Goal: Task Accomplishment & Management: Manage account settings

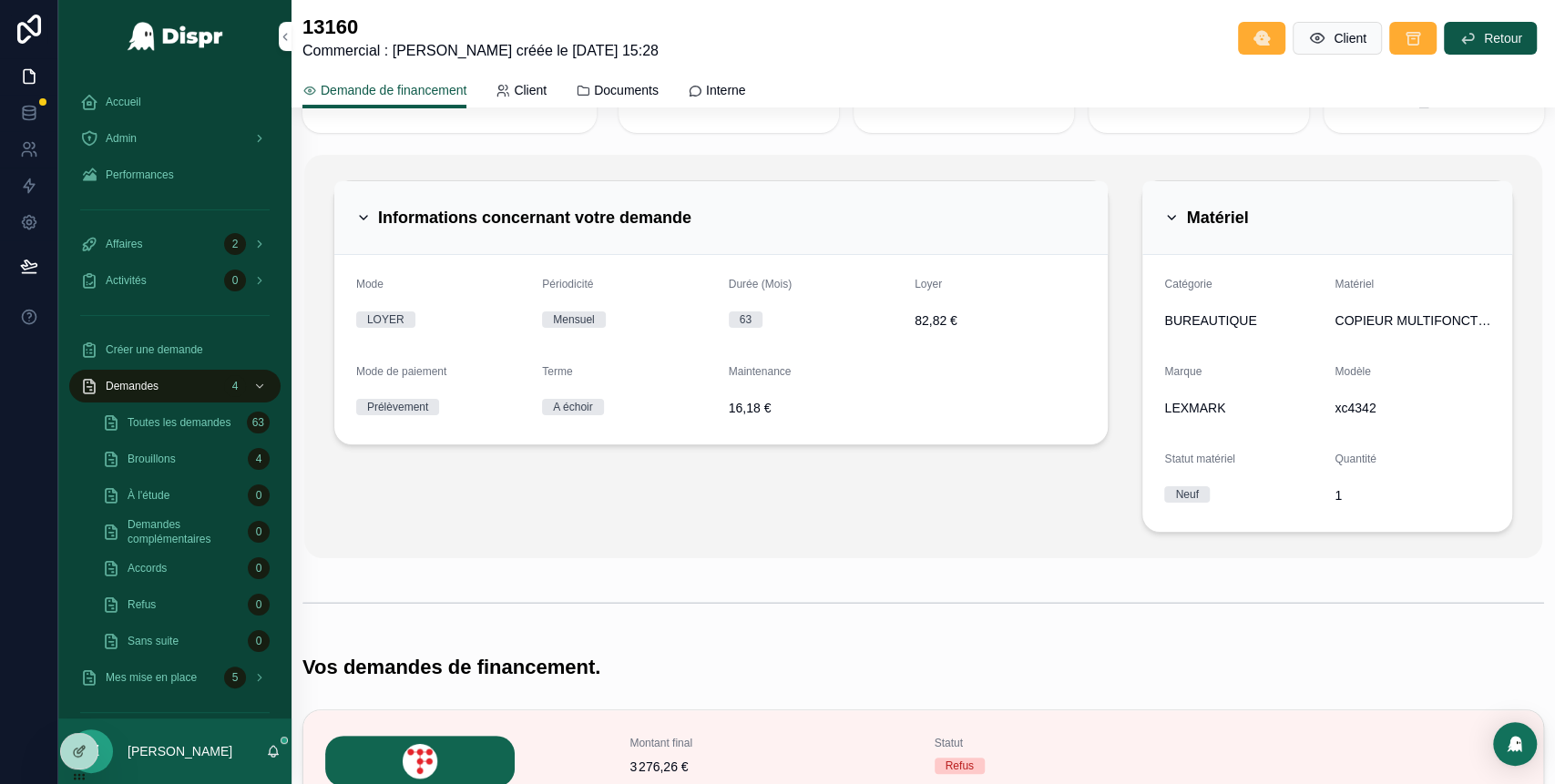
scroll to position [94, 0]
click at [136, 106] on span "Accueil" at bounding box center [124, 102] width 36 height 15
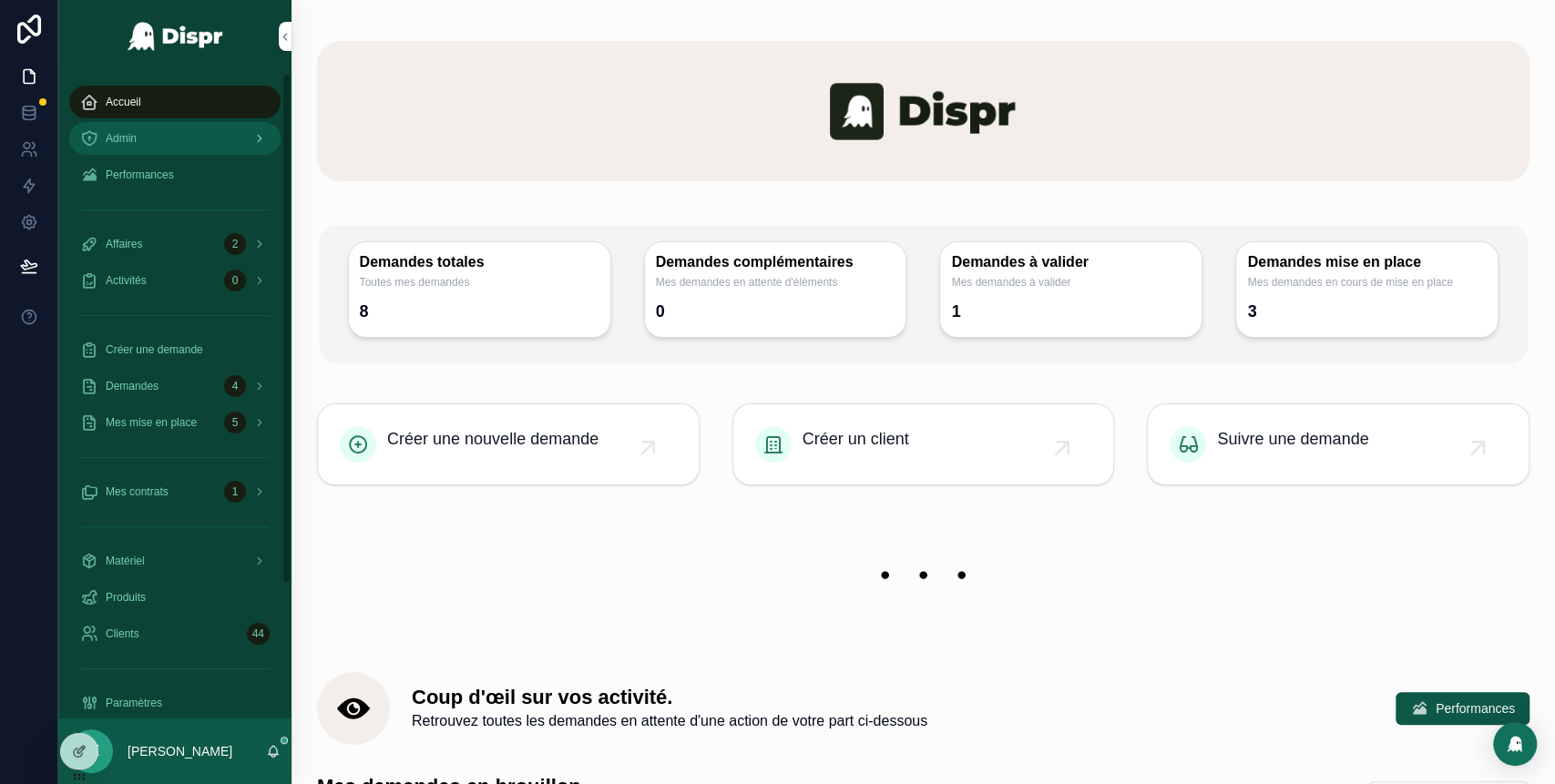
click at [159, 132] on div "Admin" at bounding box center [175, 138] width 189 height 29
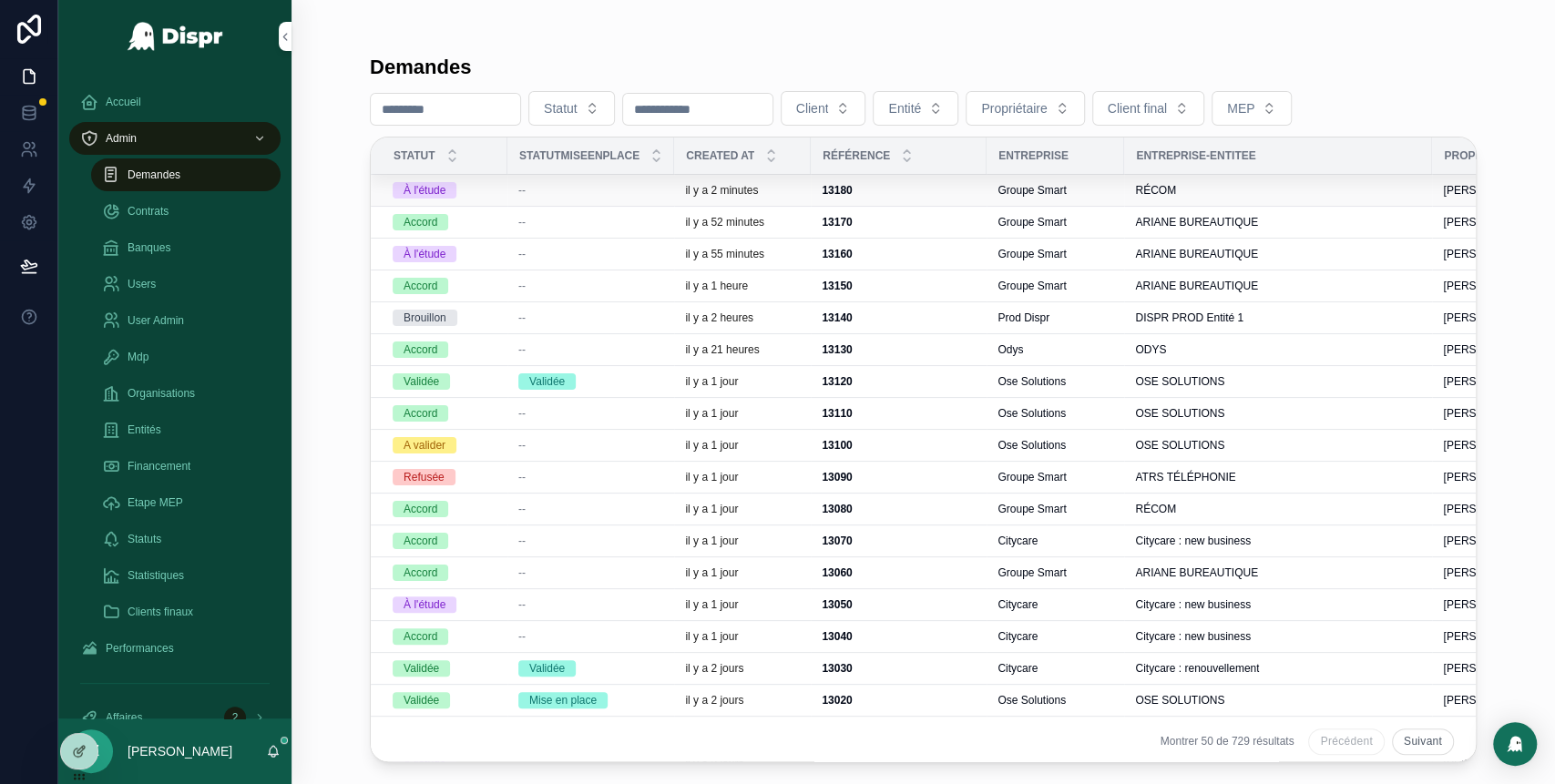
click at [596, 189] on div "--" at bounding box center [590, 190] width 145 height 15
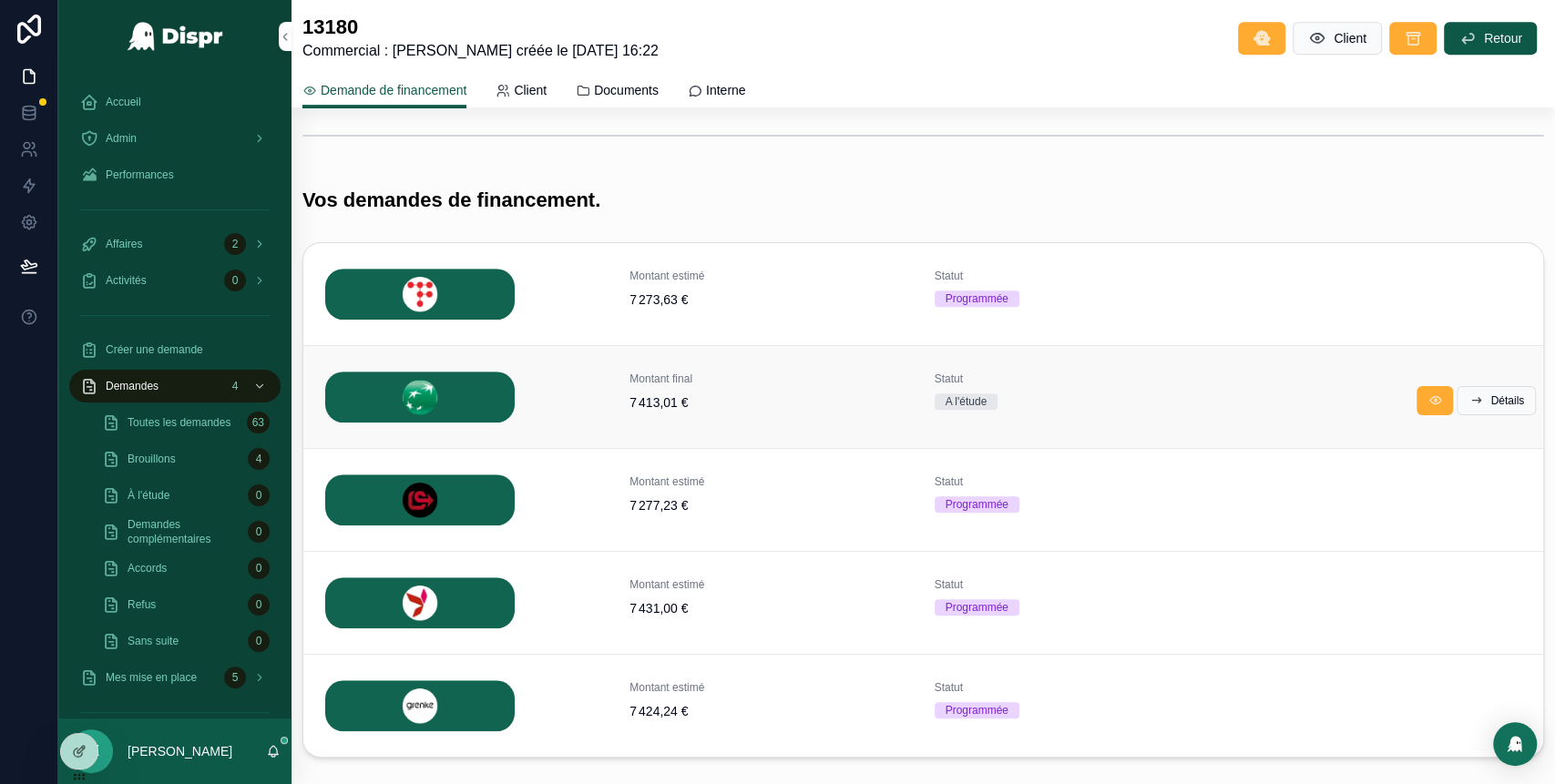
scroll to position [664, 0]
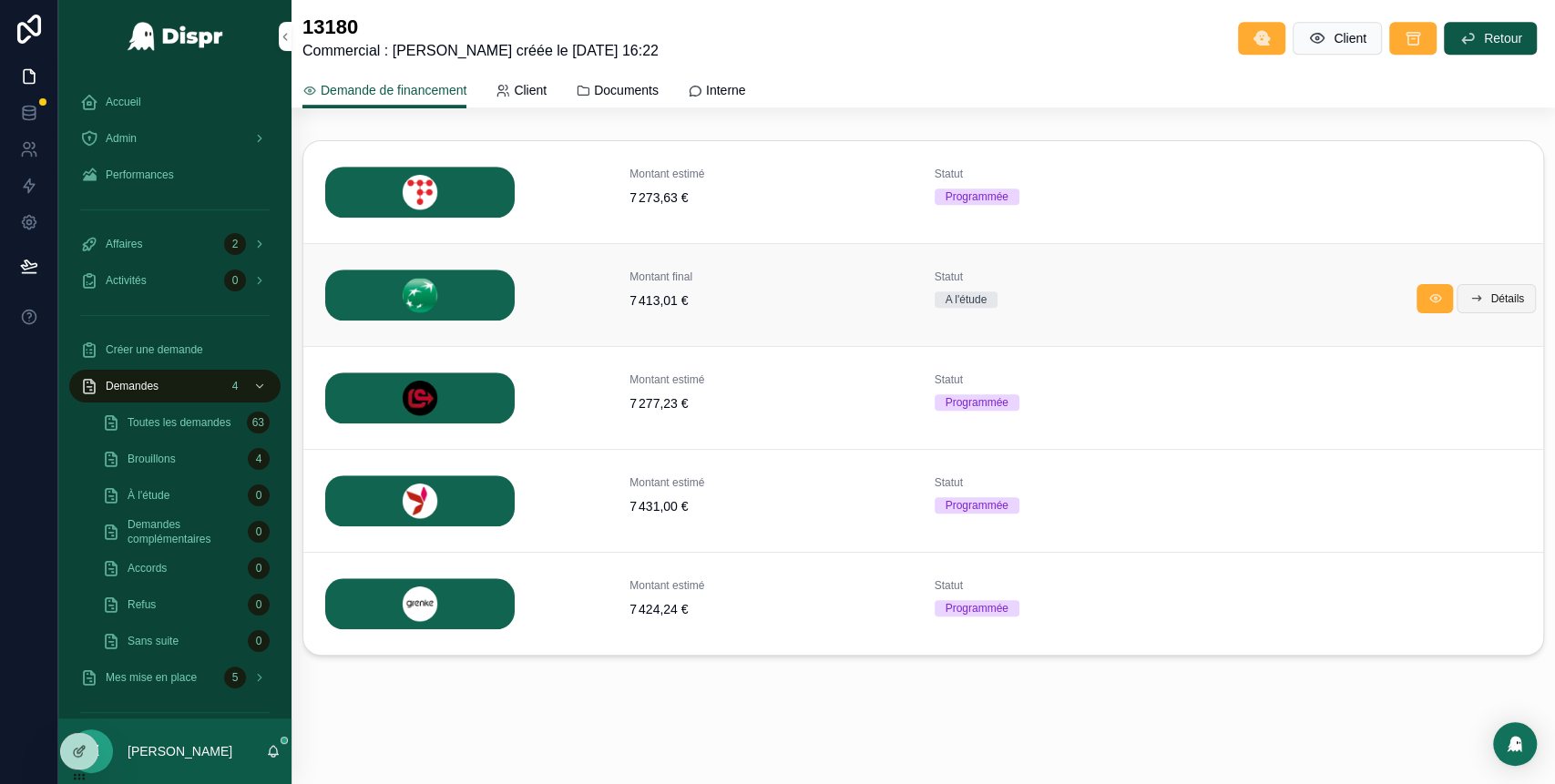
click at [1501, 296] on span "Détails" at bounding box center [1507, 299] width 34 height 15
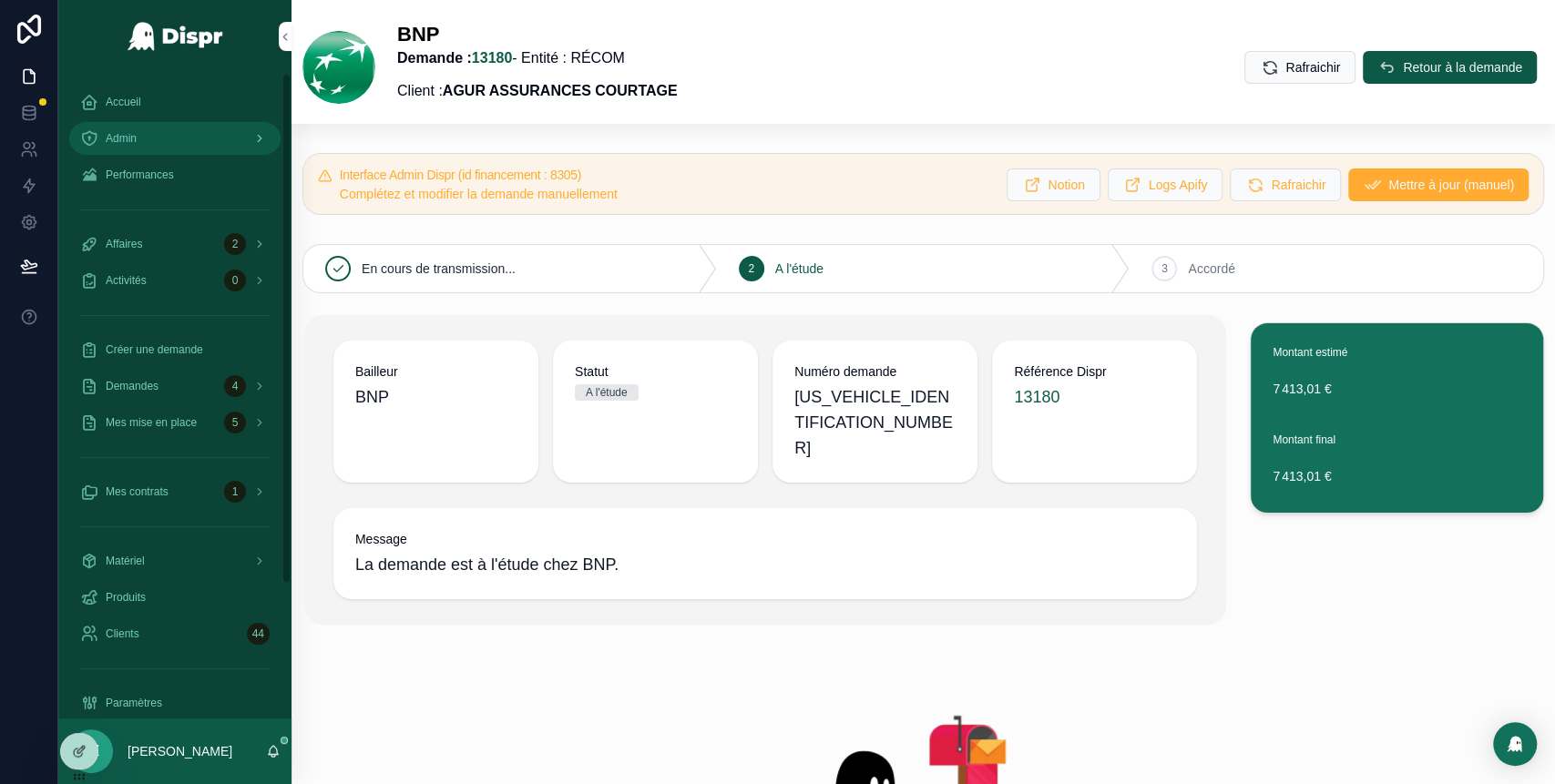
click at [198, 130] on div "Admin" at bounding box center [175, 138] width 189 height 29
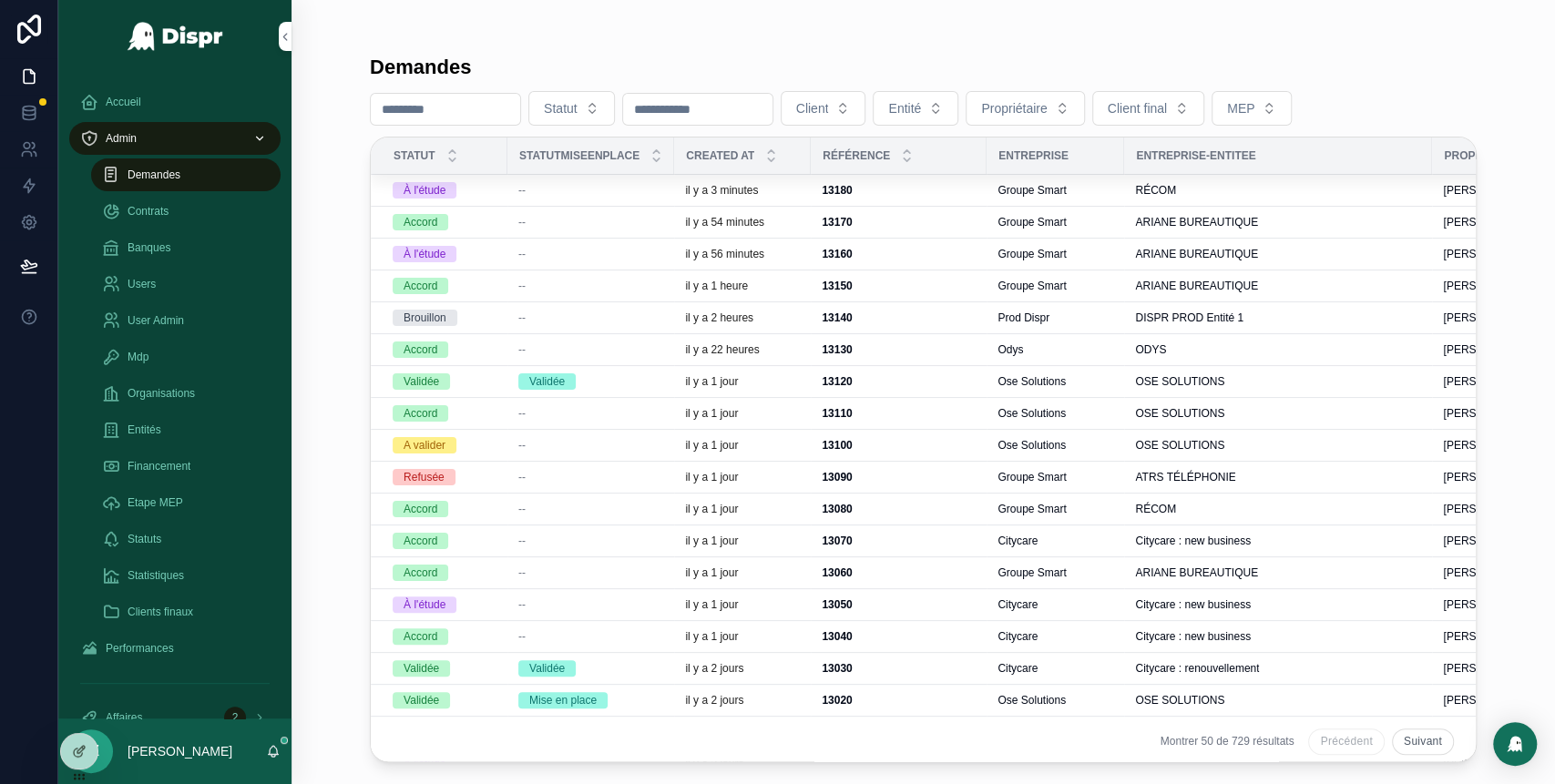
click at [530, 214] on div "--" at bounding box center [590, 222] width 145 height 15
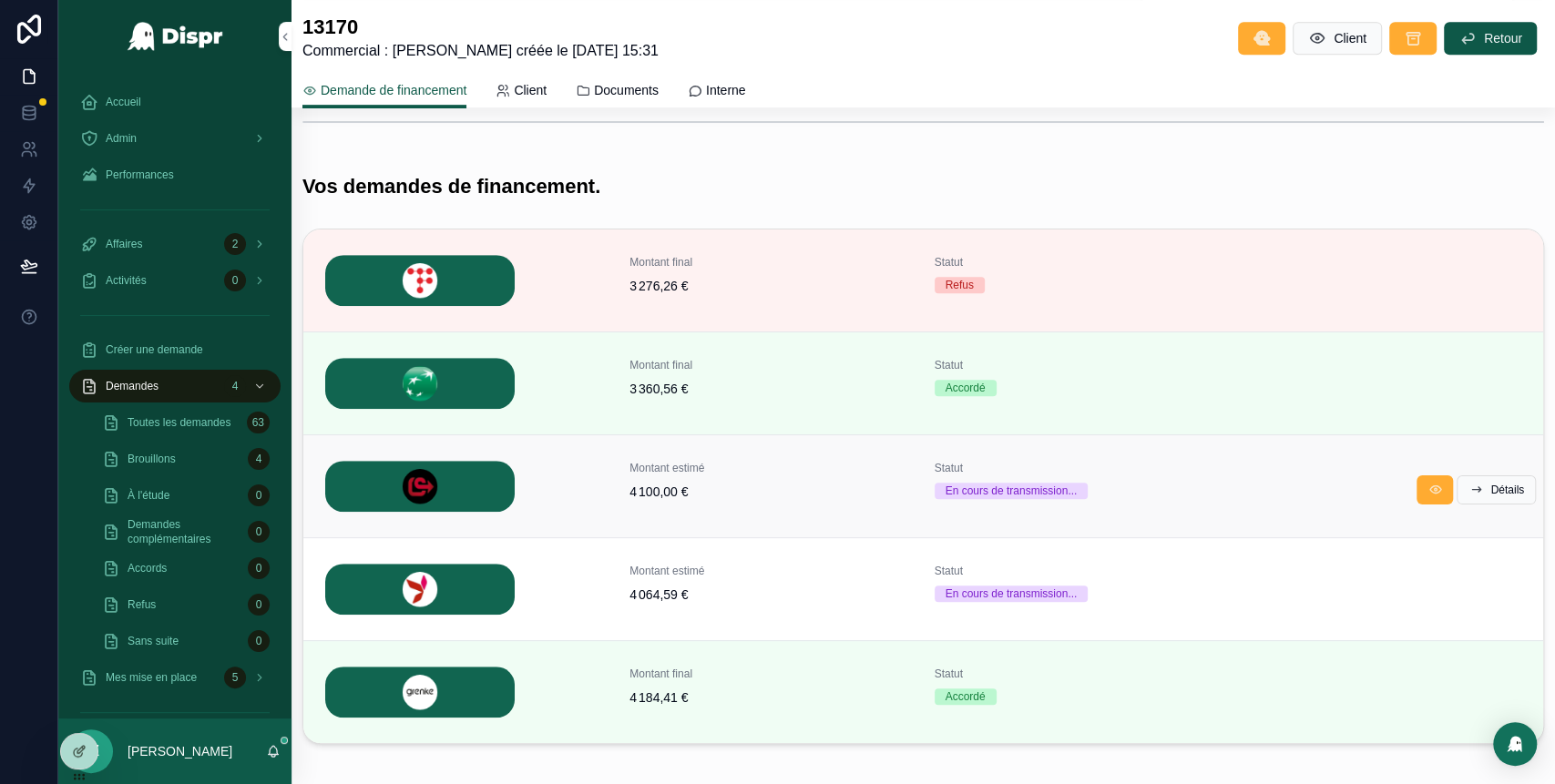
scroll to position [583, 0]
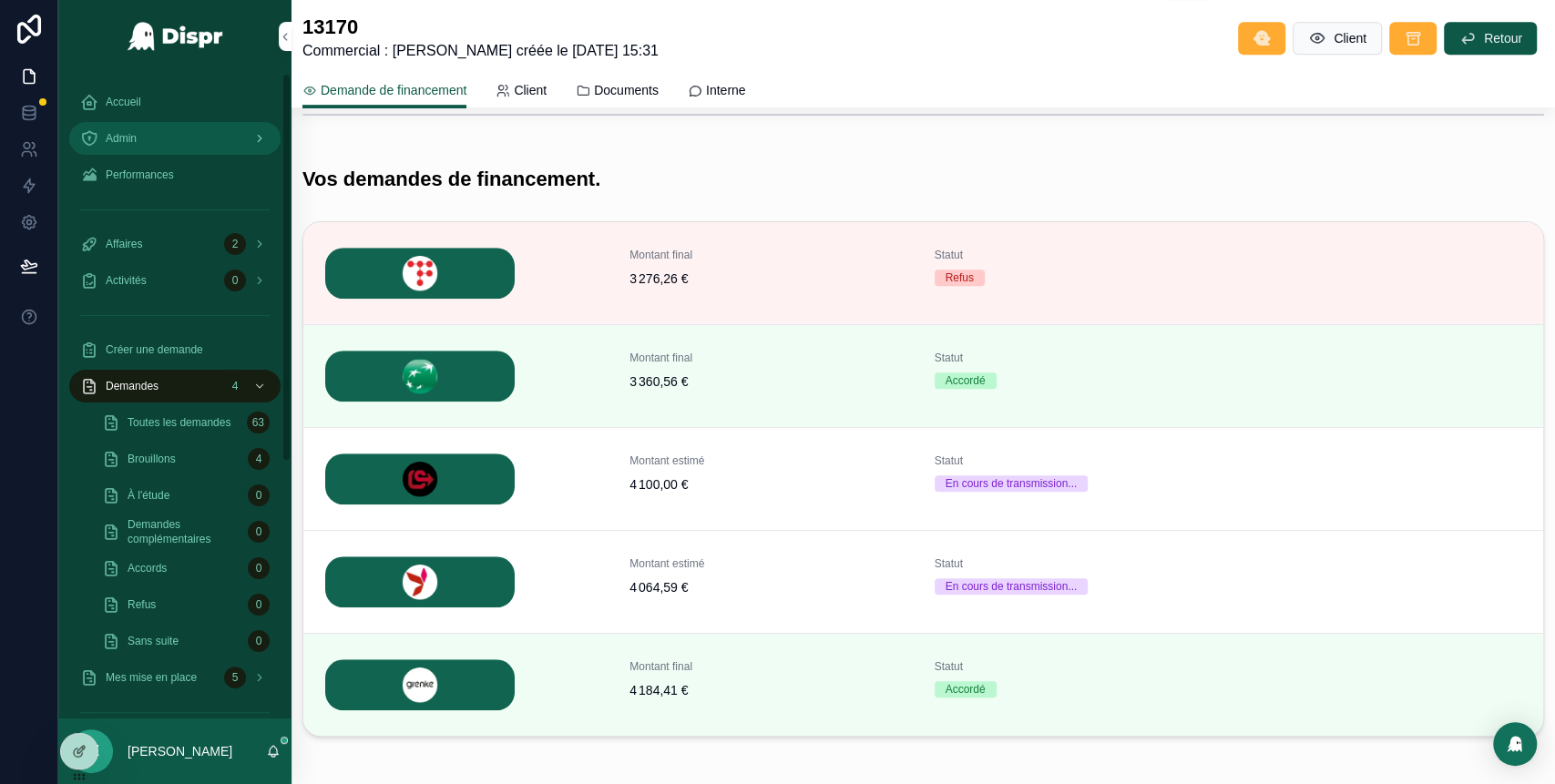
click at [214, 136] on div "Admin" at bounding box center [175, 138] width 189 height 29
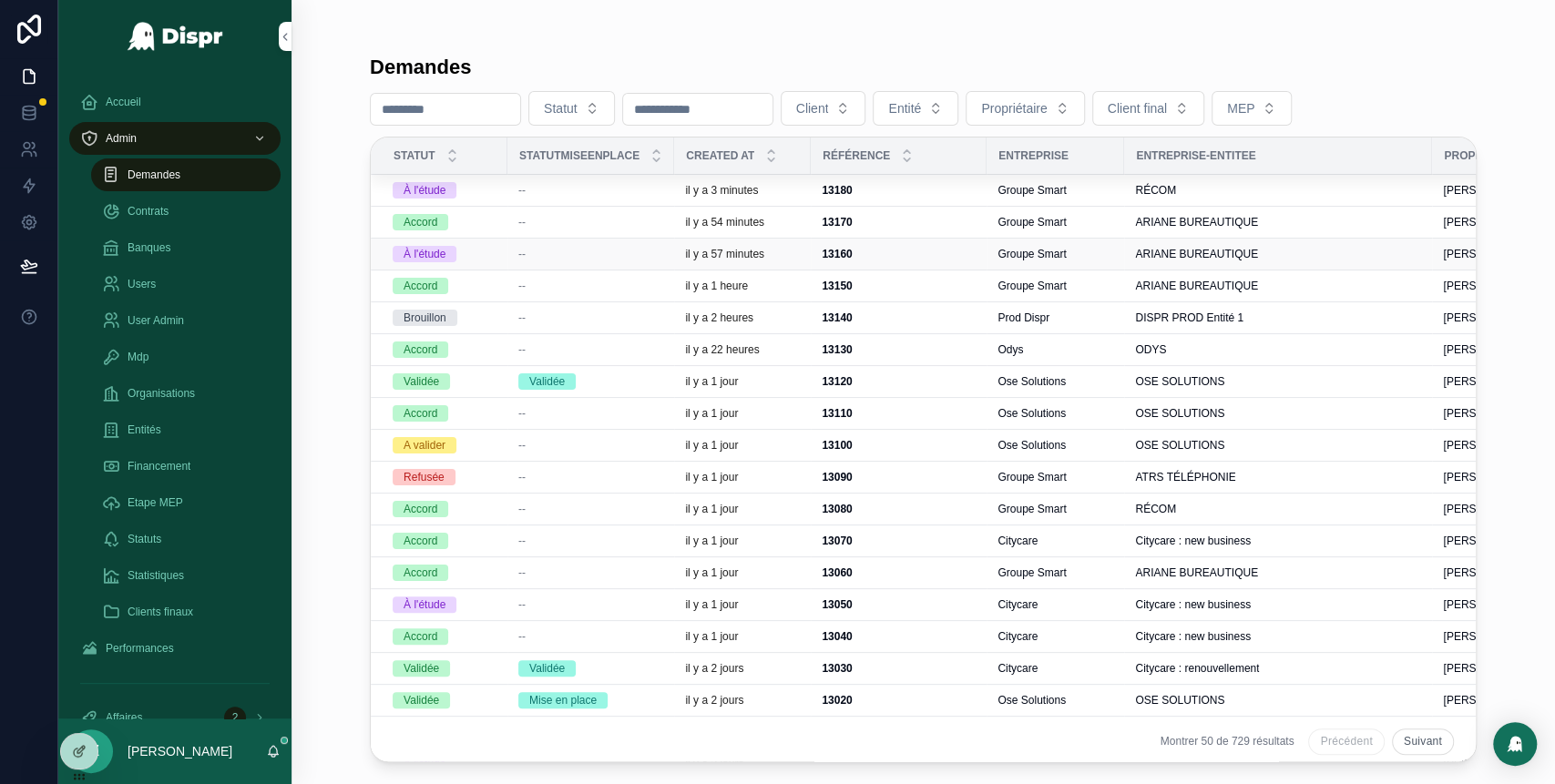
click at [562, 258] on div "--" at bounding box center [590, 254] width 145 height 15
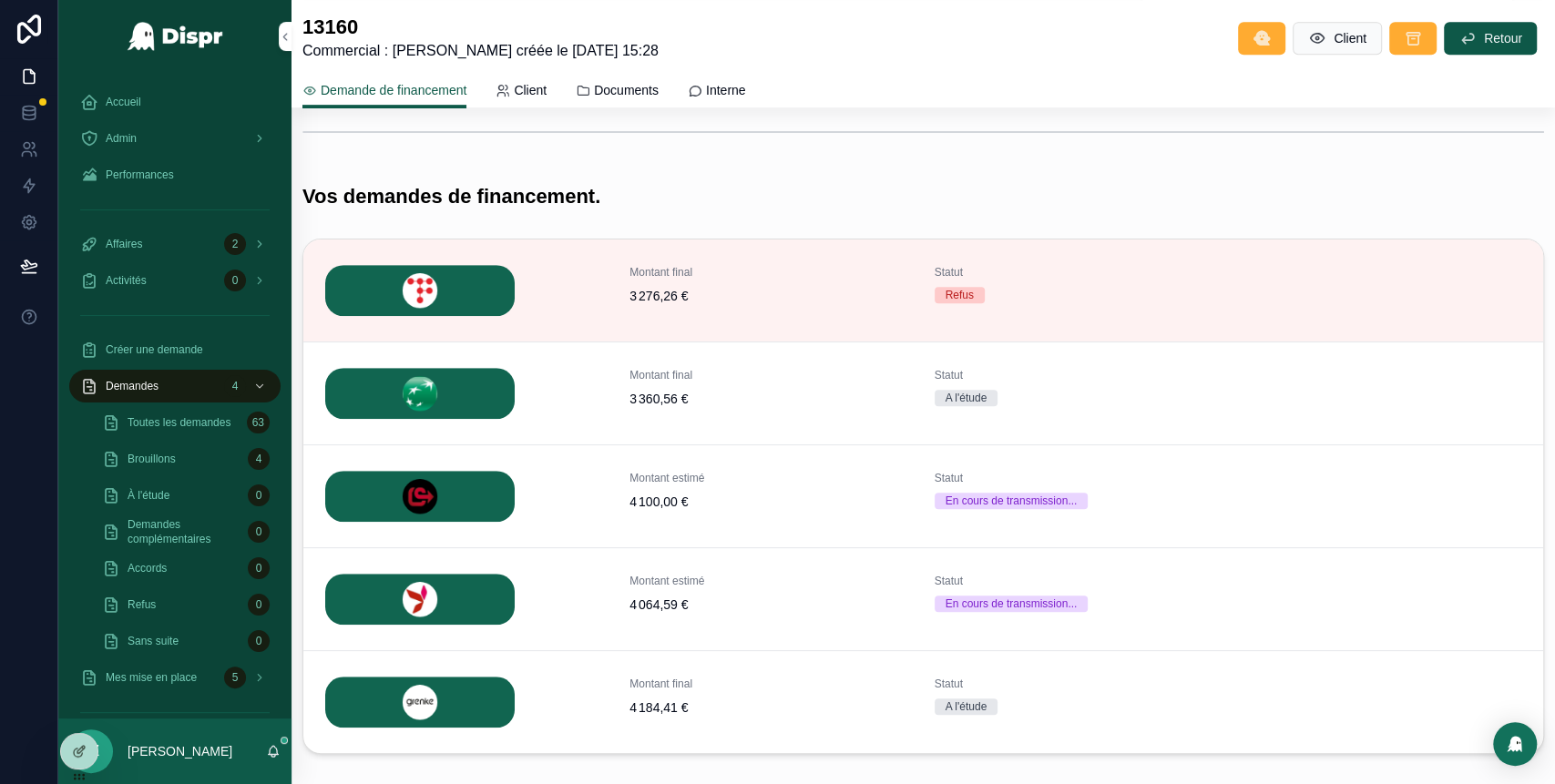
scroll to position [664, 0]
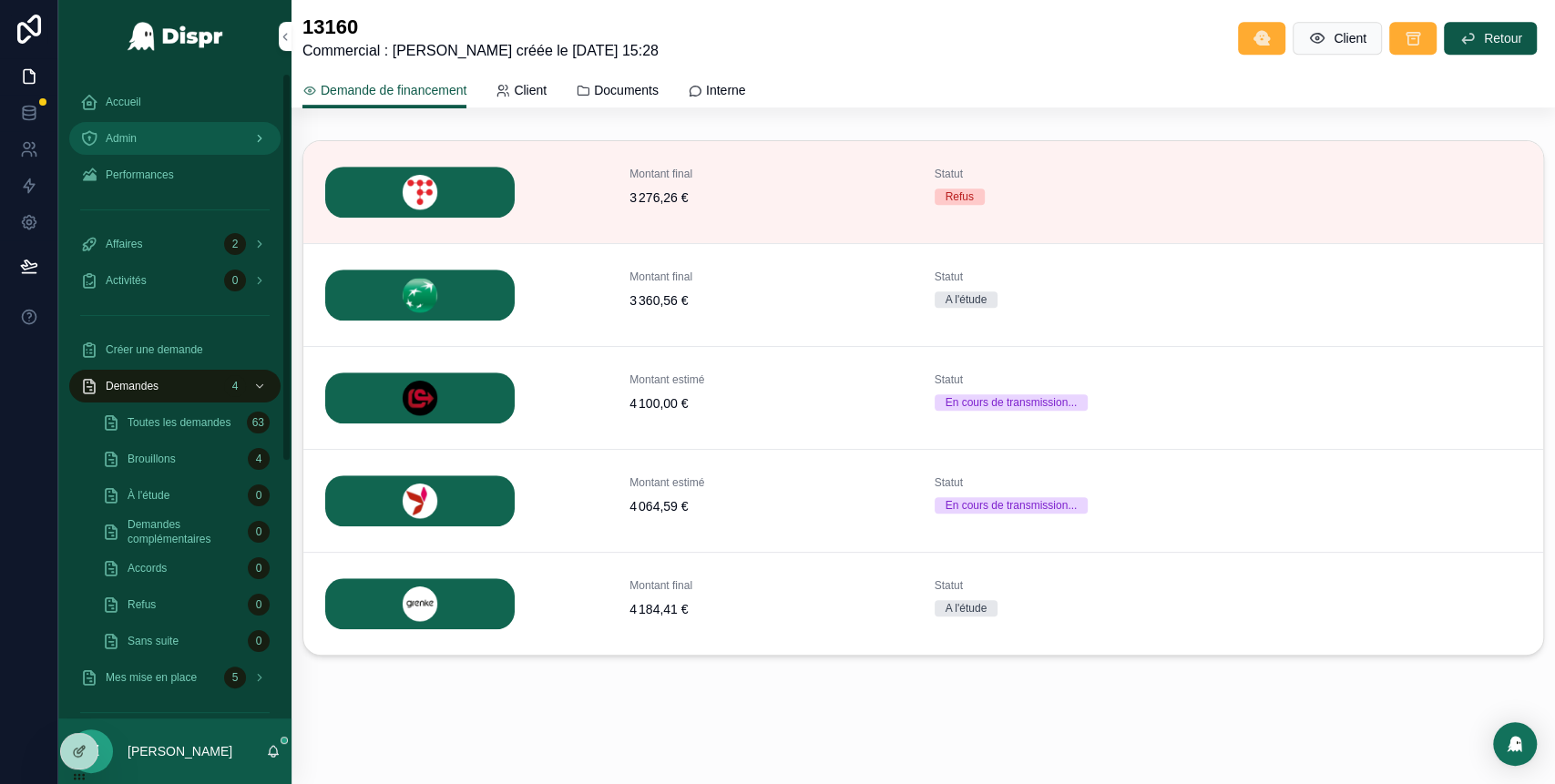
click at [151, 122] on link "Admin" at bounding box center [175, 138] width 212 height 33
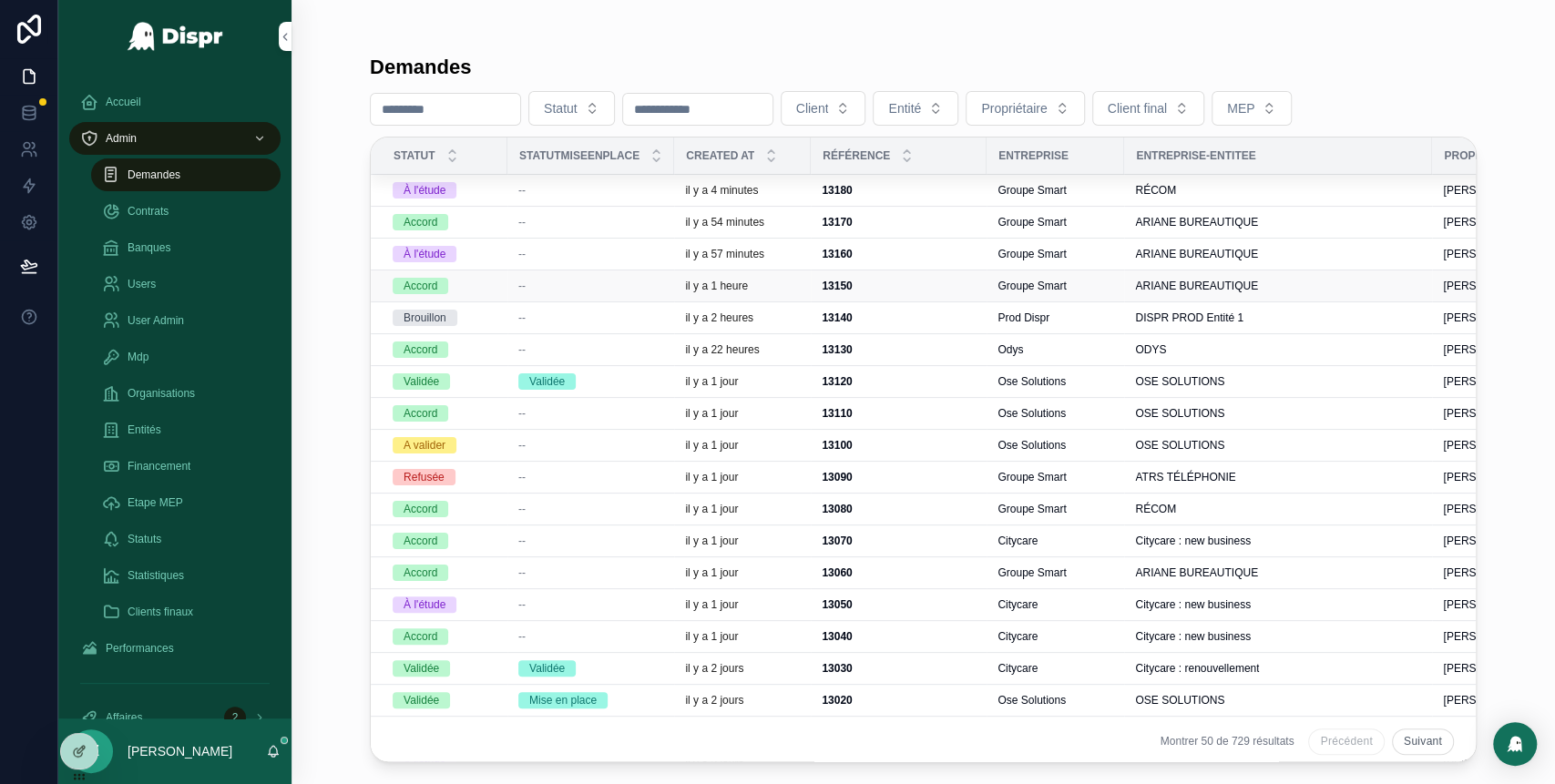
click at [589, 286] on div "--" at bounding box center [590, 287] width 145 height 15
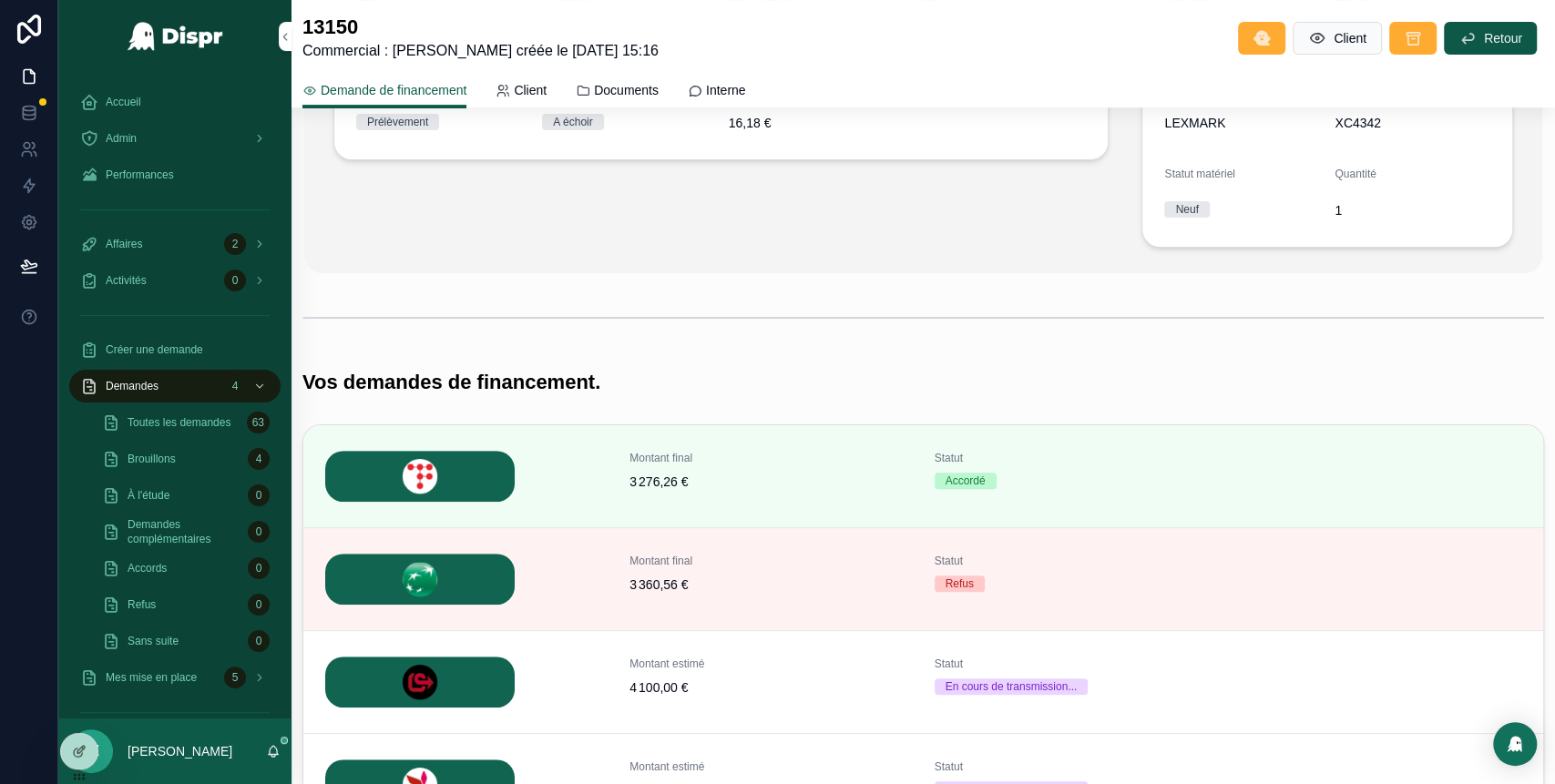
scroll to position [464, 0]
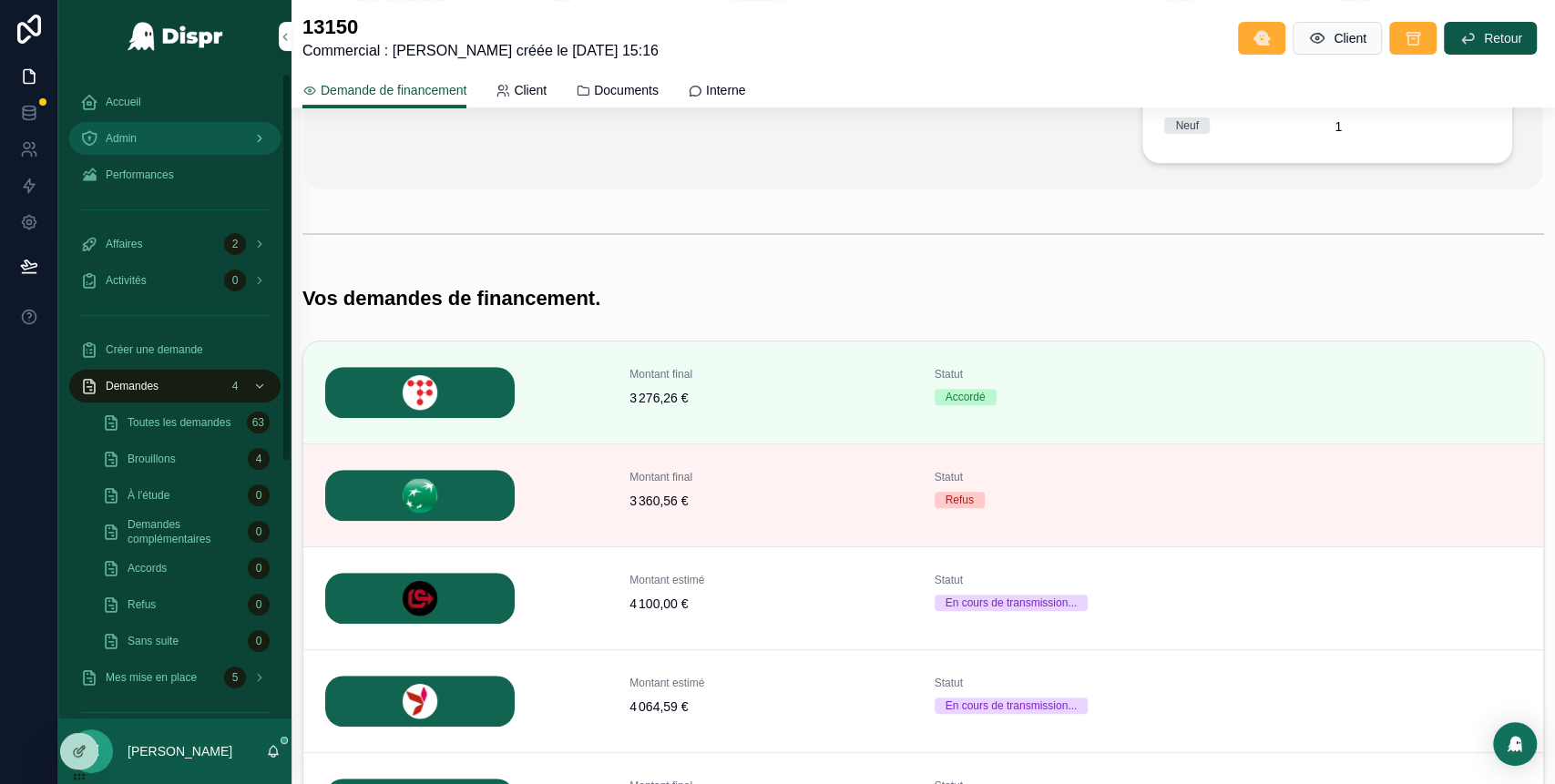
click at [152, 126] on div "Admin" at bounding box center [175, 138] width 189 height 29
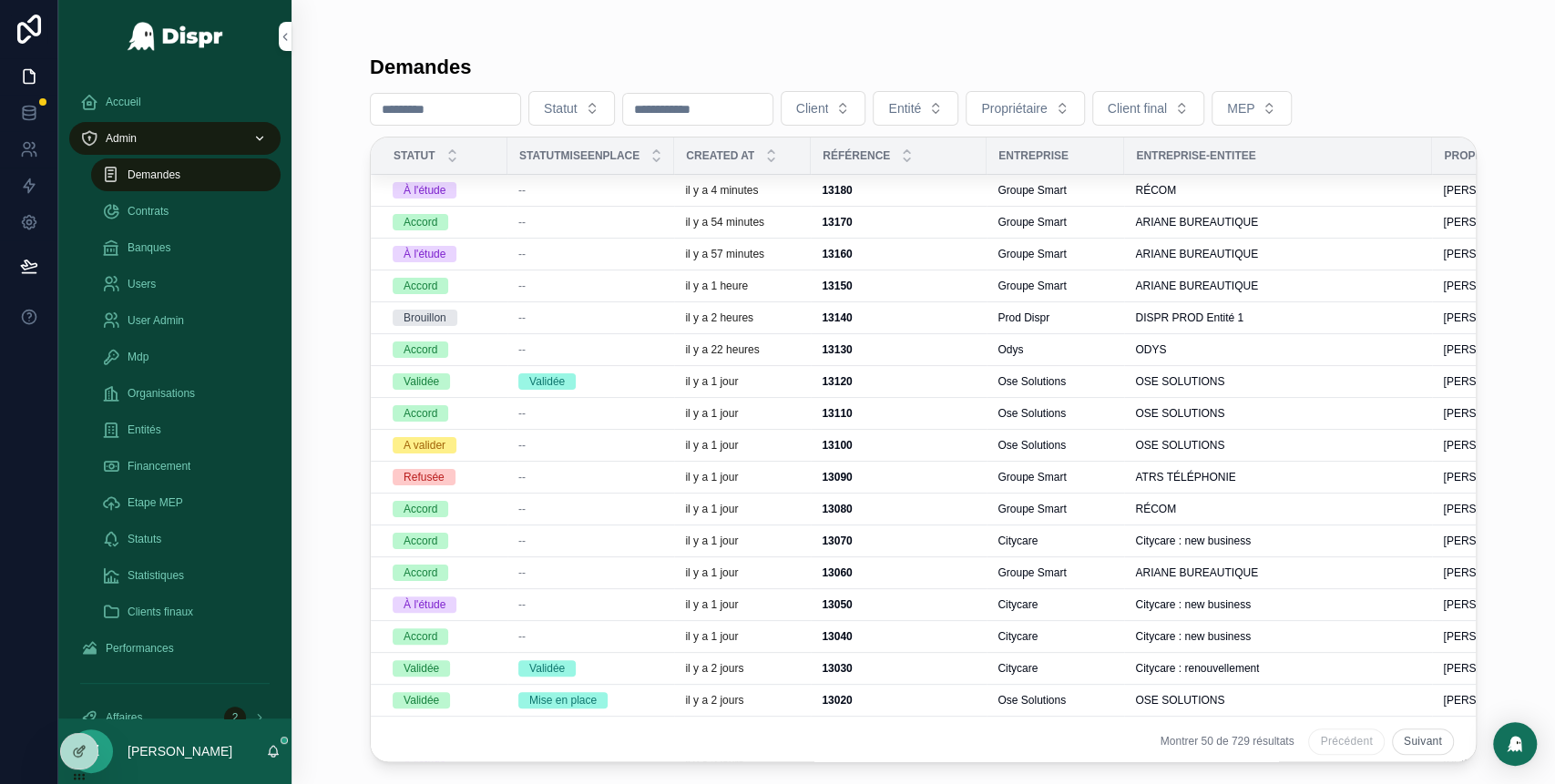
click at [586, 197] on div "--" at bounding box center [590, 190] width 145 height 15
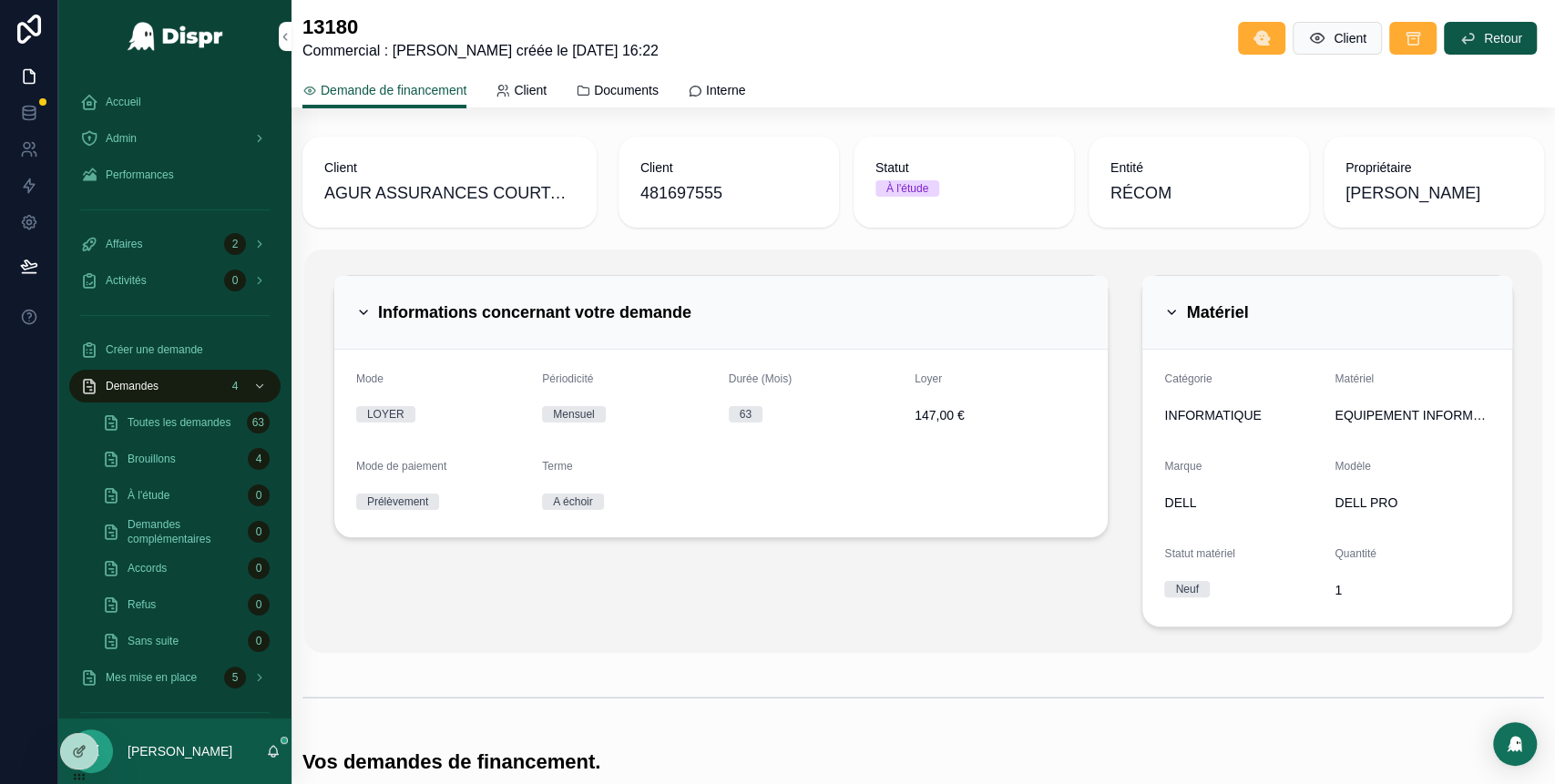
scroll to position [664, 0]
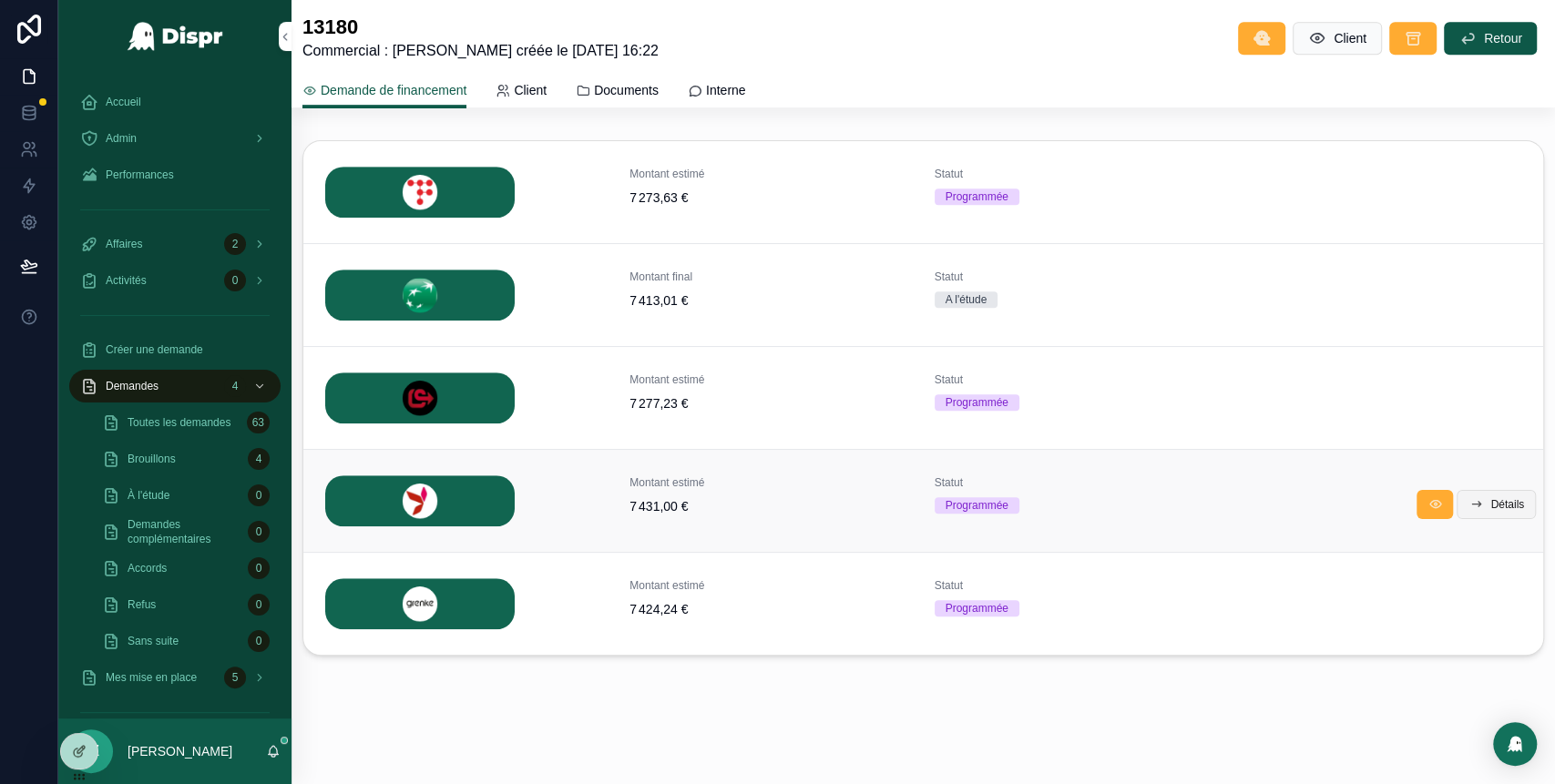
click at [1500, 508] on span "Détails" at bounding box center [1507, 505] width 34 height 15
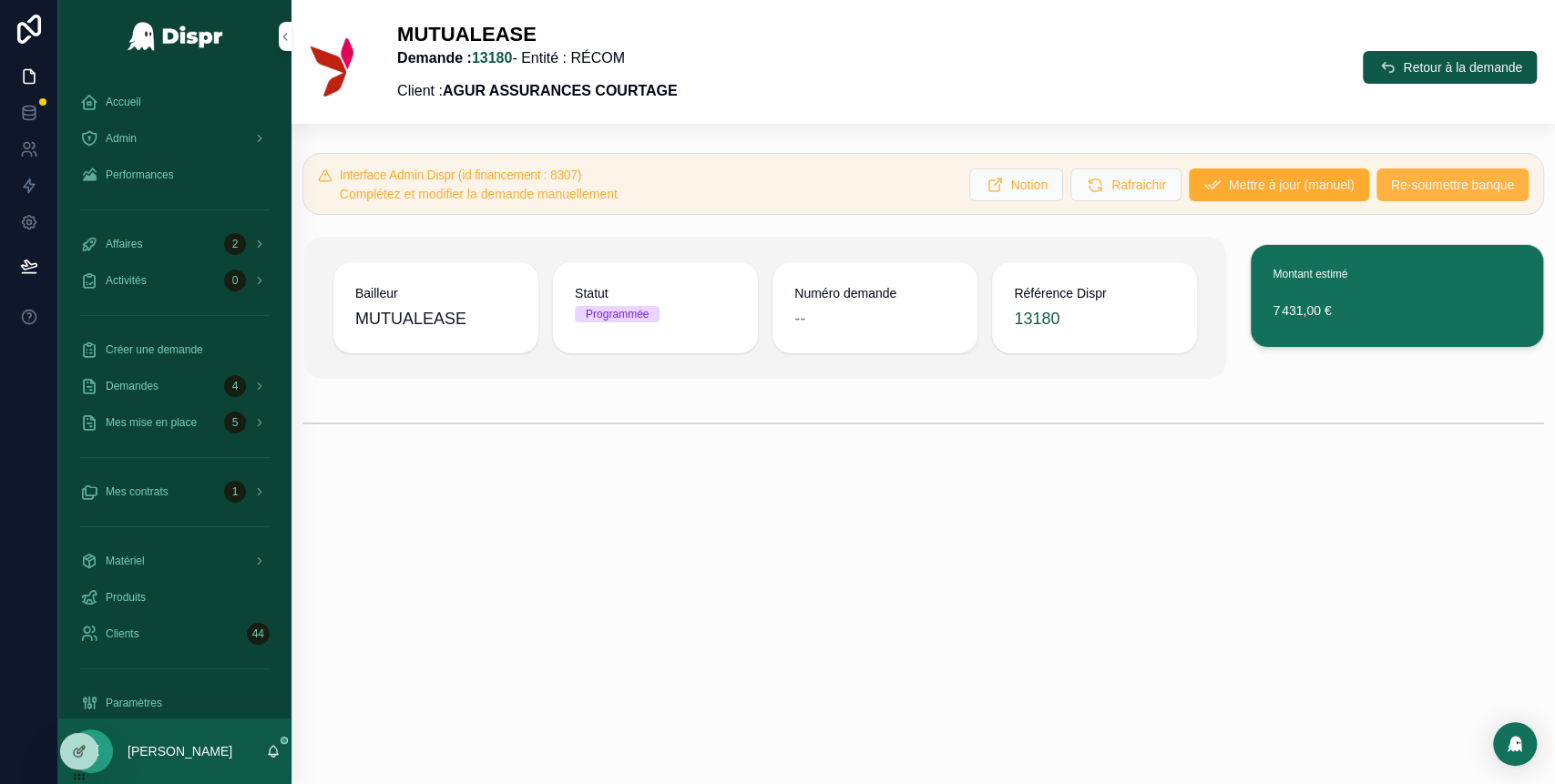
click at [1458, 185] on span "Re-soumettre banque" at bounding box center [1452, 185] width 123 height 18
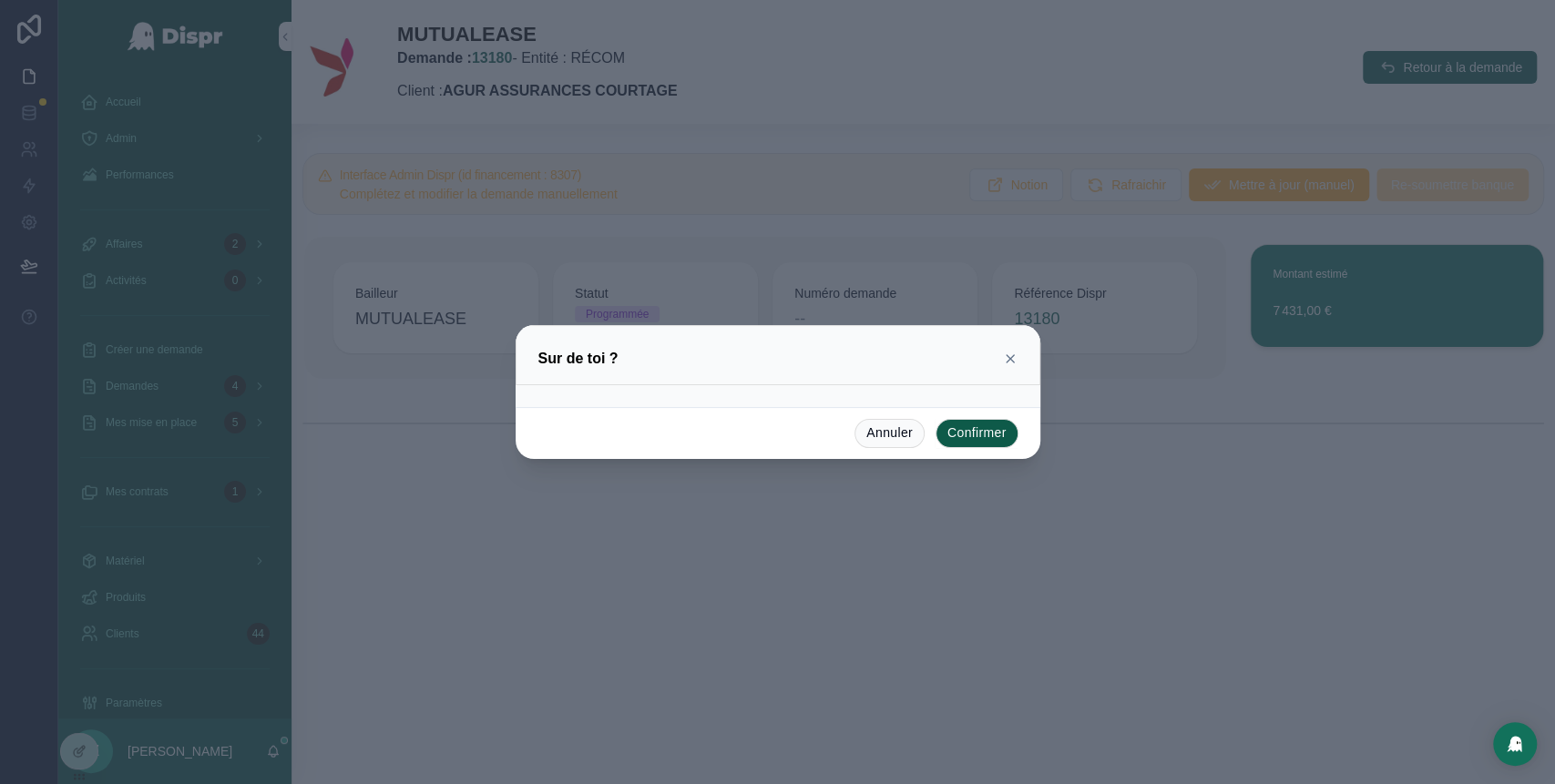
click at [958, 435] on button "Confirmer" at bounding box center [977, 433] width 82 height 29
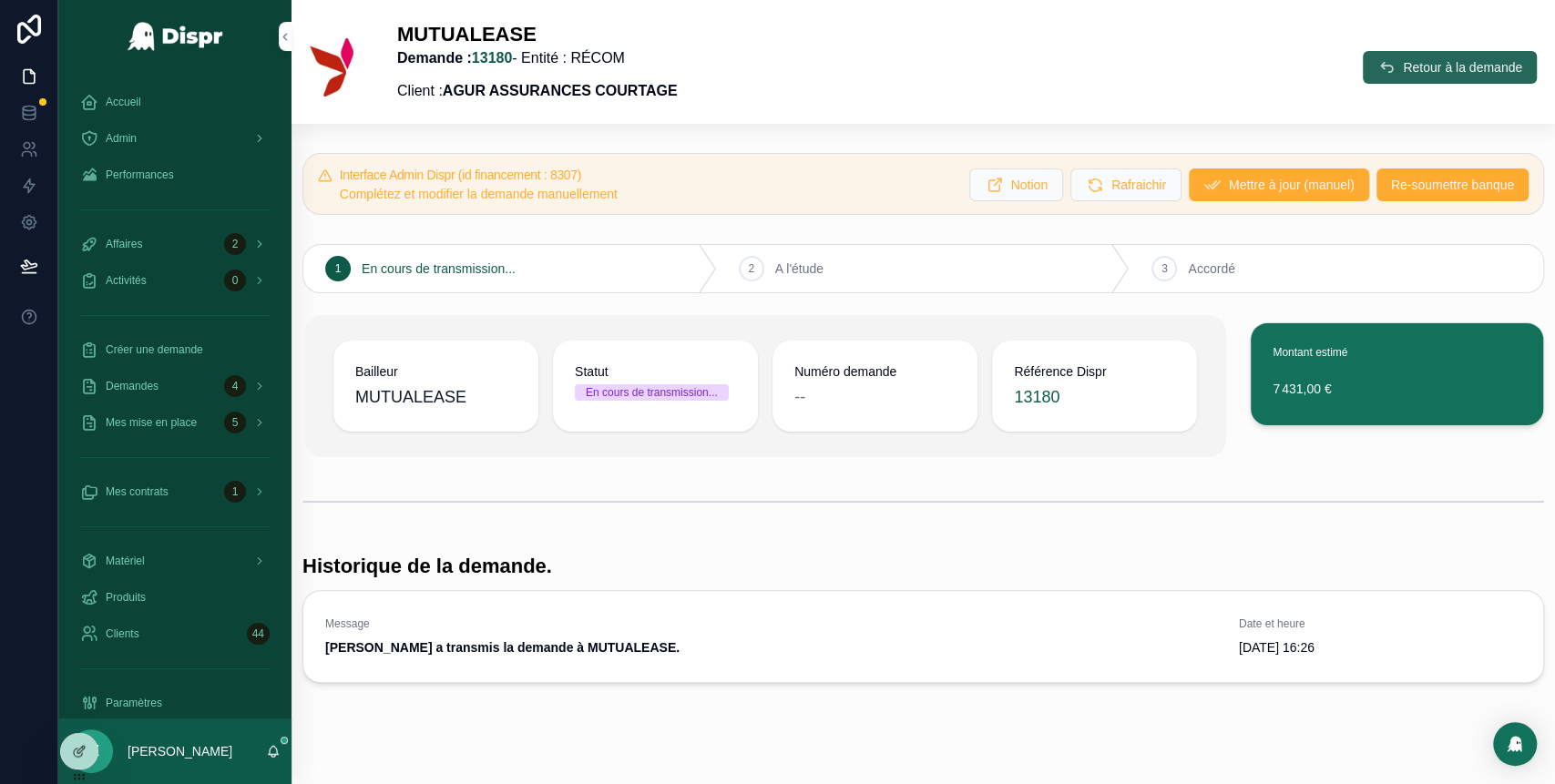
click at [1364, 75] on button "Retour à la demande" at bounding box center [1450, 67] width 174 height 33
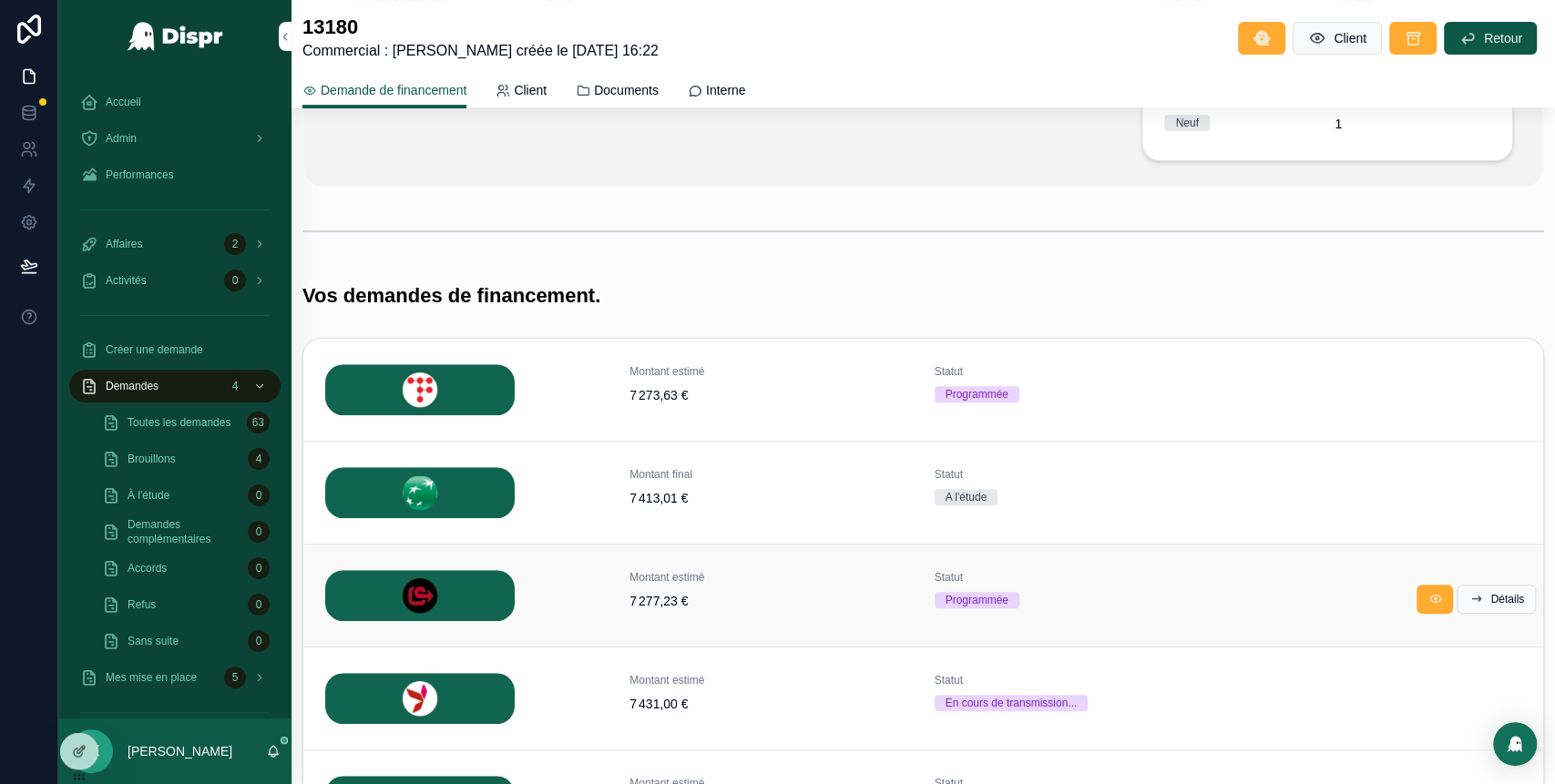
scroll to position [528, 0]
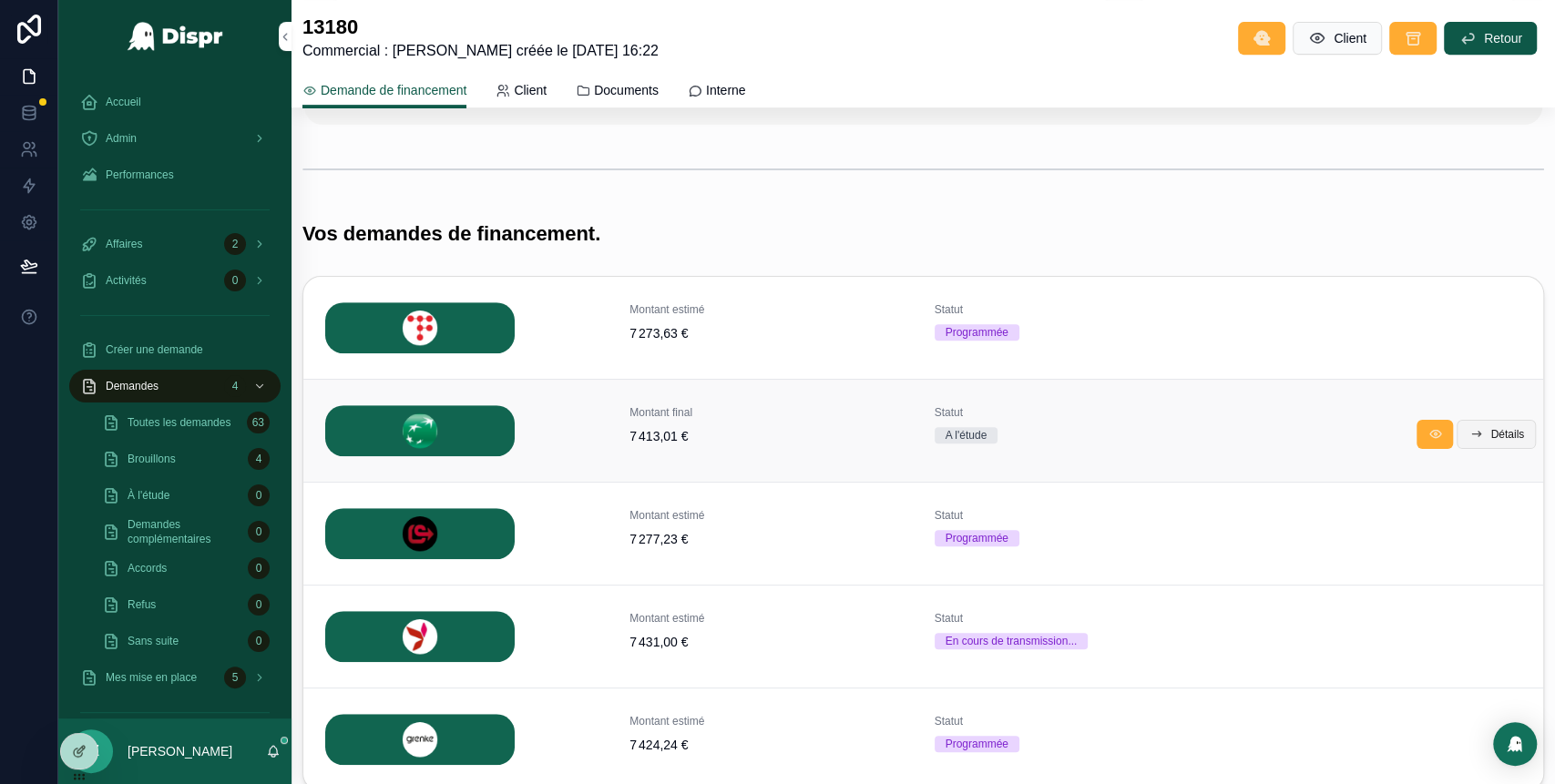
click at [1490, 427] on span "Détails" at bounding box center [1507, 435] width 34 height 15
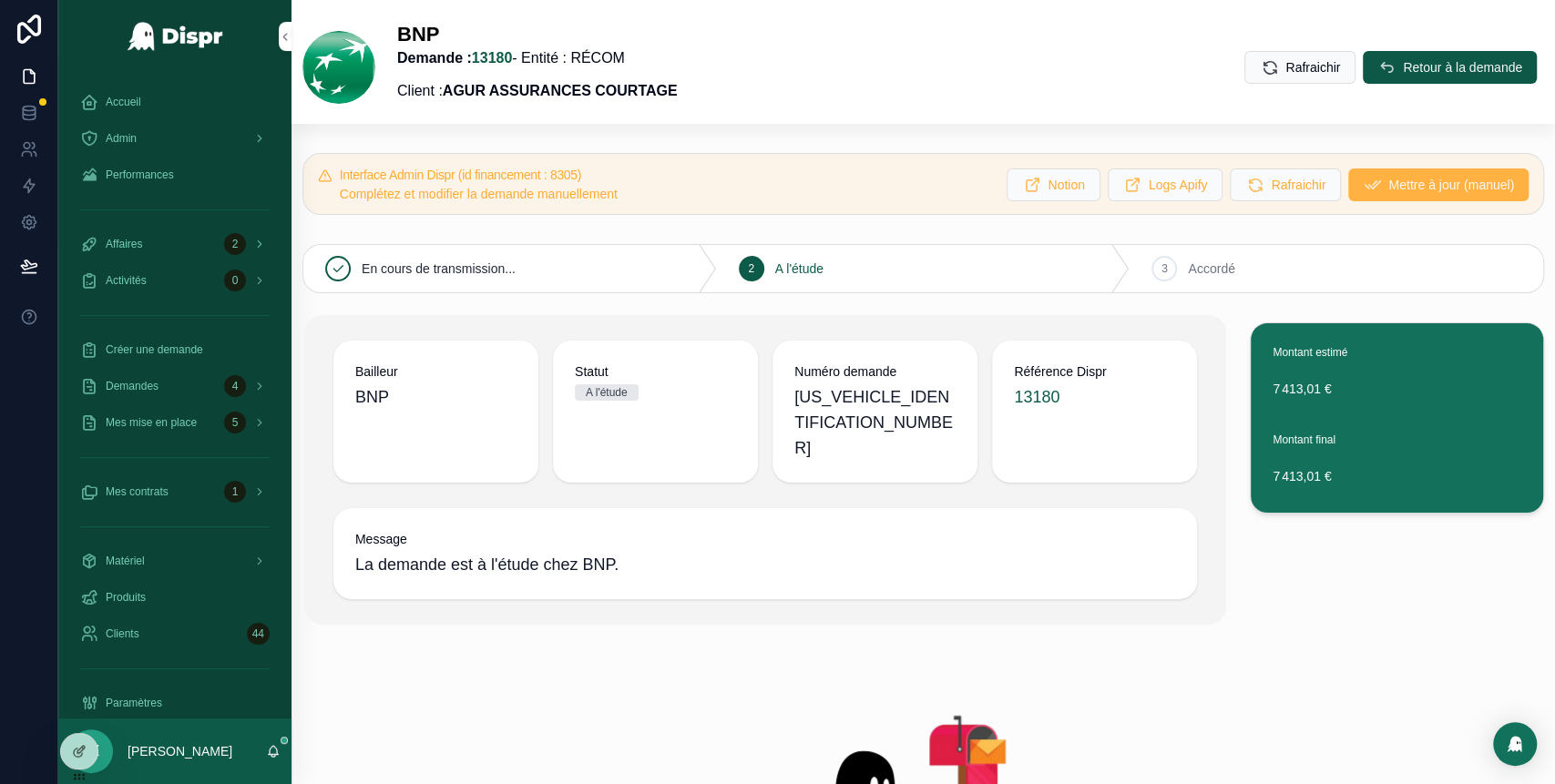
click at [1348, 198] on button "Mettre à jour (manuel)" at bounding box center [1438, 185] width 181 height 33
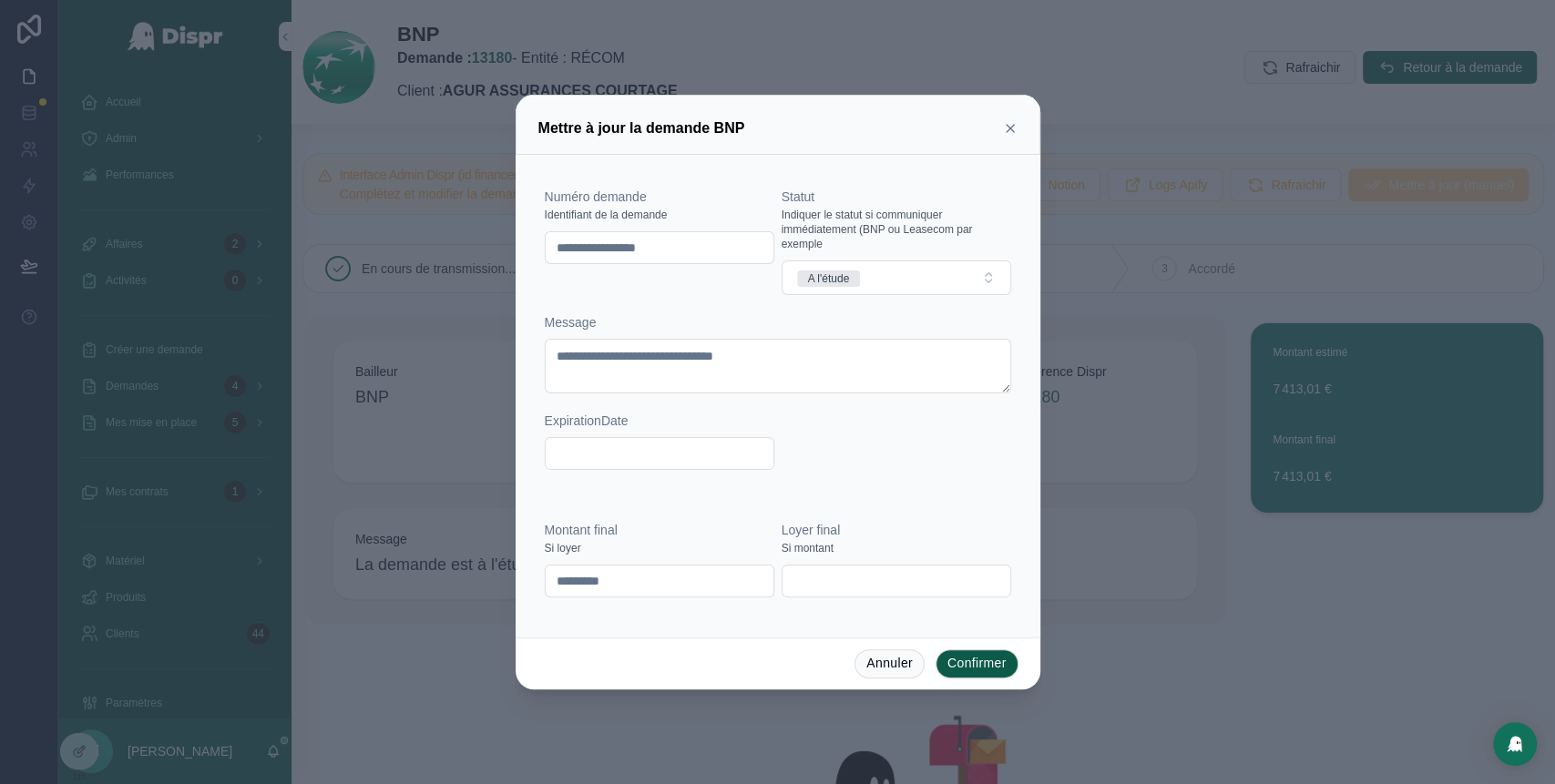
drag, startPoint x: 717, startPoint y: 246, endPoint x: 528, endPoint y: 262, distance: 189.7
click at [528, 262] on div "**********" at bounding box center [778, 395] width 525 height 482
paste input "text"
type input "********"
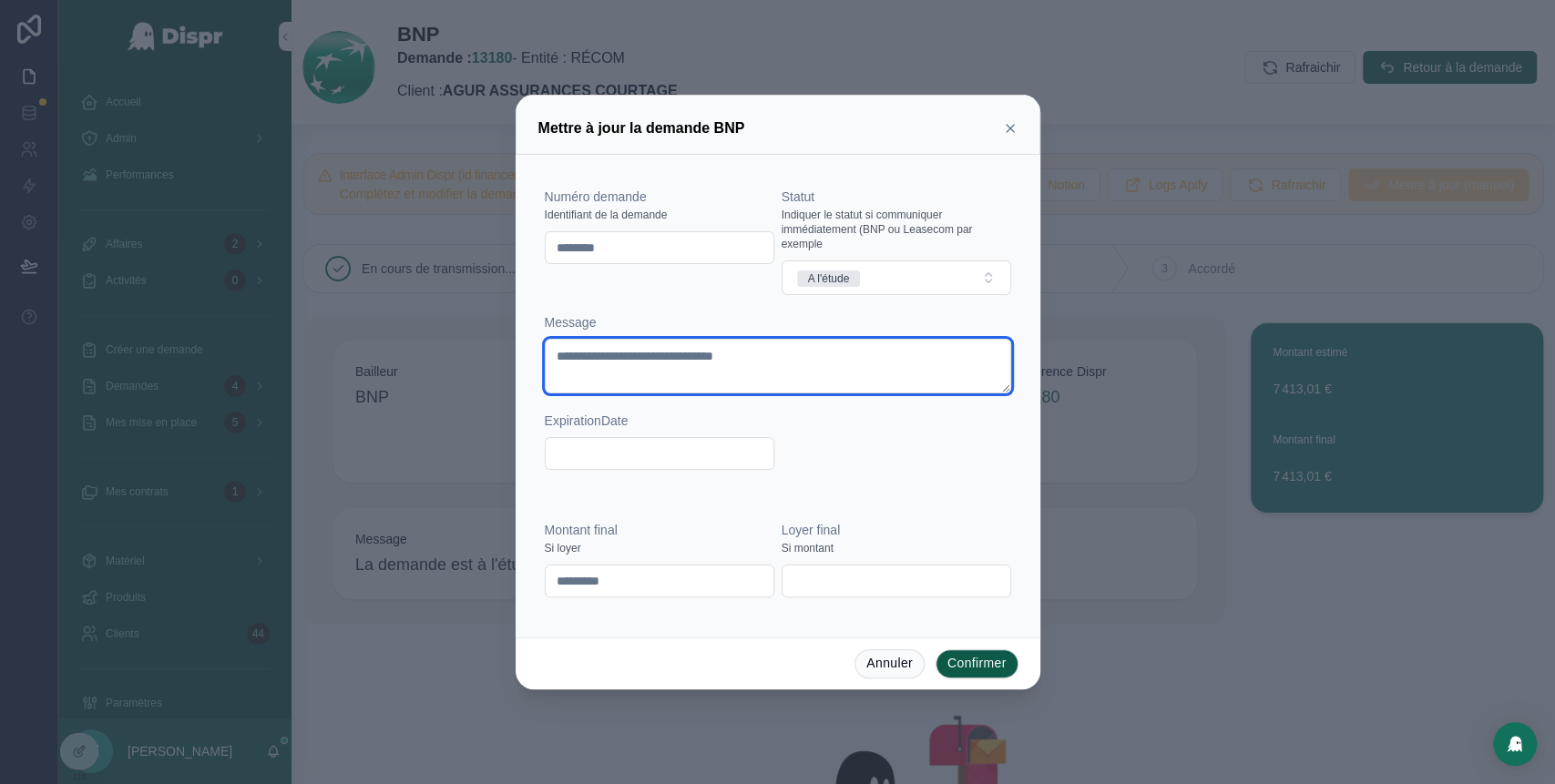
click at [718, 359] on textarea "**********" at bounding box center [778, 366] width 466 height 54
type textarea "**********"
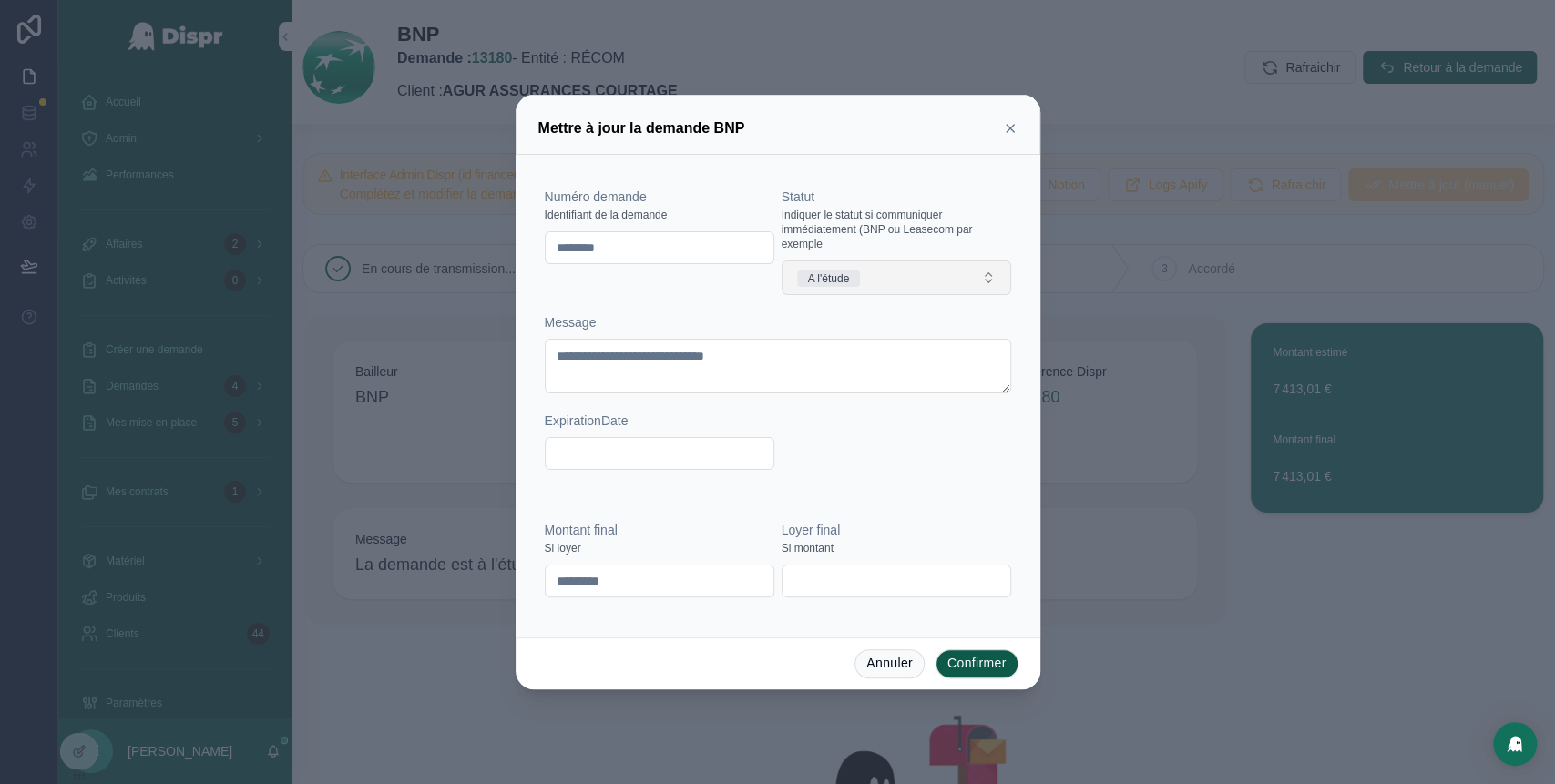
click at [889, 266] on button "A l'étude" at bounding box center [896, 277] width 230 height 35
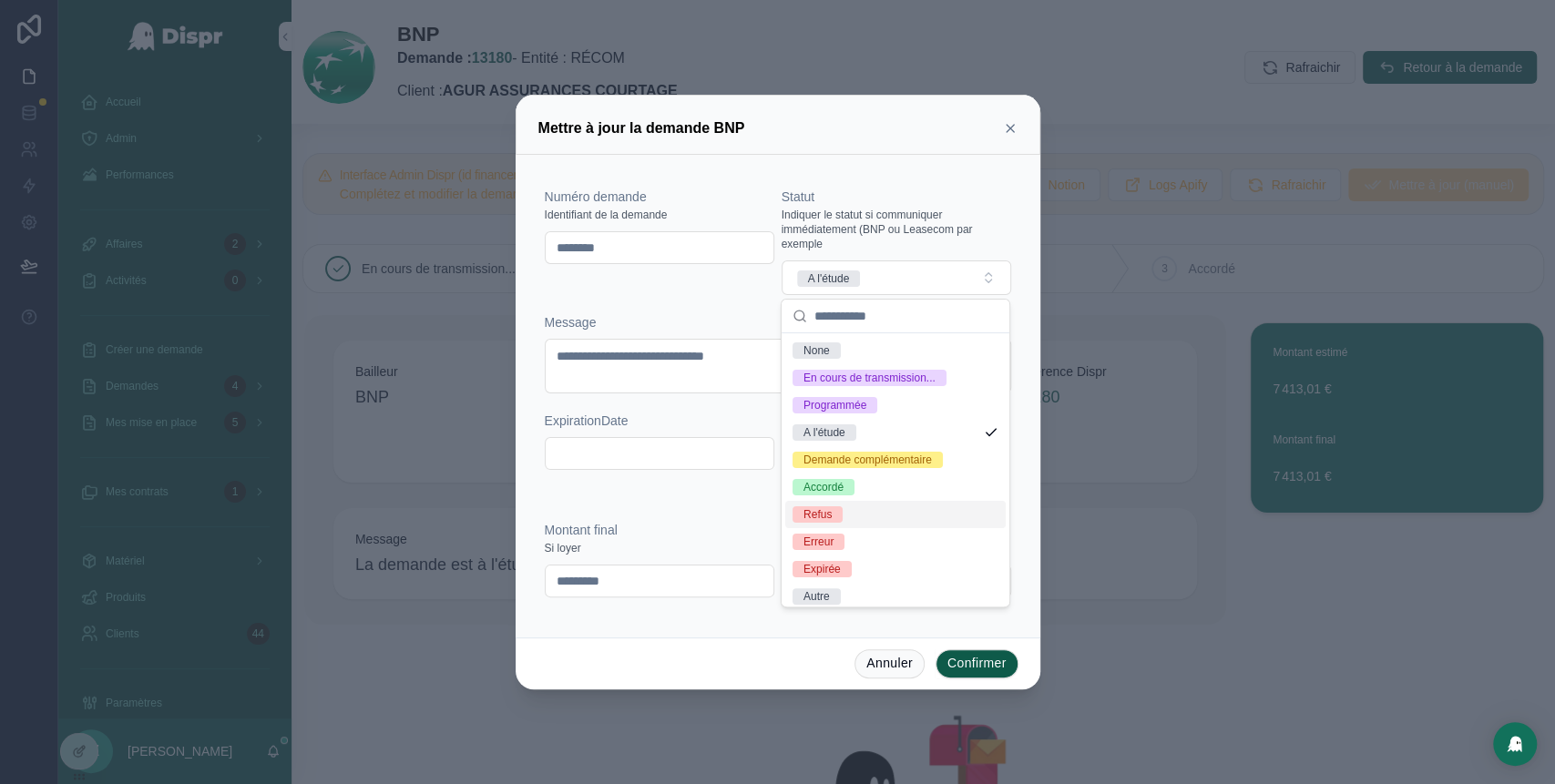
click at [863, 528] on div "Refus" at bounding box center [895, 514] width 220 height 27
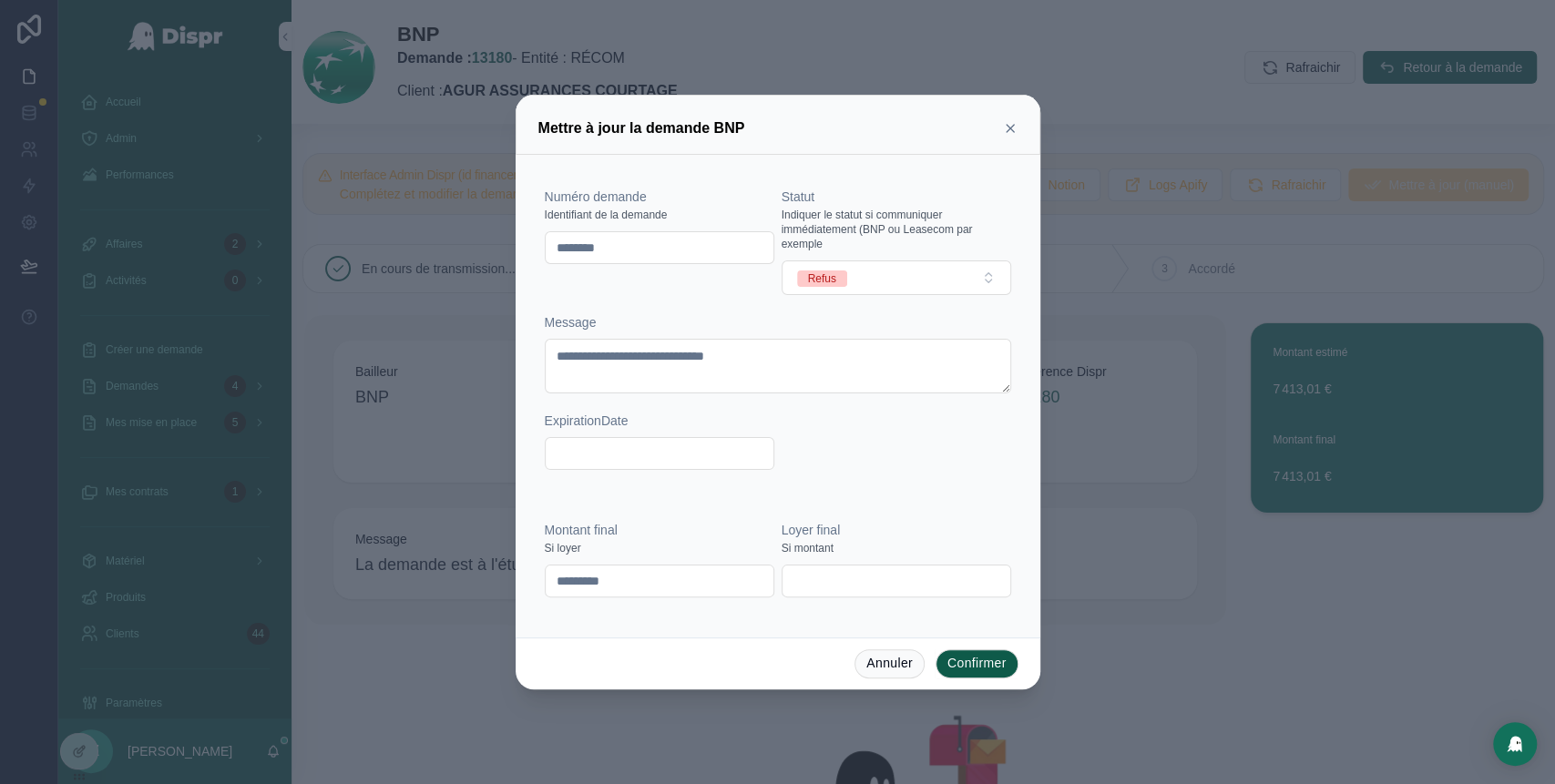
click at [976, 670] on button "Confirmer" at bounding box center [977, 663] width 82 height 29
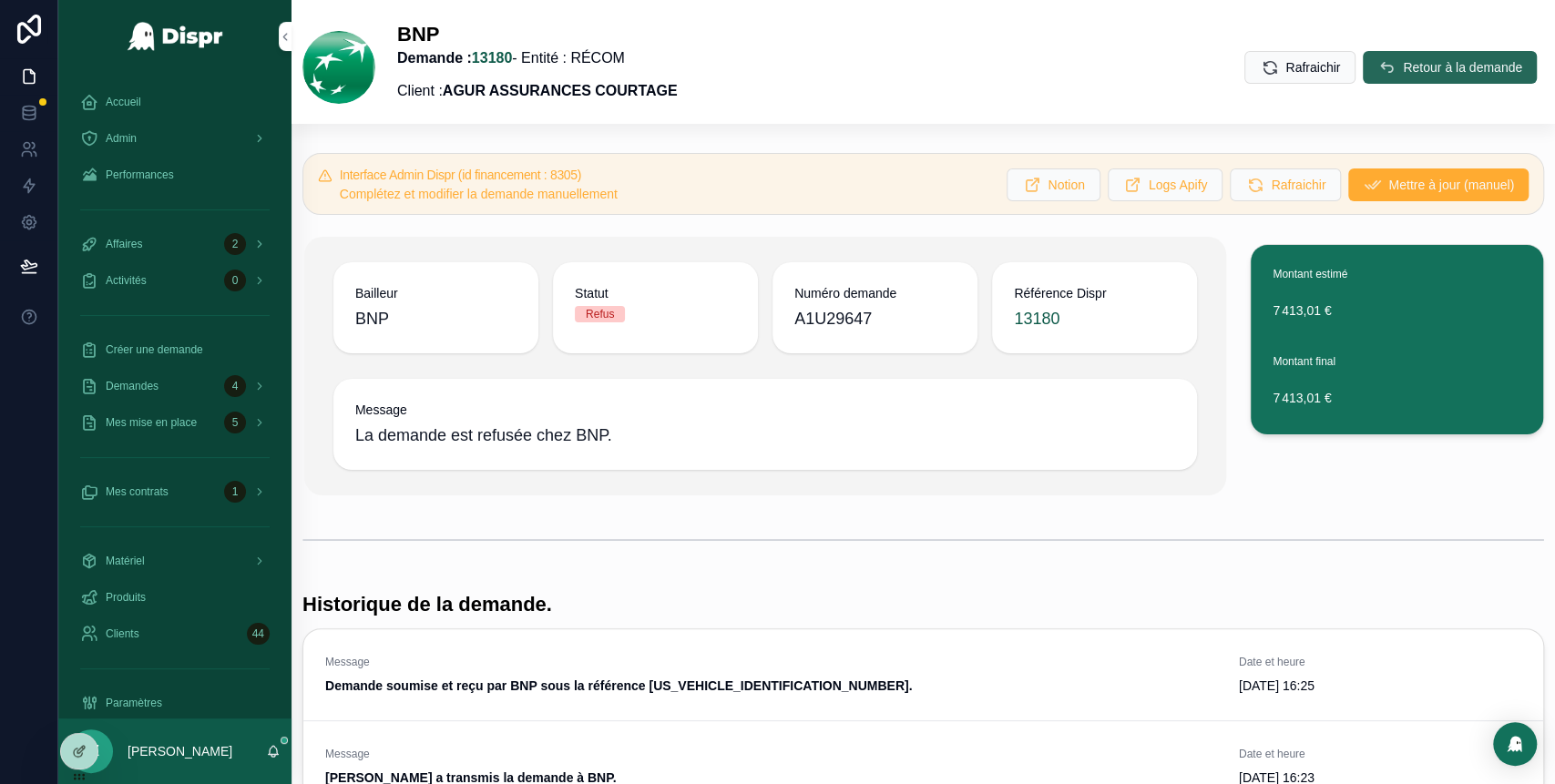
click at [1377, 78] on button "Retour à la demande" at bounding box center [1450, 67] width 174 height 33
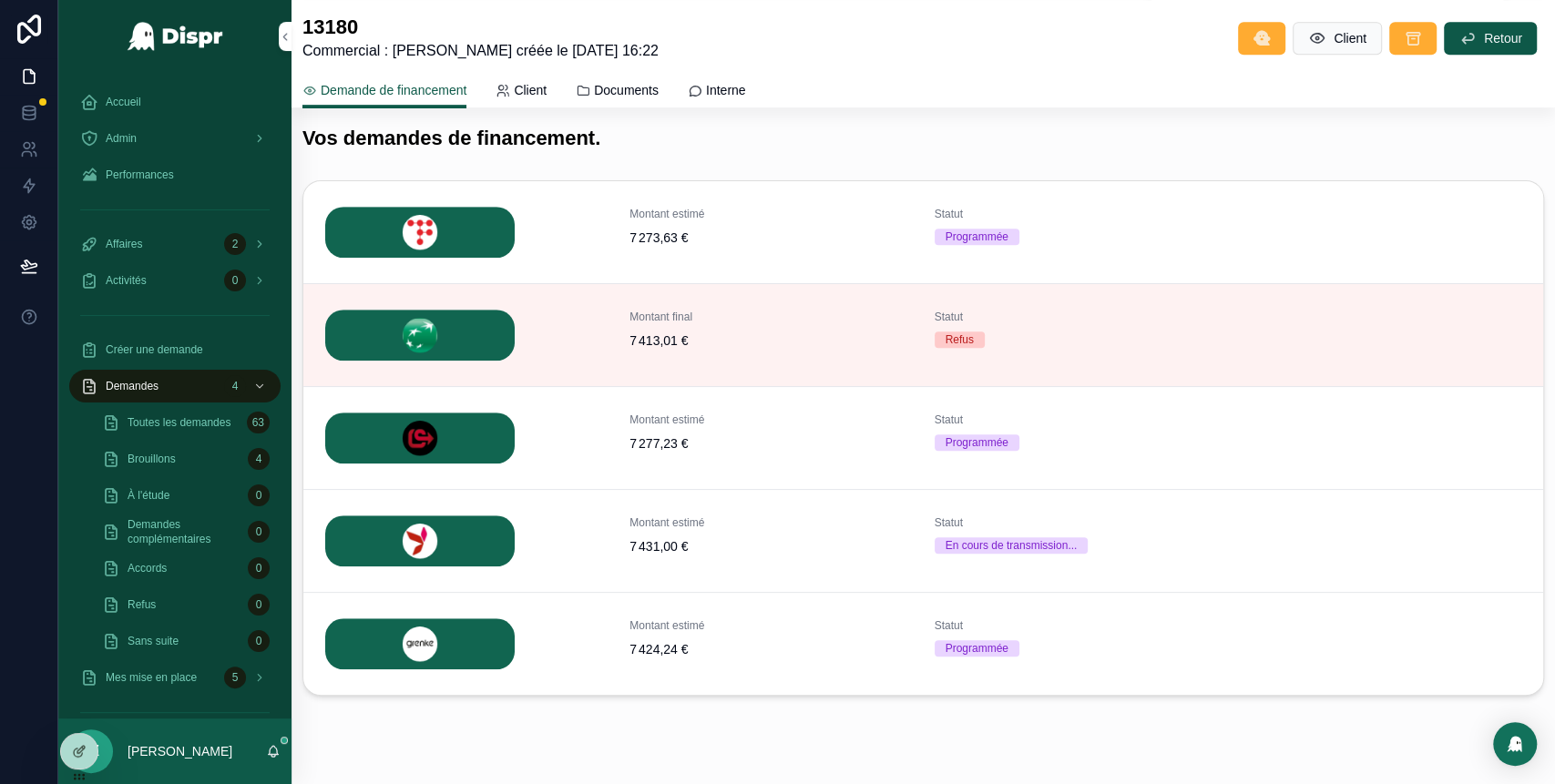
scroll to position [664, 0]
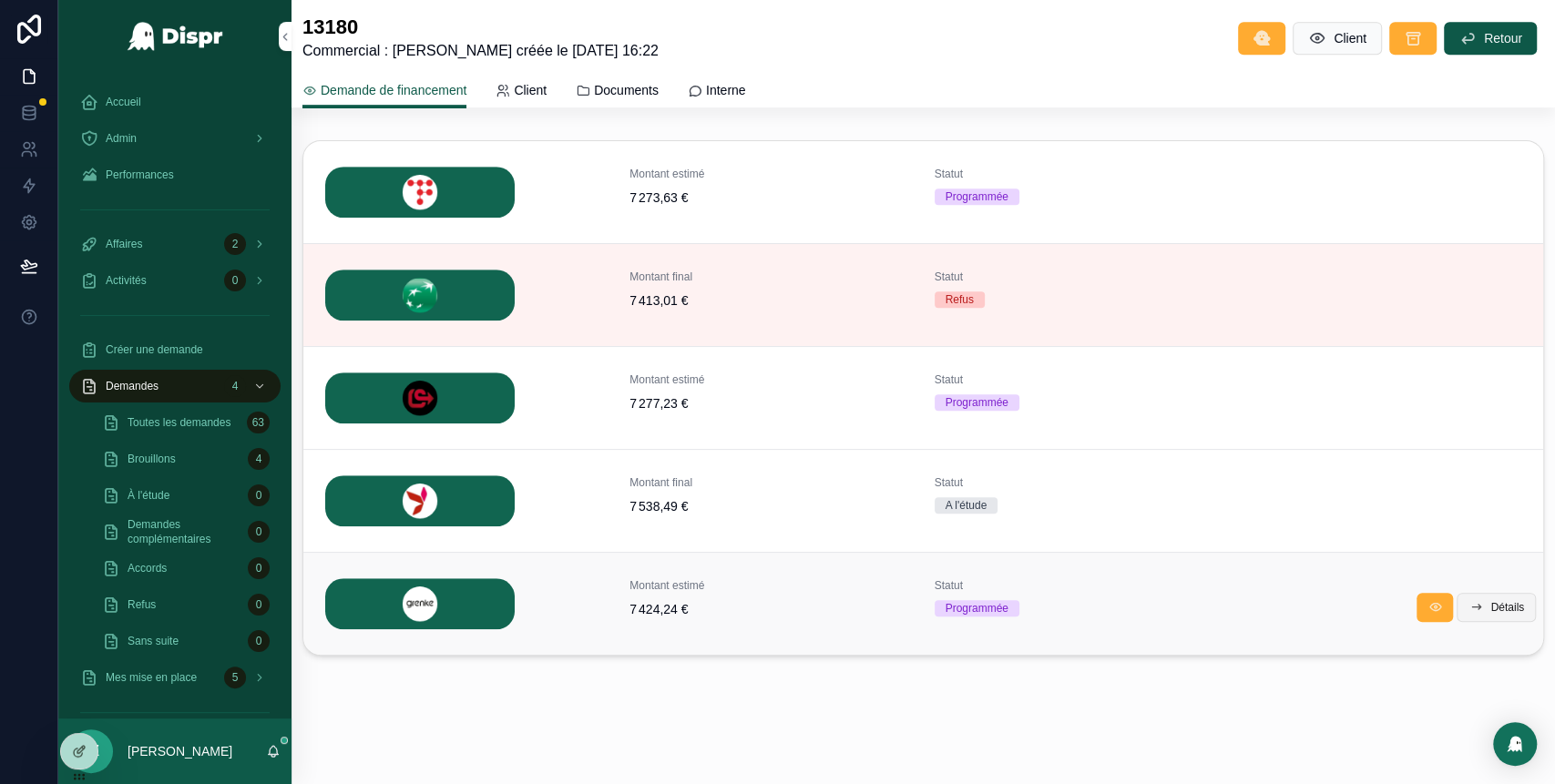
click at [1490, 600] on span "Détails" at bounding box center [1507, 608] width 34 height 15
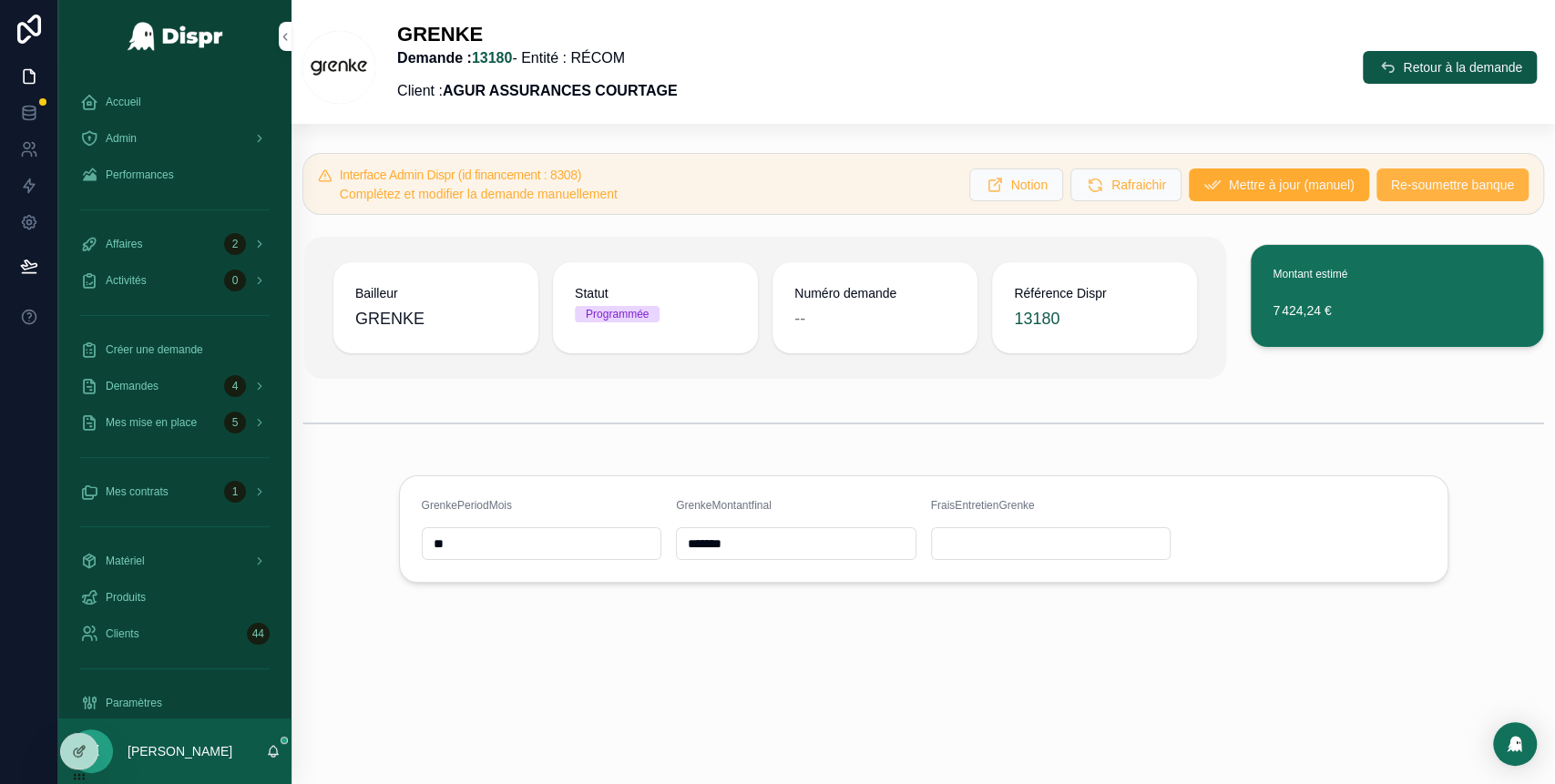
click at [1408, 190] on span "Re-soumettre banque" at bounding box center [1452, 185] width 123 height 18
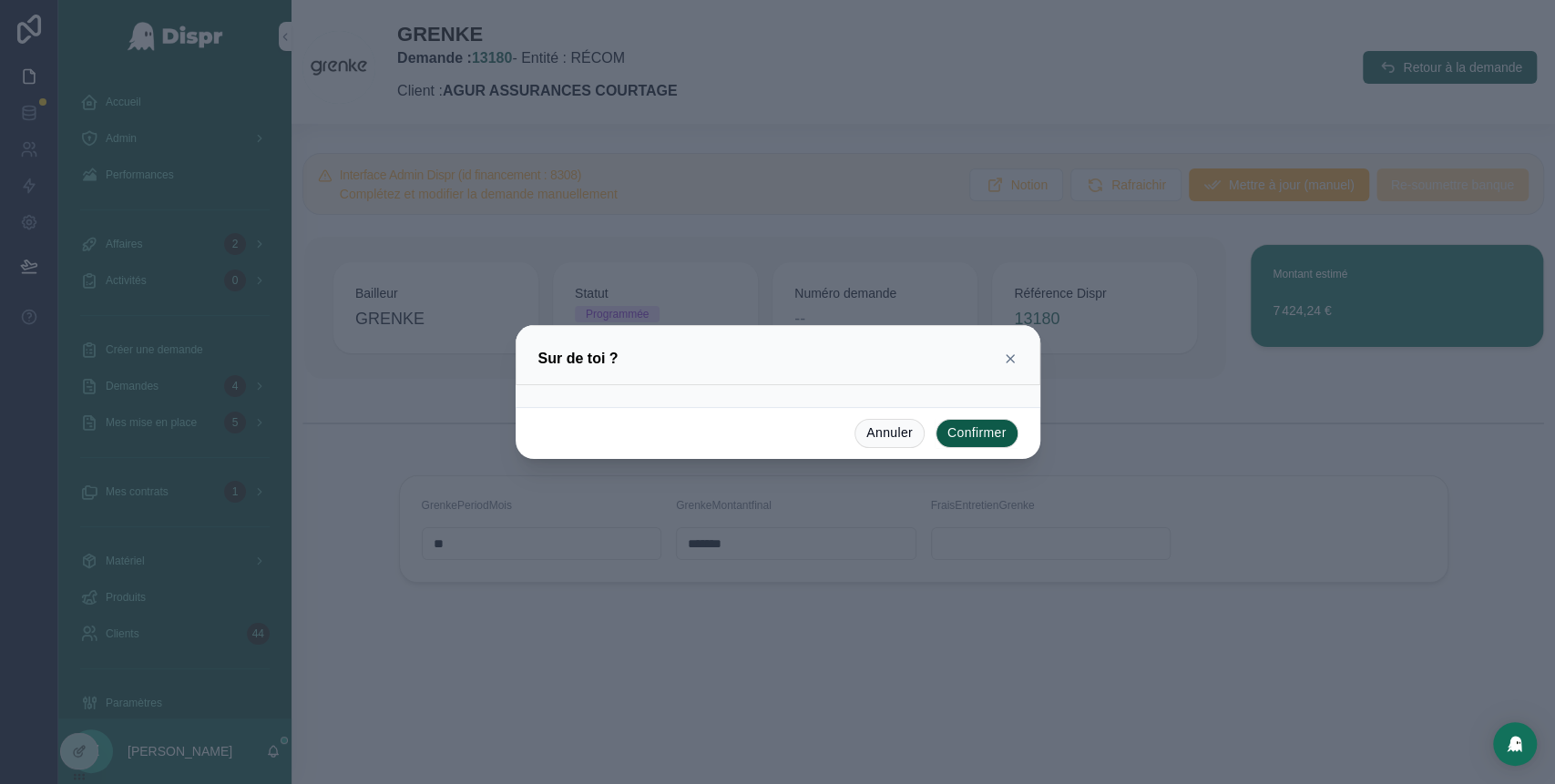
click at [985, 428] on button "Confirmer" at bounding box center [977, 433] width 82 height 29
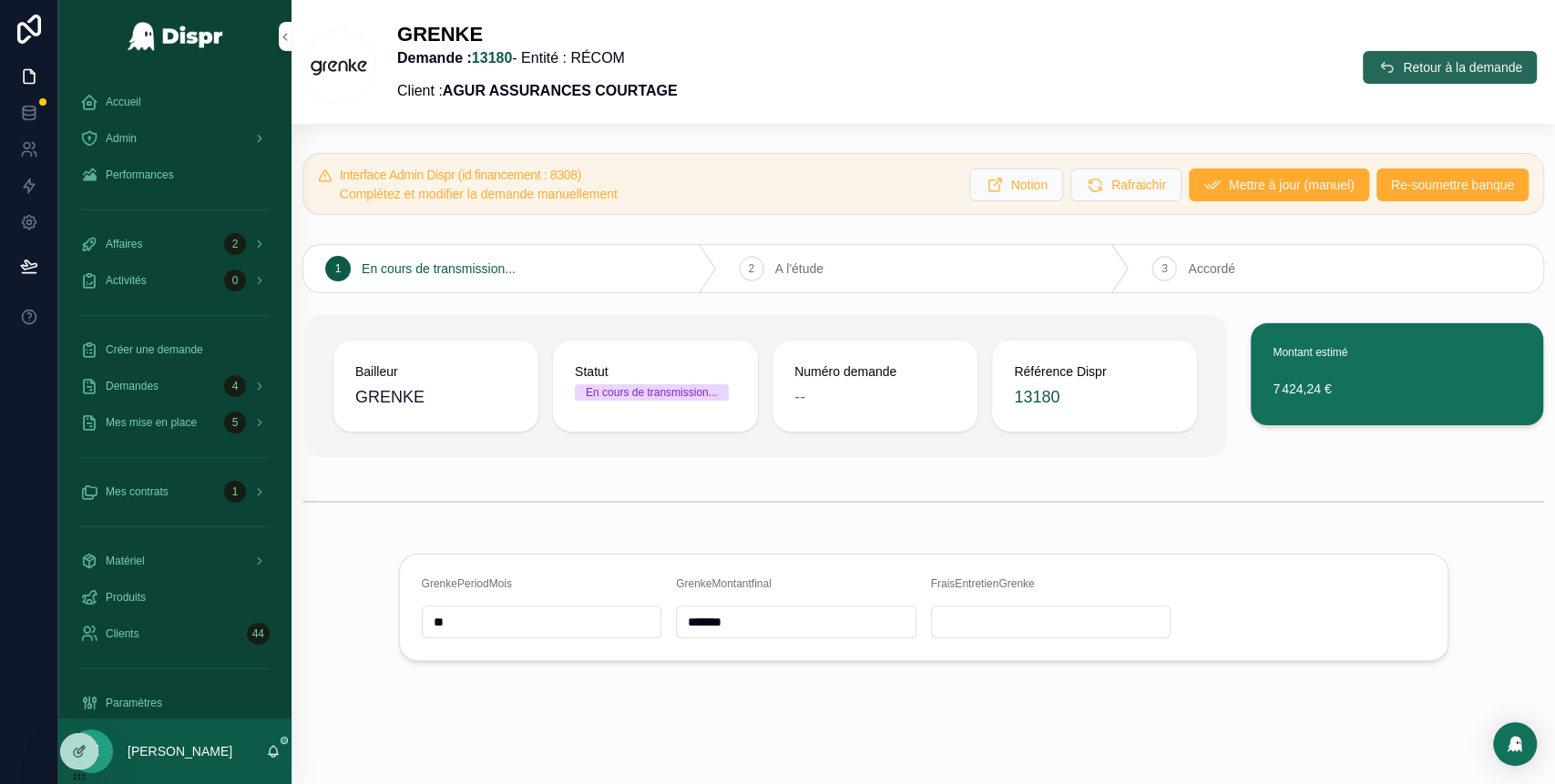
click at [1377, 73] on icon "scrollable content" at bounding box center [1385, 67] width 18 height 18
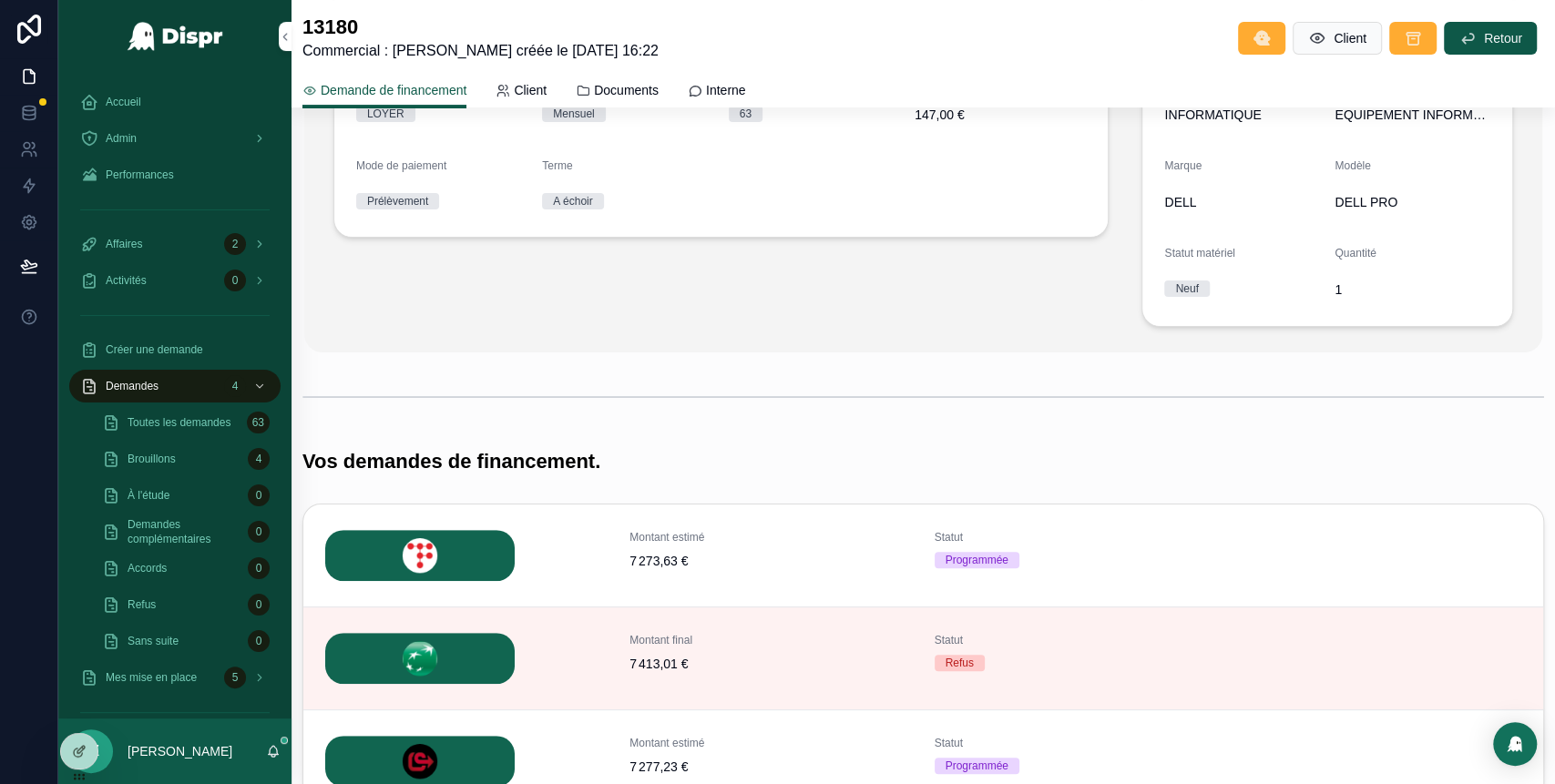
scroll to position [664, 0]
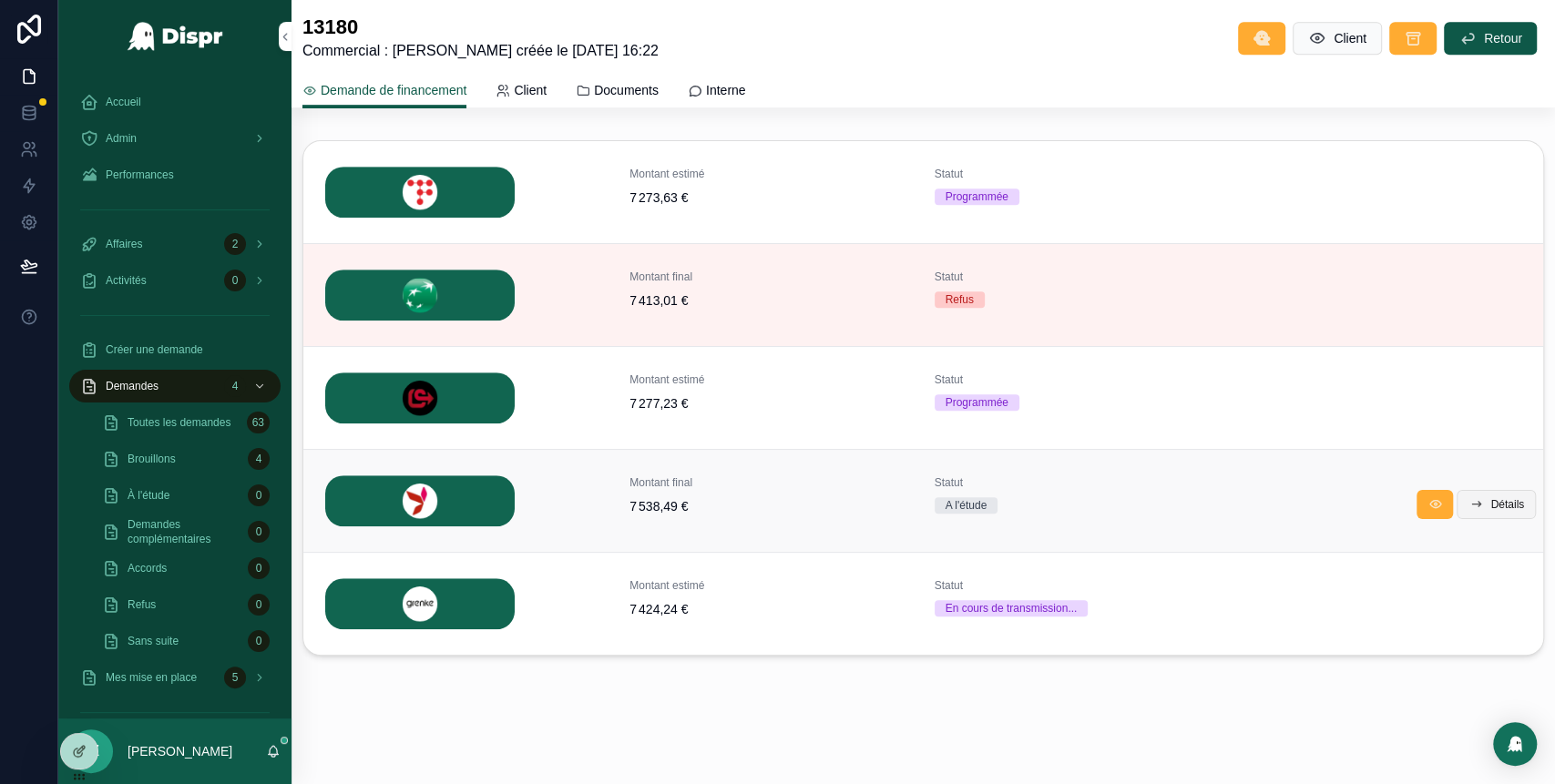
click at [1463, 503] on button "Détails" at bounding box center [1496, 504] width 80 height 29
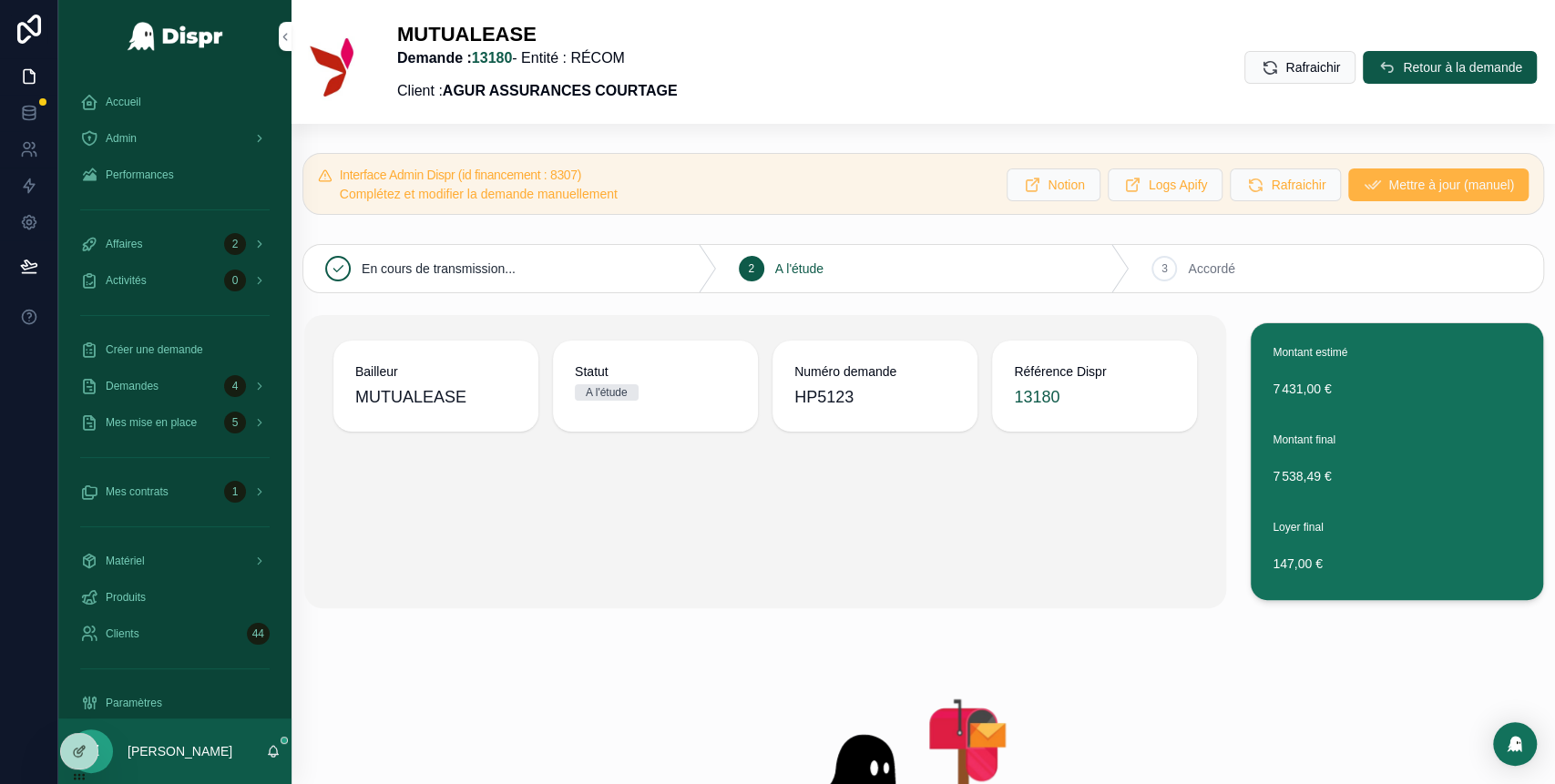
click at [1388, 185] on span "Mettre à jour (manuel)" at bounding box center [1451, 185] width 126 height 18
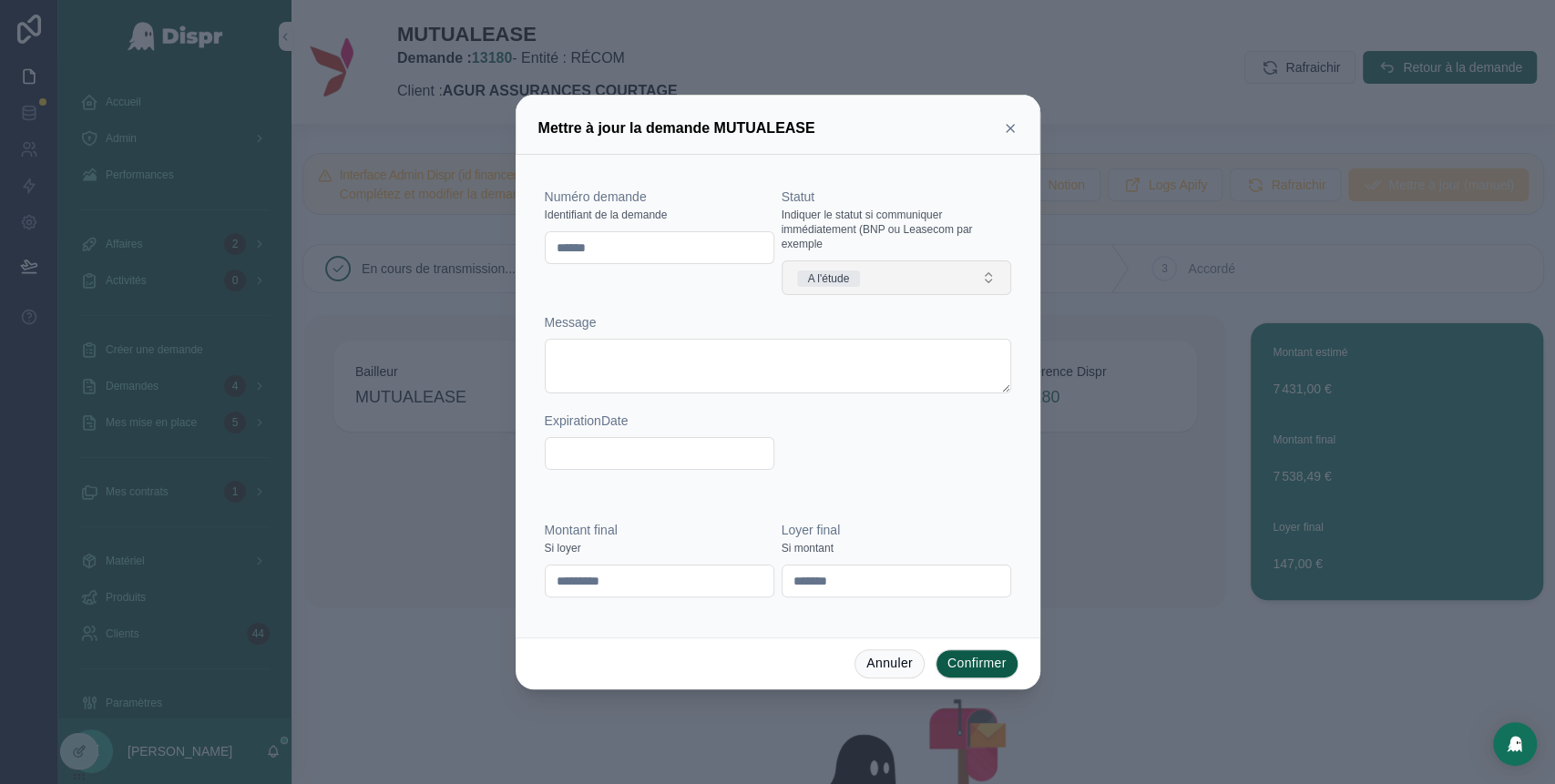
click at [921, 284] on button "A l'étude" at bounding box center [896, 277] width 230 height 35
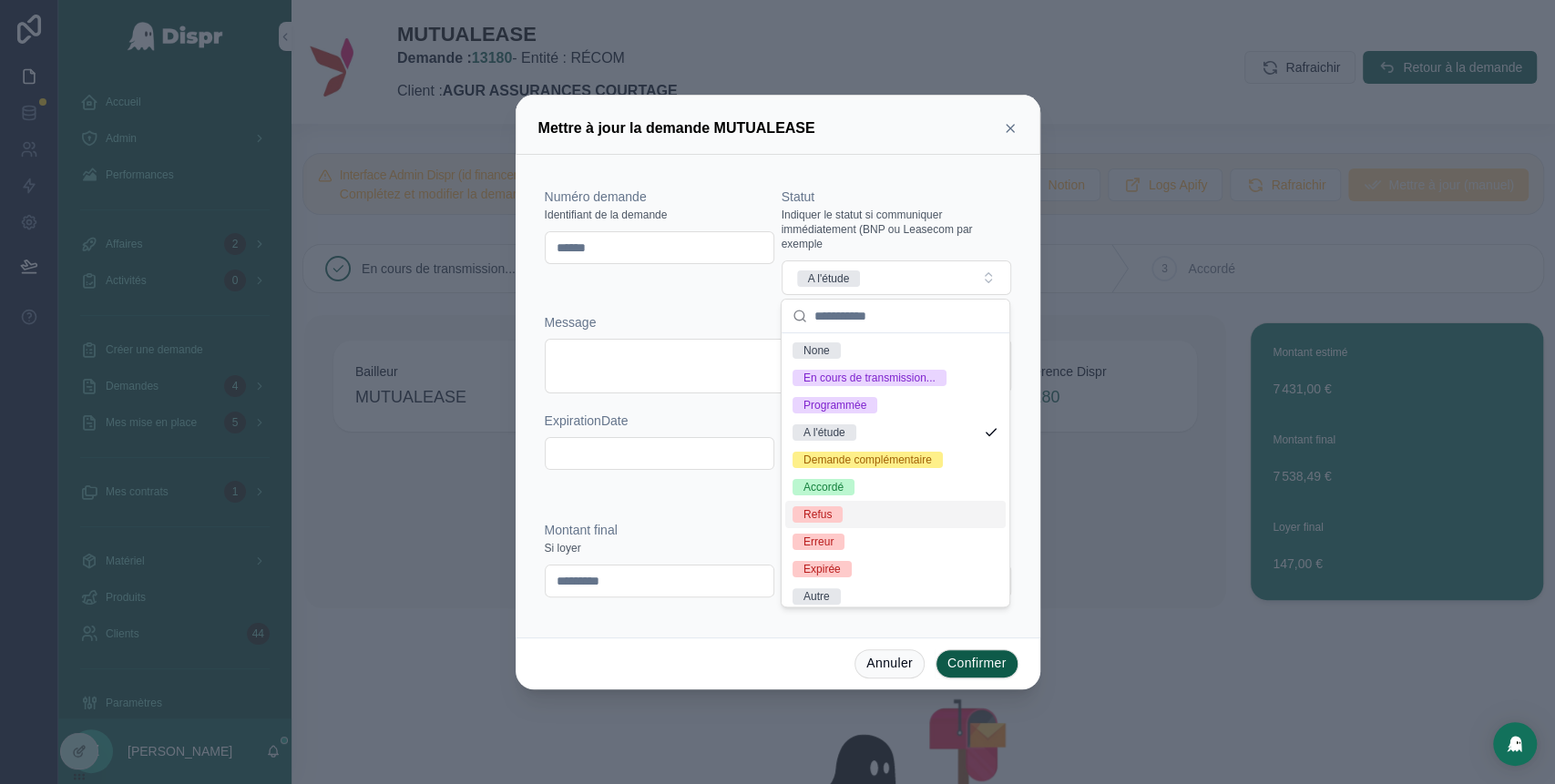
click at [871, 528] on div "Refus" at bounding box center [895, 514] width 220 height 27
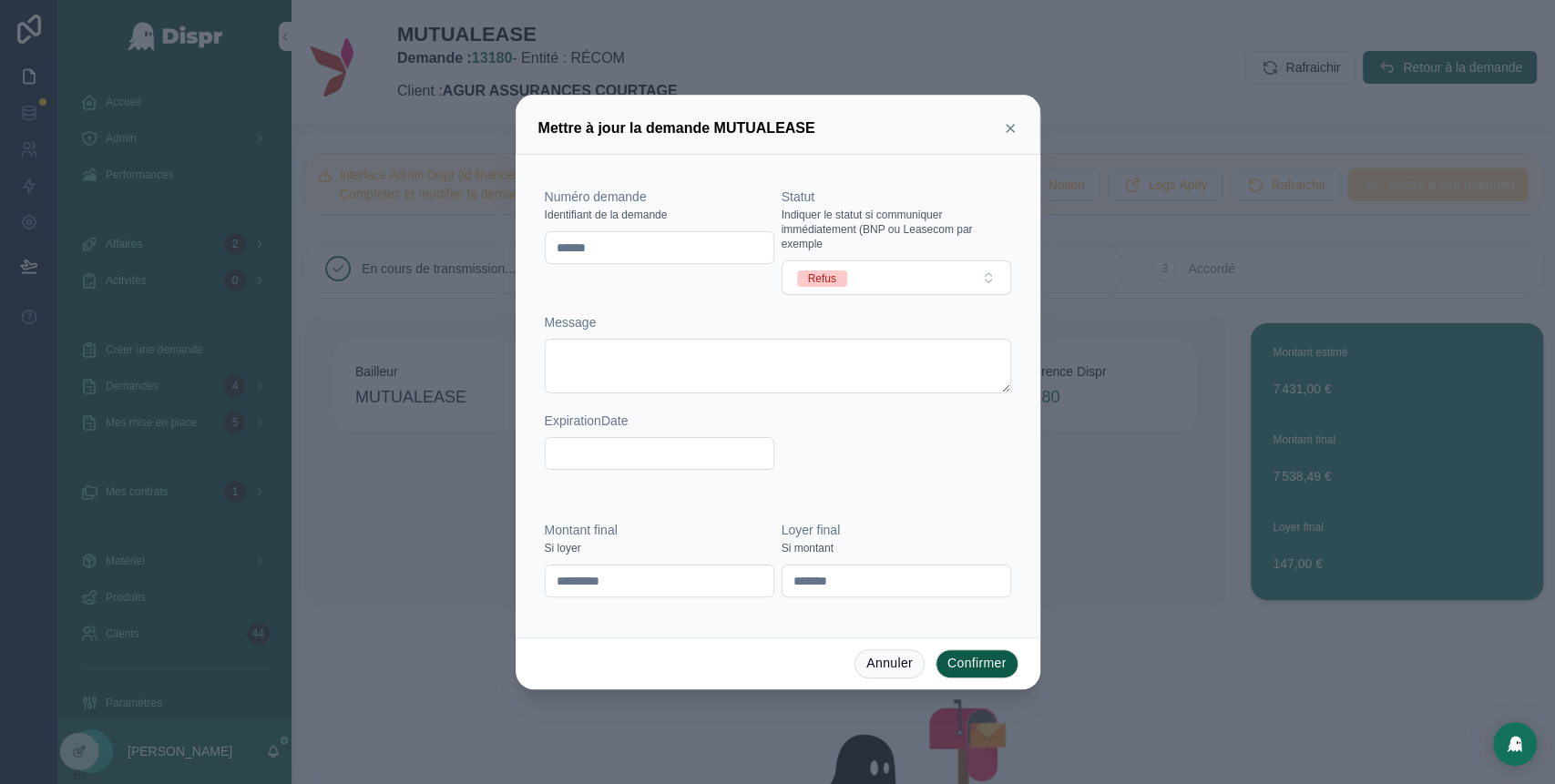
click at [984, 663] on button "Confirmer" at bounding box center [977, 663] width 82 height 29
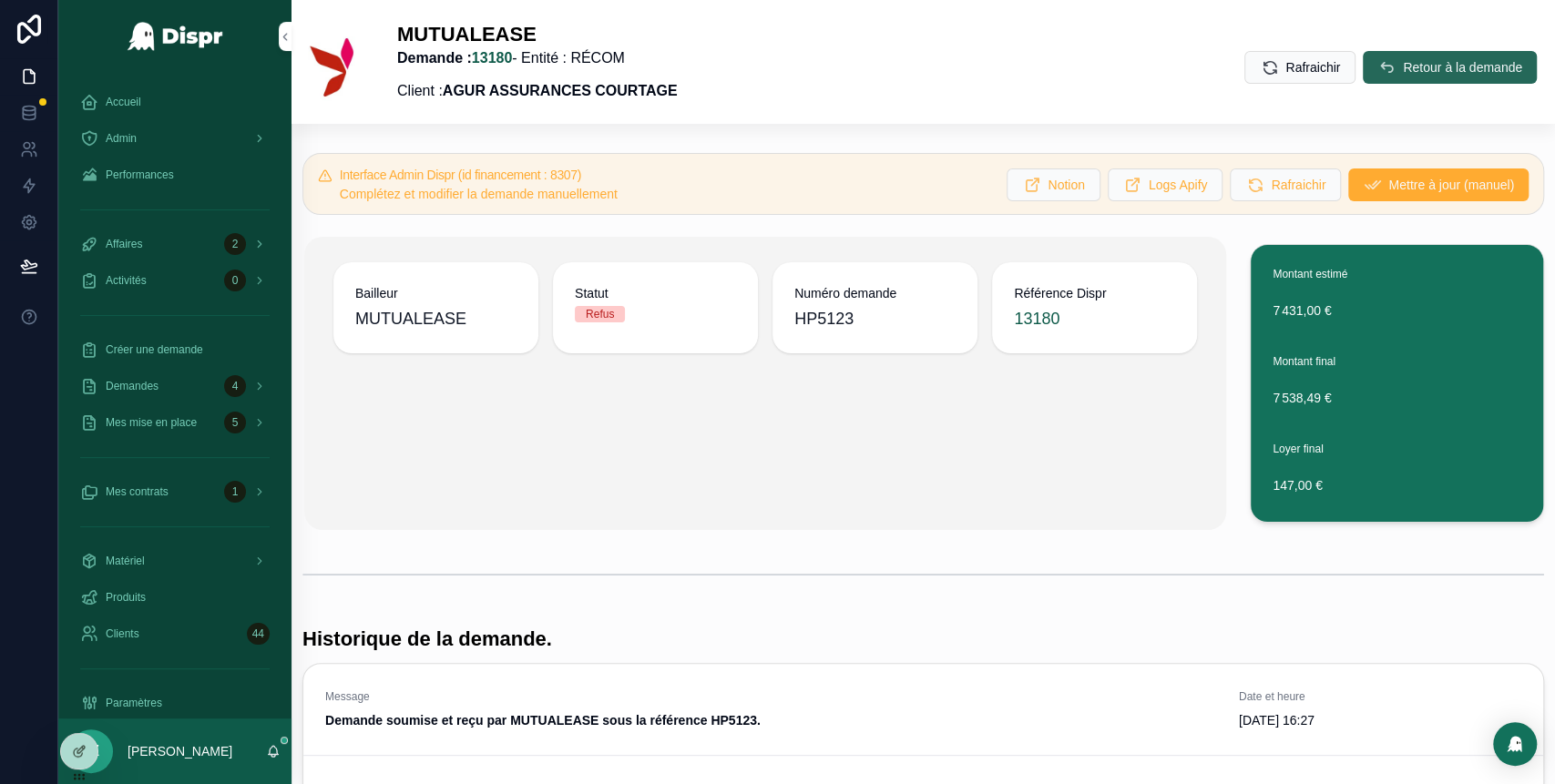
click at [1364, 62] on button "Retour à la demande" at bounding box center [1450, 67] width 174 height 33
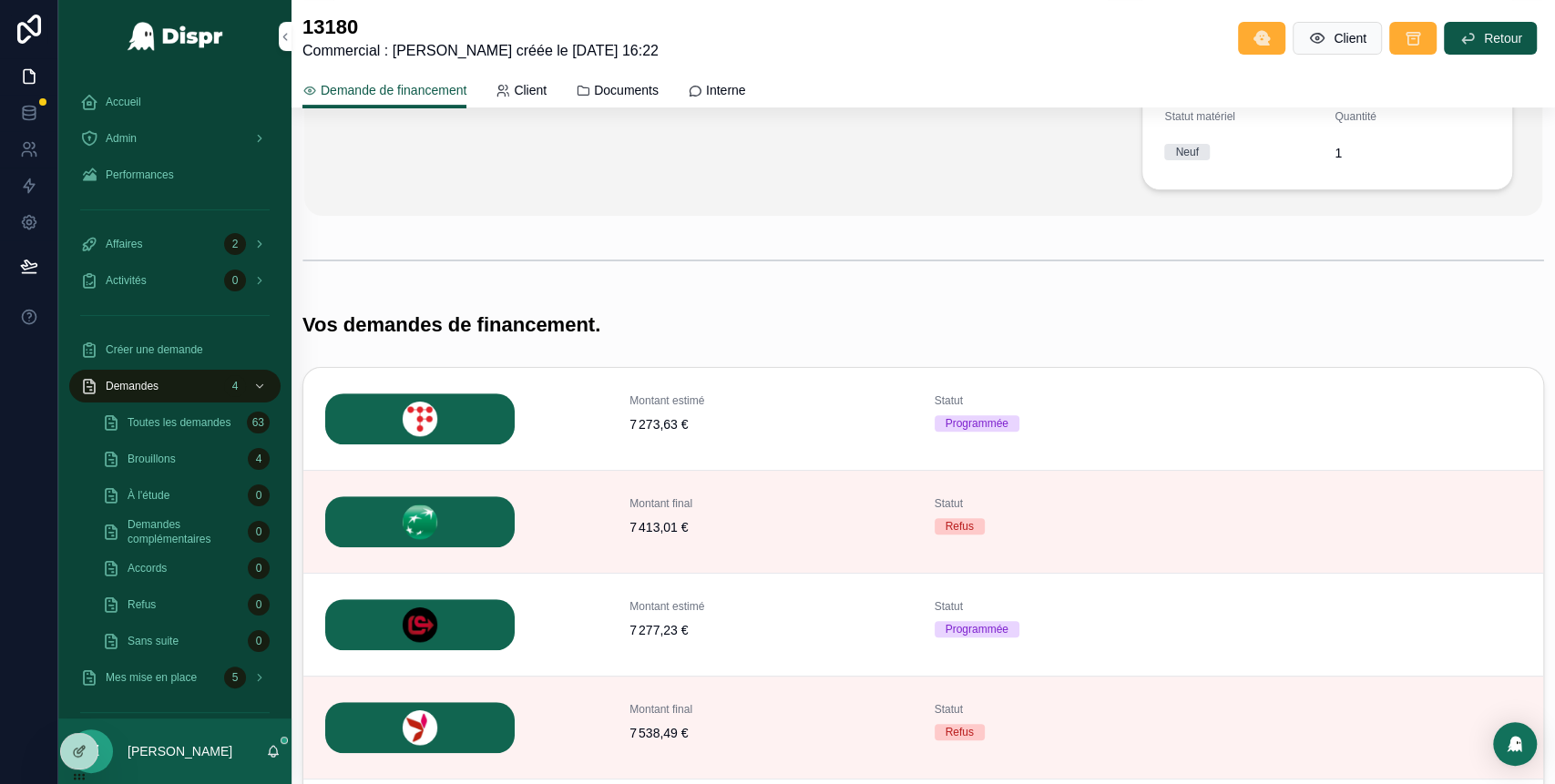
scroll to position [664, 0]
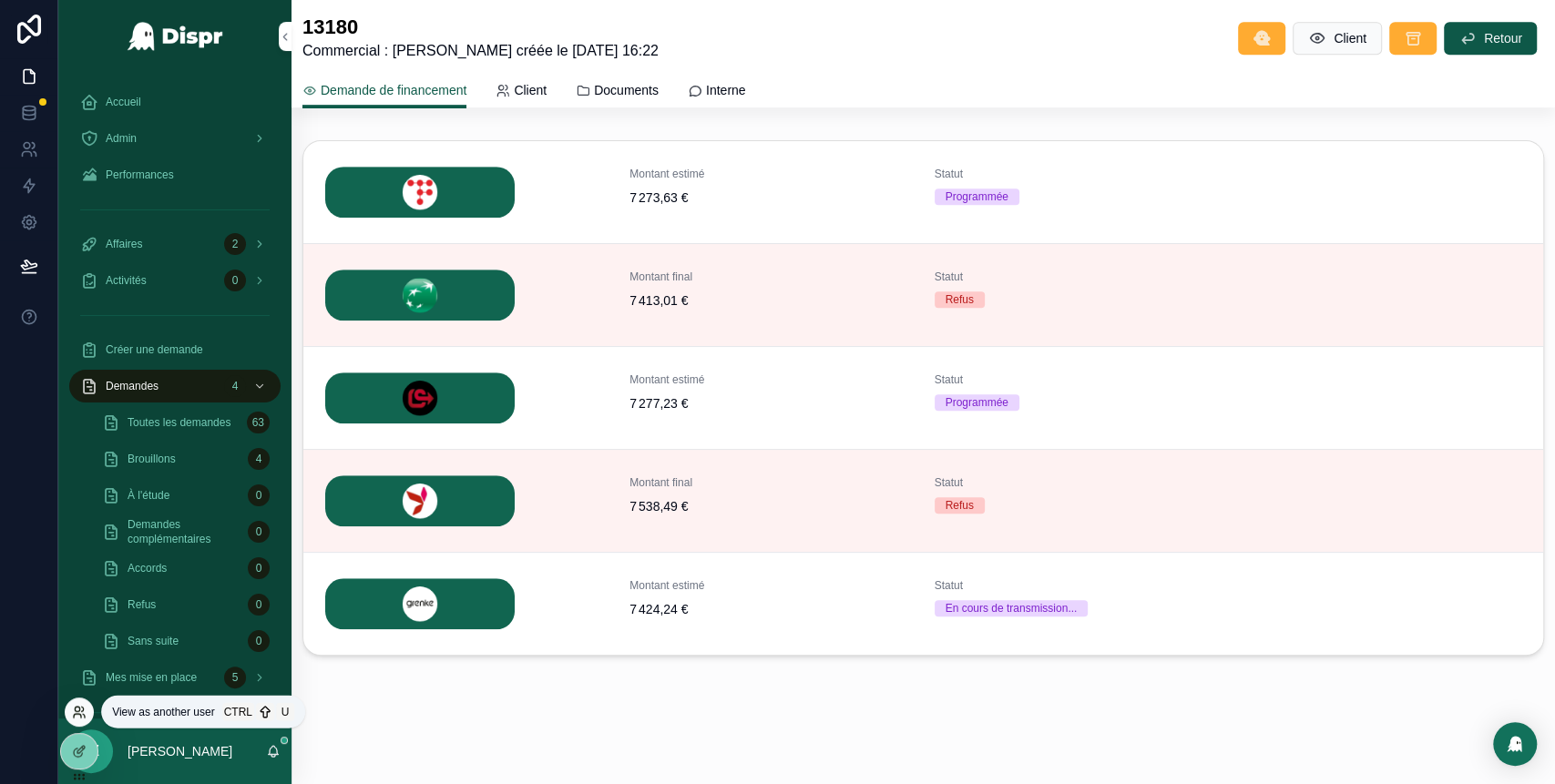
click at [72, 717] on icon at bounding box center [80, 713] width 15 height 15
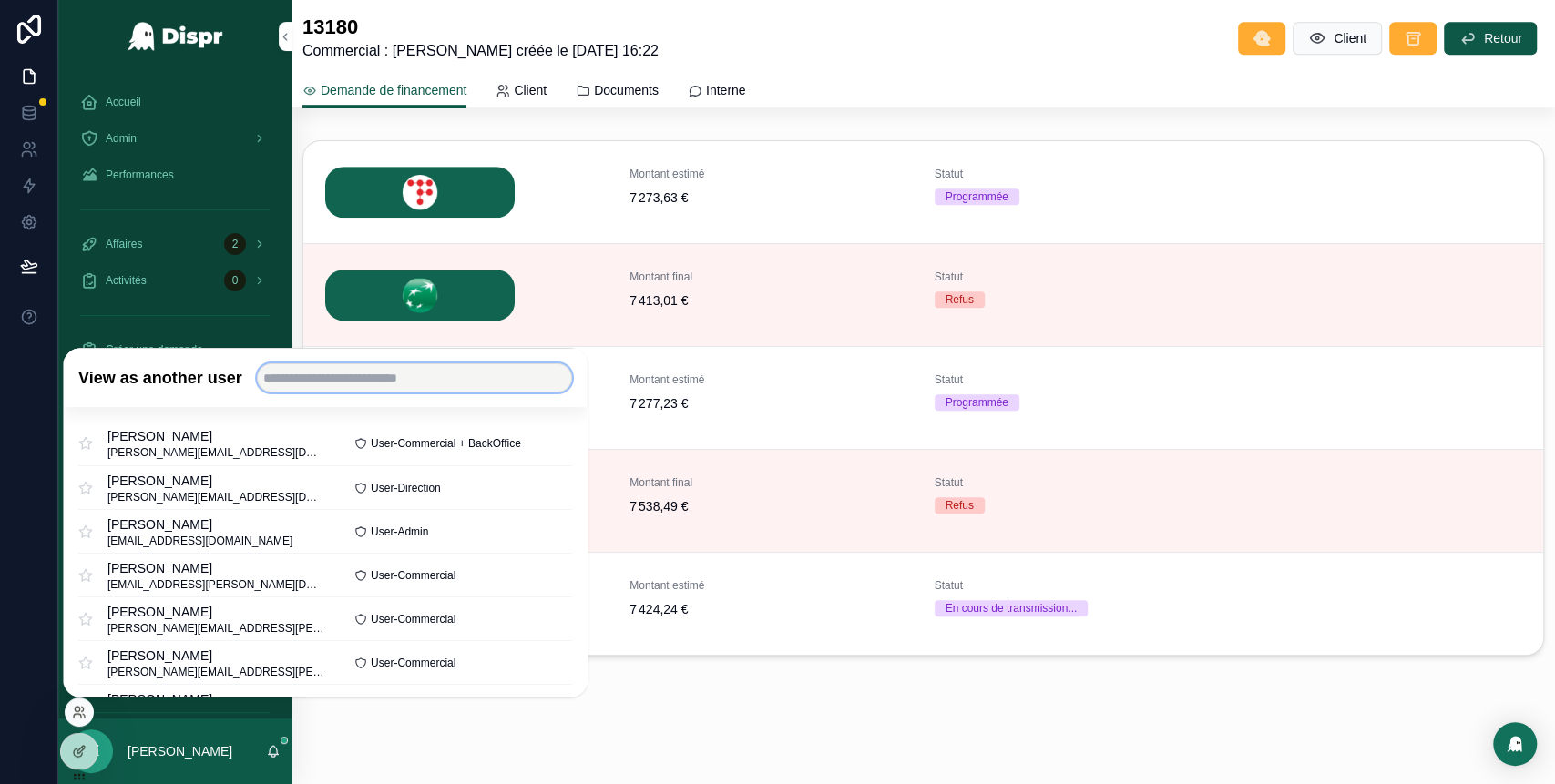
click at [337, 381] on input "text" at bounding box center [414, 377] width 315 height 29
type input "******"
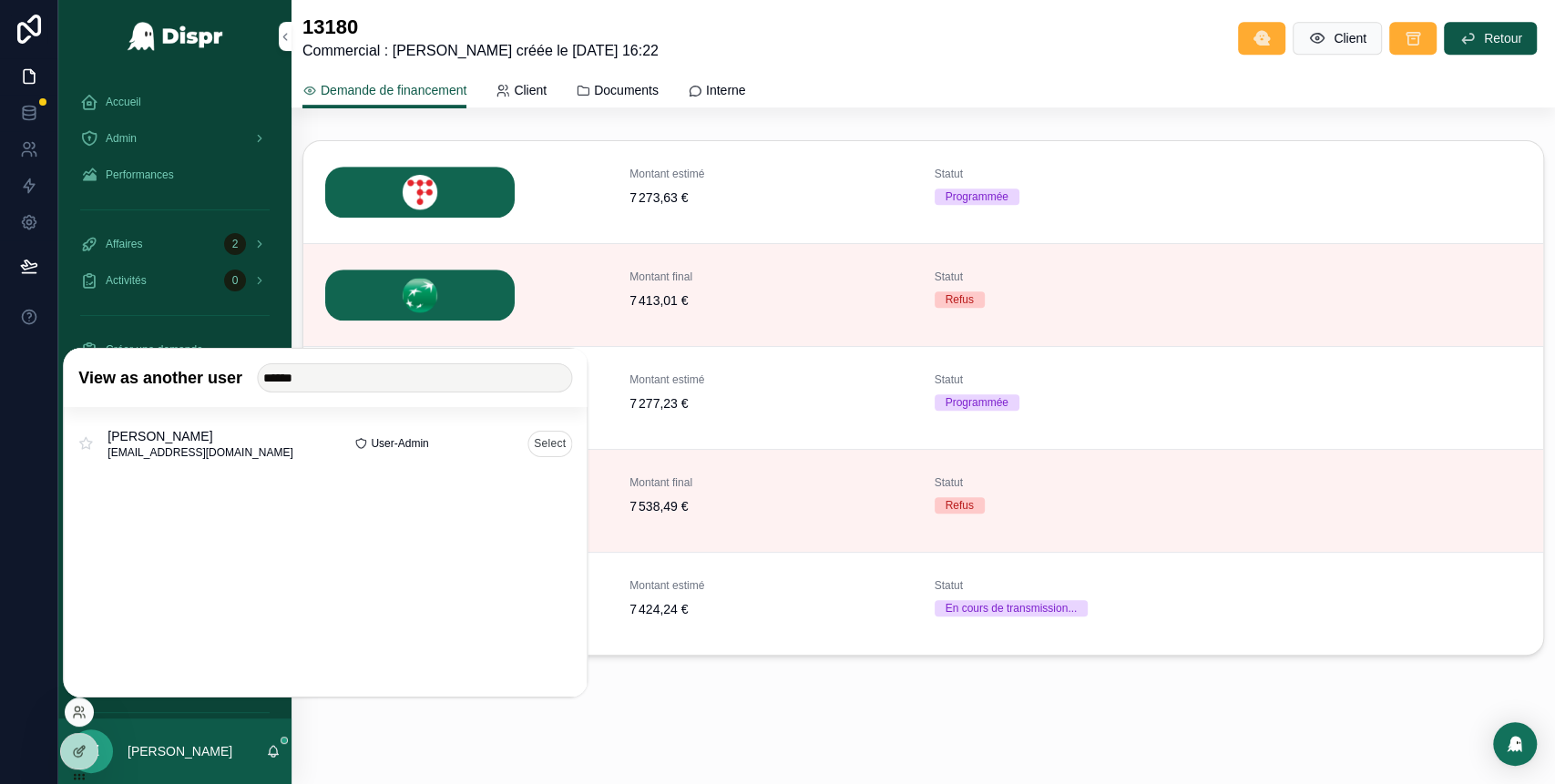
click at [553, 444] on button "Select" at bounding box center [550, 443] width 45 height 26
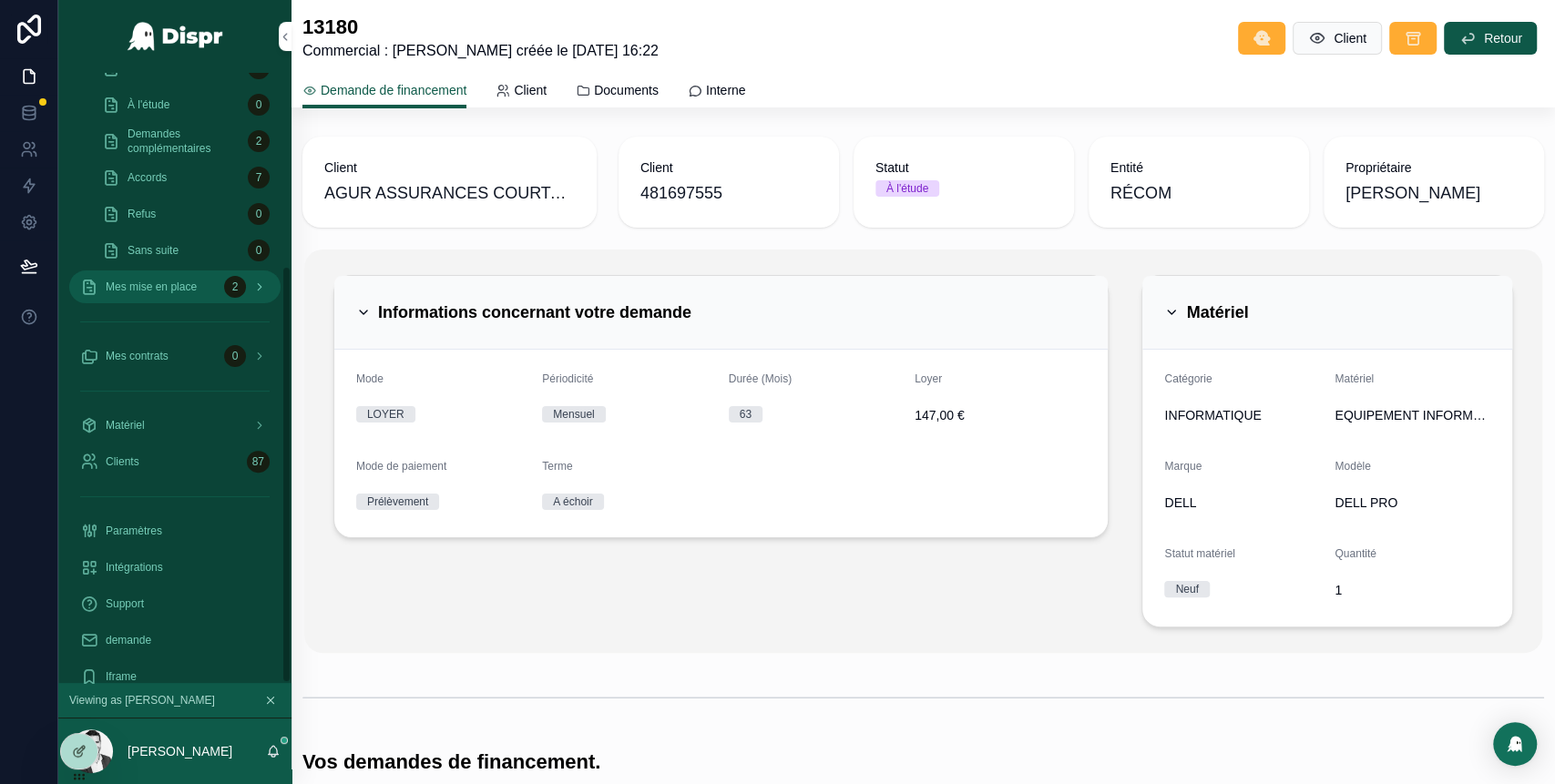
scroll to position [282, 0]
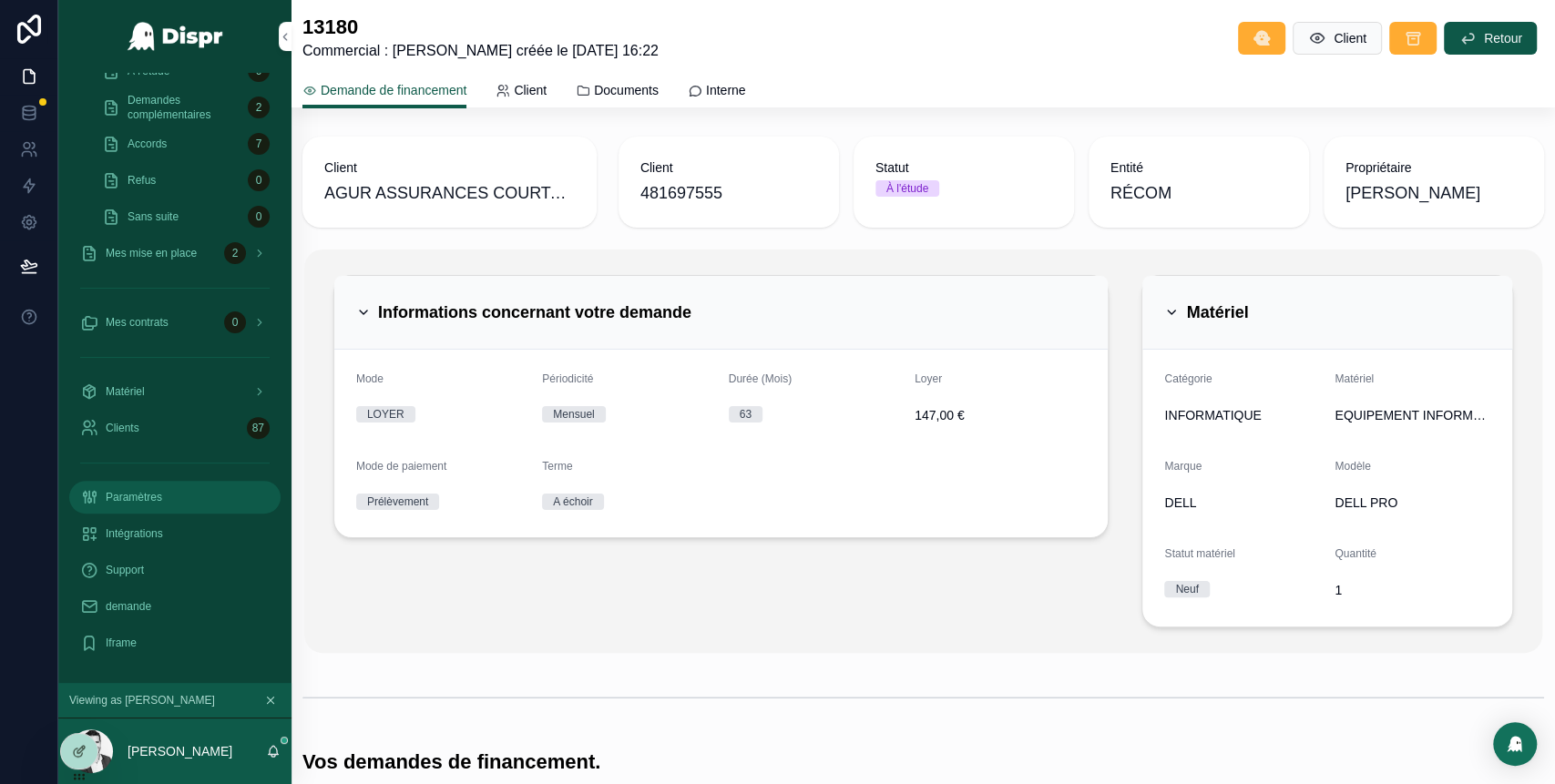
click at [141, 494] on span "Paramètres" at bounding box center [134, 497] width 56 height 15
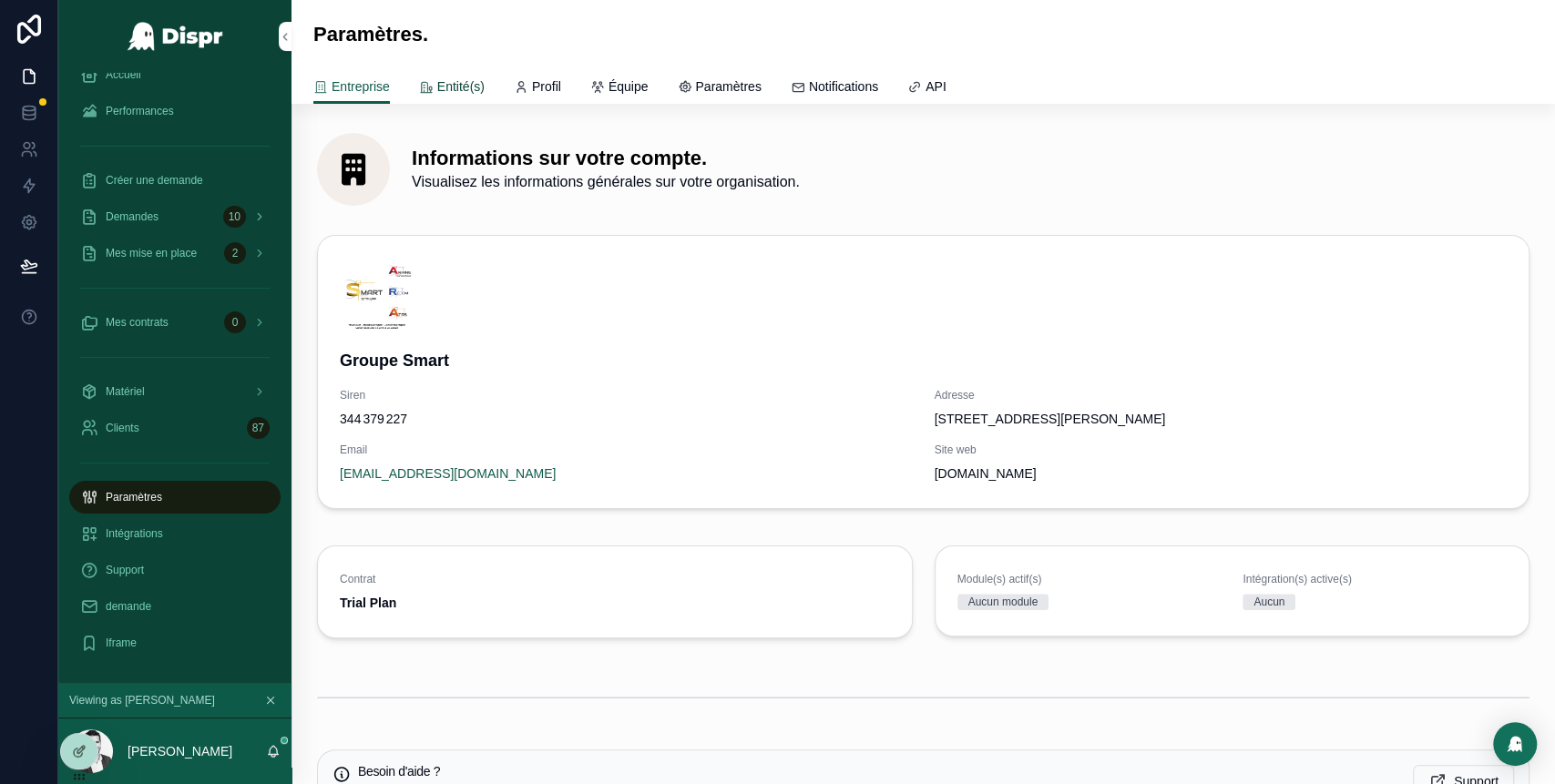
click at [452, 87] on span "Entité(s)" at bounding box center [461, 86] width 48 height 18
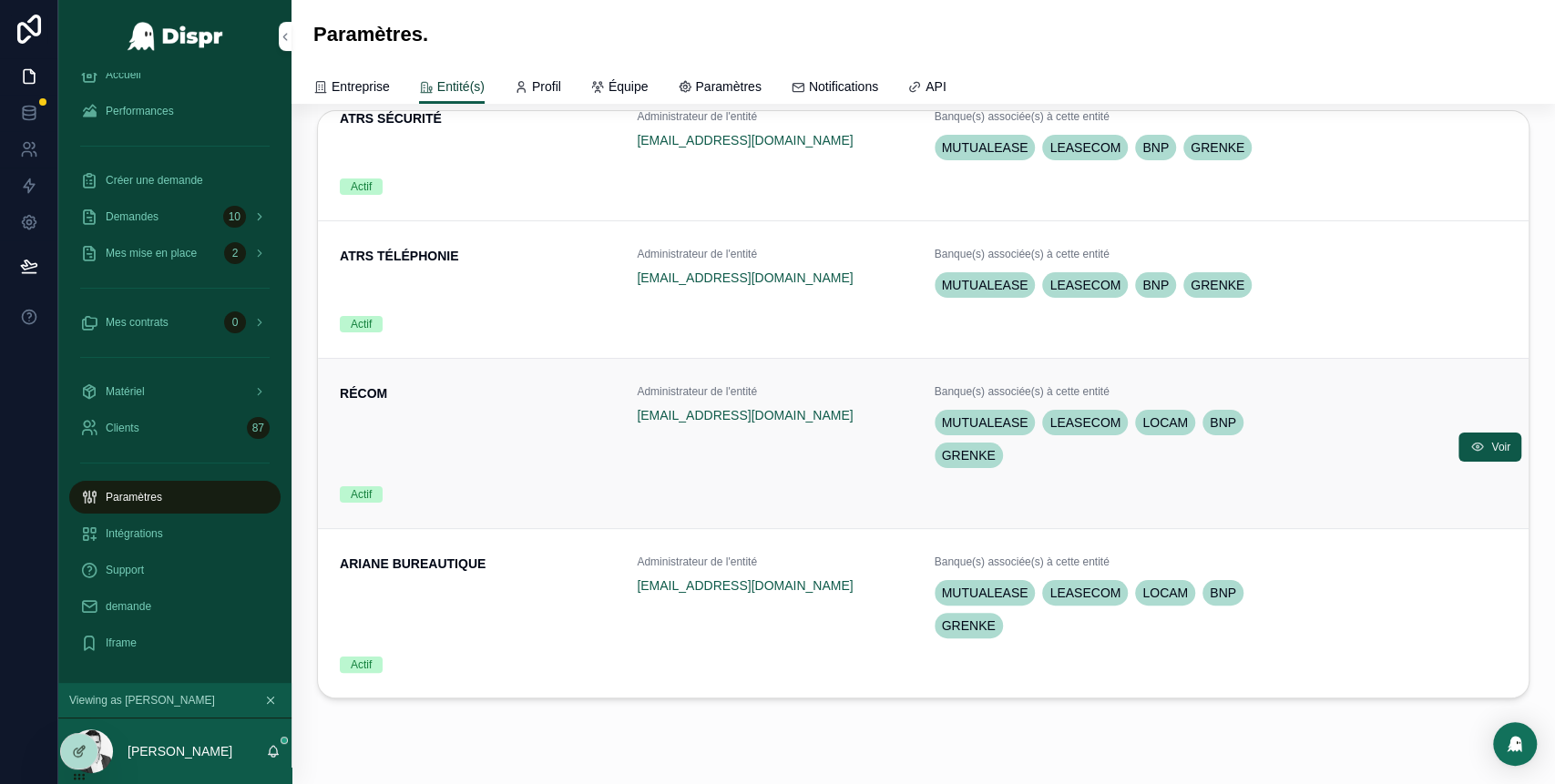
scroll to position [126, 0]
click at [522, 404] on div "RÉCOM" at bounding box center [478, 426] width 275 height 87
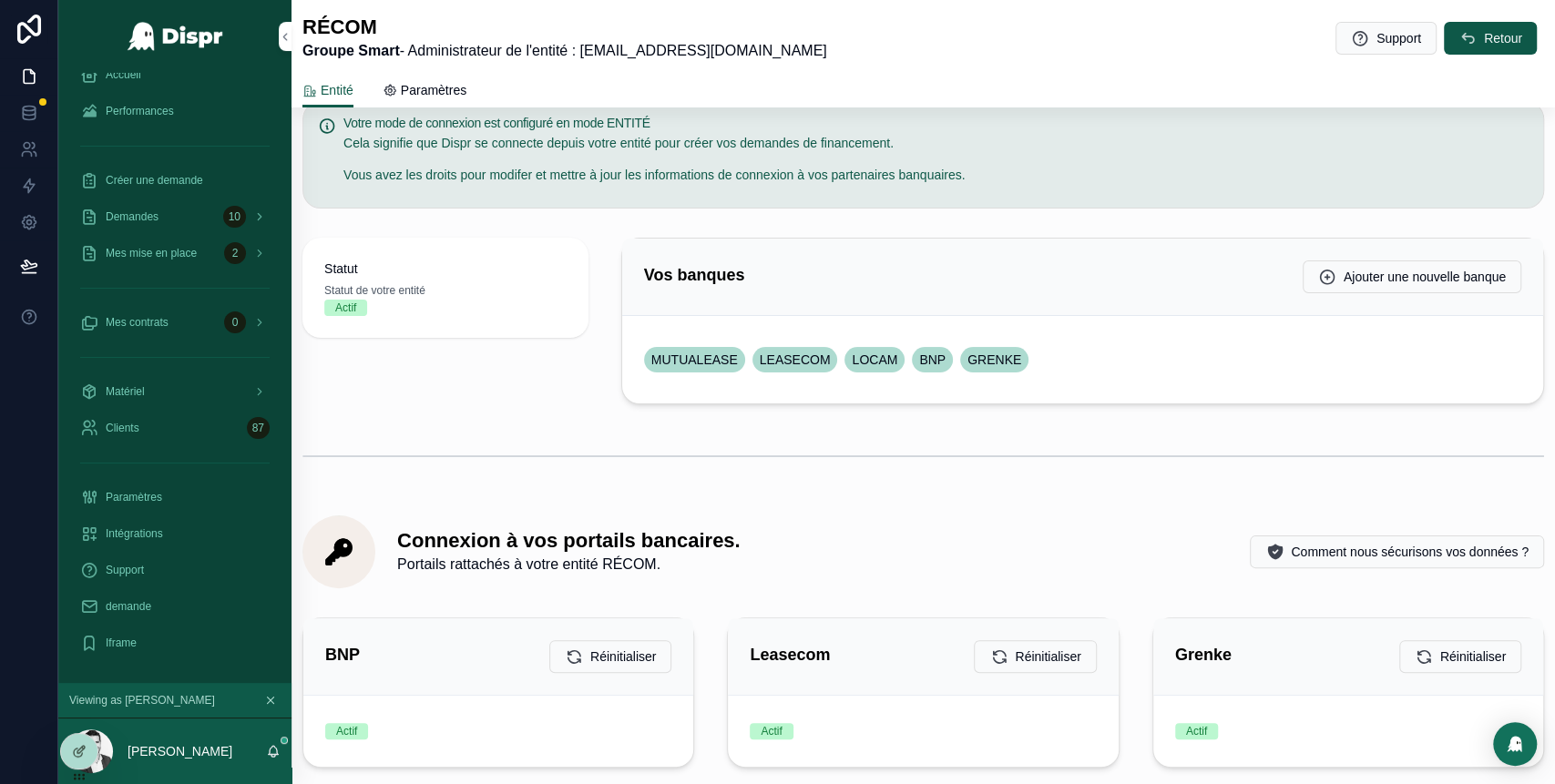
scroll to position [13, 0]
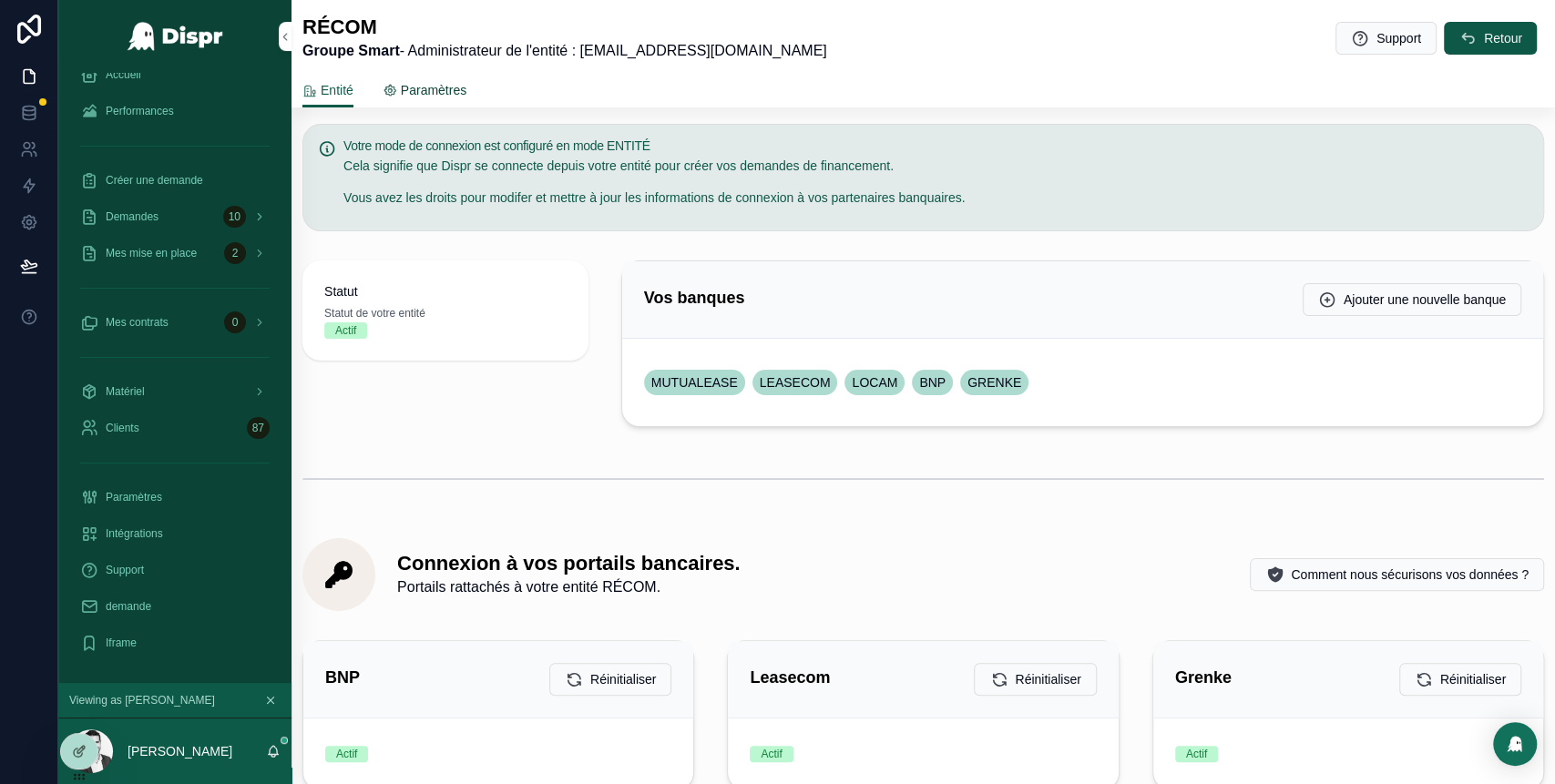
click at [465, 90] on span "Paramètres" at bounding box center [434, 90] width 66 height 18
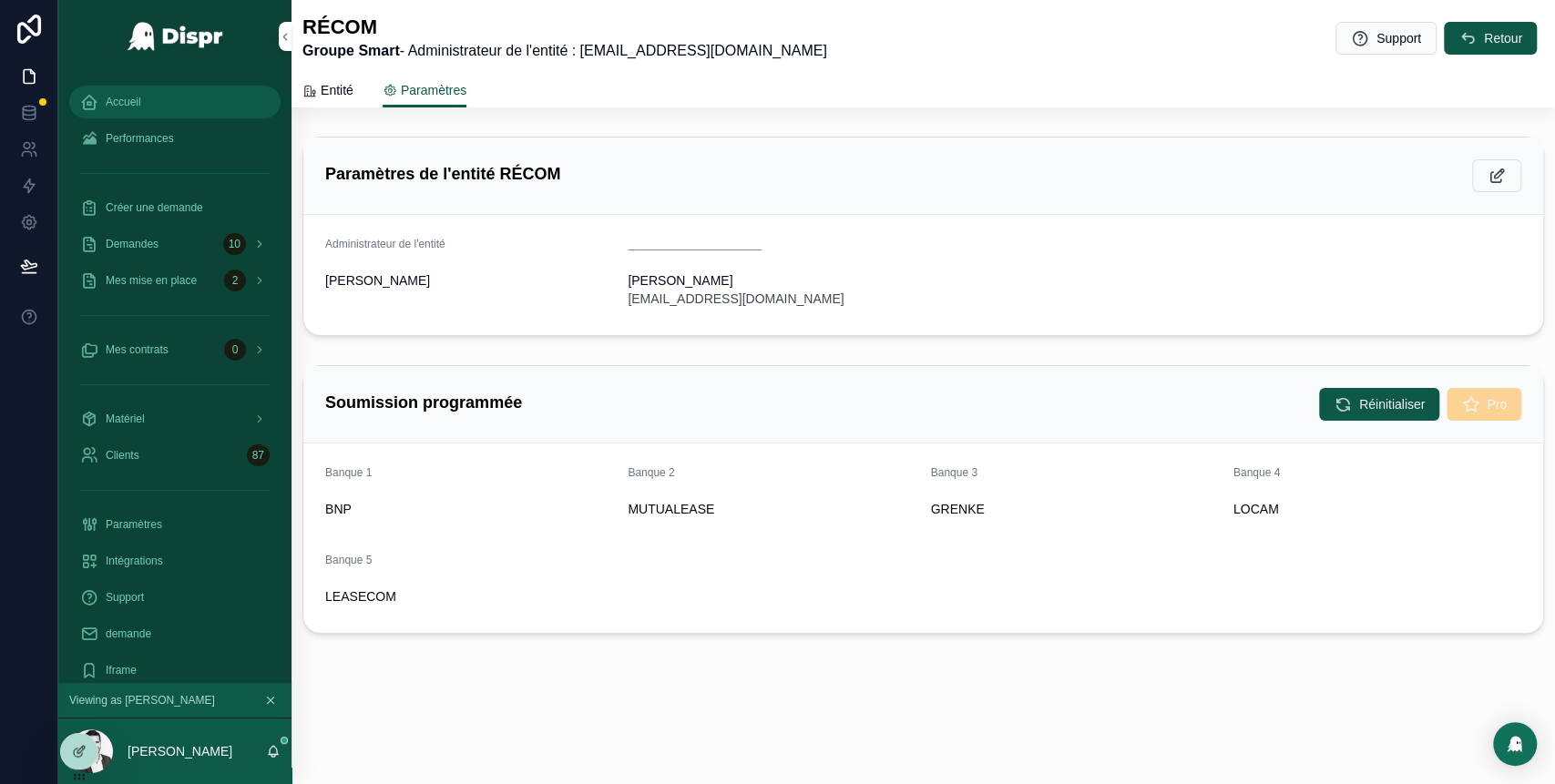
click at [124, 103] on span "Accueil" at bounding box center [124, 102] width 36 height 15
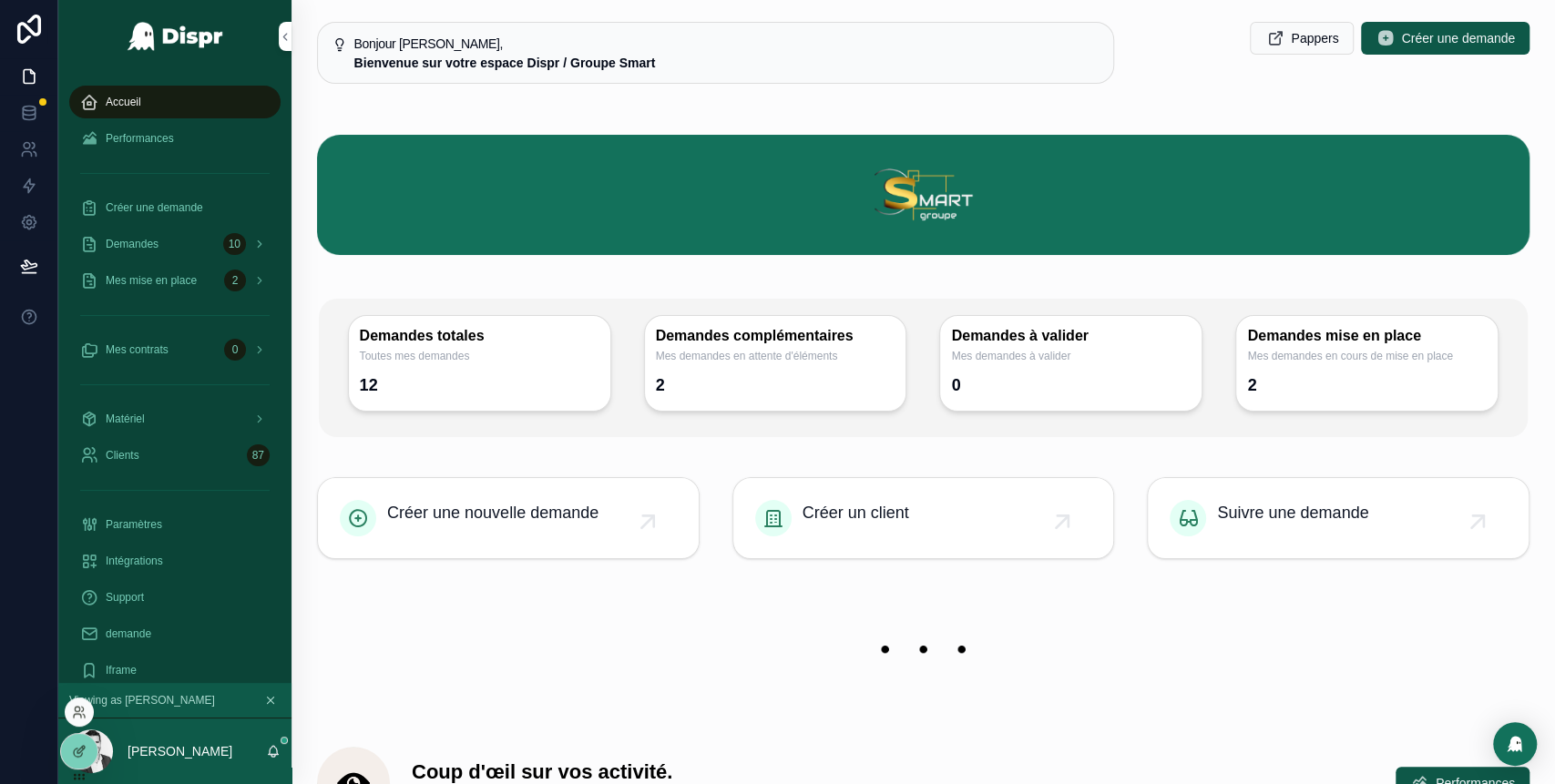
click at [81, 718] on icon at bounding box center [80, 713] width 15 height 15
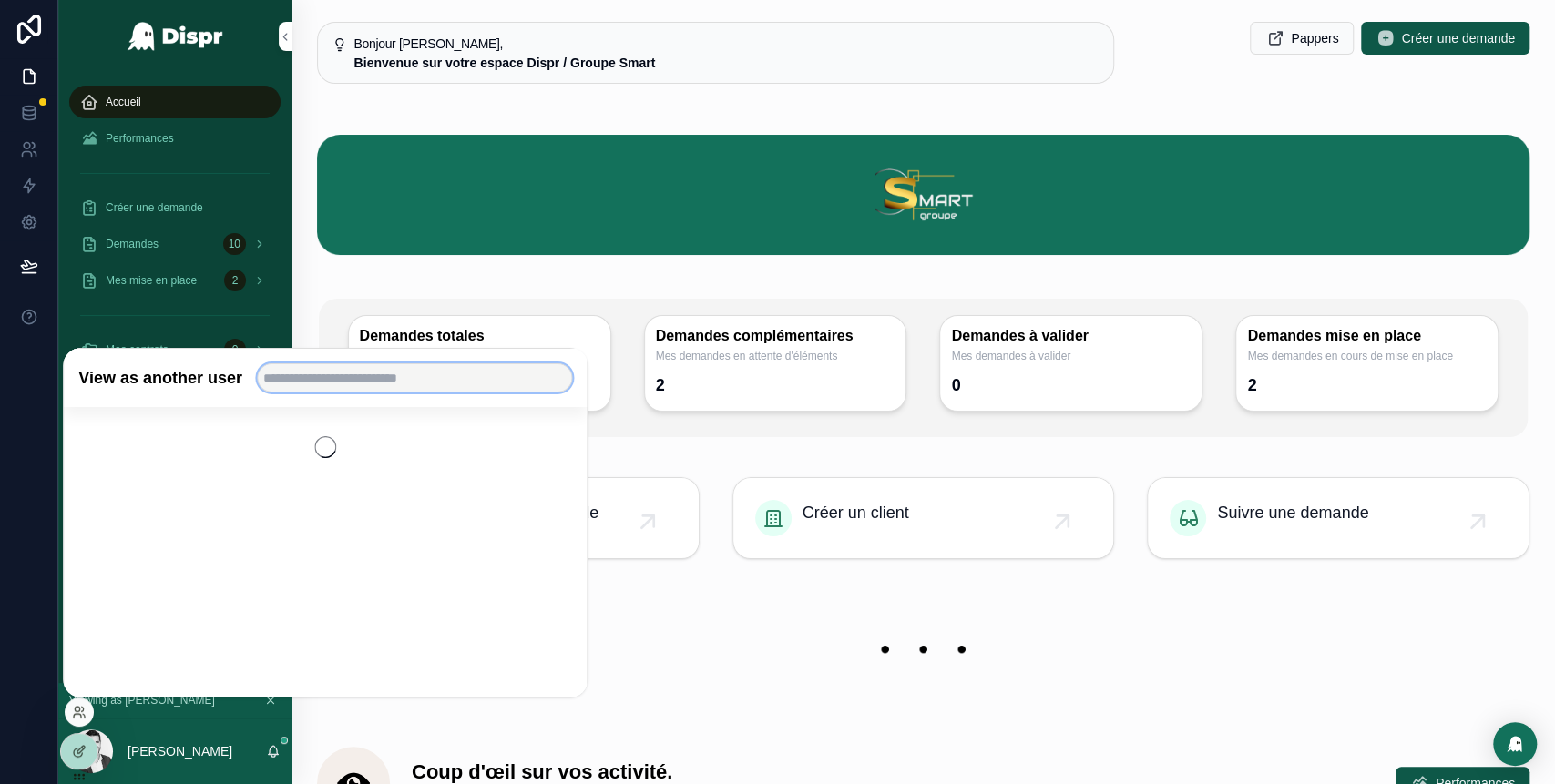
click at [384, 377] on input "text" at bounding box center [414, 377] width 315 height 29
type input "*****"
click at [538, 445] on button "Select" at bounding box center [550, 443] width 45 height 26
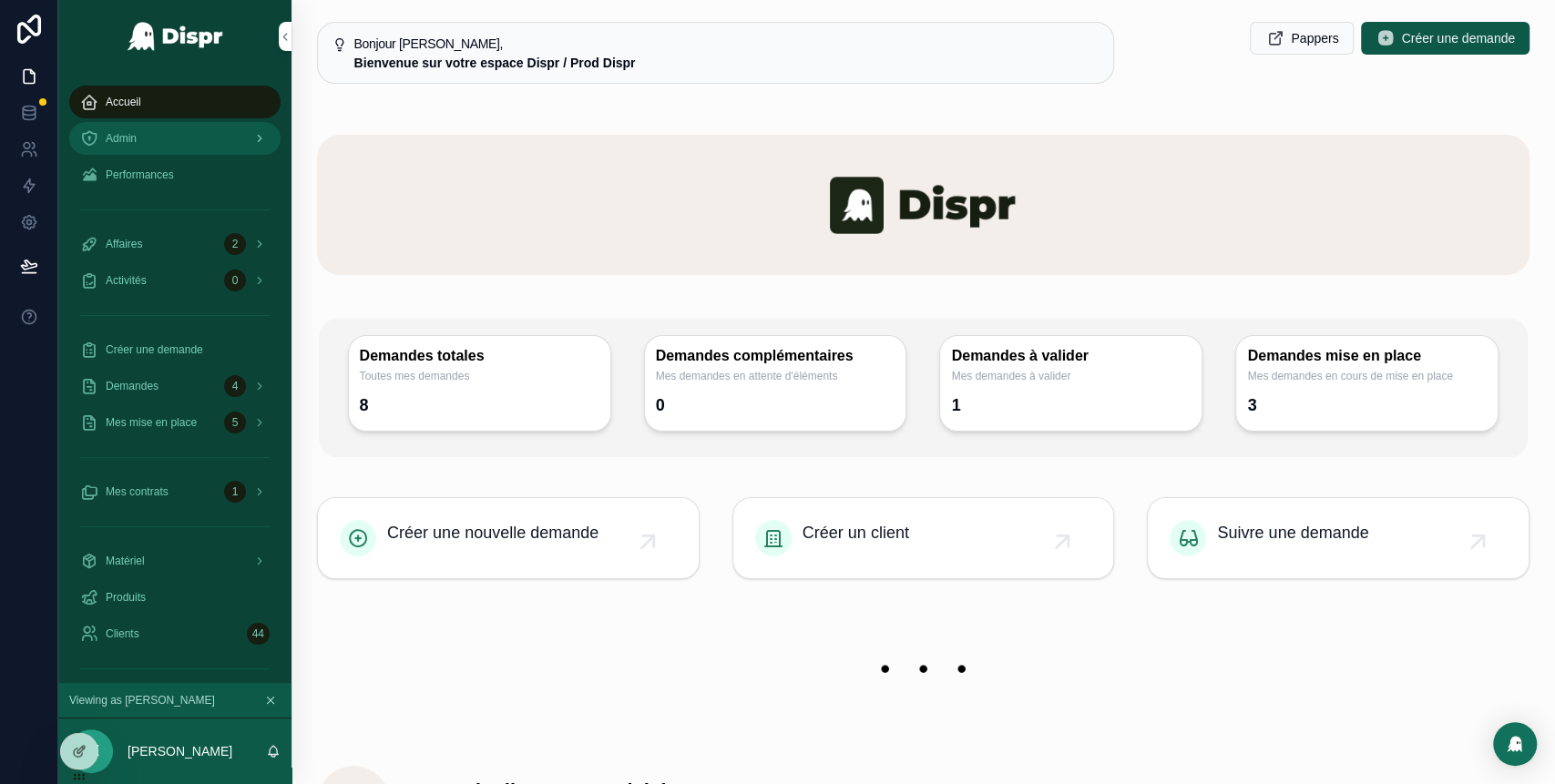
click at [169, 142] on div "Admin" at bounding box center [175, 138] width 189 height 29
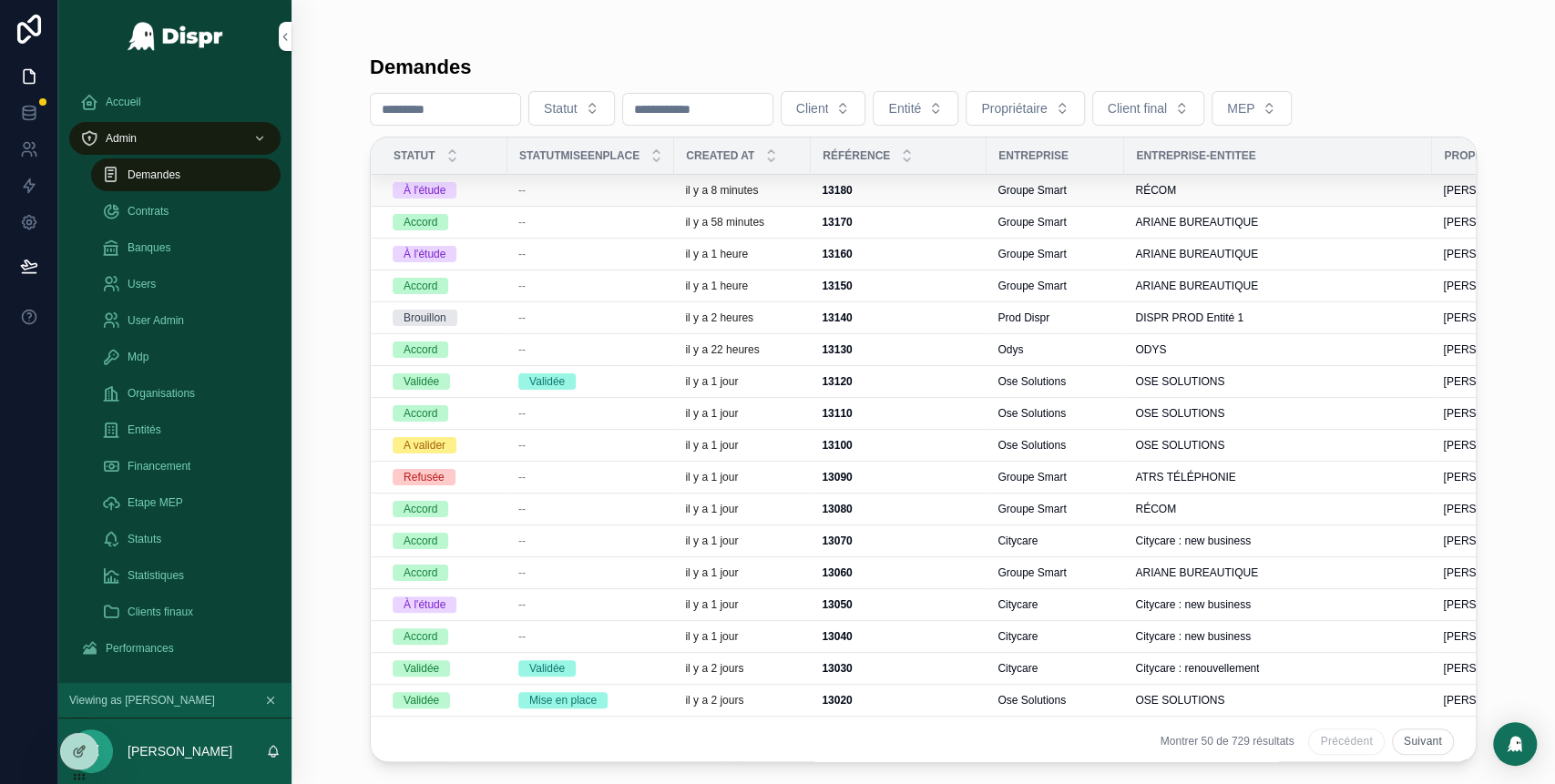
click at [605, 190] on div "--" at bounding box center [590, 190] width 145 height 15
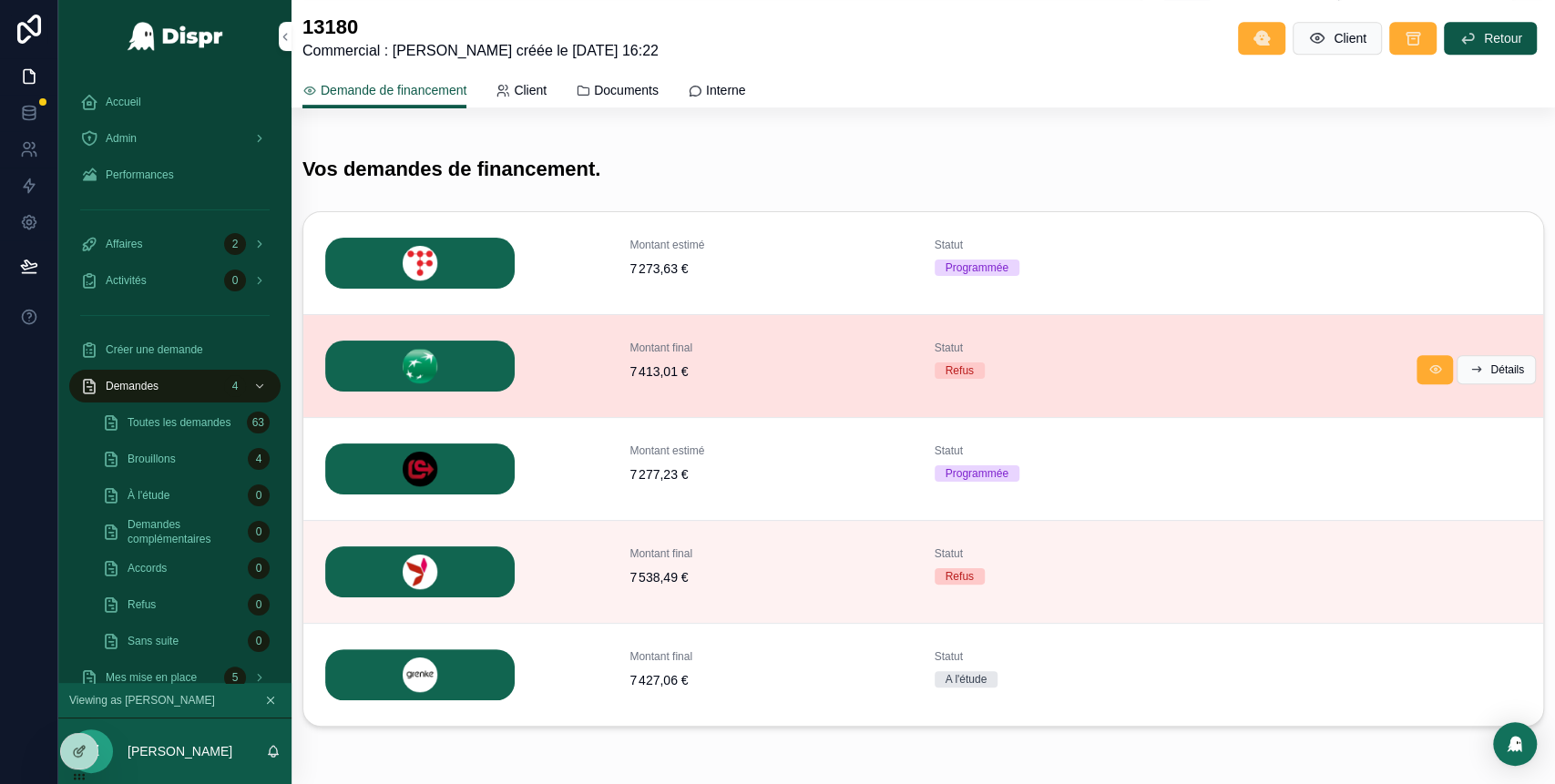
scroll to position [664, 0]
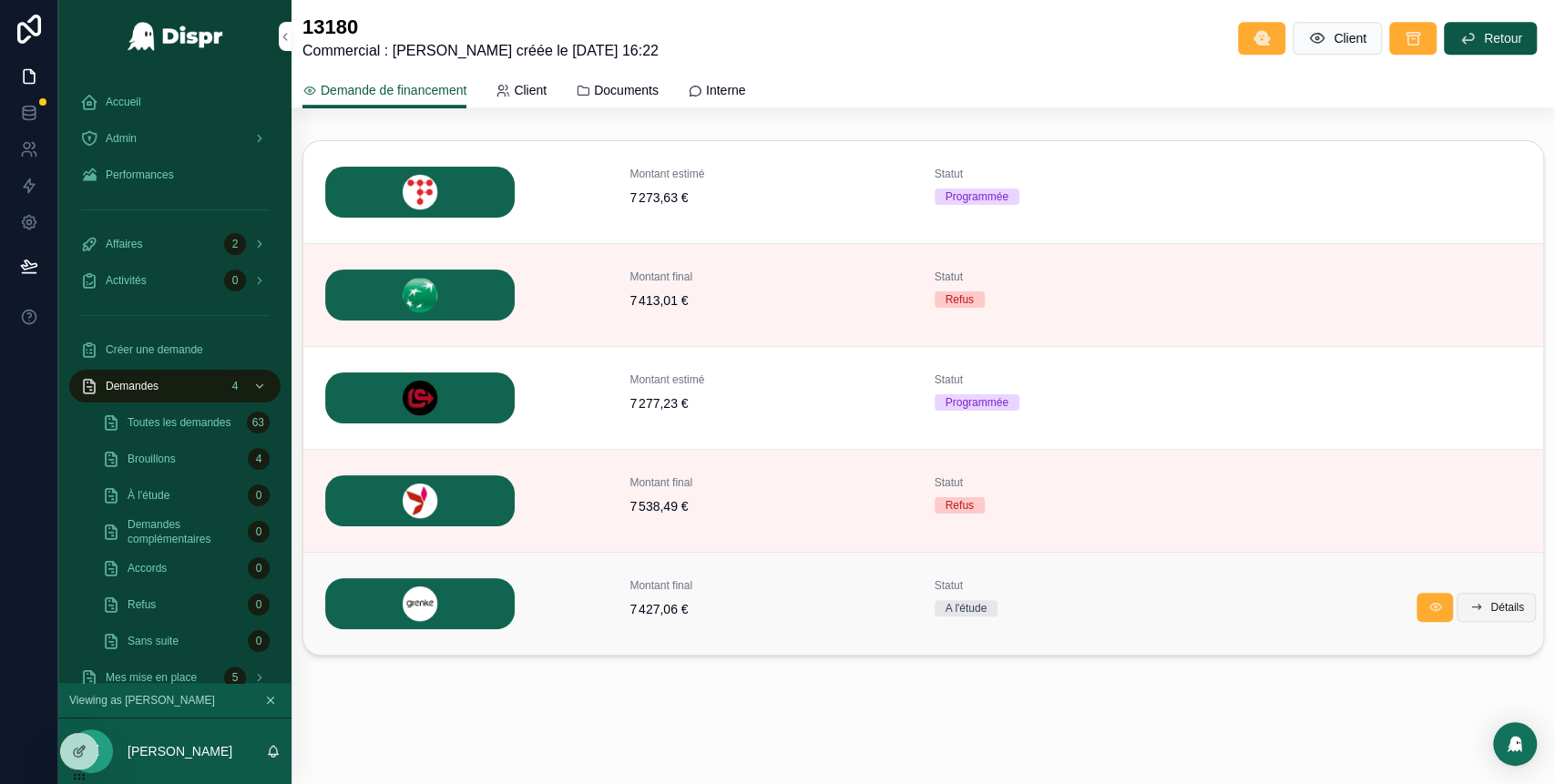
click at [1490, 600] on span "Détails" at bounding box center [1507, 608] width 34 height 15
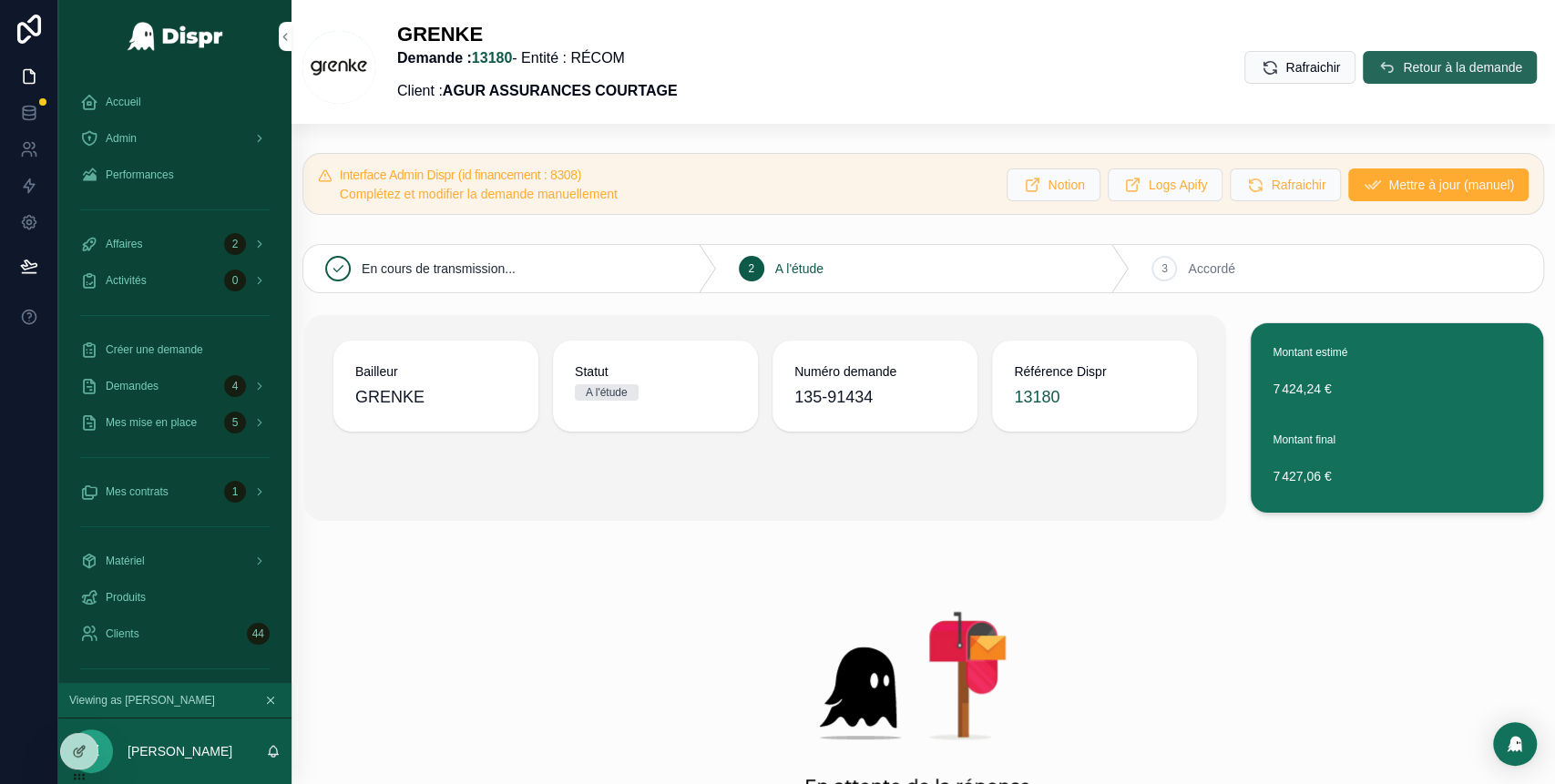
click at [1402, 66] on span "Retour à la demande" at bounding box center [1461, 67] width 119 height 18
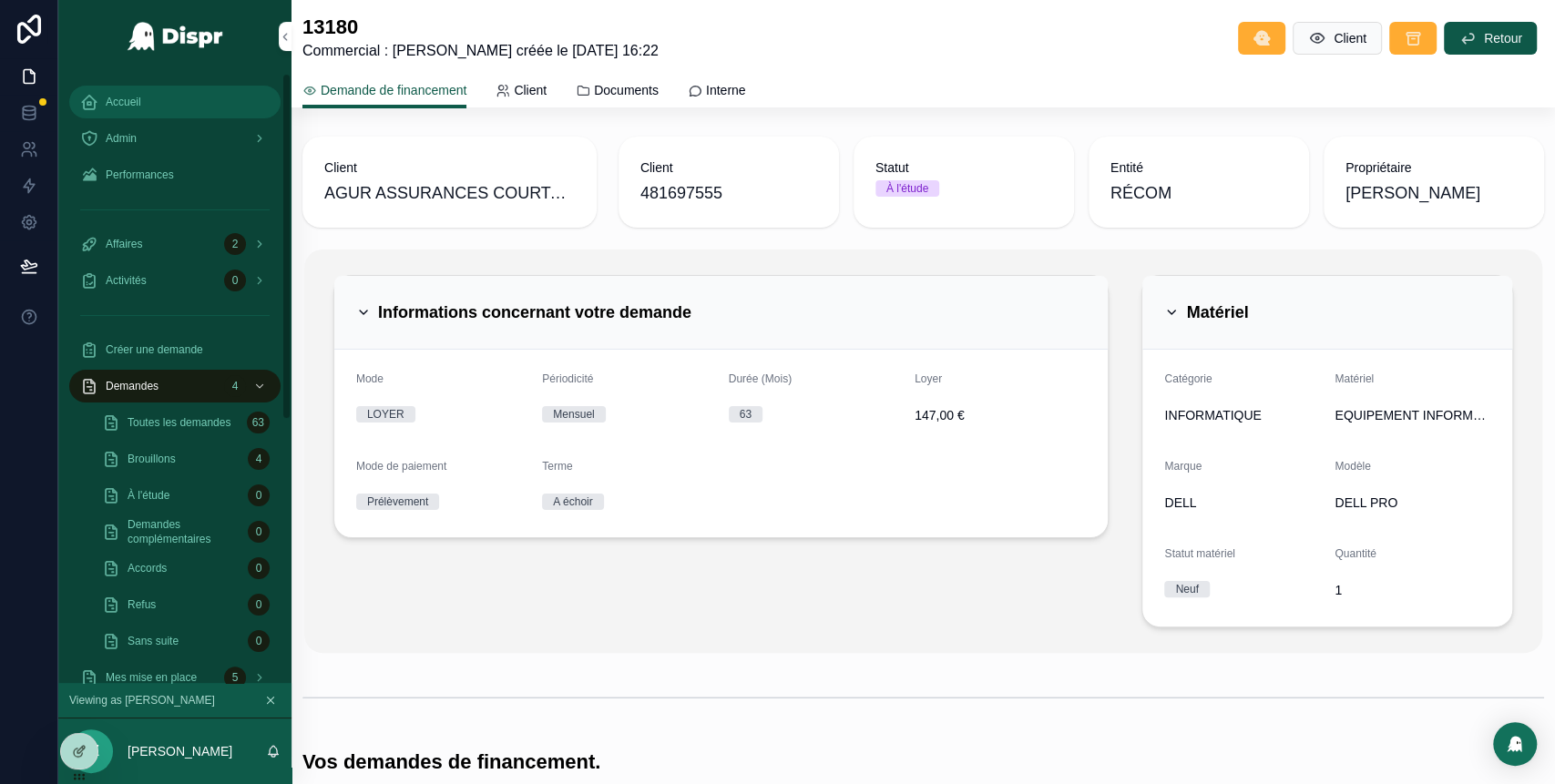
click at [179, 104] on div "Accueil" at bounding box center [175, 101] width 189 height 29
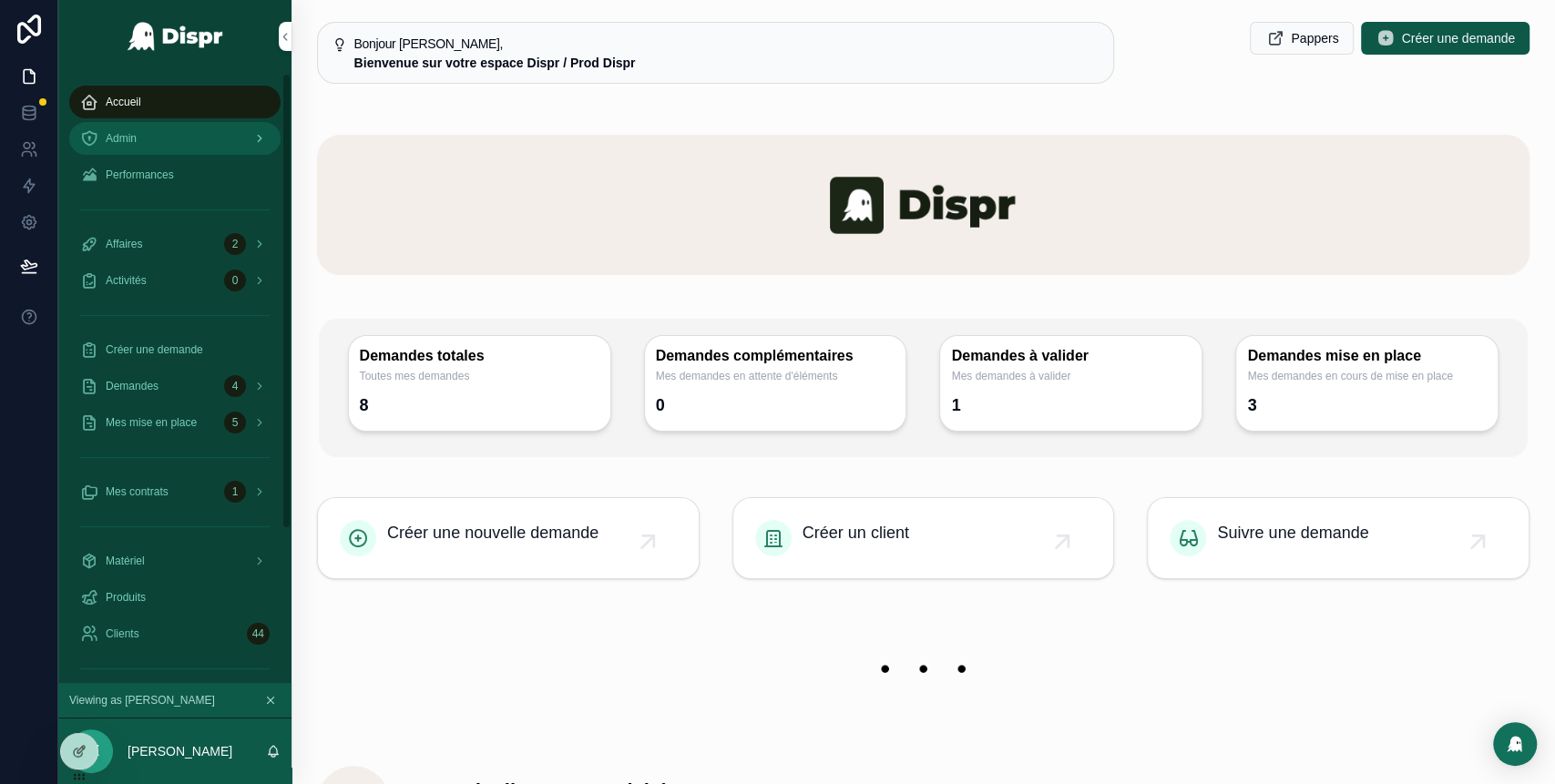
click at [195, 143] on div "Admin" at bounding box center [175, 138] width 189 height 29
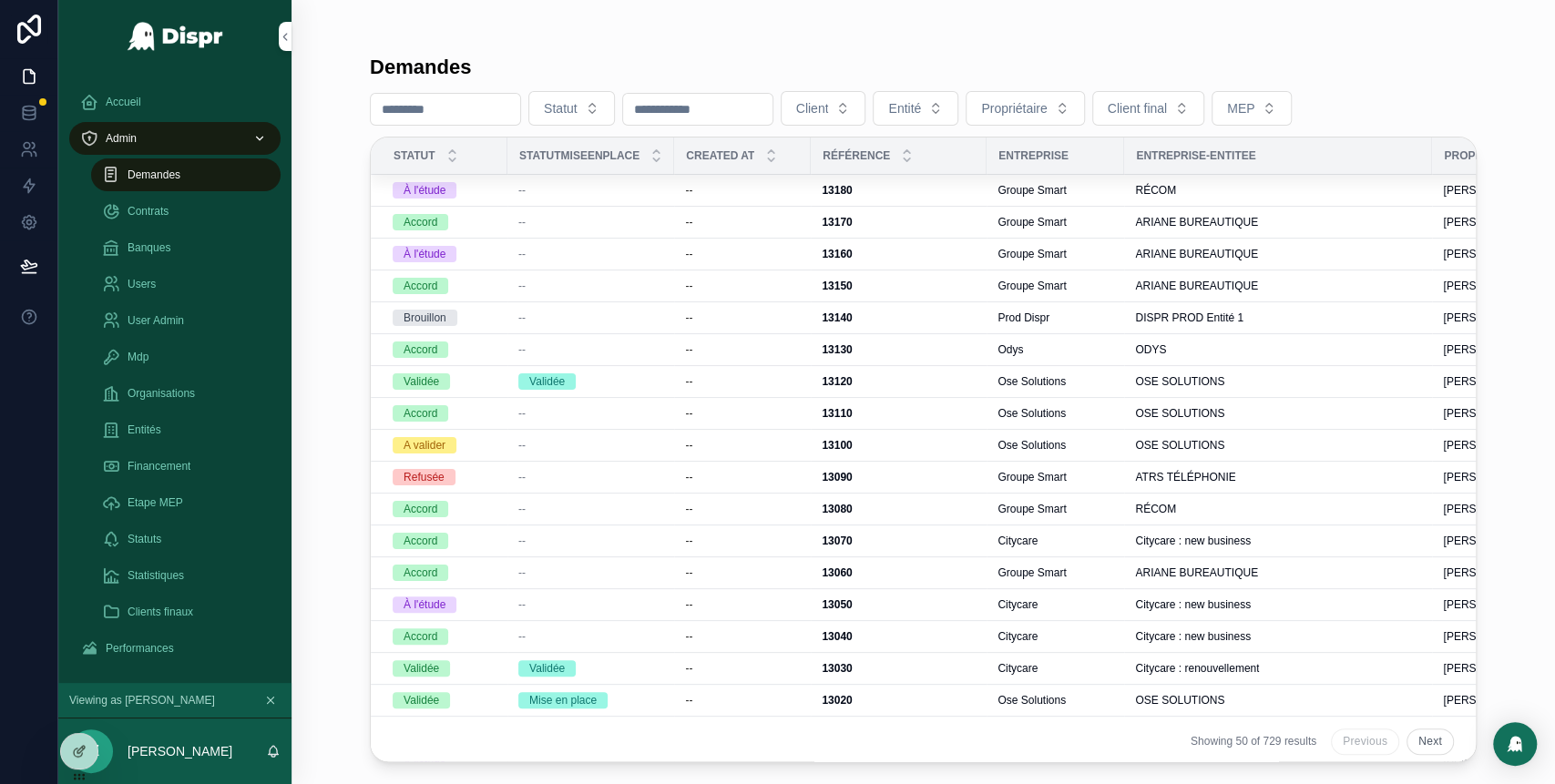
click at [594, 193] on div "--" at bounding box center [590, 190] width 145 height 15
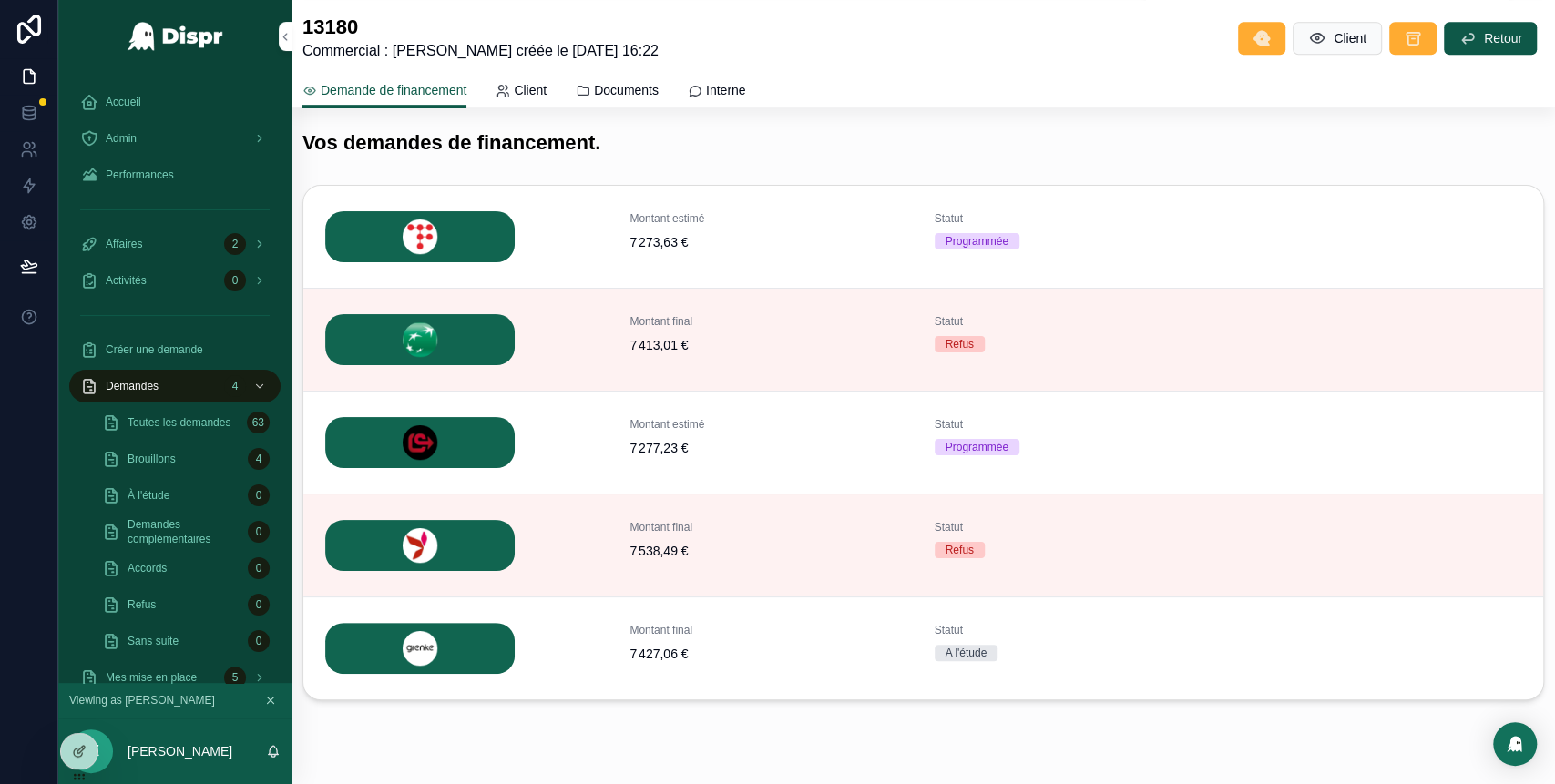
scroll to position [627, 0]
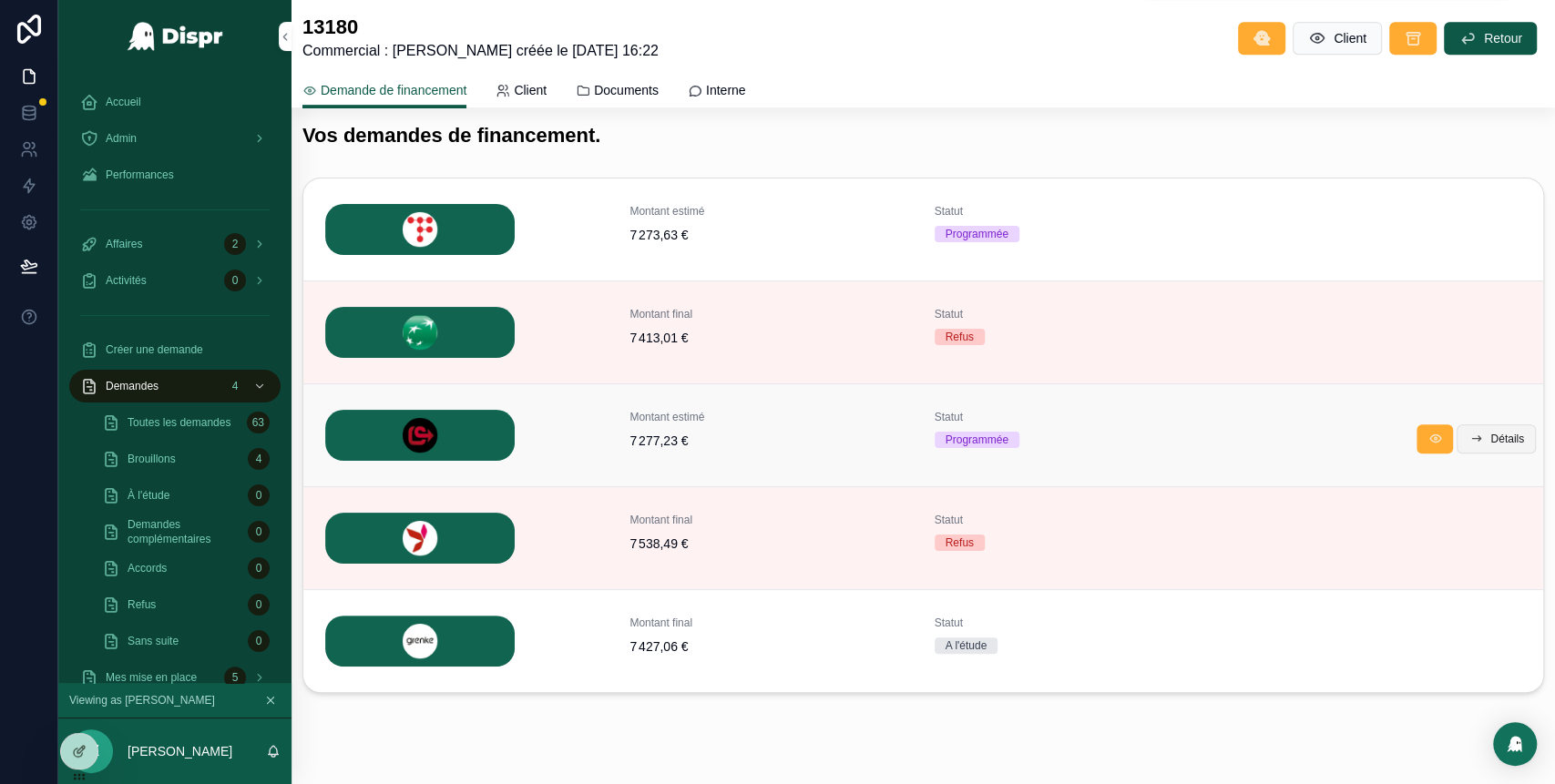
click at [1490, 442] on span "Détails" at bounding box center [1507, 439] width 34 height 15
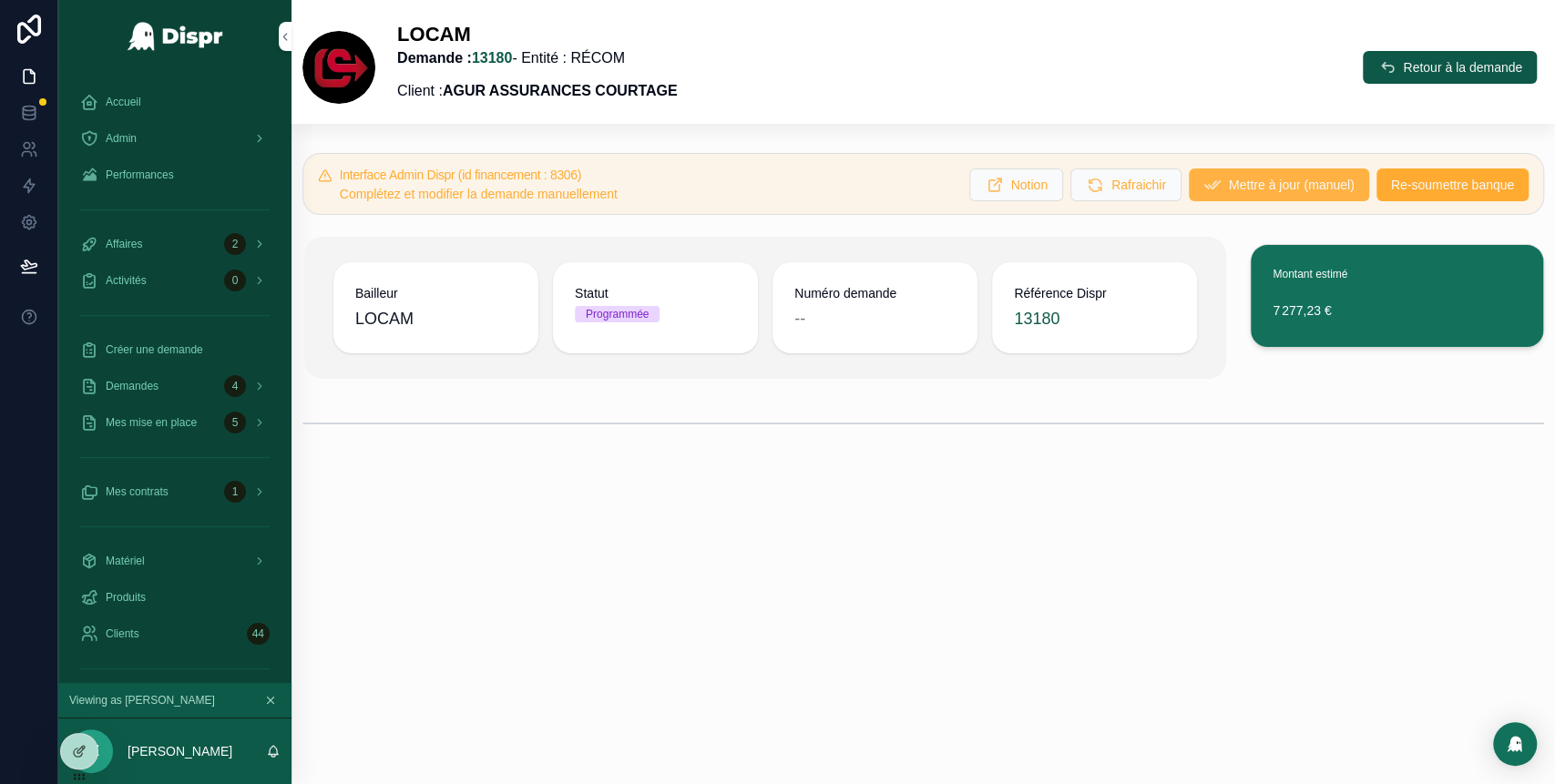
click at [1229, 181] on span "Mettre à jour (manuel)" at bounding box center [1292, 185] width 126 height 18
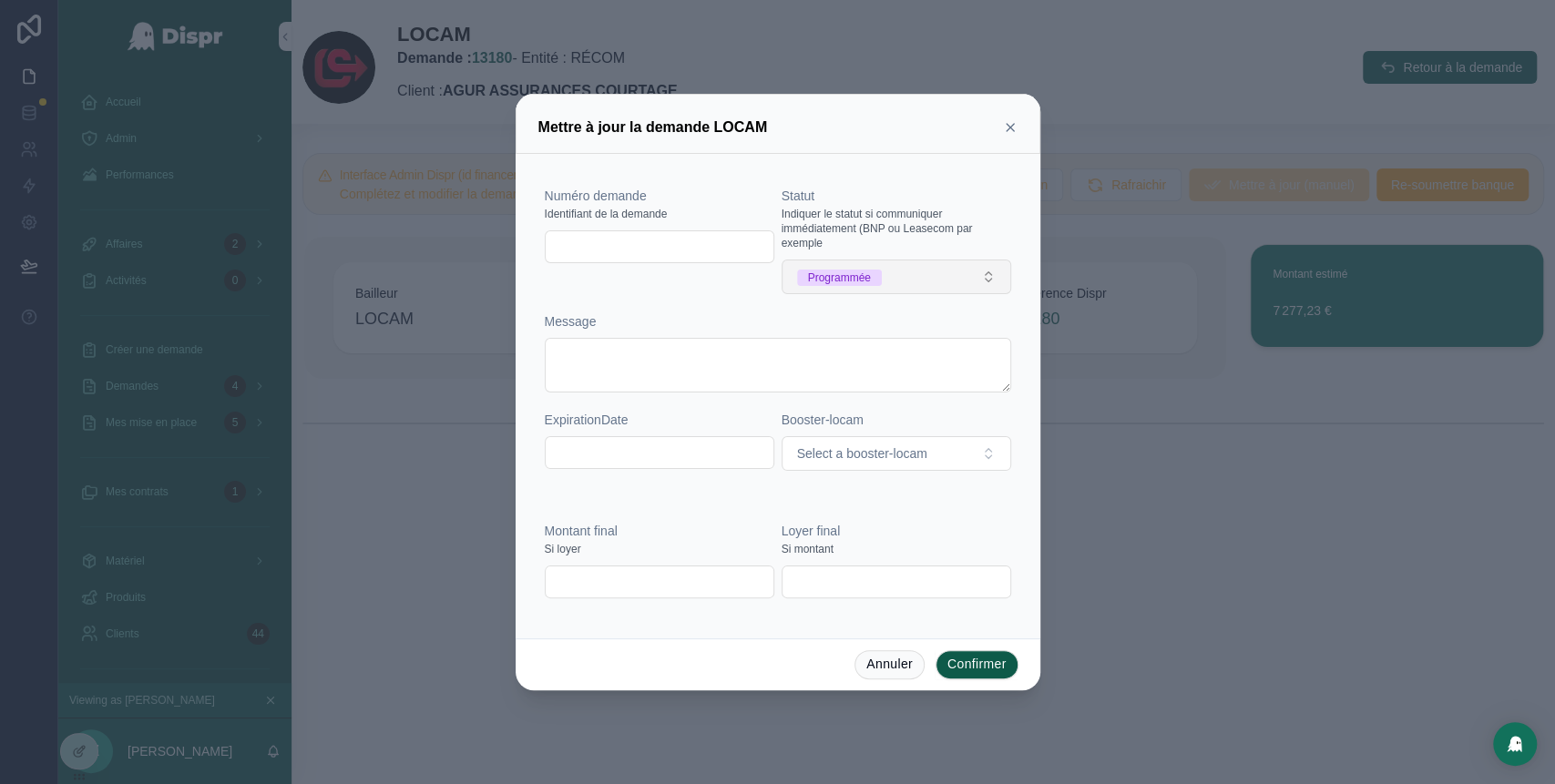
click at [940, 277] on button "Programmée" at bounding box center [896, 276] width 230 height 35
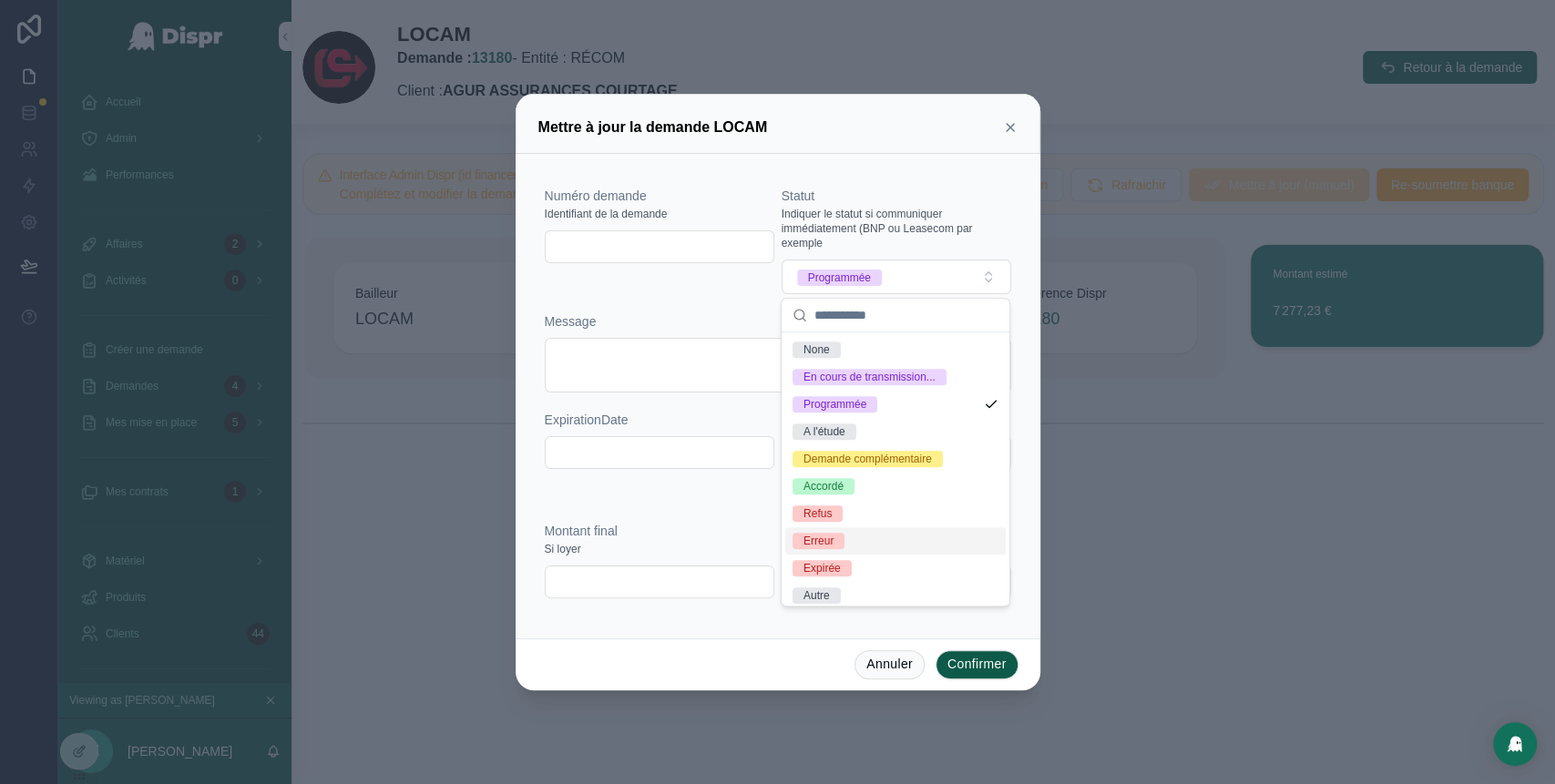
click at [851, 555] on div "Erreur" at bounding box center [895, 540] width 220 height 27
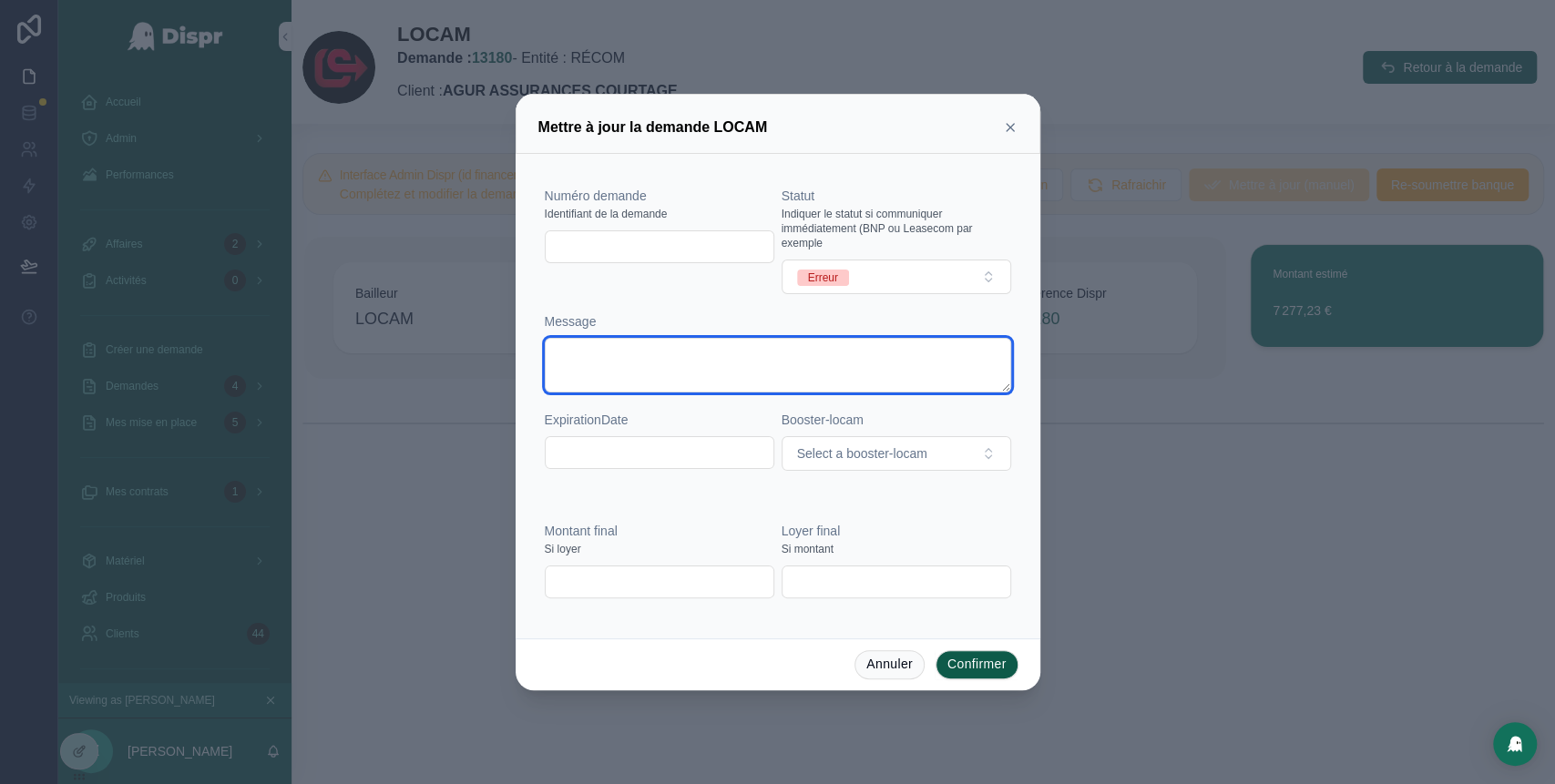
click at [640, 366] on textarea at bounding box center [778, 365] width 466 height 54
type textarea "*"
click at [732, 354] on textarea "**********" at bounding box center [778, 365] width 466 height 54
click at [774, 358] on textarea "**********" at bounding box center [778, 365] width 466 height 54
type textarea "**********"
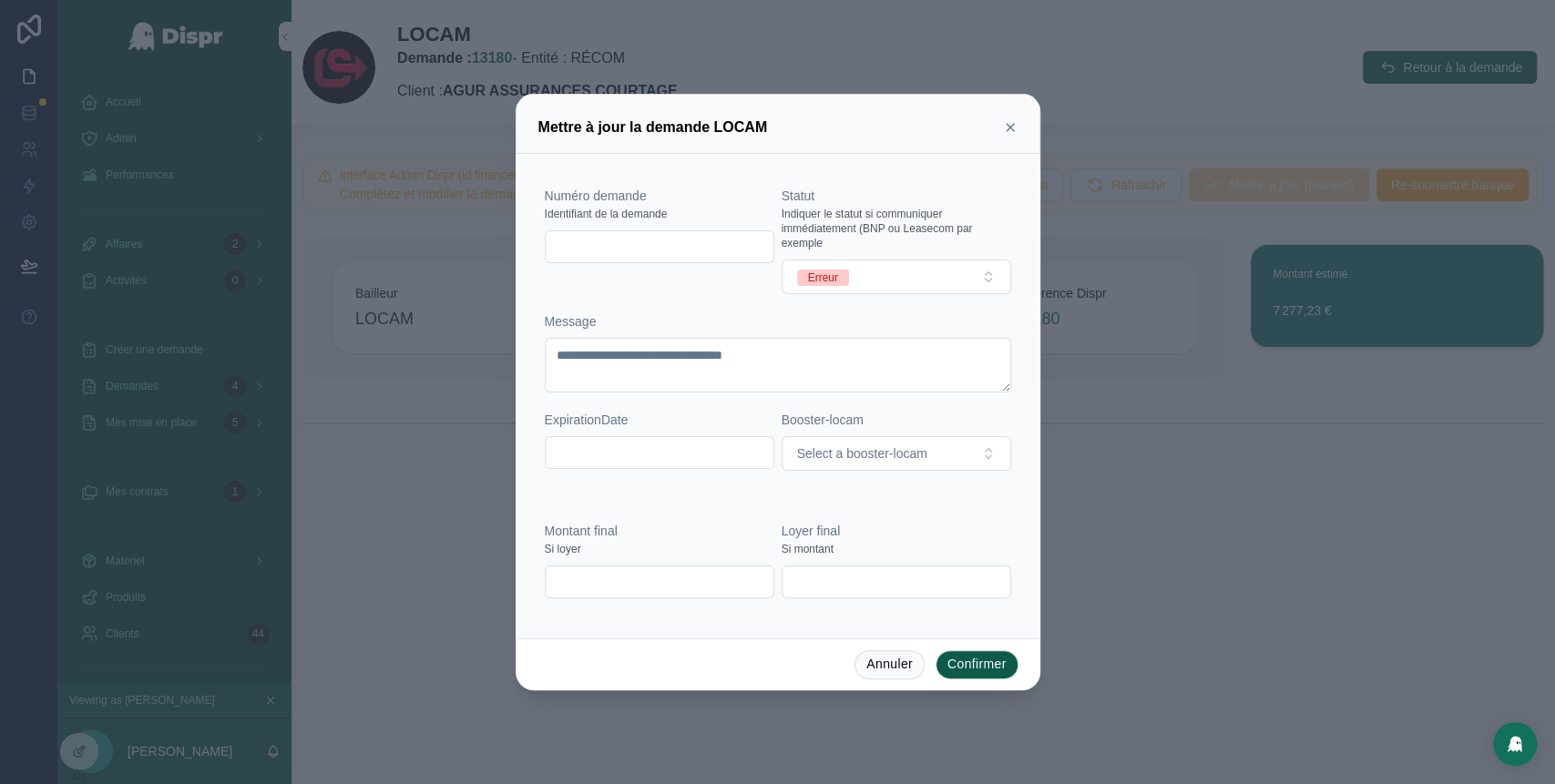
click at [967, 665] on button "Confirmer" at bounding box center [977, 664] width 82 height 29
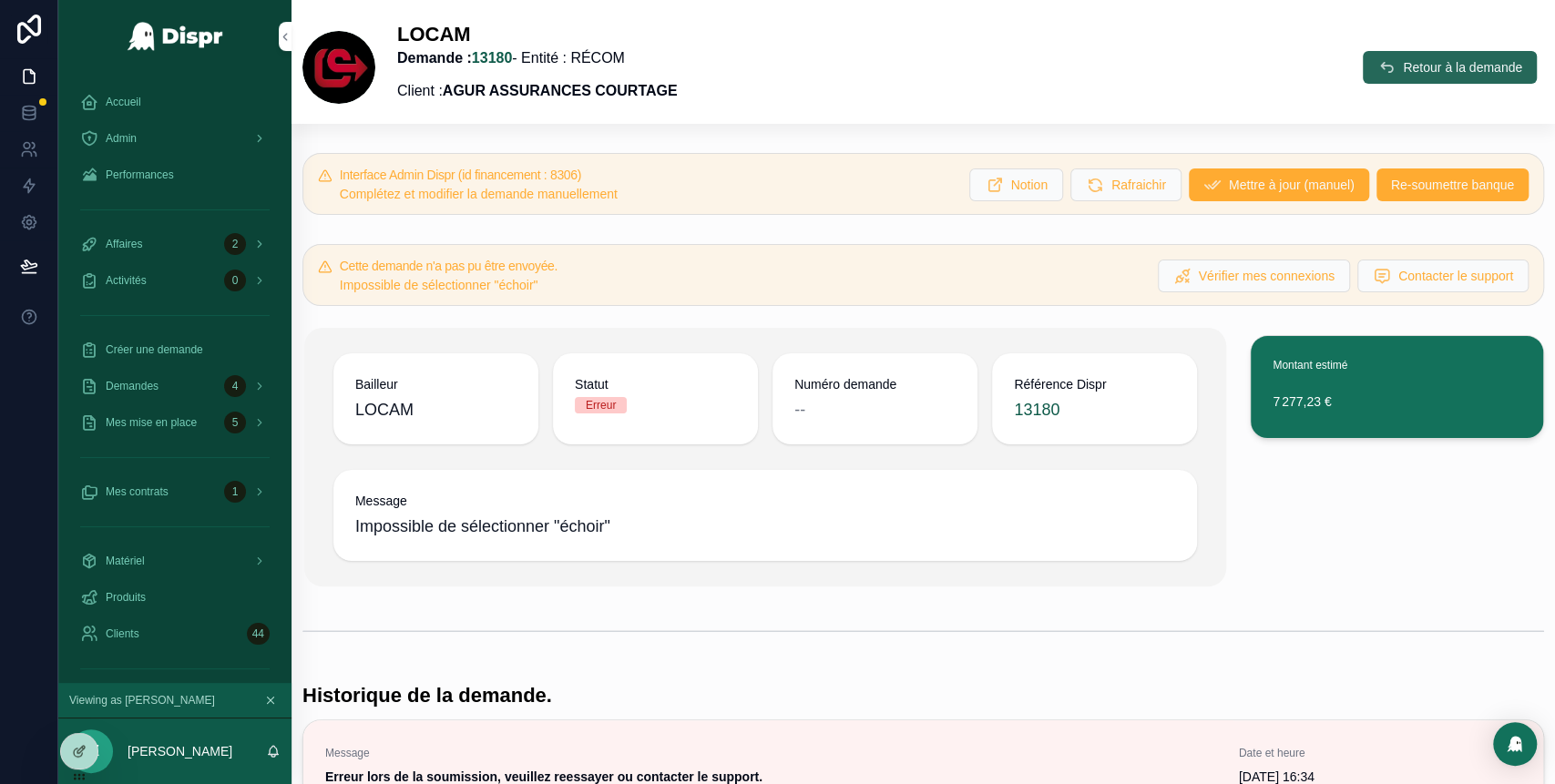
click at [1420, 75] on span "Retour à la demande" at bounding box center [1461, 67] width 119 height 18
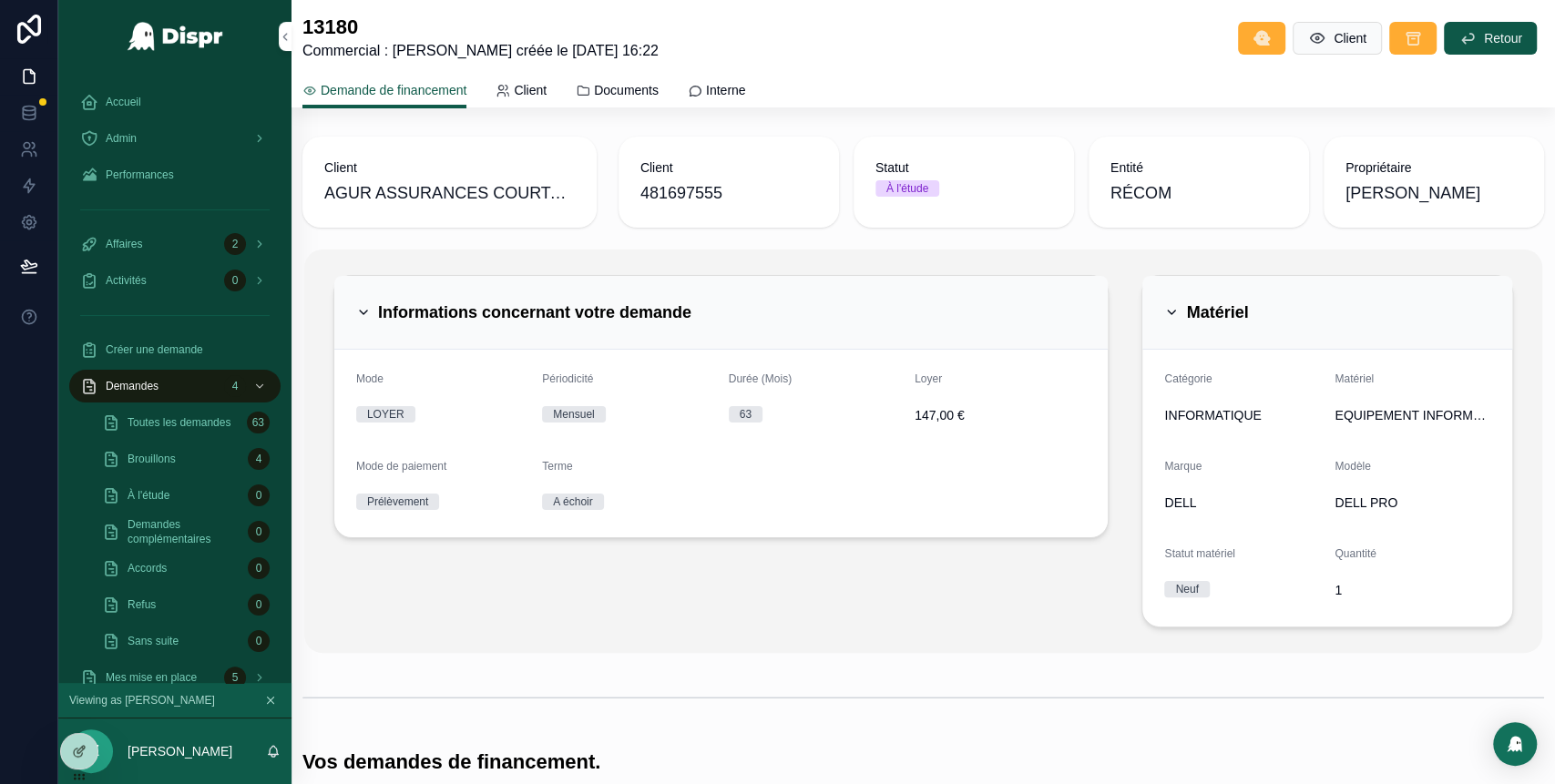
scroll to position [664, 0]
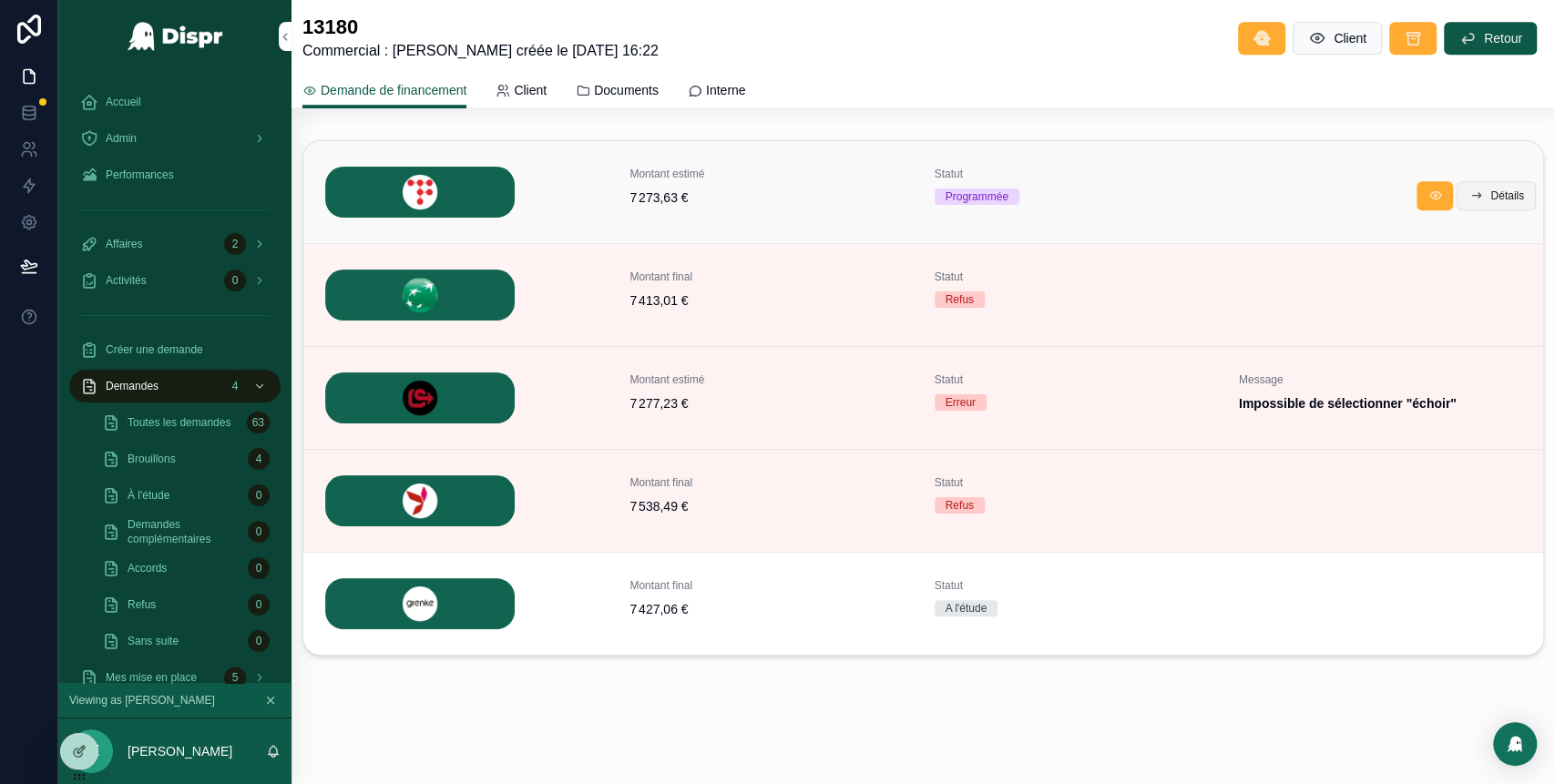
click at [1490, 191] on span "Détails" at bounding box center [1507, 196] width 34 height 15
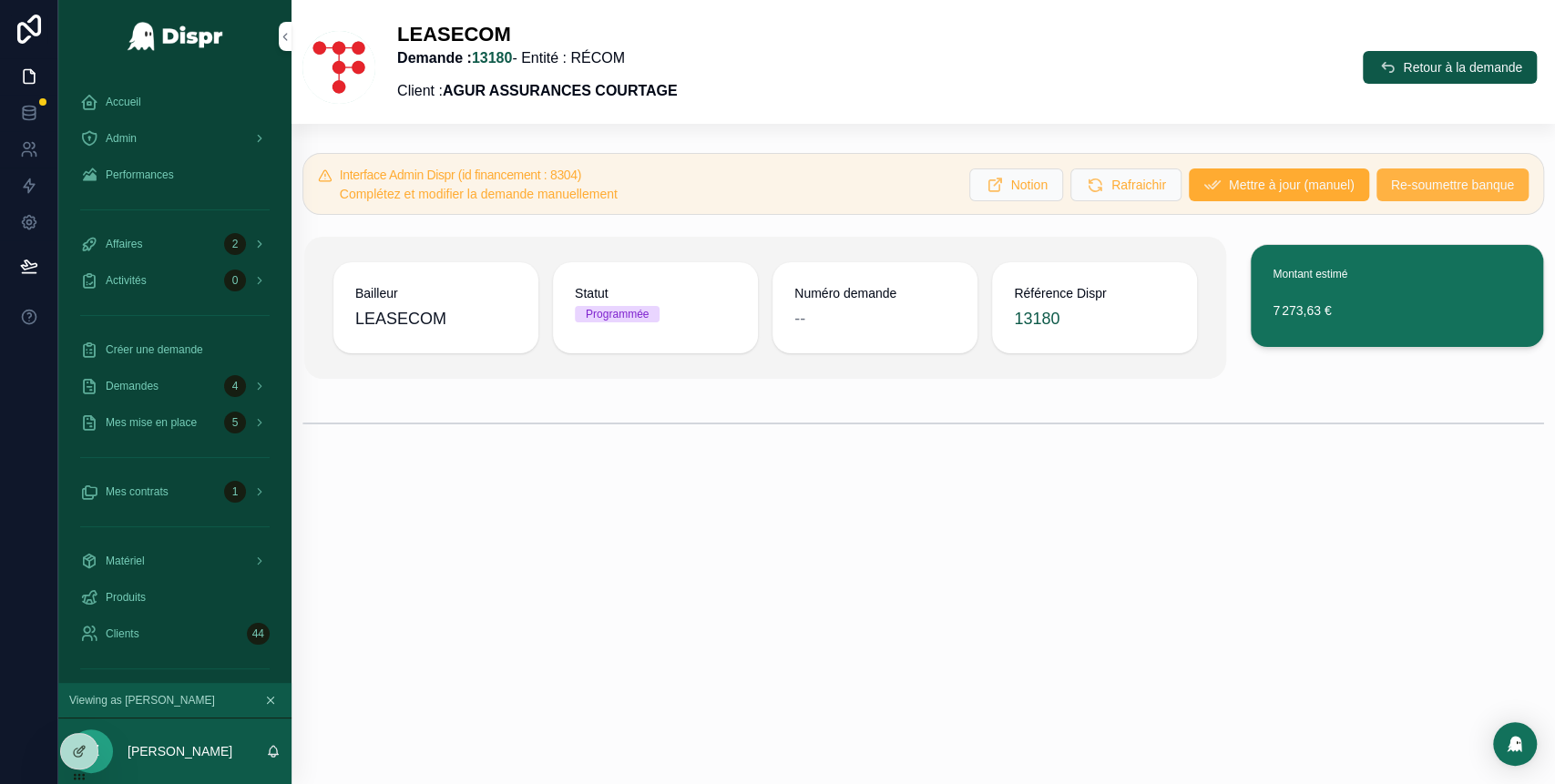
click at [1406, 179] on span "Re-soumettre banque" at bounding box center [1452, 185] width 123 height 18
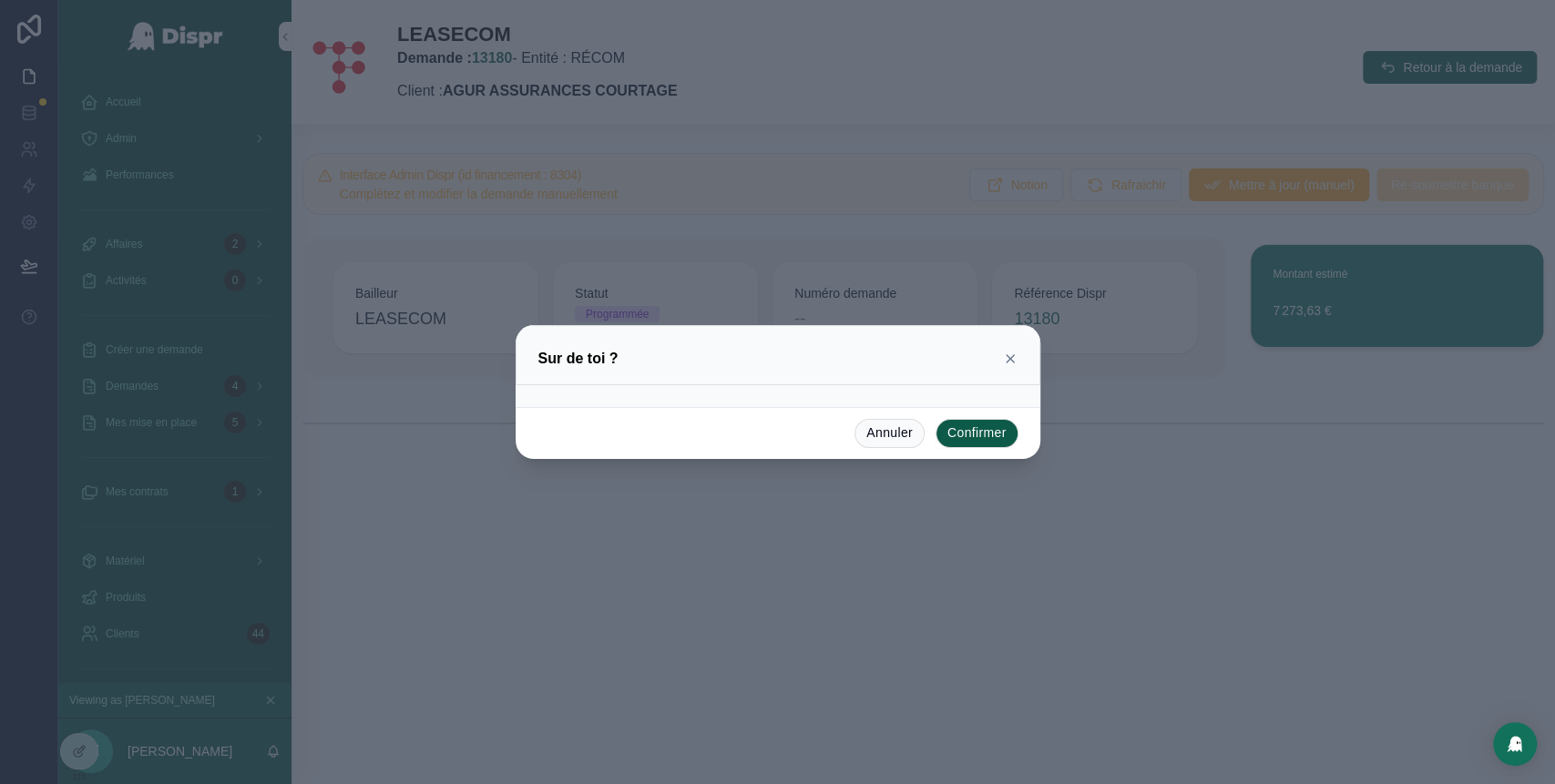
click at [957, 440] on button "Confirmer" at bounding box center [977, 433] width 82 height 29
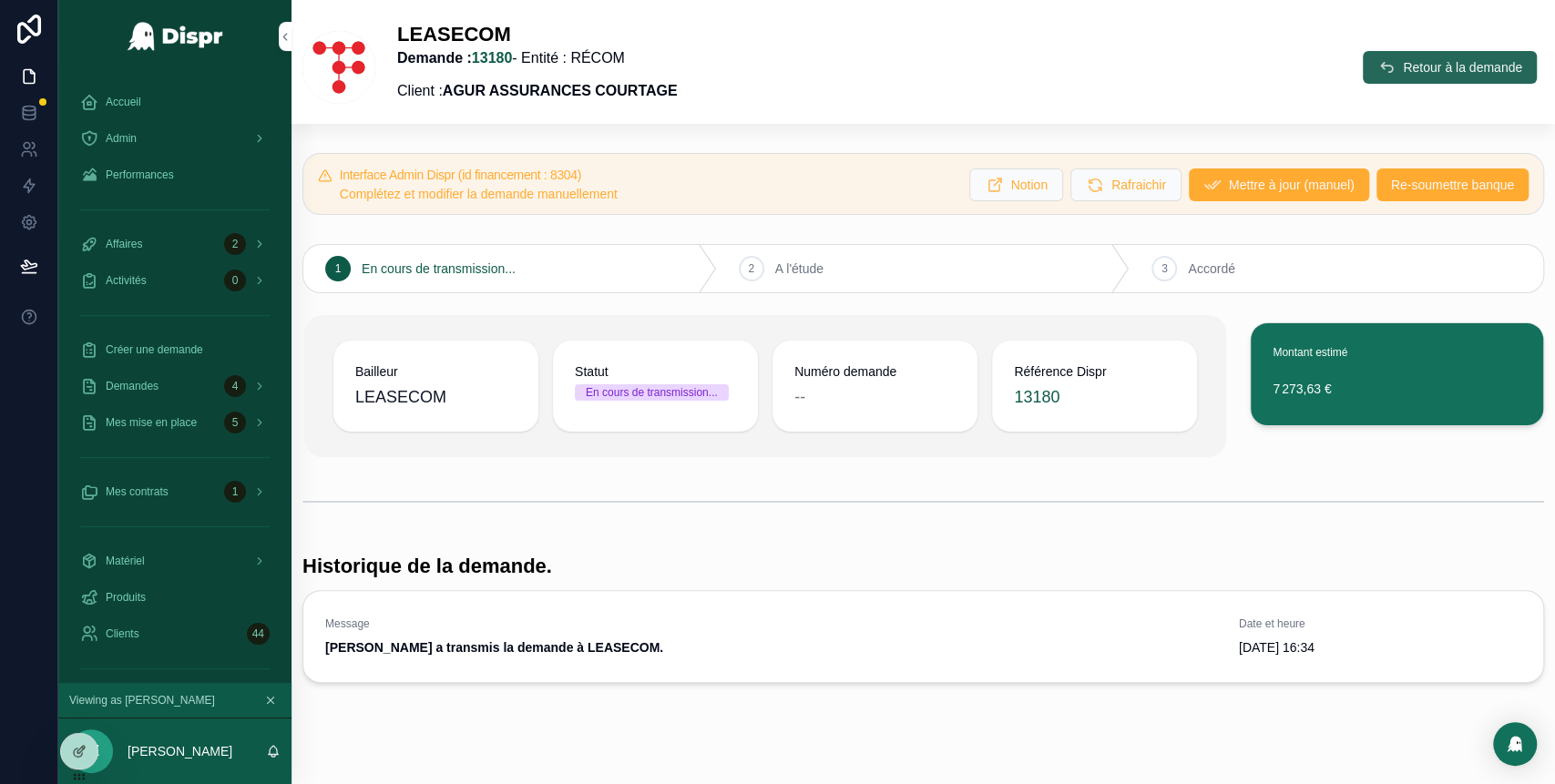
click at [1412, 73] on span "Retour à la demande" at bounding box center [1461, 67] width 119 height 18
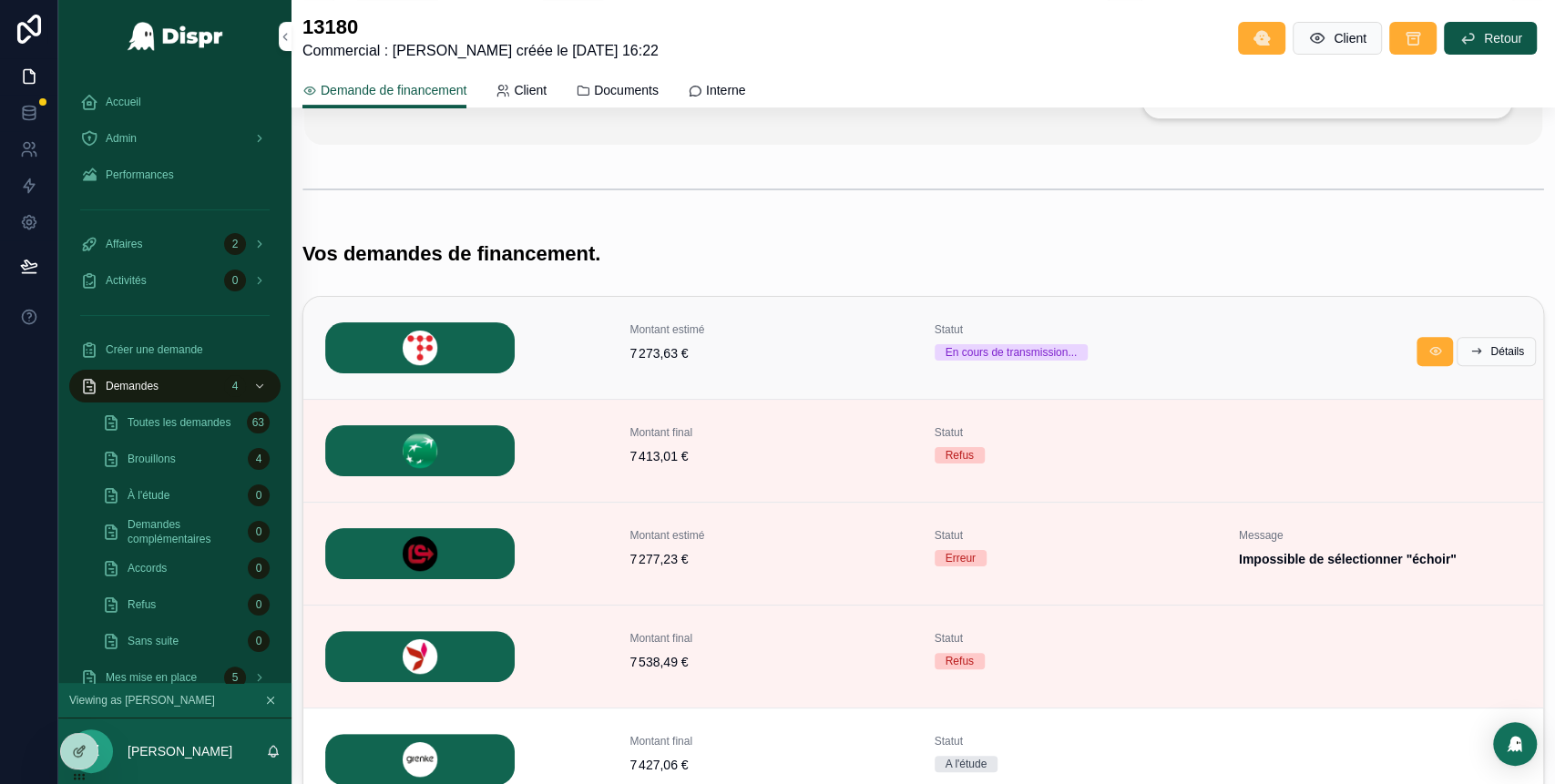
scroll to position [506, 0]
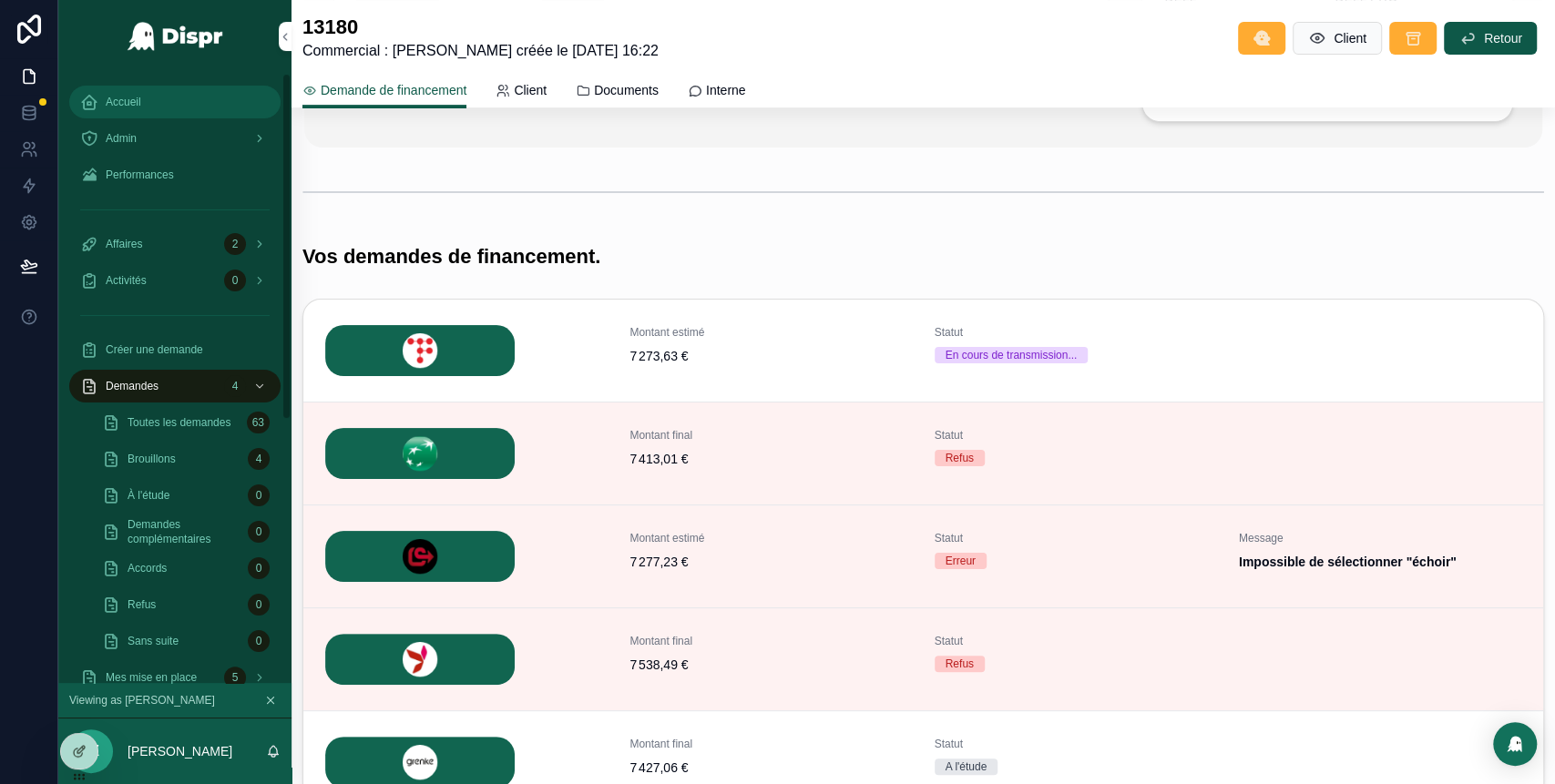
click at [141, 108] on span "Accueil" at bounding box center [124, 102] width 36 height 15
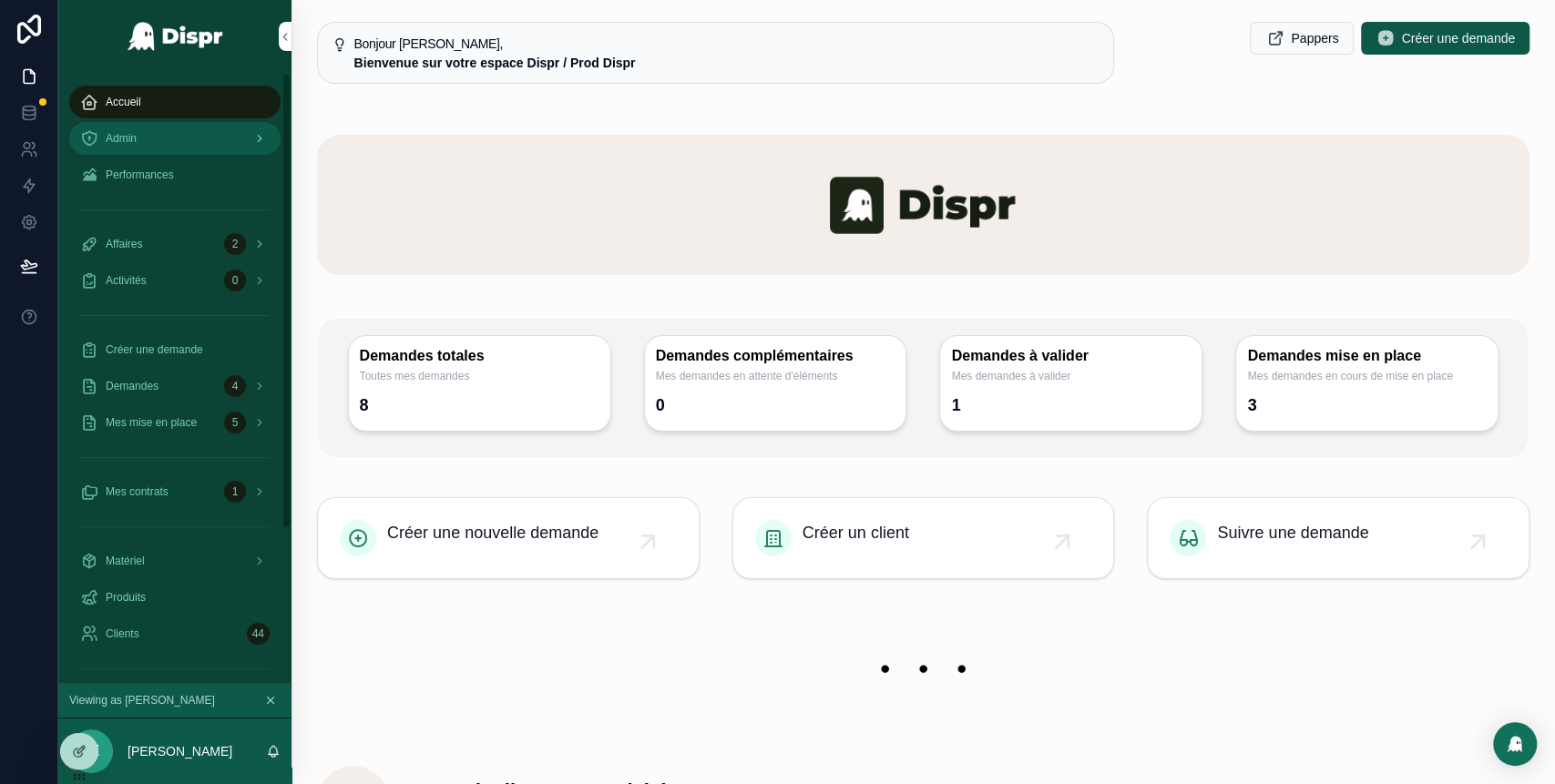
click at [186, 139] on div "Admin" at bounding box center [175, 138] width 189 height 29
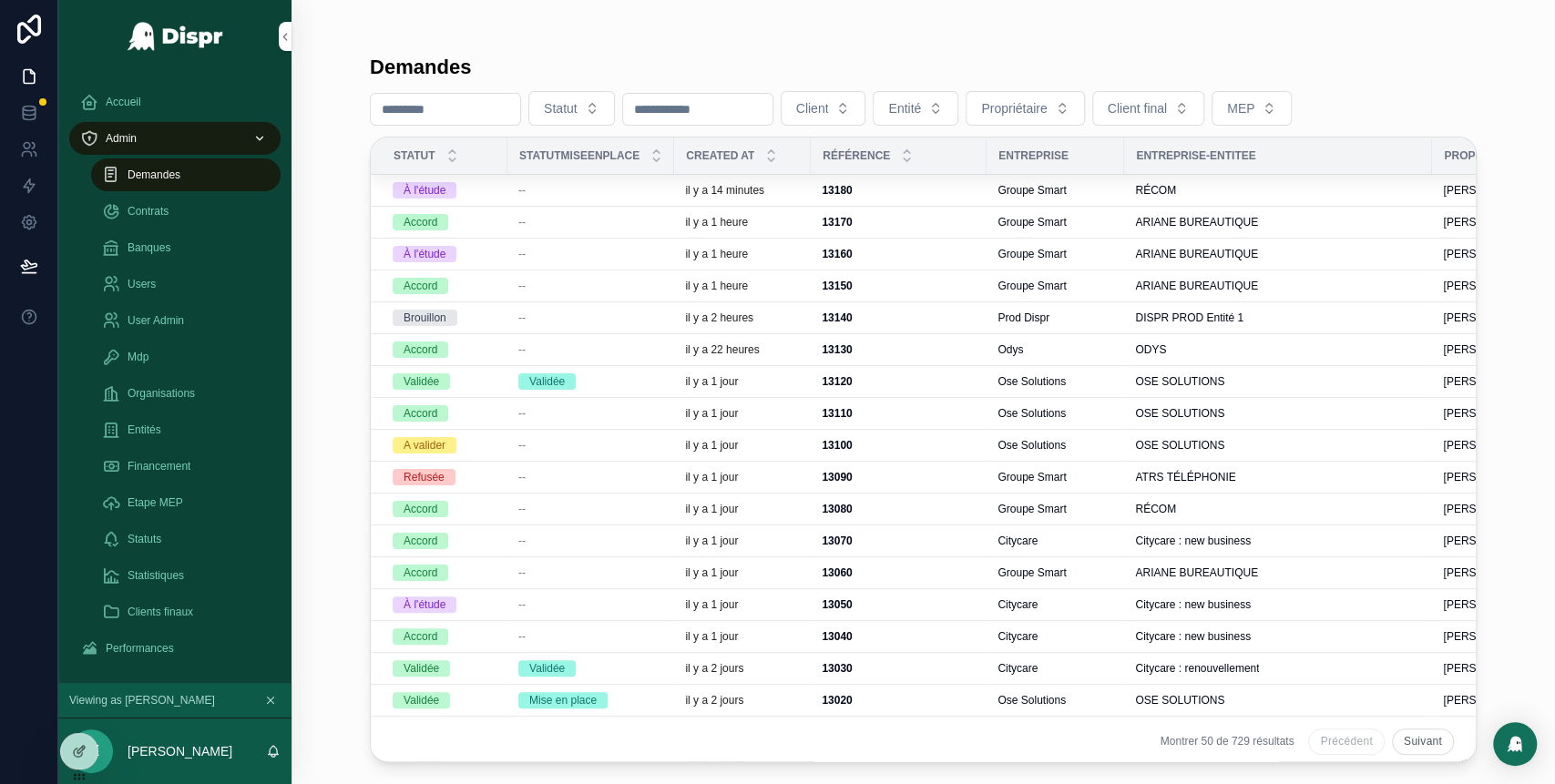
click at [571, 194] on div "--" at bounding box center [590, 190] width 145 height 15
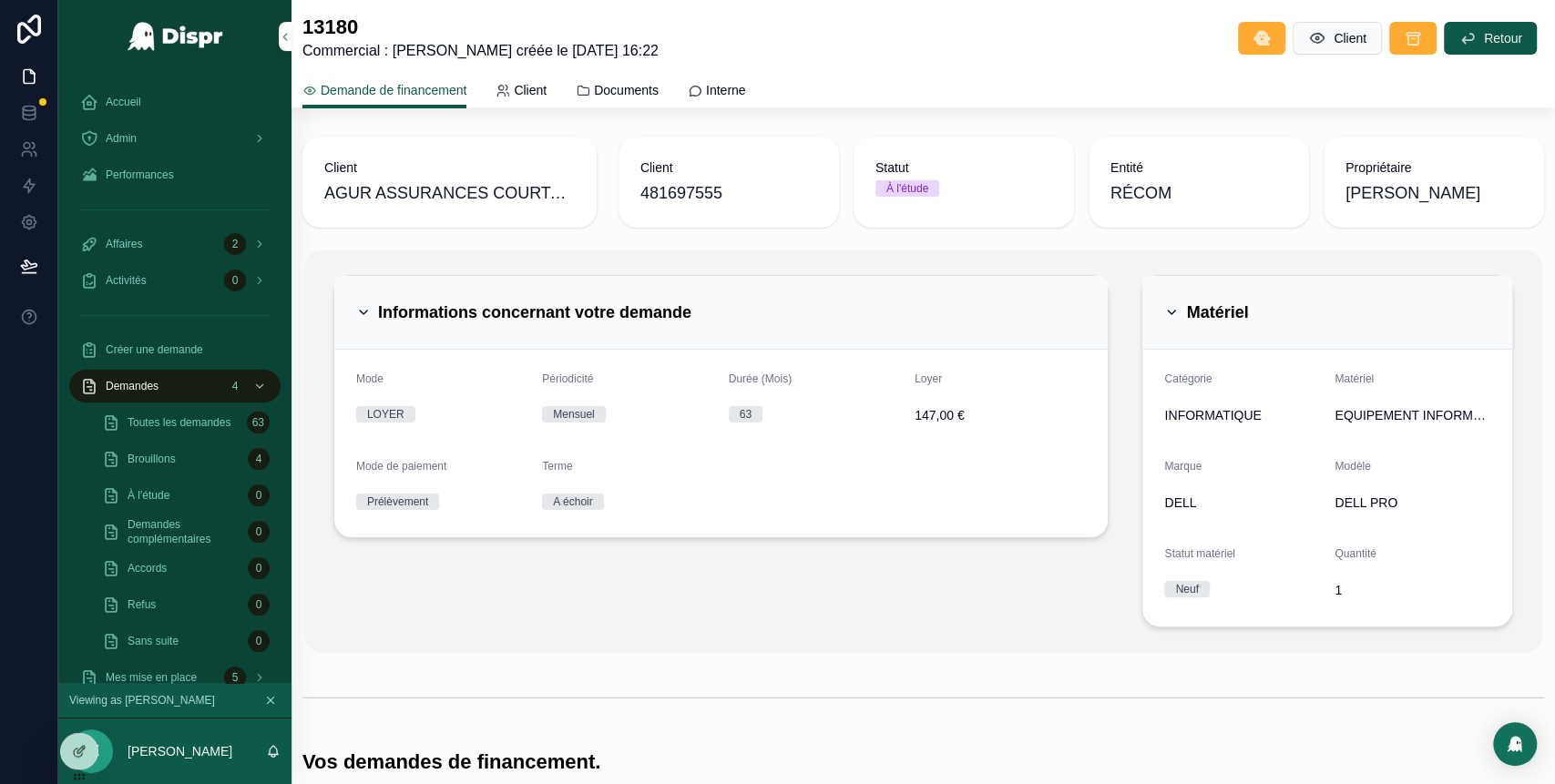
scroll to position [664, 0]
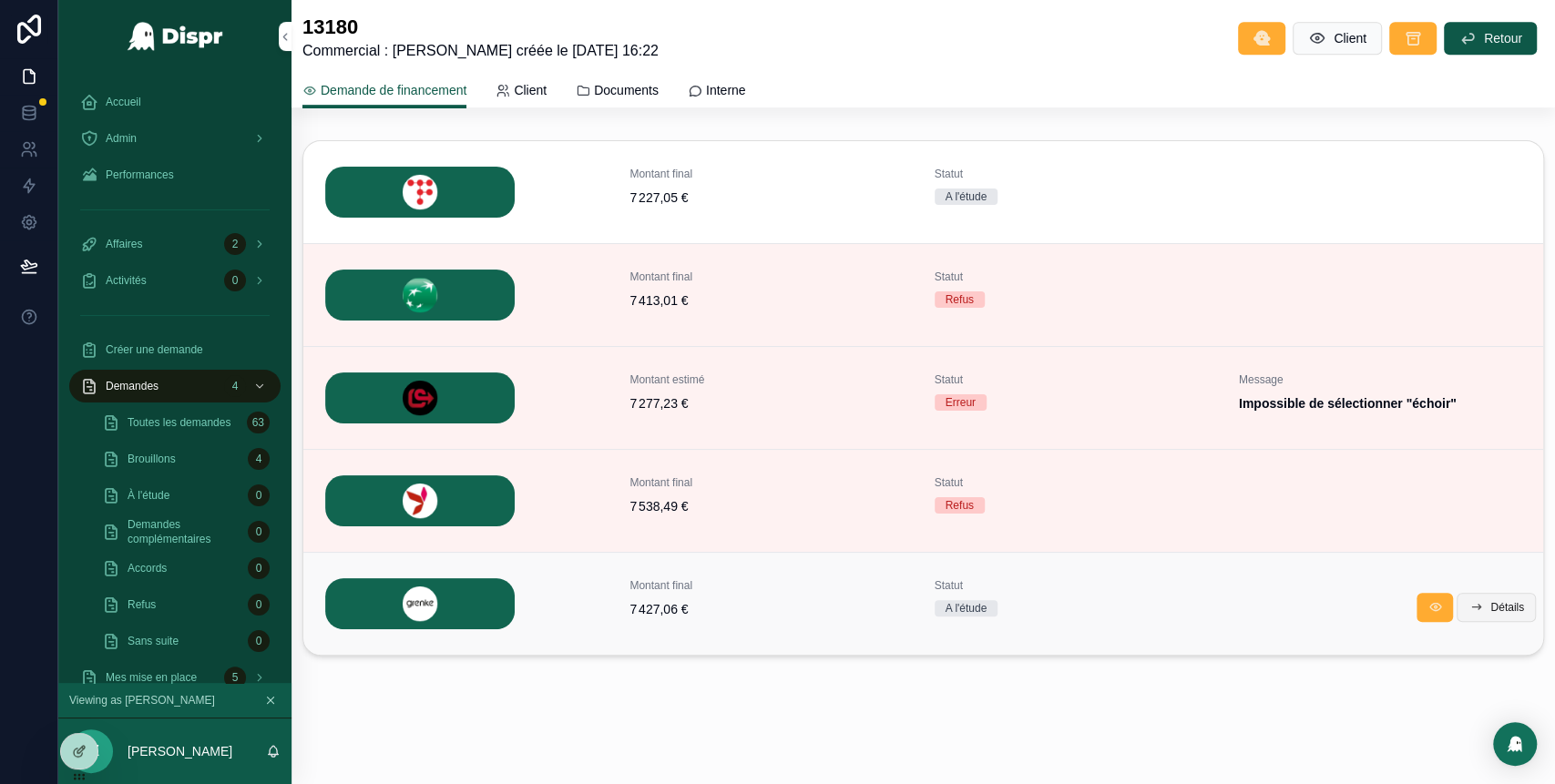
click at [1468, 602] on icon "scrollable content" at bounding box center [1475, 608] width 15 height 15
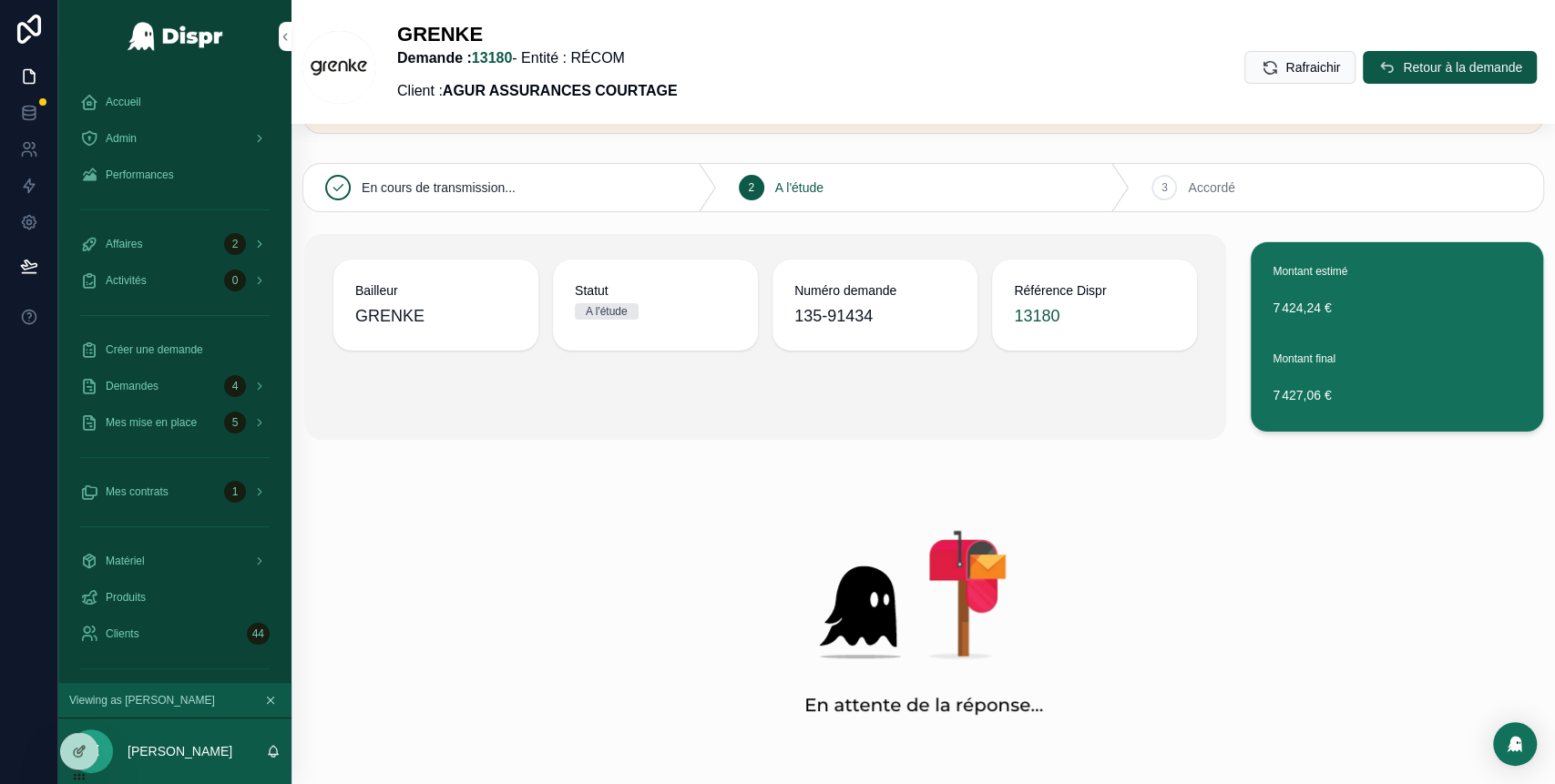
scroll to position [8, 0]
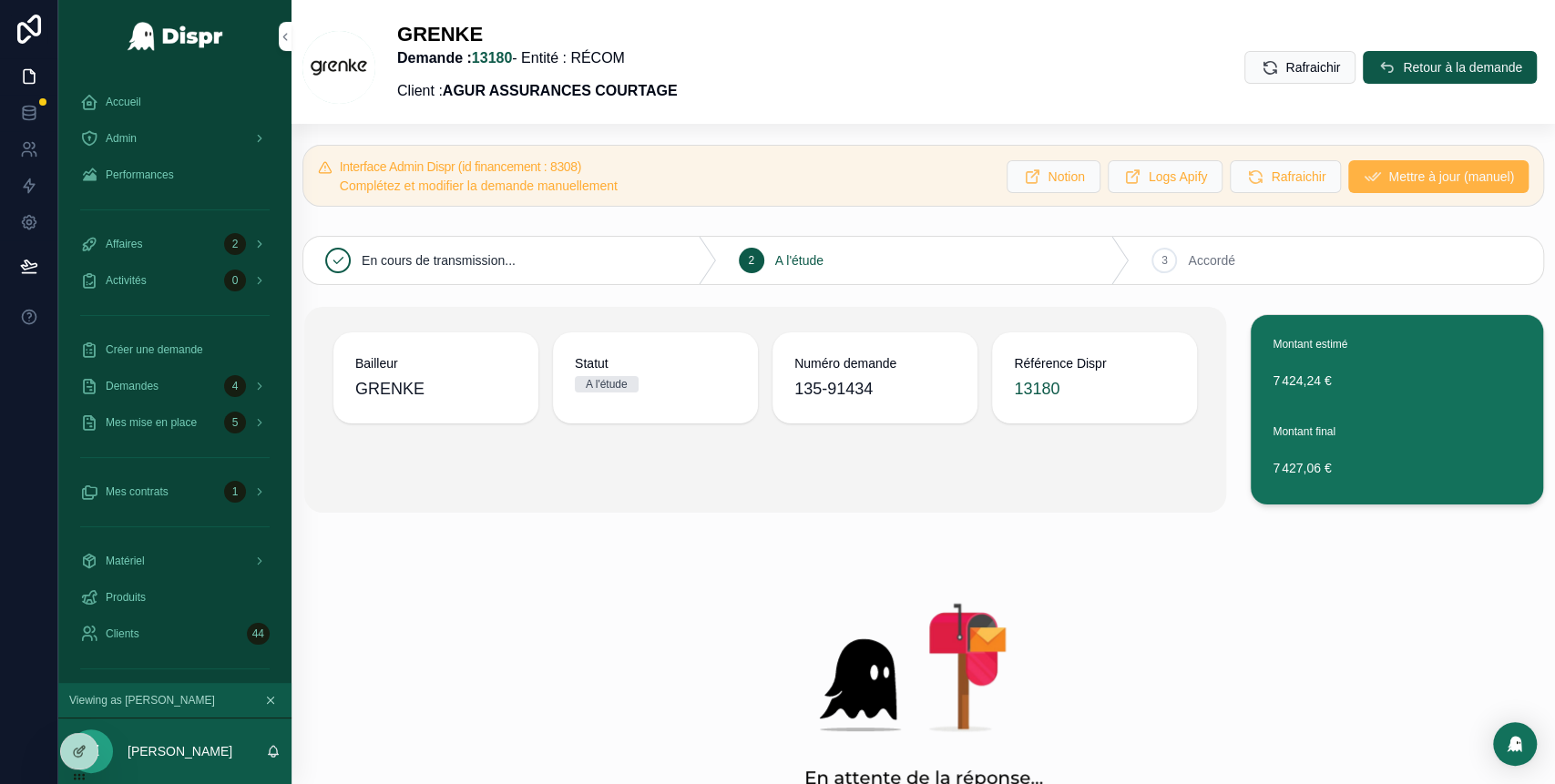
click at [1388, 175] on span "Mettre à jour (manuel)" at bounding box center [1451, 176] width 126 height 18
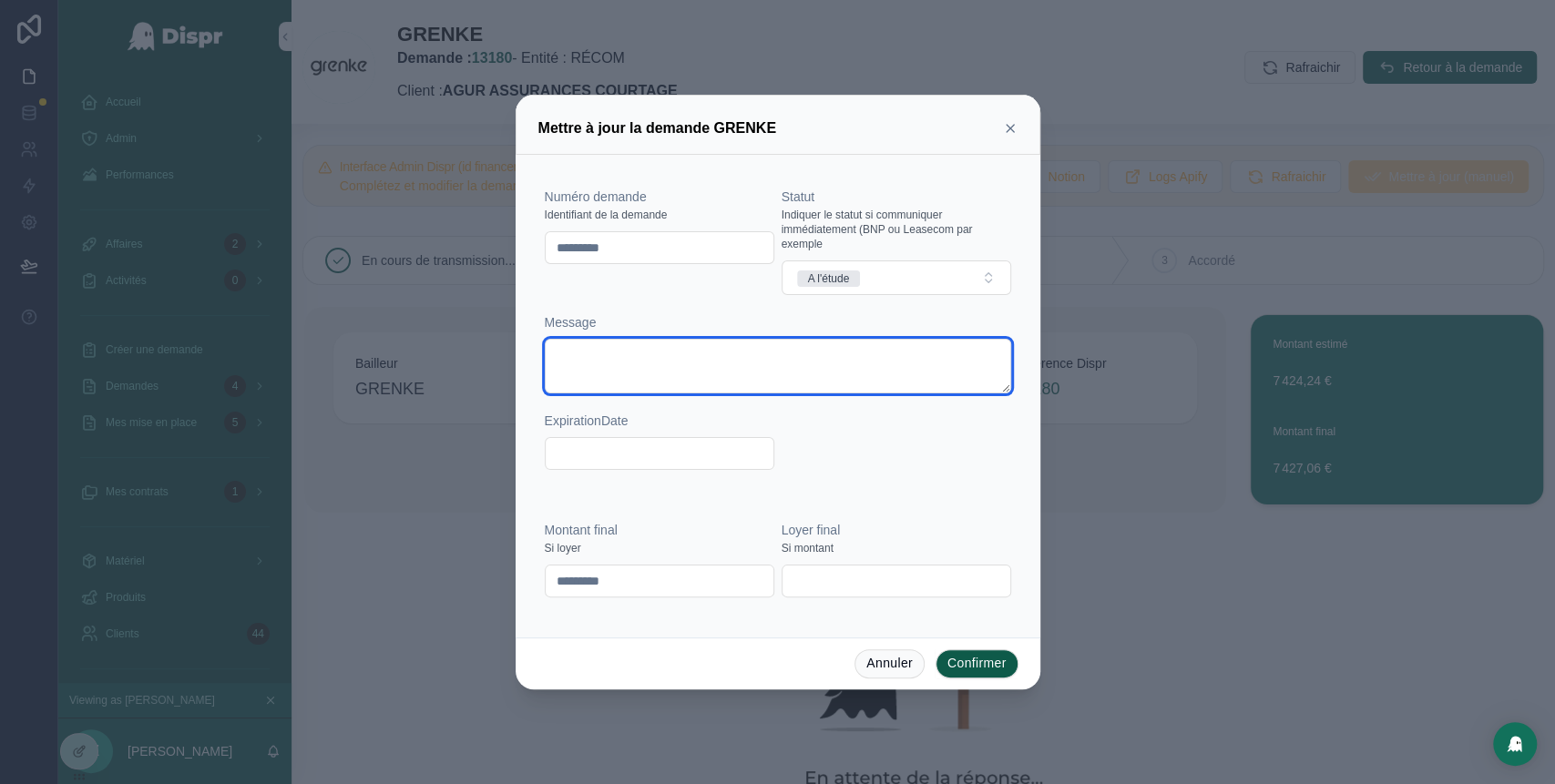
click at [674, 344] on textarea at bounding box center [778, 366] width 466 height 54
paste textarea "**********"
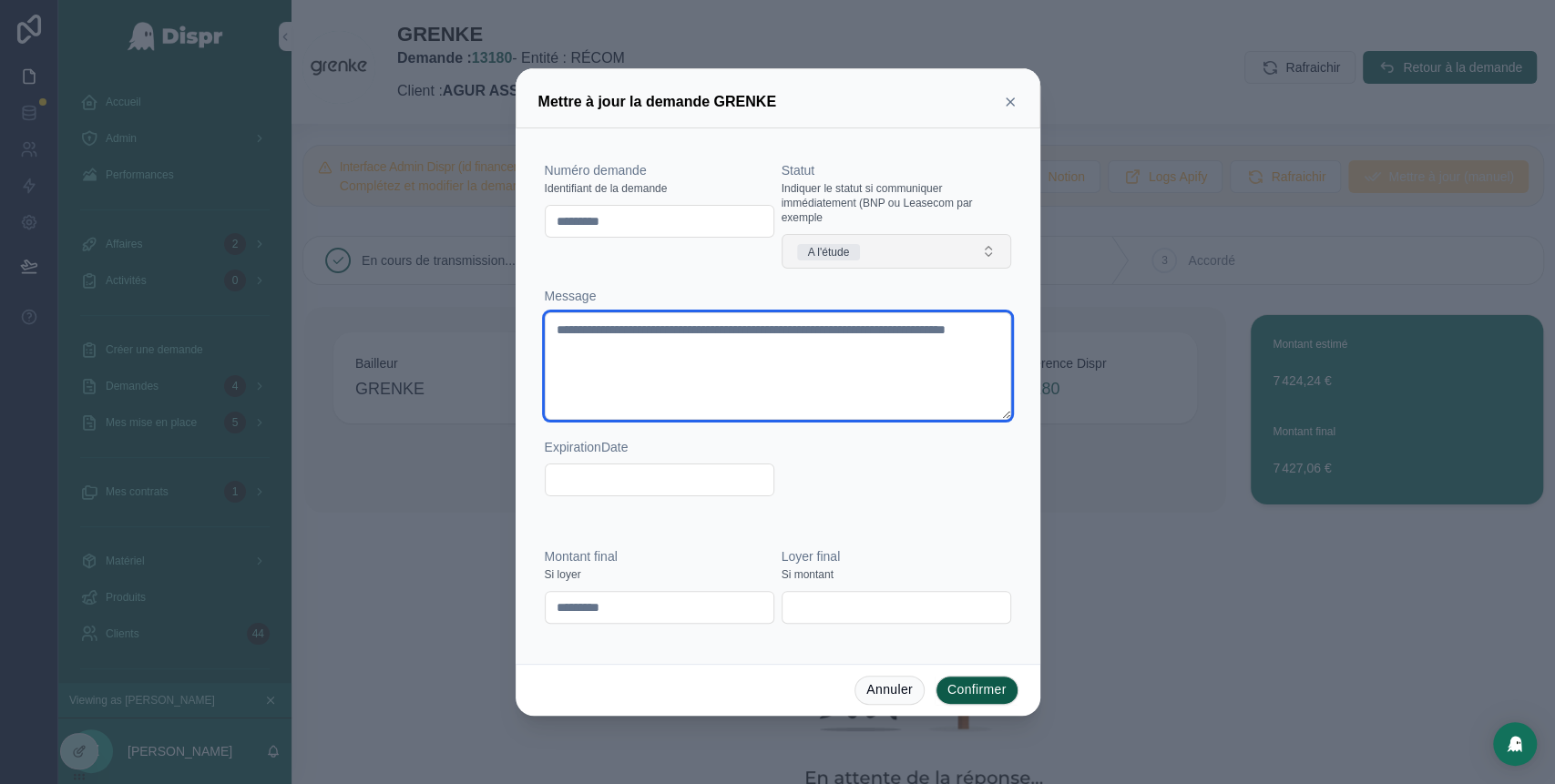
type textarea "**********"
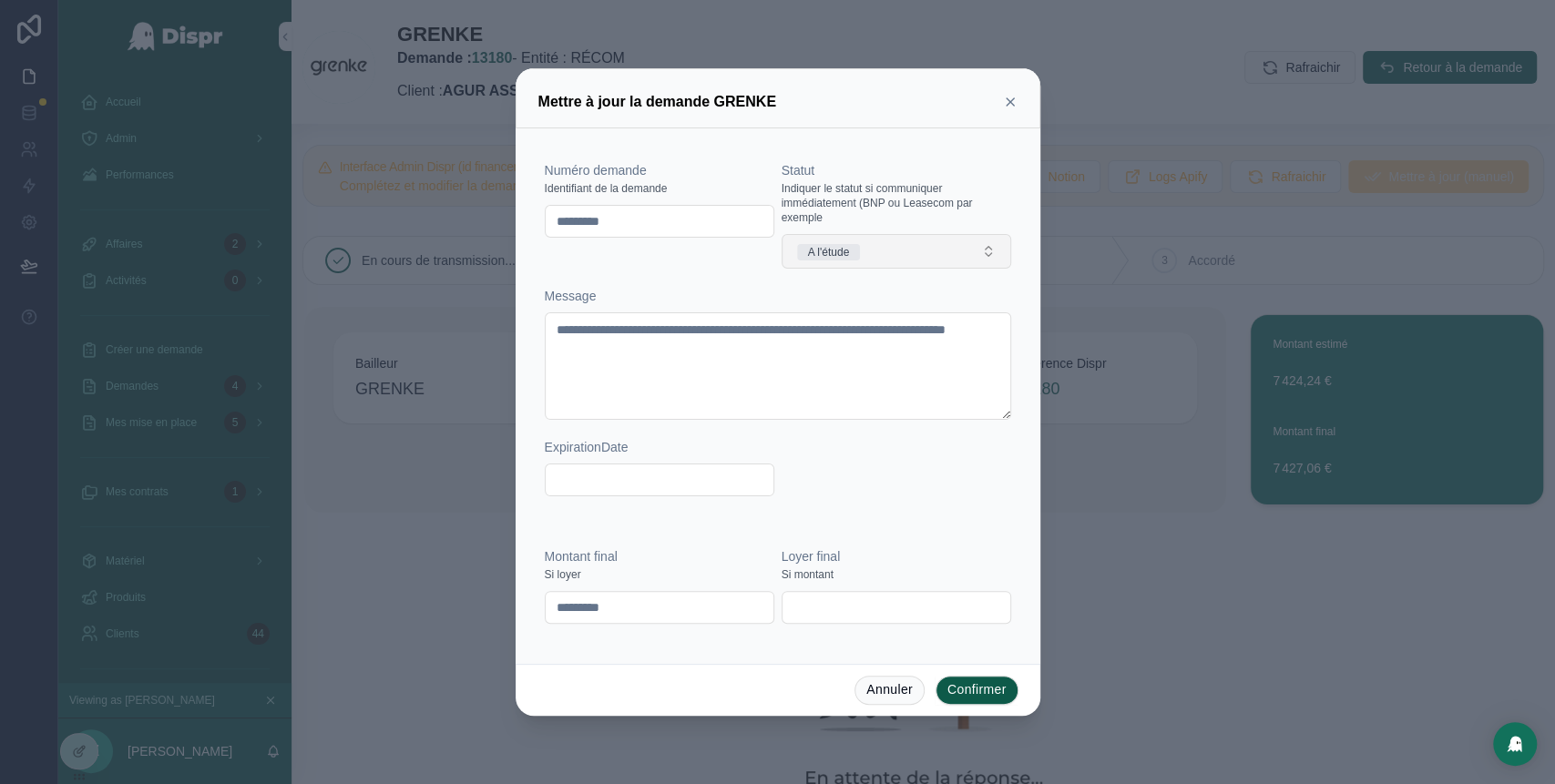
click at [901, 253] on button "A l'étude" at bounding box center [896, 251] width 230 height 35
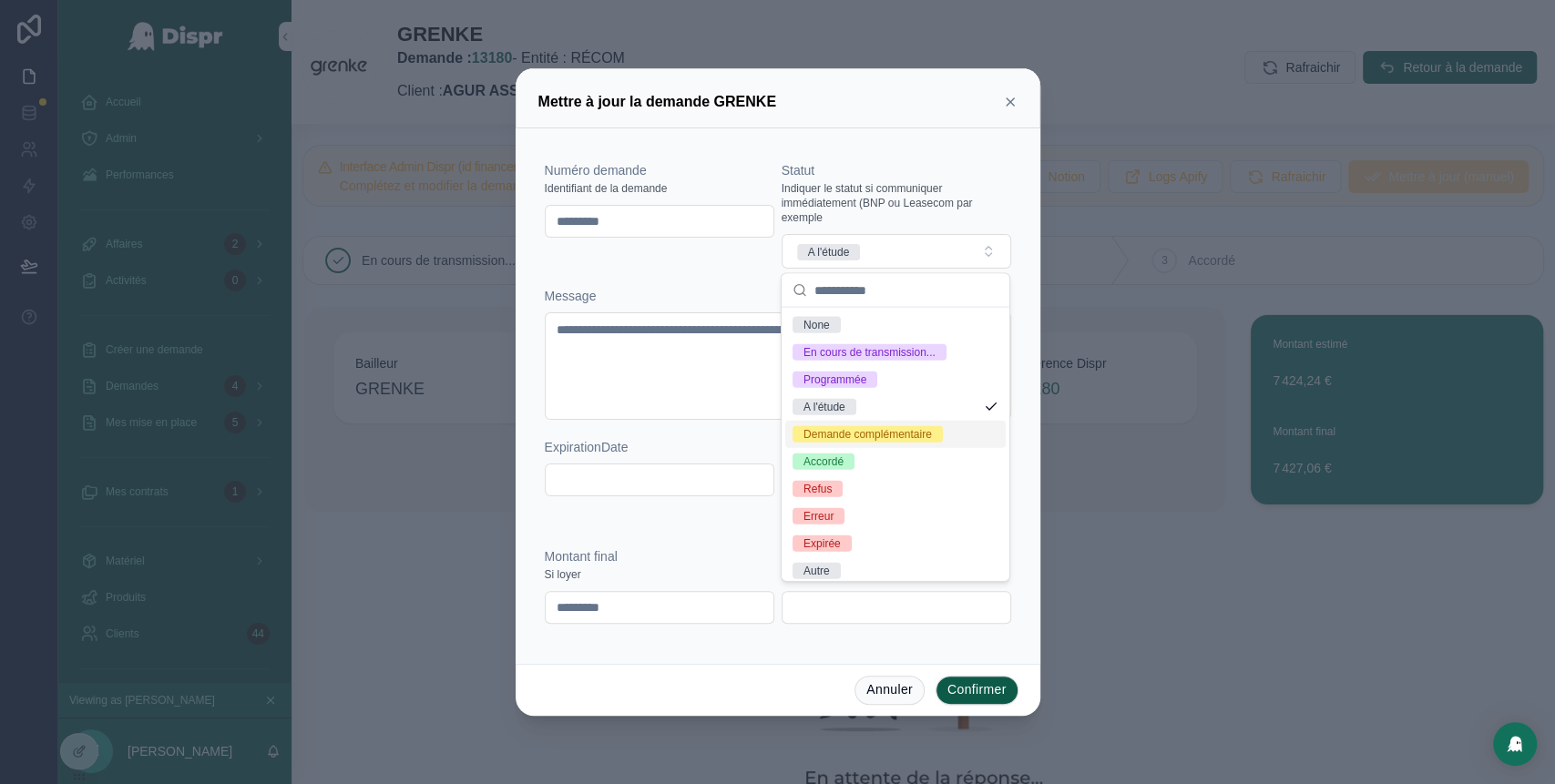
click at [878, 443] on div "Demande complémentaire" at bounding box center [867, 435] width 128 height 17
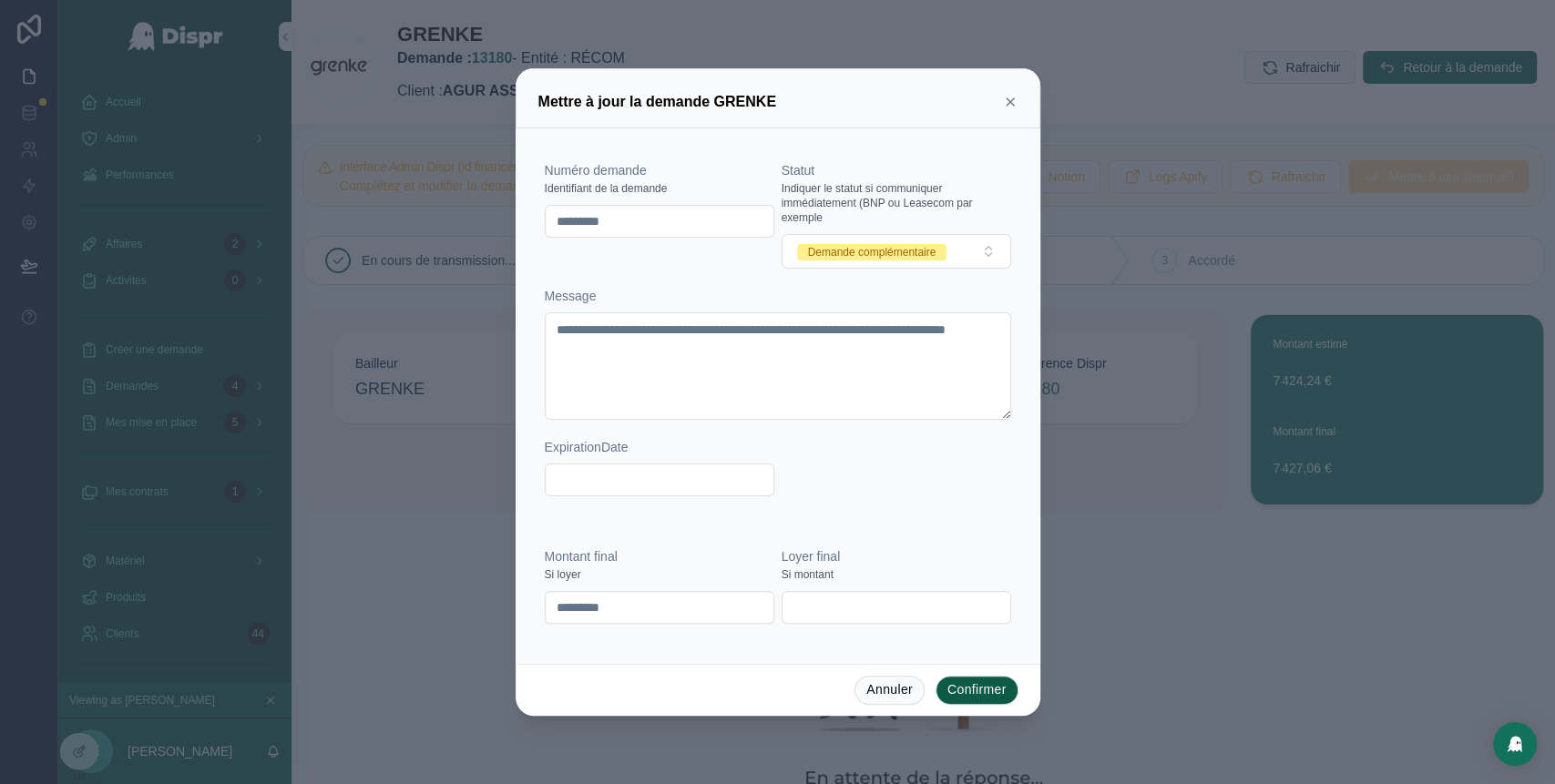
click at [963, 686] on button "Confirmer" at bounding box center [977, 689] width 82 height 29
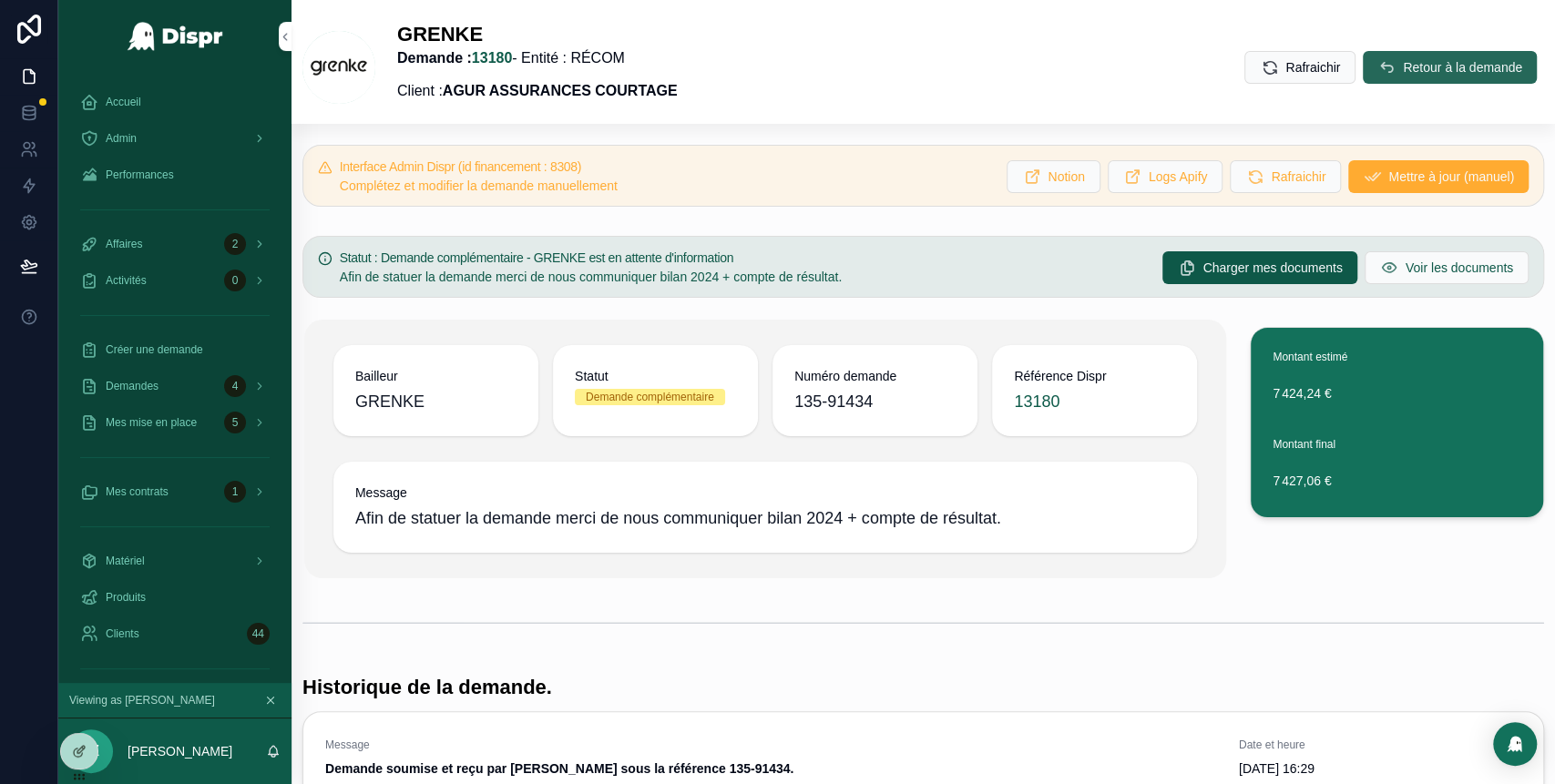
click at [1367, 76] on button "Retour à la demande" at bounding box center [1450, 67] width 174 height 33
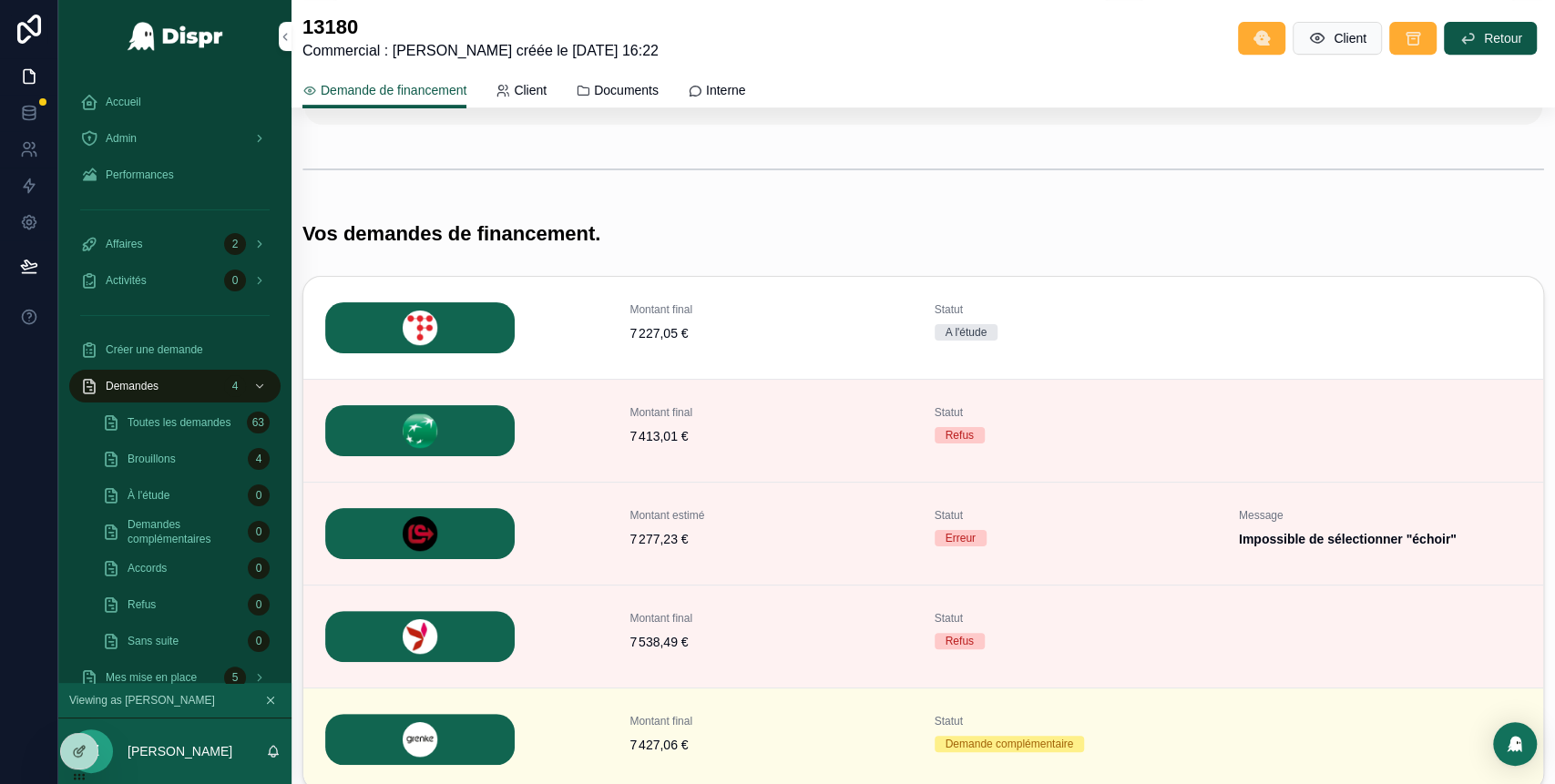
scroll to position [524, 0]
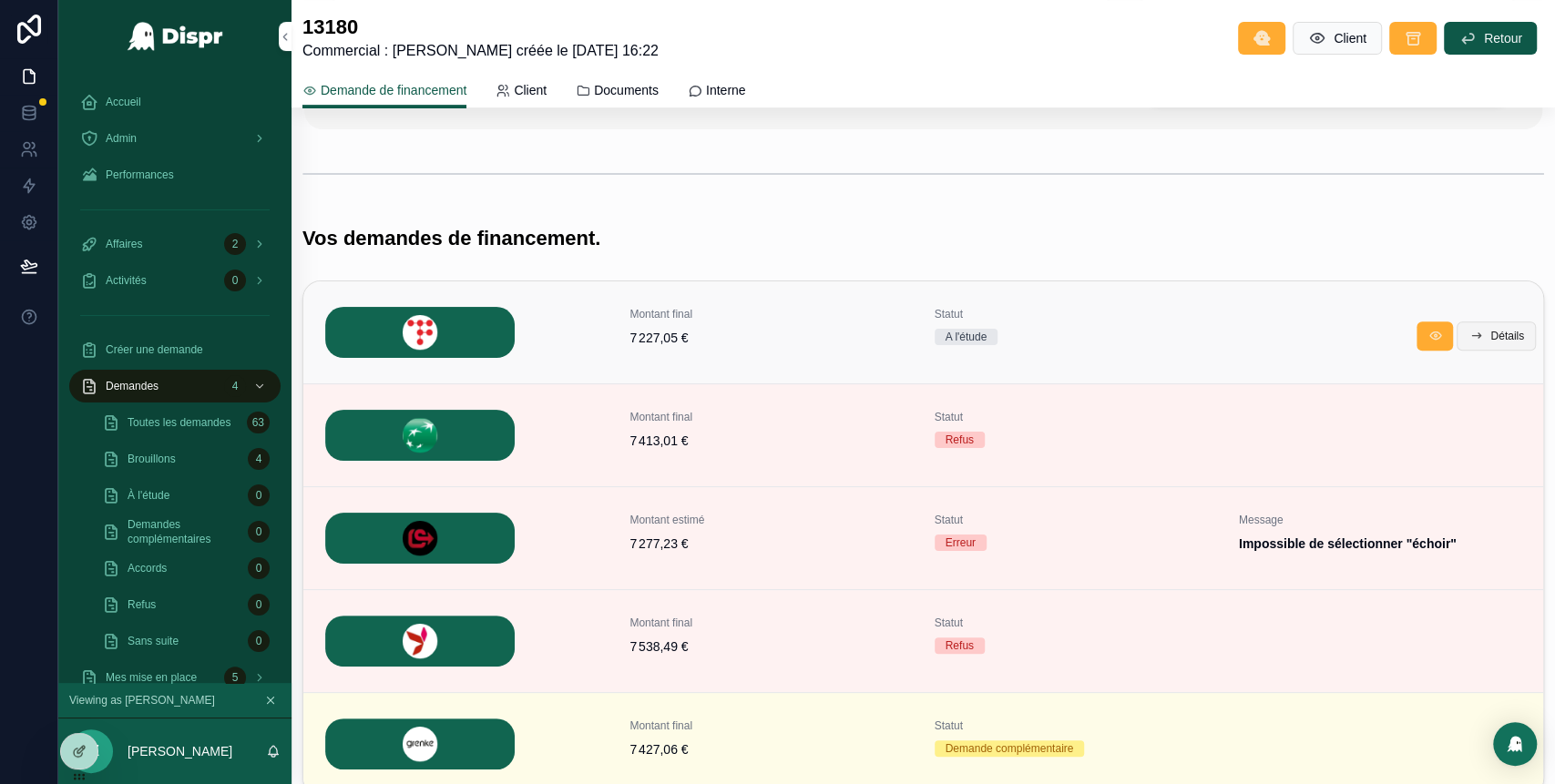
click at [1490, 333] on span "Détails" at bounding box center [1507, 336] width 34 height 15
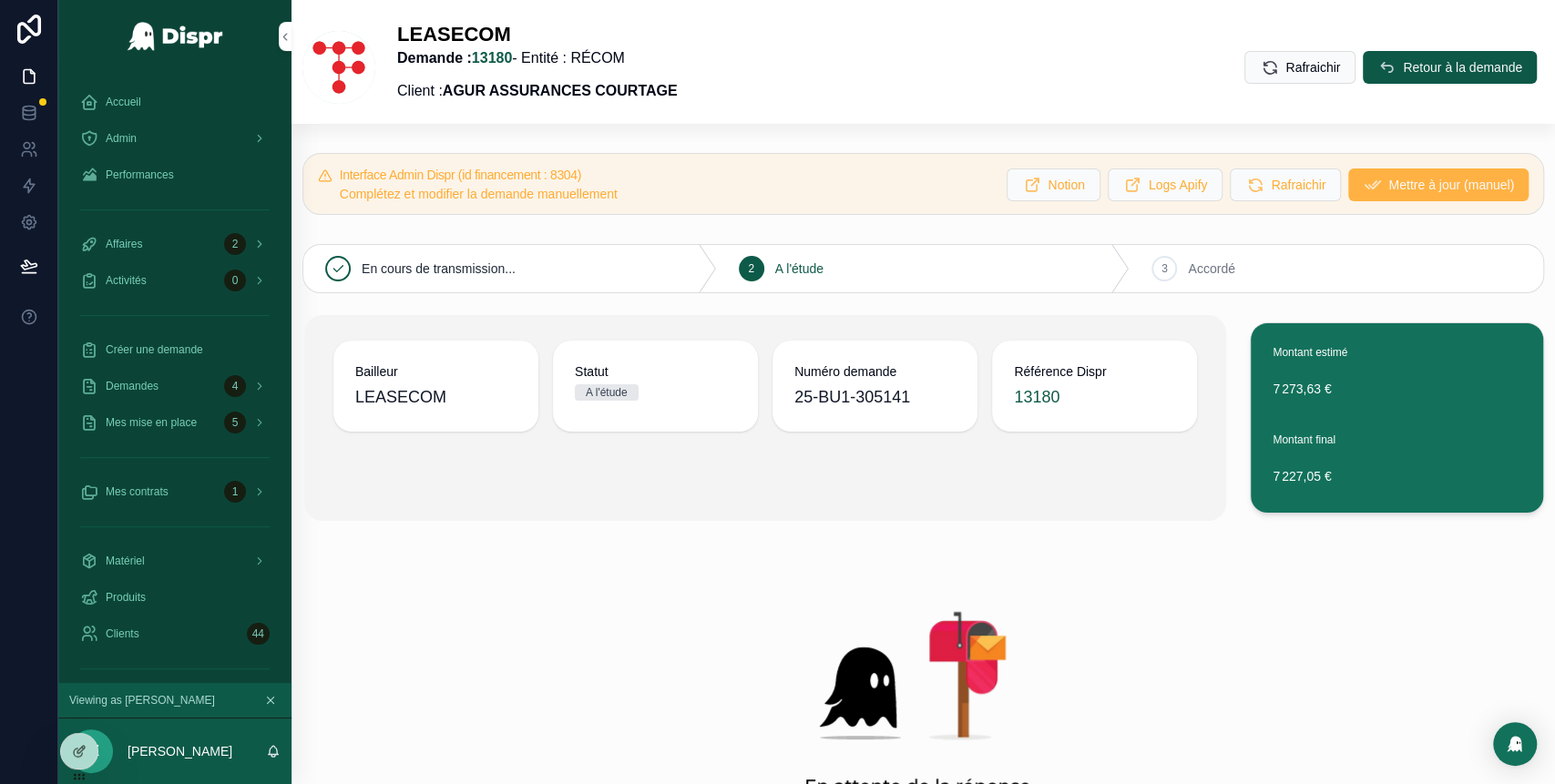
click at [1388, 183] on span "Mettre à jour (manuel)" at bounding box center [1451, 185] width 126 height 18
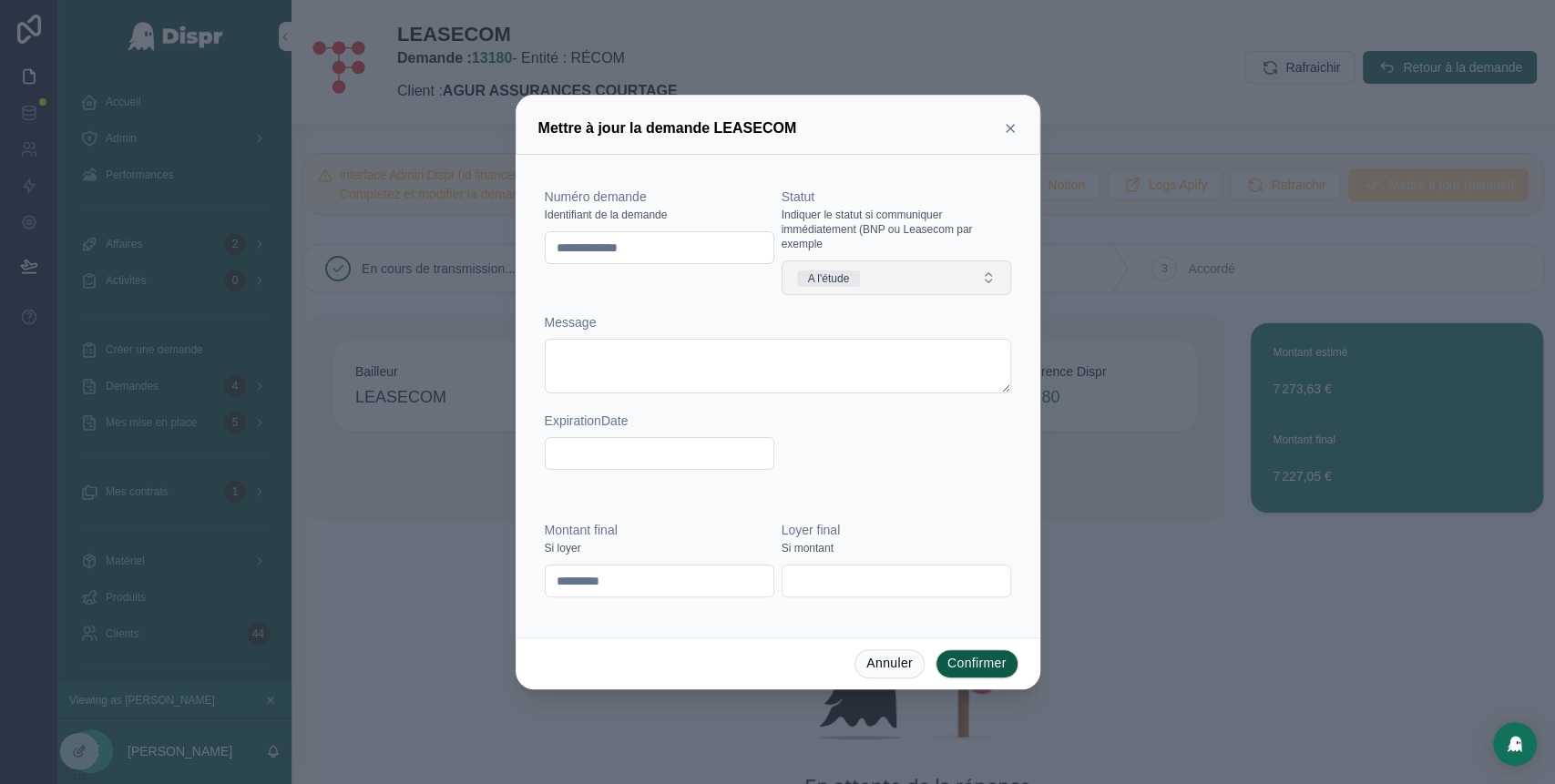
click at [903, 277] on button "A l'étude" at bounding box center [896, 277] width 230 height 35
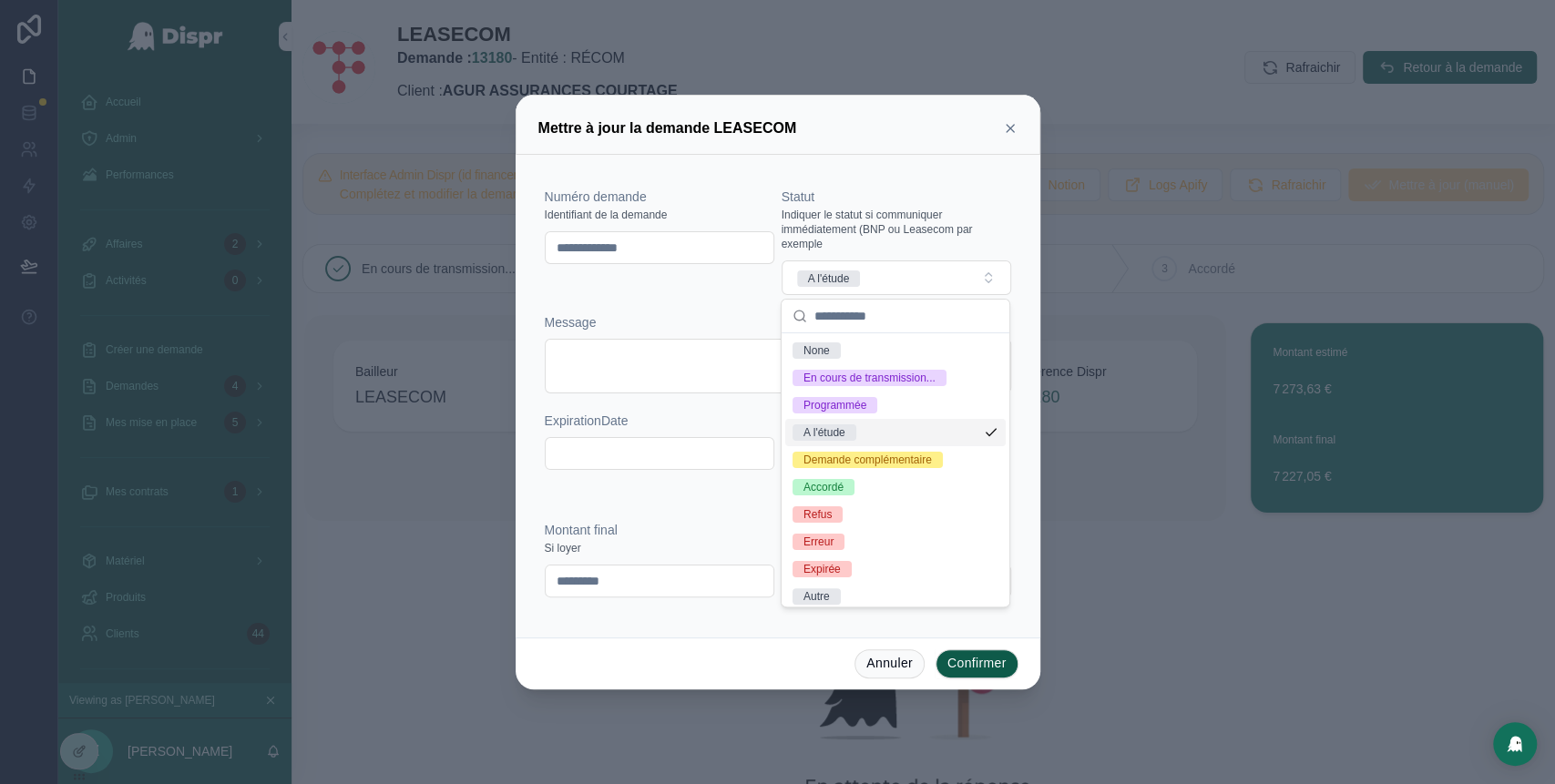
type textarea "**********"
type input "**********"
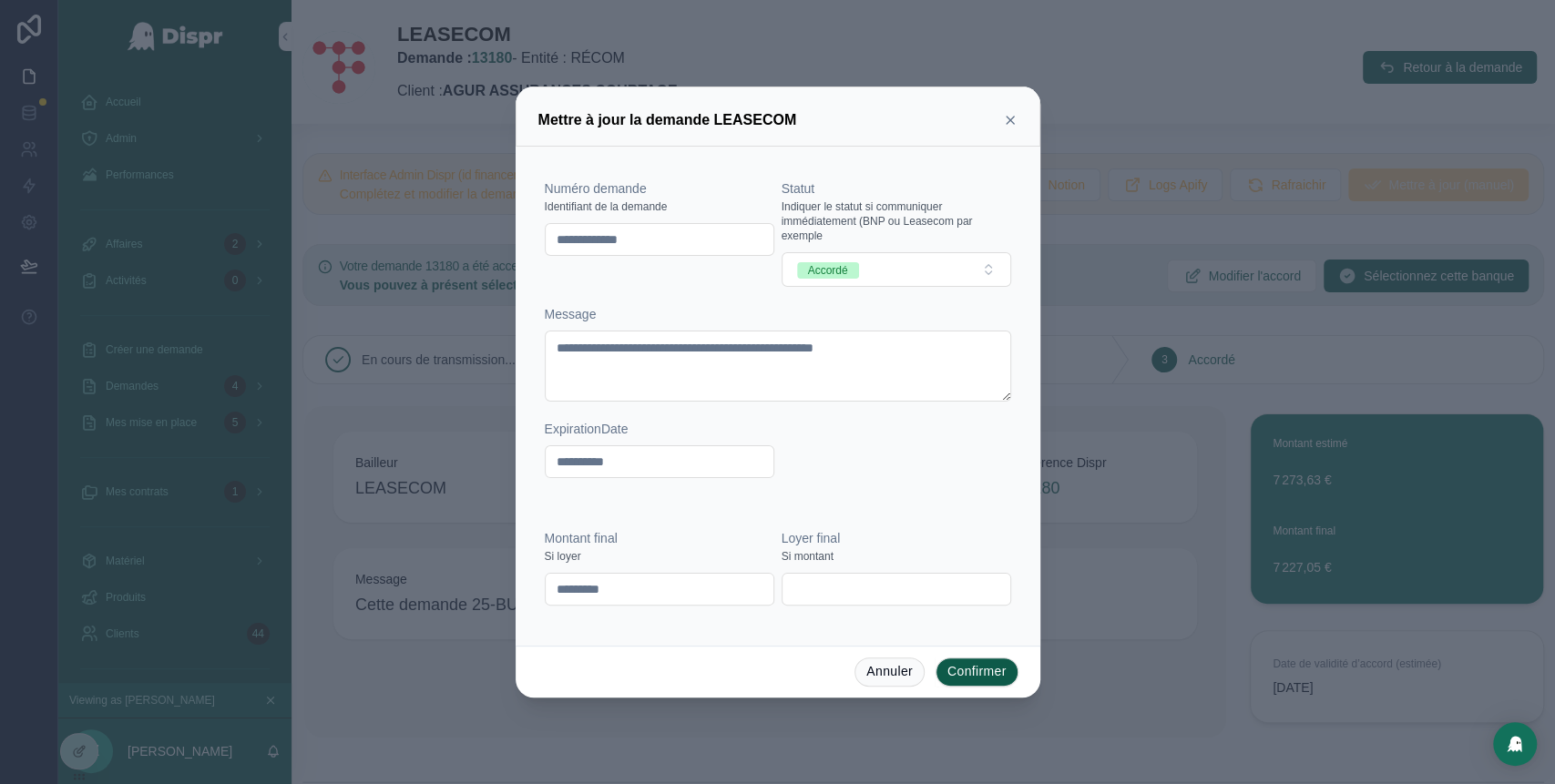
click at [1009, 121] on icon at bounding box center [1010, 120] width 7 height 7
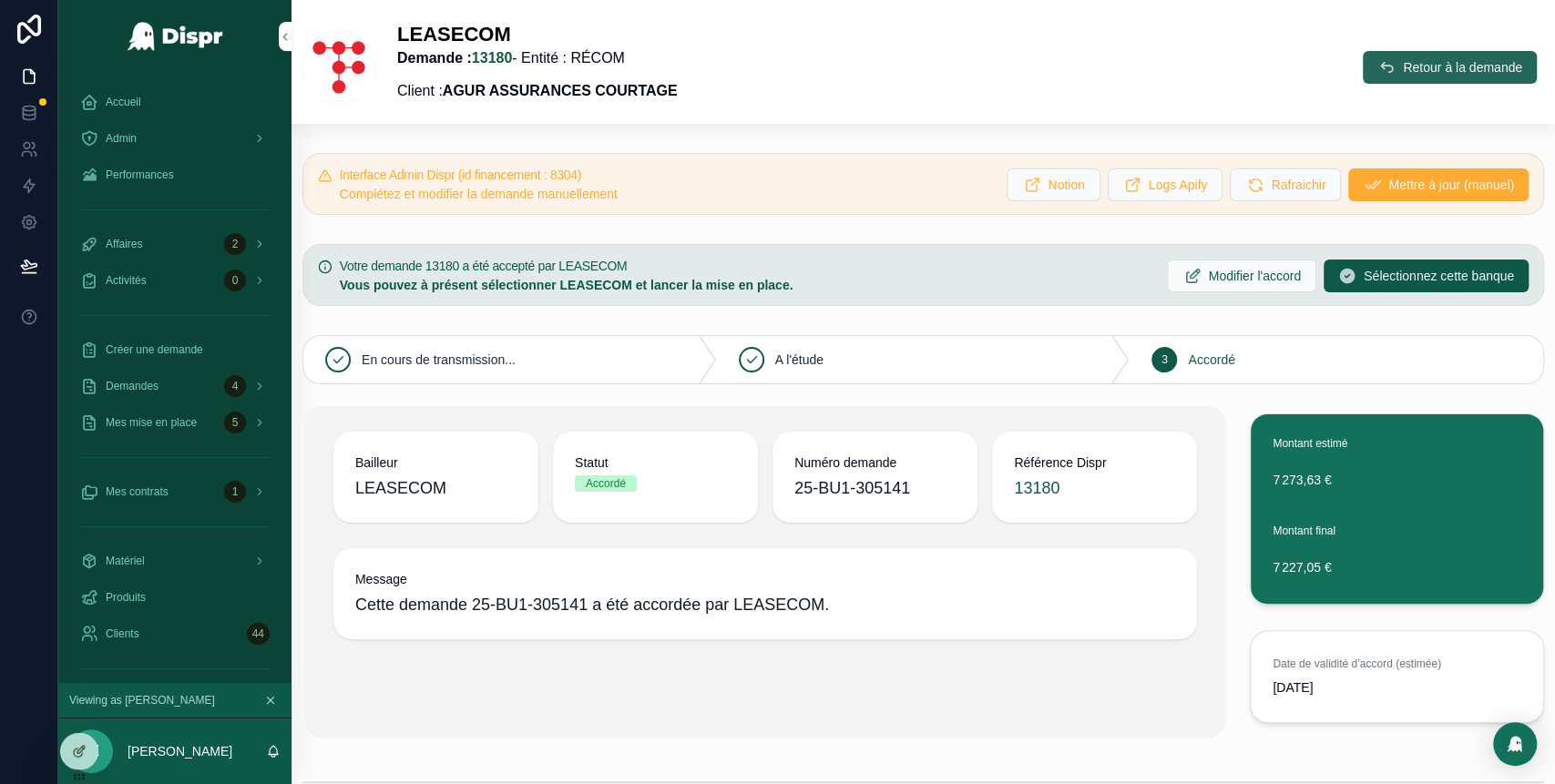
click at [1392, 82] on button "Retour à la demande" at bounding box center [1450, 67] width 174 height 33
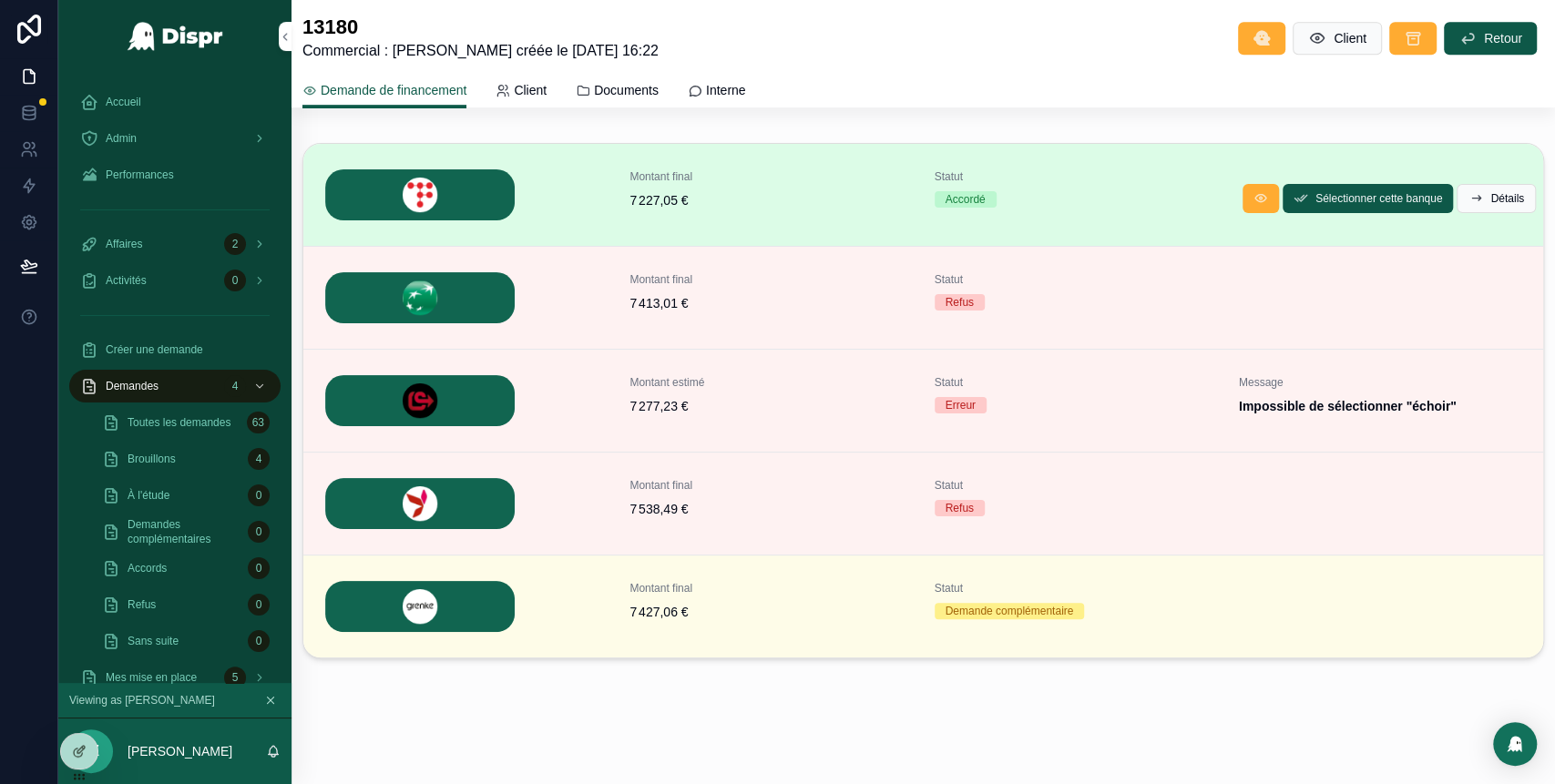
scroll to position [662, 0]
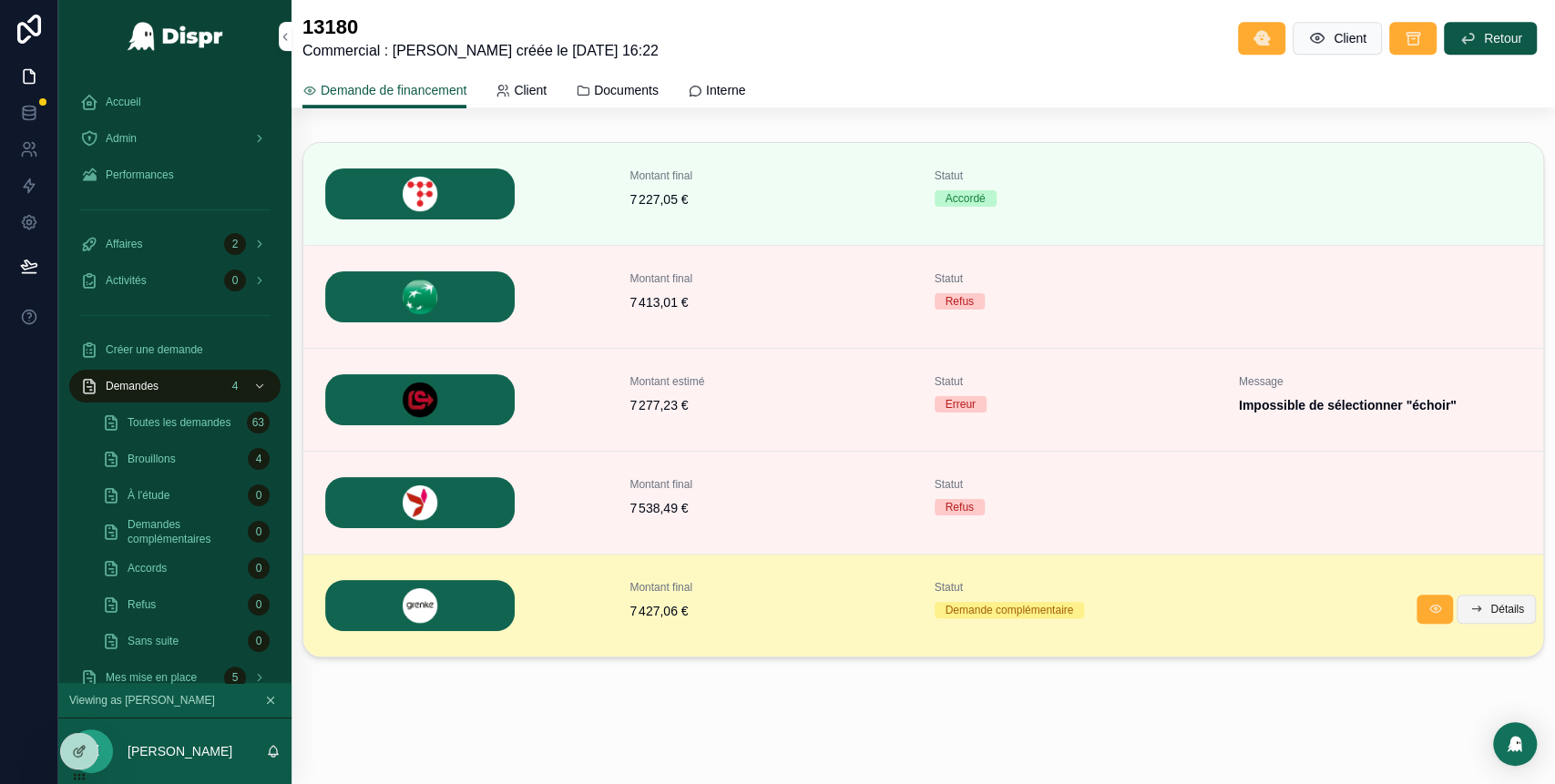
click at [1483, 614] on button "Détails" at bounding box center [1496, 609] width 80 height 29
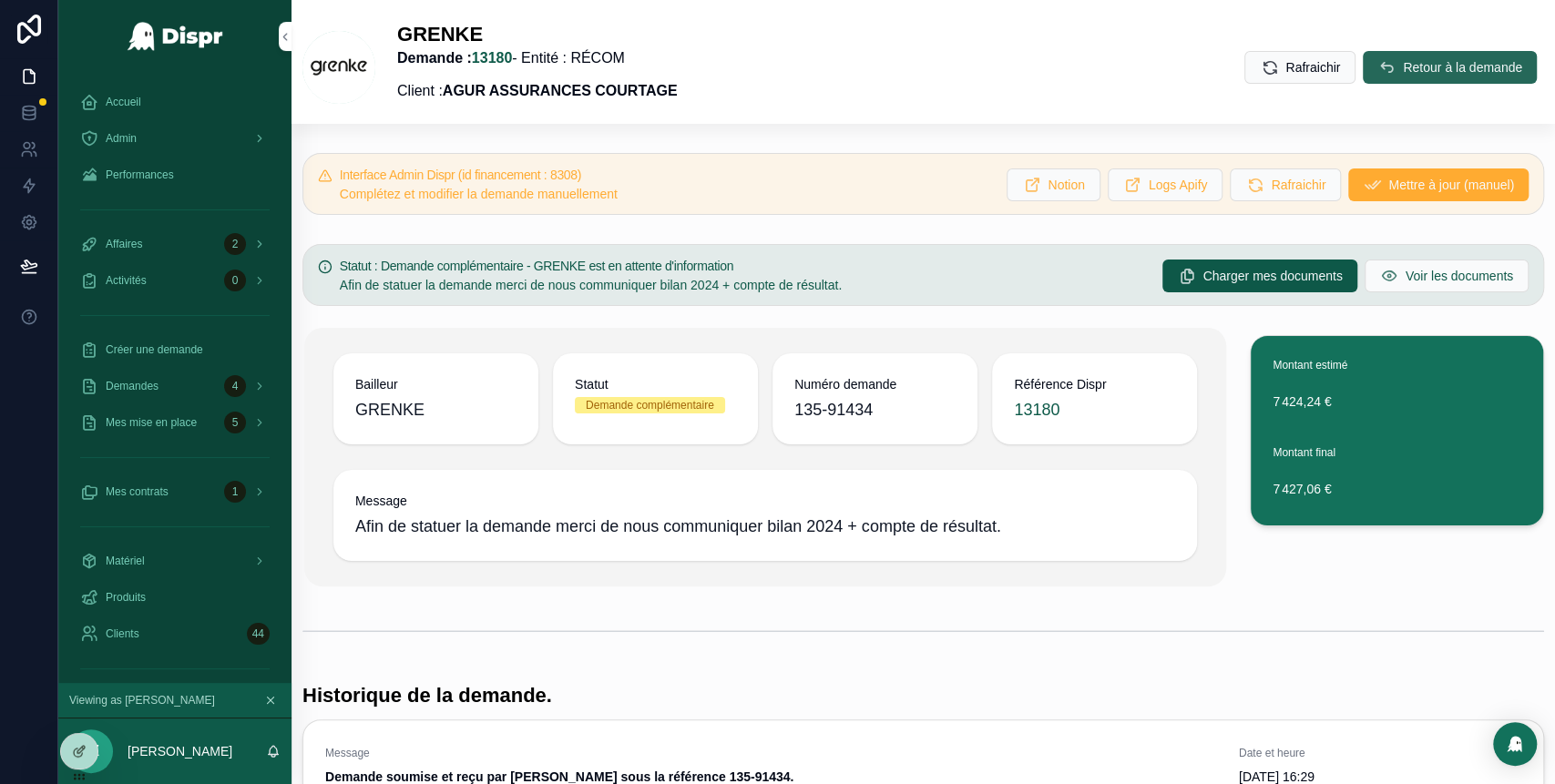
click at [1366, 73] on button "Retour à la demande" at bounding box center [1450, 67] width 174 height 33
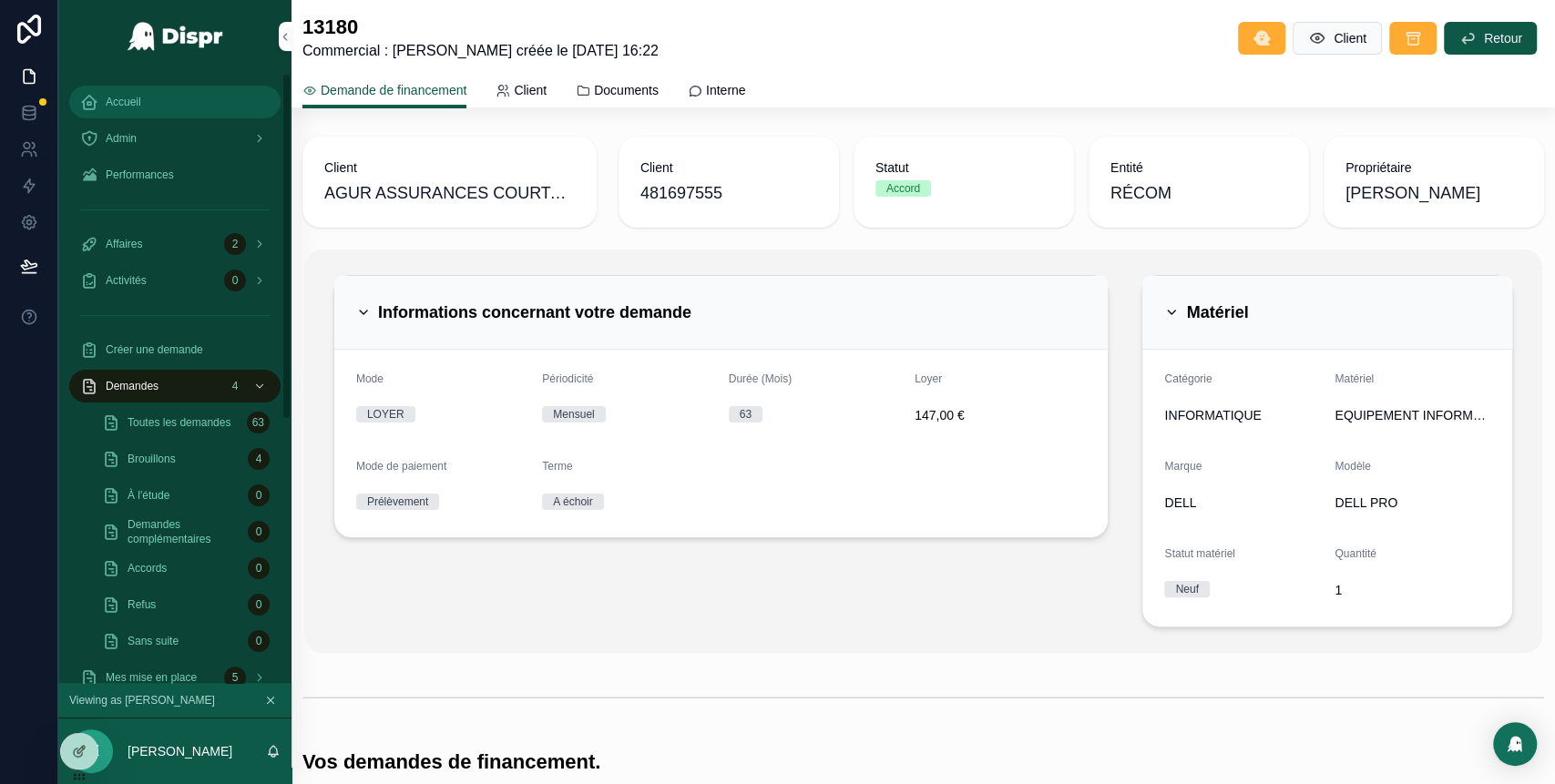
click at [141, 110] on div "Accueil" at bounding box center [175, 101] width 189 height 29
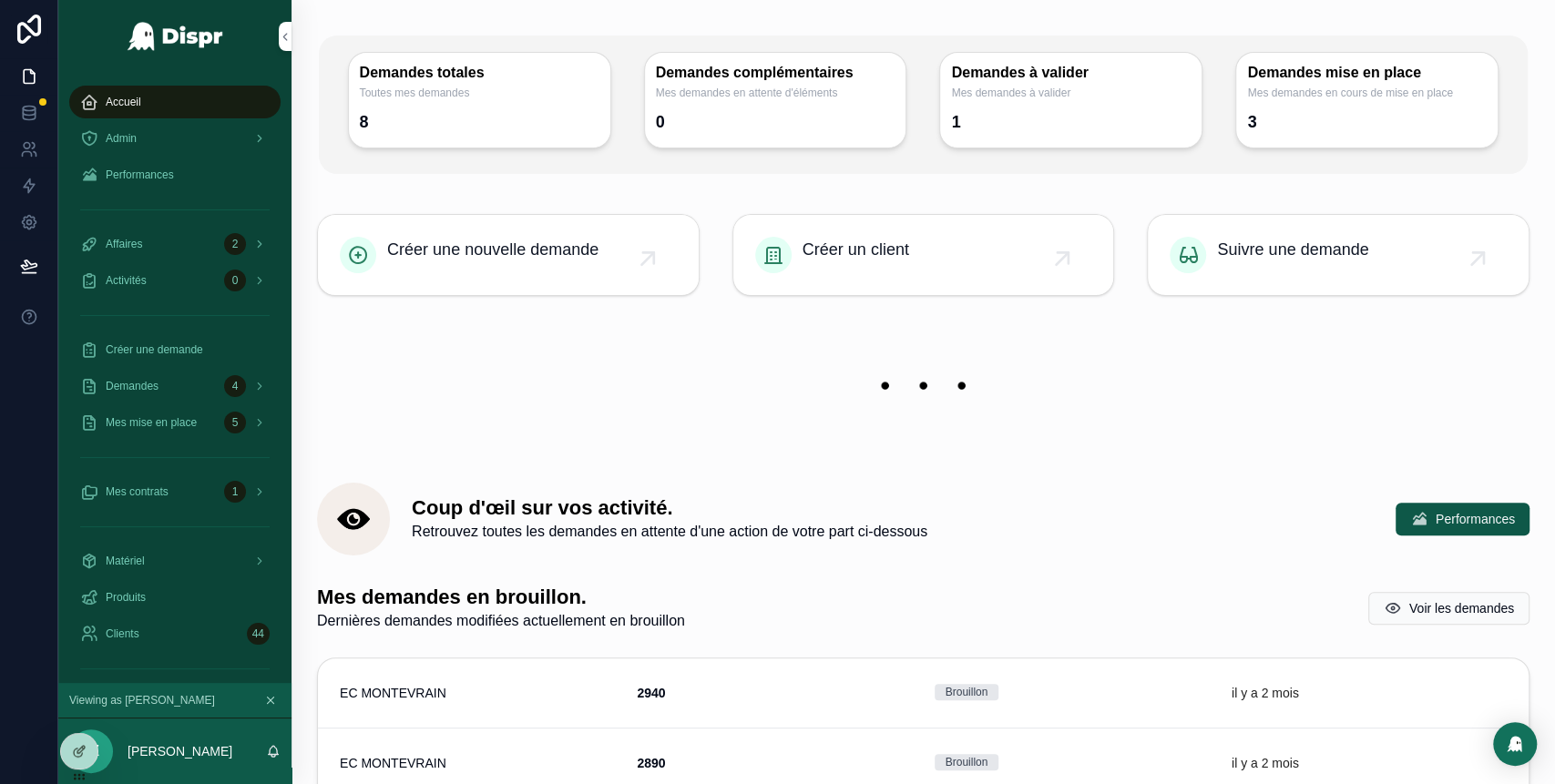
scroll to position [101, 0]
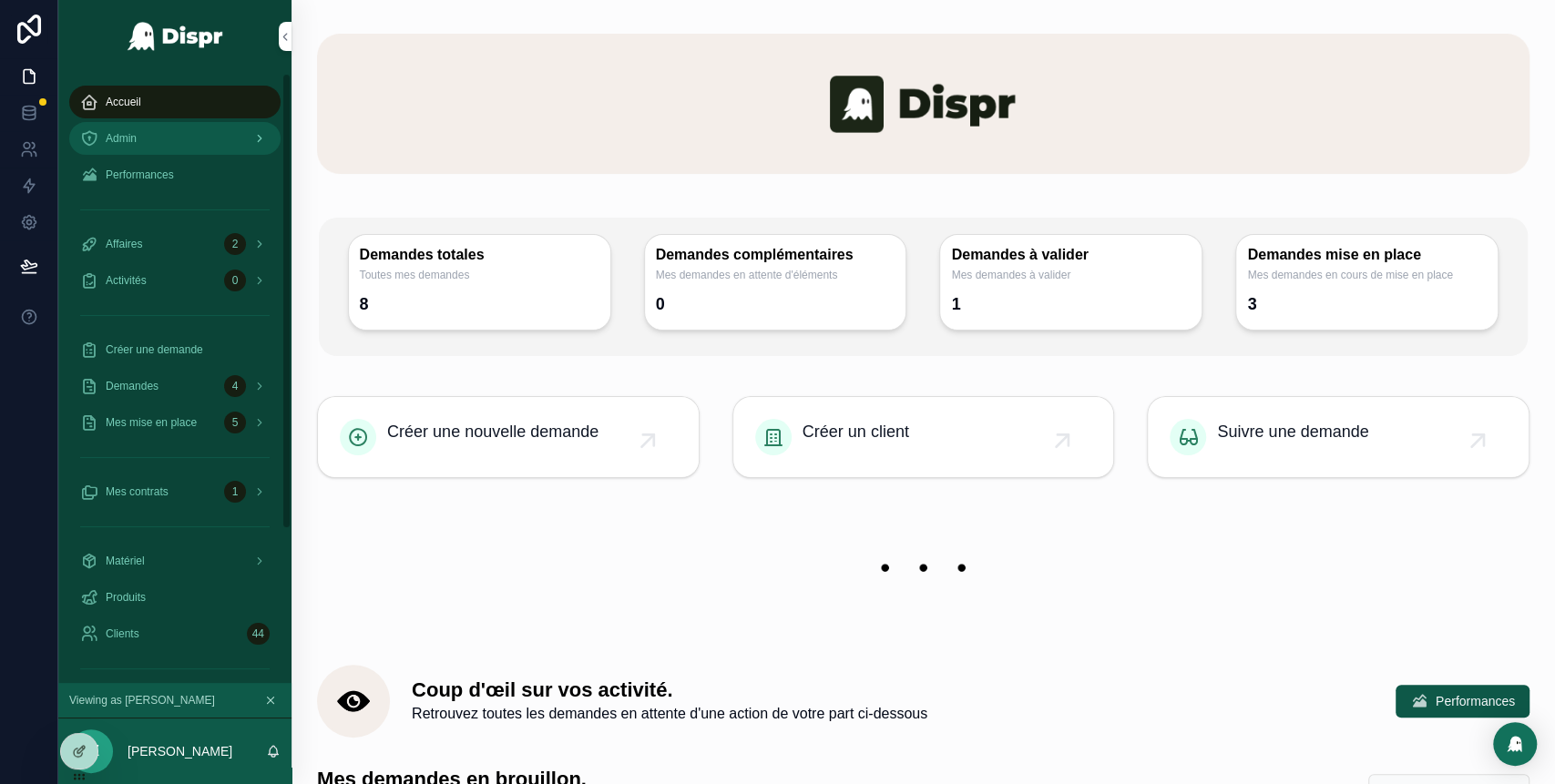
click at [165, 139] on div "Admin" at bounding box center [175, 138] width 189 height 29
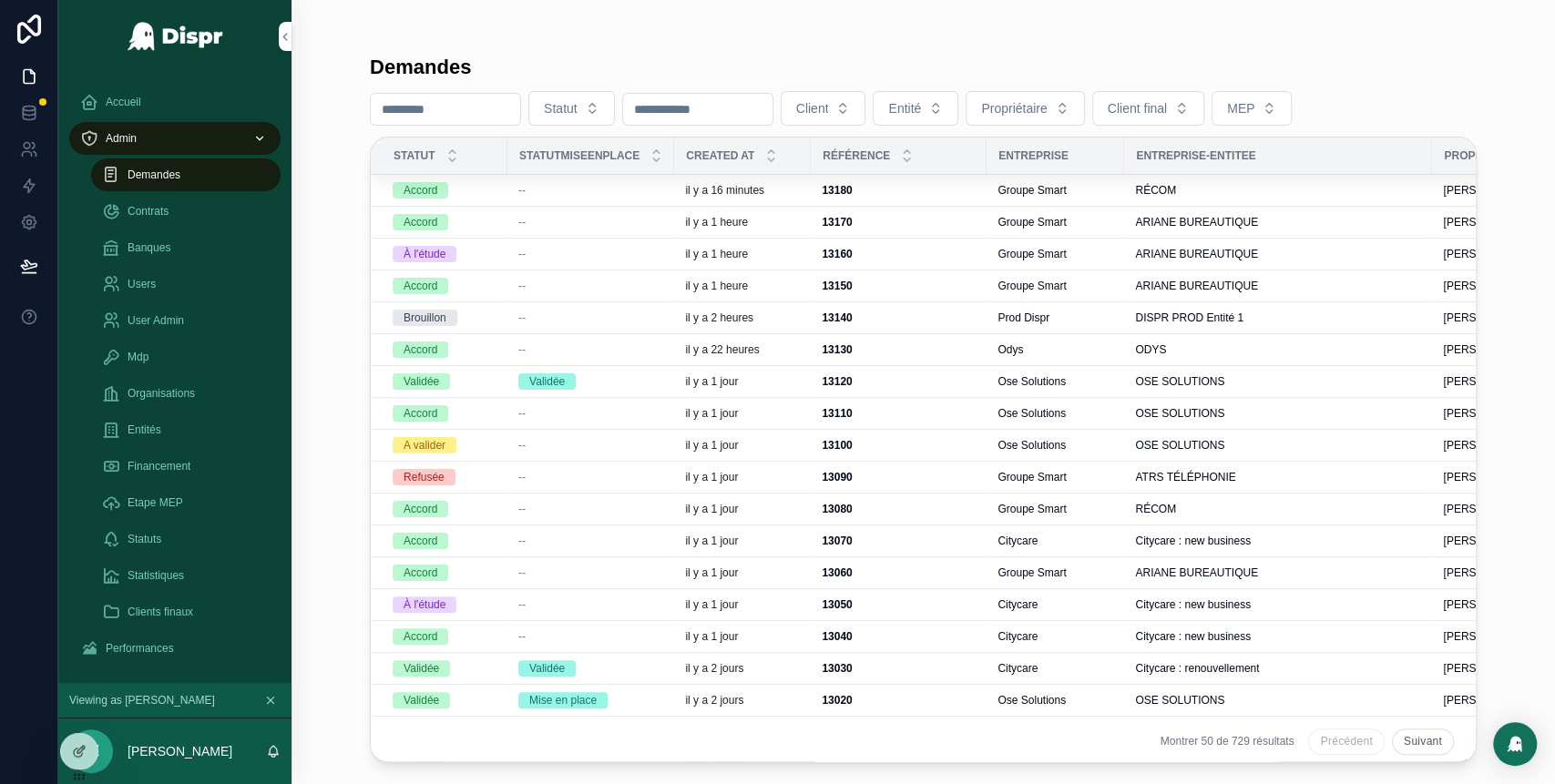
click at [605, 195] on div "--" at bounding box center [590, 190] width 145 height 15
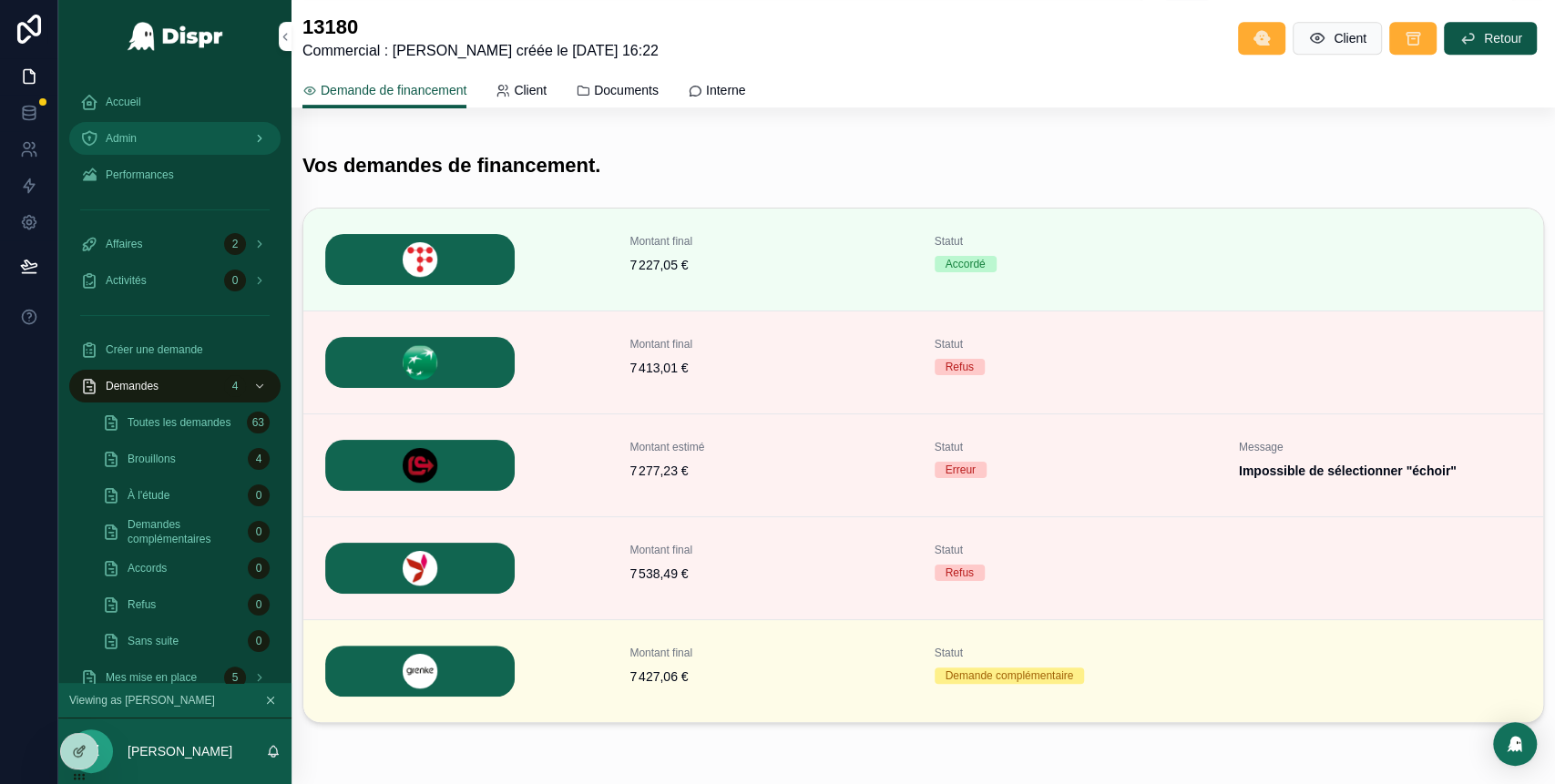
scroll to position [664, 0]
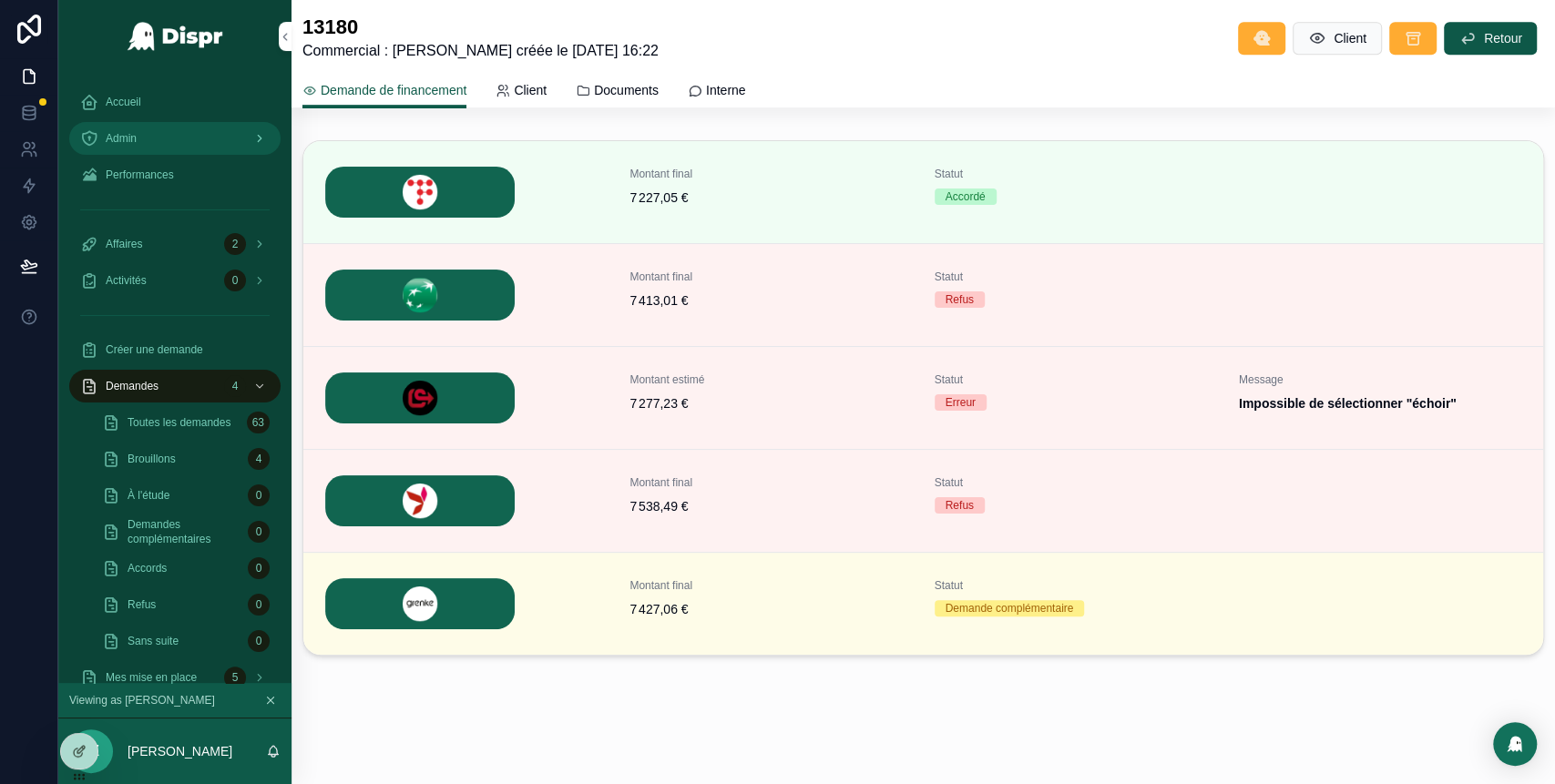
click at [182, 141] on div "Admin" at bounding box center [175, 138] width 189 height 29
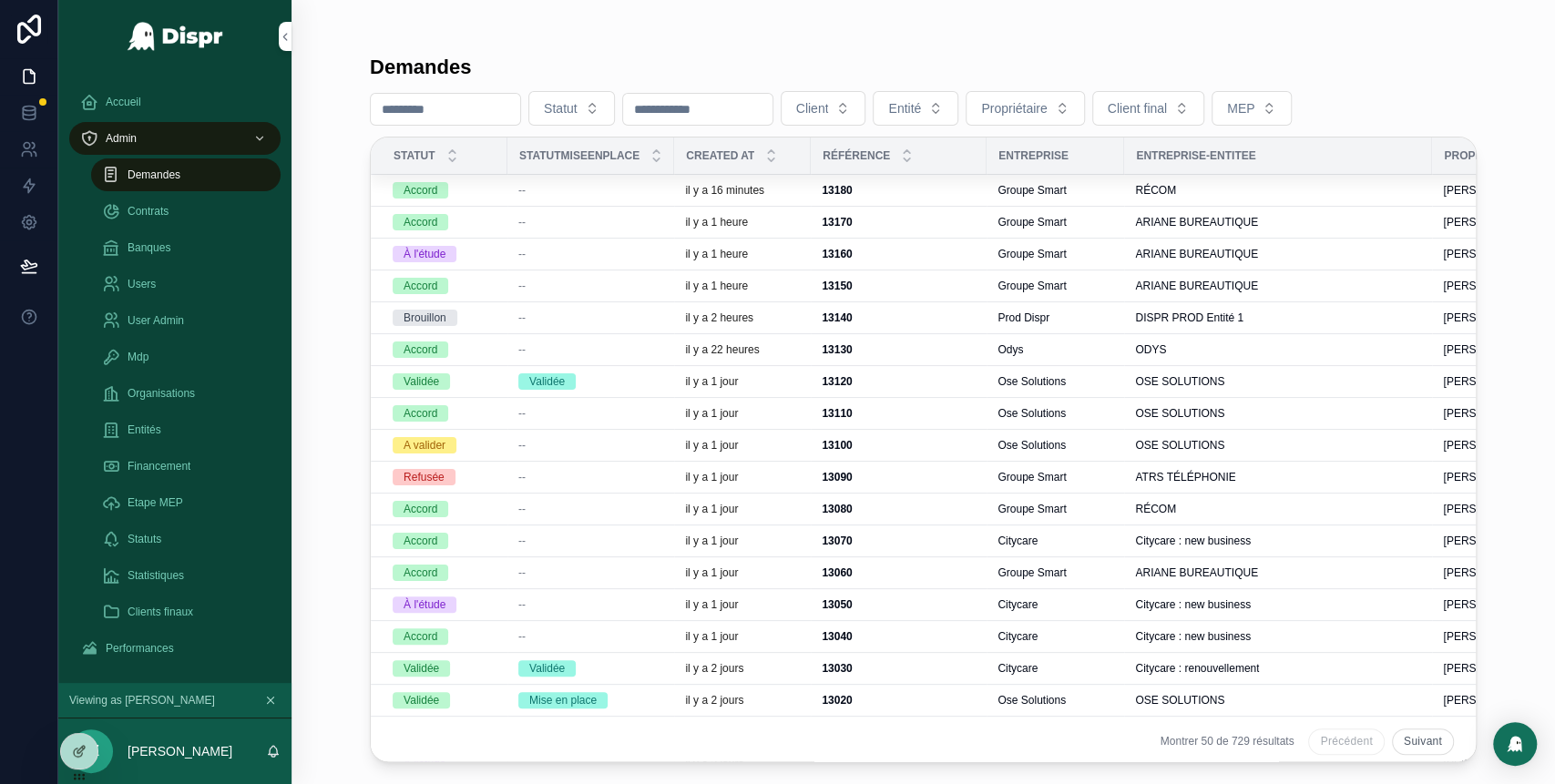
click at [532, 239] on td "--" at bounding box center [591, 255] width 167 height 32
click at [532, 252] on div "--" at bounding box center [590, 254] width 145 height 15
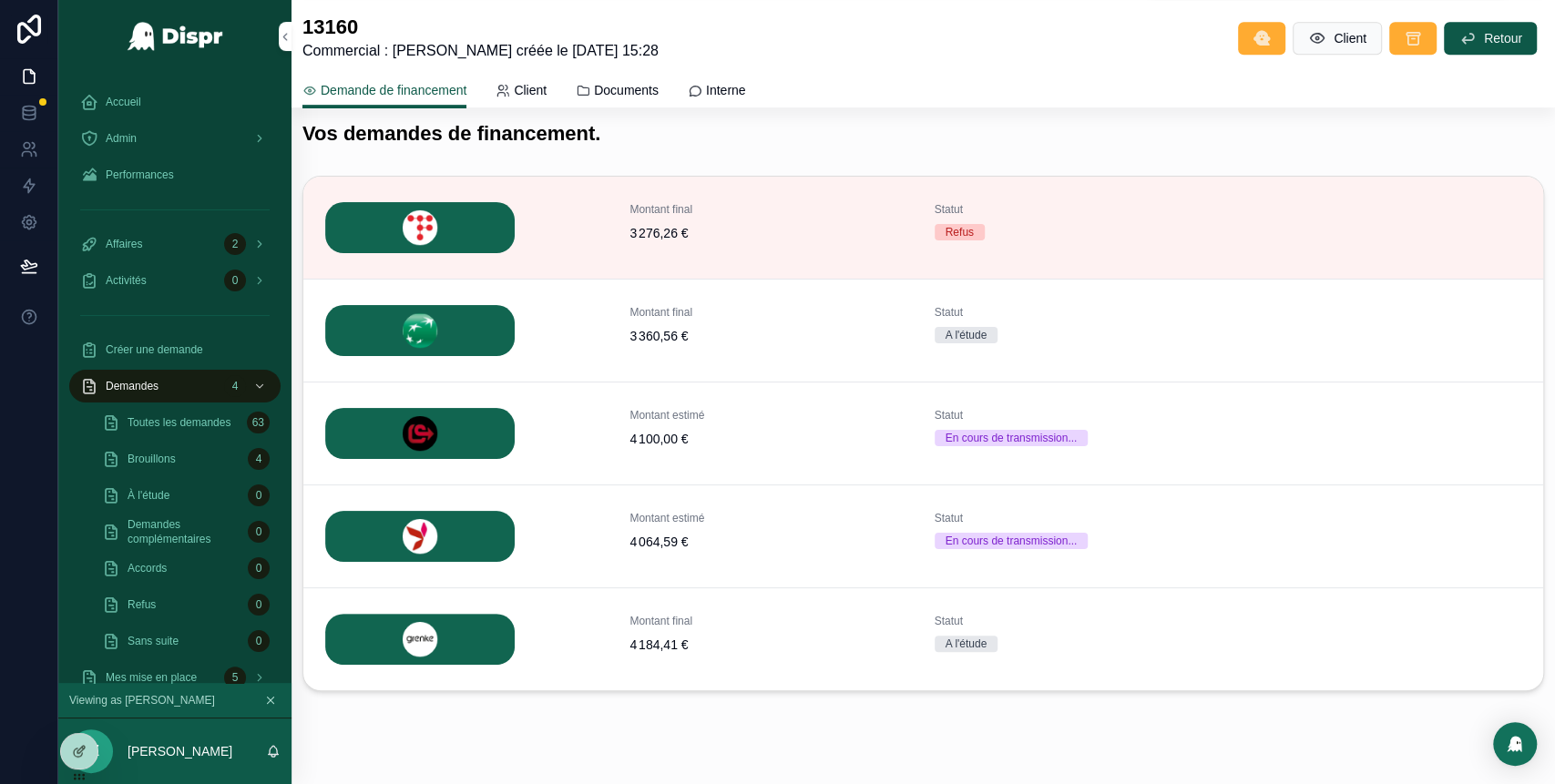
scroll to position [664, 0]
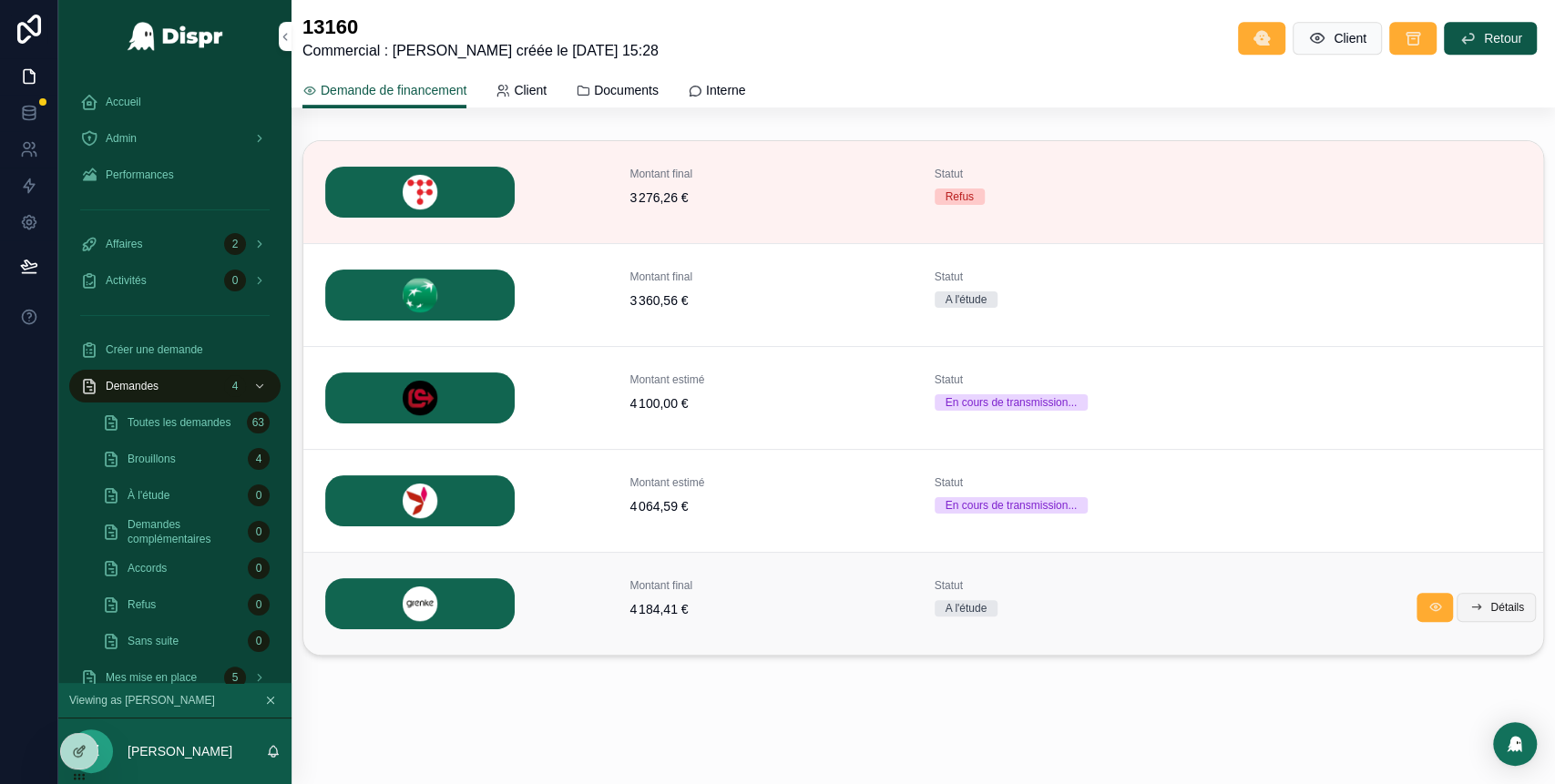
click at [1498, 603] on span "Détails" at bounding box center [1507, 608] width 34 height 15
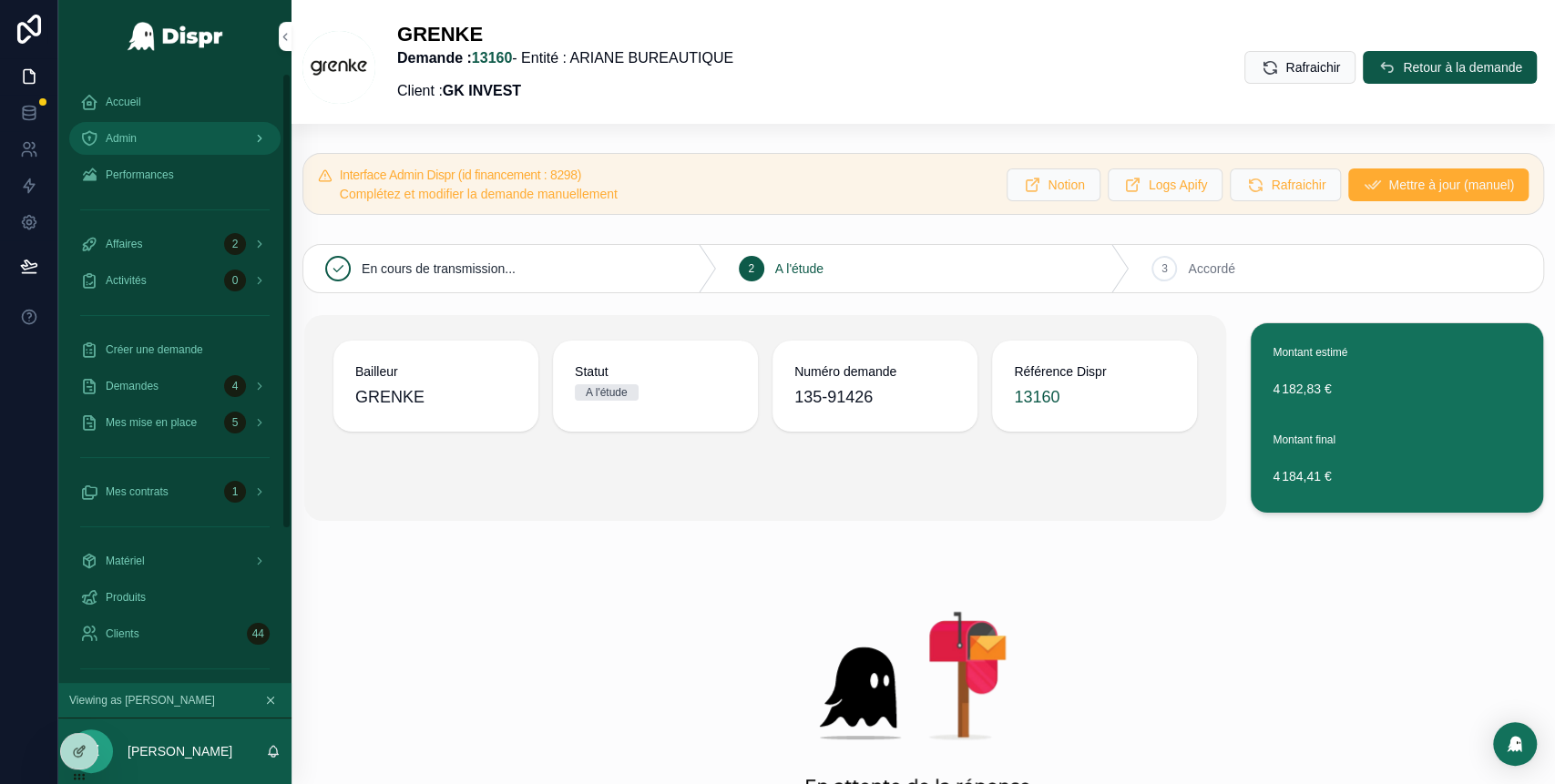
click at [157, 139] on div "Admin" at bounding box center [175, 138] width 189 height 29
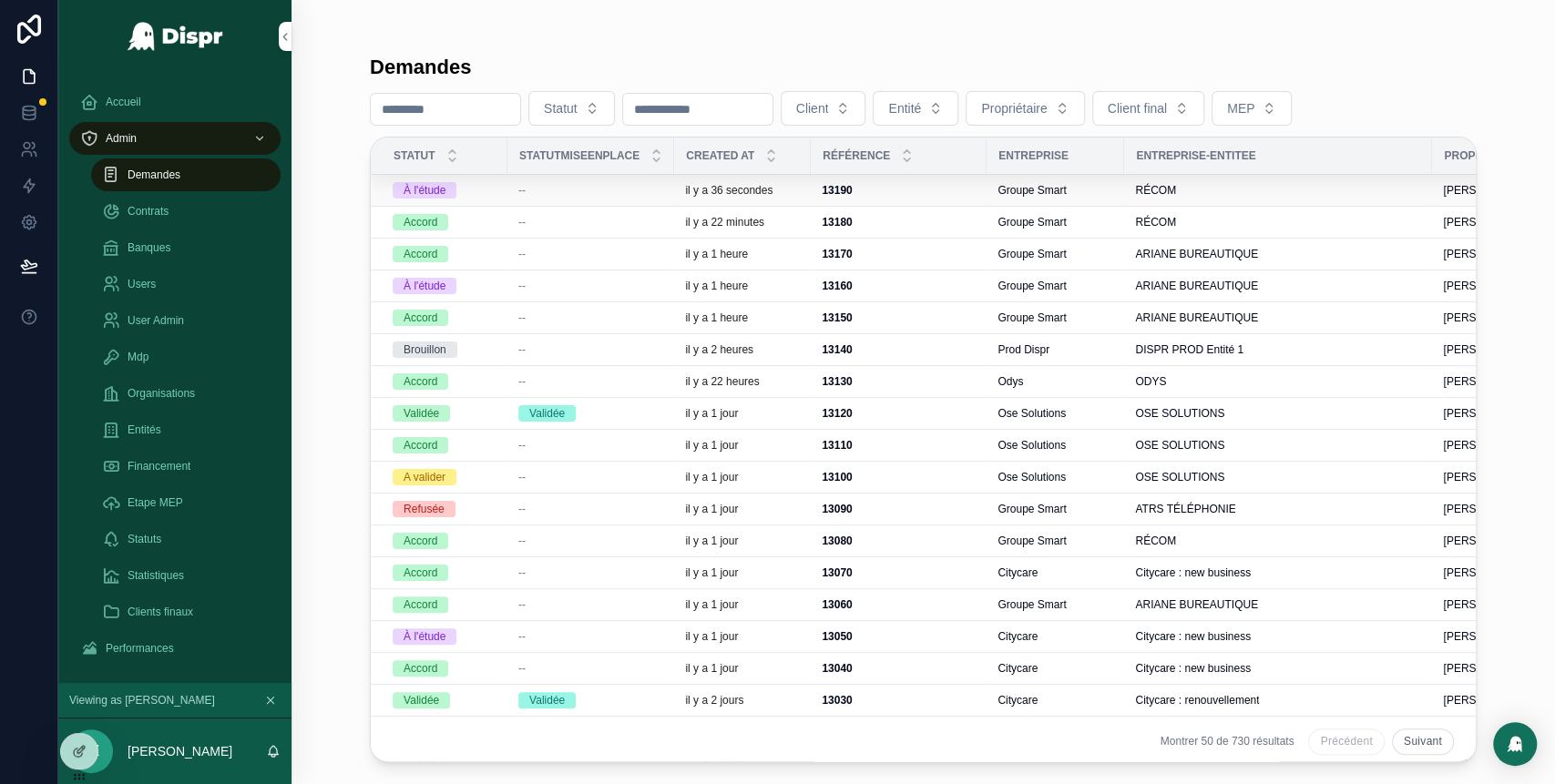
click at [535, 184] on div "--" at bounding box center [590, 190] width 145 height 15
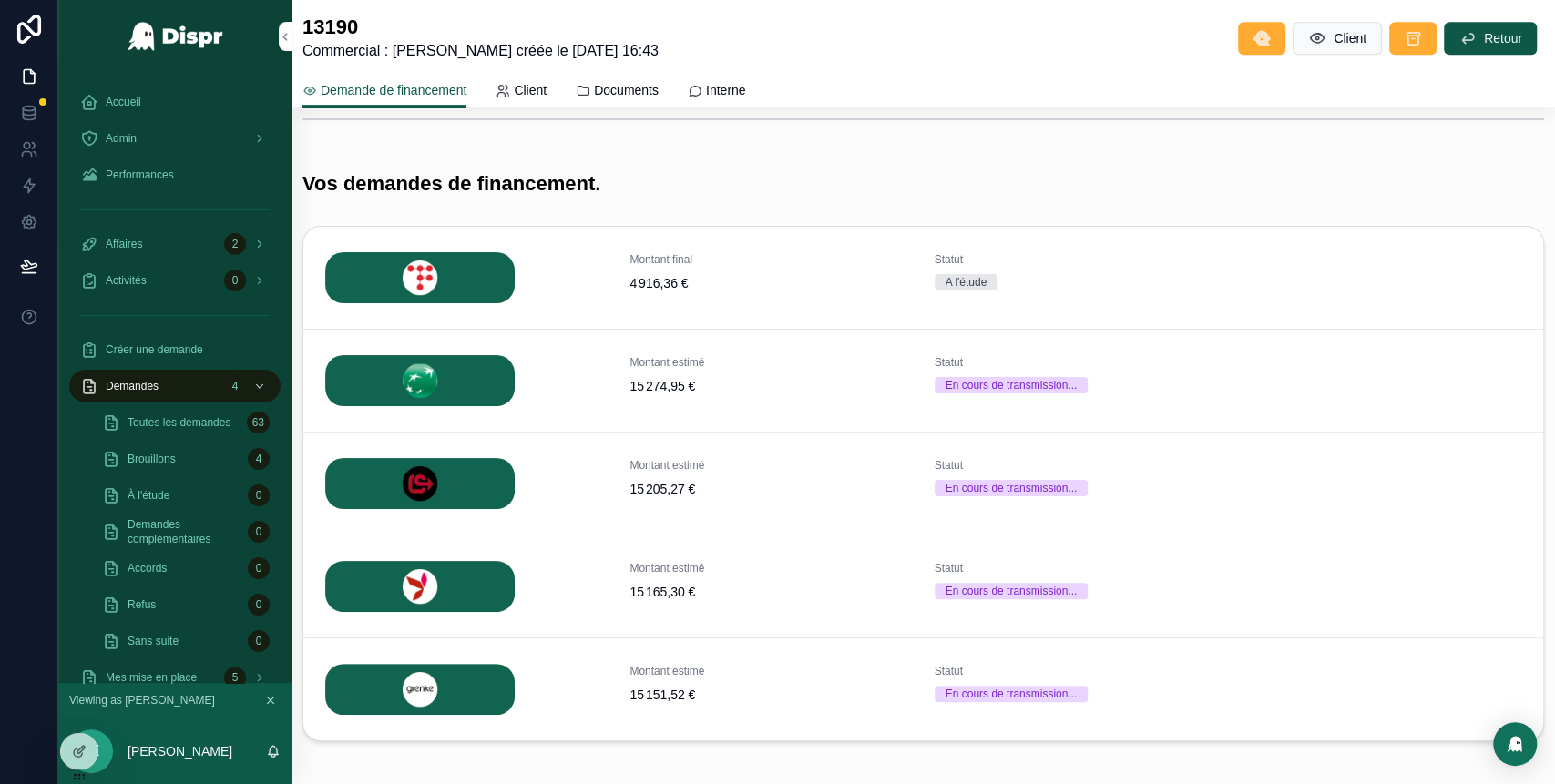
scroll to position [531, 0]
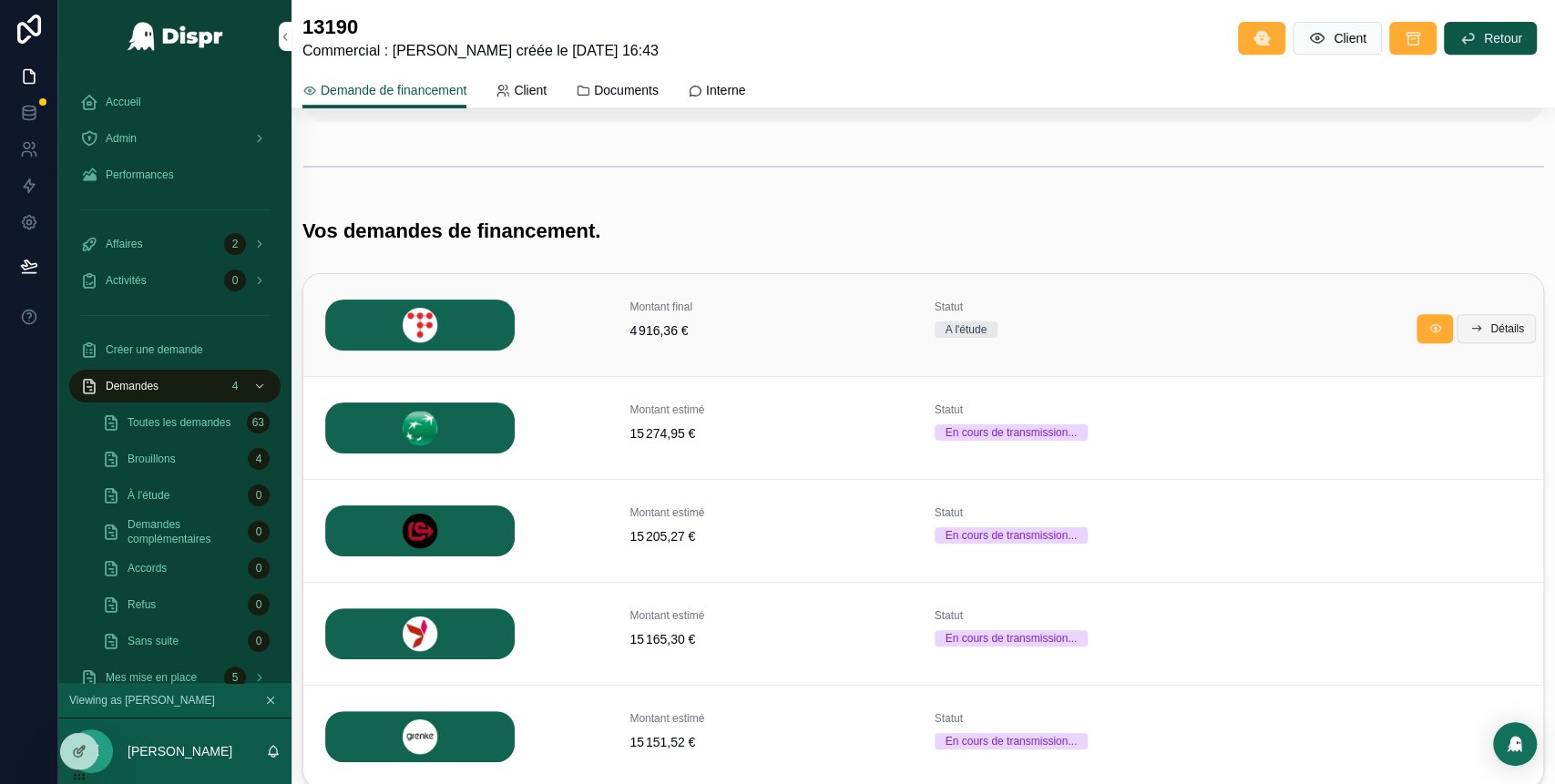
click at [1468, 329] on icon "scrollable content" at bounding box center [1475, 329] width 15 height 15
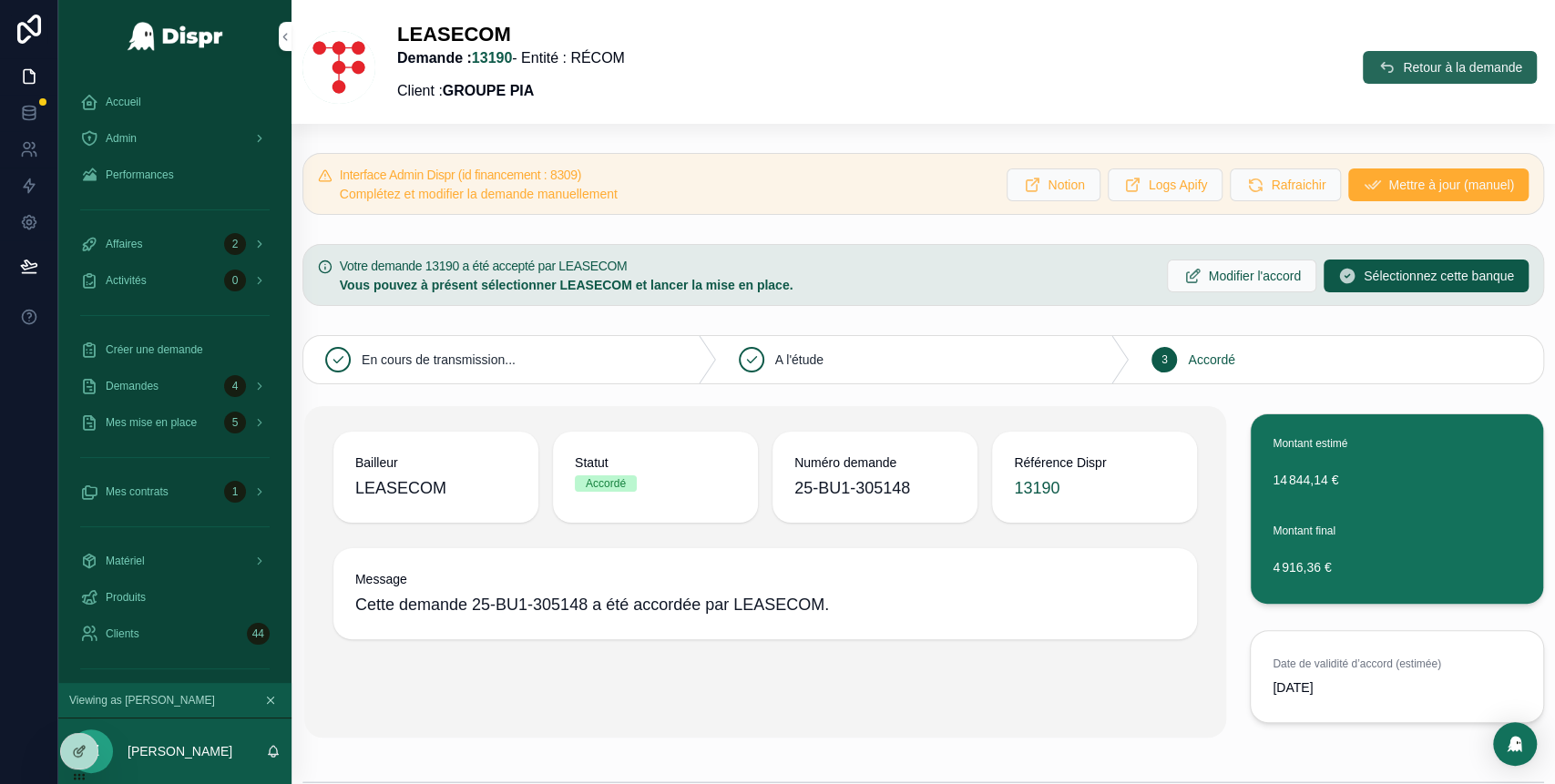
click at [1402, 62] on span "Retour à la demande" at bounding box center [1461, 67] width 119 height 18
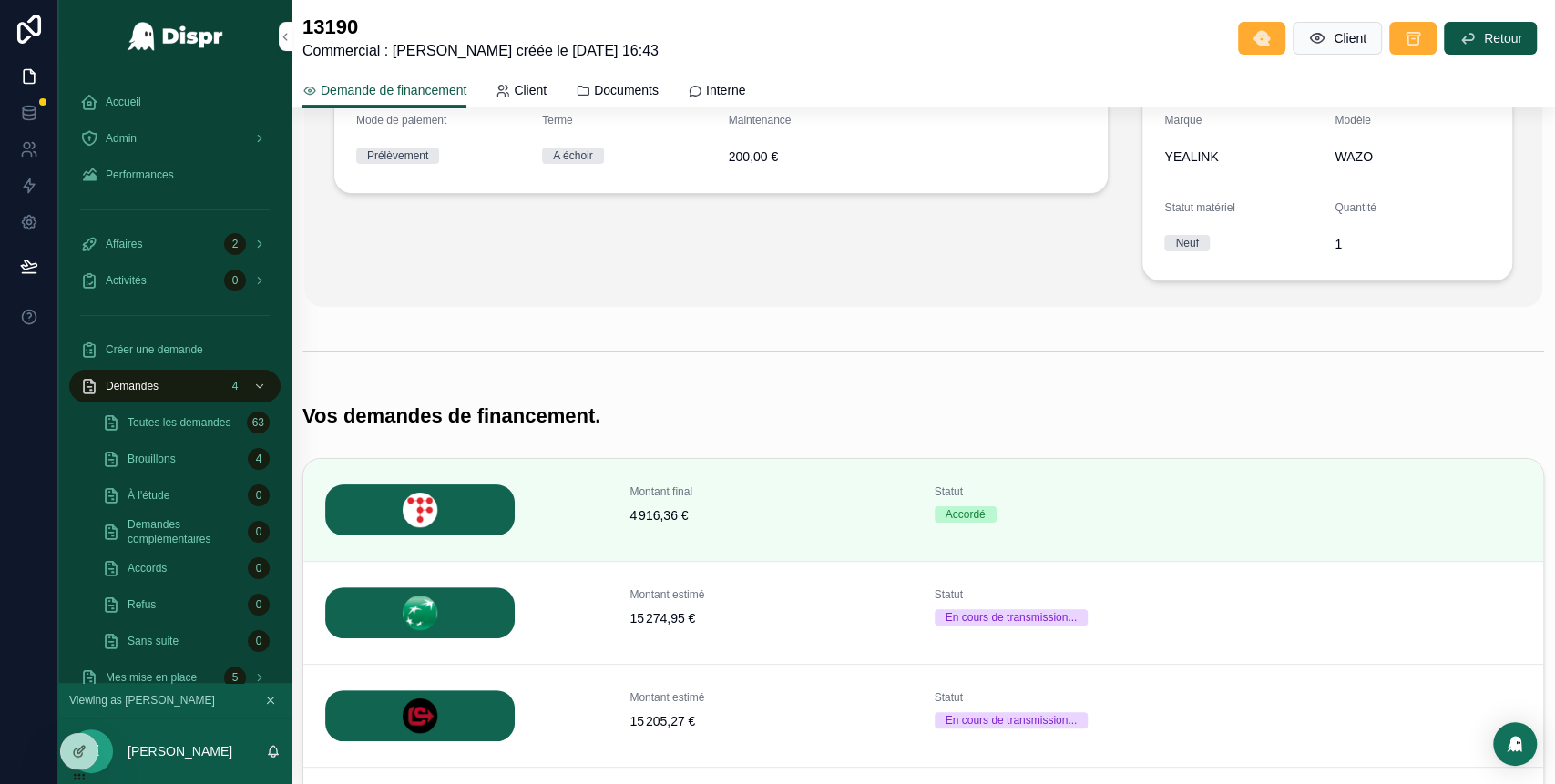
scroll to position [336, 0]
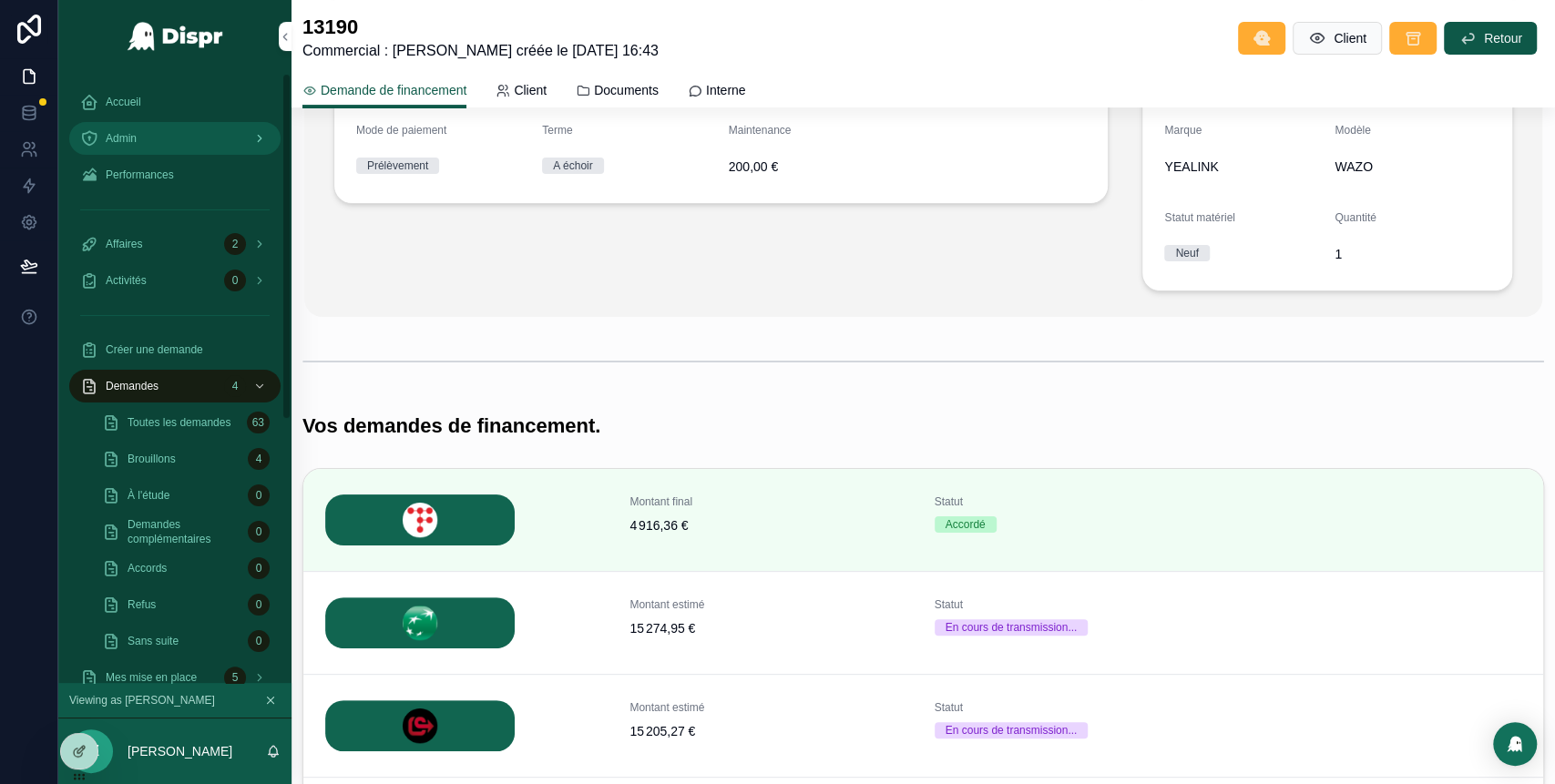
click at [183, 154] on link "Admin" at bounding box center [175, 138] width 212 height 33
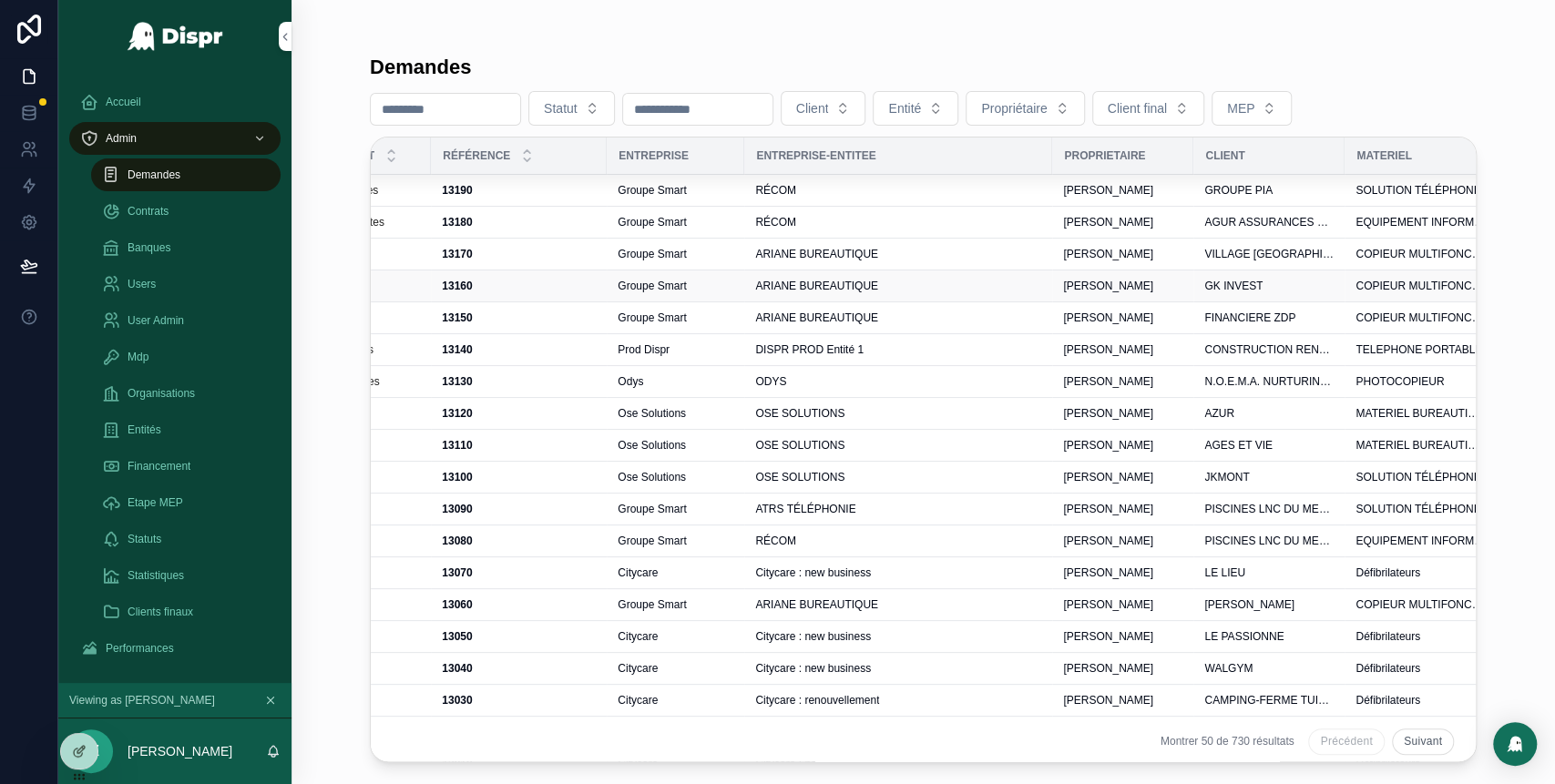
scroll to position [0, 376]
click at [545, 253] on div "13170 13170" at bounding box center [523, 254] width 154 height 15
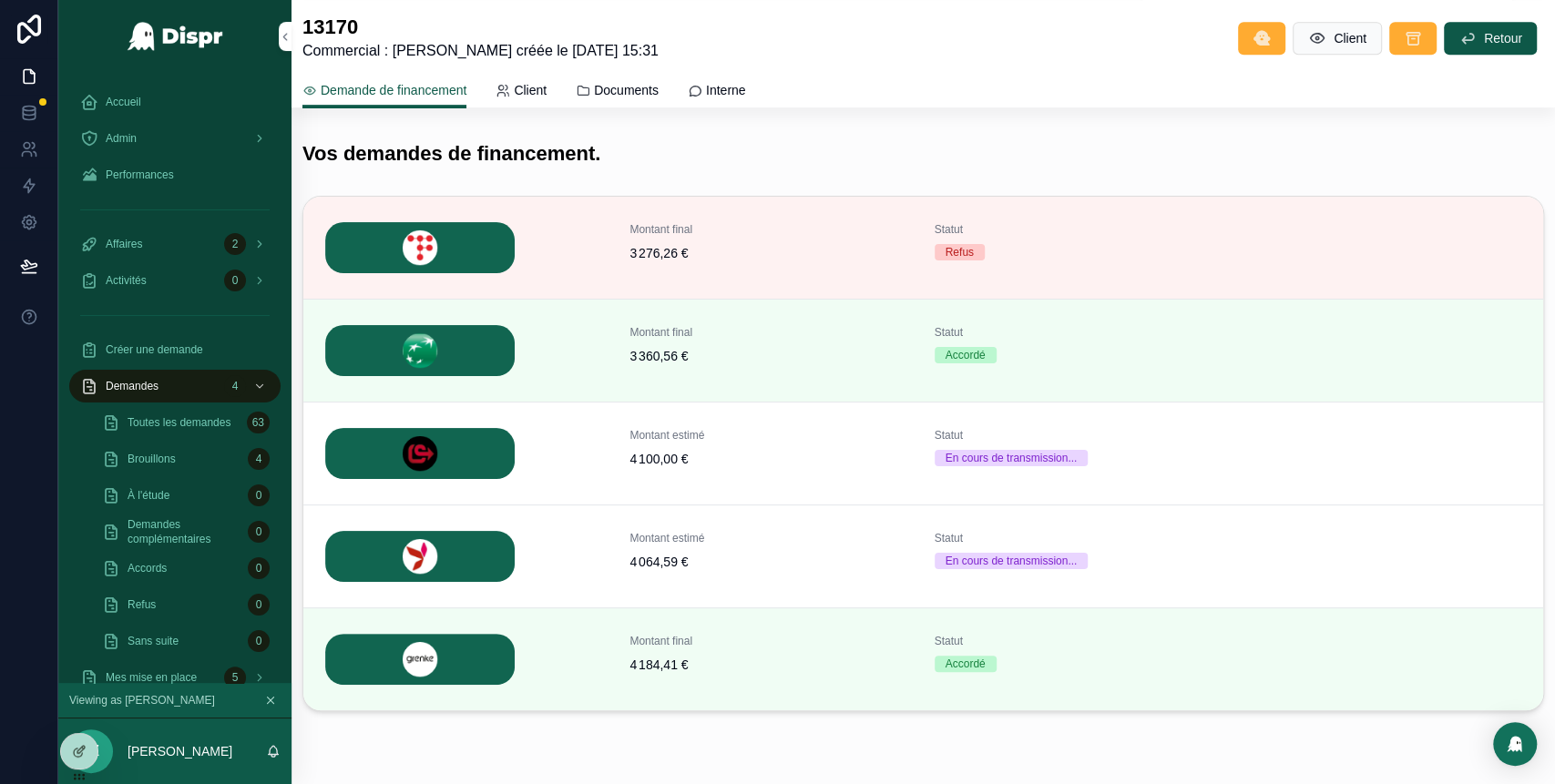
scroll to position [664, 0]
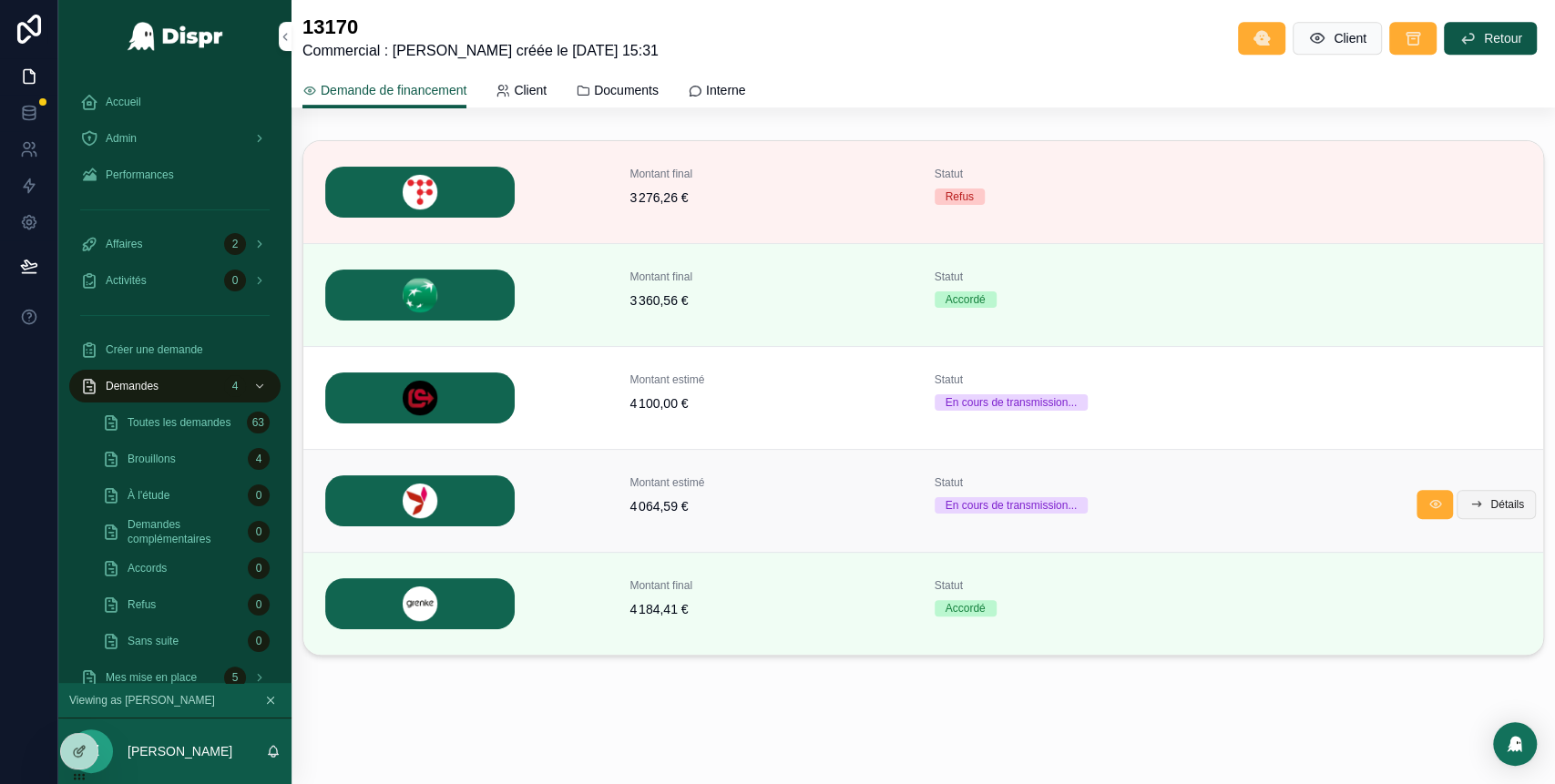
click at [1490, 503] on span "Détails" at bounding box center [1507, 505] width 34 height 15
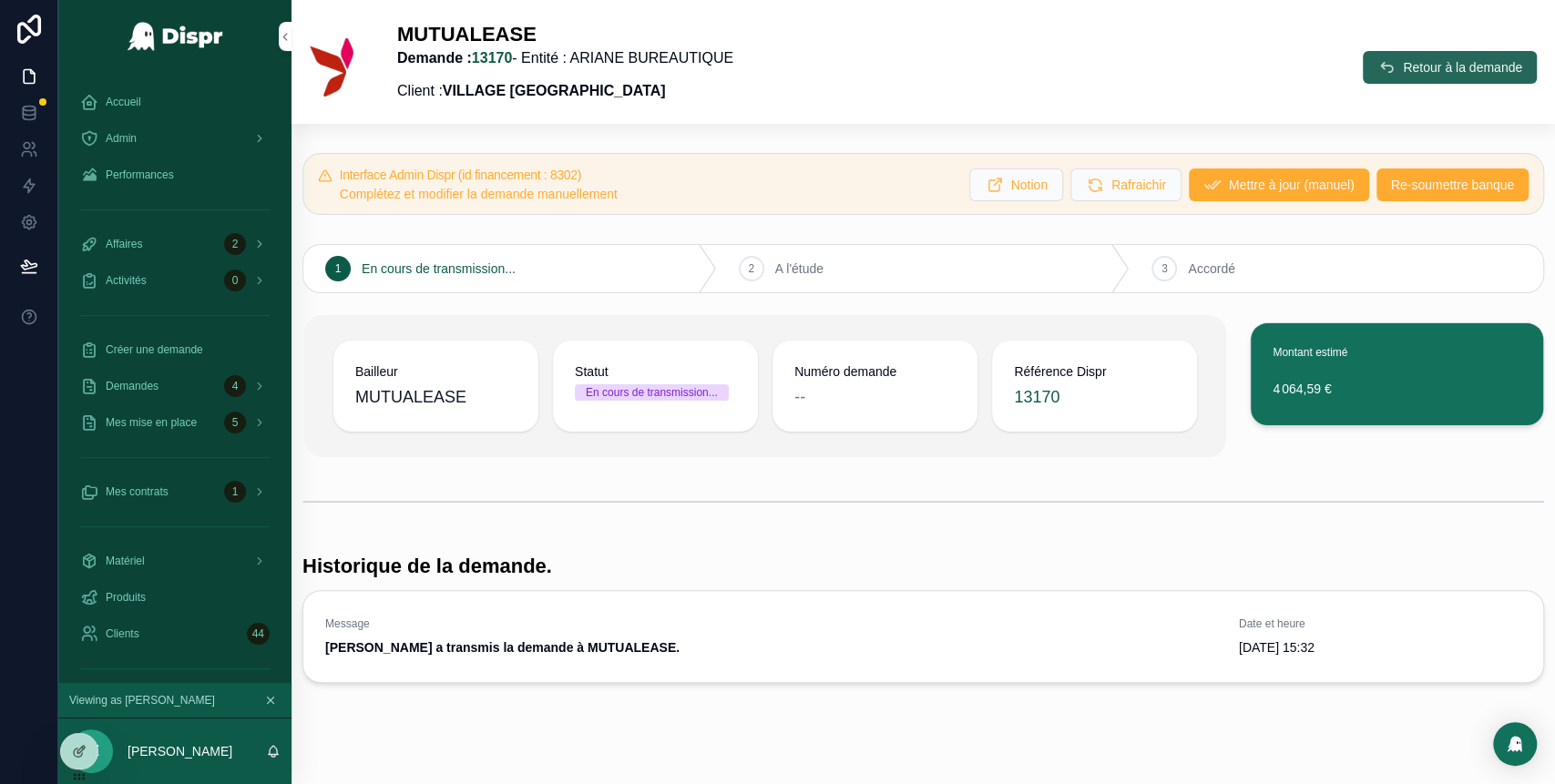
click at [1402, 67] on span "Retour à la demande" at bounding box center [1461, 67] width 119 height 18
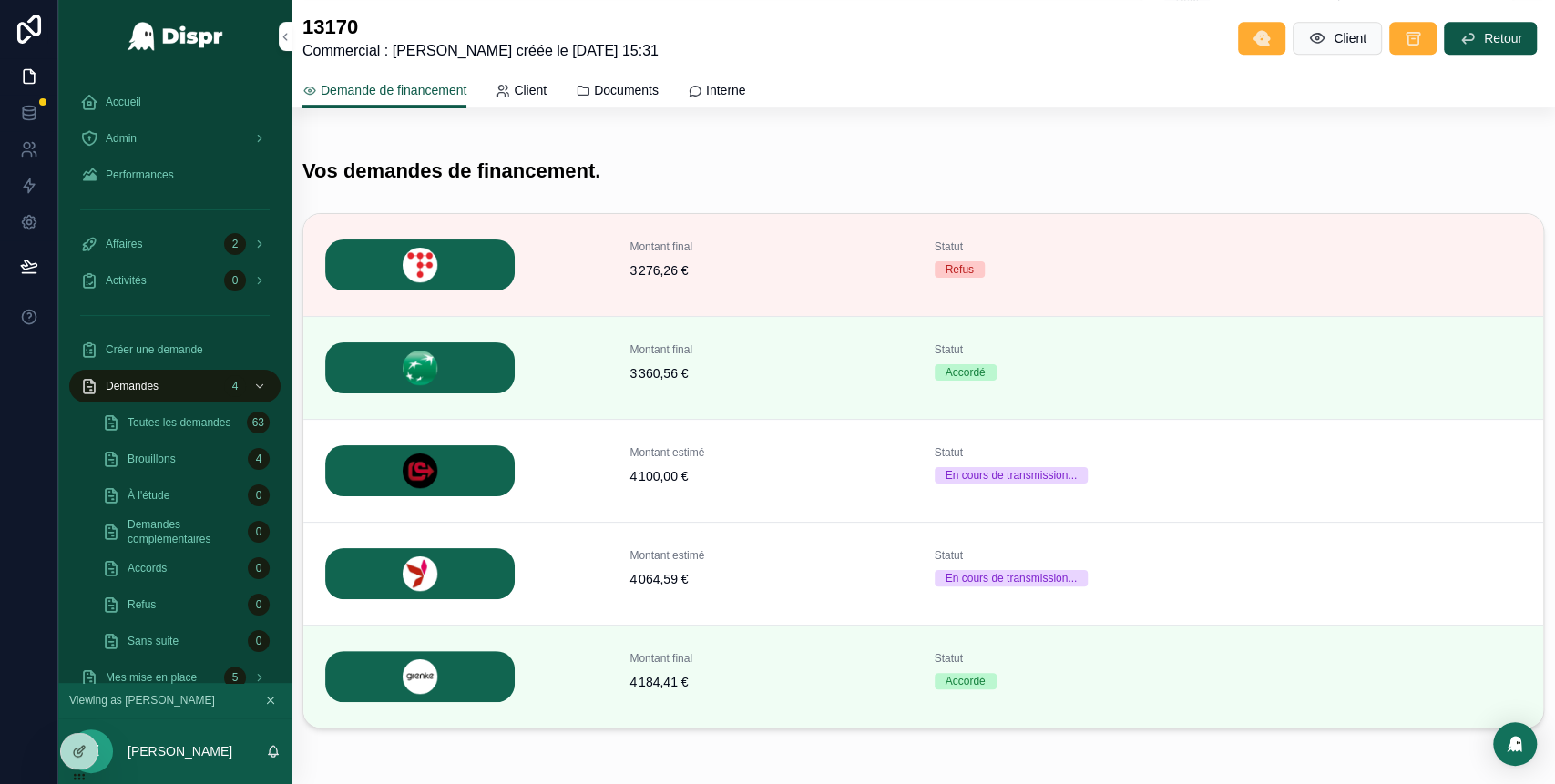
scroll to position [664, 0]
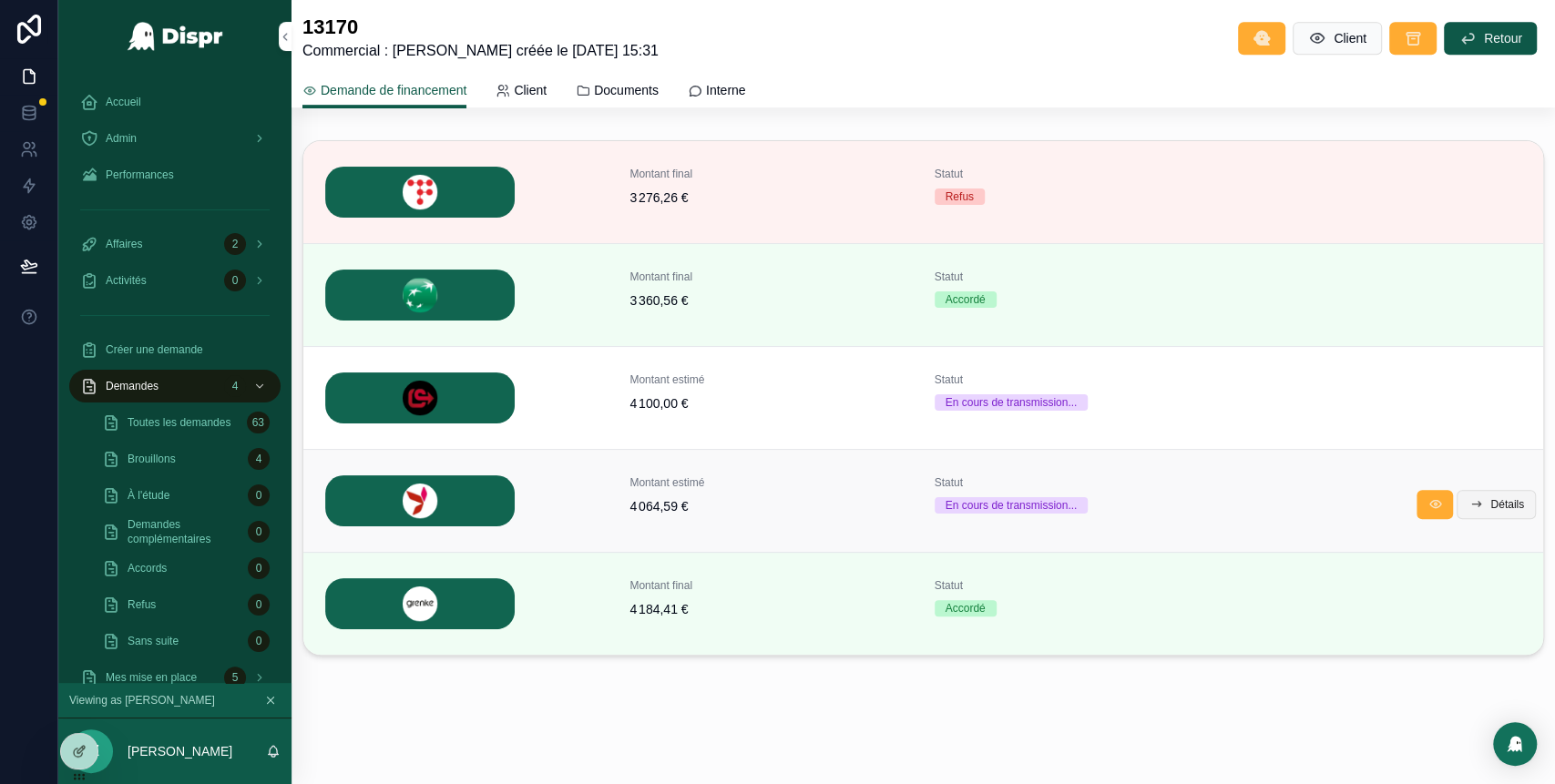
click at [1490, 509] on span "Détails" at bounding box center [1507, 505] width 34 height 15
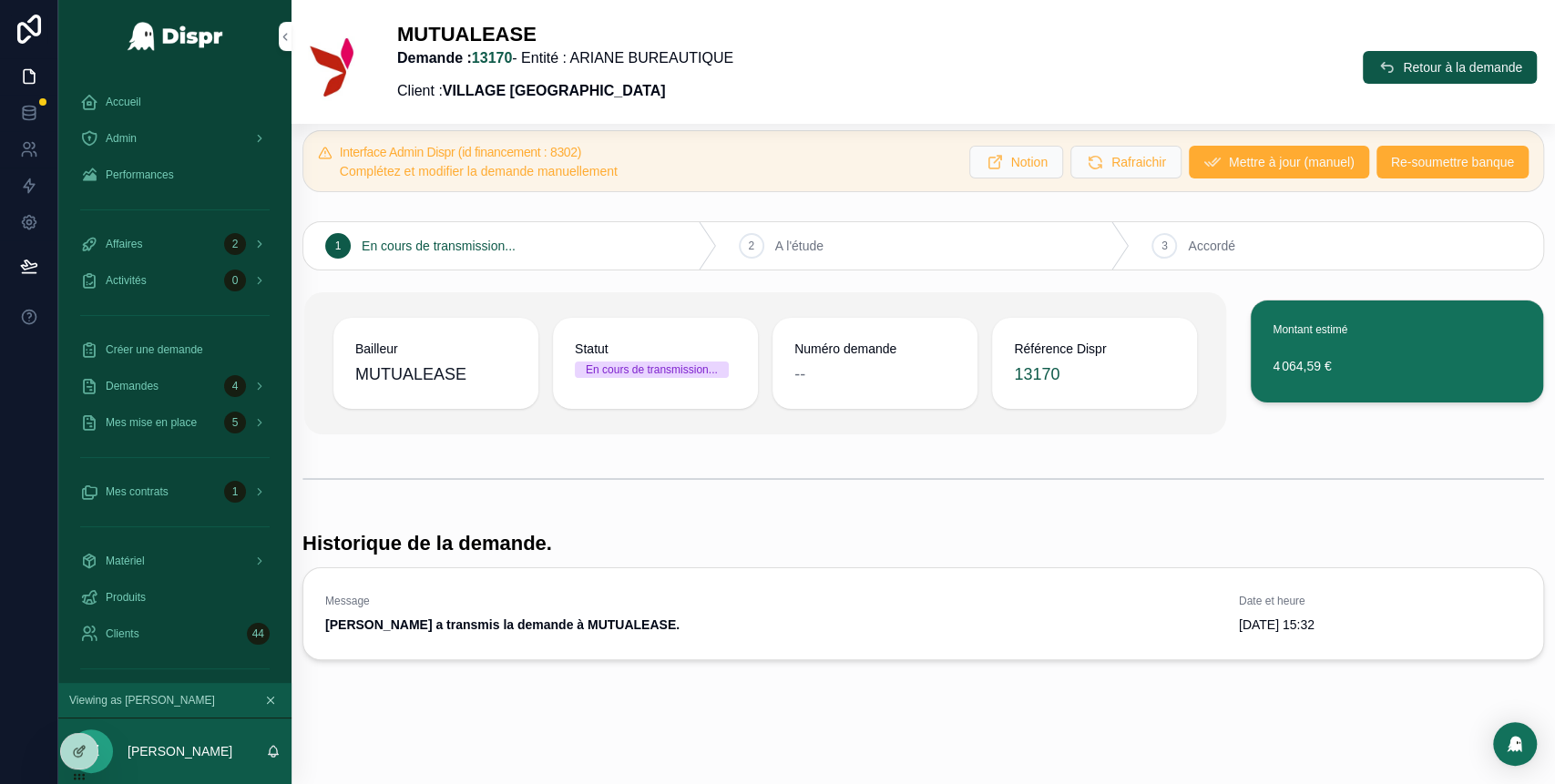
scroll to position [29, 0]
click at [1234, 160] on span "Mettre à jour (manuel)" at bounding box center [1292, 161] width 126 height 18
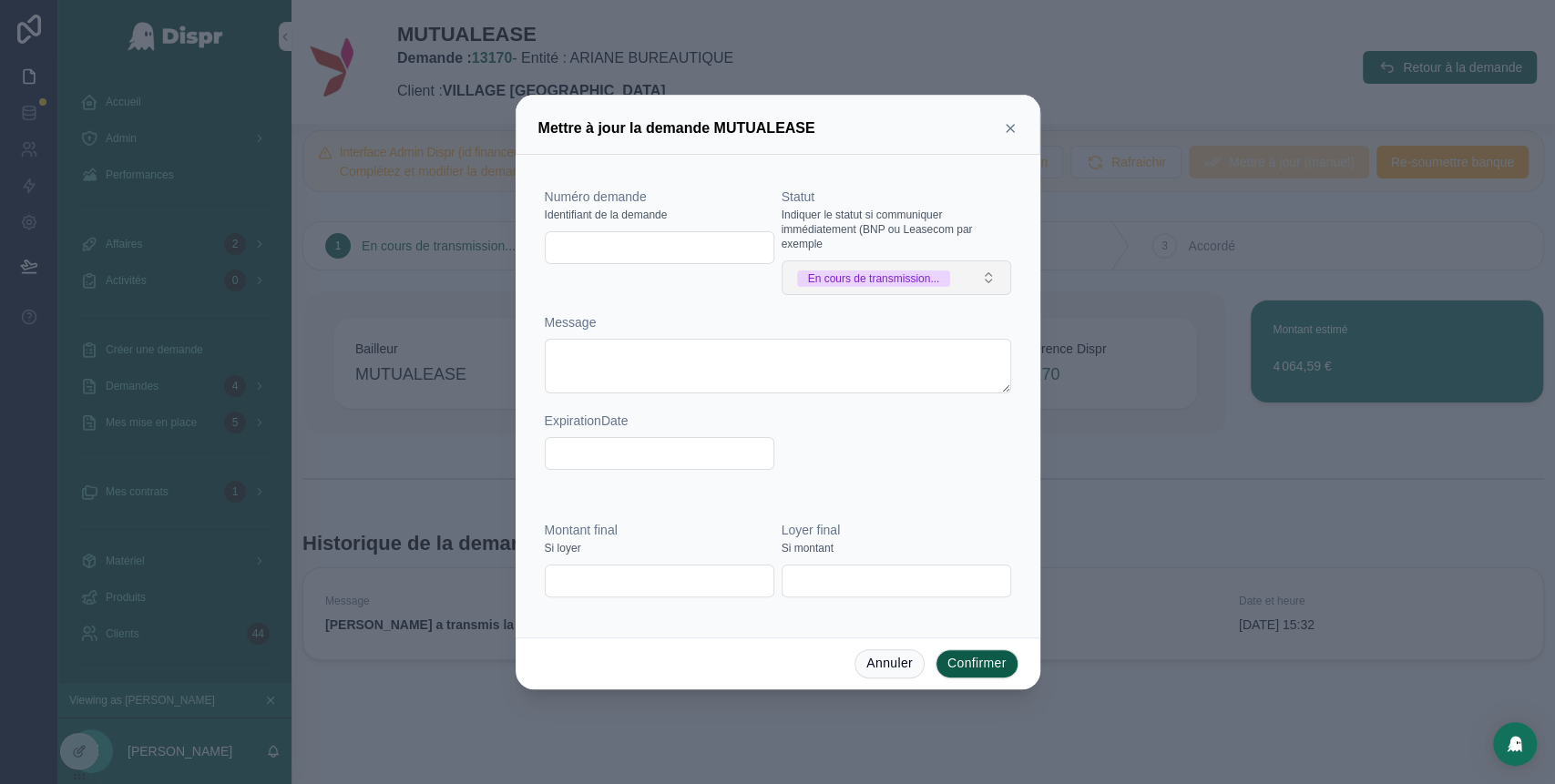
click at [936, 284] on div "En cours de transmission..." at bounding box center [873, 279] width 132 height 17
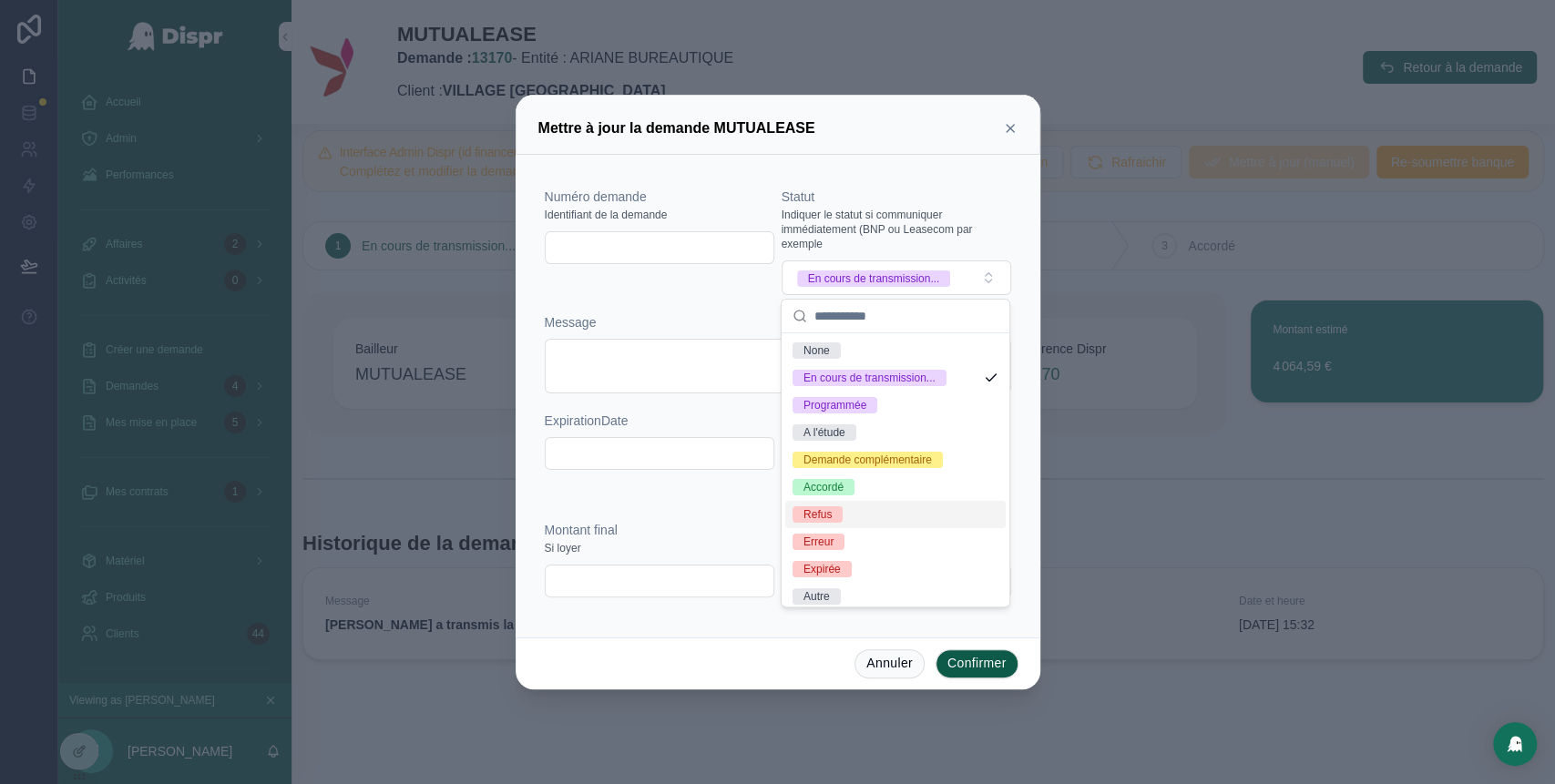
click at [837, 523] on span "Refus" at bounding box center [817, 515] width 50 height 17
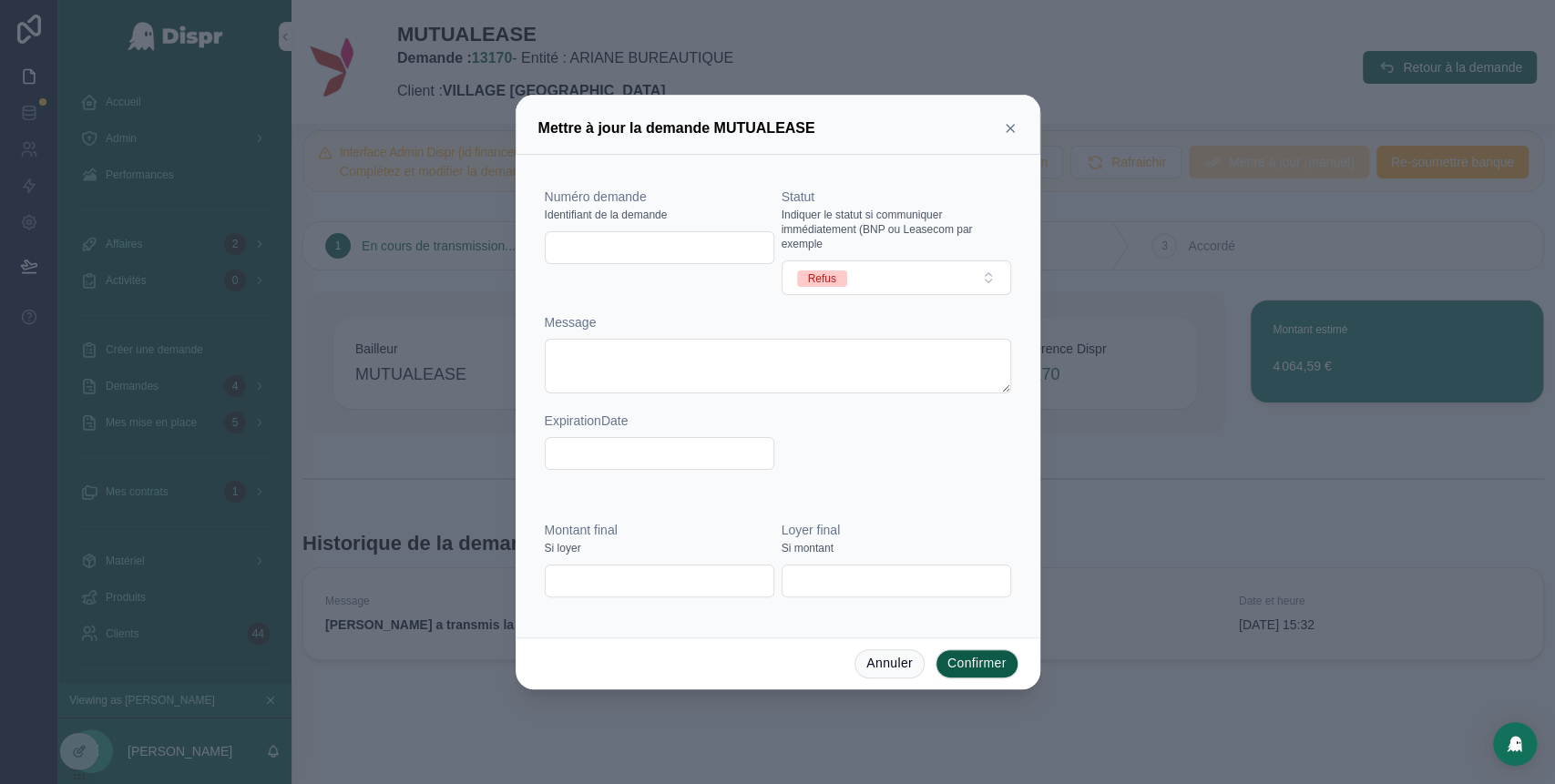
click at [610, 249] on input "text" at bounding box center [659, 247] width 228 height 25
paste input "******"
type input "******"
click at [699, 301] on div "Numéro demande Identifiant de la demande ****** Statut Indiquer le statut si co…" at bounding box center [778, 337] width 466 height 301
click at [966, 658] on button "Confirmer" at bounding box center [977, 663] width 82 height 29
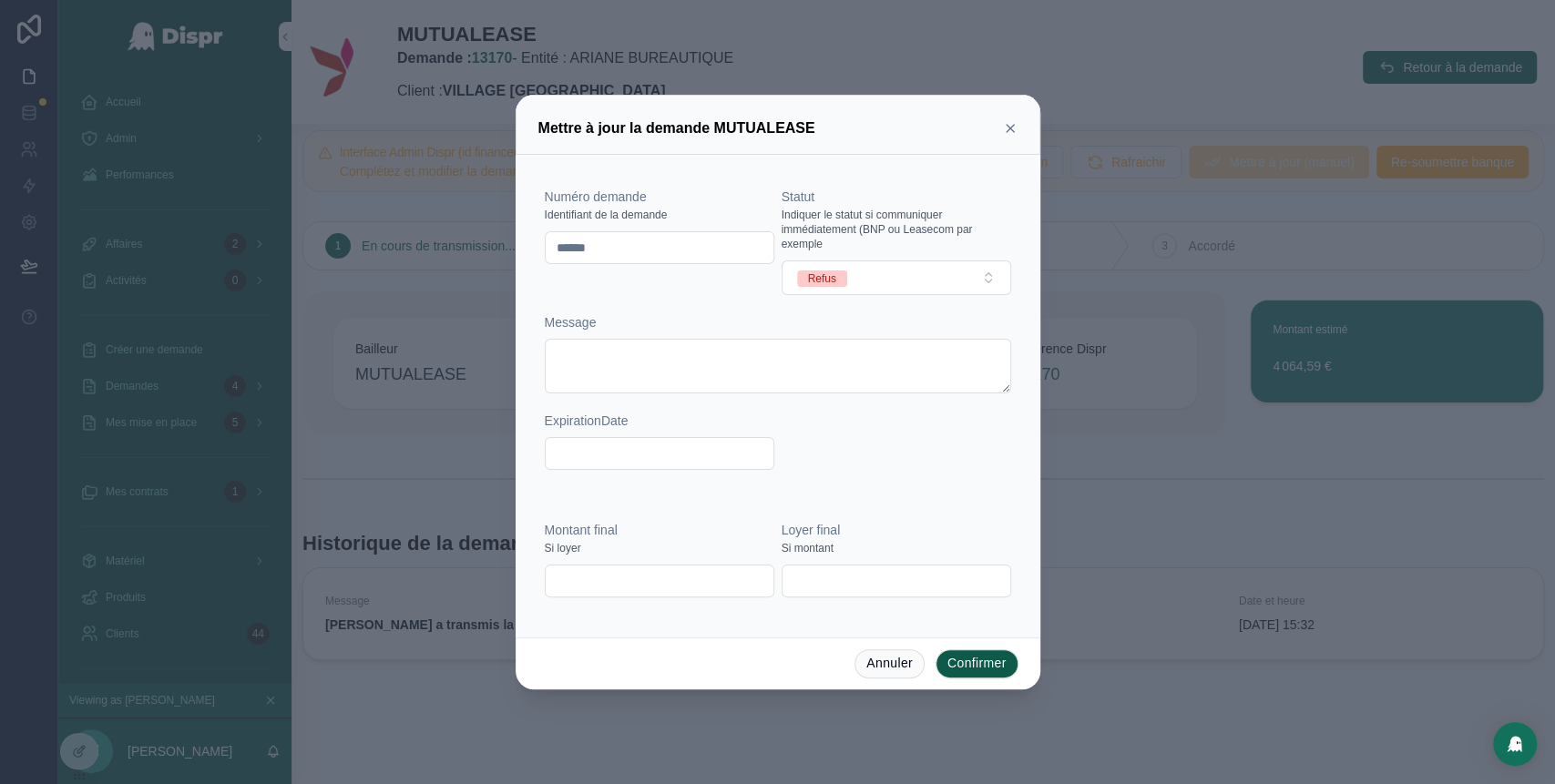
scroll to position [0, 0]
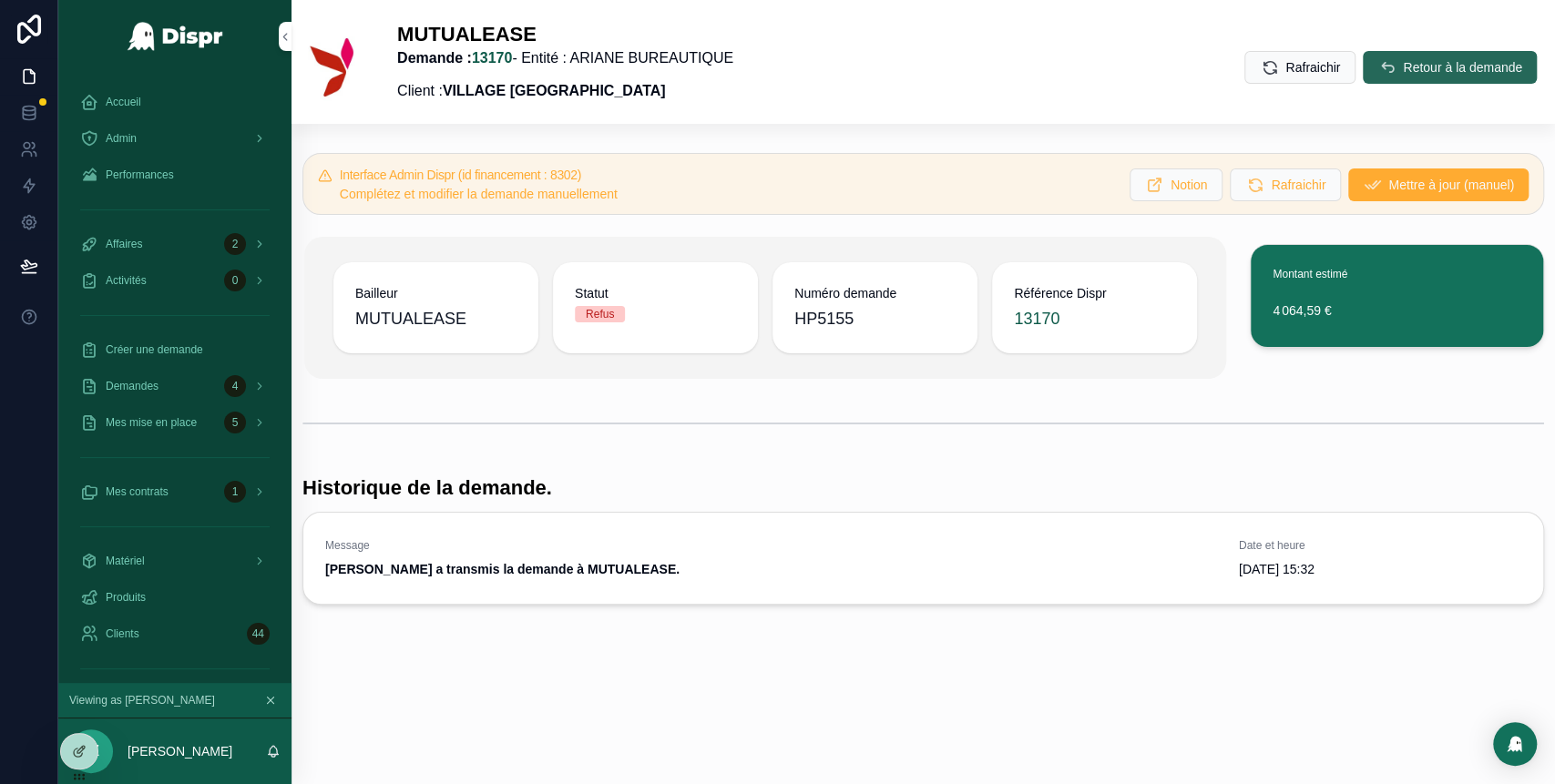
click at [1381, 67] on button "Retour à la demande" at bounding box center [1450, 67] width 174 height 33
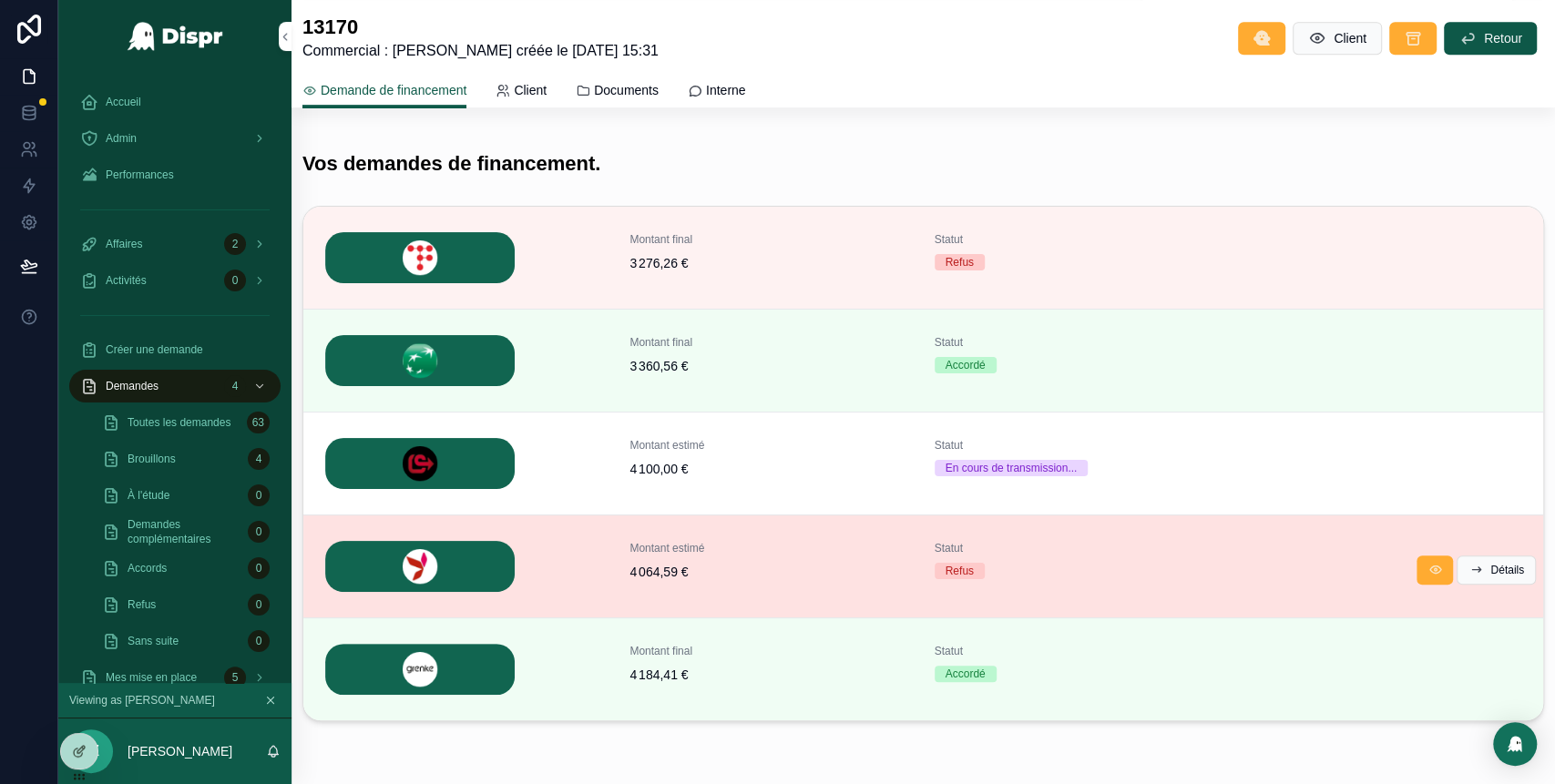
scroll to position [598, 0]
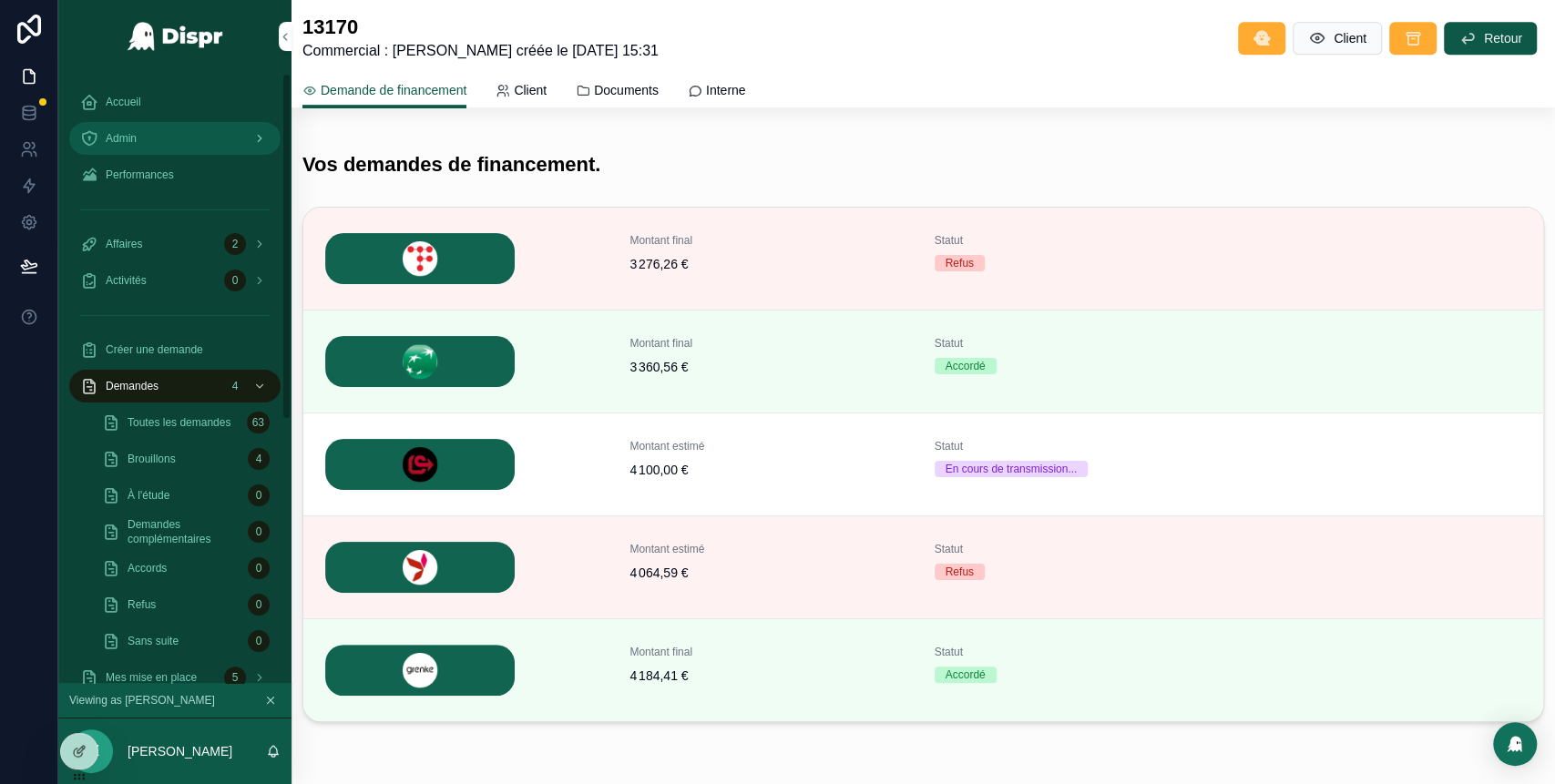
click at [150, 139] on div "Admin" at bounding box center [175, 138] width 189 height 29
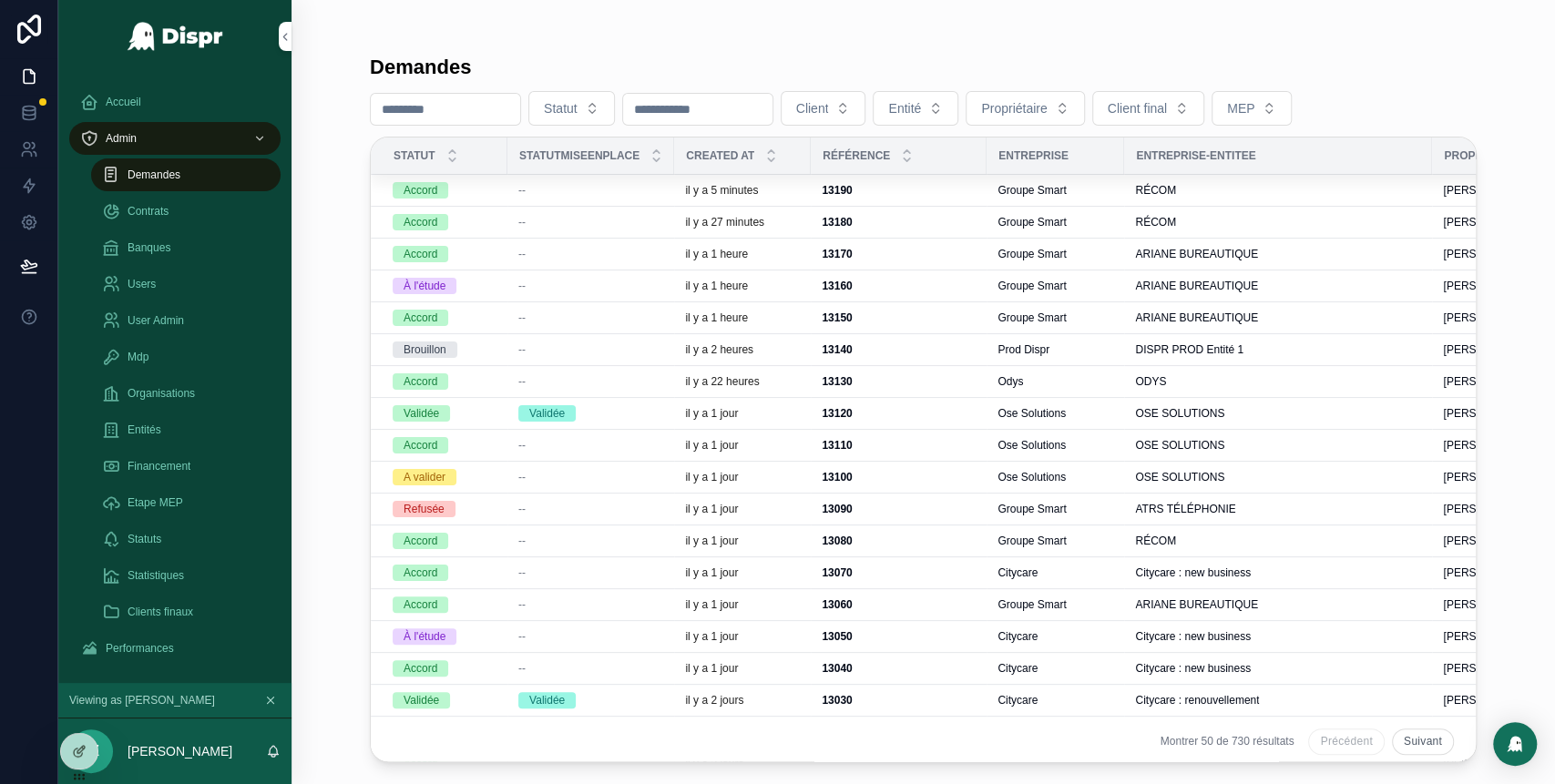
click at [609, 189] on div "--" at bounding box center [590, 190] width 145 height 15
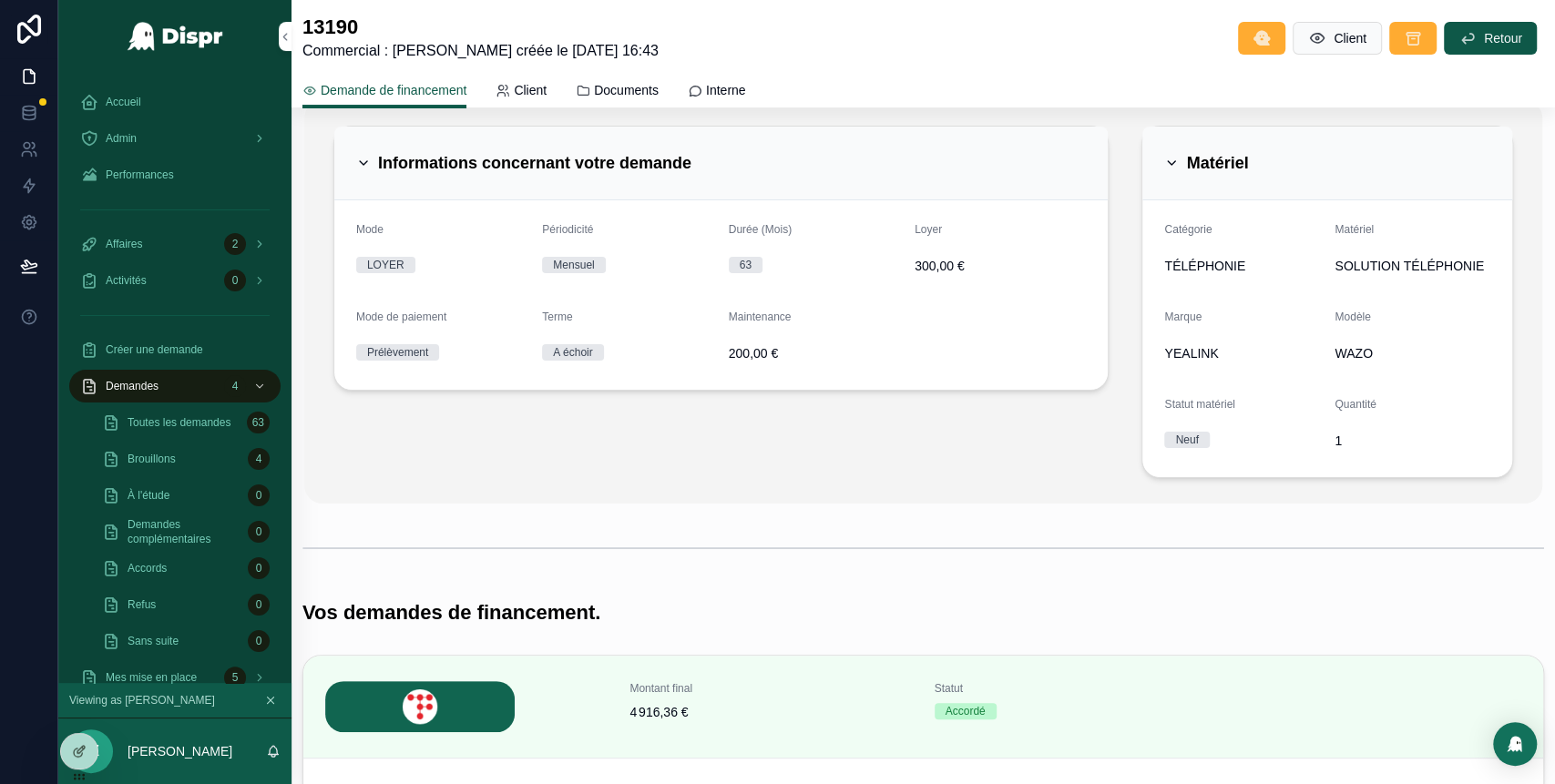
scroll to position [147, 0]
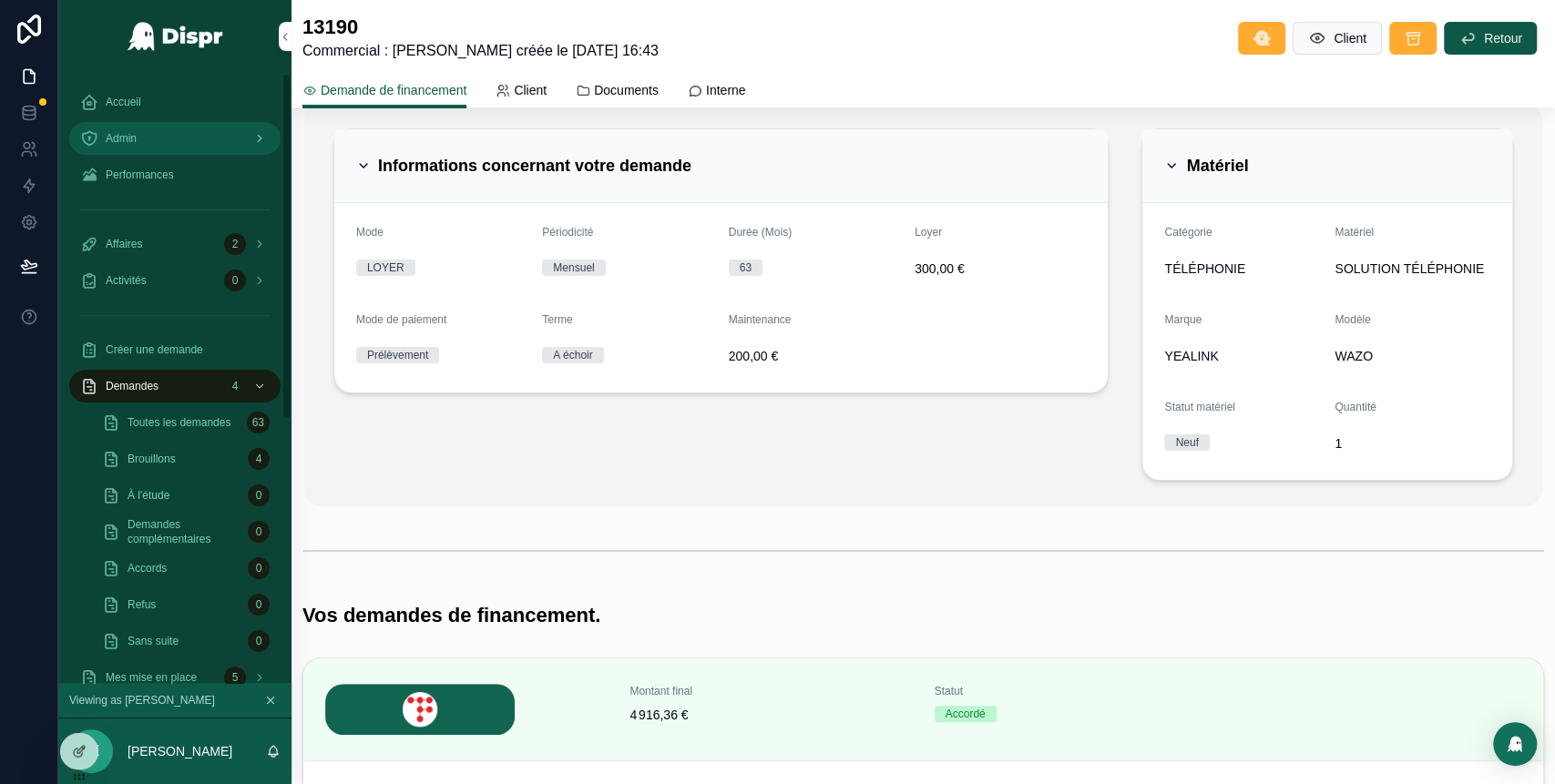
click at [188, 132] on div "Admin" at bounding box center [175, 138] width 189 height 29
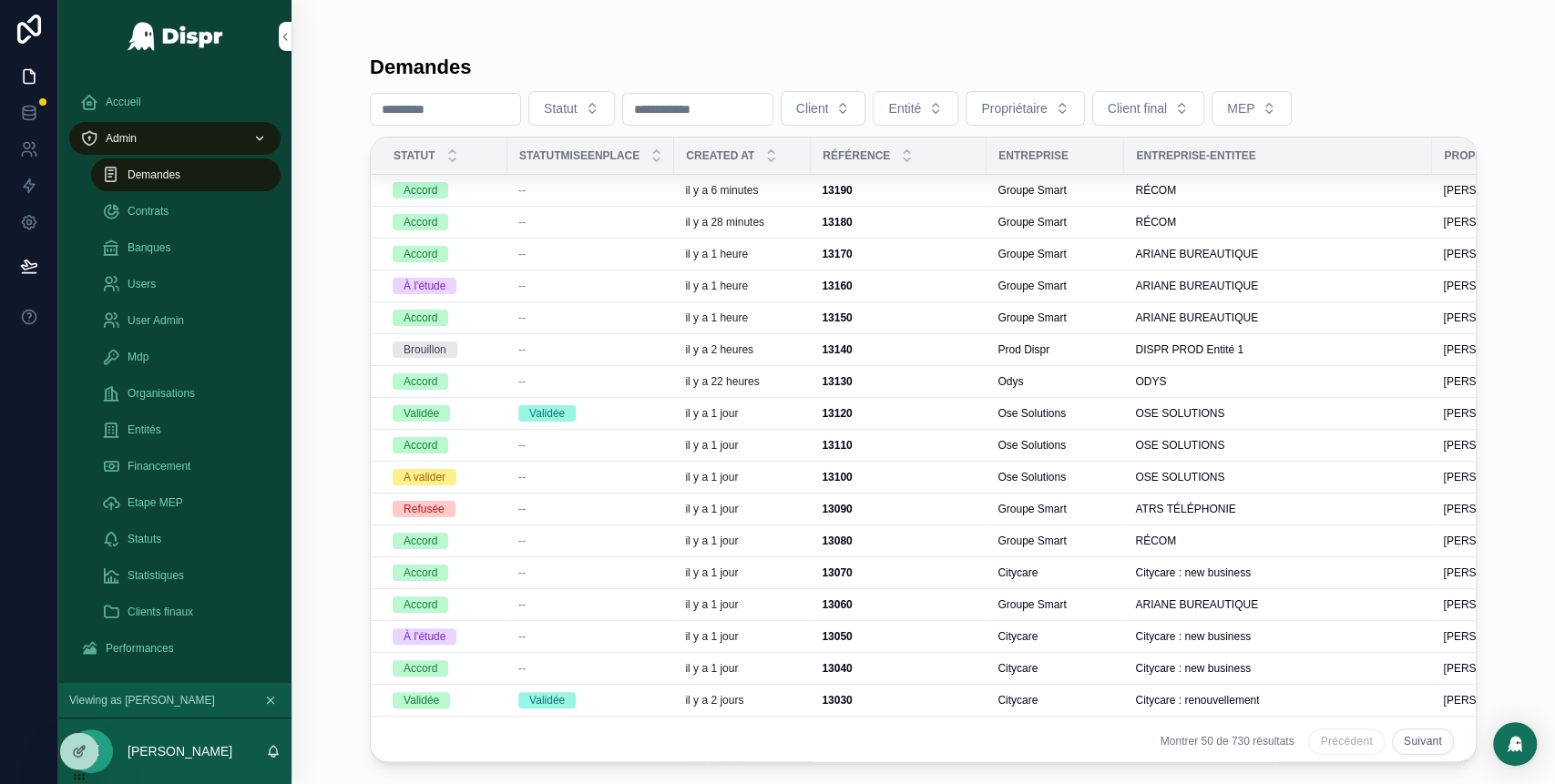
click at [636, 196] on div "--" at bounding box center [590, 190] width 145 height 15
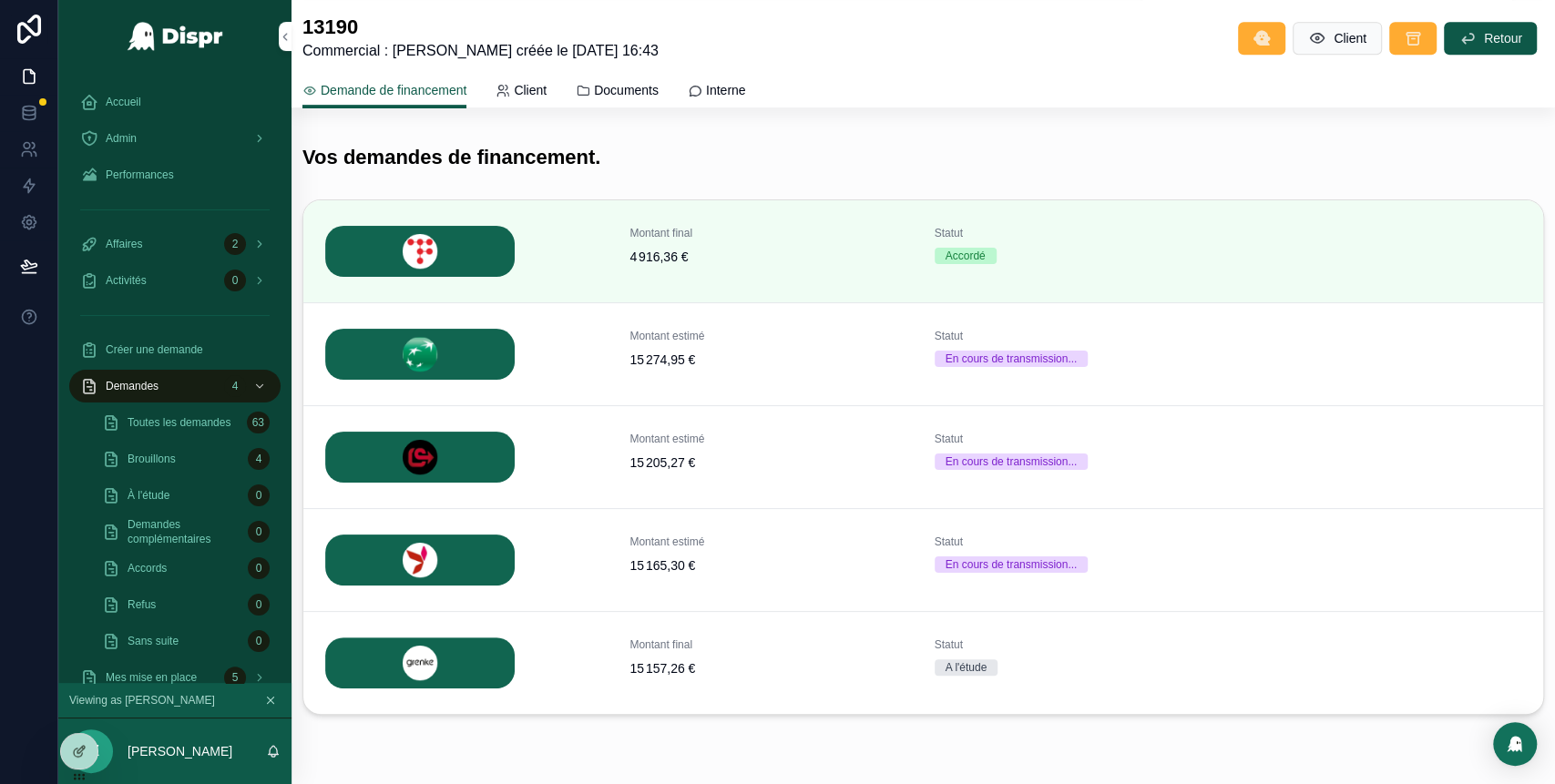
scroll to position [664, 0]
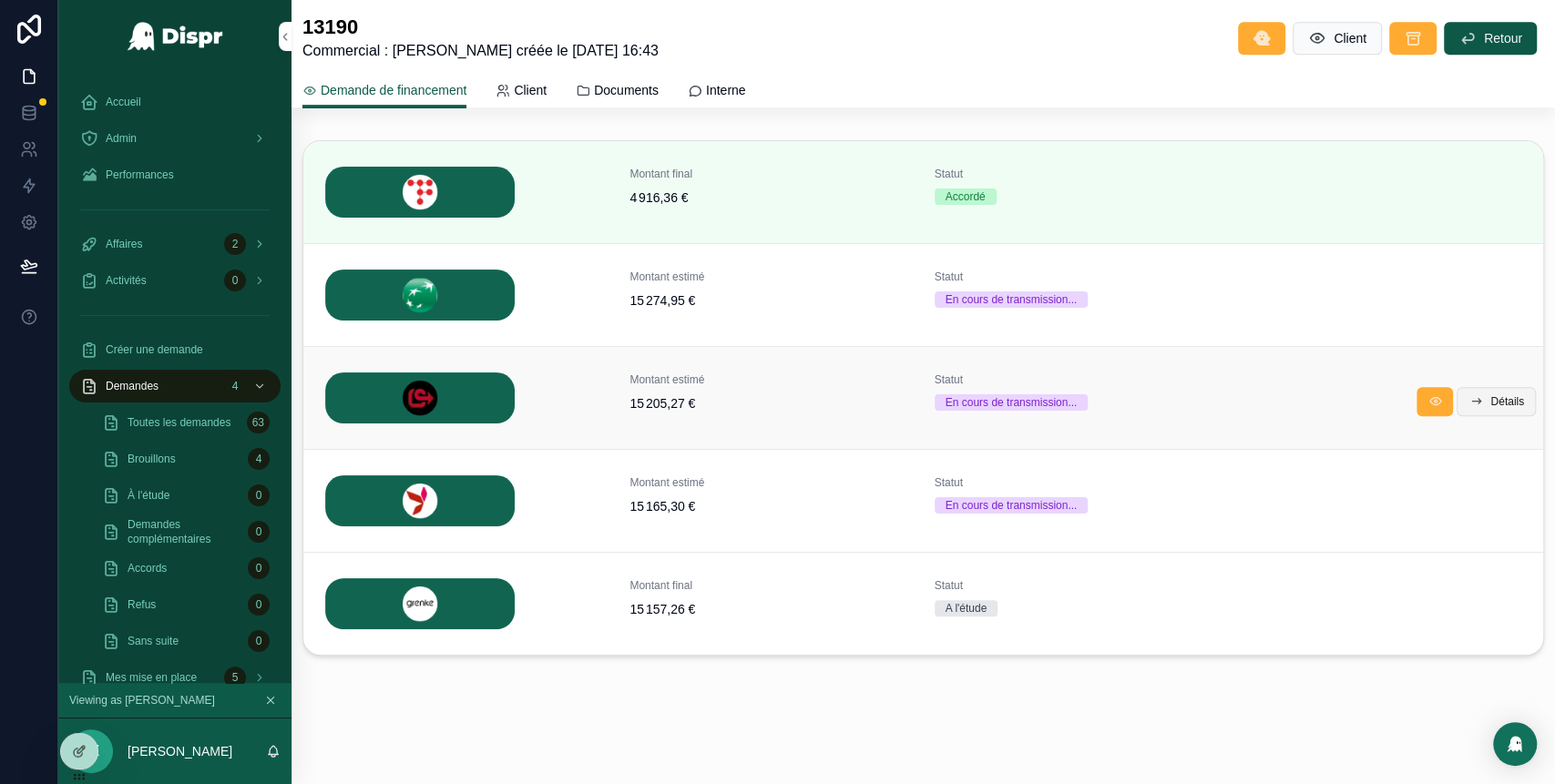
click at [1490, 403] on span "Détails" at bounding box center [1507, 402] width 34 height 15
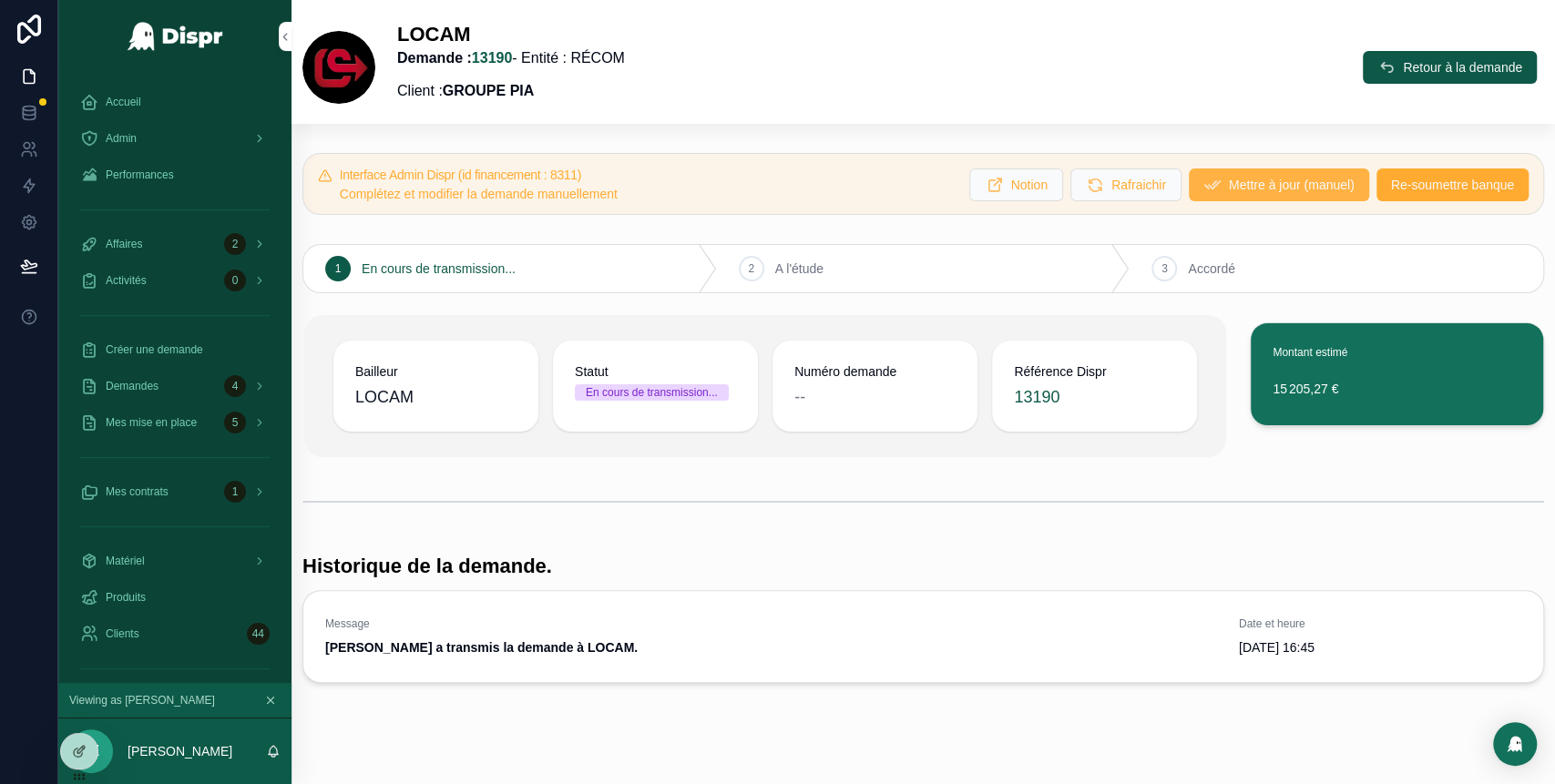
click at [1239, 183] on span "Mettre à jour (manuel)" at bounding box center [1292, 185] width 126 height 18
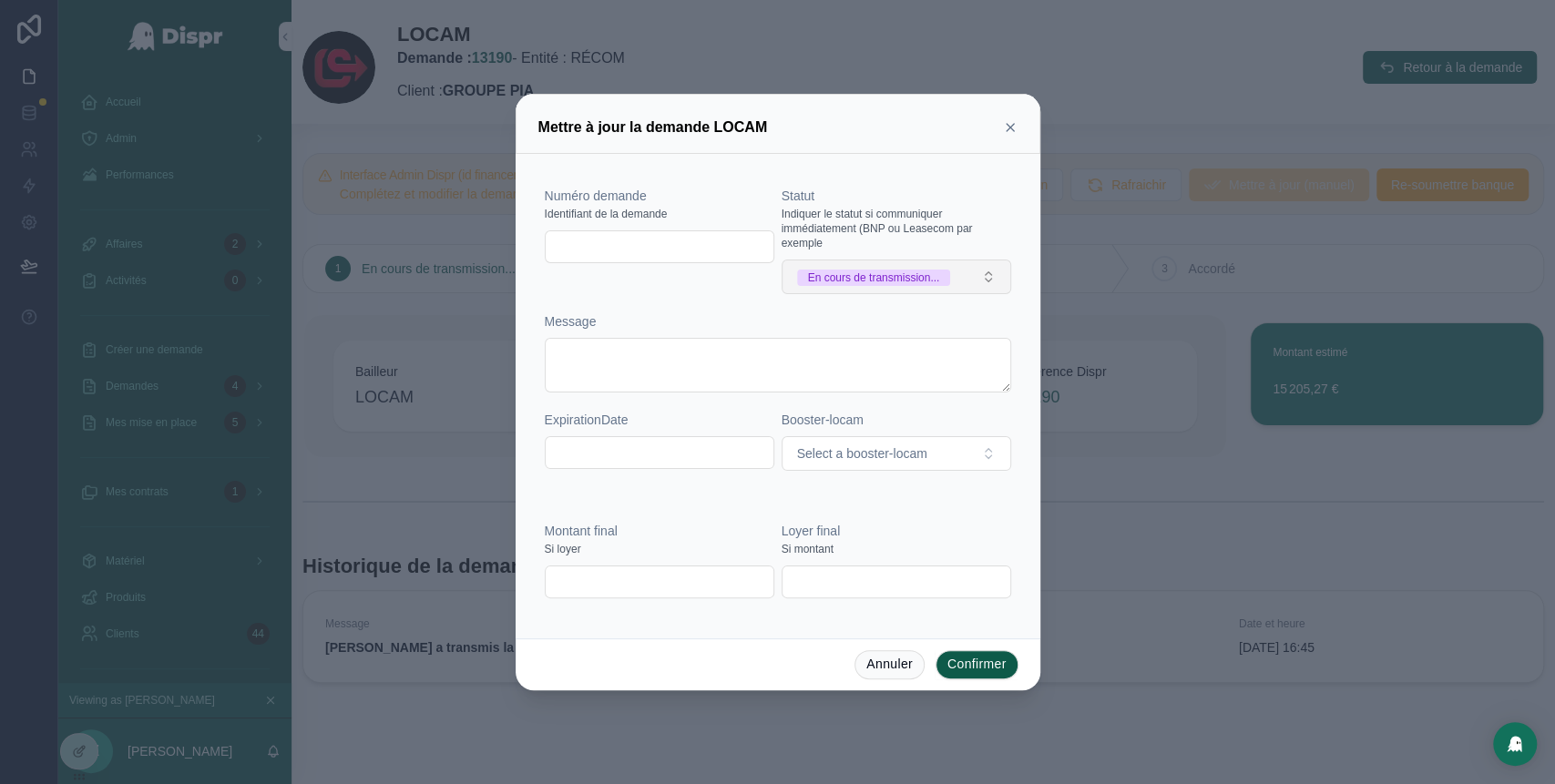
click at [996, 285] on button "En cours de transmission..." at bounding box center [896, 276] width 230 height 35
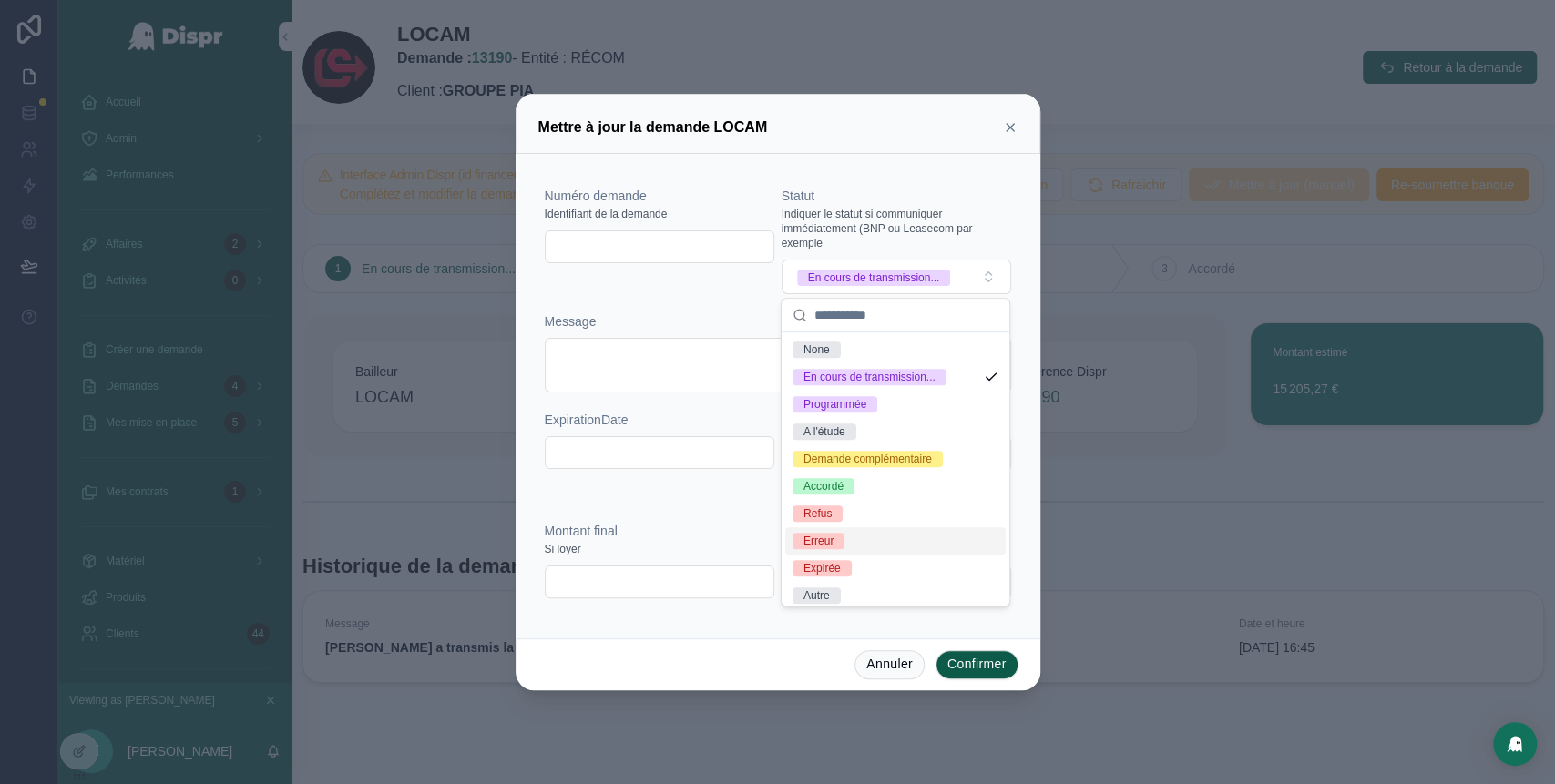
click at [868, 555] on div "Erreur" at bounding box center [895, 540] width 220 height 27
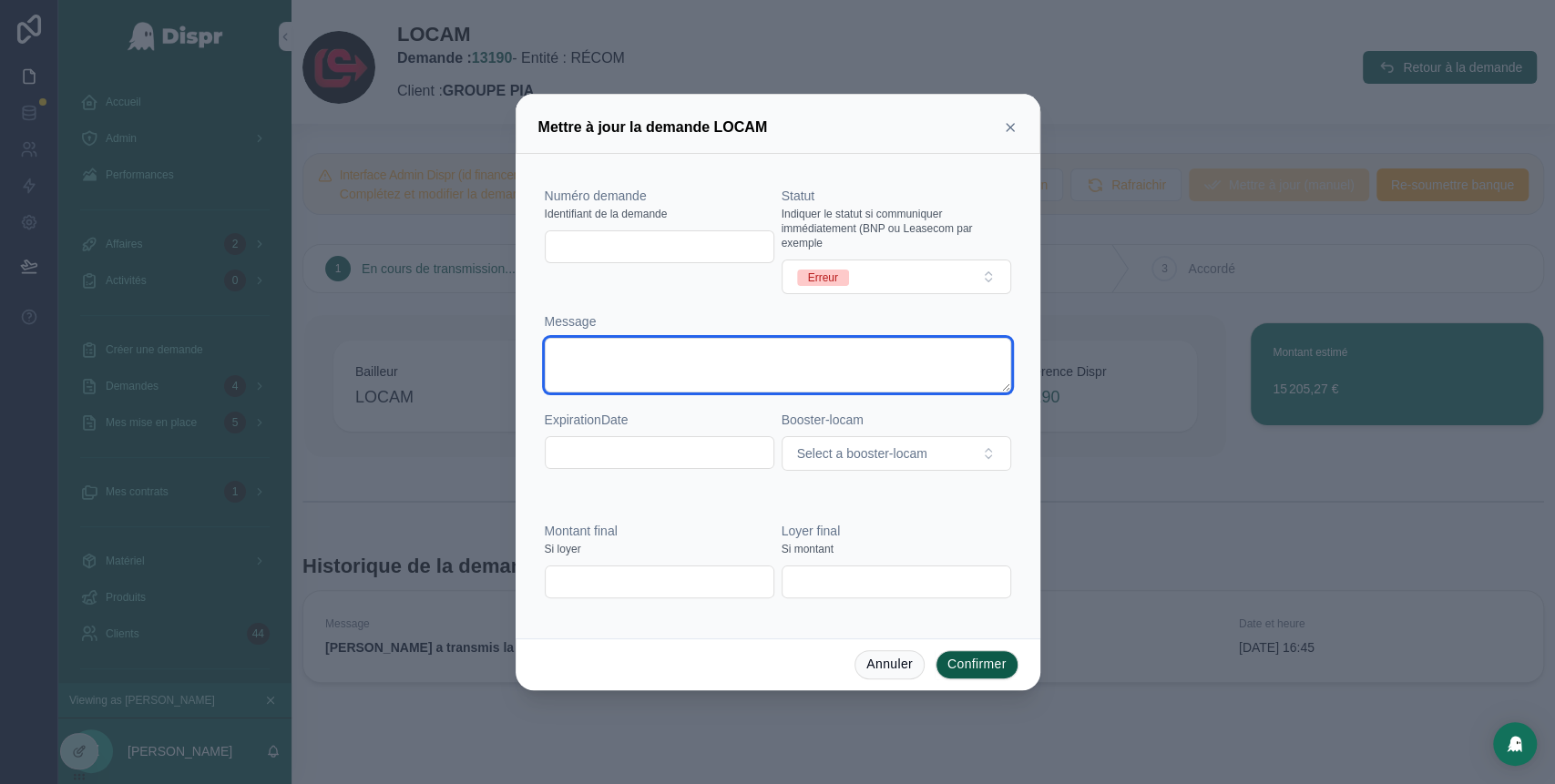
click at [672, 359] on textarea at bounding box center [778, 365] width 466 height 54
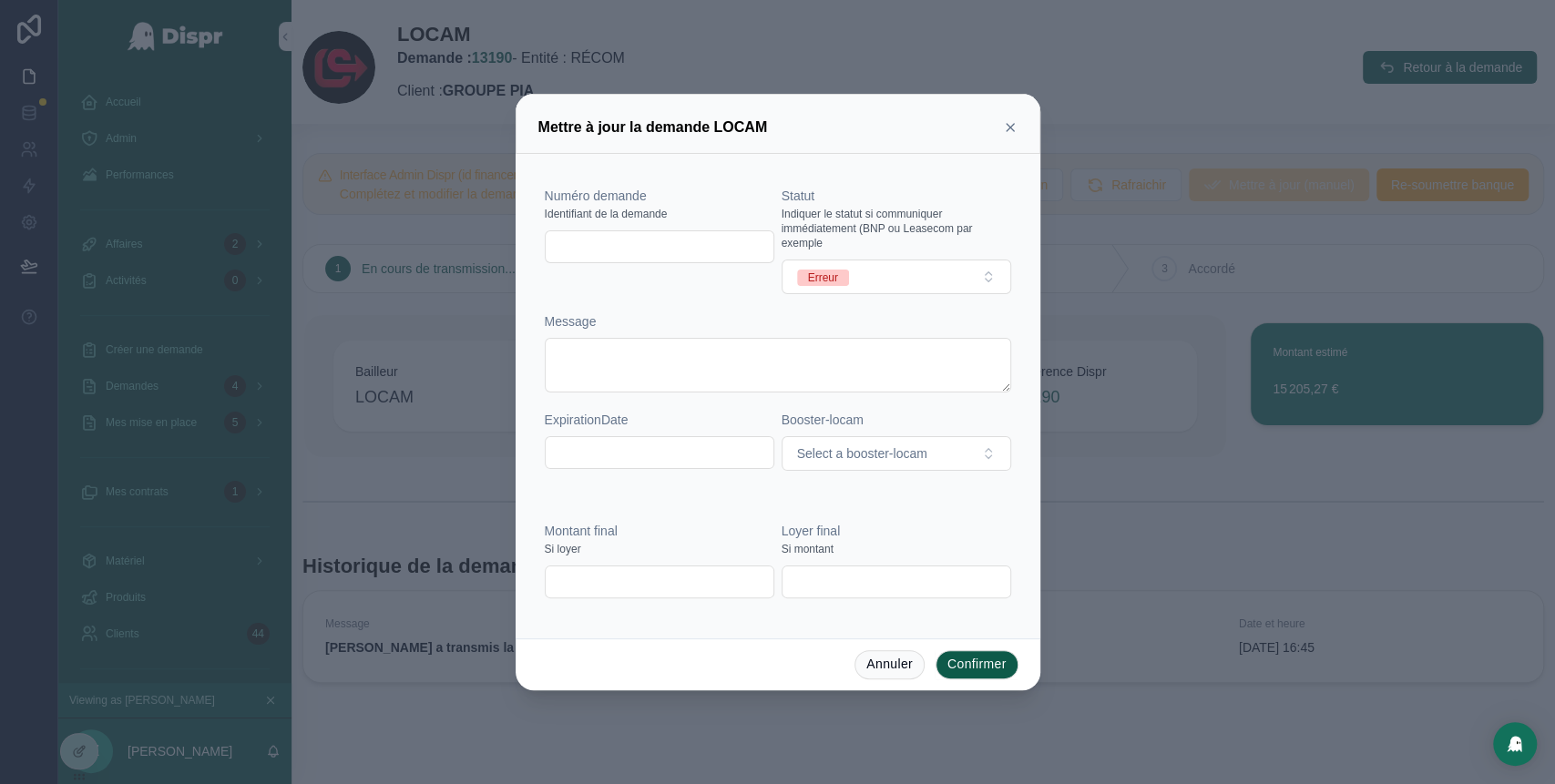
click at [969, 657] on button "Confirmer" at bounding box center [977, 664] width 82 height 29
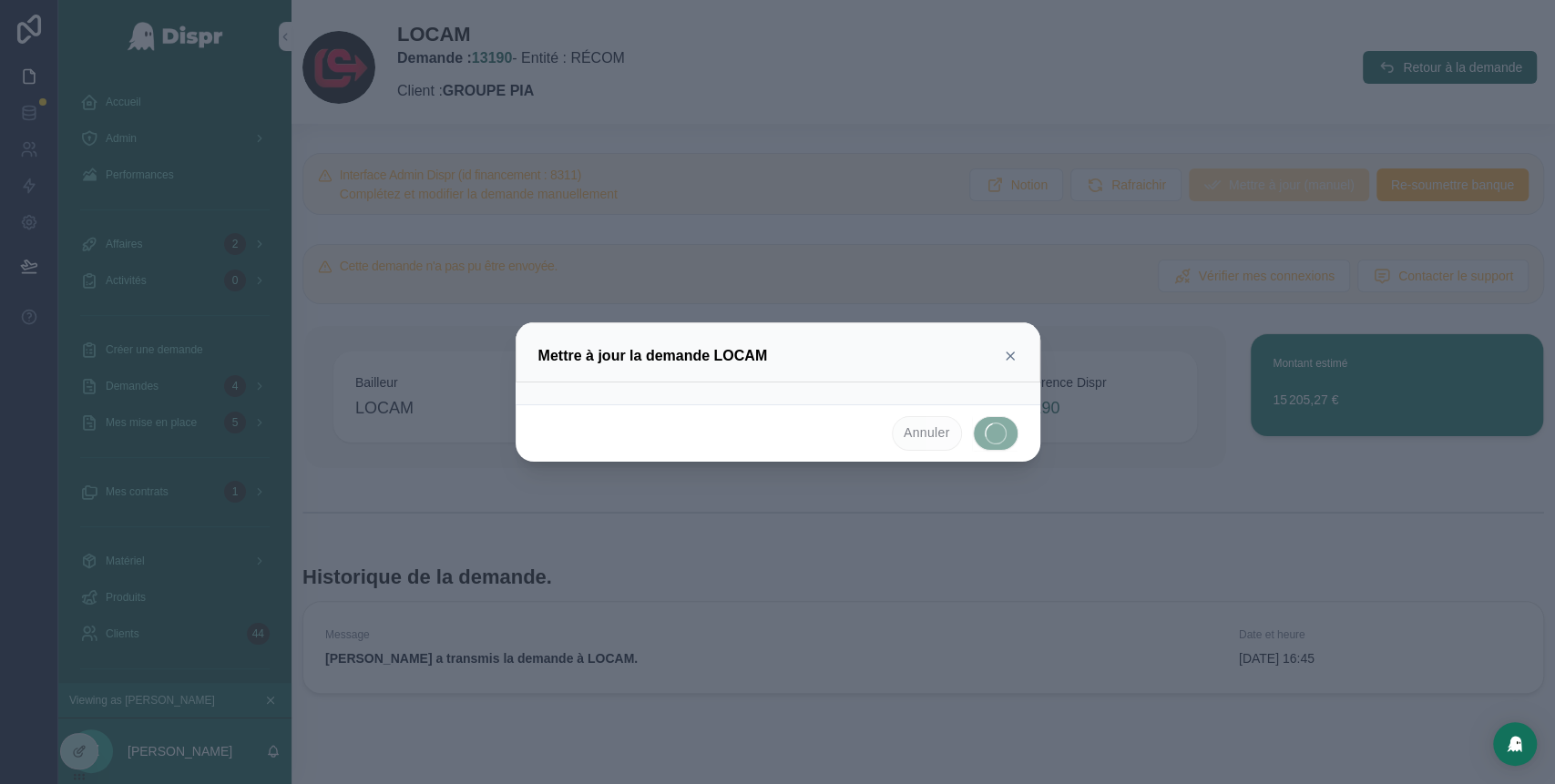
click at [181, 130] on div at bounding box center [778, 392] width 1555 height 784
click at [197, 141] on div at bounding box center [778, 392] width 1555 height 784
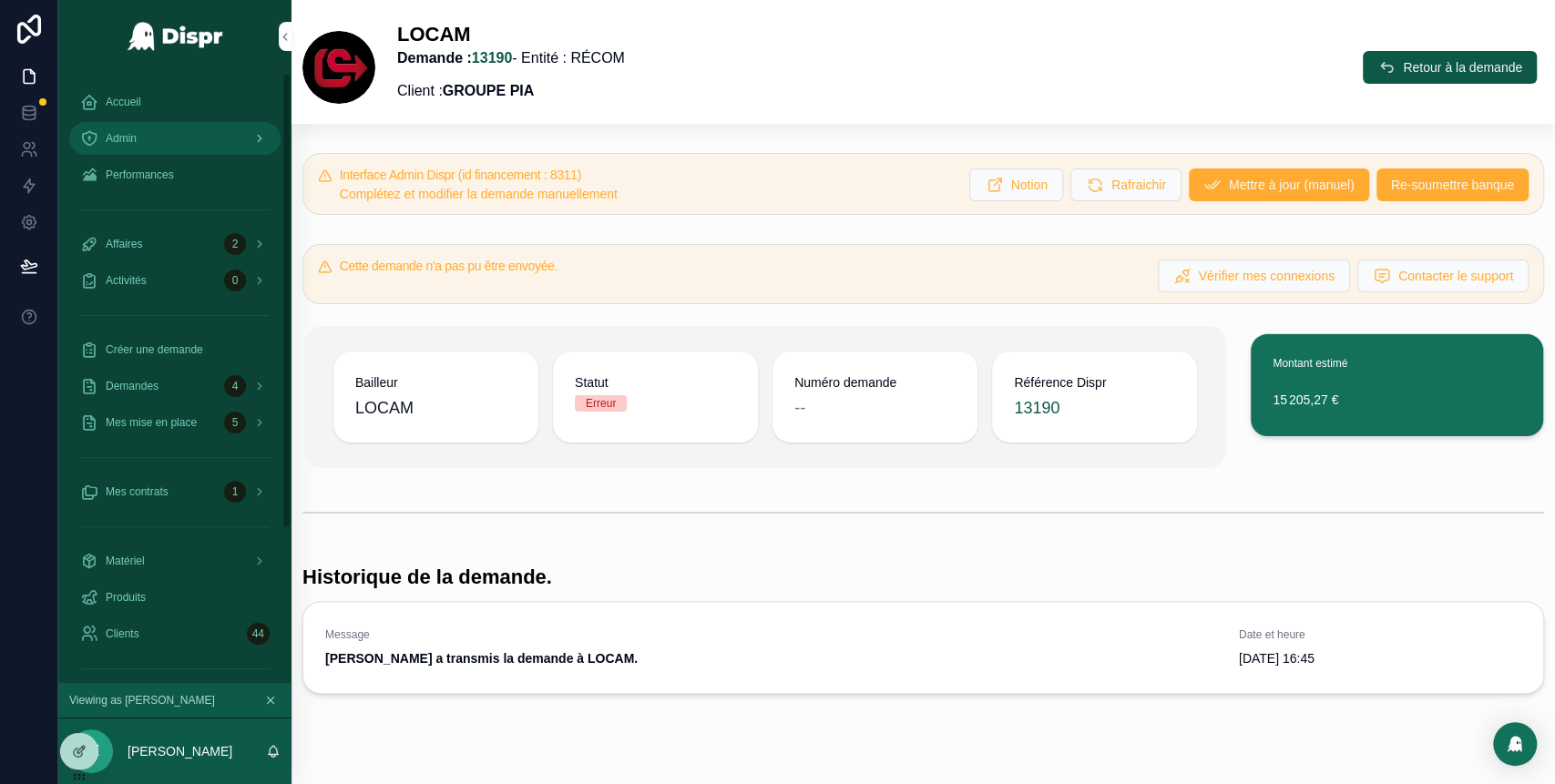
click at [198, 139] on div "Admin" at bounding box center [175, 138] width 189 height 29
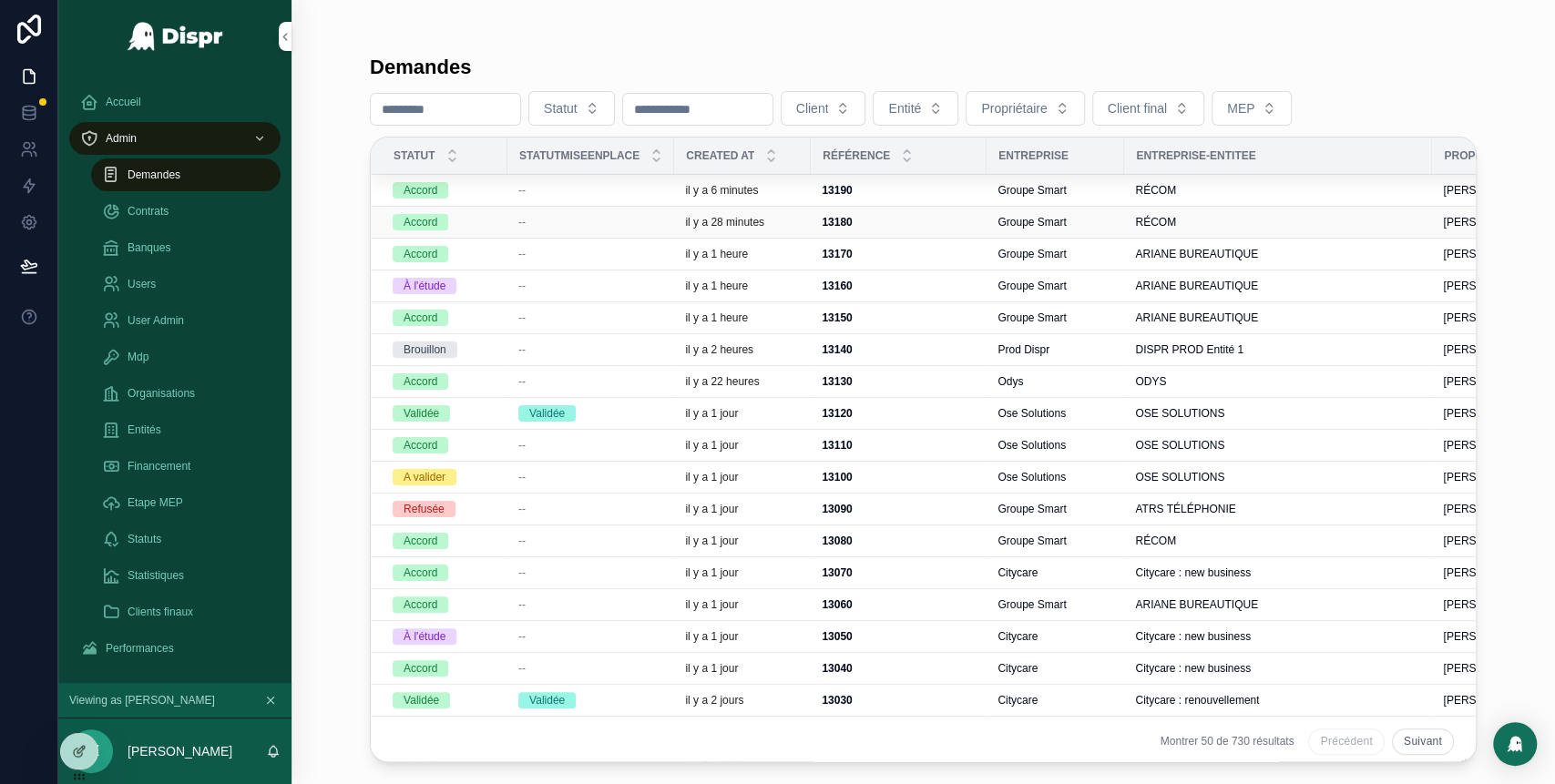
click at [626, 220] on div "--" at bounding box center [590, 222] width 145 height 15
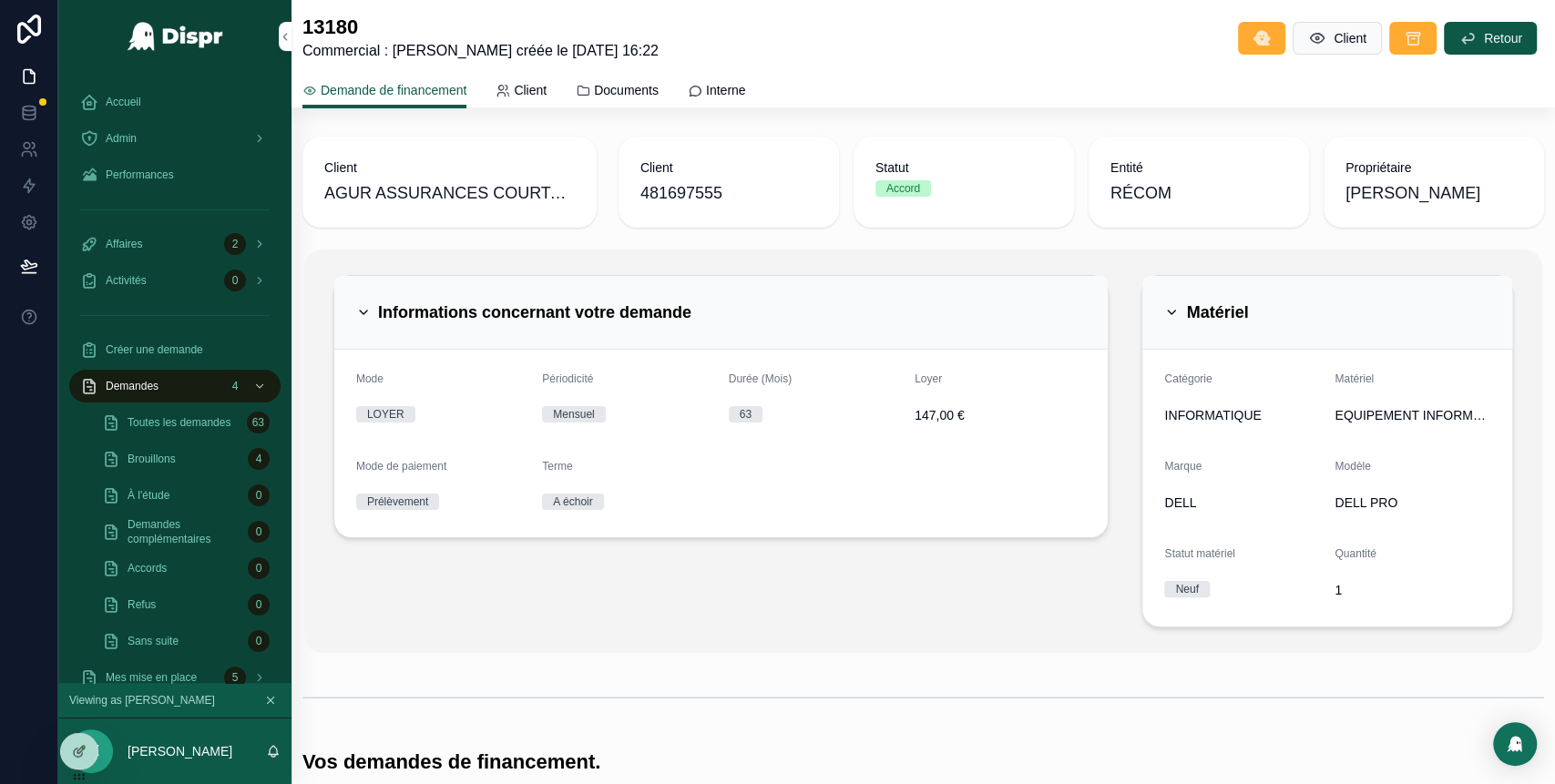
scroll to position [664, 0]
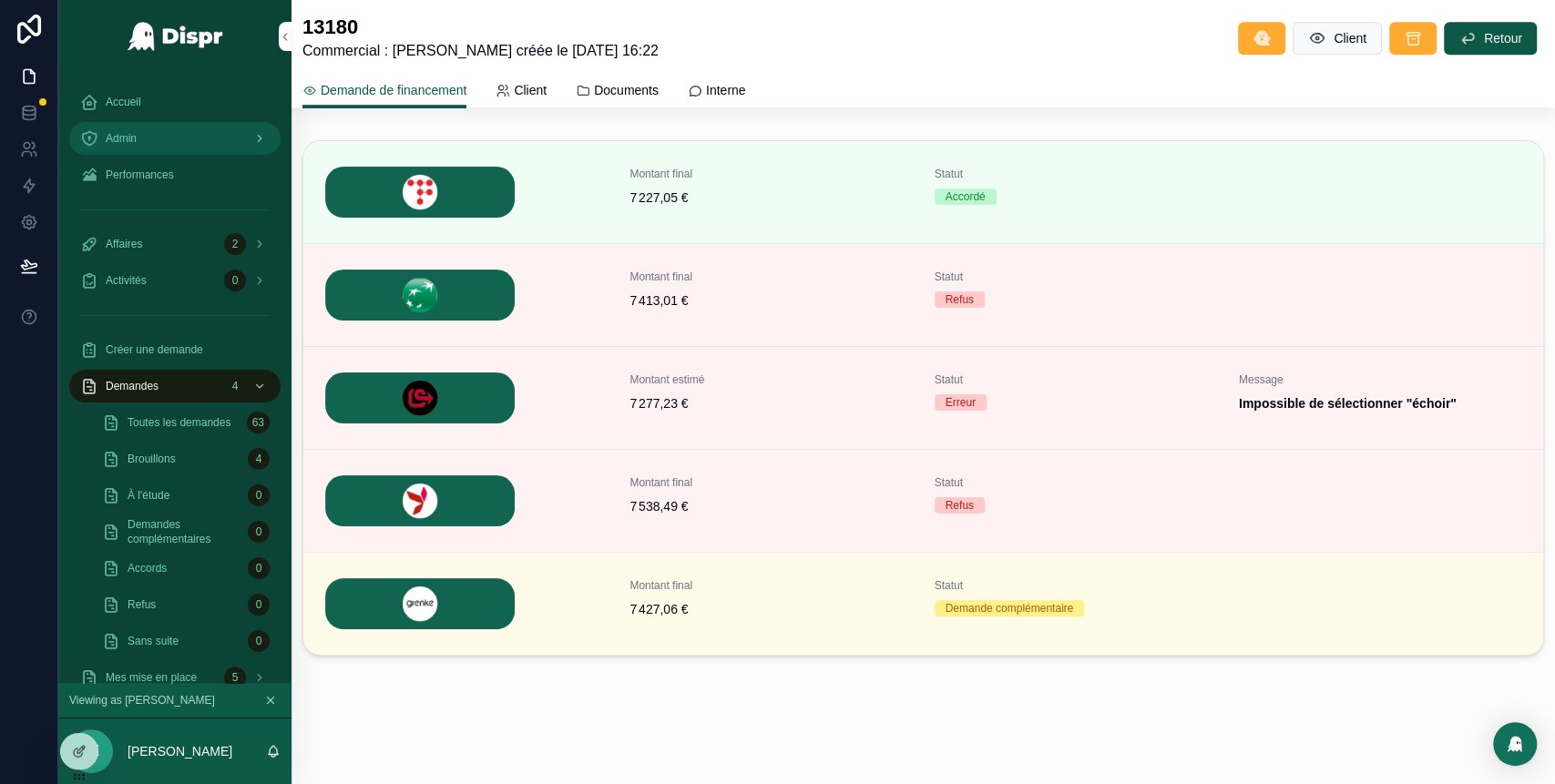
click at [193, 134] on div "Admin" at bounding box center [175, 138] width 189 height 29
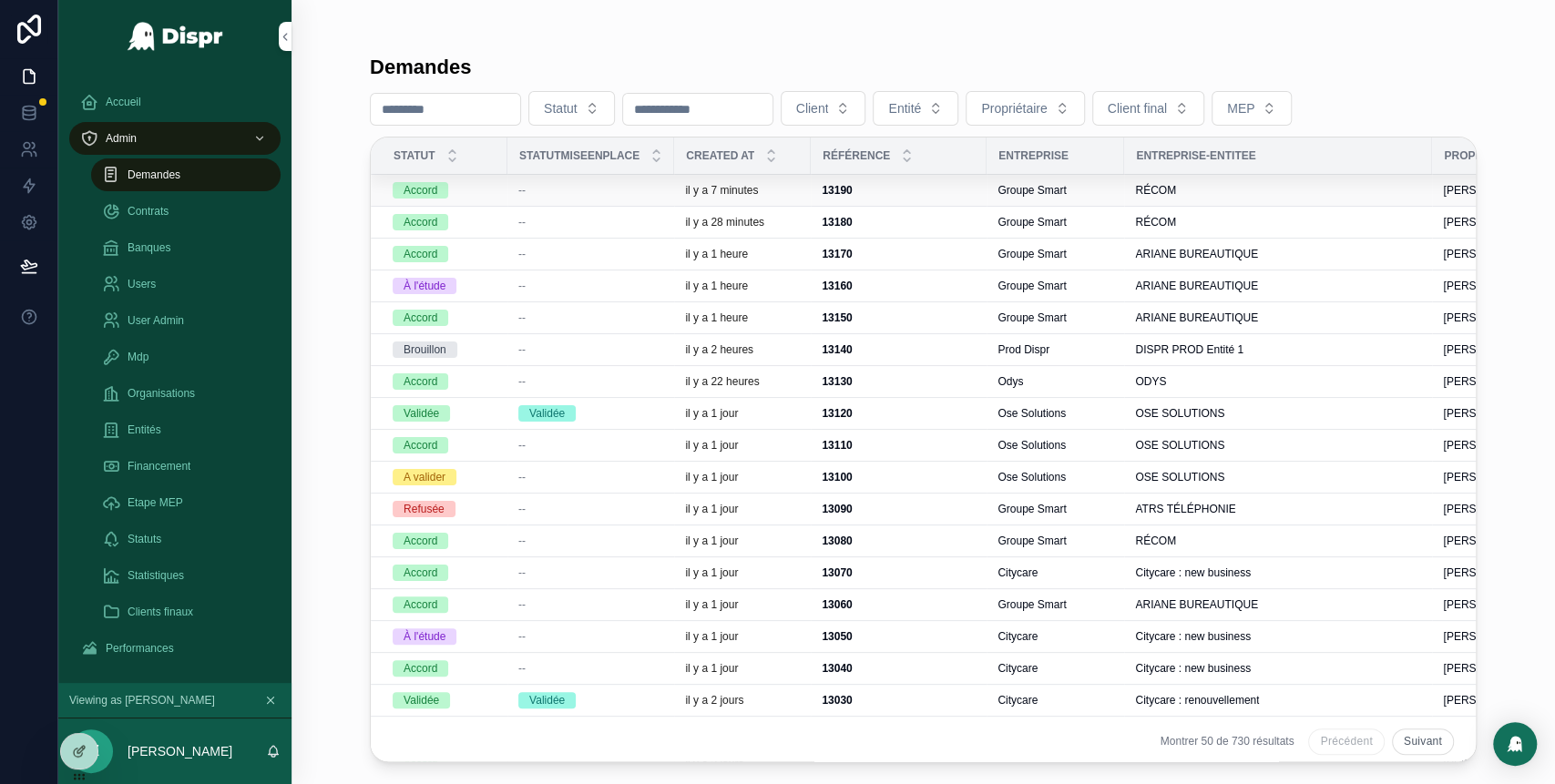
click at [573, 195] on div "--" at bounding box center [590, 190] width 145 height 15
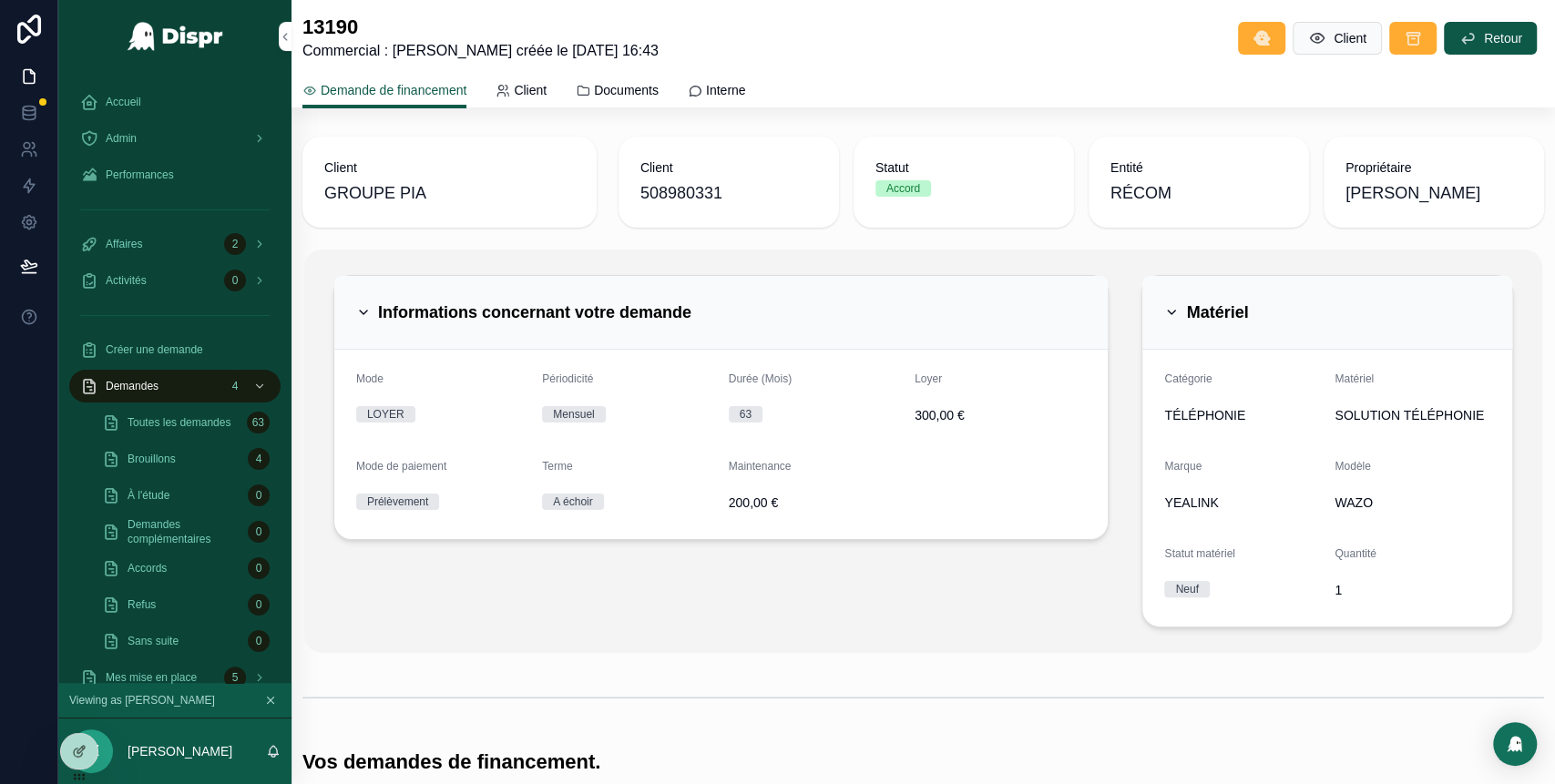
scroll to position [664, 0]
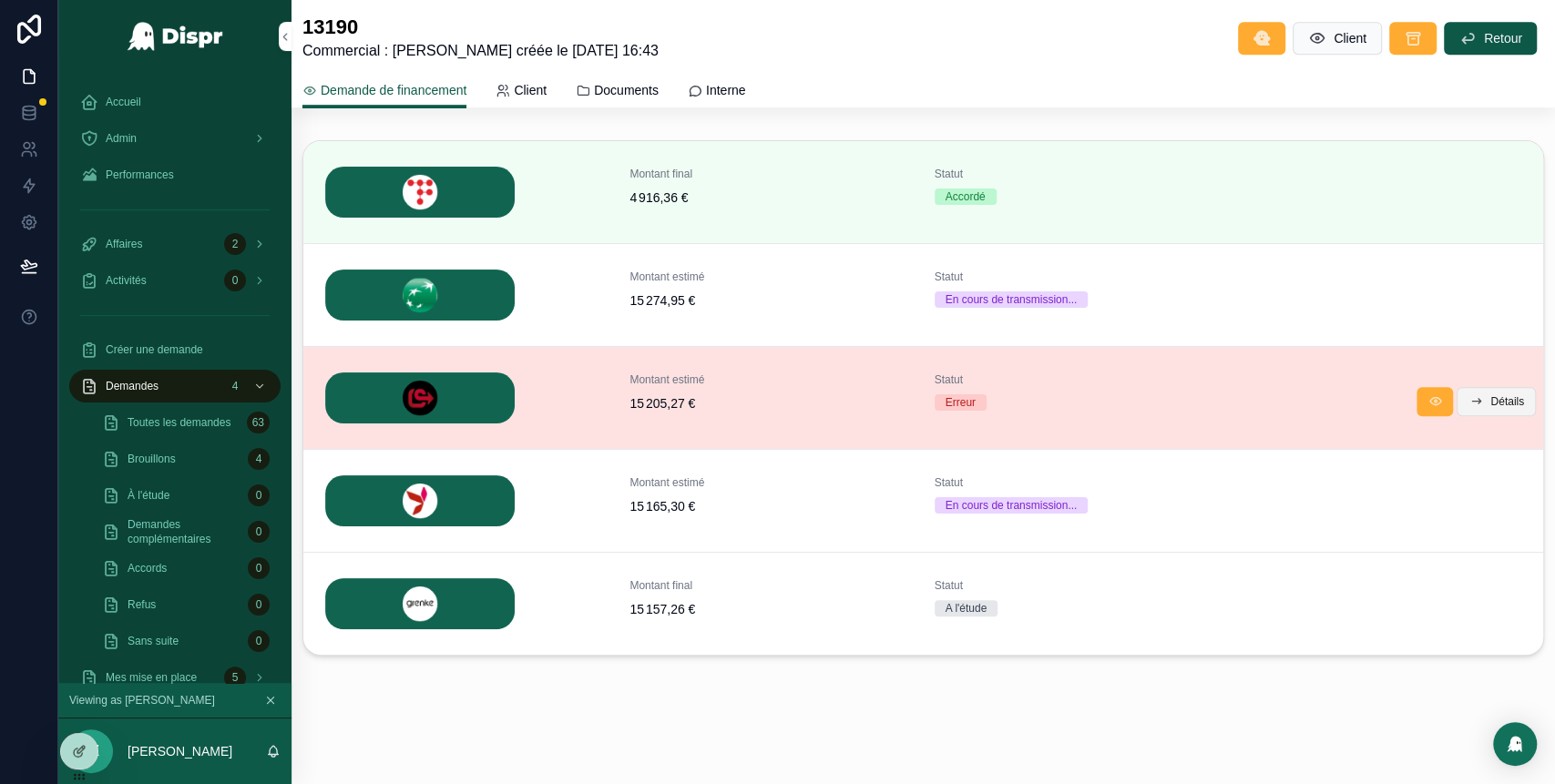
click at [1462, 407] on button "Détails" at bounding box center [1496, 401] width 80 height 29
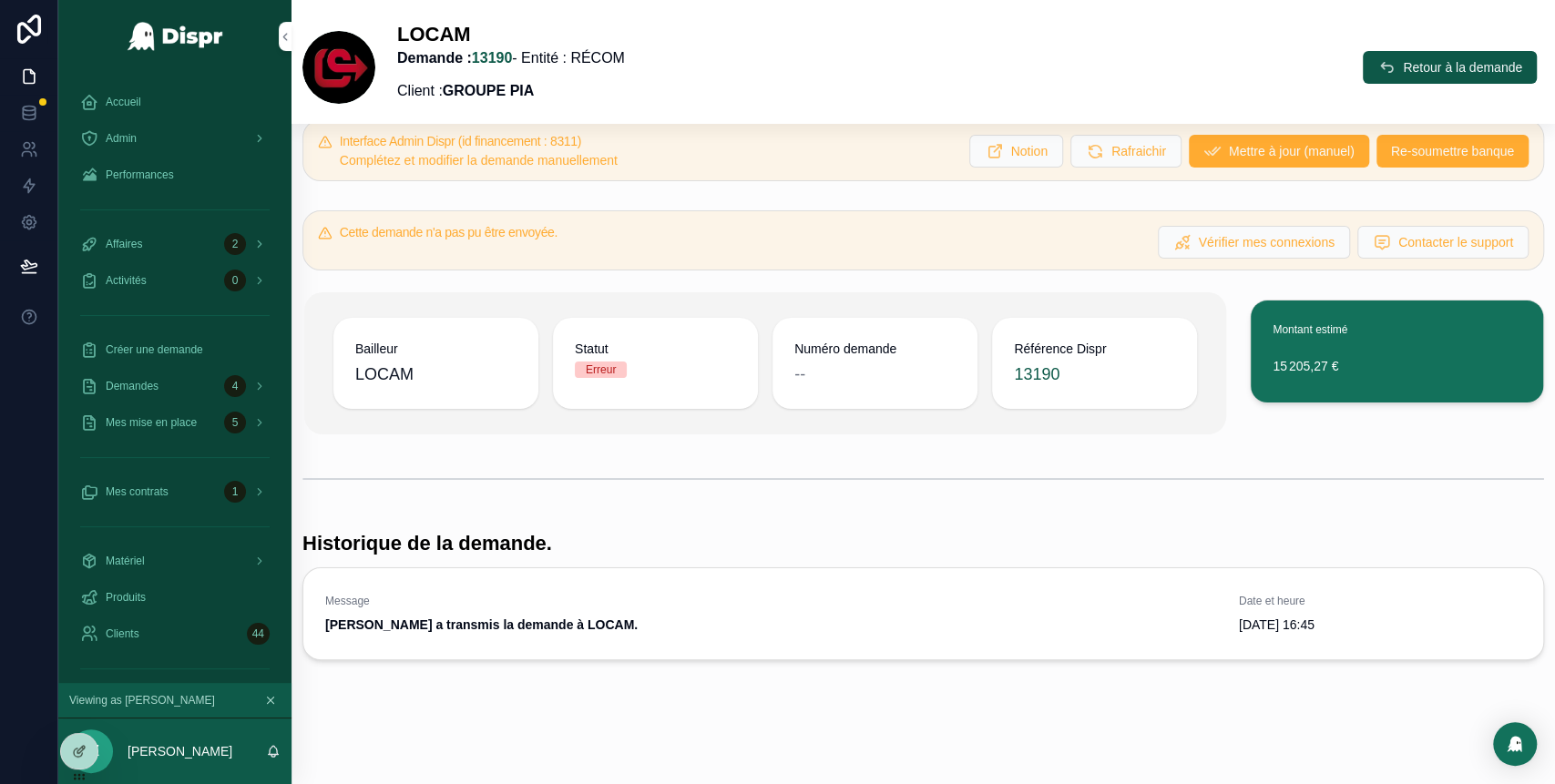
scroll to position [32, 0]
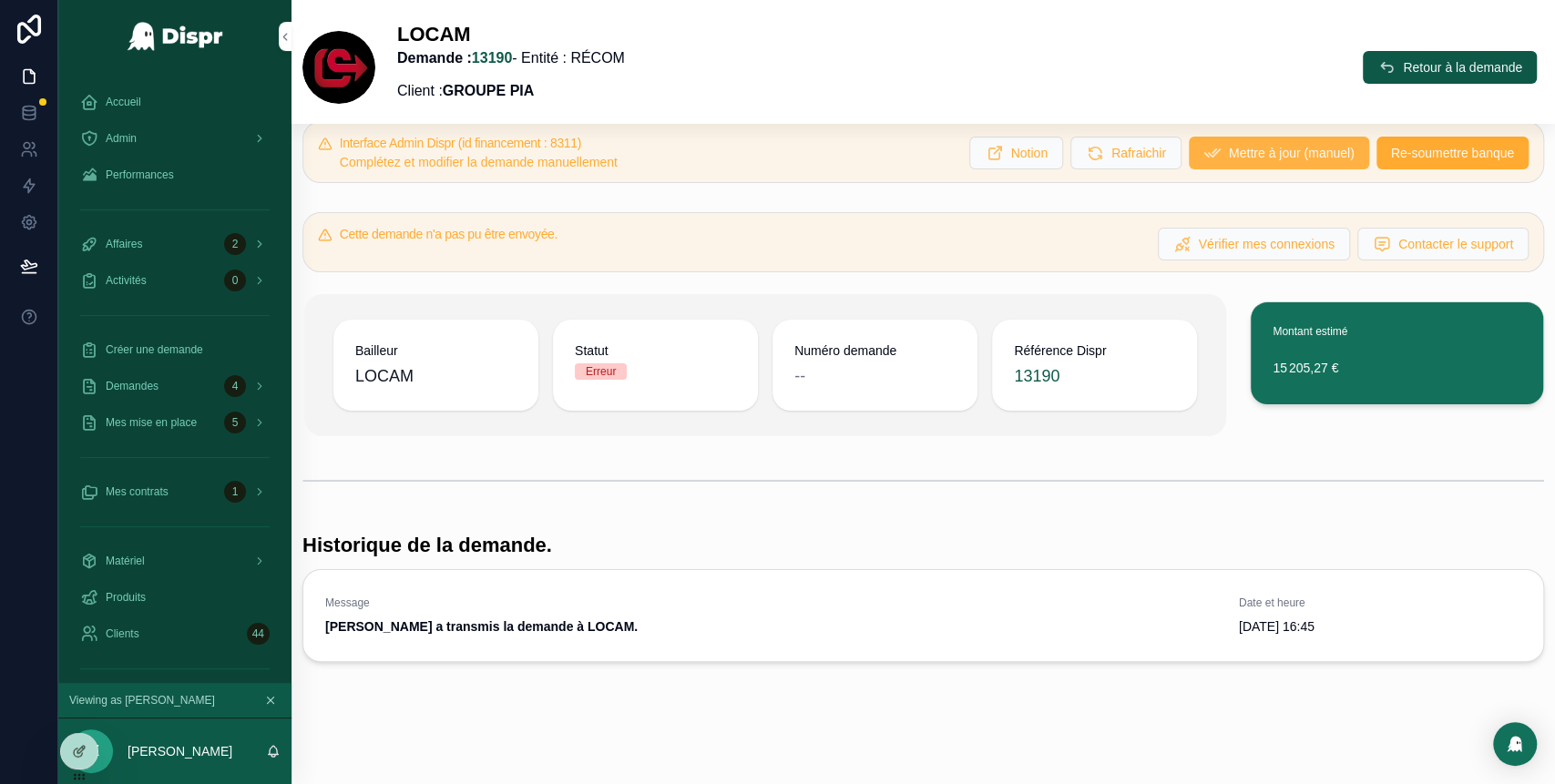
click at [1272, 142] on button "Mettre à jour (manuel)" at bounding box center [1279, 153] width 181 height 33
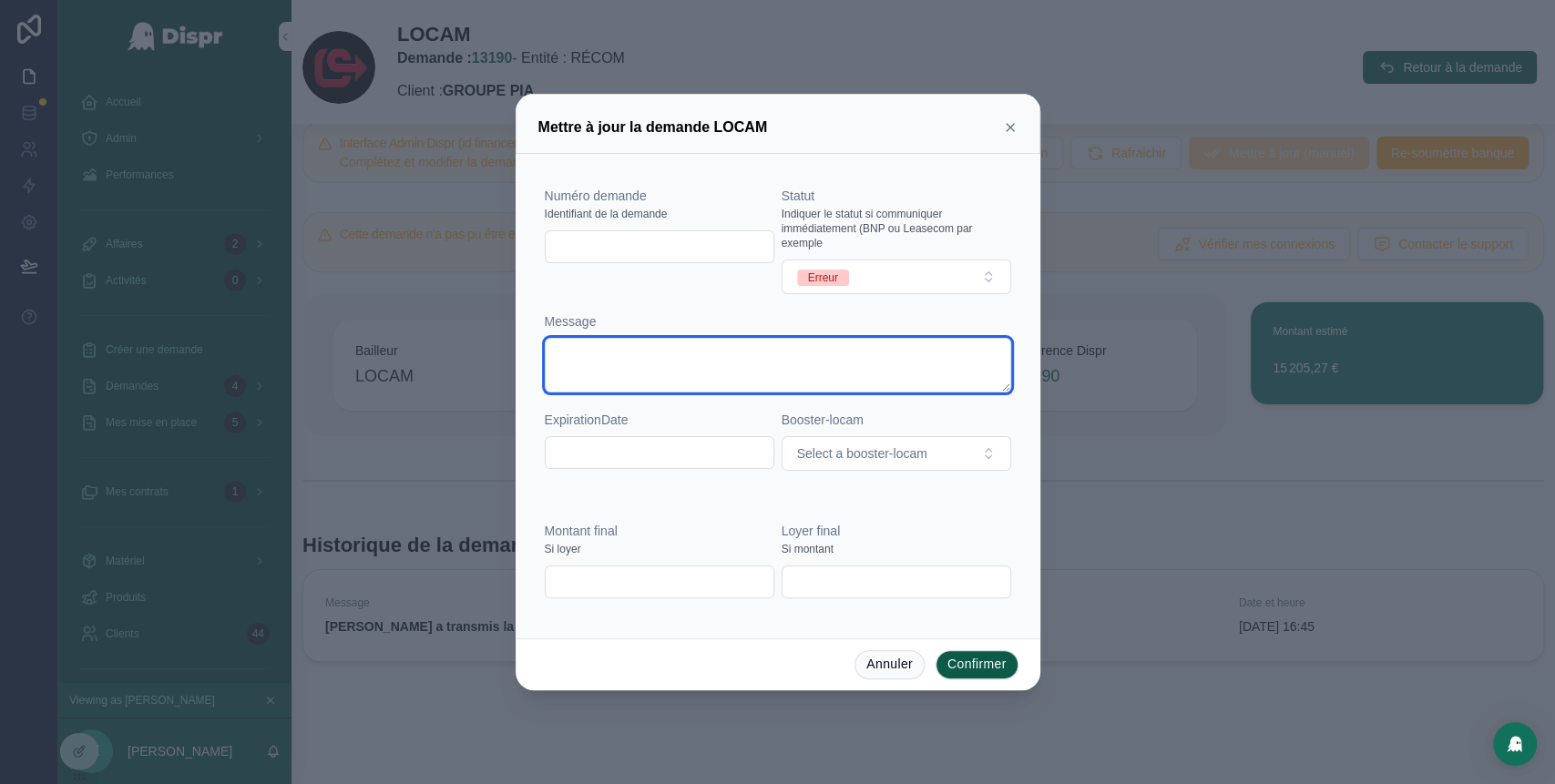
click at [652, 357] on textarea at bounding box center [778, 365] width 466 height 54
type textarea "**********"
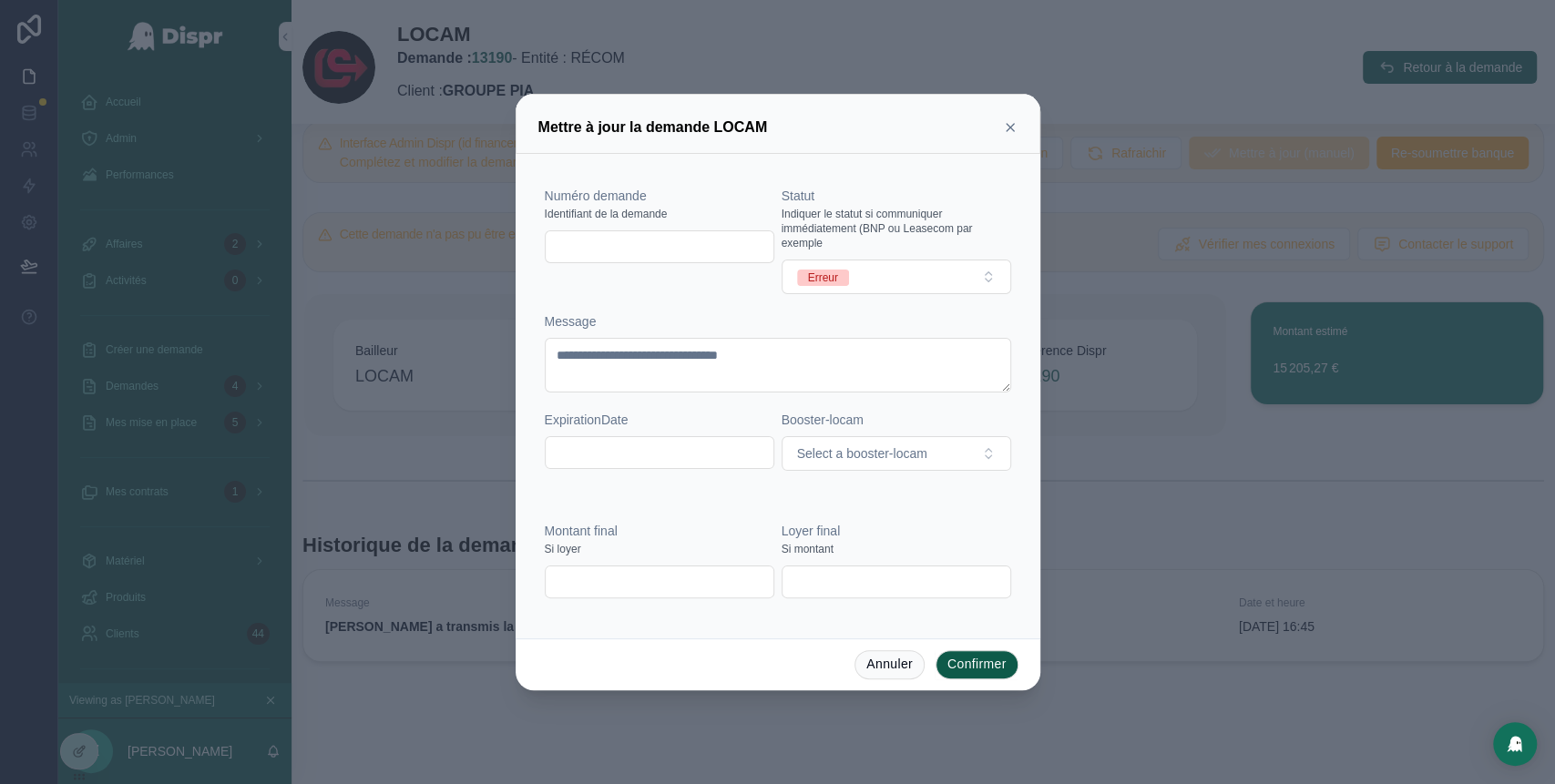
click at [955, 662] on button "Confirmer" at bounding box center [977, 664] width 82 height 29
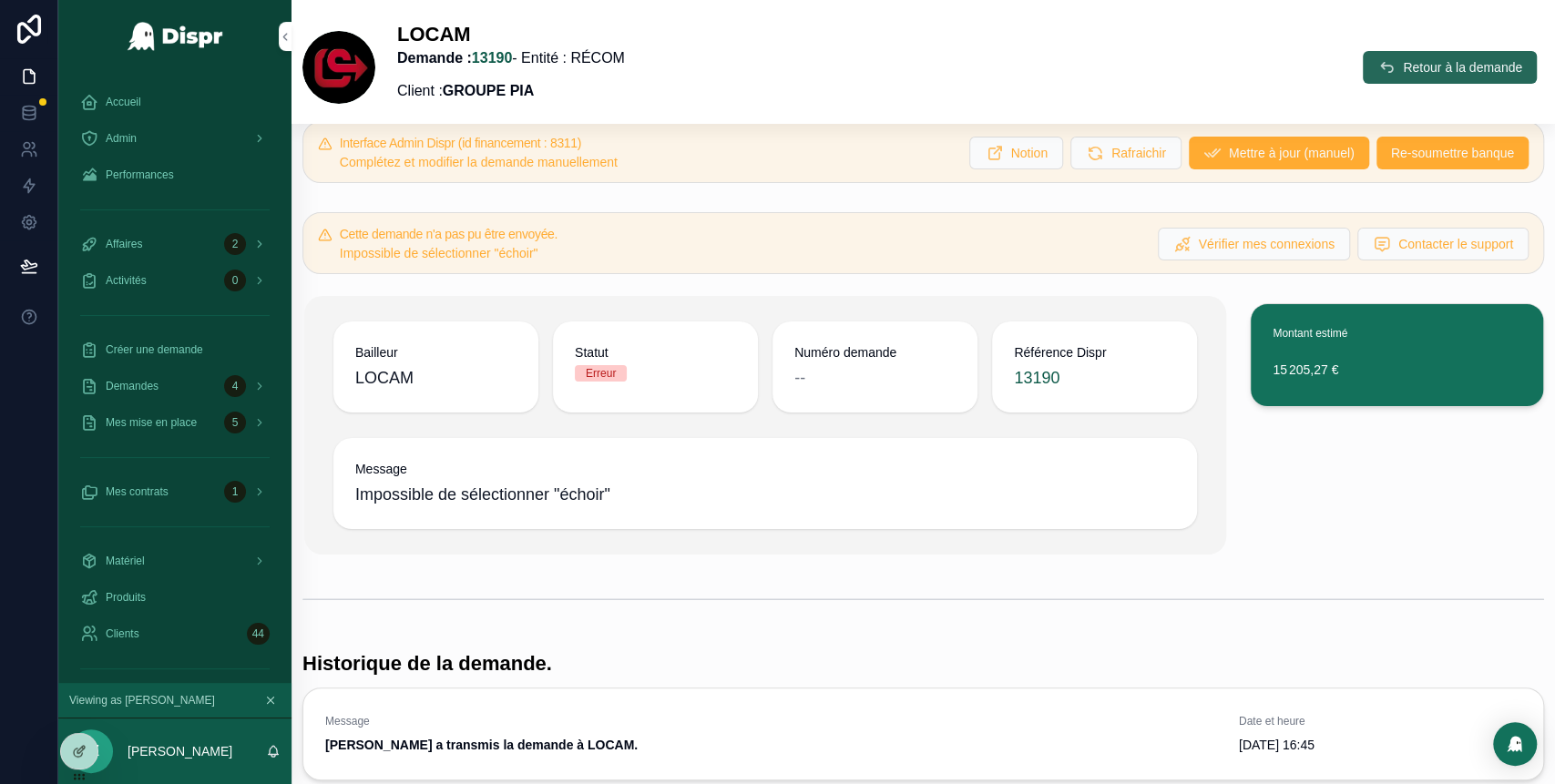
click at [1402, 65] on span "Retour à la demande" at bounding box center [1461, 67] width 119 height 18
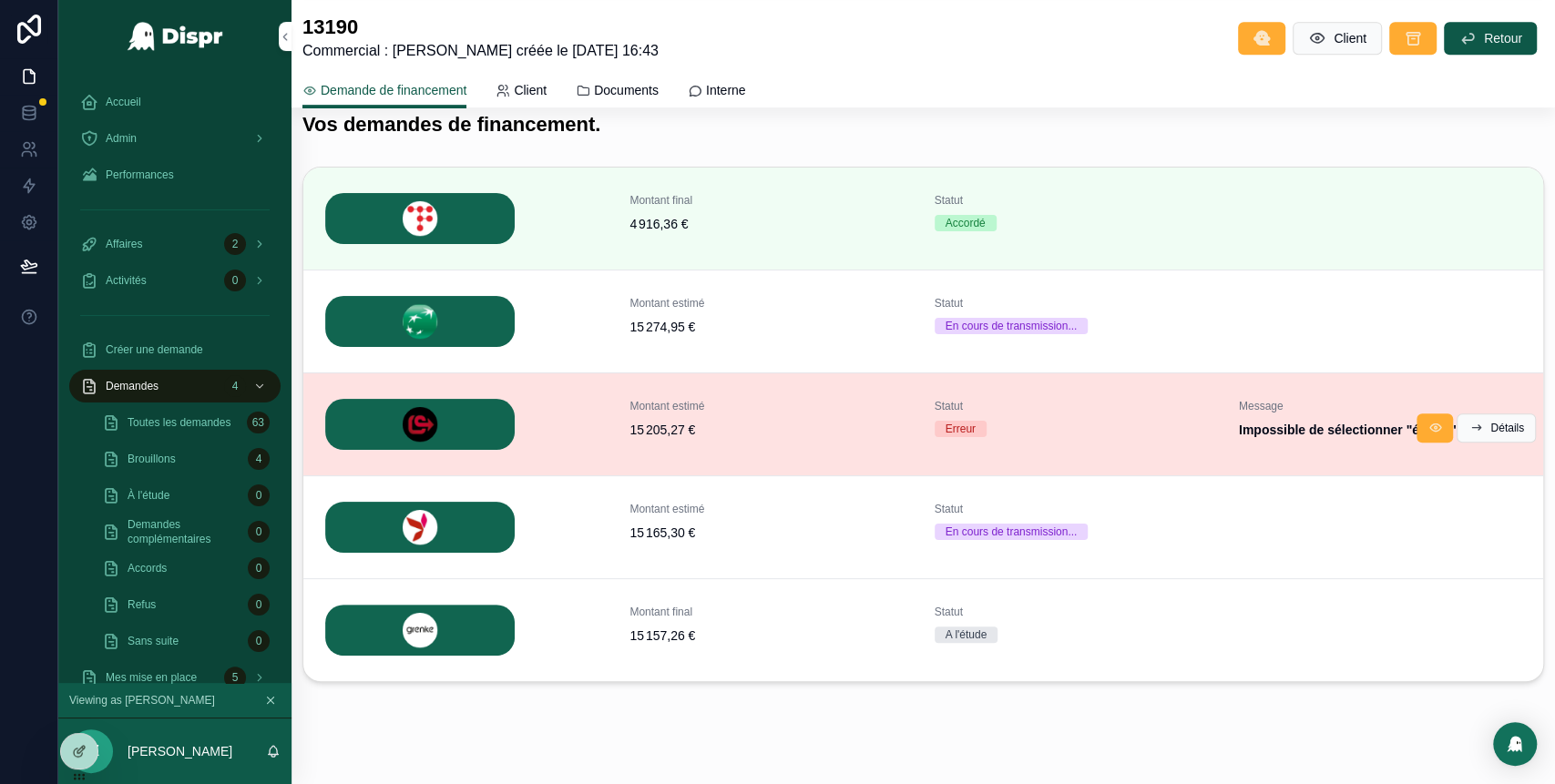
scroll to position [664, 0]
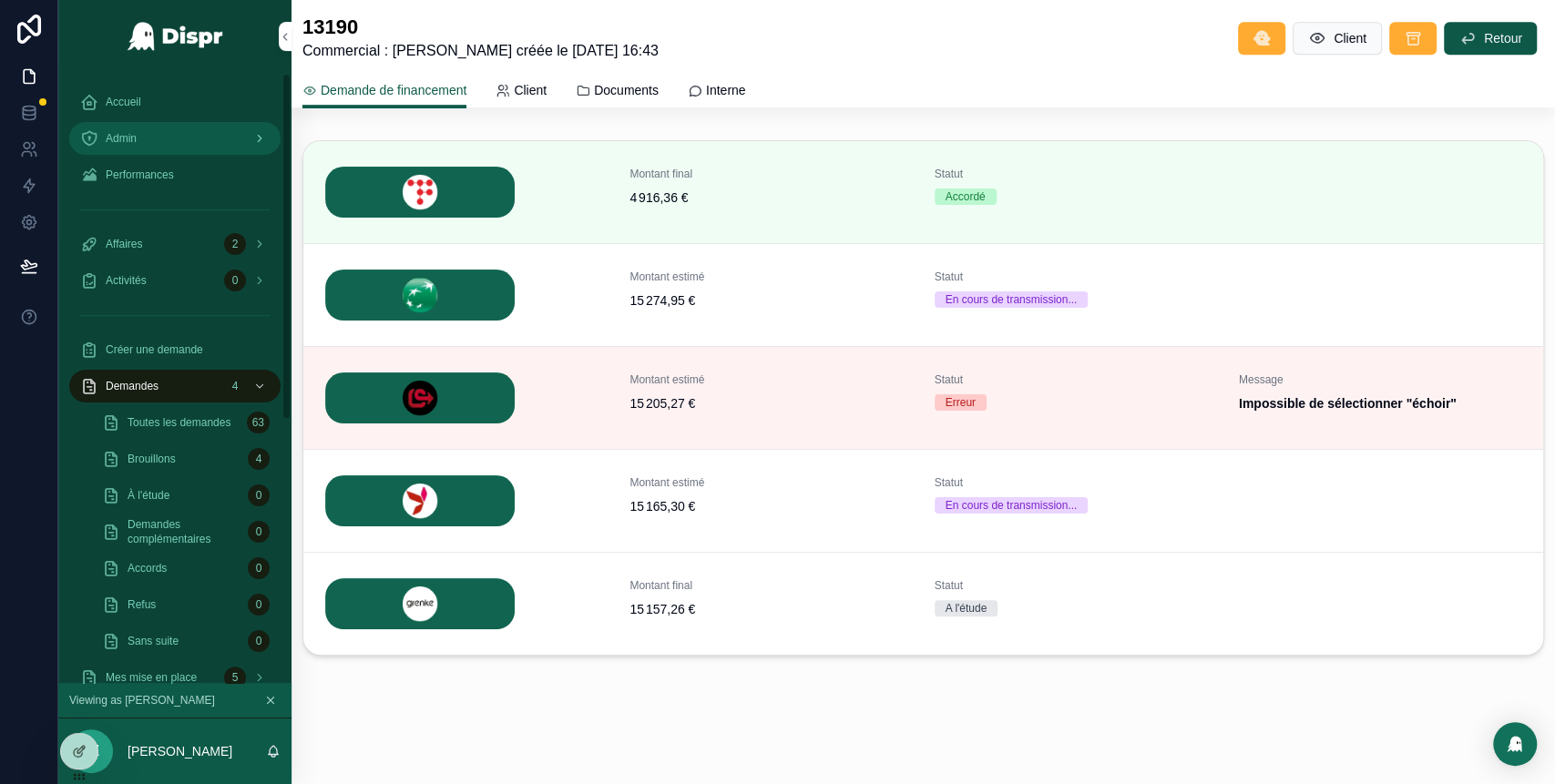
click at [156, 122] on link "Admin" at bounding box center [175, 138] width 212 height 33
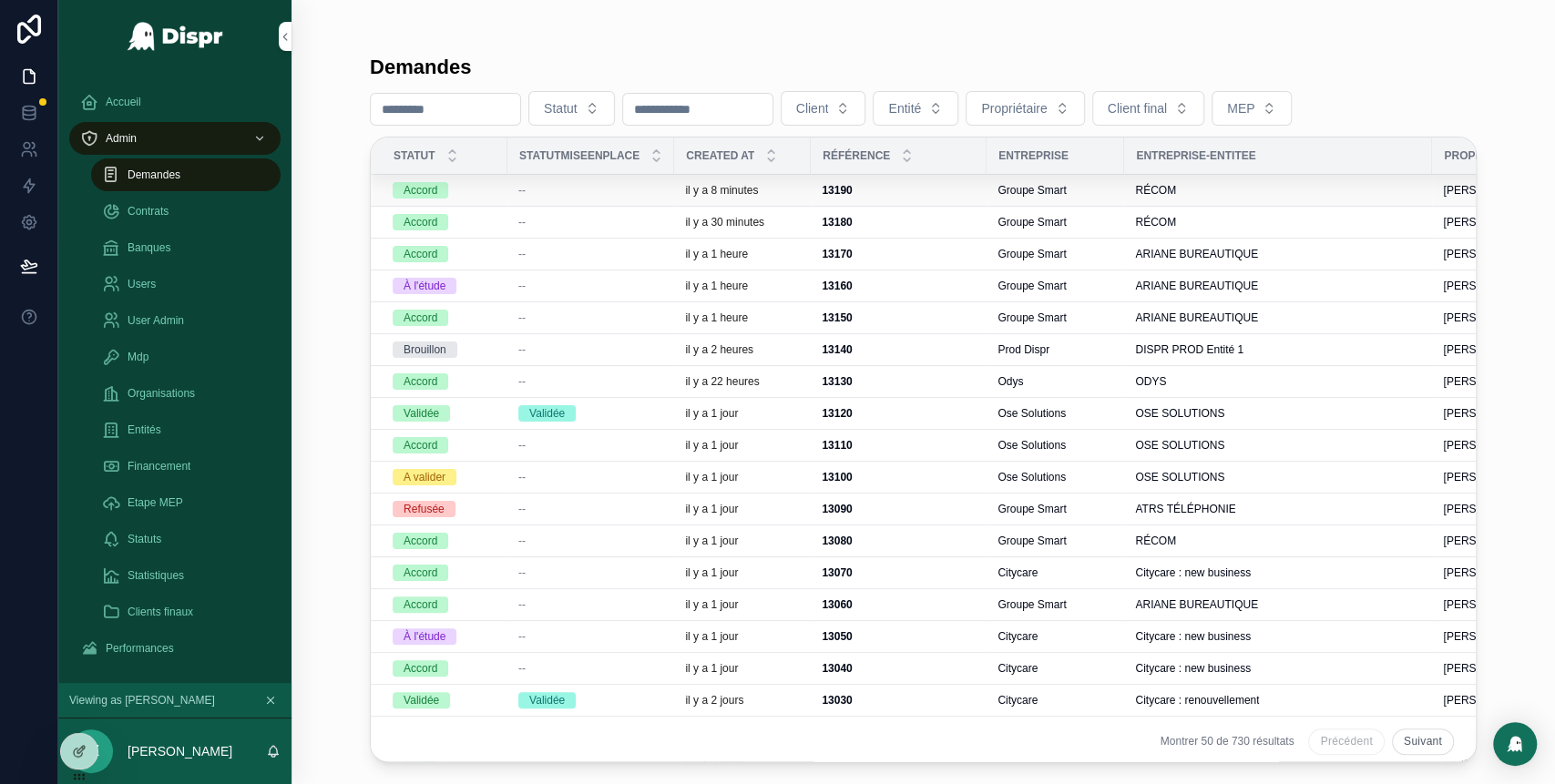
click at [595, 192] on div "--" at bounding box center [590, 190] width 145 height 15
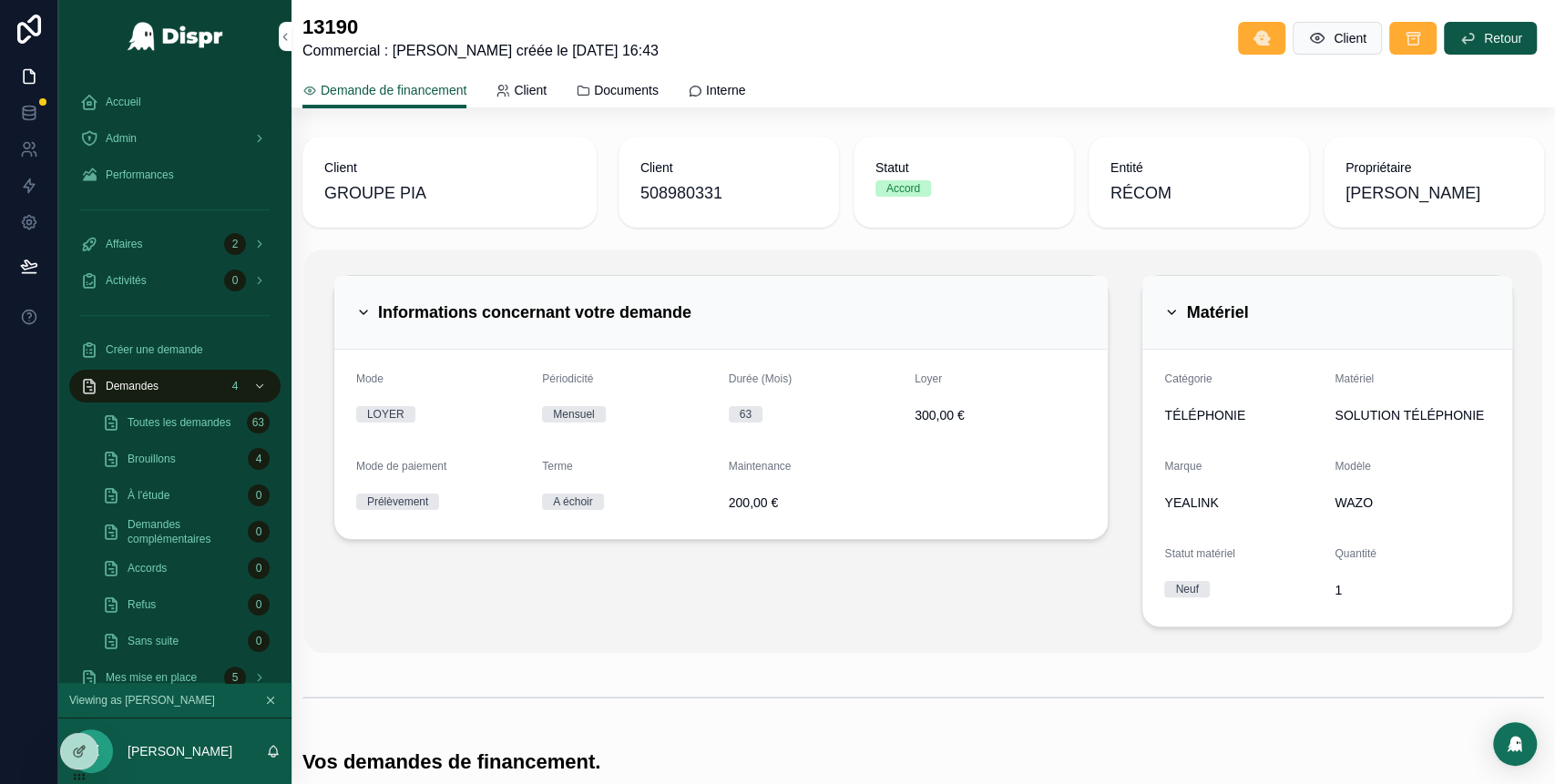
scroll to position [664, 0]
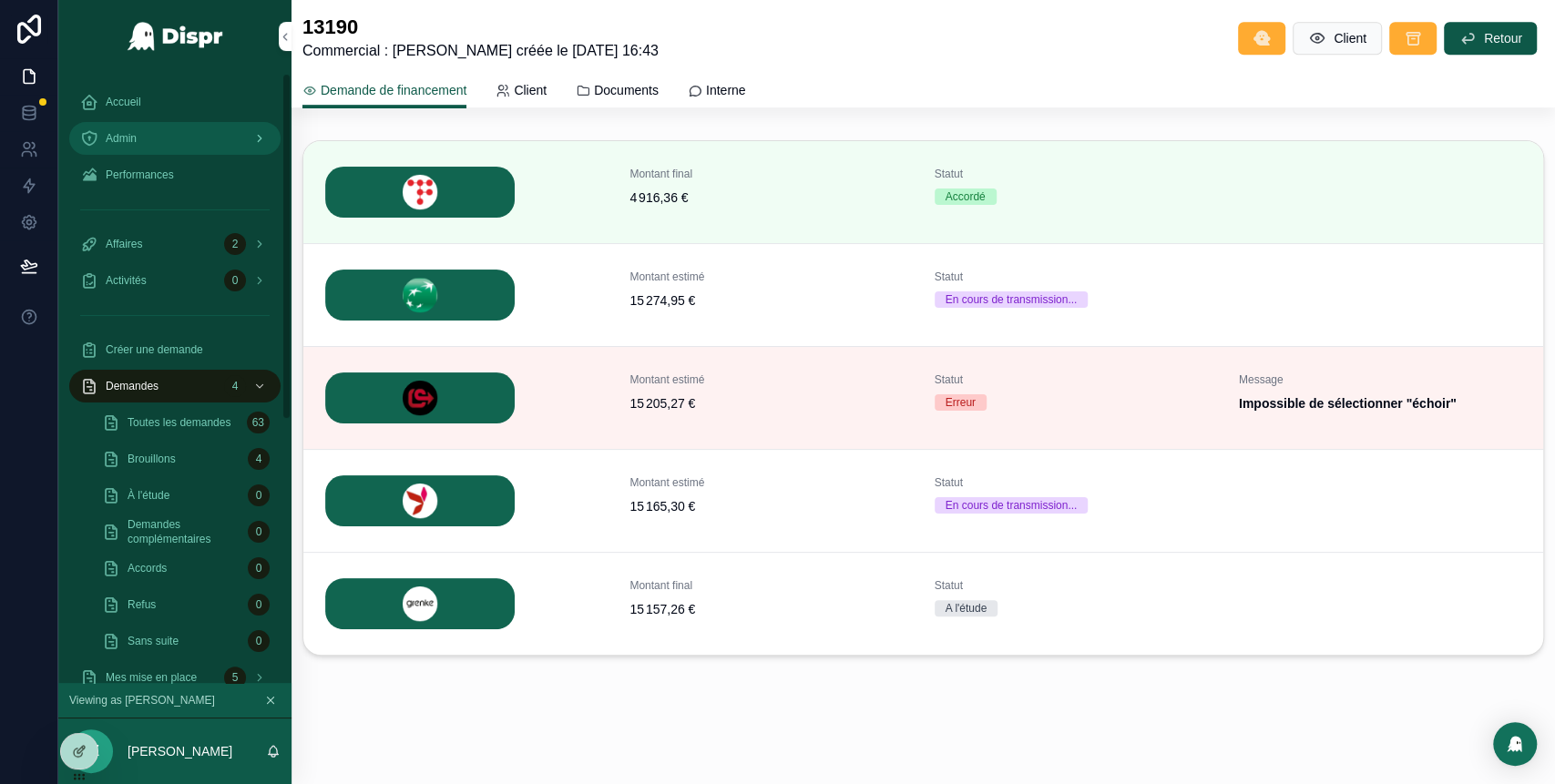
click at [197, 124] on div "Admin" at bounding box center [175, 138] width 189 height 29
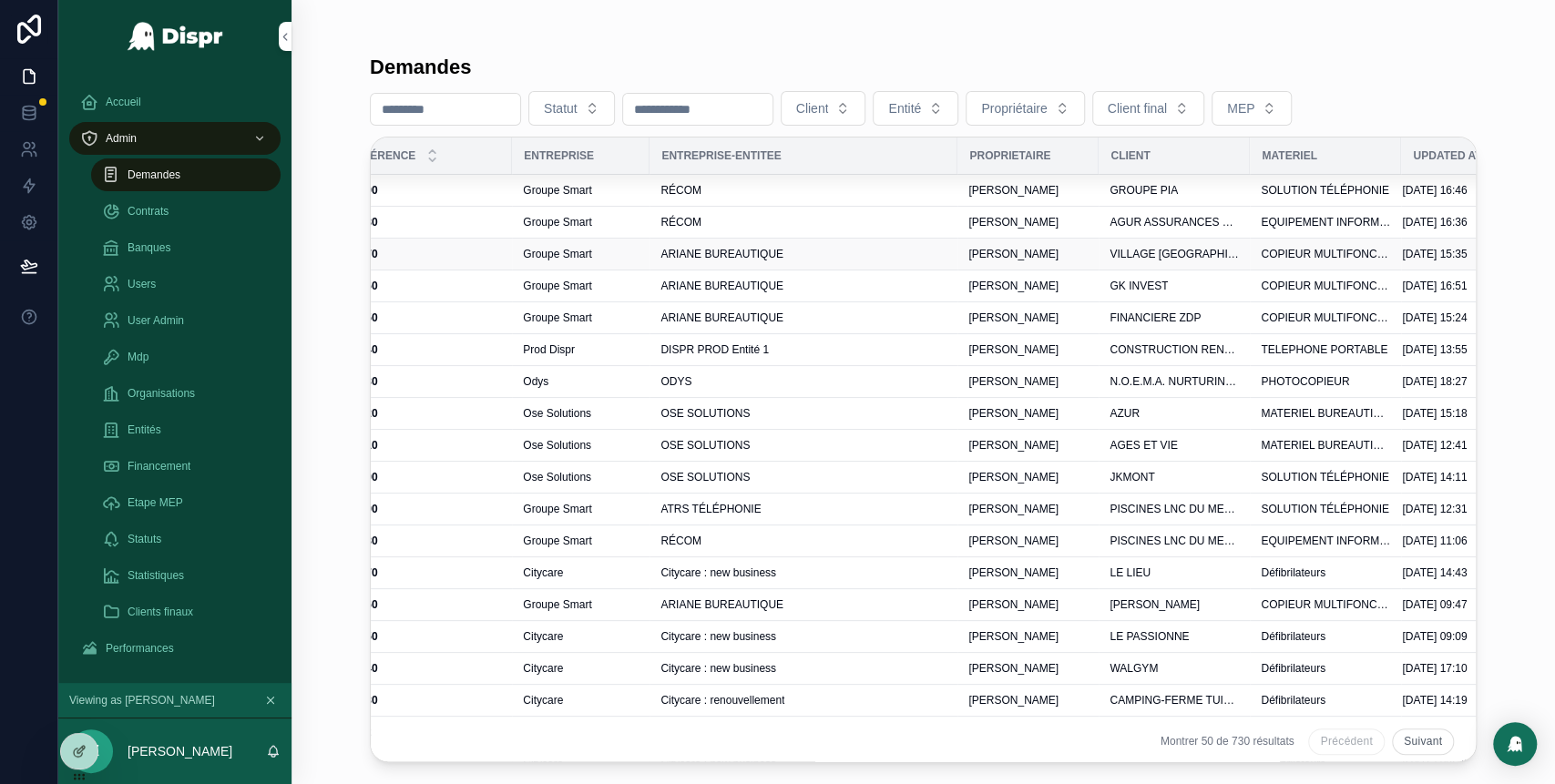
scroll to position [0, 476]
click at [886, 283] on div "ARIANE BUREAUTIQUE" at bounding box center [802, 287] width 286 height 15
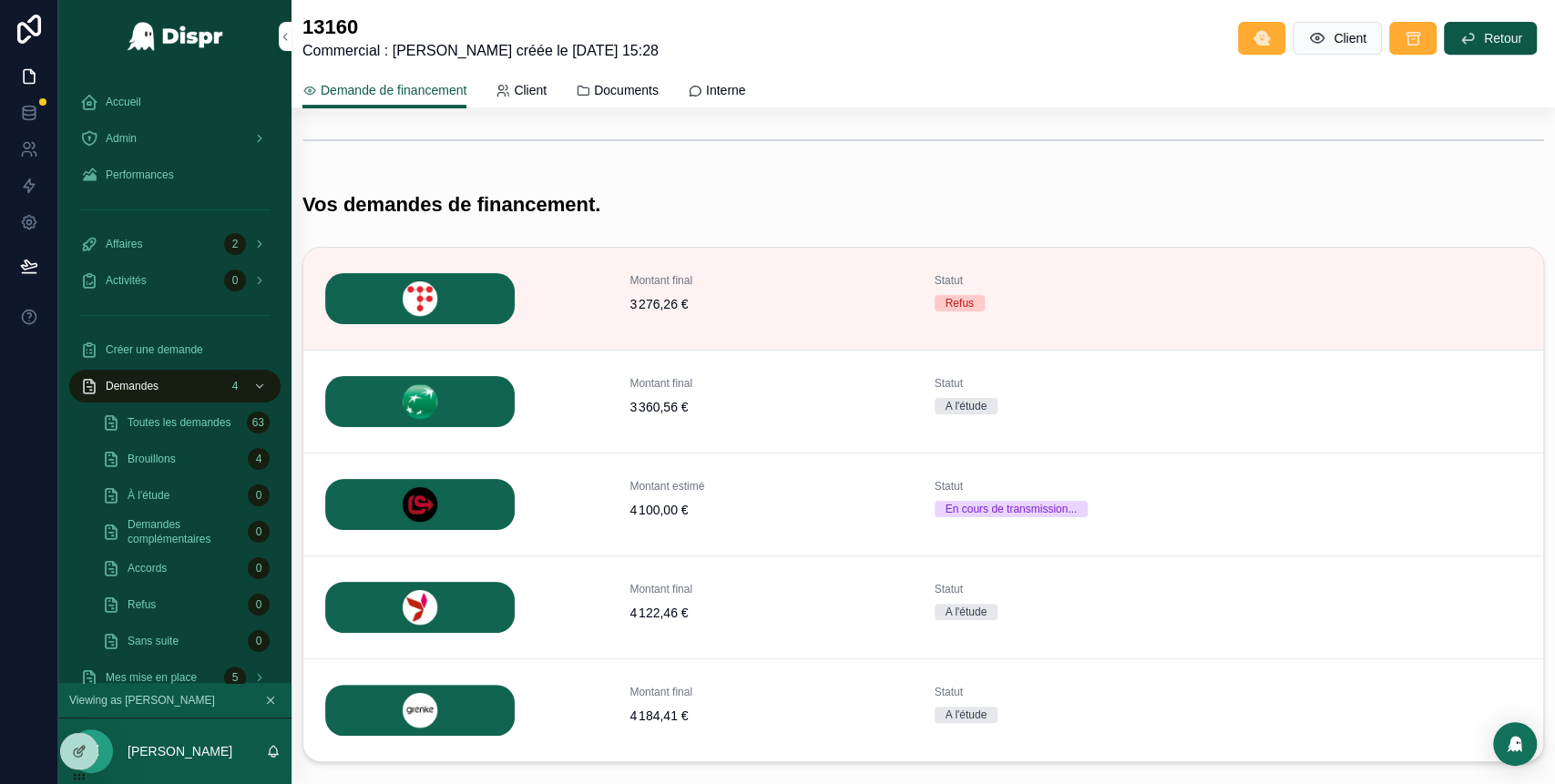
scroll to position [664, 0]
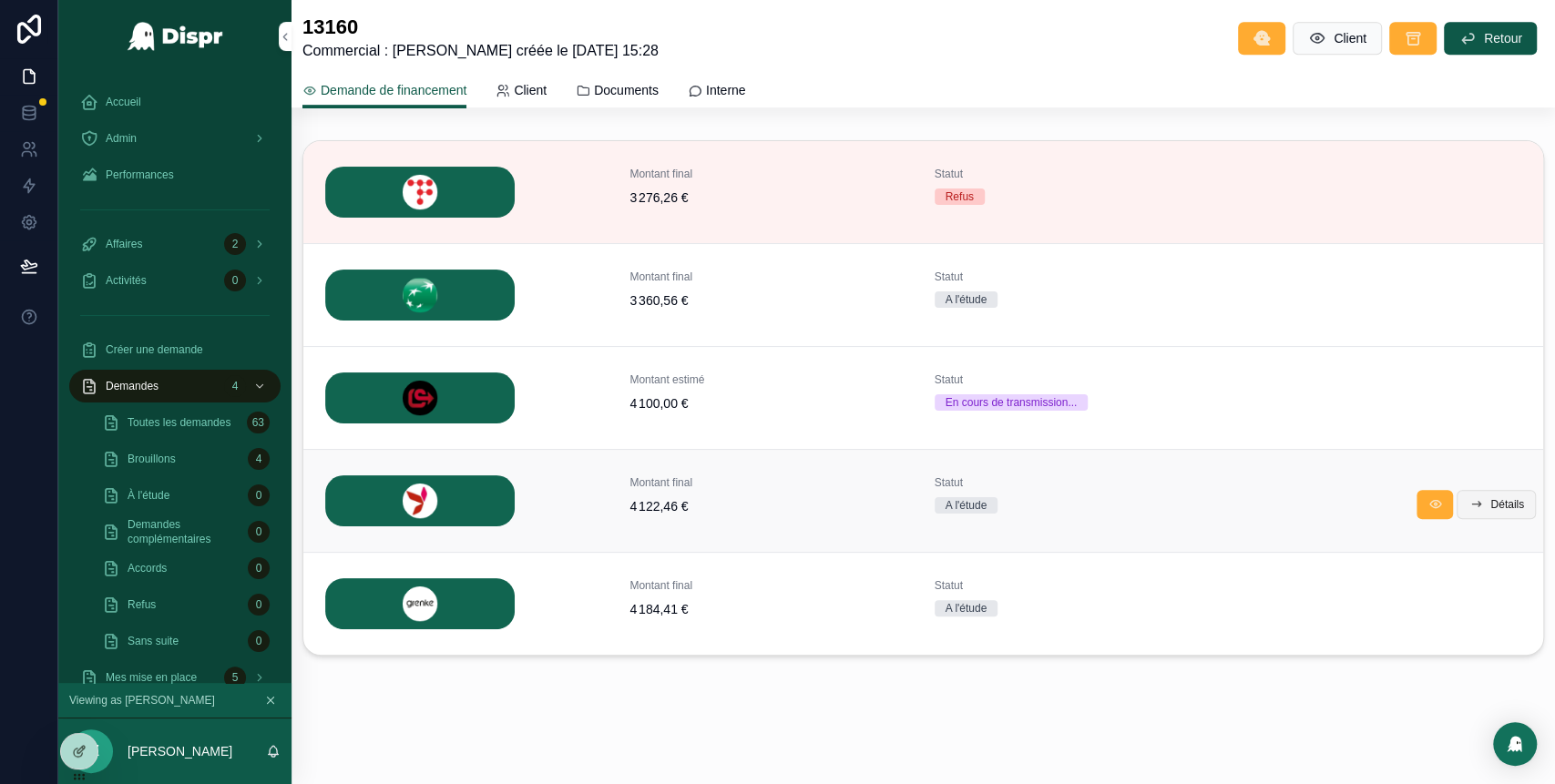
click at [1490, 498] on span "Détails" at bounding box center [1507, 505] width 34 height 15
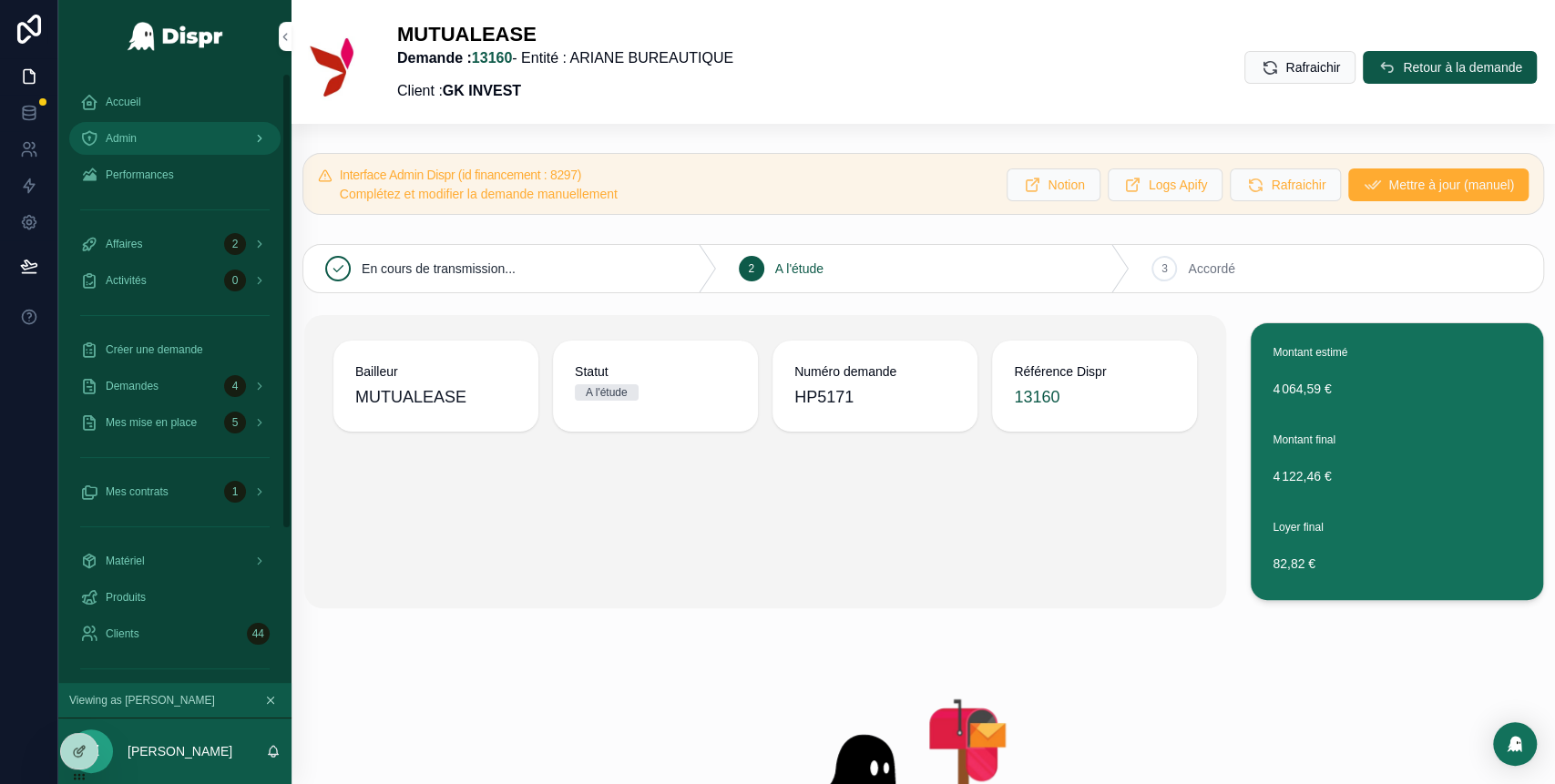
click at [165, 124] on div "Admin" at bounding box center [175, 138] width 189 height 29
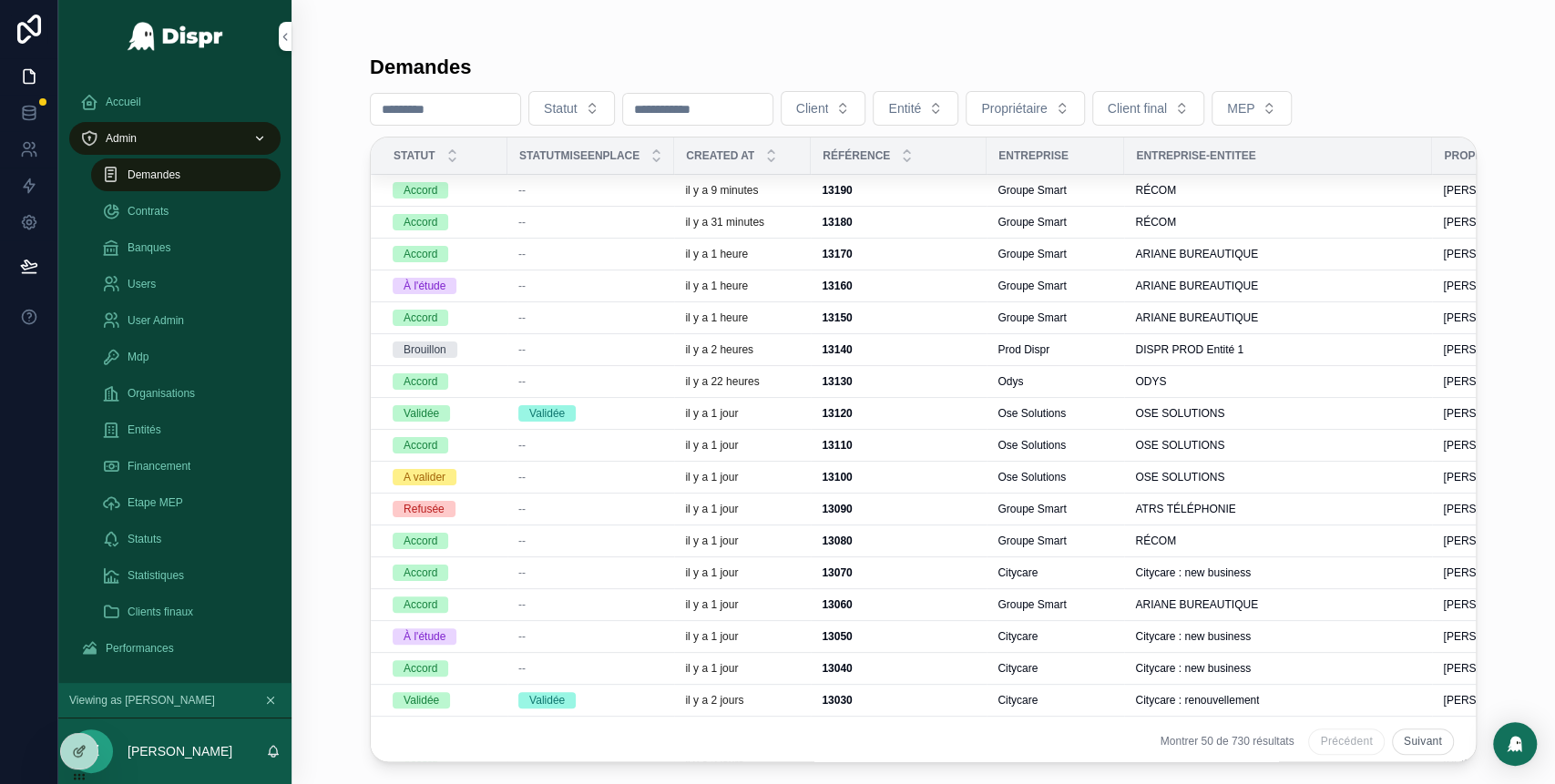
click at [656, 189] on div "--" at bounding box center [590, 190] width 145 height 15
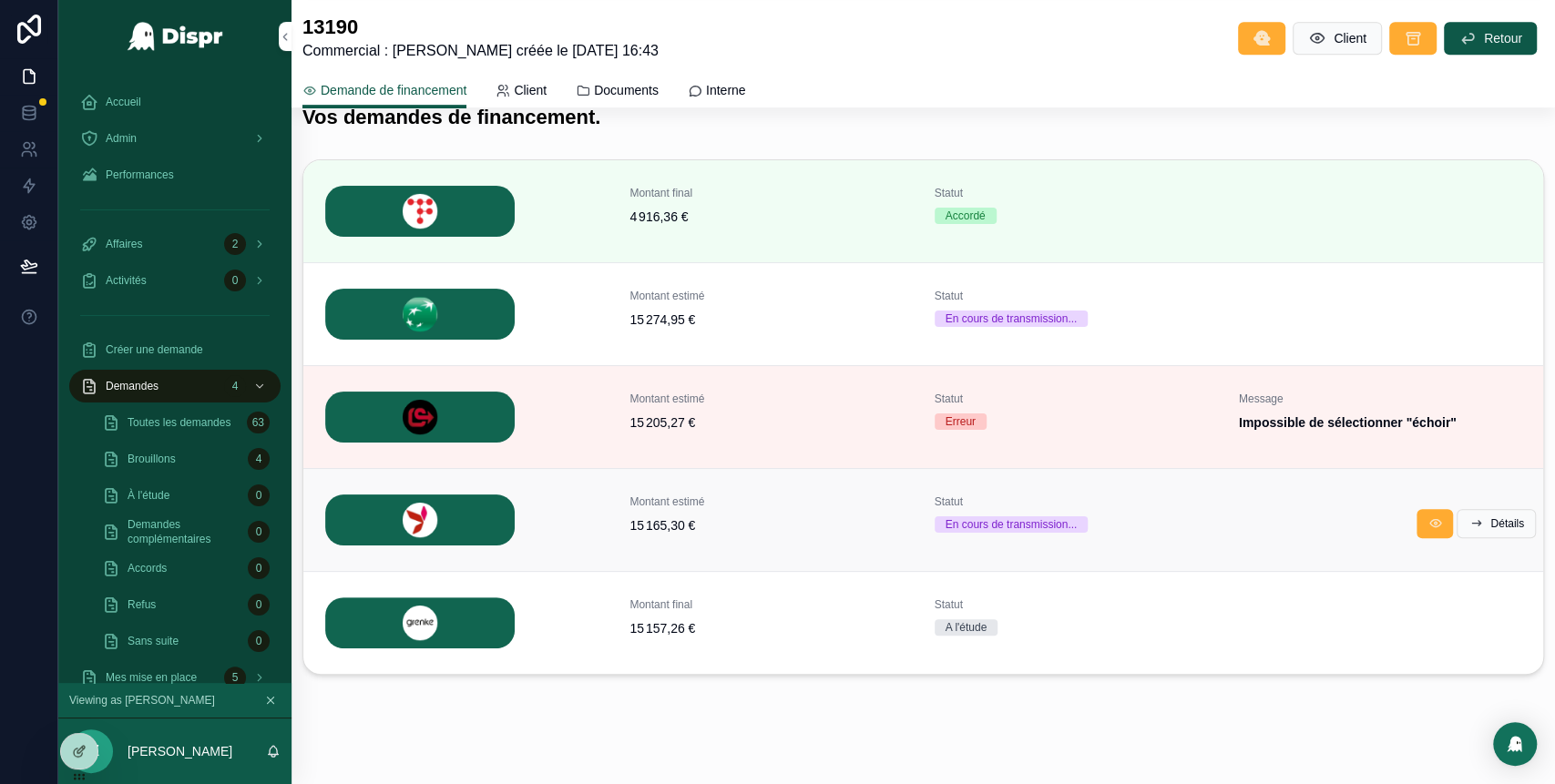
scroll to position [645, 0]
click at [1490, 516] on span "Détails" at bounding box center [1507, 523] width 34 height 15
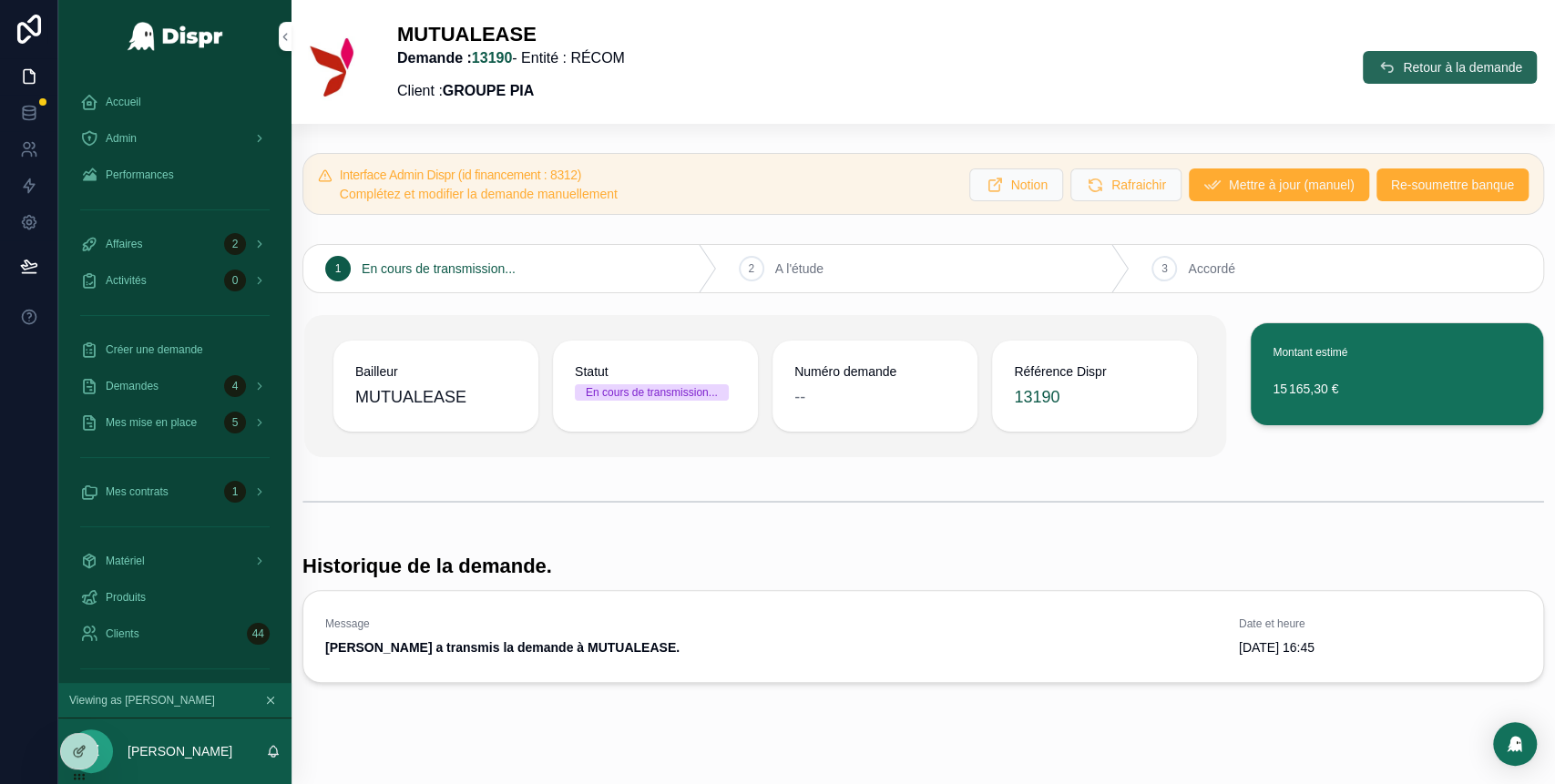
click at [1370, 54] on button "Retour à la demande" at bounding box center [1450, 67] width 174 height 33
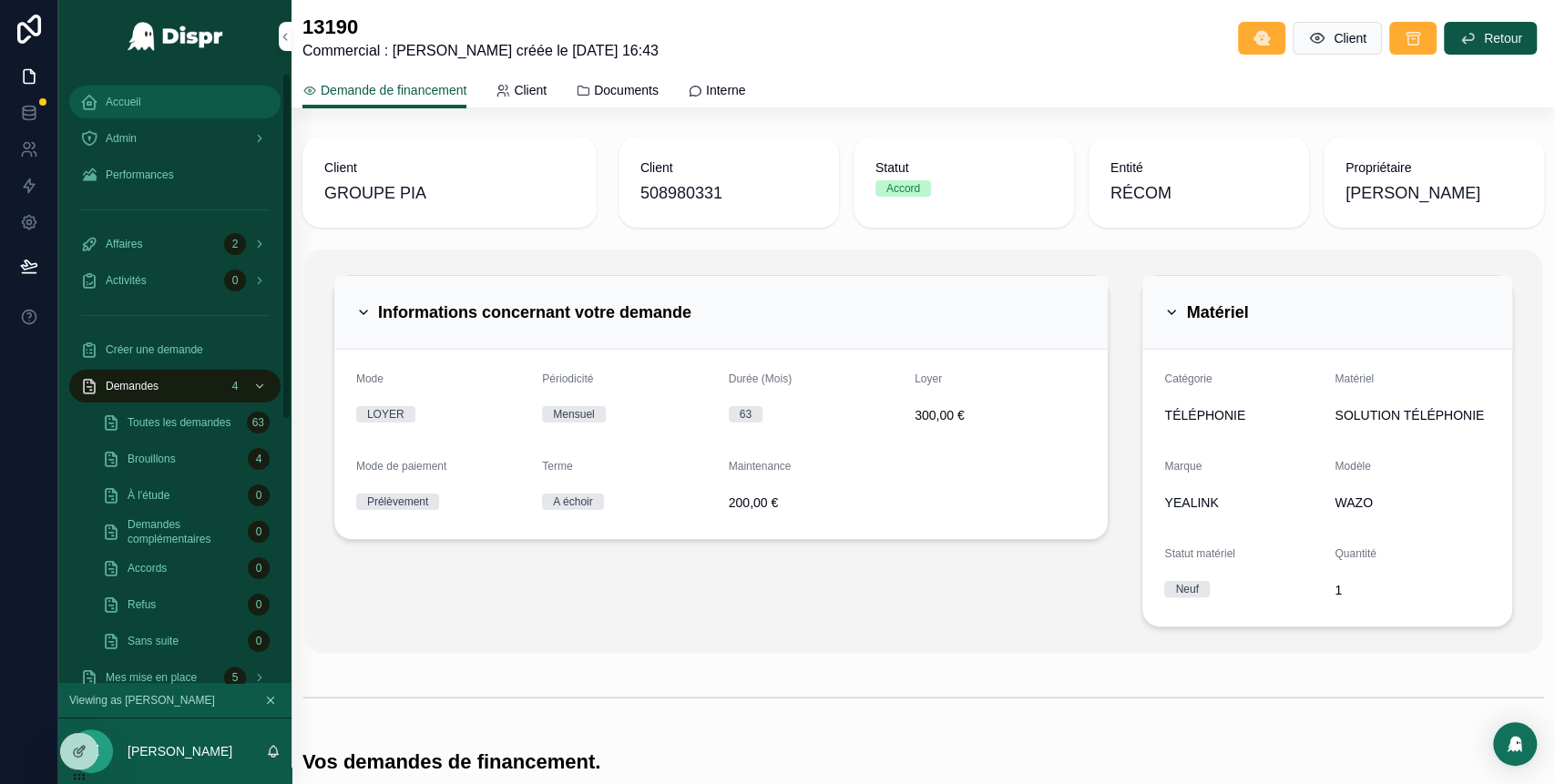
click at [166, 90] on div "Accueil" at bounding box center [175, 101] width 189 height 29
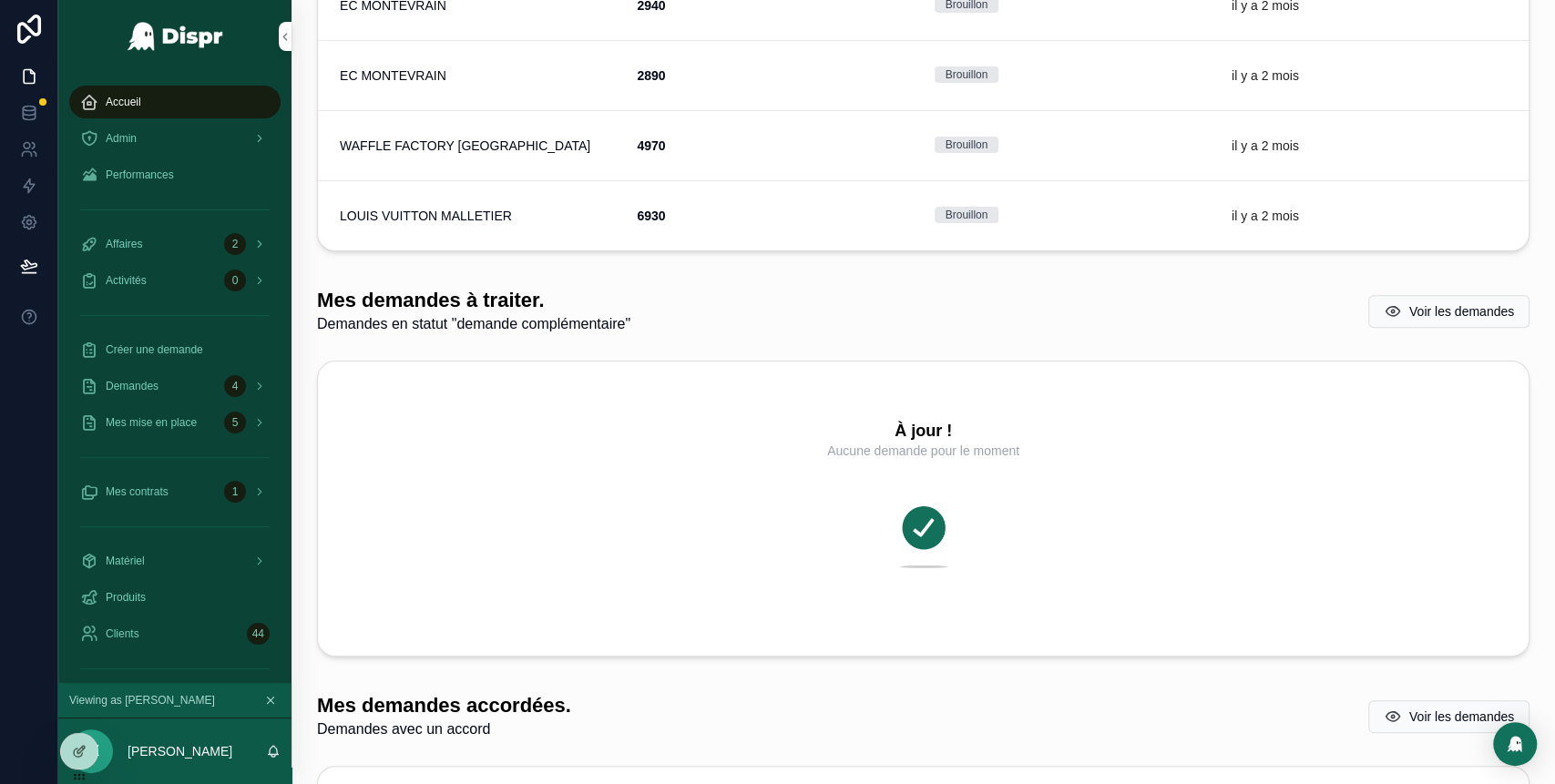
scroll to position [999, 0]
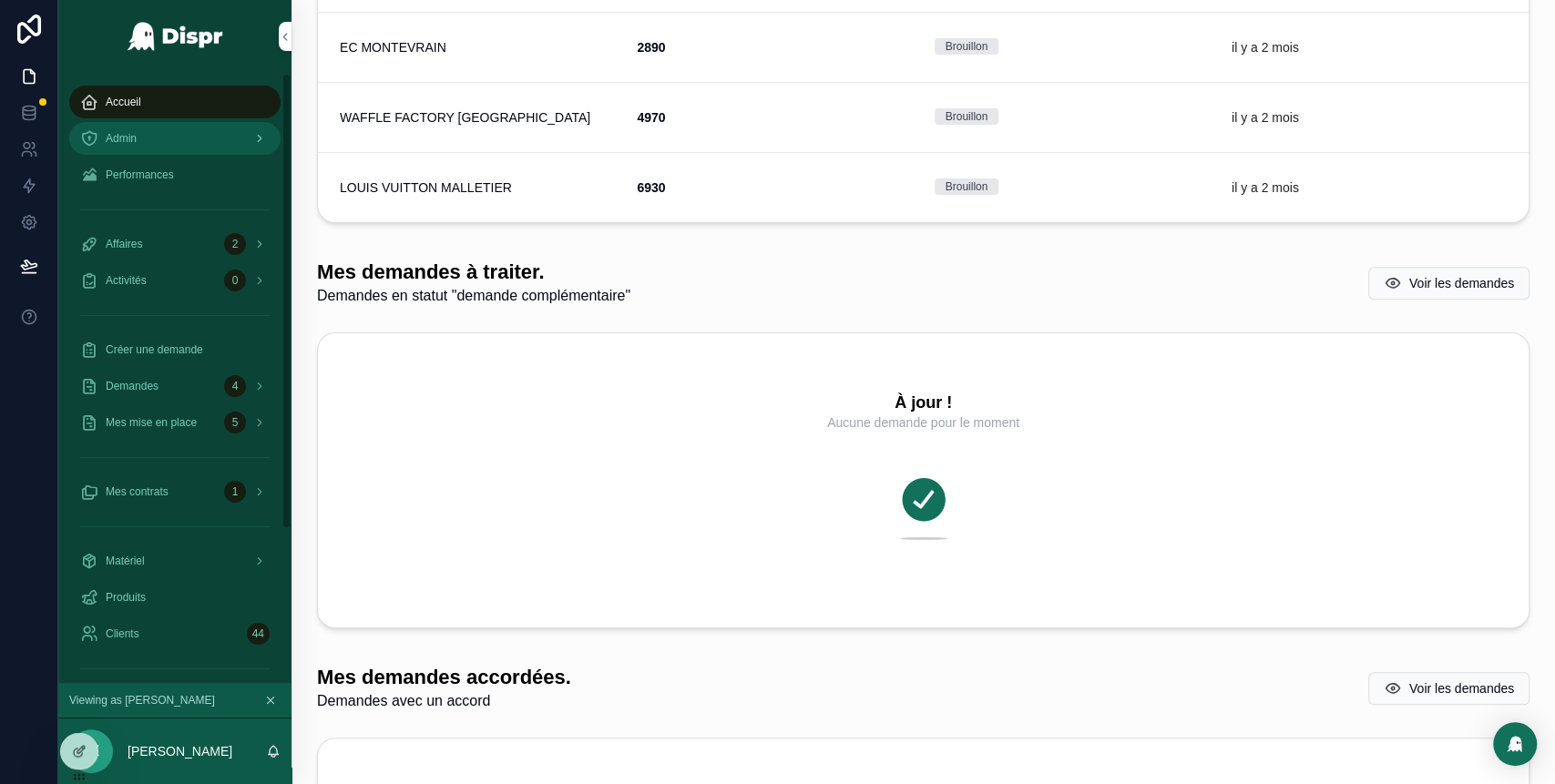
click at [195, 146] on div "Admin" at bounding box center [175, 138] width 189 height 29
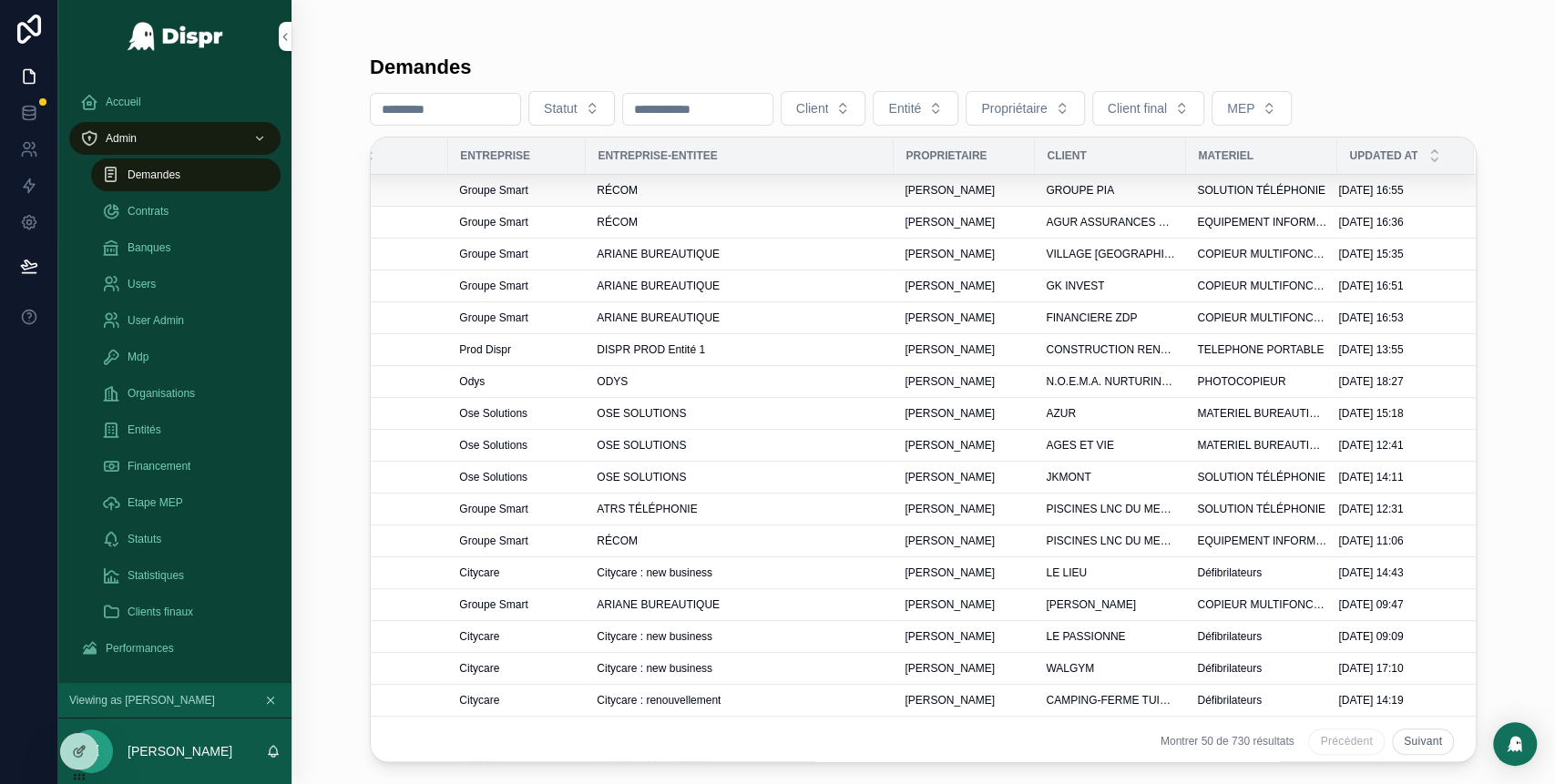
scroll to position [0, 570]
click at [819, 321] on div "ARIANE BUREAUTIQUE" at bounding box center [739, 318] width 286 height 15
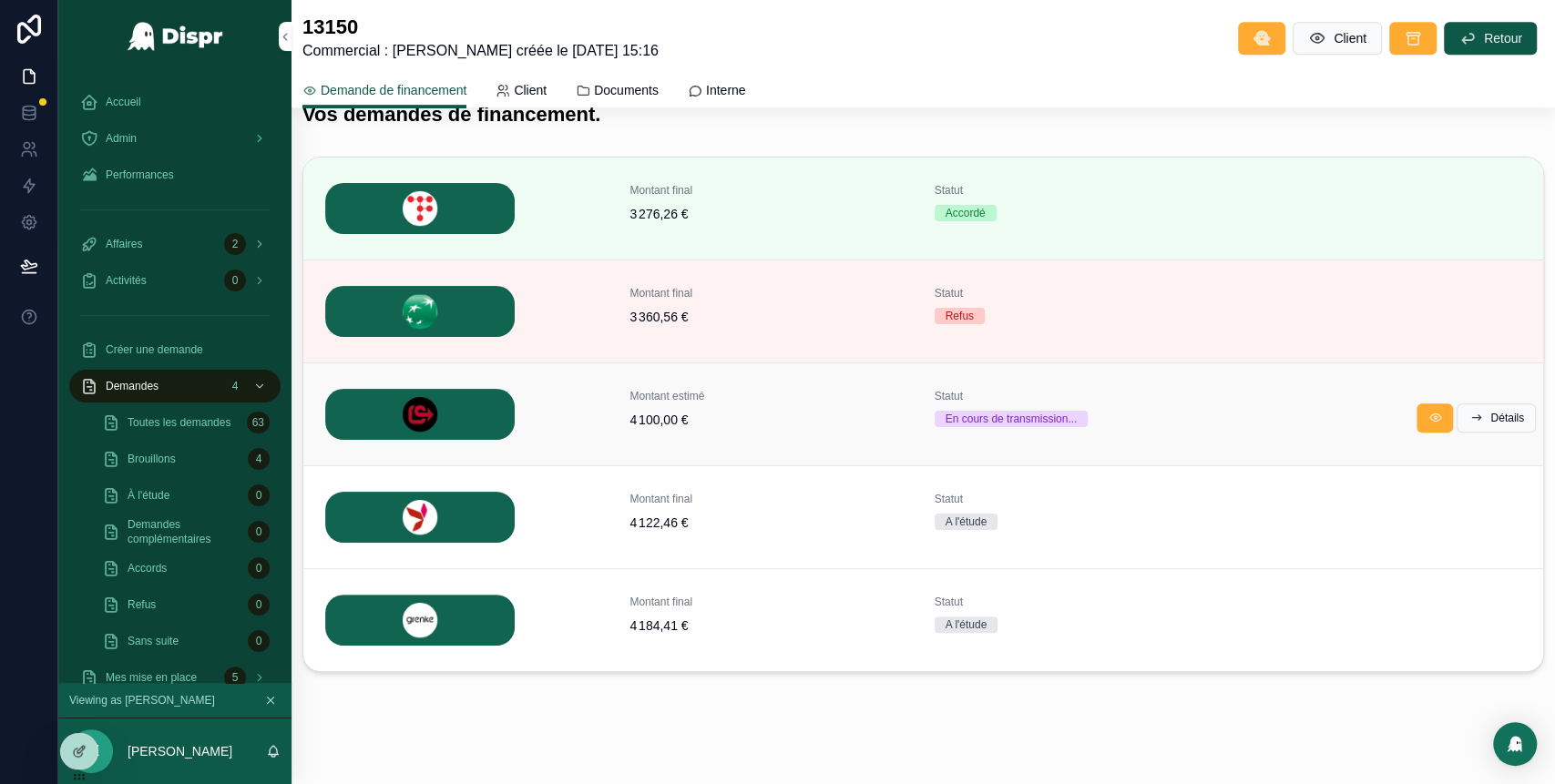
scroll to position [664, 0]
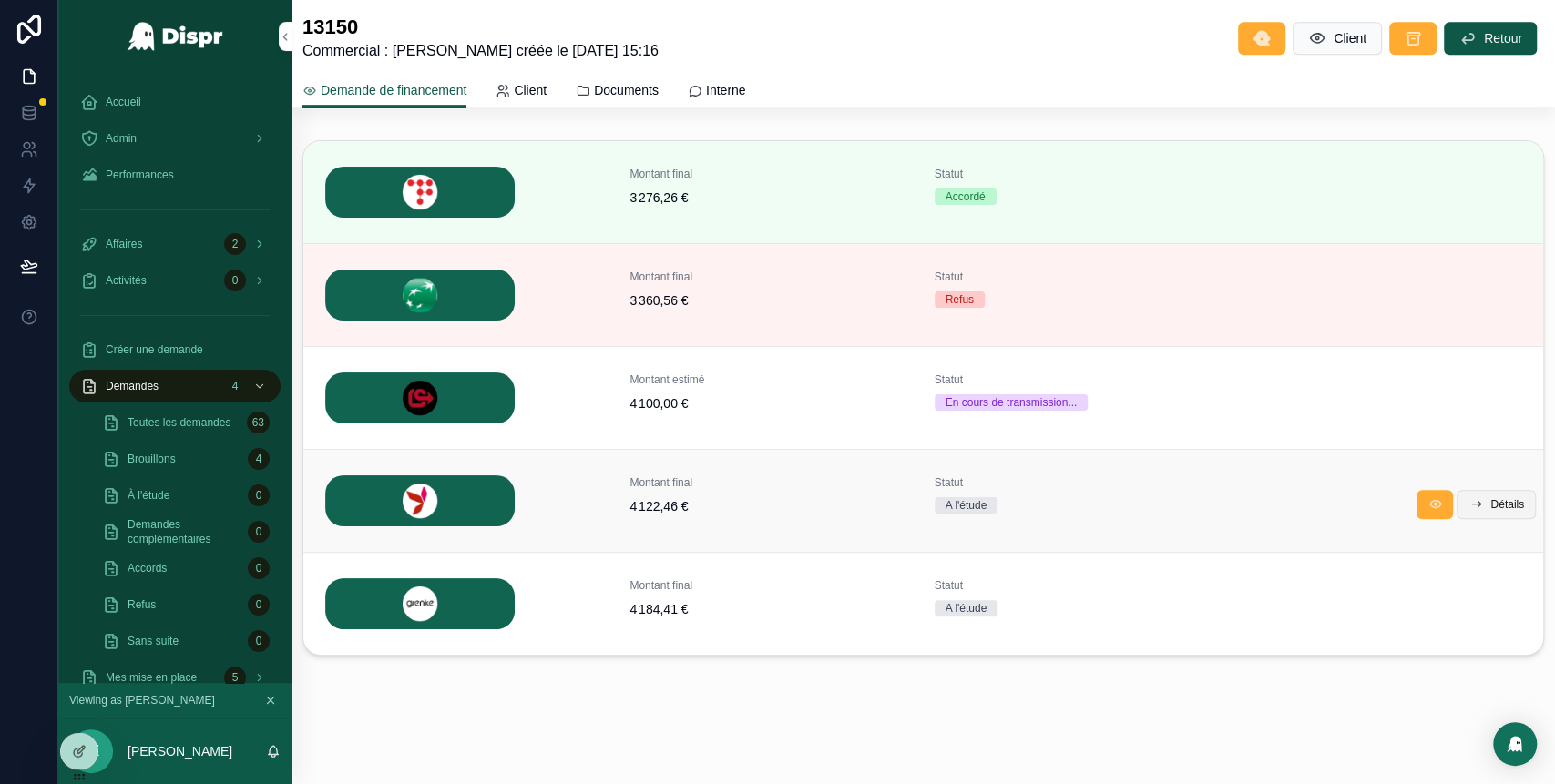
click at [1490, 506] on span "Détails" at bounding box center [1507, 505] width 34 height 15
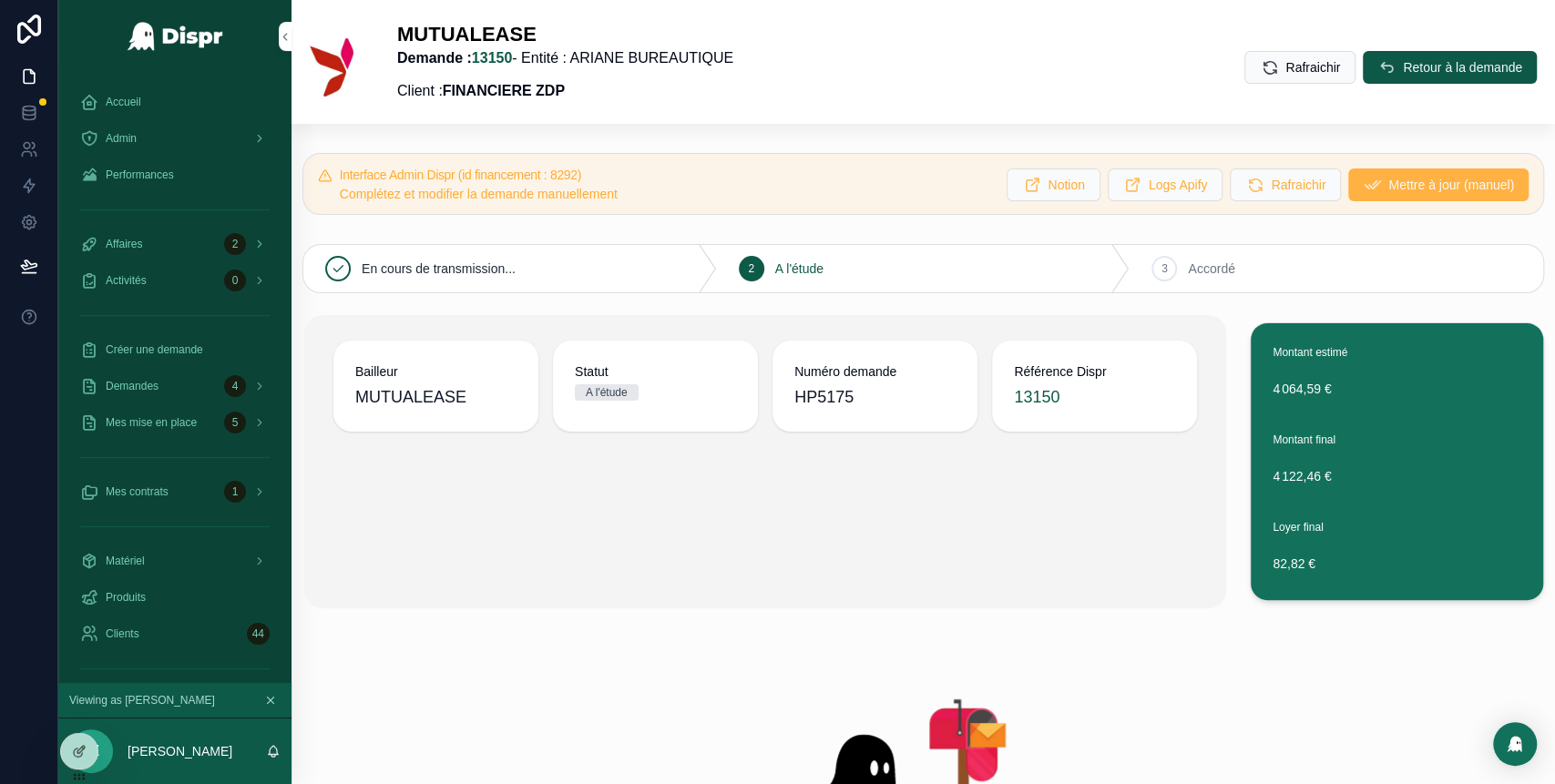
click at [1421, 197] on button "Mettre à jour (manuel)" at bounding box center [1438, 185] width 181 height 33
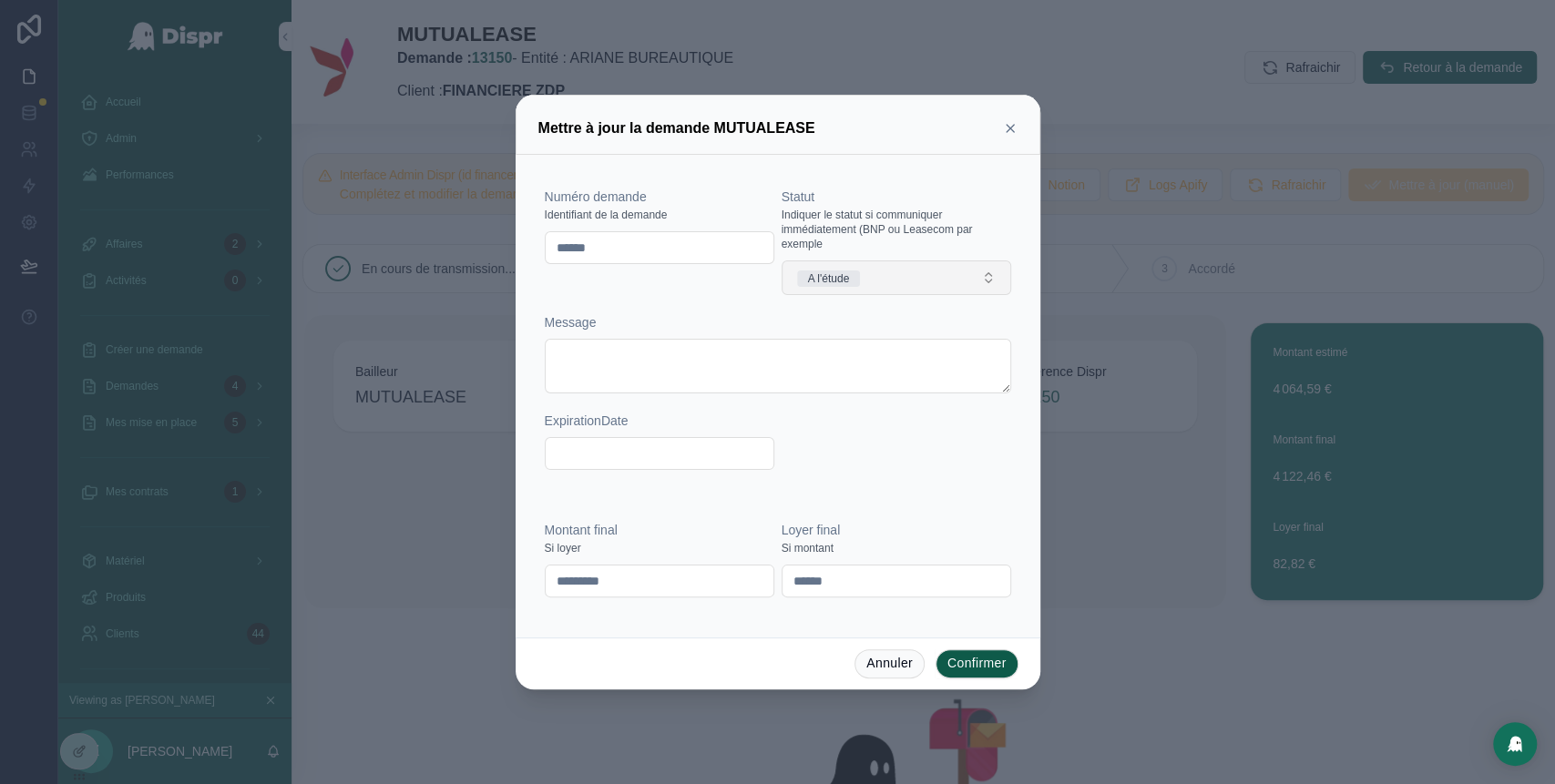
click at [926, 278] on button "A l'étude" at bounding box center [896, 277] width 230 height 35
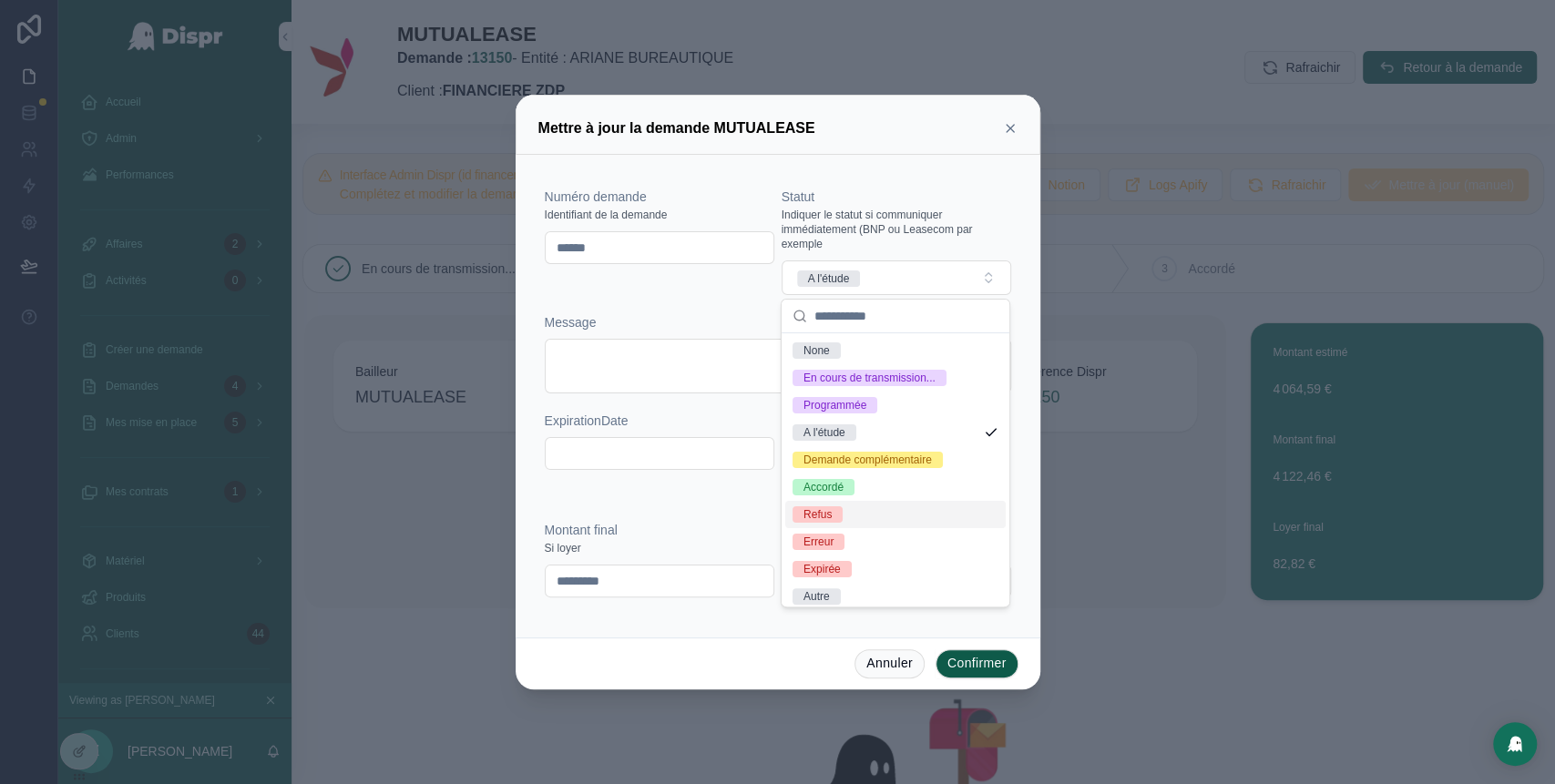
click at [863, 528] on div "Refus" at bounding box center [895, 514] width 220 height 27
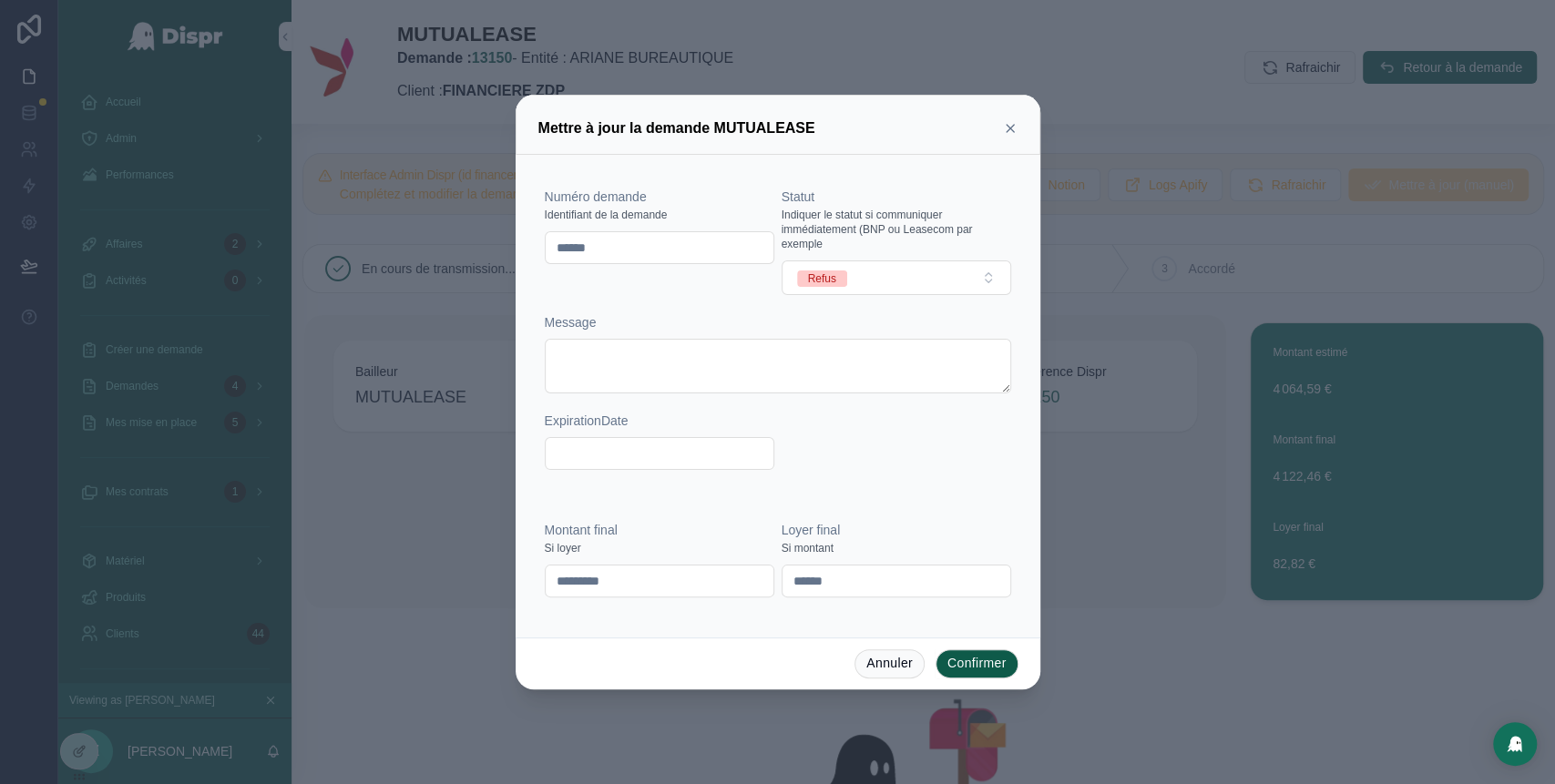
click at [984, 665] on button "Confirmer" at bounding box center [977, 663] width 82 height 29
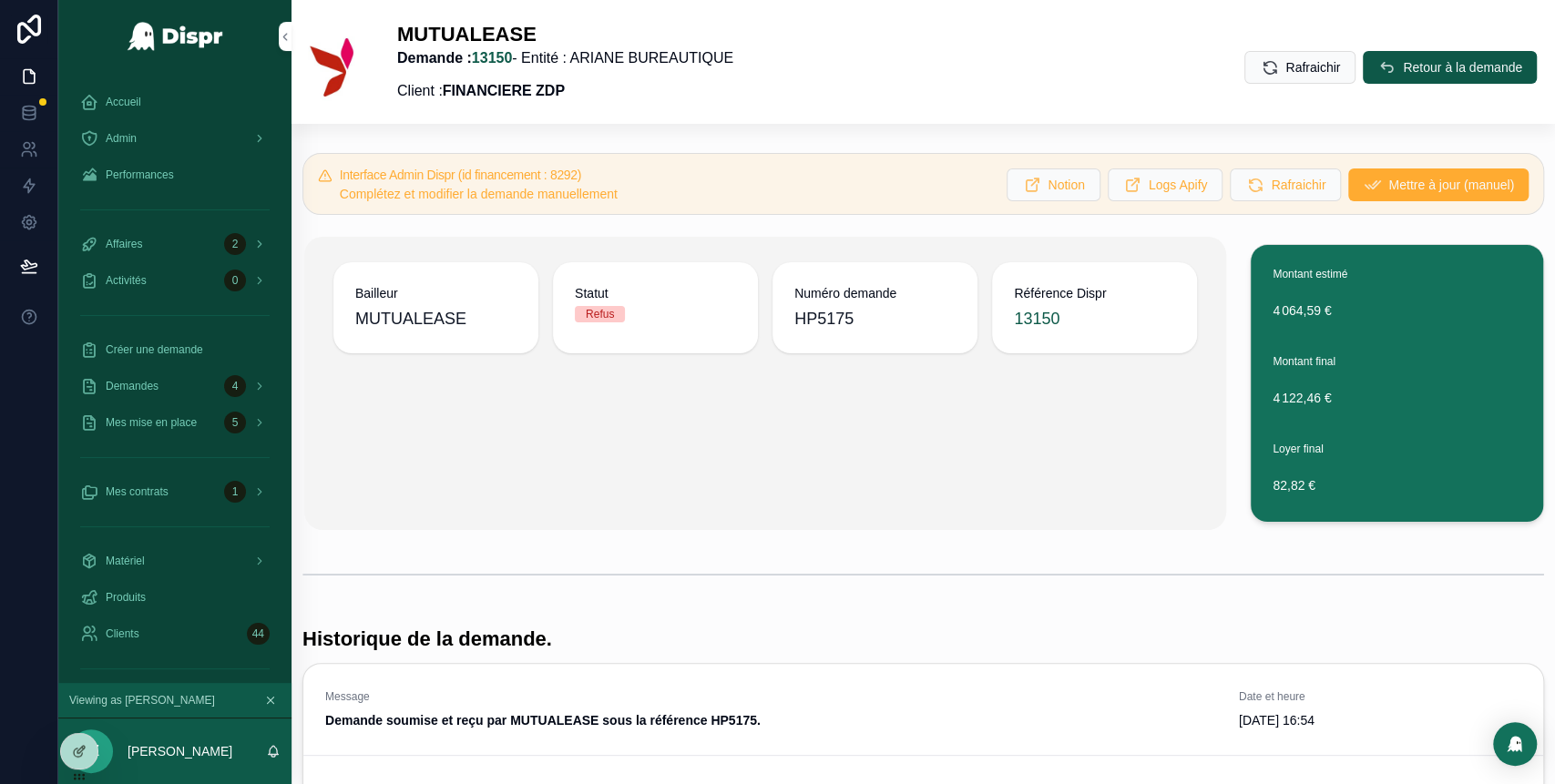
click at [1394, 80] on button "Retour à la demande" at bounding box center [1450, 67] width 174 height 33
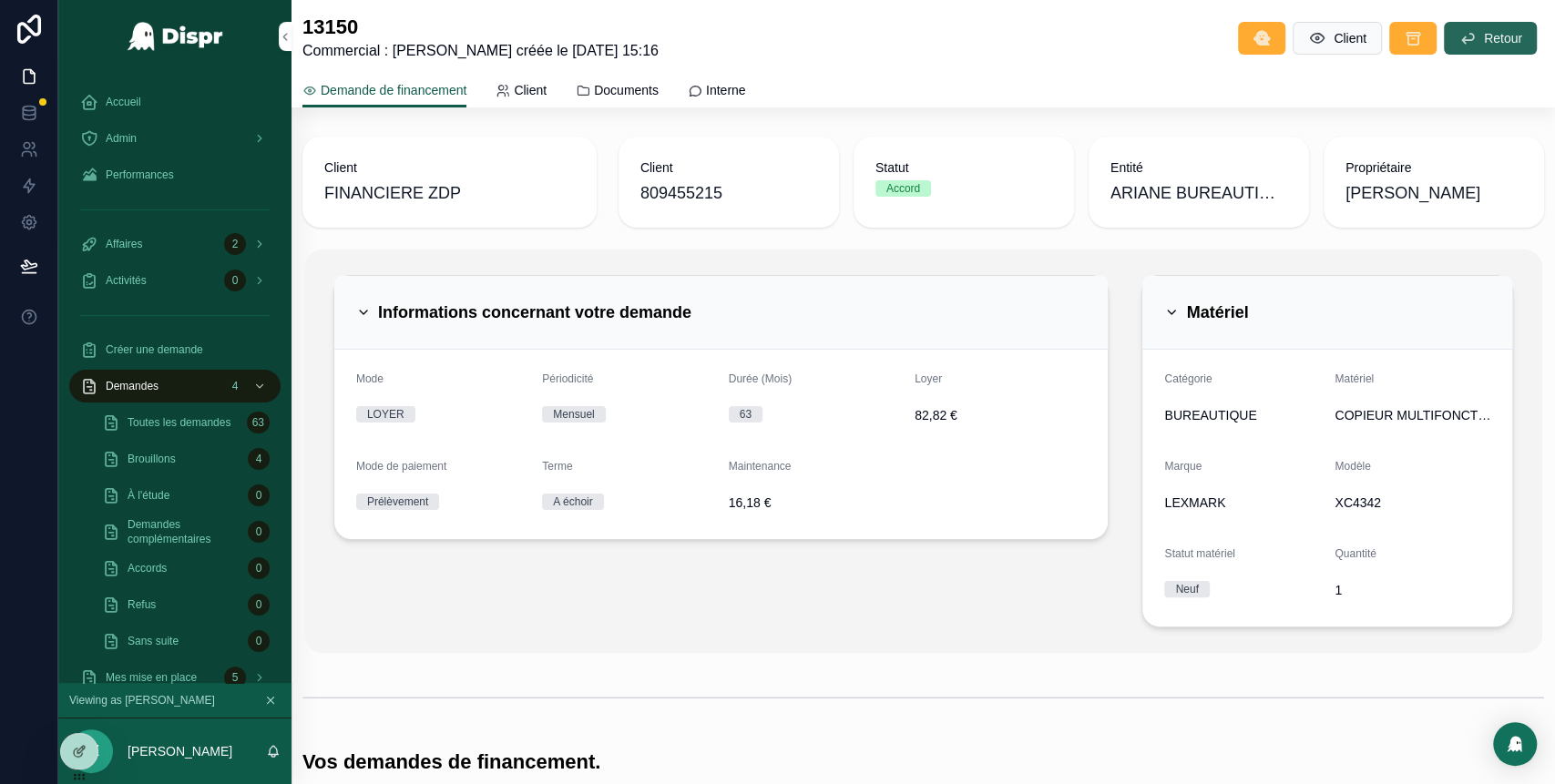
click at [1456, 48] on button "Retour" at bounding box center [1489, 37] width 93 height 33
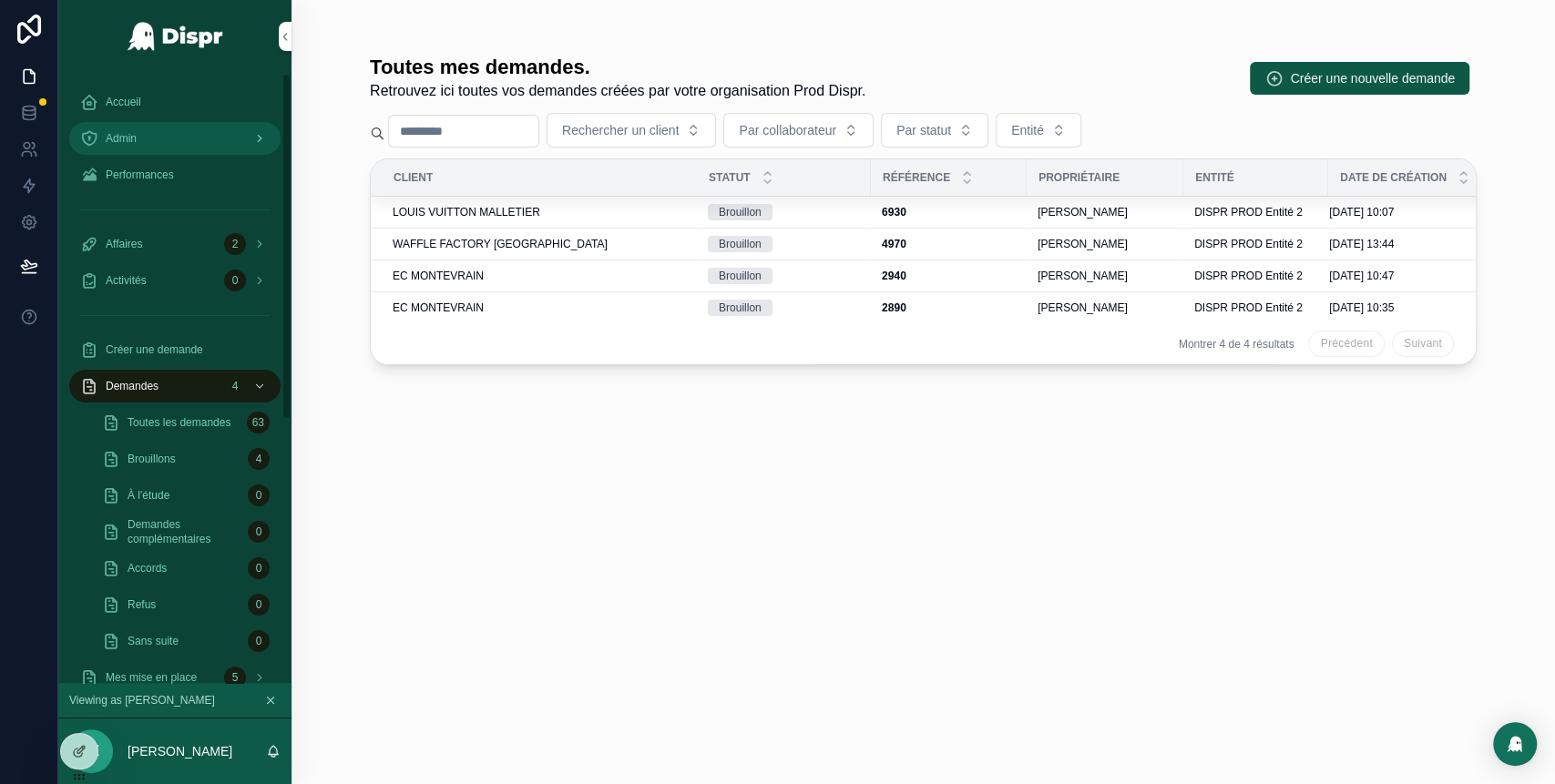
click at [166, 130] on div "Admin" at bounding box center [175, 138] width 189 height 29
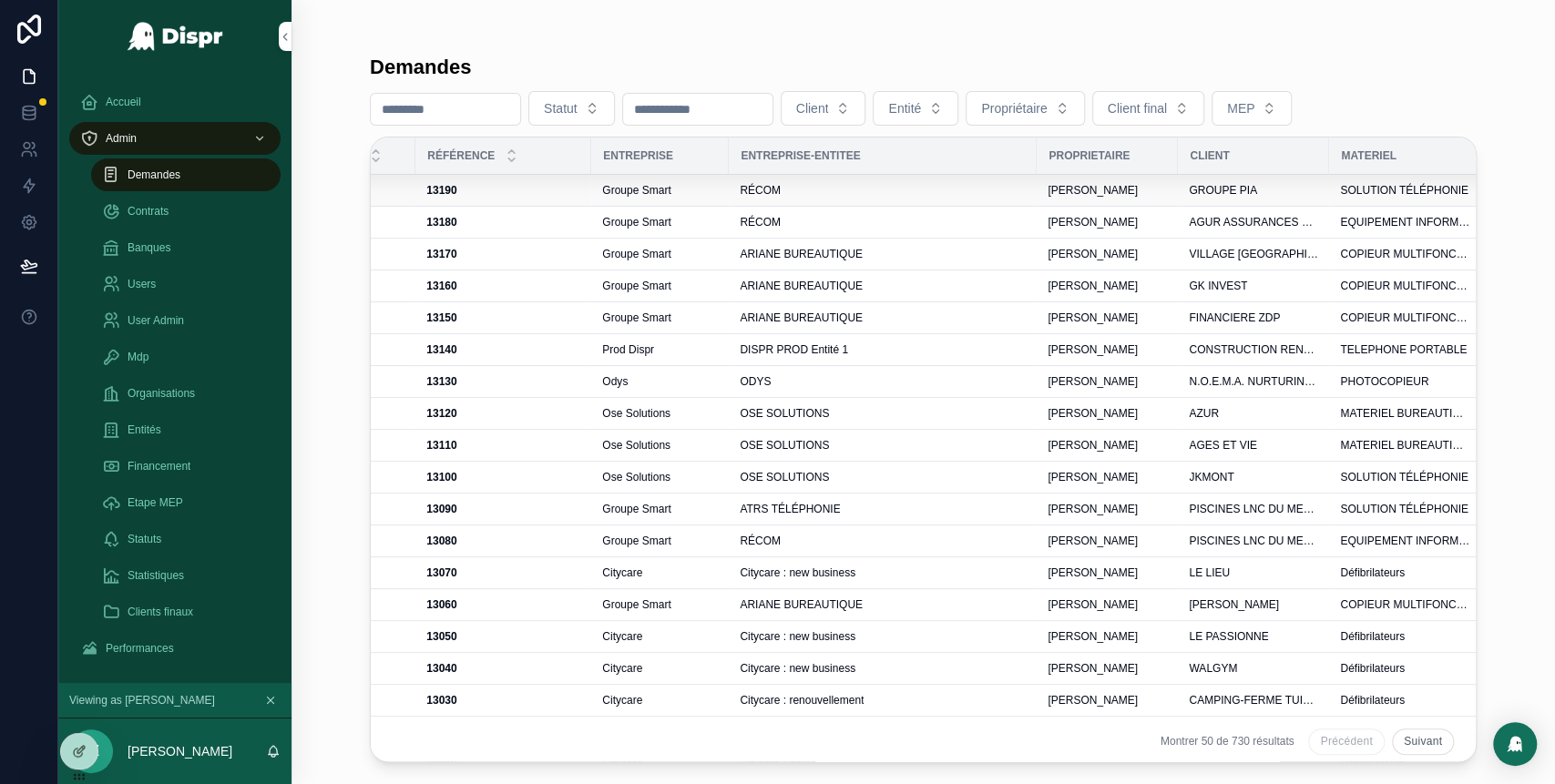
scroll to position [0, 412]
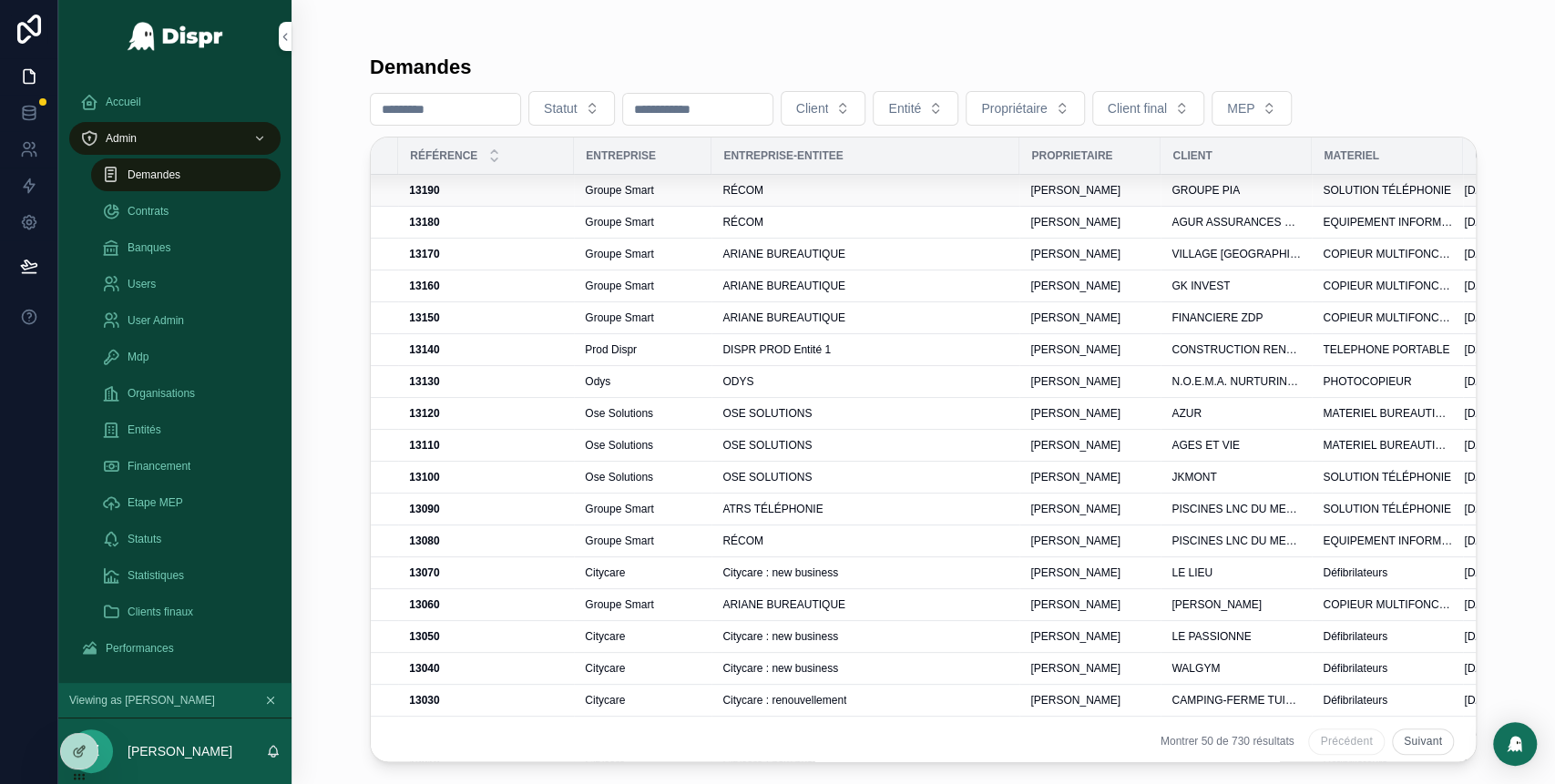
click at [833, 175] on td "RÉCOM" at bounding box center [865, 191] width 308 height 32
click at [832, 185] on div "RÉCOM" at bounding box center [865, 190] width 286 height 15
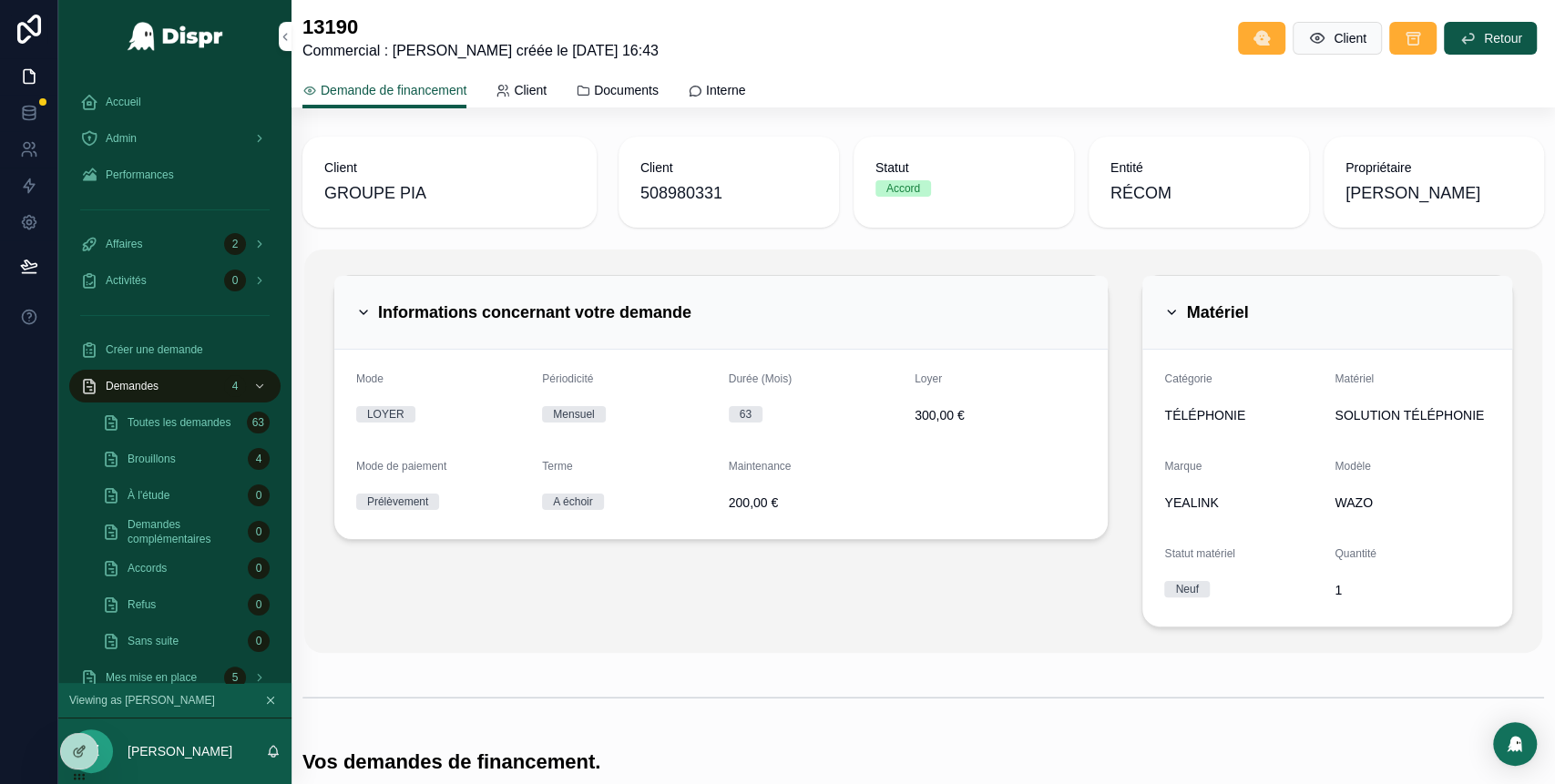
scroll to position [664, 0]
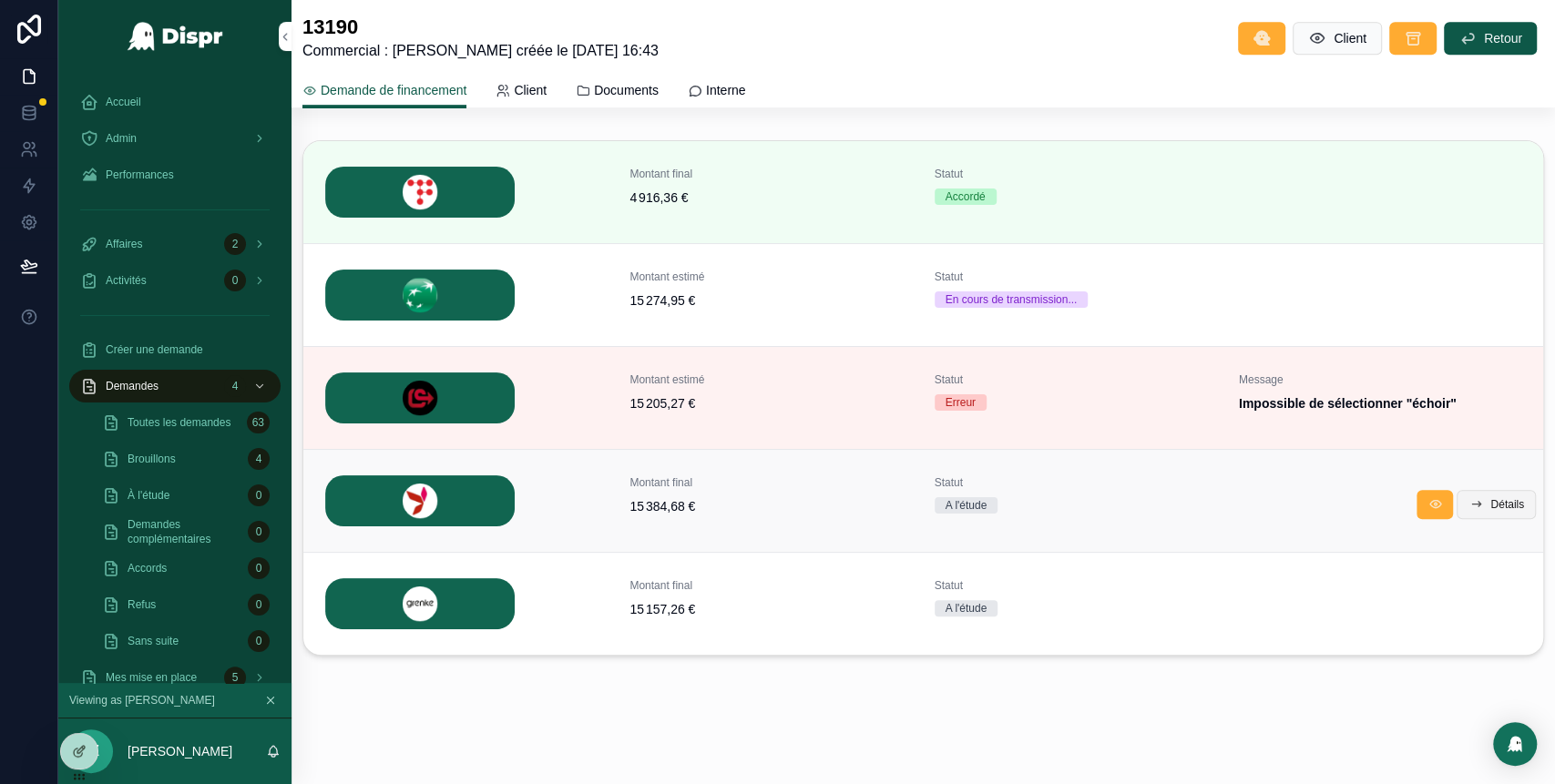
click at [1485, 510] on button "Détails" at bounding box center [1496, 504] width 80 height 29
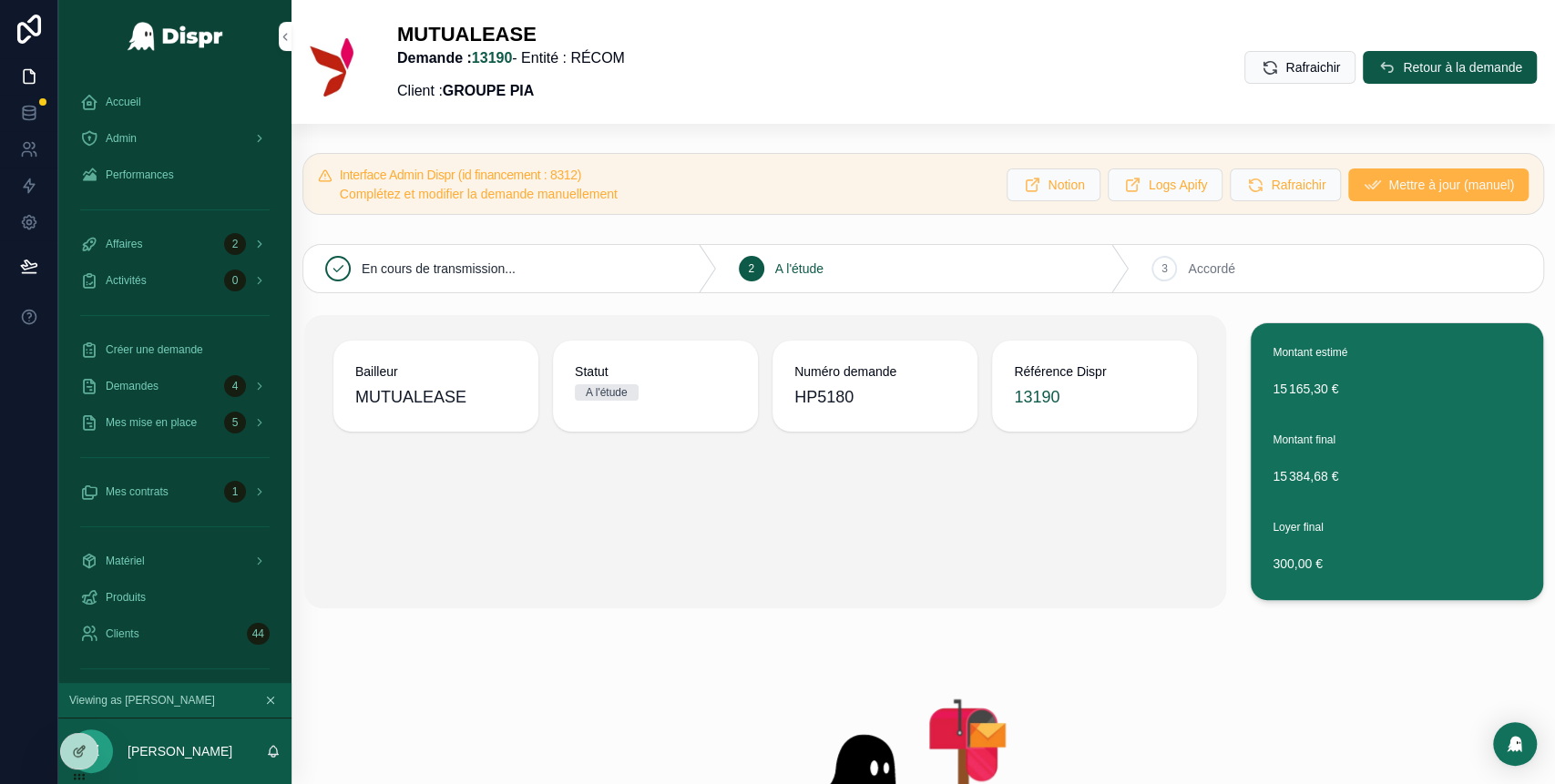
click at [1388, 189] on span "Mettre à jour (manuel)" at bounding box center [1451, 185] width 126 height 18
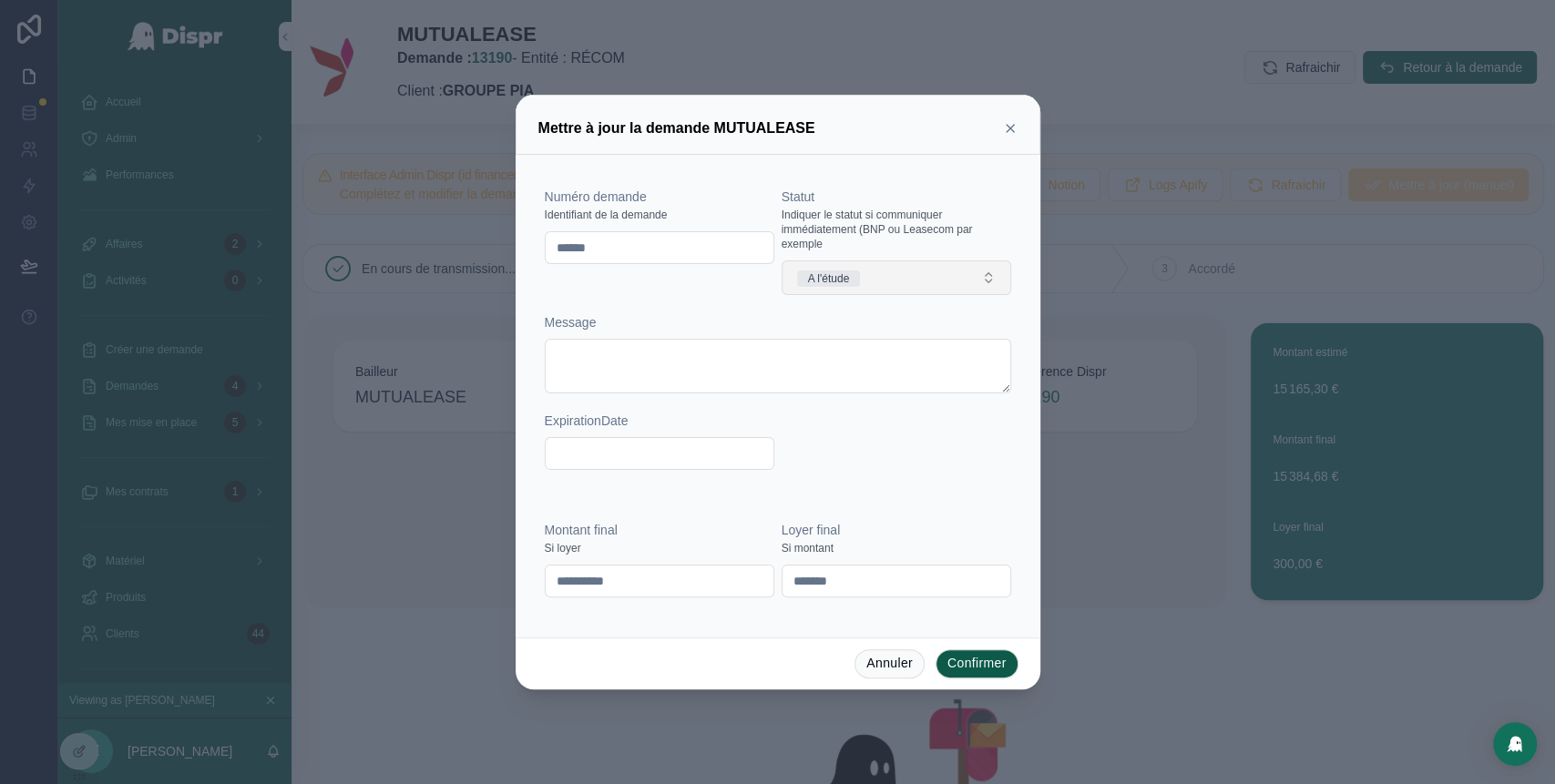
click at [889, 279] on button "A l'étude" at bounding box center [896, 277] width 230 height 35
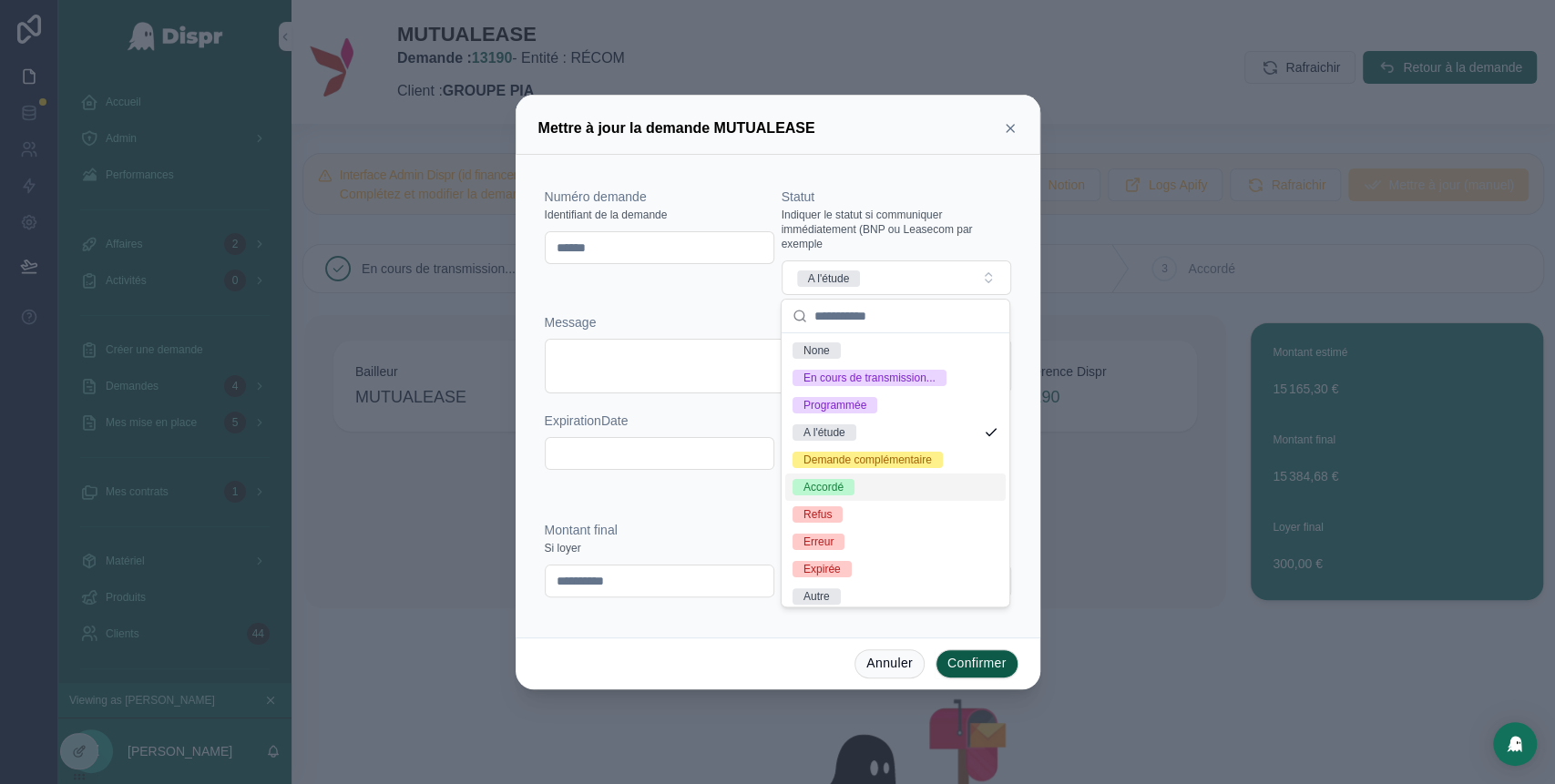
click at [866, 501] on div "Accordé" at bounding box center [895, 487] width 220 height 27
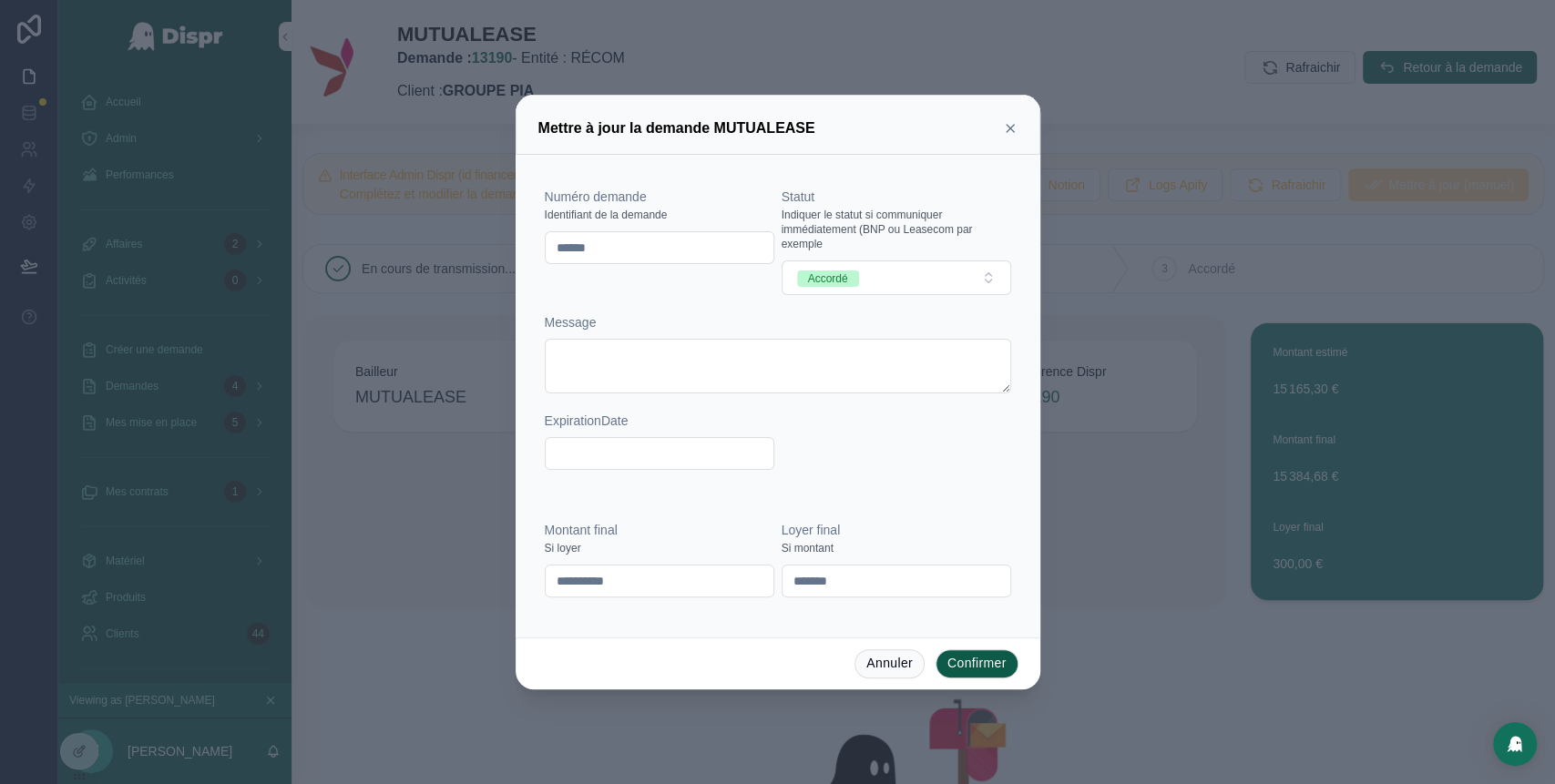
click at [964, 665] on button "Confirmer" at bounding box center [977, 663] width 82 height 29
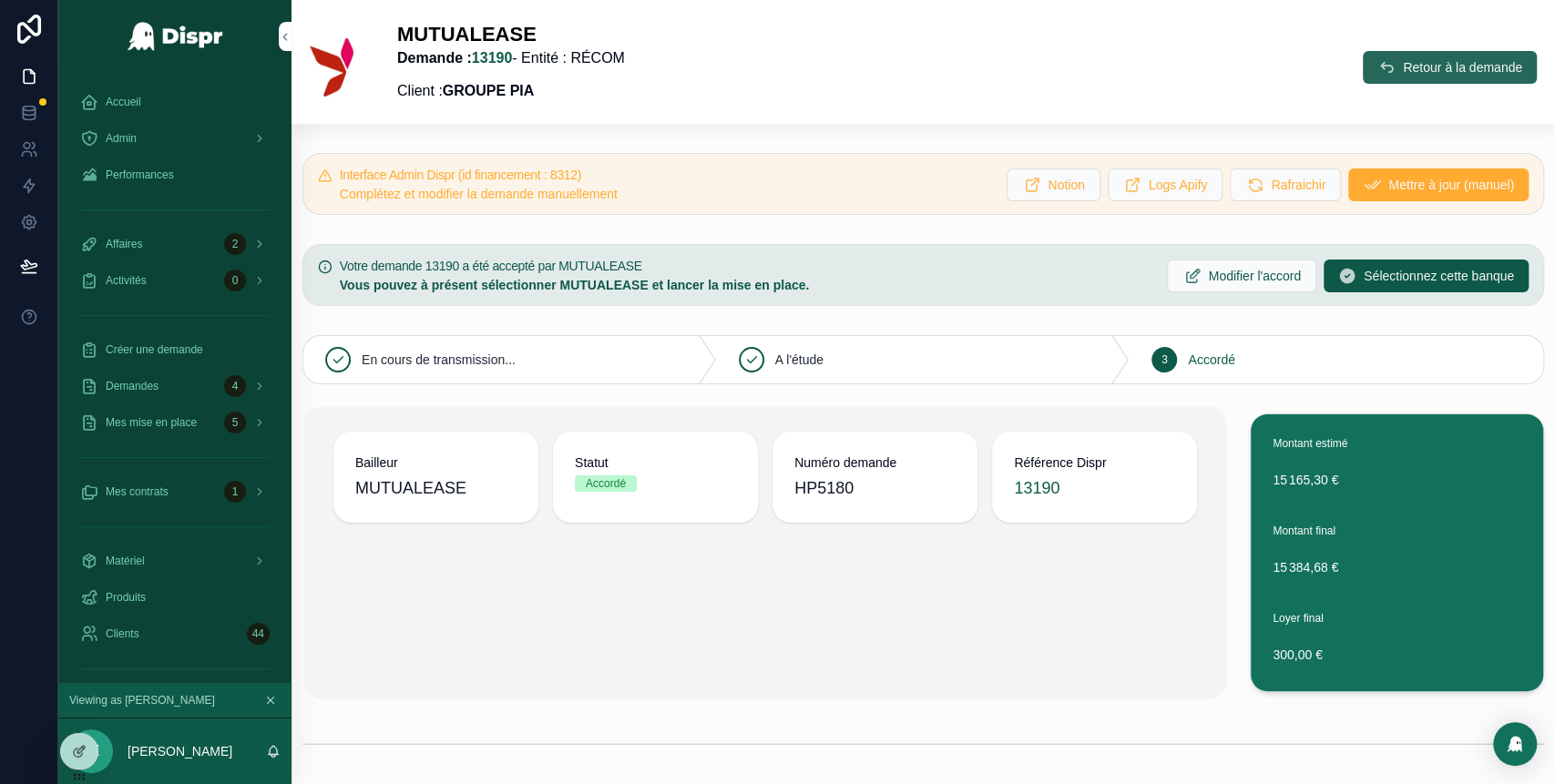
click at [1402, 66] on span "Retour à la demande" at bounding box center [1461, 67] width 119 height 18
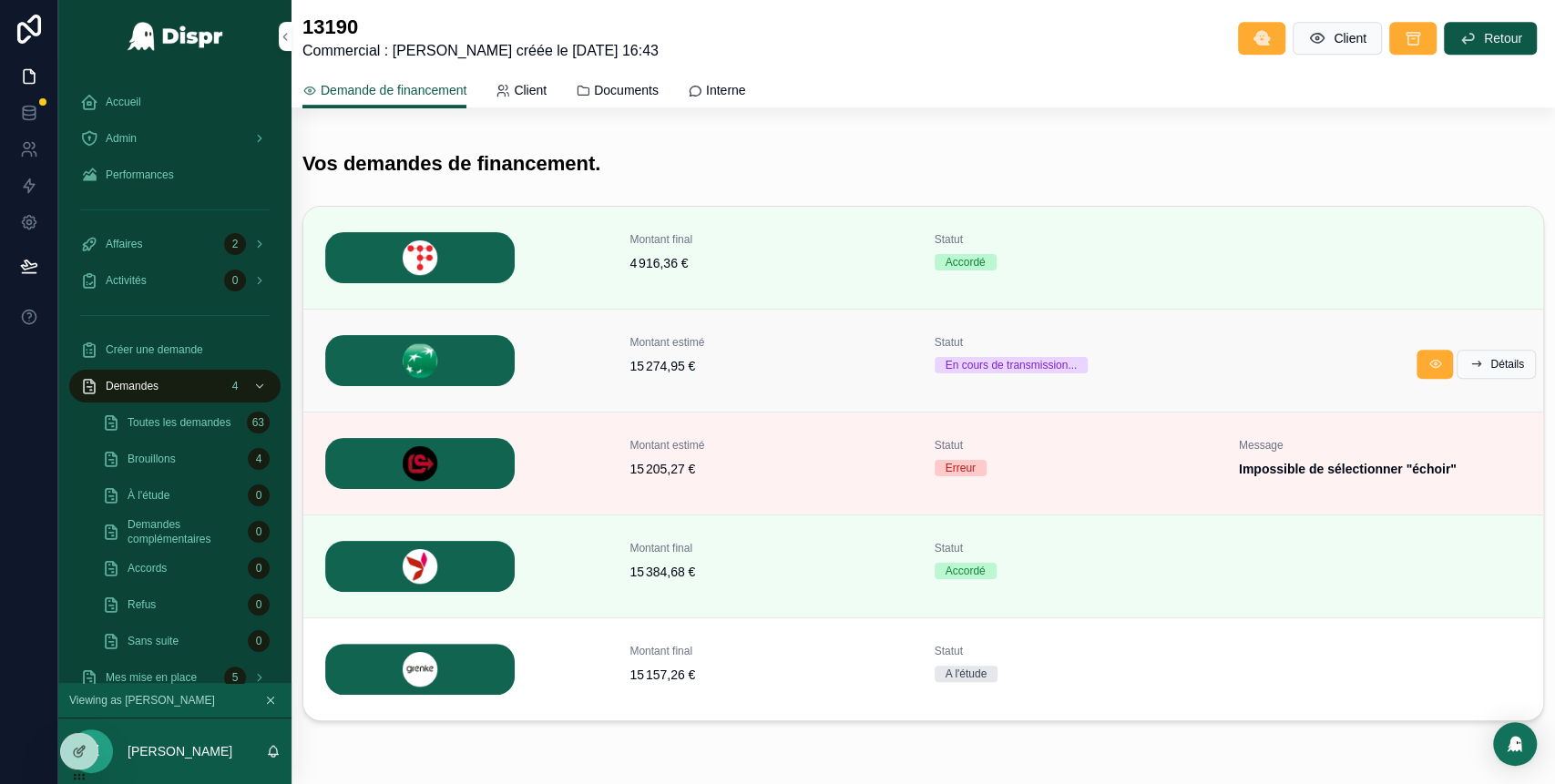
scroll to position [608, 0]
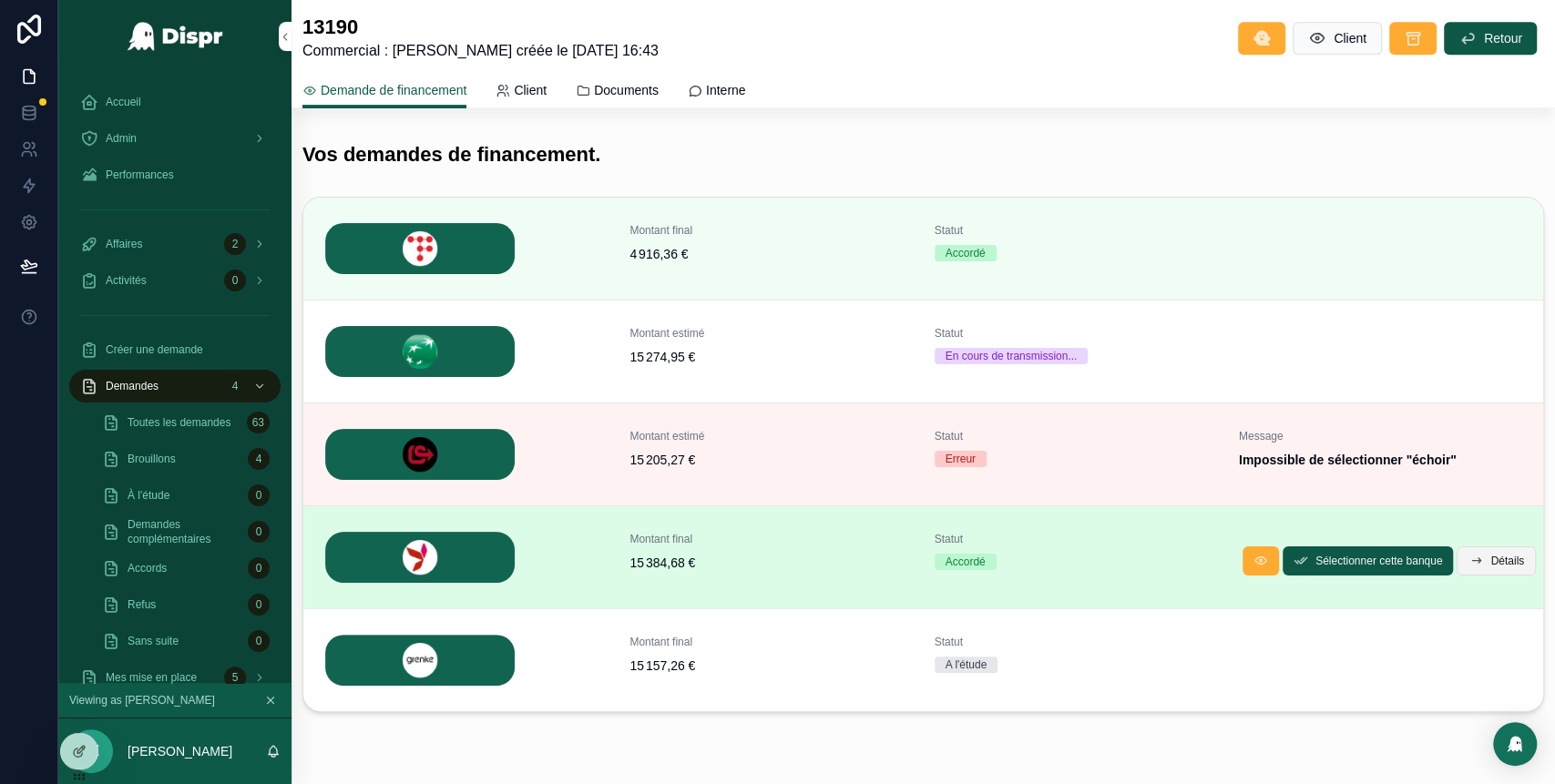
click at [1490, 554] on span "Détails" at bounding box center [1507, 561] width 34 height 15
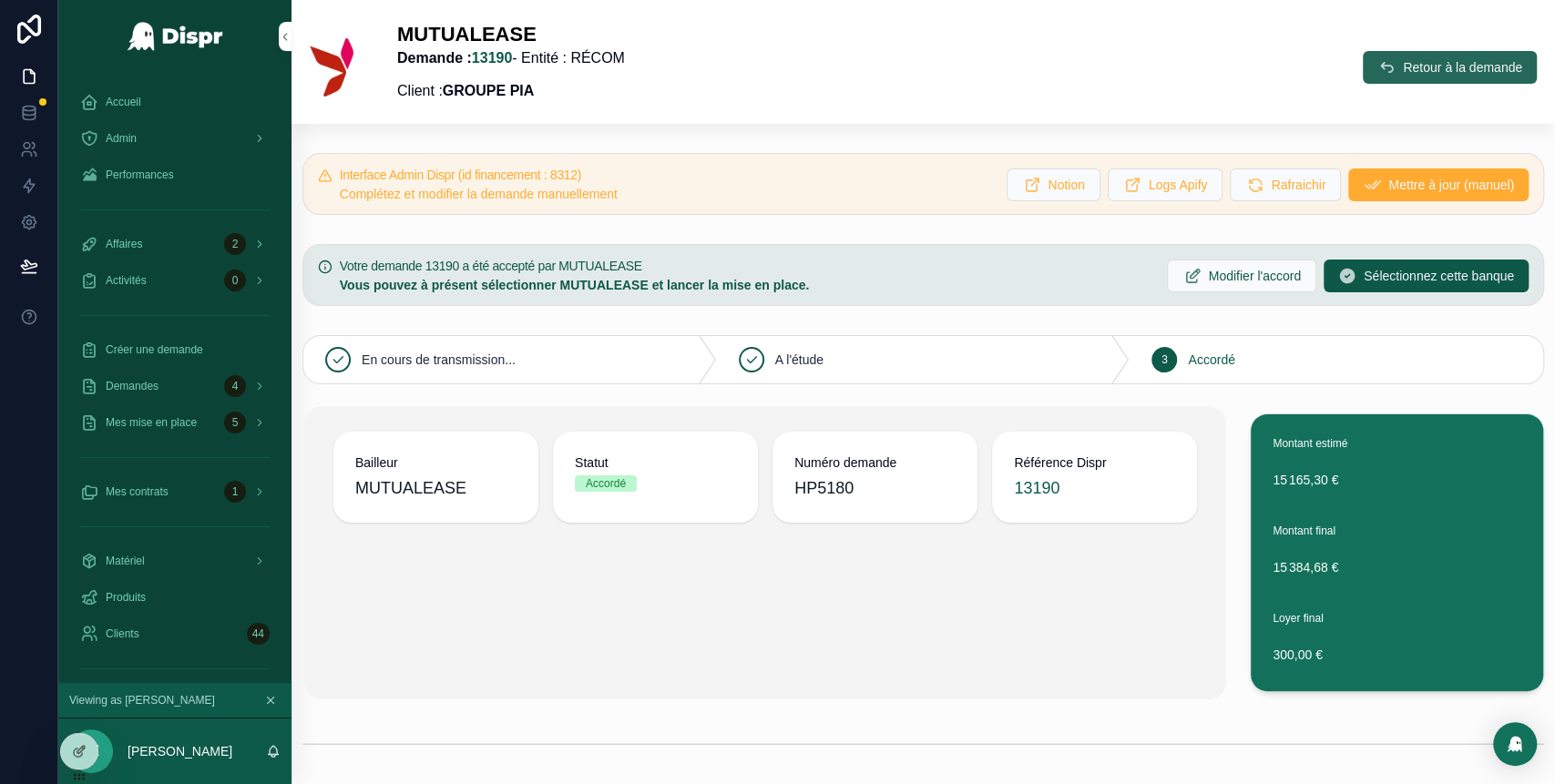
click at [1402, 69] on span "Retour à la demande" at bounding box center [1461, 67] width 119 height 18
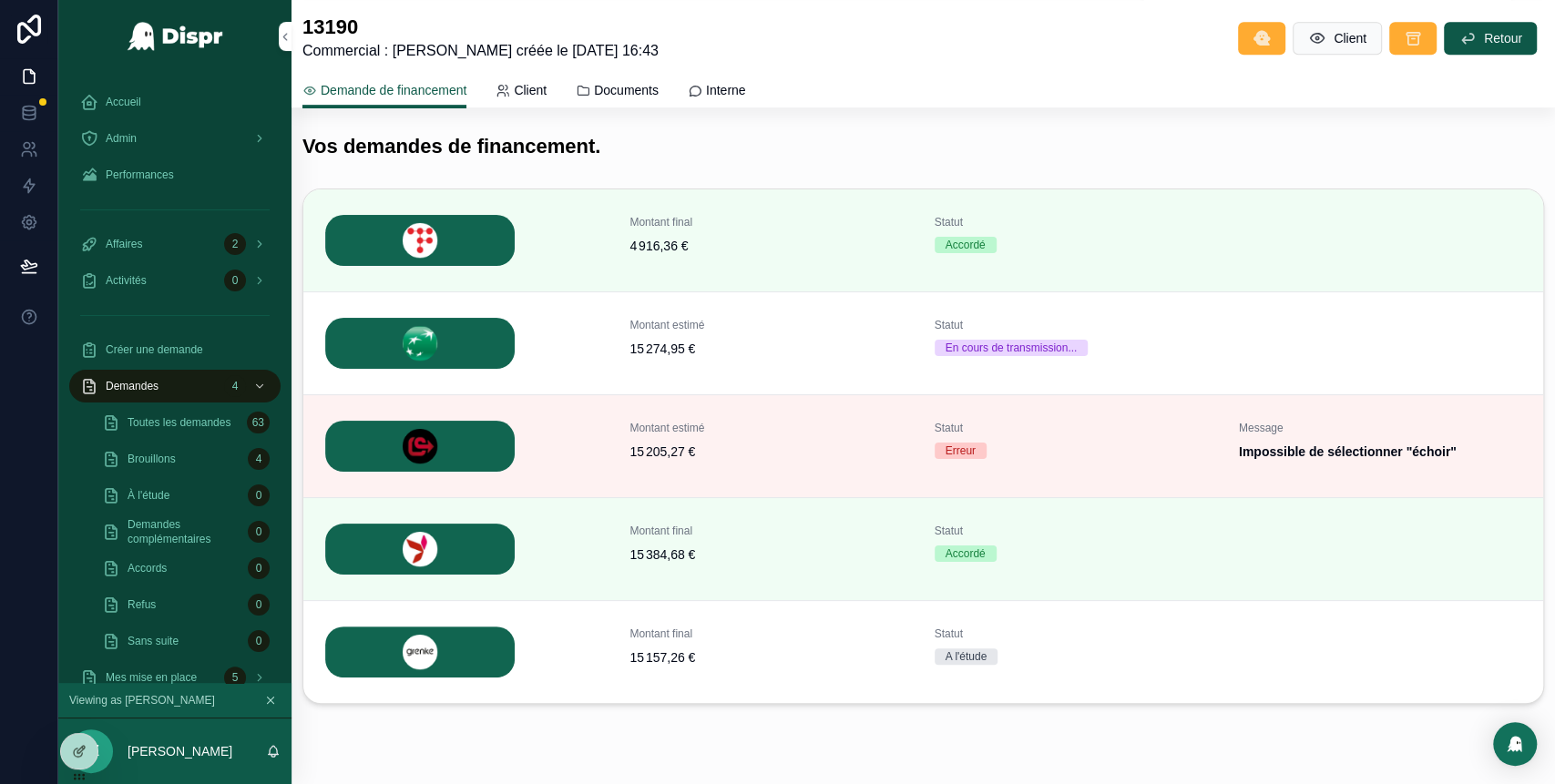
scroll to position [664, 0]
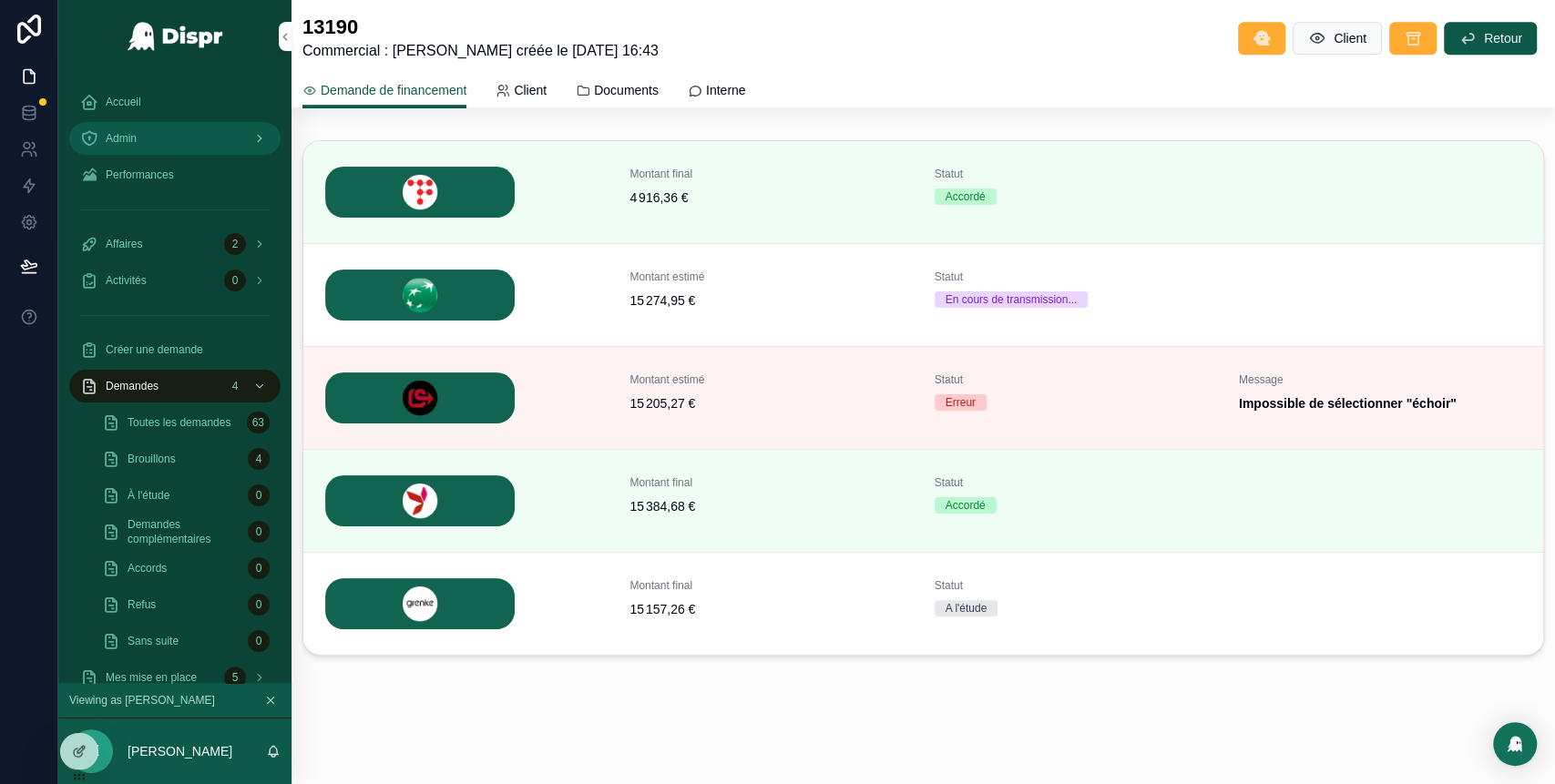
click at [182, 135] on div "Admin" at bounding box center [175, 138] width 189 height 29
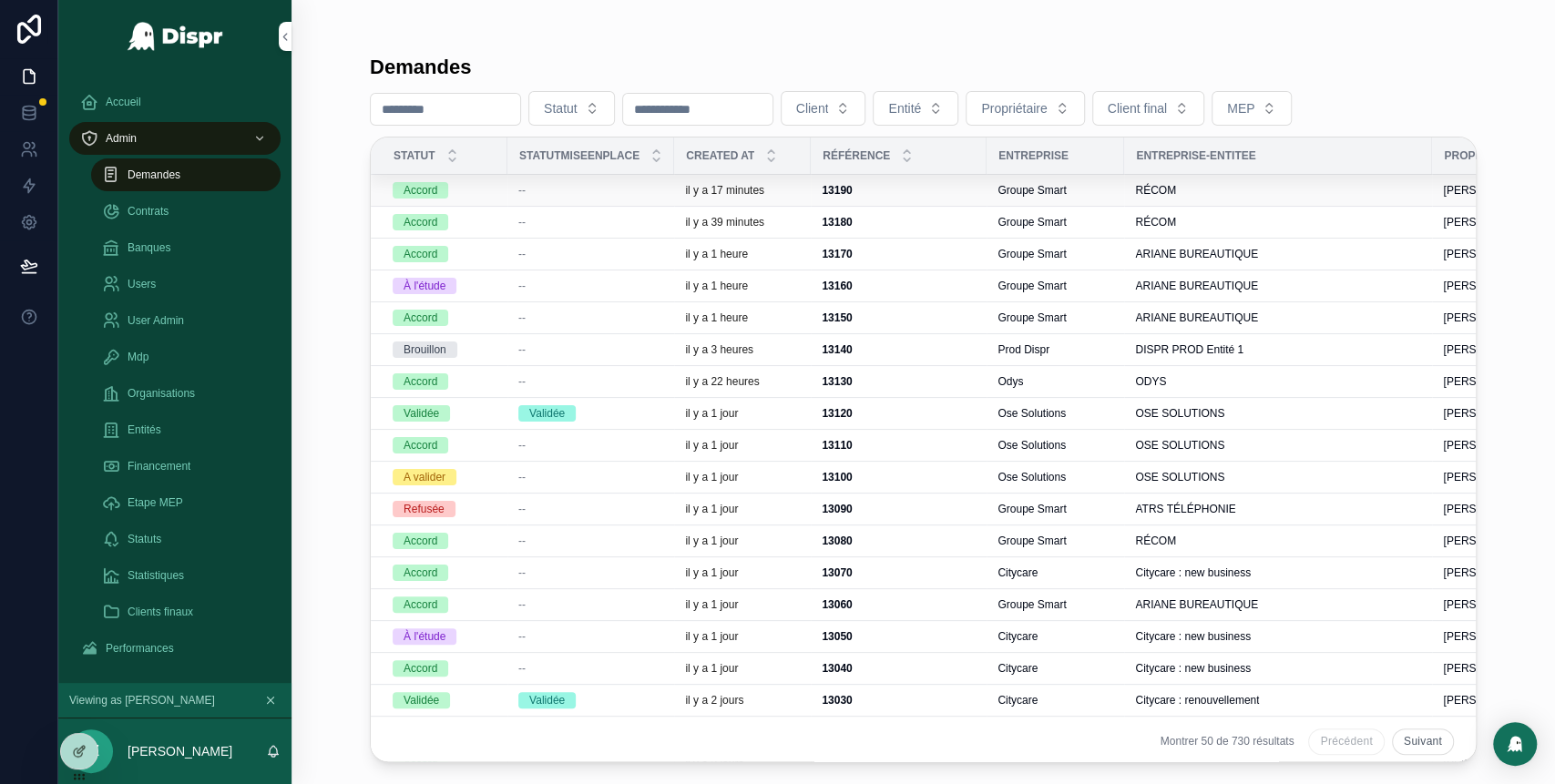
click at [610, 190] on div "--" at bounding box center [590, 190] width 145 height 15
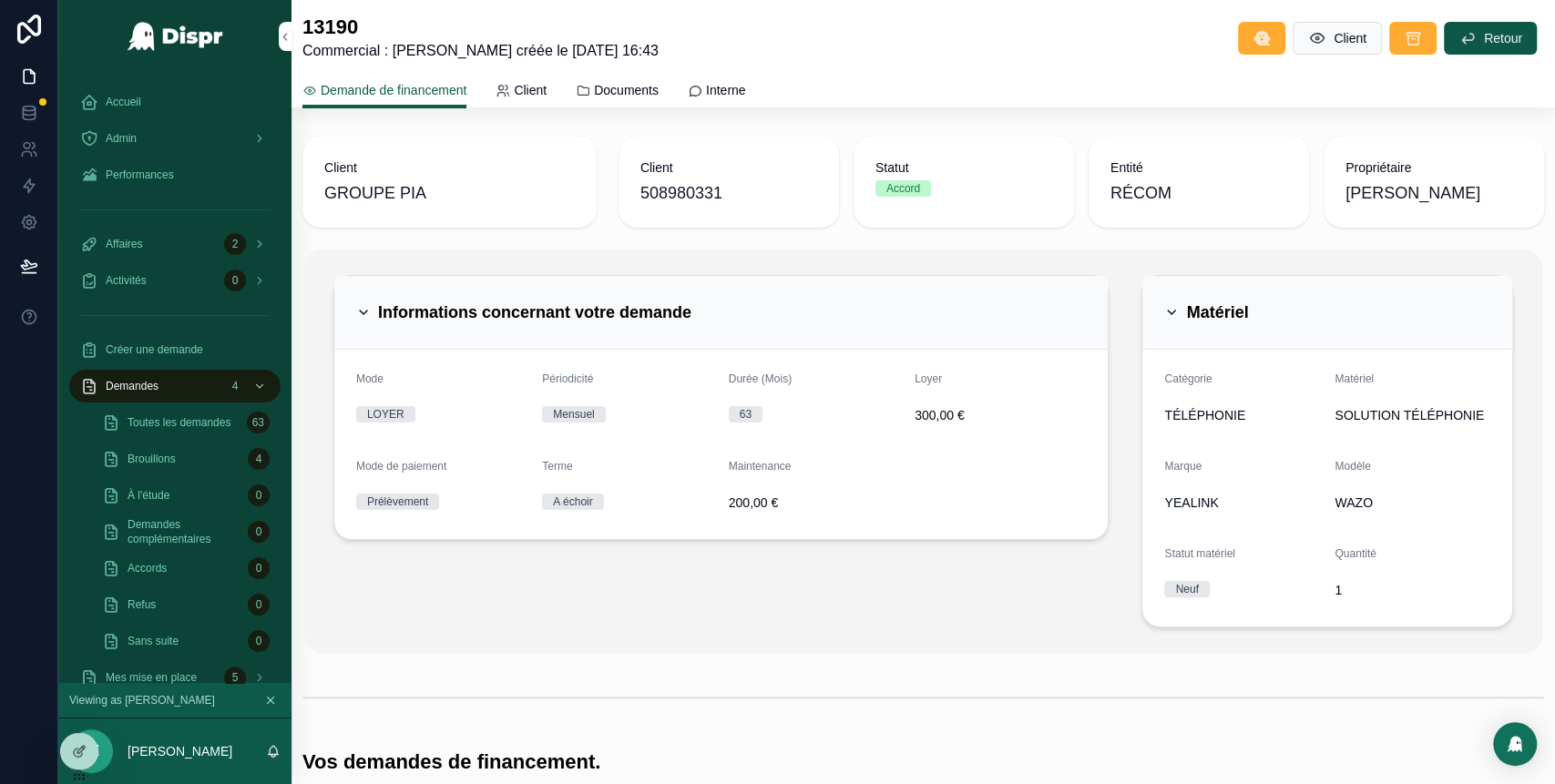
scroll to position [664, 0]
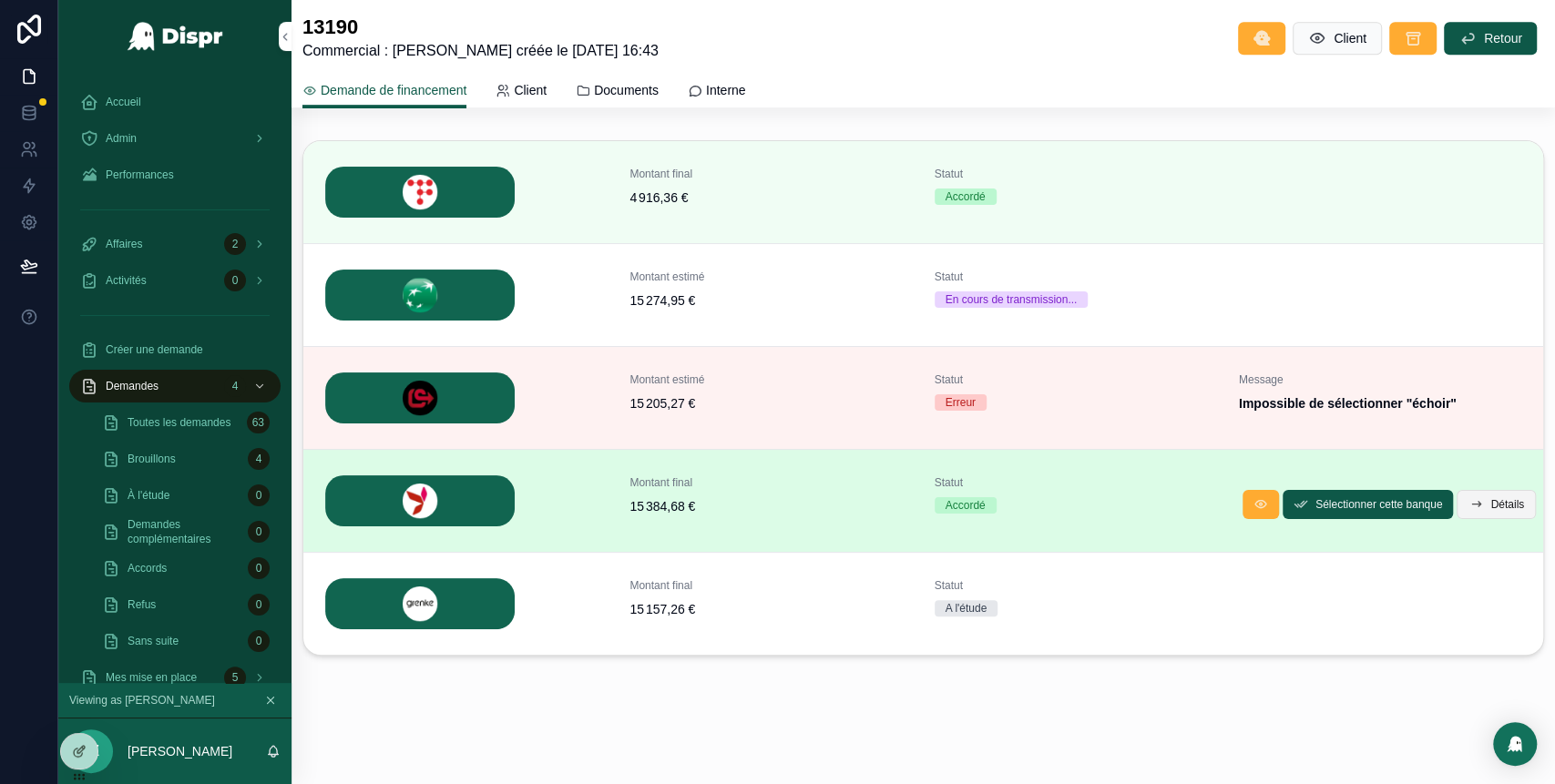
click at [1490, 497] on span "Détails" at bounding box center [1507, 505] width 34 height 15
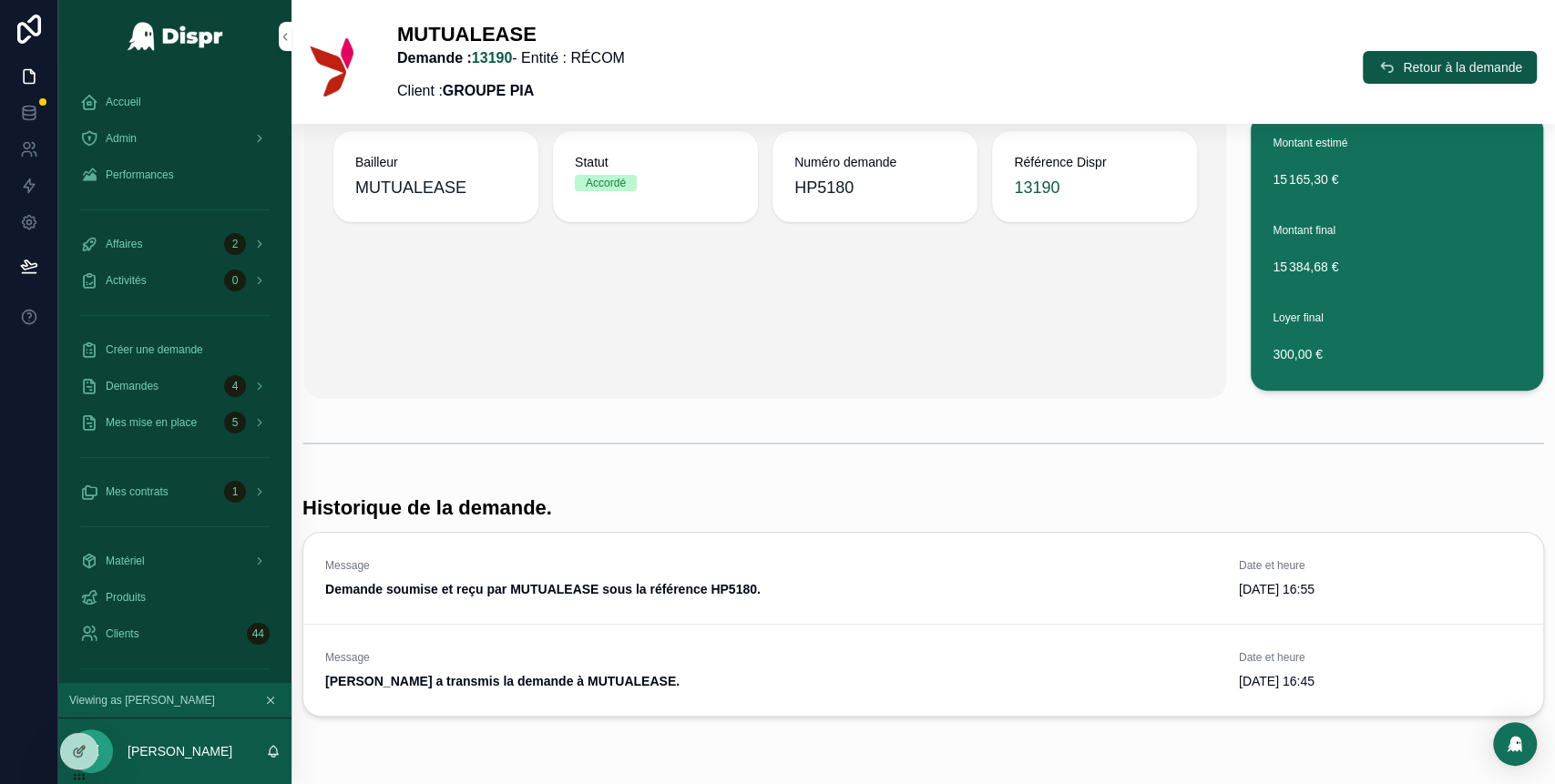
scroll to position [299, 0]
click at [1402, 66] on span "Retour à la demande" at bounding box center [1461, 67] width 119 height 18
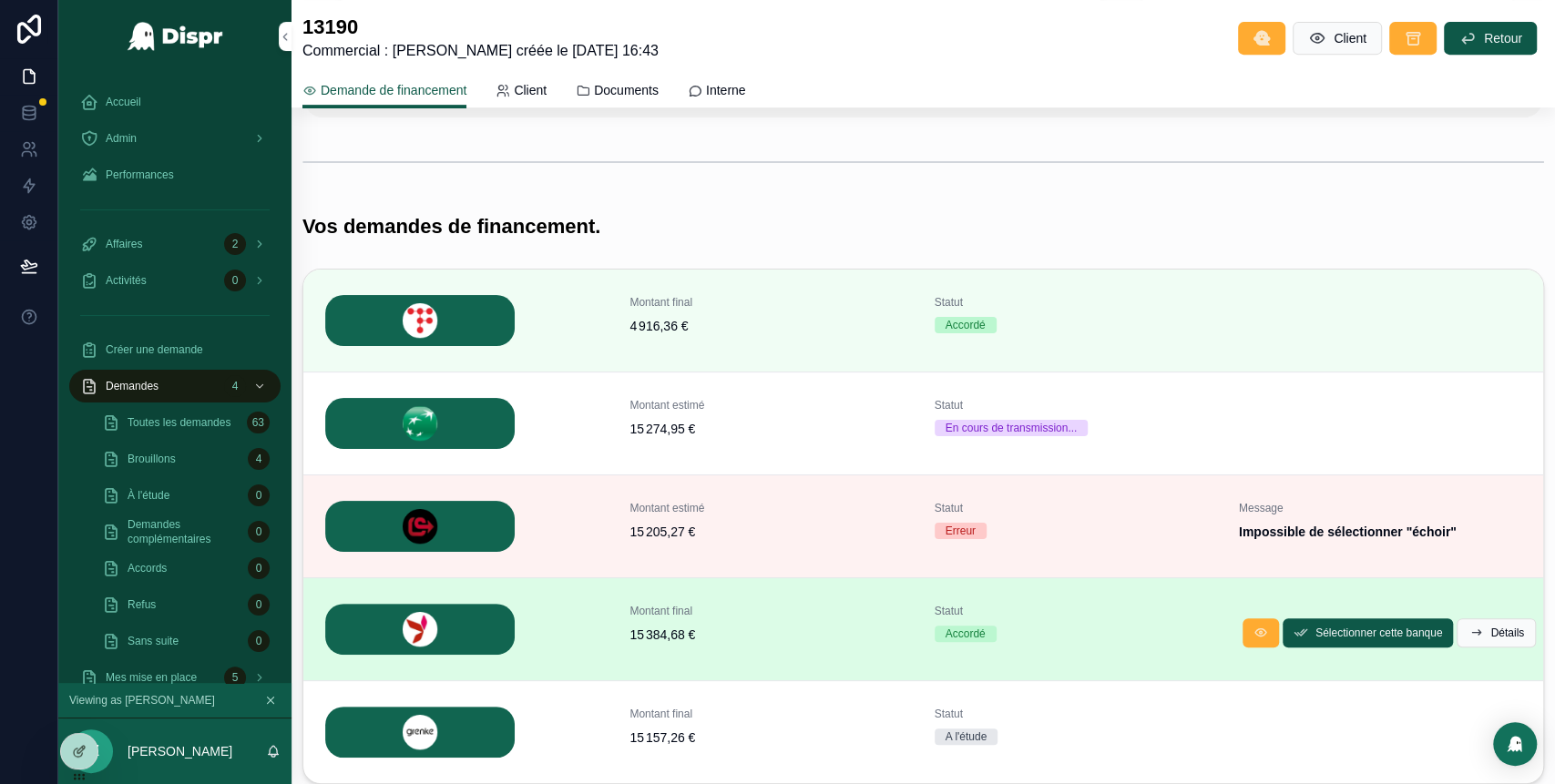
scroll to position [528, 0]
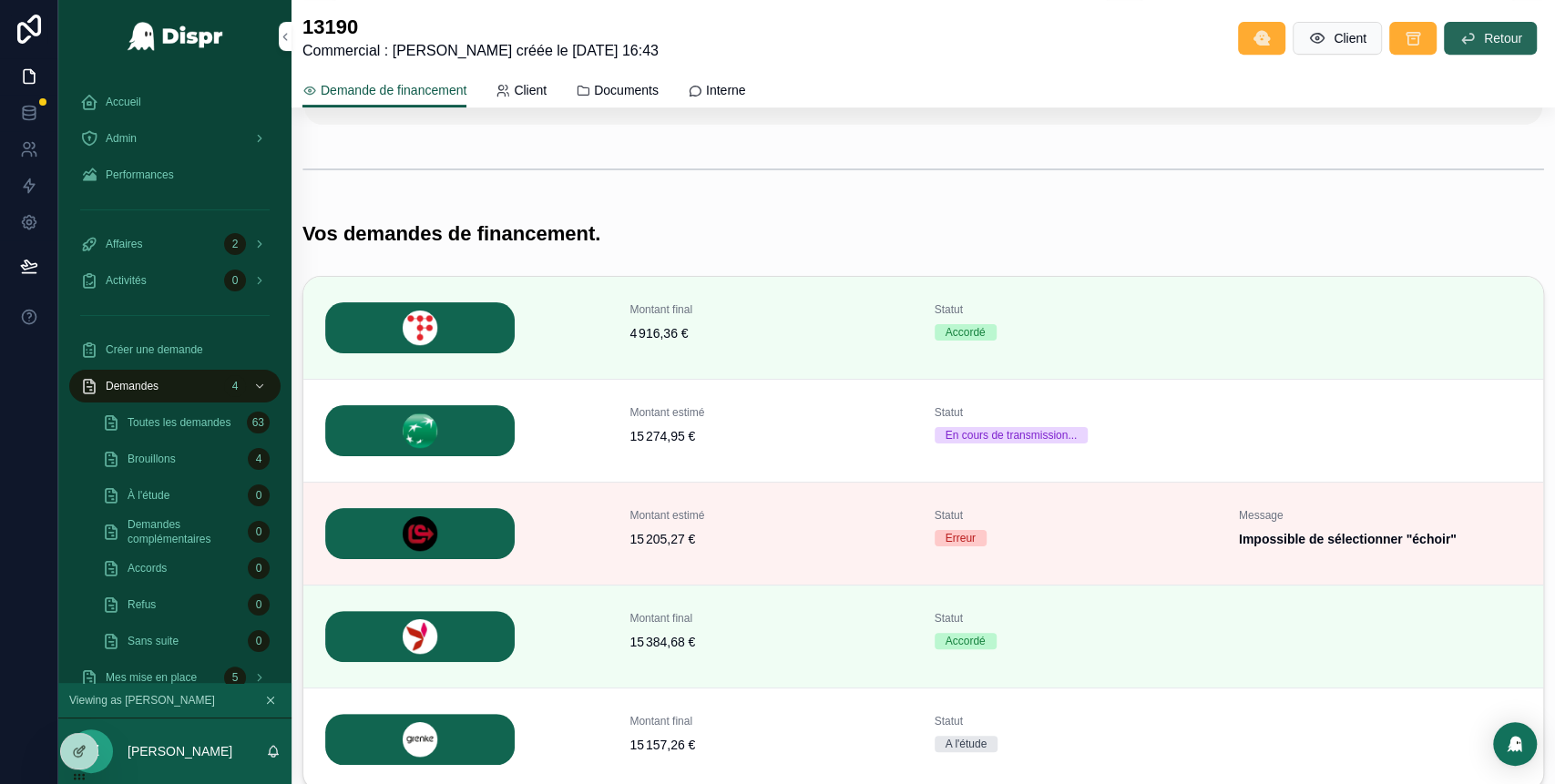
click at [1463, 50] on button "Retour" at bounding box center [1489, 37] width 93 height 33
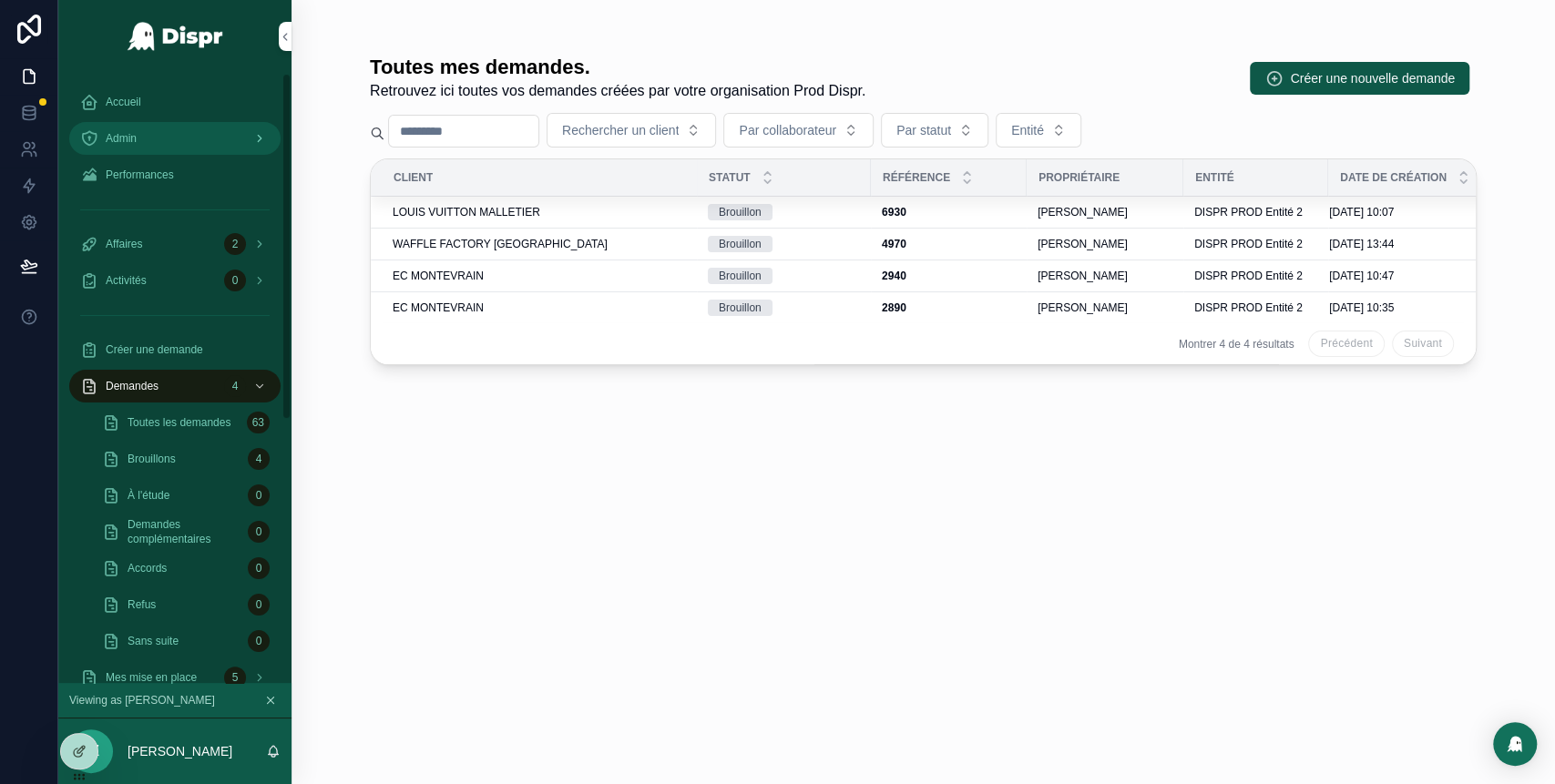
click at [153, 136] on div "Admin" at bounding box center [175, 138] width 189 height 29
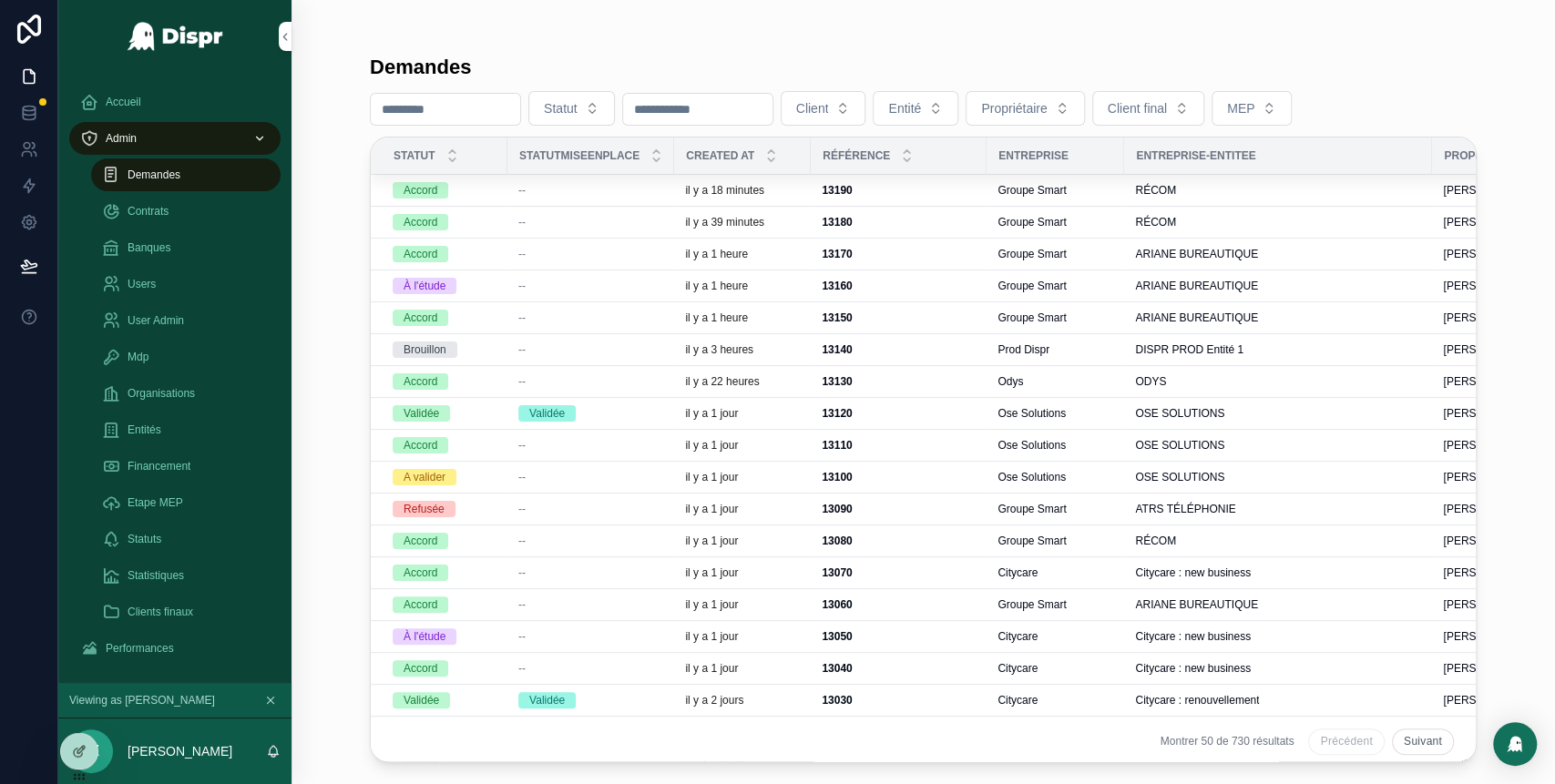
click at [613, 228] on div "--" at bounding box center [590, 222] width 145 height 15
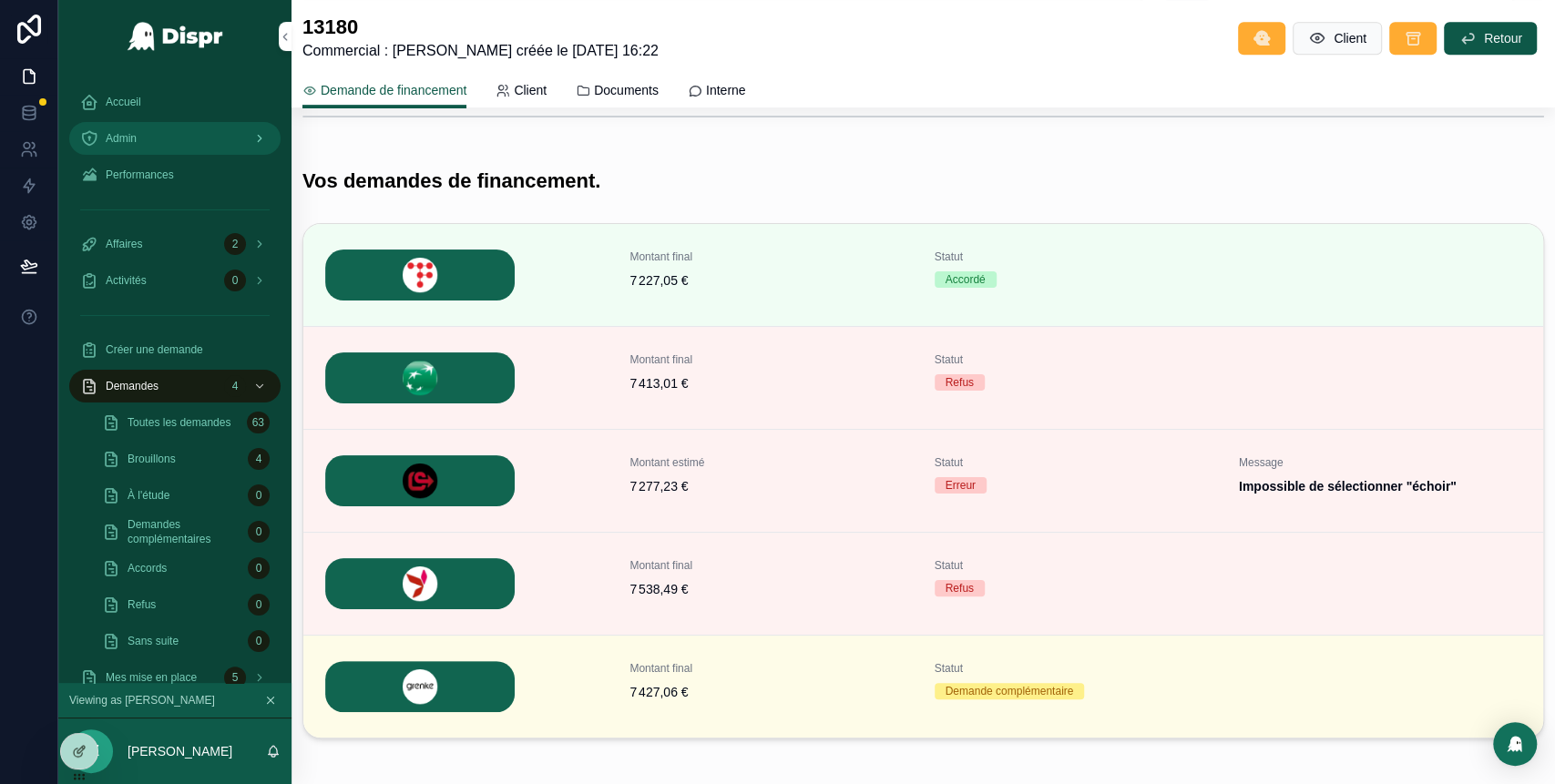
scroll to position [576, 0]
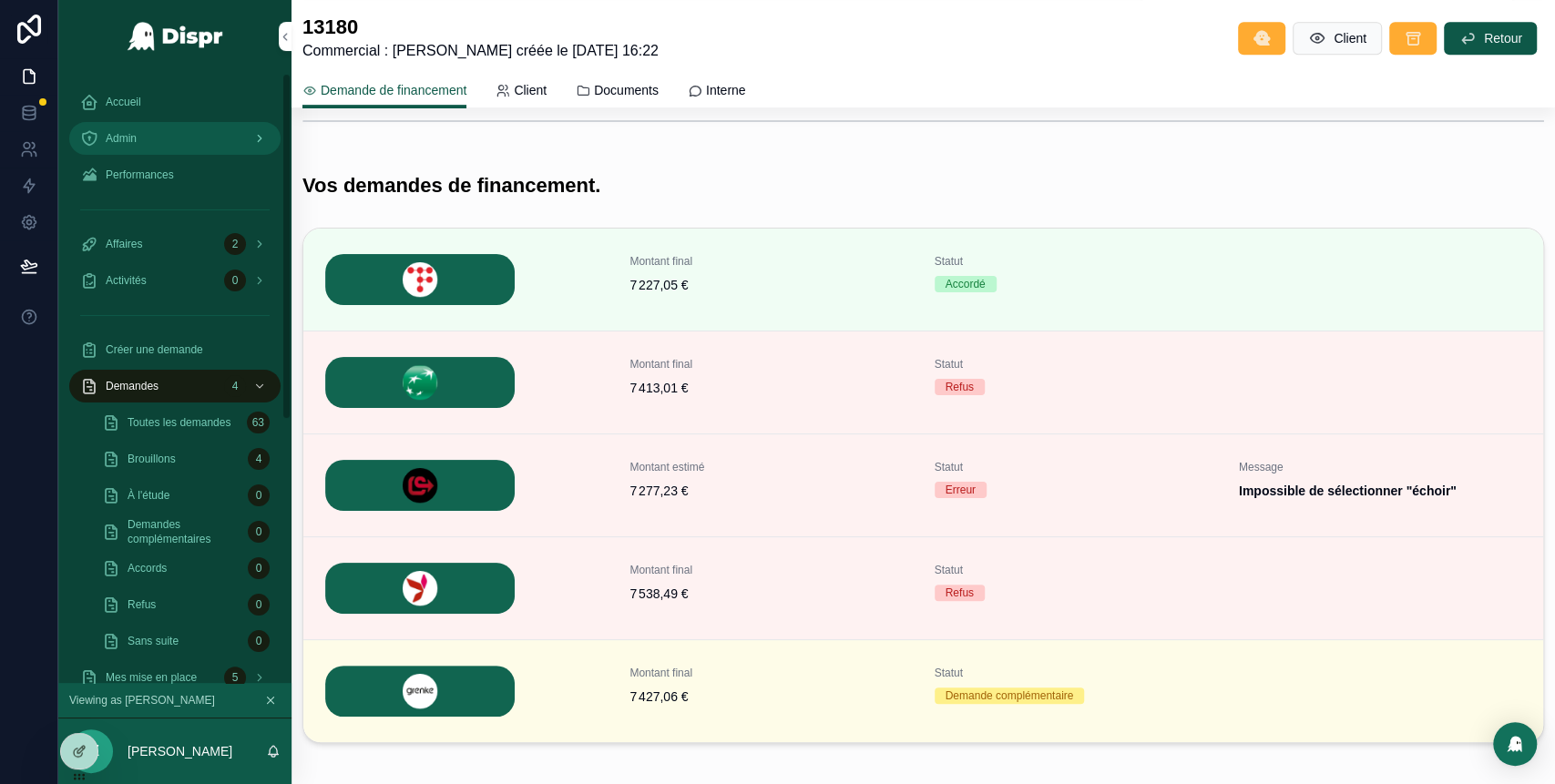
click at [197, 140] on div "Admin" at bounding box center [175, 138] width 189 height 29
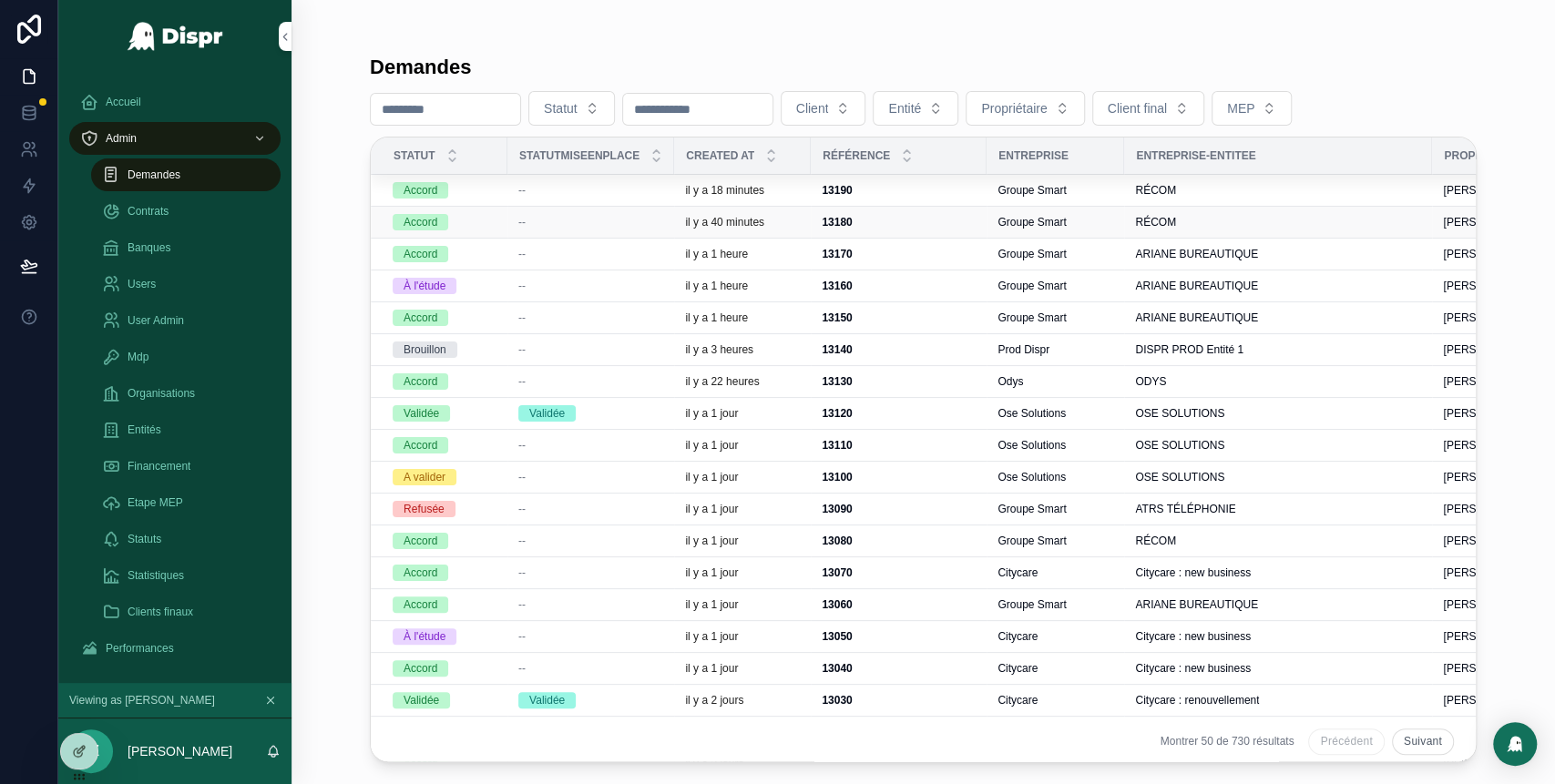
click at [541, 226] on div "--" at bounding box center [590, 222] width 145 height 15
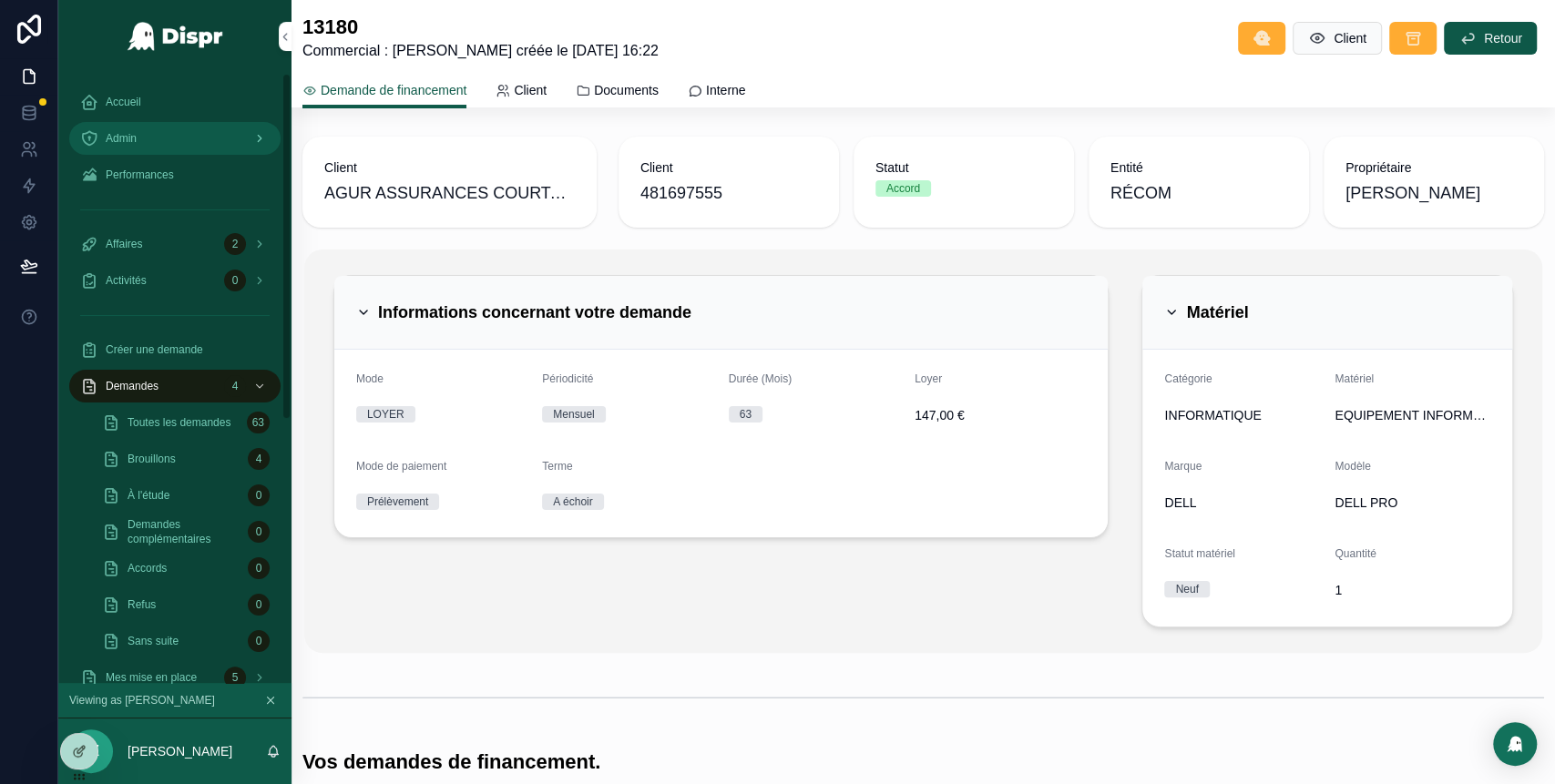
click at [176, 153] on link "Admin" at bounding box center [175, 138] width 212 height 33
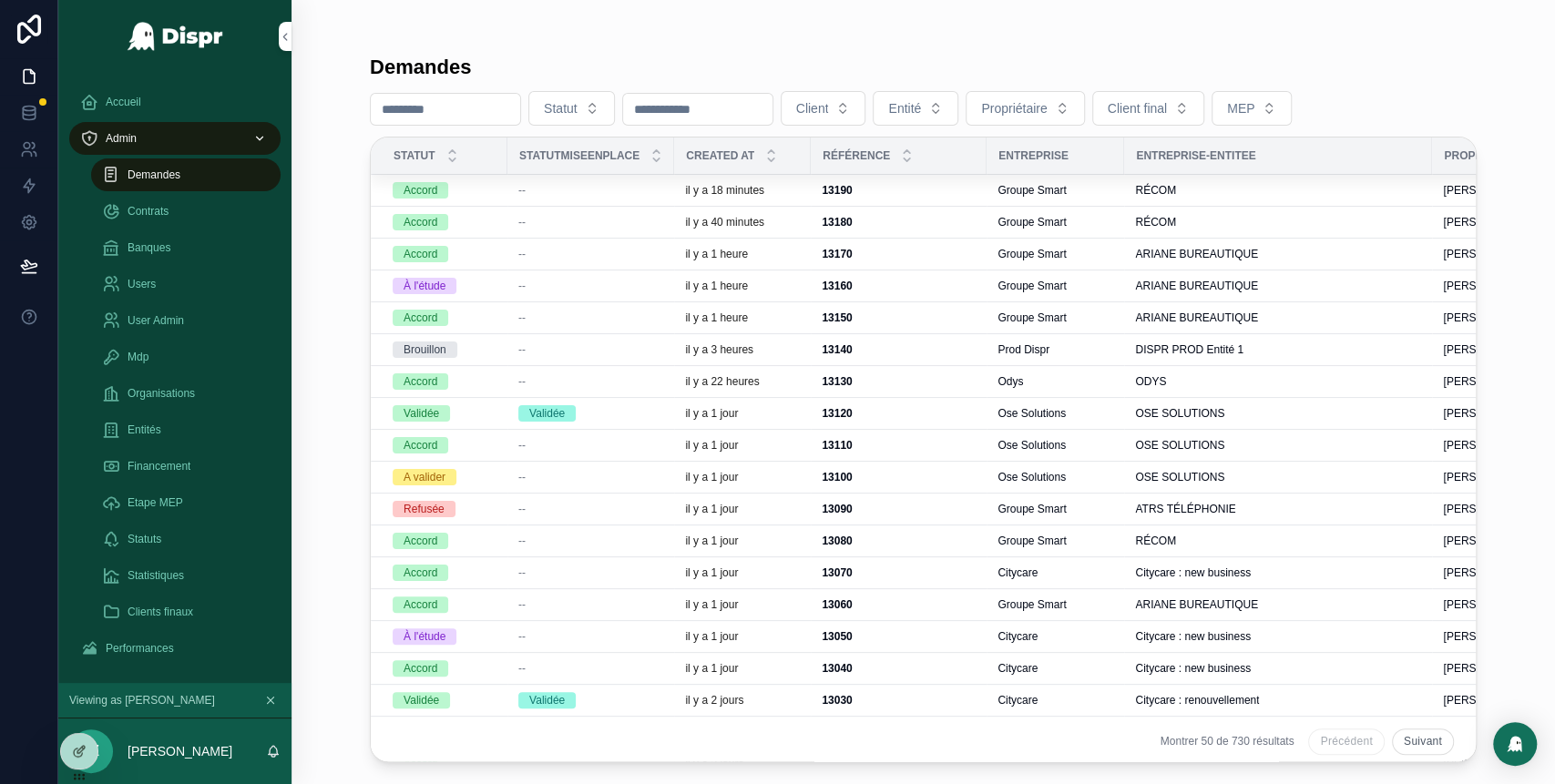
click at [623, 264] on td "--" at bounding box center [591, 255] width 167 height 32
click at [607, 253] on div "--" at bounding box center [590, 254] width 145 height 15
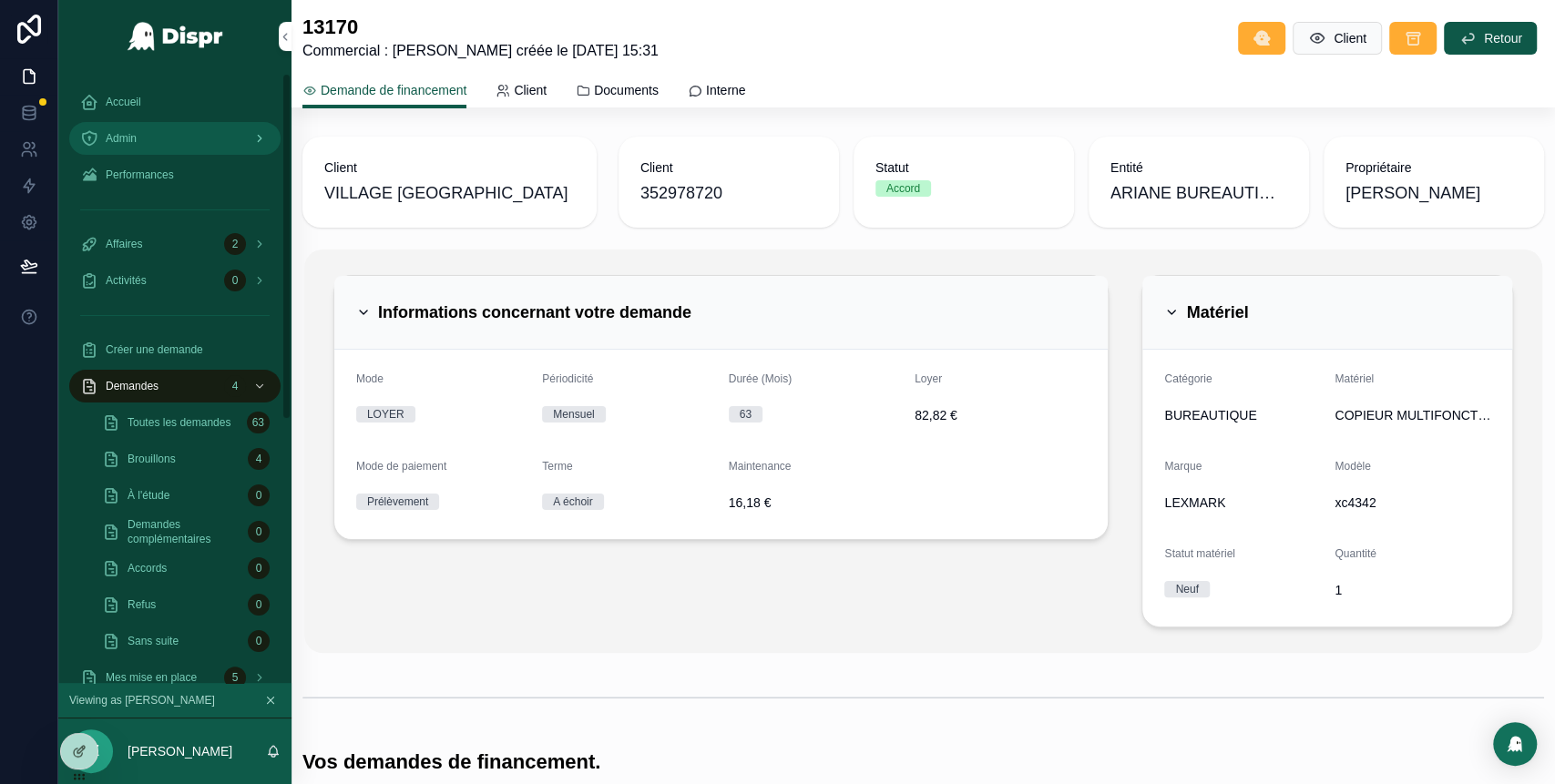
click at [173, 129] on div "Admin" at bounding box center [175, 138] width 189 height 29
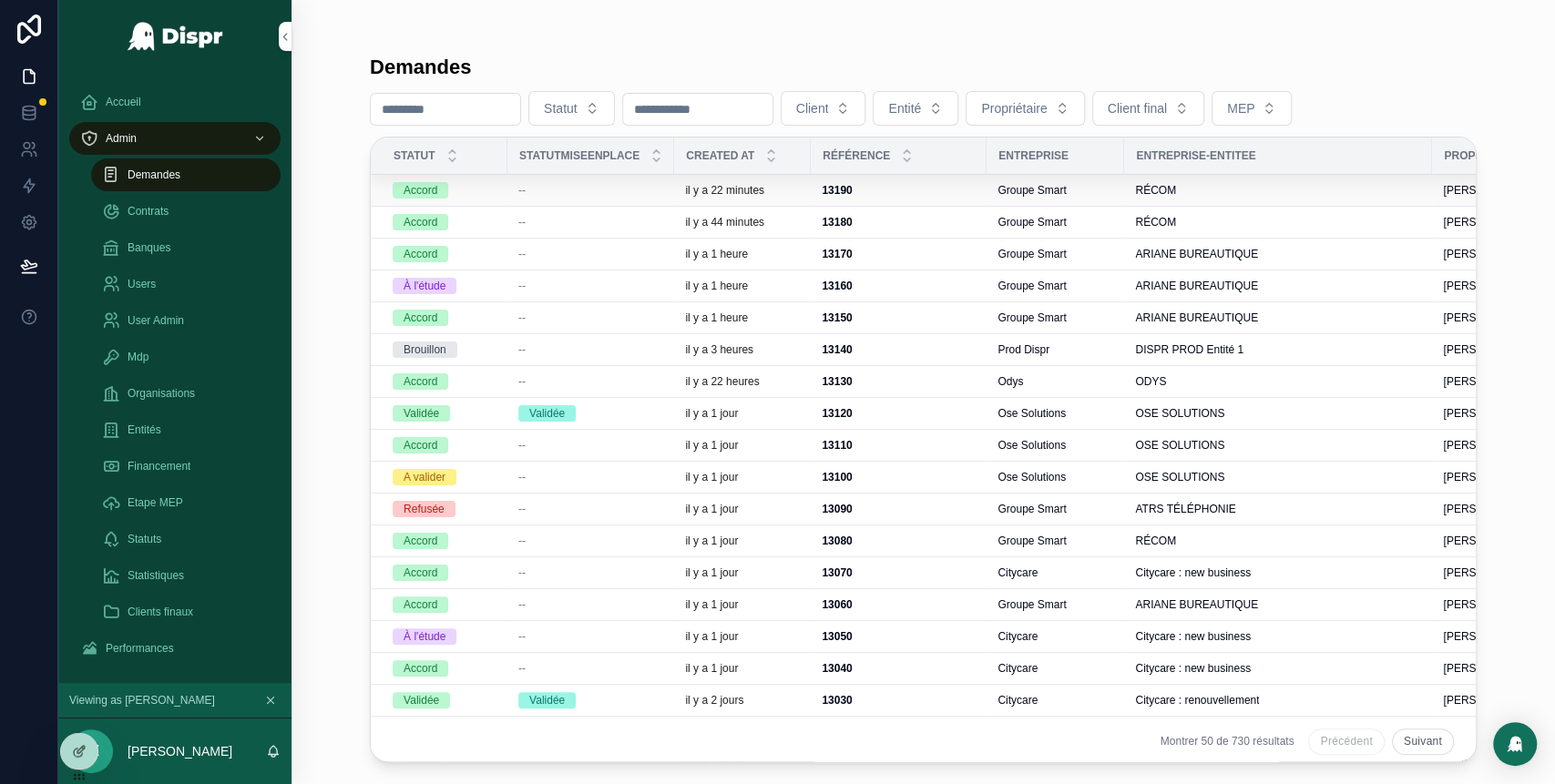
click at [660, 196] on div "--" at bounding box center [590, 190] width 145 height 15
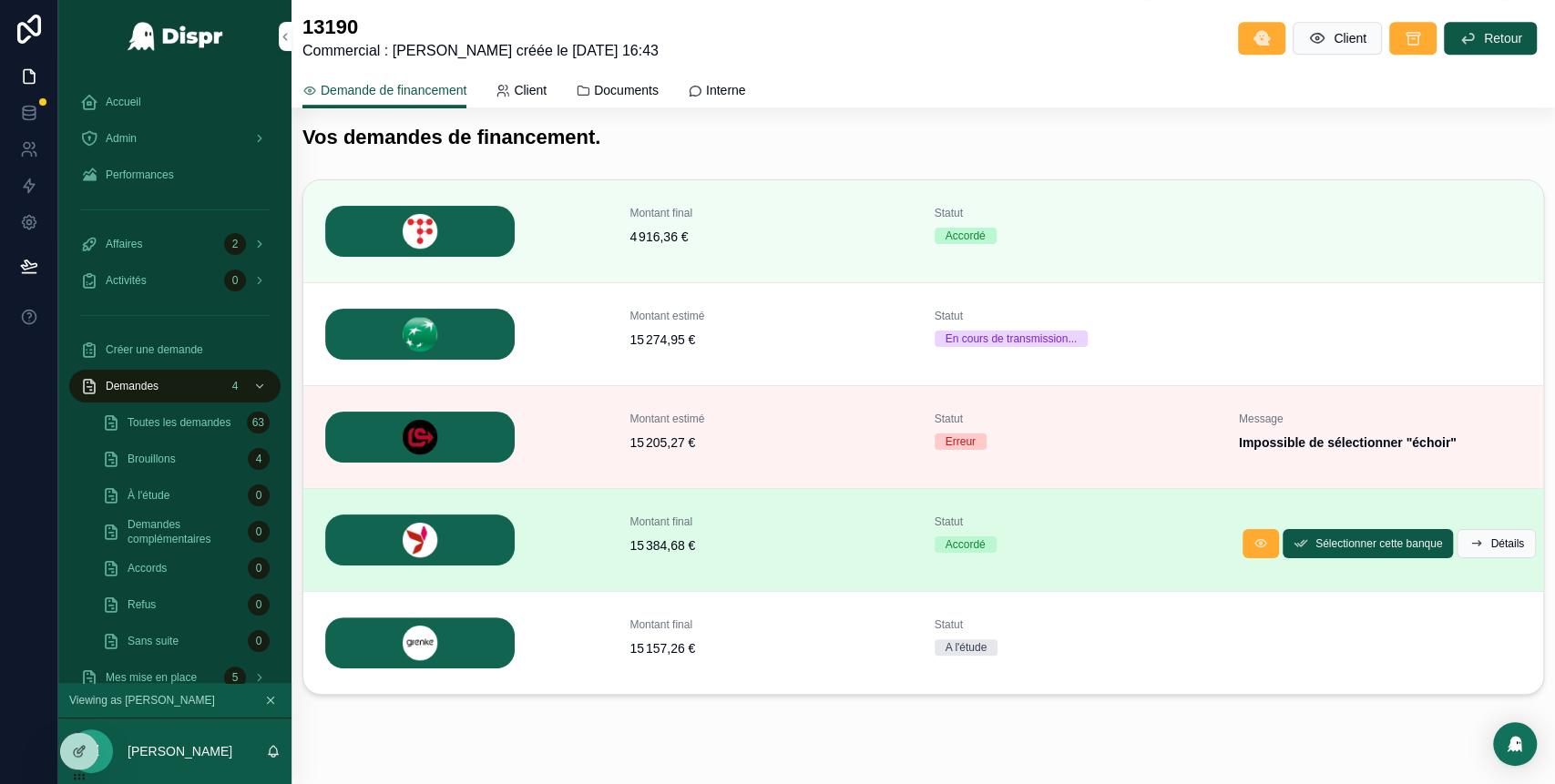
scroll to position [664, 0]
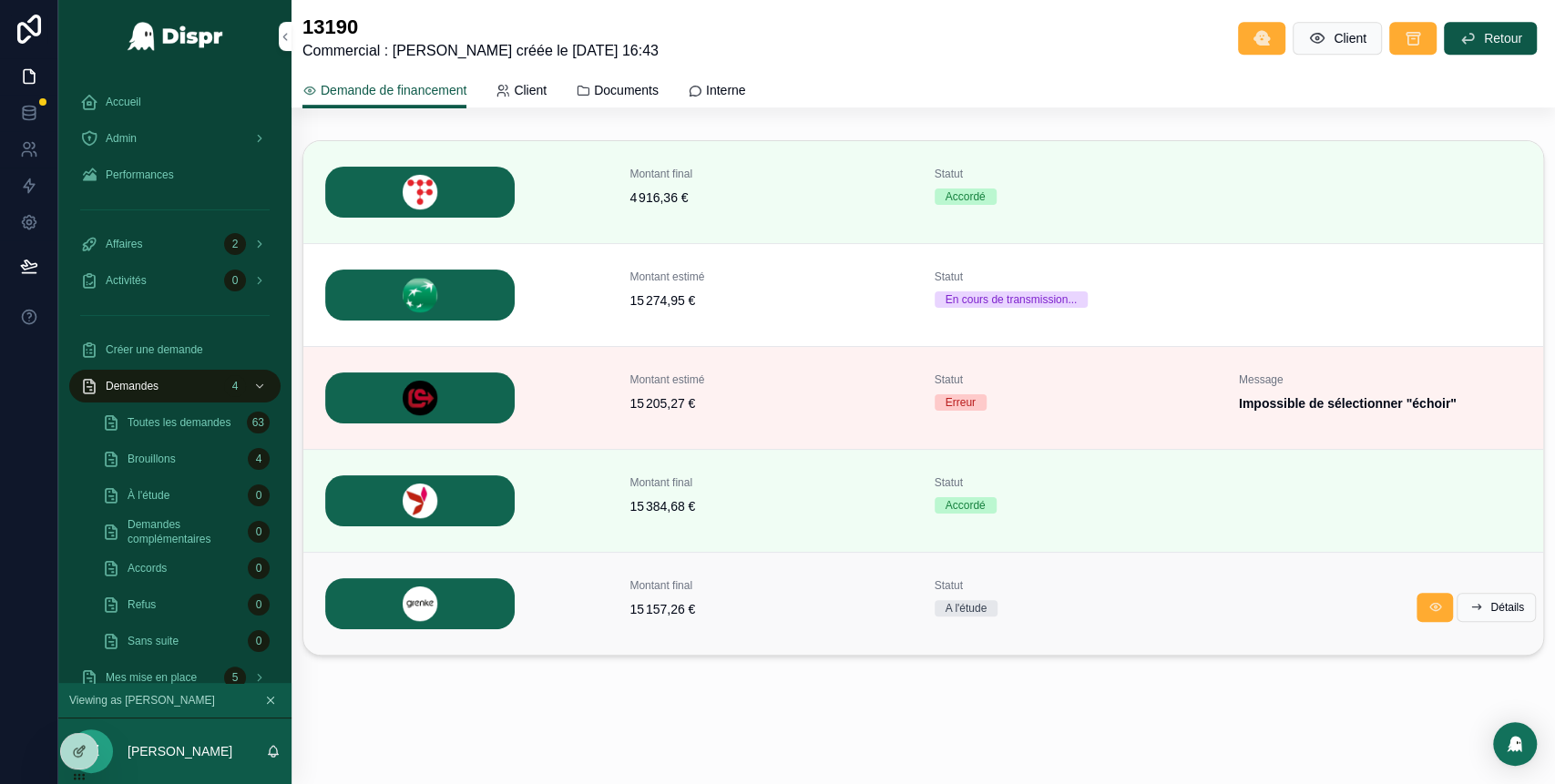
click at [727, 613] on span "15 157,26 €" at bounding box center [770, 609] width 282 height 18
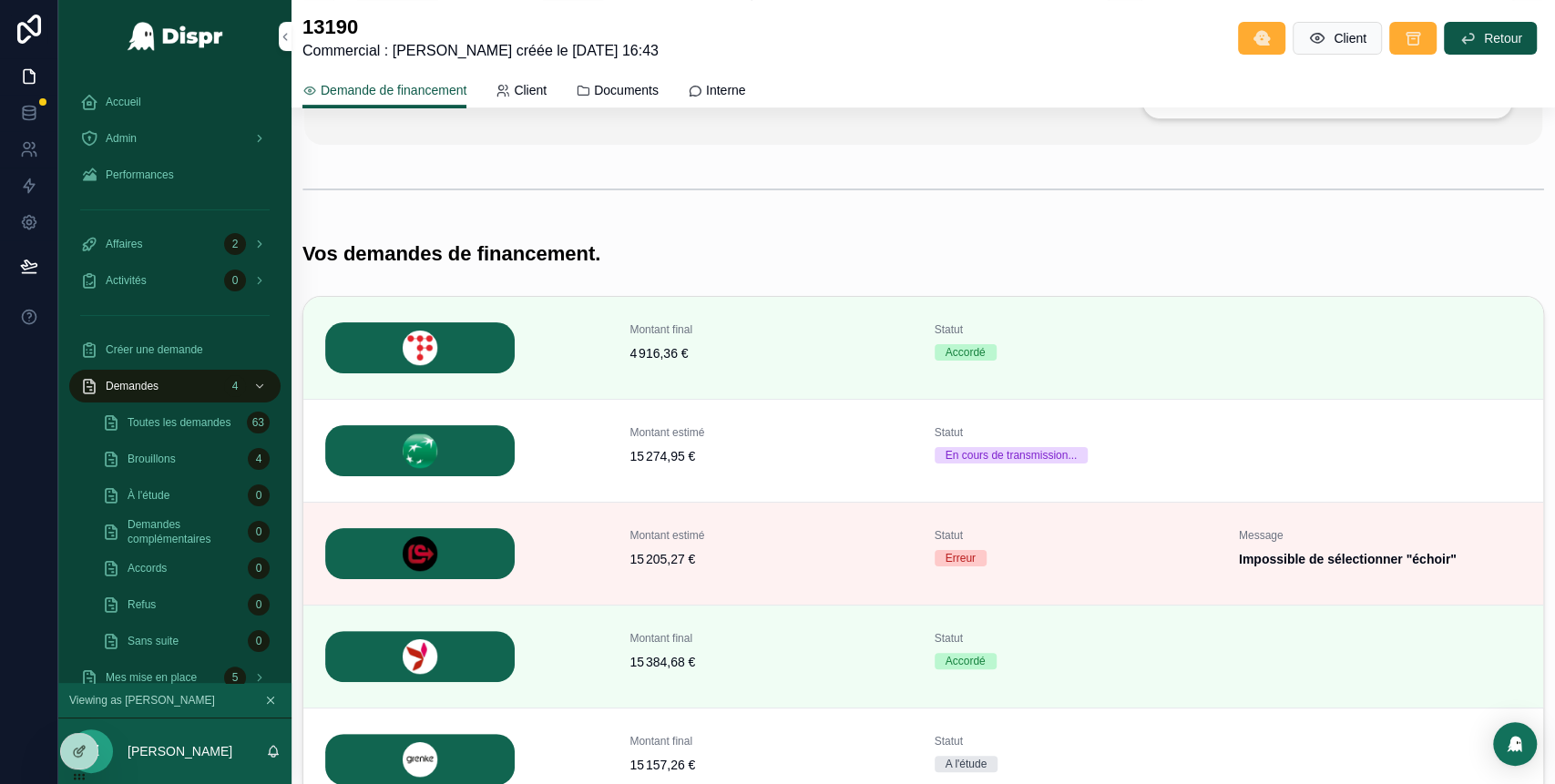
scroll to position [510, 0]
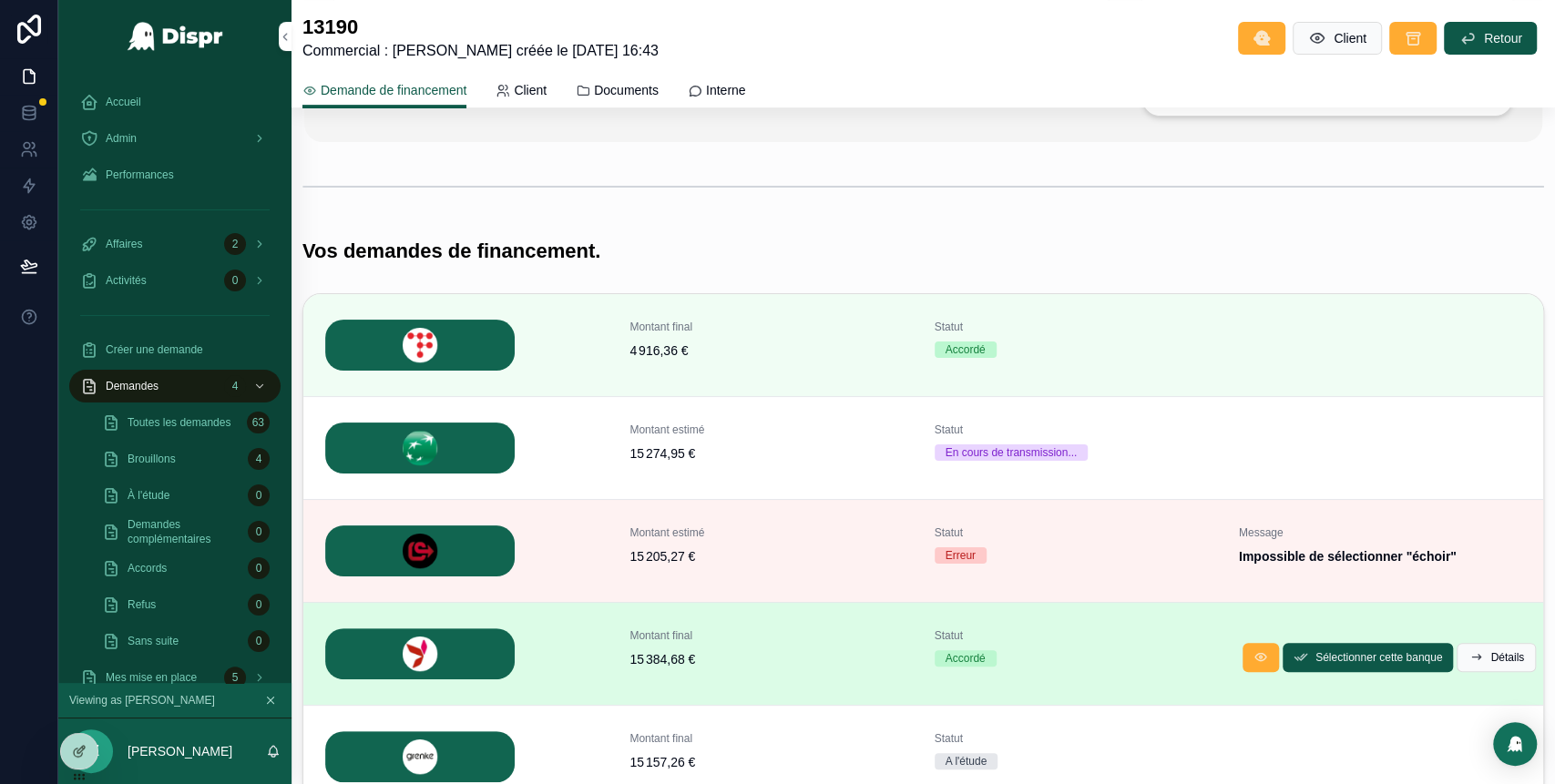
click at [1071, 663] on div "Accordé" at bounding box center [1075, 658] width 282 height 17
click at [714, 650] on span "15 384,68 €" at bounding box center [770, 658] width 282 height 18
click at [1474, 663] on button "Détails" at bounding box center [1496, 657] width 80 height 29
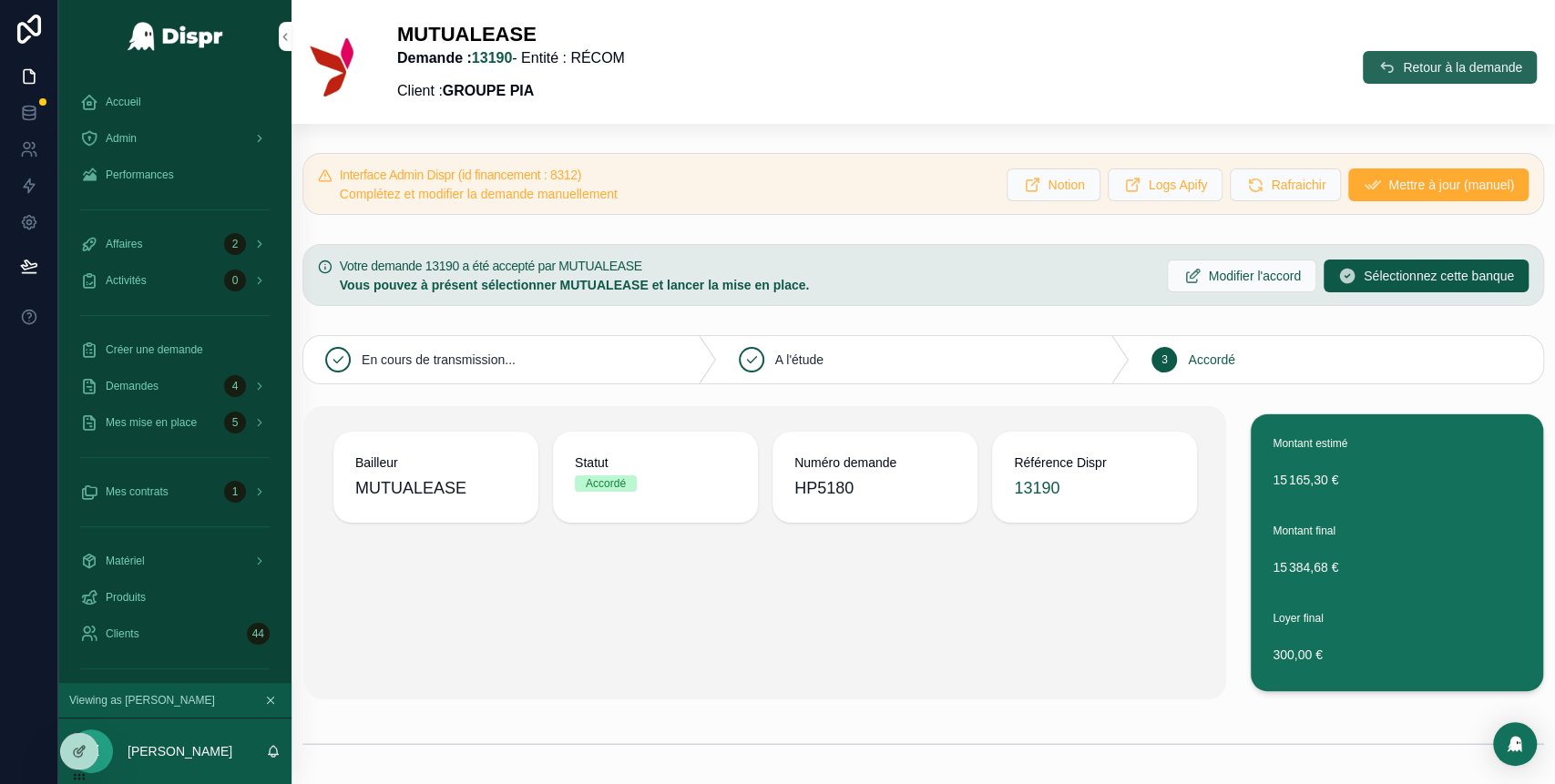
click at [1402, 73] on span "Retour à la demande" at bounding box center [1461, 67] width 119 height 18
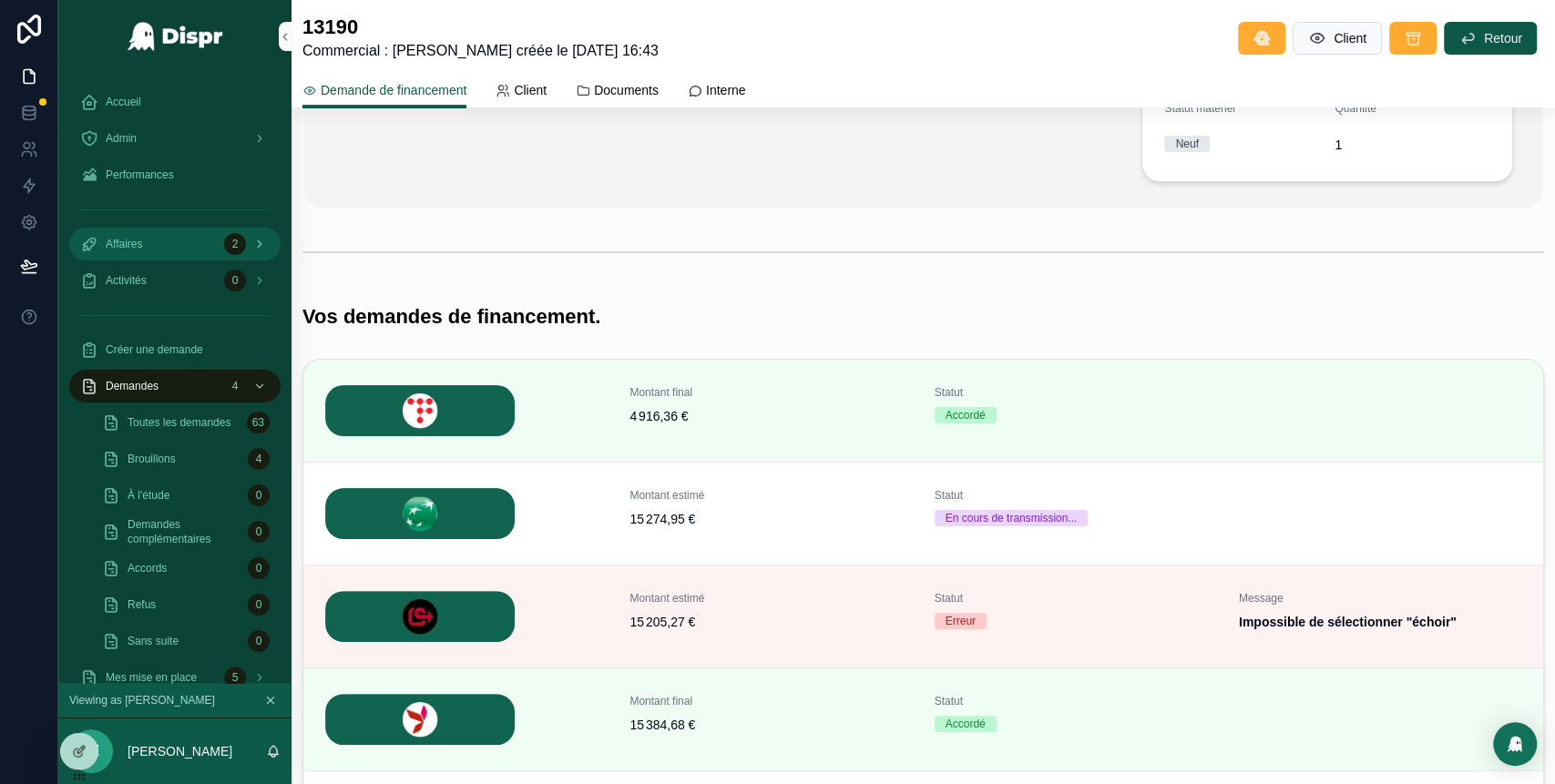
scroll to position [431, 0]
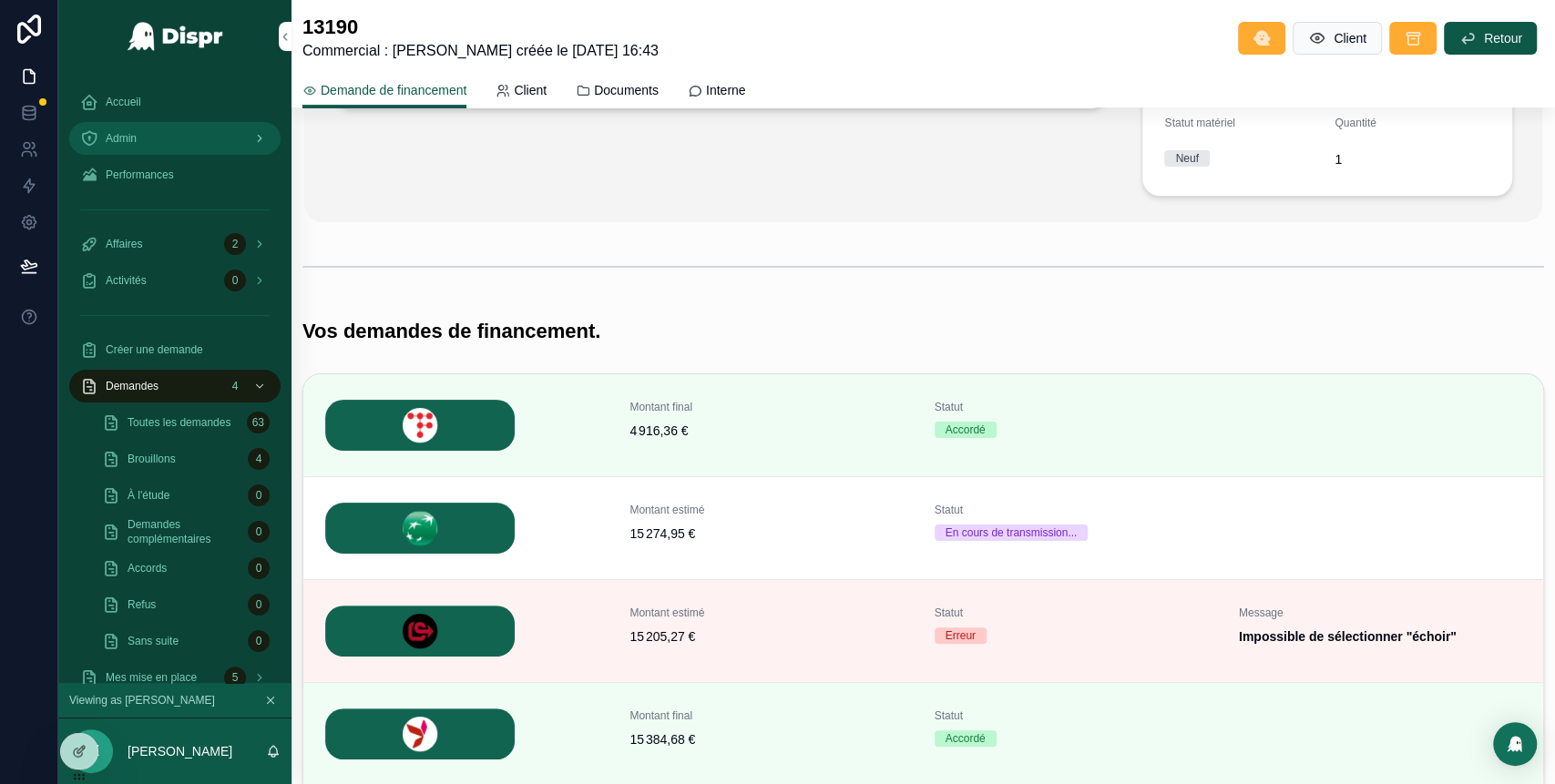
click at [196, 141] on div "Admin" at bounding box center [175, 138] width 189 height 29
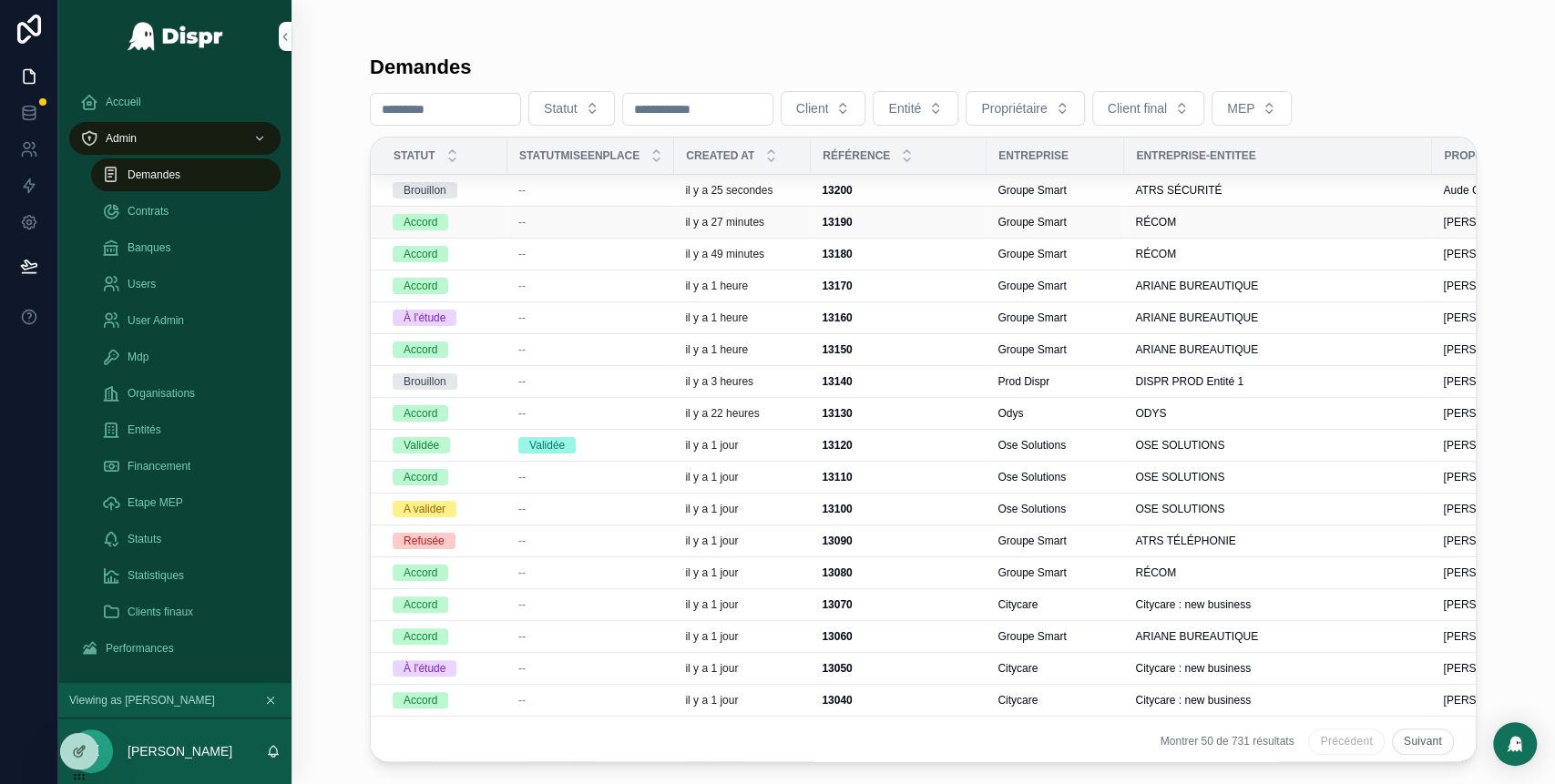
click at [800, 220] on div "il y a 27 minutes" at bounding box center [742, 222] width 115 height 15
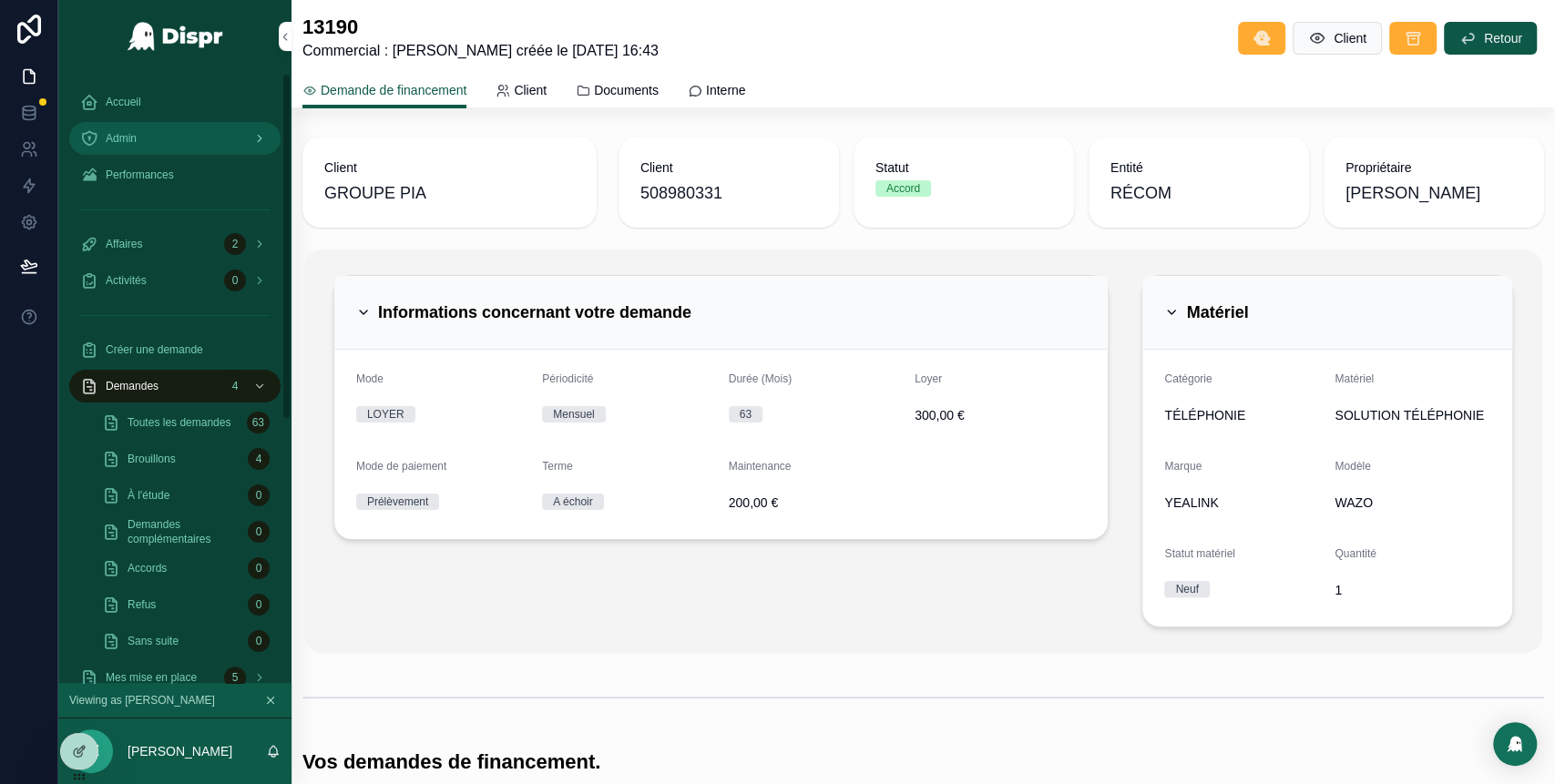
click at [192, 123] on link "Admin" at bounding box center [175, 138] width 212 height 33
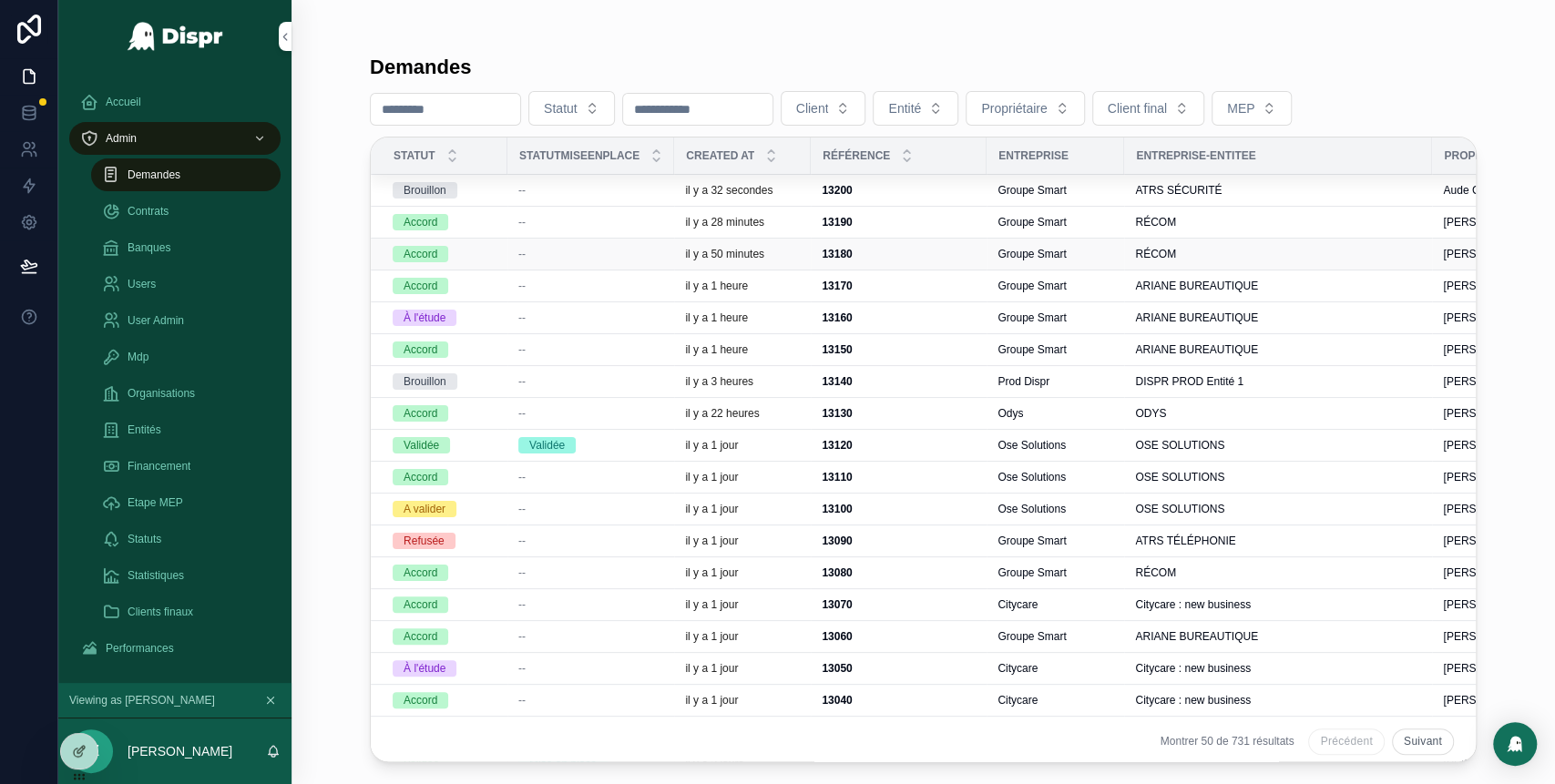
click at [635, 254] on div "--" at bounding box center [590, 254] width 145 height 15
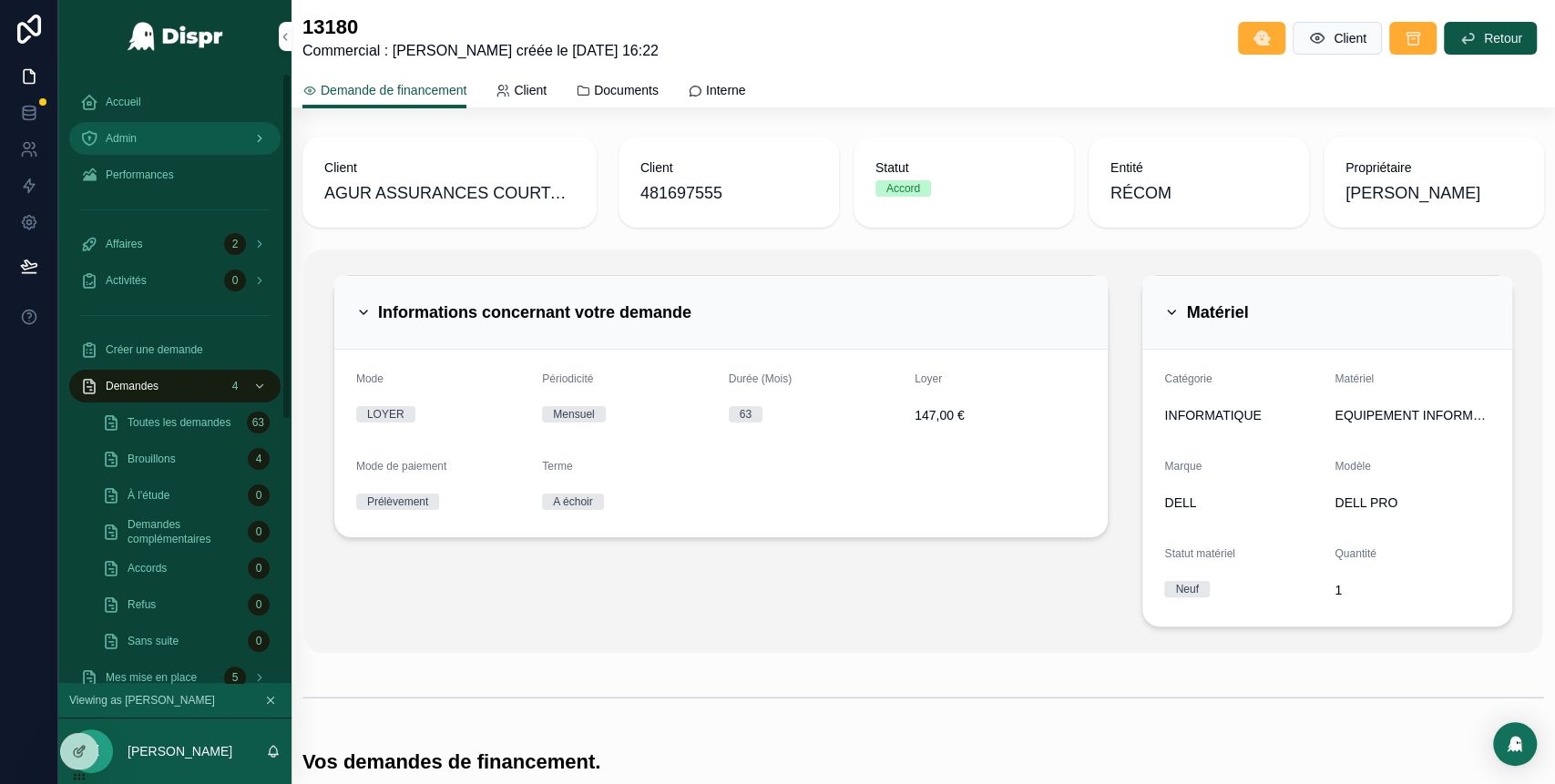
click at [154, 149] on div "Admin" at bounding box center [175, 138] width 189 height 29
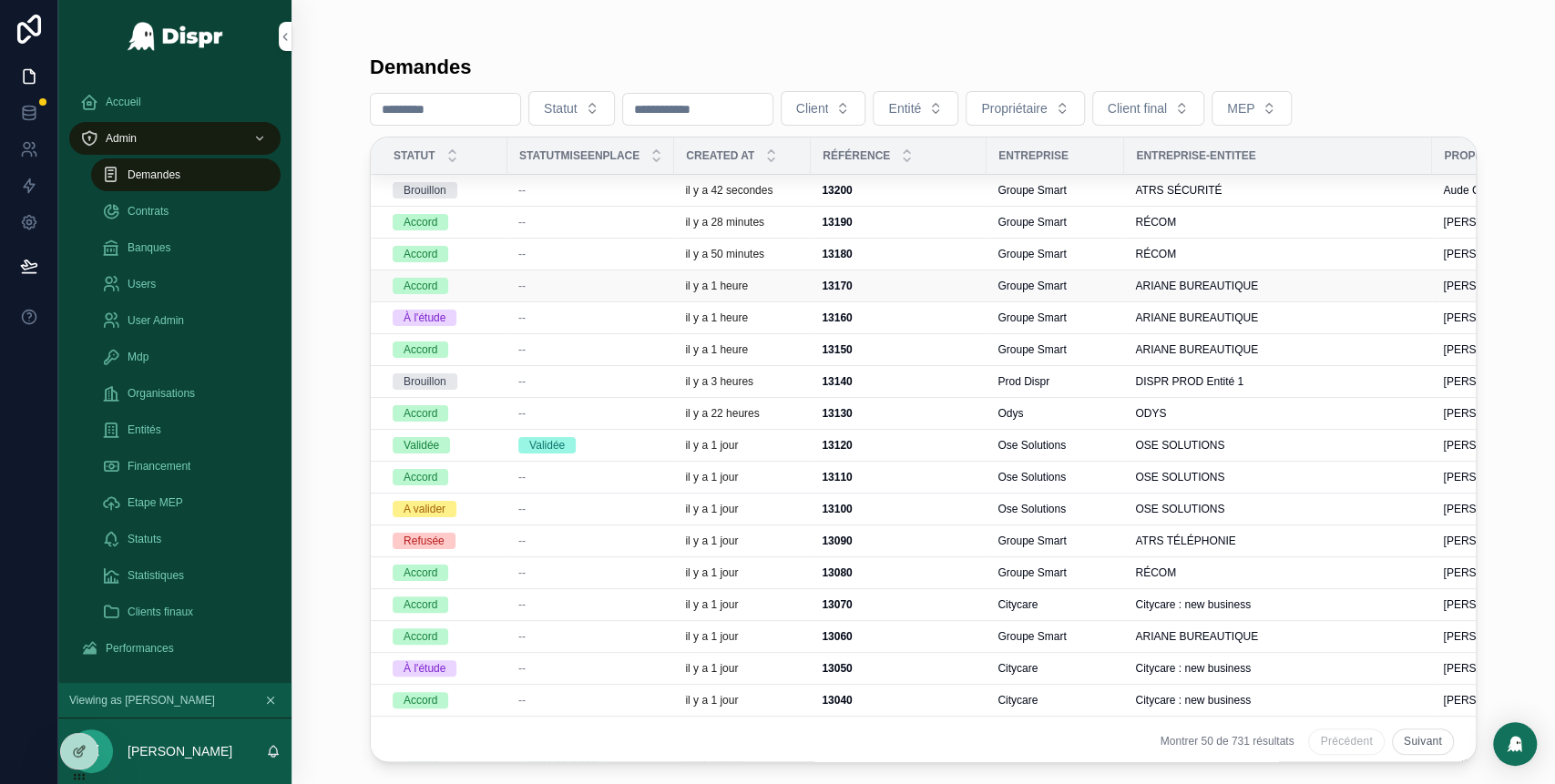
click at [644, 288] on div "--" at bounding box center [590, 287] width 145 height 15
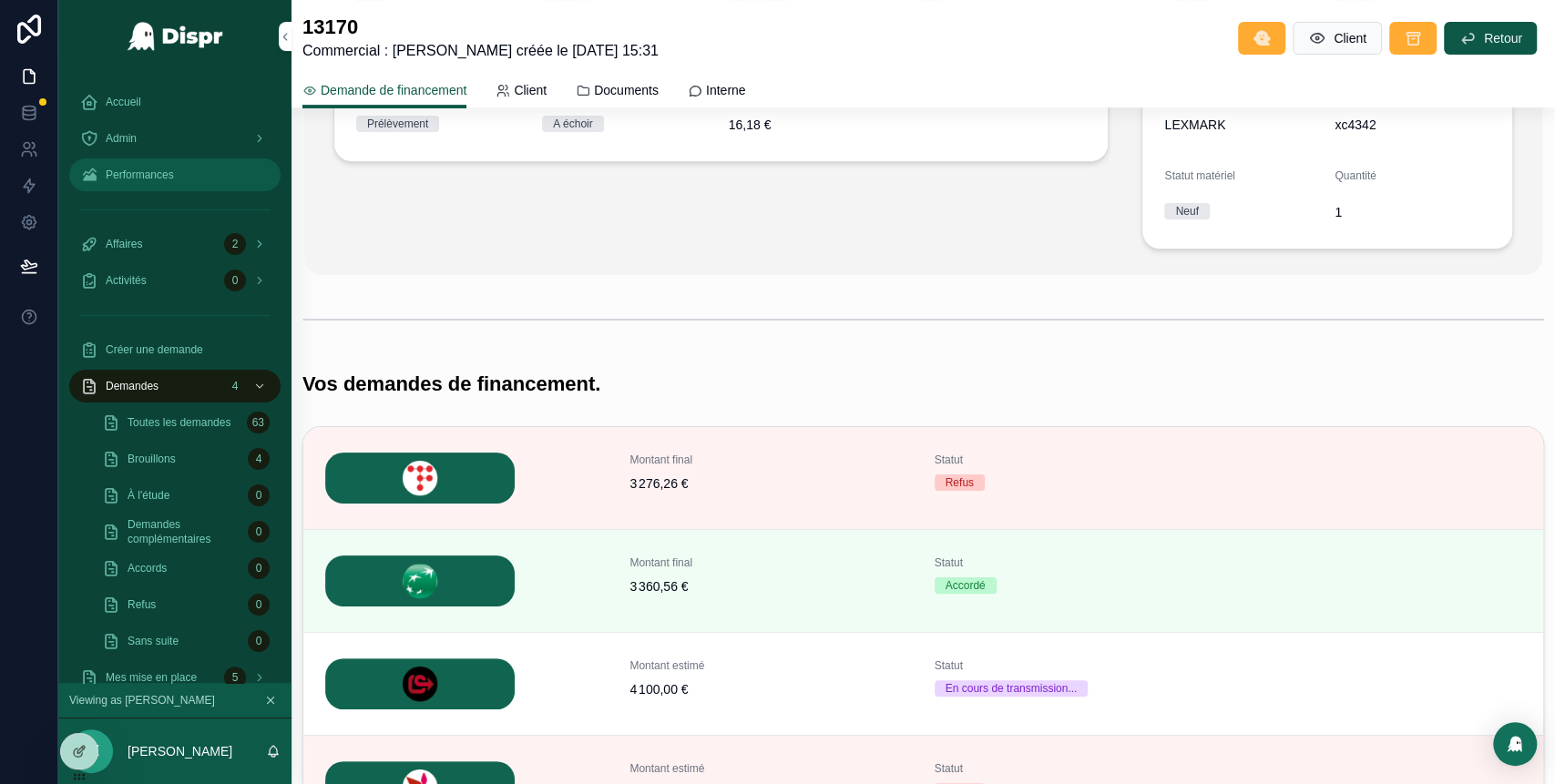
scroll to position [363, 0]
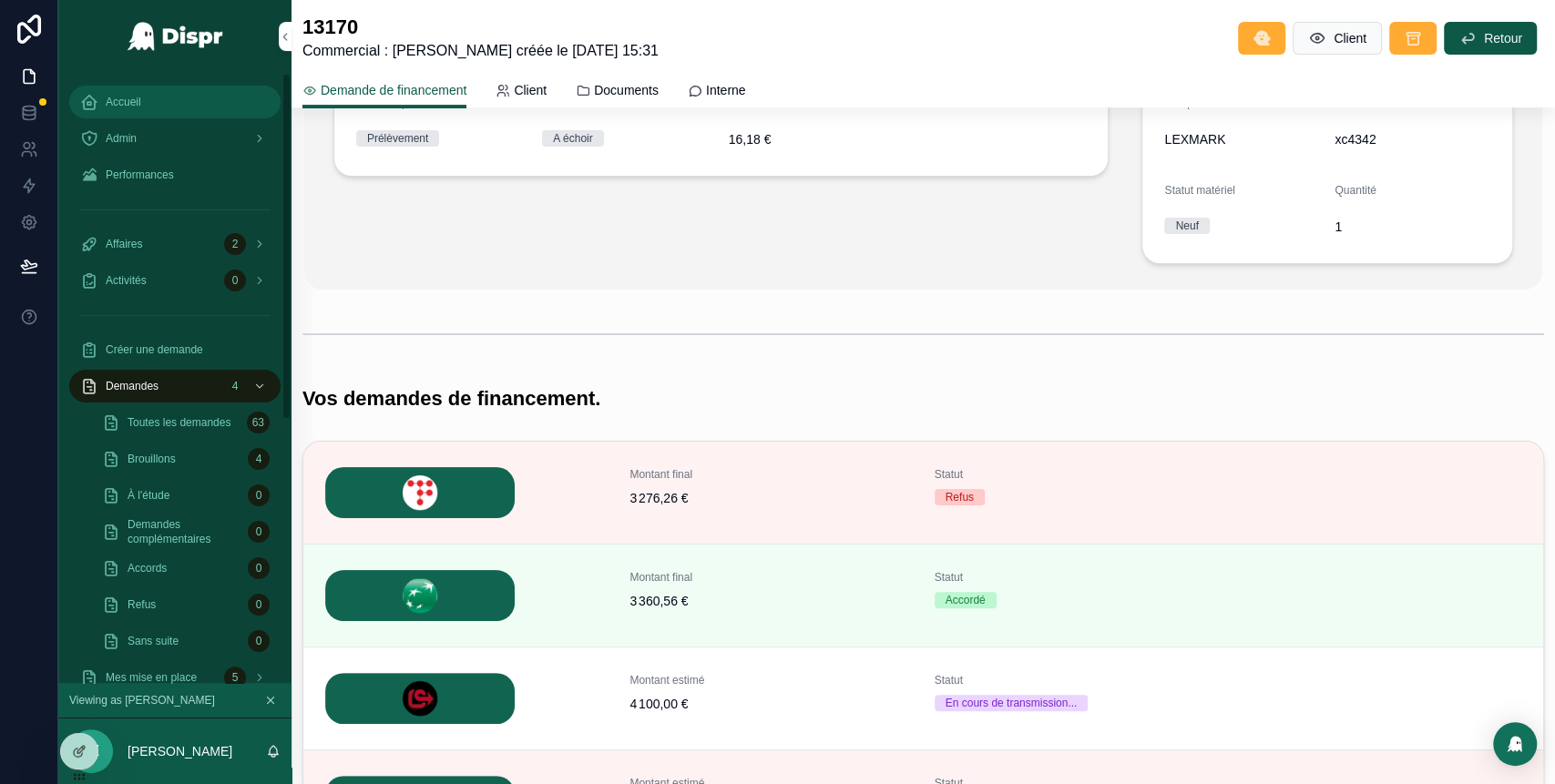
click at [148, 99] on div "Accueil" at bounding box center [175, 101] width 189 height 29
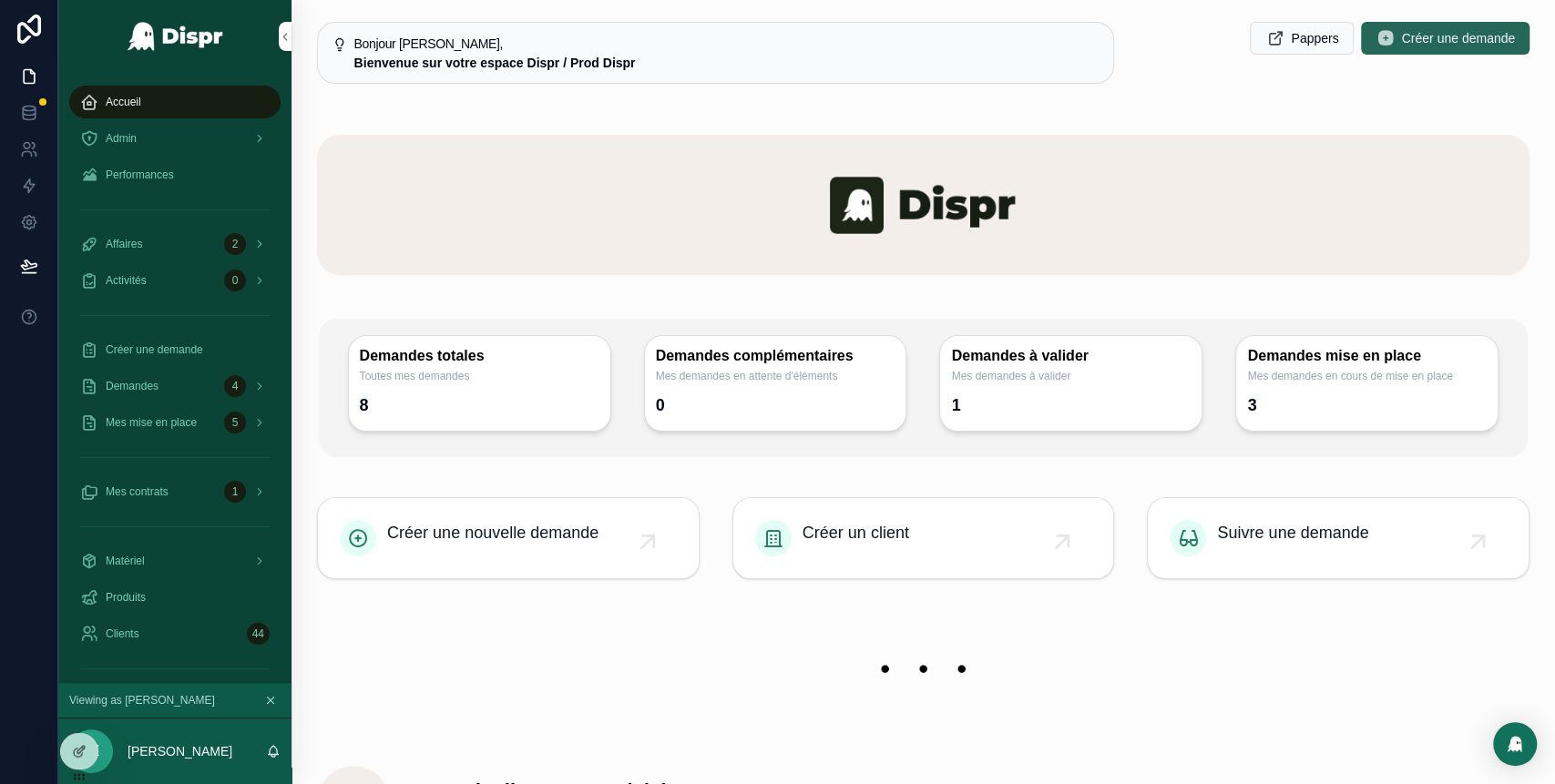
click at [1421, 43] on span "Créer une demande" at bounding box center [1458, 37] width 114 height 18
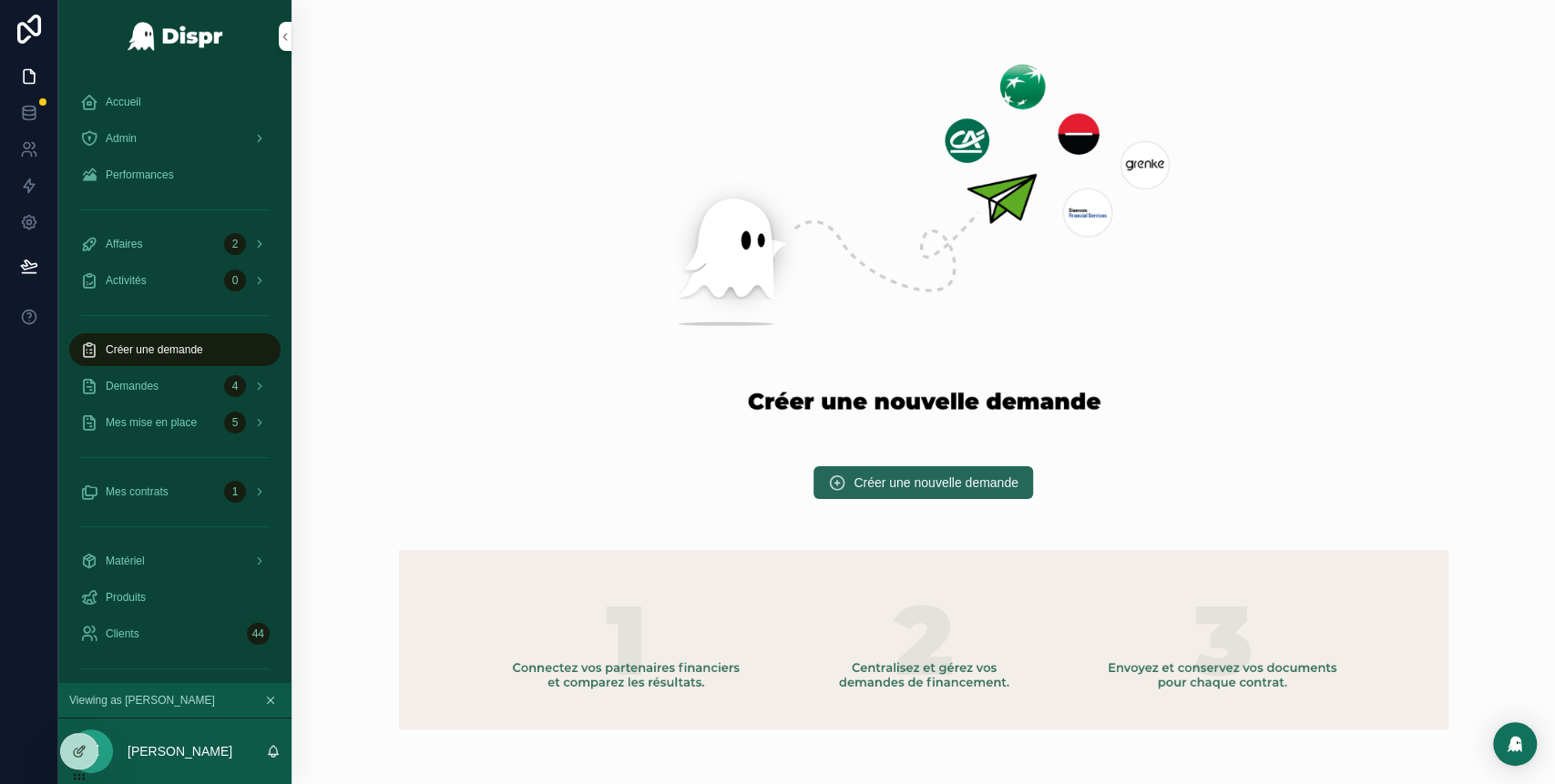
click at [962, 490] on span "Créer une nouvelle demande" at bounding box center [936, 482] width 165 height 18
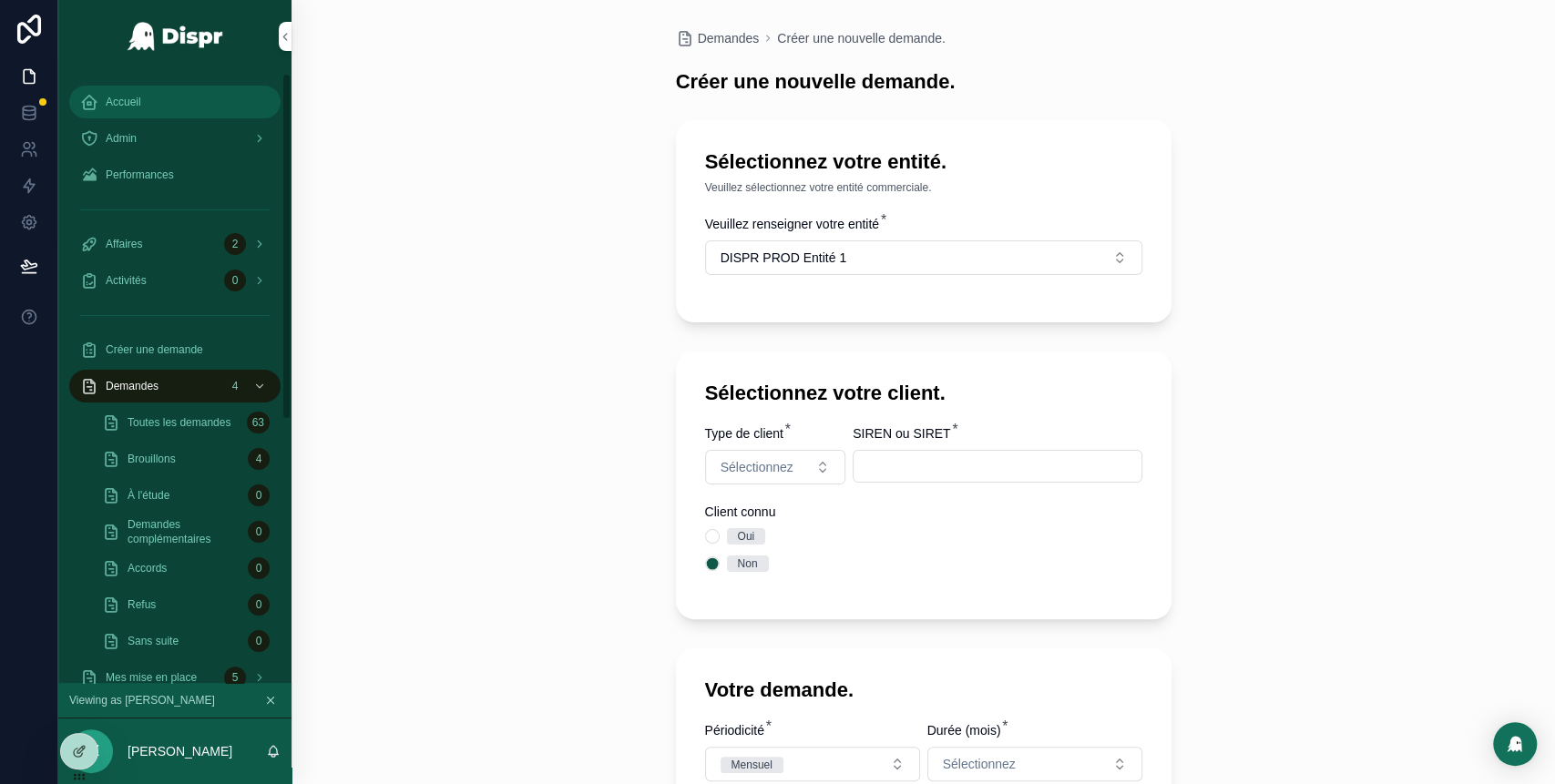
click at [134, 95] on span "Accueil" at bounding box center [124, 102] width 36 height 15
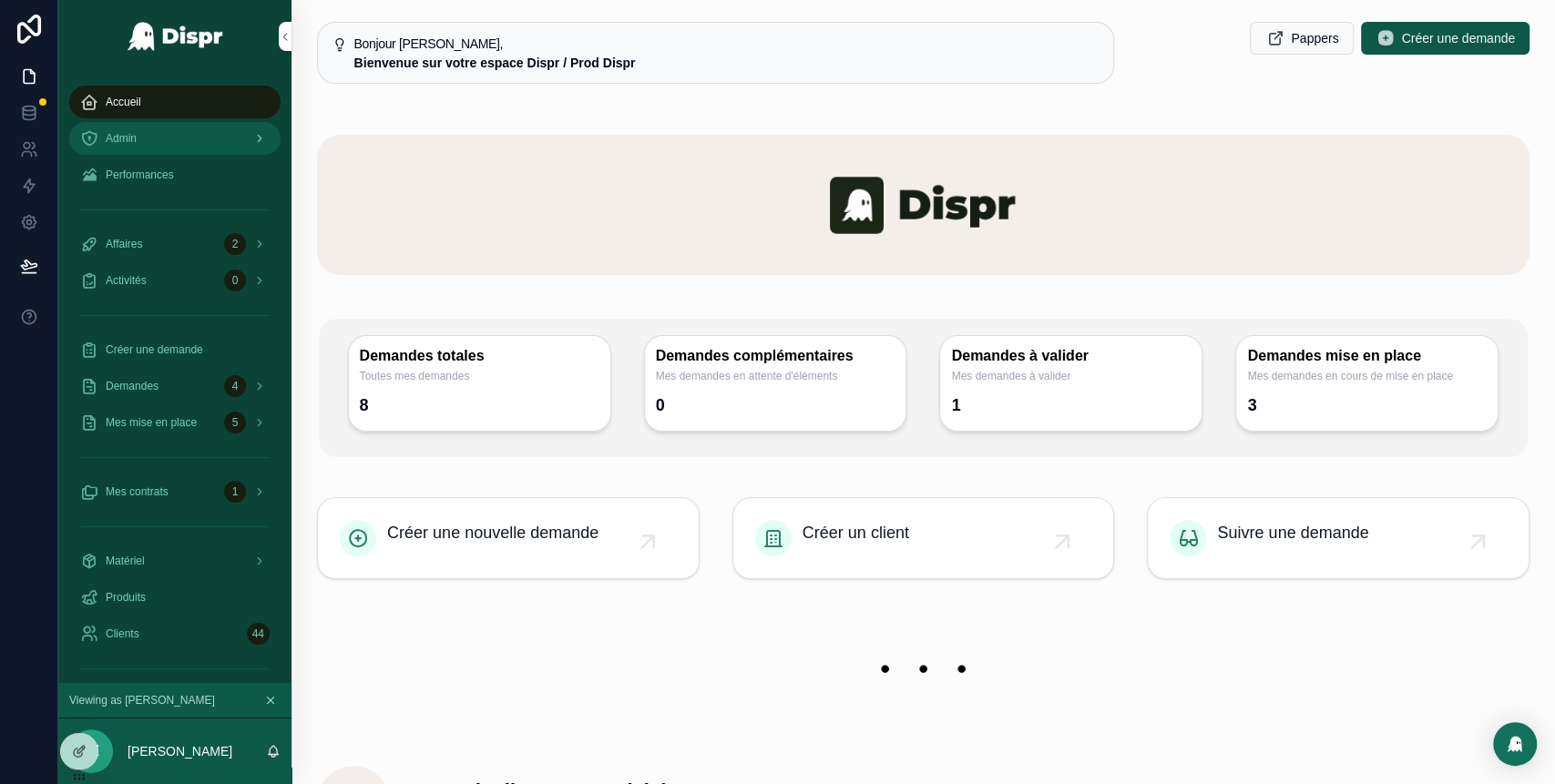
click at [182, 134] on div "Admin" at bounding box center [175, 138] width 189 height 29
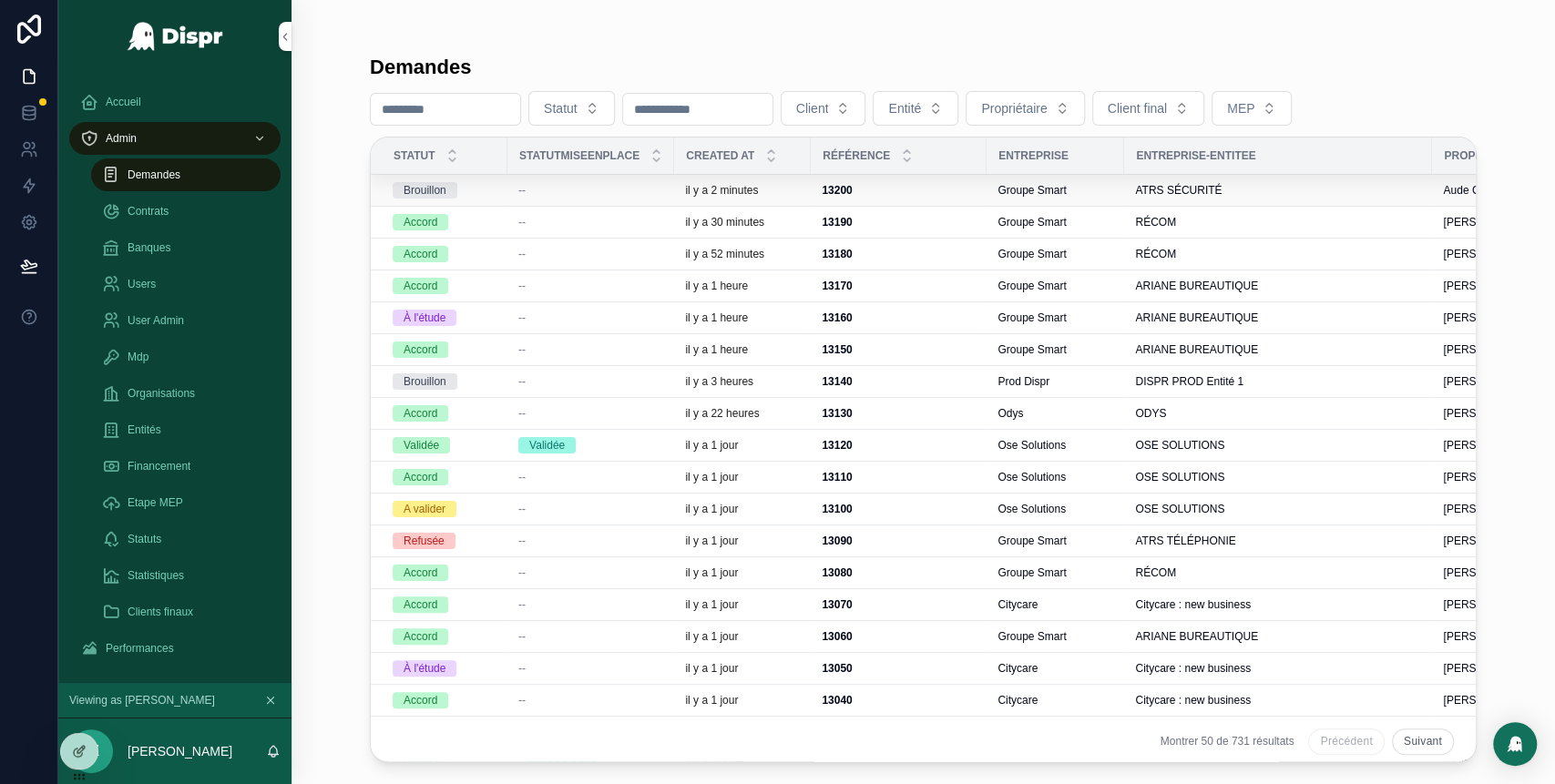
click at [663, 187] on div "--" at bounding box center [590, 190] width 145 height 15
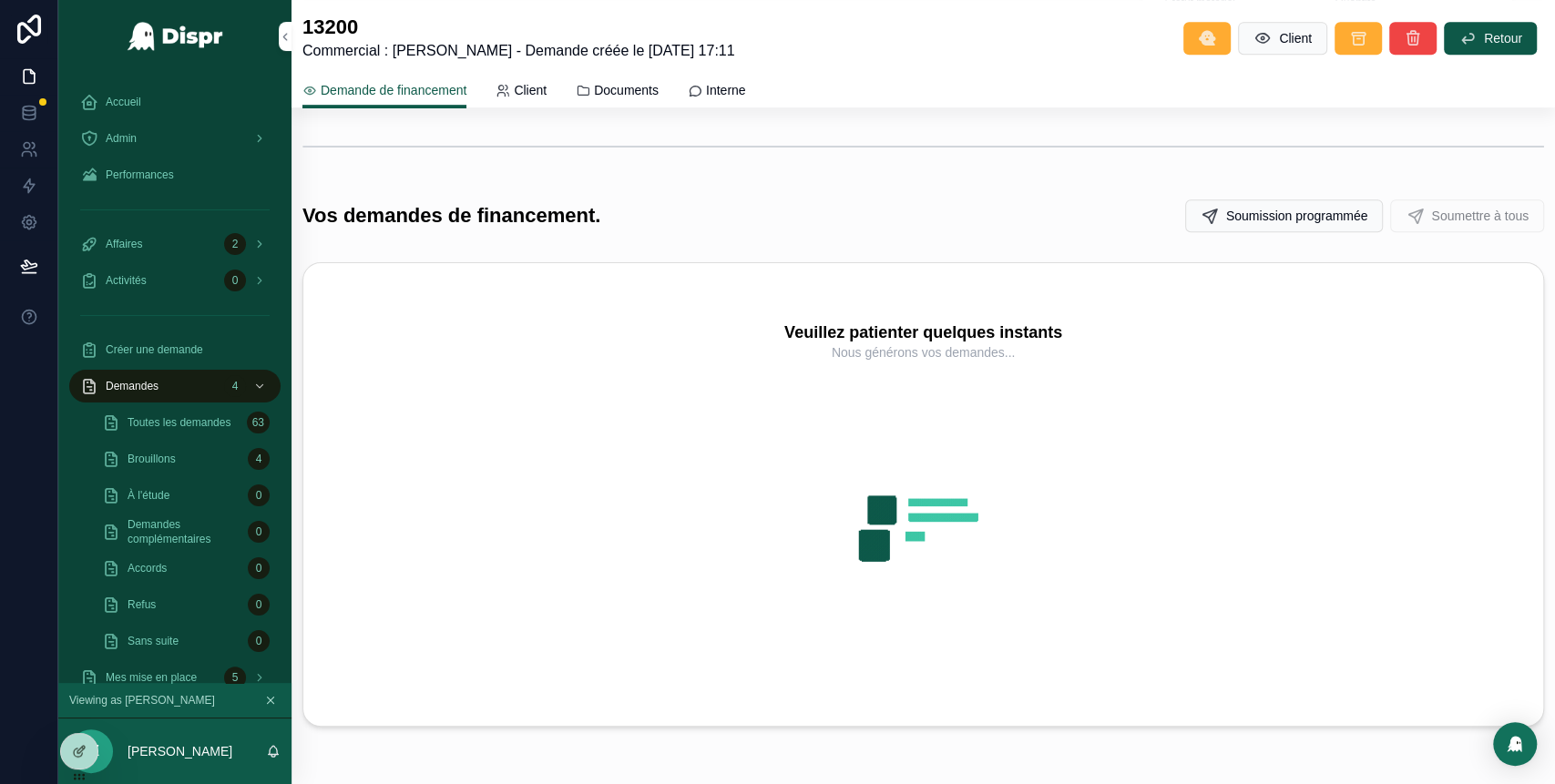
scroll to position [662, 0]
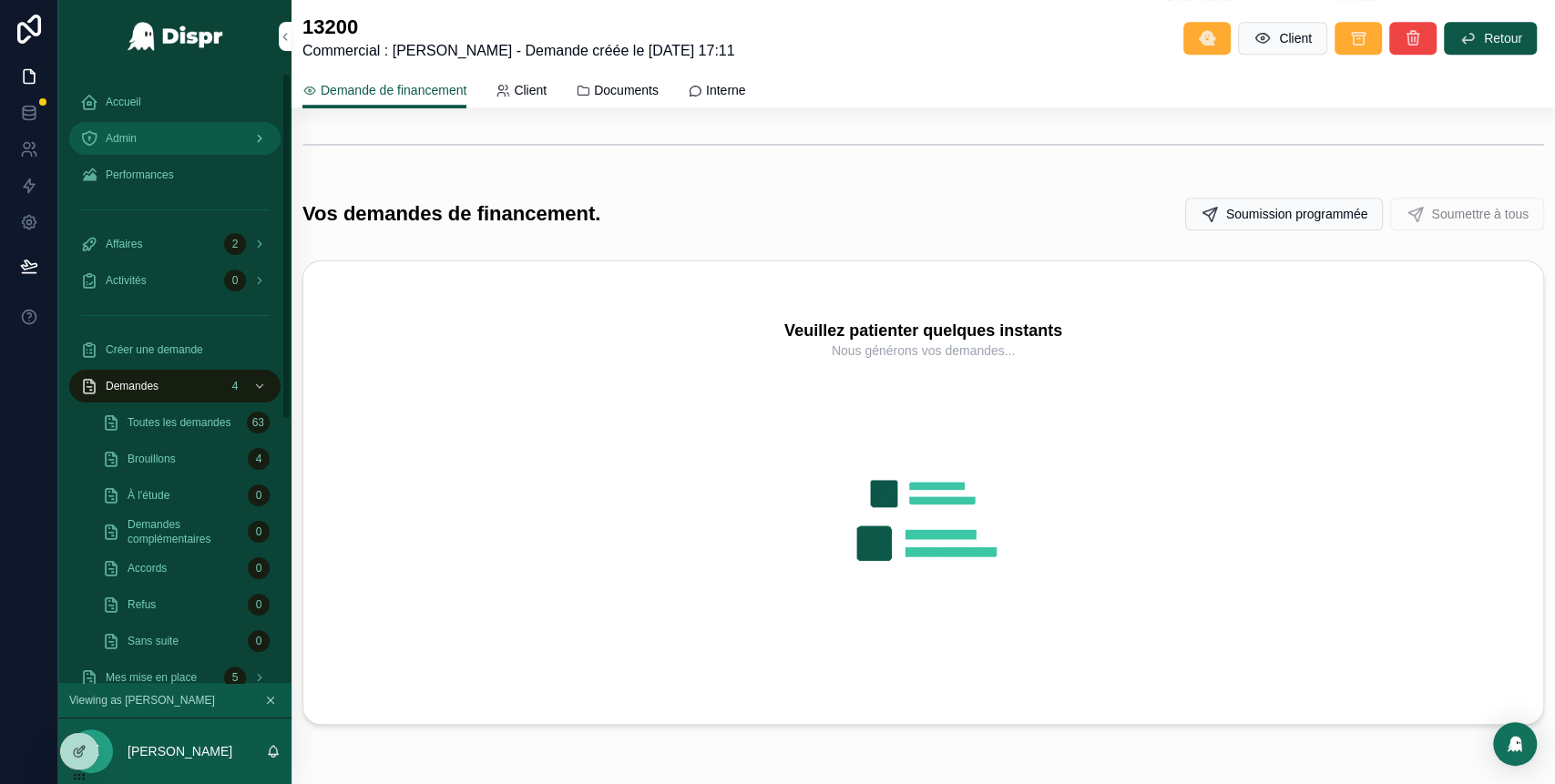
click at [156, 138] on div "Admin" at bounding box center [175, 138] width 189 height 29
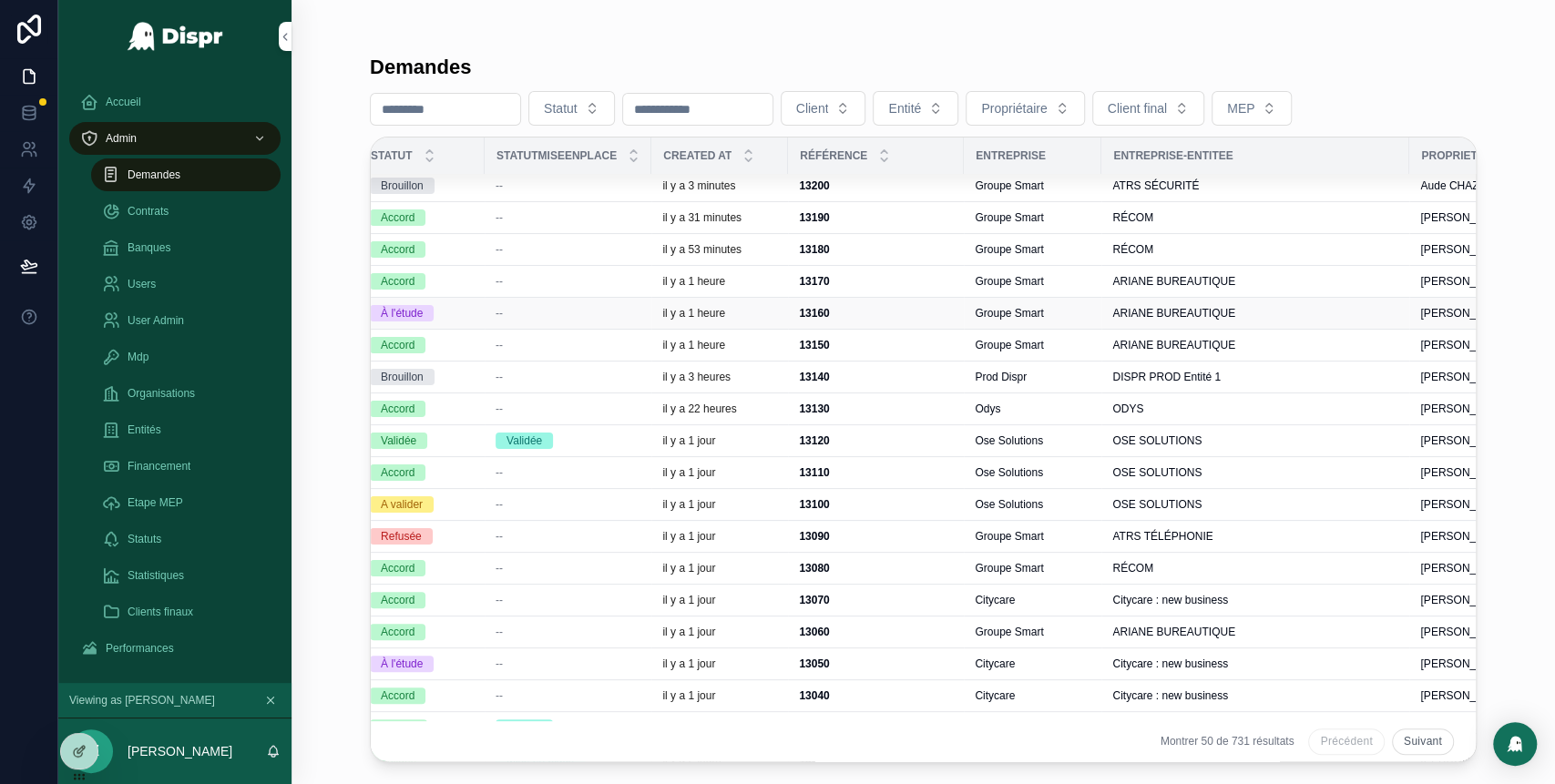
scroll to position [5, 0]
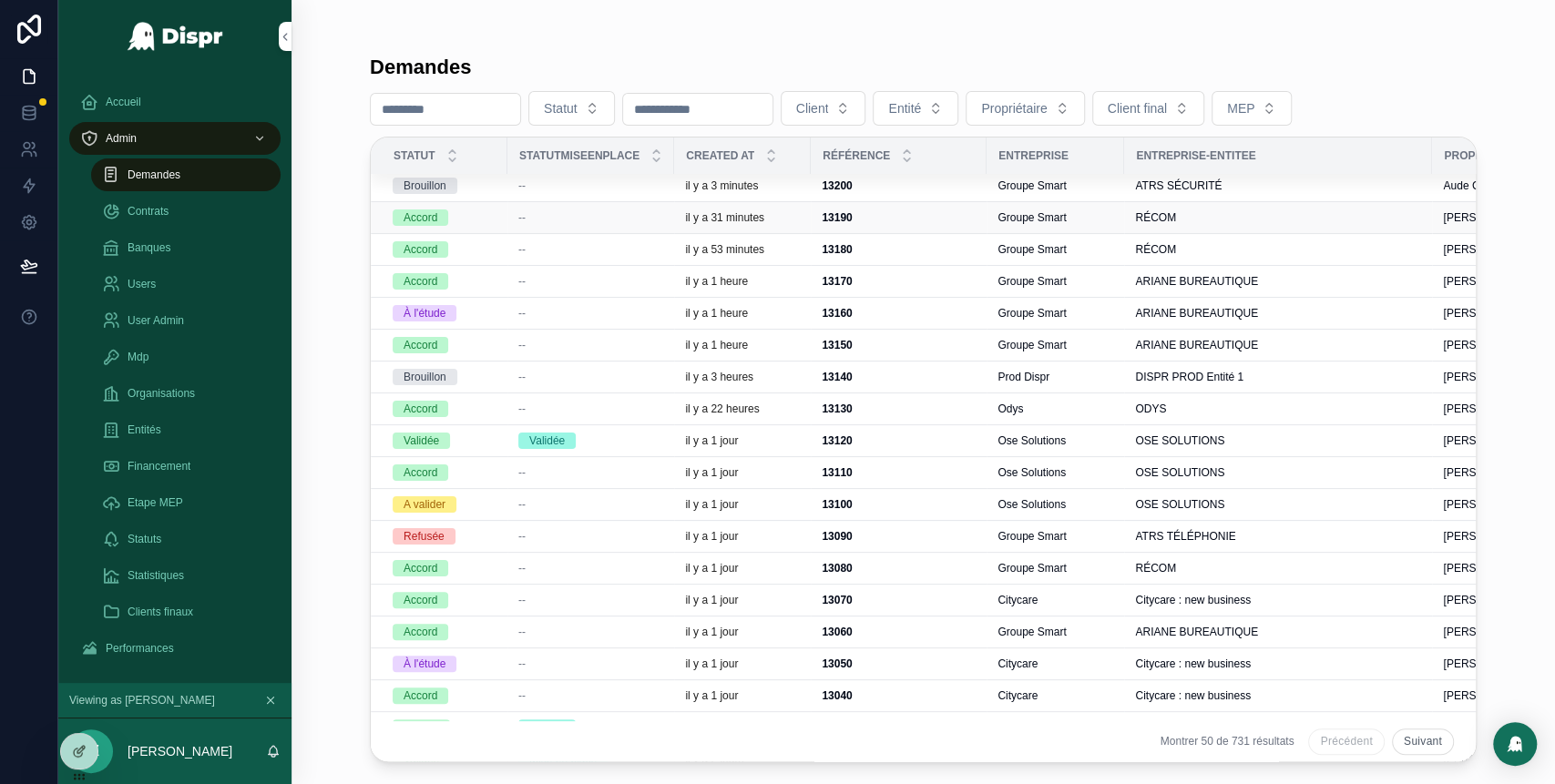
click at [570, 221] on div "--" at bounding box center [590, 218] width 145 height 15
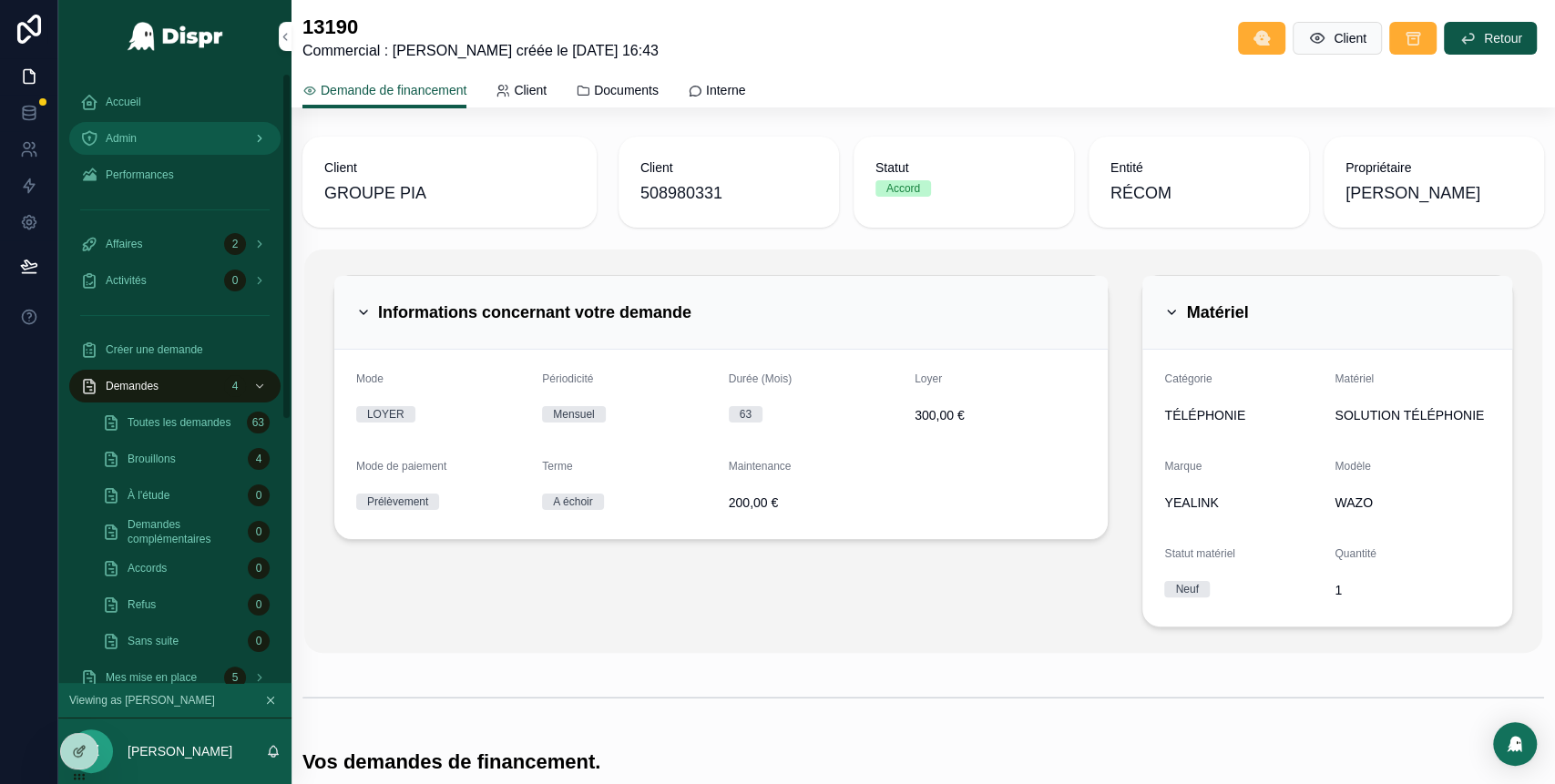
click at [209, 124] on div "Admin" at bounding box center [175, 138] width 189 height 29
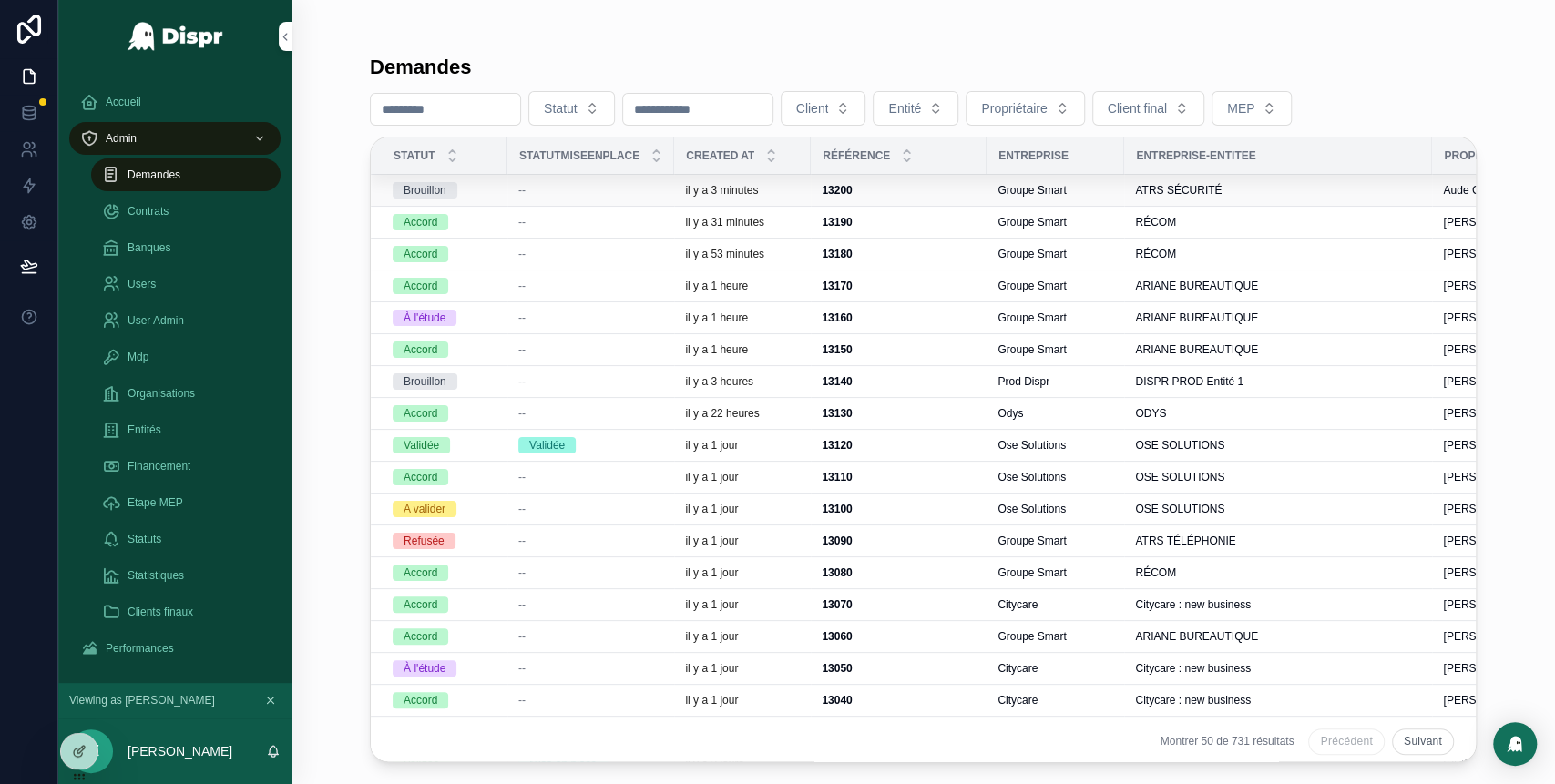
click at [561, 190] on div "--" at bounding box center [590, 190] width 145 height 15
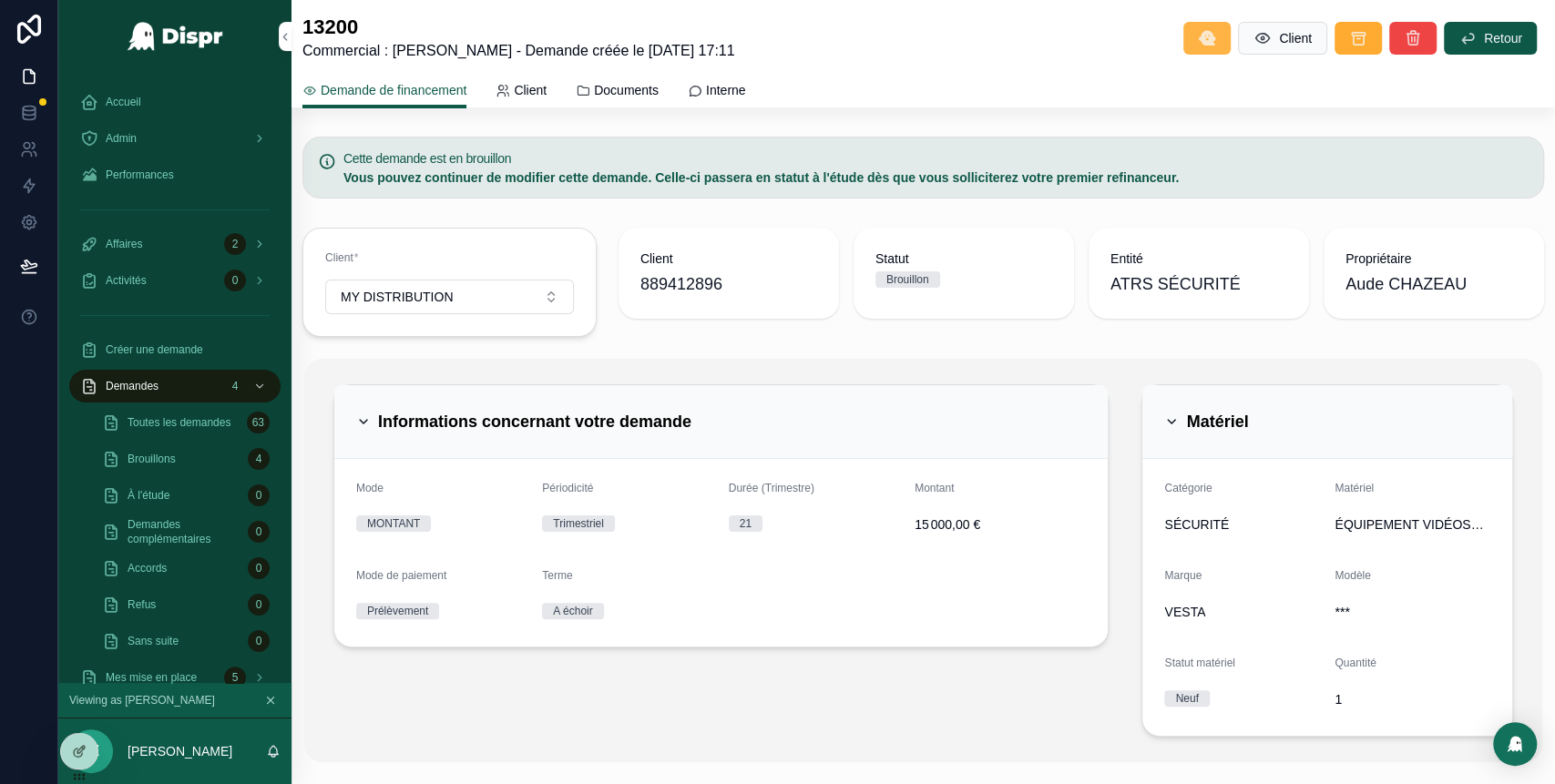
click at [1198, 36] on icon "scrollable content" at bounding box center [1207, 37] width 18 height 18
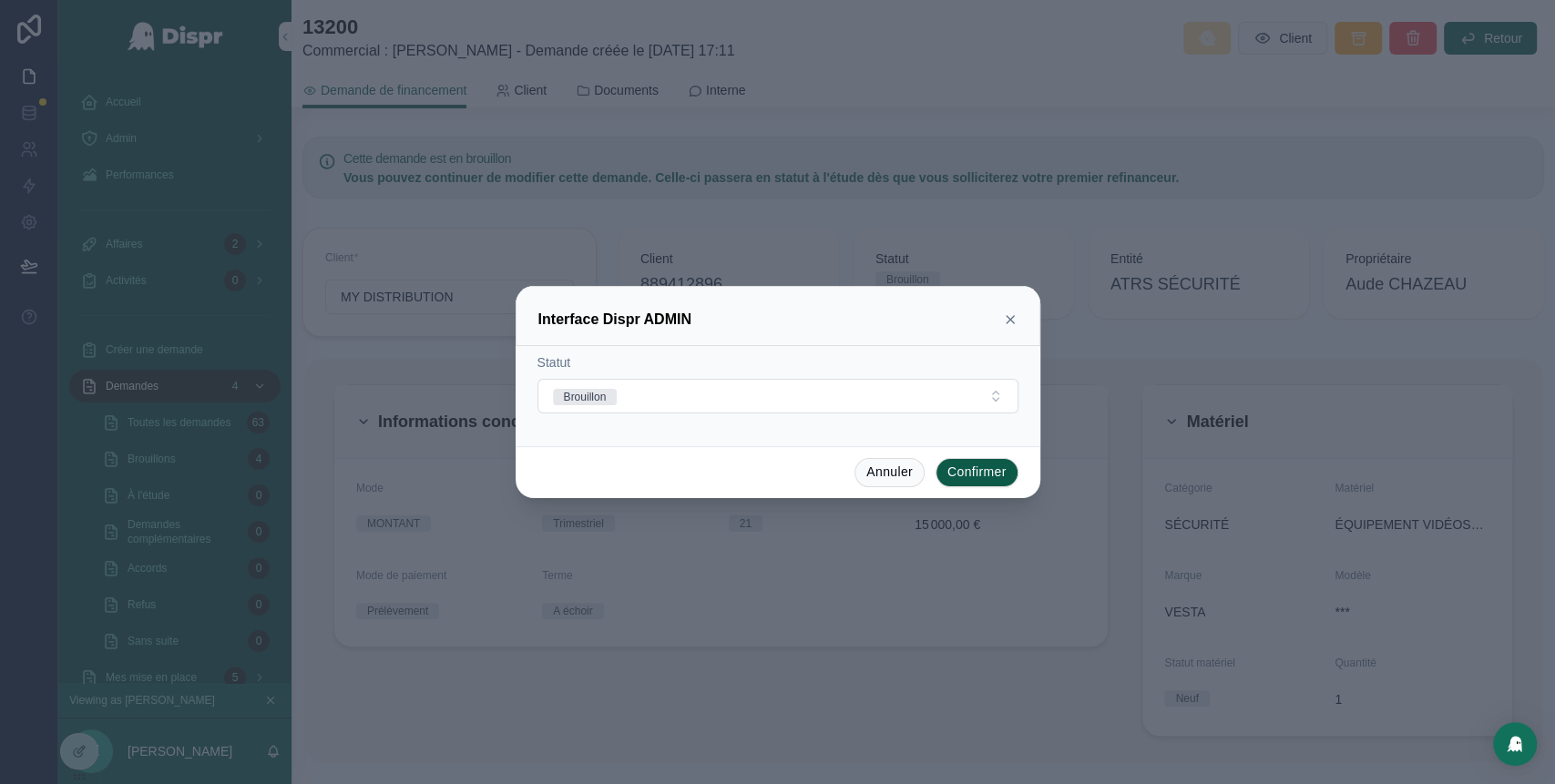
click at [1005, 320] on icon at bounding box center [1010, 319] width 15 height 15
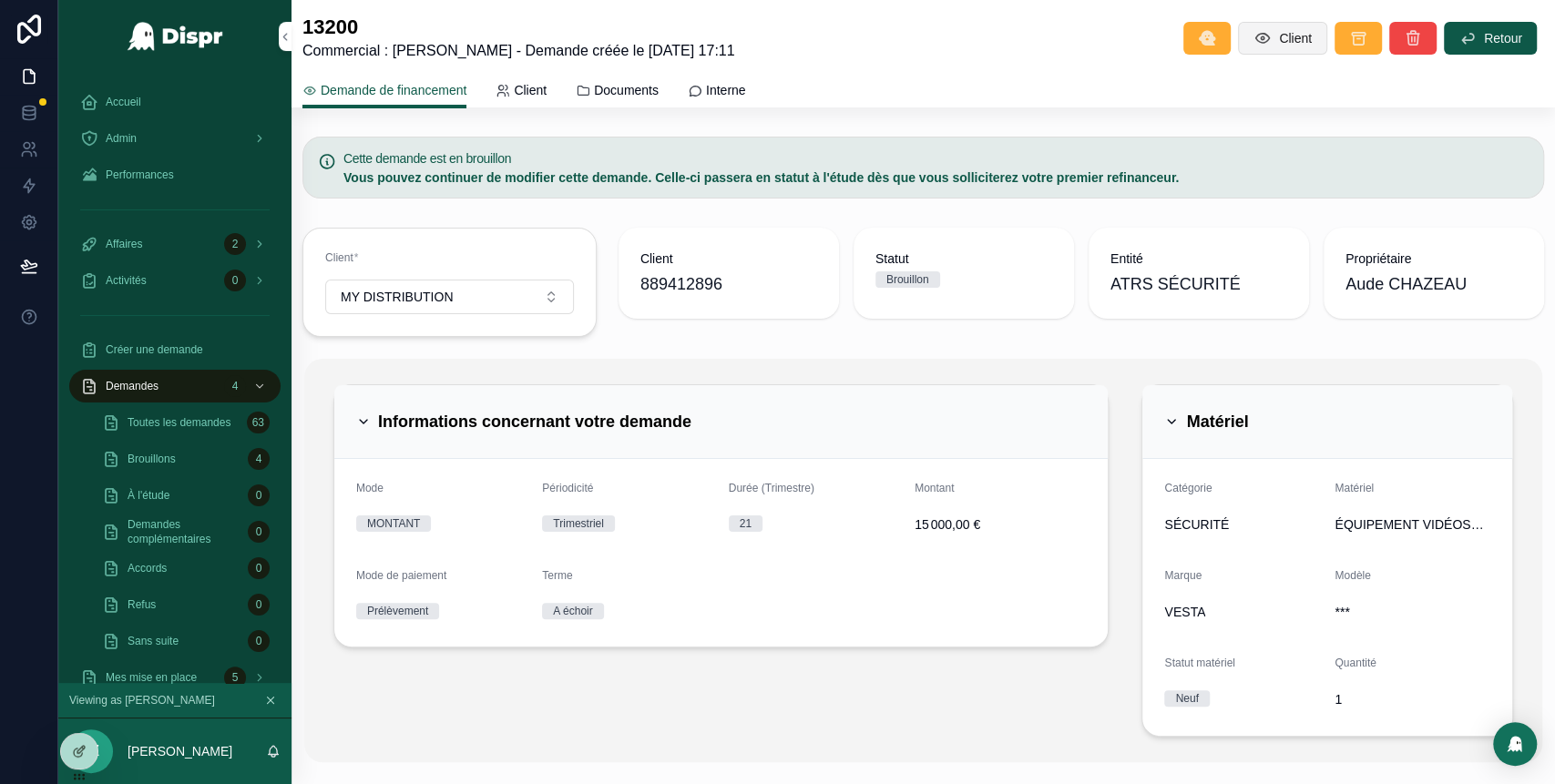
click at [1281, 40] on span "Client" at bounding box center [1295, 37] width 33 height 18
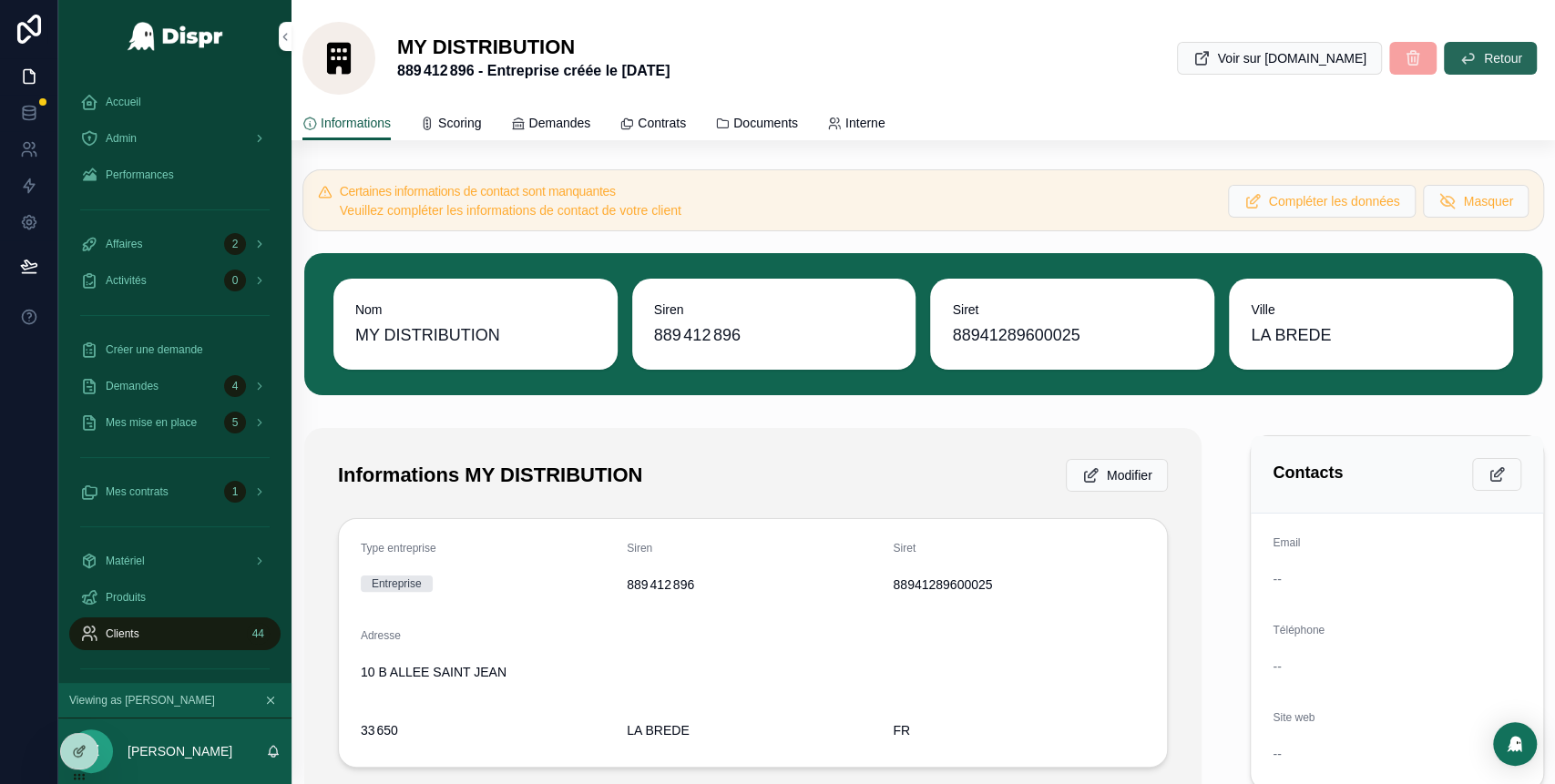
click at [1459, 60] on icon "scrollable content" at bounding box center [1467, 58] width 18 height 18
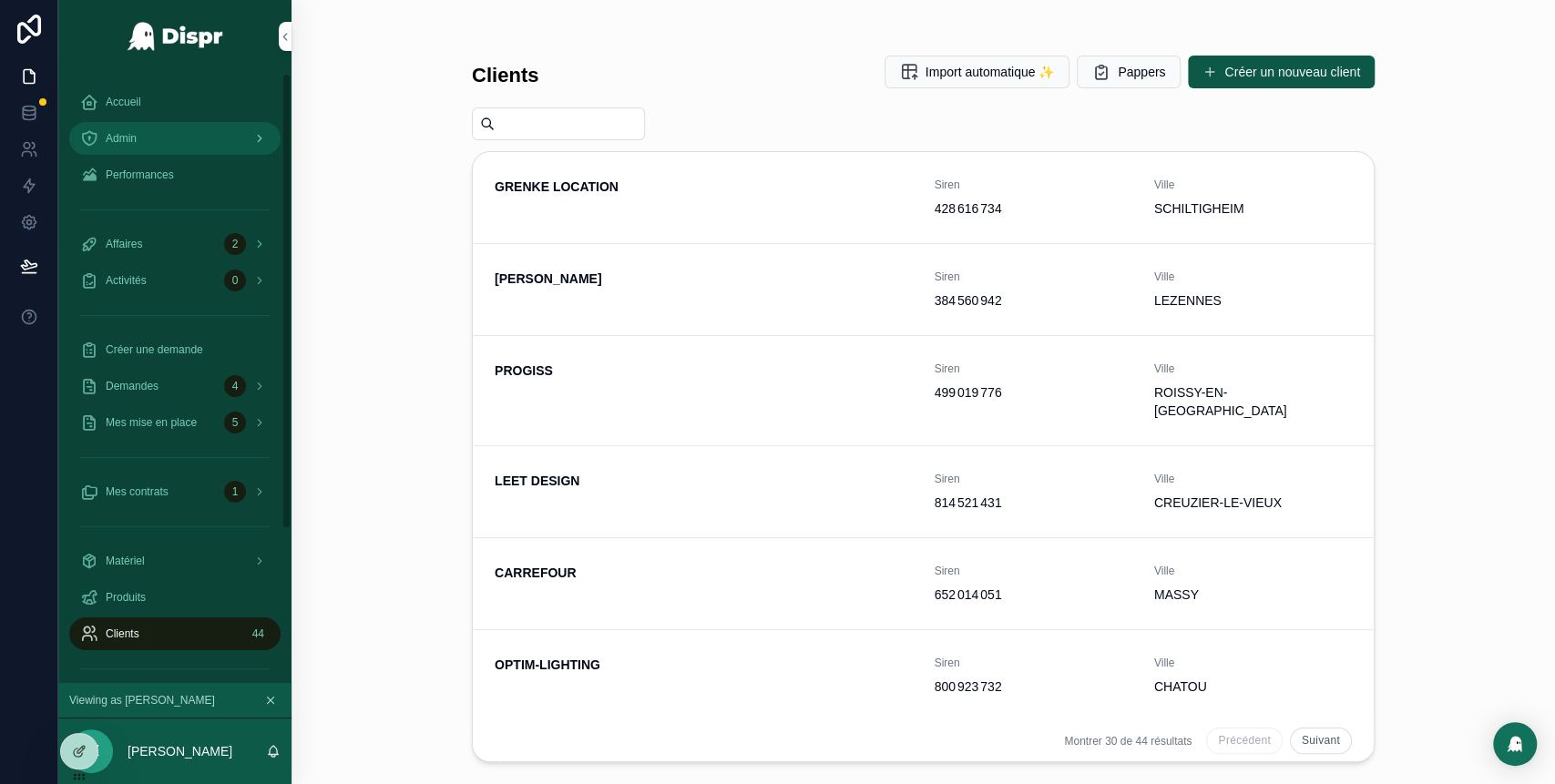
click at [189, 129] on div "Admin" at bounding box center [175, 138] width 189 height 29
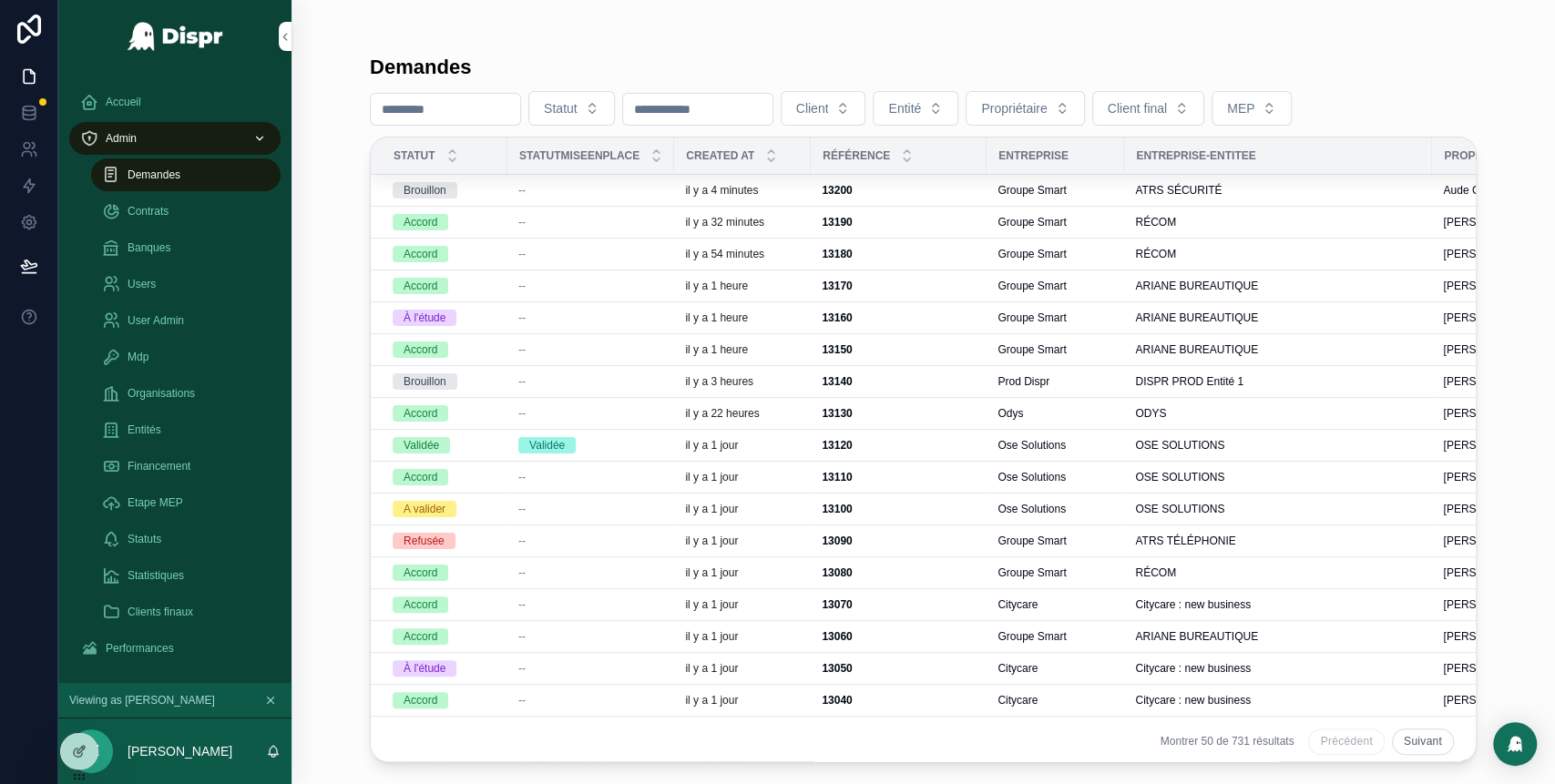
click at [525, 191] on span "--" at bounding box center [522, 190] width 7 height 15
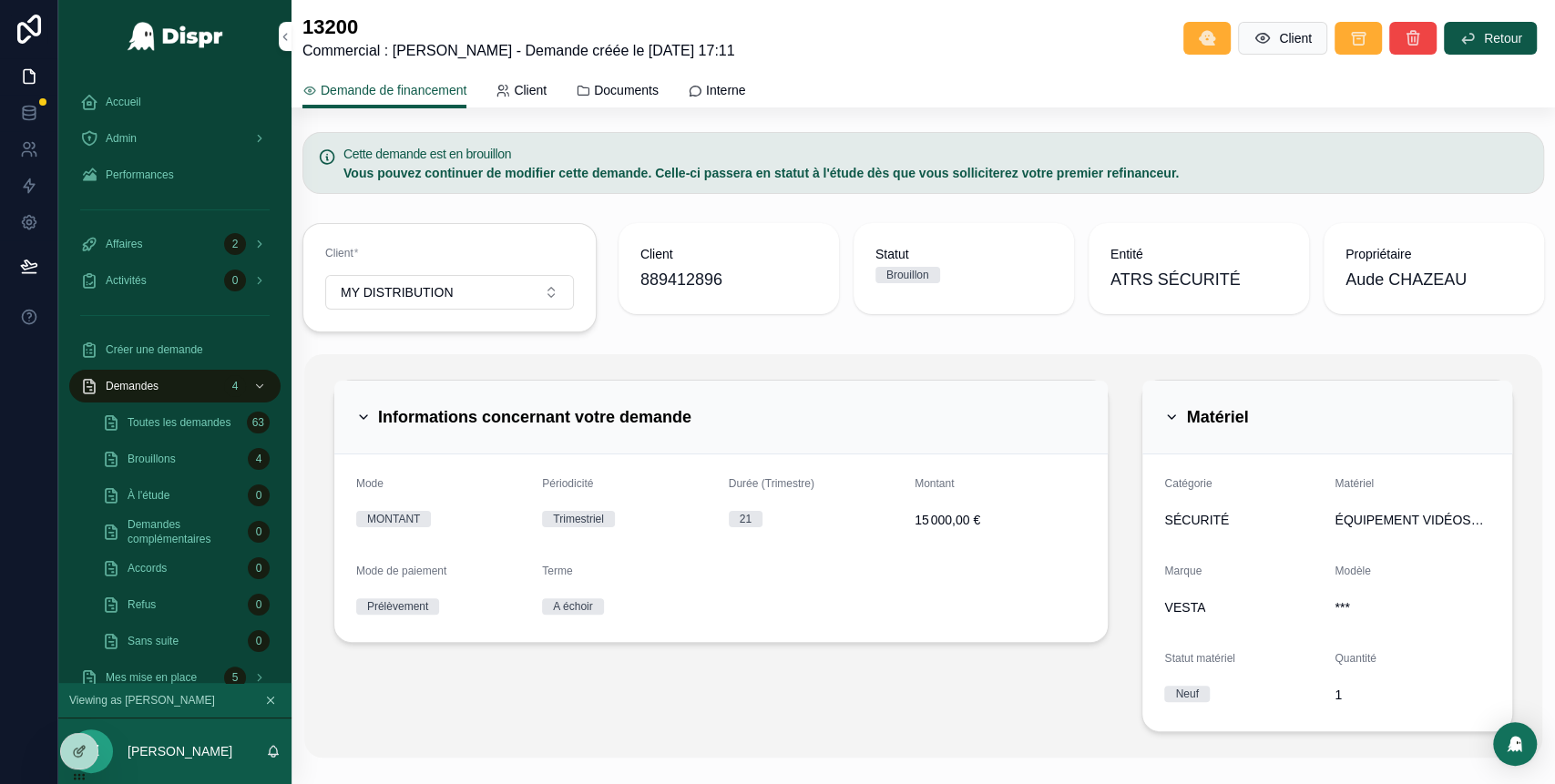
scroll to position [8, 0]
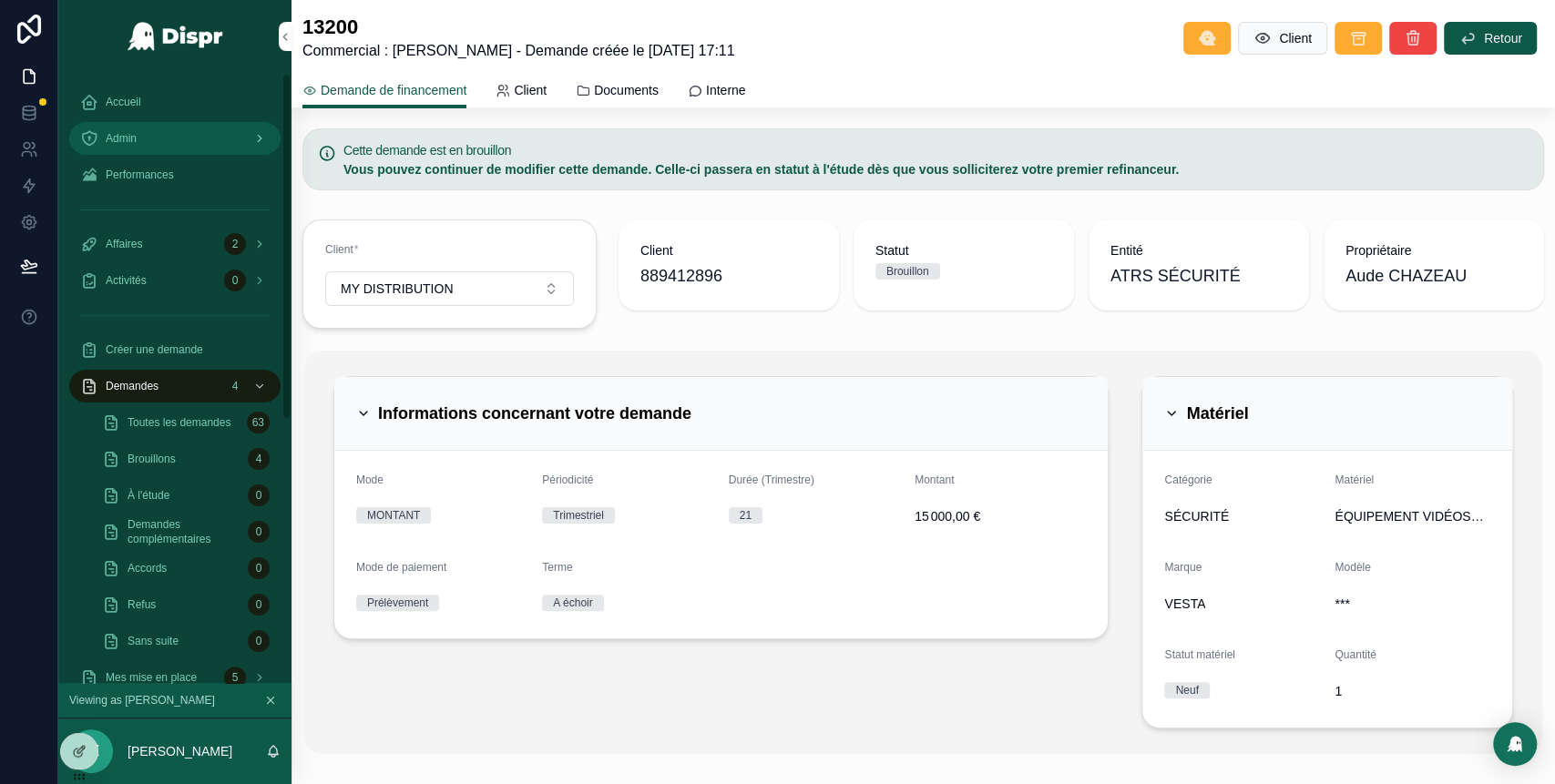
click at [178, 124] on div "Admin" at bounding box center [175, 138] width 189 height 29
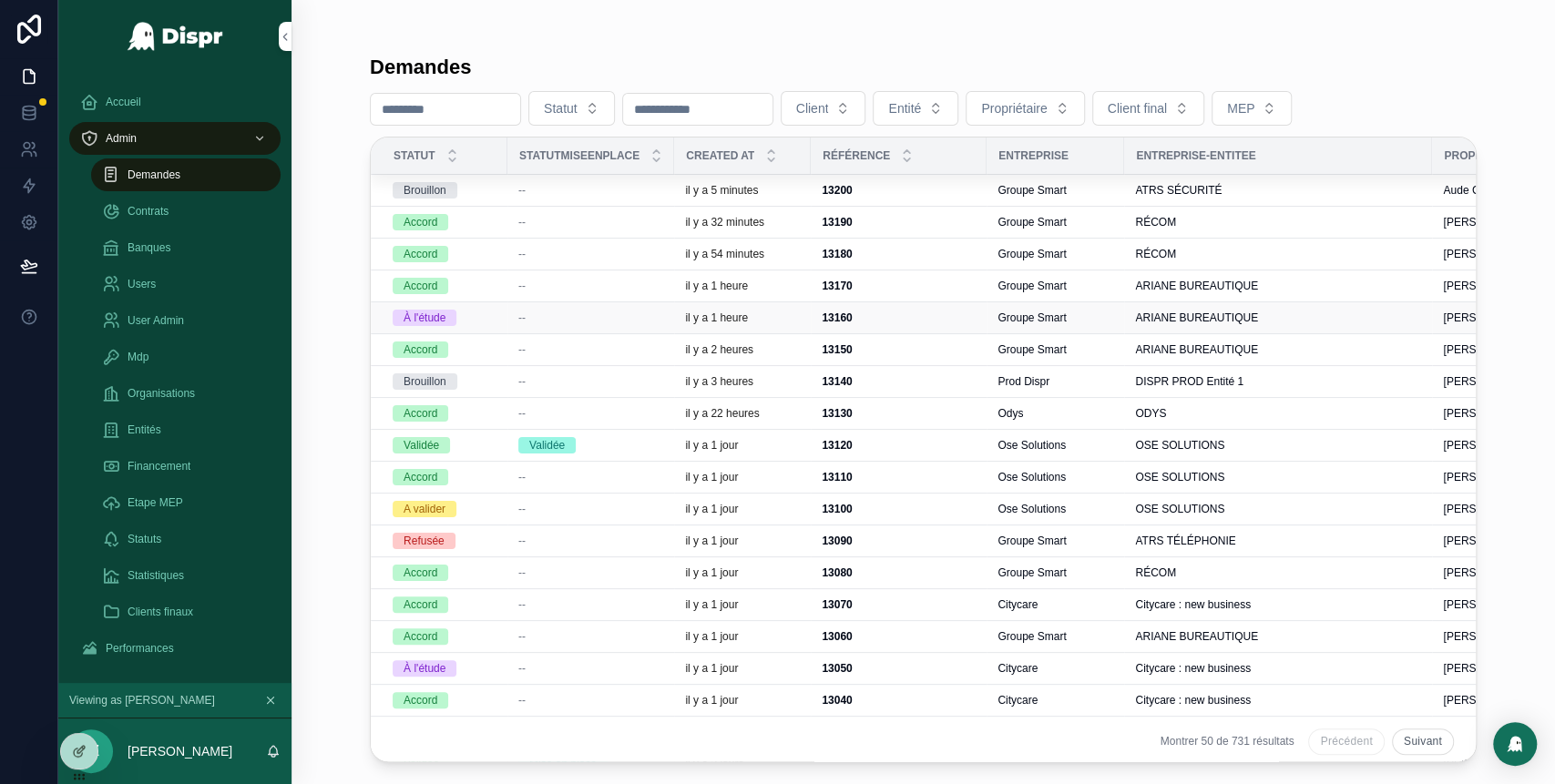
click at [563, 315] on div "--" at bounding box center [590, 318] width 145 height 15
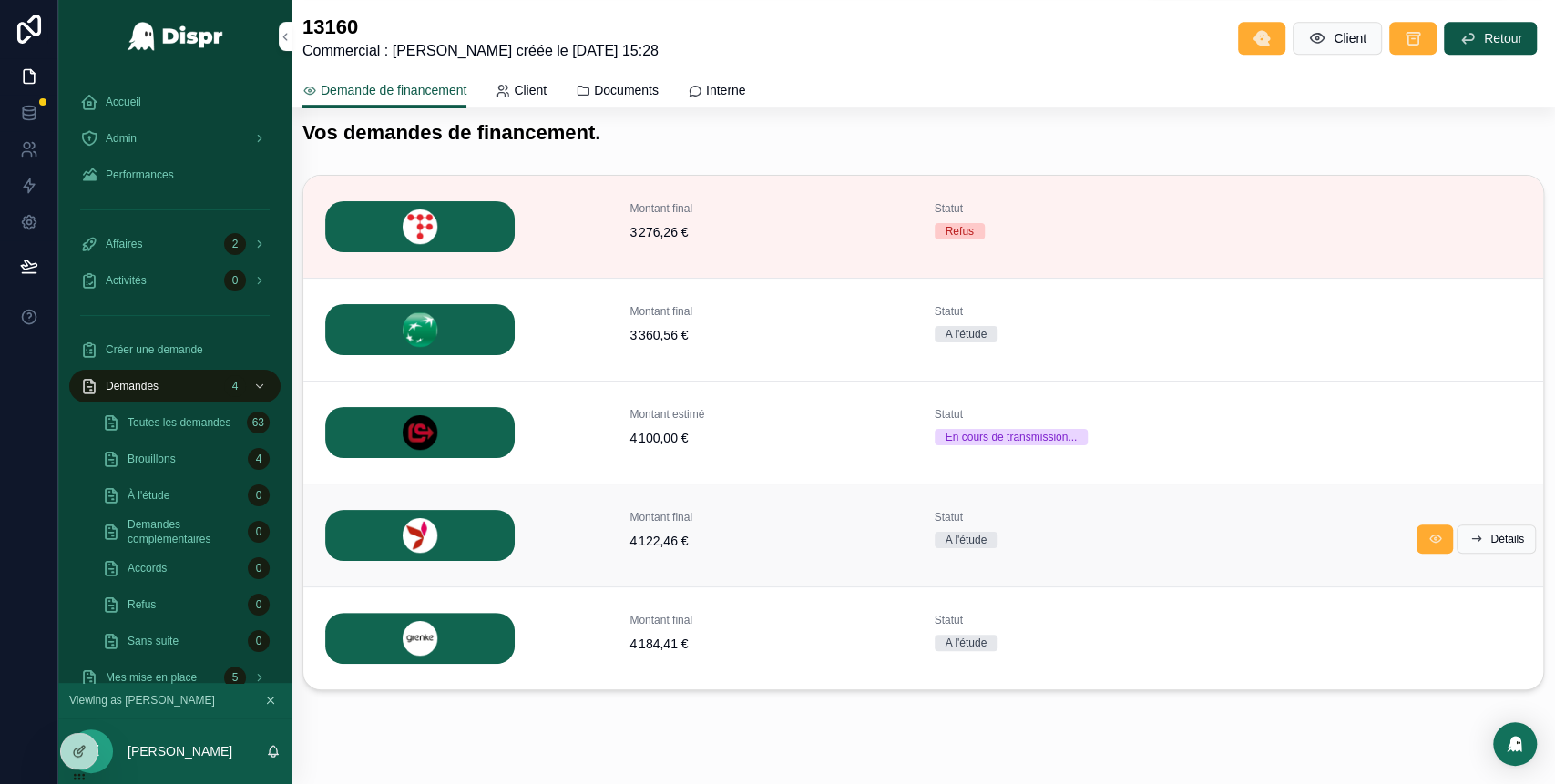
scroll to position [630, 0]
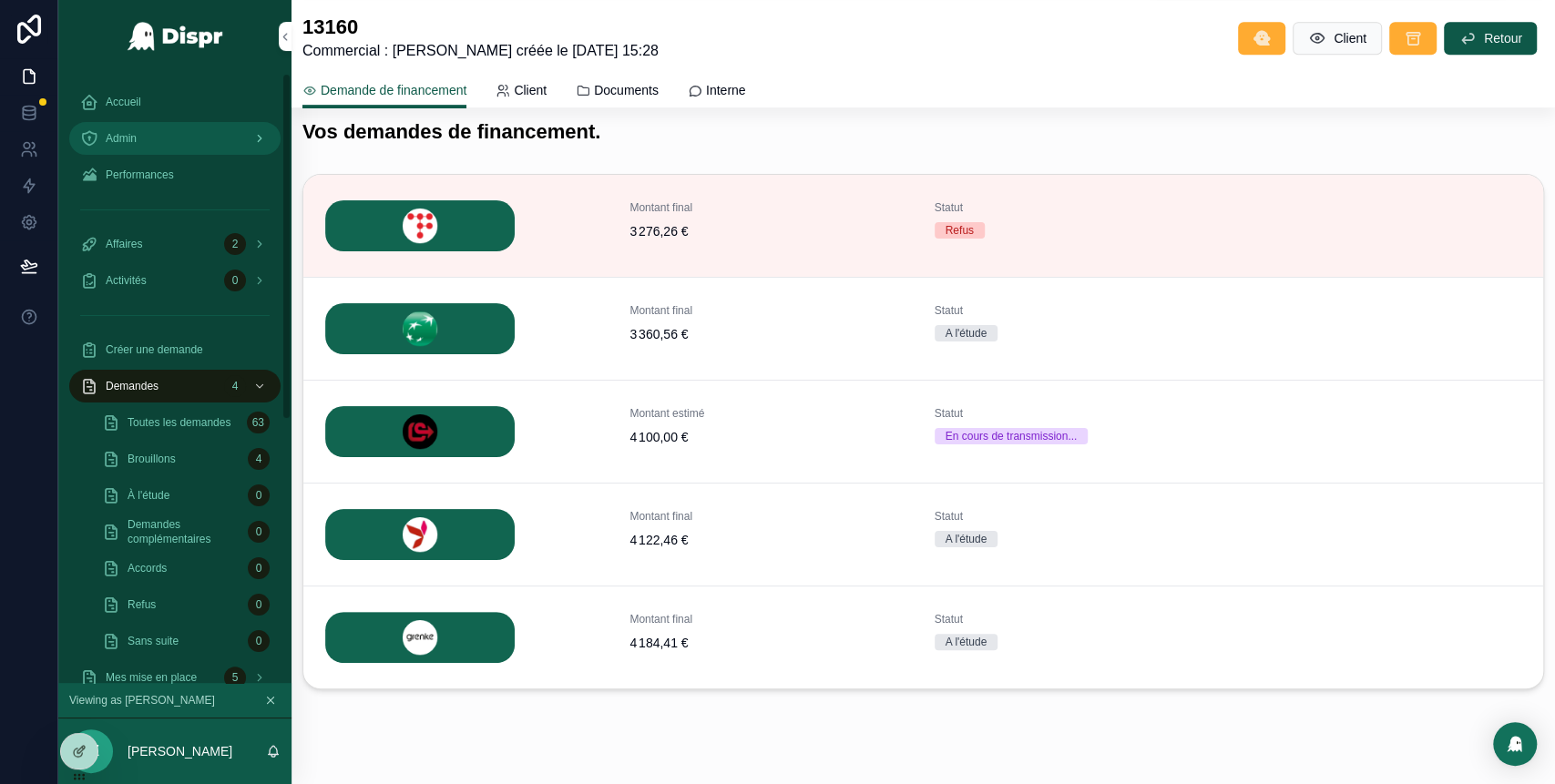
click at [151, 124] on div "Admin" at bounding box center [175, 138] width 189 height 29
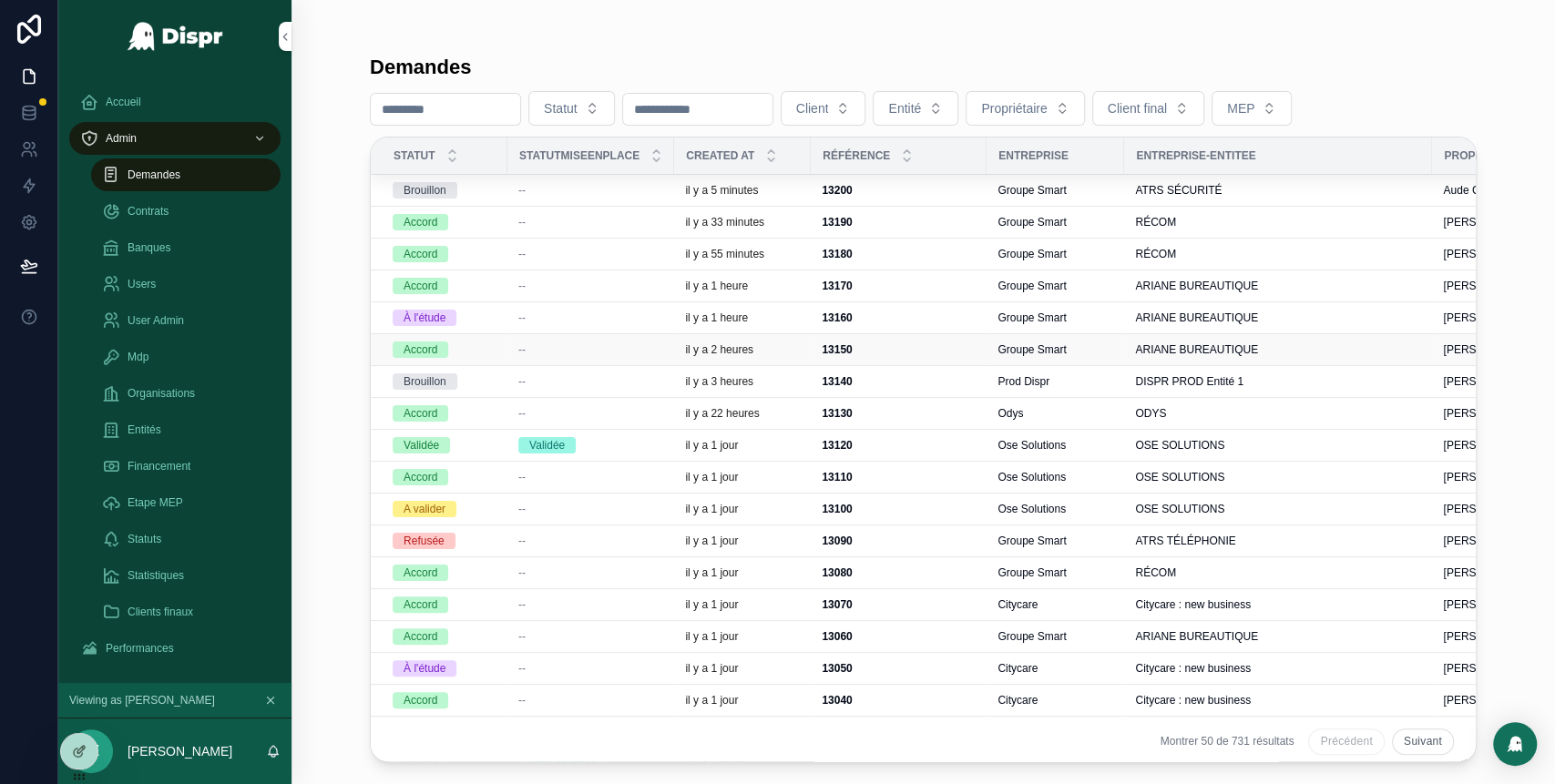
click at [619, 346] on div "--" at bounding box center [590, 350] width 145 height 15
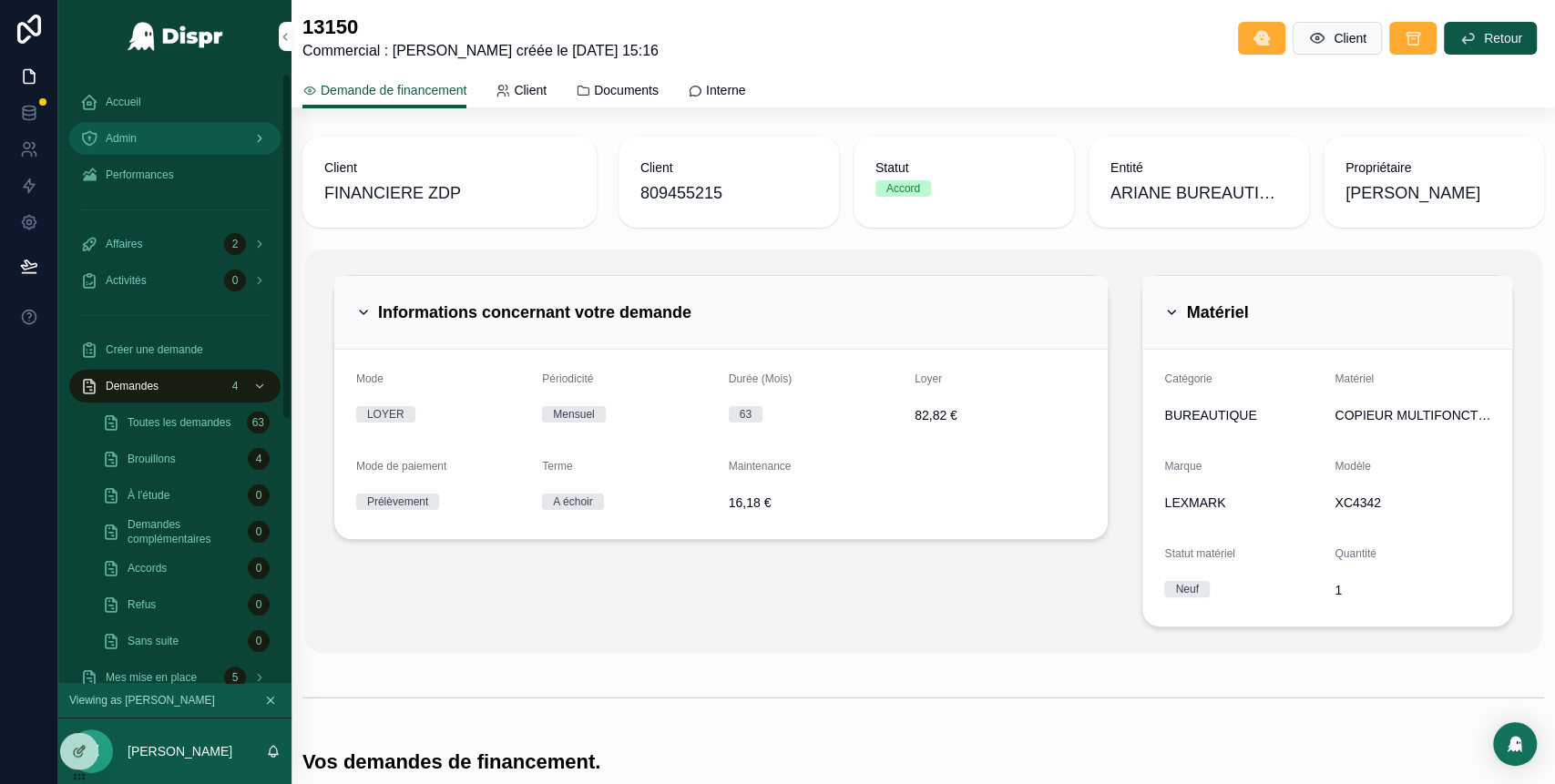
click at [214, 126] on div "Admin" at bounding box center [175, 138] width 189 height 29
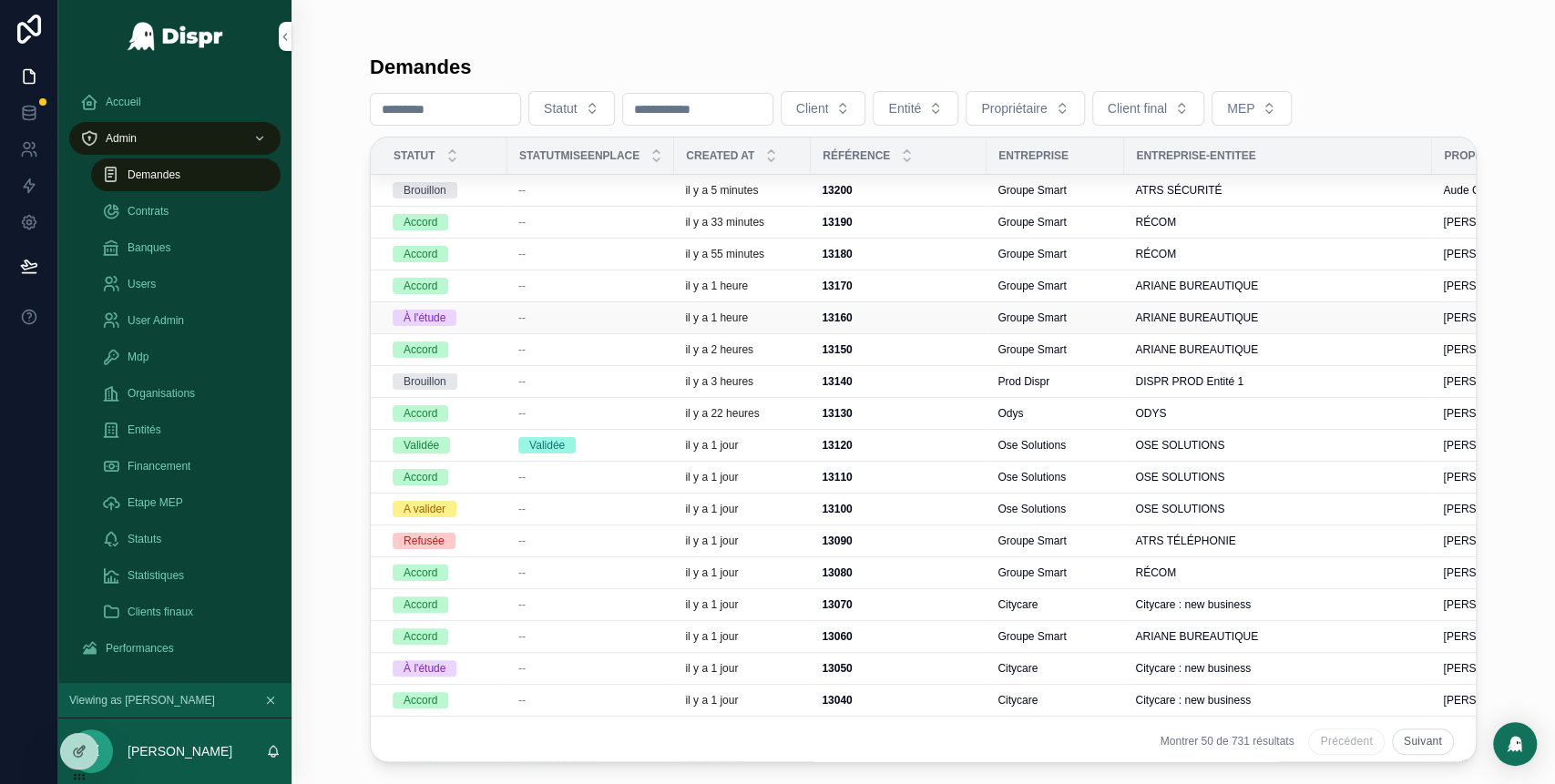
click at [577, 316] on div "--" at bounding box center [590, 318] width 145 height 15
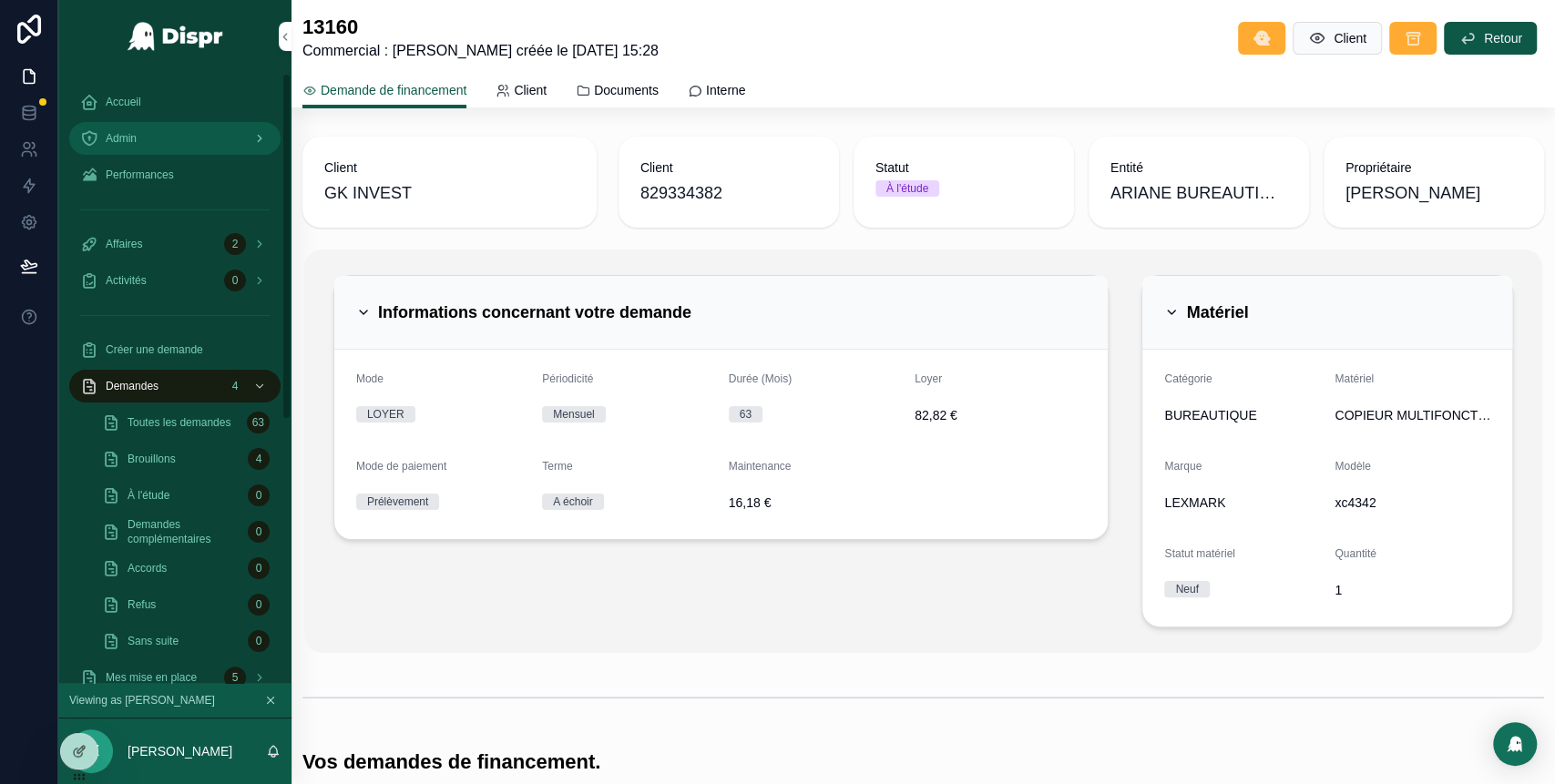
click at [194, 131] on div "Admin" at bounding box center [175, 138] width 189 height 29
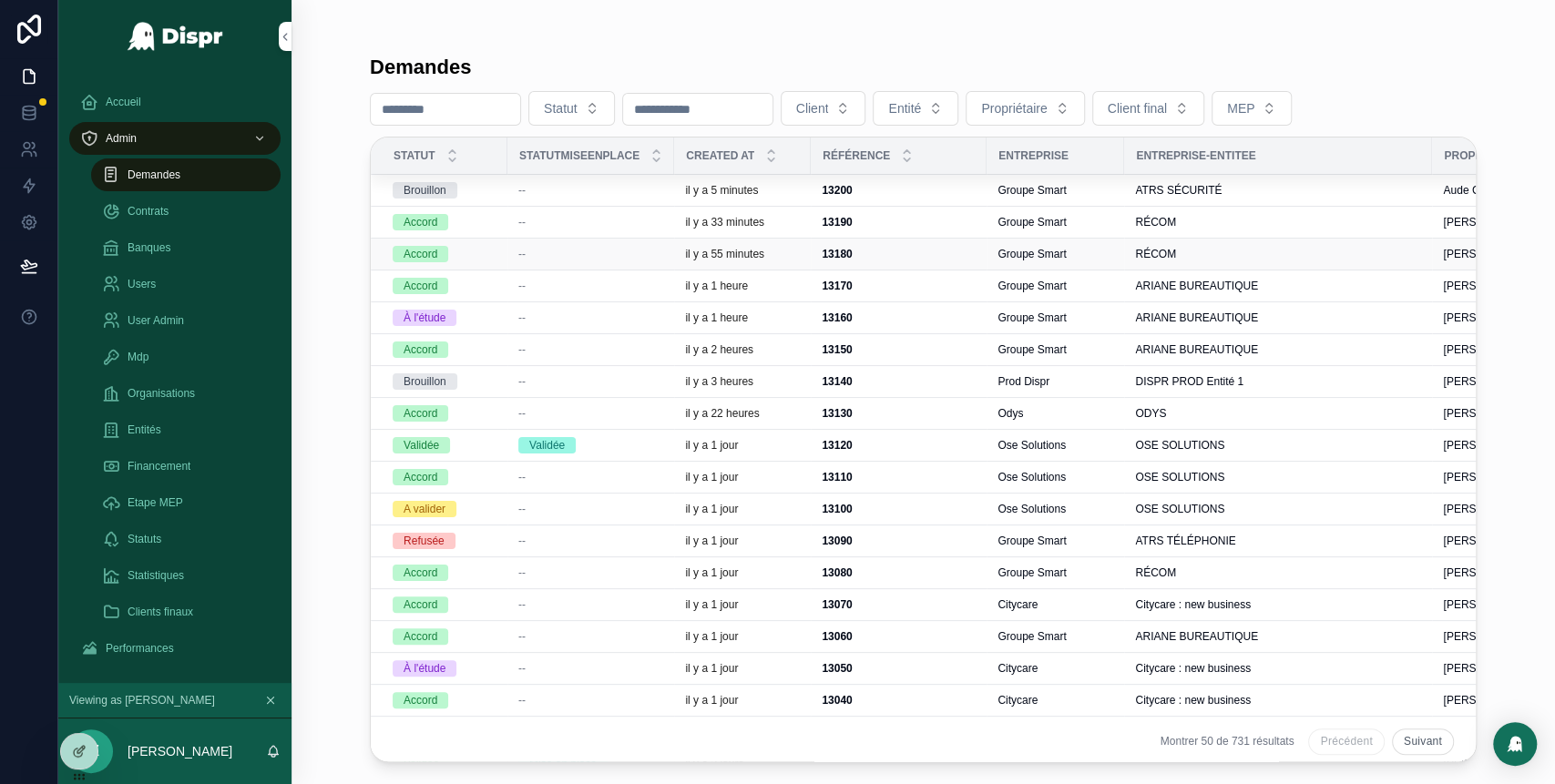
click at [587, 254] on div "--" at bounding box center [590, 254] width 145 height 15
click at [587, 254] on div "Demandes Statut Client Entité Propriétaire Client final MEP Statut StatutMiseen…" at bounding box center [923, 392] width 1264 height 784
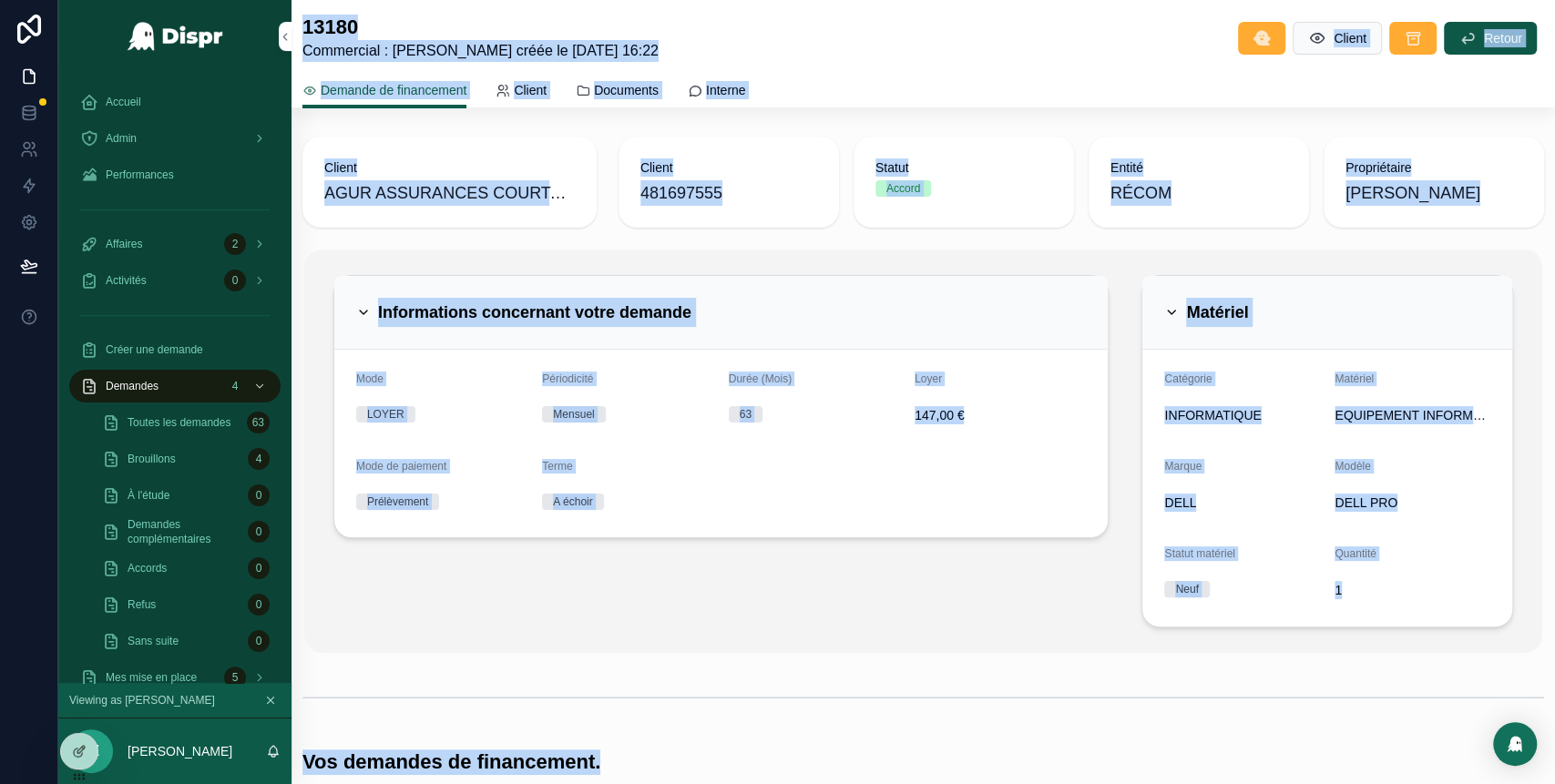
click at [807, 587] on div "Informations concernant votre demande Mode LOYER Périodicité Mensuel Durée (Moi…" at bounding box center [721, 451] width 798 height 367
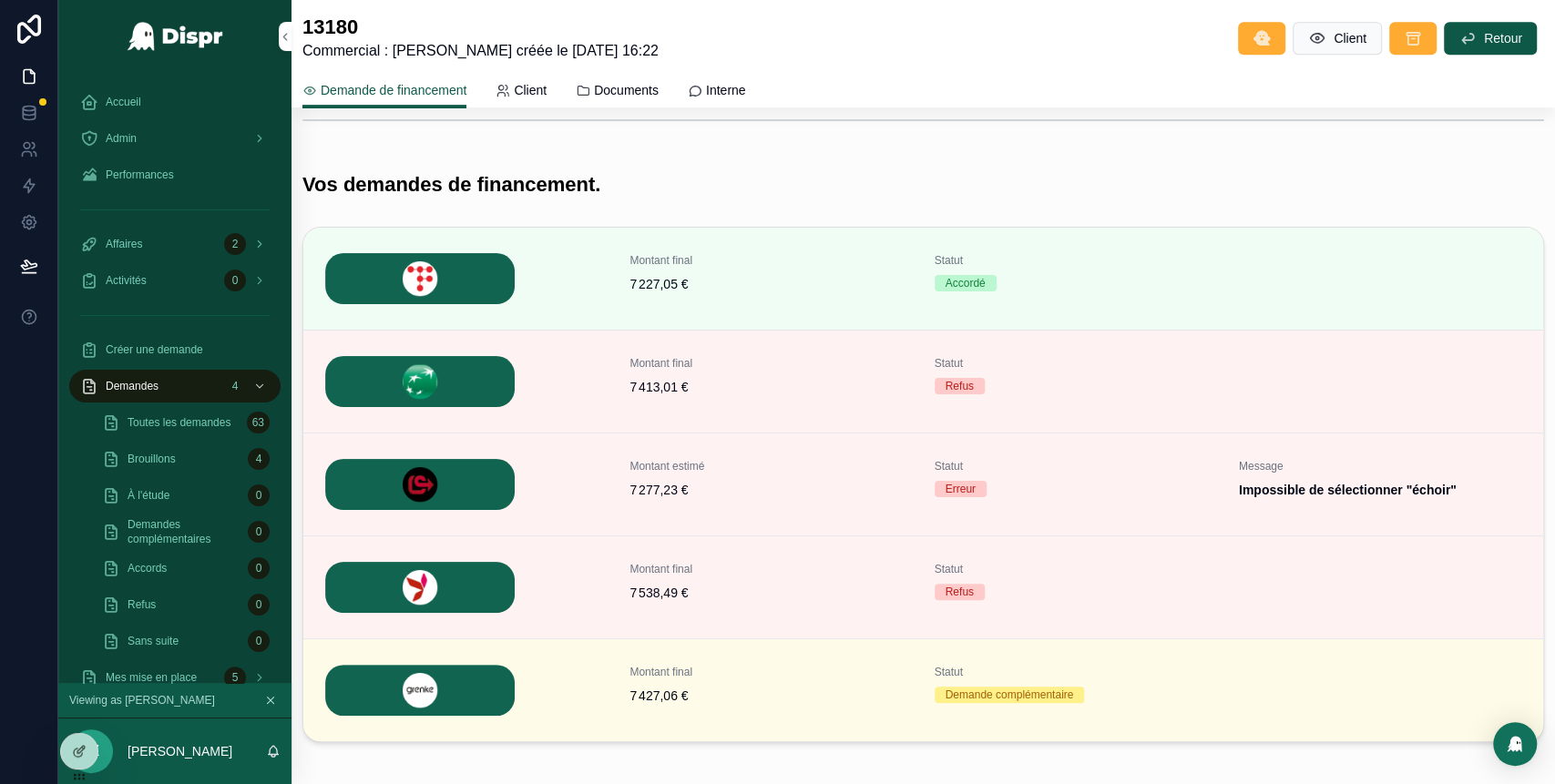
scroll to position [664, 0]
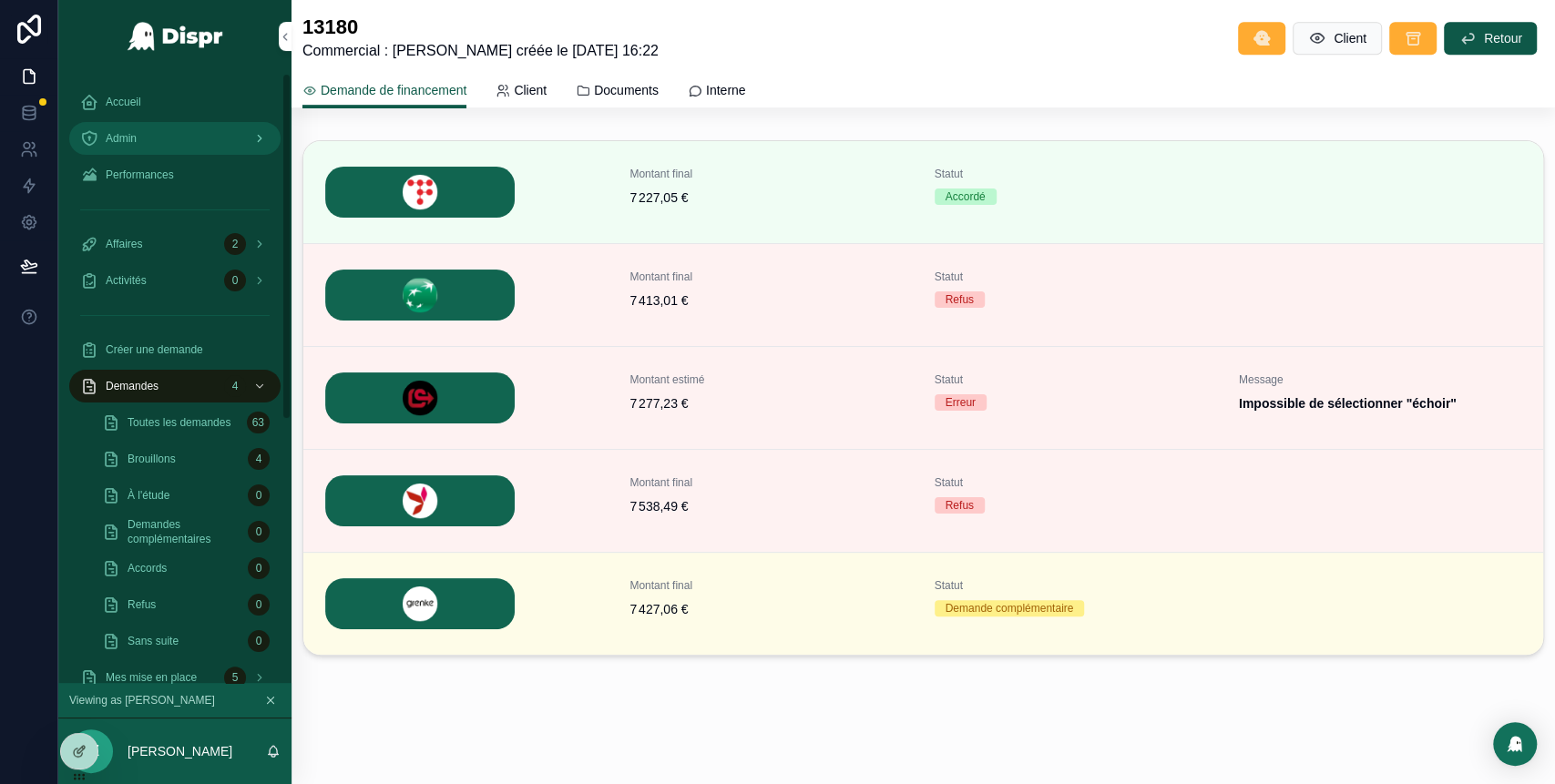
click at [175, 134] on div "Admin" at bounding box center [175, 138] width 189 height 29
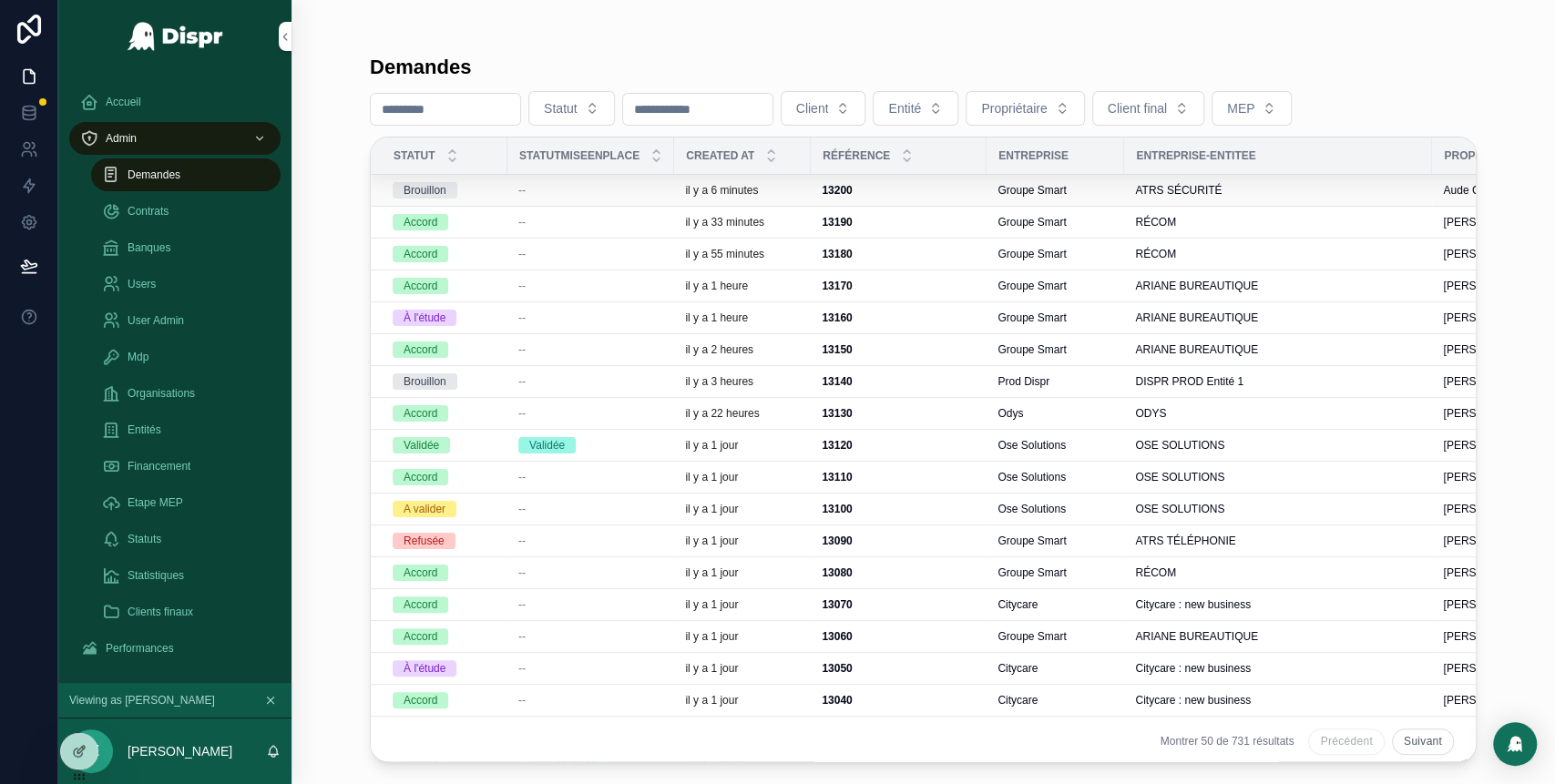
click at [583, 203] on td "--" at bounding box center [591, 191] width 167 height 32
click at [635, 199] on td "--" at bounding box center [591, 191] width 167 height 32
click at [525, 188] on span "--" at bounding box center [522, 190] width 7 height 15
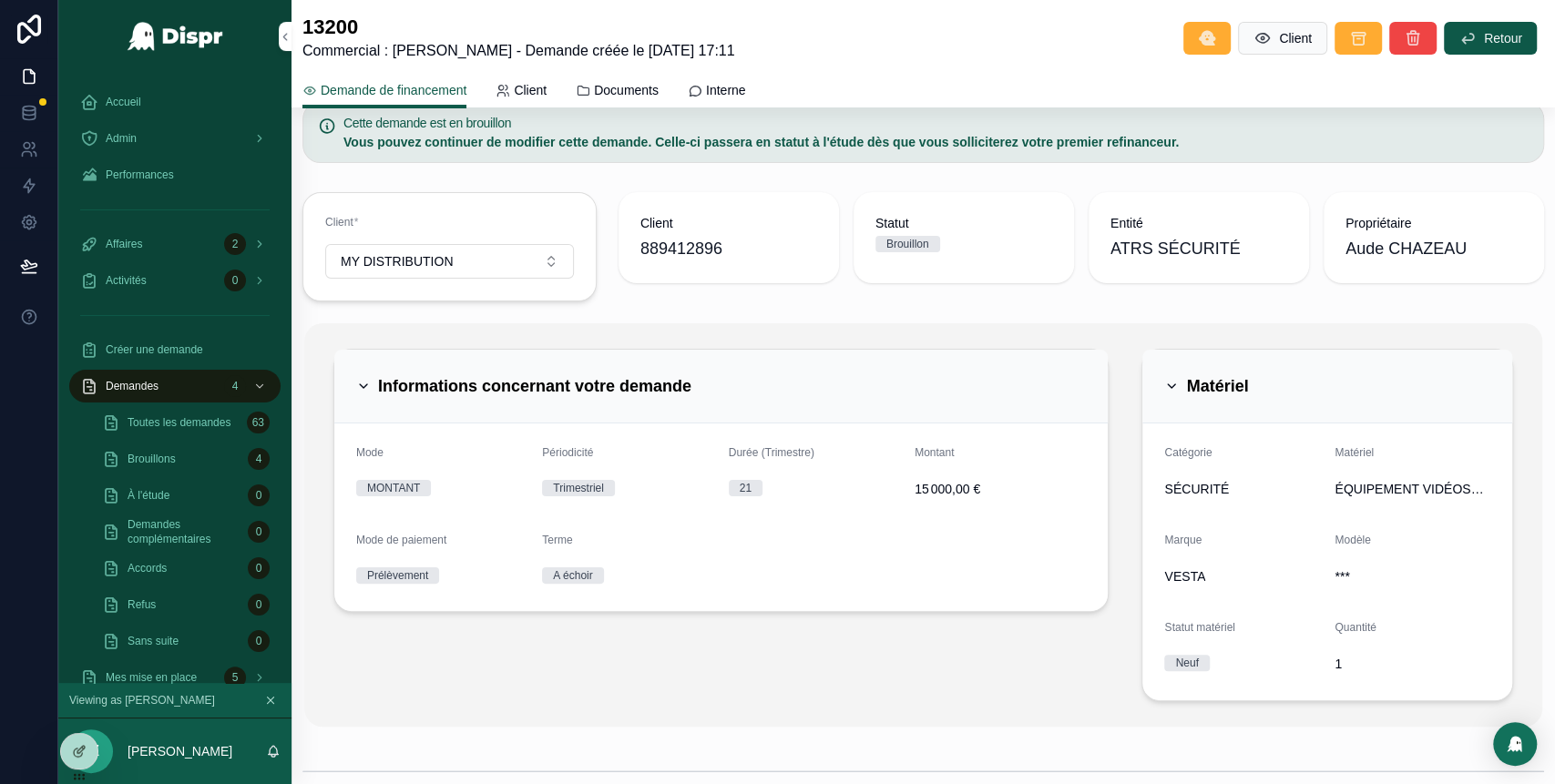
scroll to position [29, 0]
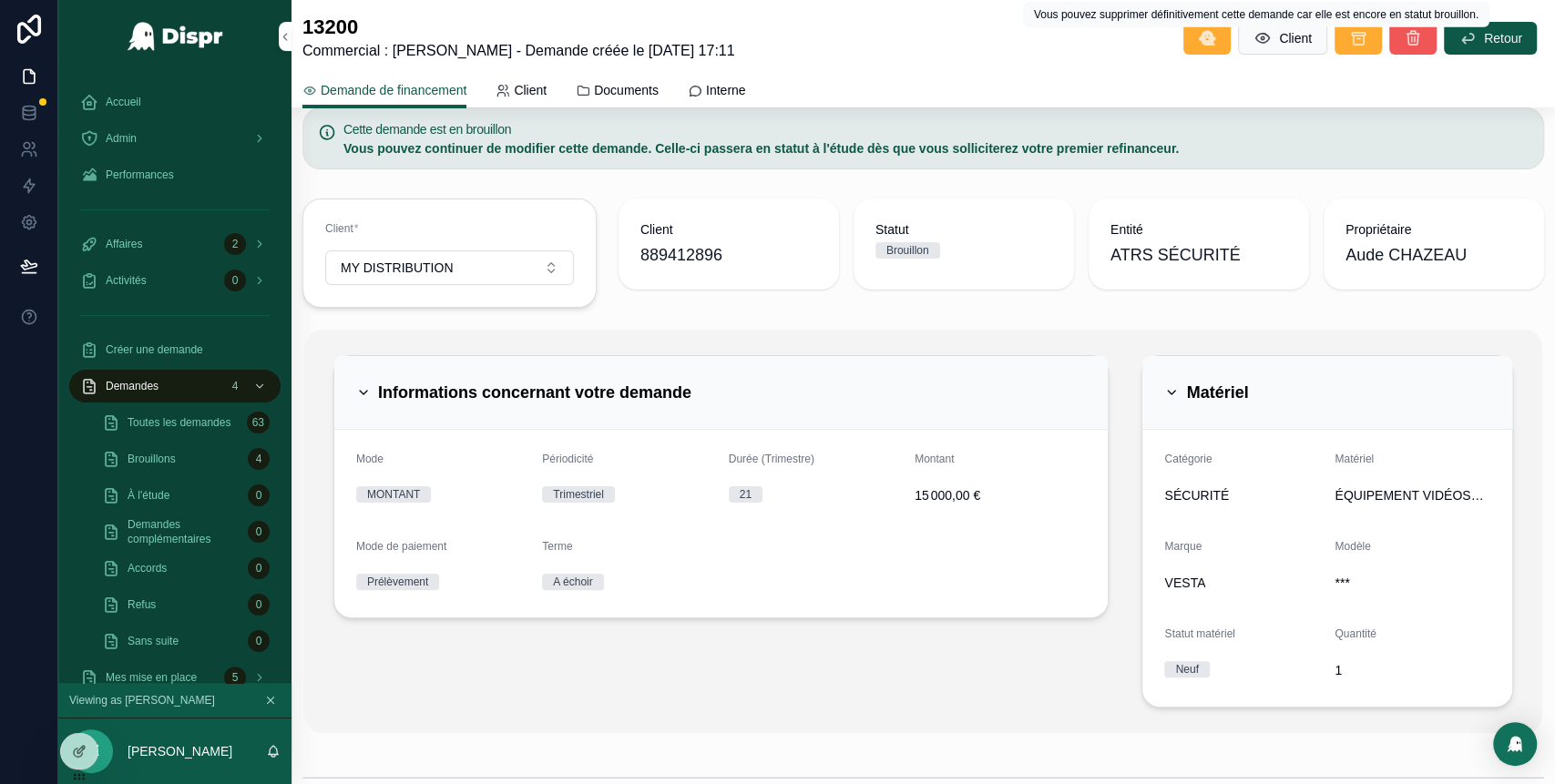
click at [1403, 46] on icon "scrollable content" at bounding box center [1412, 37] width 18 height 18
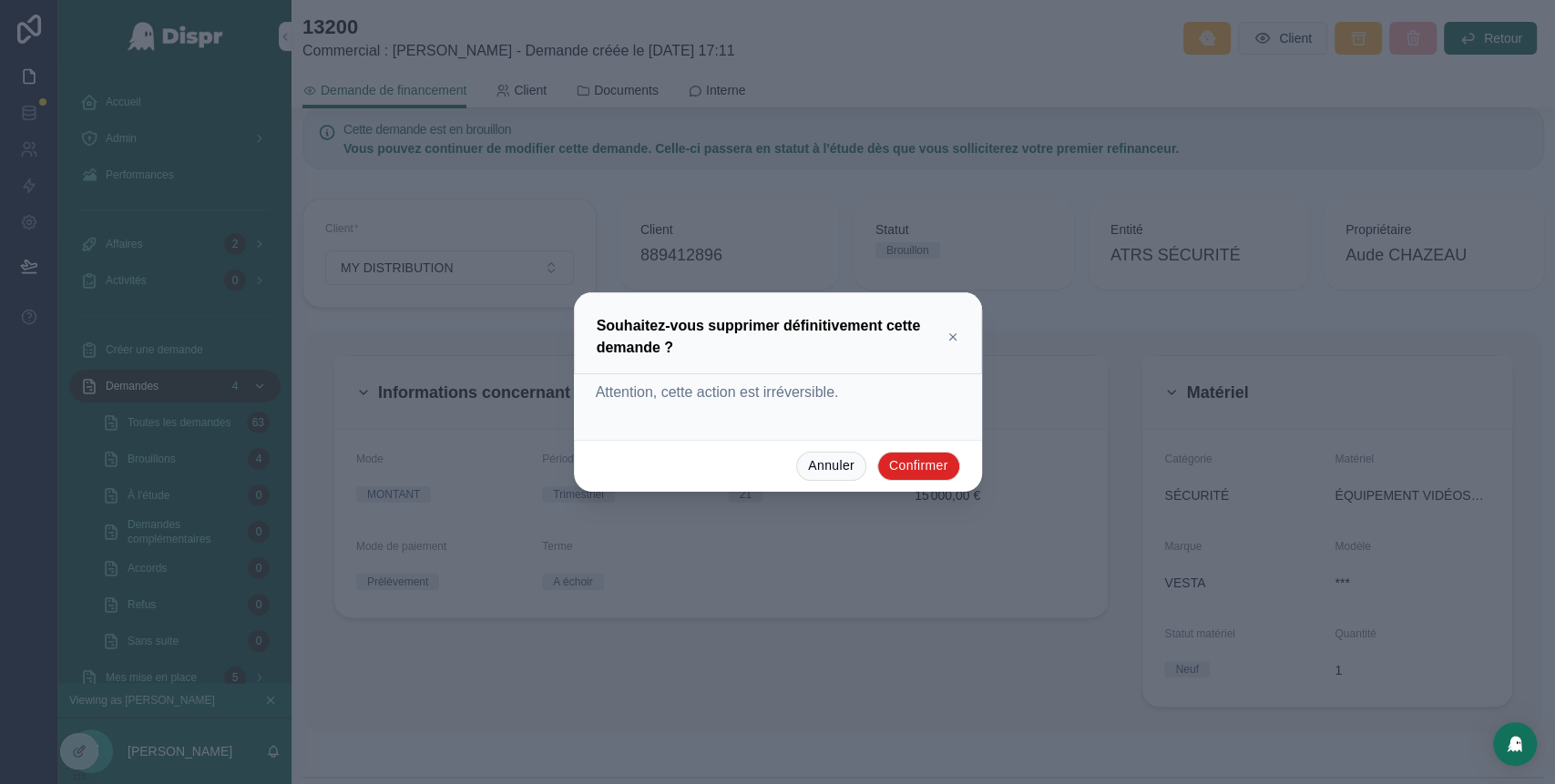
click at [927, 467] on button "Confirmer" at bounding box center [918, 466] width 82 height 29
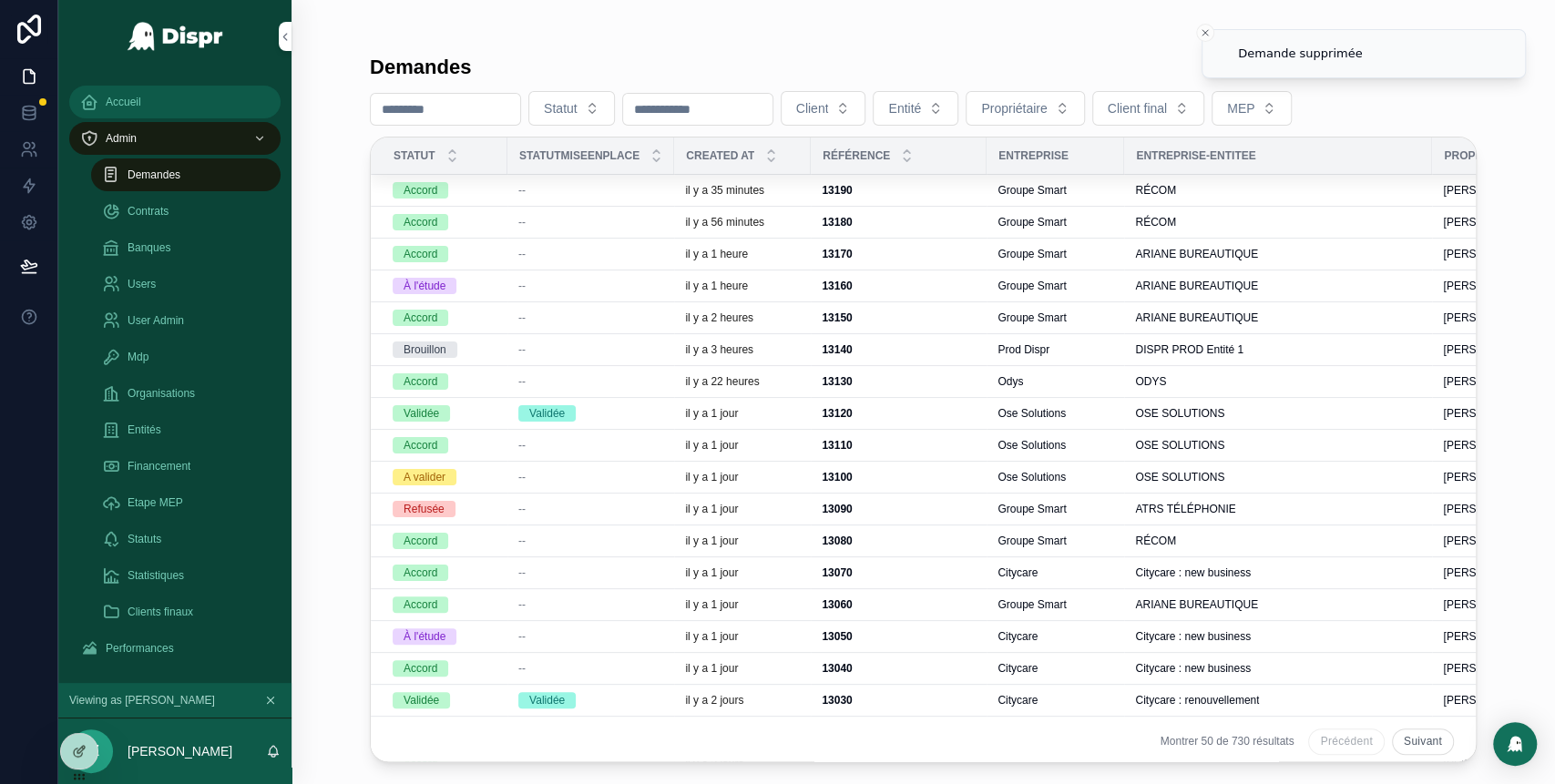
click at [135, 108] on span "Accueil" at bounding box center [124, 102] width 36 height 15
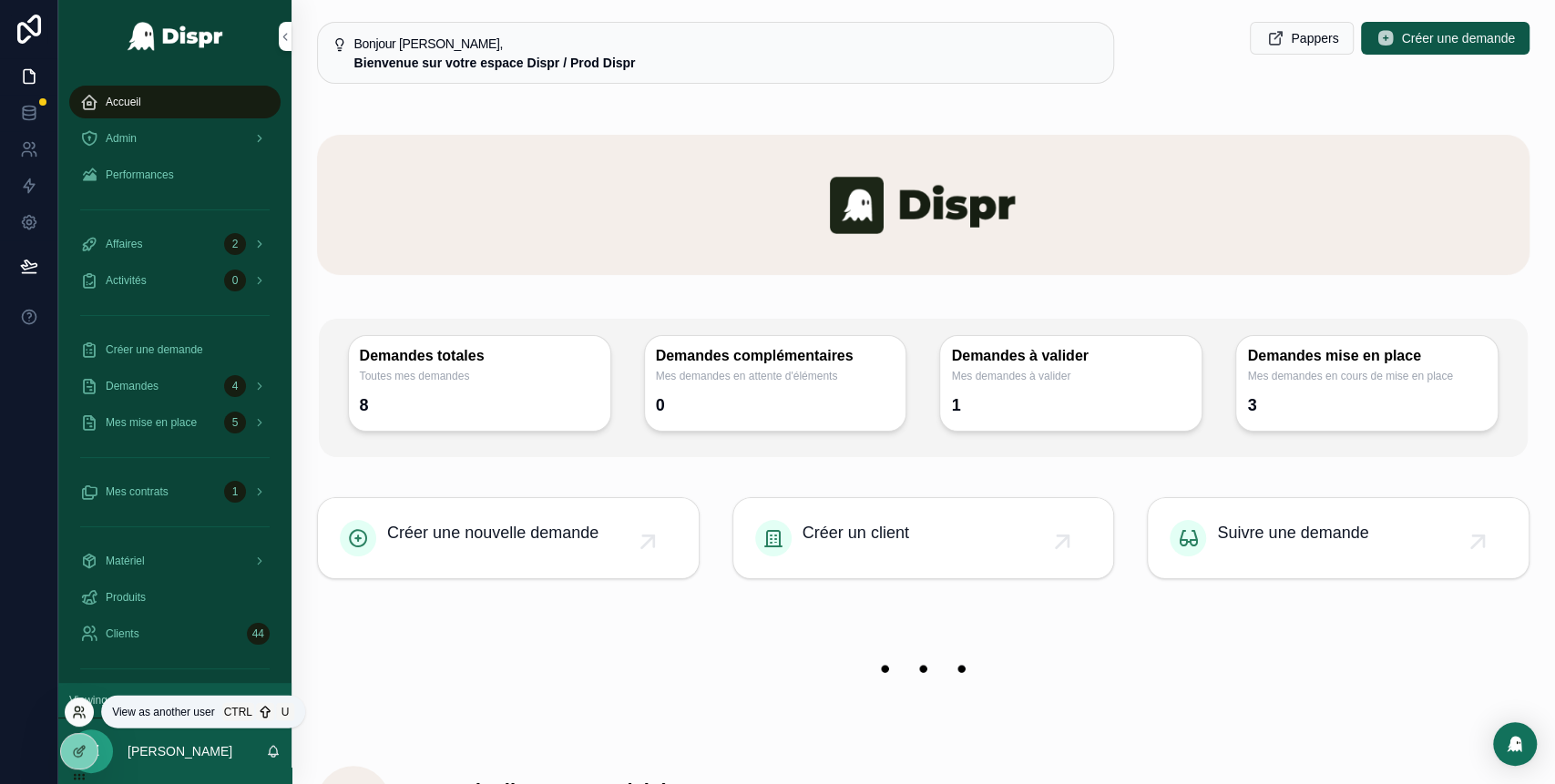
click at [77, 714] on icon at bounding box center [78, 716] width 7 height 4
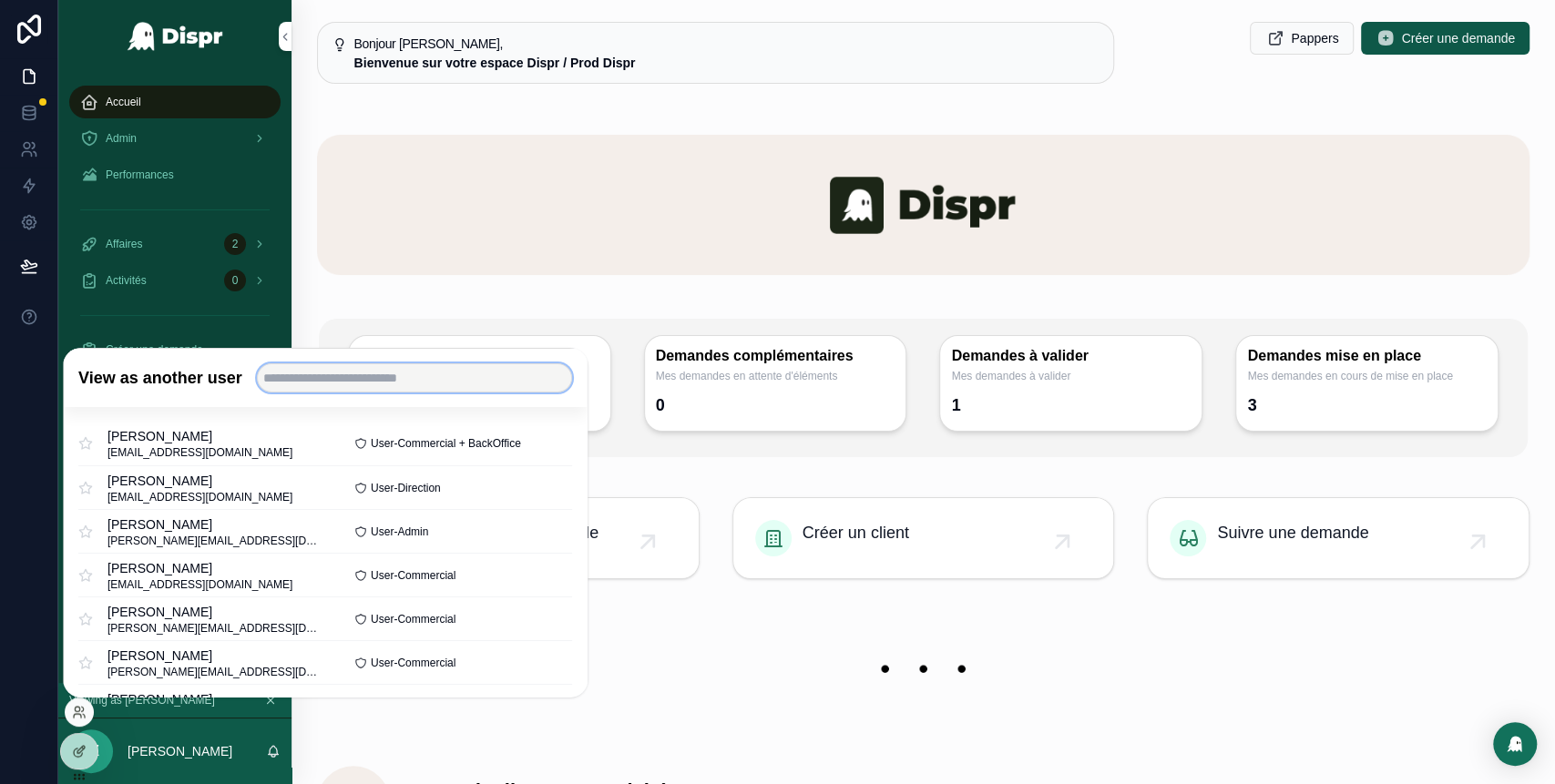
click at [370, 385] on input "text" at bounding box center [414, 377] width 315 height 29
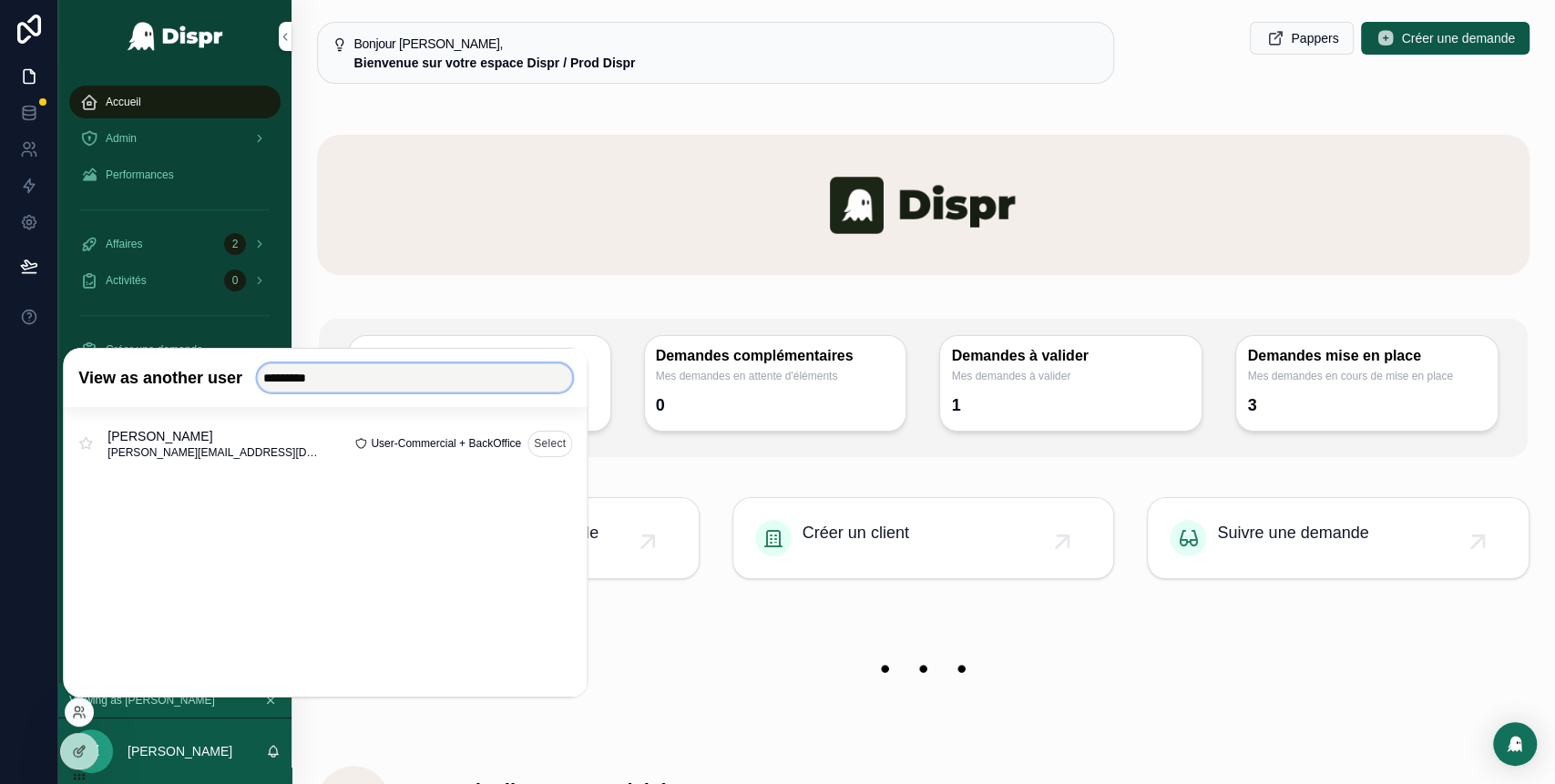
type input "*********"
click at [551, 444] on button "Select" at bounding box center [550, 443] width 45 height 26
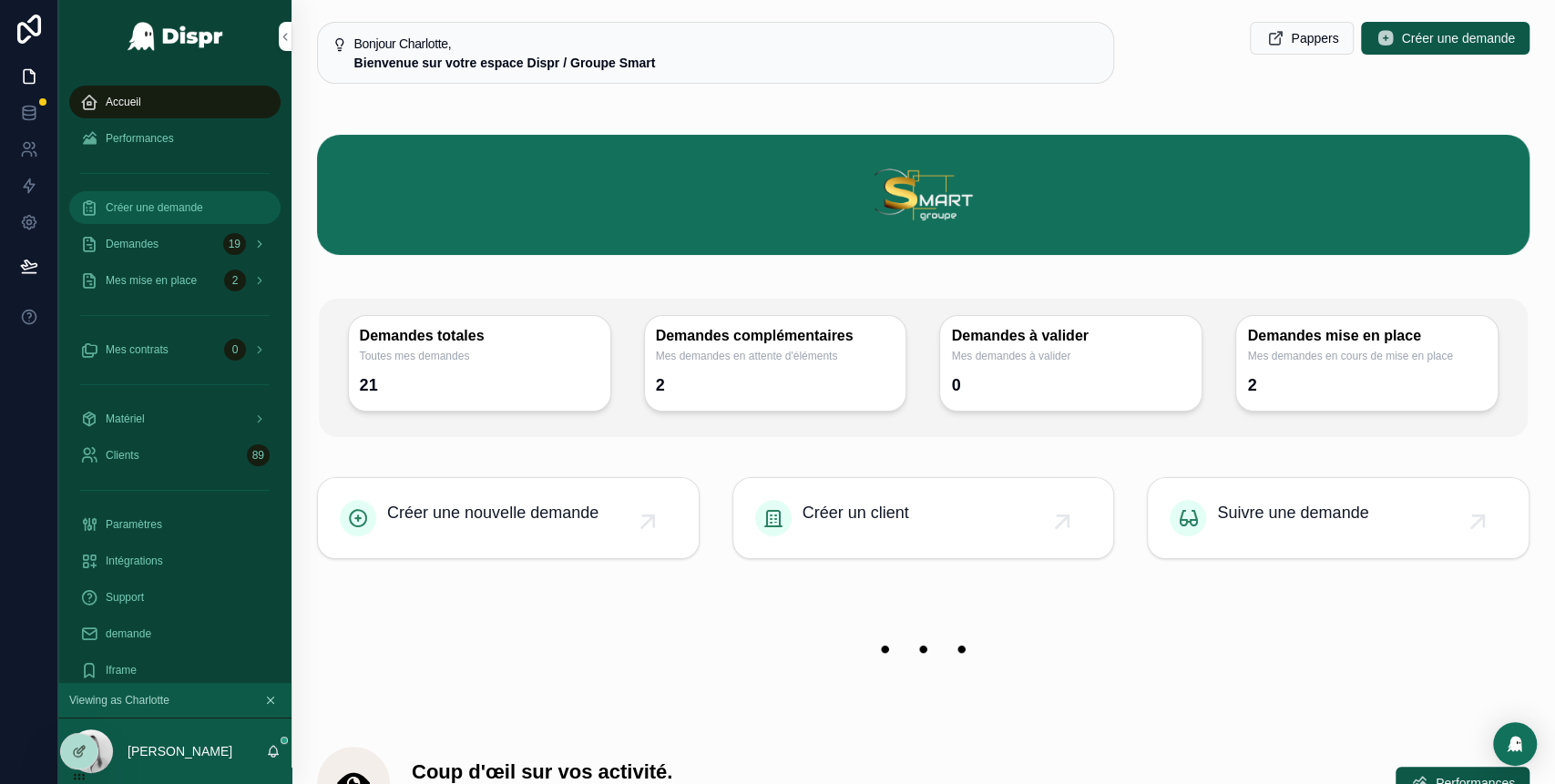
click at [182, 212] on span "Créer une demande" at bounding box center [155, 208] width 97 height 15
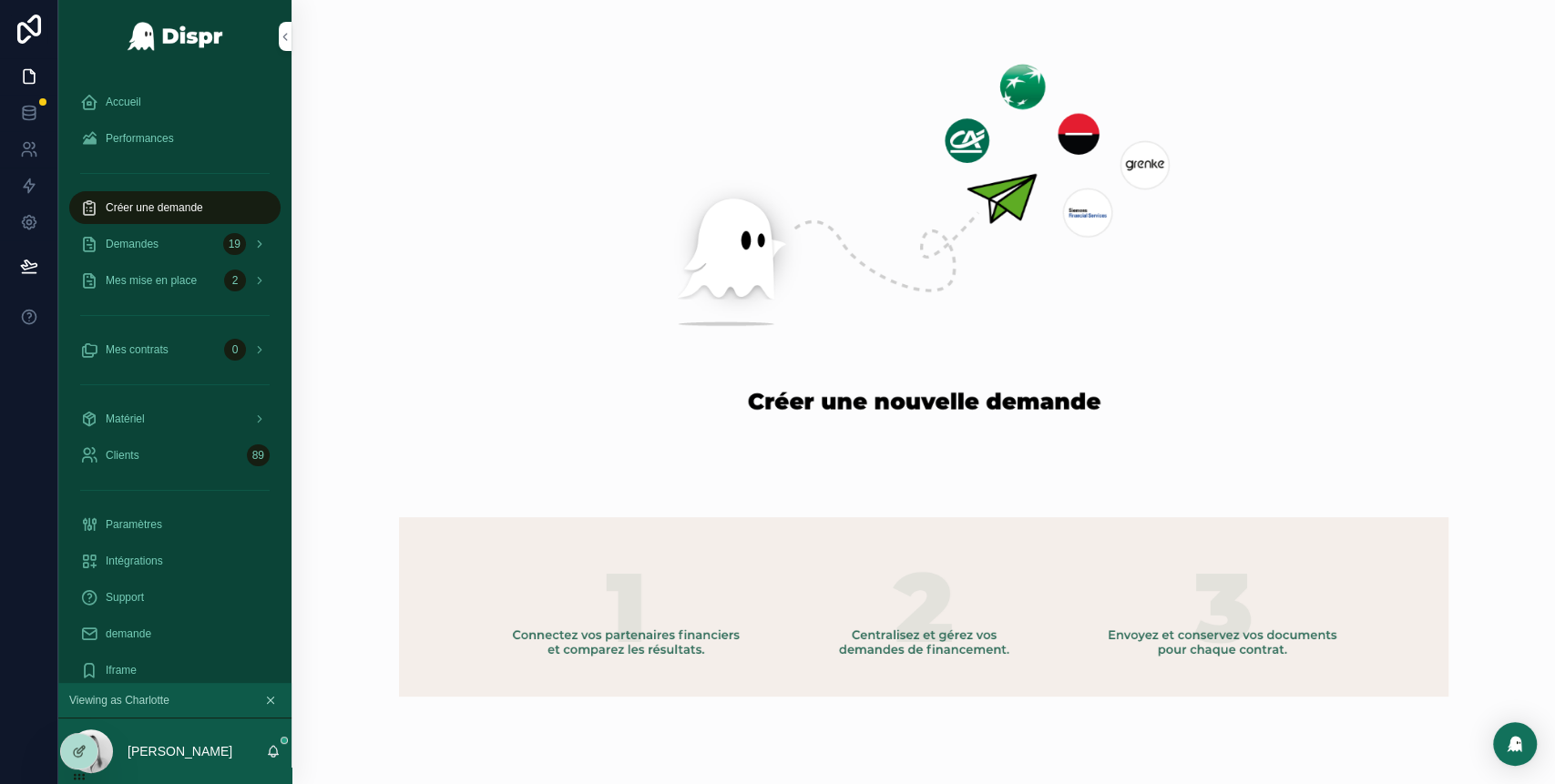
scroll to position [1, 0]
click at [948, 482] on div "scrollable content" at bounding box center [923, 420] width 1264 height 842
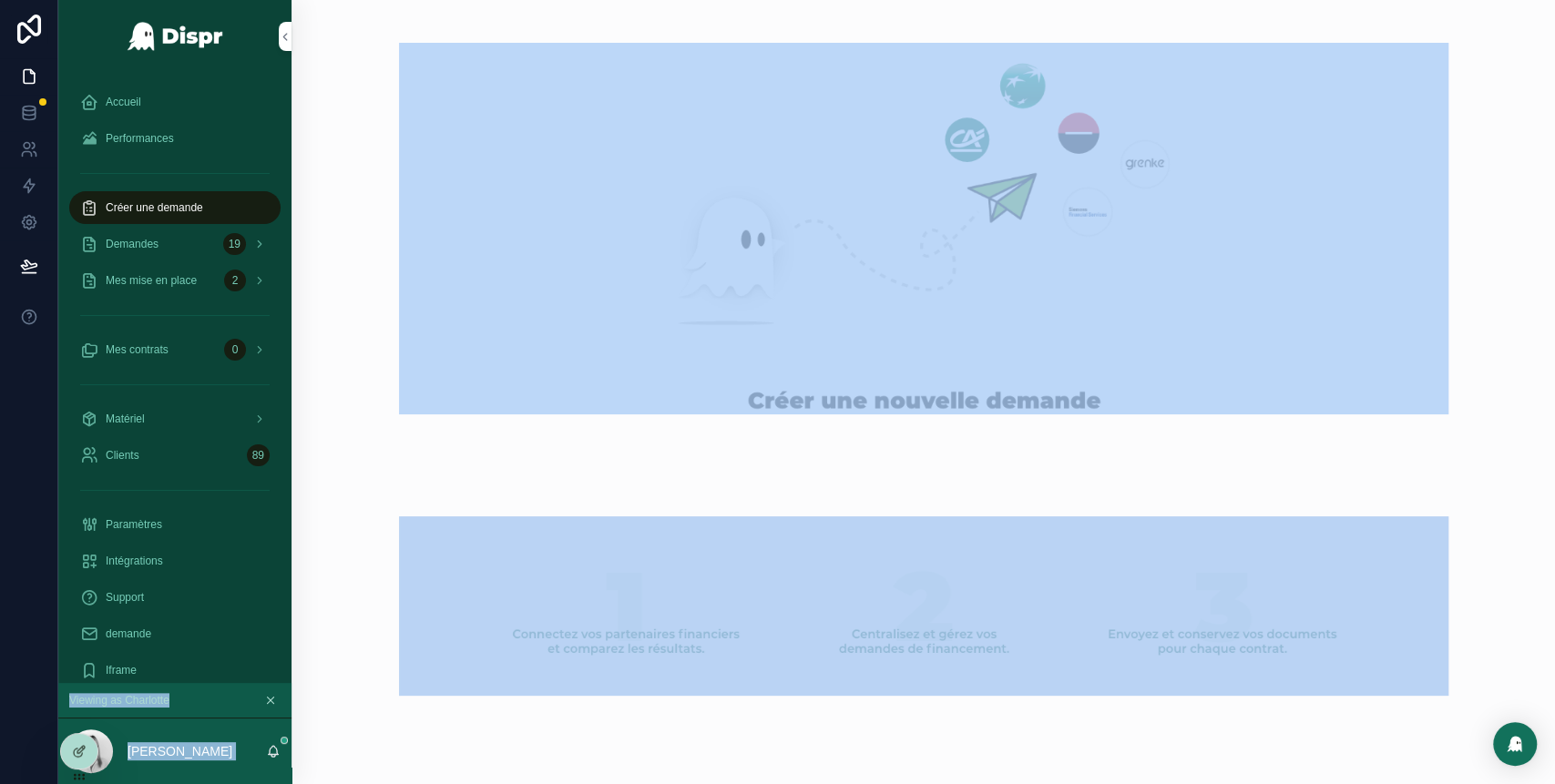
scroll to position [27, 0]
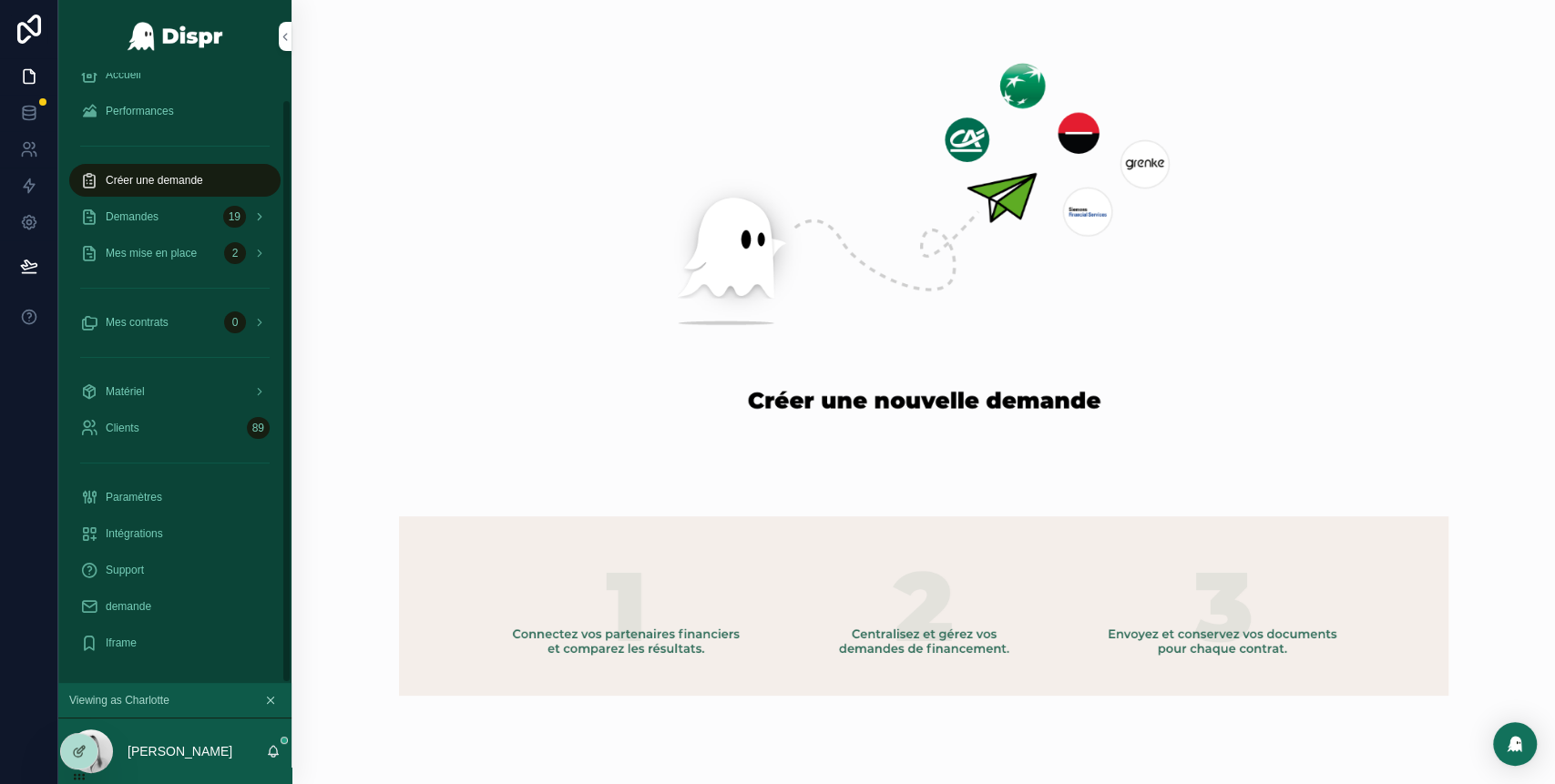
drag, startPoint x: 852, startPoint y: 459, endPoint x: 491, endPoint y: 552, distance: 372.8
click at [491, 552] on div "scrollable content" at bounding box center [923, 420] width 1264 height 842
click at [77, 714] on icon at bounding box center [78, 716] width 7 height 4
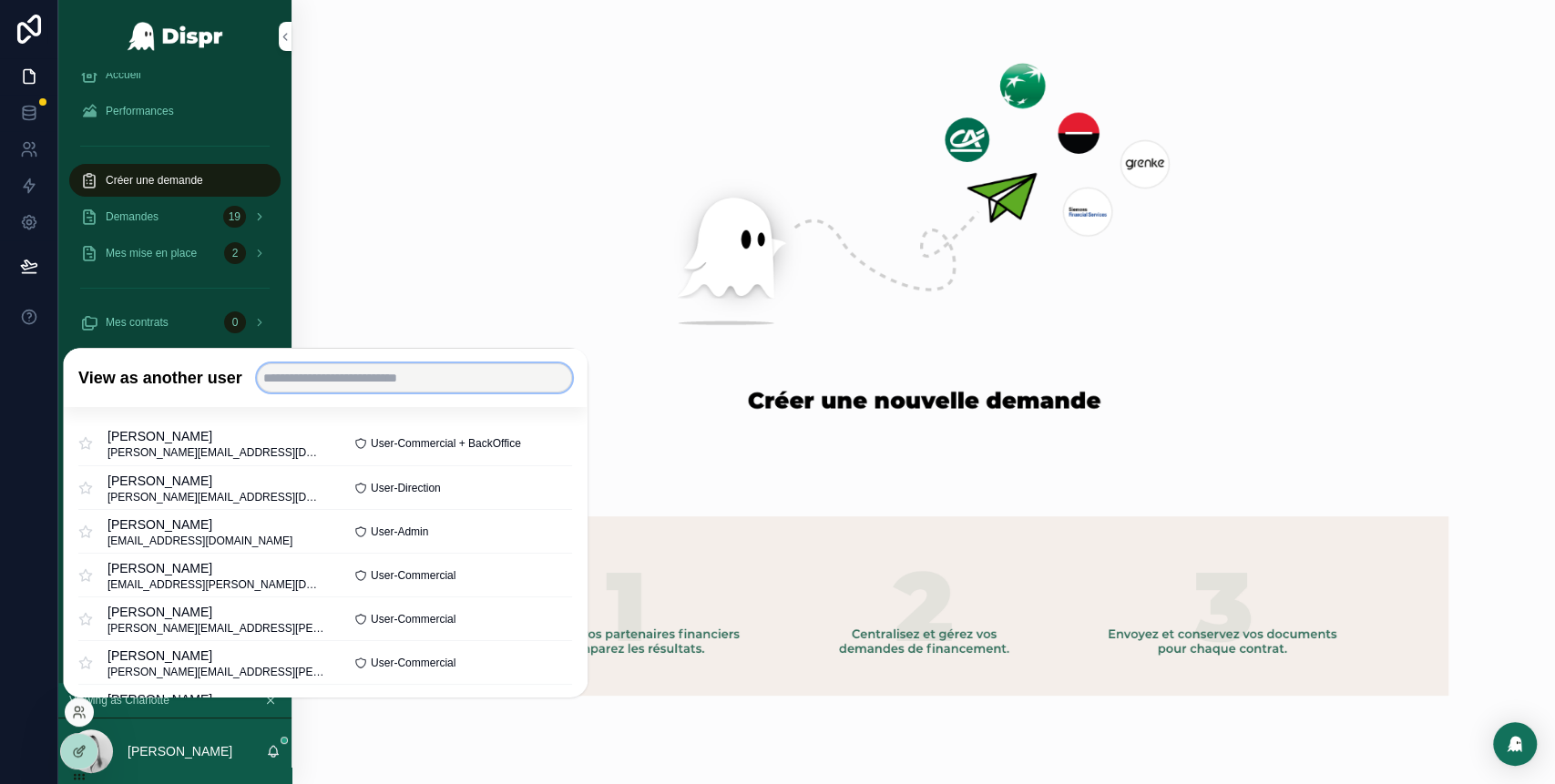
click at [350, 364] on input "text" at bounding box center [414, 377] width 315 height 29
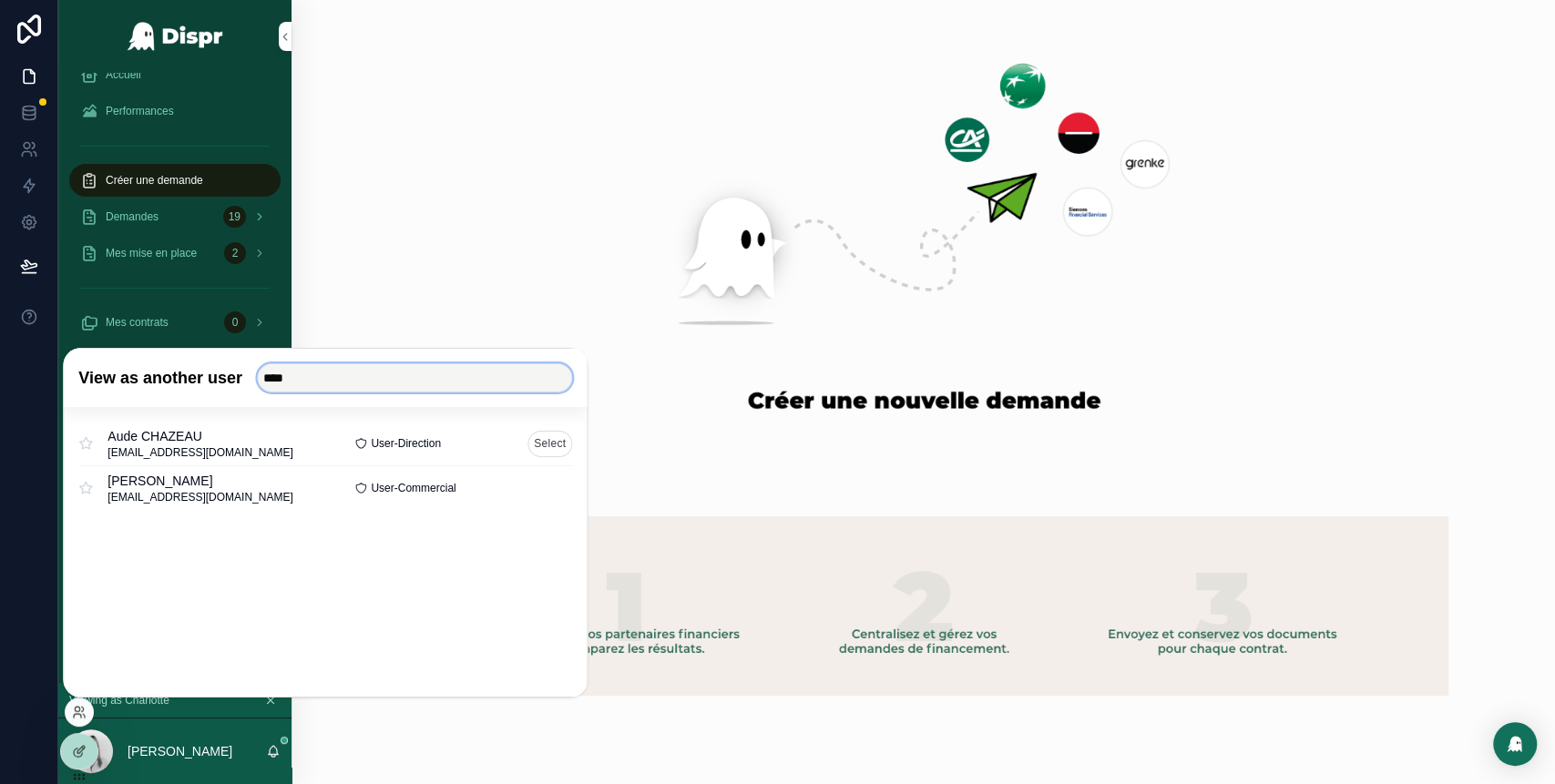
type input "****"
click at [554, 448] on button "Select" at bounding box center [550, 443] width 45 height 26
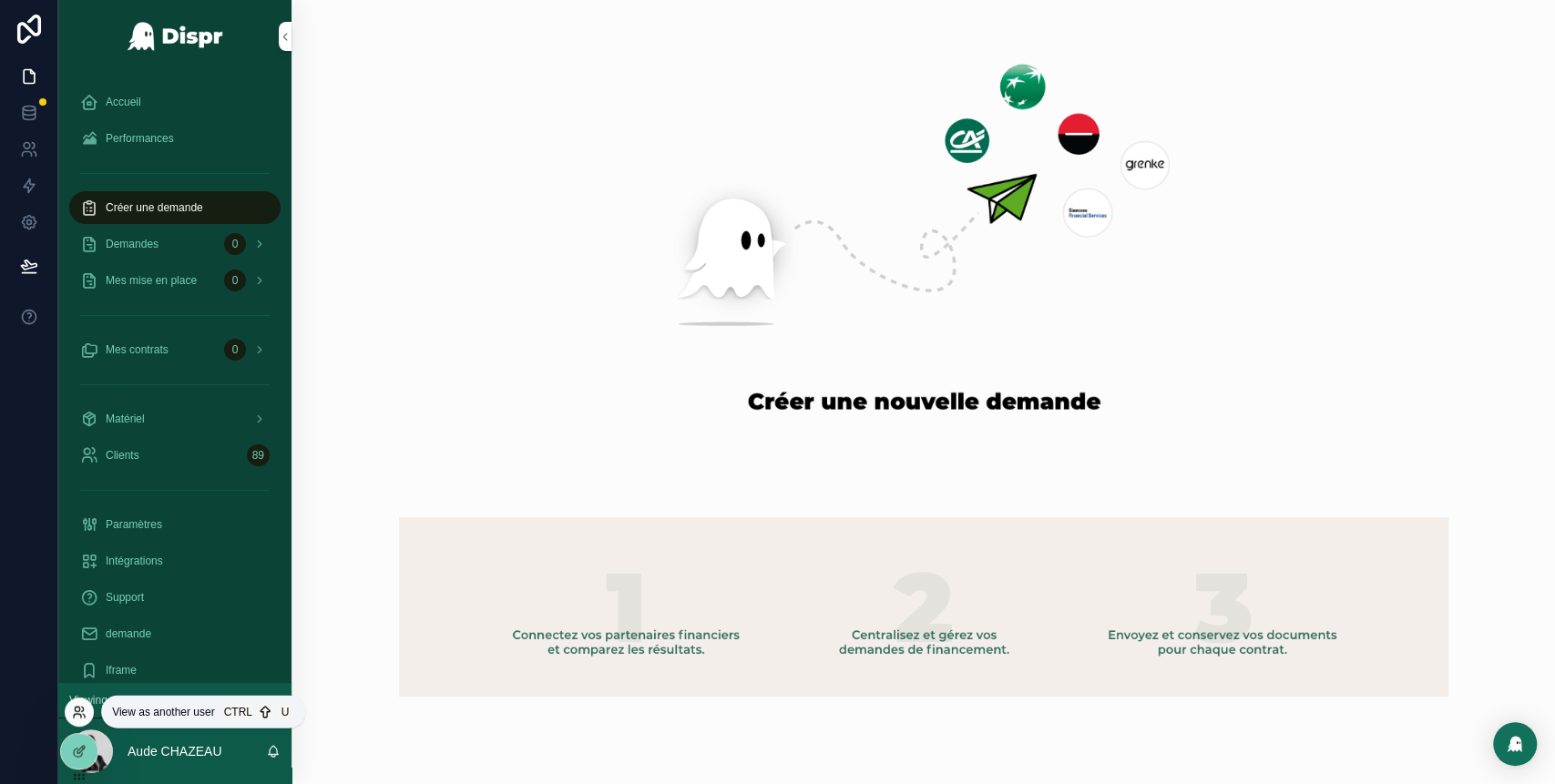
click at [82, 711] on icon at bounding box center [80, 713] width 15 height 15
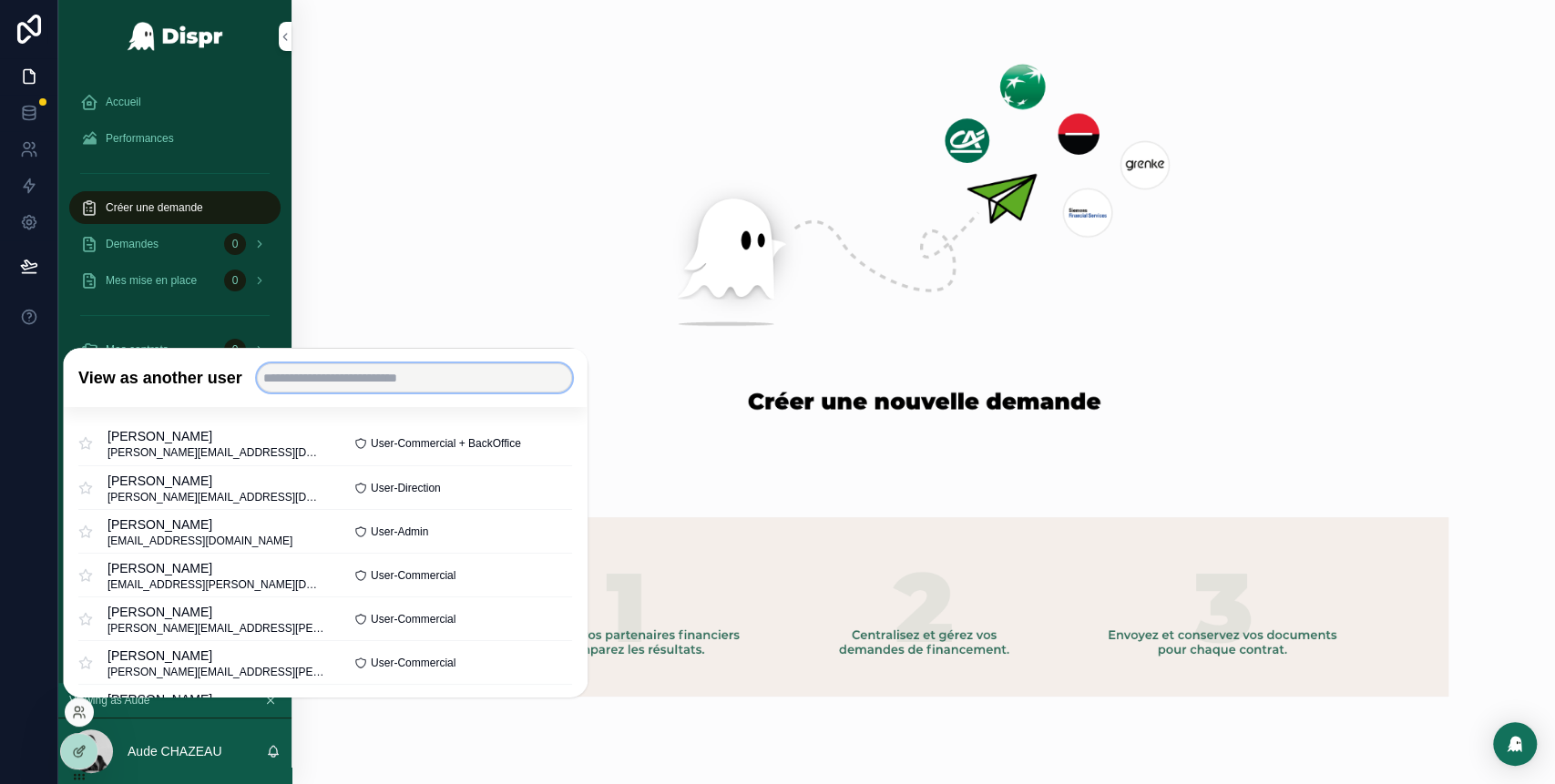
click at [347, 380] on input "text" at bounding box center [414, 377] width 315 height 29
click at [348, 377] on input "text" at bounding box center [414, 377] width 315 height 29
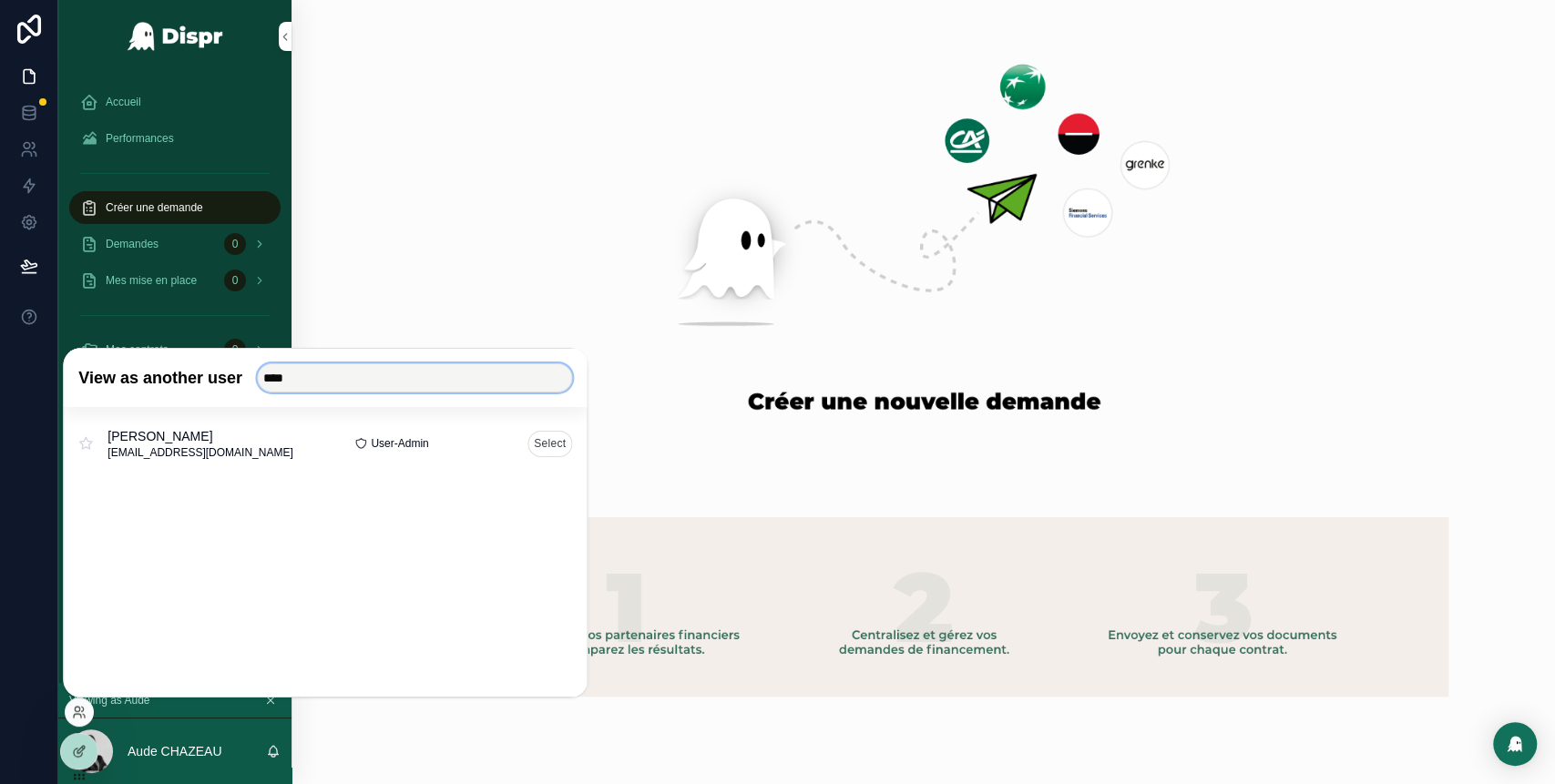
type input "****"
click at [550, 440] on button "Select" at bounding box center [550, 443] width 45 height 26
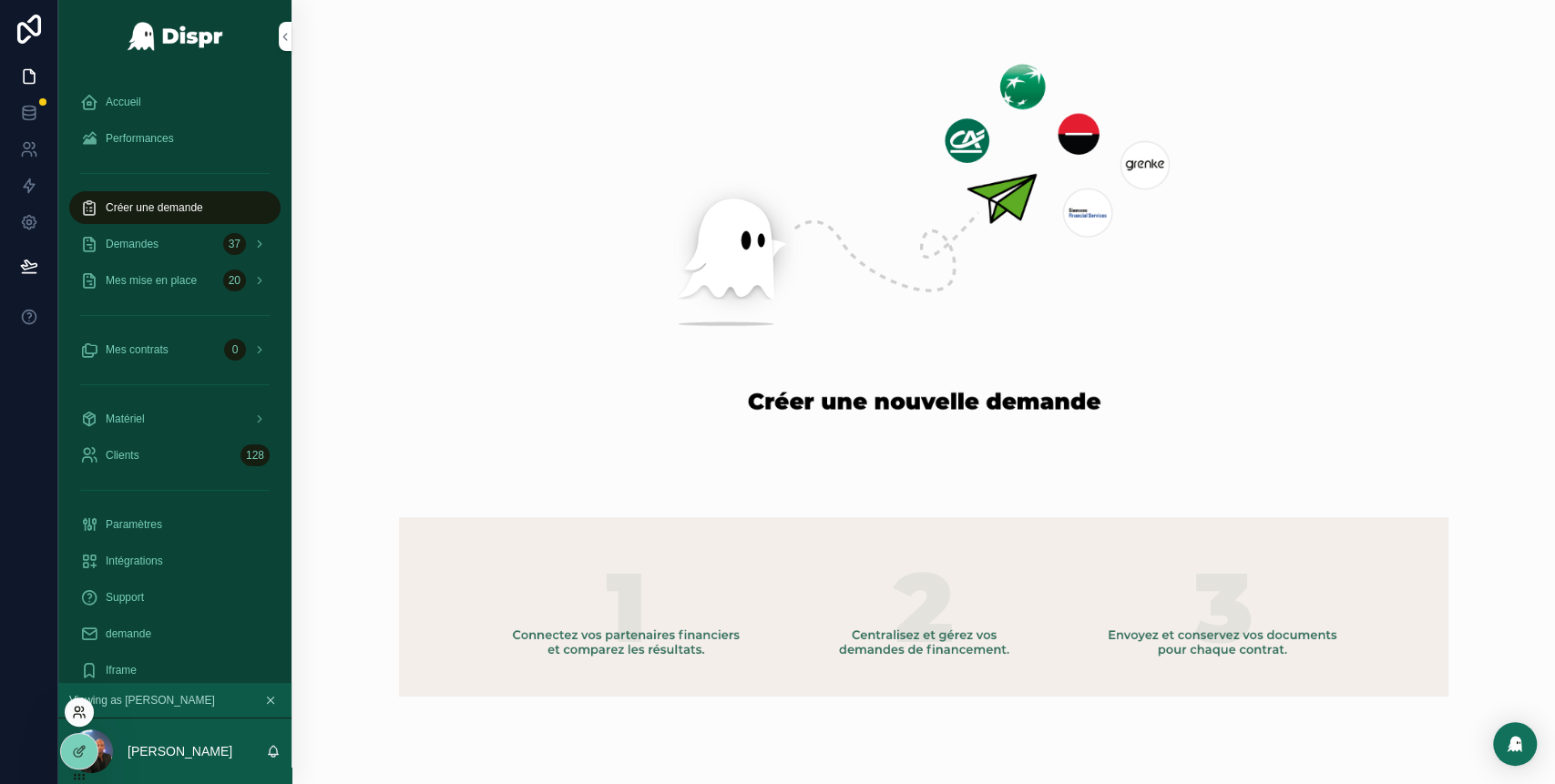
click at [82, 714] on icon at bounding box center [83, 716] width 2 height 4
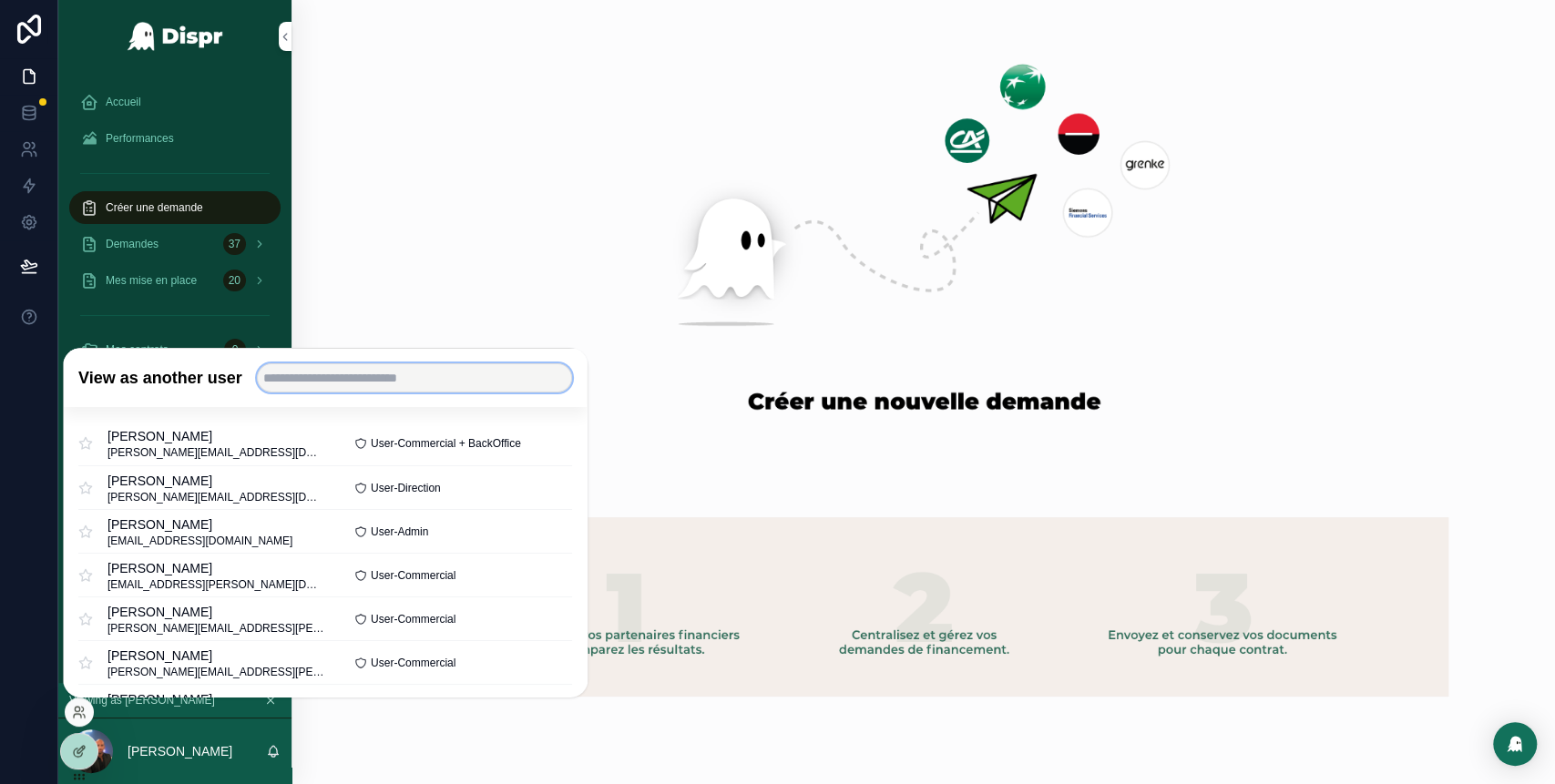
click at [354, 378] on input "text" at bounding box center [414, 377] width 315 height 29
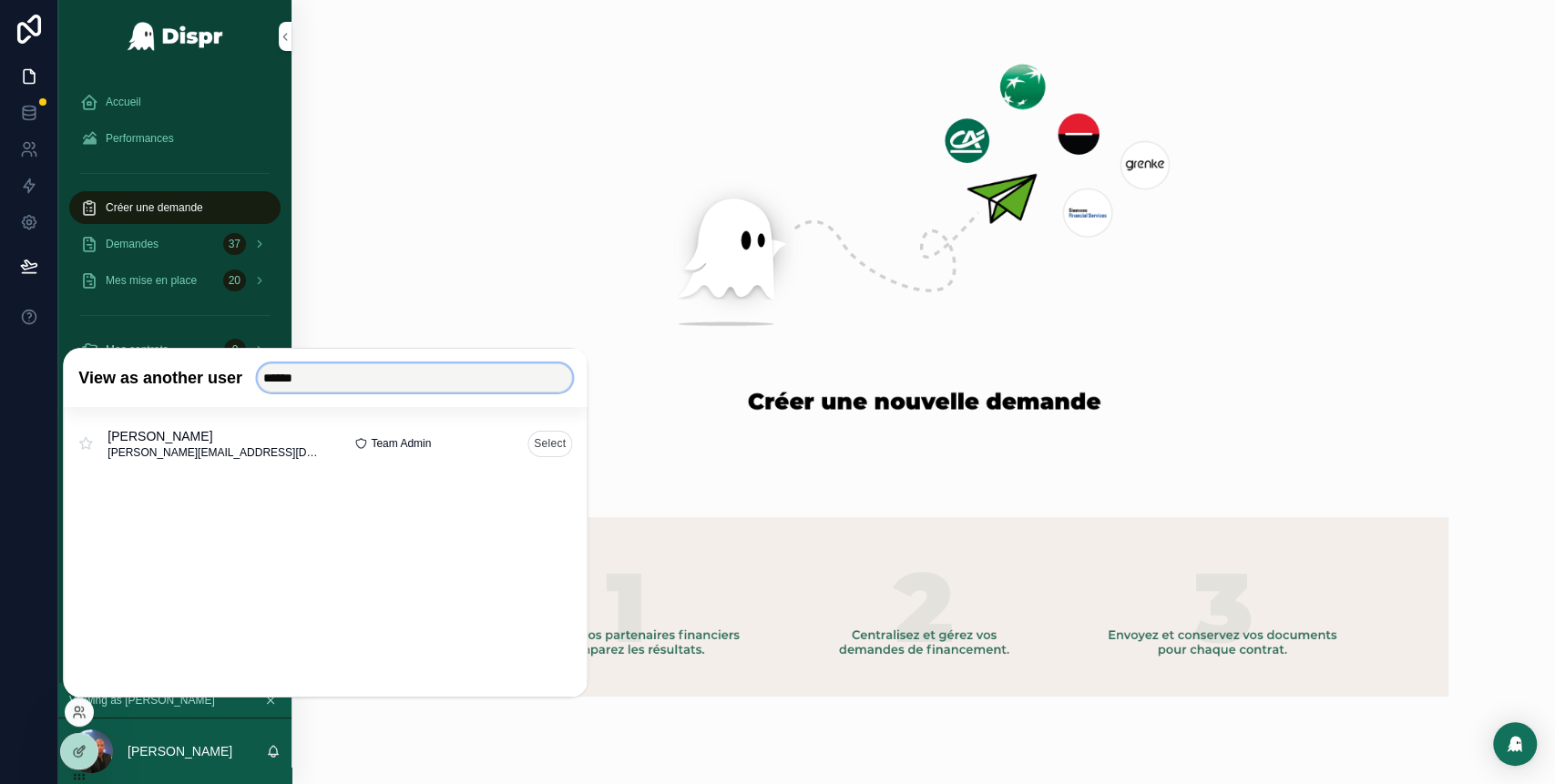
type input "******"
click at [543, 443] on button "Select" at bounding box center [550, 443] width 45 height 26
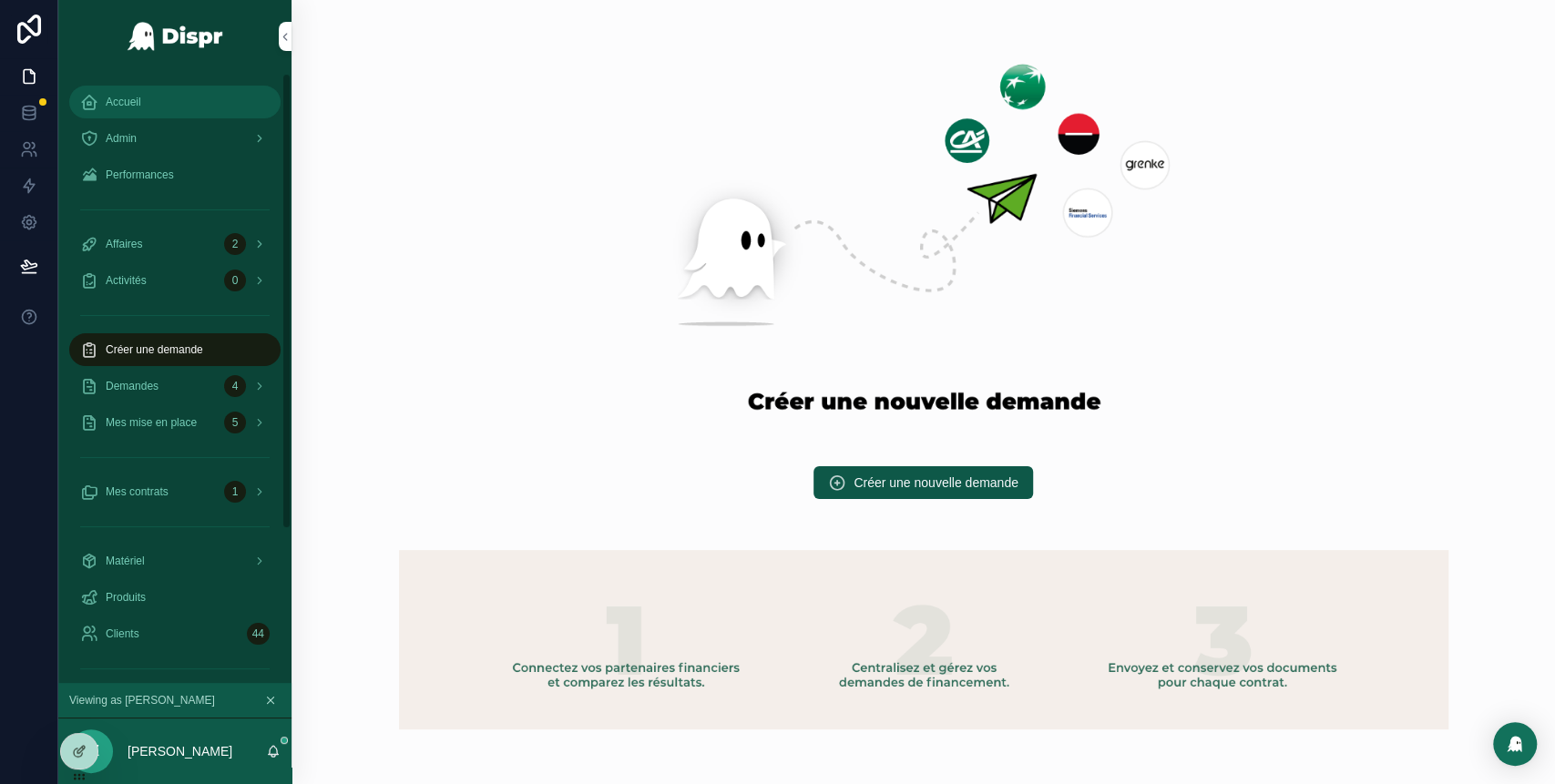
click at [116, 90] on div "Accueil" at bounding box center [175, 101] width 189 height 29
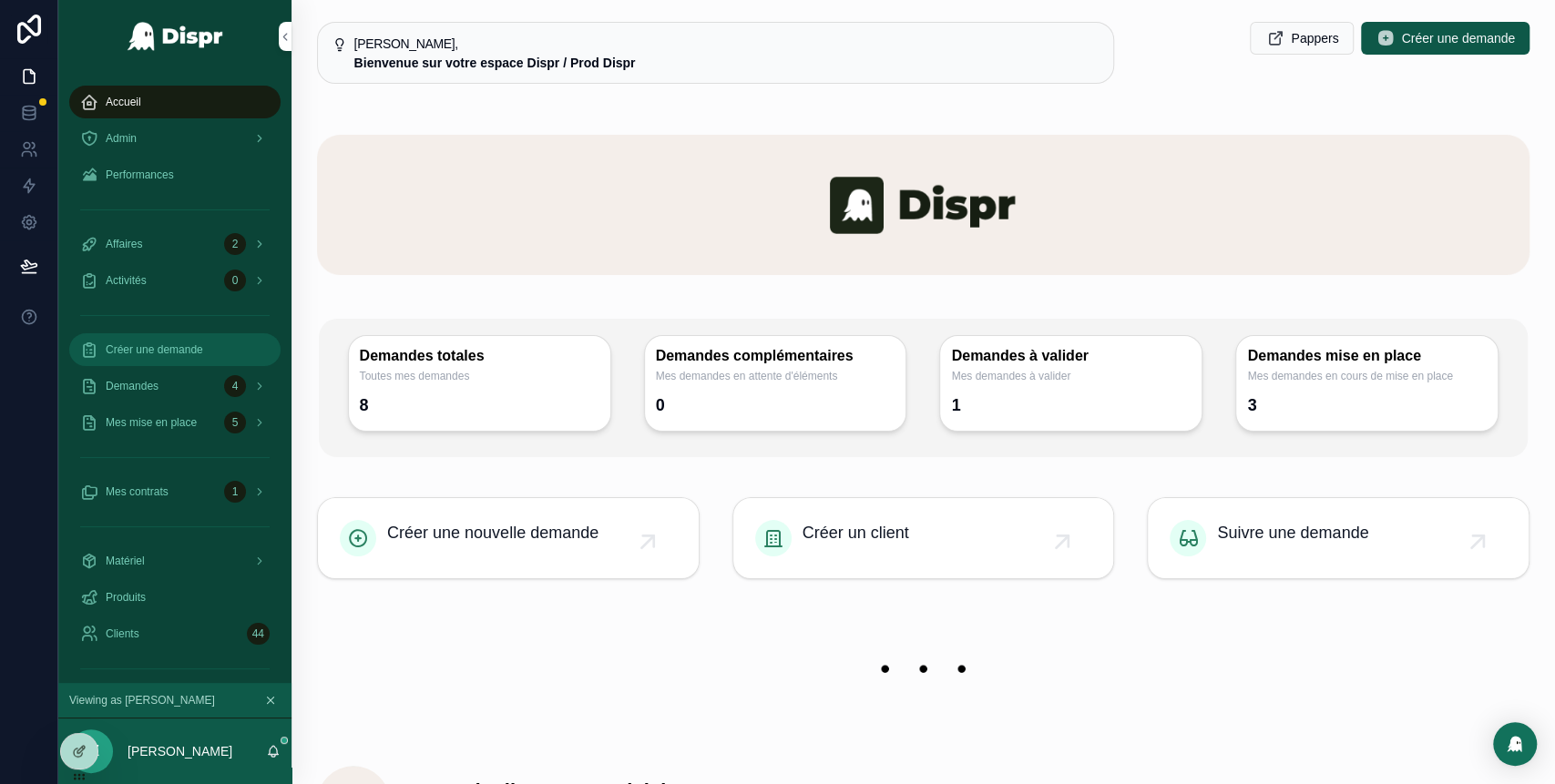
click at [182, 352] on span "Créer une demande" at bounding box center [155, 350] width 97 height 15
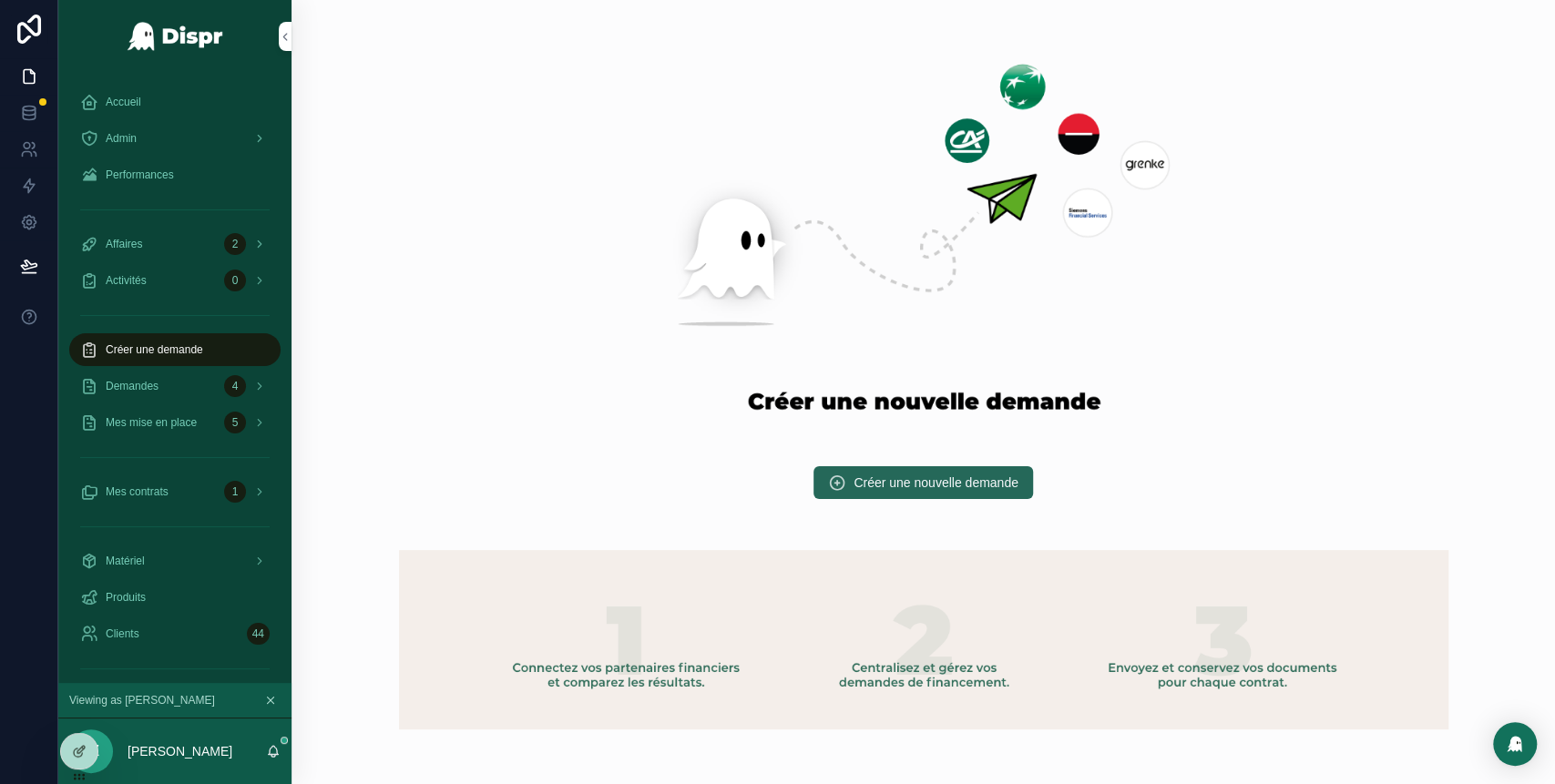
click at [944, 495] on button "Créer une nouvelle demande" at bounding box center [923, 482] width 219 height 33
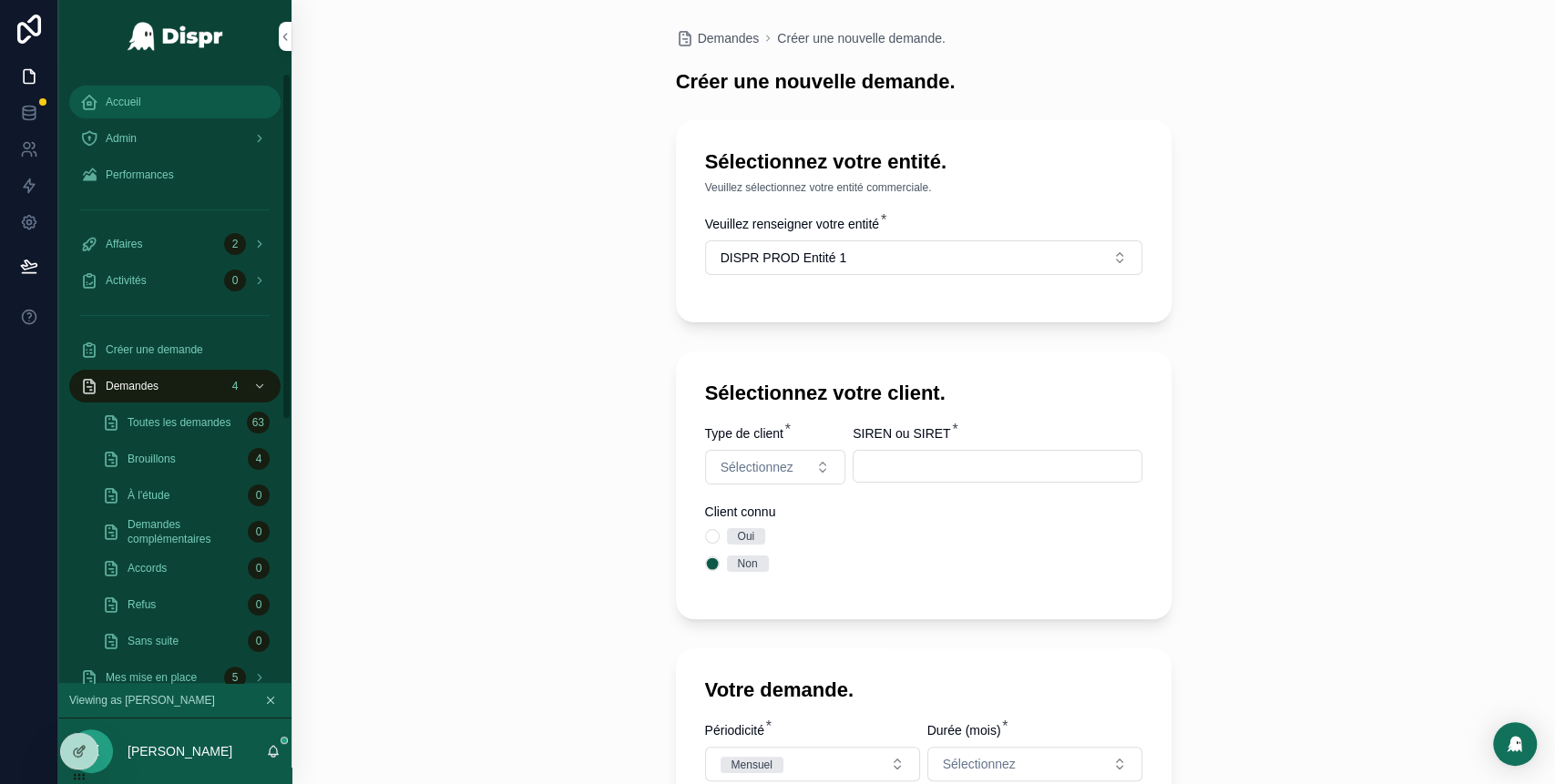
click at [166, 102] on div "Accueil" at bounding box center [175, 101] width 189 height 29
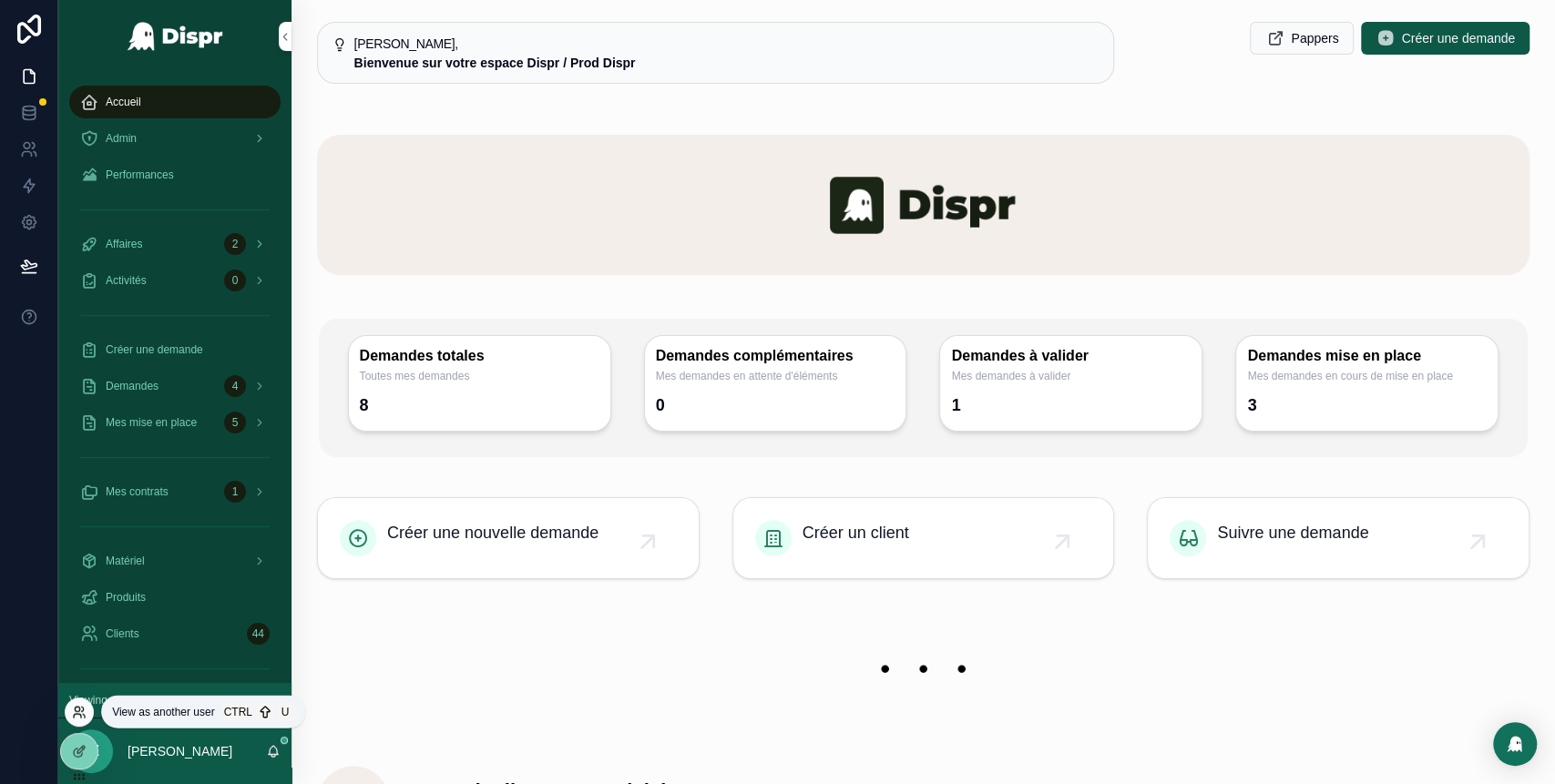
click at [75, 707] on icon at bounding box center [77, 708] width 5 height 5
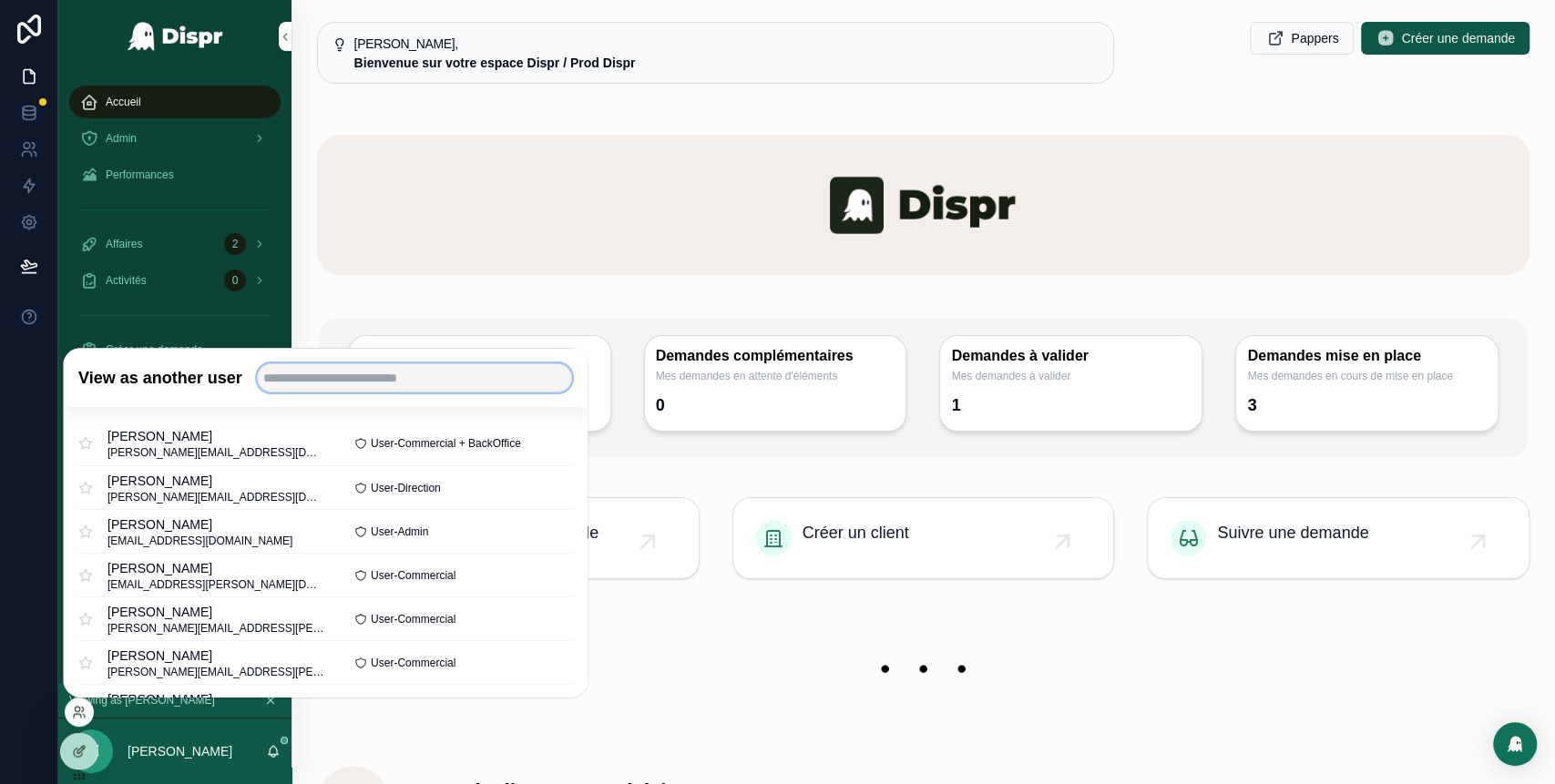
click at [354, 378] on input "text" at bounding box center [414, 377] width 315 height 29
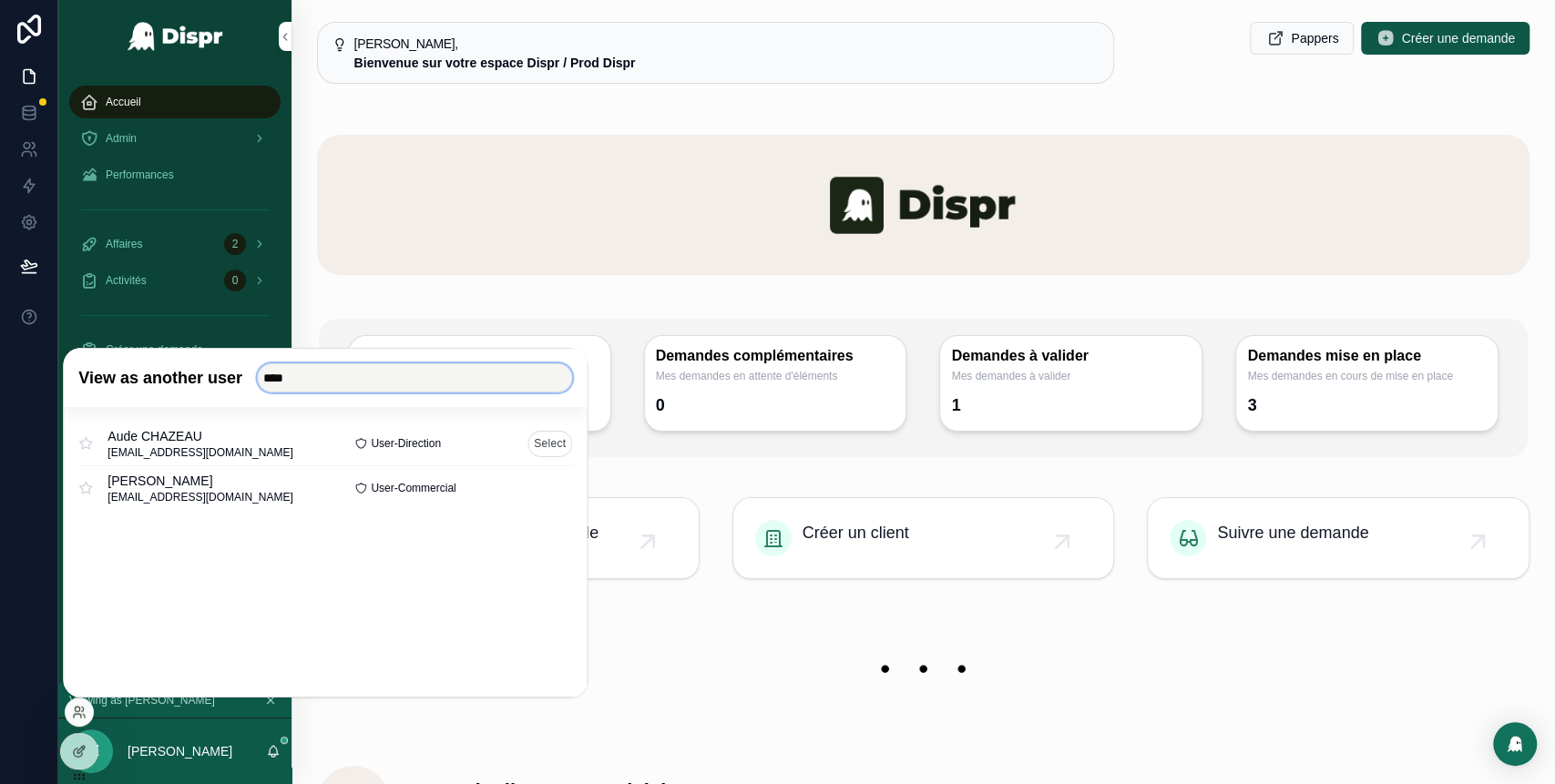
type input "****"
click at [549, 448] on button "Select" at bounding box center [550, 443] width 45 height 26
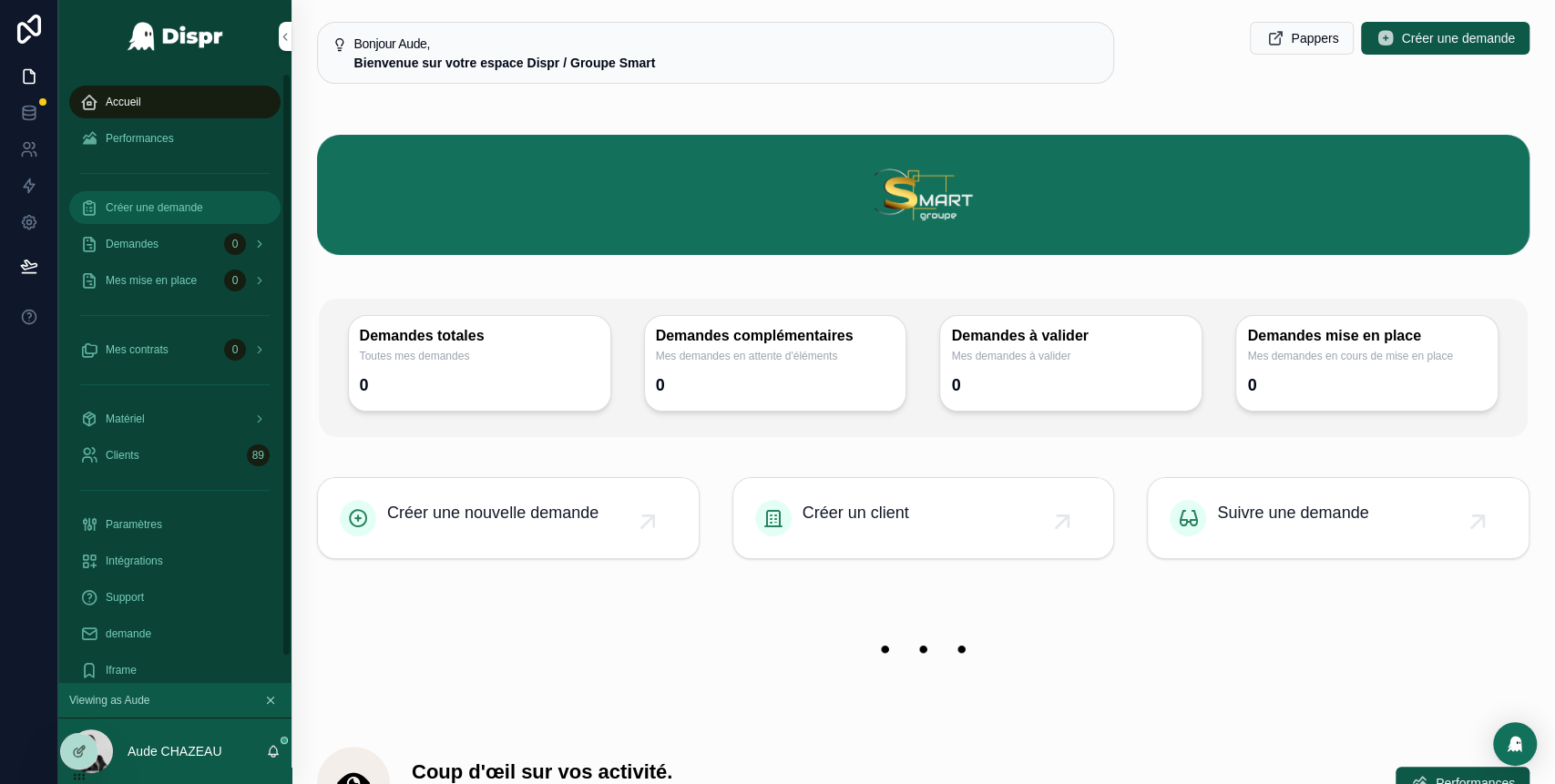
click at [148, 201] on span "Créer une demande" at bounding box center [155, 208] width 97 height 15
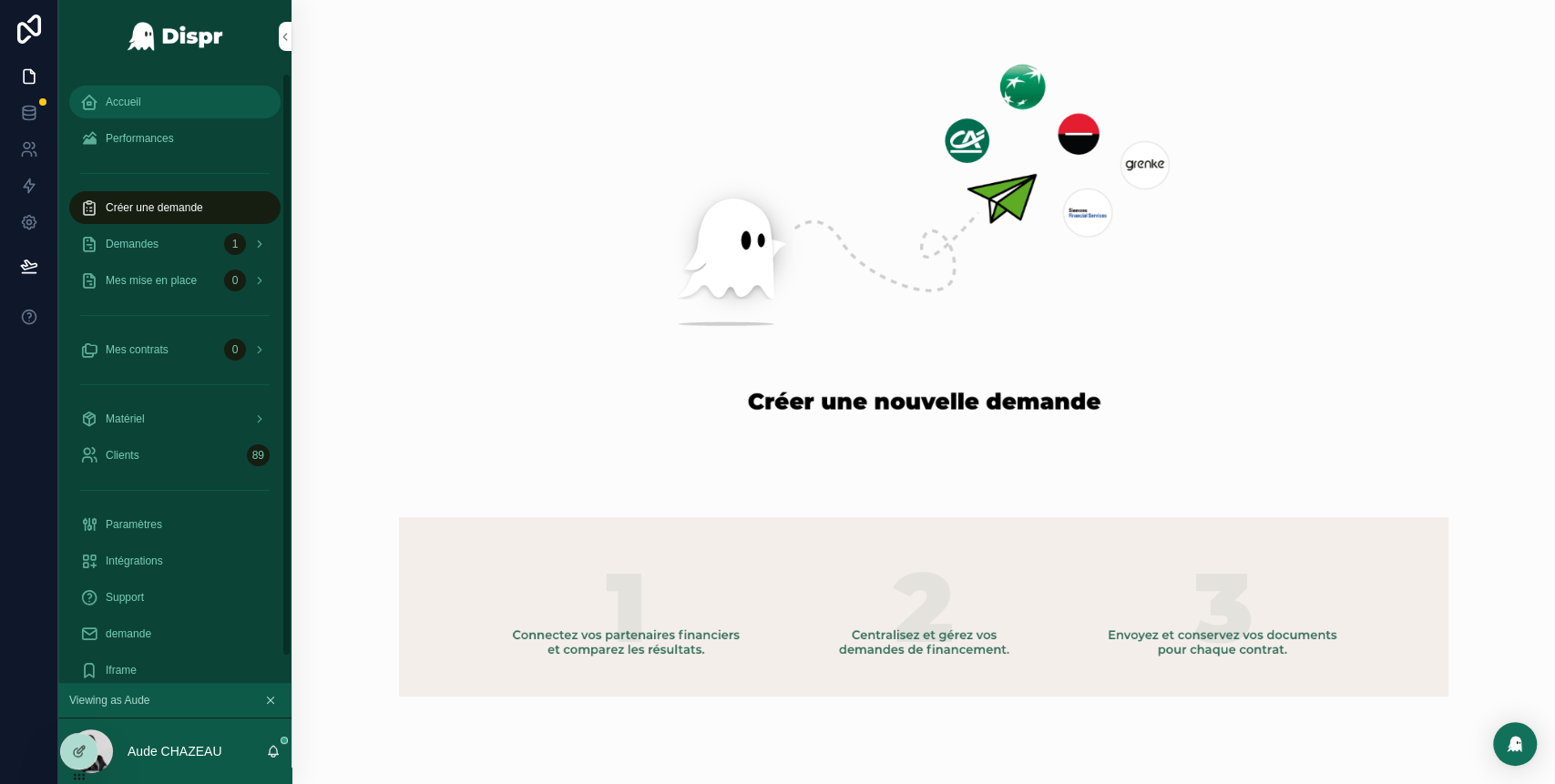
click at [140, 99] on span "Accueil" at bounding box center [124, 102] width 36 height 15
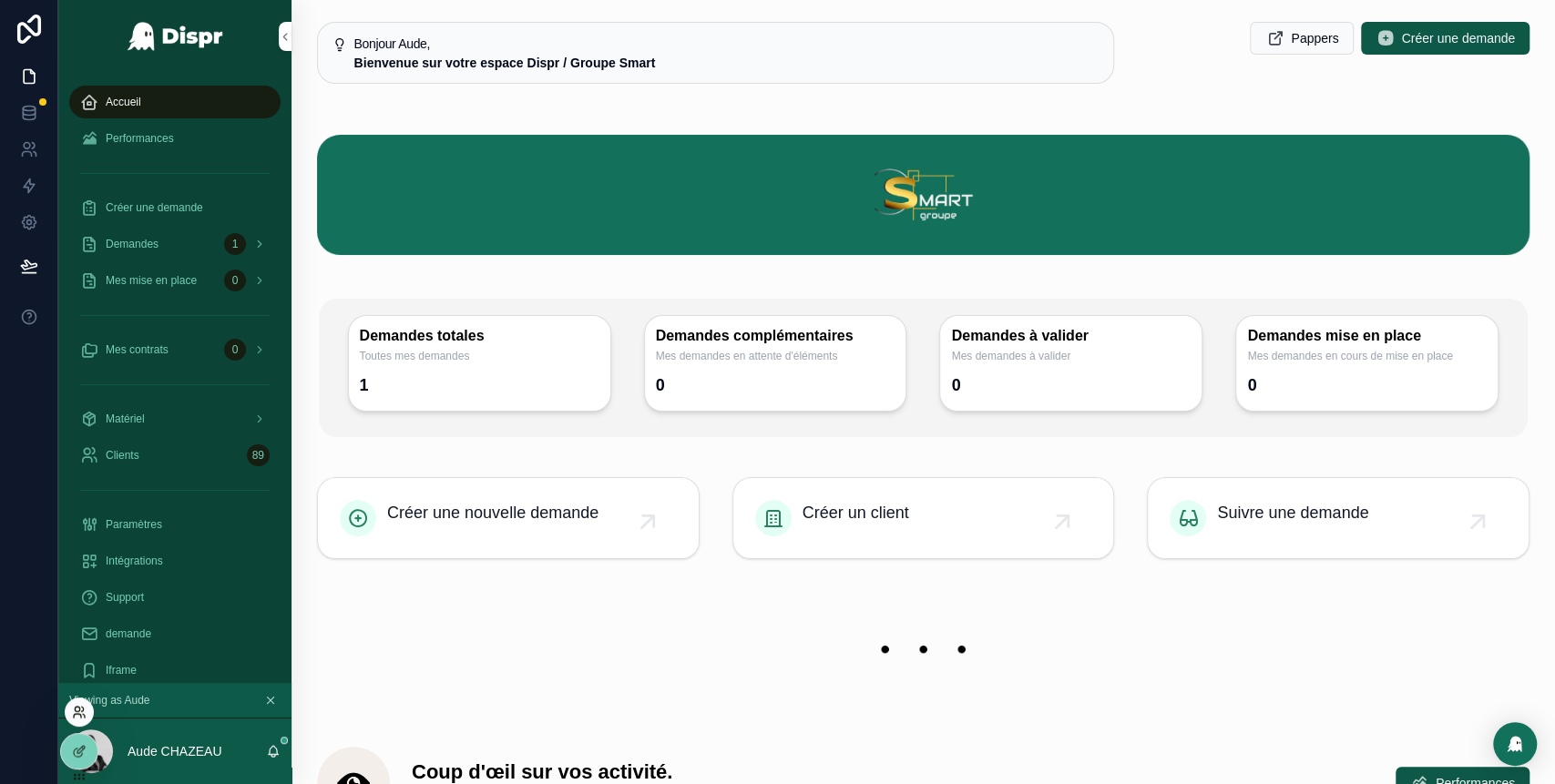
click at [78, 706] on icon at bounding box center [80, 713] width 15 height 15
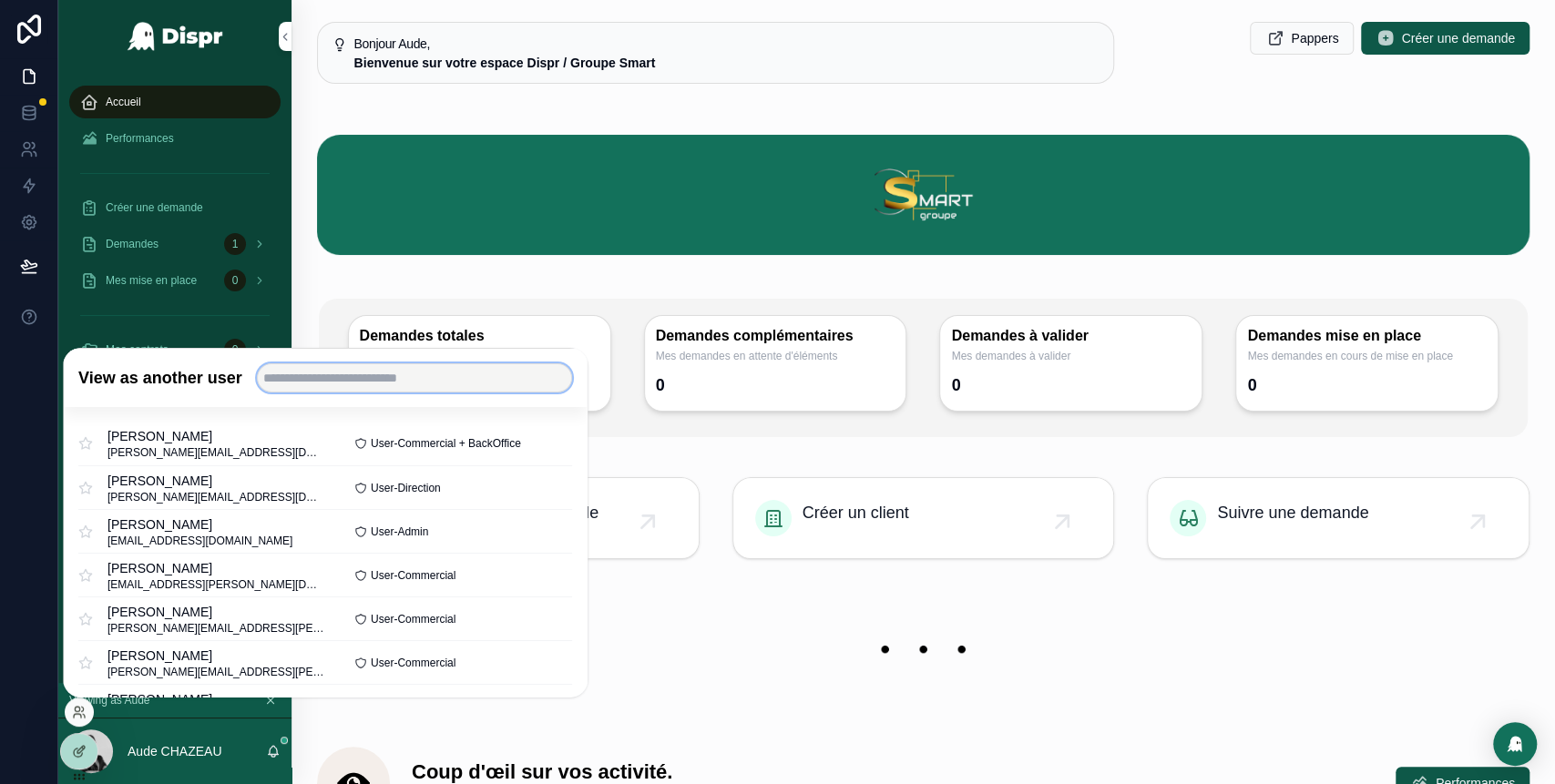
click at [383, 386] on input "text" at bounding box center [414, 377] width 315 height 29
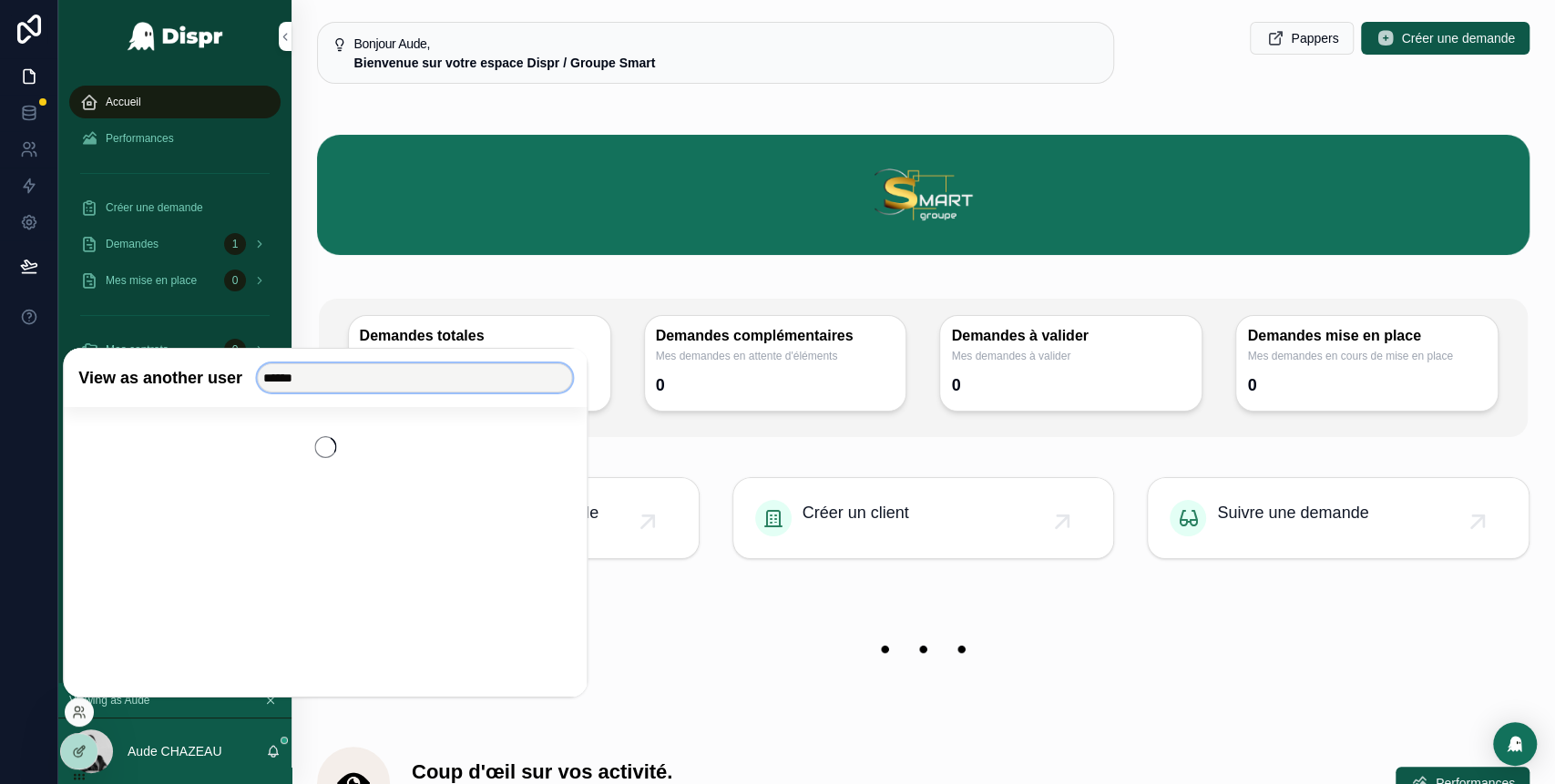
type input "******"
click at [558, 451] on button "Select" at bounding box center [550, 443] width 45 height 26
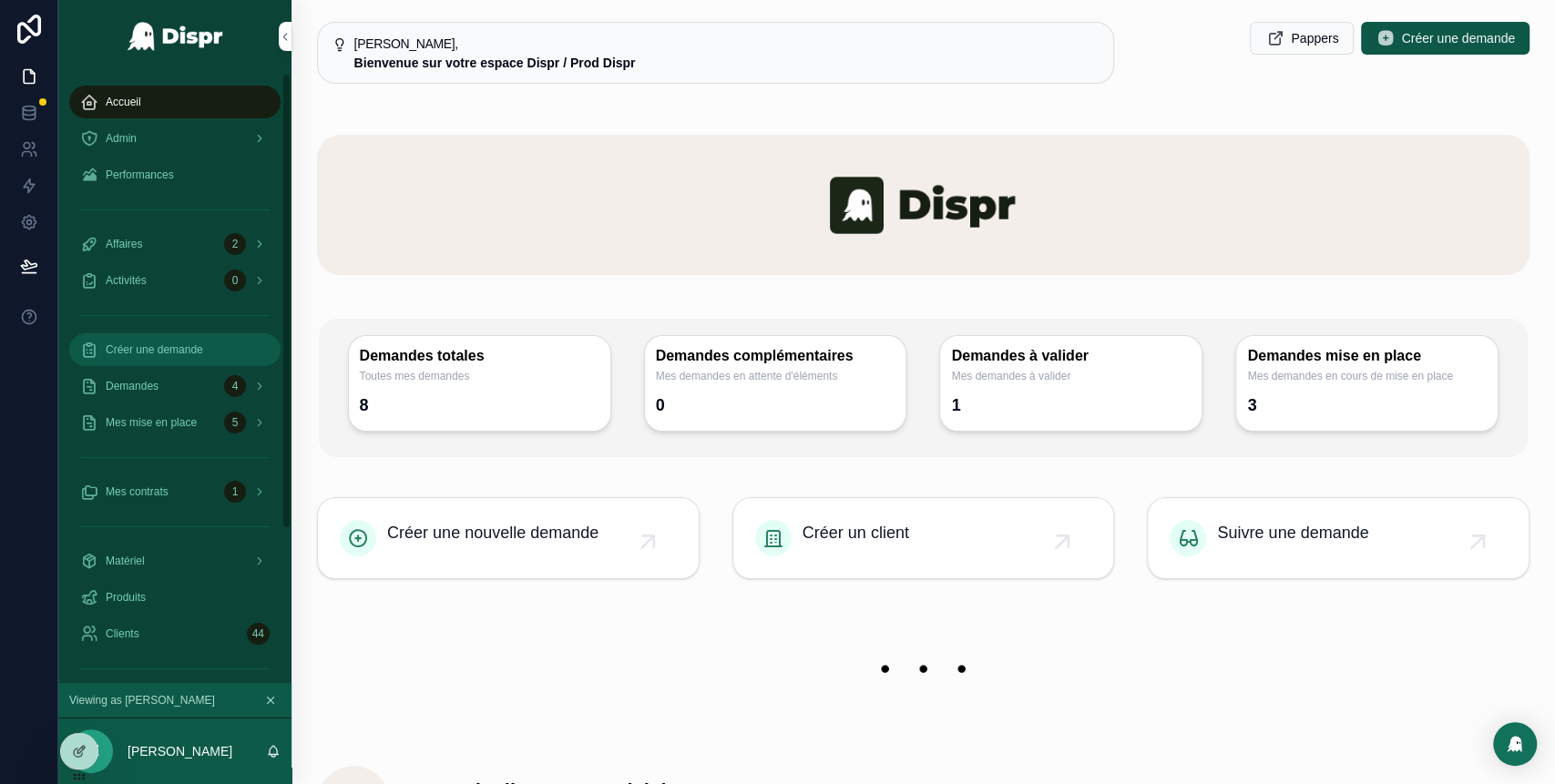
click at [198, 339] on div "Créer une demande" at bounding box center [175, 349] width 189 height 29
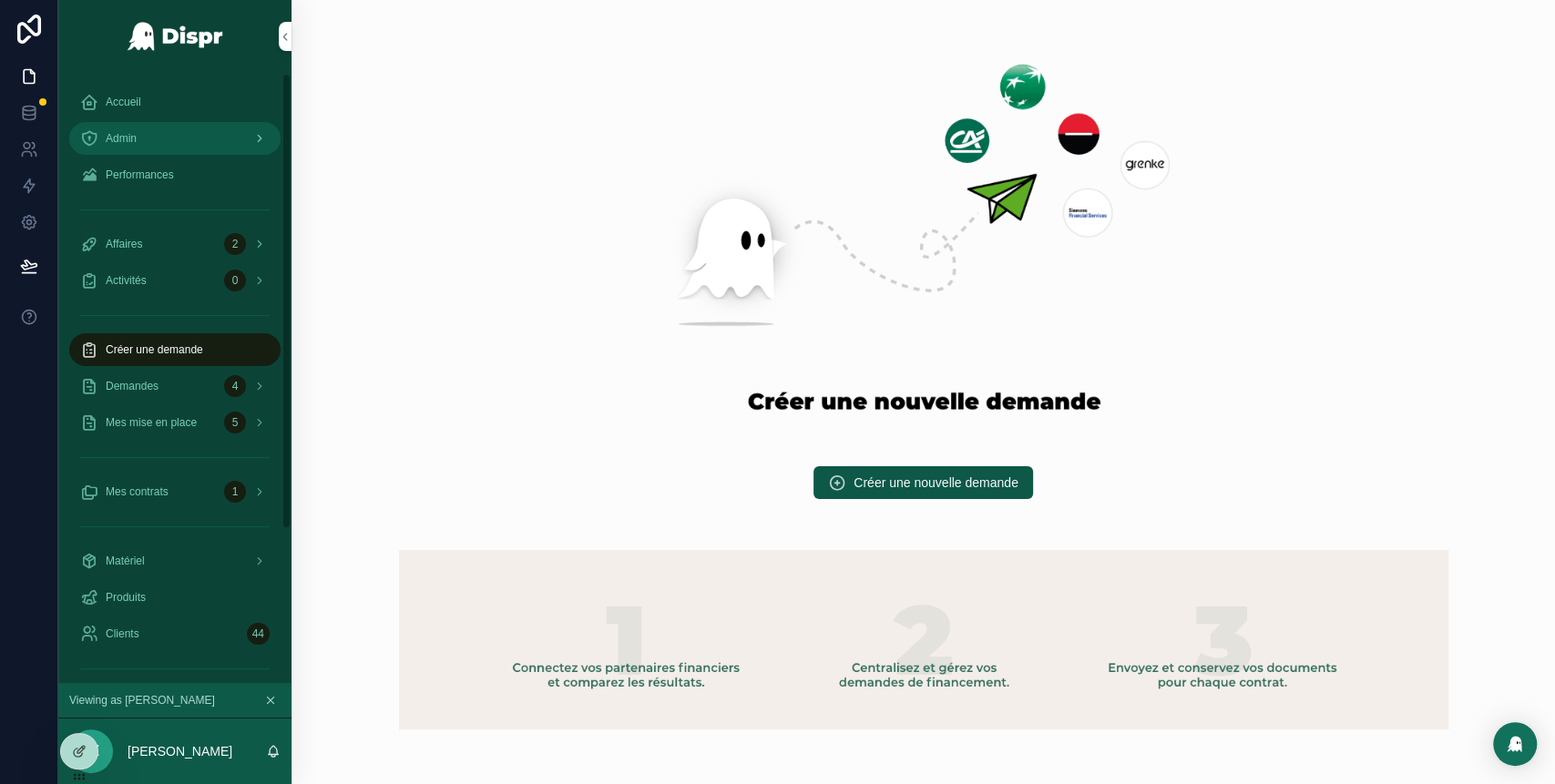
click at [124, 141] on span "Admin" at bounding box center [121, 139] width 31 height 15
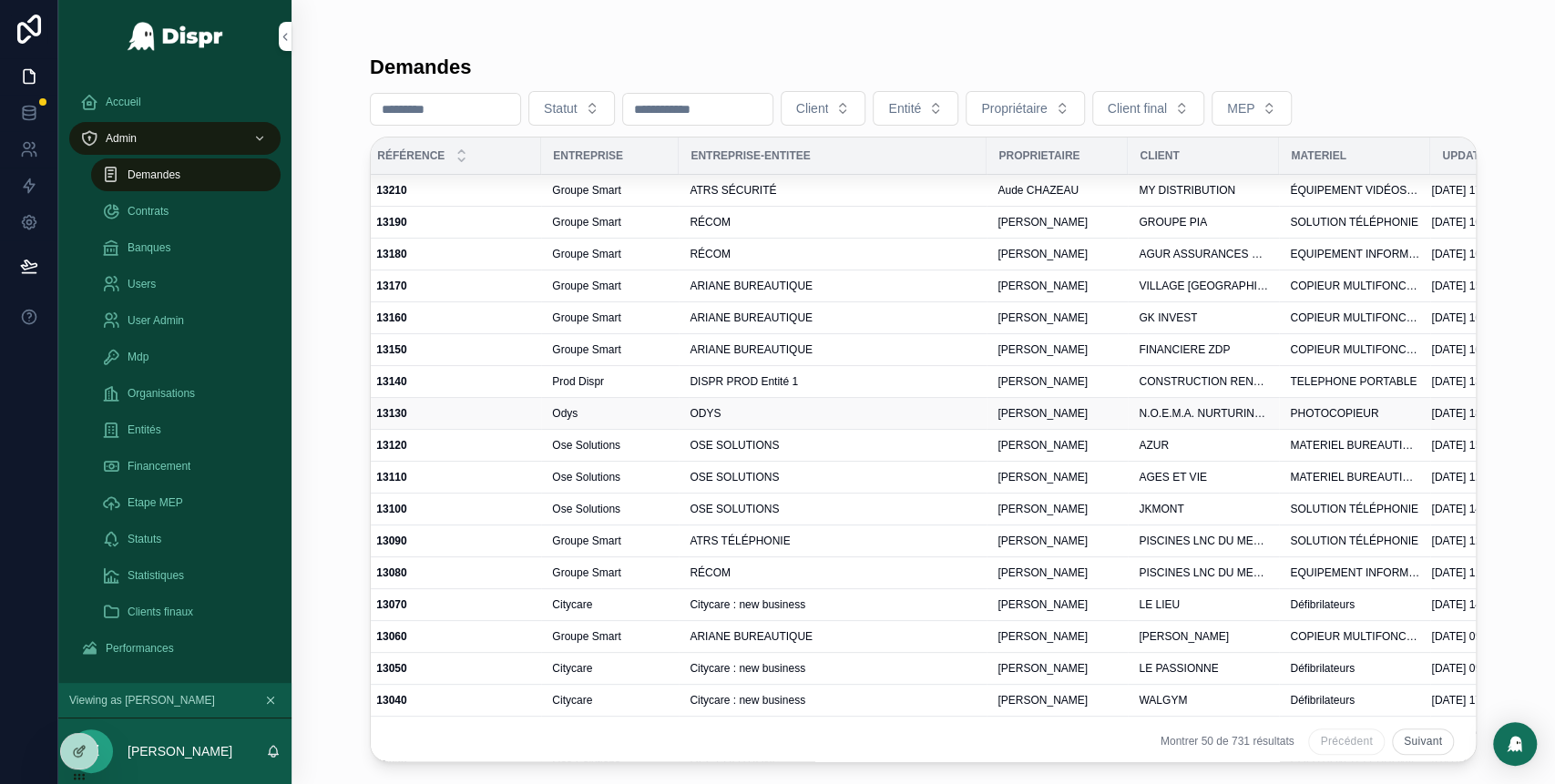
scroll to position [0, 446]
click at [800, 412] on div "ODYS" at bounding box center [831, 414] width 286 height 15
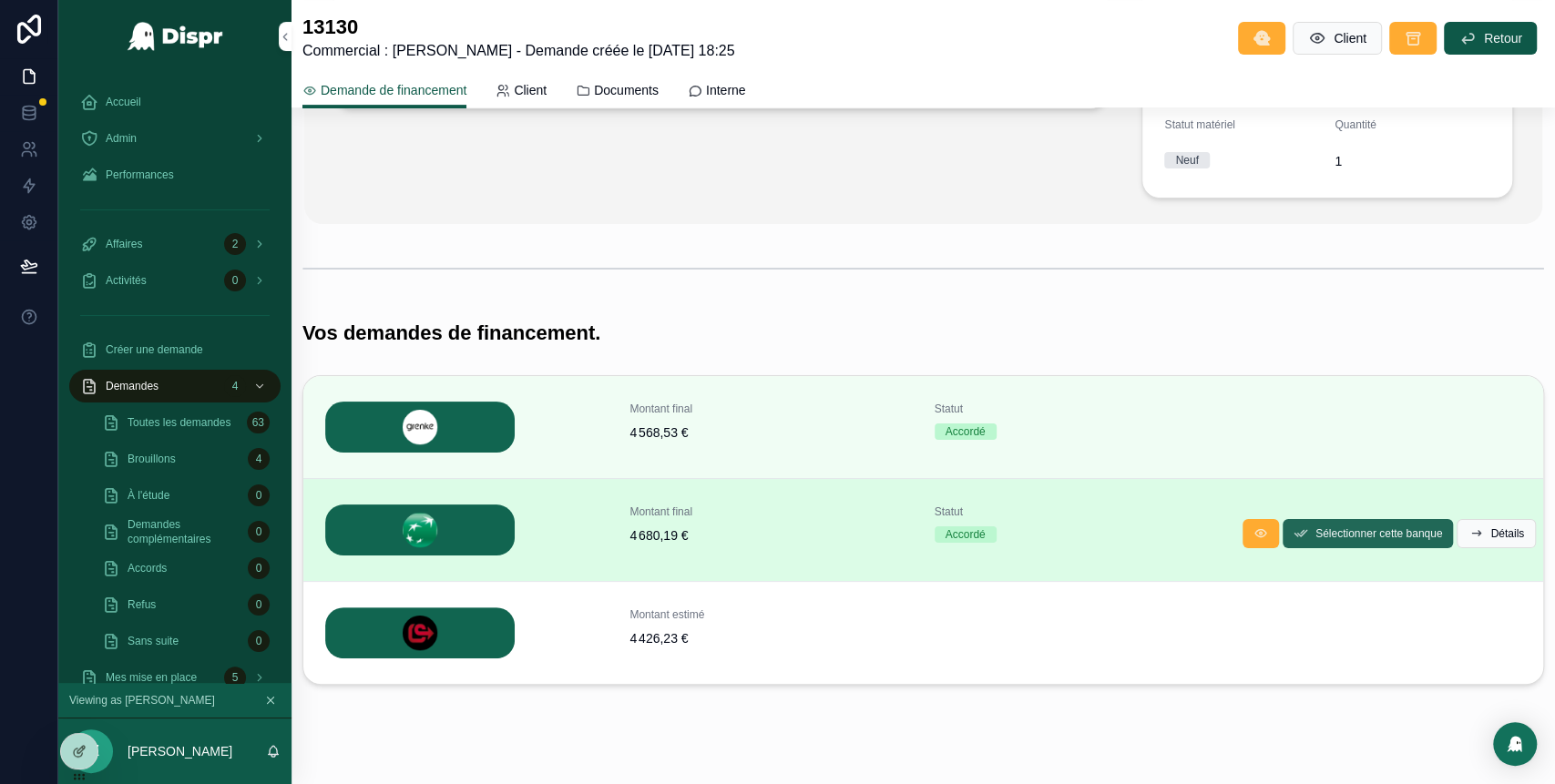
scroll to position [459, 0]
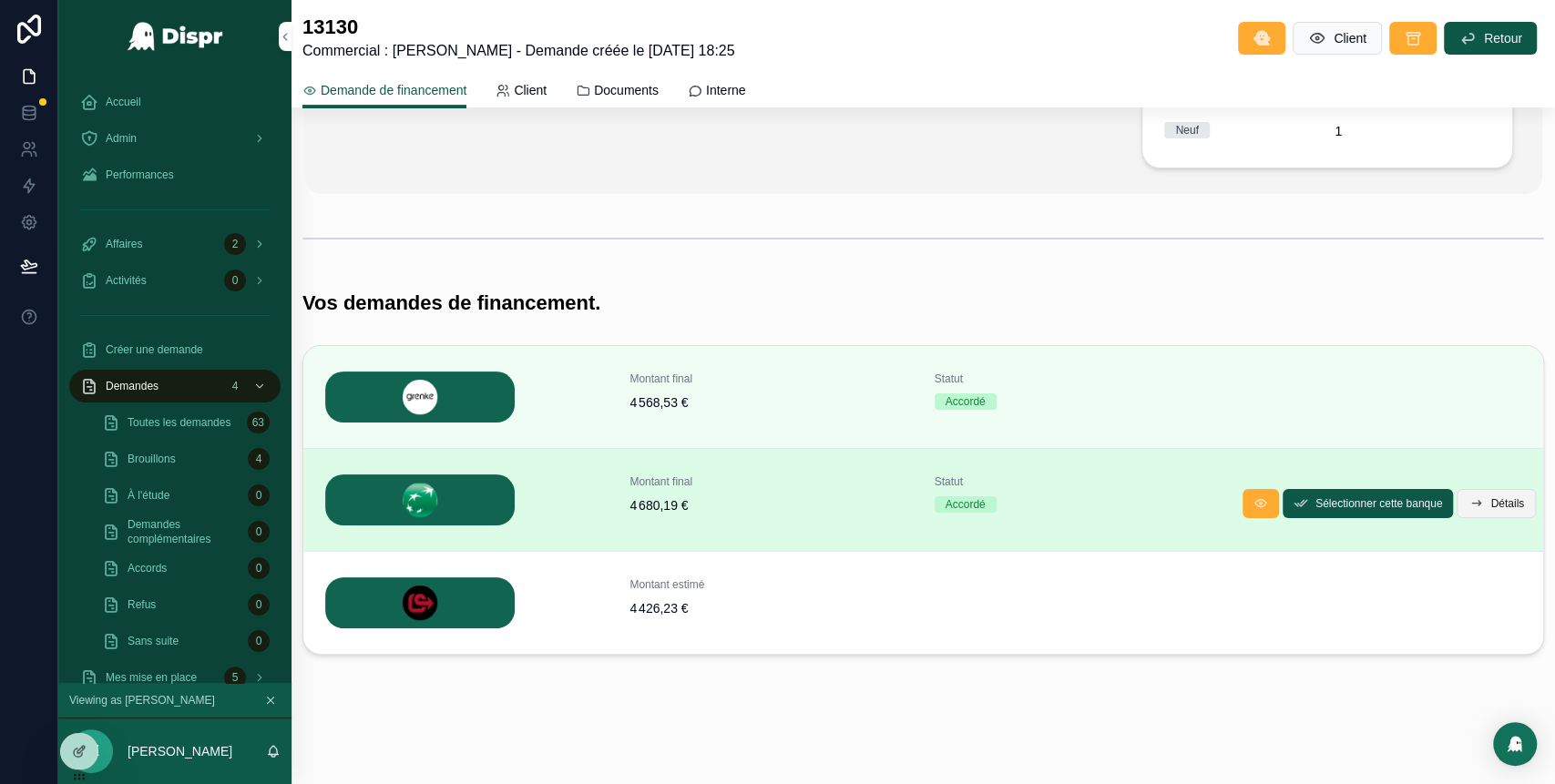
click at [1461, 506] on button "Détails" at bounding box center [1496, 503] width 80 height 29
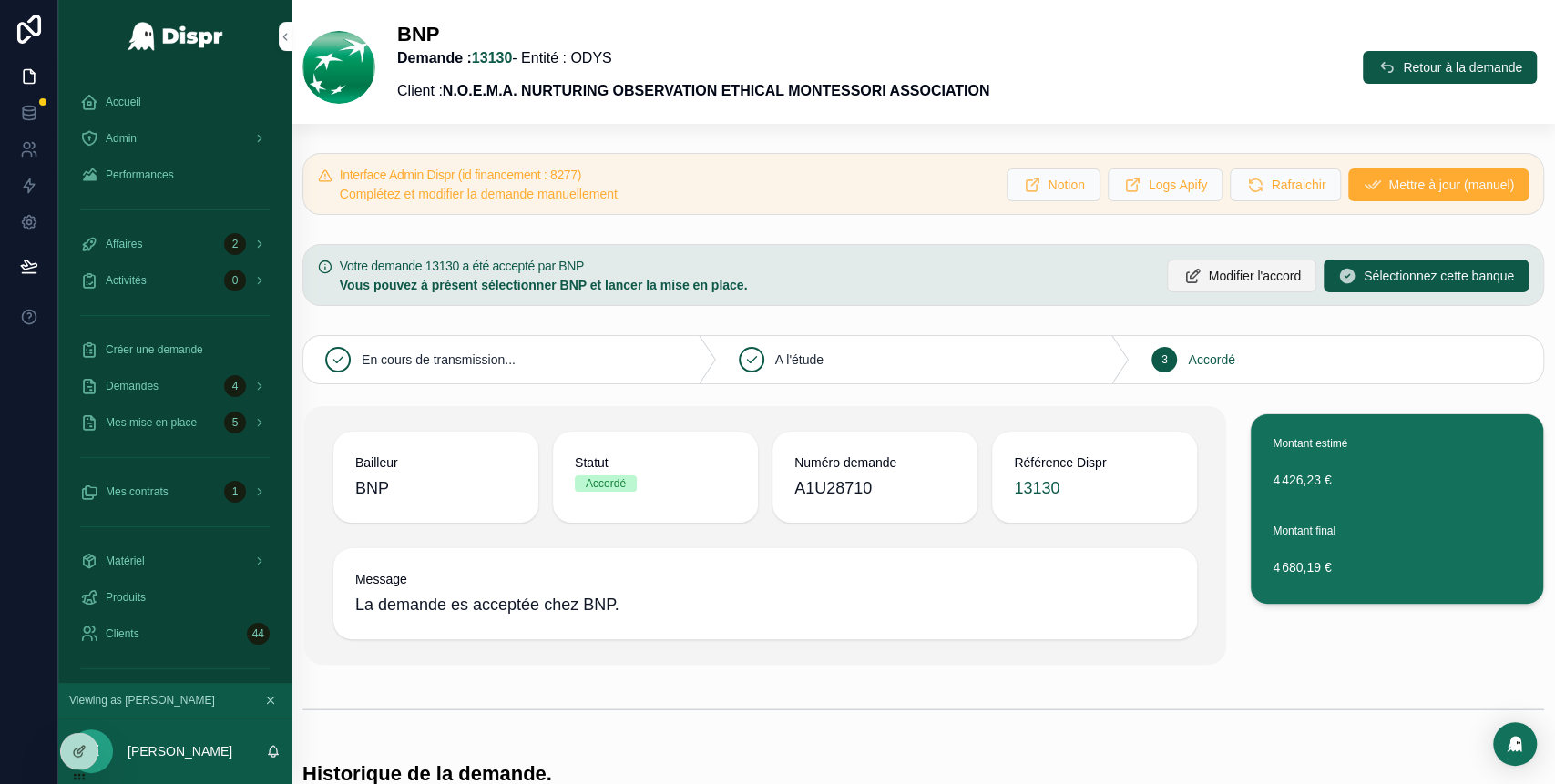
click at [1207, 271] on span "Modifier l'accord" at bounding box center [1253, 275] width 93 height 18
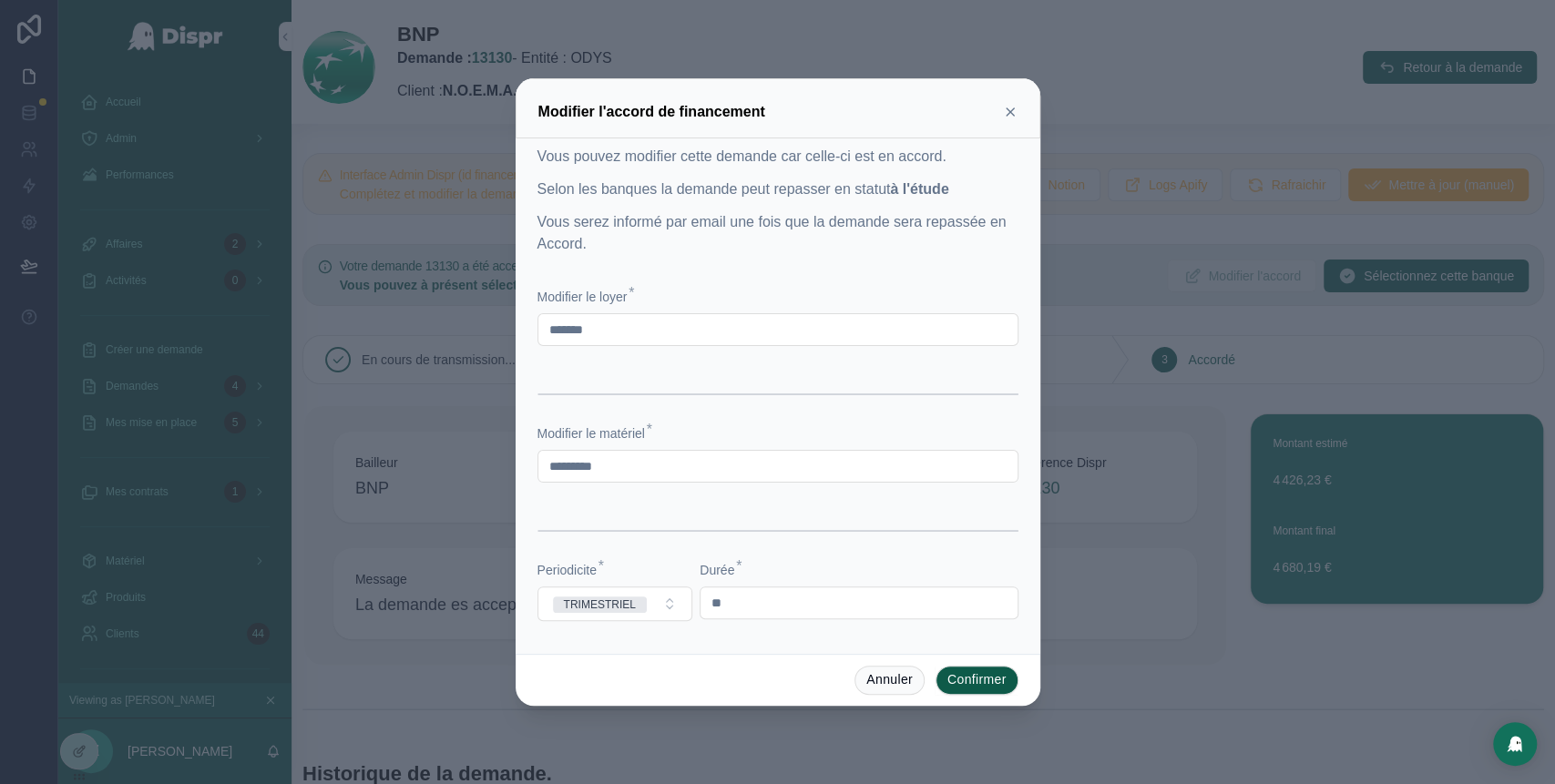
drag, startPoint x: 606, startPoint y: 328, endPoint x: 499, endPoint y: 329, distance: 107.0
click at [499, 329] on div "Modifier l'accord de financement Vous pouvez modifier cette demande car celle-c…" at bounding box center [778, 392] width 1555 height 784
type input "*******"
click at [758, 420] on form "Modifier le loyer * ******* Modifier le matériel * ********* Periodicite * TRIM…" at bounding box center [778, 463] width 481 height 351
click at [976, 678] on button "Confirmer" at bounding box center [977, 680] width 82 height 29
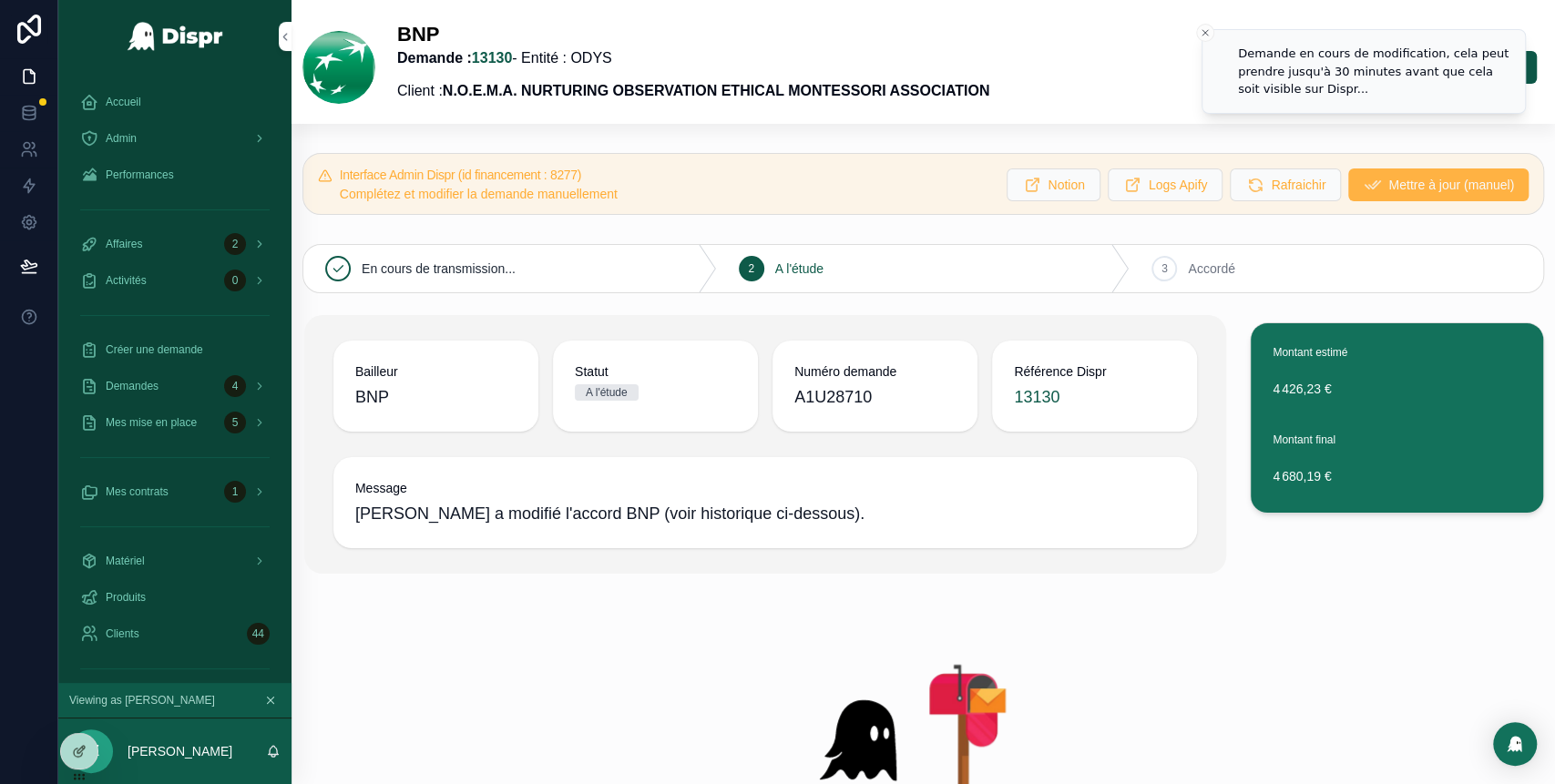
click at [1388, 191] on span "Mettre à jour (manuel)" at bounding box center [1451, 185] width 126 height 18
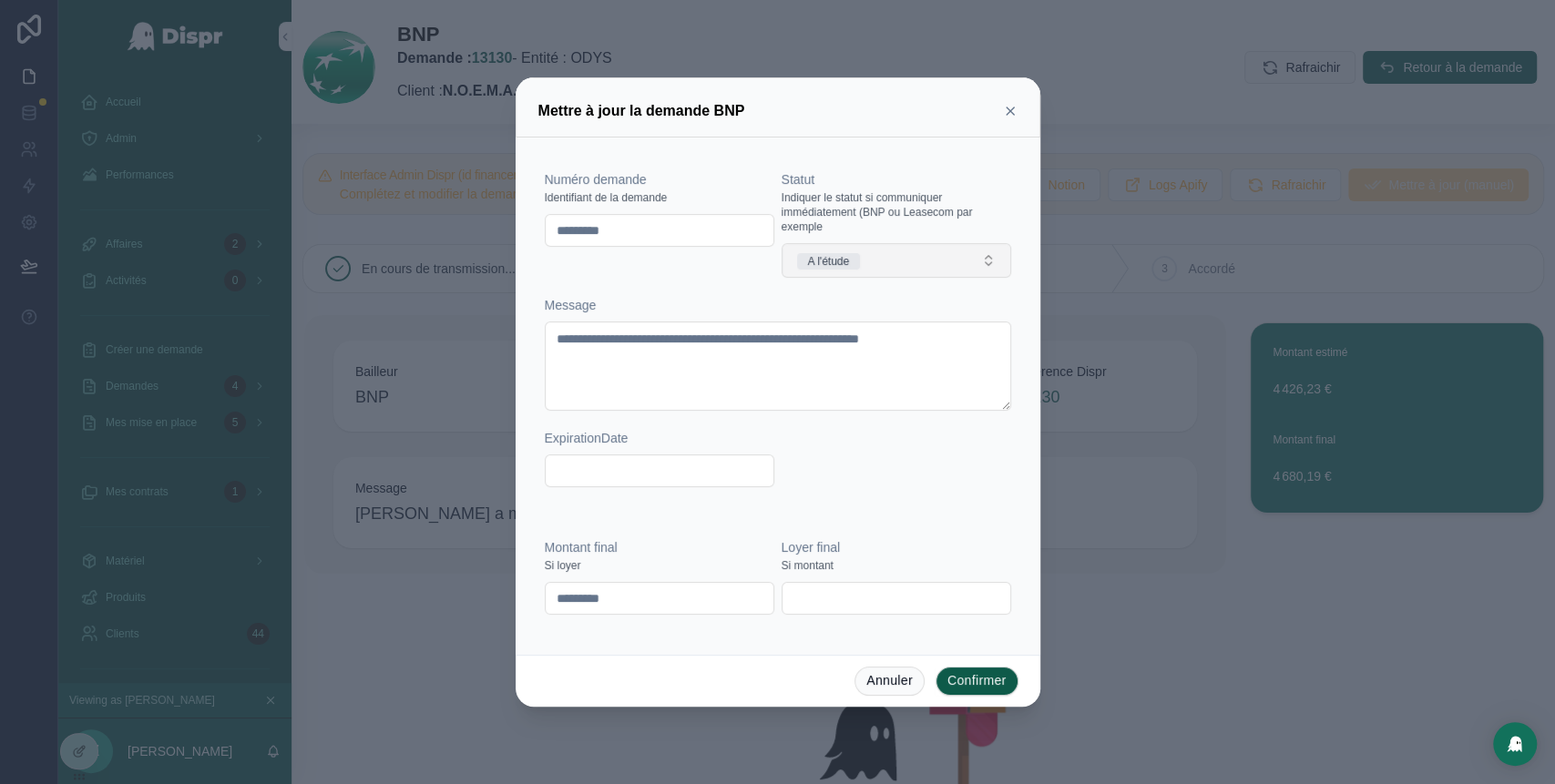
click at [934, 262] on button "A l'étude" at bounding box center [896, 260] width 230 height 35
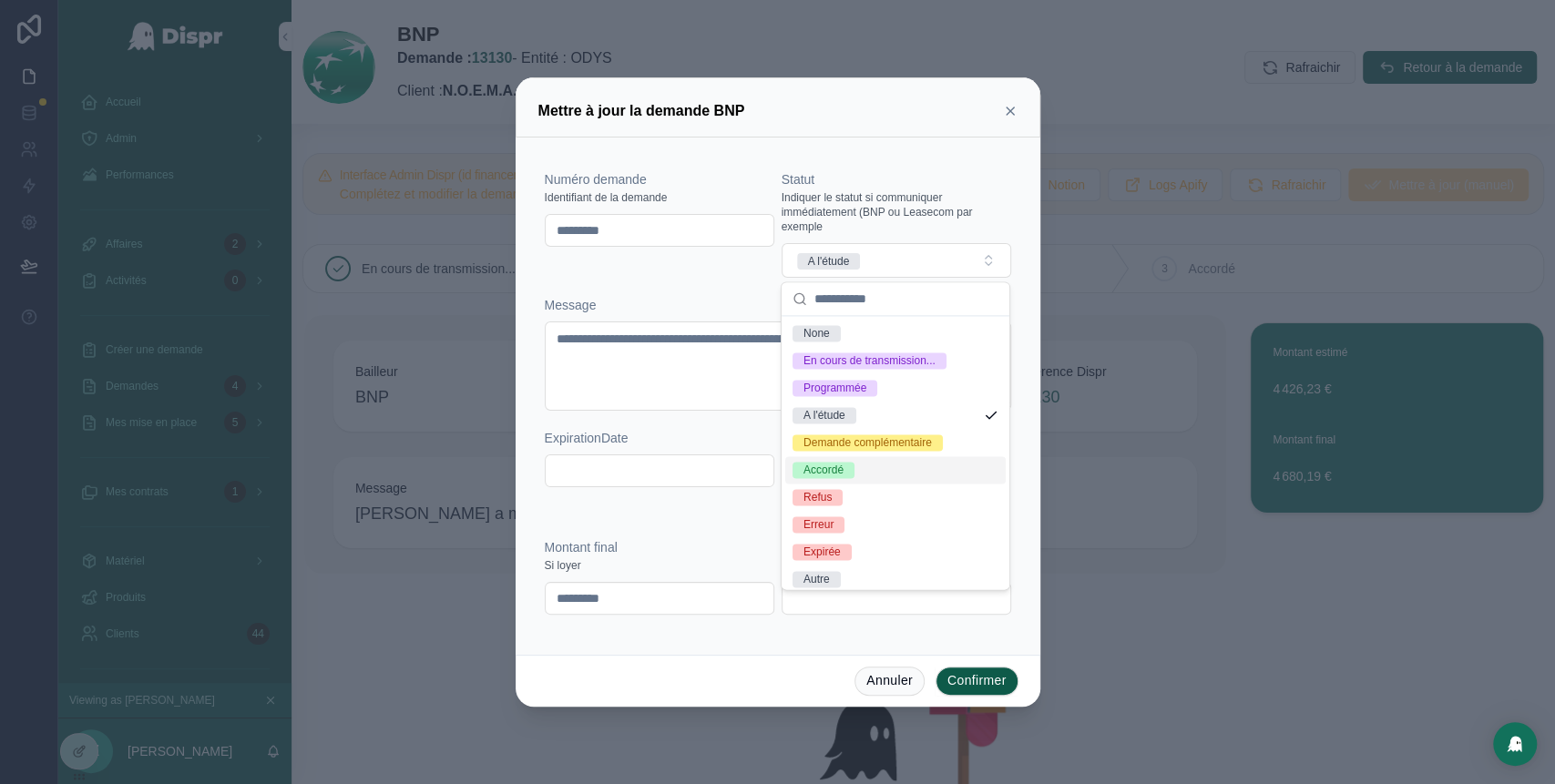
click at [880, 483] on div "Accordé" at bounding box center [895, 469] width 220 height 27
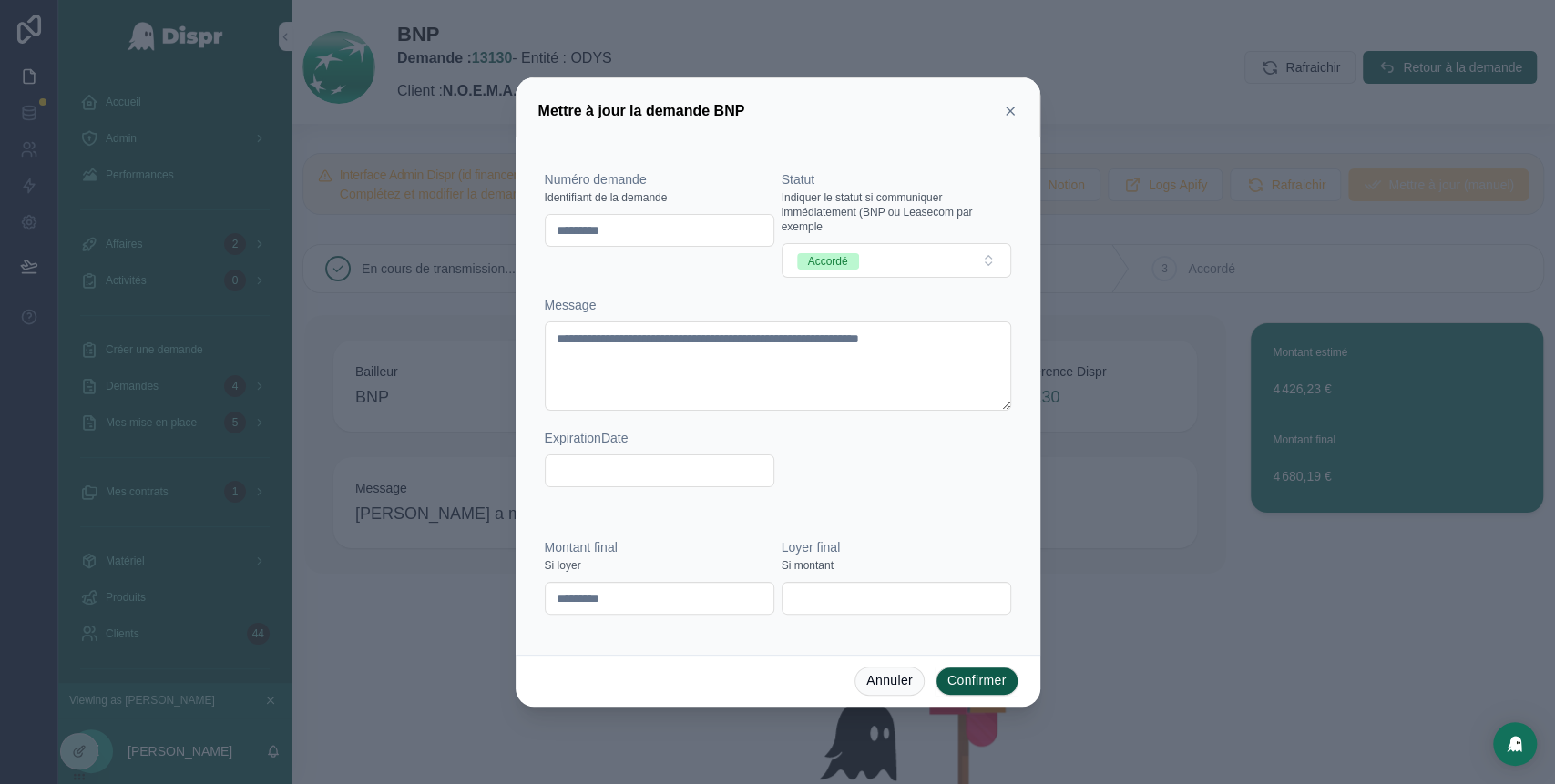
click at [589, 600] on input "*********" at bounding box center [659, 598] width 228 height 25
click at [613, 601] on input "*********" at bounding box center [659, 598] width 228 height 25
type input "*********"
click at [853, 445] on div "**********" at bounding box center [778, 338] width 466 height 335
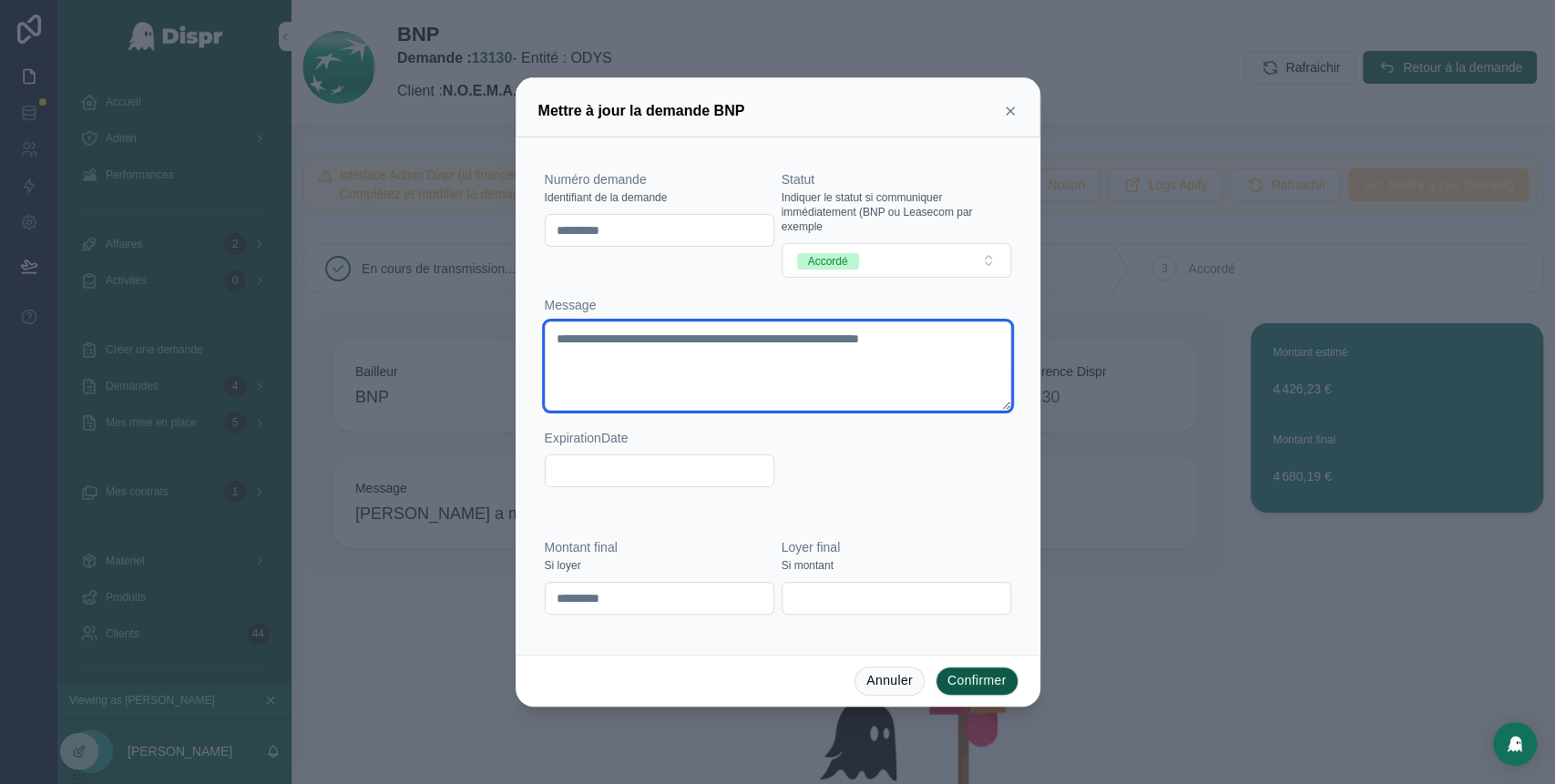
drag, startPoint x: 992, startPoint y: 337, endPoint x: 538, endPoint y: 338, distance: 454.0
click at [538, 338] on div "**********" at bounding box center [778, 329] width 481 height 368
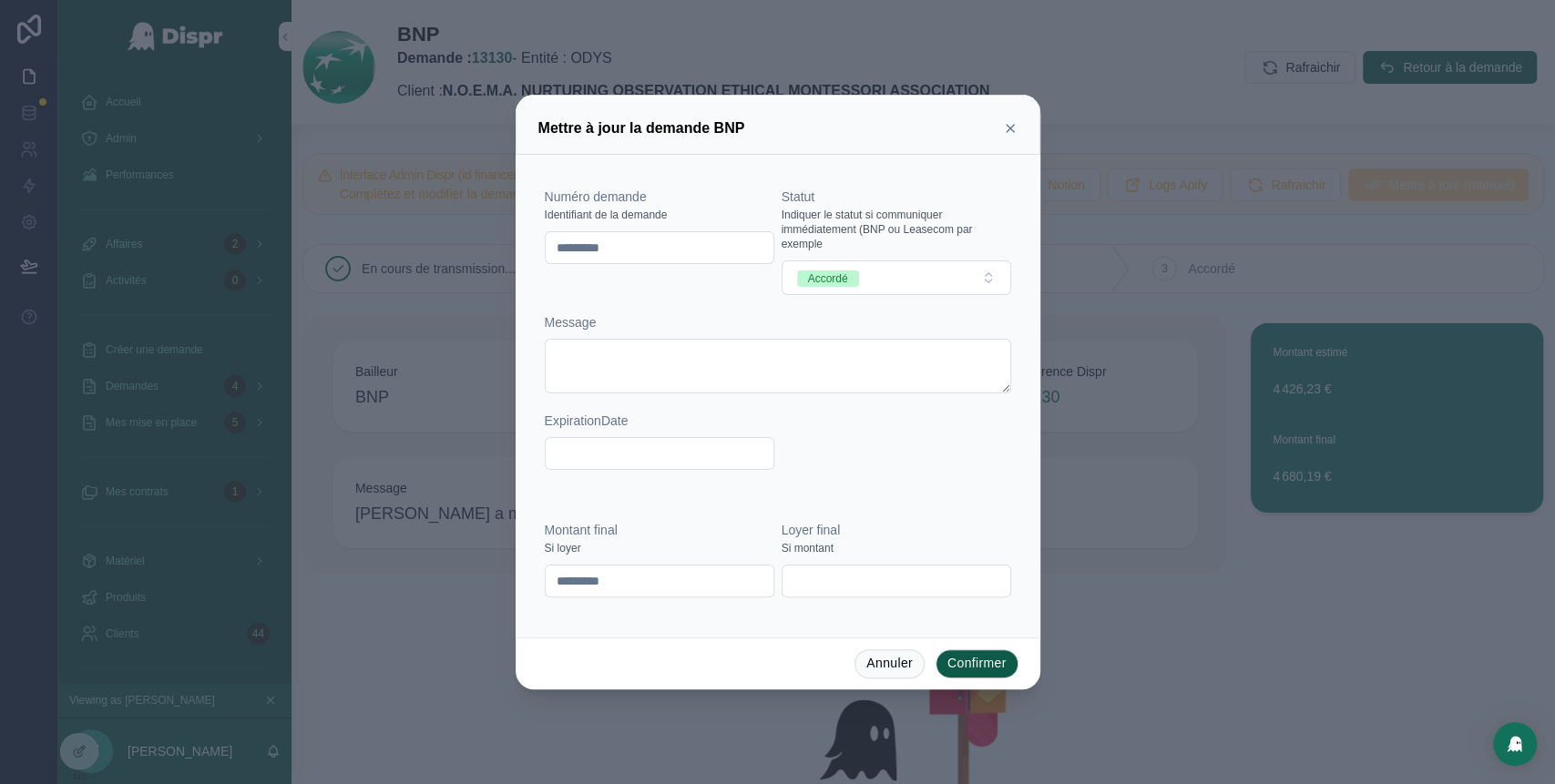
click at [997, 670] on button "Confirmer" at bounding box center [977, 663] width 82 height 29
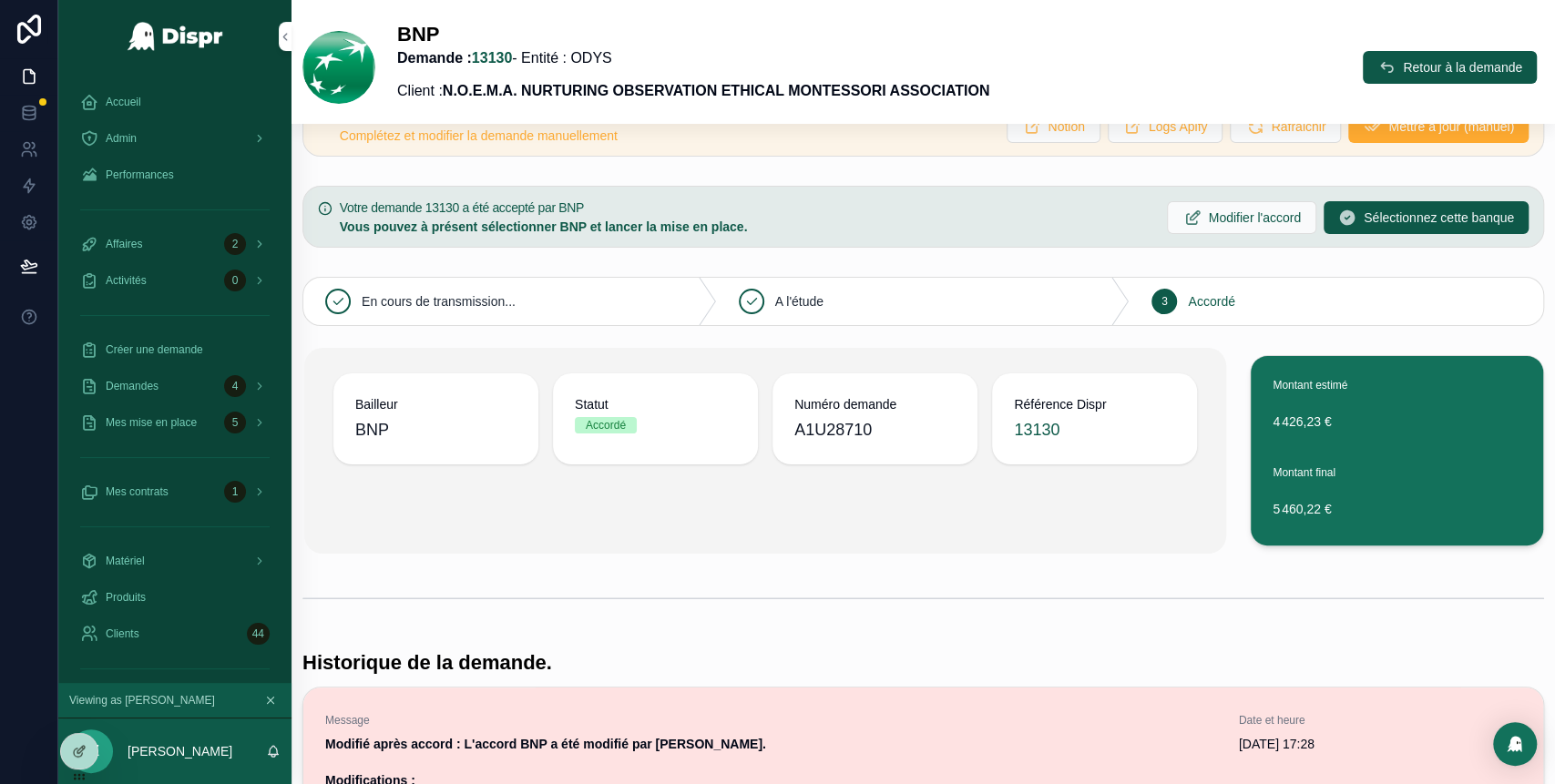
scroll to position [30, 0]
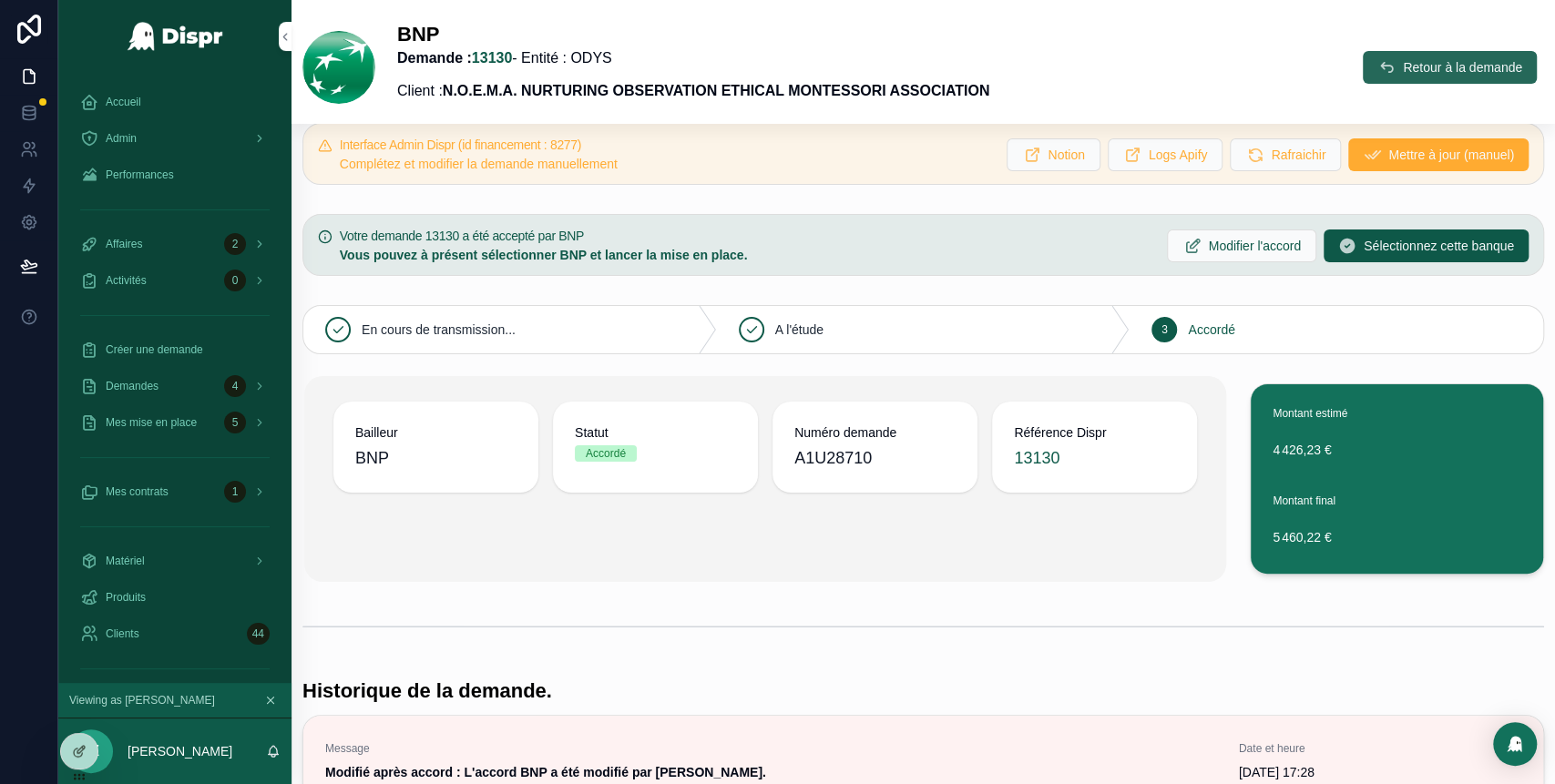
click at [1402, 73] on span "Retour à la demande" at bounding box center [1461, 67] width 119 height 18
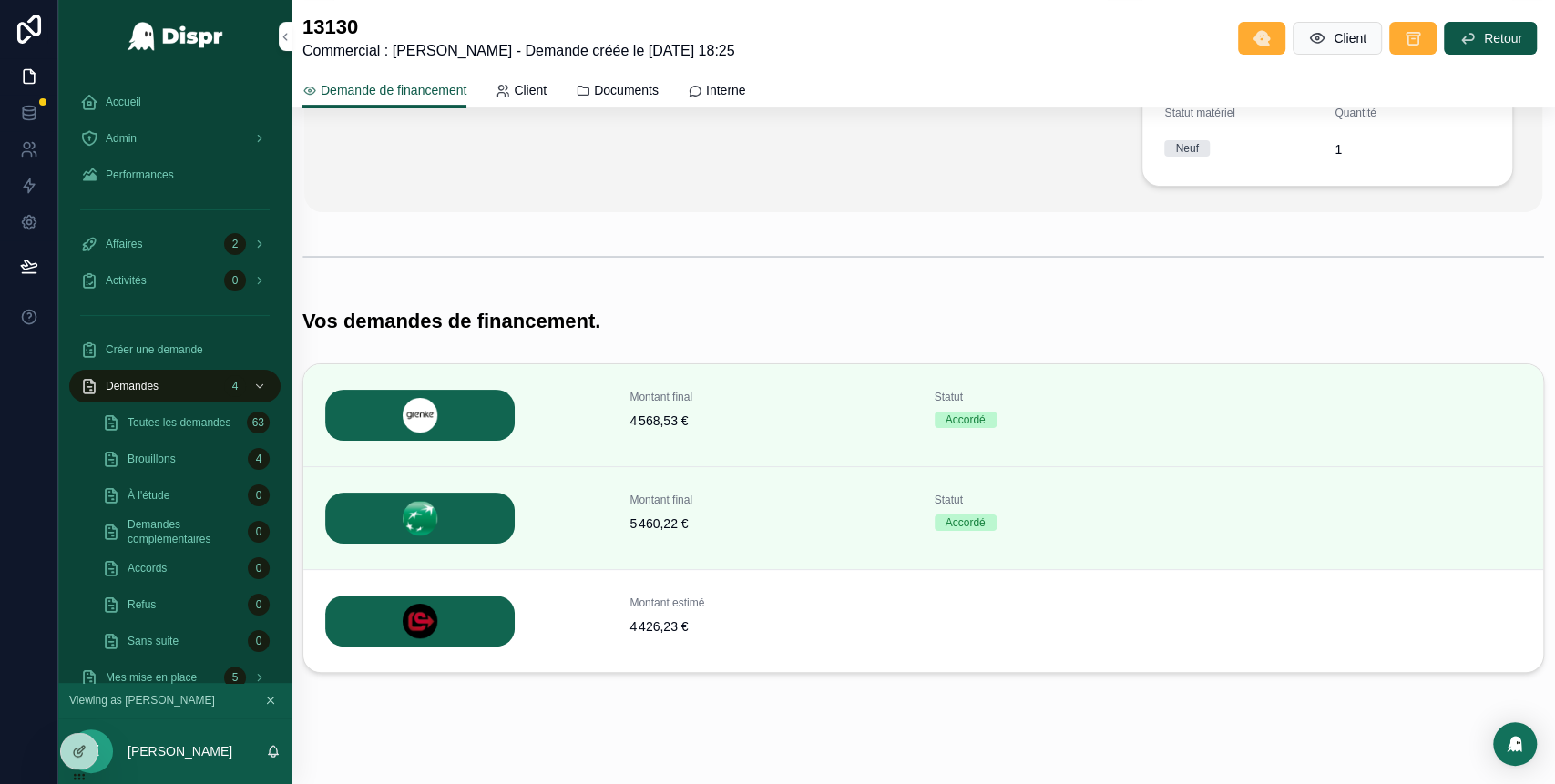
scroll to position [459, 0]
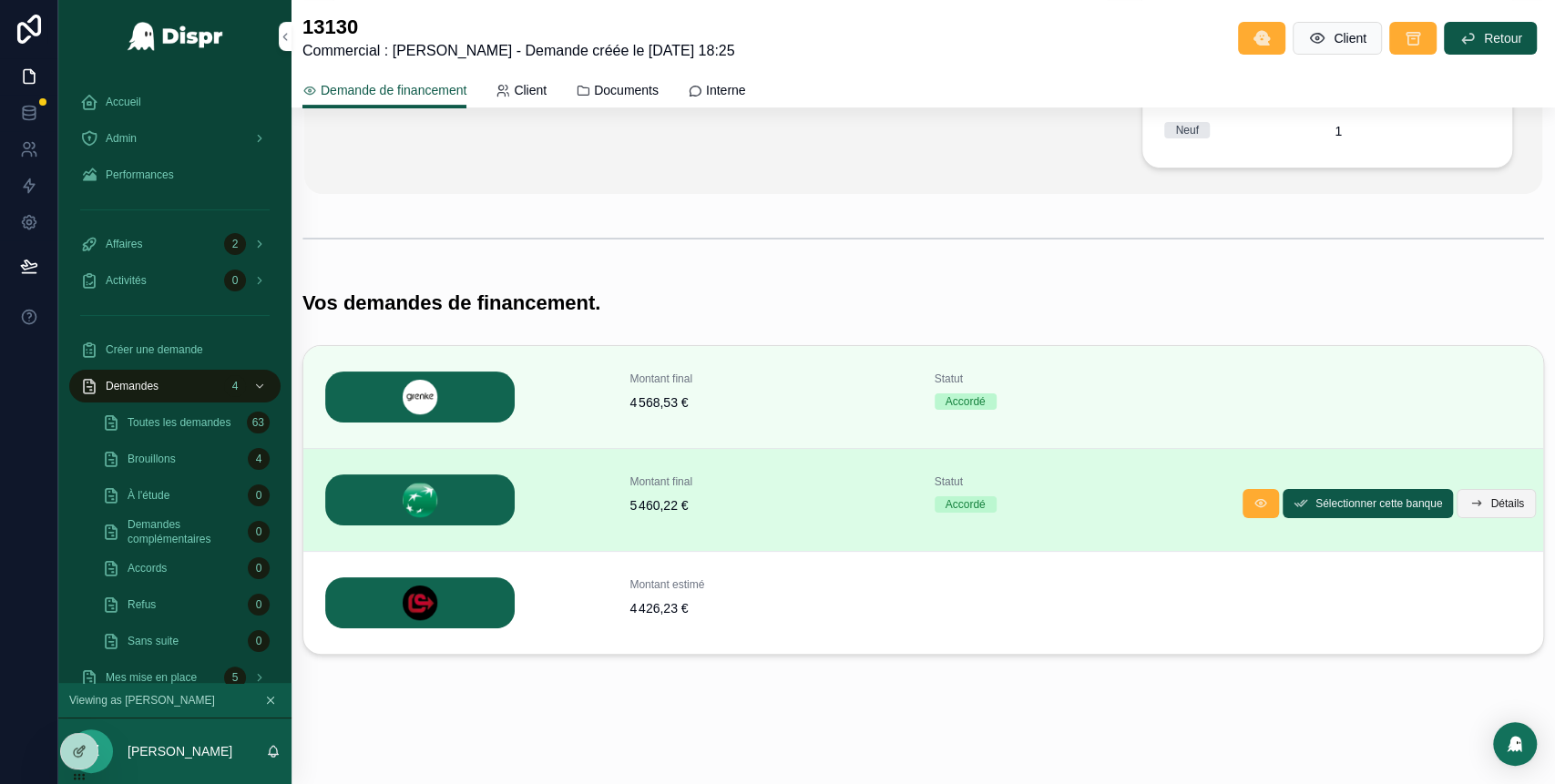
click at [1490, 507] on span "Détails" at bounding box center [1507, 504] width 34 height 15
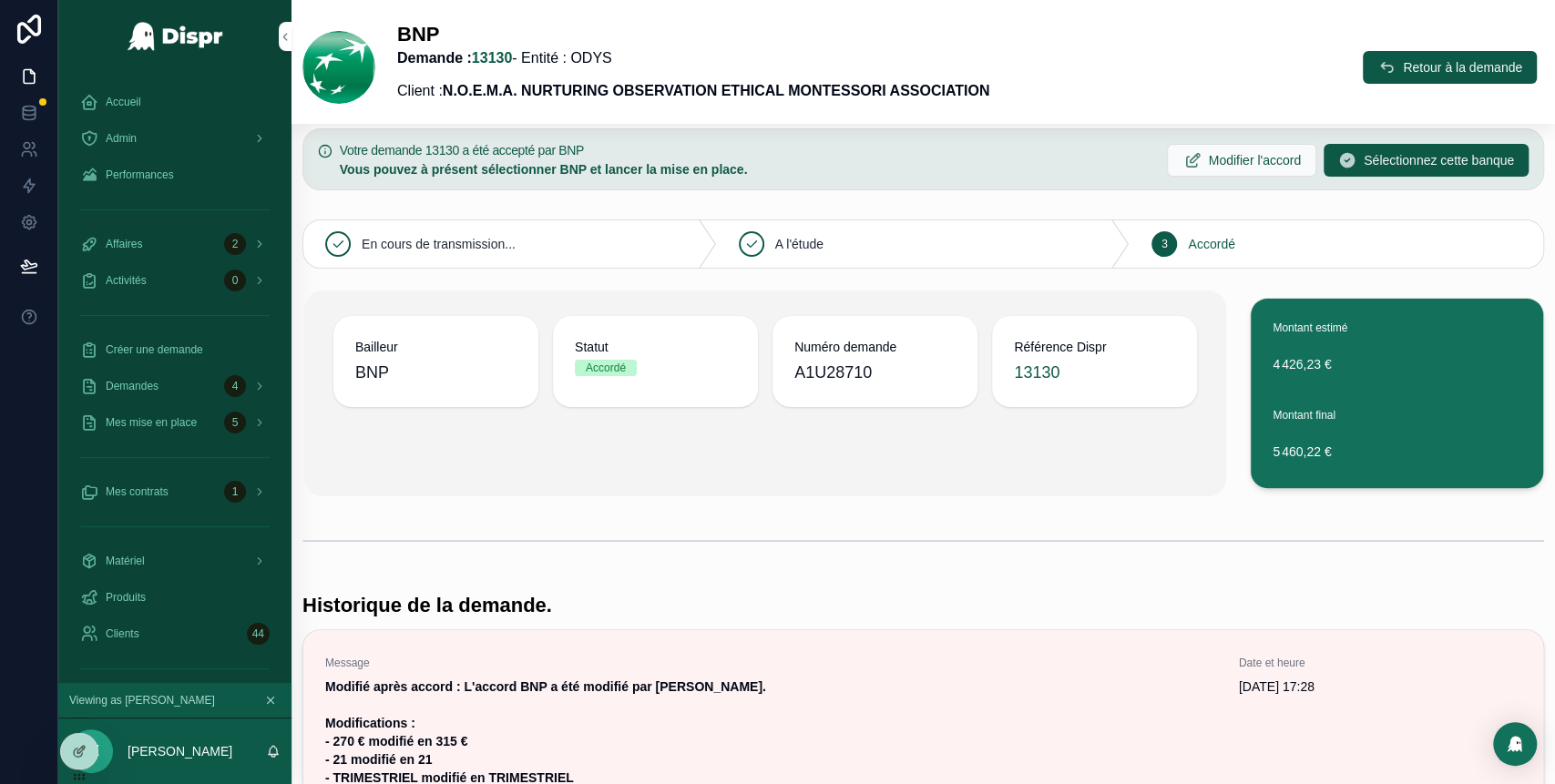
scroll to position [118, 0]
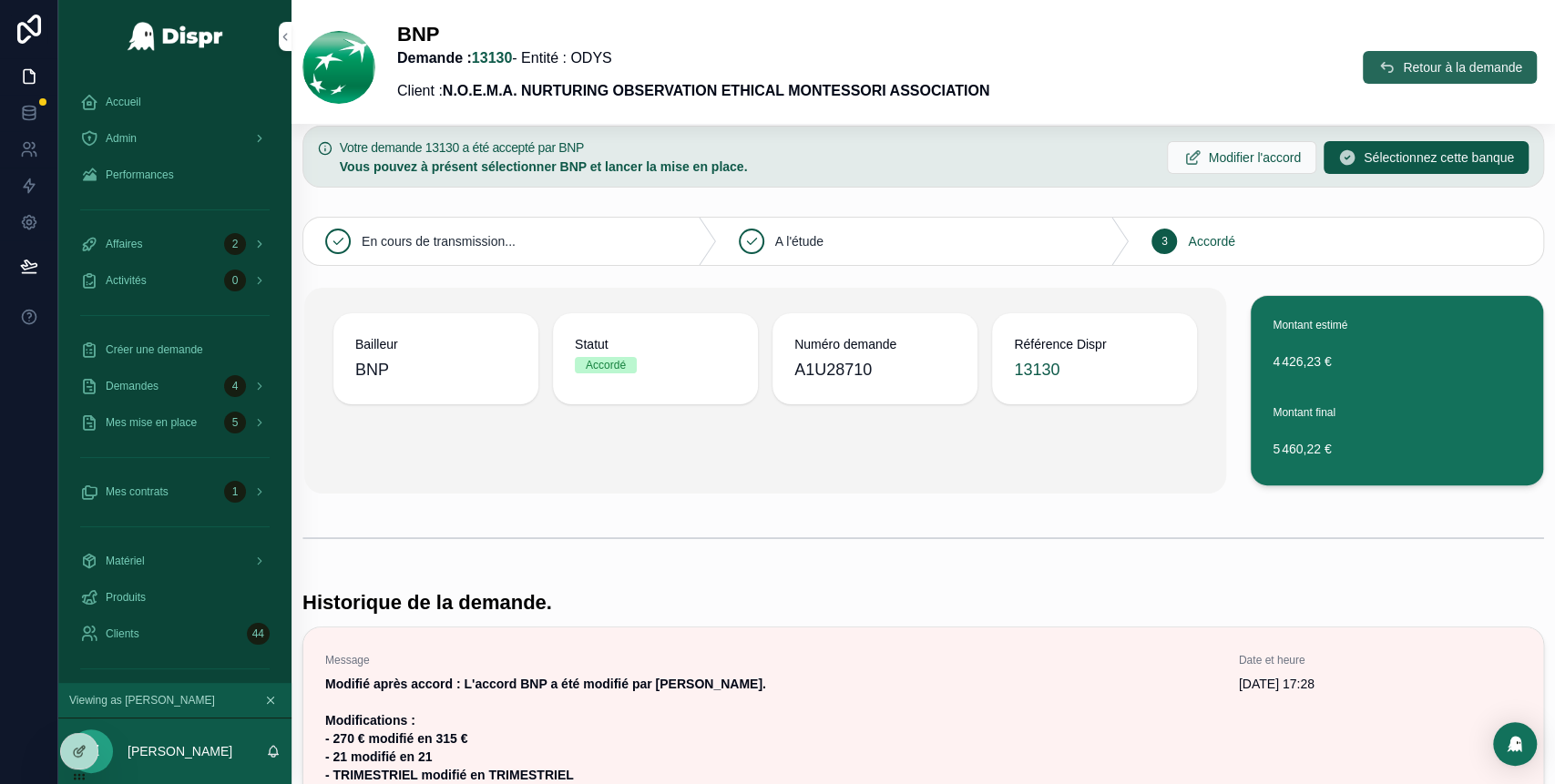
click at [1366, 62] on button "Retour à la demande" at bounding box center [1450, 67] width 174 height 33
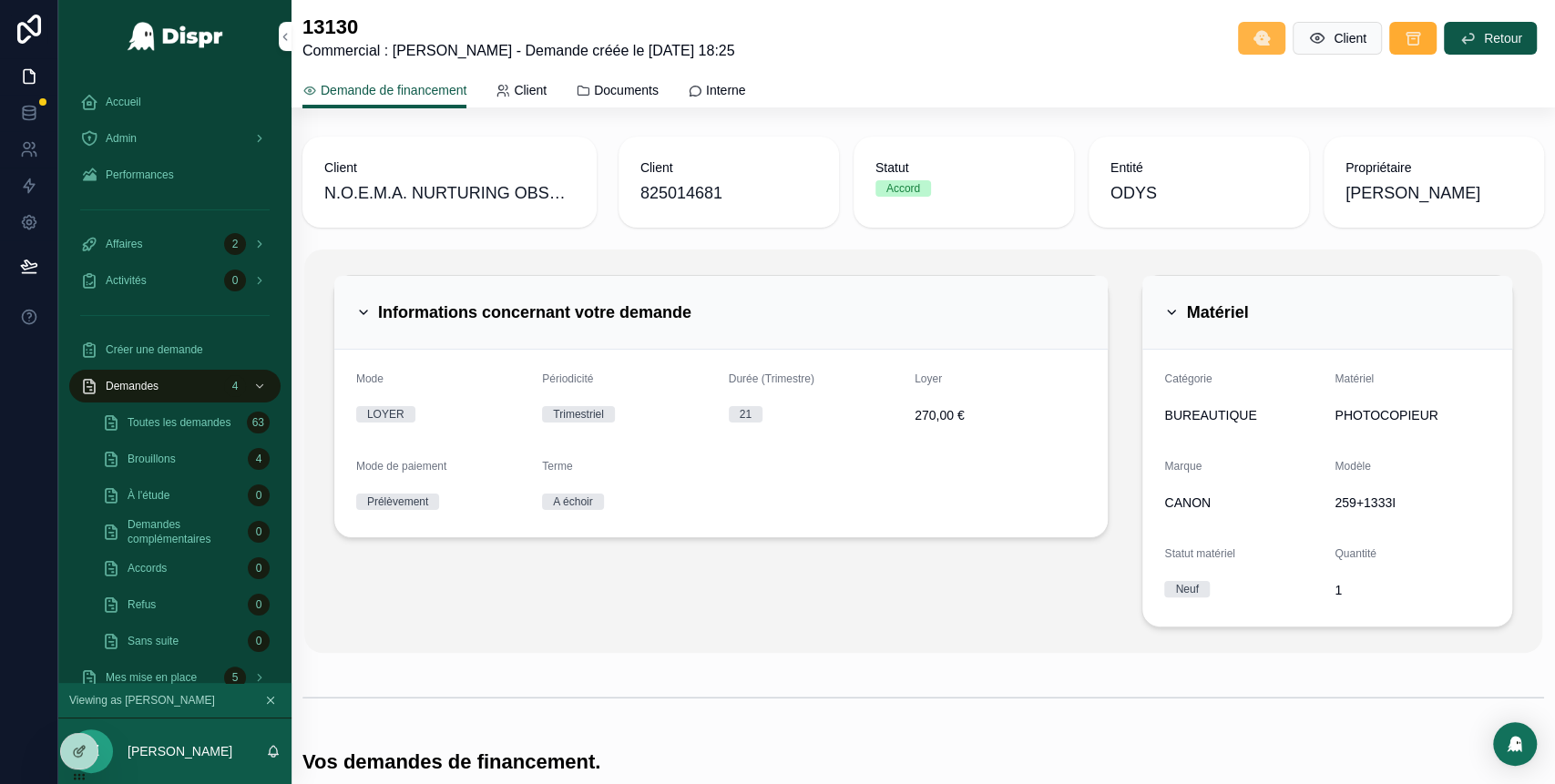
click at [1252, 46] on icon "scrollable content" at bounding box center [1261, 37] width 18 height 18
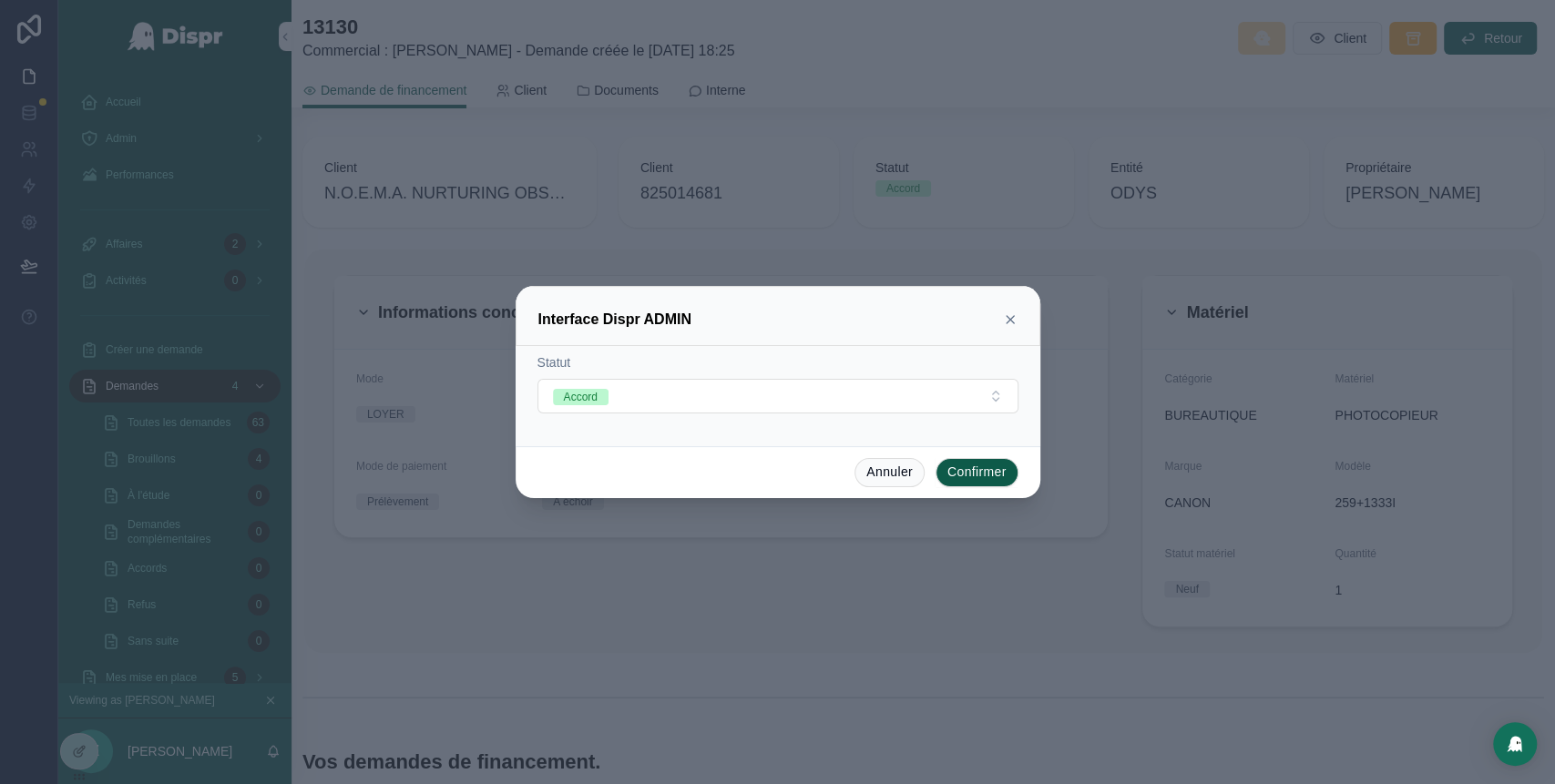
click at [1013, 319] on icon at bounding box center [1010, 319] width 15 height 15
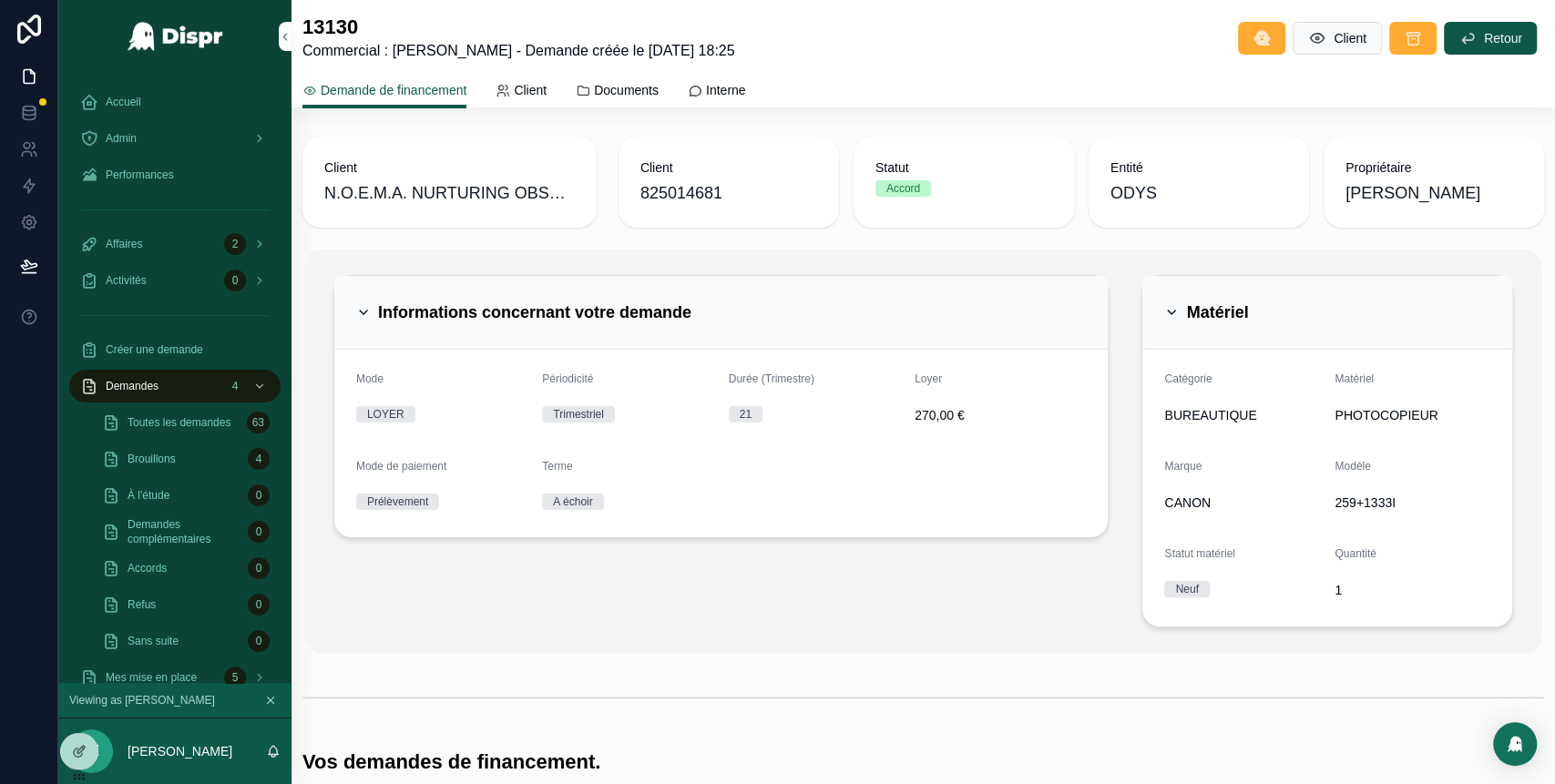
click at [360, 316] on icon "scrollable content" at bounding box center [363, 313] width 15 height 15
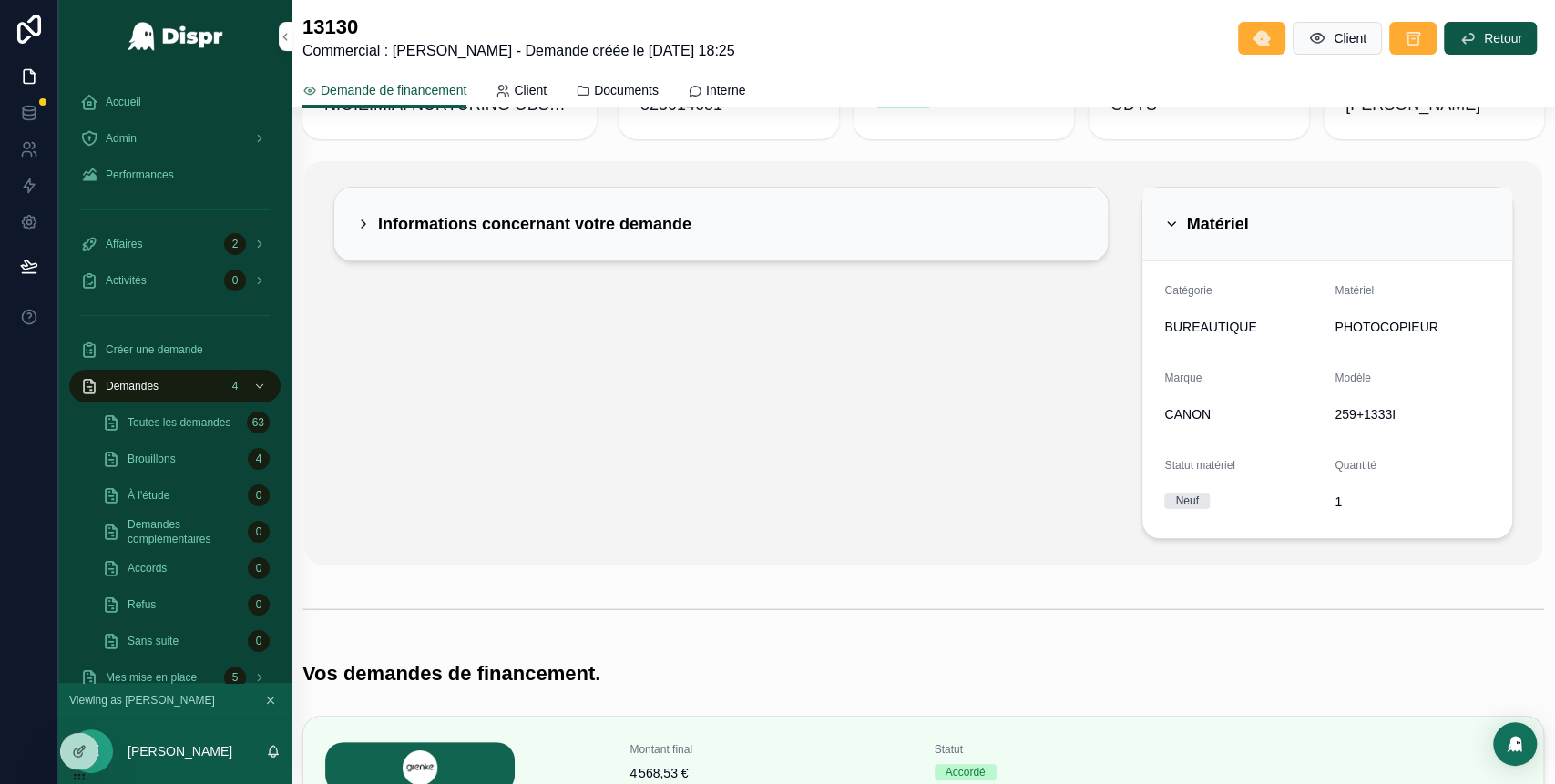
scroll to position [83, 0]
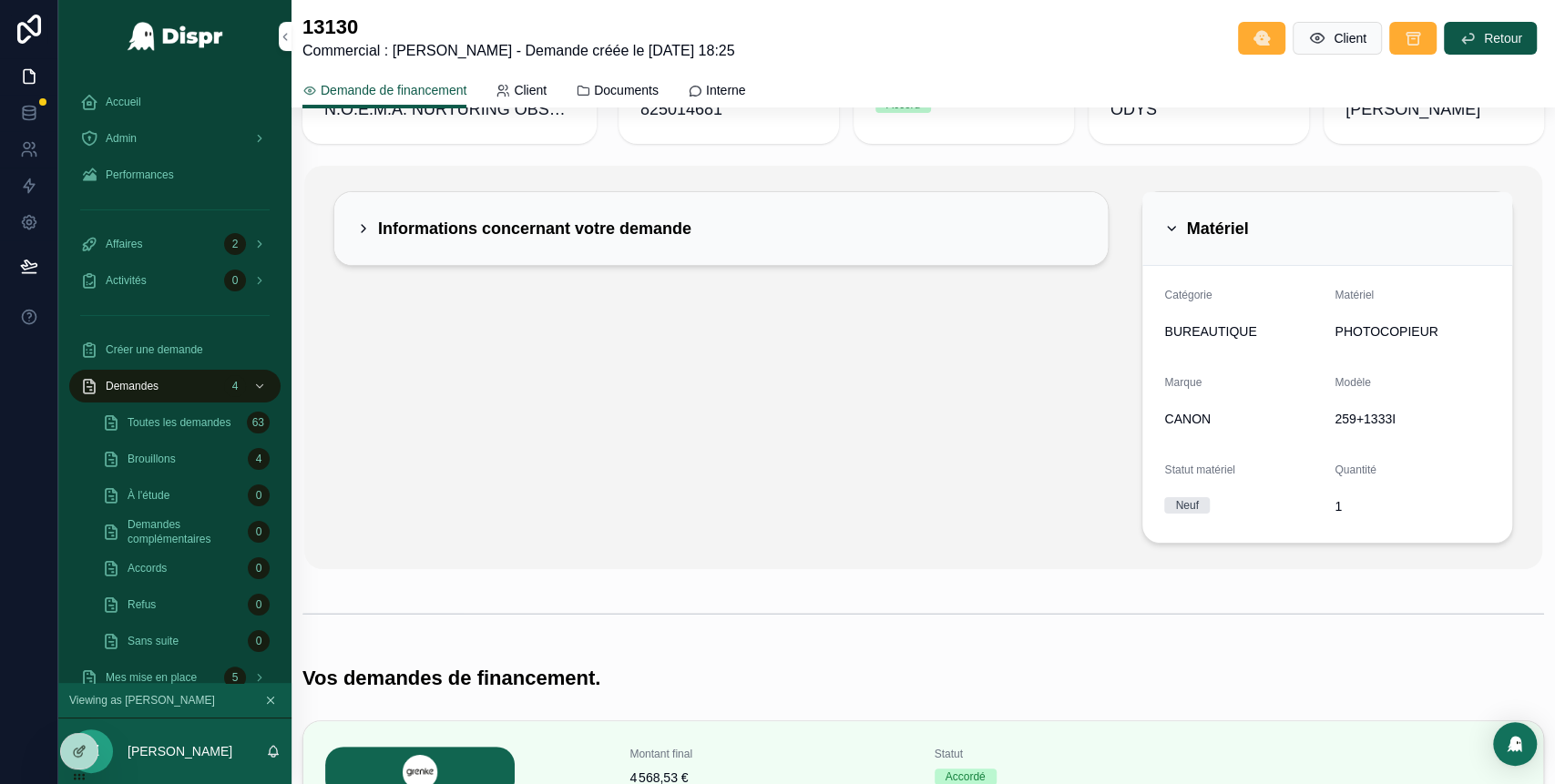
click at [1167, 229] on icon "scrollable content" at bounding box center [1171, 229] width 7 height 4
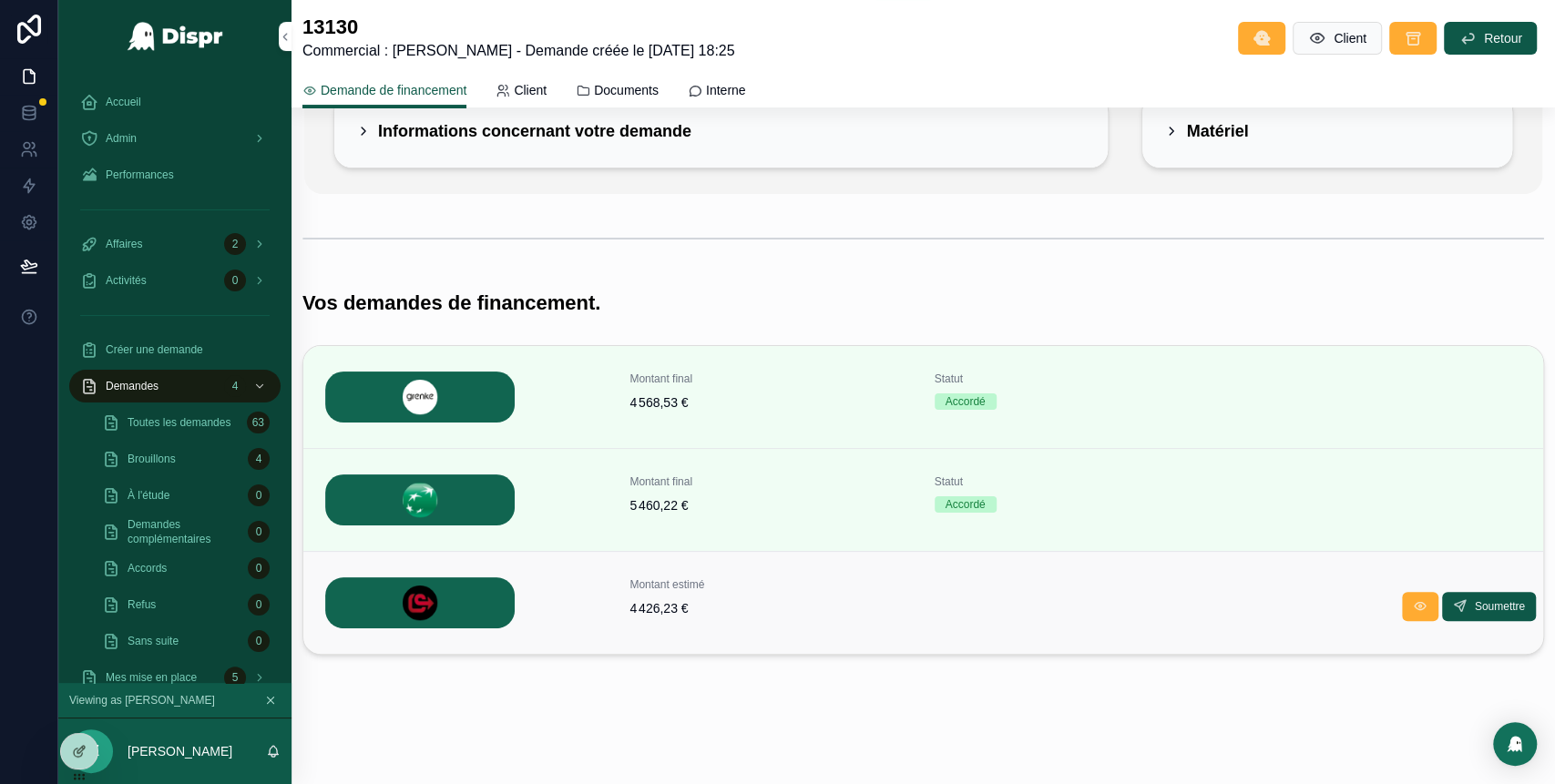
scroll to position [0, 0]
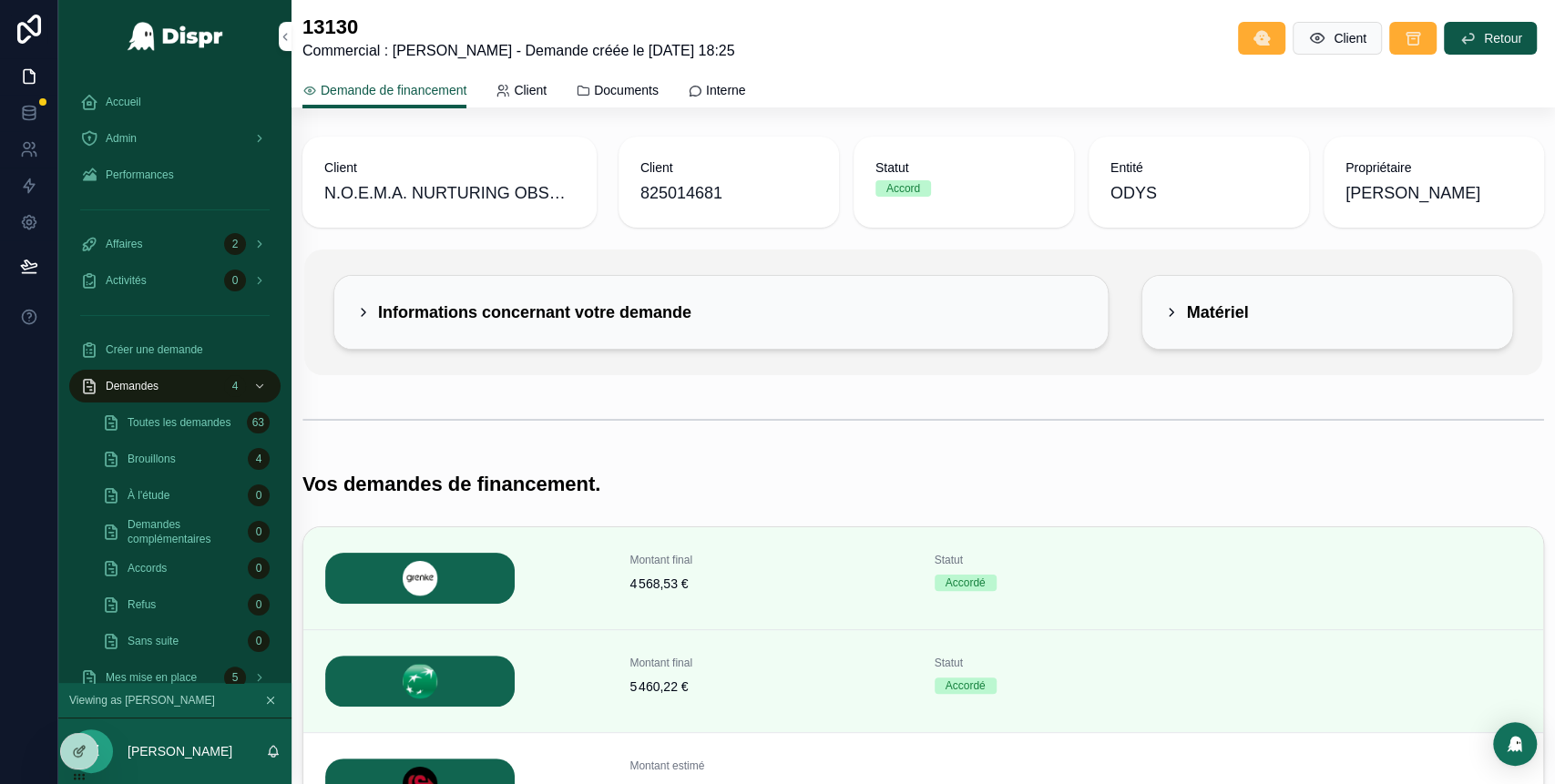
click at [356, 309] on icon "scrollable content" at bounding box center [363, 313] width 15 height 15
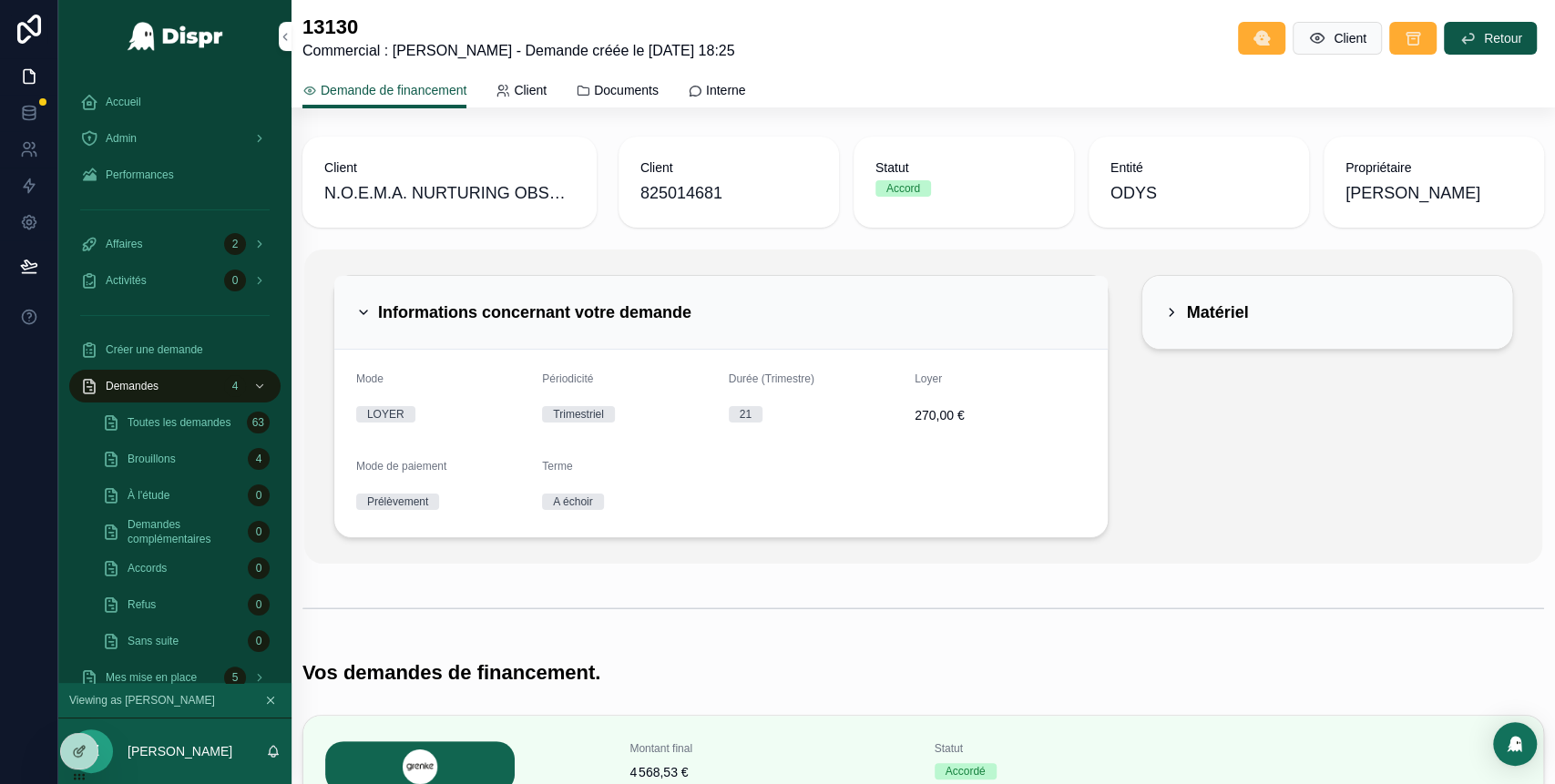
click at [1164, 318] on icon "scrollable content" at bounding box center [1172, 313] width 15 height 15
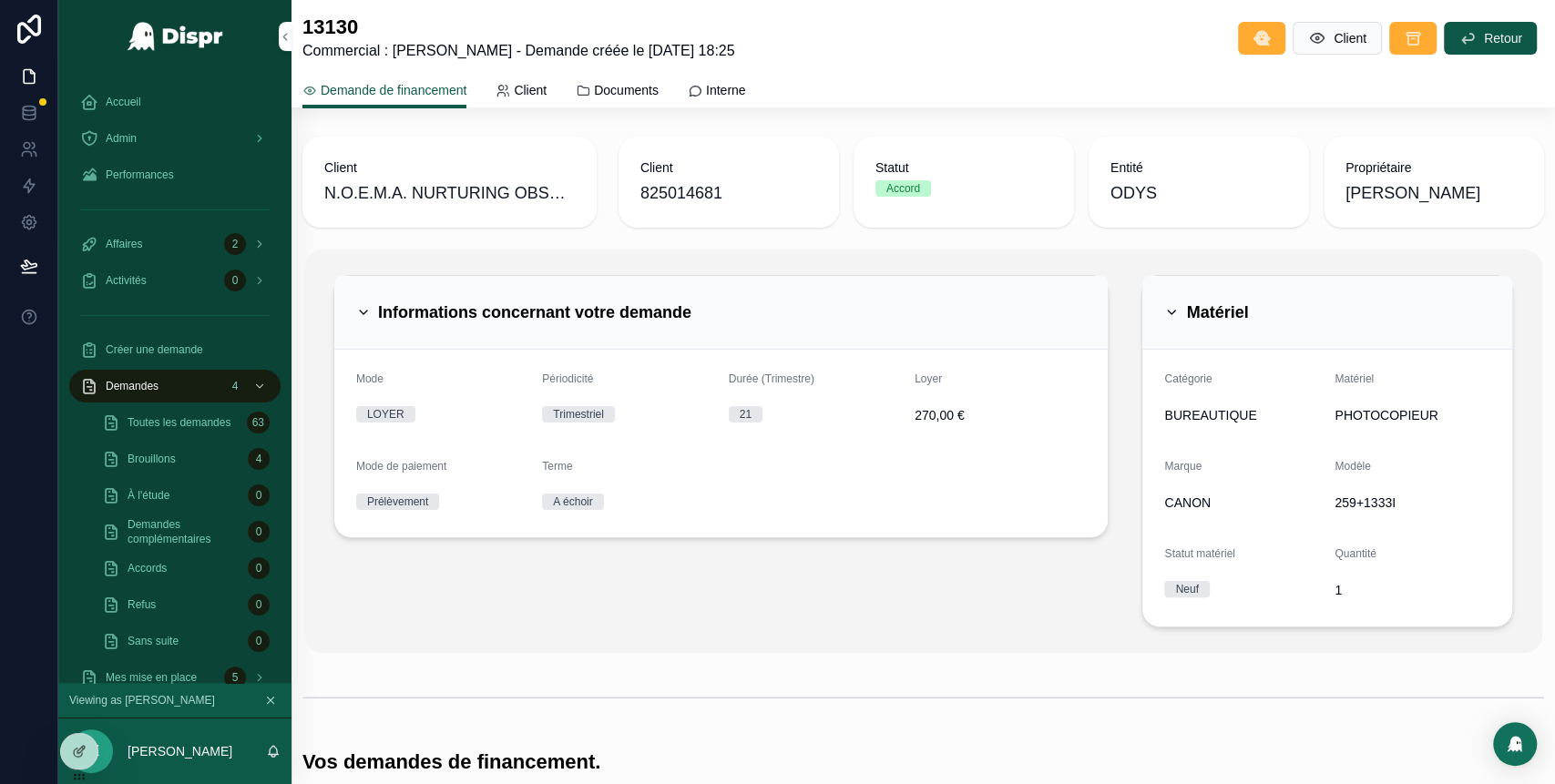
click at [1164, 318] on icon "scrollable content" at bounding box center [1172, 313] width 15 height 15
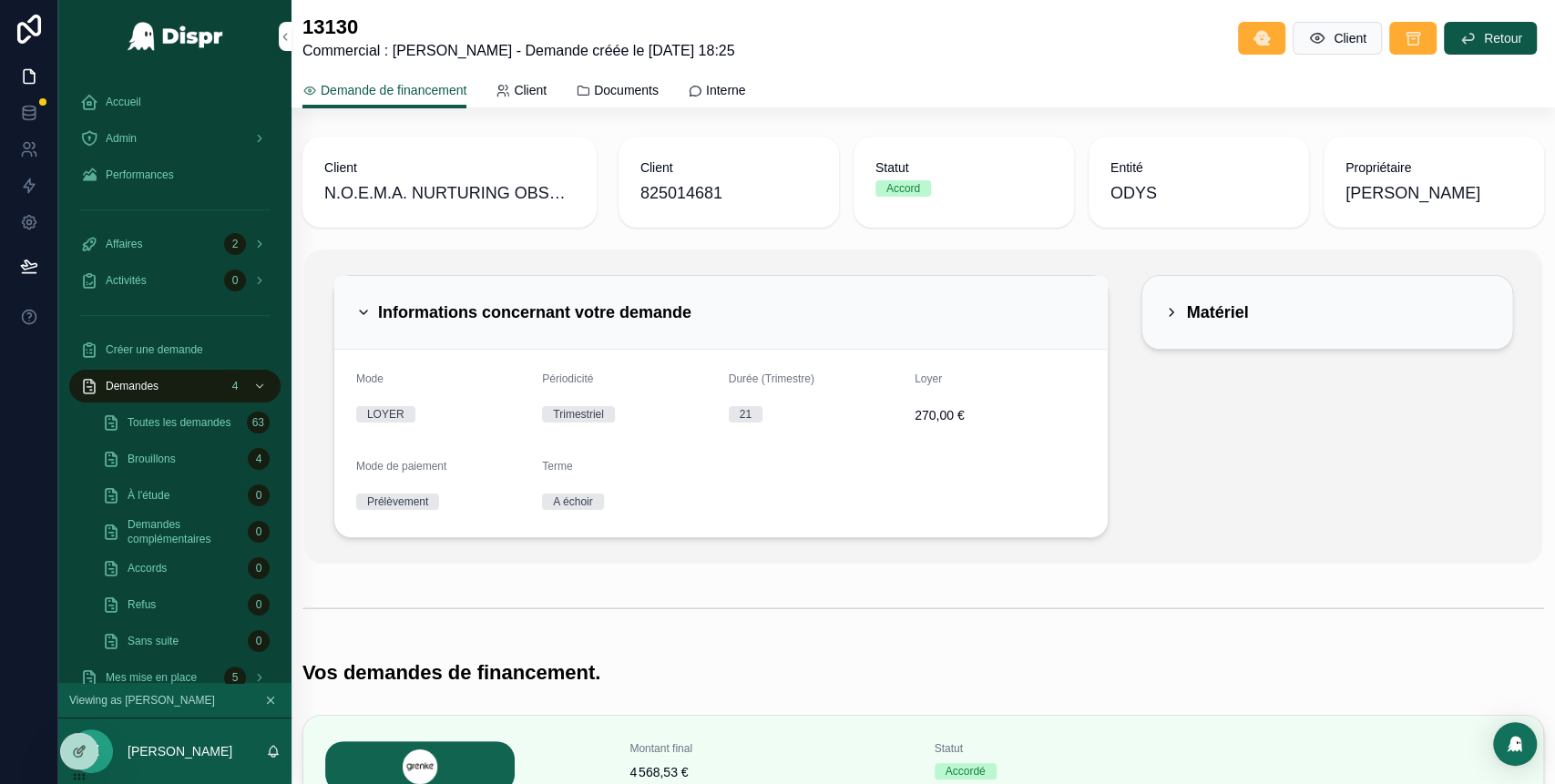
click at [357, 312] on icon "scrollable content" at bounding box center [363, 313] width 15 height 15
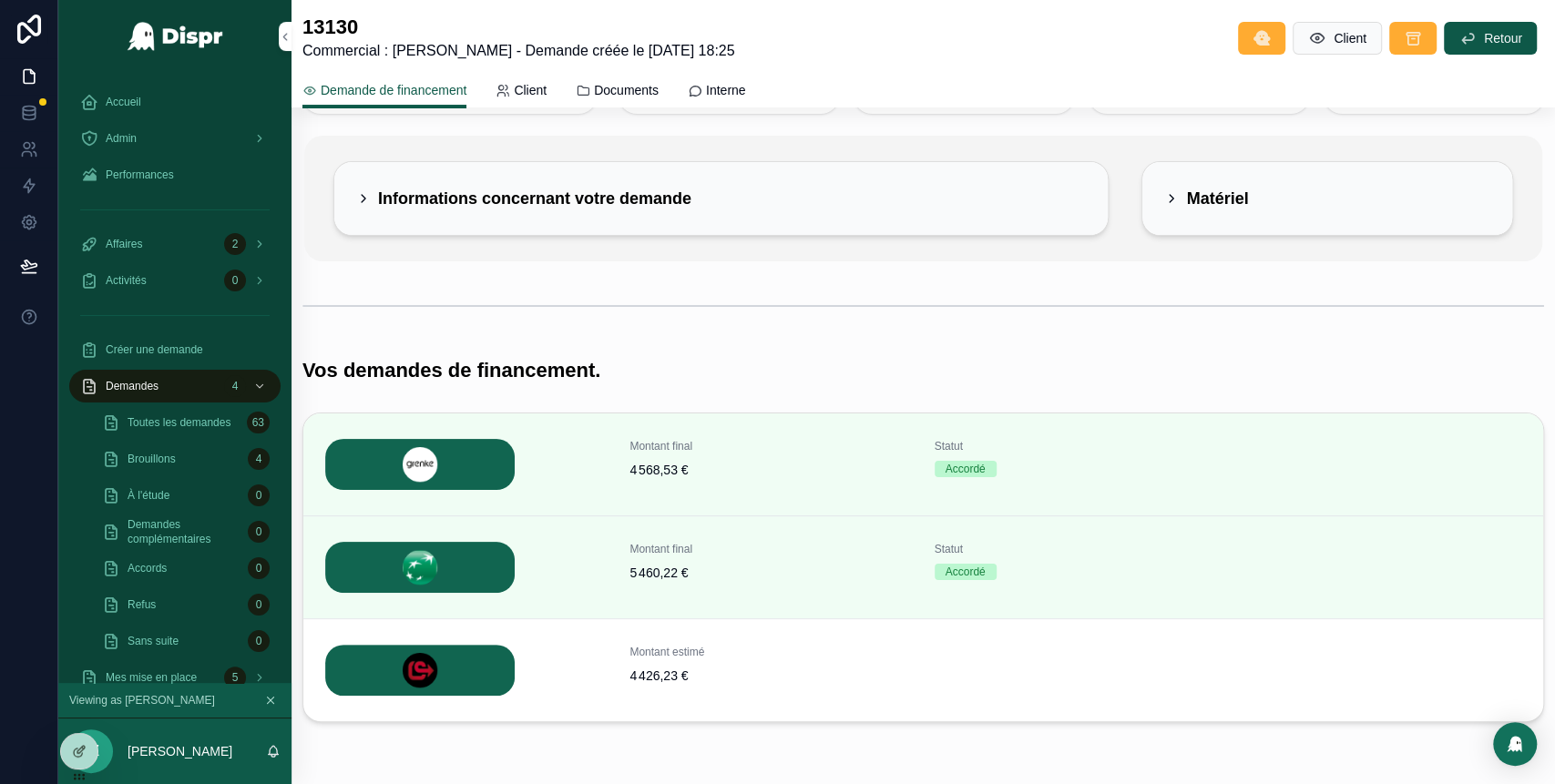
scroll to position [121, 0]
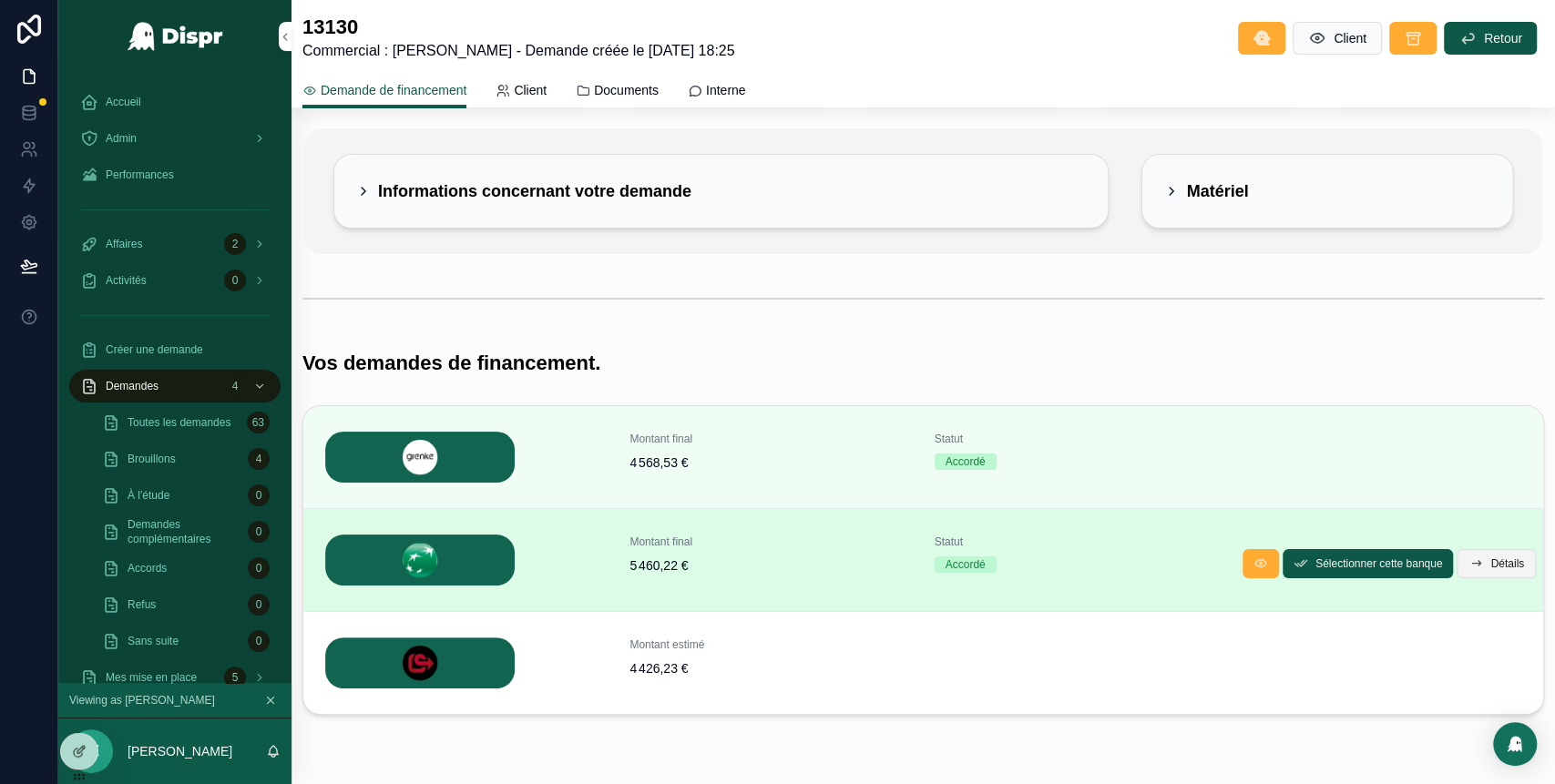
click at [1490, 557] on span "Détails" at bounding box center [1507, 564] width 34 height 15
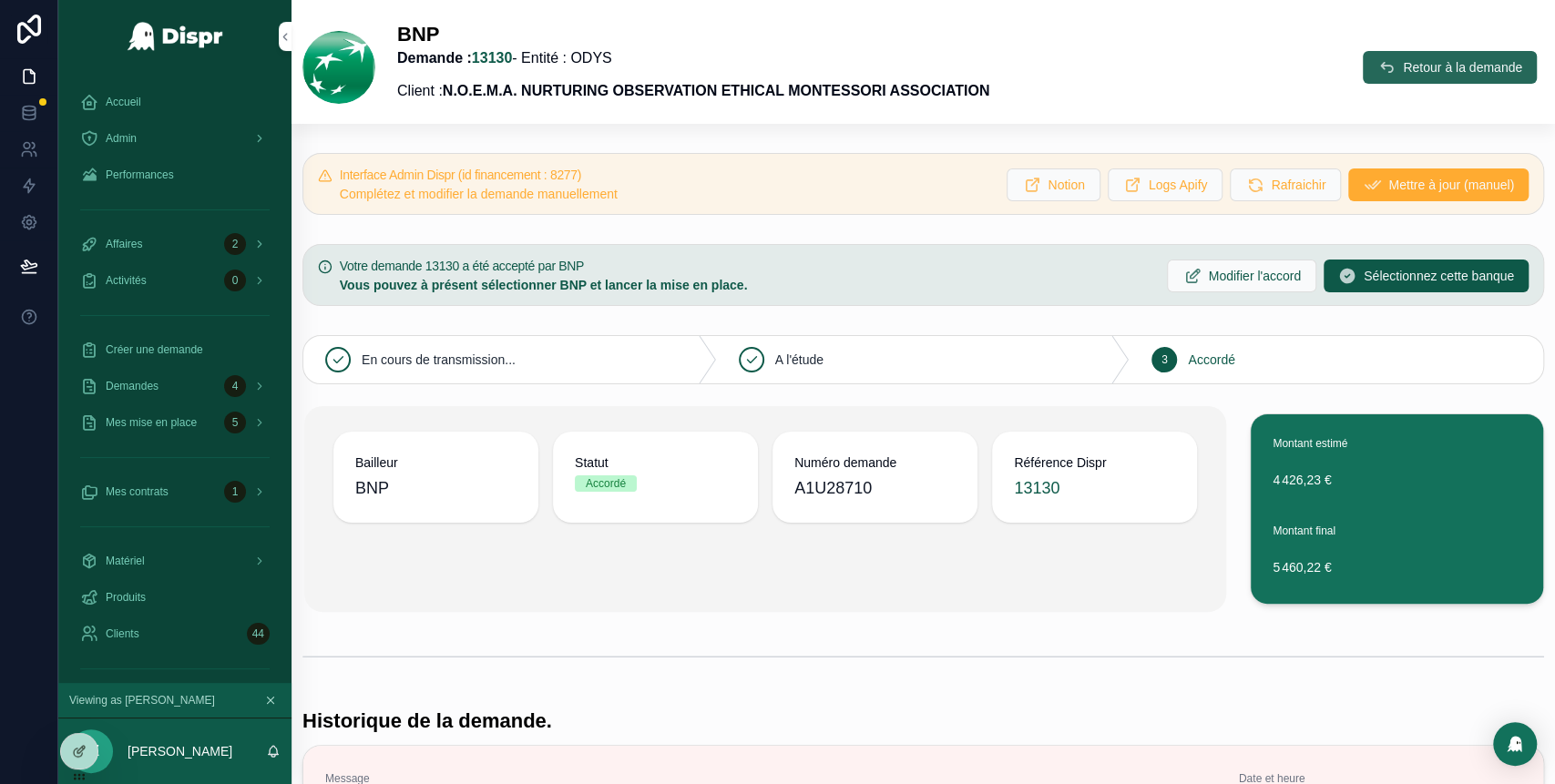
click at [1414, 64] on span "Retour à la demande" at bounding box center [1461, 67] width 119 height 18
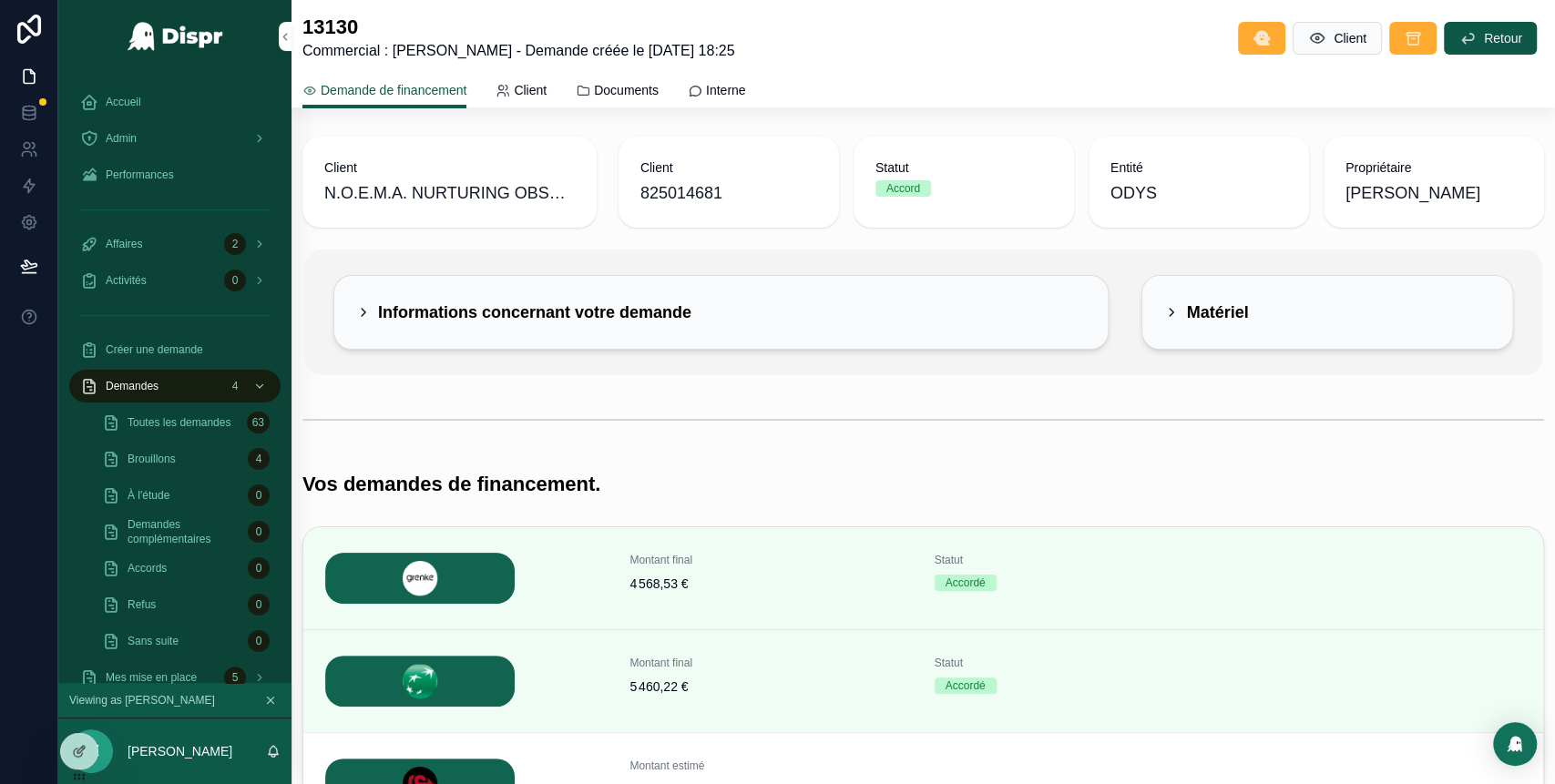
scroll to position [181, 0]
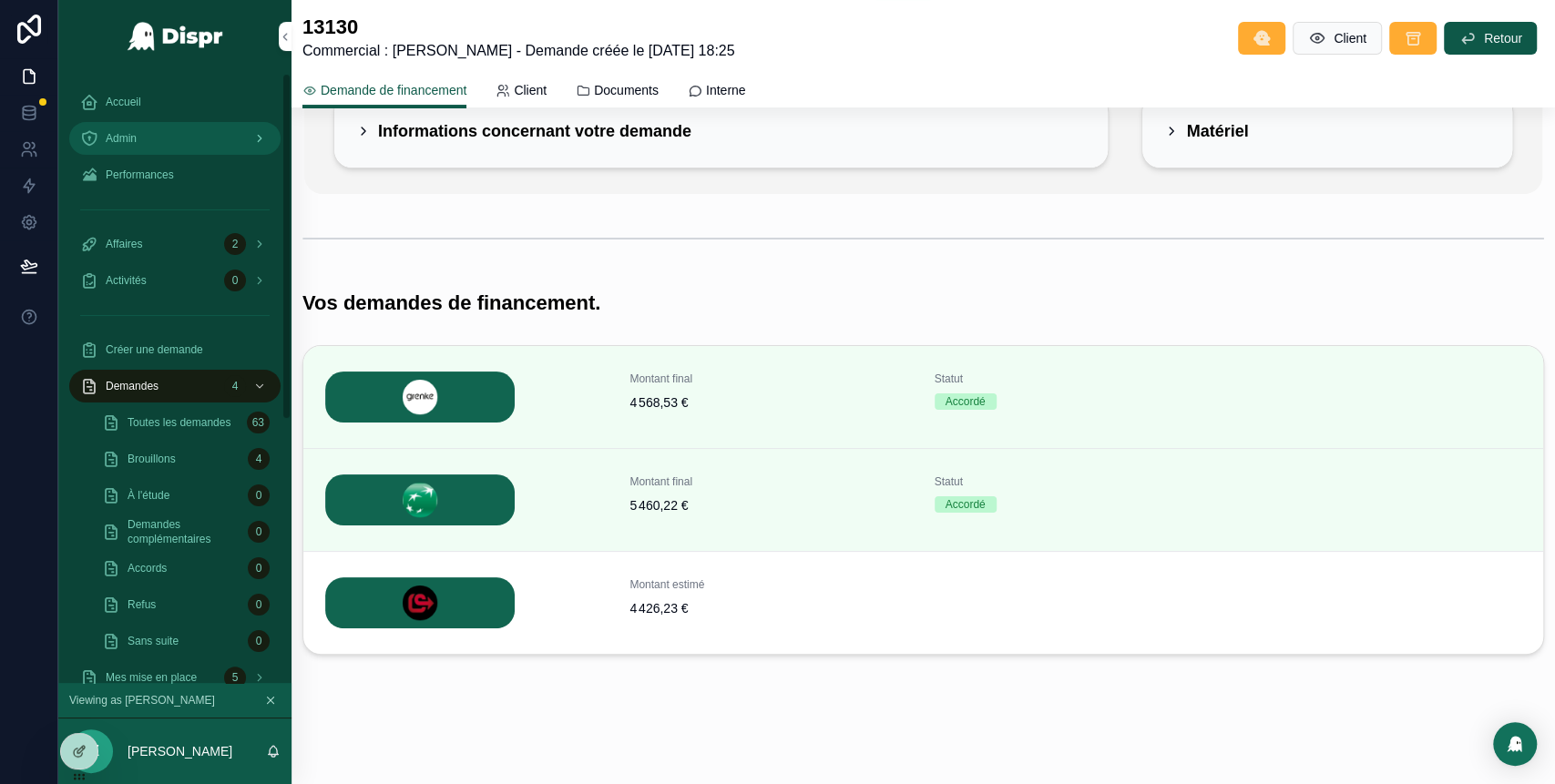
click at [190, 128] on div "Admin" at bounding box center [175, 138] width 189 height 29
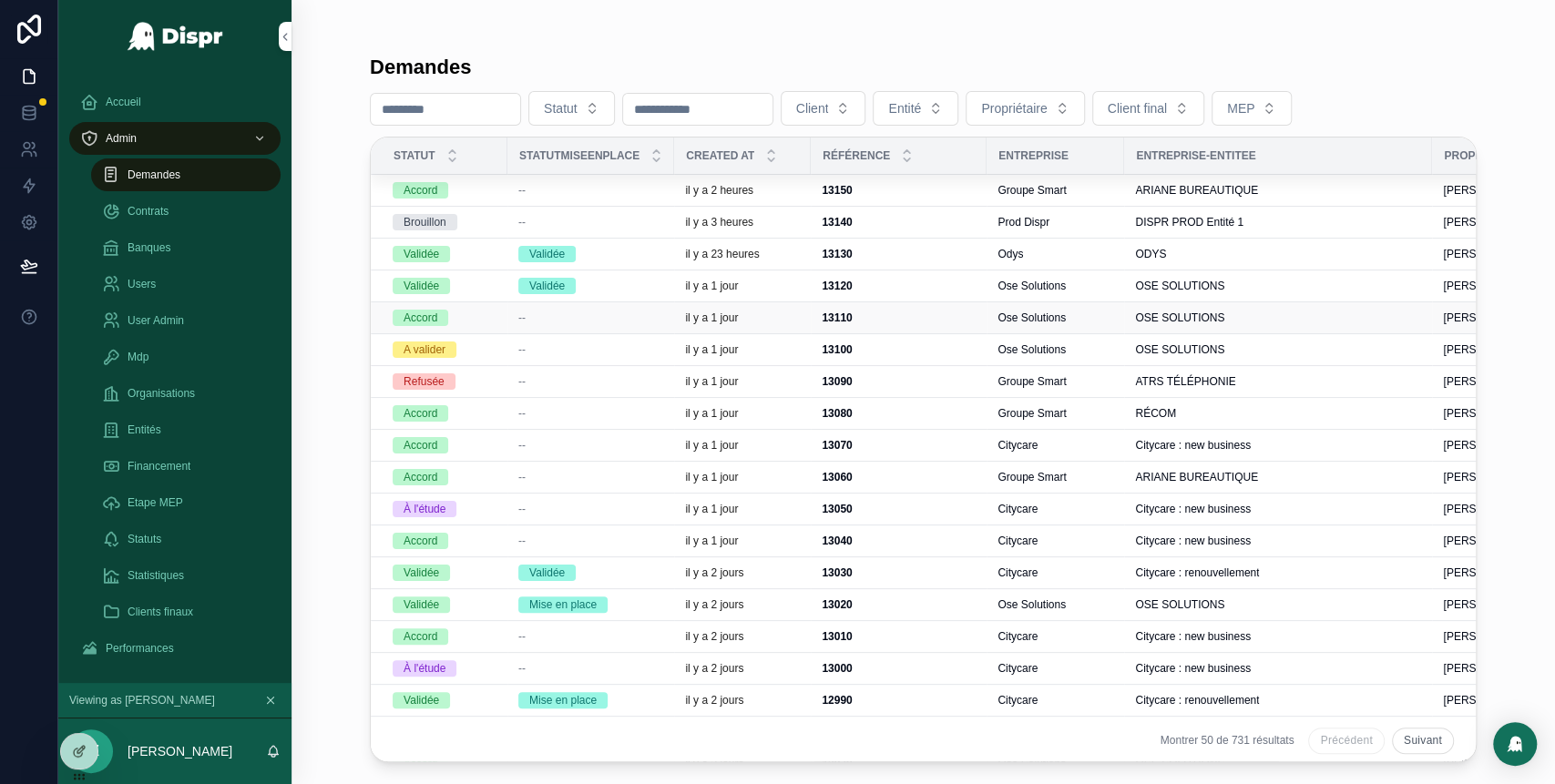
scroll to position [160, 0]
click at [611, 255] on div "Validée" at bounding box center [590, 254] width 145 height 17
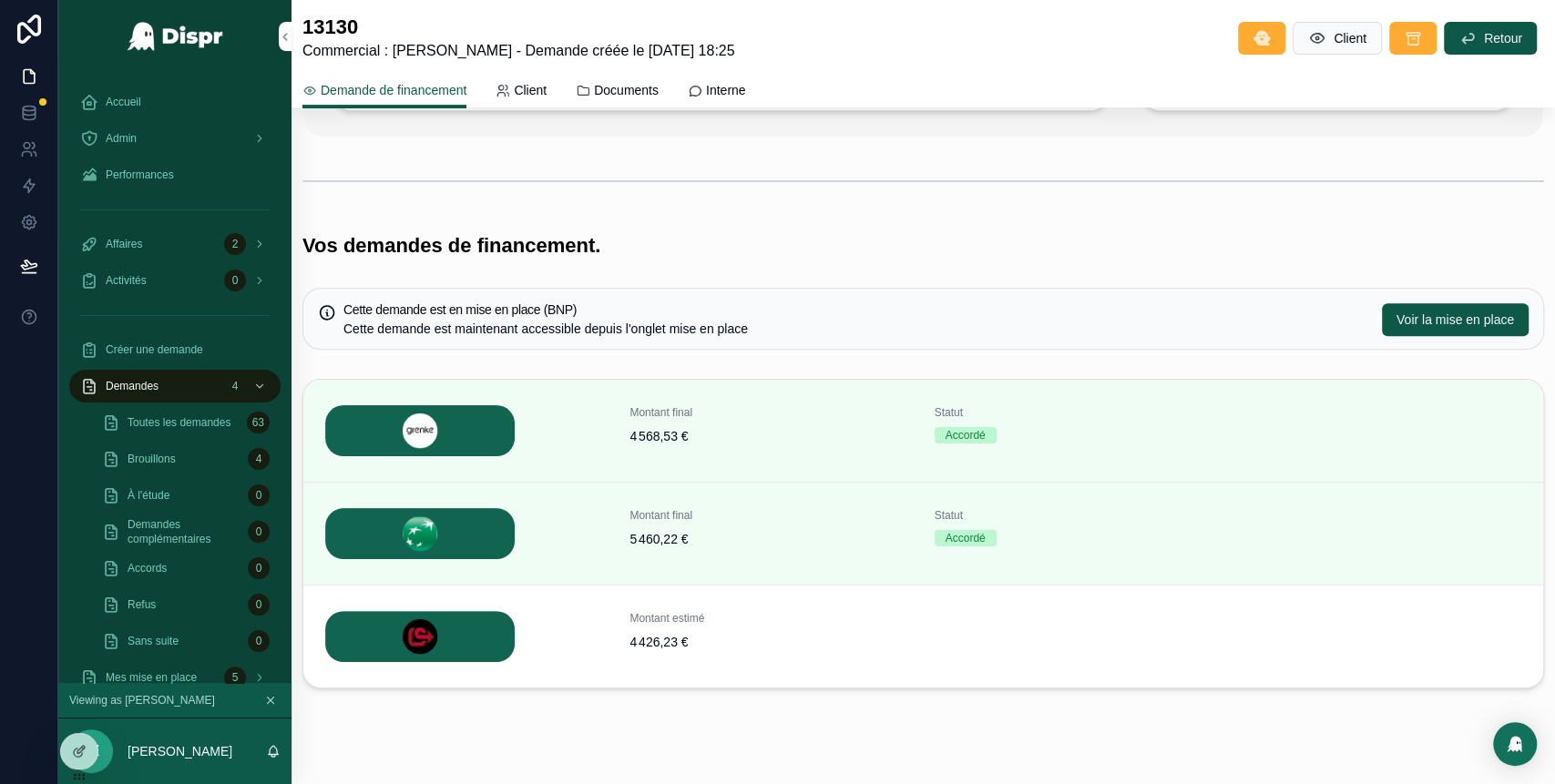
scroll to position [363, 0]
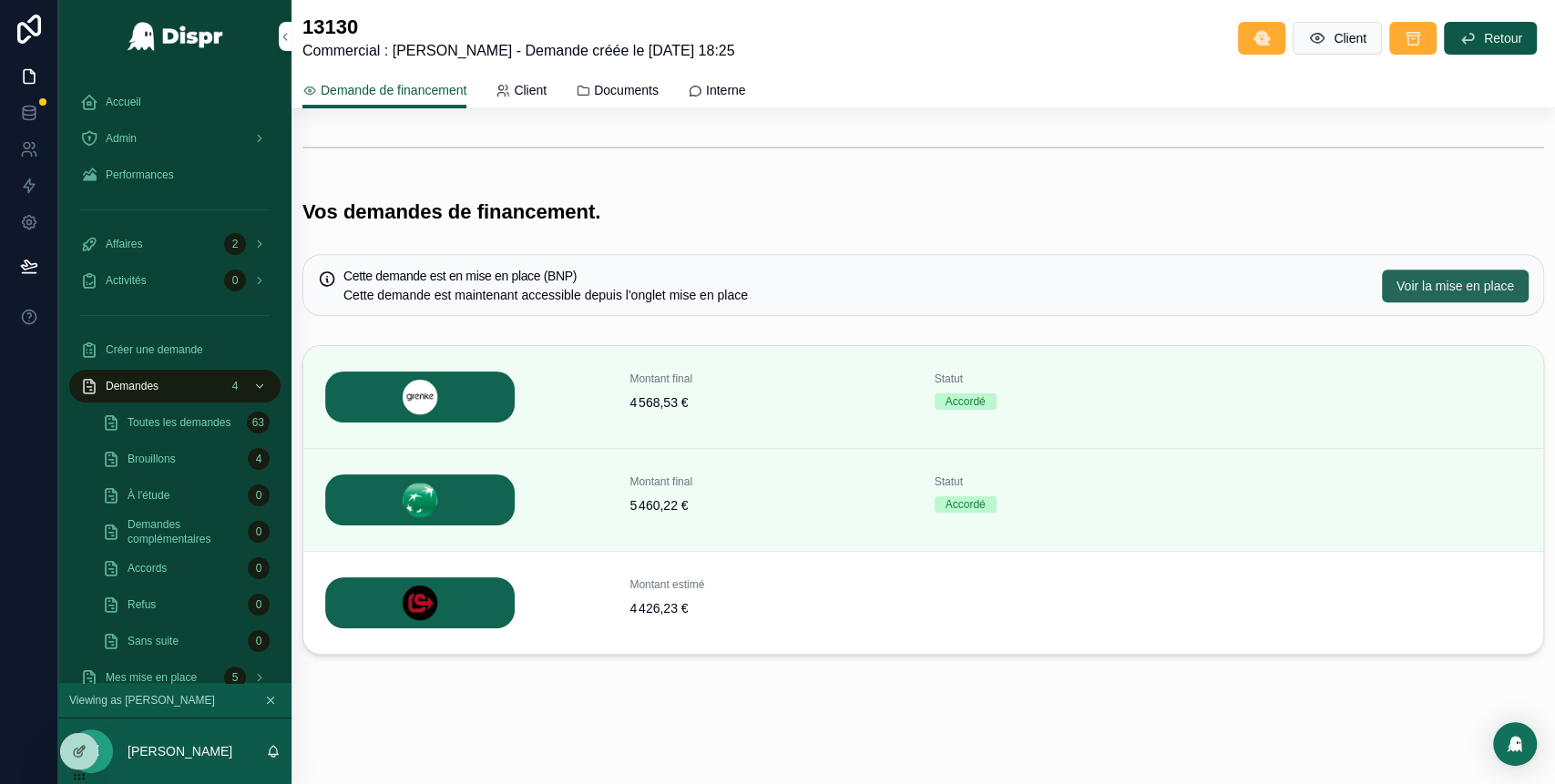
click at [1438, 280] on span "Voir la mise en place" at bounding box center [1454, 286] width 117 height 18
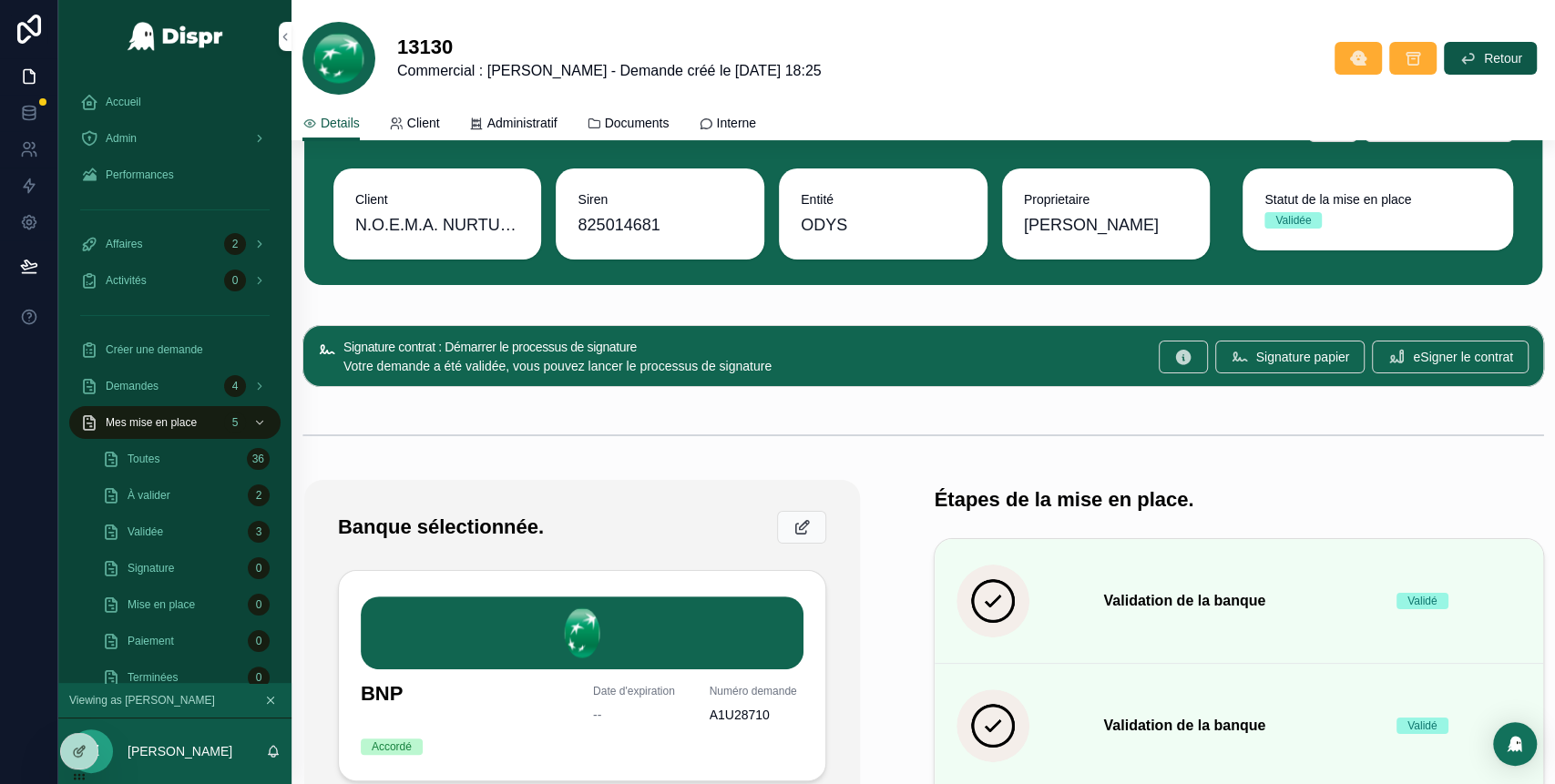
scroll to position [78, 0]
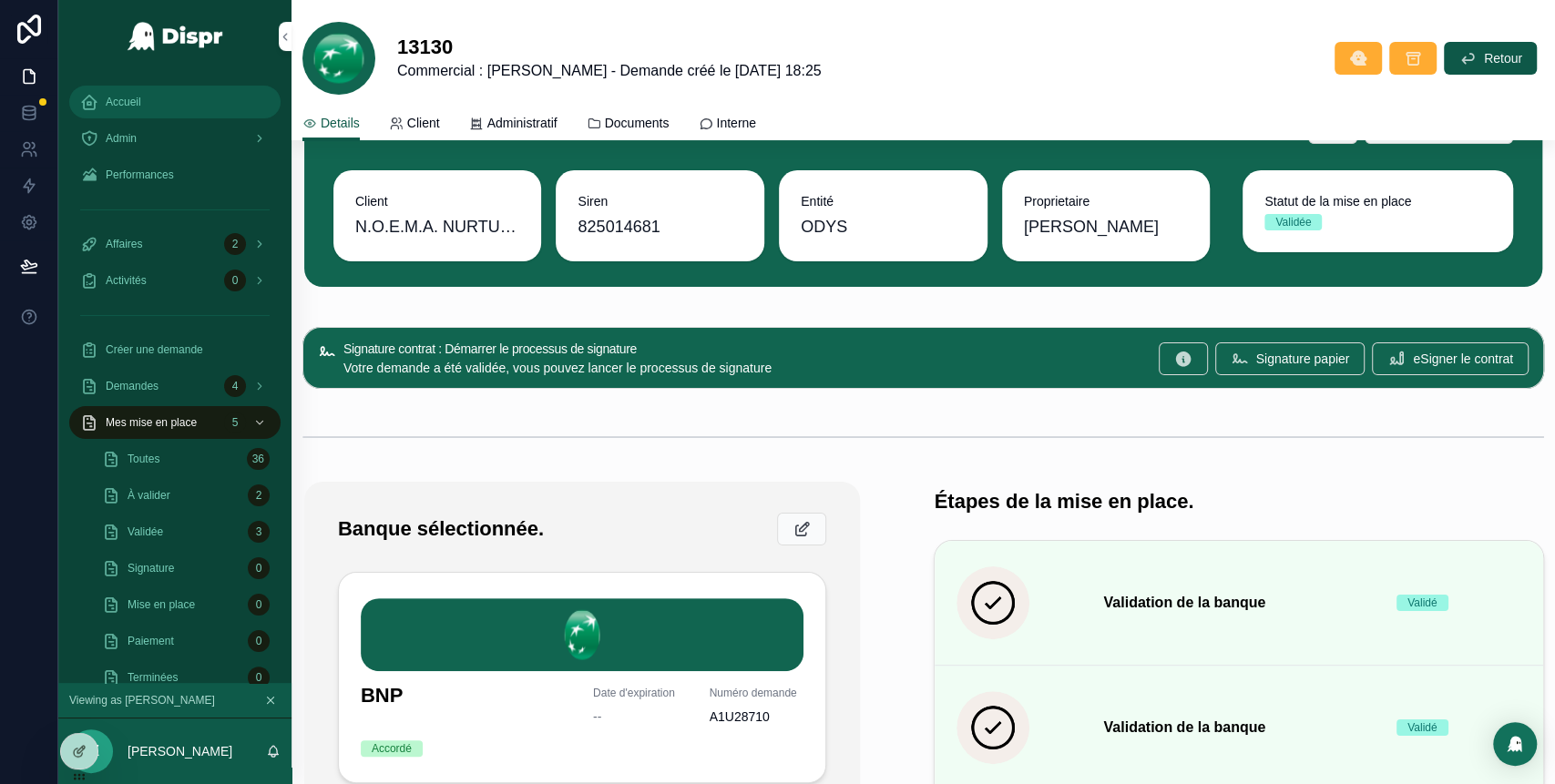
click at [156, 112] on div "Accueil" at bounding box center [175, 101] width 189 height 29
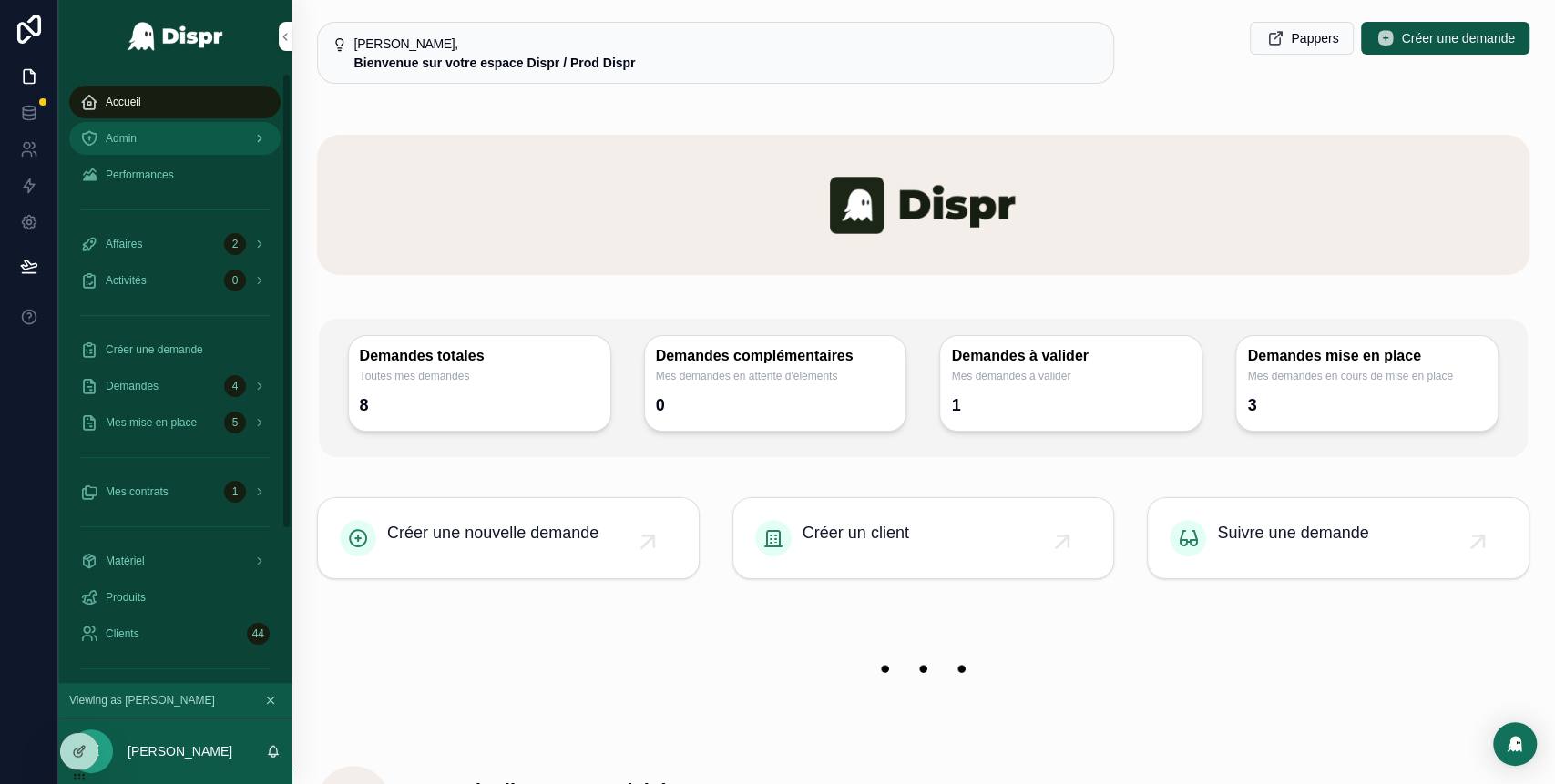
click at [209, 142] on div "Admin" at bounding box center [175, 138] width 189 height 29
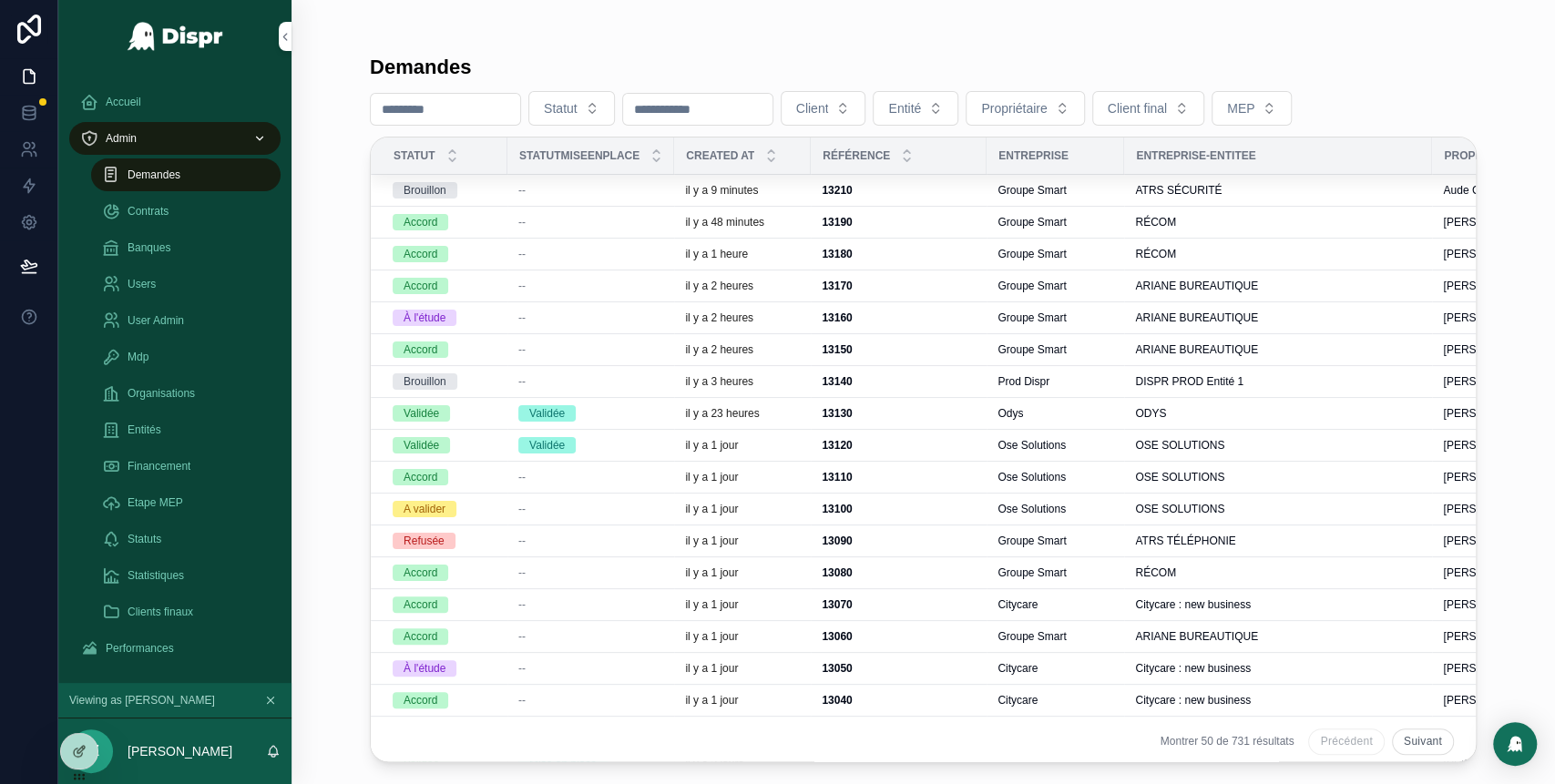
click at [583, 193] on div "--" at bounding box center [590, 190] width 145 height 15
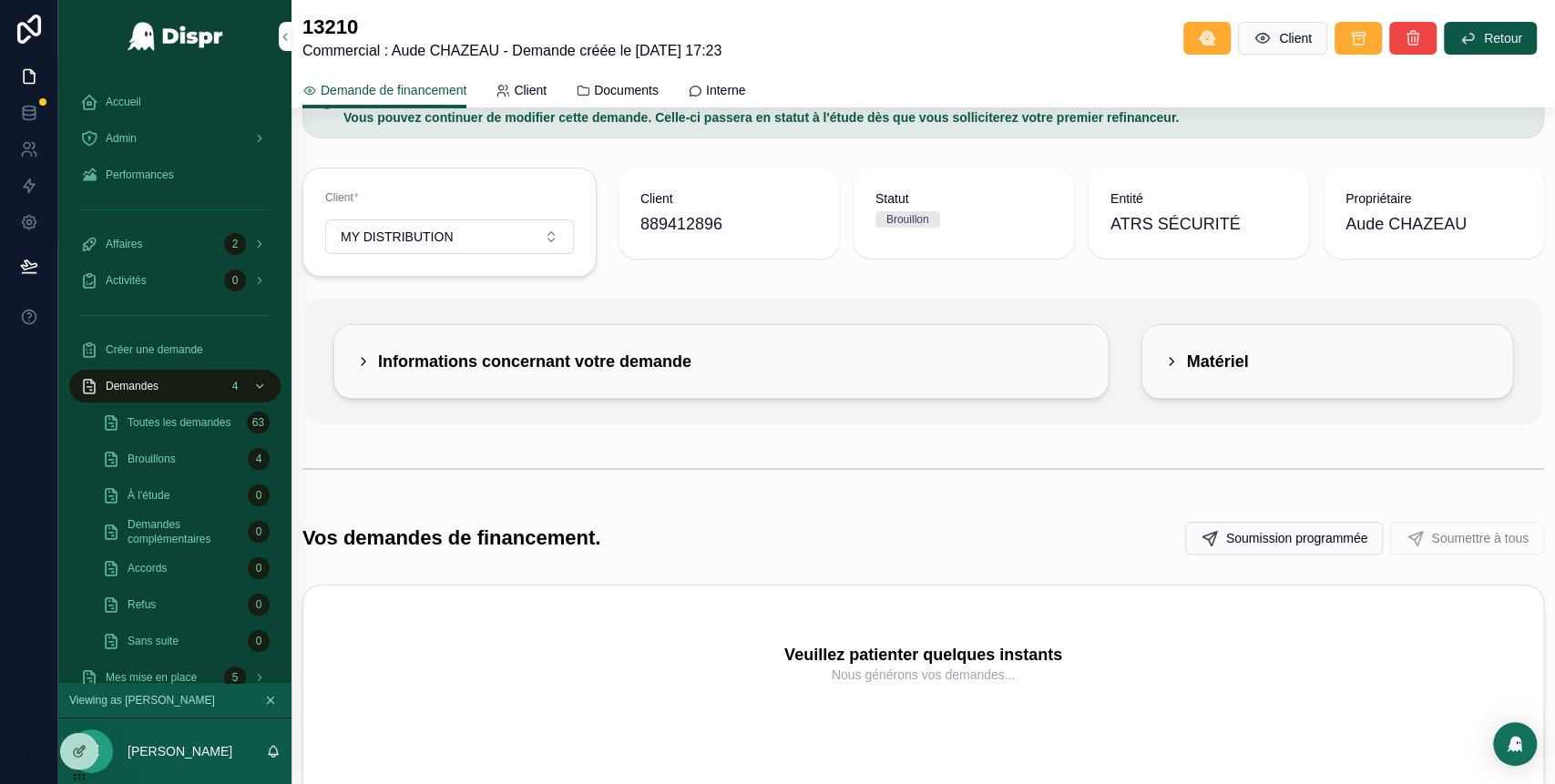
scroll to position [7, 0]
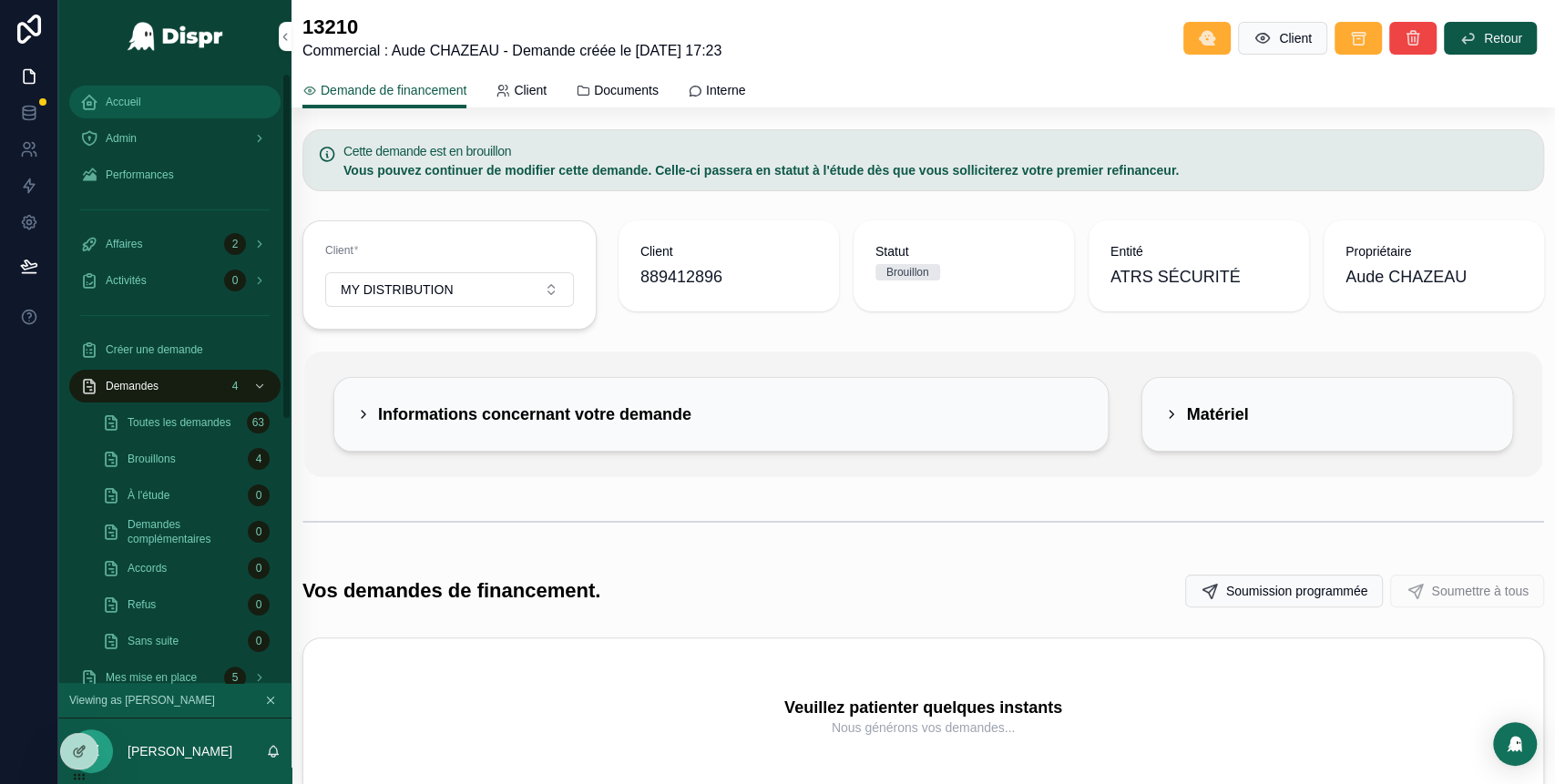
click at [134, 107] on span "Accueil" at bounding box center [124, 102] width 36 height 15
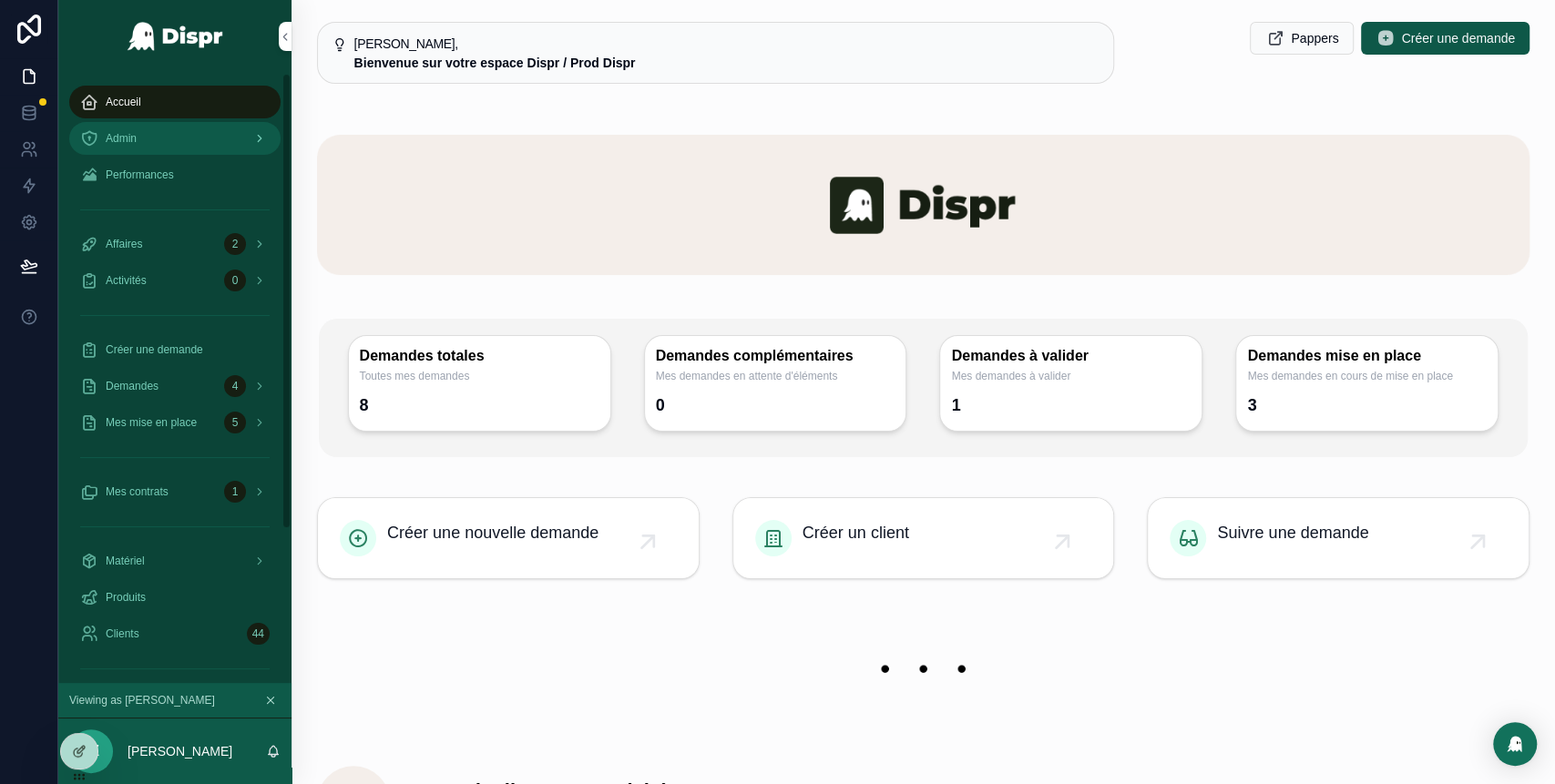
click at [181, 127] on div "Admin" at bounding box center [175, 138] width 189 height 29
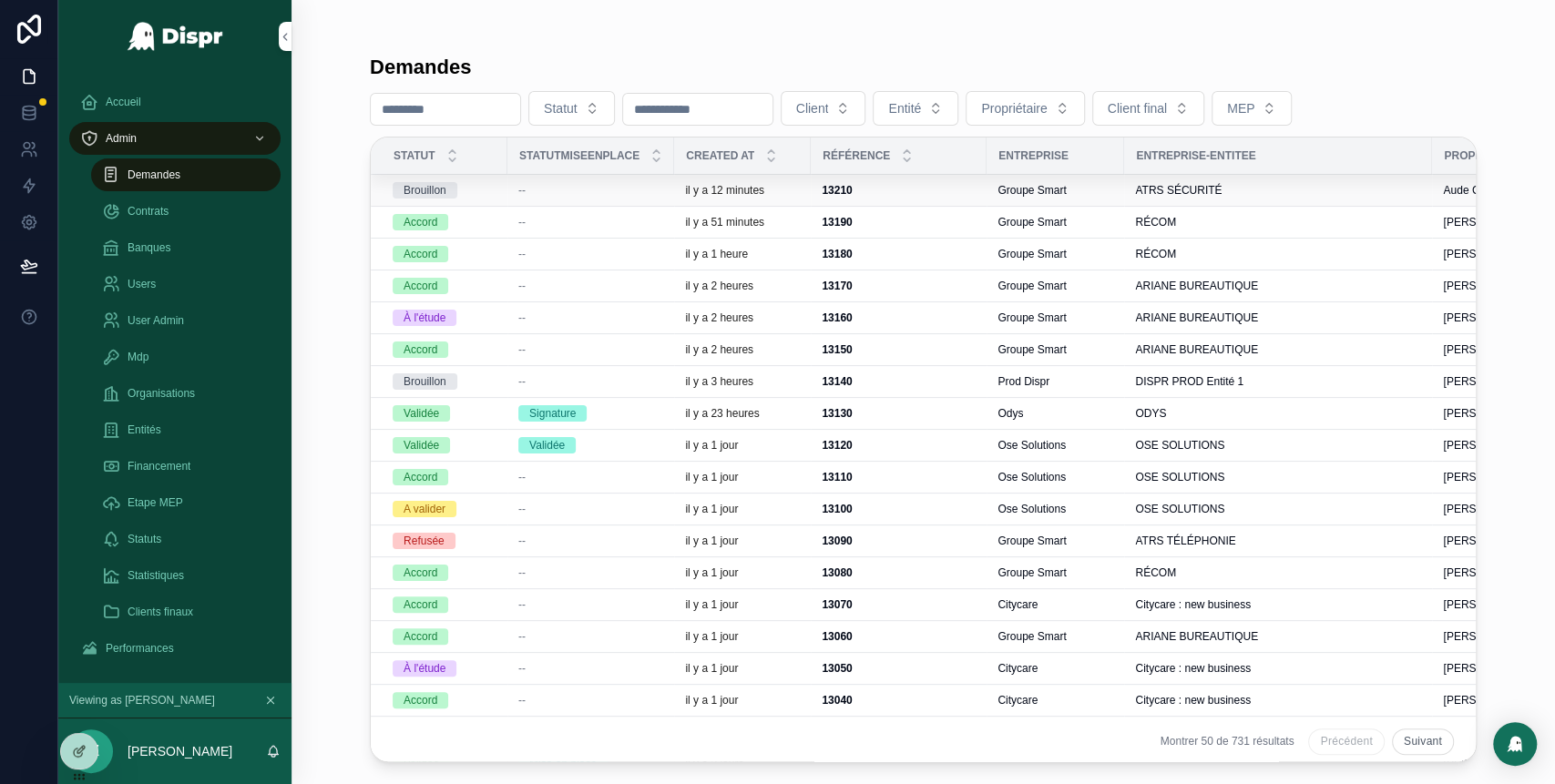
click at [567, 193] on div "--" at bounding box center [590, 190] width 145 height 15
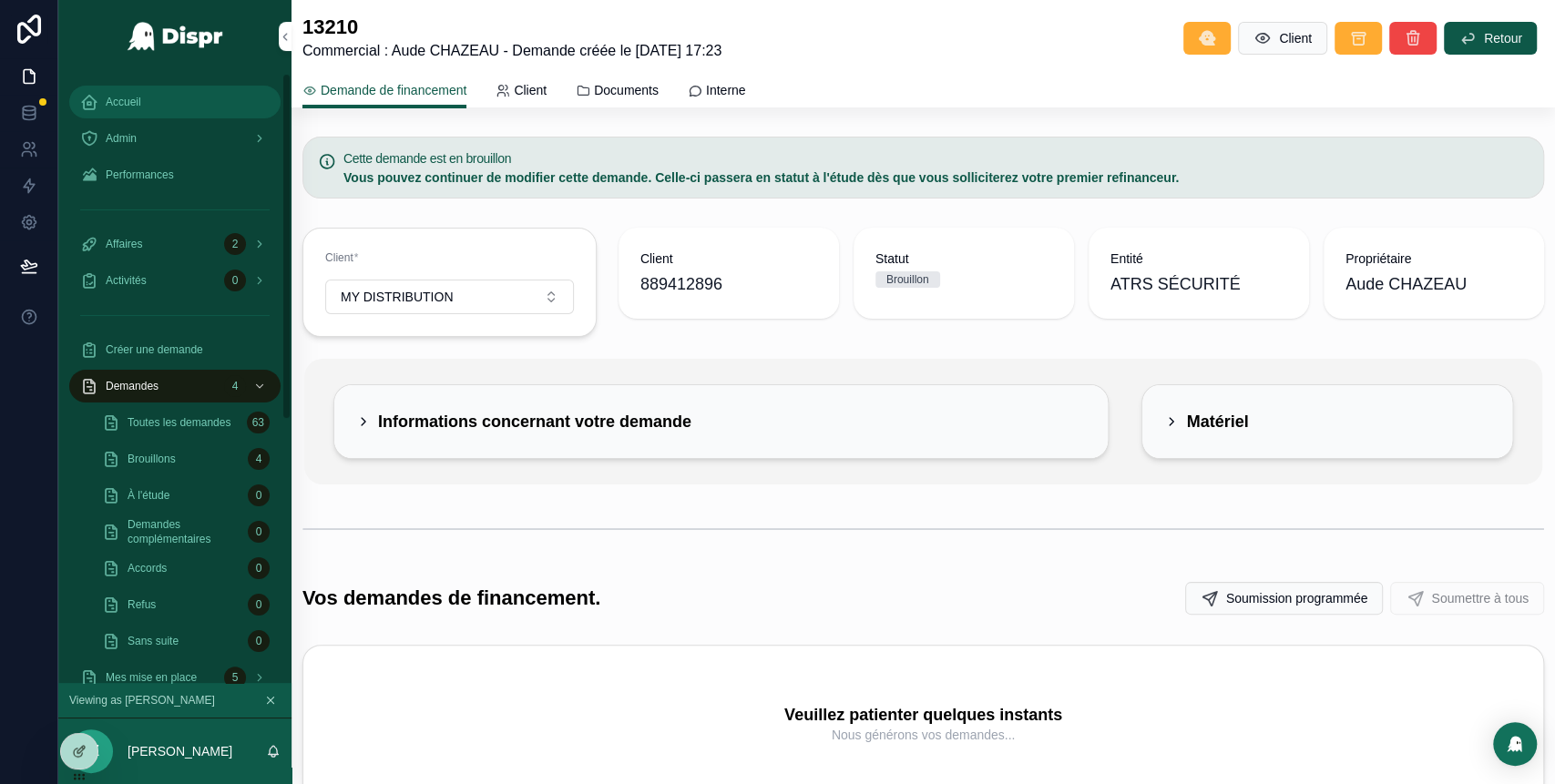
click at [155, 111] on div "Accueil" at bounding box center [175, 101] width 189 height 29
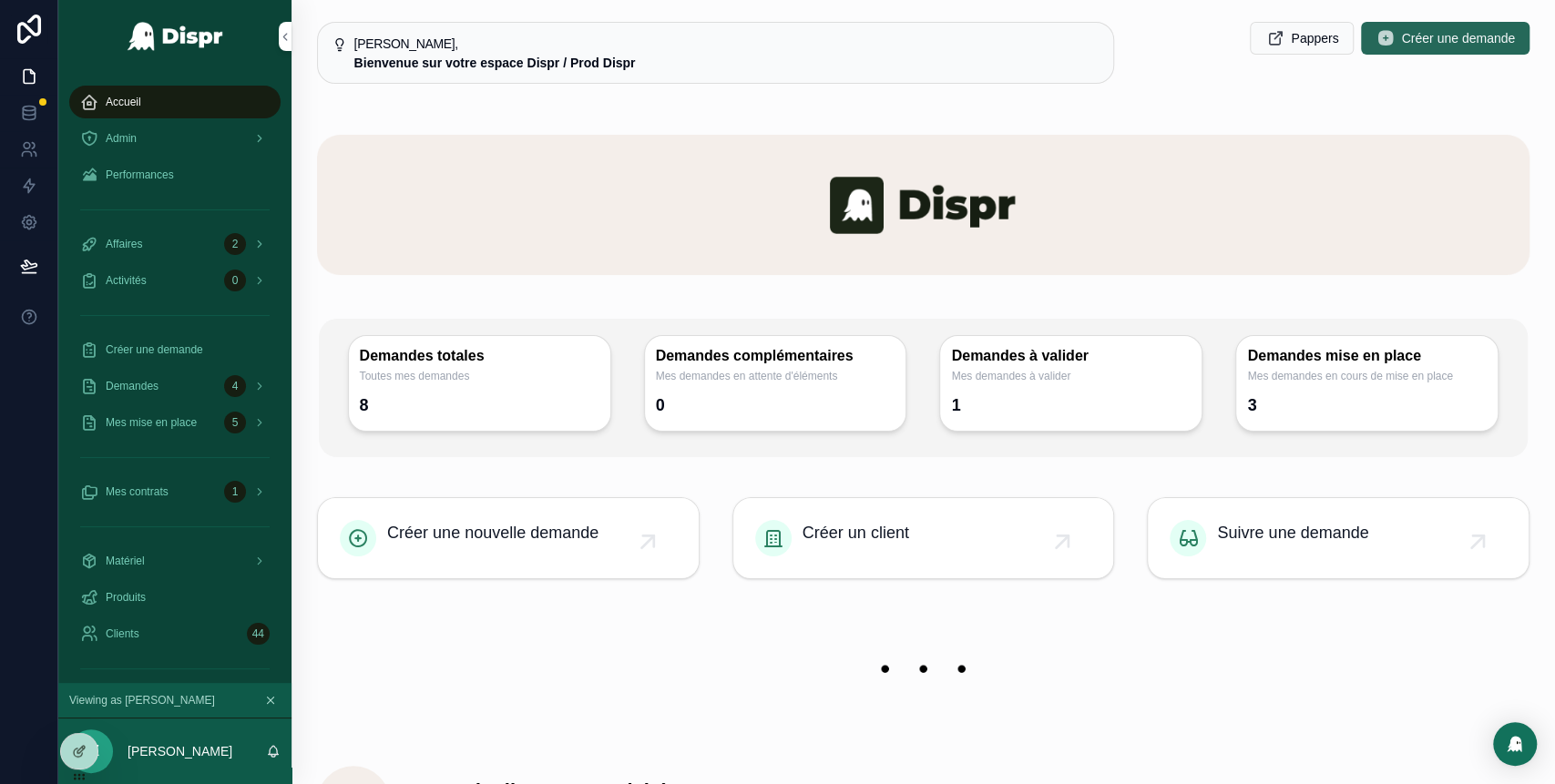
click at [1392, 49] on button "Créer une demande" at bounding box center [1445, 37] width 169 height 33
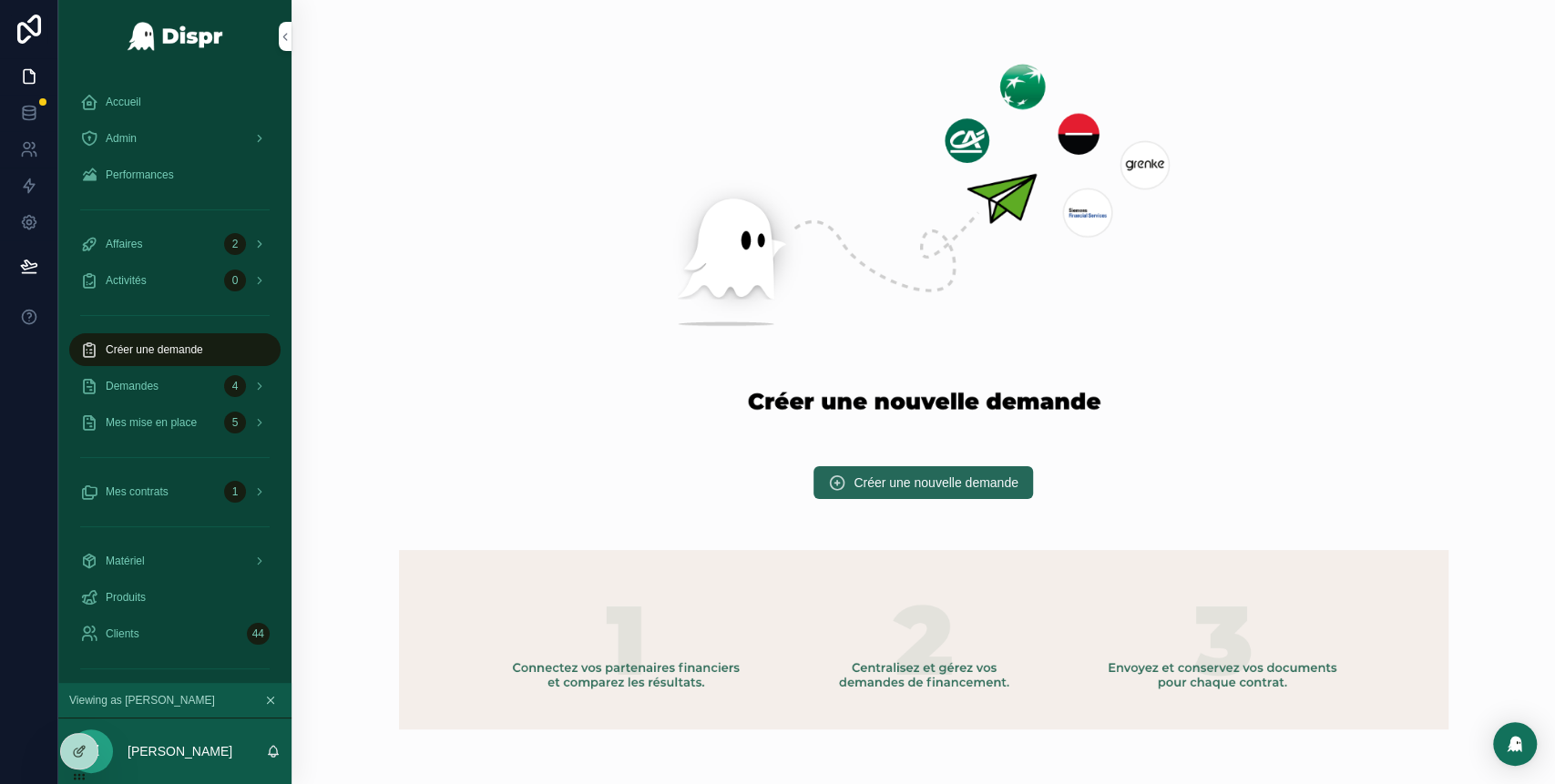
click at [899, 493] on button "Créer une nouvelle demande" at bounding box center [923, 482] width 219 height 33
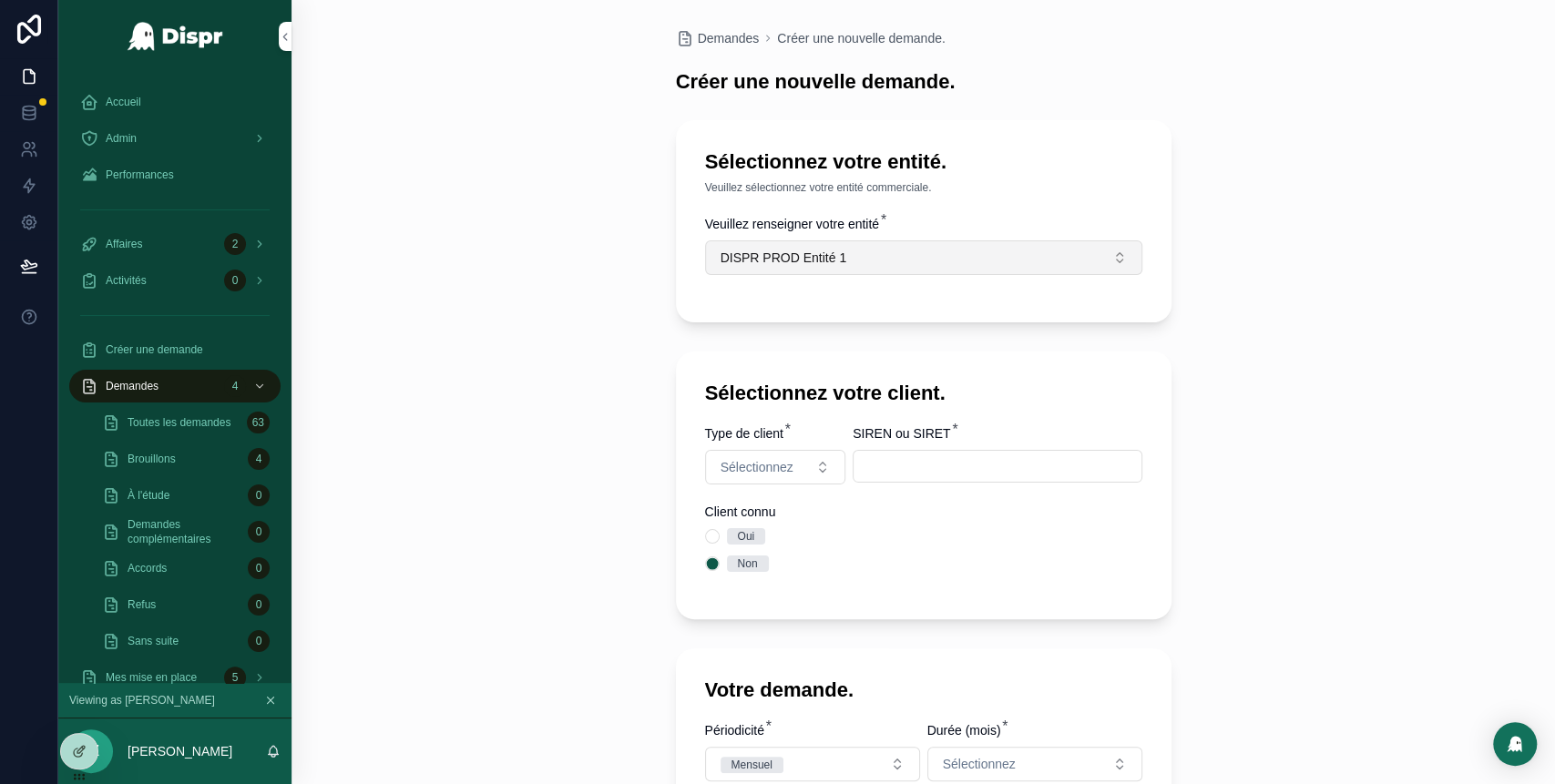
click at [752, 263] on span "DISPR PROD Entité 1" at bounding box center [783, 257] width 126 height 18
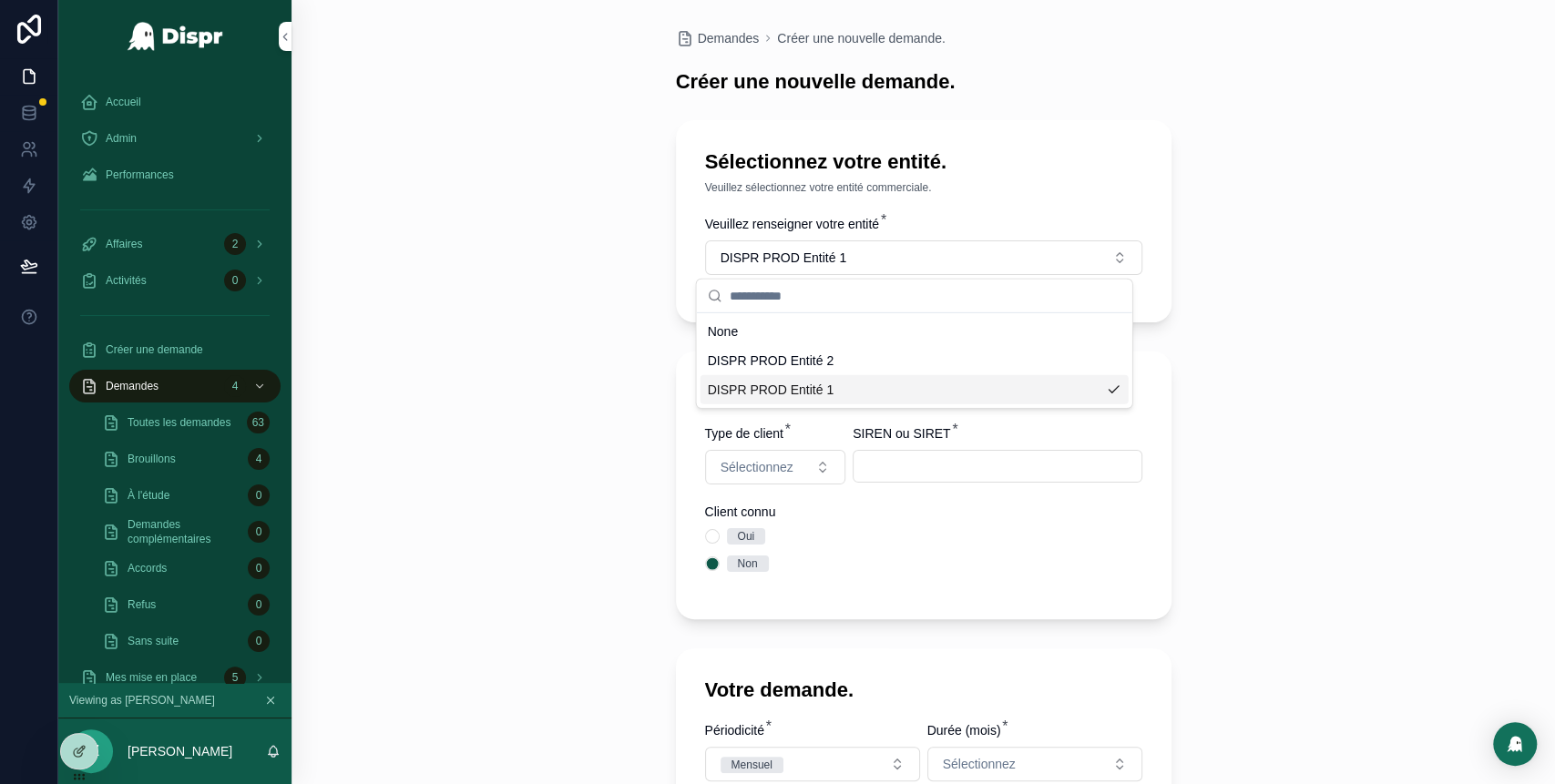
click at [781, 359] on span "DISPR PROD Entité 2" at bounding box center [770, 360] width 126 height 18
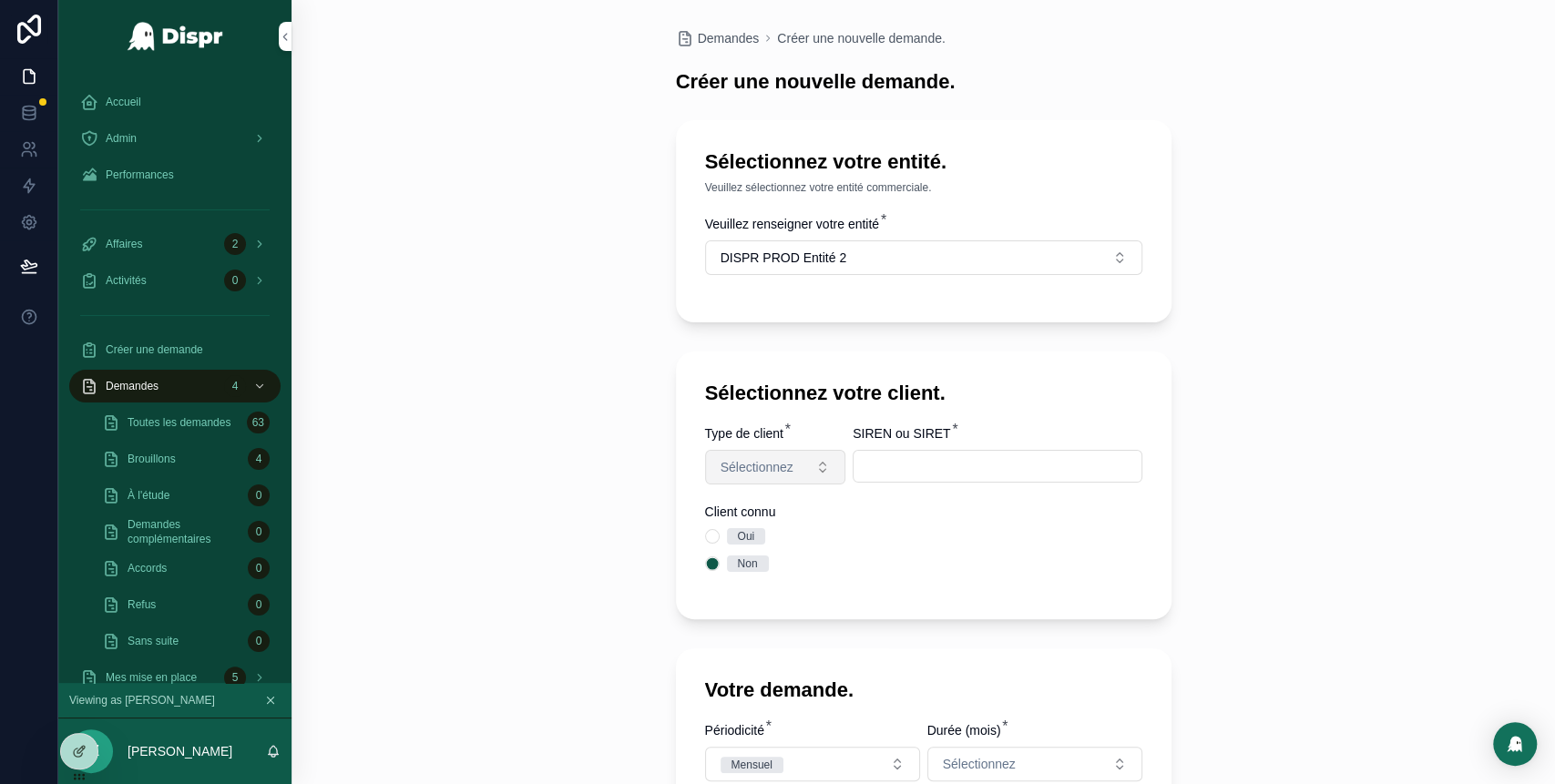
click at [787, 472] on span "Sélectionnez" at bounding box center [757, 466] width 73 height 18
click at [750, 564] on div "Entreprise" at bounding box center [765, 566] width 218 height 27
click at [895, 471] on input "scrollable content" at bounding box center [997, 466] width 287 height 25
type input "*********"
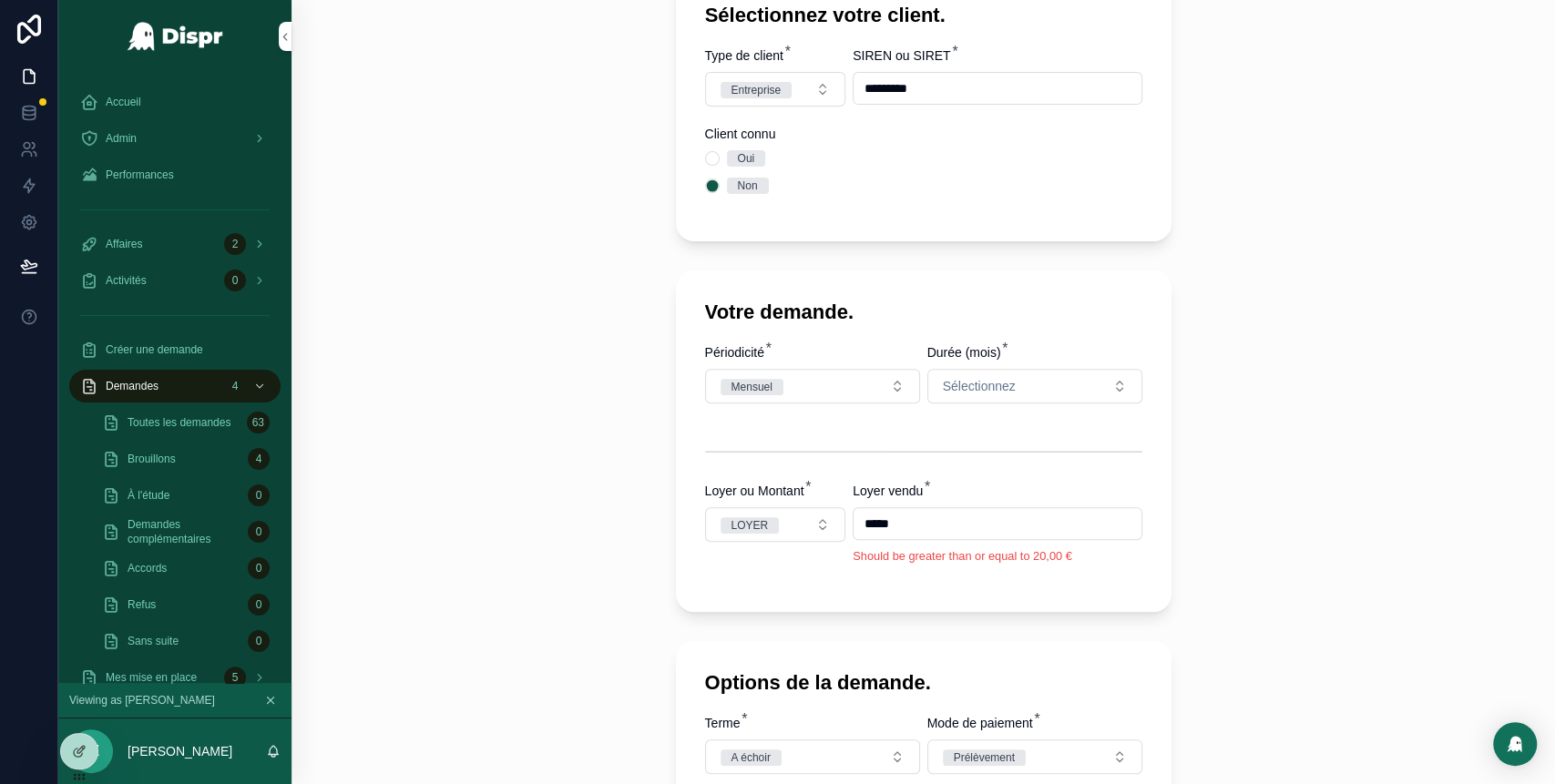
scroll to position [378, 0]
click at [1022, 385] on button "Sélectionnez" at bounding box center [1034, 385] width 215 height 35
click at [982, 541] on div "36" at bounding box center [1024, 539] width 218 height 27
click at [853, 519] on input "*****" at bounding box center [997, 522] width 287 height 25
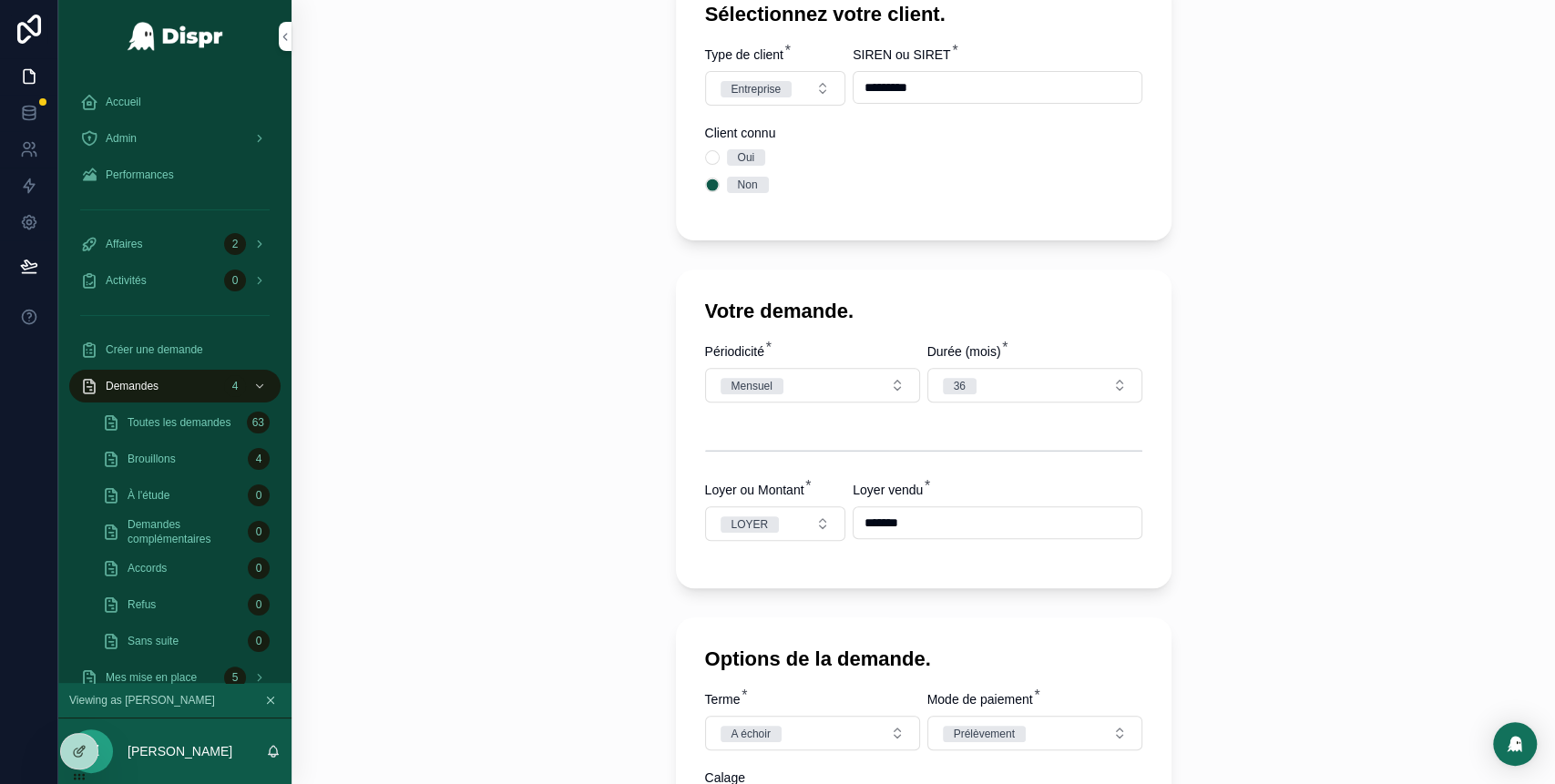
type input "*******"
click at [861, 570] on div "Votre demande. Périodicité * Mensuel Durée (mois) * 36 Loyer ou Montant * LOYER…" at bounding box center [923, 429] width 496 height 318
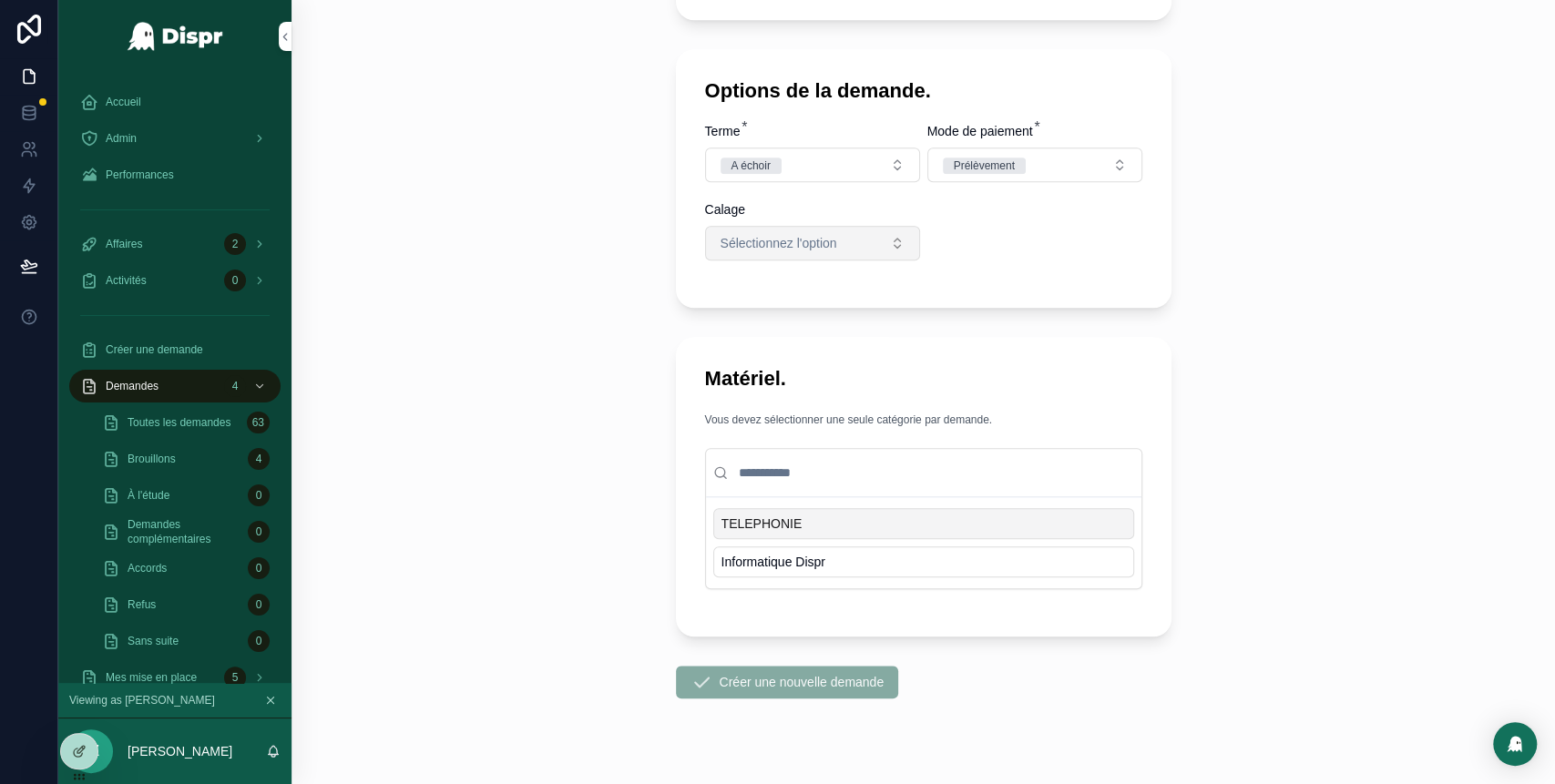
scroll to position [975, 0]
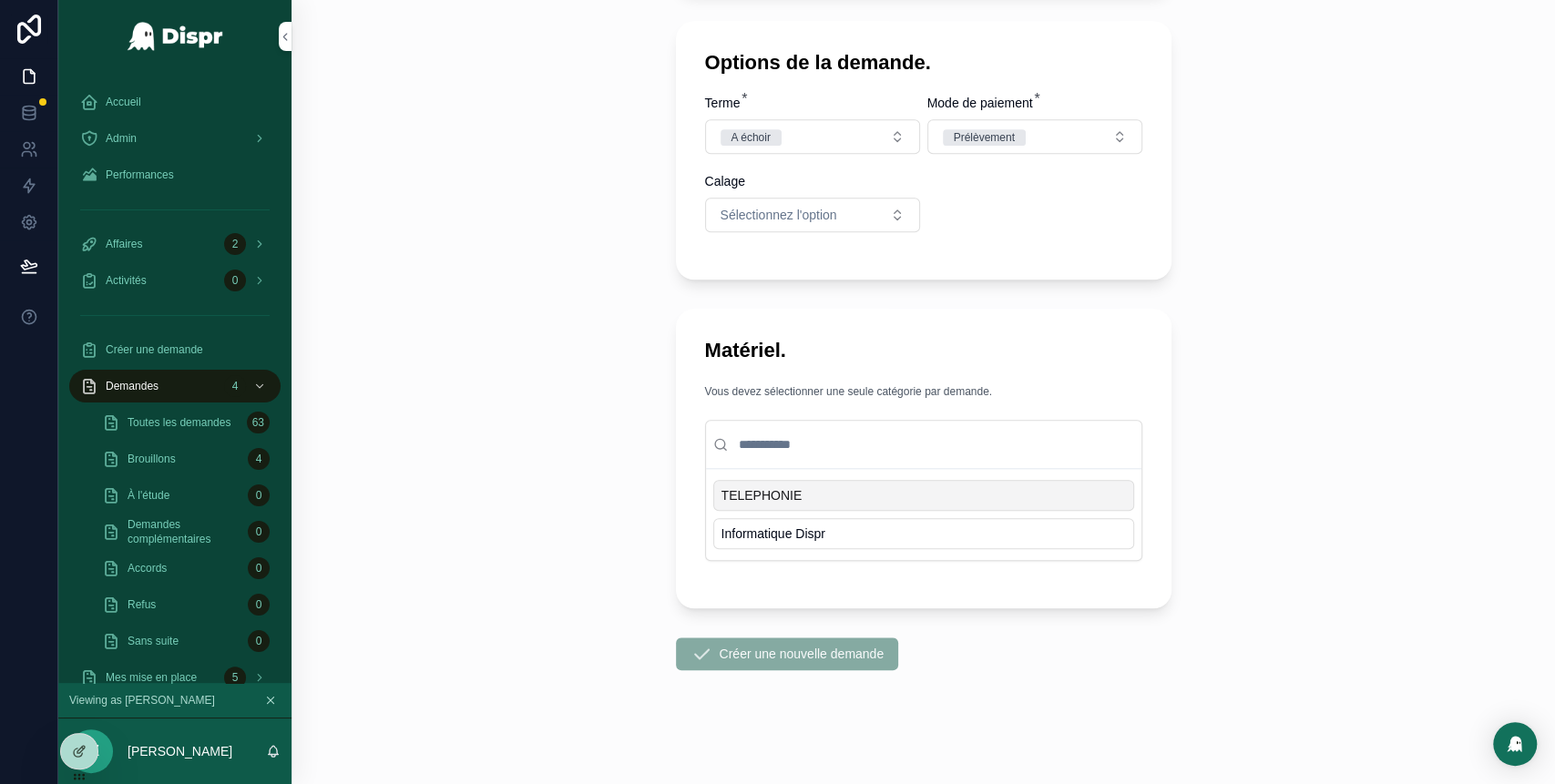
click at [797, 480] on div "TELEPHONIE" at bounding box center [923, 495] width 421 height 31
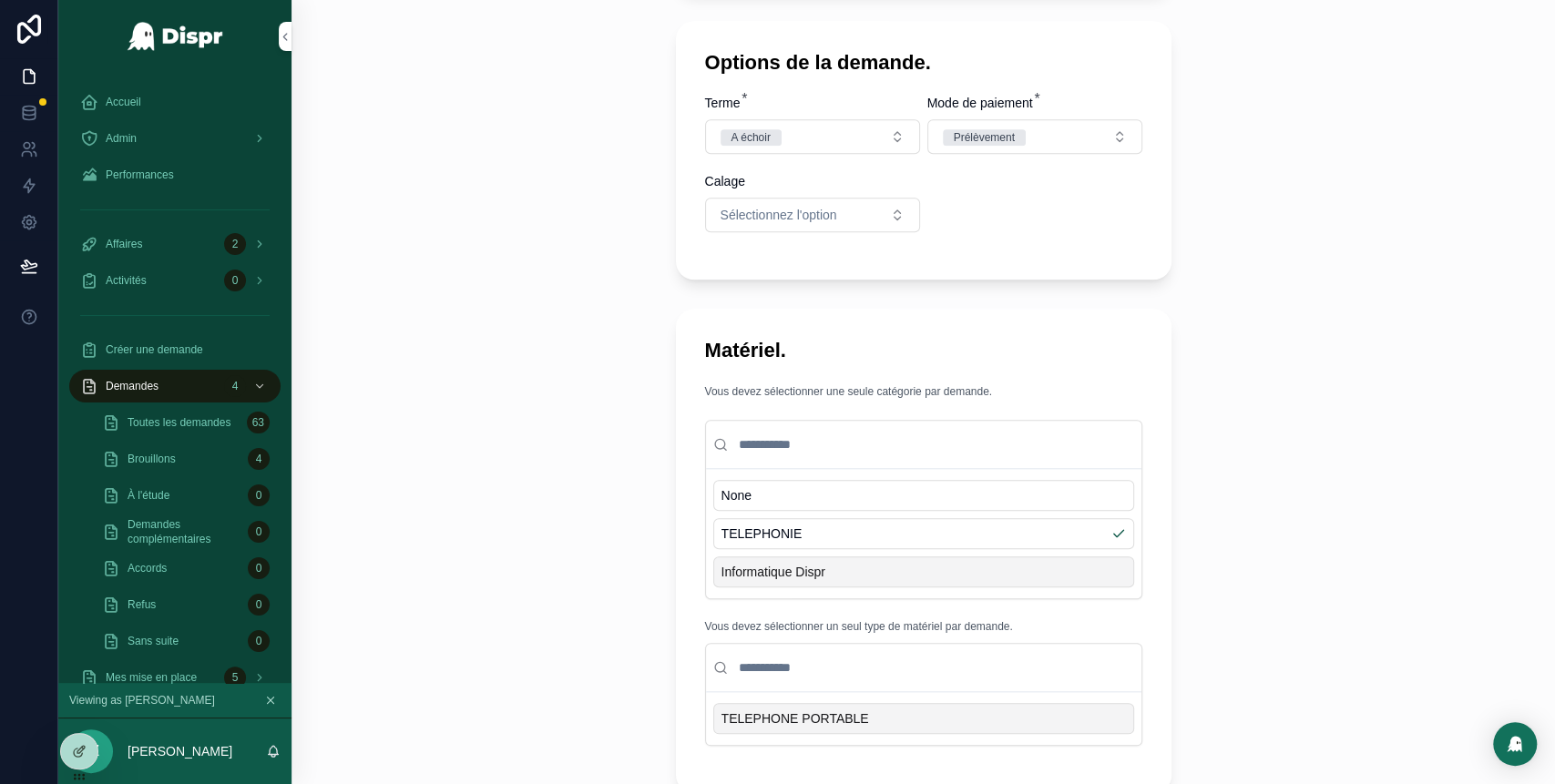
click at [819, 716] on span "TELEPHONE PORTABLE" at bounding box center [795, 717] width 148 height 18
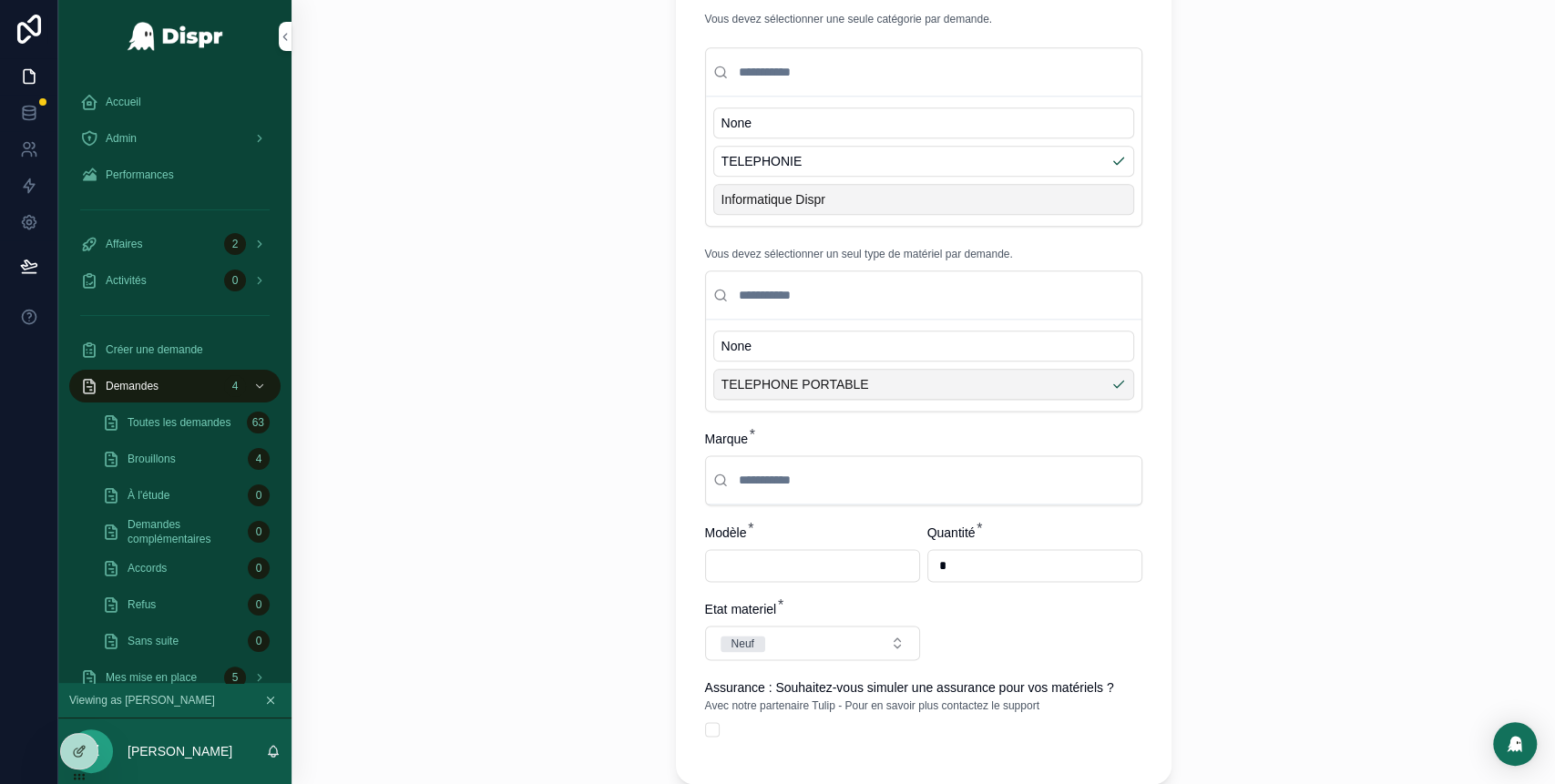
scroll to position [1352, 0]
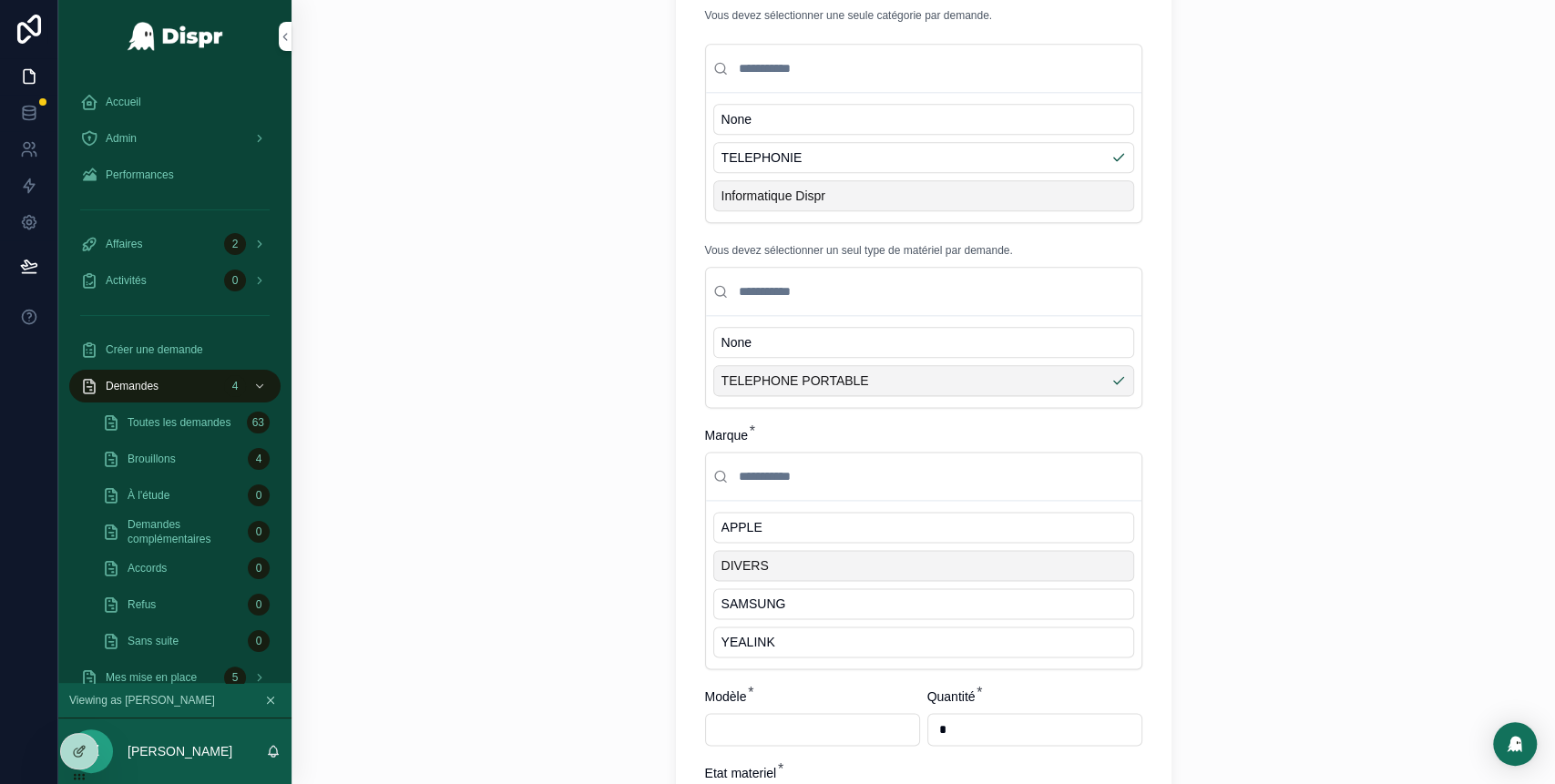
click at [806, 571] on div "DIVERS" at bounding box center [923, 565] width 421 height 31
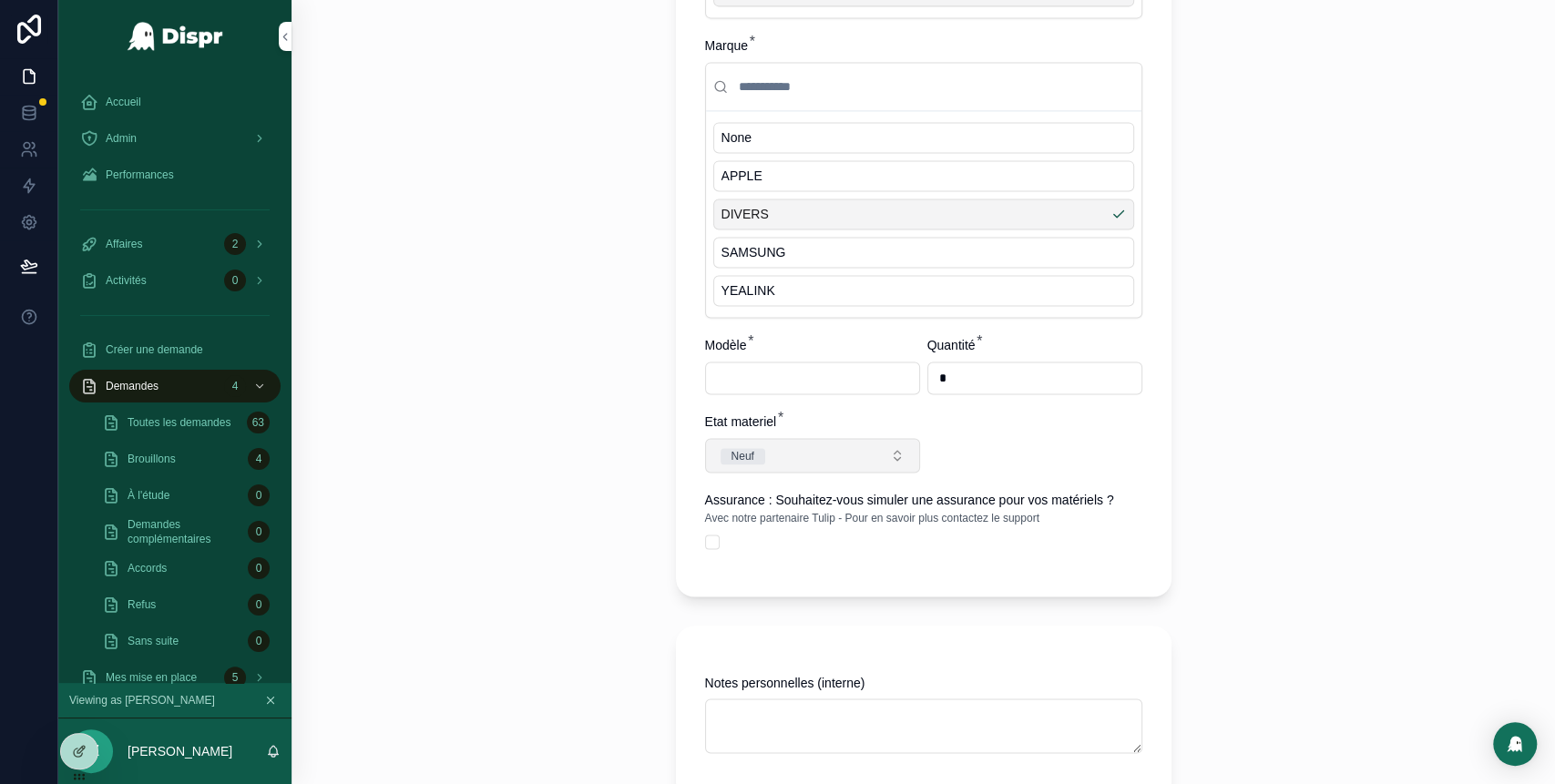
scroll to position [1742, 0]
click at [794, 377] on input "scrollable content" at bounding box center [813, 377] width 214 height 25
type input "********"
click at [994, 431] on div "Vous devez sélectionner une seule catégorie par demande. None TELEPHONIE Inform…" at bounding box center [924, 91] width 437 height 952
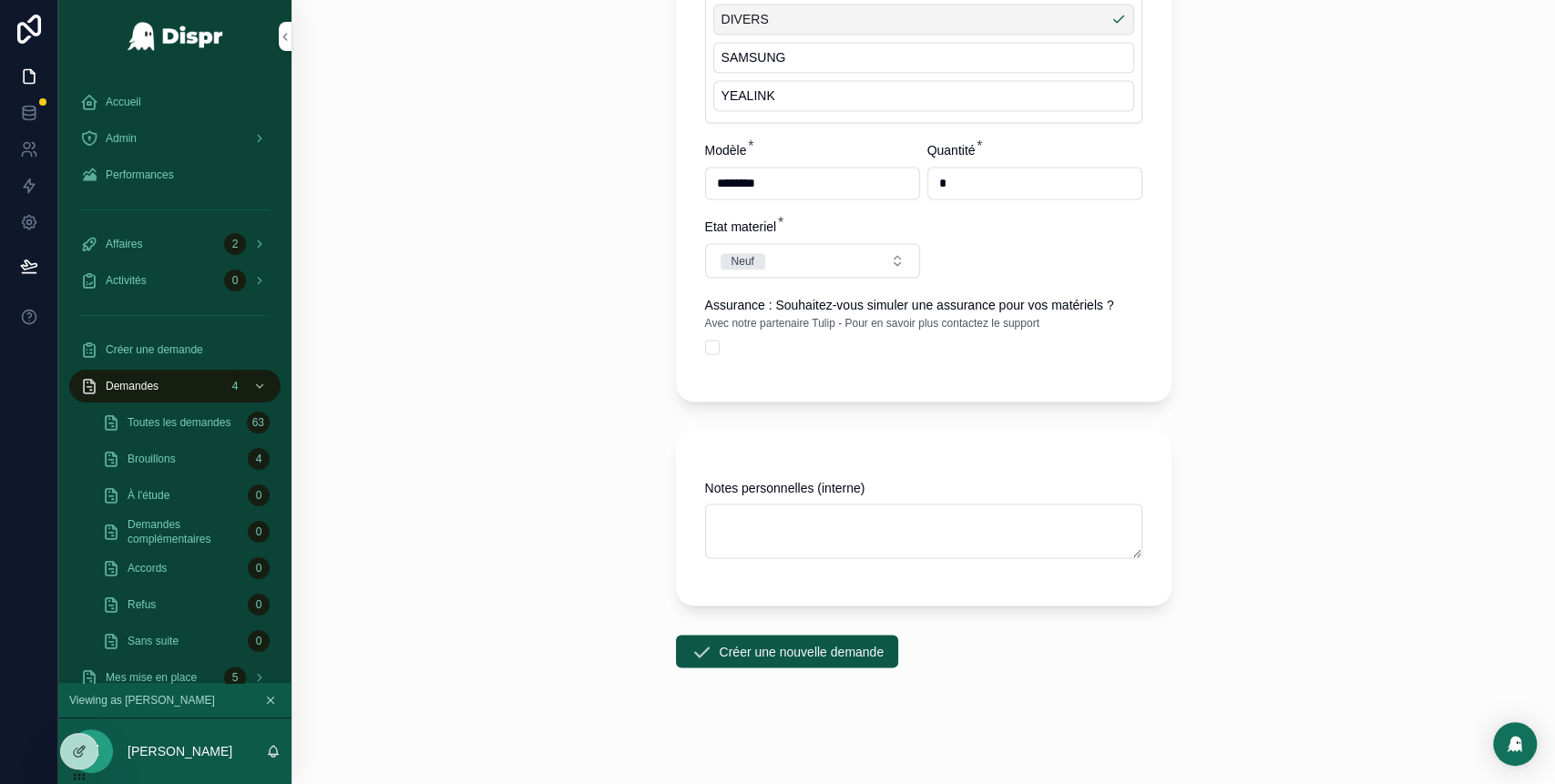
scroll to position [1949, 0]
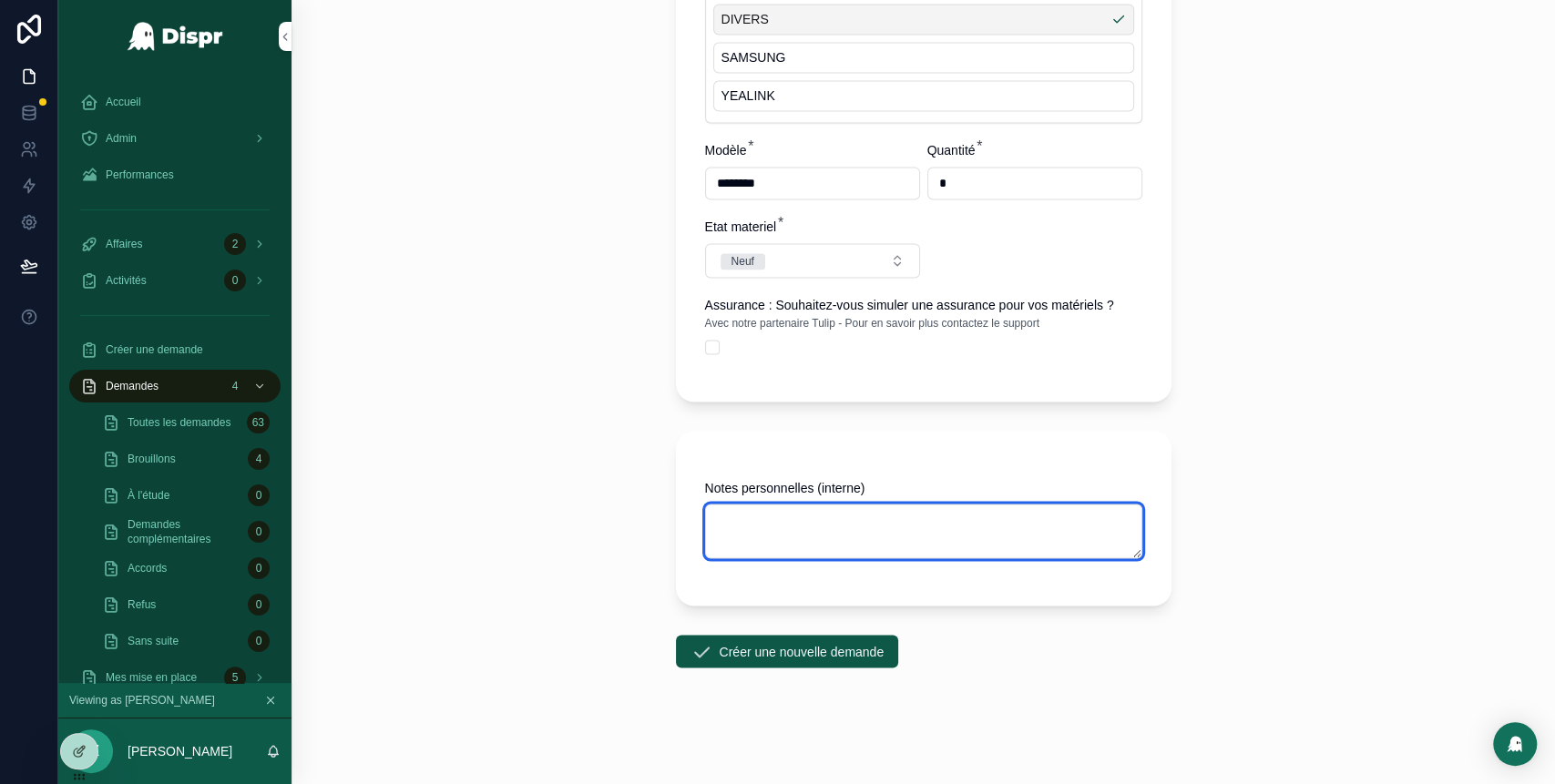
click at [939, 538] on textarea "scrollable content" at bounding box center [924, 531] width 437 height 54
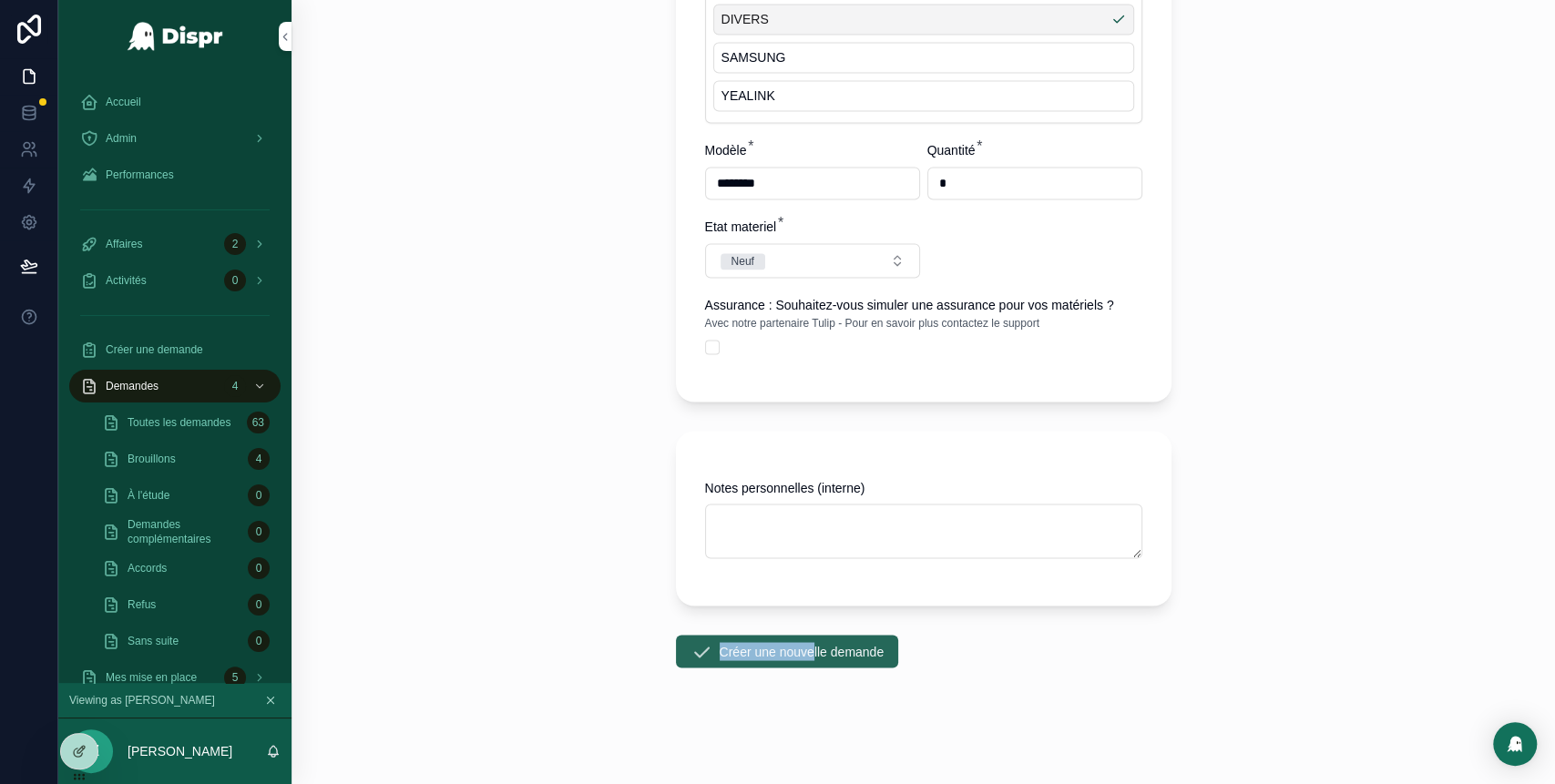
drag, startPoint x: 993, startPoint y: 625, endPoint x: 812, endPoint y: 650, distance: 182.7
click at [812, 650] on button "Créer une nouvelle demande" at bounding box center [787, 651] width 223 height 33
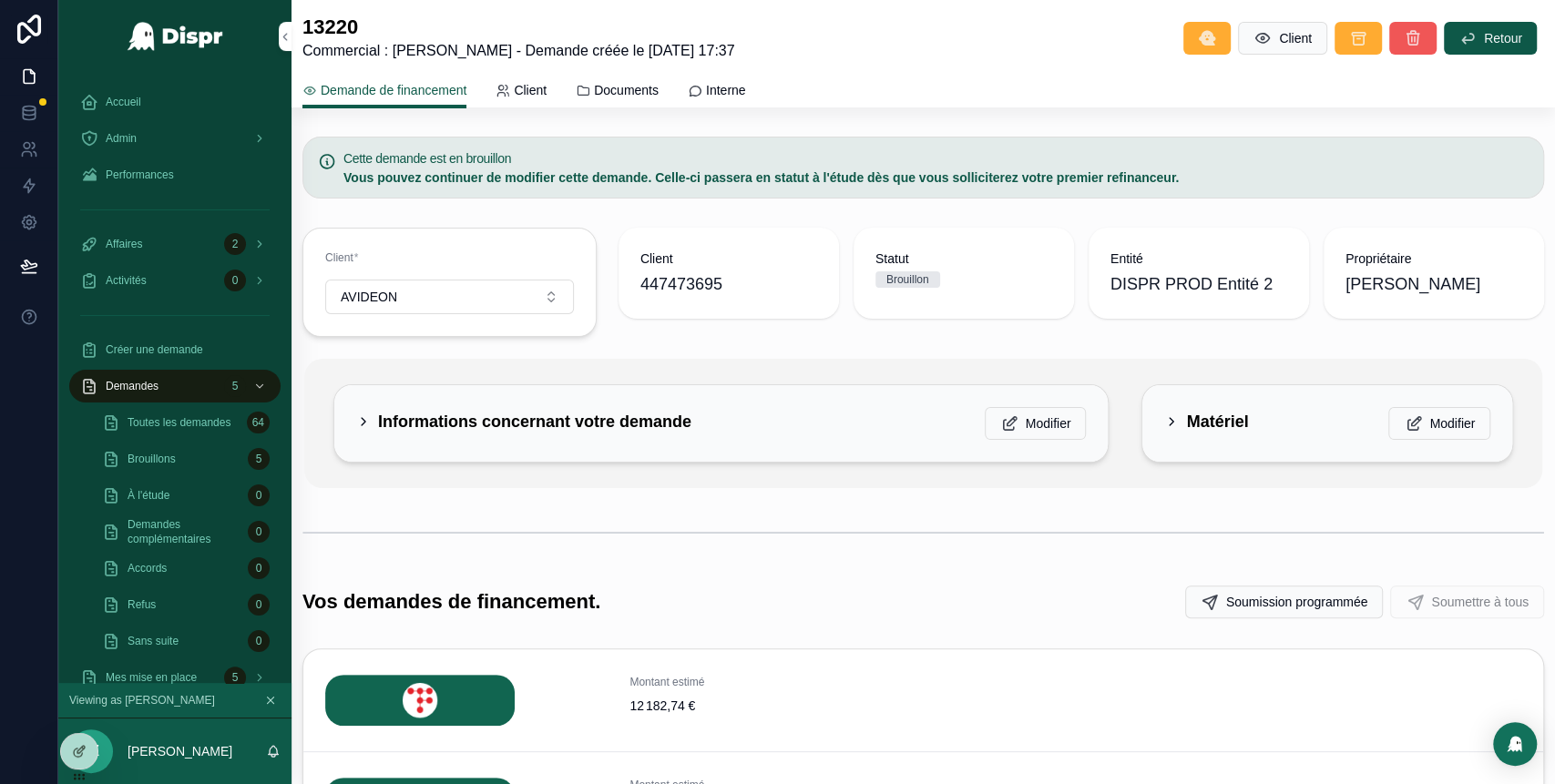
click at [1403, 43] on icon "scrollable content" at bounding box center [1412, 37] width 18 height 18
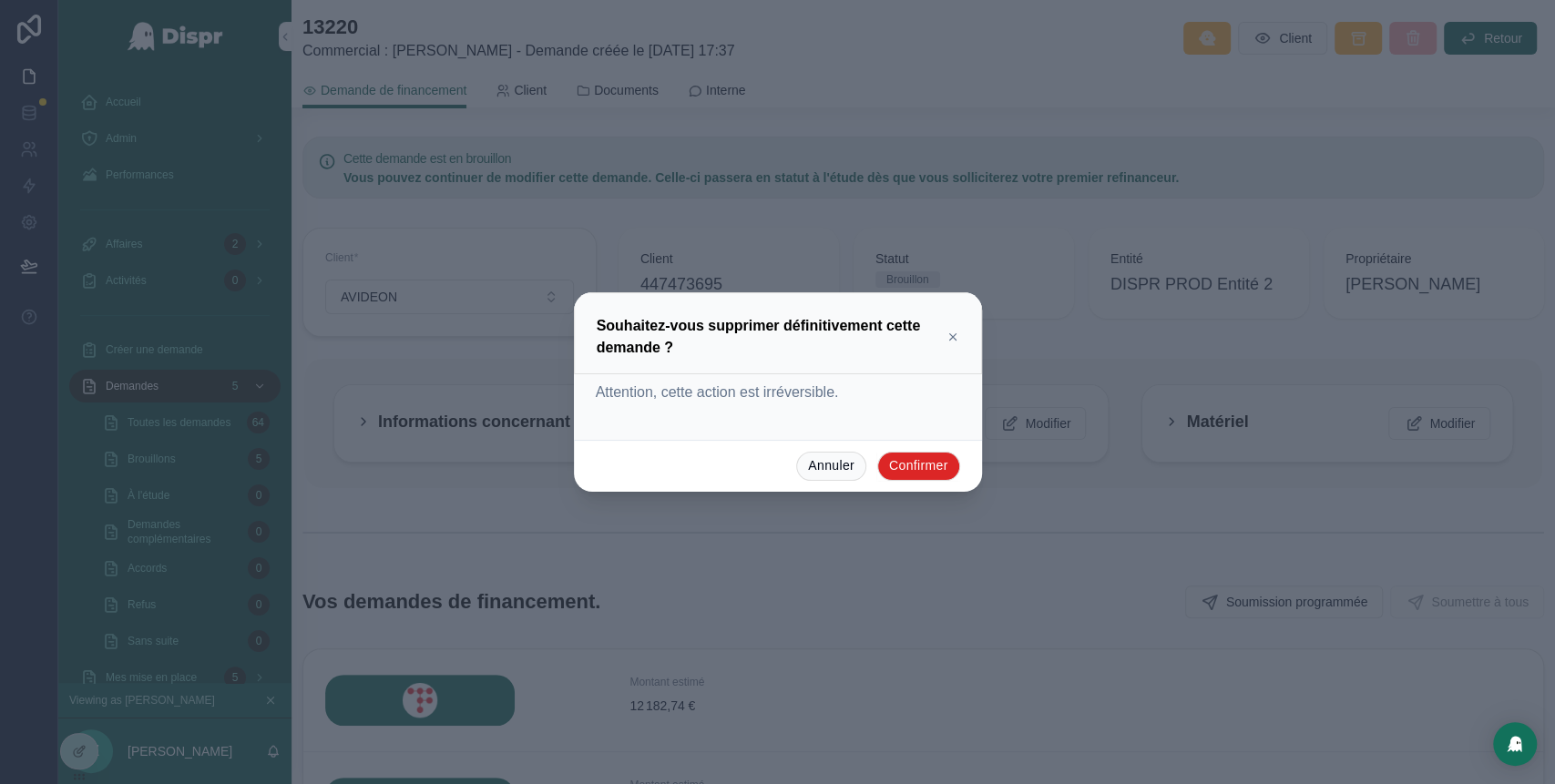
click at [932, 468] on button "Confirmer" at bounding box center [918, 466] width 82 height 29
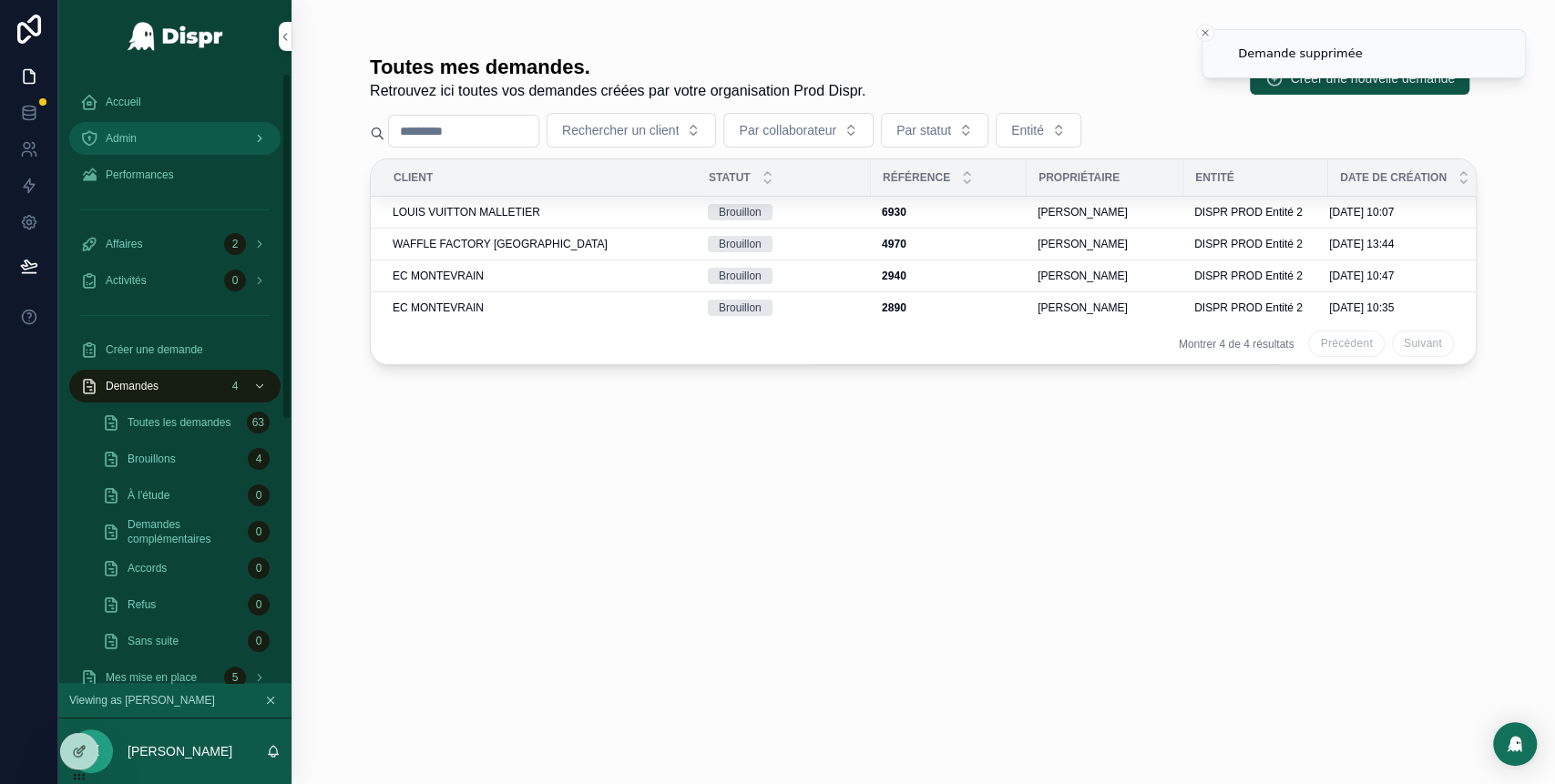
click at [163, 140] on div "Admin" at bounding box center [175, 138] width 189 height 29
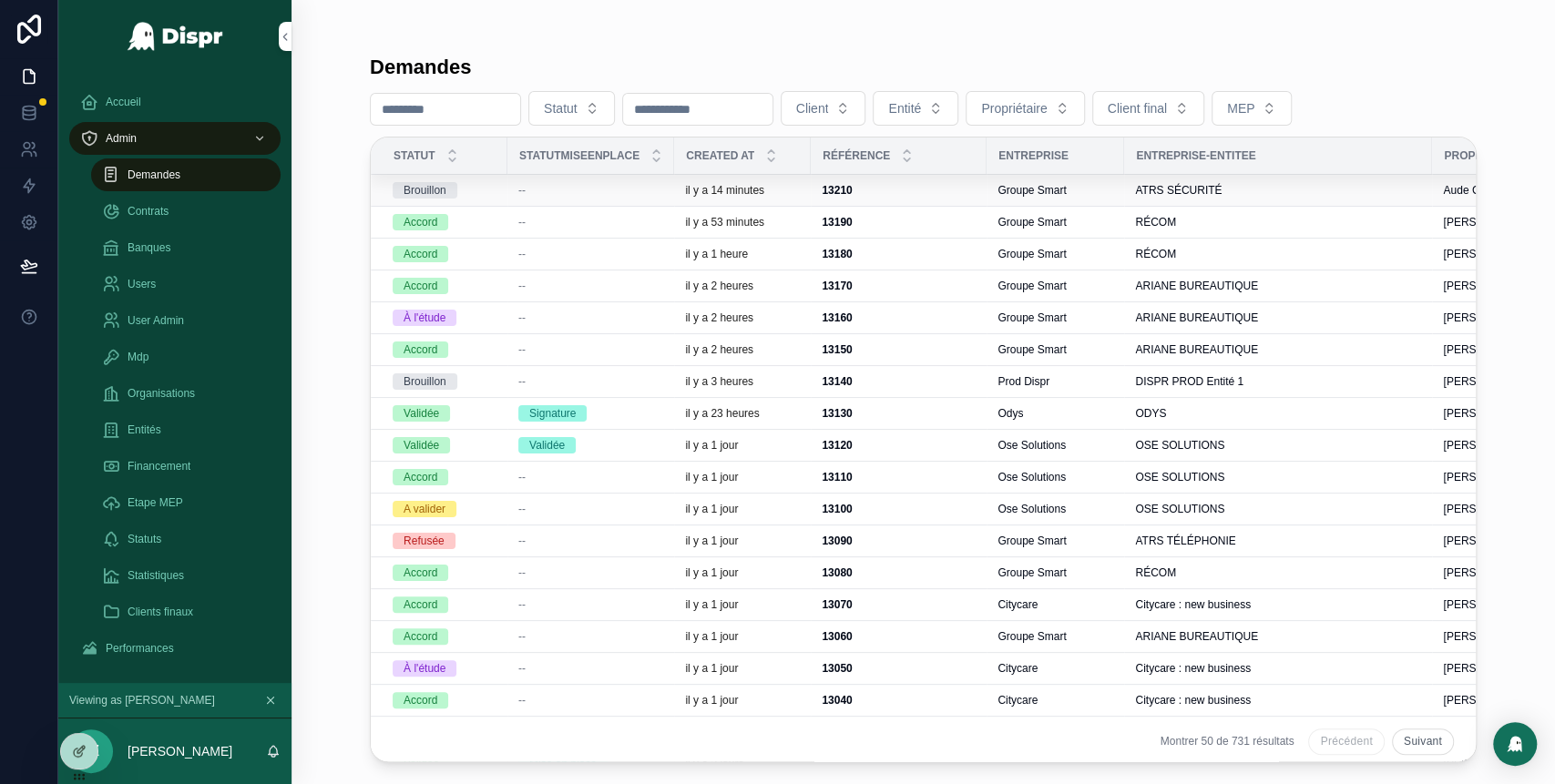
click at [635, 189] on div "--" at bounding box center [590, 190] width 145 height 15
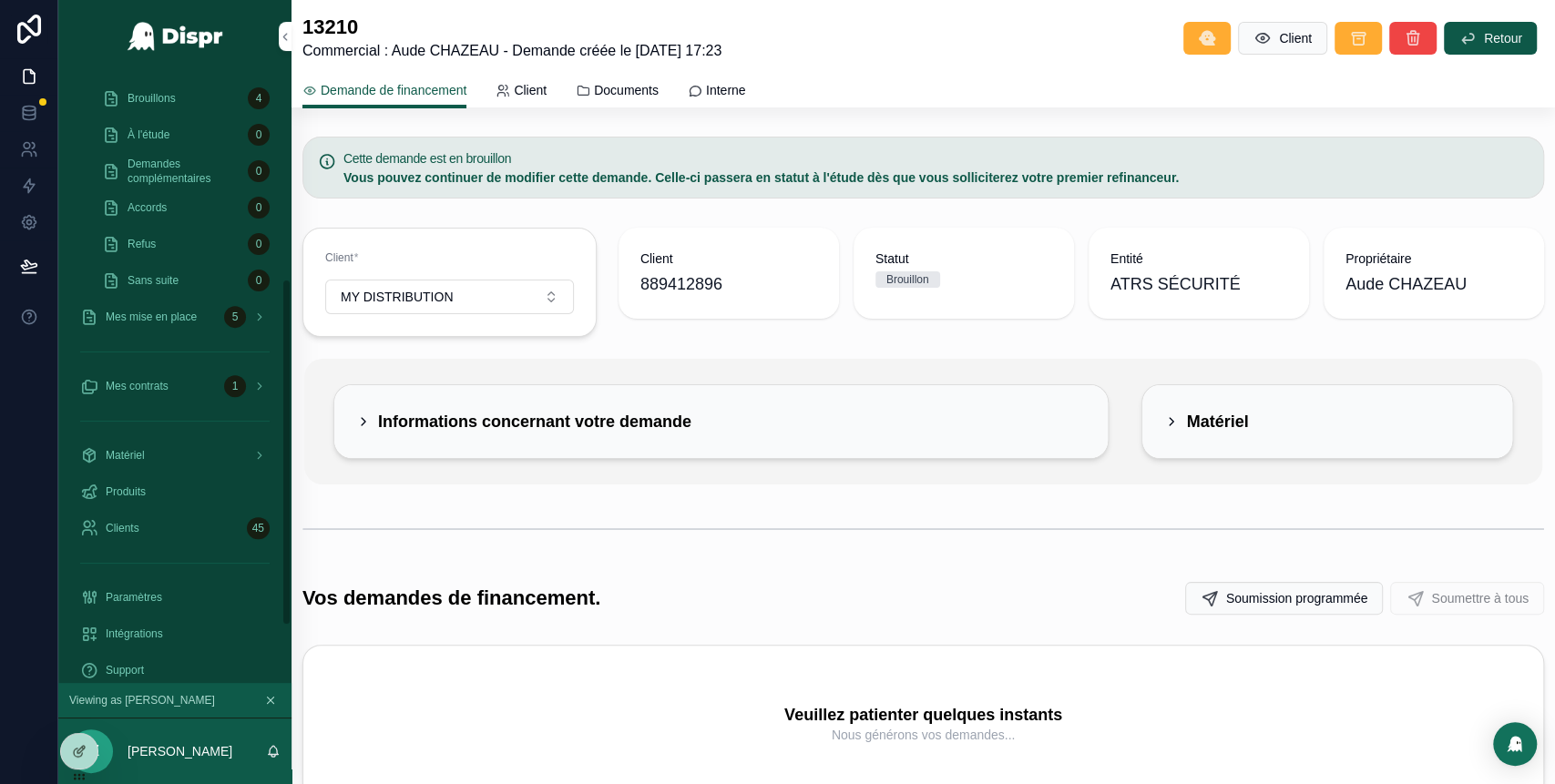
scroll to position [460, 0]
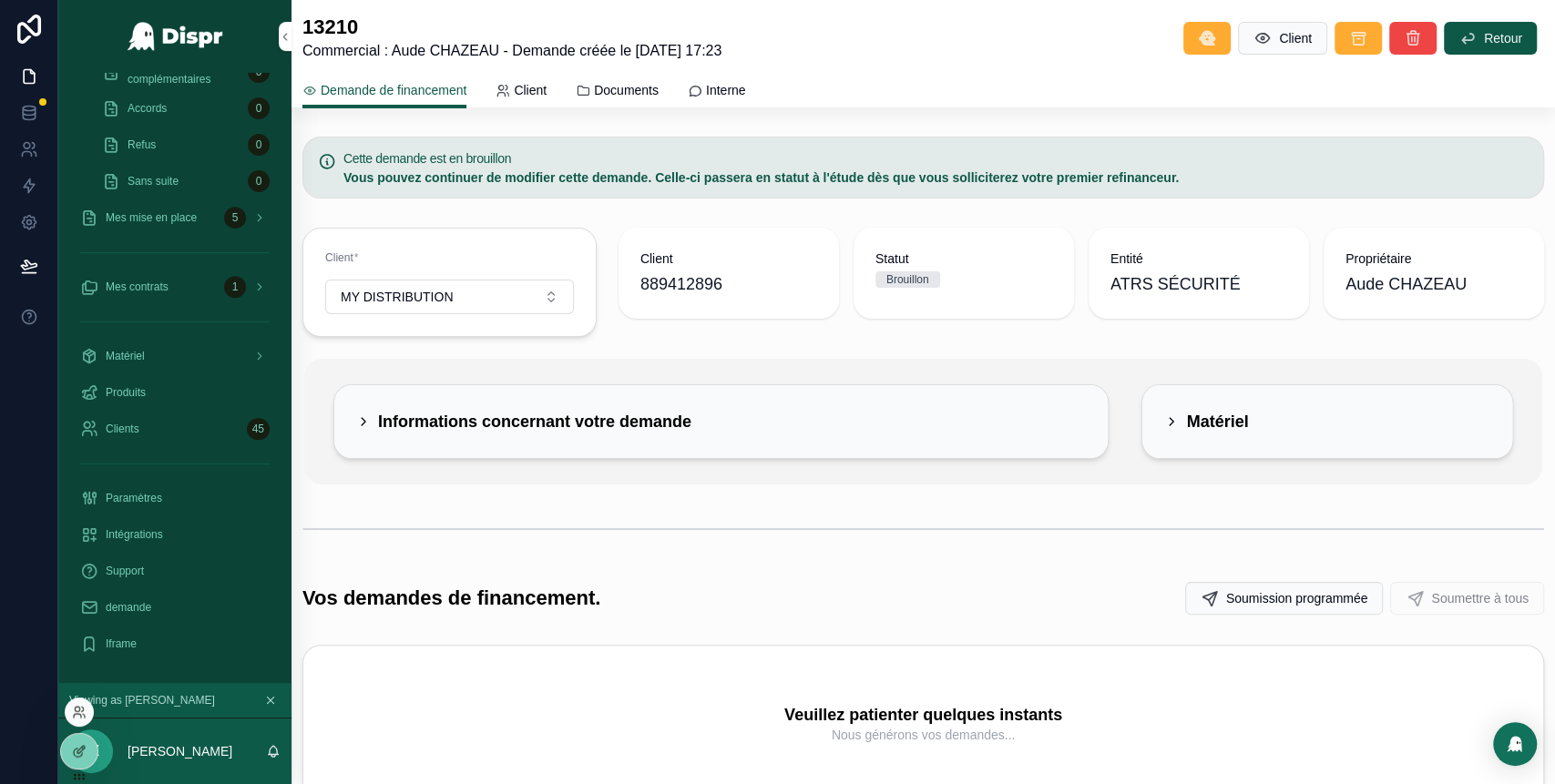
click at [81, 721] on div at bounding box center [79, 712] width 29 height 29
click at [81, 714] on icon at bounding box center [78, 716] width 7 height 4
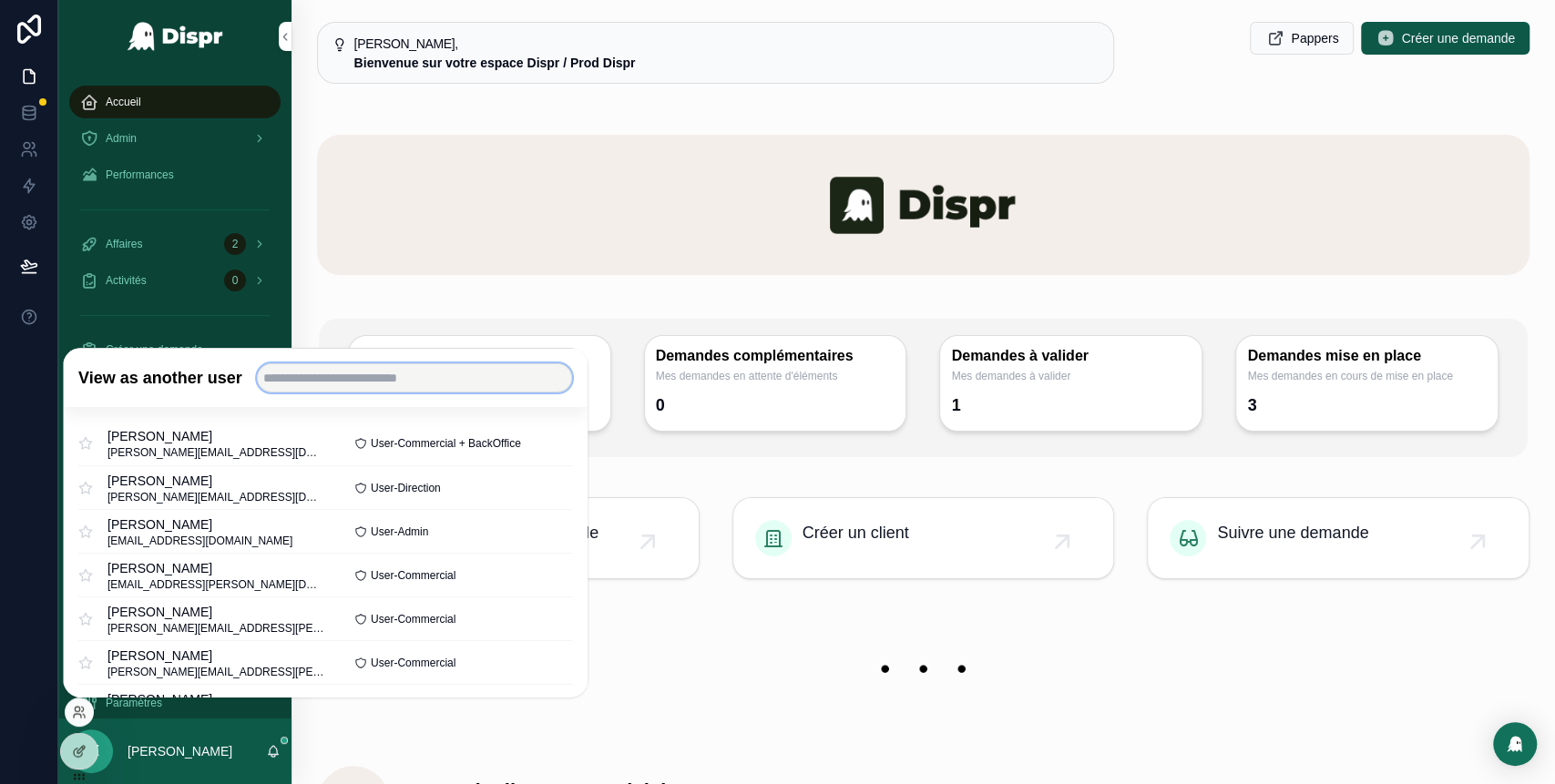
click at [355, 387] on input "text" at bounding box center [414, 377] width 315 height 29
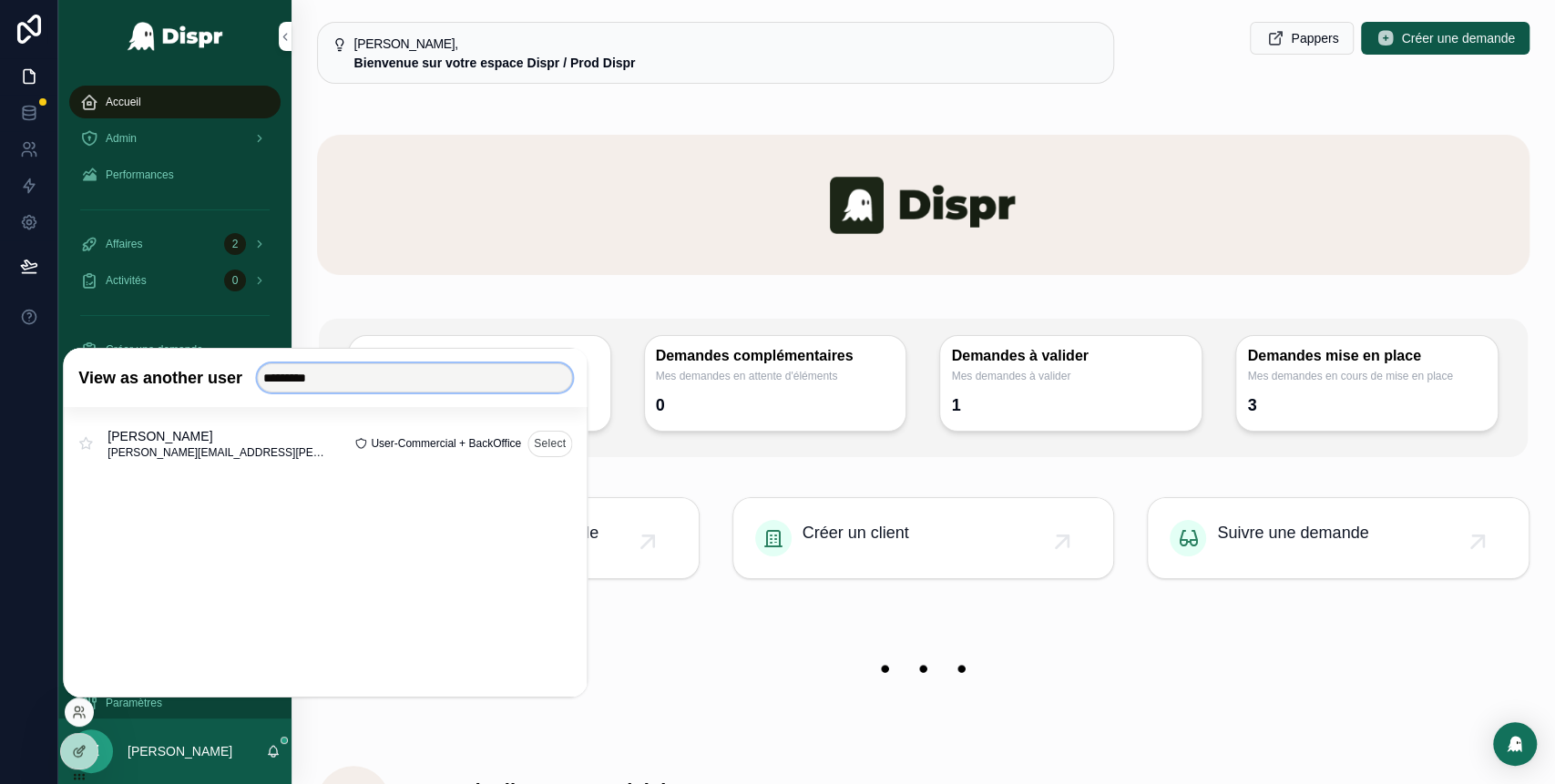
type input "*********"
click at [551, 448] on button "Select" at bounding box center [550, 443] width 45 height 26
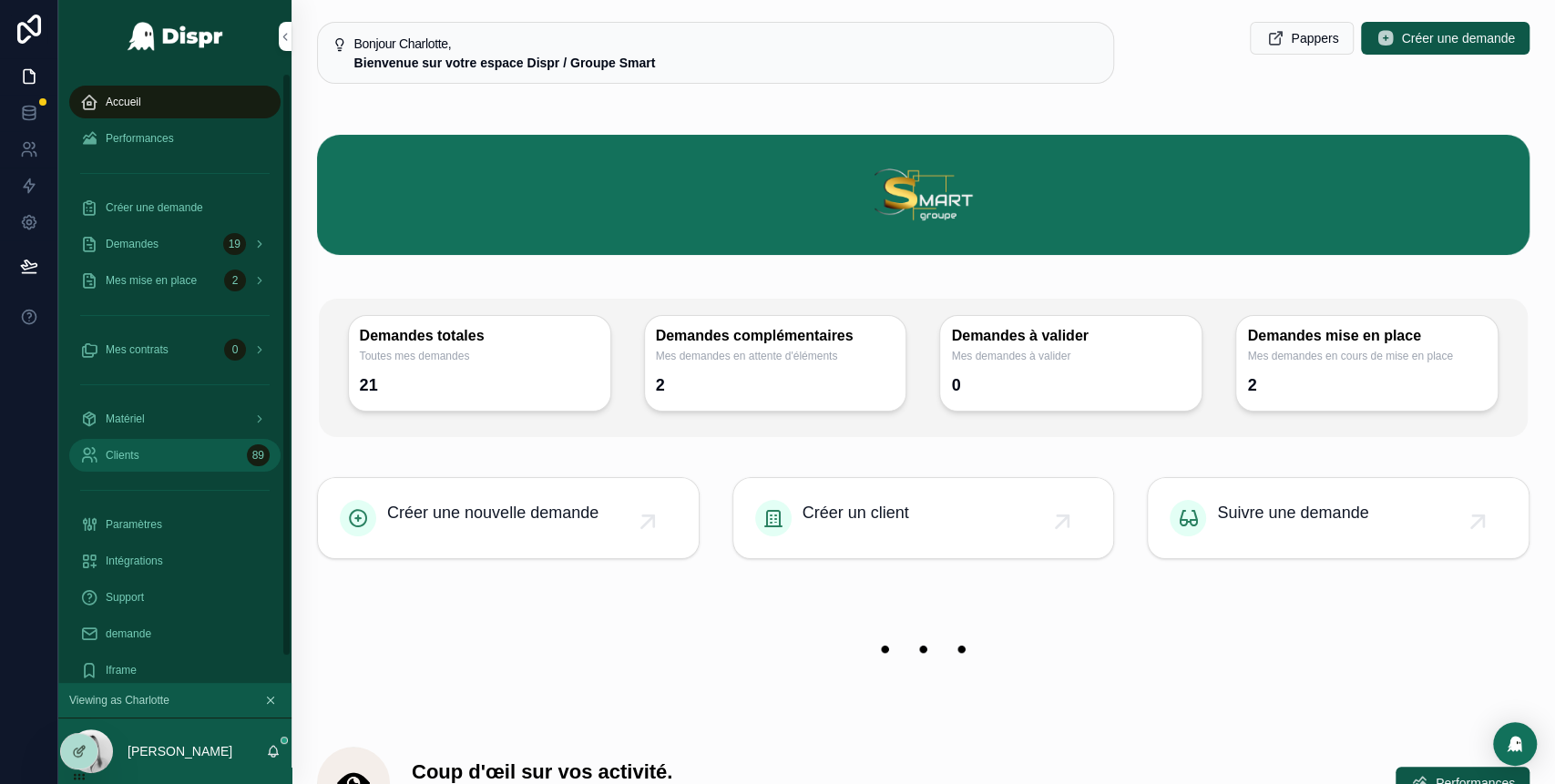
scroll to position [27, 0]
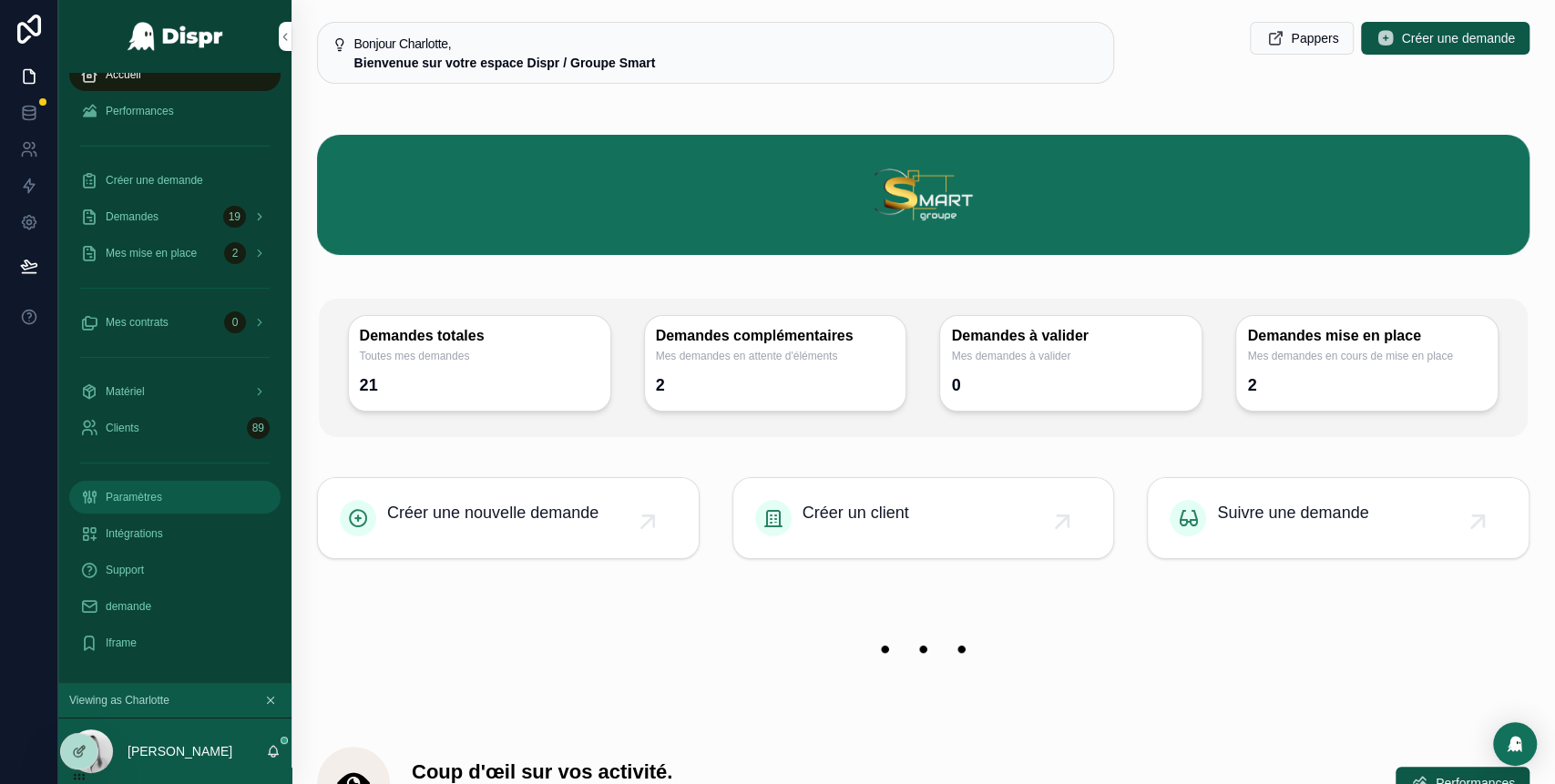
click at [167, 506] on div "Paramètres" at bounding box center [175, 496] width 189 height 29
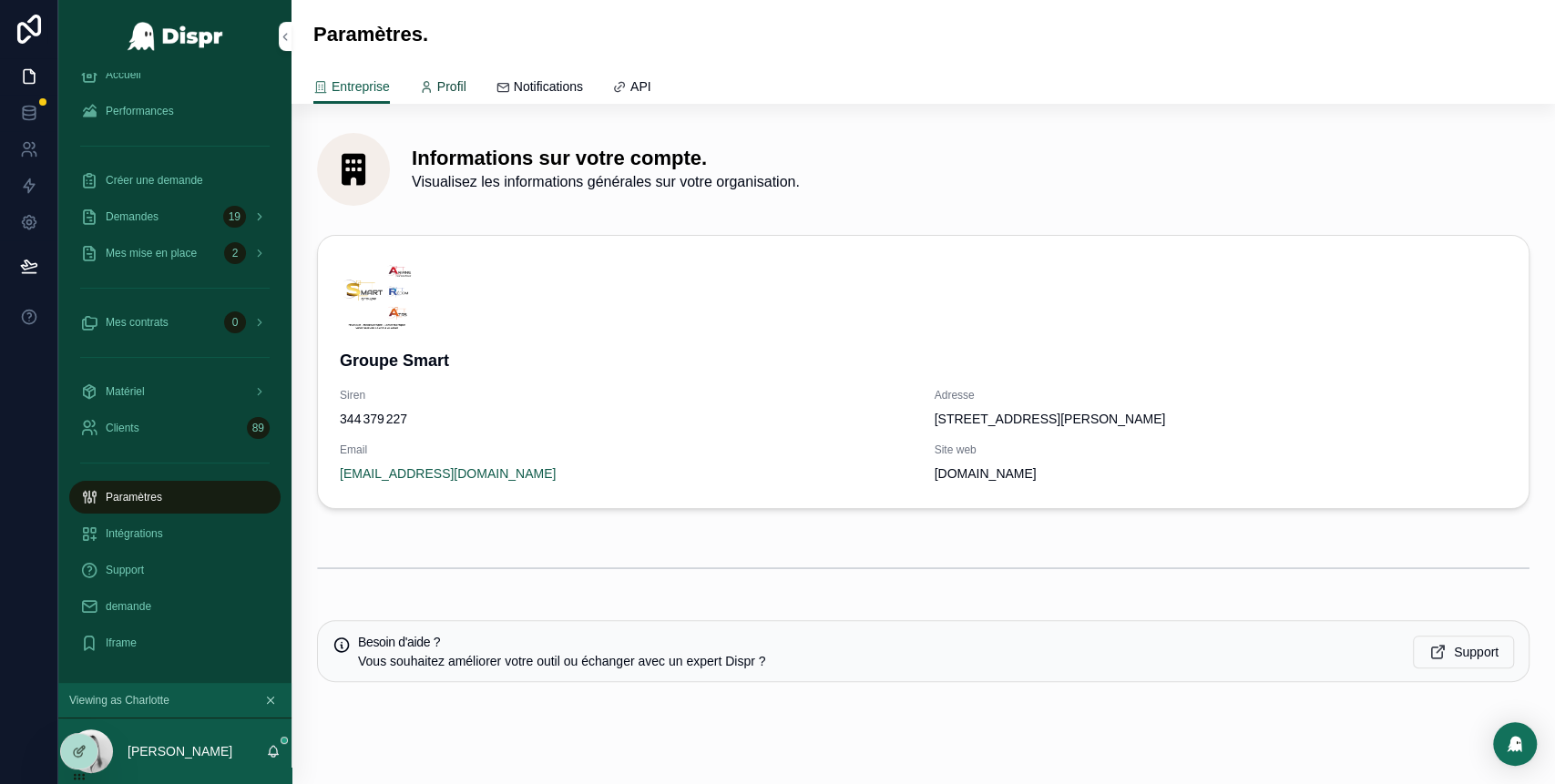
click at [466, 81] on span "Profil" at bounding box center [452, 86] width 29 height 18
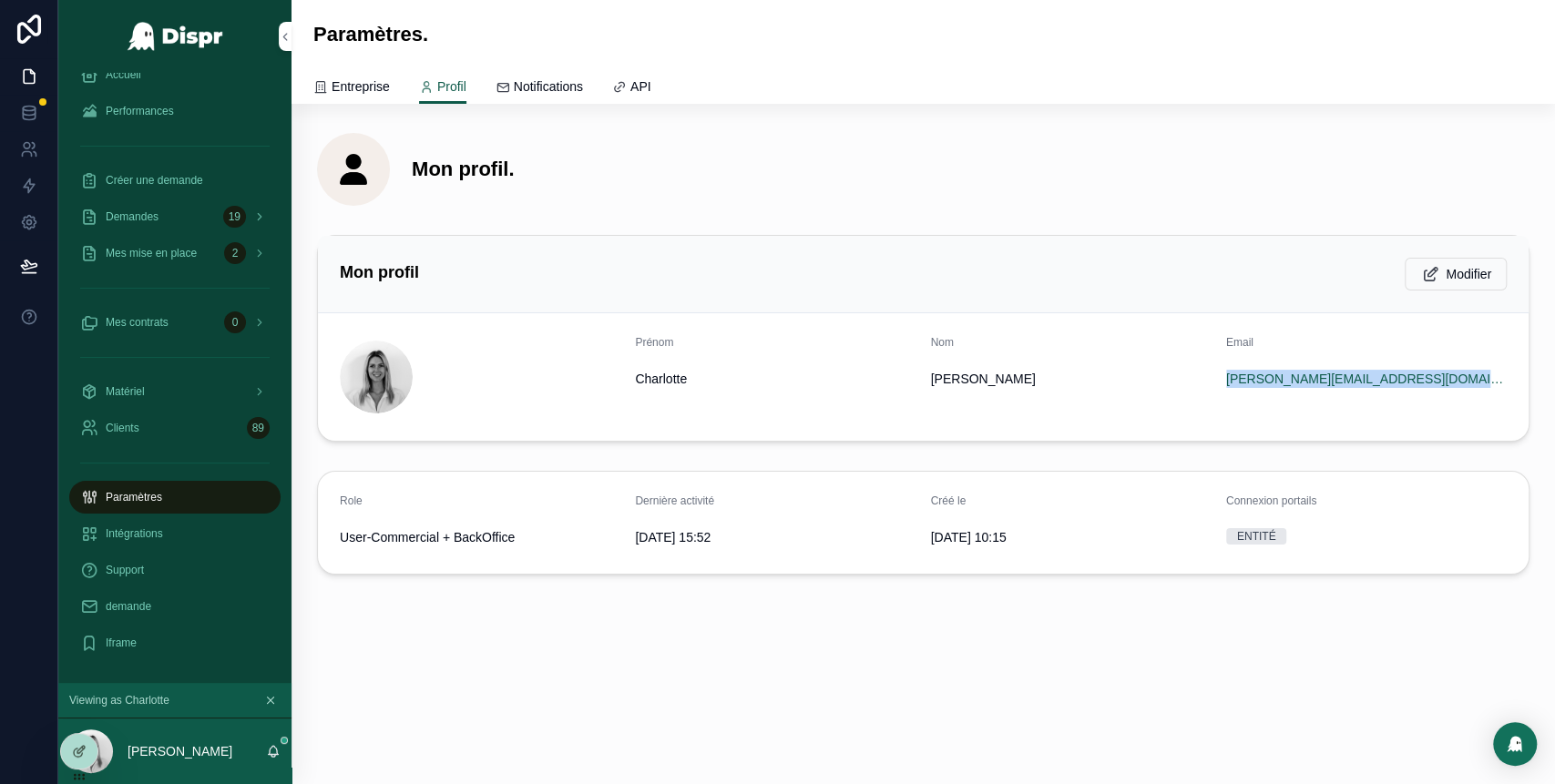
drag, startPoint x: 1477, startPoint y: 373, endPoint x: 1227, endPoint y: 388, distance: 250.4
click at [1227, 388] on div "Email [PERSON_NAME][EMAIL_ADDRESS][DOMAIN_NAME]" at bounding box center [1366, 377] width 280 height 83
copy link "[PERSON_NAME][EMAIL_ADDRESS][DOMAIN_NAME]"
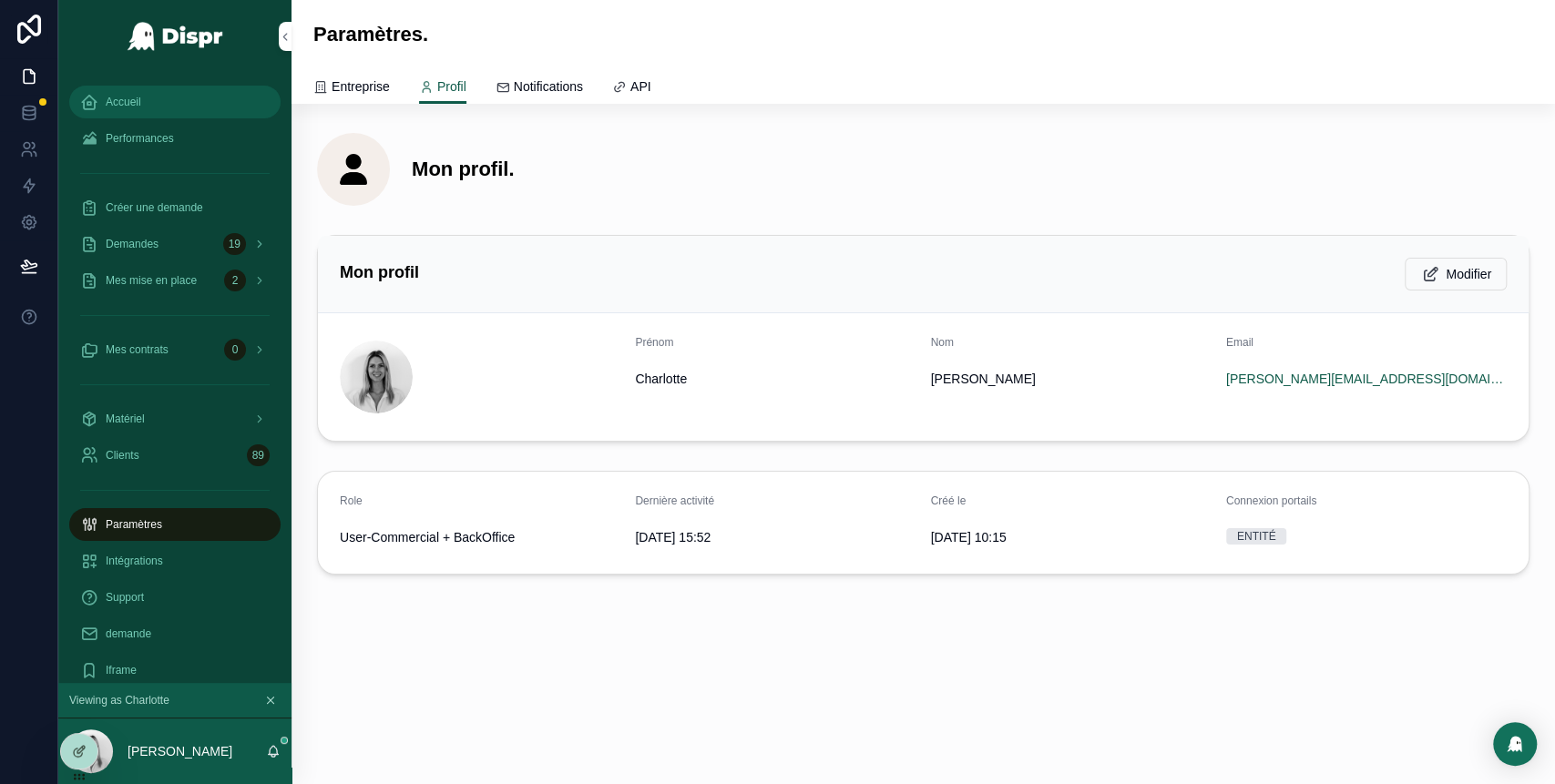
click at [139, 102] on span "Accueil" at bounding box center [124, 102] width 36 height 15
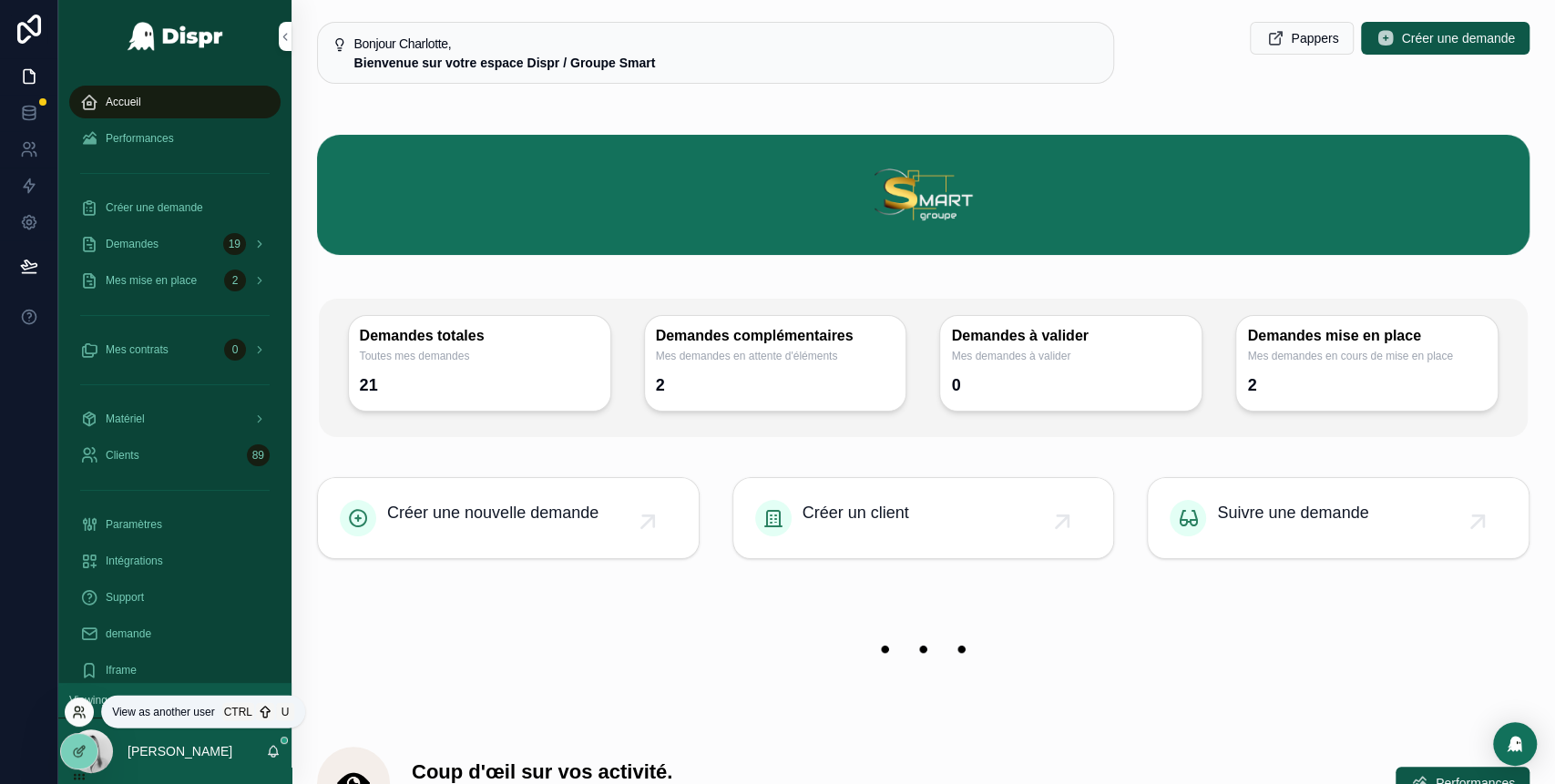
click at [81, 714] on icon at bounding box center [78, 716] width 7 height 4
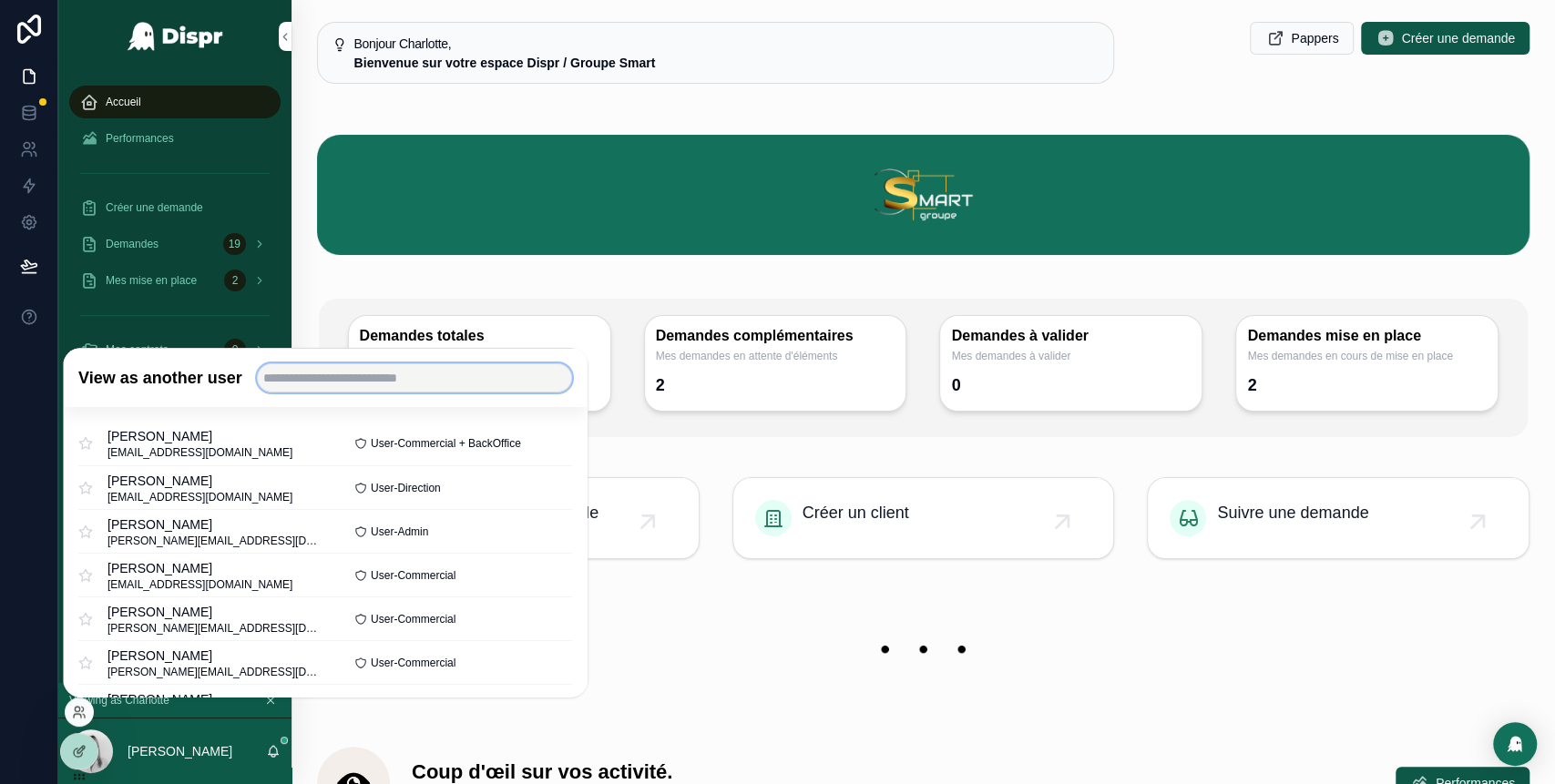
click at [357, 383] on input "text" at bounding box center [414, 377] width 315 height 29
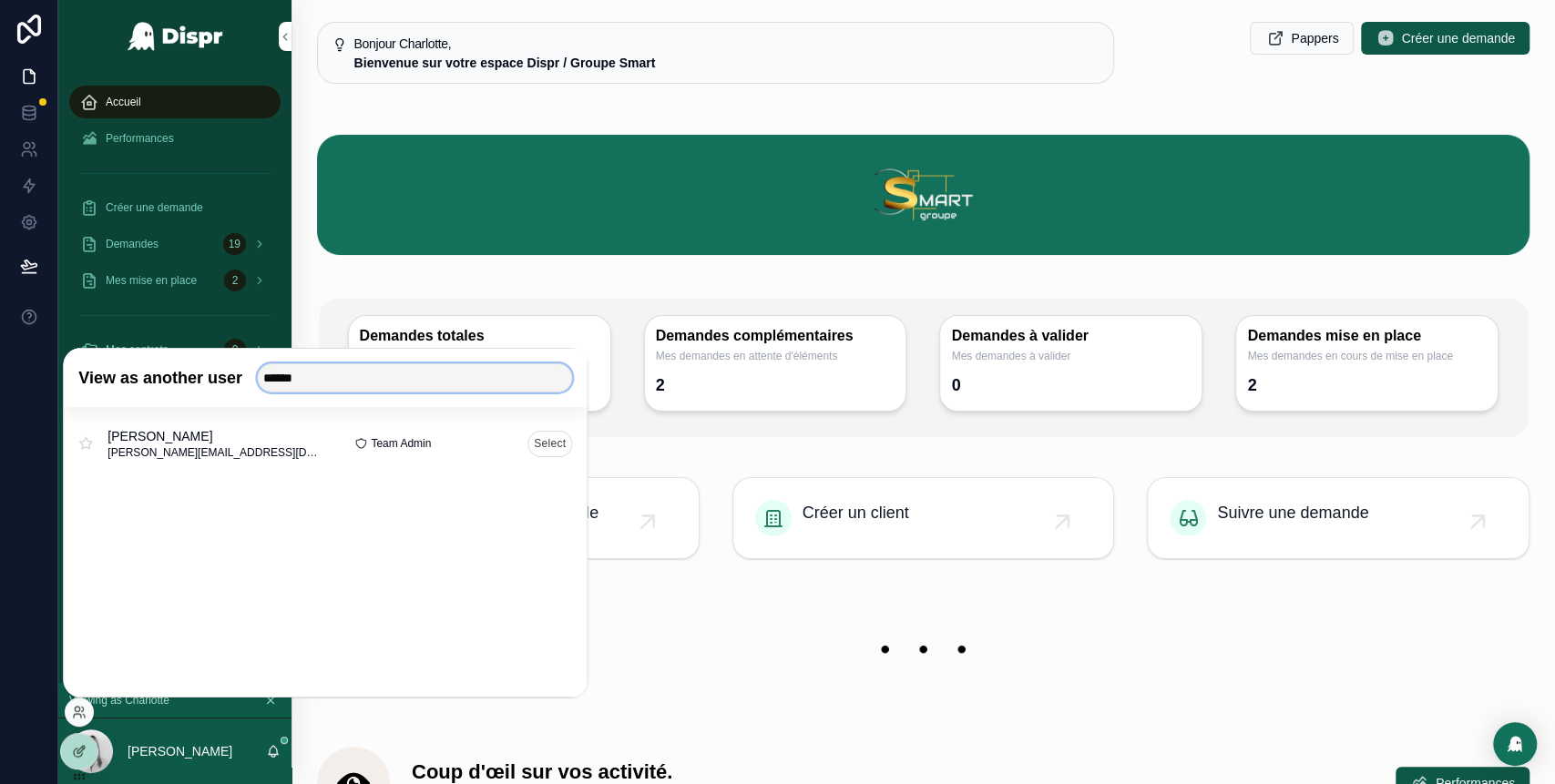
type input "******"
click at [554, 443] on button "Select" at bounding box center [550, 443] width 45 height 26
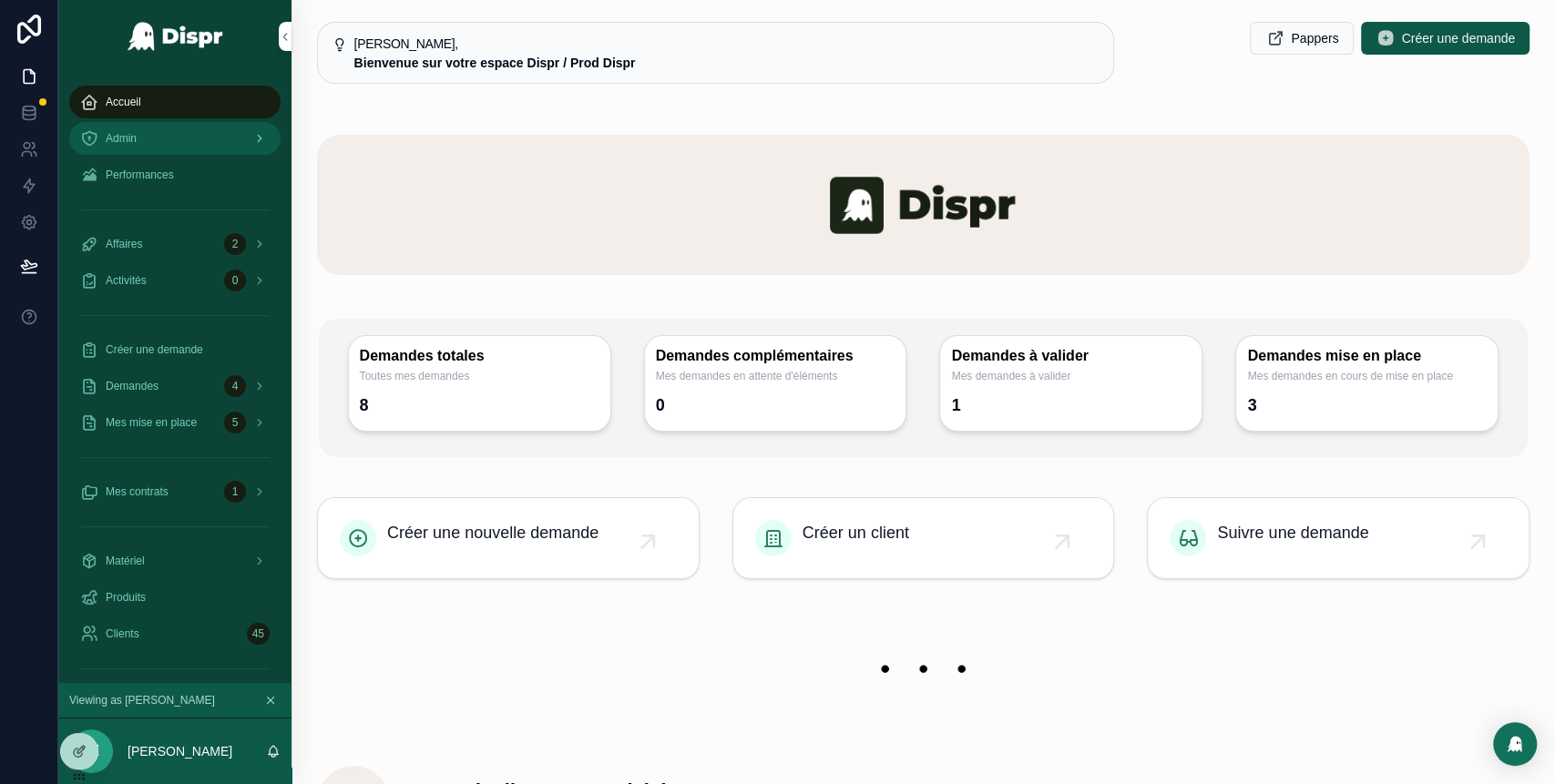
click at [157, 144] on div "Admin" at bounding box center [175, 138] width 189 height 29
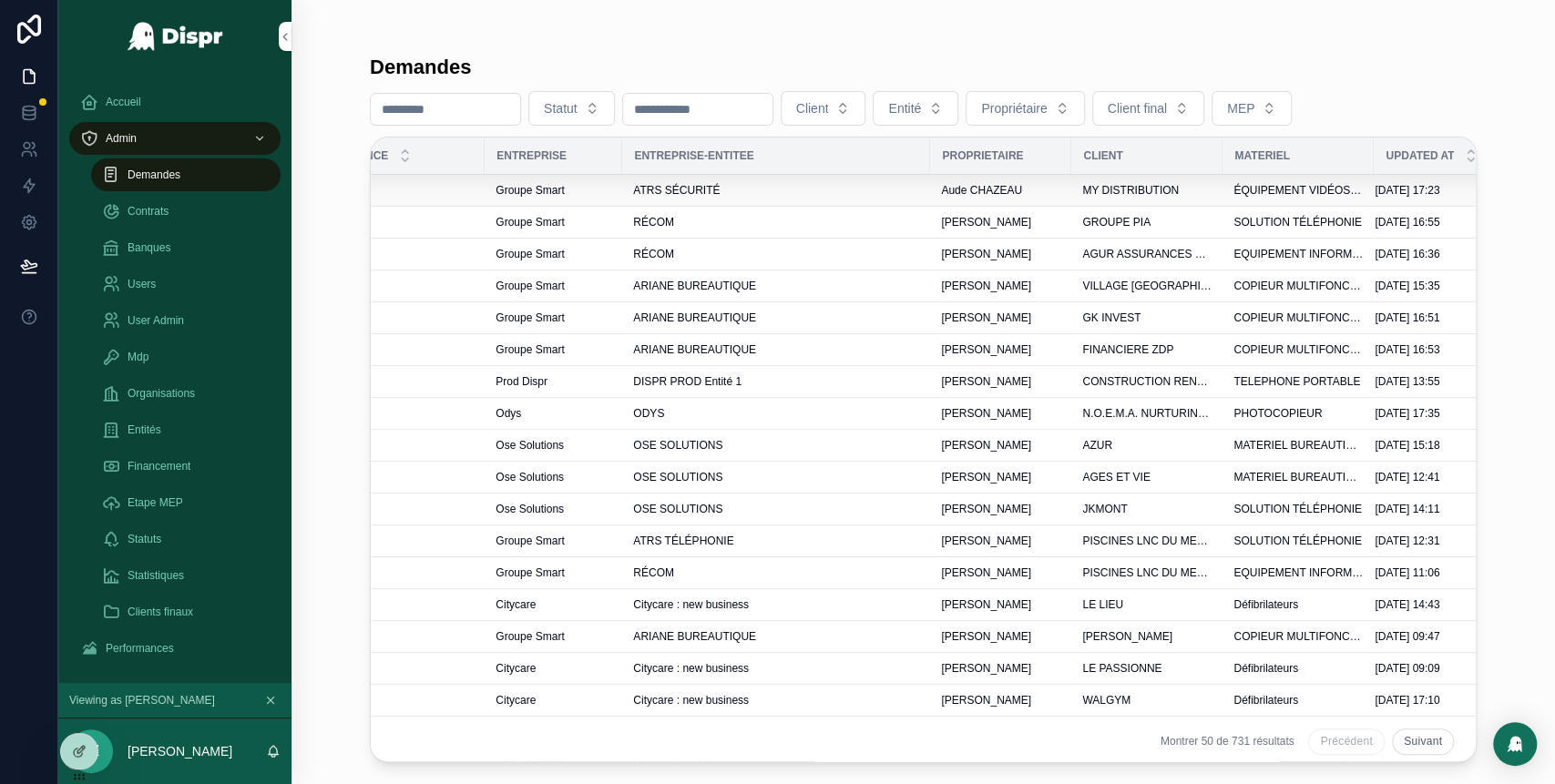
scroll to position [0, 570]
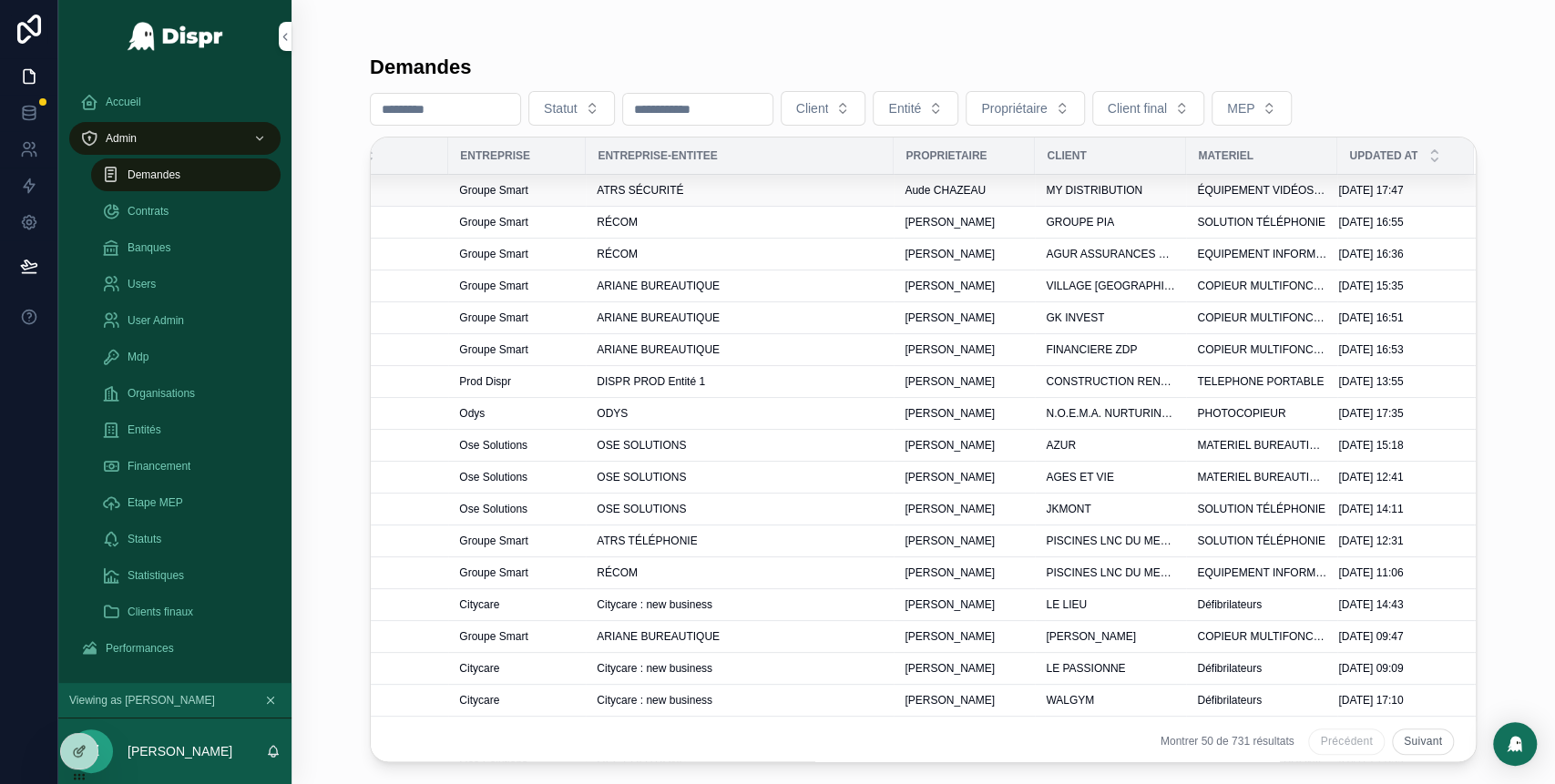
click at [620, 189] on span "ATRS SÉCURITÉ" at bounding box center [640, 190] width 86 height 15
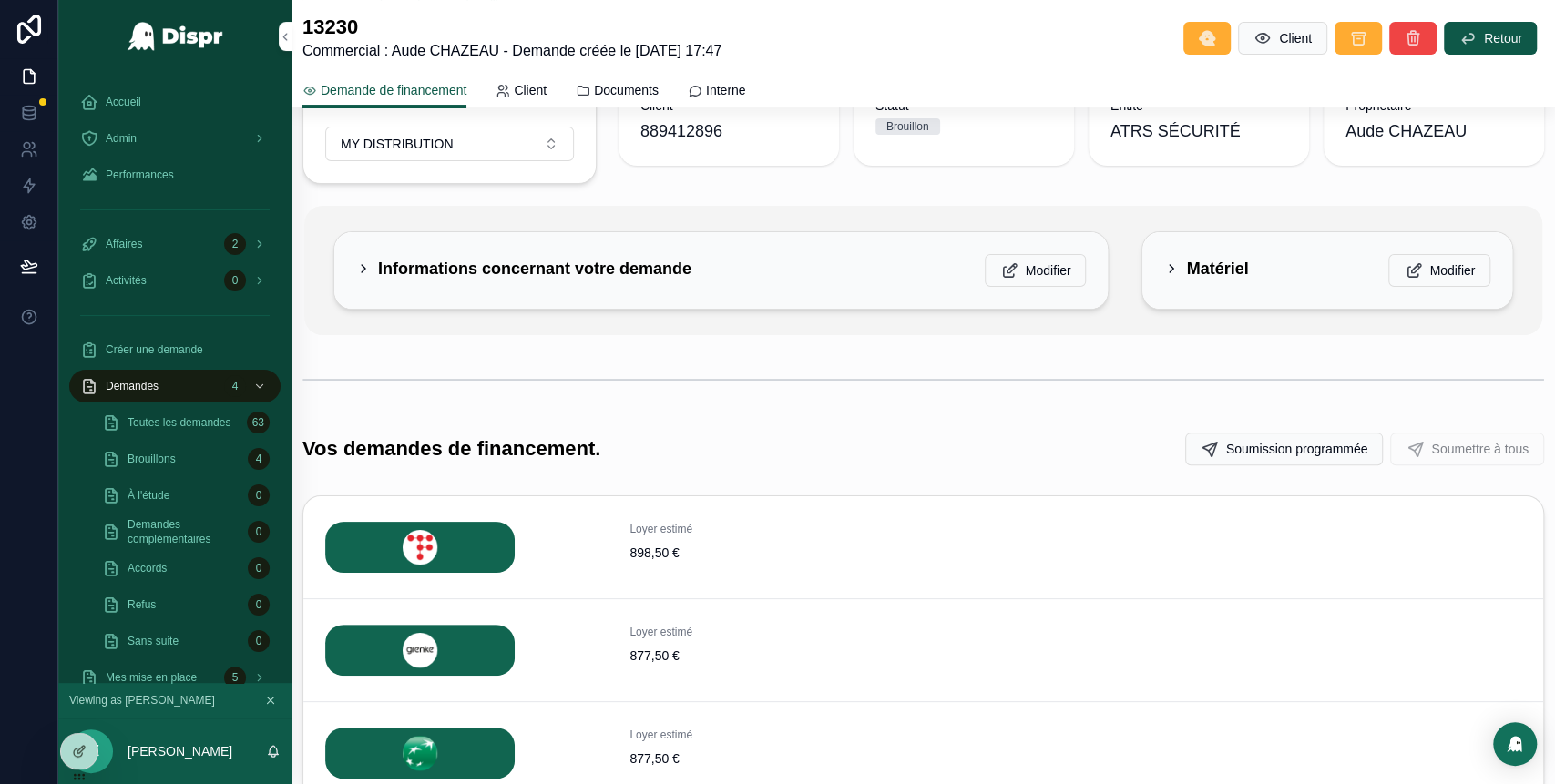
scroll to position [152, 0]
click at [364, 262] on icon "scrollable content" at bounding box center [363, 270] width 15 height 15
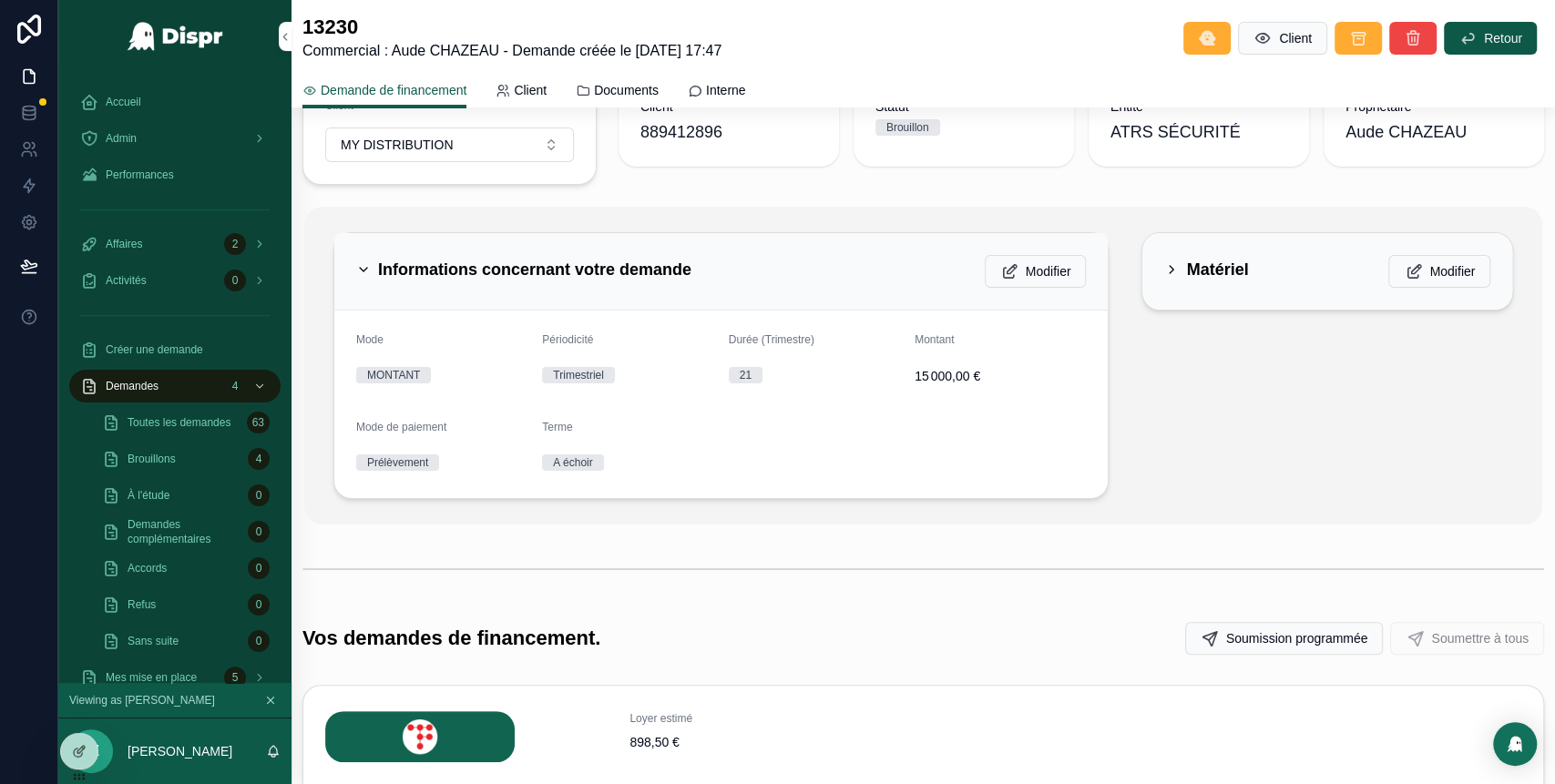
click at [1164, 271] on icon "scrollable content" at bounding box center [1172, 270] width 15 height 15
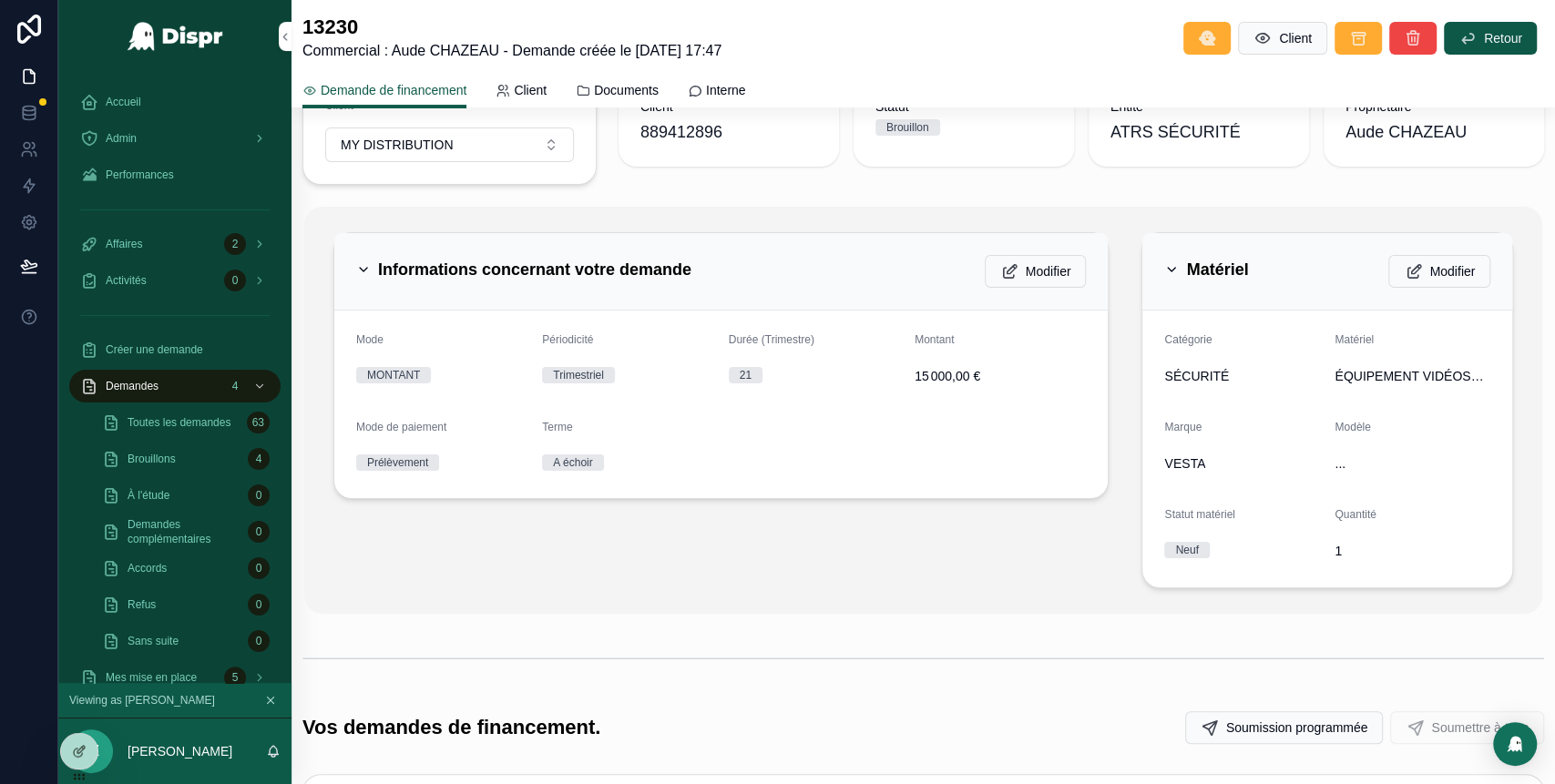
click at [1164, 271] on icon "scrollable content" at bounding box center [1172, 270] width 15 height 15
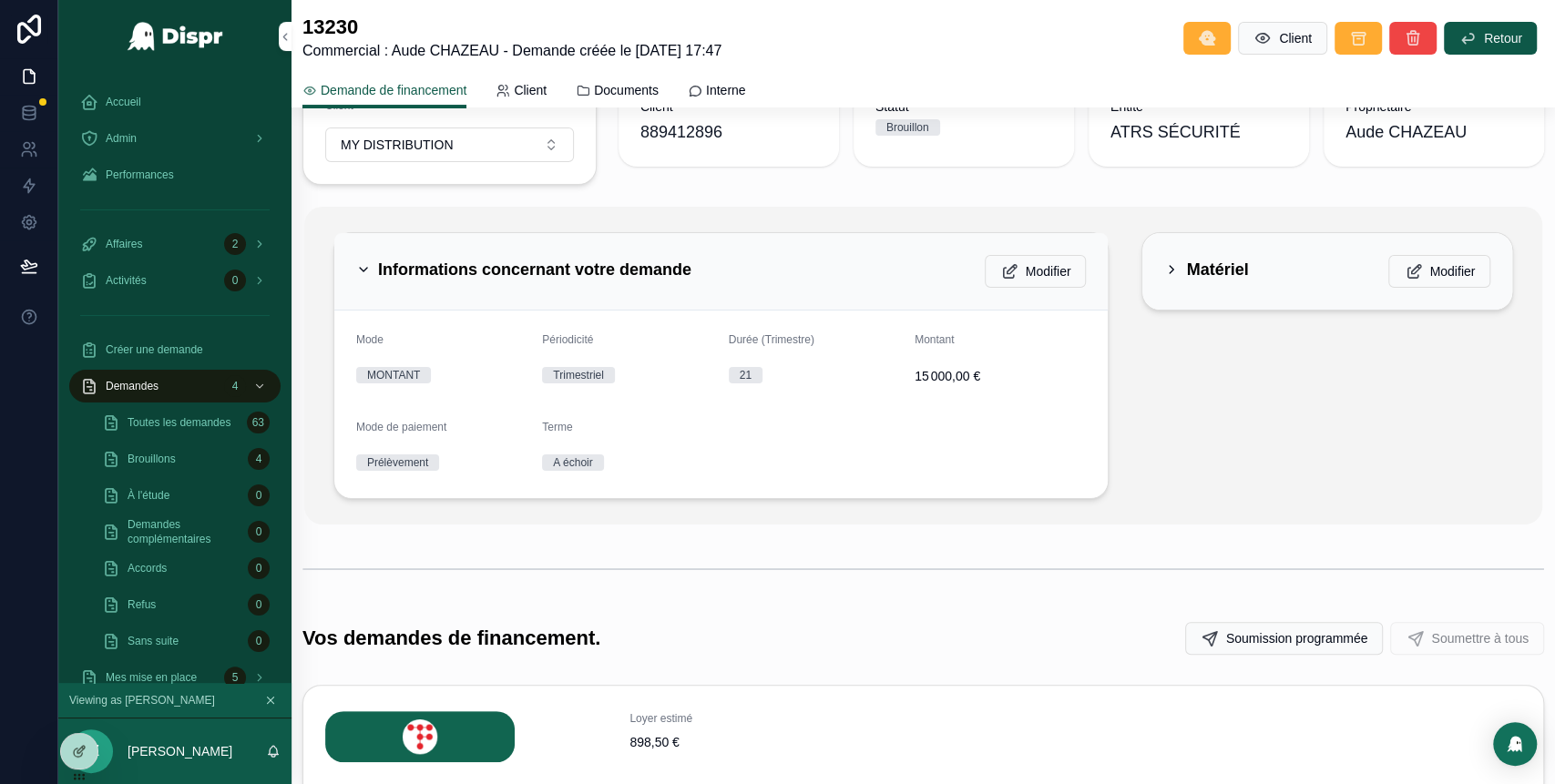
click at [369, 262] on icon "scrollable content" at bounding box center [363, 270] width 15 height 15
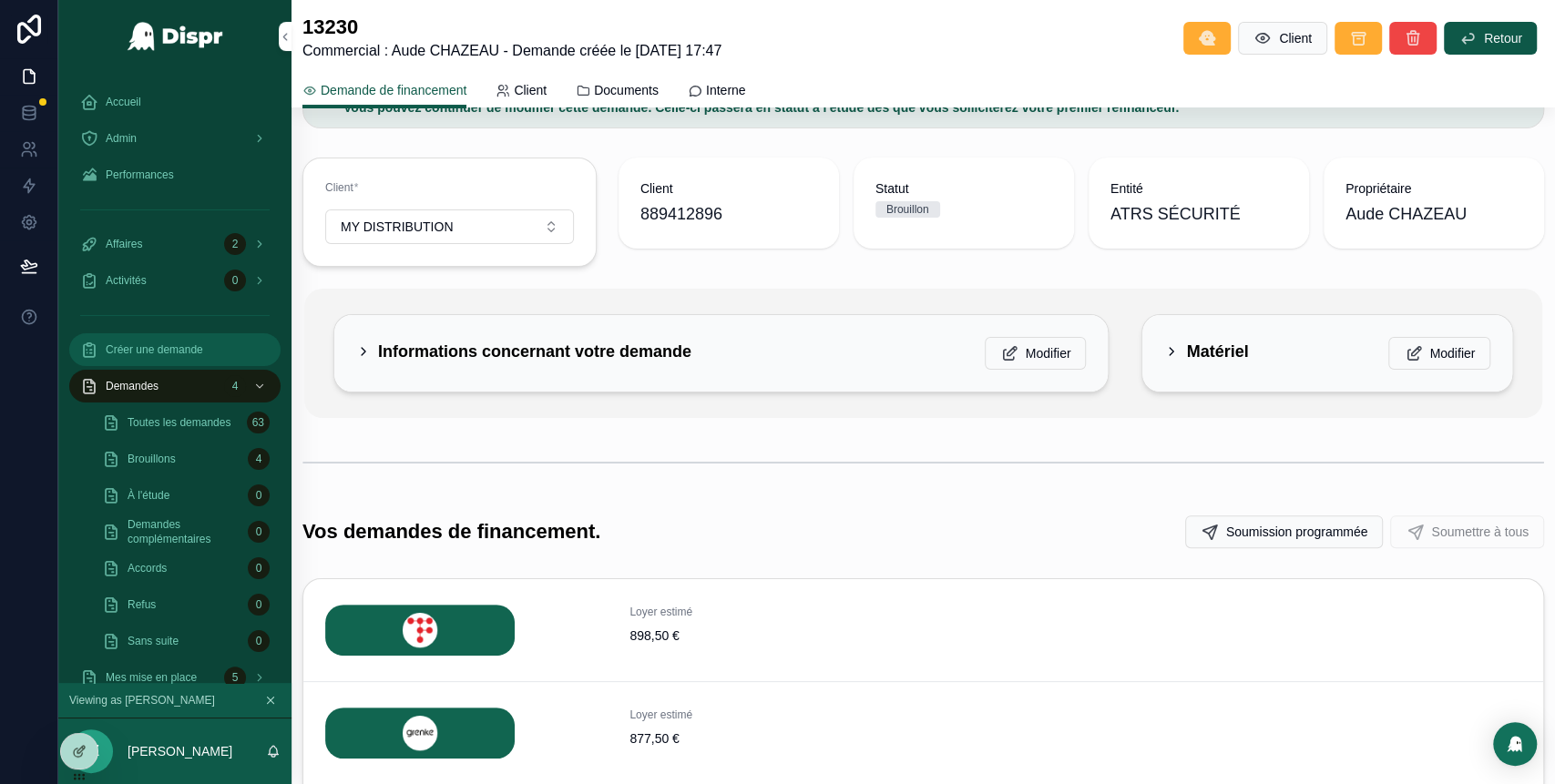
scroll to position [57, 0]
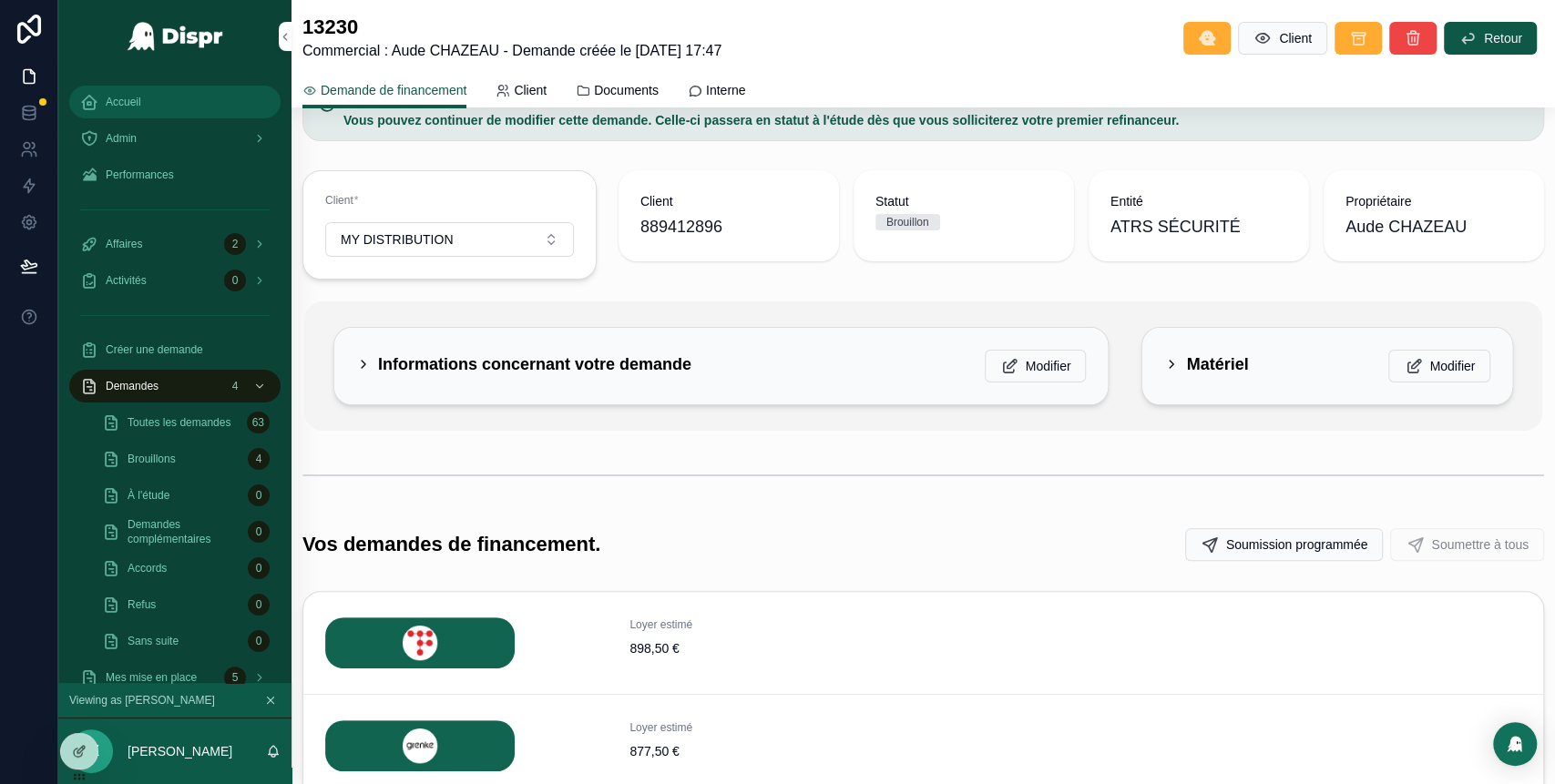
click at [139, 111] on div "Accueil" at bounding box center [175, 101] width 189 height 29
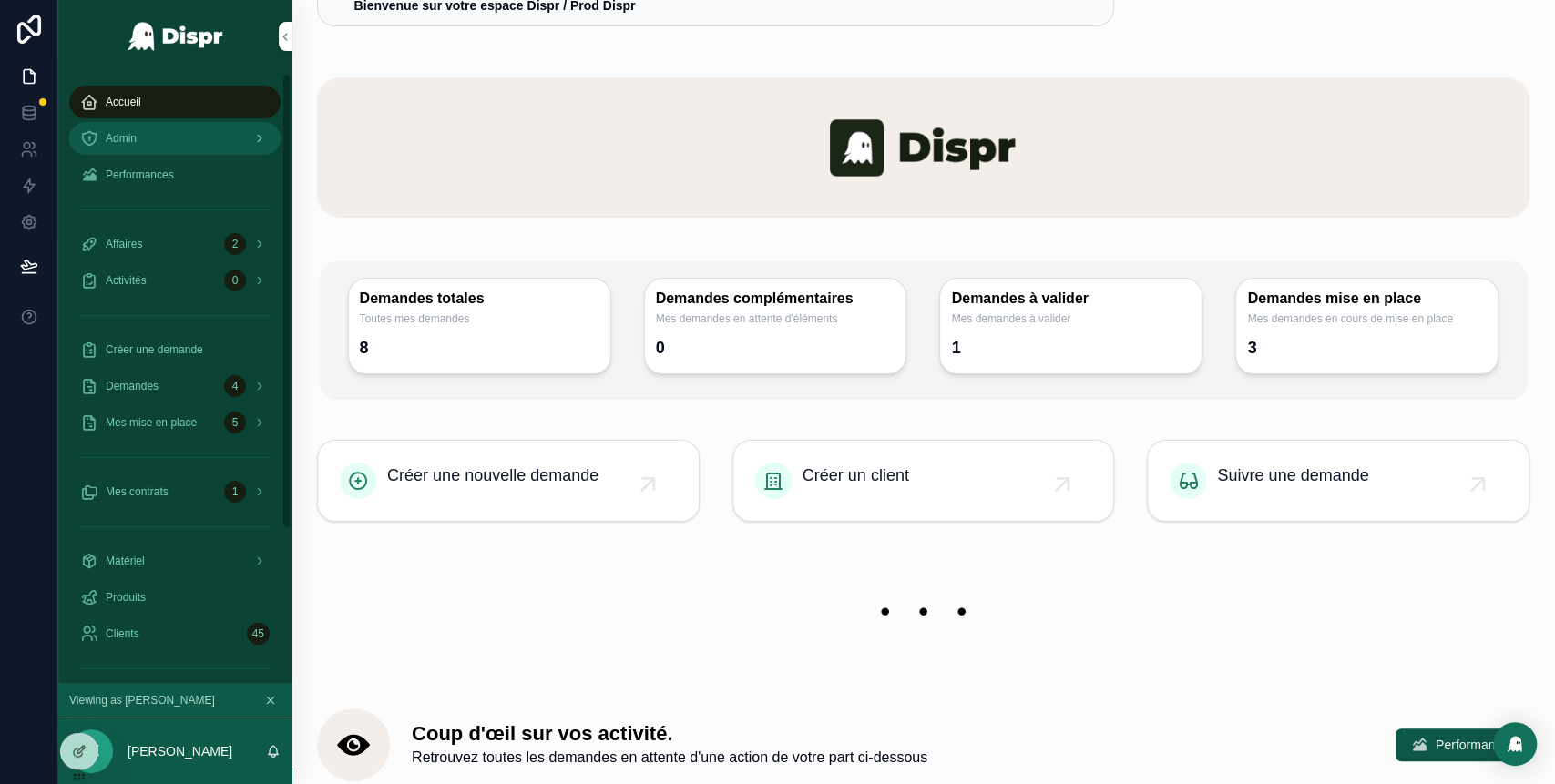
click at [227, 136] on div "Admin" at bounding box center [175, 138] width 189 height 29
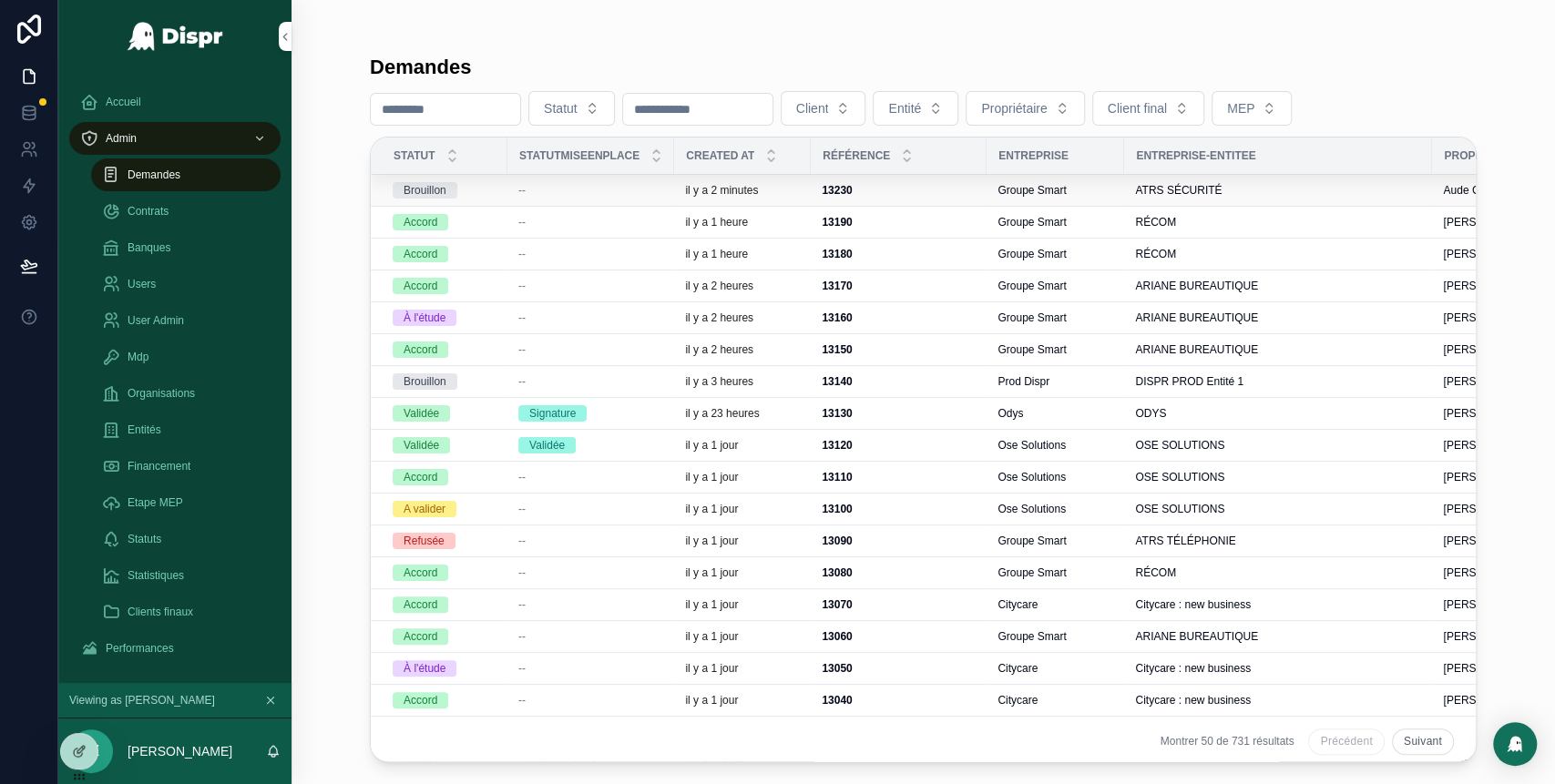
click at [663, 189] on div "--" at bounding box center [590, 190] width 145 height 15
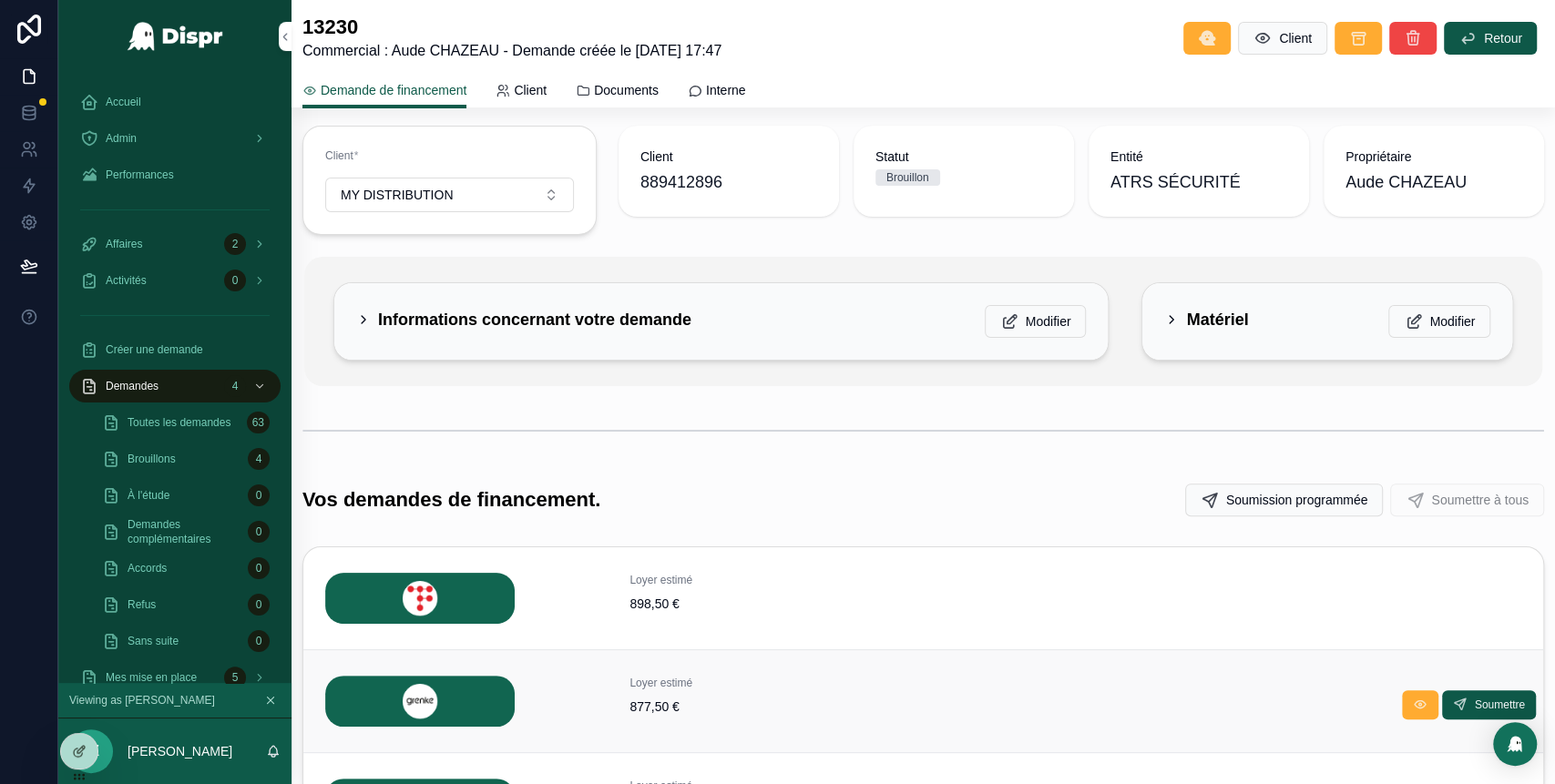
scroll to position [54, 0]
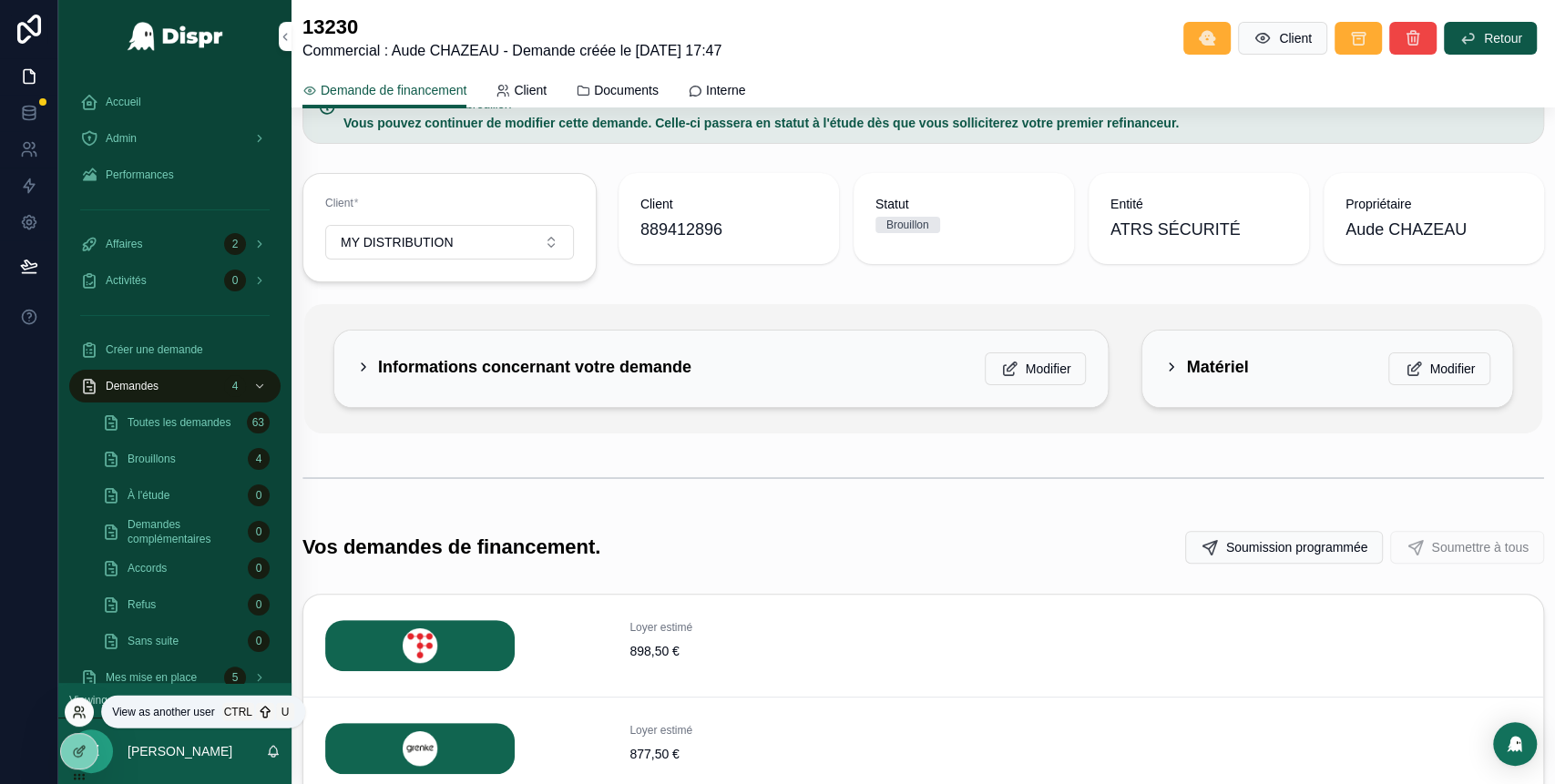
click at [81, 716] on icon at bounding box center [78, 716] width 7 height 4
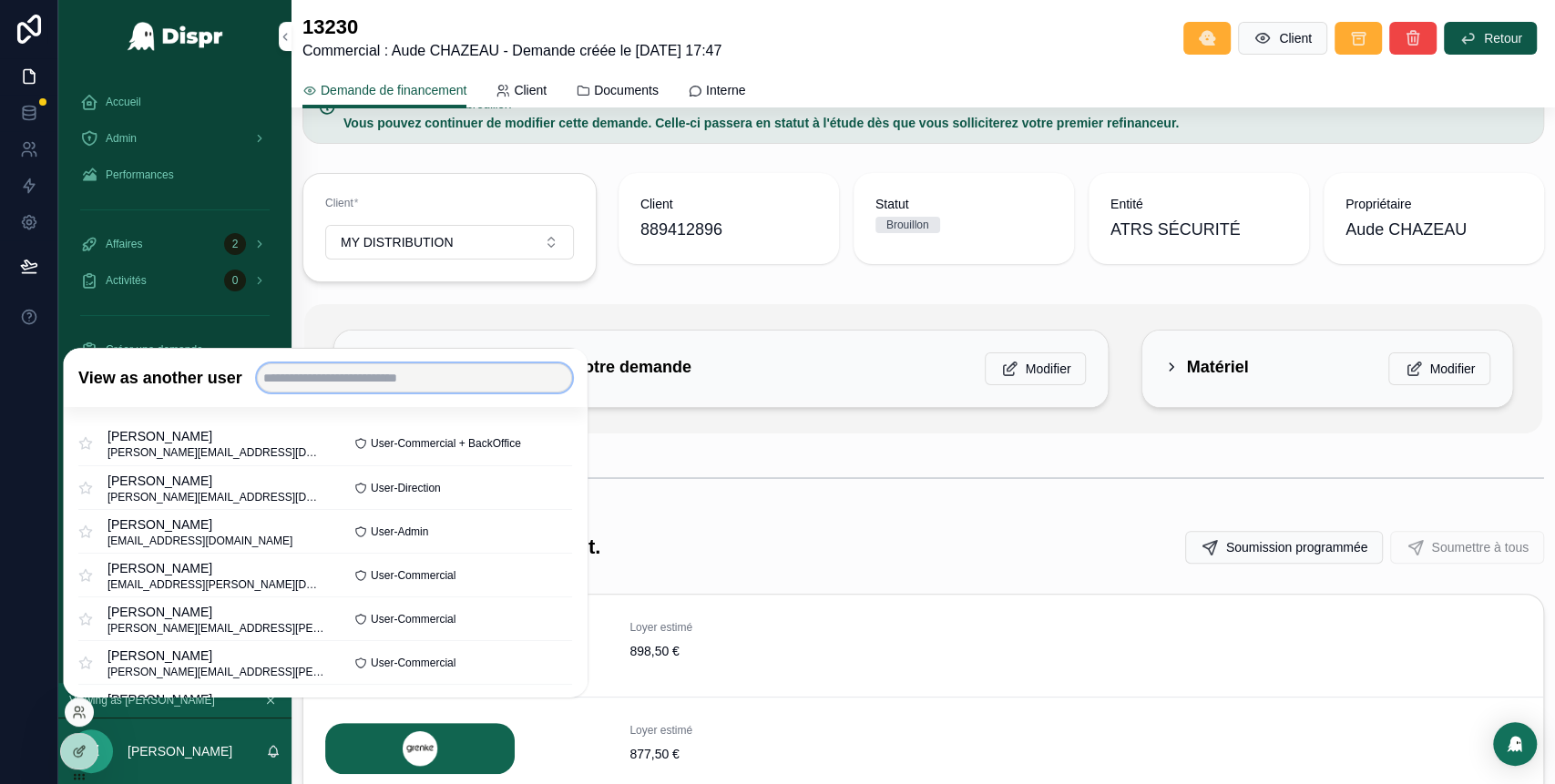
click at [362, 381] on input "text" at bounding box center [414, 377] width 315 height 29
type input "******"
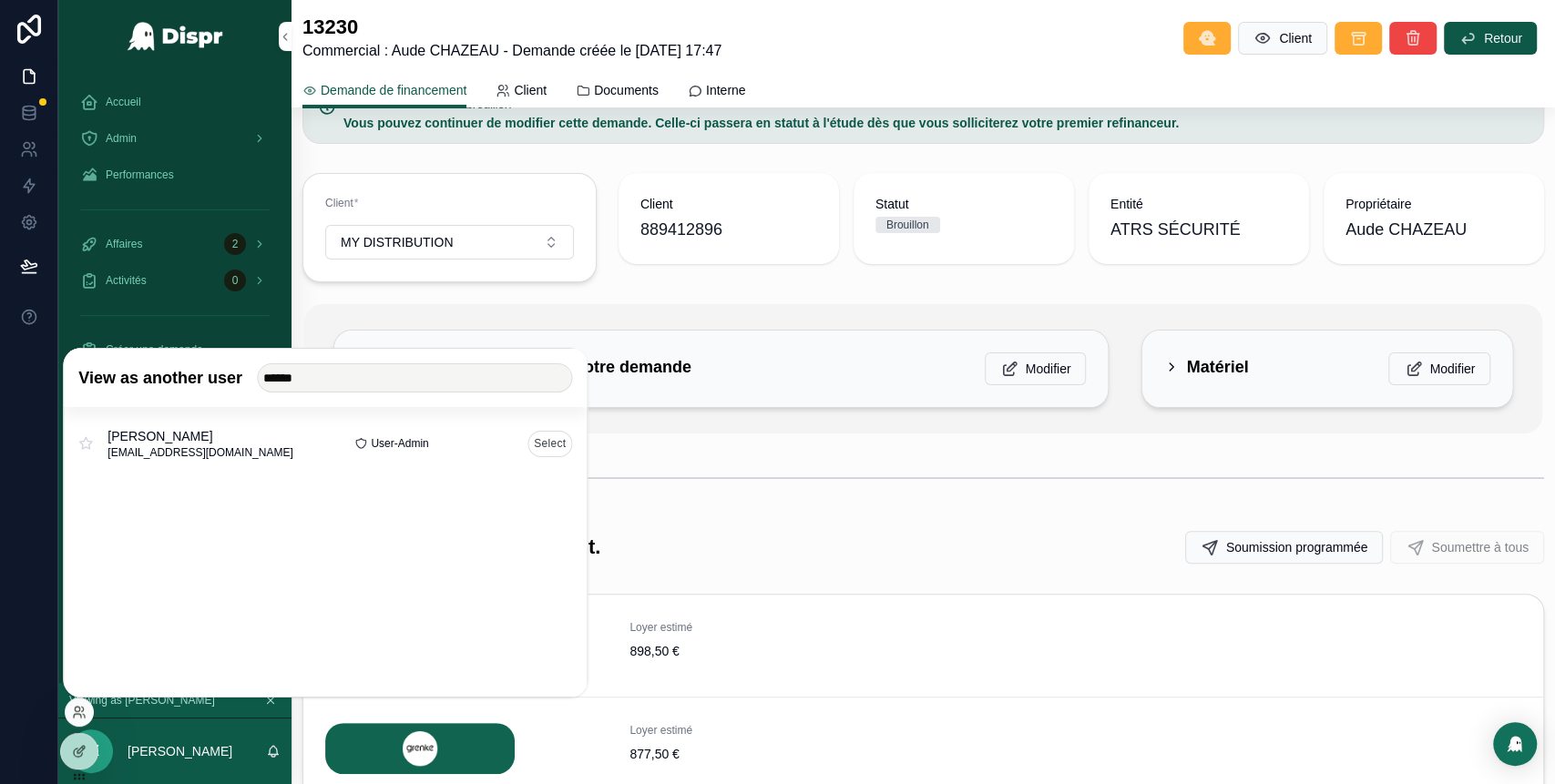
click at [541, 445] on button "Select" at bounding box center [550, 443] width 45 height 26
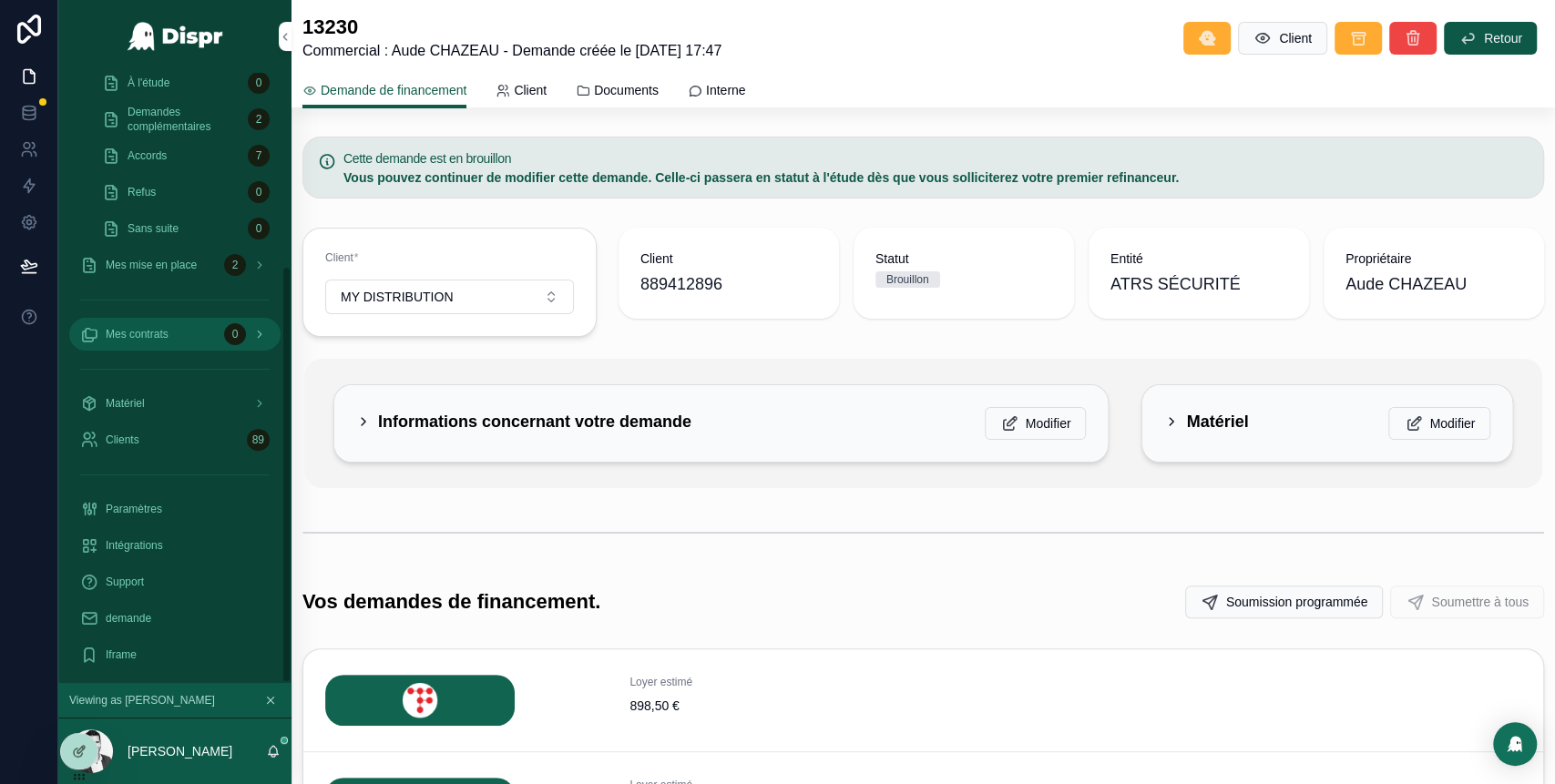
scroll to position [282, 0]
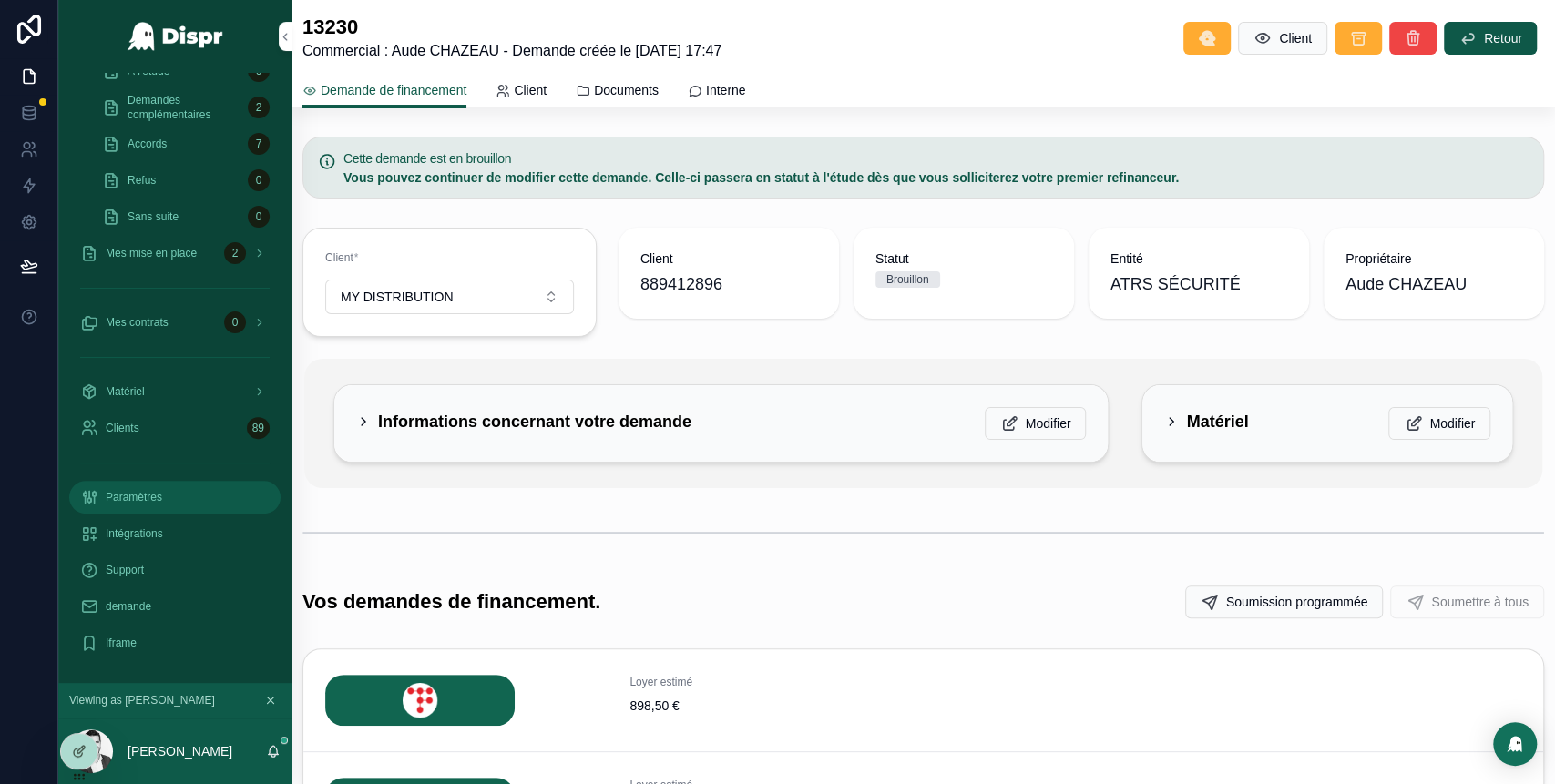
click at [151, 510] on link "Paramètres" at bounding box center [175, 496] width 212 height 33
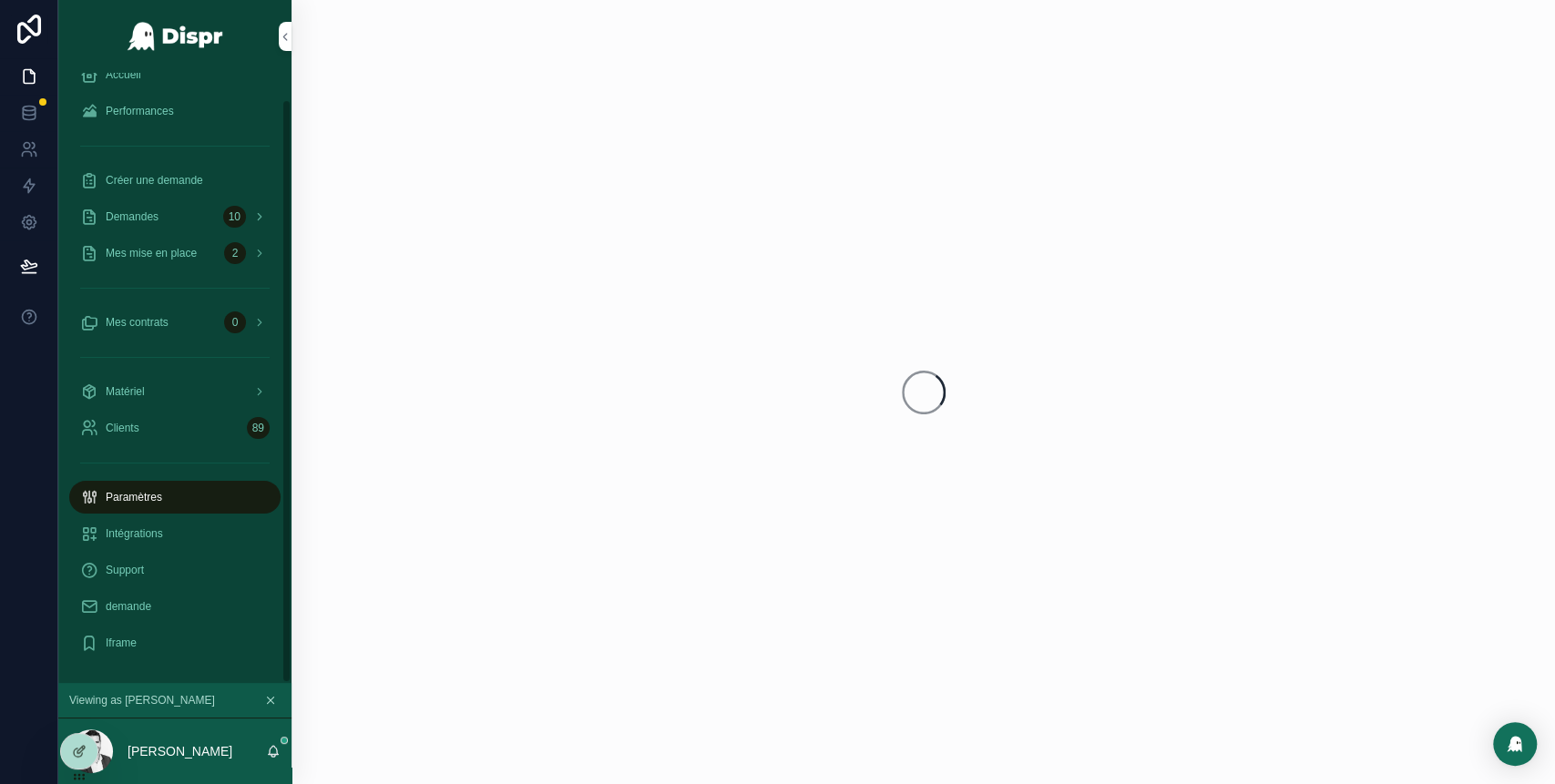
scroll to position [27, 0]
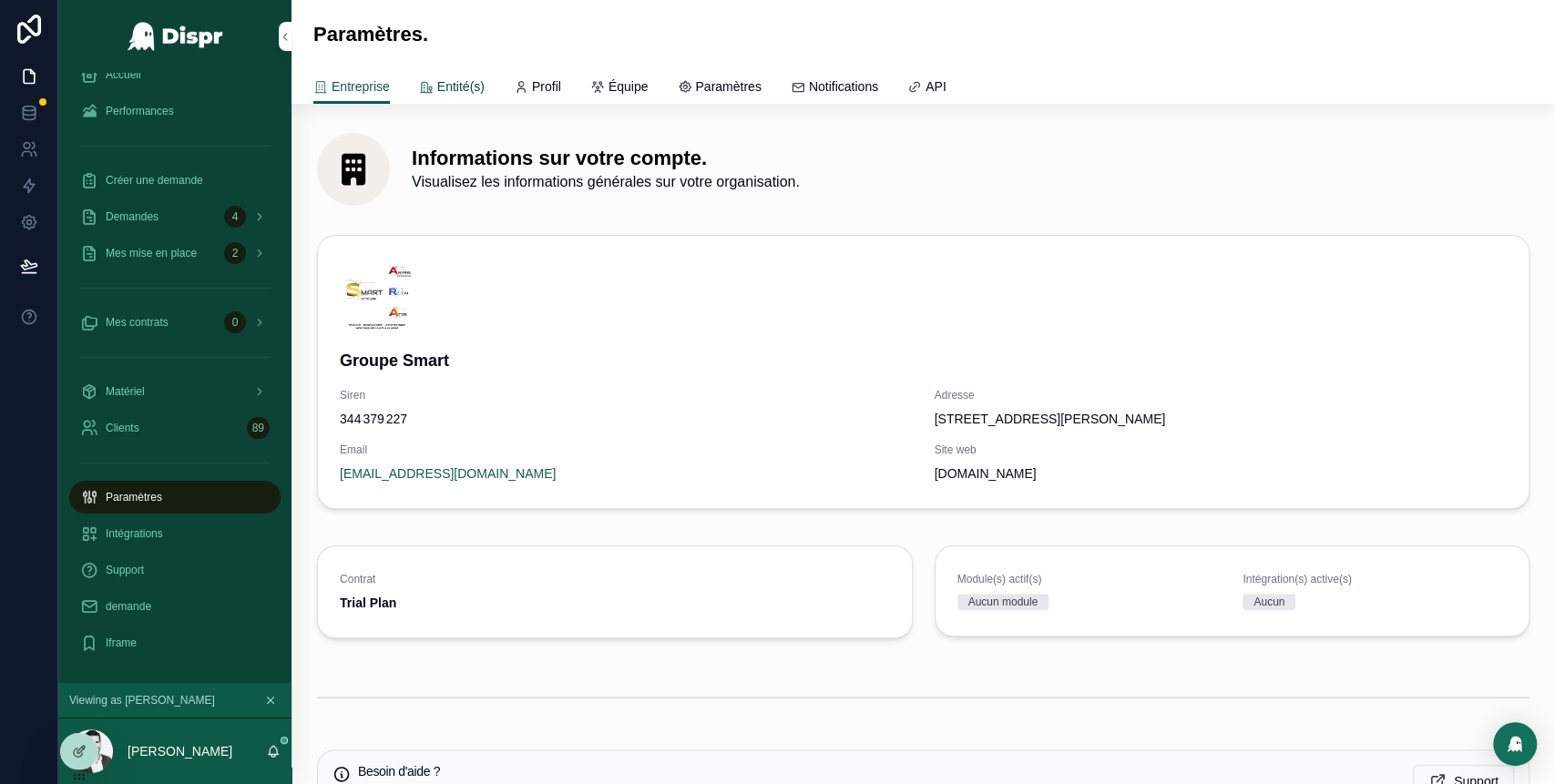
click at [469, 81] on span "Entité(s)" at bounding box center [461, 86] width 48 height 18
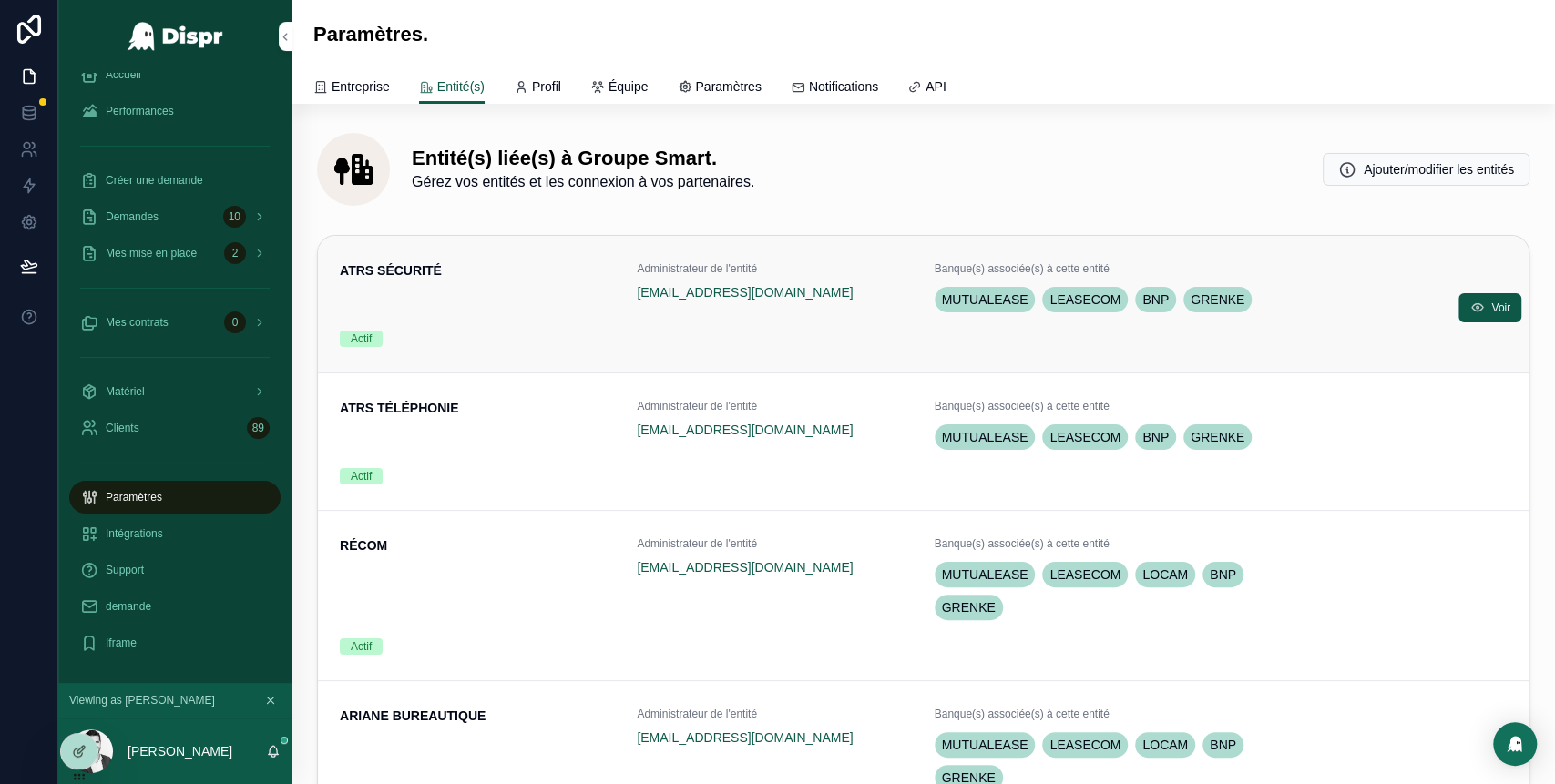
click at [466, 301] on div "ATRS SÉCURITÉ" at bounding box center [478, 288] width 275 height 54
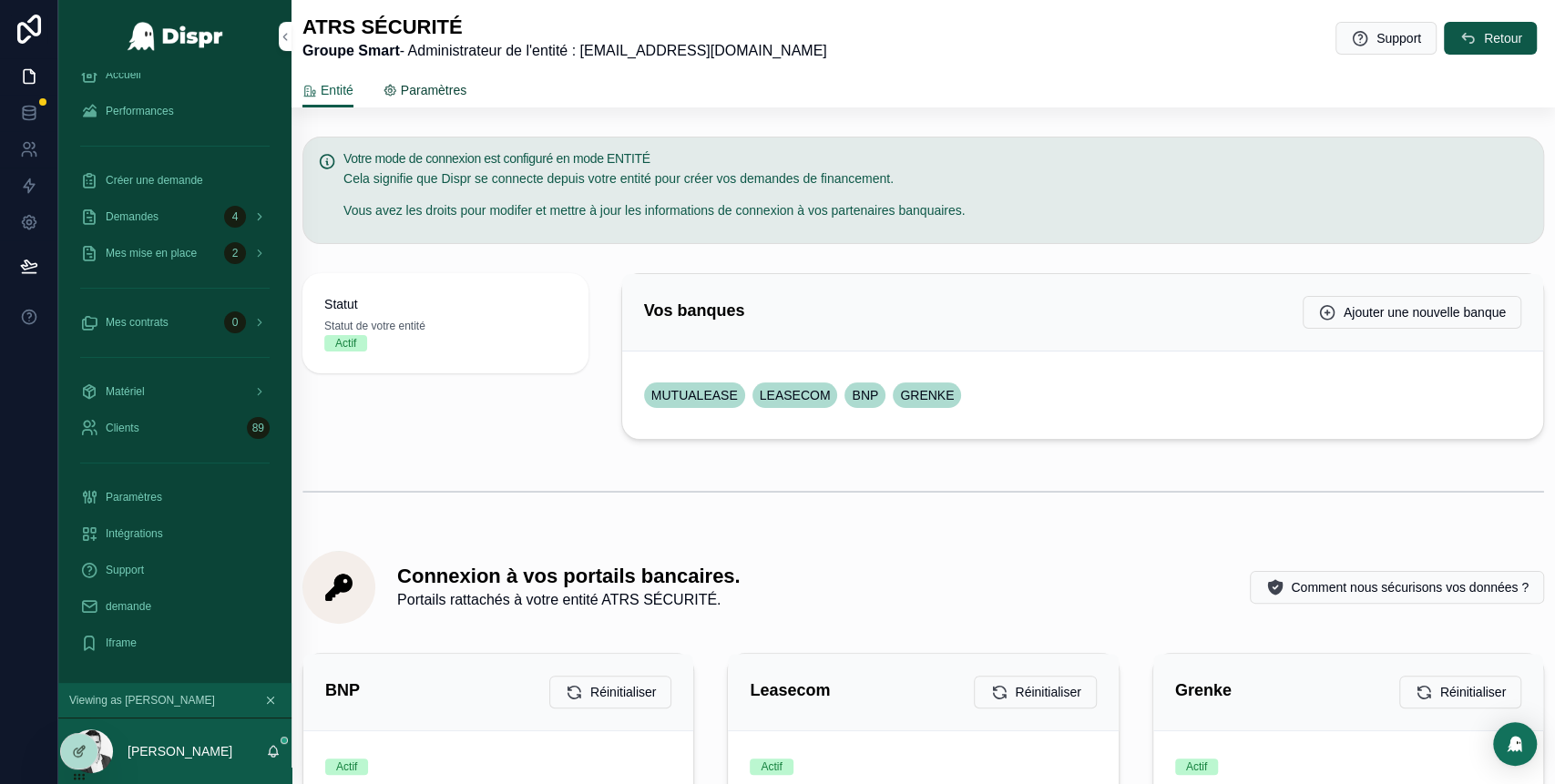
click at [435, 92] on span "Paramètres" at bounding box center [434, 90] width 66 height 18
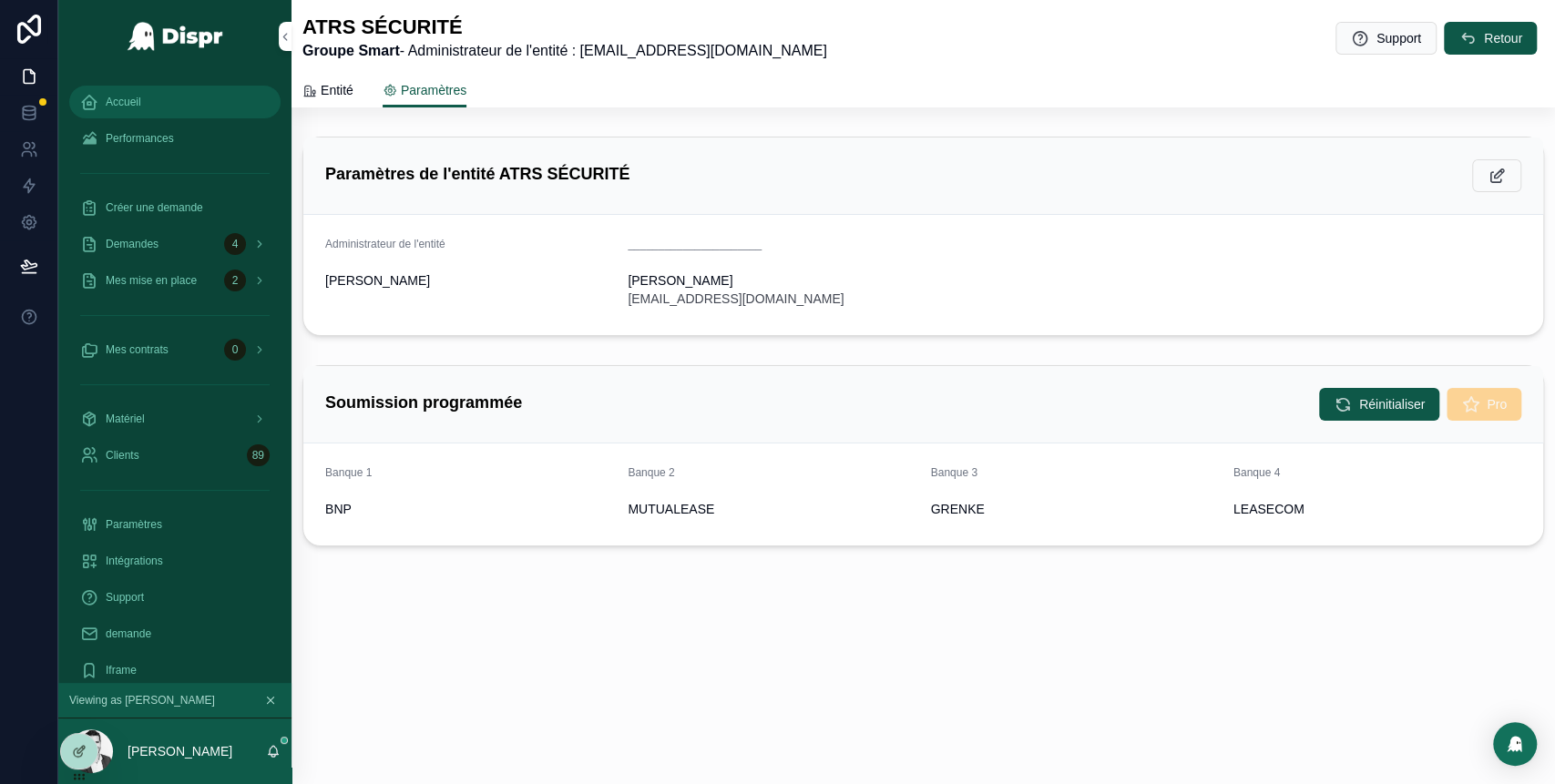
click at [137, 102] on span "Accueil" at bounding box center [124, 102] width 36 height 15
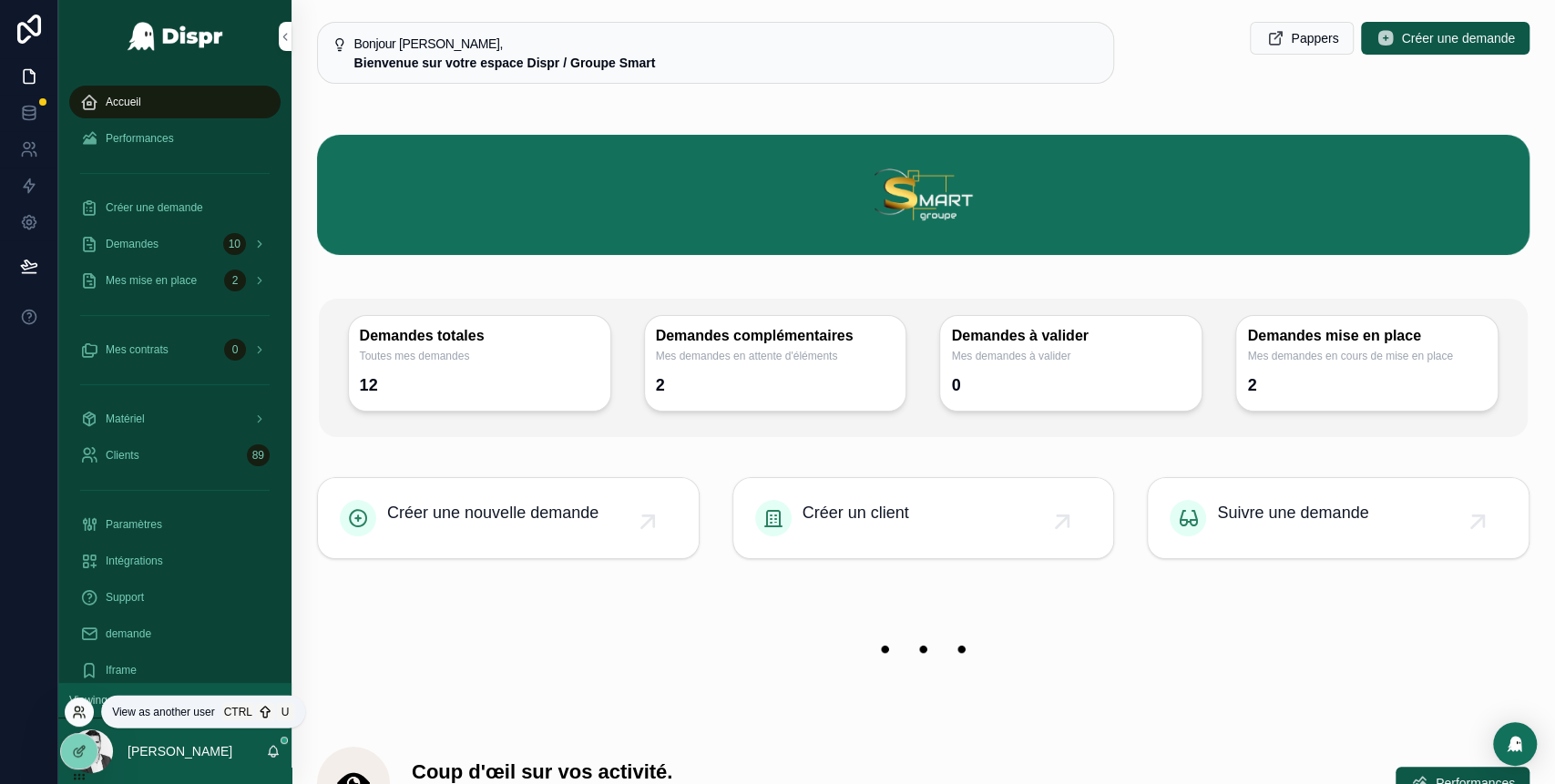
click at [80, 715] on icon at bounding box center [80, 713] width 15 height 15
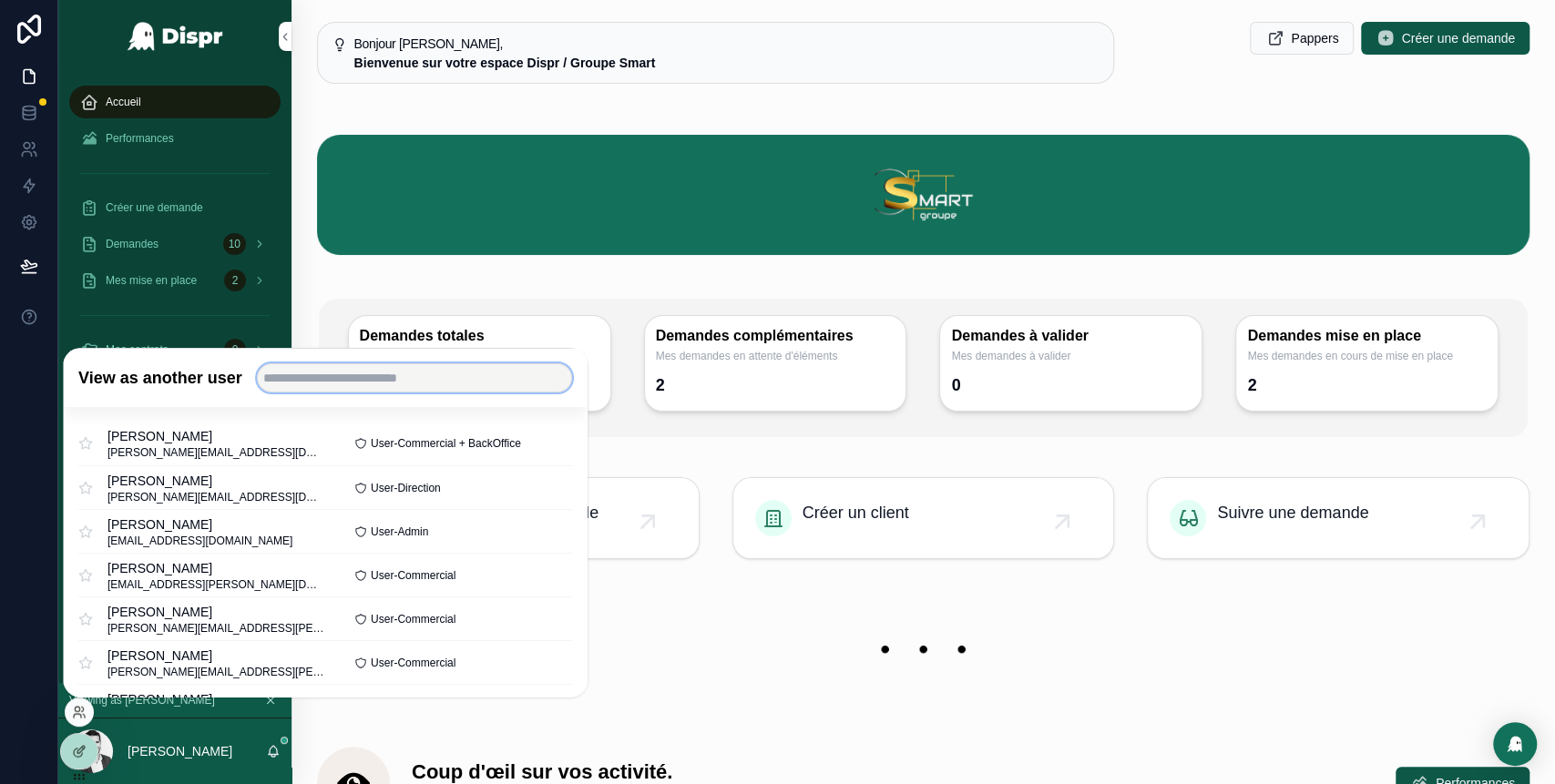
click at [353, 387] on input "text" at bounding box center [414, 377] width 315 height 29
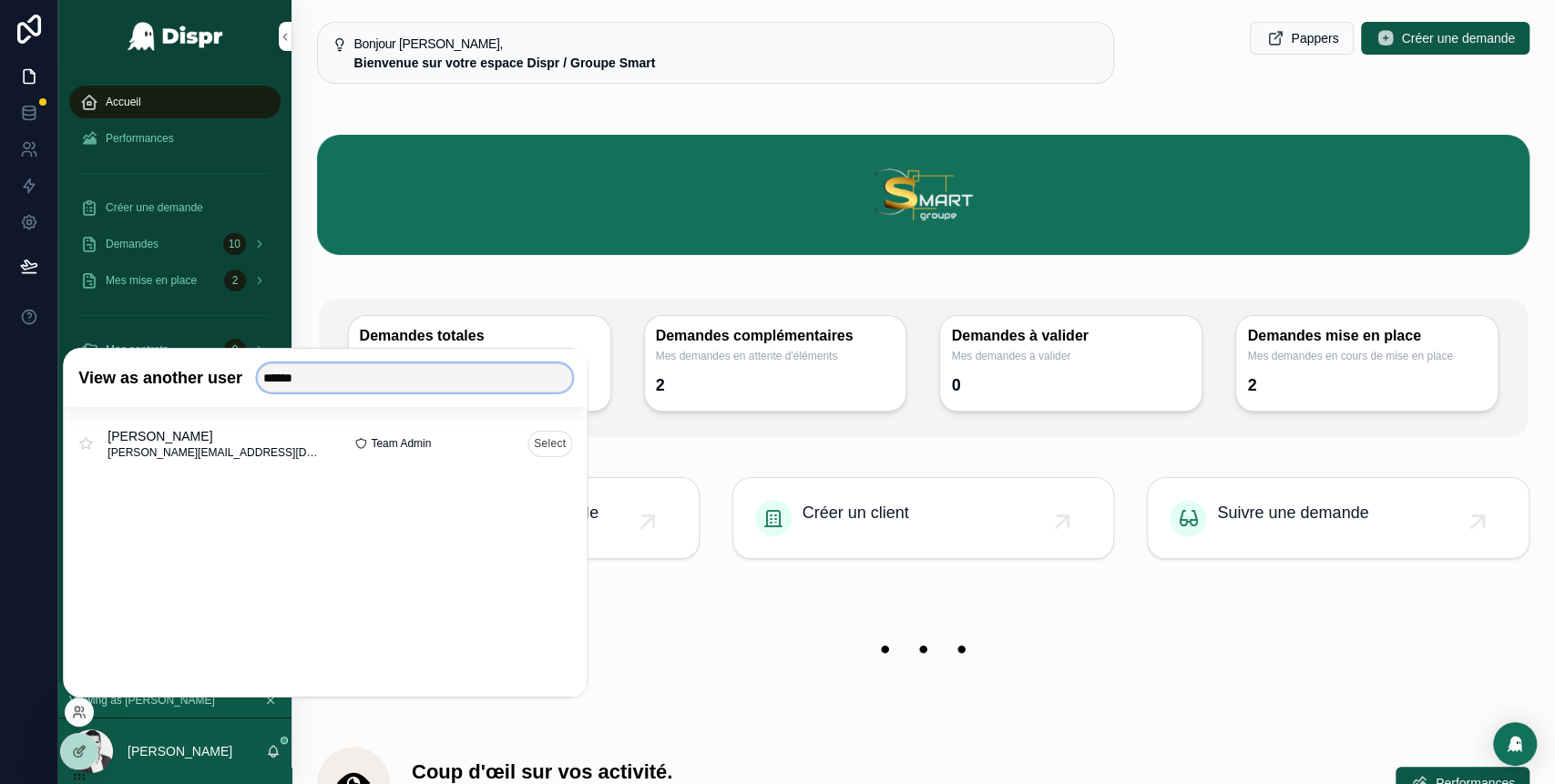
type input "******"
click at [548, 443] on button "Select" at bounding box center [550, 443] width 45 height 26
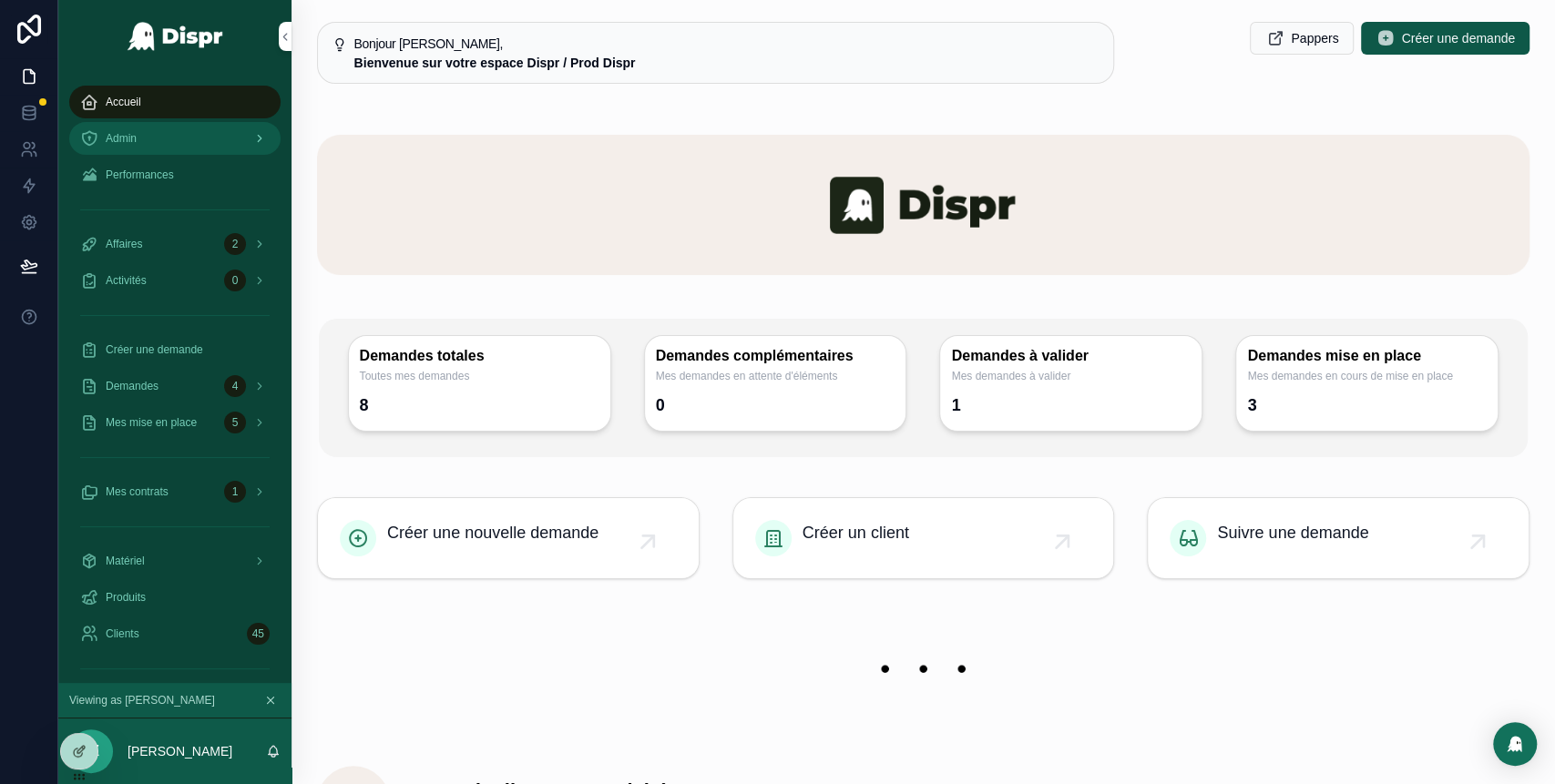
click at [154, 148] on div "Admin" at bounding box center [175, 138] width 189 height 29
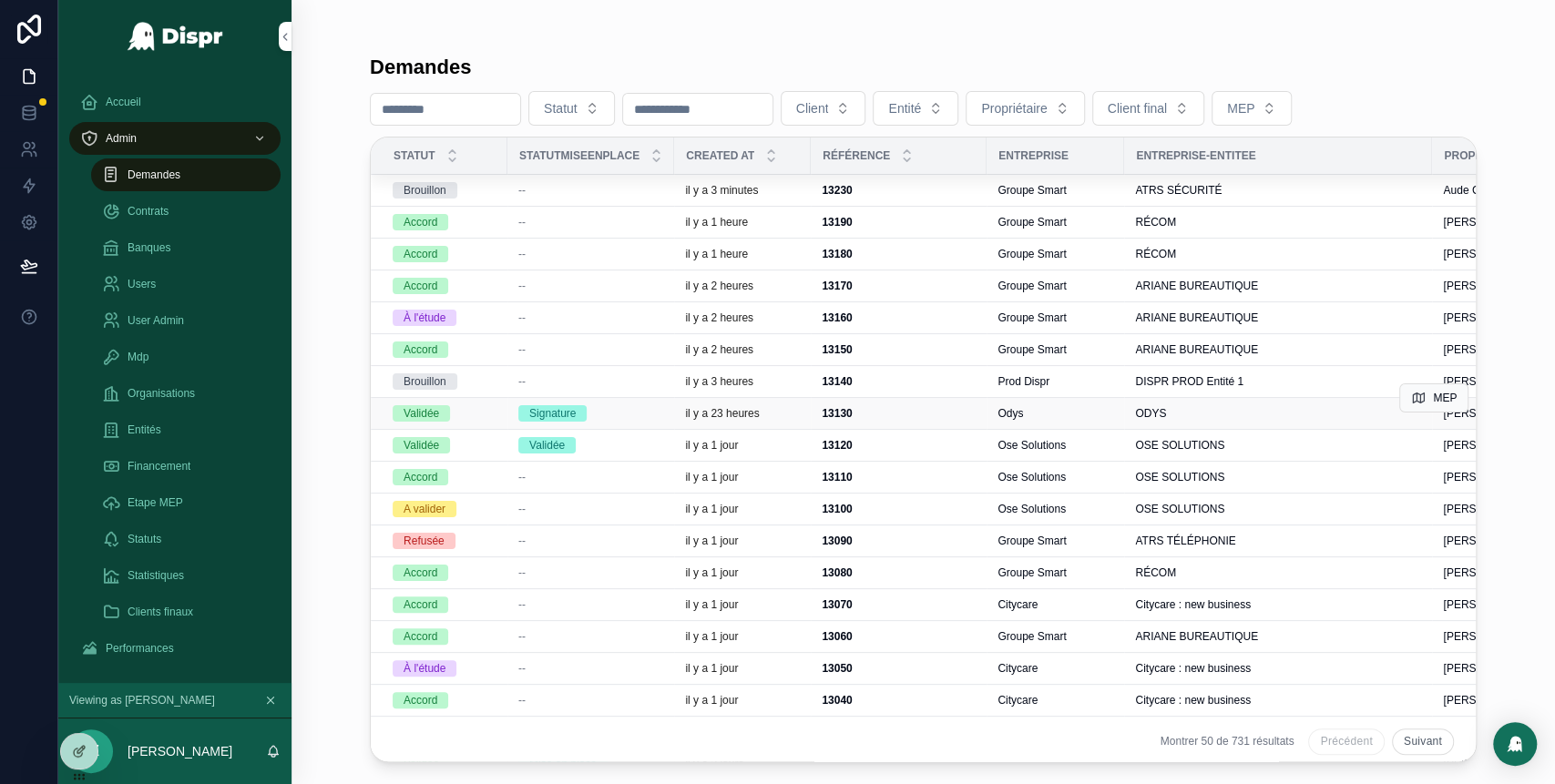
click at [641, 417] on div "Signature" at bounding box center [590, 414] width 145 height 17
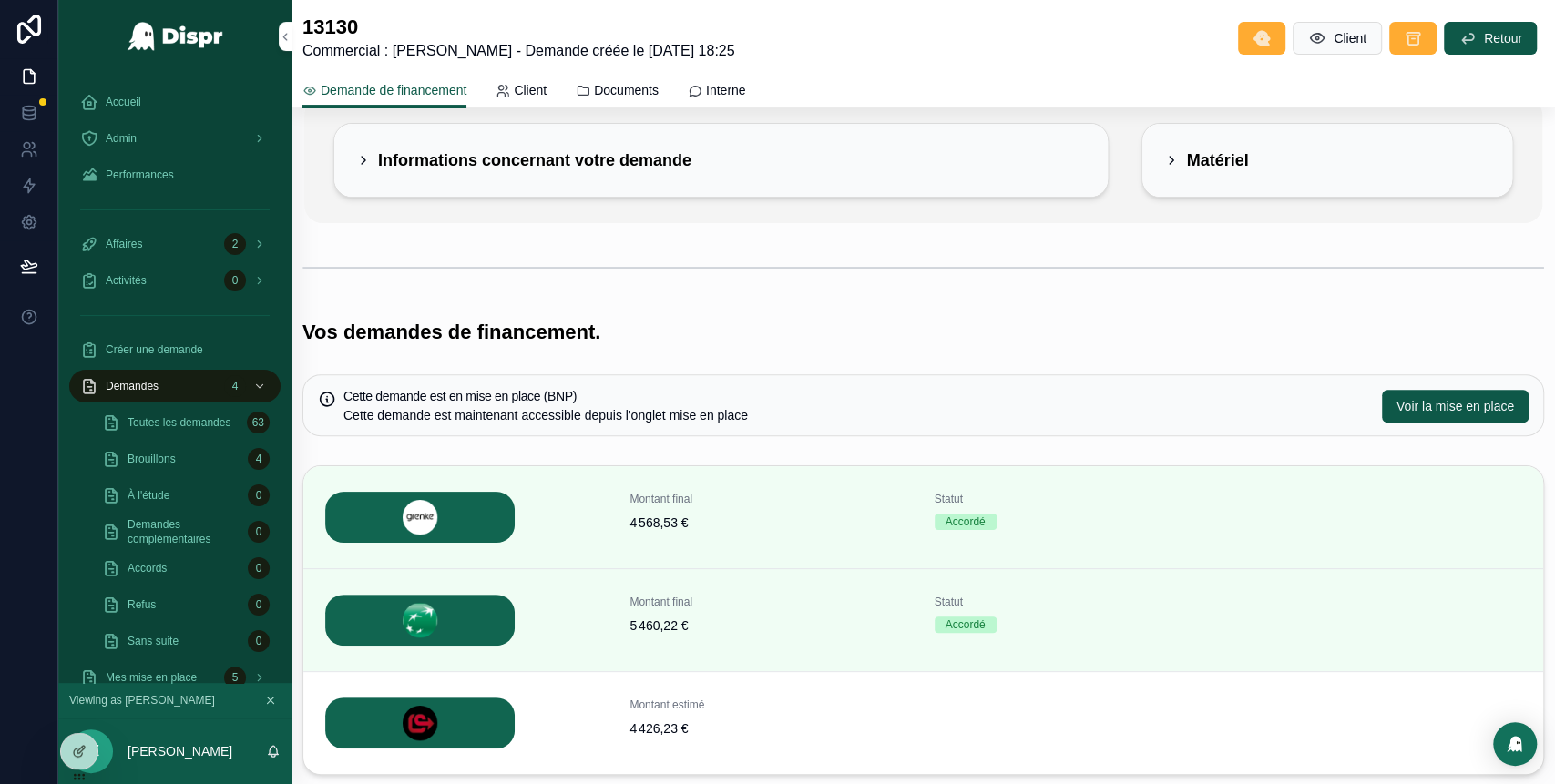
scroll to position [239, 0]
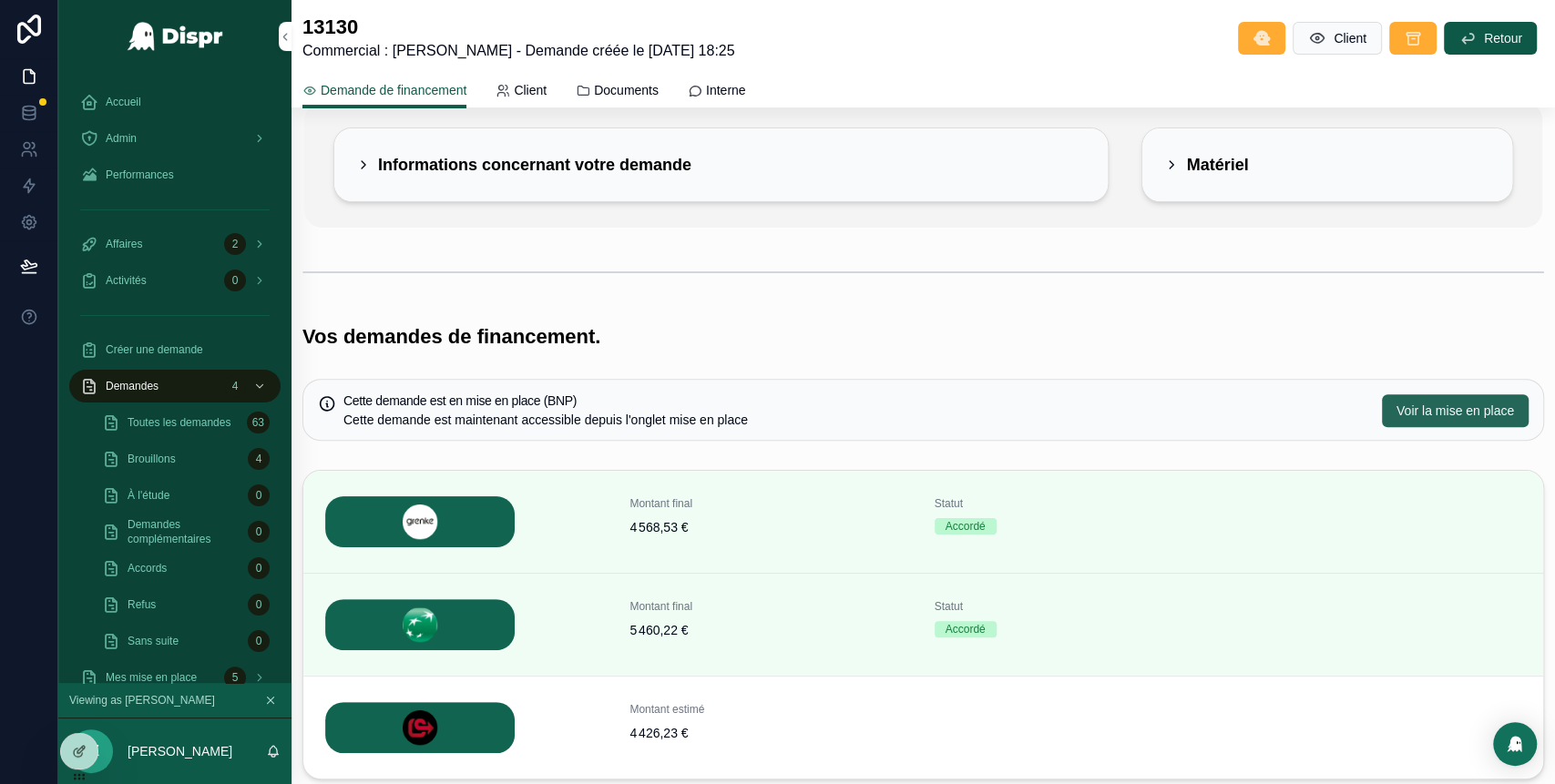
click at [1396, 410] on span "Voir la mise en place" at bounding box center [1454, 410] width 117 height 18
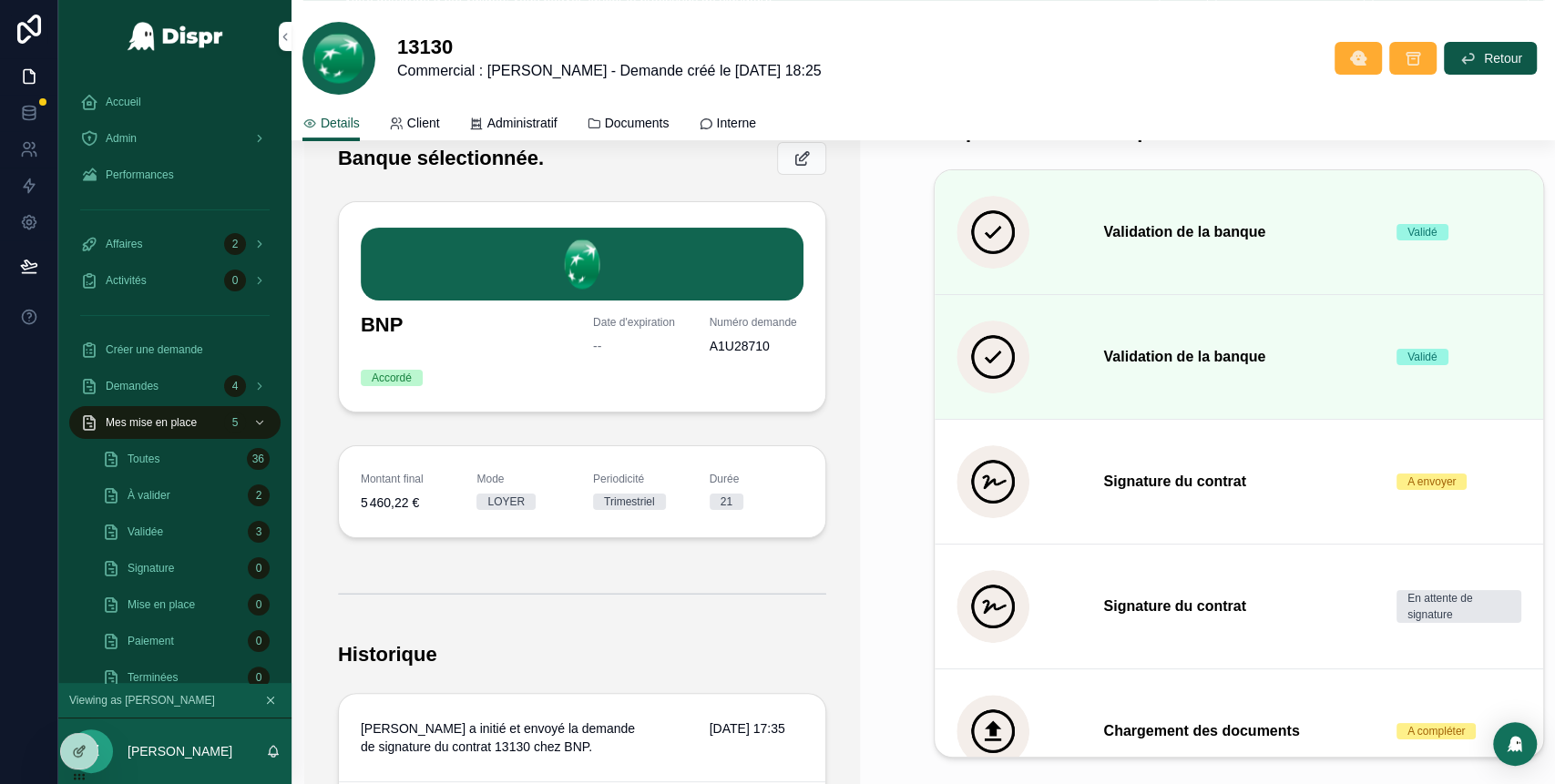
scroll to position [446, 0]
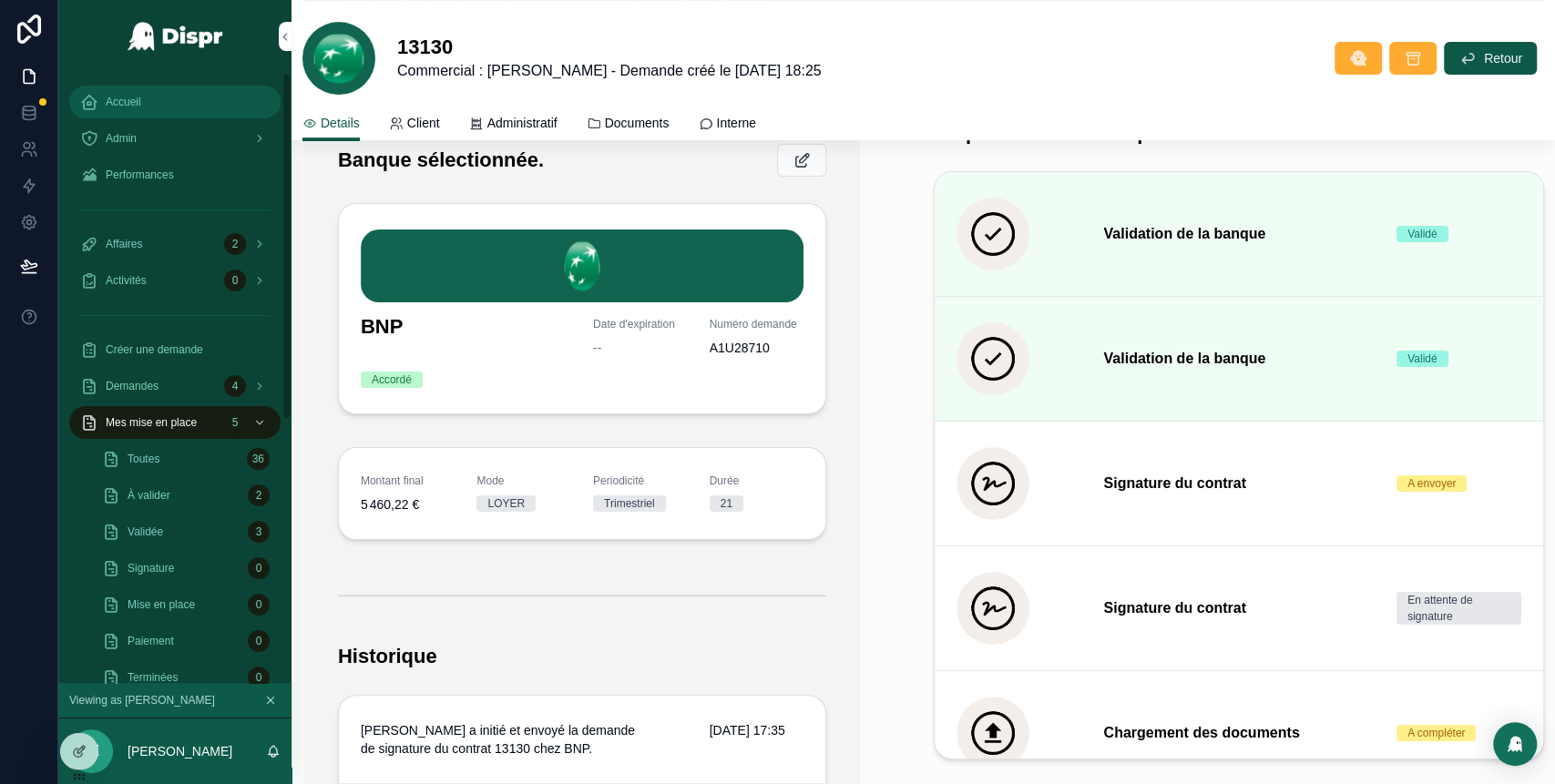
click at [128, 111] on div "Accueil" at bounding box center [175, 101] width 189 height 29
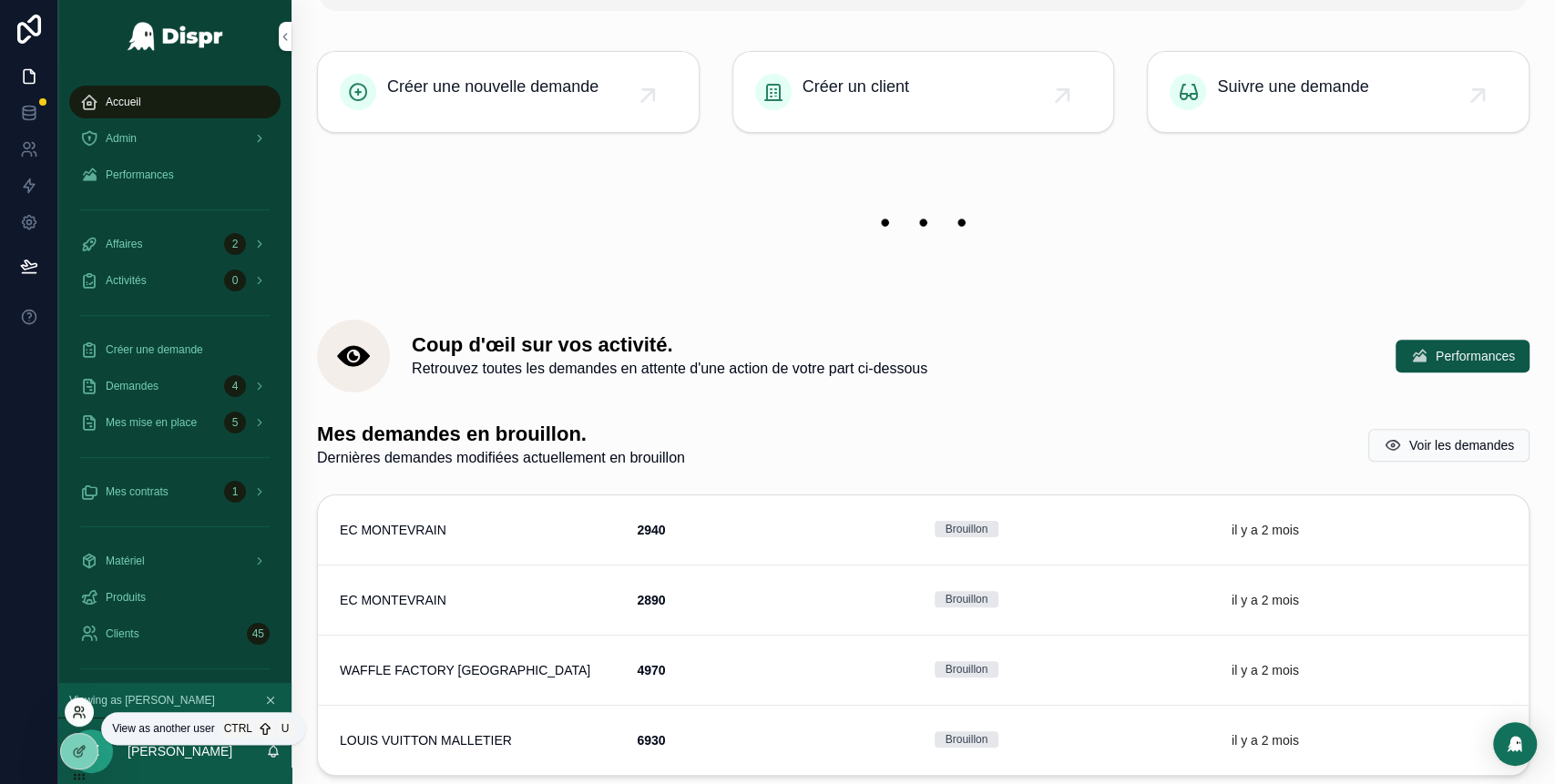
click at [80, 709] on icon at bounding box center [77, 708] width 5 height 5
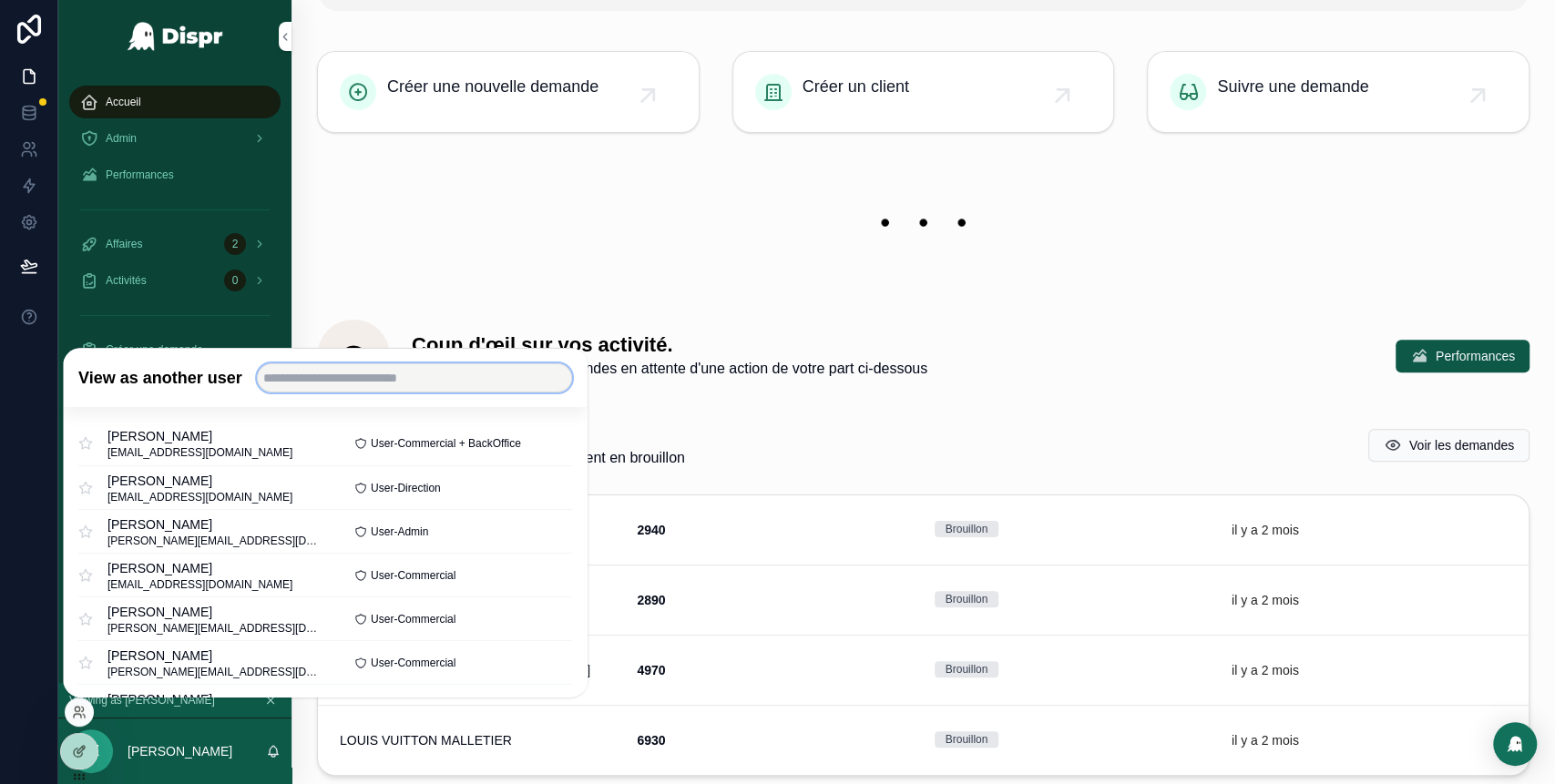
click at [363, 386] on input "text" at bounding box center [414, 377] width 315 height 29
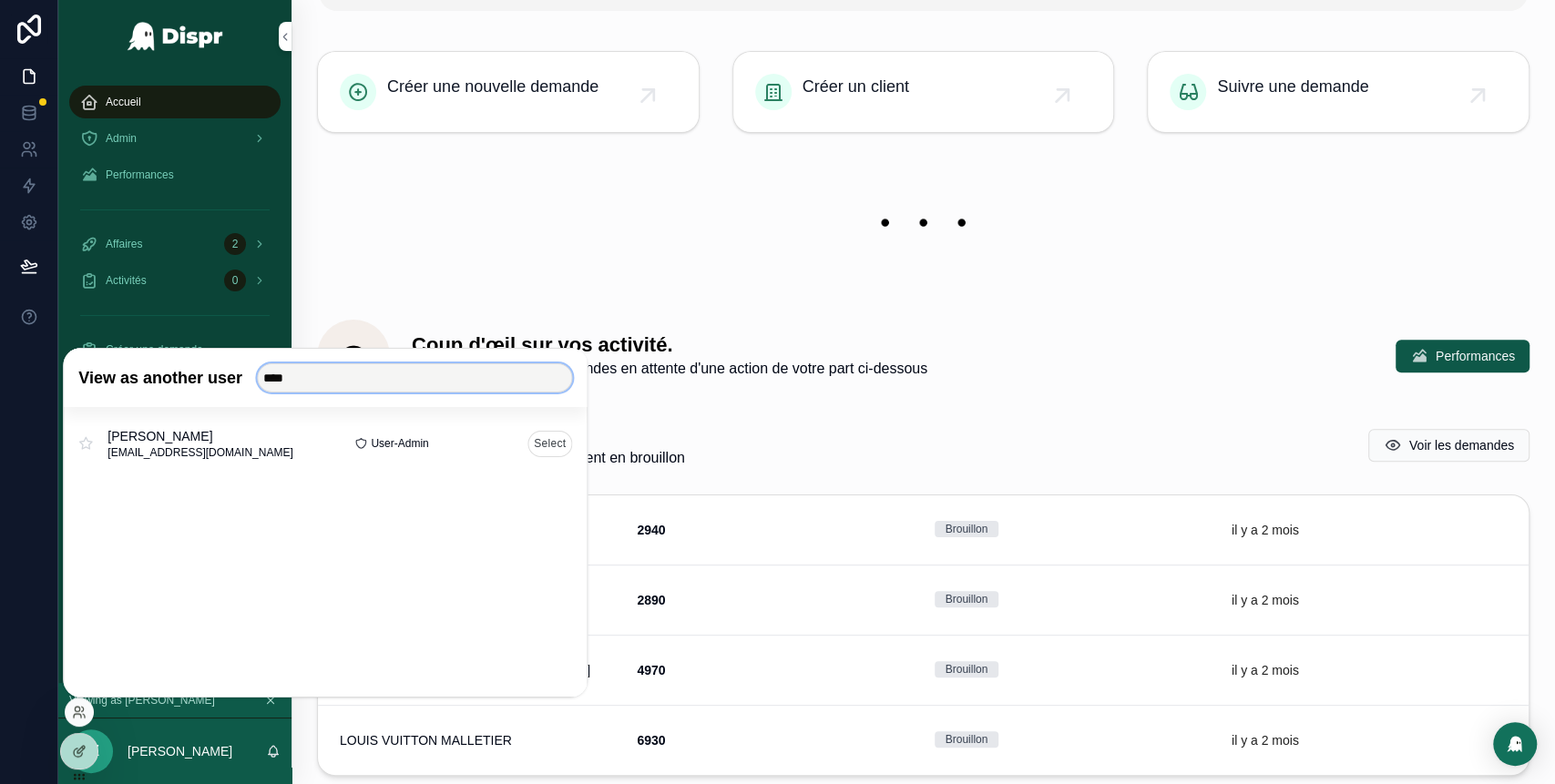
type input "****"
click at [554, 441] on button "Select" at bounding box center [550, 443] width 45 height 26
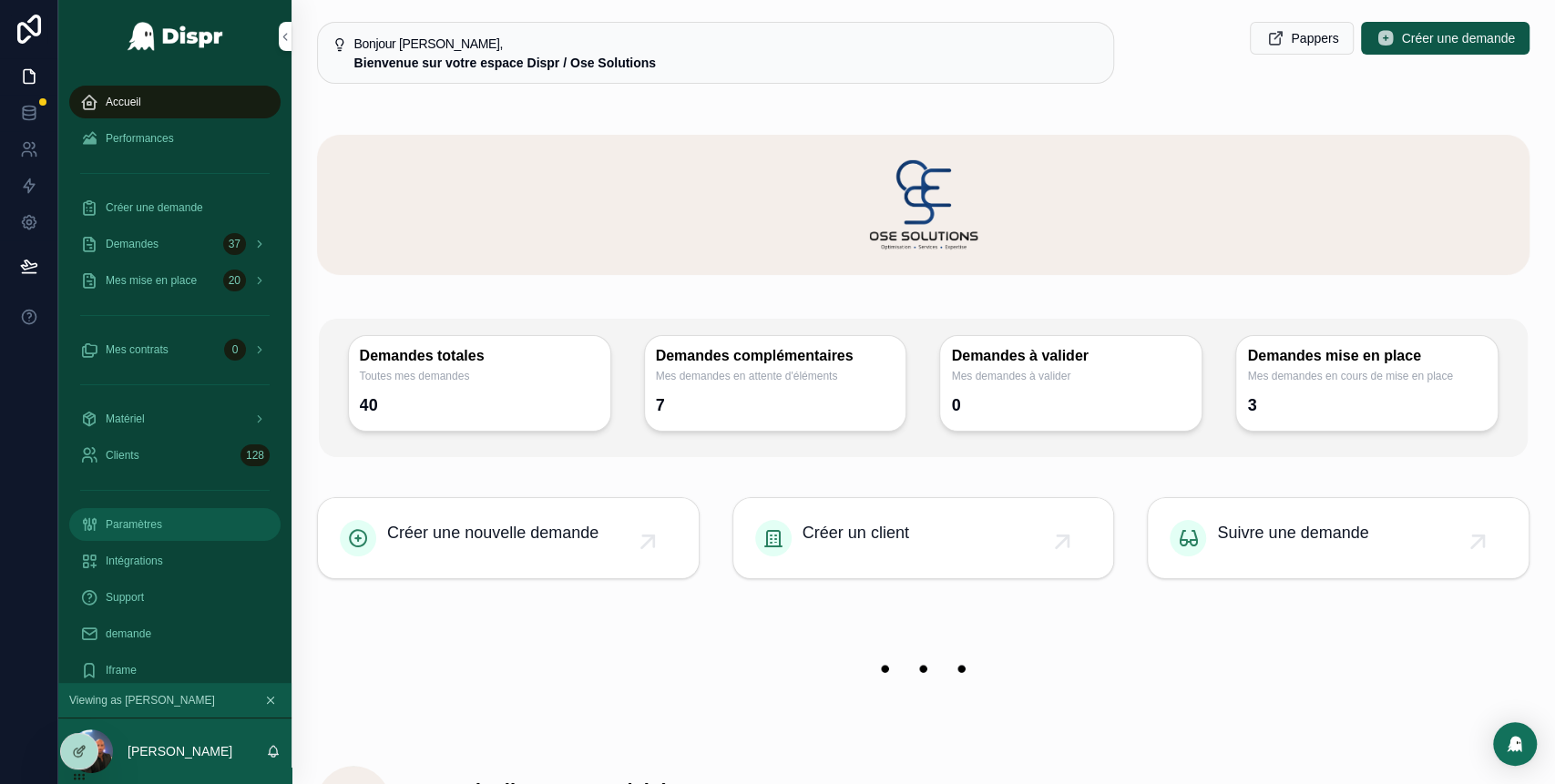
click at [179, 519] on div "Paramètres" at bounding box center [175, 524] width 189 height 29
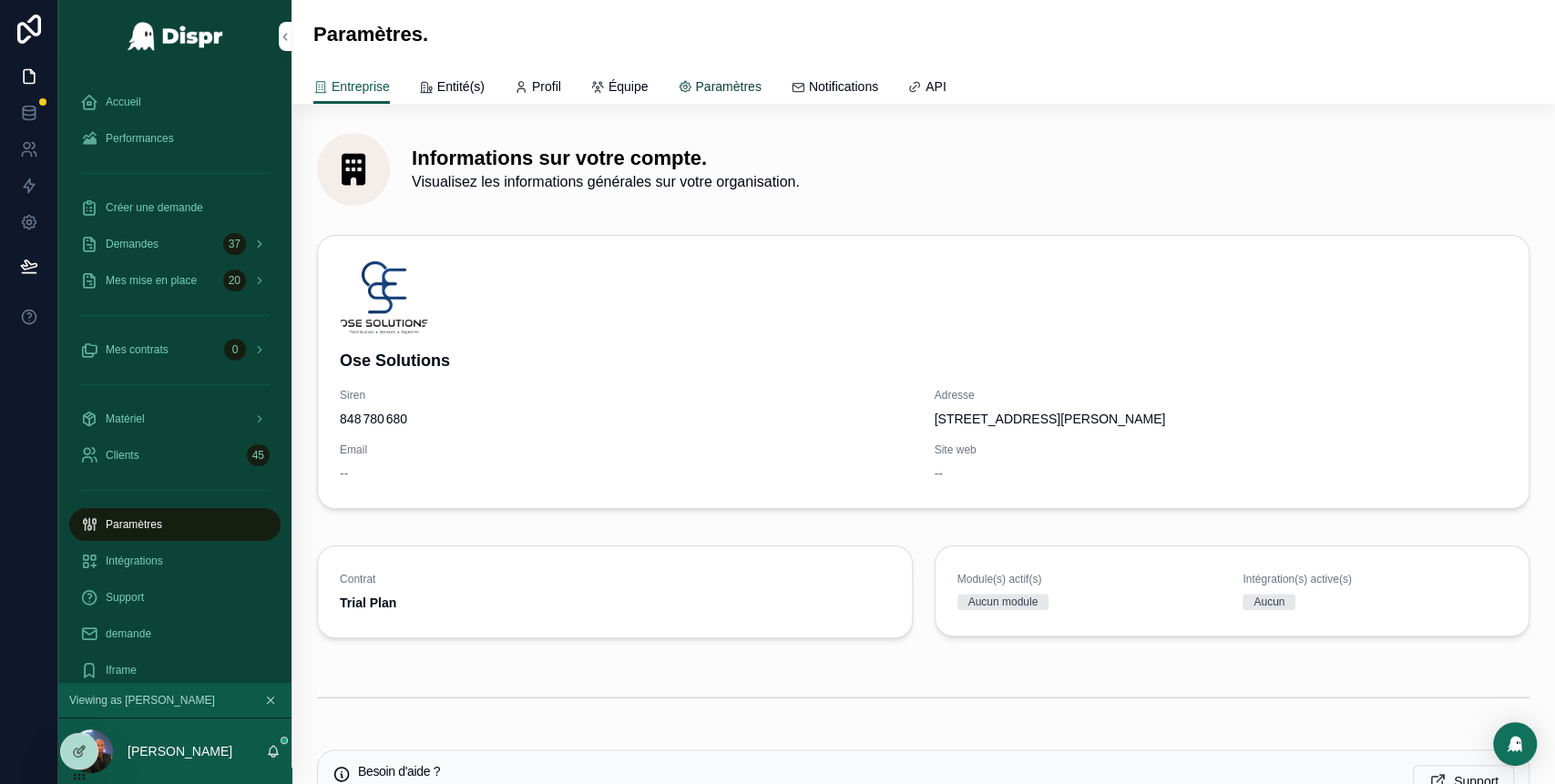
click at [754, 93] on span "Paramètres" at bounding box center [728, 86] width 66 height 18
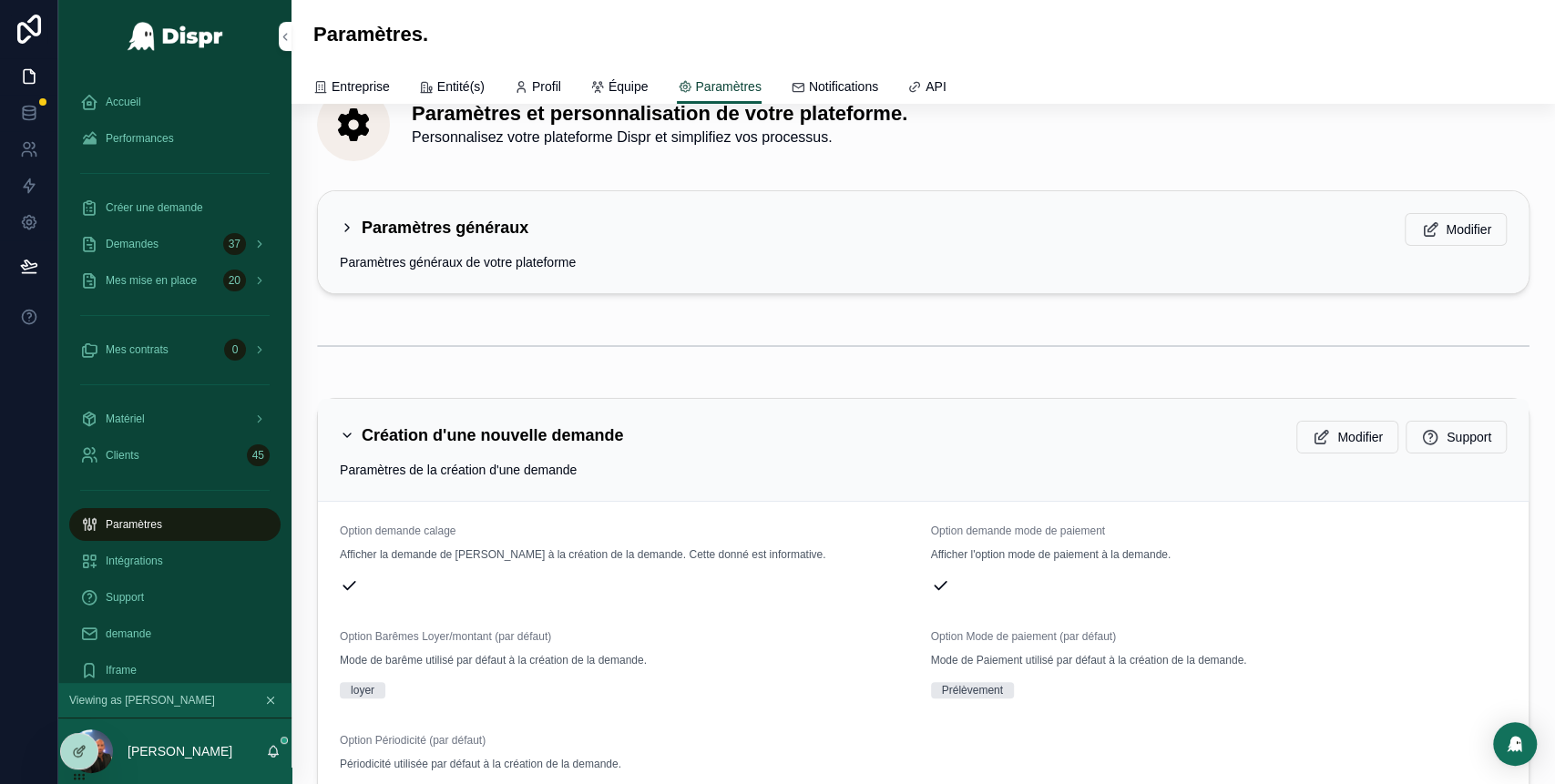
scroll to position [37, 0]
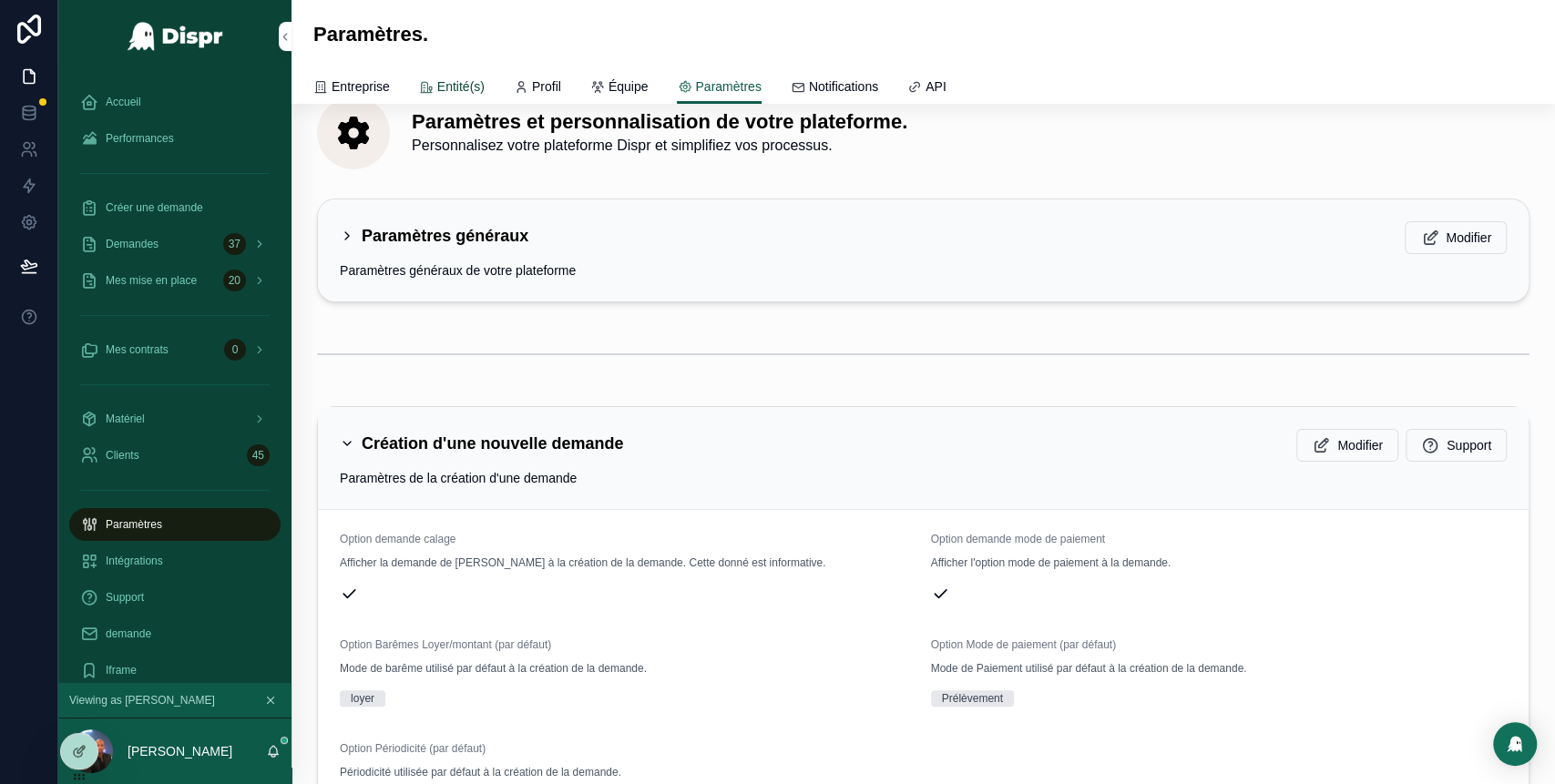
click at [466, 87] on span "Entité(s)" at bounding box center [461, 86] width 48 height 18
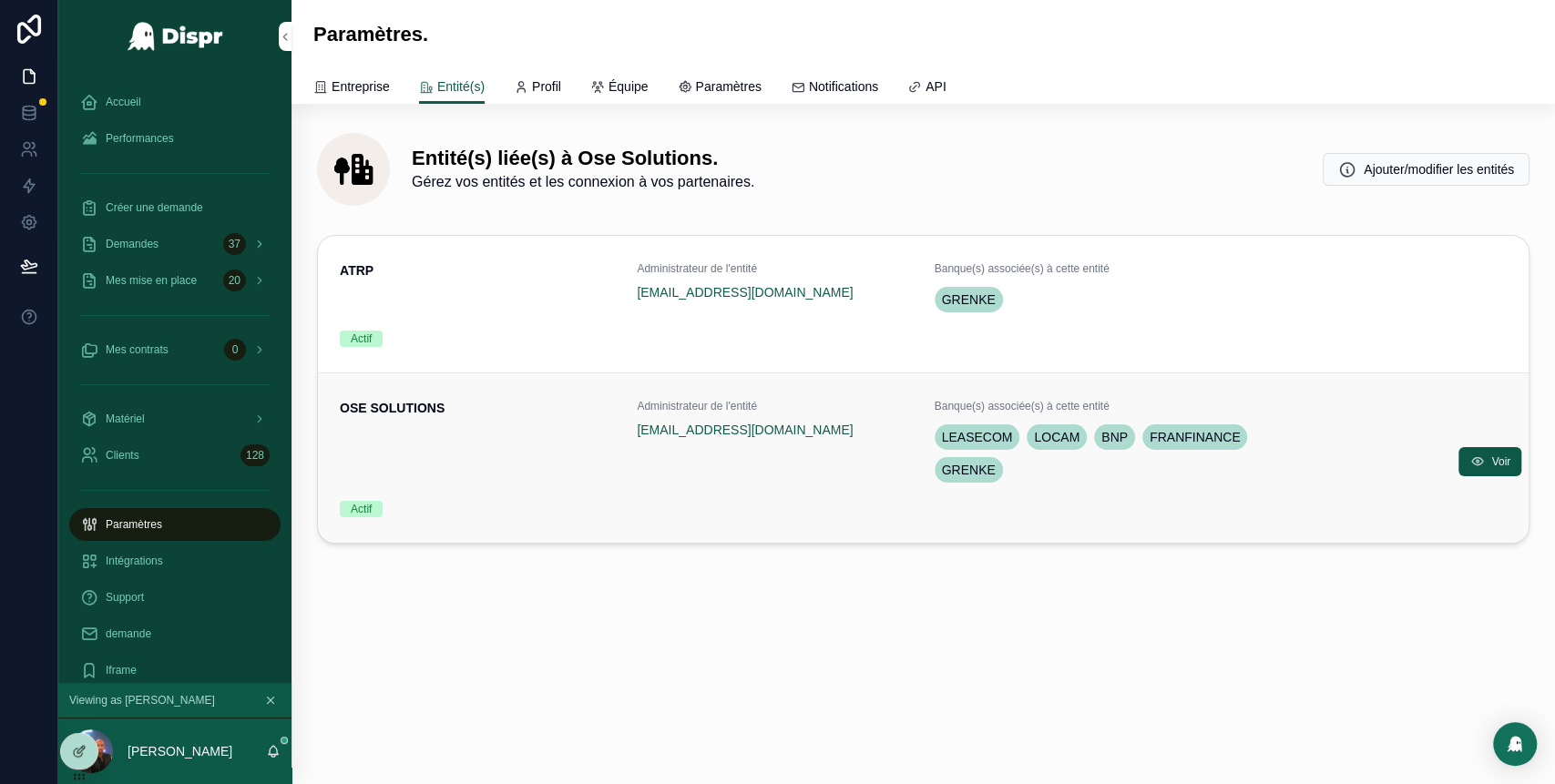
click at [1247, 493] on div "OSE SOLUTIONS Administrateur de l'entité [EMAIL_ADDRESS][DOMAIN_NAME] Banque(s)…" at bounding box center [923, 458] width 1166 height 118
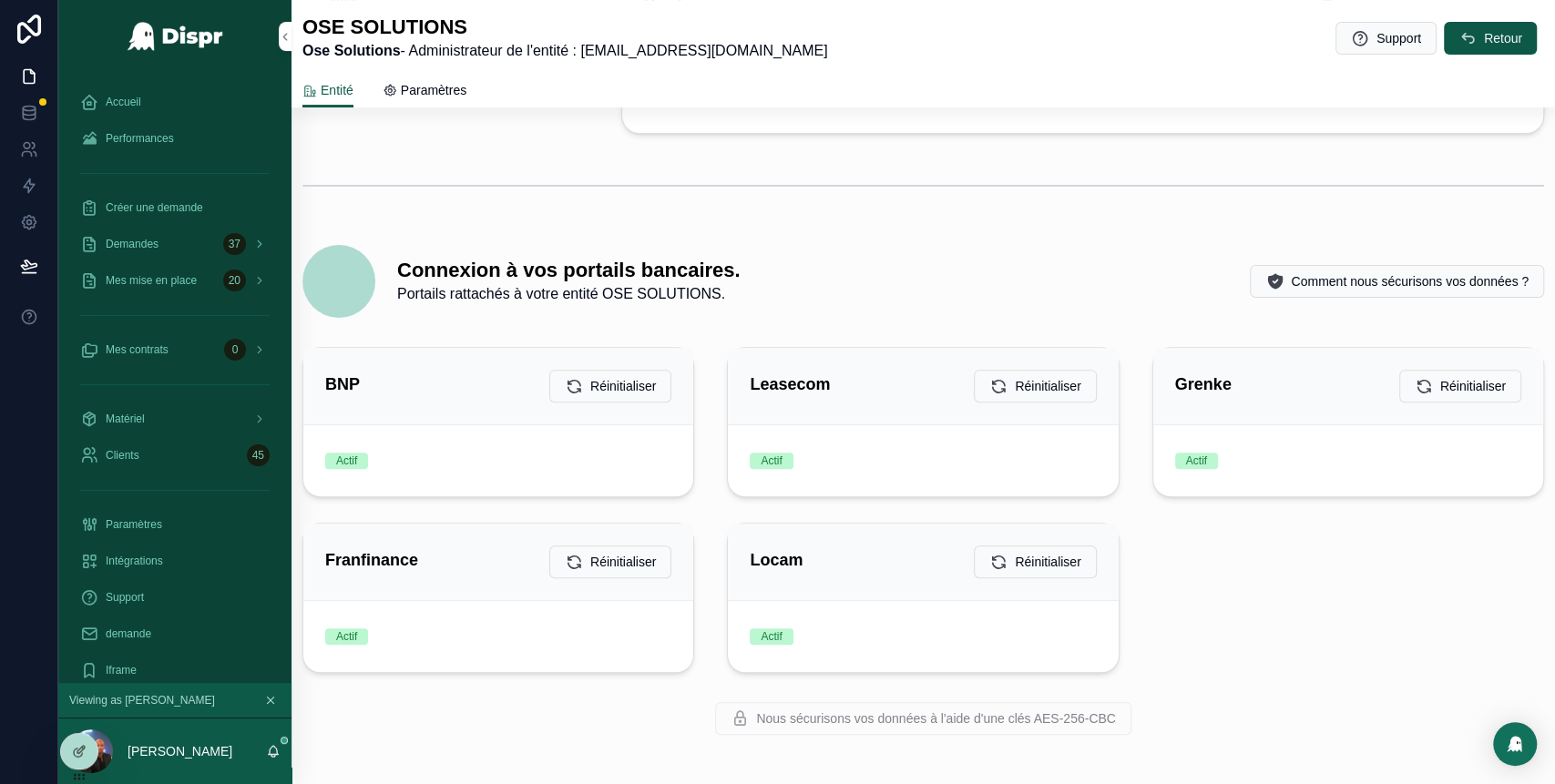
scroll to position [377, 0]
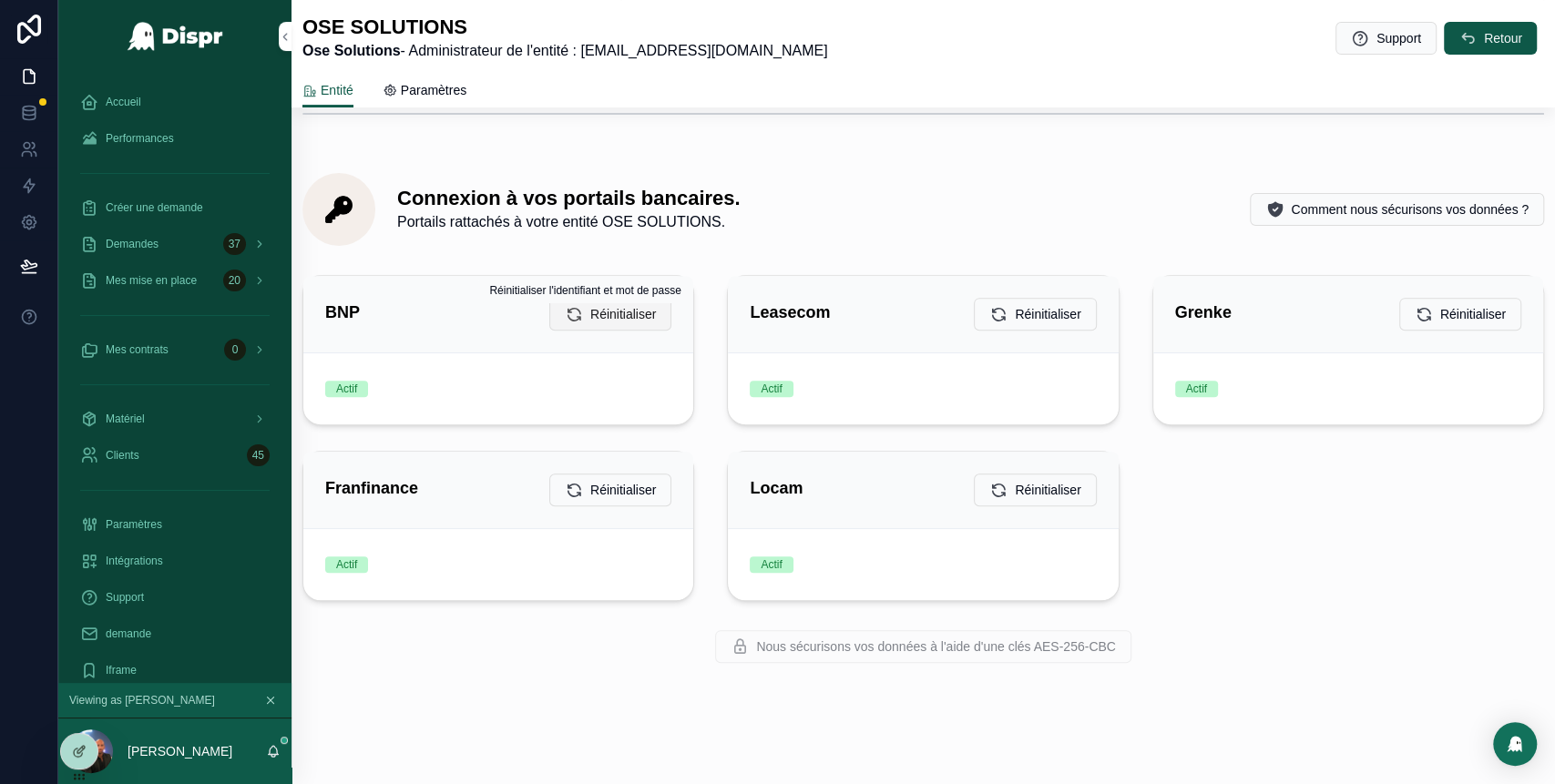
click at [590, 314] on span "Réinitialiser" at bounding box center [623, 314] width 66 height 18
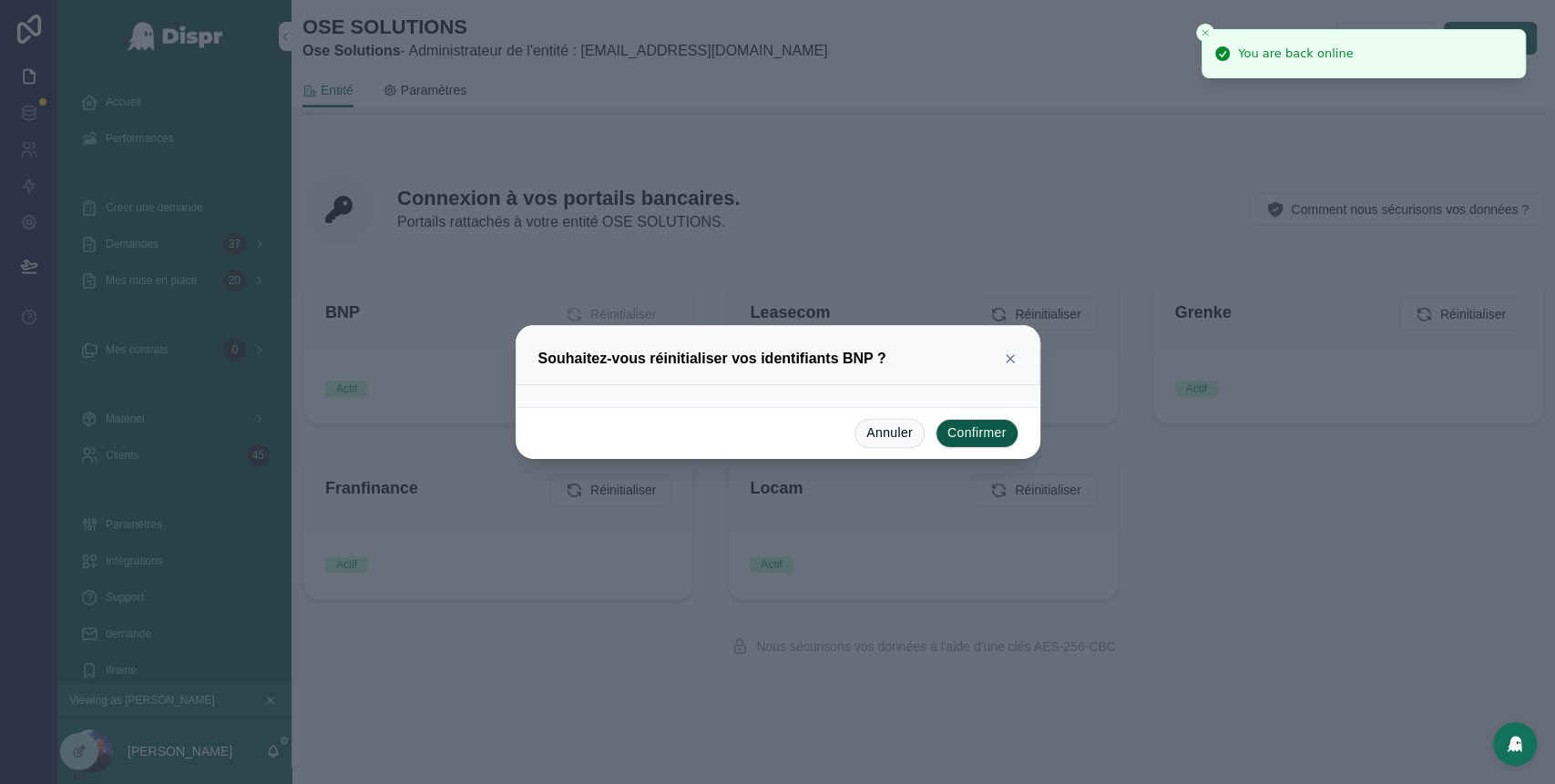
click at [1182, 216] on div at bounding box center [778, 392] width 1555 height 784
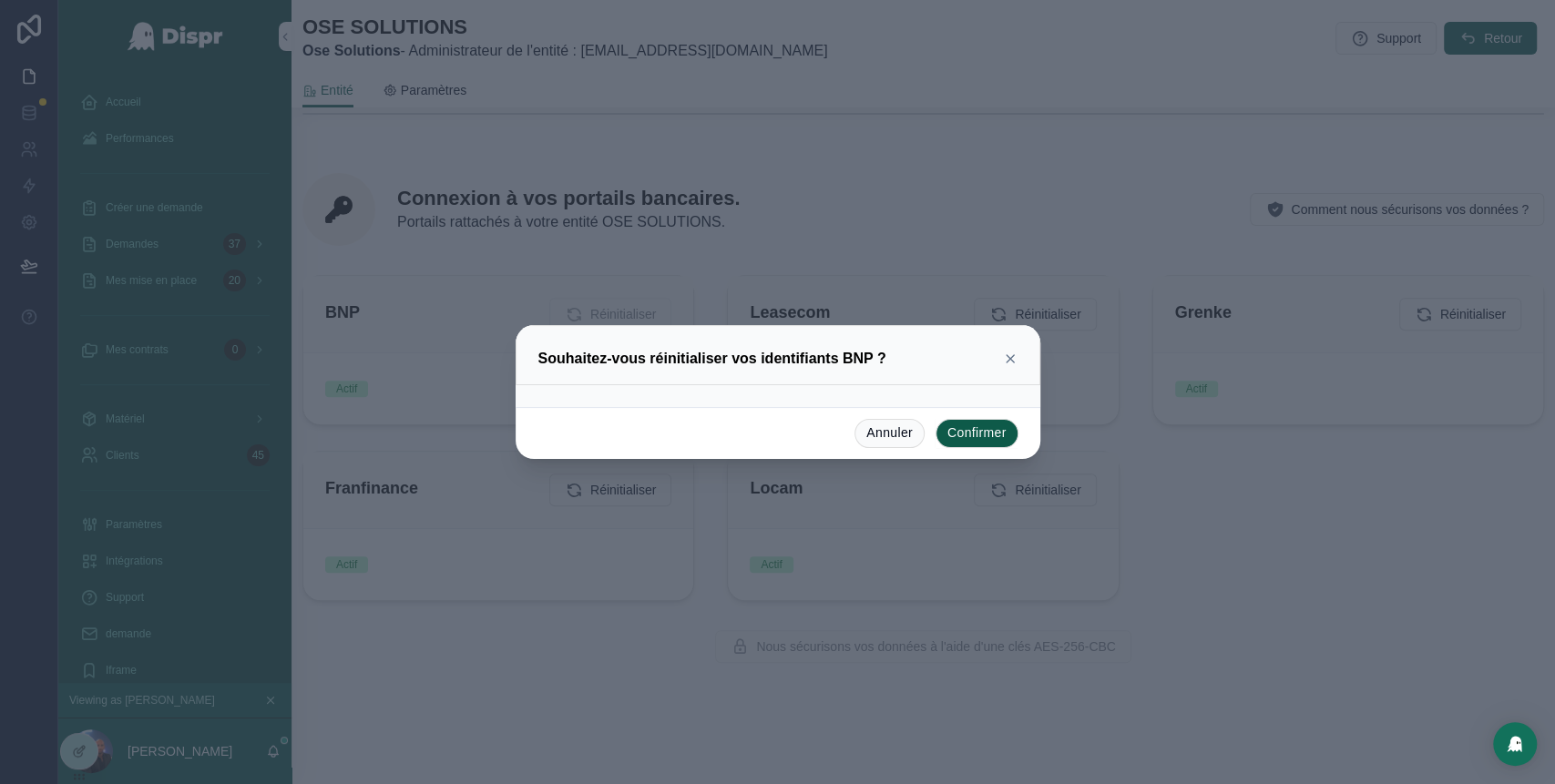
click at [982, 431] on button "Confirmer" at bounding box center [977, 433] width 82 height 29
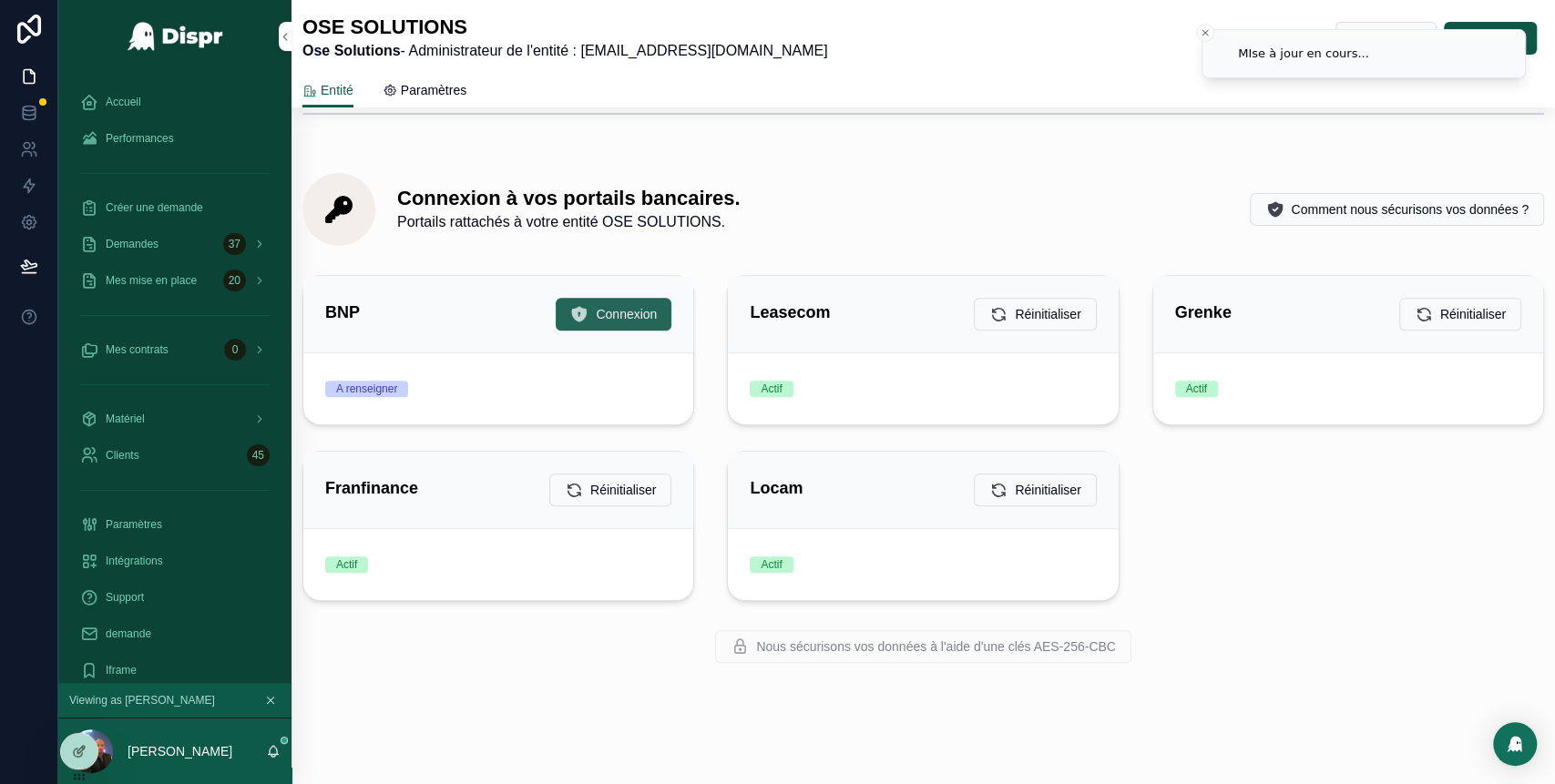
click at [613, 307] on span "Connexion" at bounding box center [626, 314] width 61 height 18
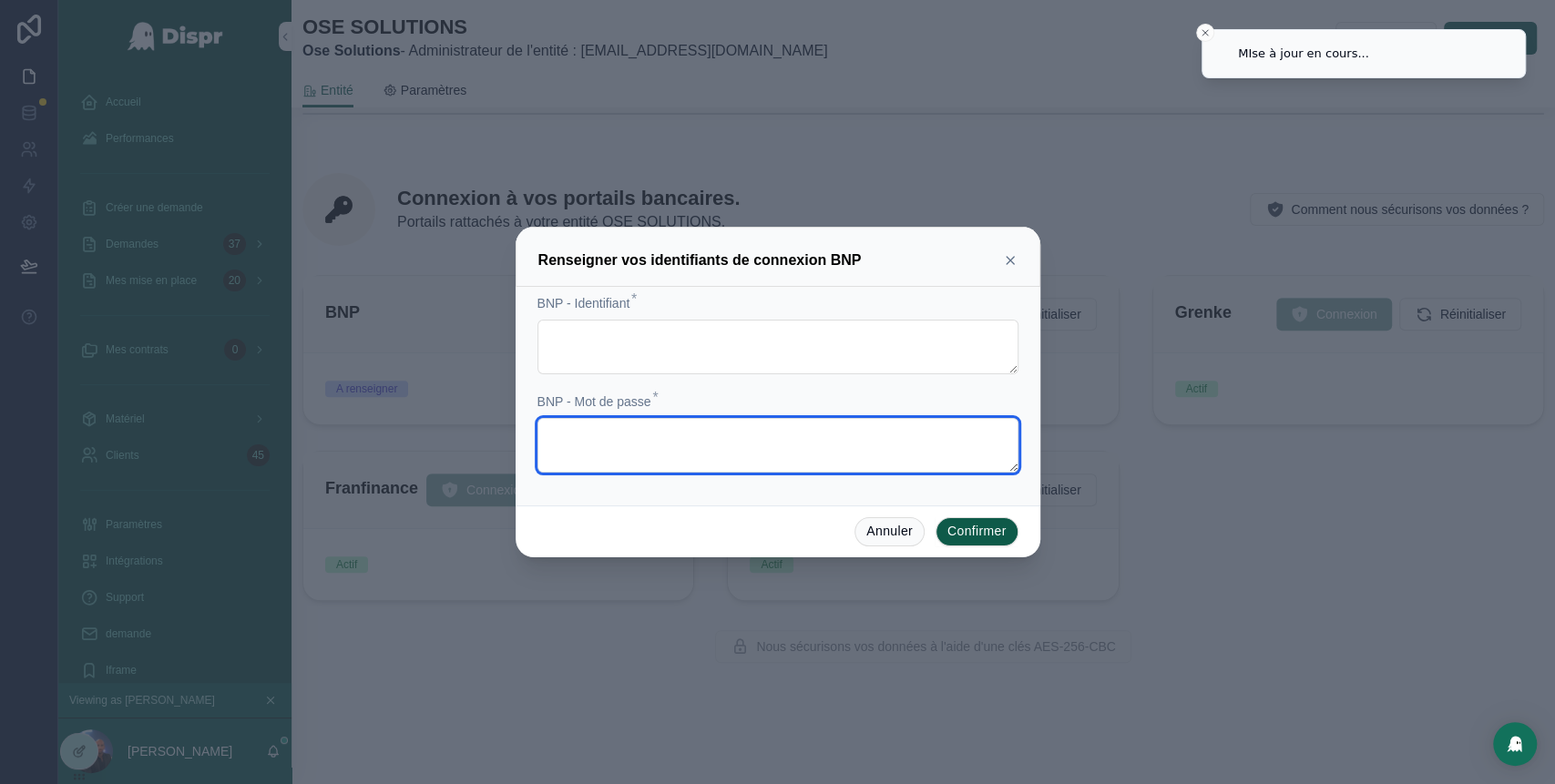
click at [637, 437] on textarea at bounding box center [778, 445] width 481 height 54
paste textarea "**********"
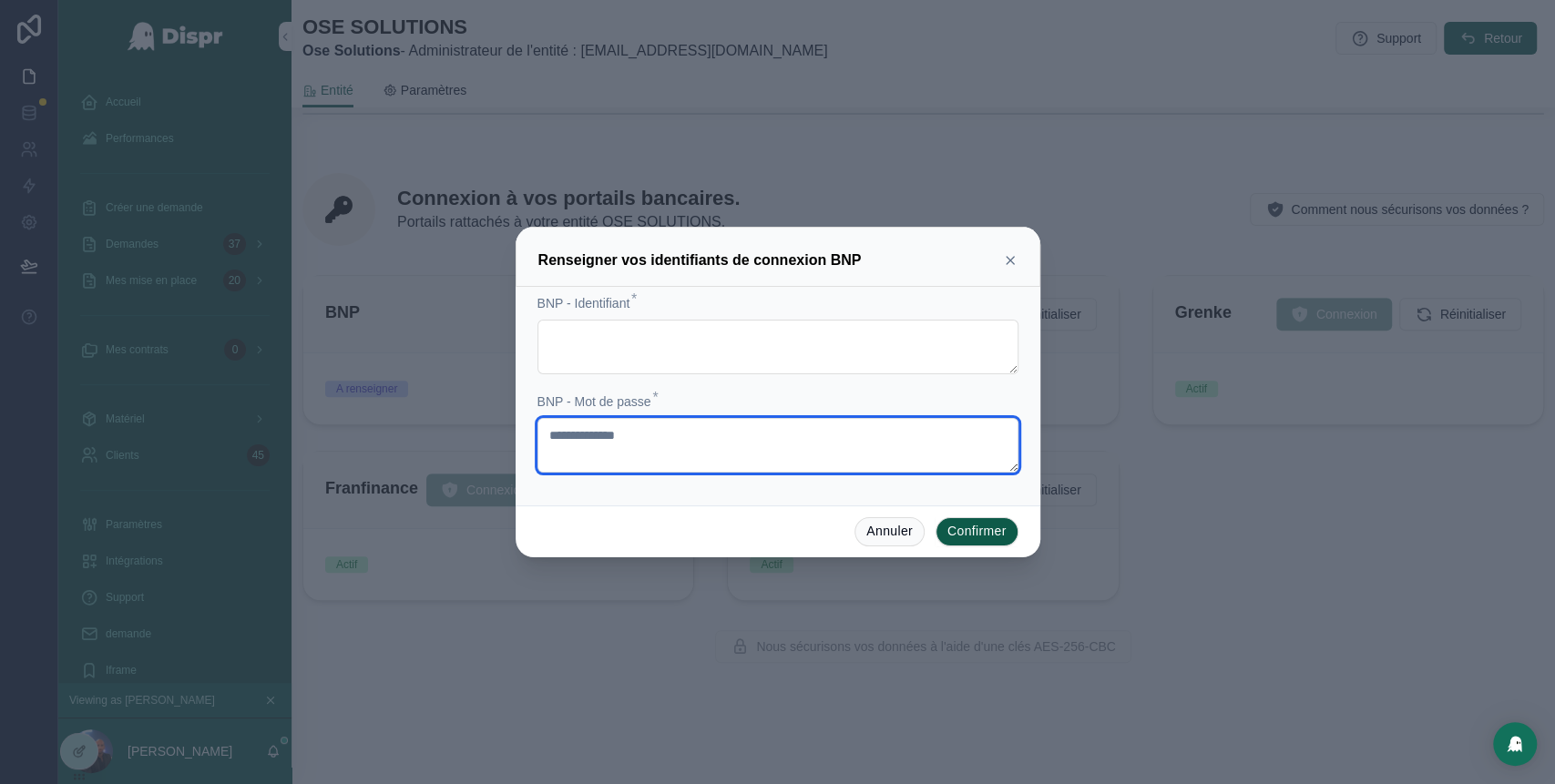
type textarea "**********"
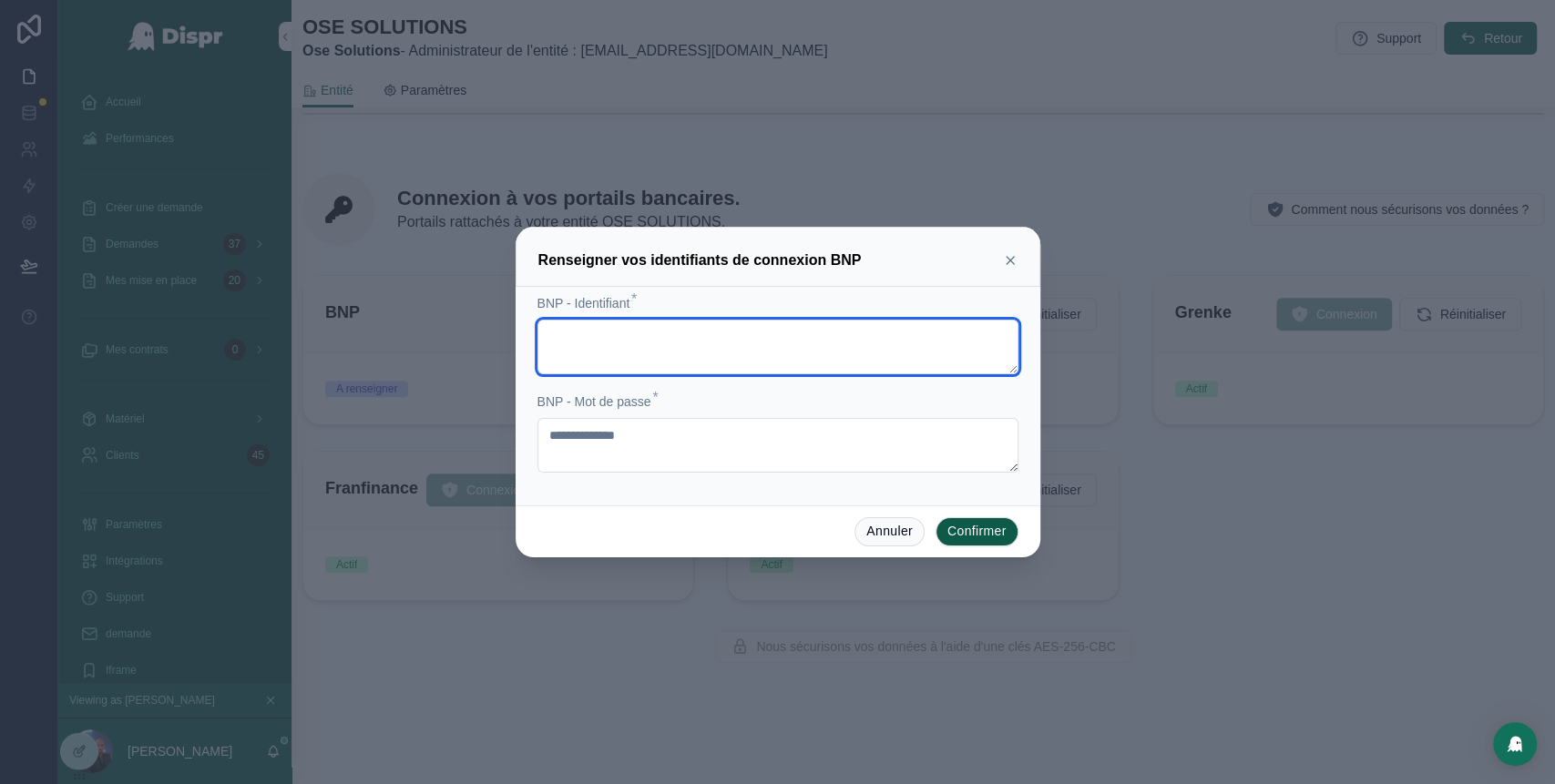
click at [613, 333] on textarea at bounding box center [778, 347] width 481 height 54
paste textarea "**********"
type textarea "**********"
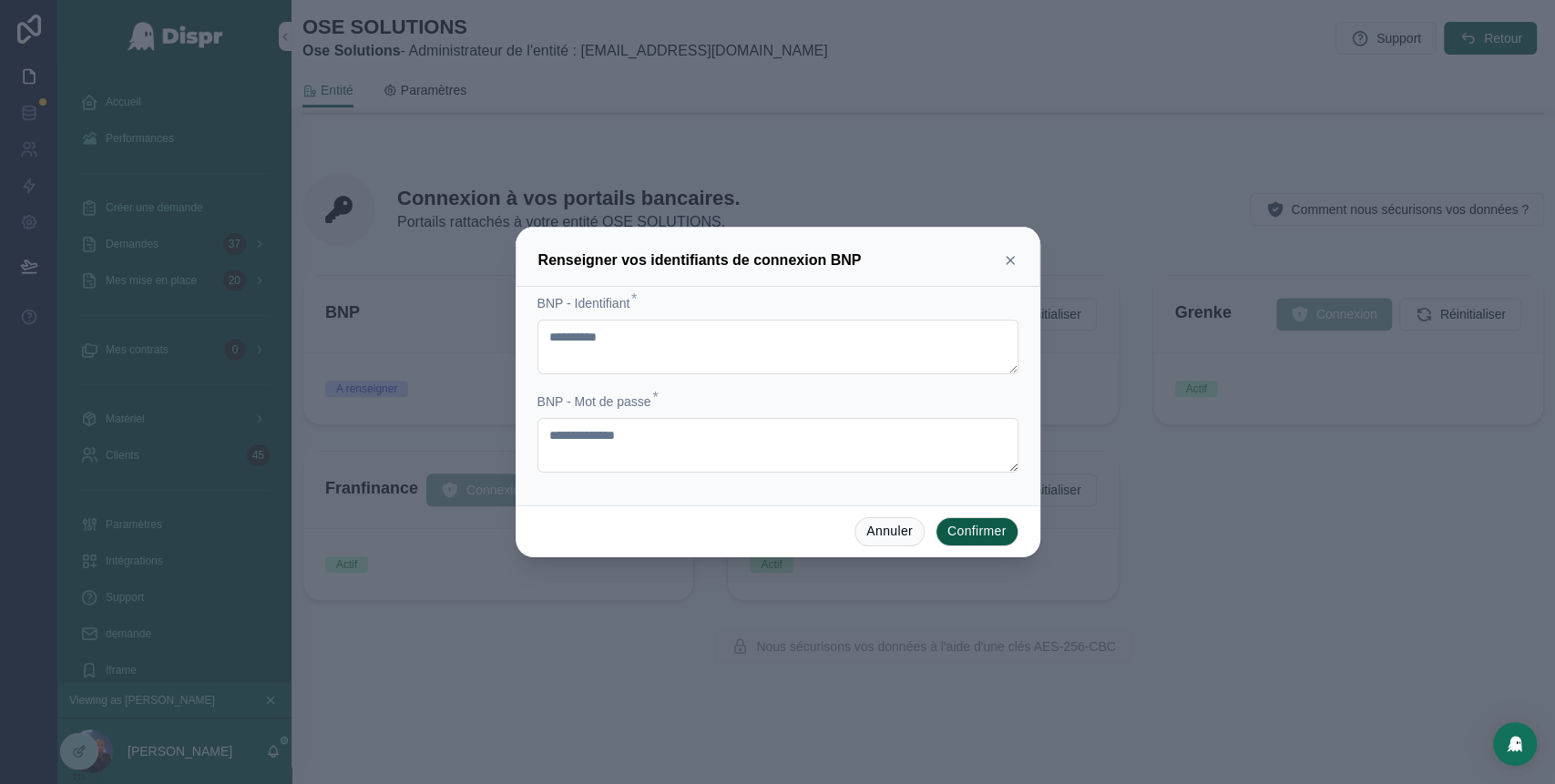
click at [972, 530] on button "Confirmer" at bounding box center [977, 531] width 82 height 29
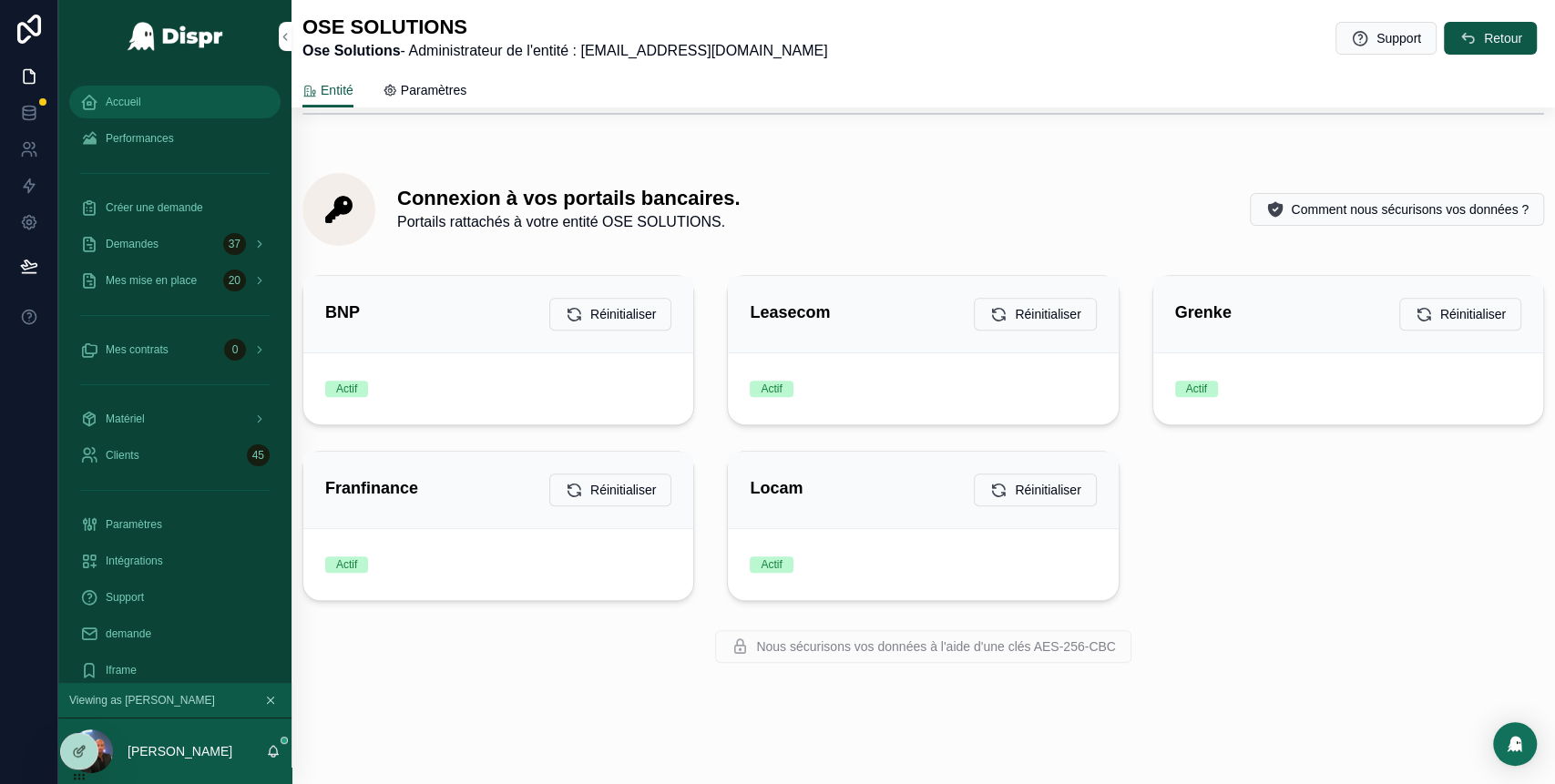
click at [151, 108] on div "Accueil" at bounding box center [175, 101] width 189 height 29
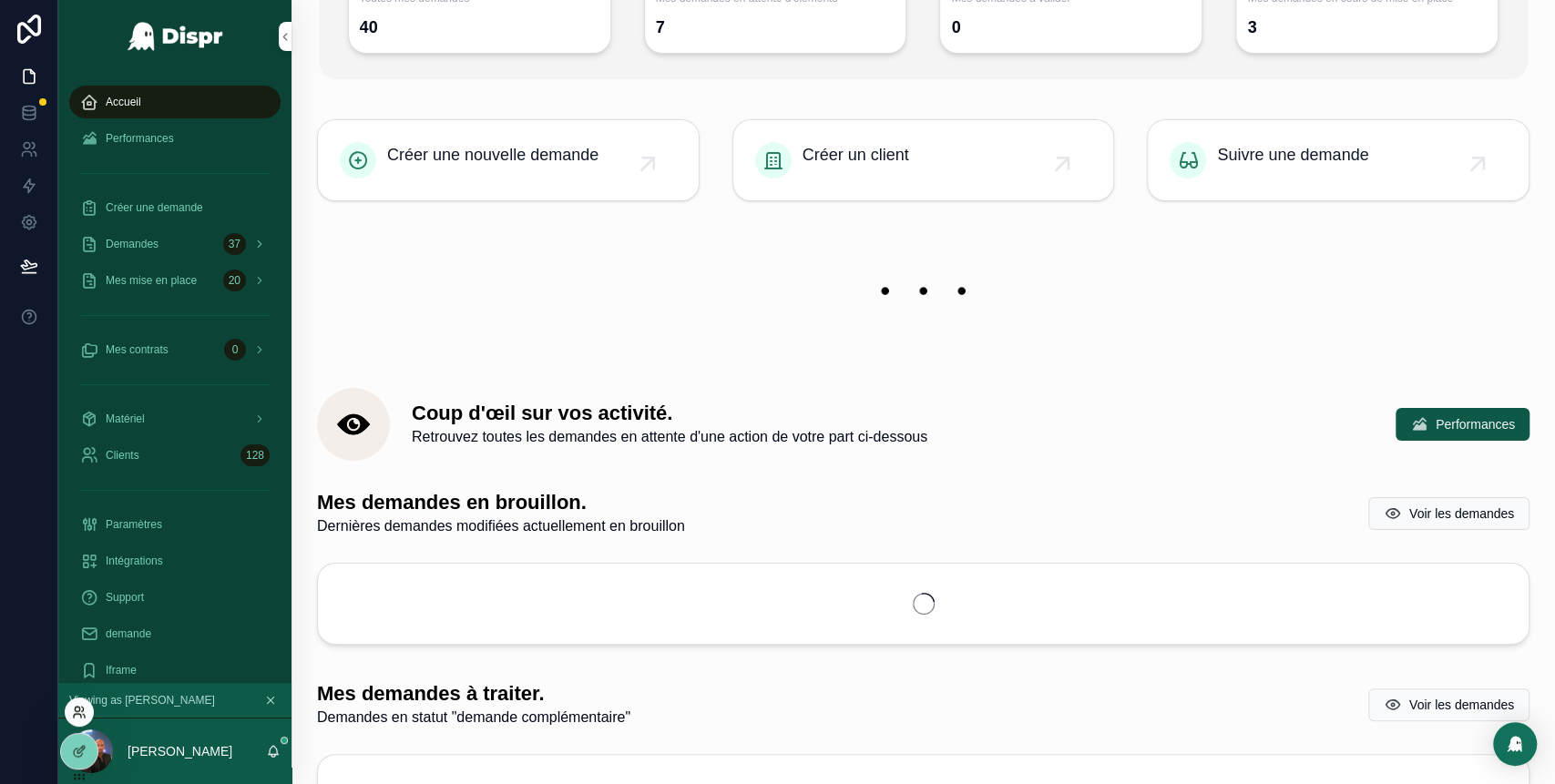
click at [85, 712] on icon at bounding box center [80, 713] width 15 height 15
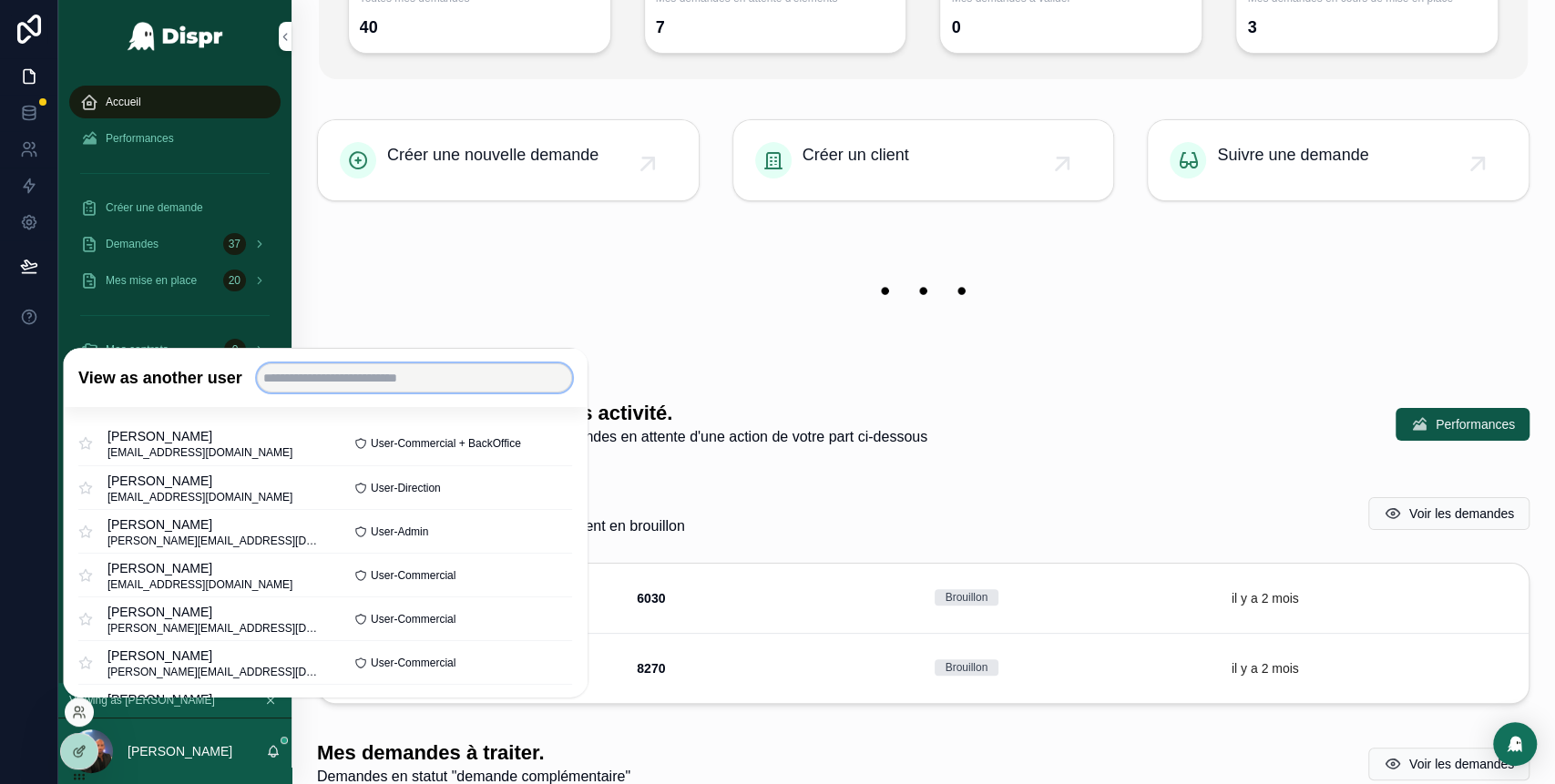
click at [337, 379] on input "text" at bounding box center [414, 377] width 315 height 29
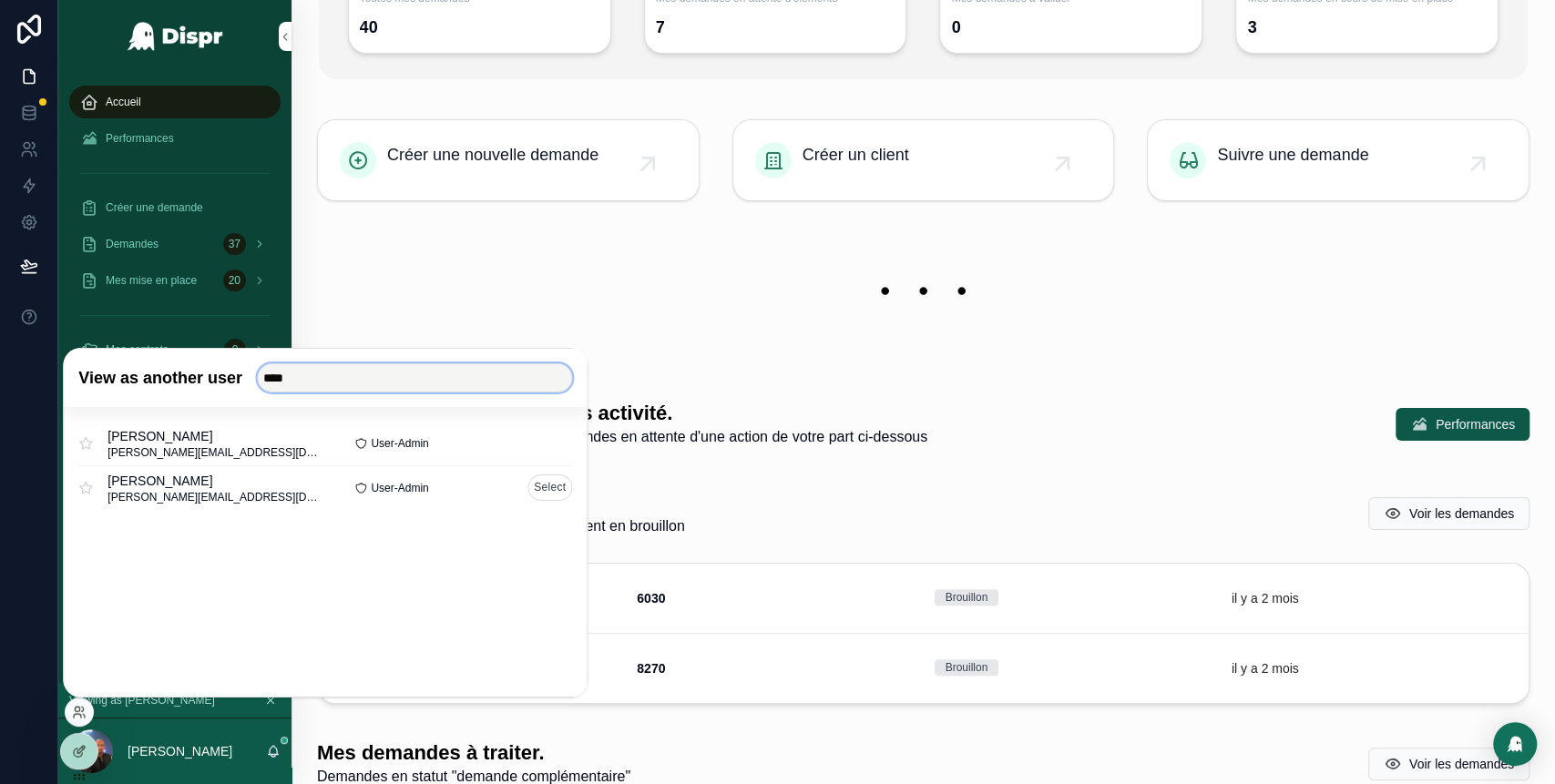
type input "****"
click at [540, 487] on button "Select" at bounding box center [550, 488] width 45 height 26
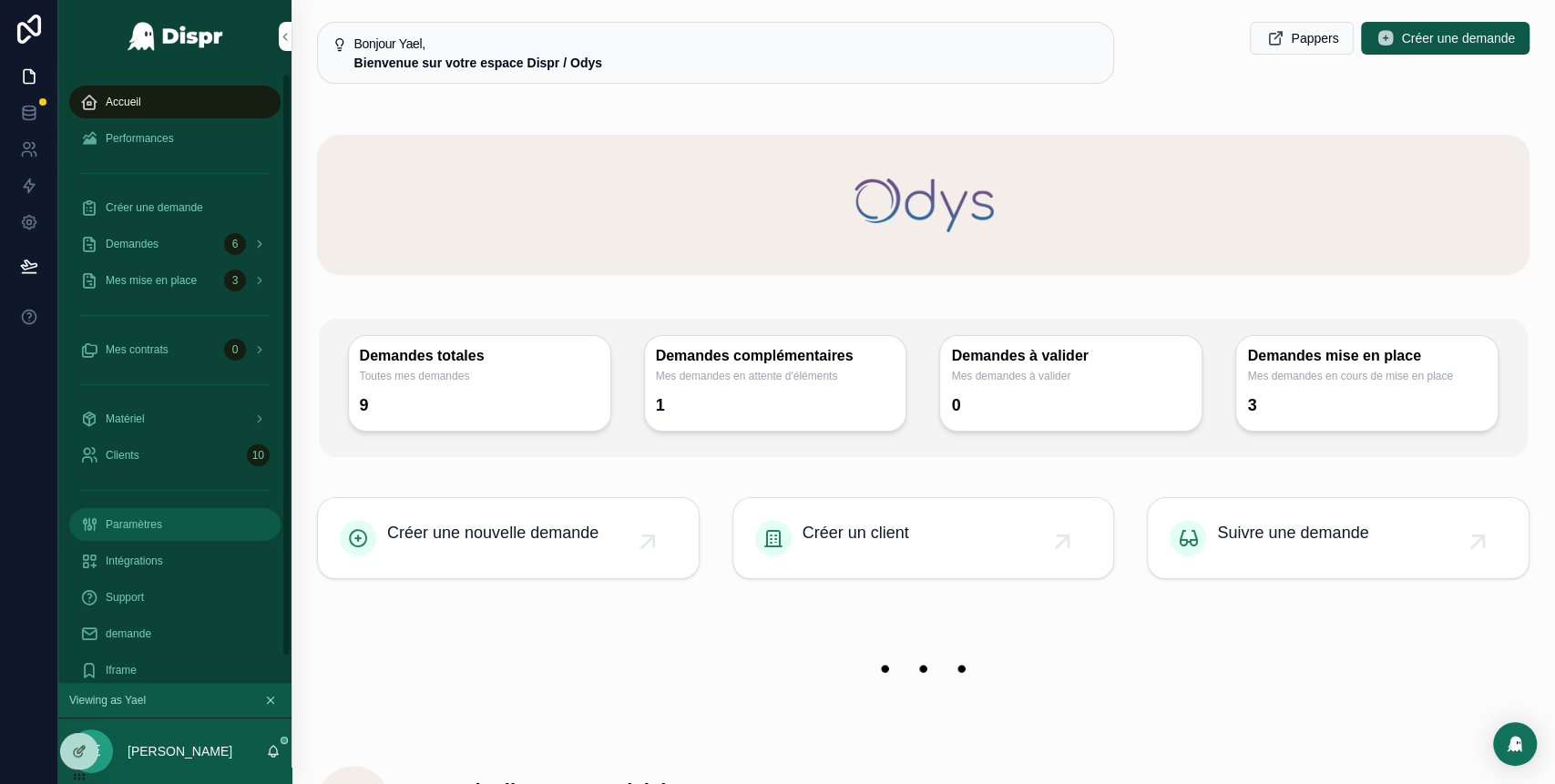
click at [153, 524] on span "Paramètres" at bounding box center [134, 525] width 56 height 15
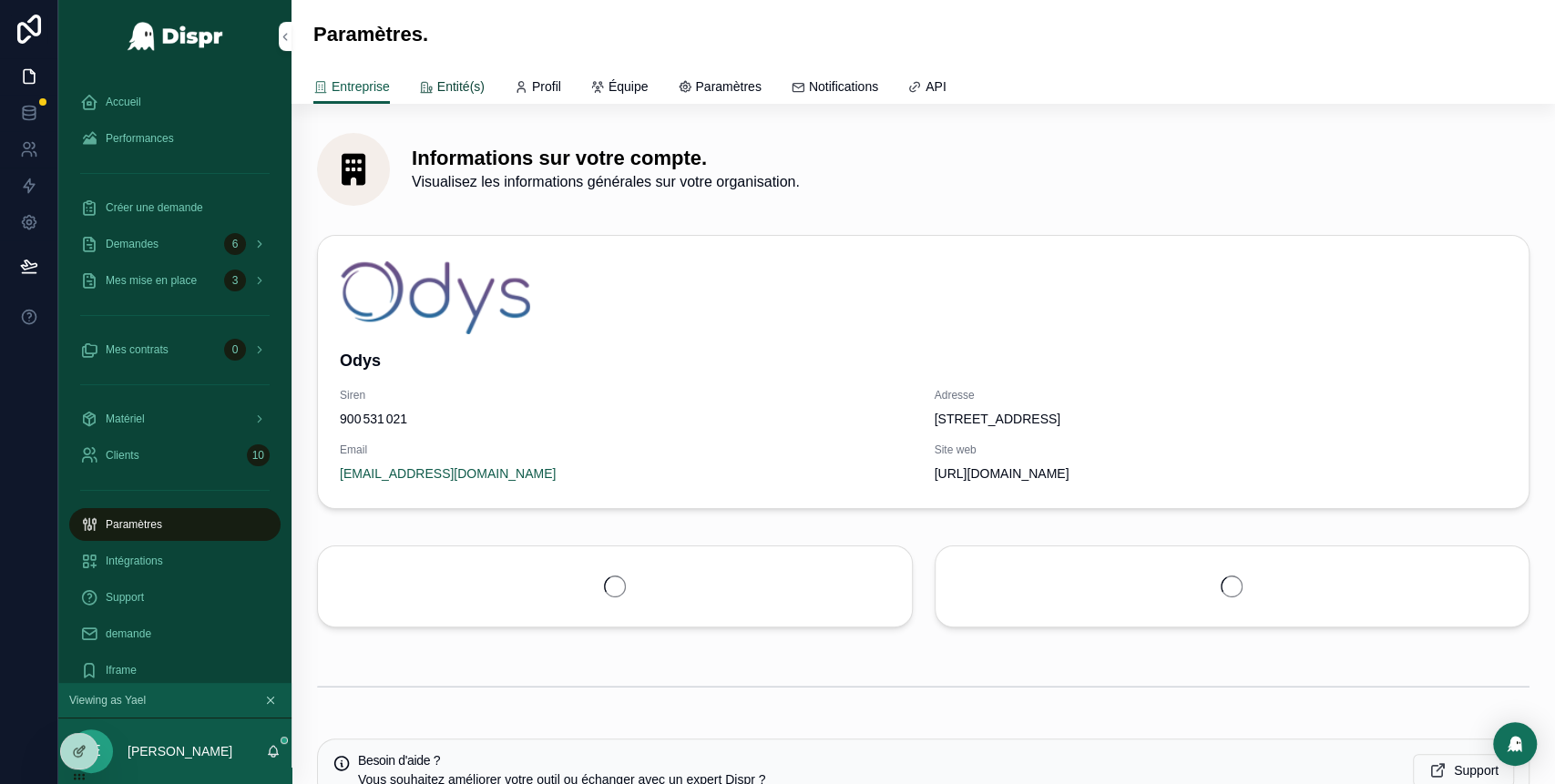
click at [450, 75] on link "Entité(s)" at bounding box center [452, 88] width 66 height 37
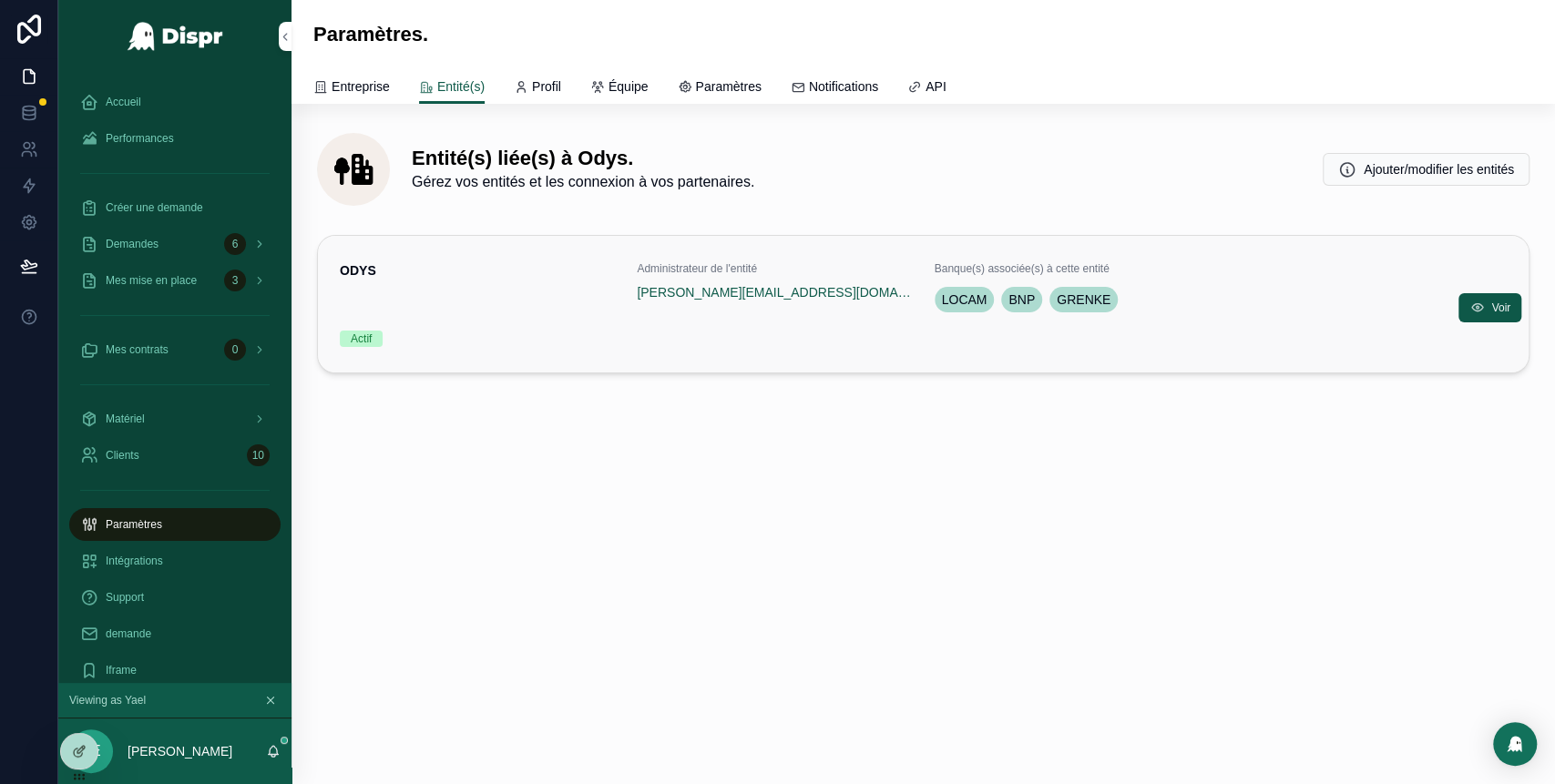
click at [1238, 308] on div "LOCAM BNP GRENKE" at bounding box center [1122, 299] width 375 height 33
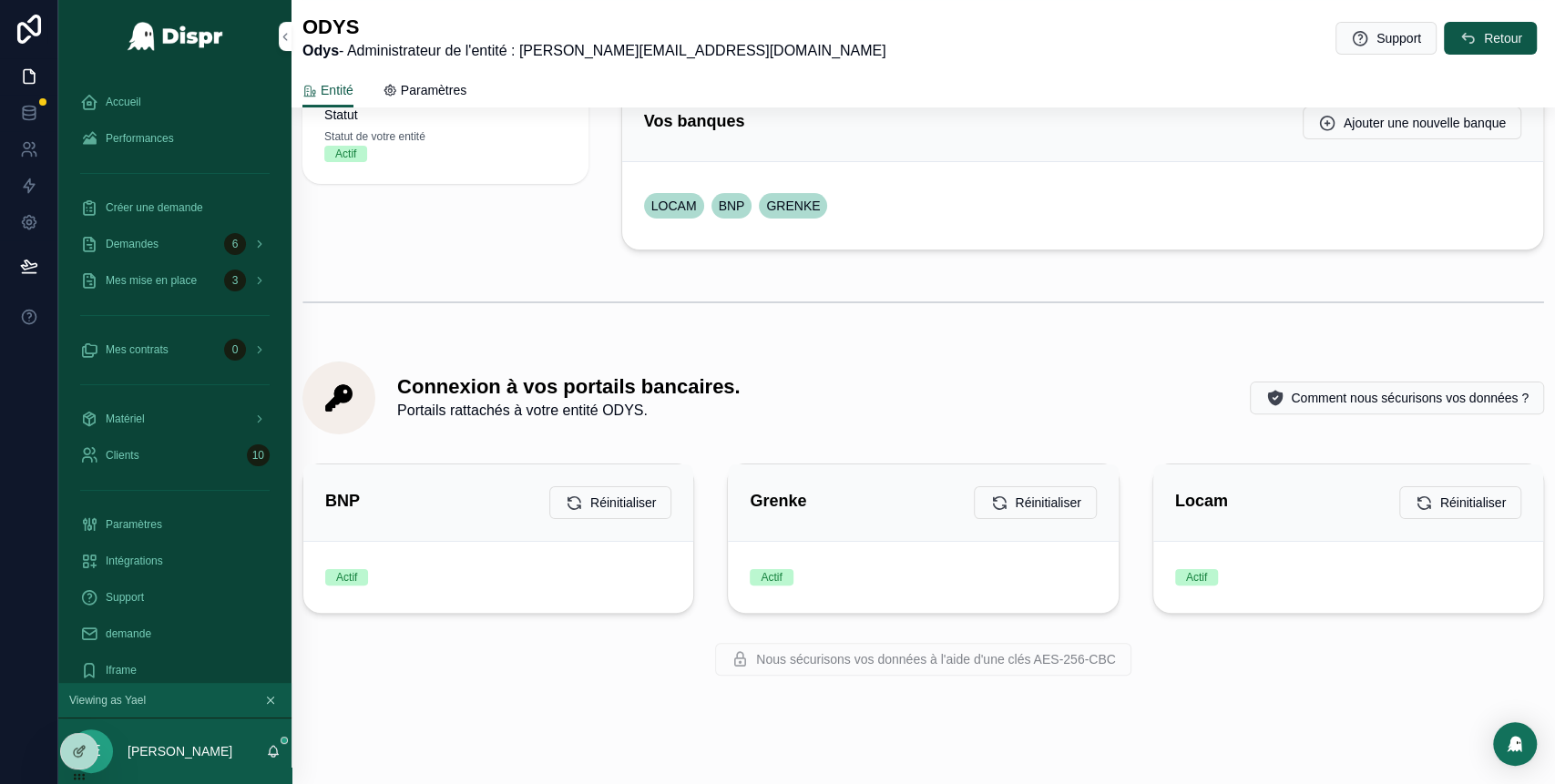
scroll to position [202, 0]
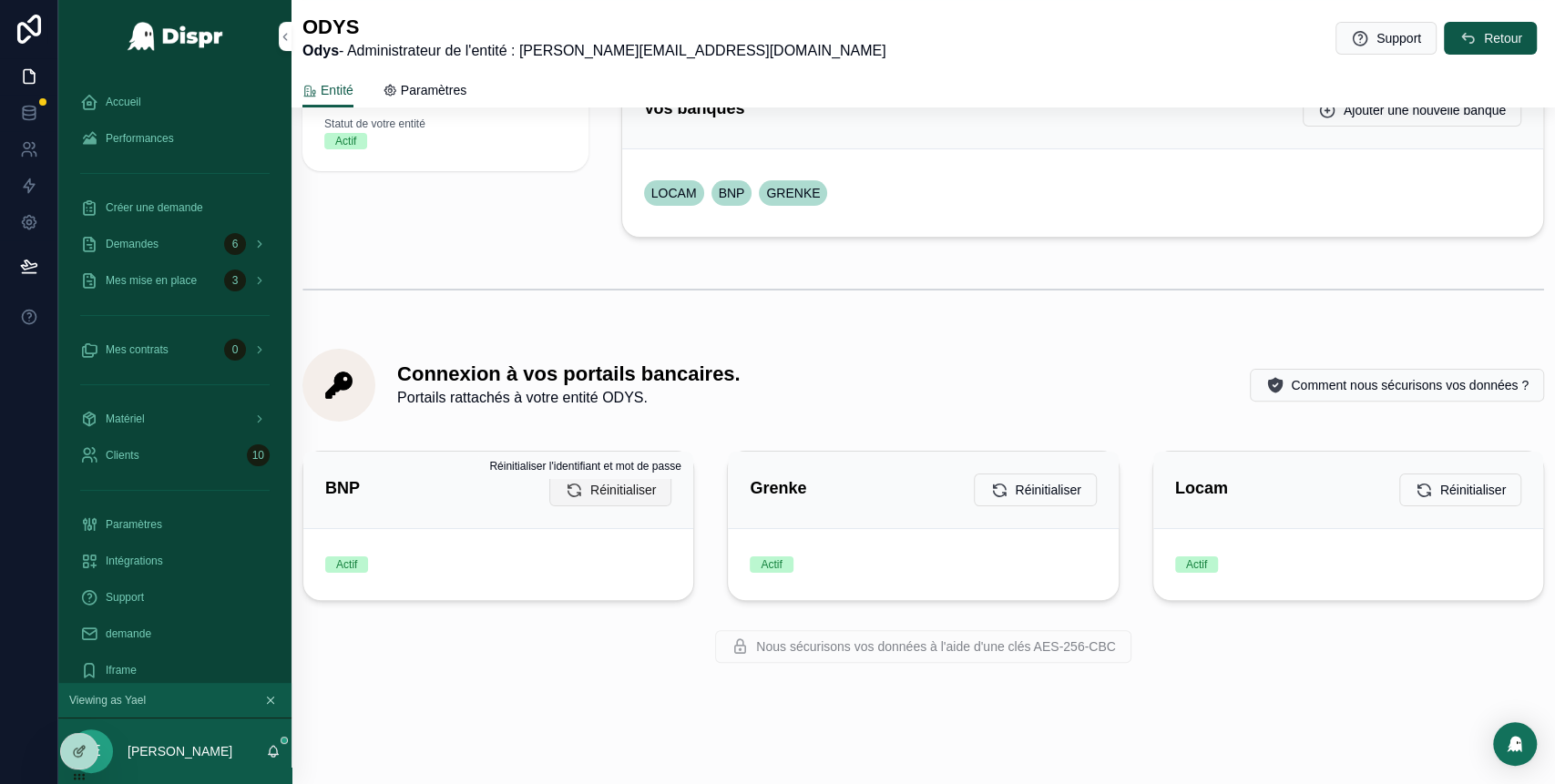
click at [608, 496] on span "Réinitialiser" at bounding box center [623, 489] width 66 height 18
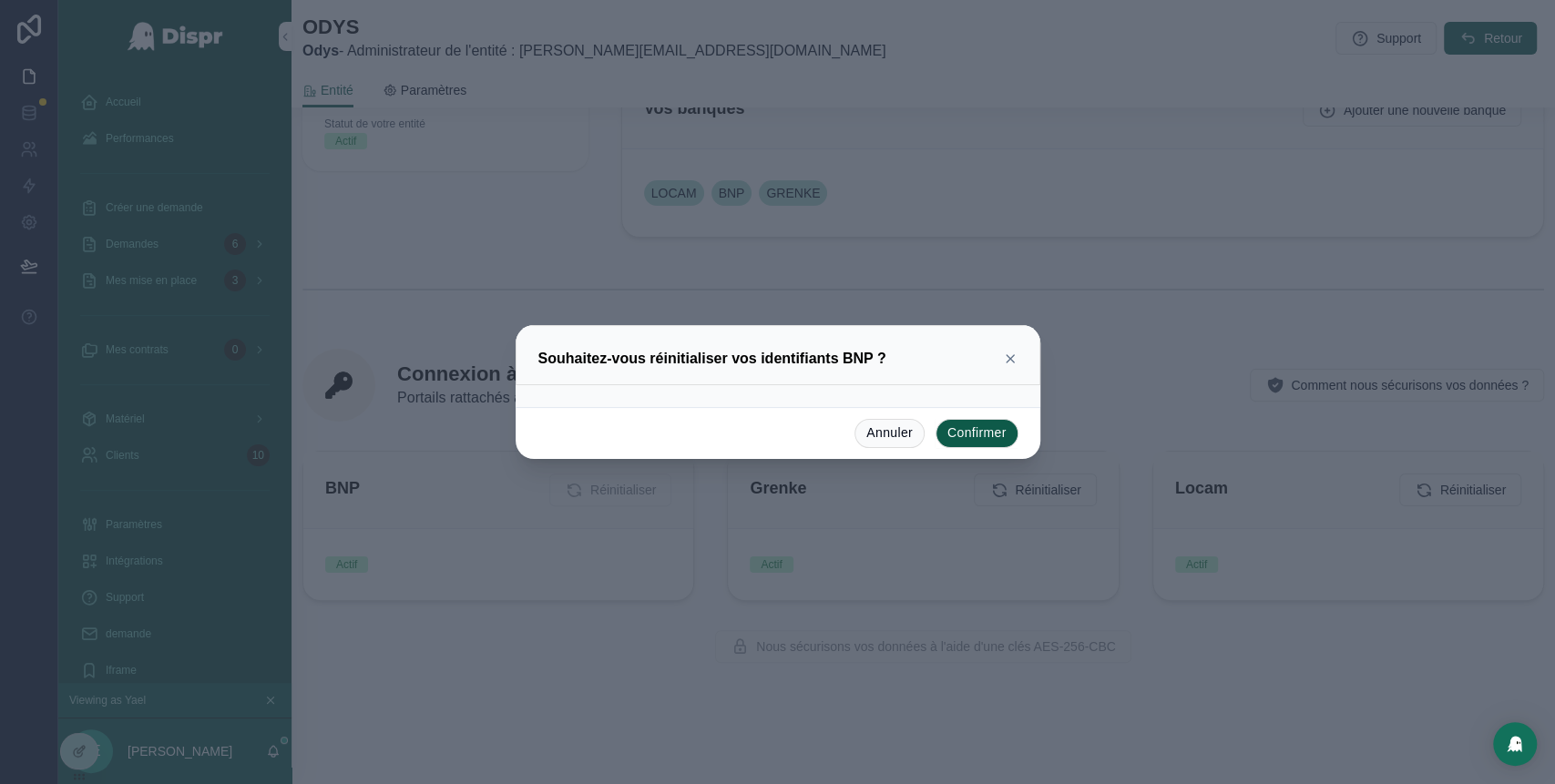
click at [969, 437] on button "Confirmer" at bounding box center [977, 433] width 82 height 29
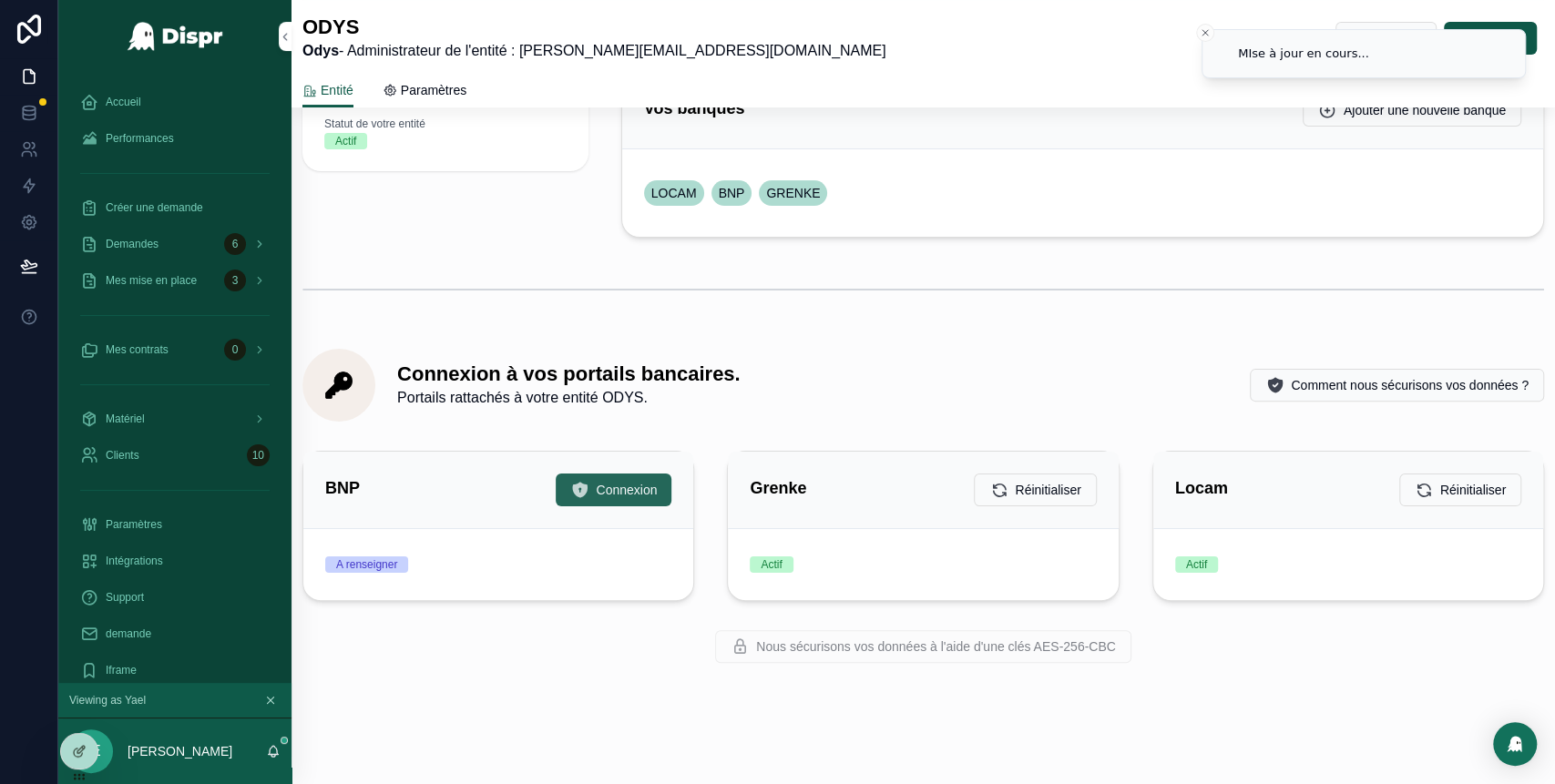
click at [601, 483] on span "Connexion" at bounding box center [626, 489] width 61 height 18
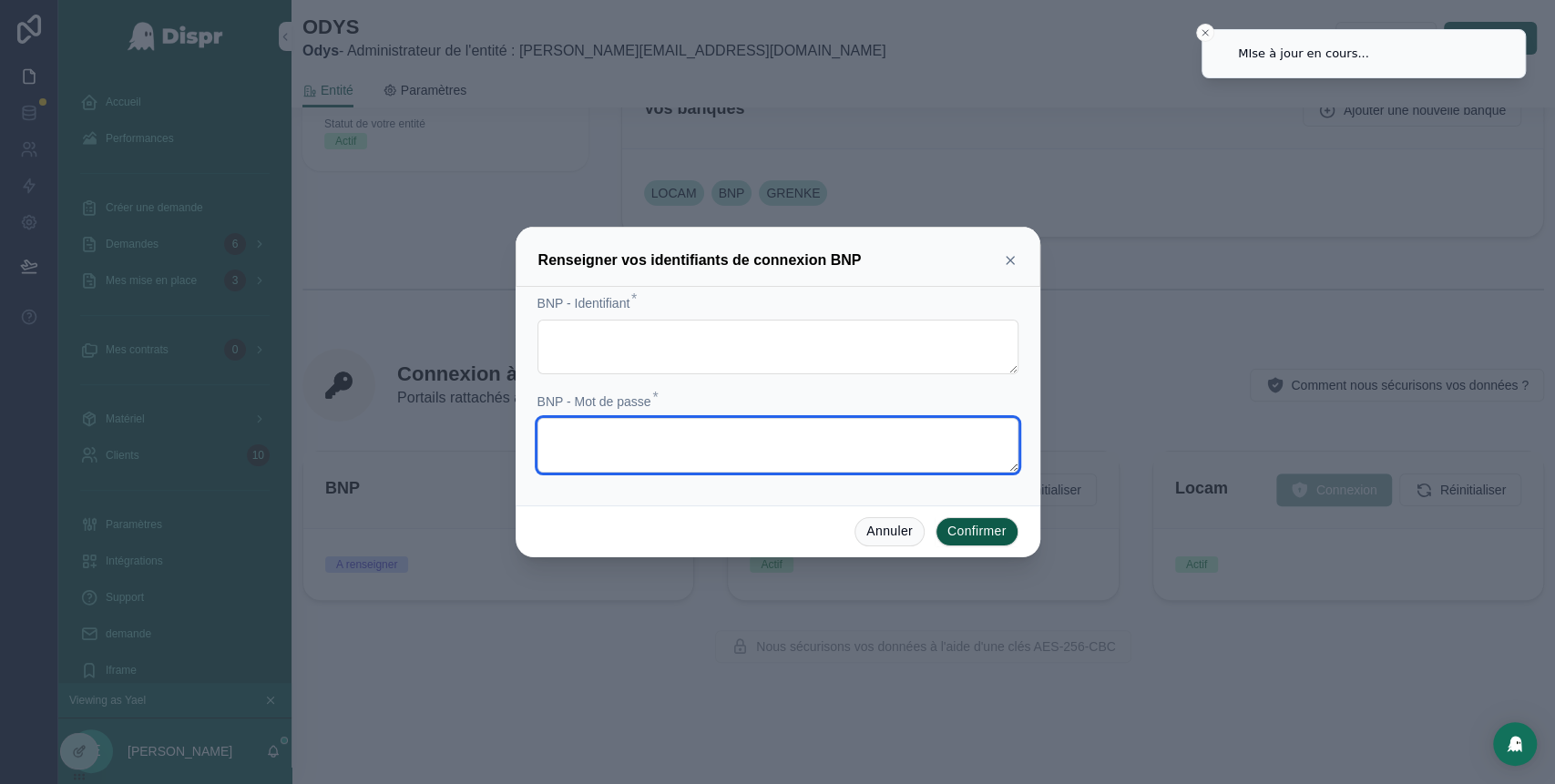
click at [634, 424] on textarea at bounding box center [778, 445] width 481 height 54
paste textarea "**********"
type textarea "**********"
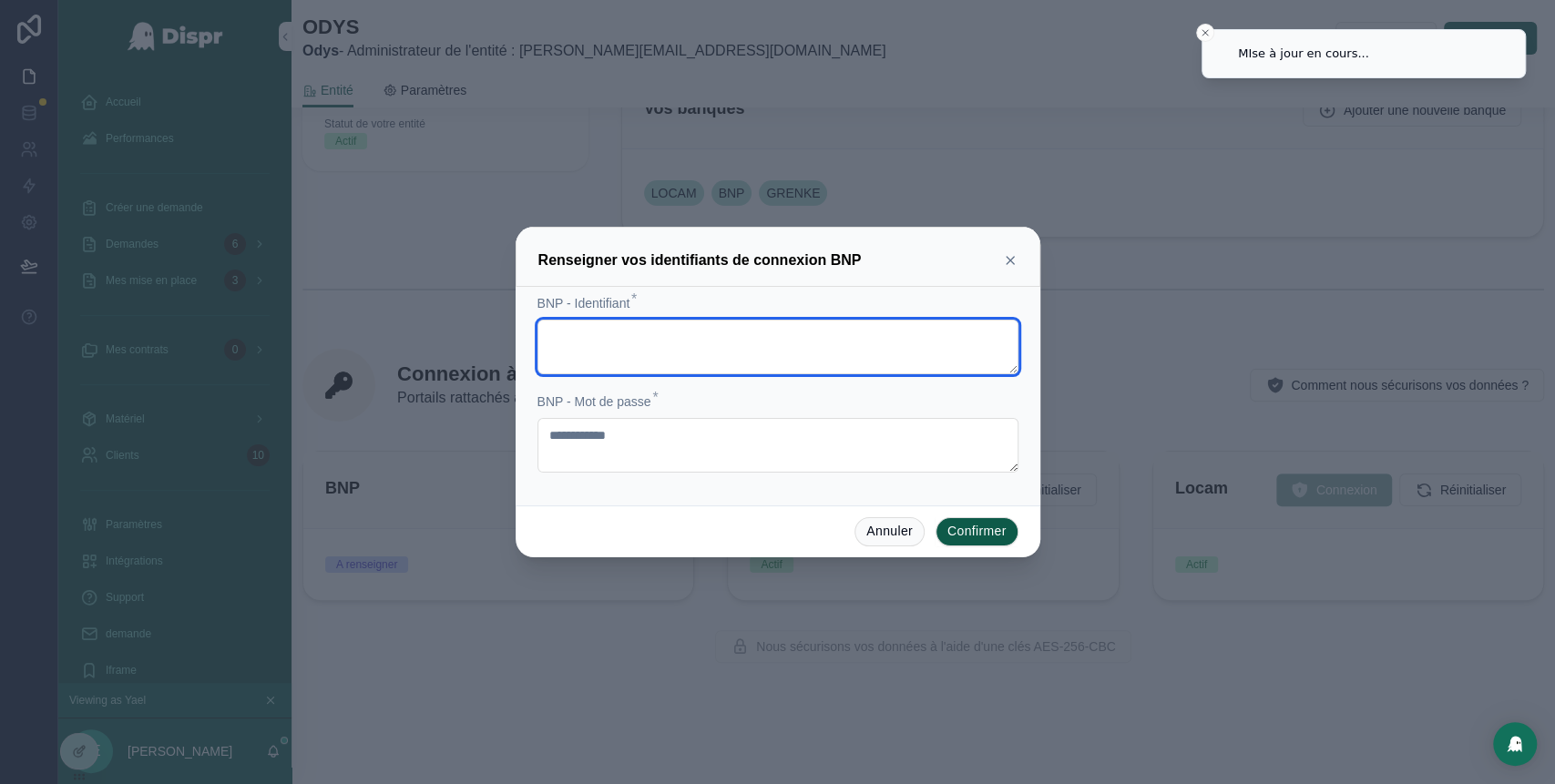
click at [617, 339] on textarea at bounding box center [778, 347] width 481 height 54
paste textarea "**********"
type textarea "**********"
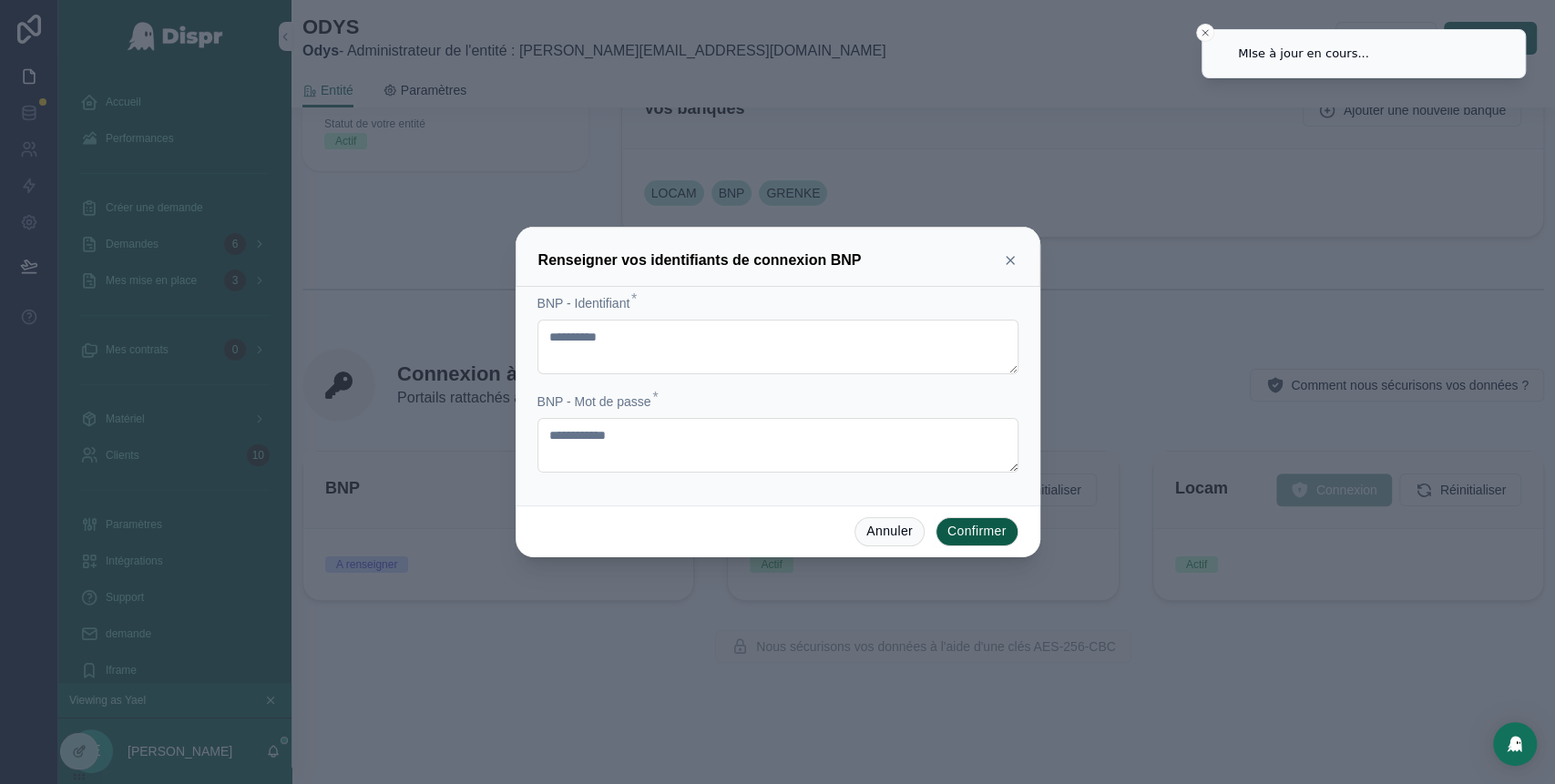
click at [968, 532] on button "Confirmer" at bounding box center [977, 531] width 82 height 29
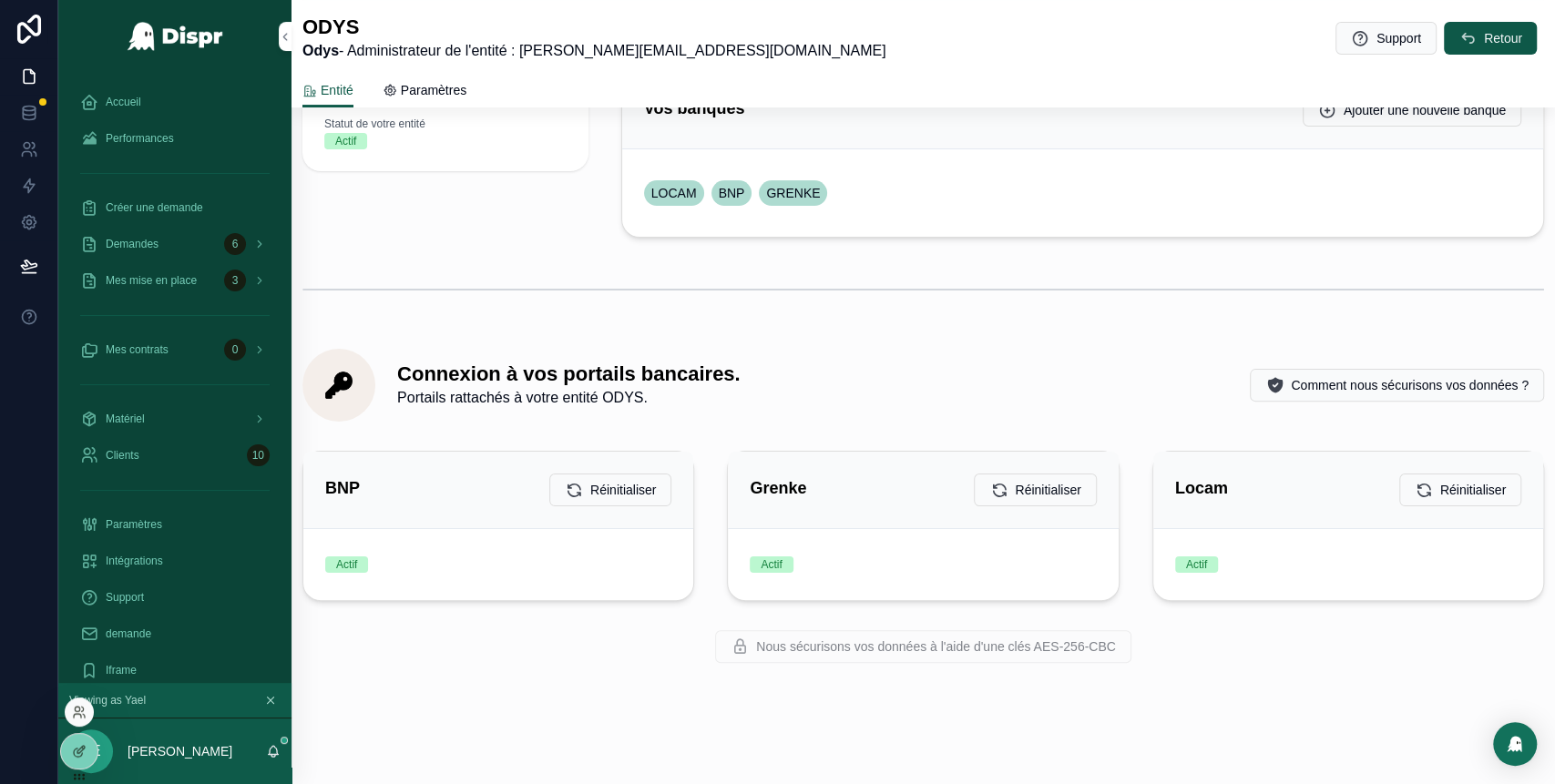
click at [81, 703] on div at bounding box center [79, 712] width 29 height 29
click at [81, 717] on icon at bounding box center [78, 716] width 7 height 4
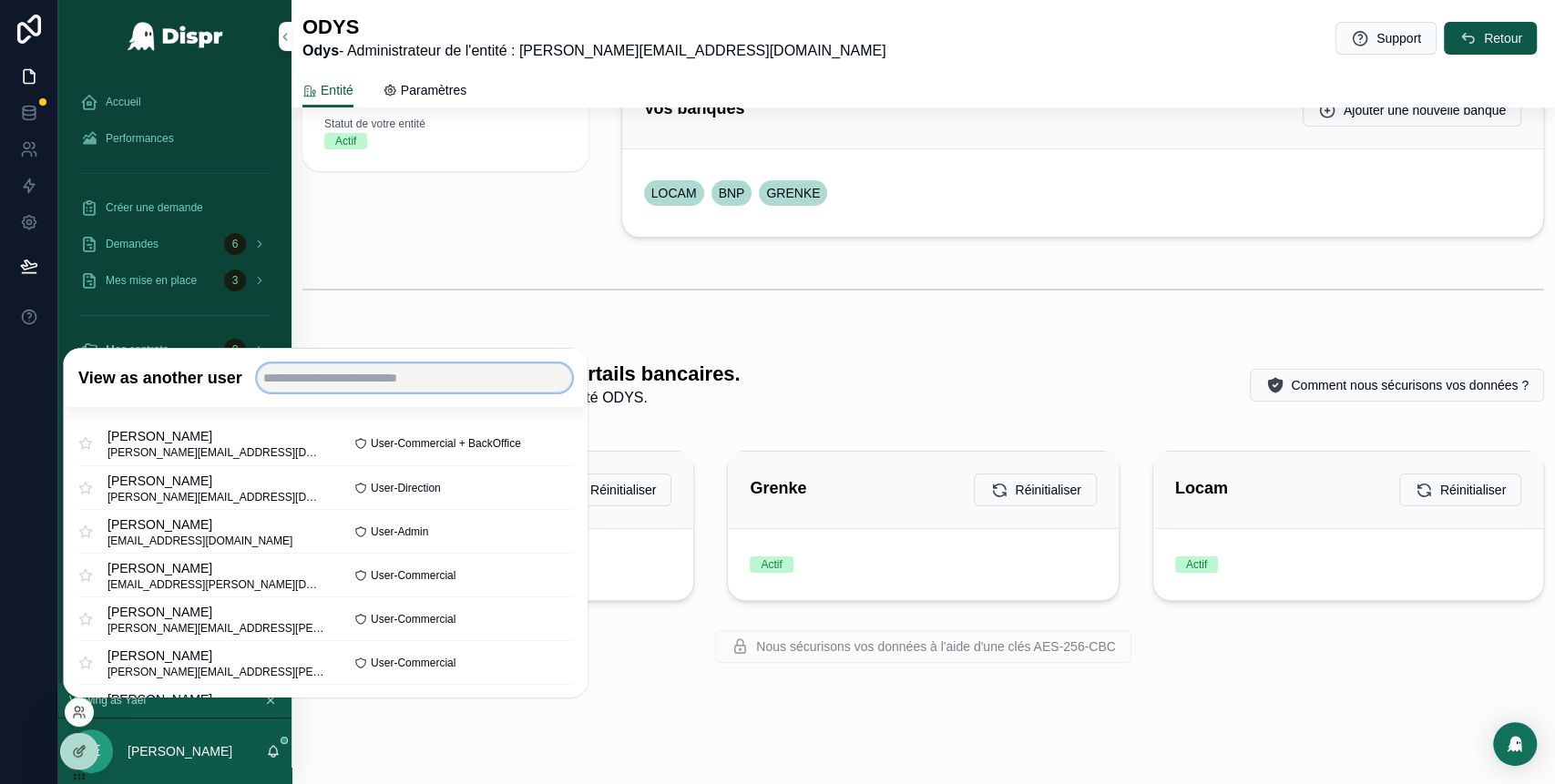
click at [355, 377] on input "text" at bounding box center [414, 377] width 315 height 29
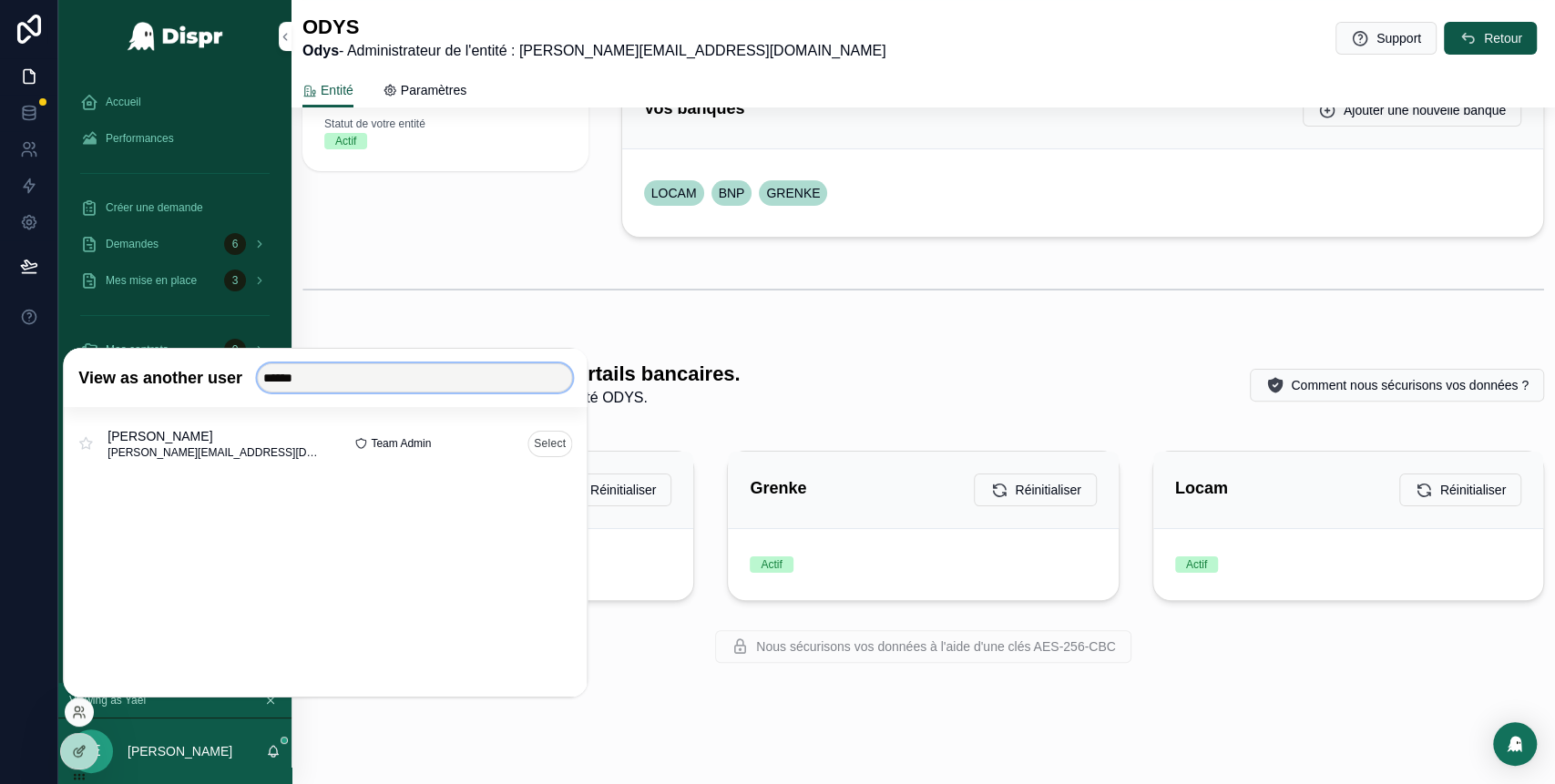
type input "******"
click at [540, 444] on button "Select" at bounding box center [550, 443] width 45 height 26
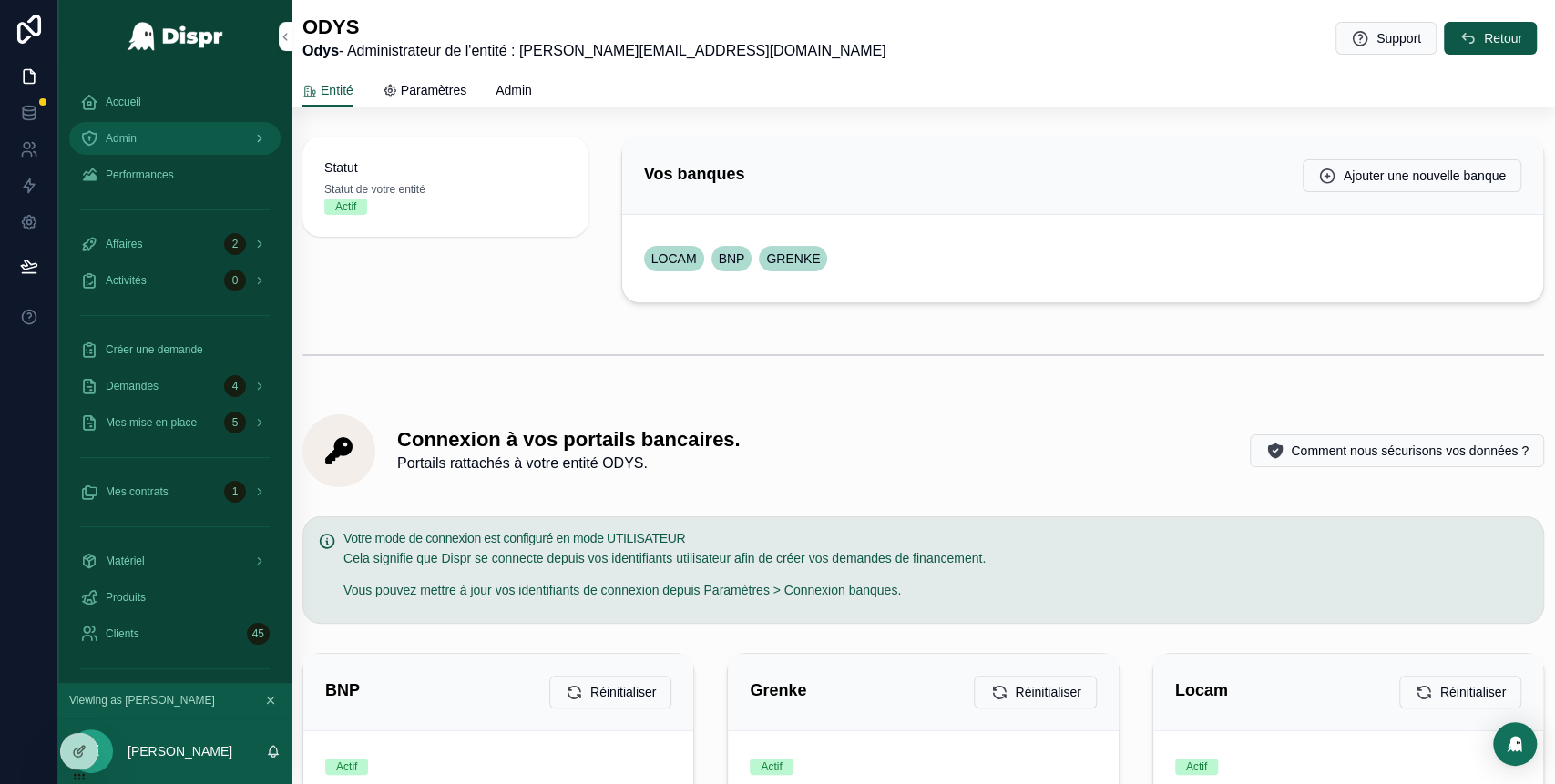
click at [179, 123] on link "Admin" at bounding box center [175, 138] width 212 height 33
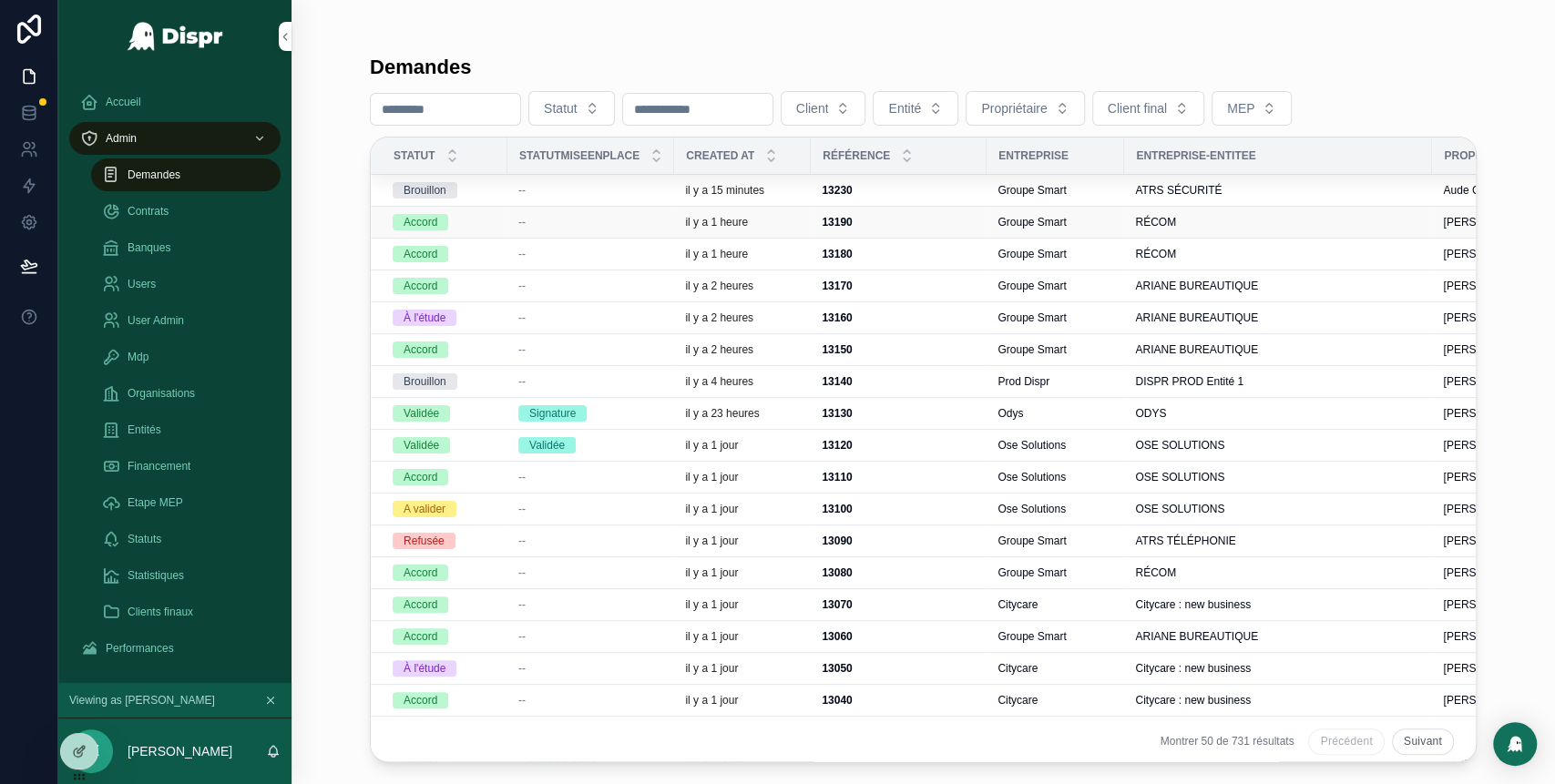
click at [523, 224] on span "--" at bounding box center [522, 222] width 7 height 15
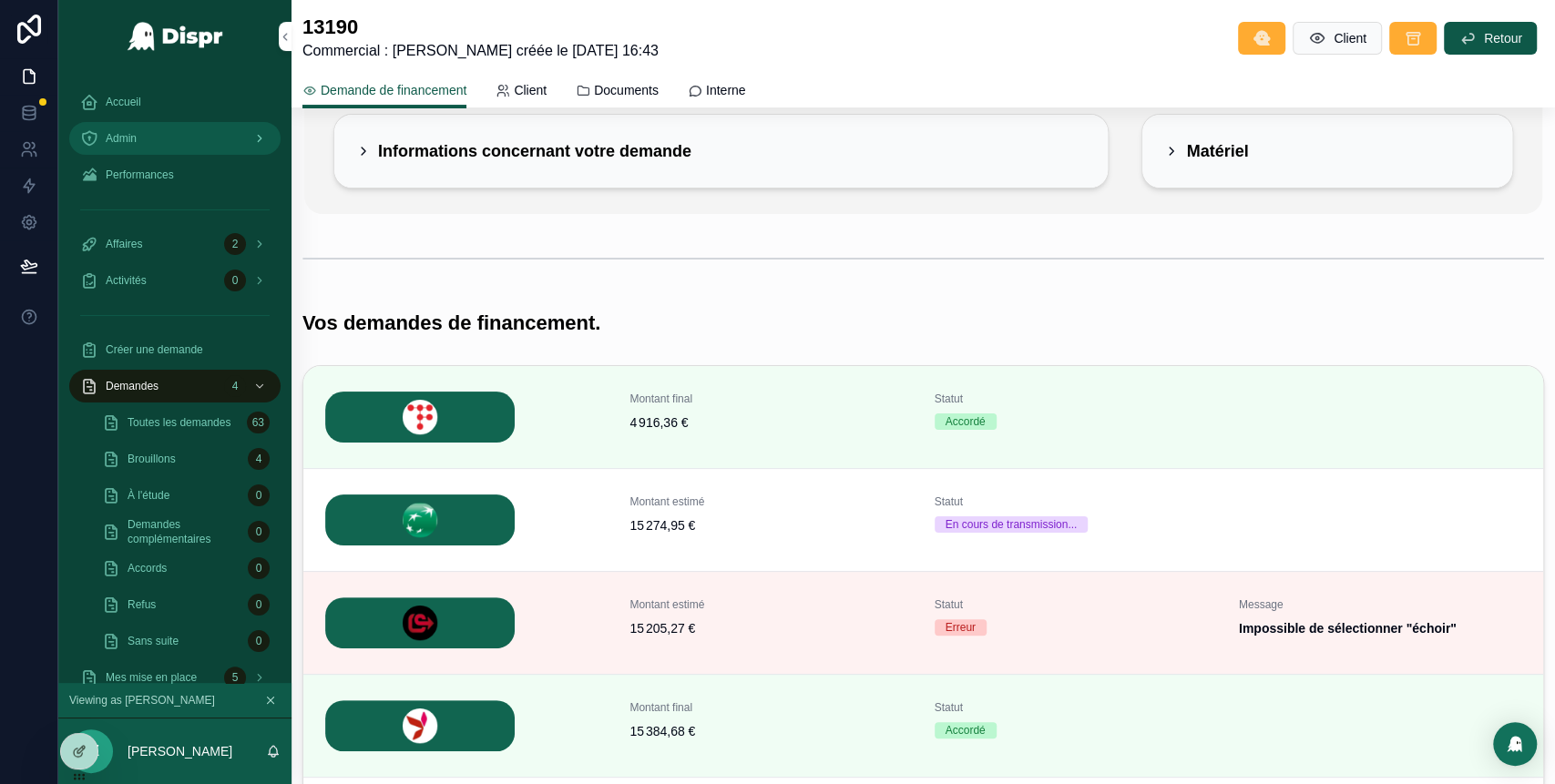
scroll to position [157, 0]
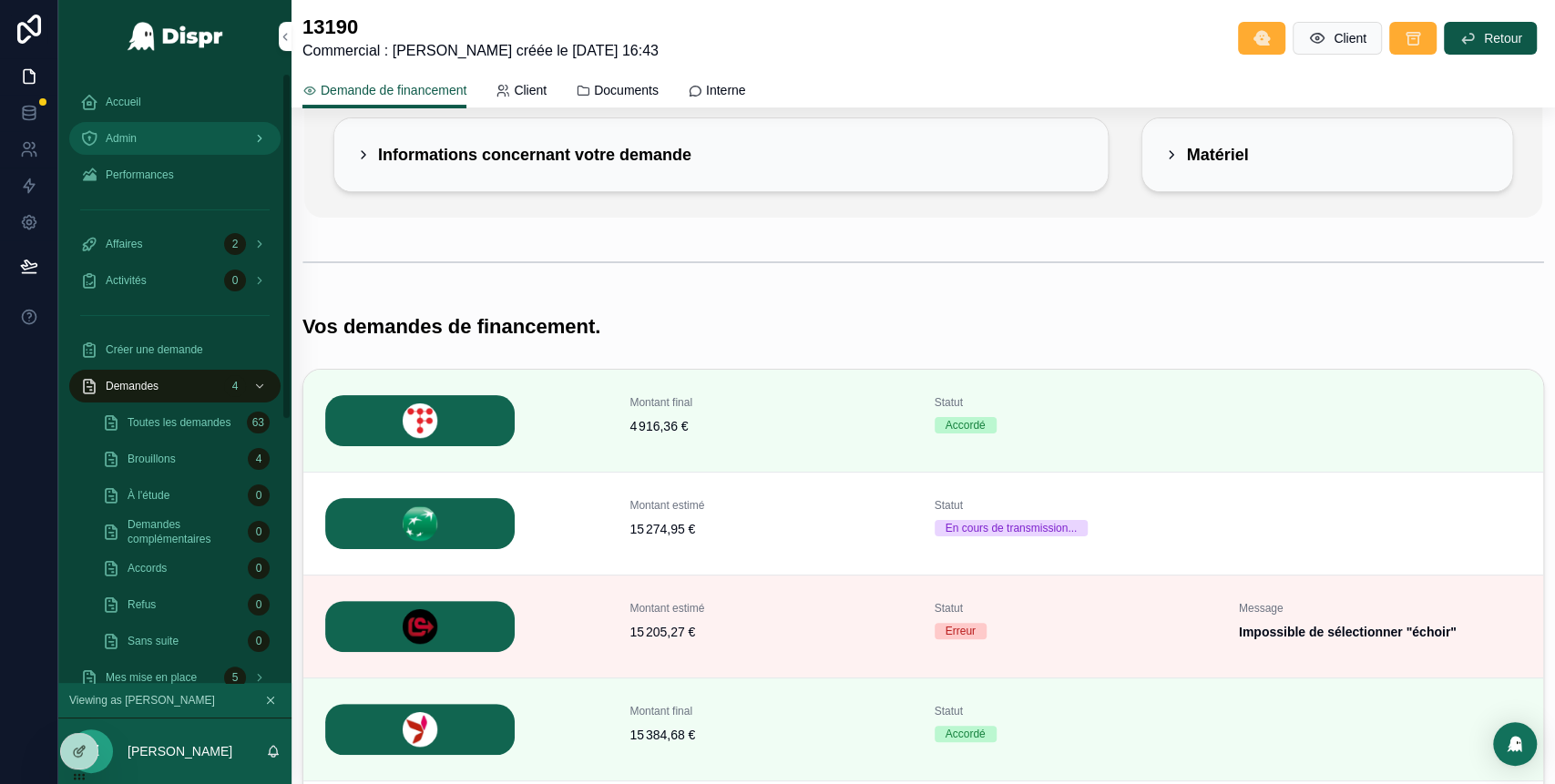
click at [189, 135] on div "Admin" at bounding box center [175, 138] width 189 height 29
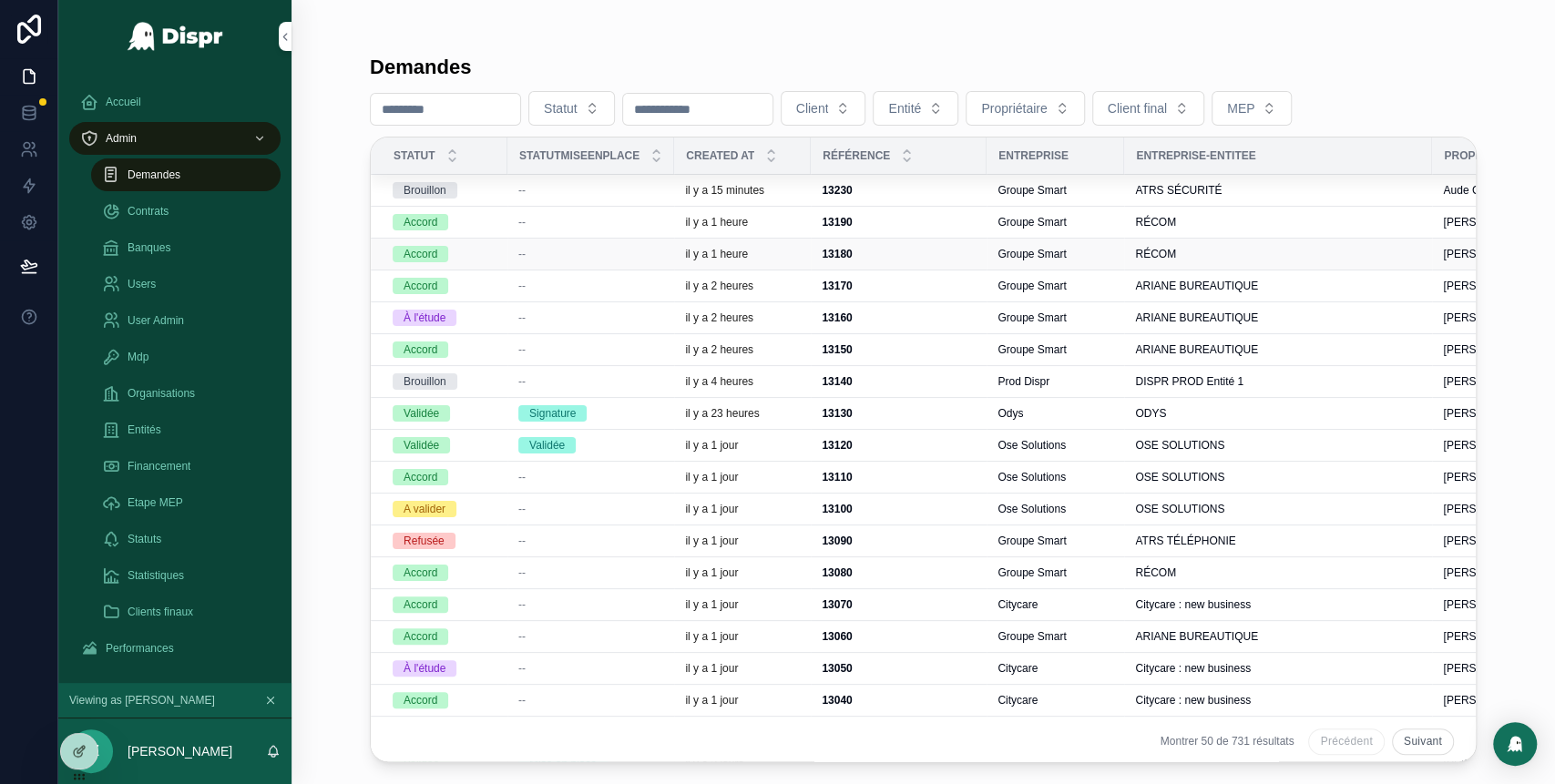
click at [554, 258] on div "--" at bounding box center [590, 254] width 145 height 15
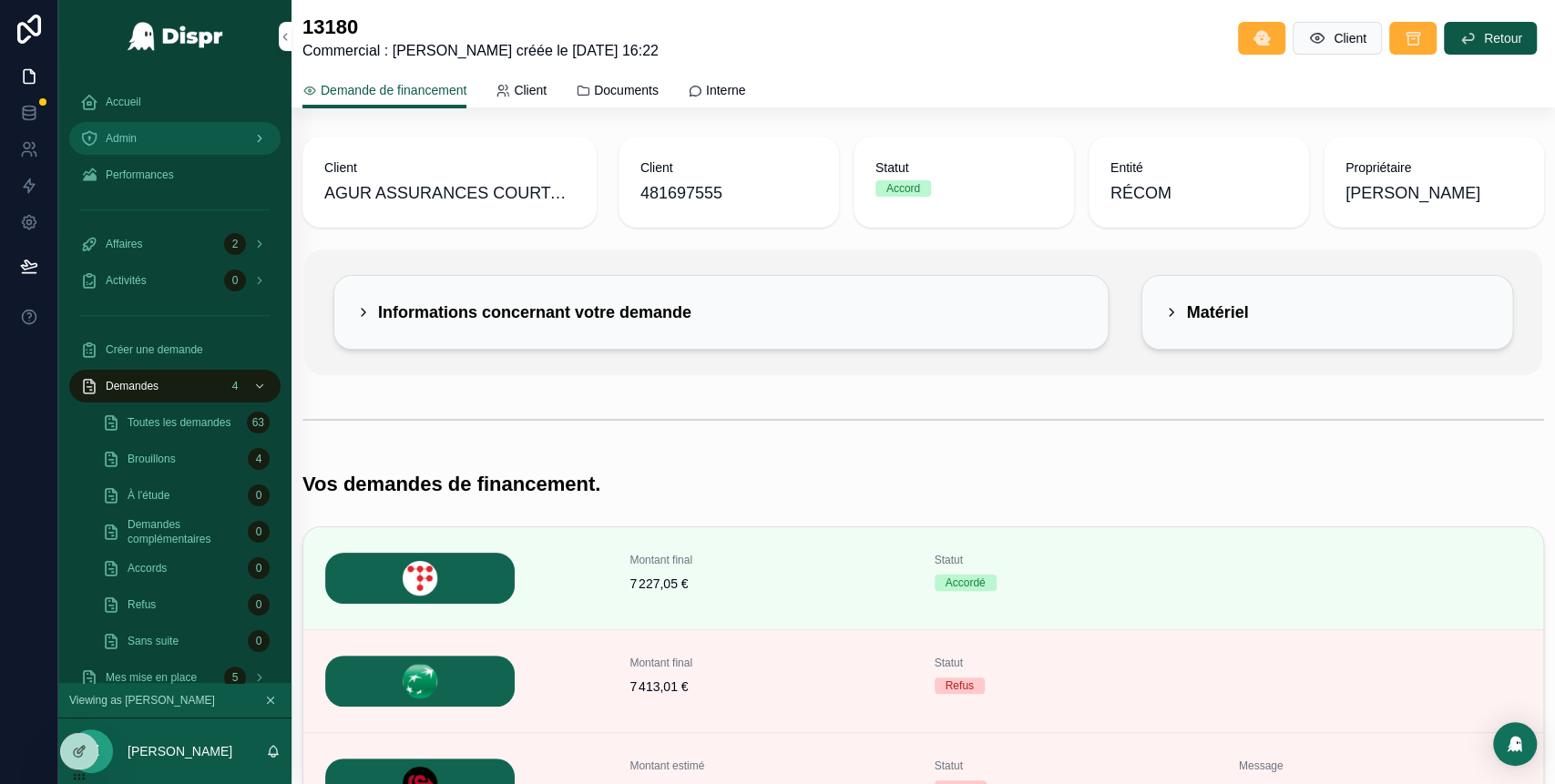
click at [160, 149] on div "Admin" at bounding box center [175, 138] width 189 height 29
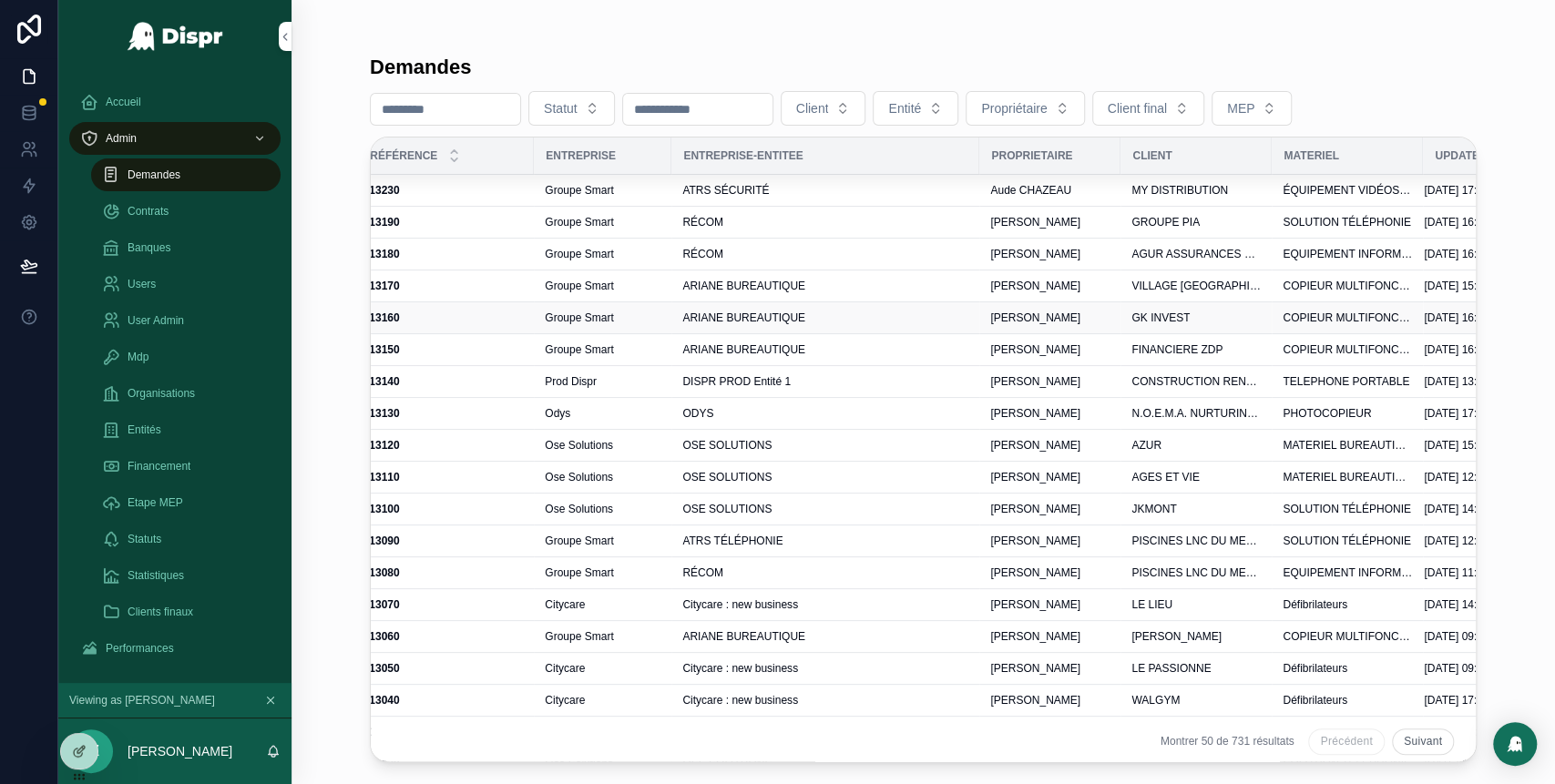
scroll to position [0, 459]
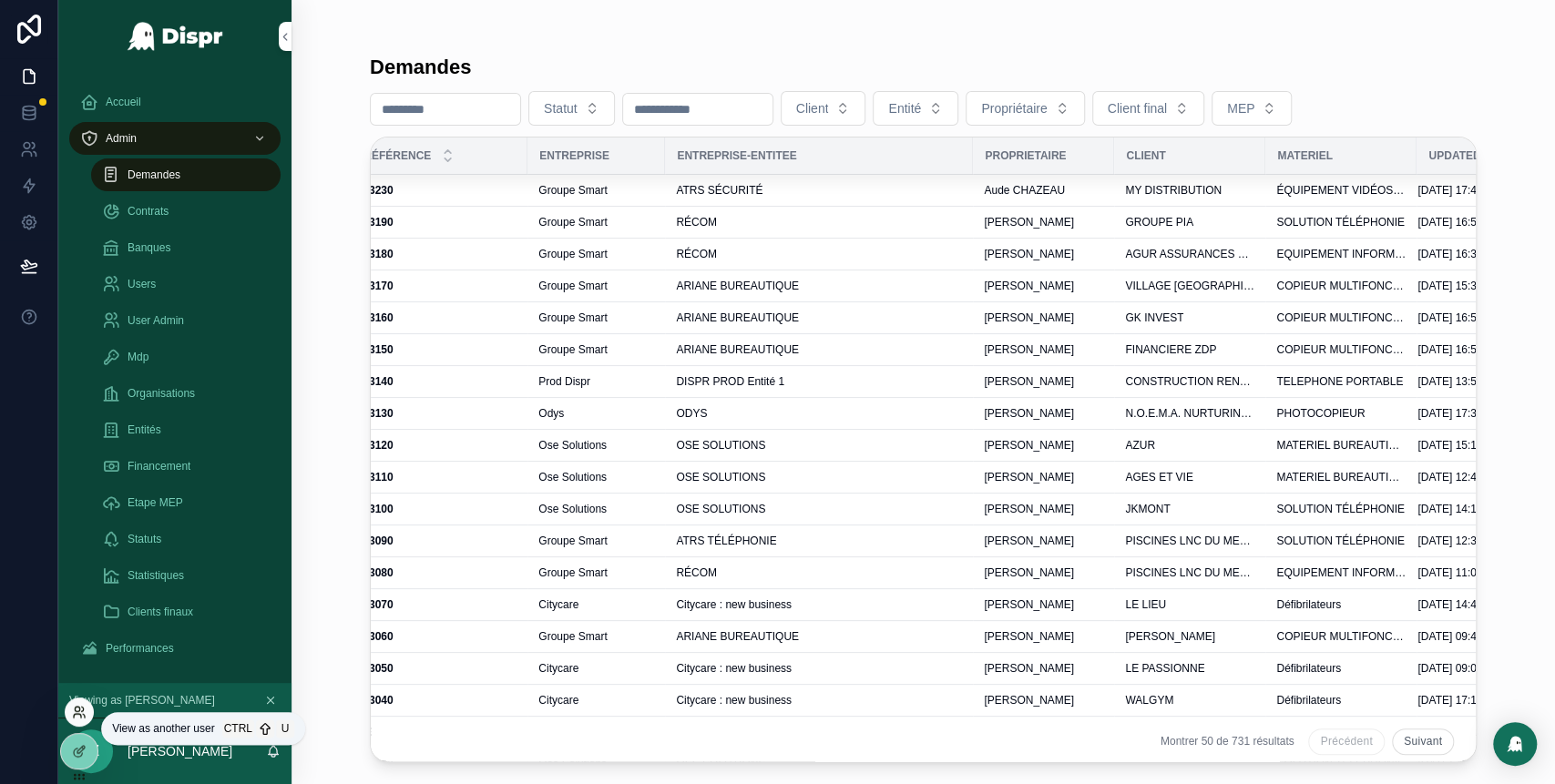
click at [75, 706] on icon at bounding box center [77, 708] width 5 height 5
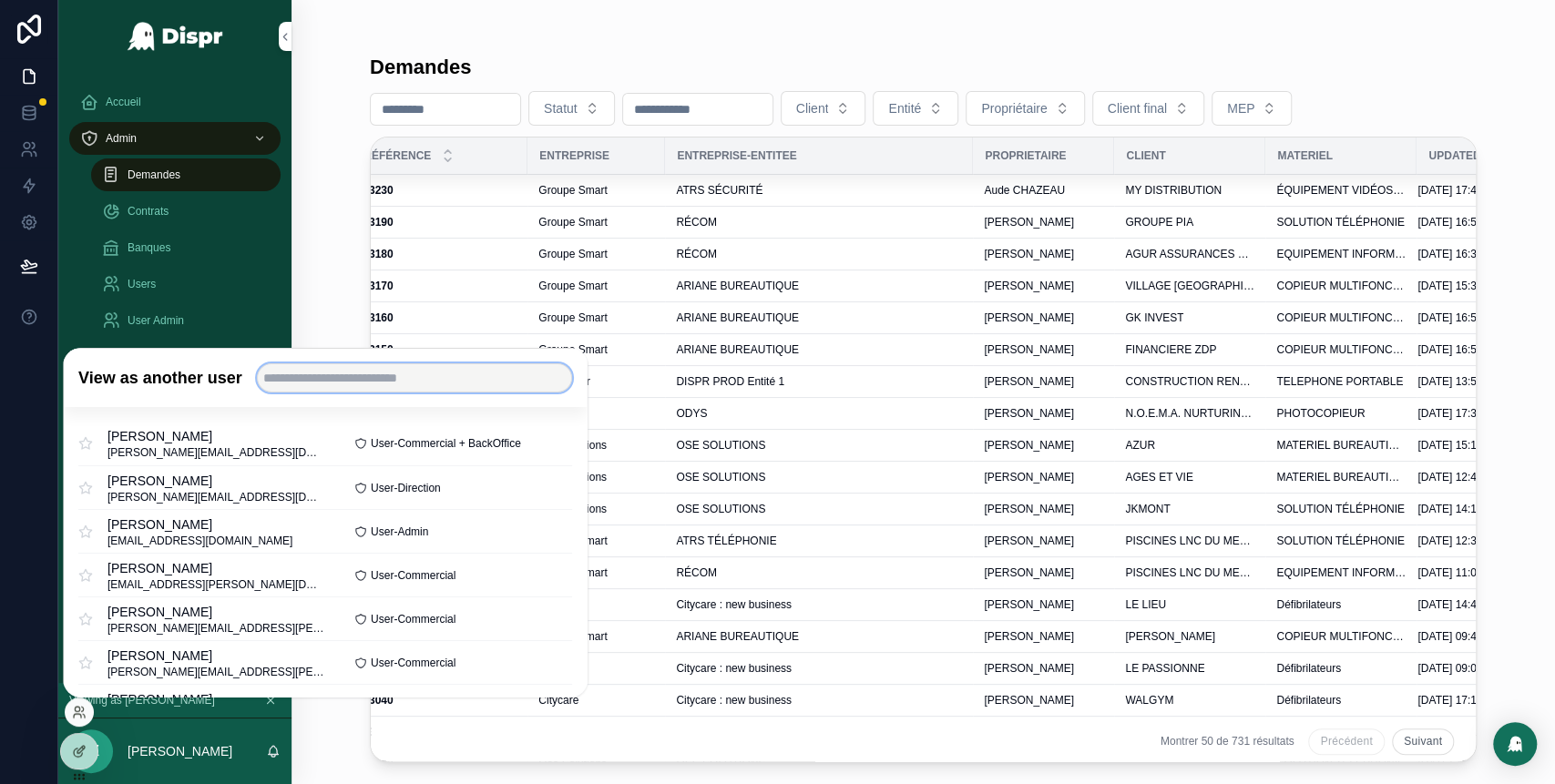
click at [340, 383] on input "text" at bounding box center [414, 377] width 315 height 29
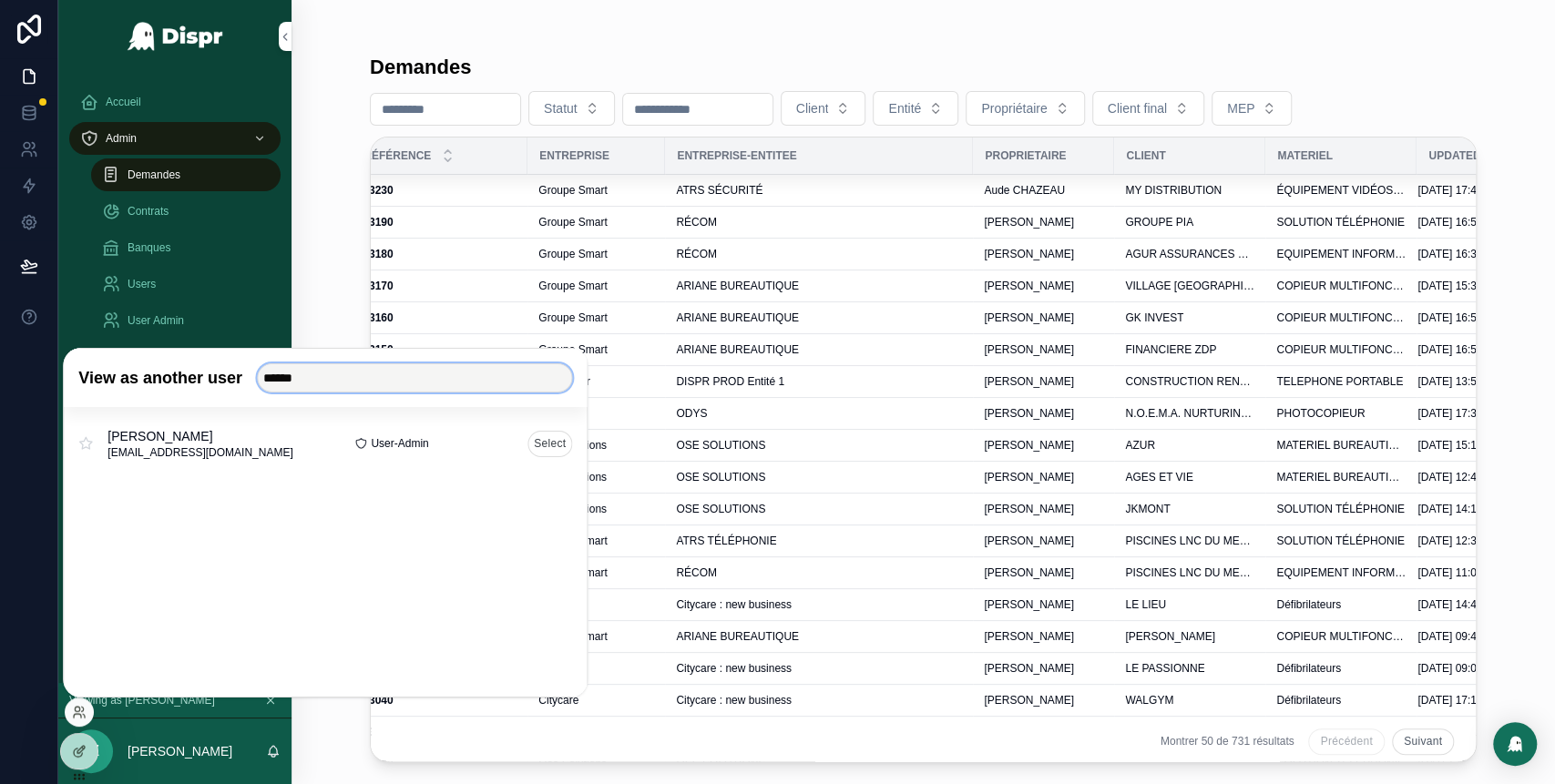
type input "******"
click at [542, 442] on button "Select" at bounding box center [550, 443] width 45 height 26
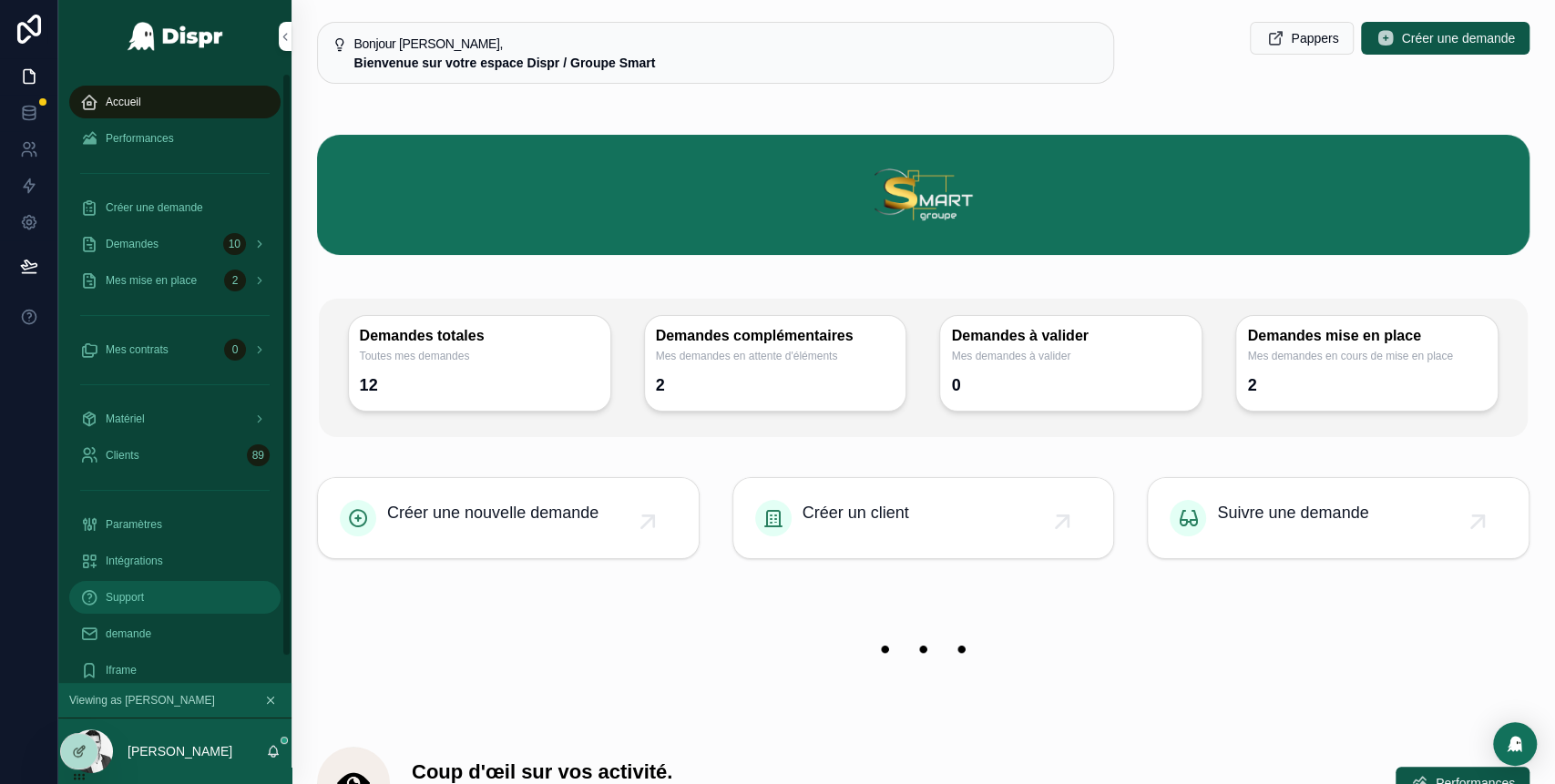
scroll to position [27, 0]
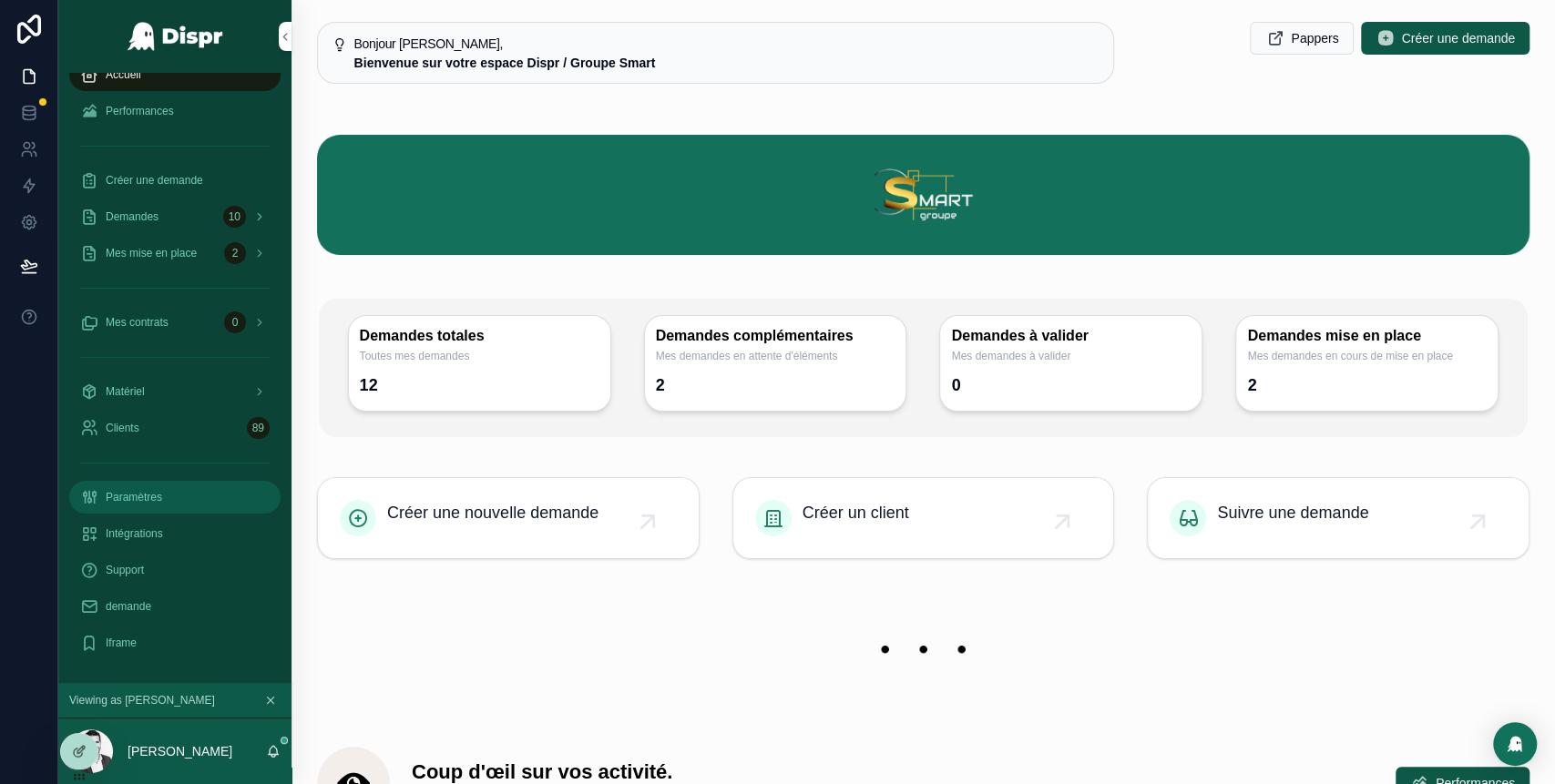
click at [147, 493] on span "Paramètres" at bounding box center [134, 497] width 56 height 15
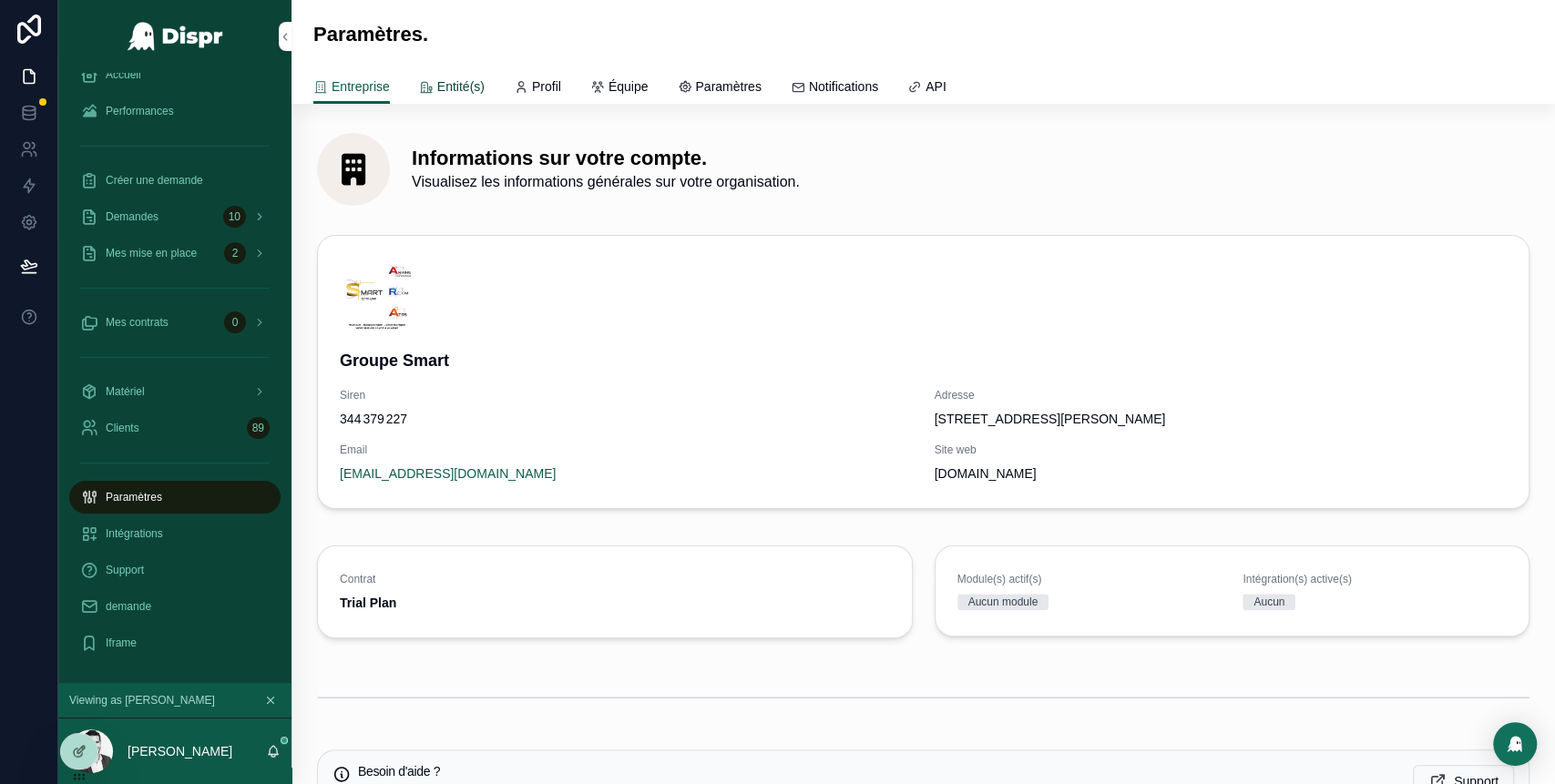
click at [474, 96] on link "Entité(s)" at bounding box center [452, 88] width 66 height 37
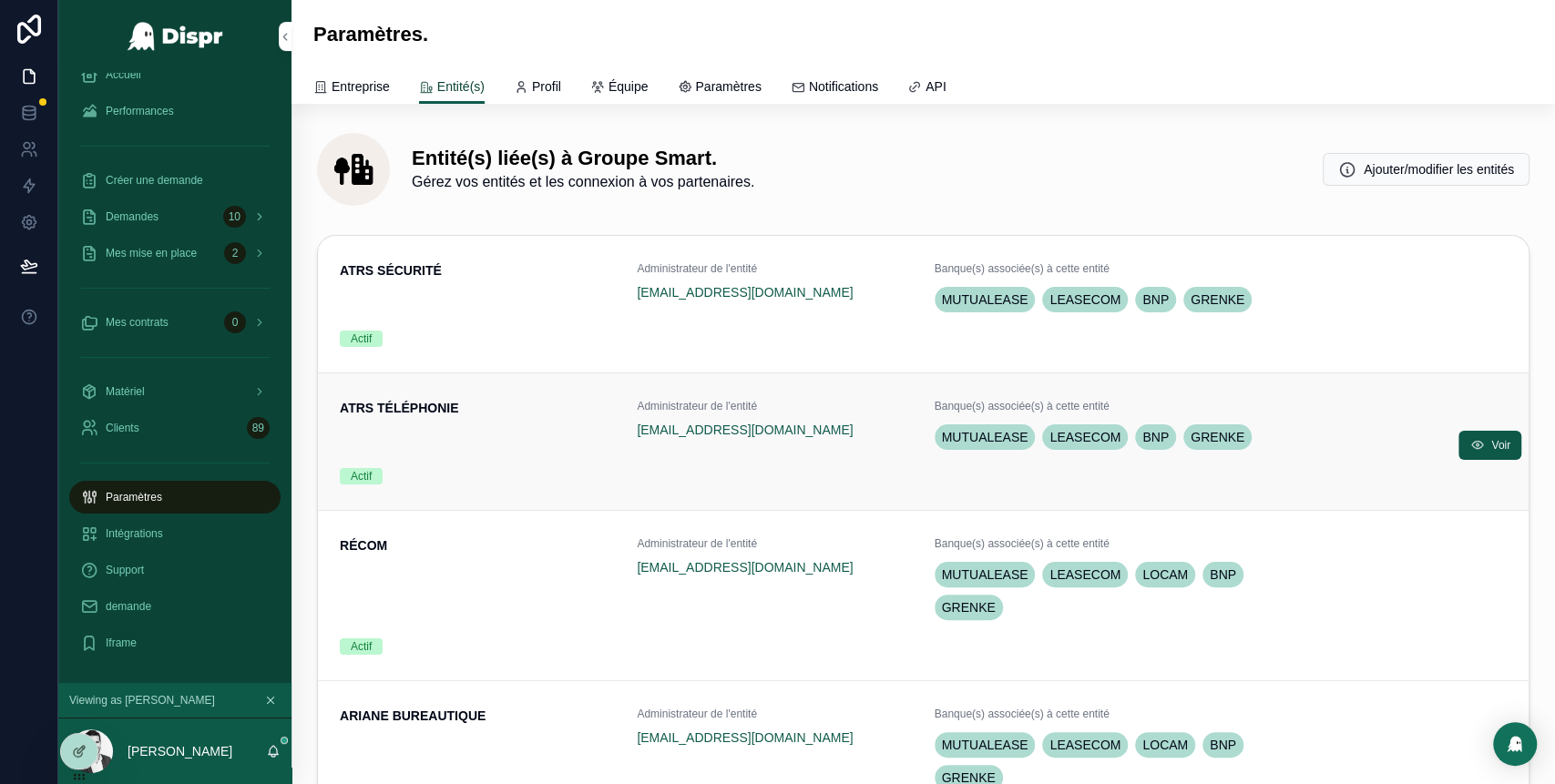
scroll to position [27, 0]
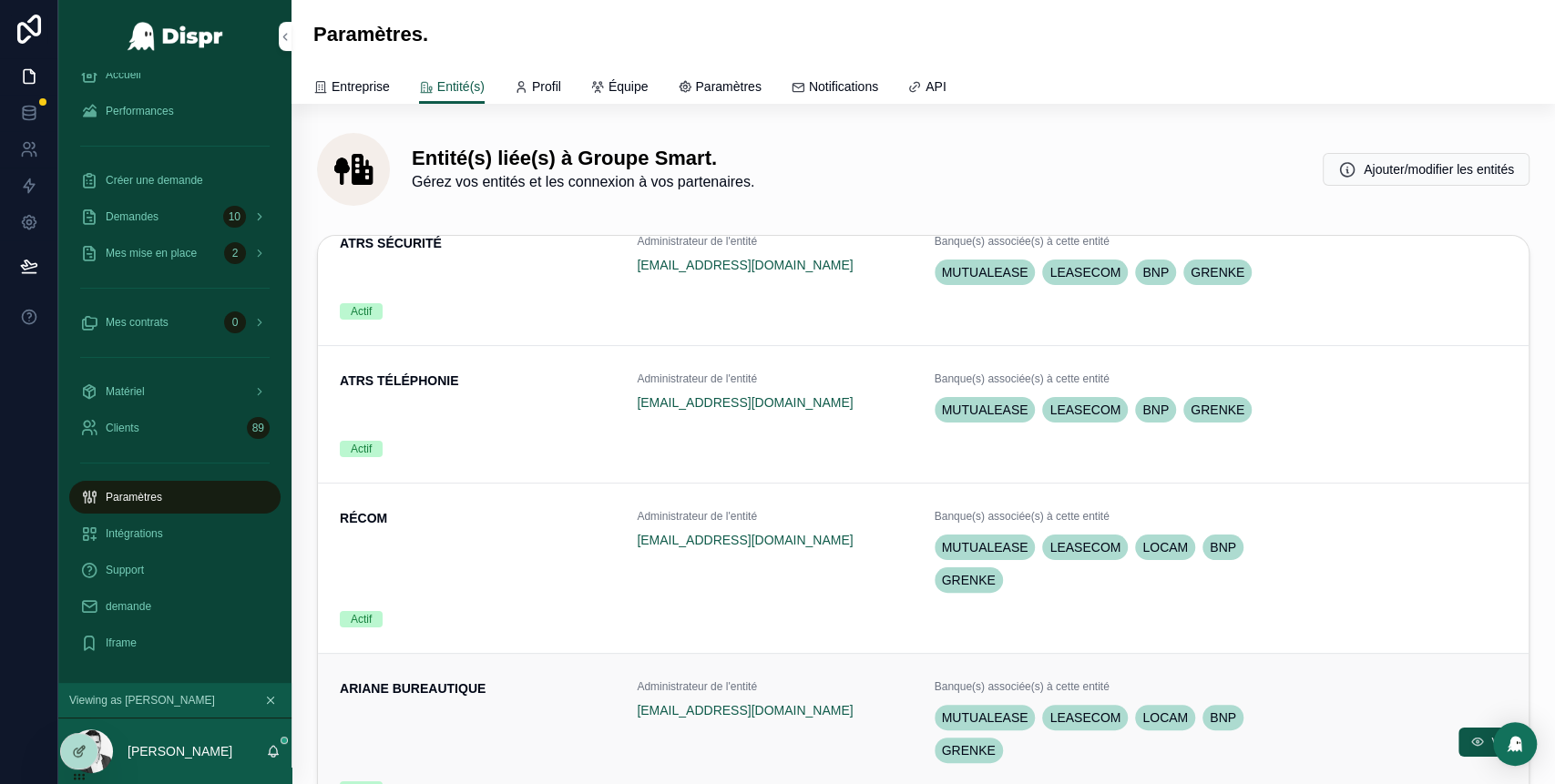
click at [510, 692] on span "ARIANE BUREAUTIQUE" at bounding box center [478, 688] width 275 height 18
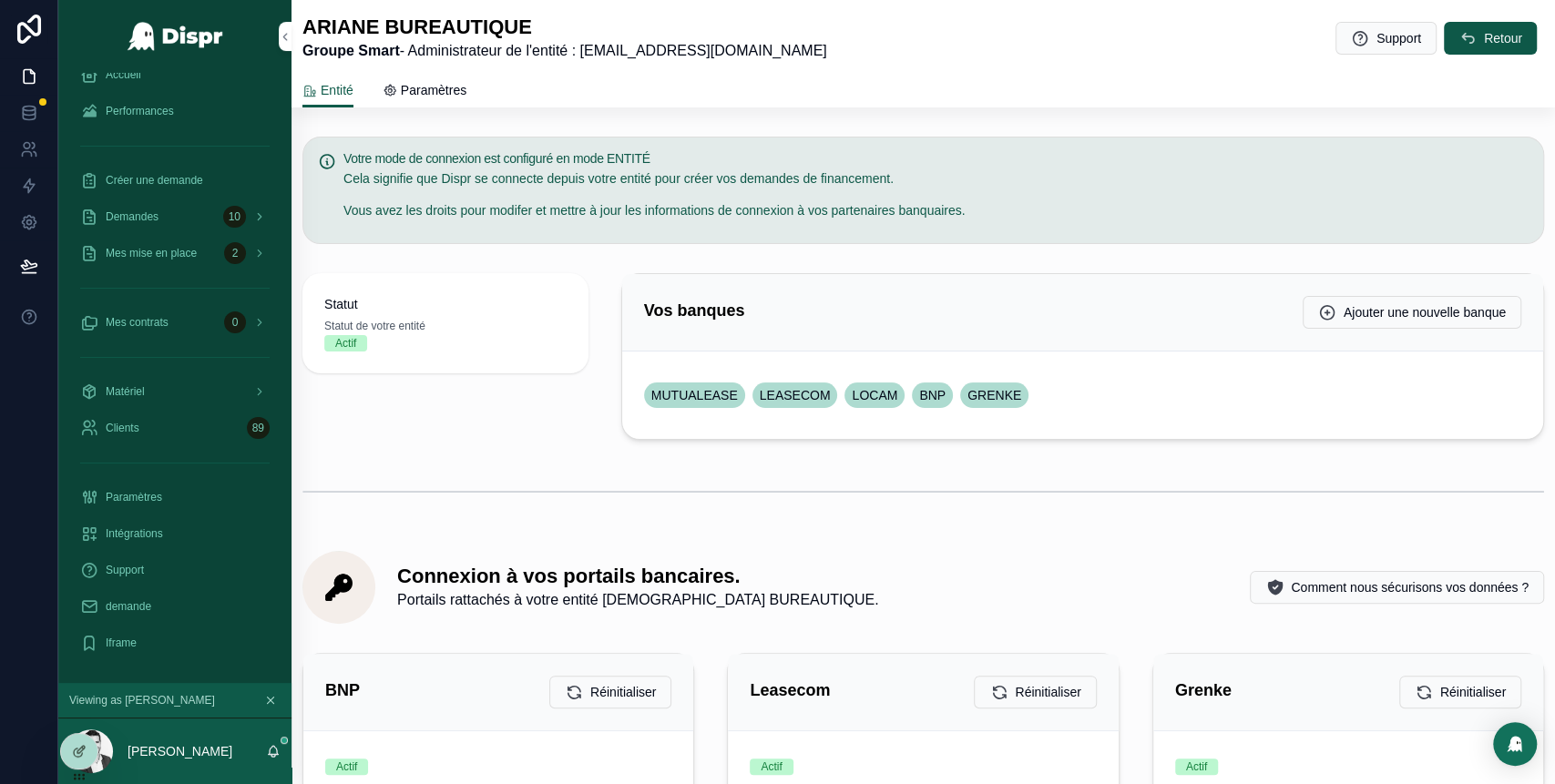
scroll to position [377, 0]
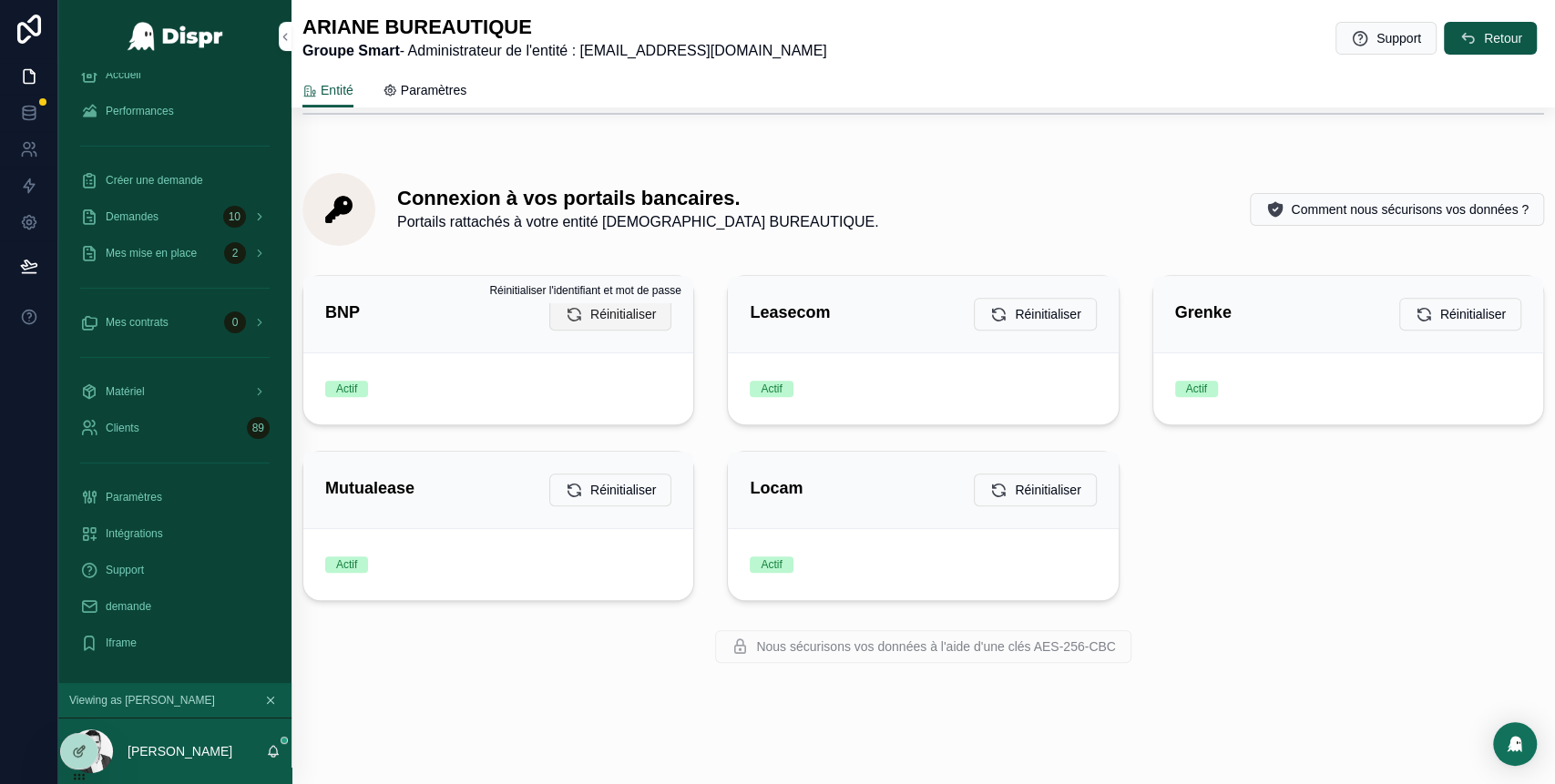
click at [616, 313] on span "Réinitialiser" at bounding box center [623, 314] width 66 height 18
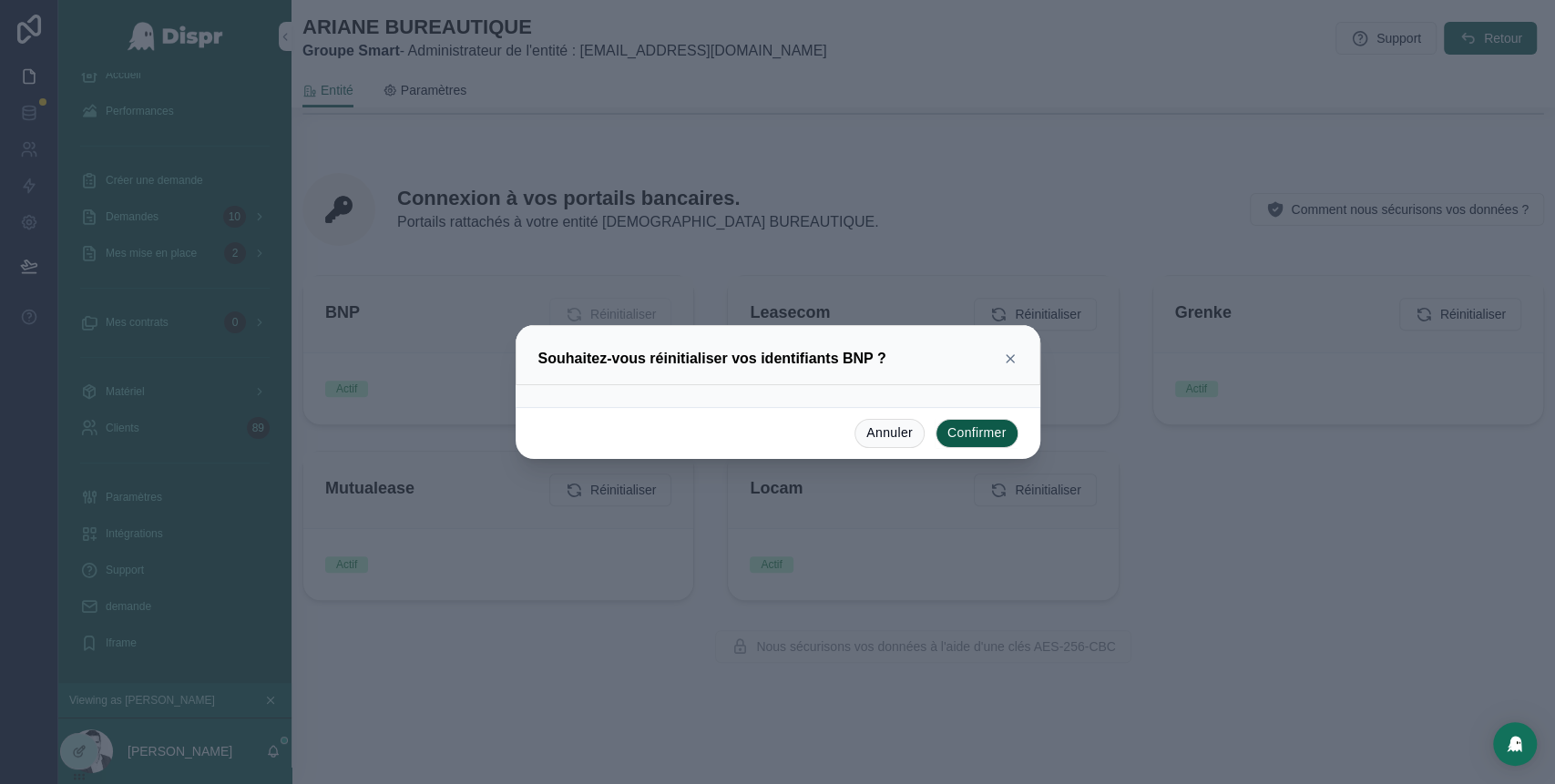
click at [976, 431] on button "Confirmer" at bounding box center [977, 433] width 82 height 29
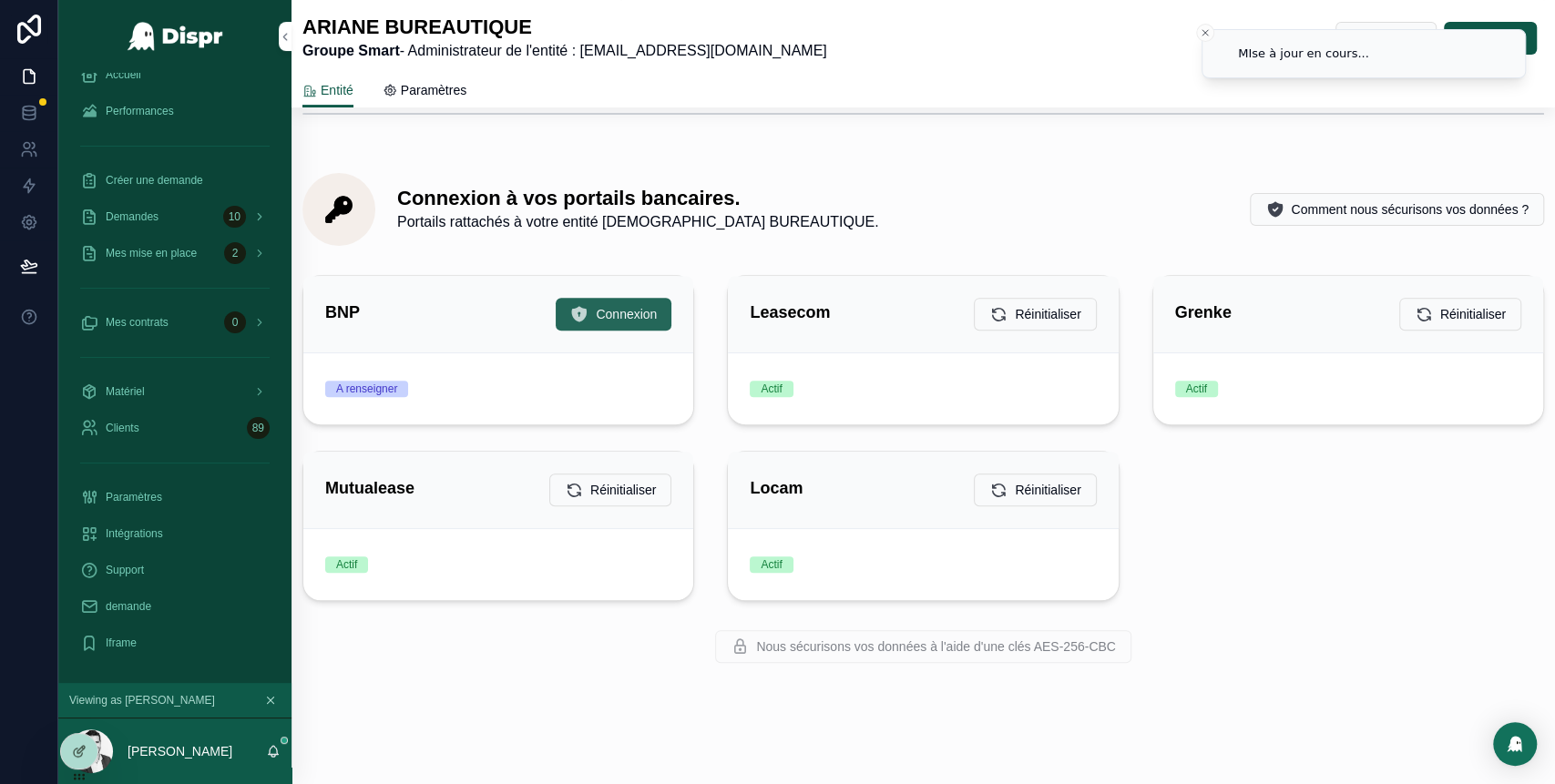
click at [597, 328] on button "Connexion" at bounding box center [613, 314] width 115 height 33
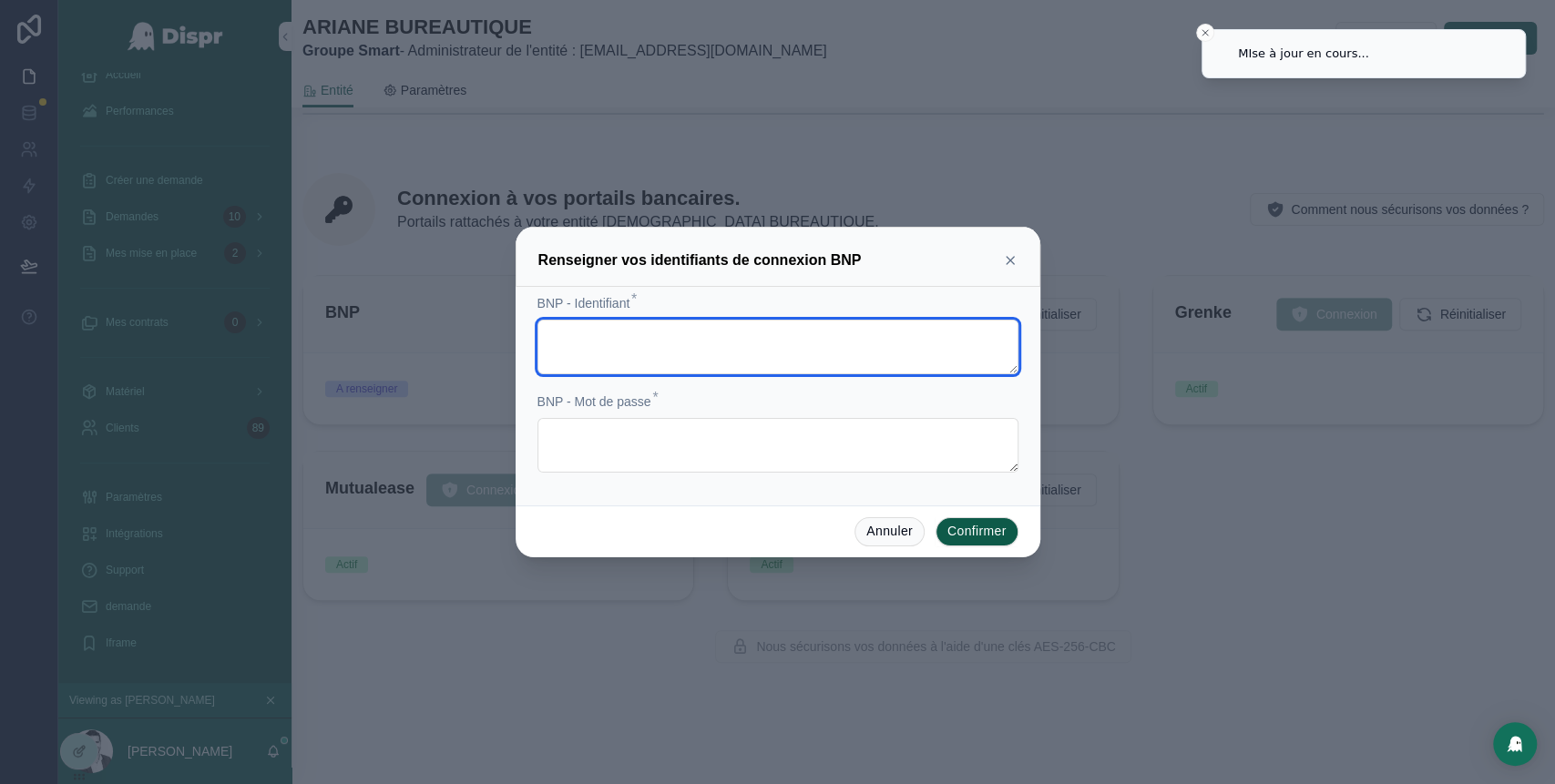
click at [667, 354] on textarea at bounding box center [778, 347] width 481 height 54
paste textarea "**********"
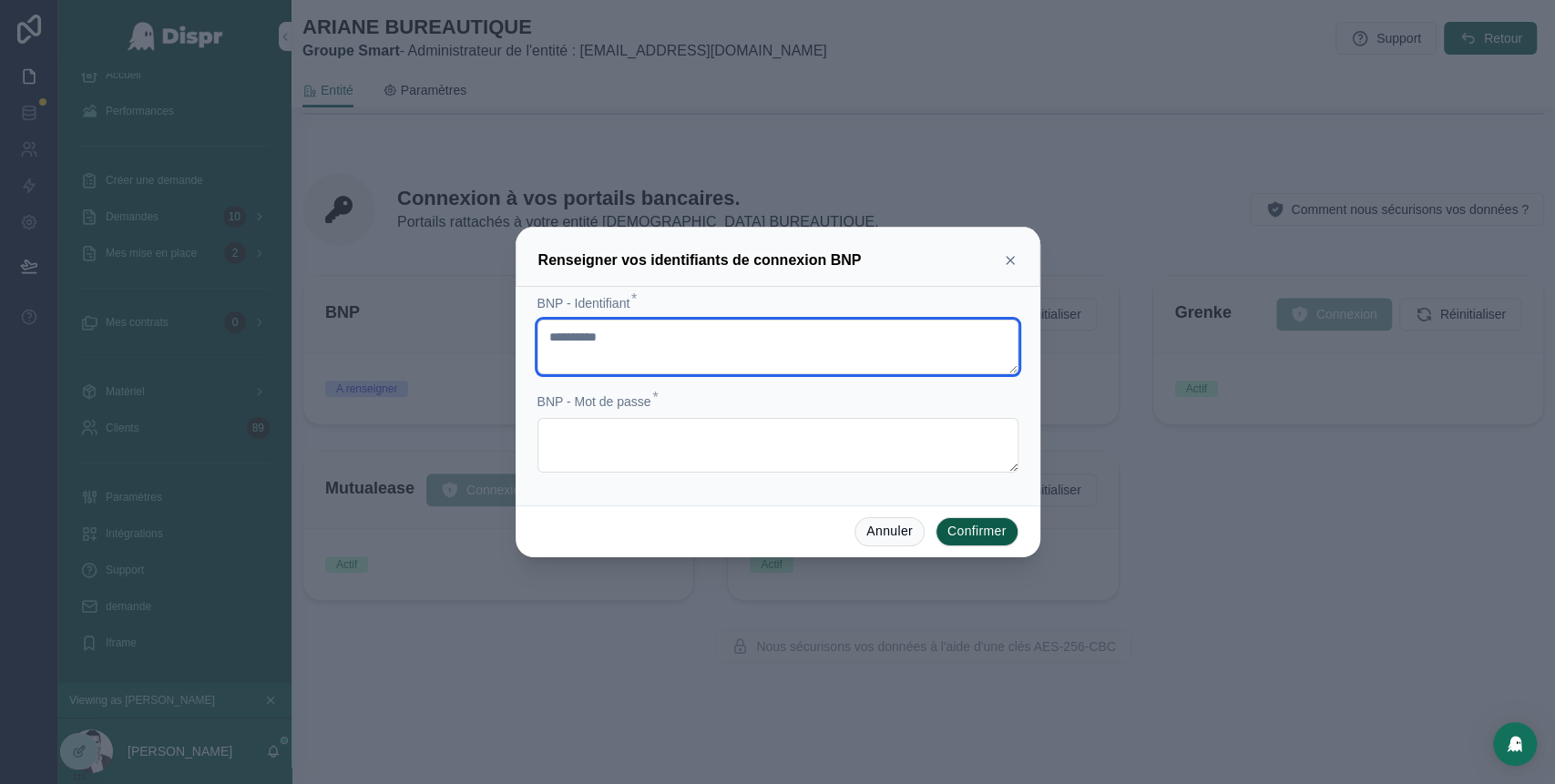
type textarea "**********"
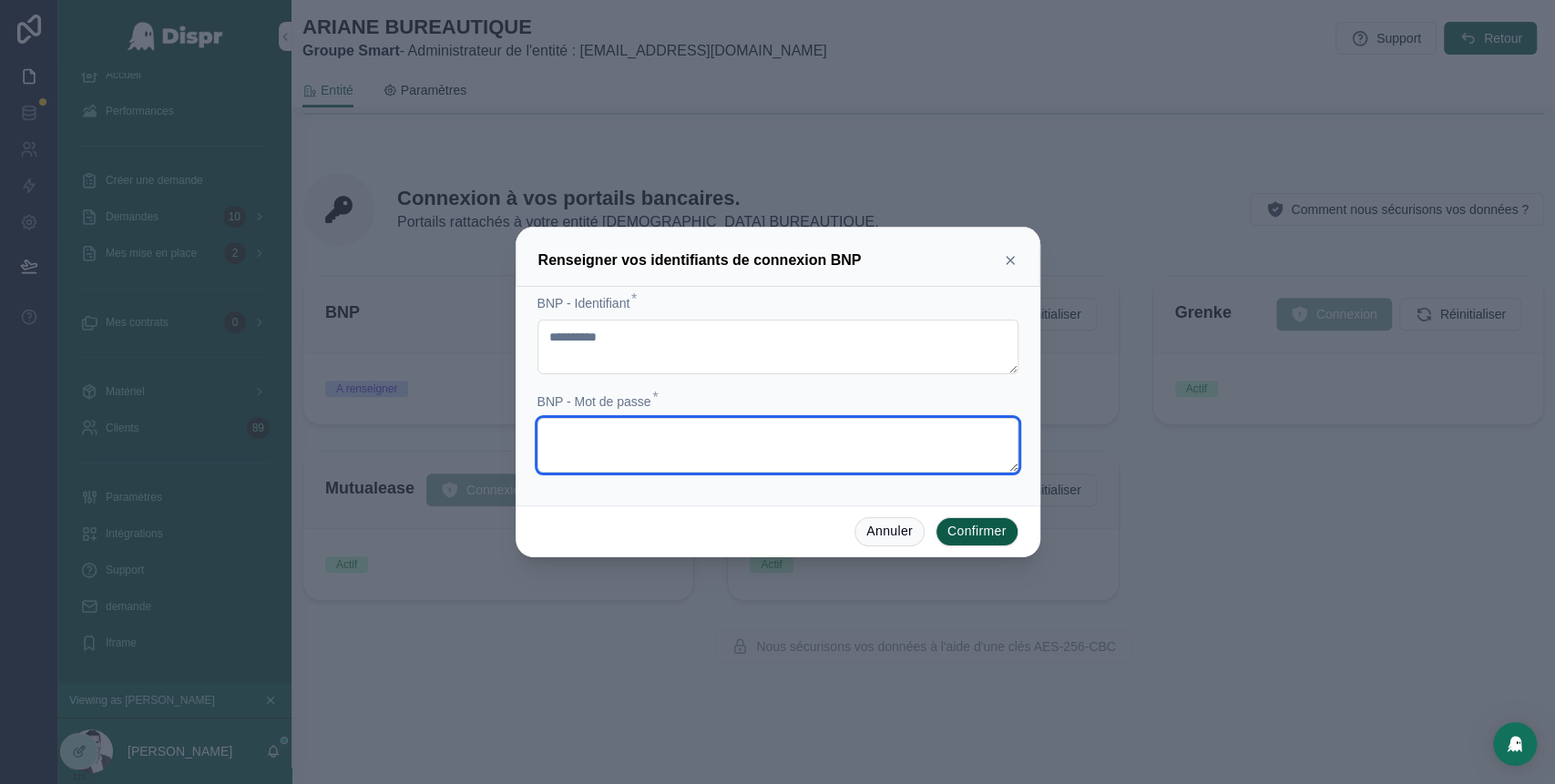
click at [595, 451] on textarea at bounding box center [778, 445] width 481 height 54
paste textarea "**********"
type textarea "**********"
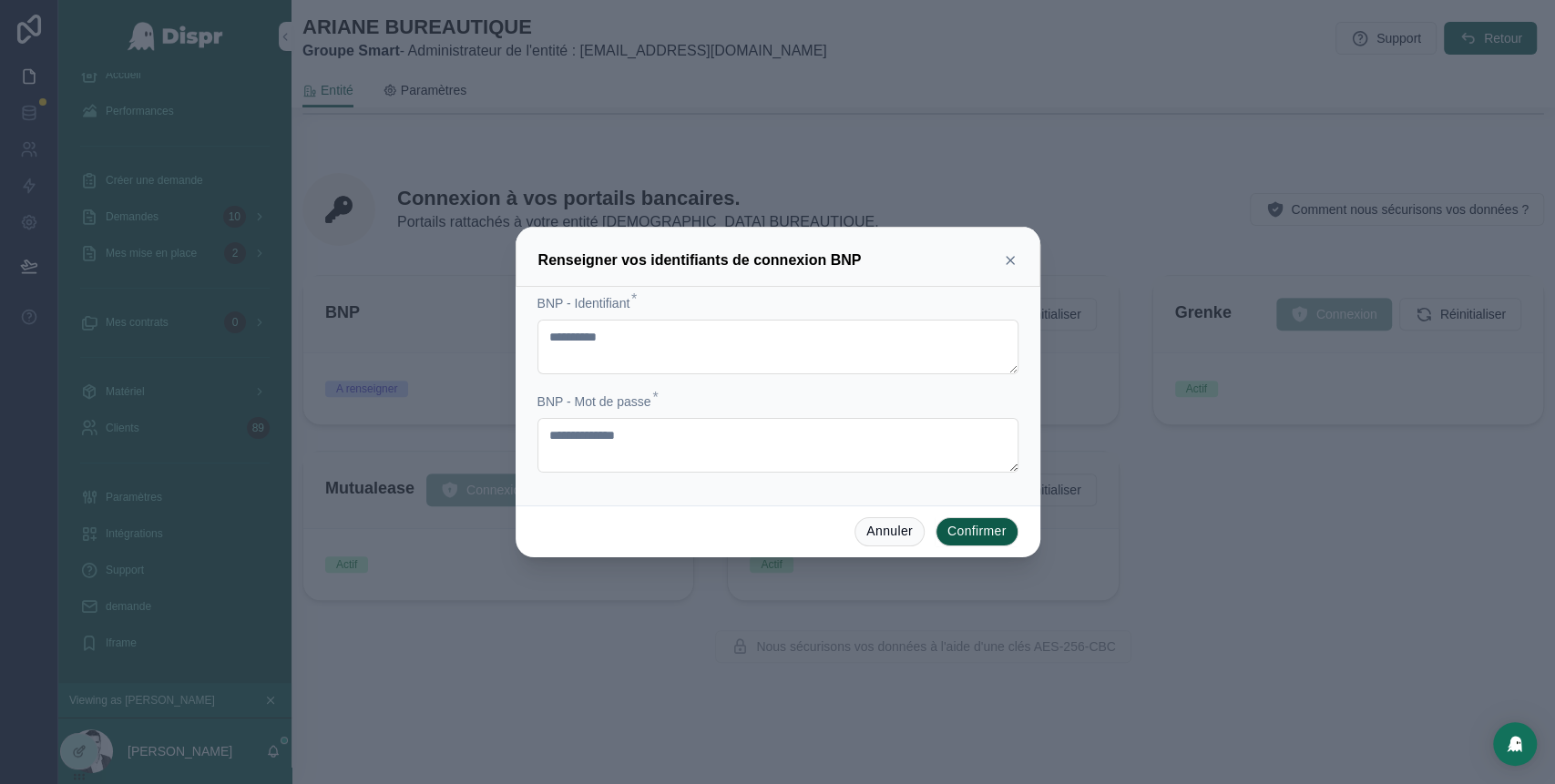
click at [965, 531] on button "Confirmer" at bounding box center [977, 531] width 82 height 29
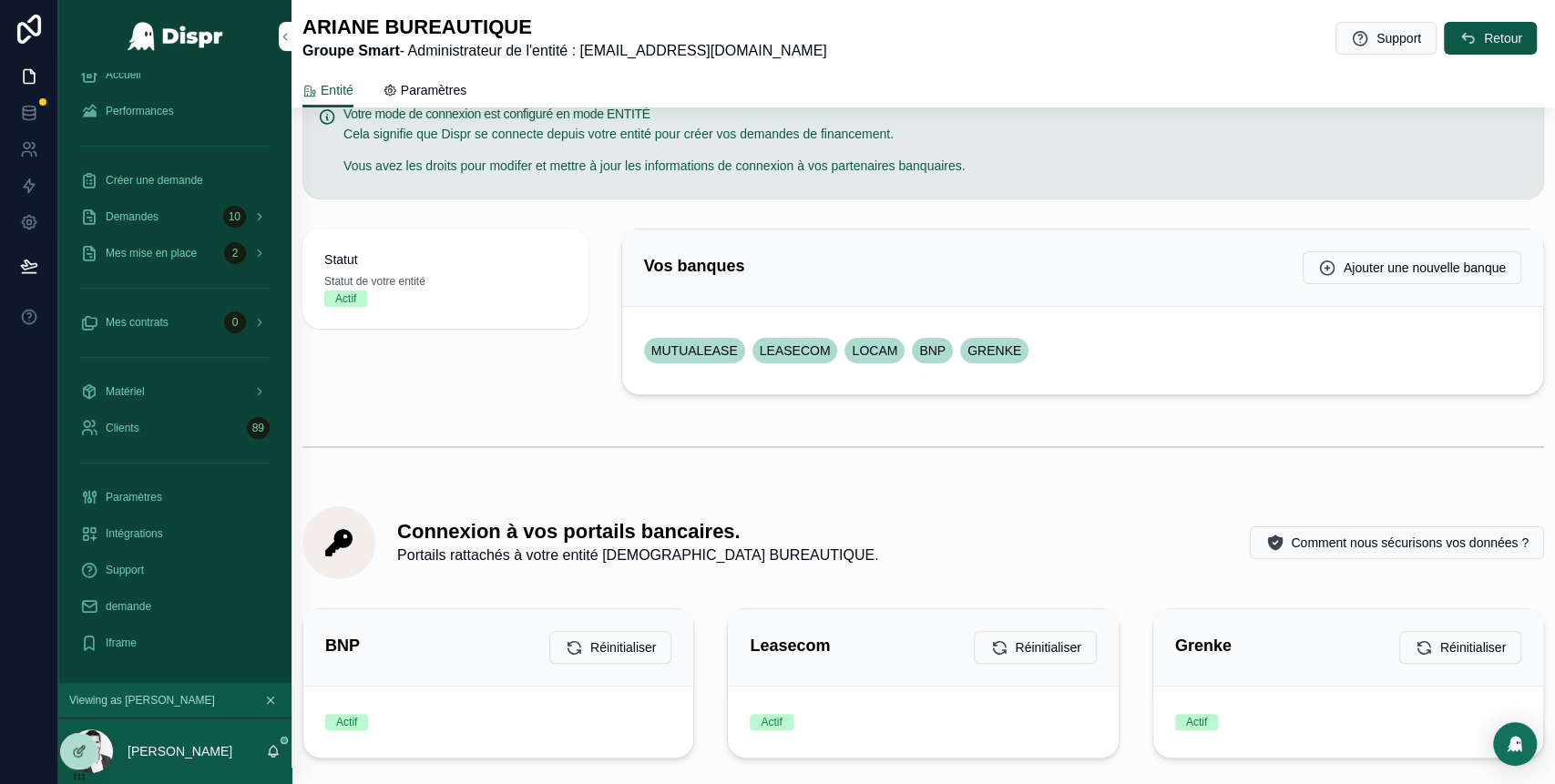
scroll to position [0, 0]
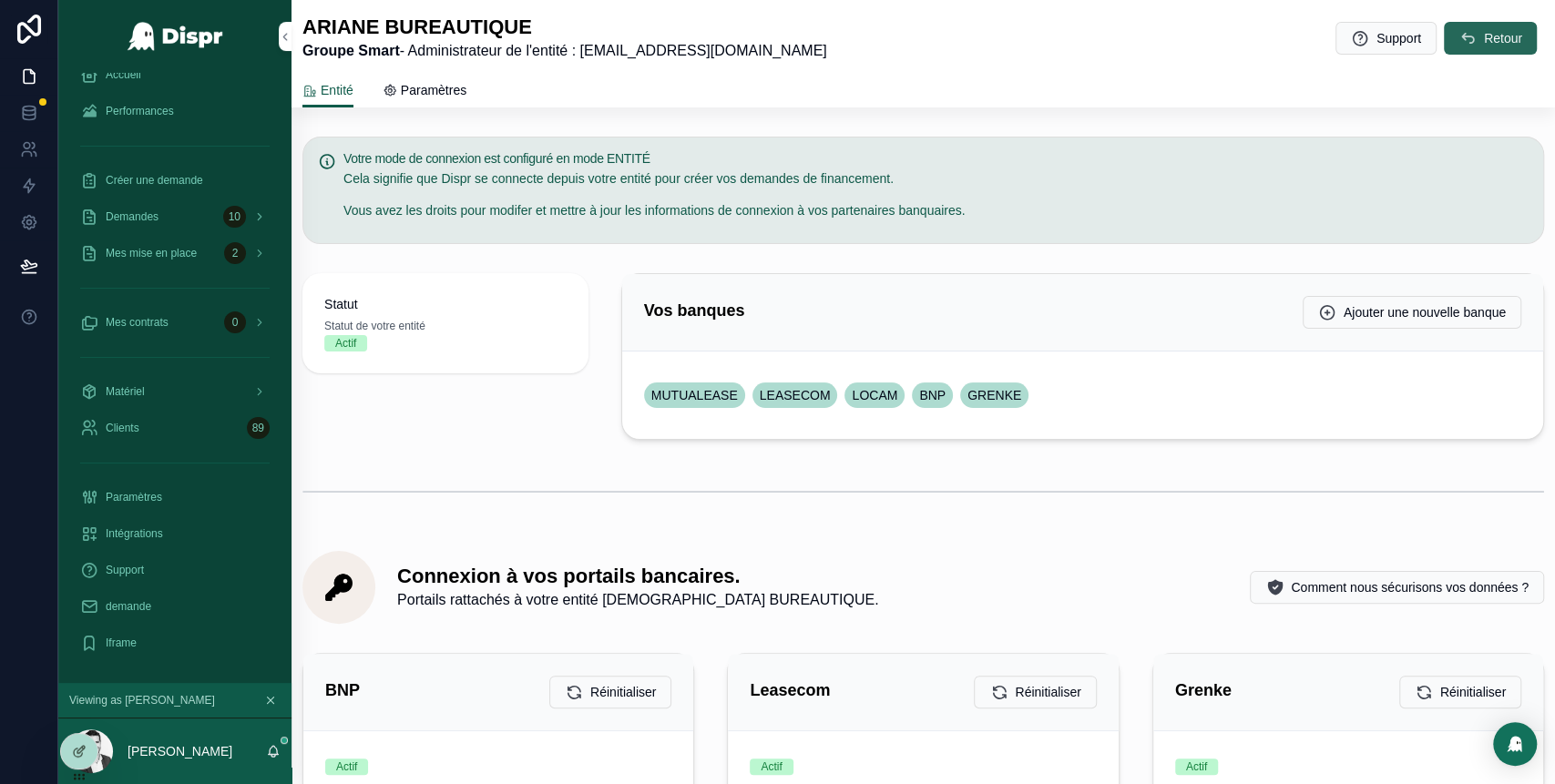
click at [1468, 27] on button "Retour" at bounding box center [1489, 37] width 93 height 33
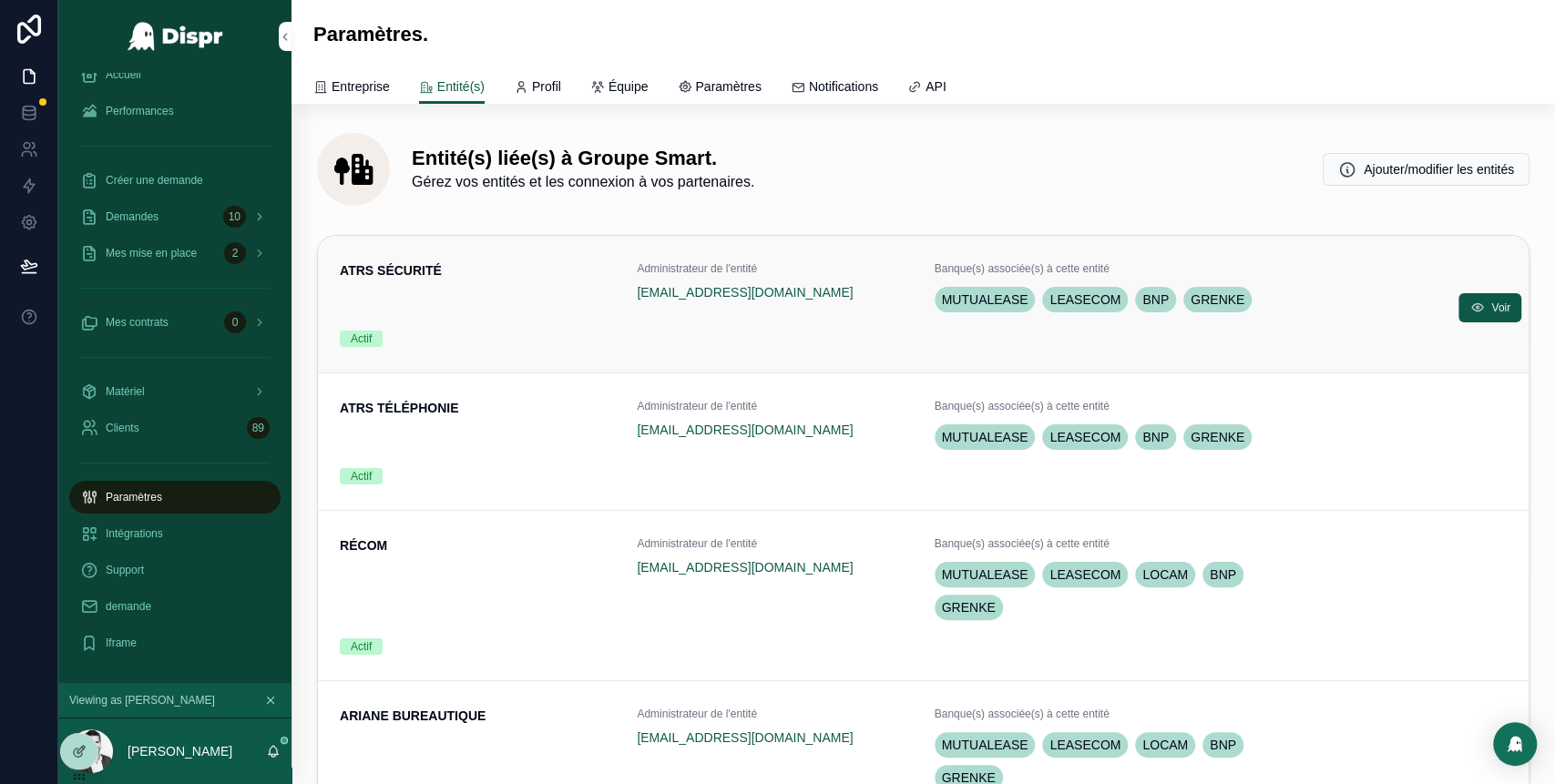
click at [521, 332] on div "Actif" at bounding box center [478, 339] width 275 height 17
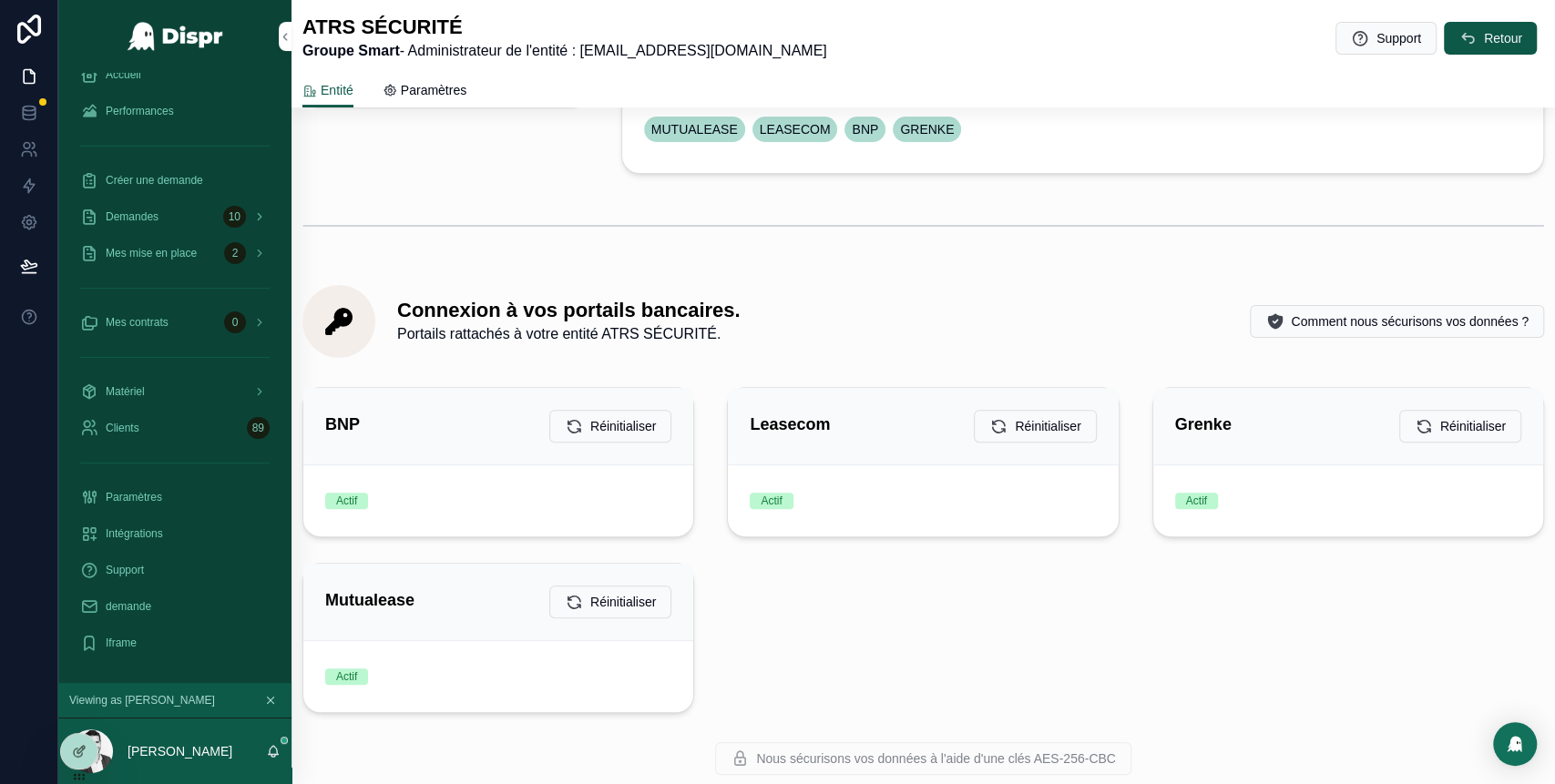
scroll to position [298, 0]
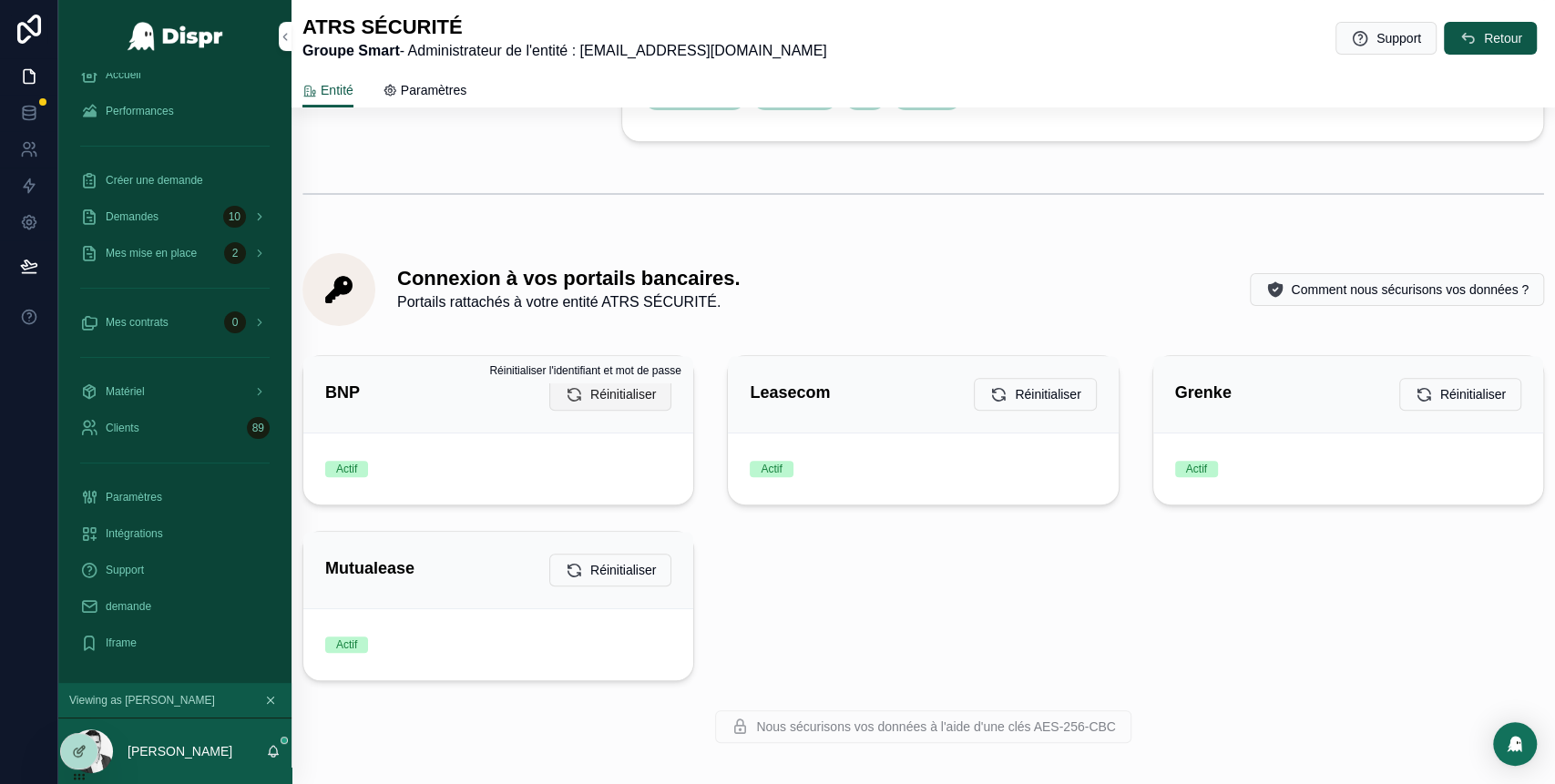
click at [585, 382] on div "Réinitialiser l'identifiant et mot de passe Réinitialiser l'identifiant et mot …" at bounding box center [585, 370] width 214 height 25
click at [594, 393] on span "Réinitialiser" at bounding box center [623, 393] width 66 height 18
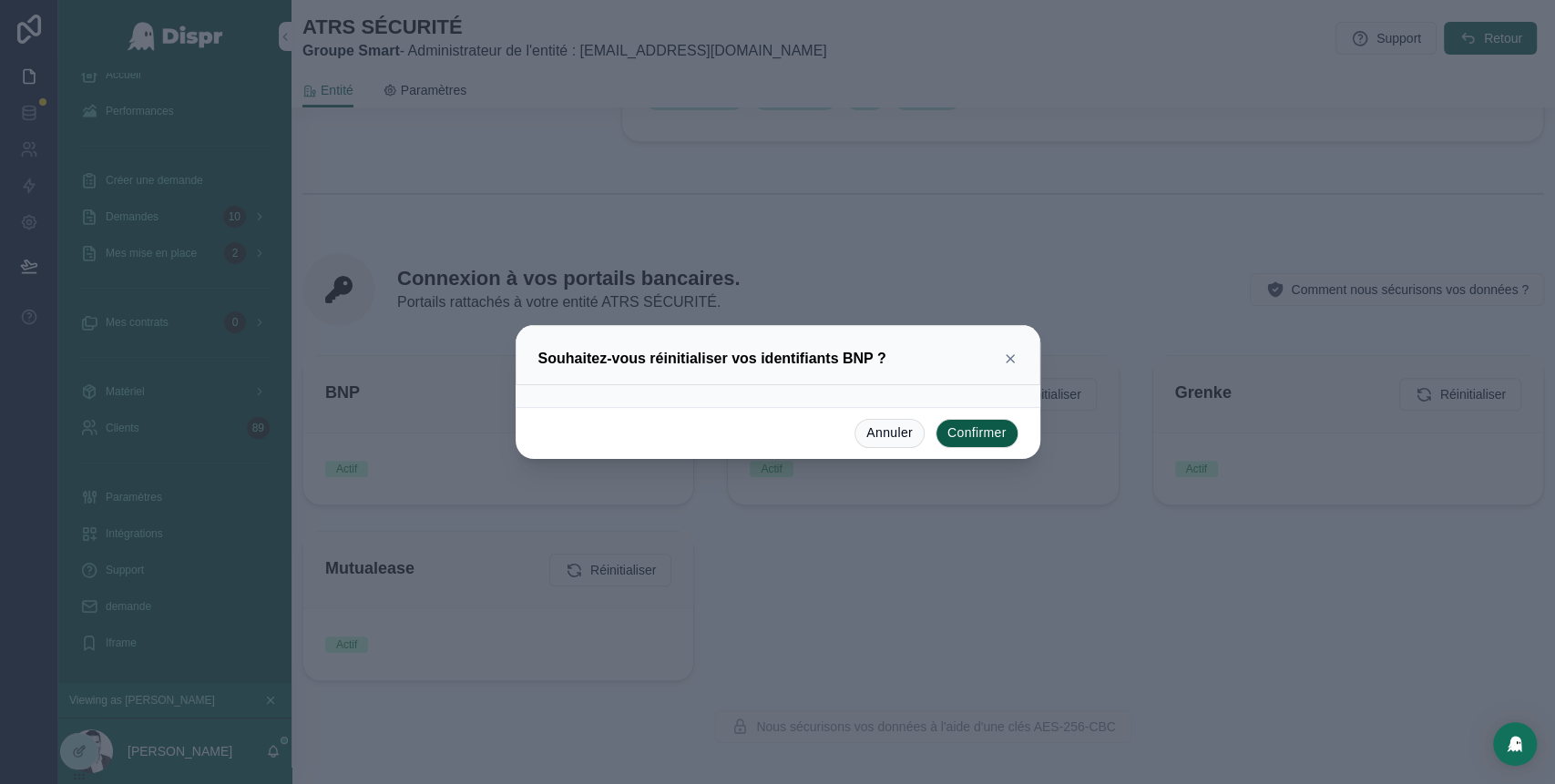
click at [977, 433] on button "Confirmer" at bounding box center [977, 433] width 82 height 29
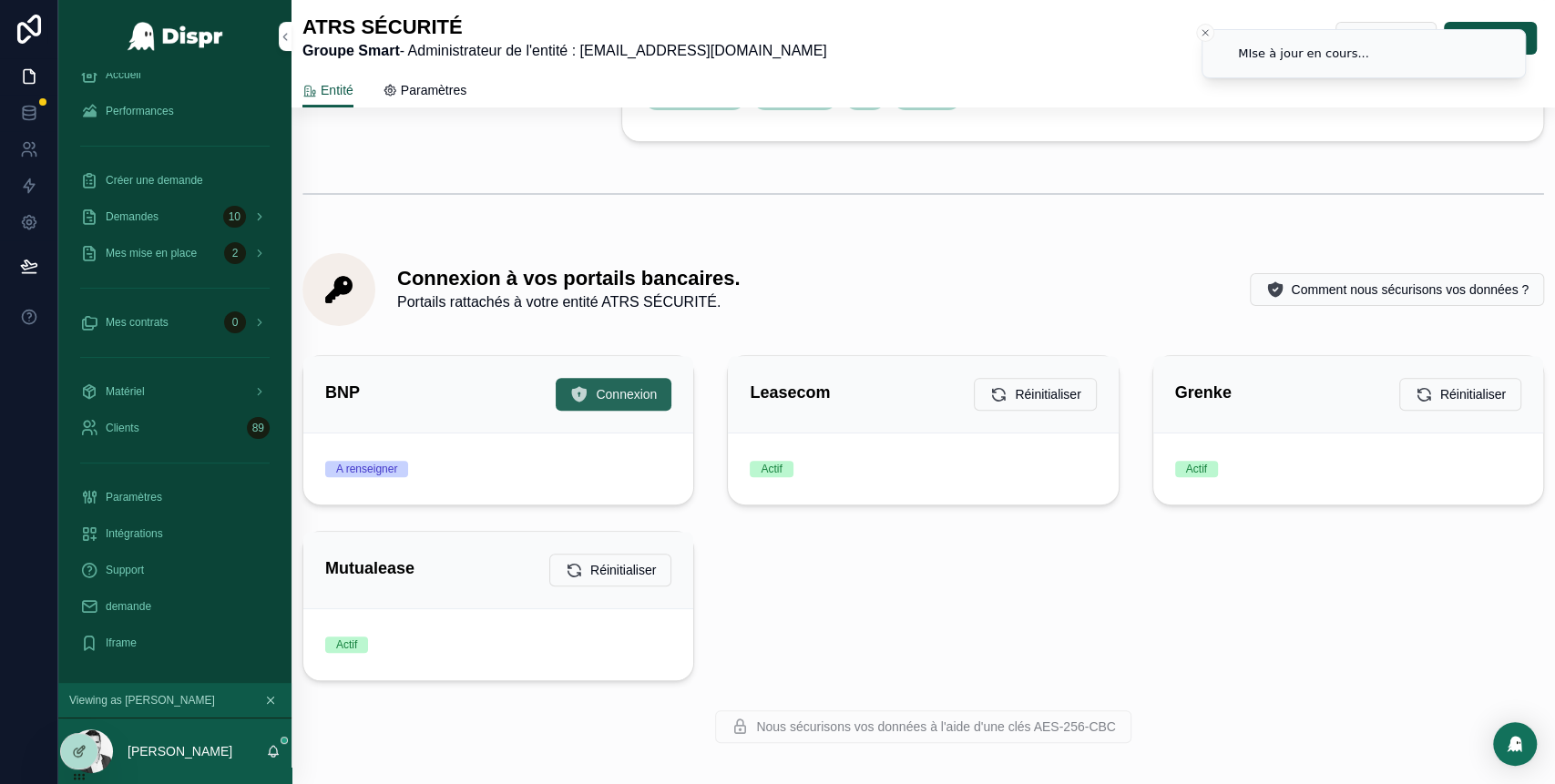
click at [573, 393] on icon "scrollable content" at bounding box center [579, 393] width 18 height 18
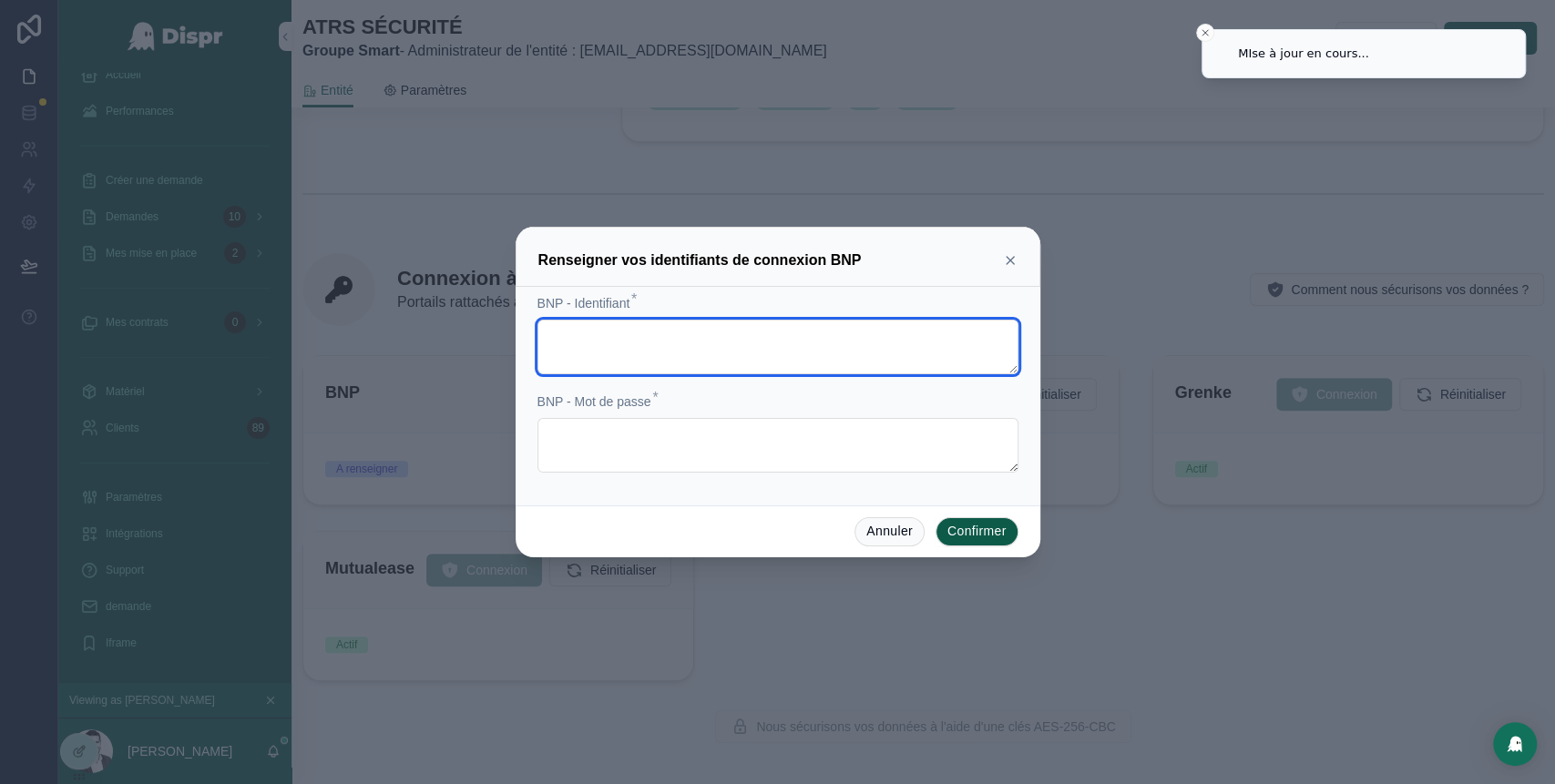
click at [631, 345] on textarea at bounding box center [778, 347] width 481 height 54
paste textarea "**********"
type textarea "**********"
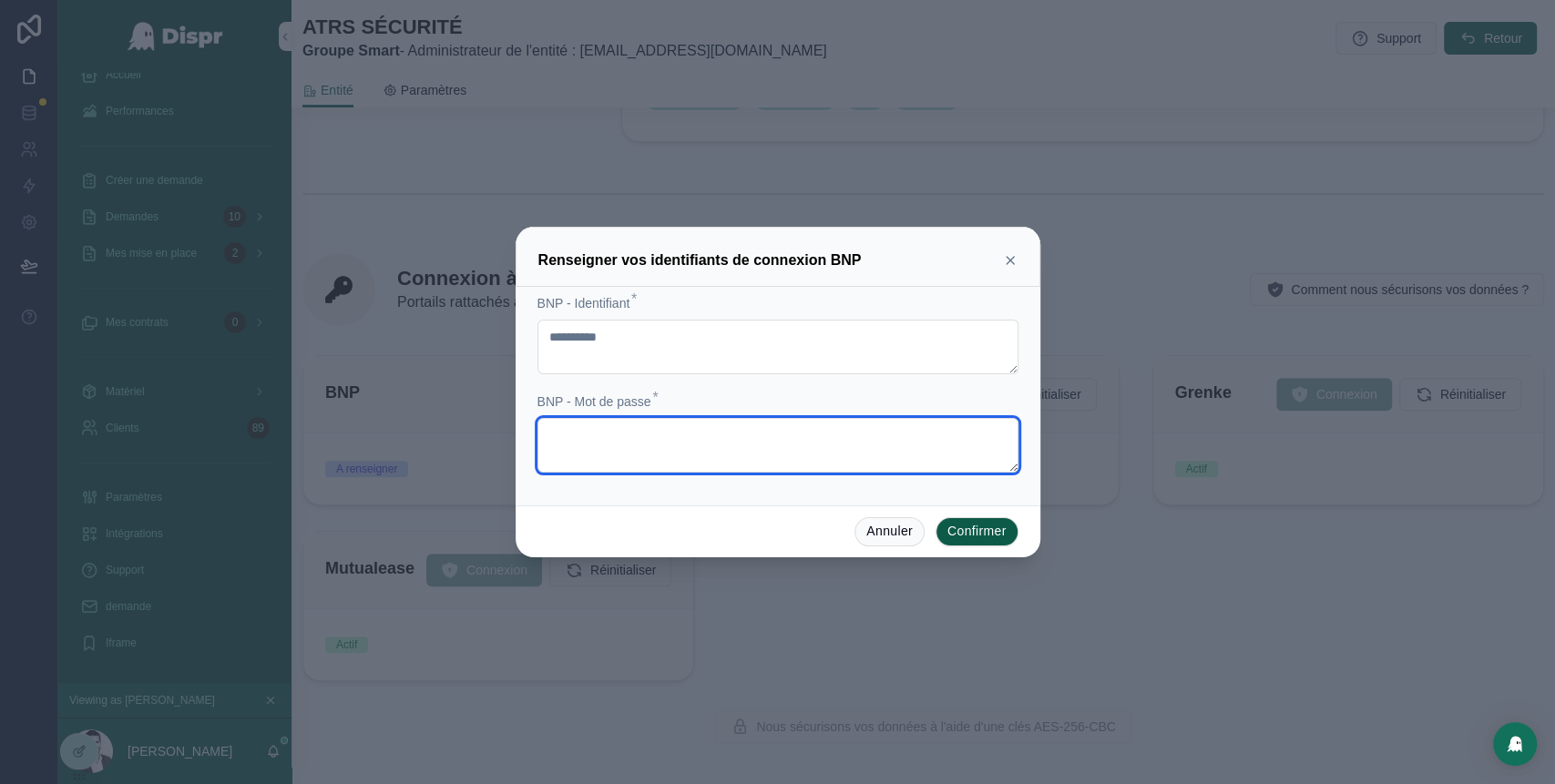
click at [639, 440] on textarea at bounding box center [778, 445] width 481 height 54
paste textarea "**********"
type textarea "**********"
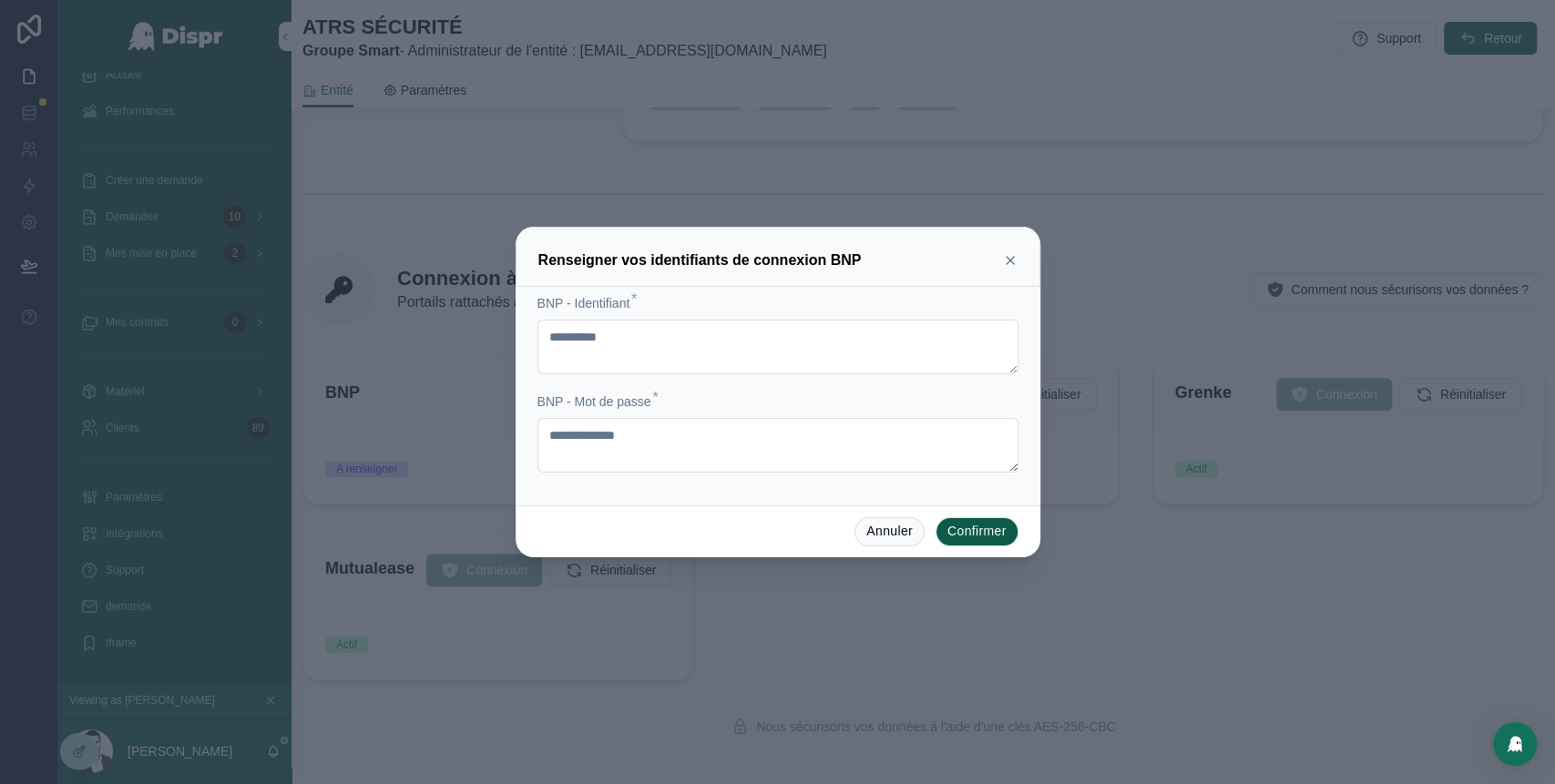
click at [955, 529] on button "Confirmer" at bounding box center [977, 531] width 82 height 29
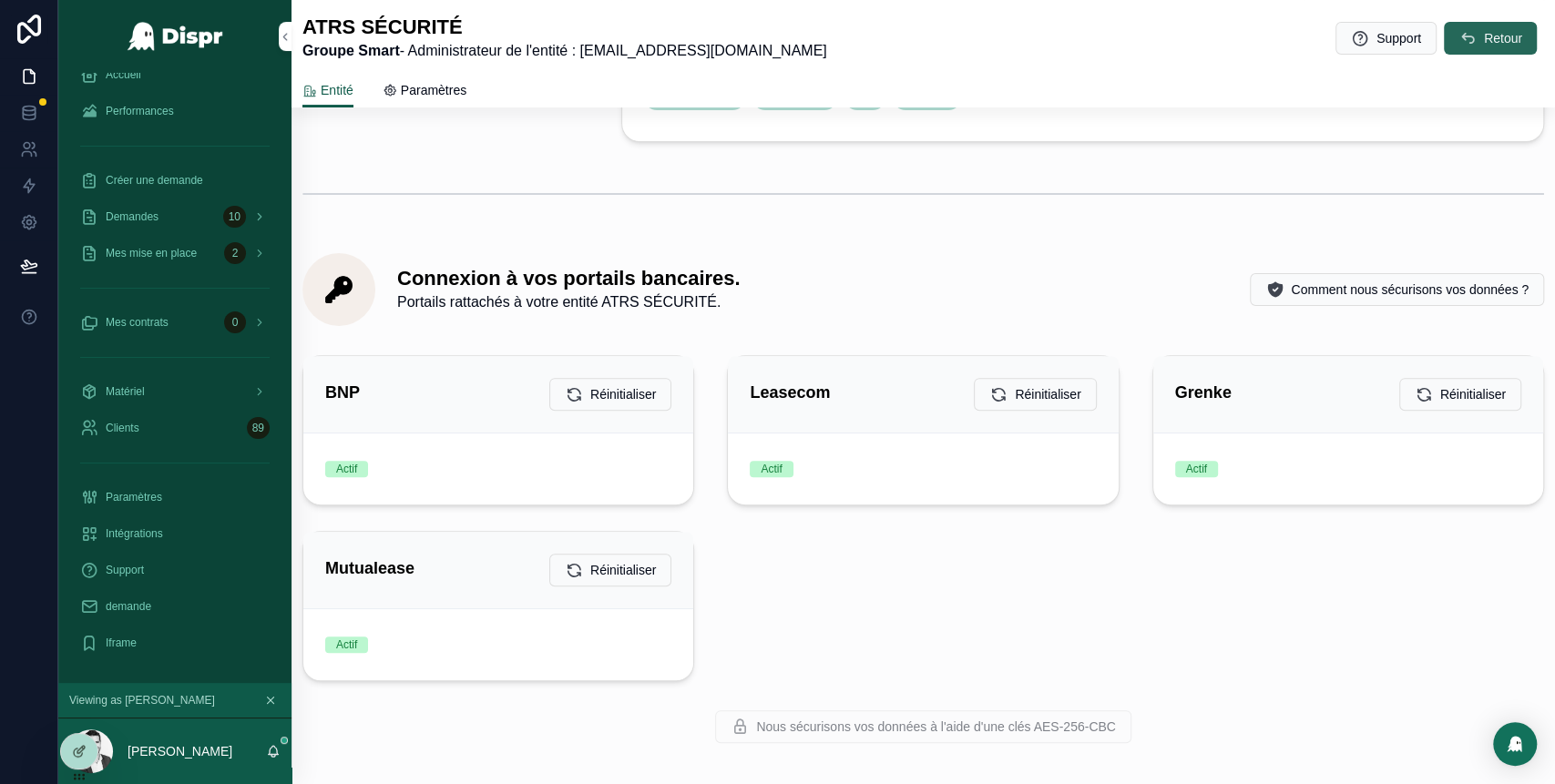
click at [1484, 30] on span "Retour" at bounding box center [1503, 37] width 38 height 18
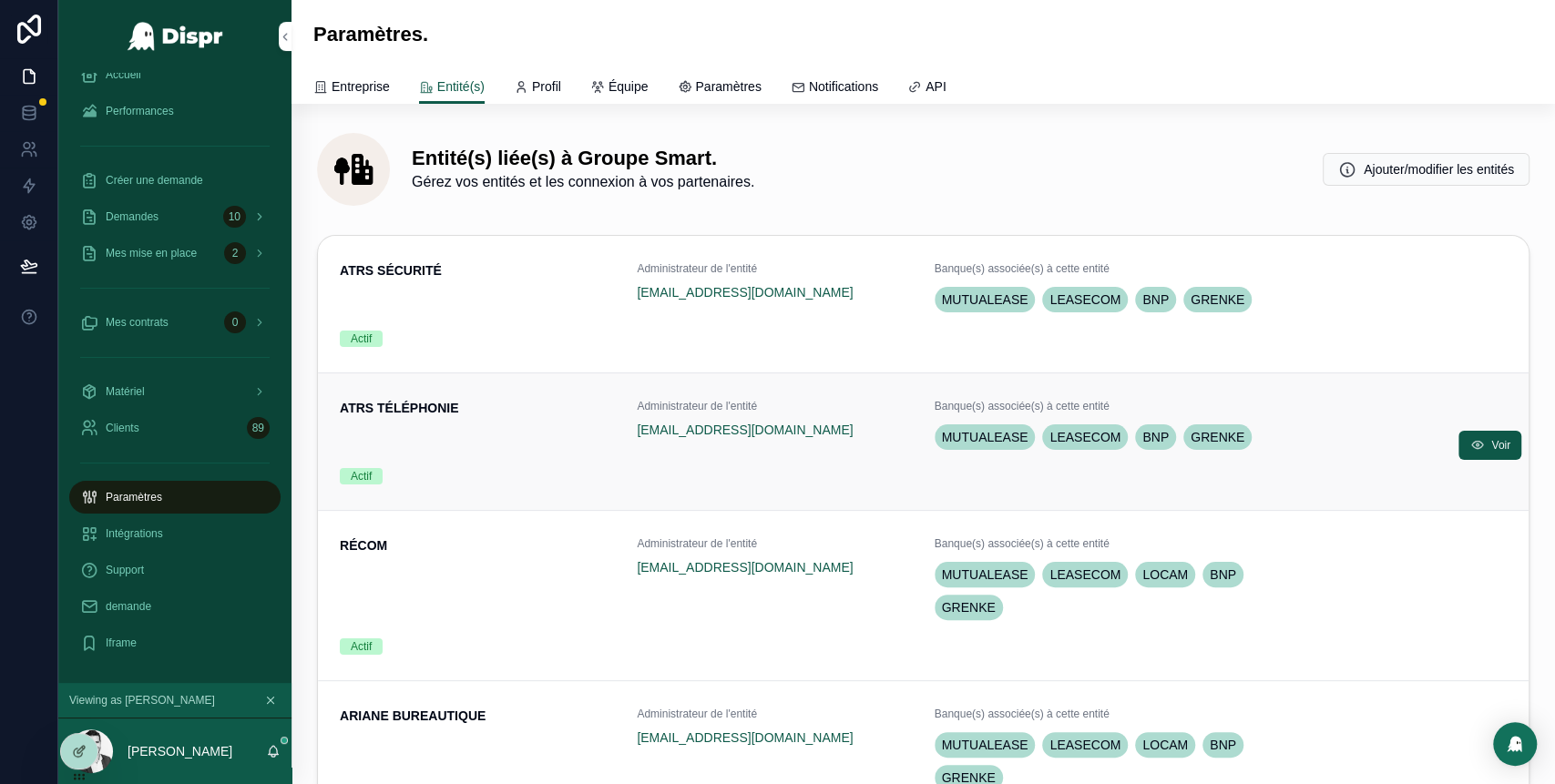
scroll to position [27, 0]
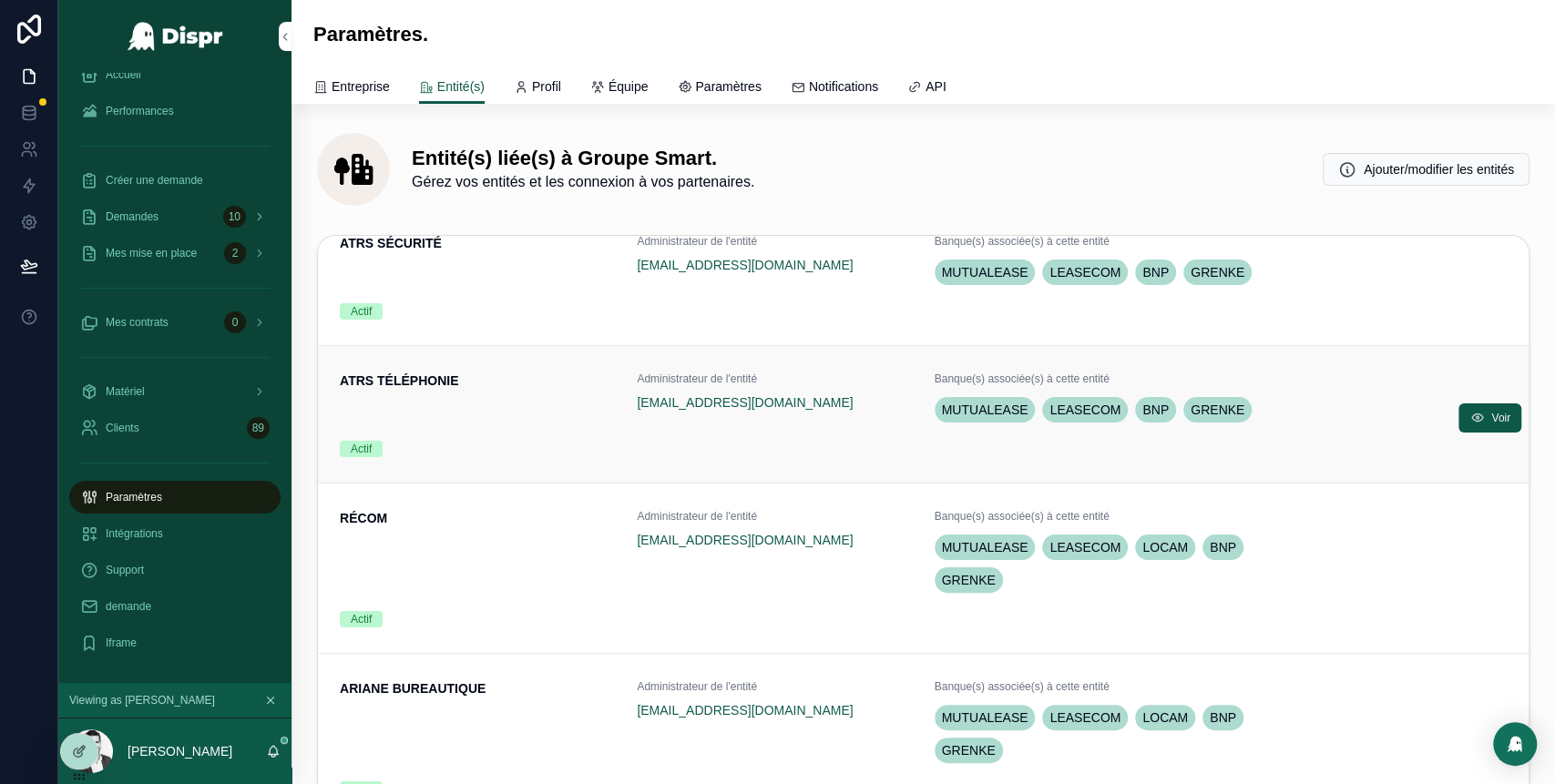
click at [525, 397] on div "ATRS TÉLÉPHONIE" at bounding box center [478, 399] width 275 height 54
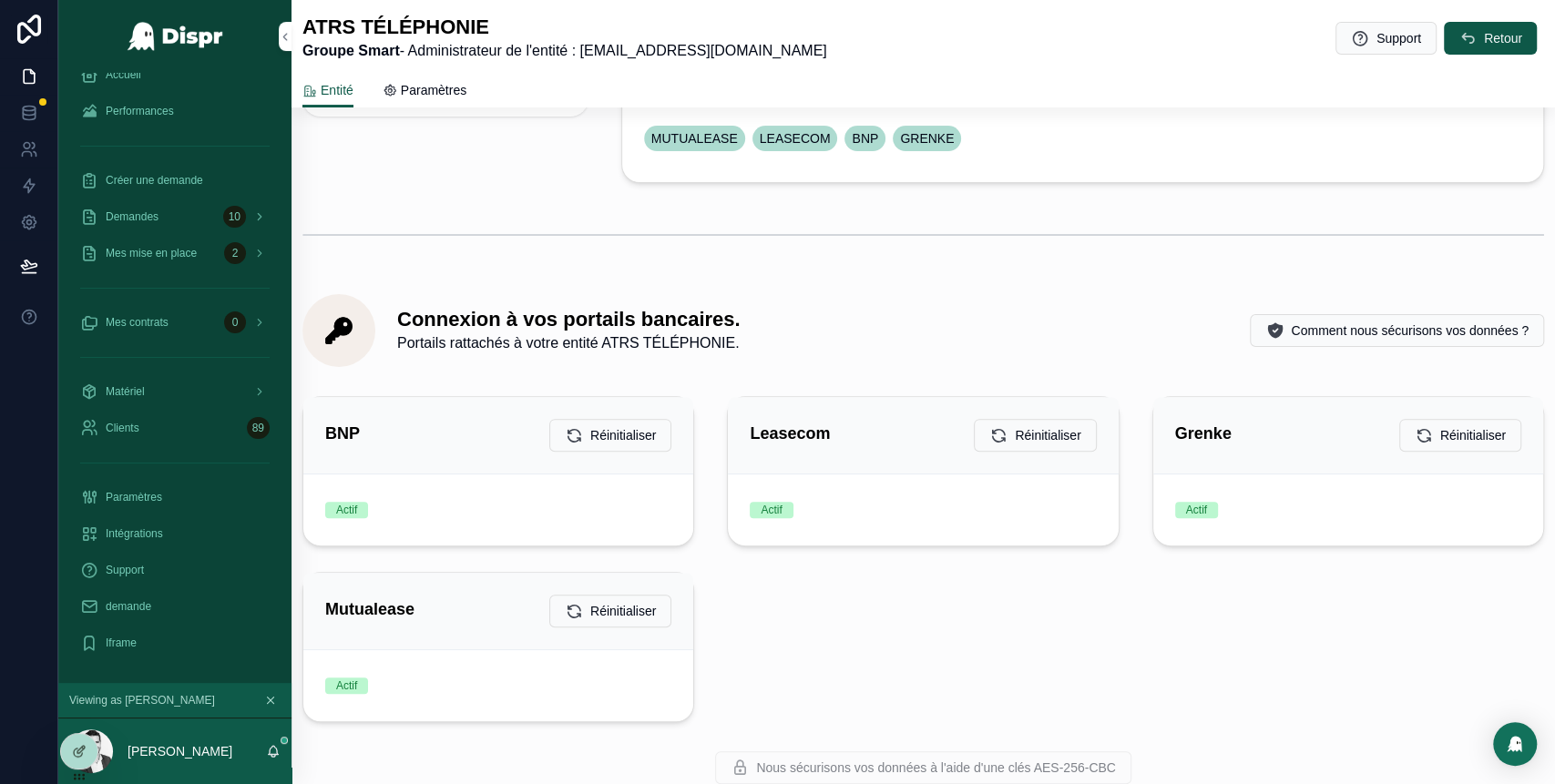
scroll to position [274, 0]
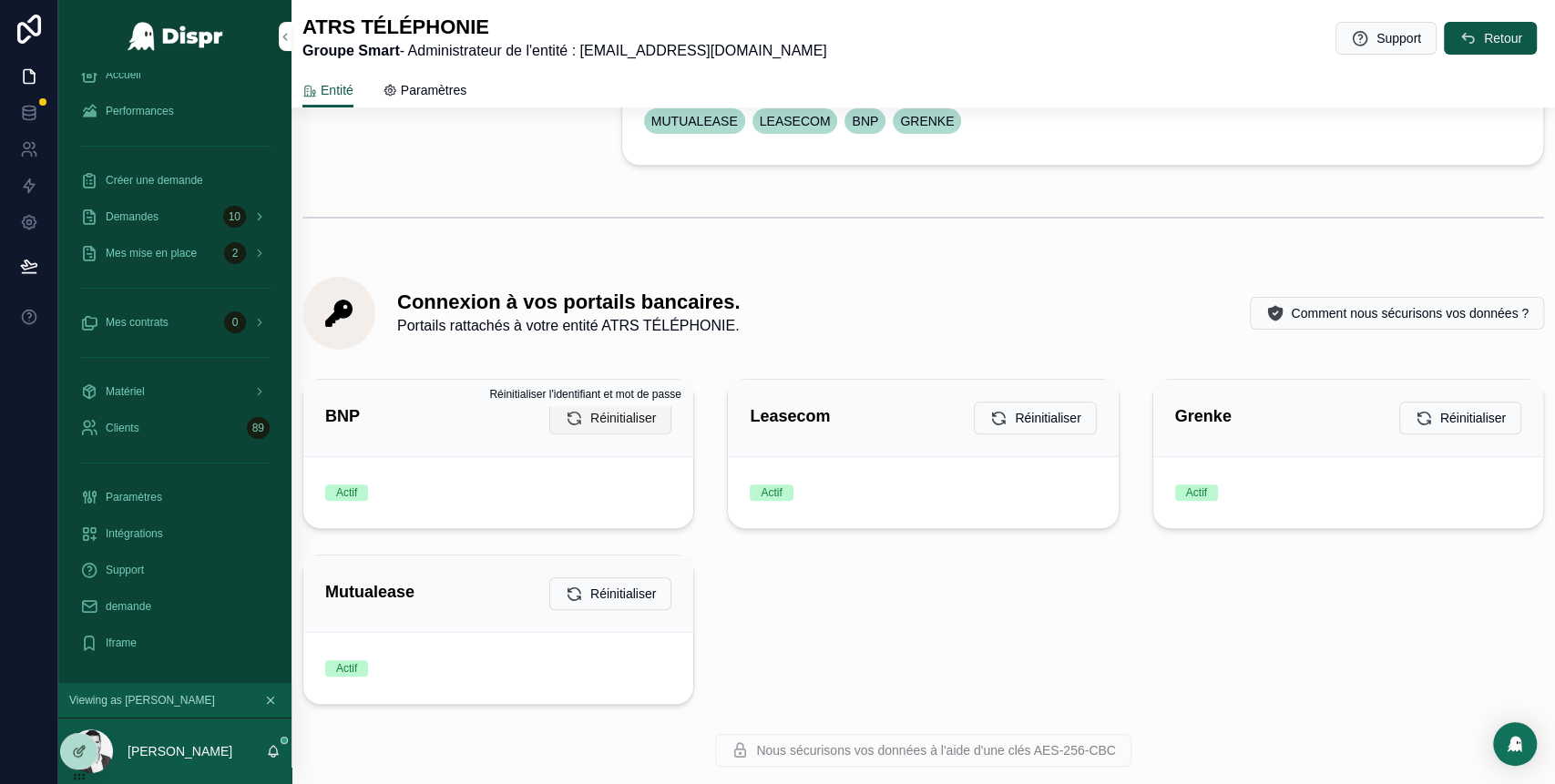
click at [620, 424] on span "Réinitialiser" at bounding box center [623, 418] width 66 height 18
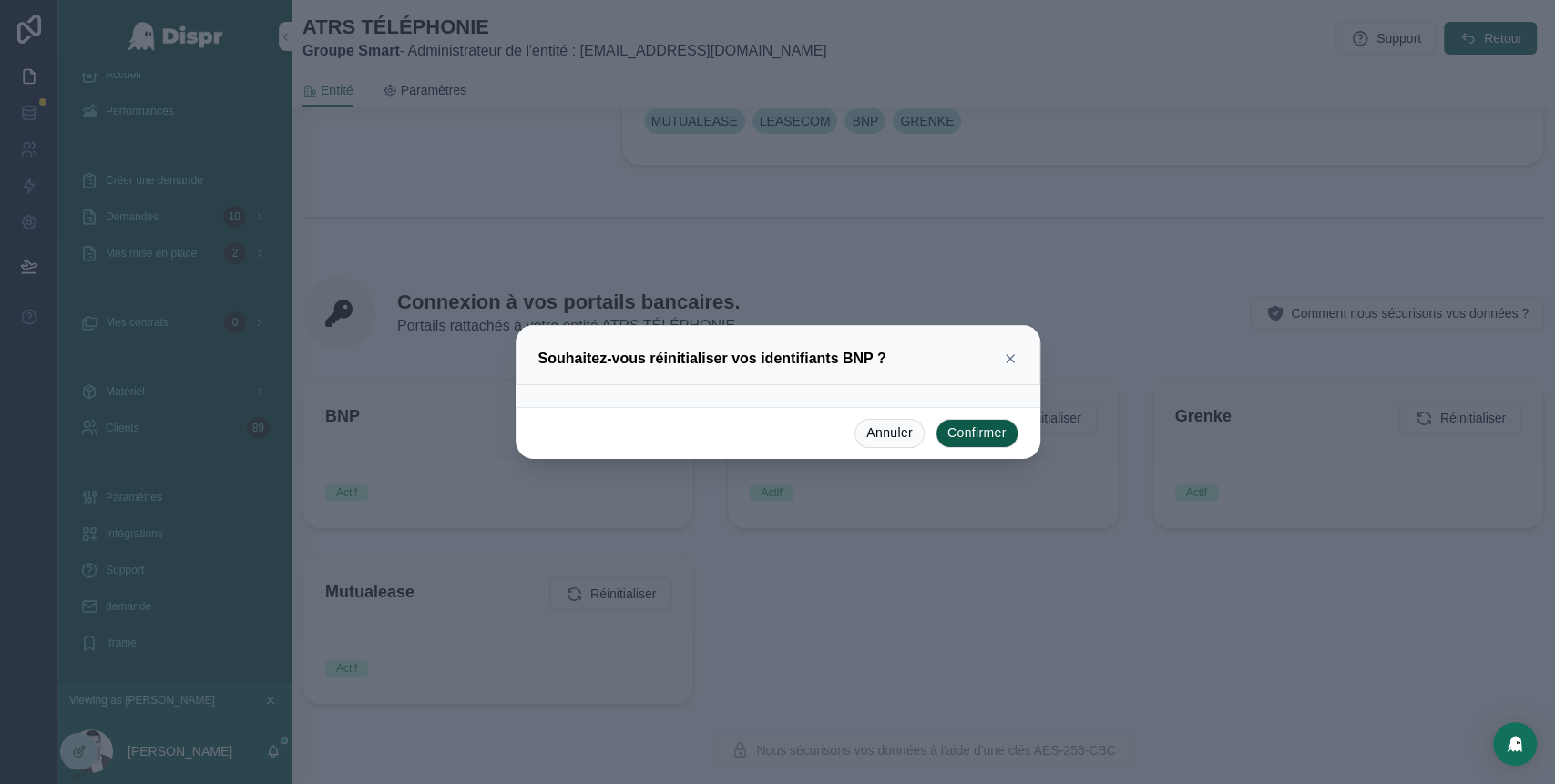
click at [955, 434] on button "Confirmer" at bounding box center [977, 433] width 82 height 29
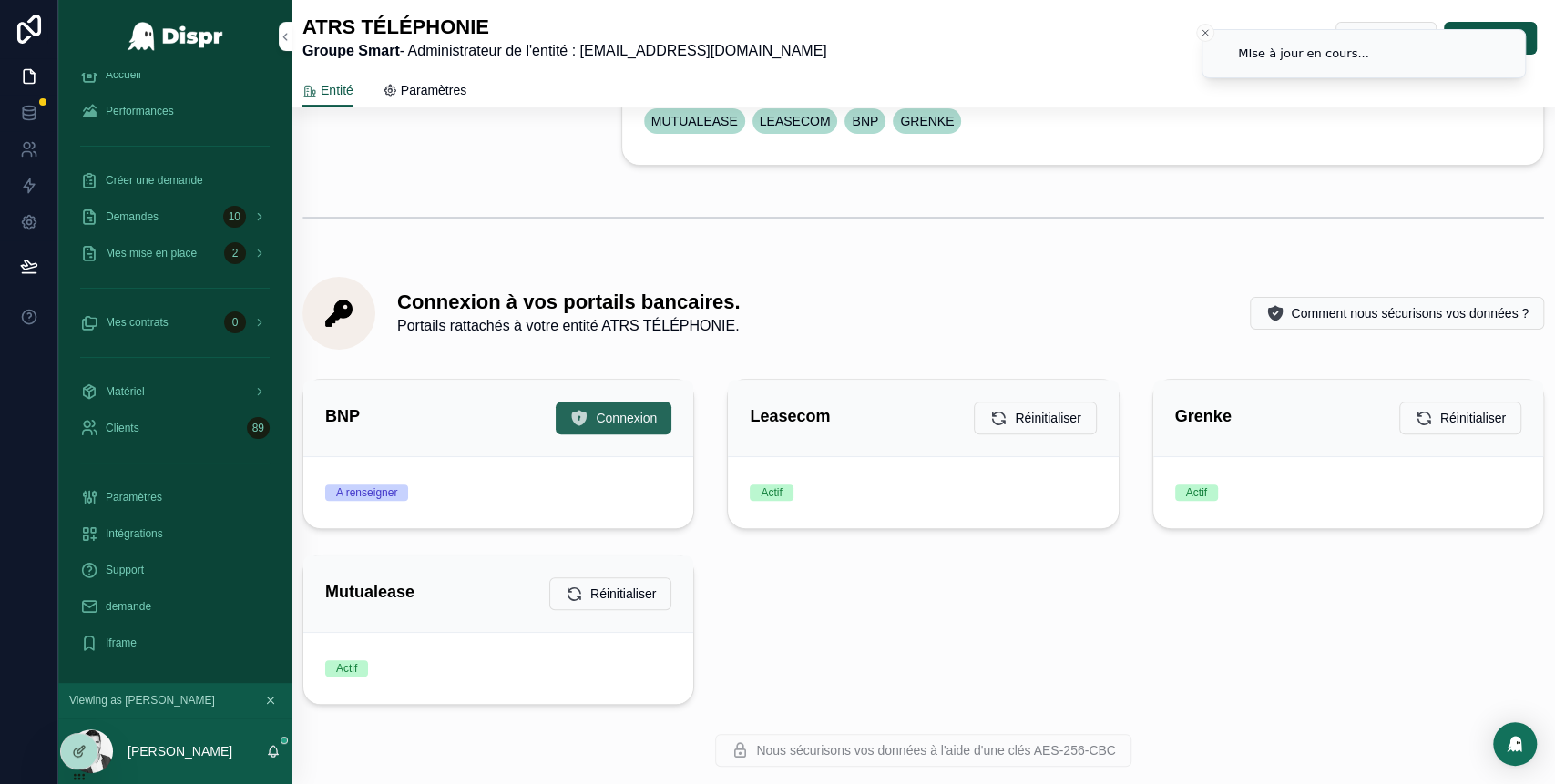
click at [607, 430] on button "Connexion" at bounding box center [613, 418] width 115 height 33
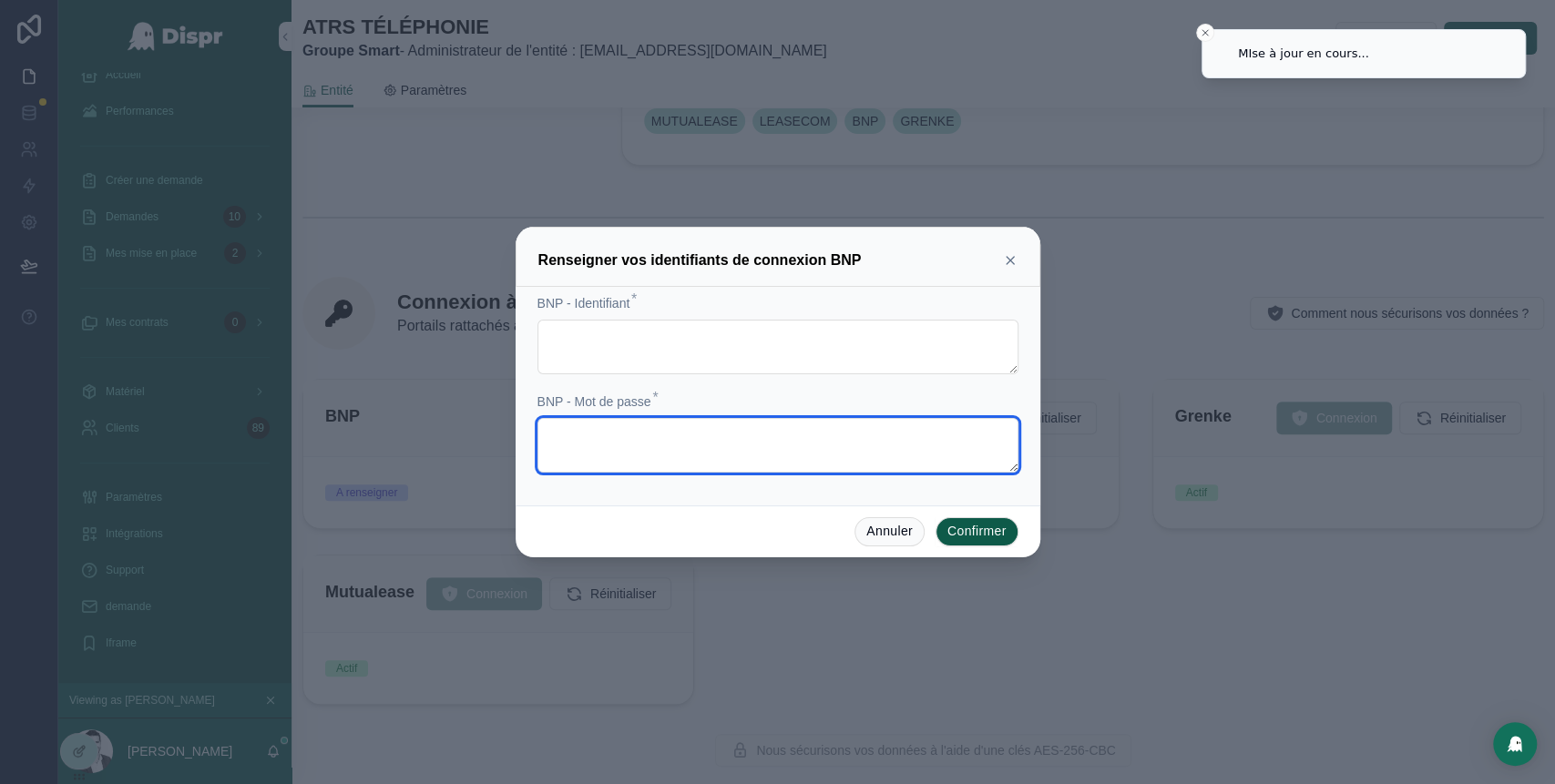
click at [648, 430] on textarea at bounding box center [778, 445] width 481 height 54
paste textarea "**********"
type textarea "**********"
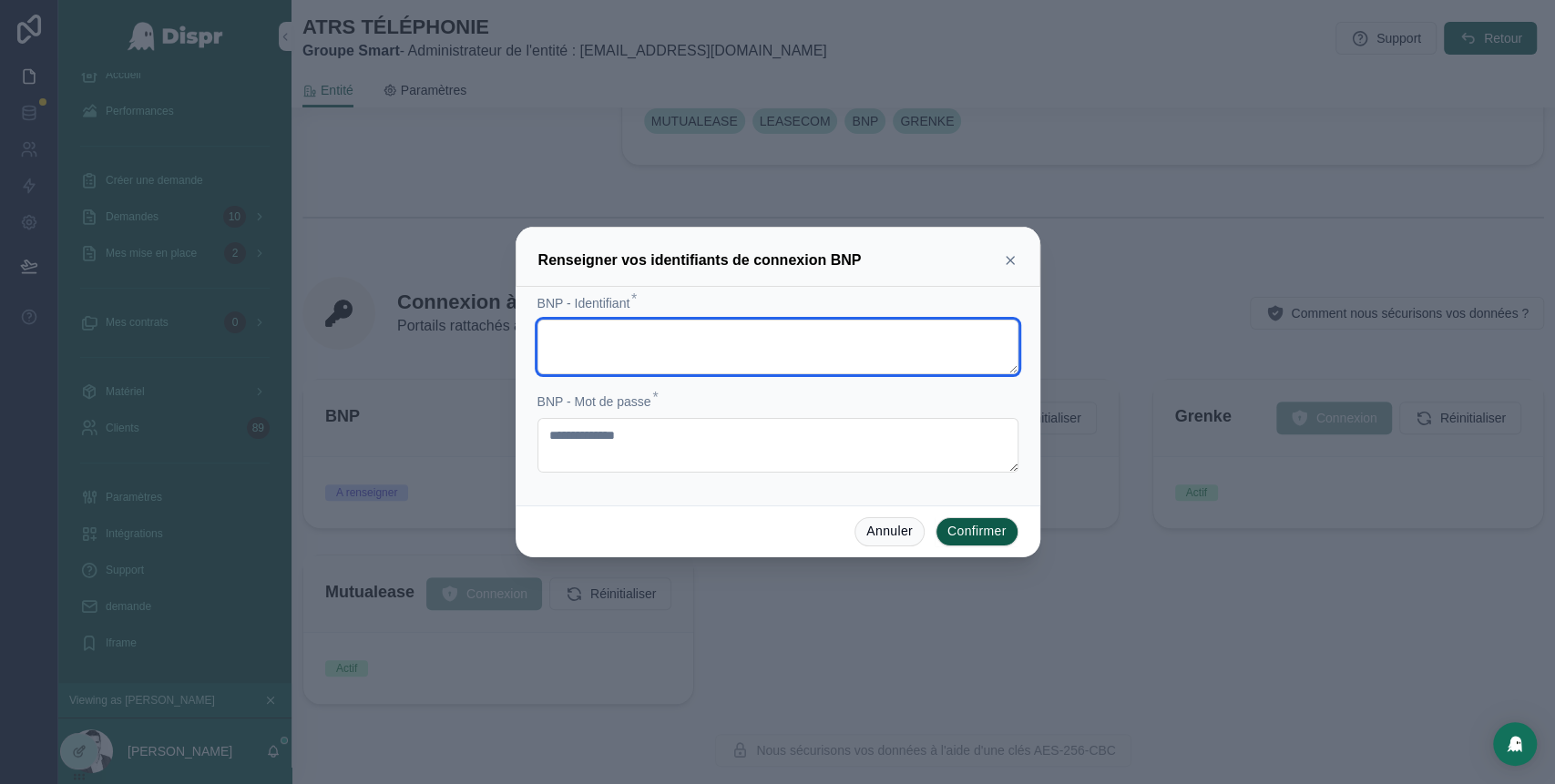
click at [598, 352] on textarea at bounding box center [778, 347] width 481 height 54
paste textarea "**********"
type textarea "**********"
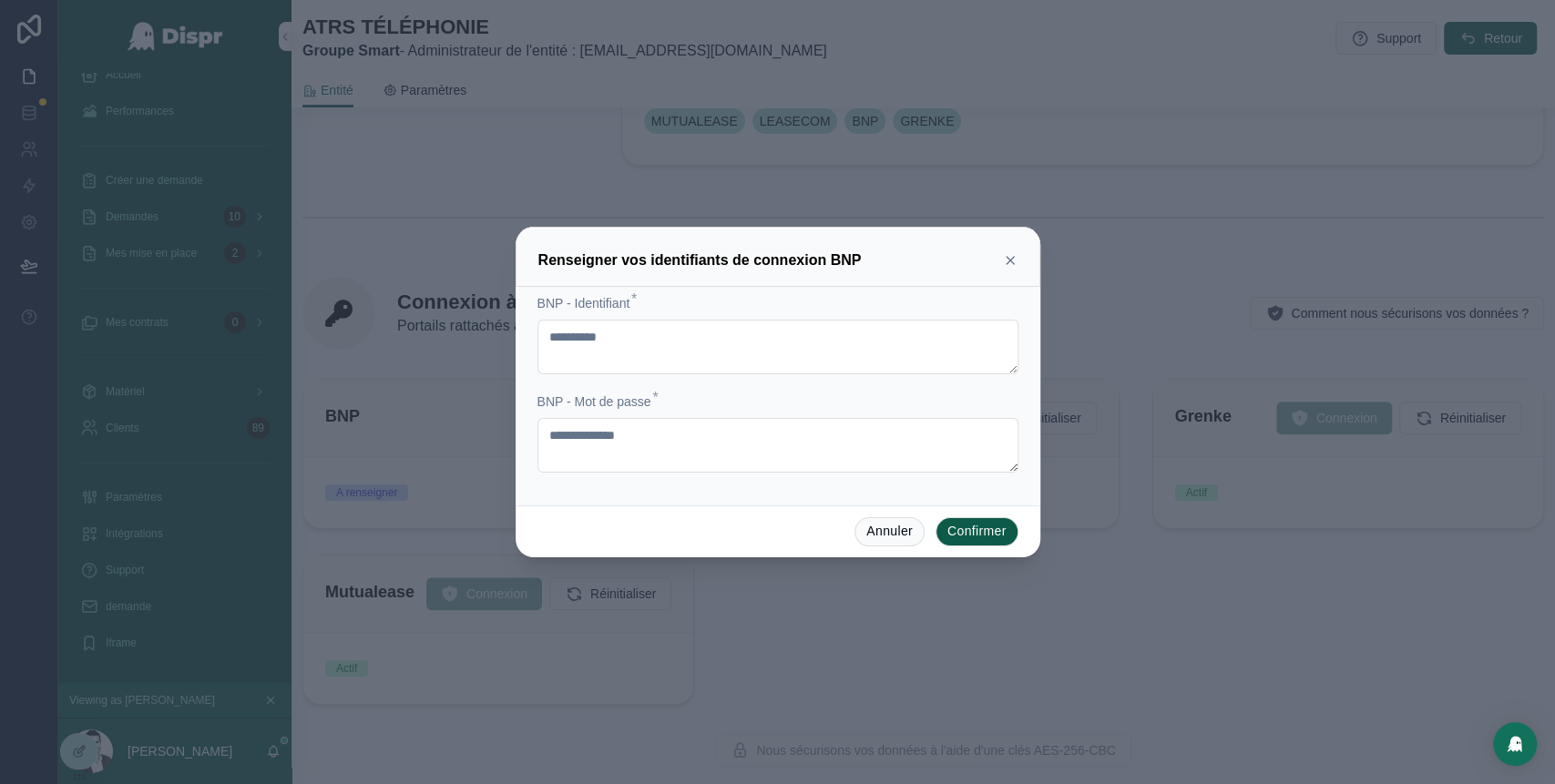
click at [978, 536] on button "Confirmer" at bounding box center [977, 531] width 82 height 29
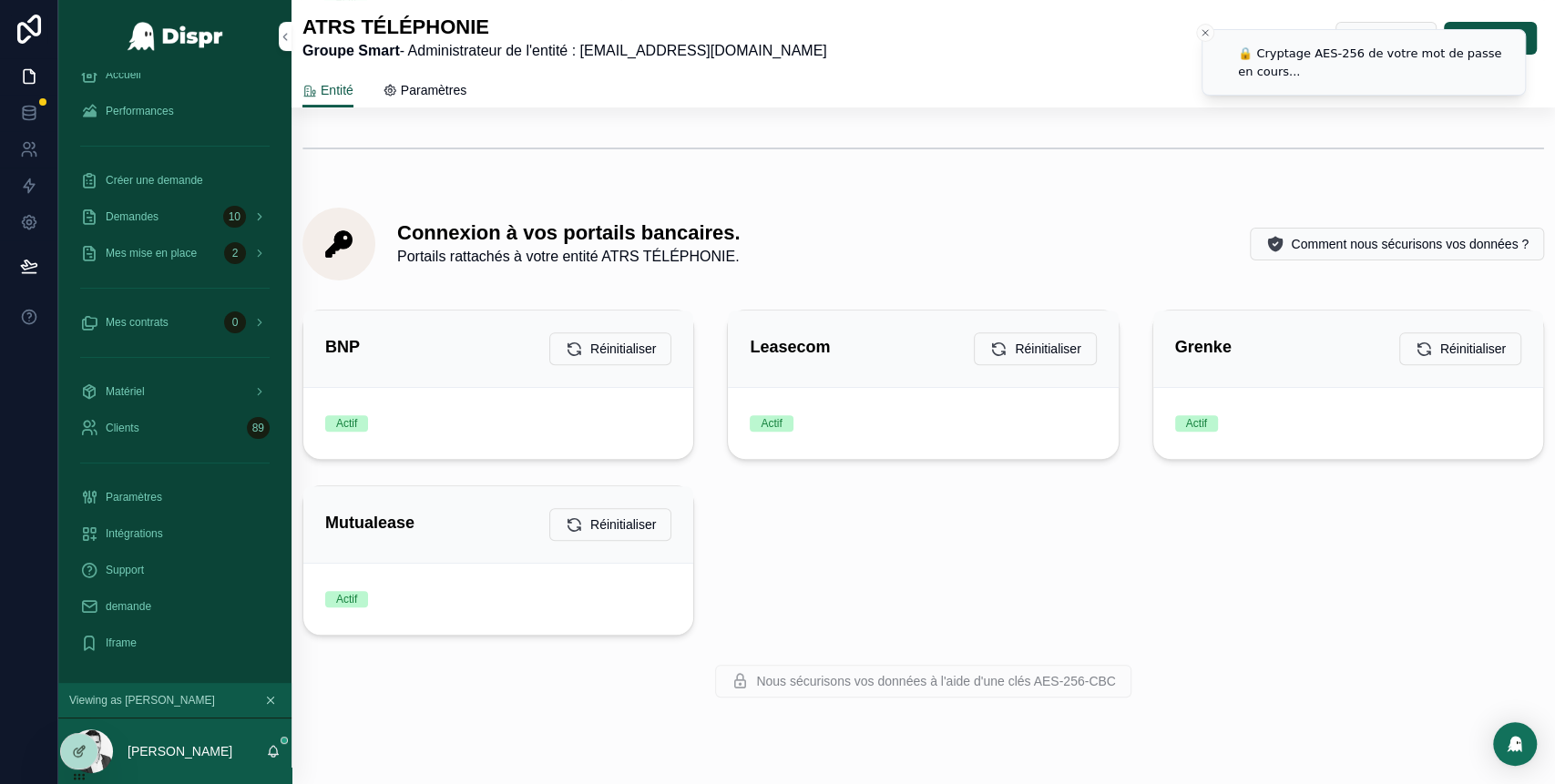
scroll to position [377, 0]
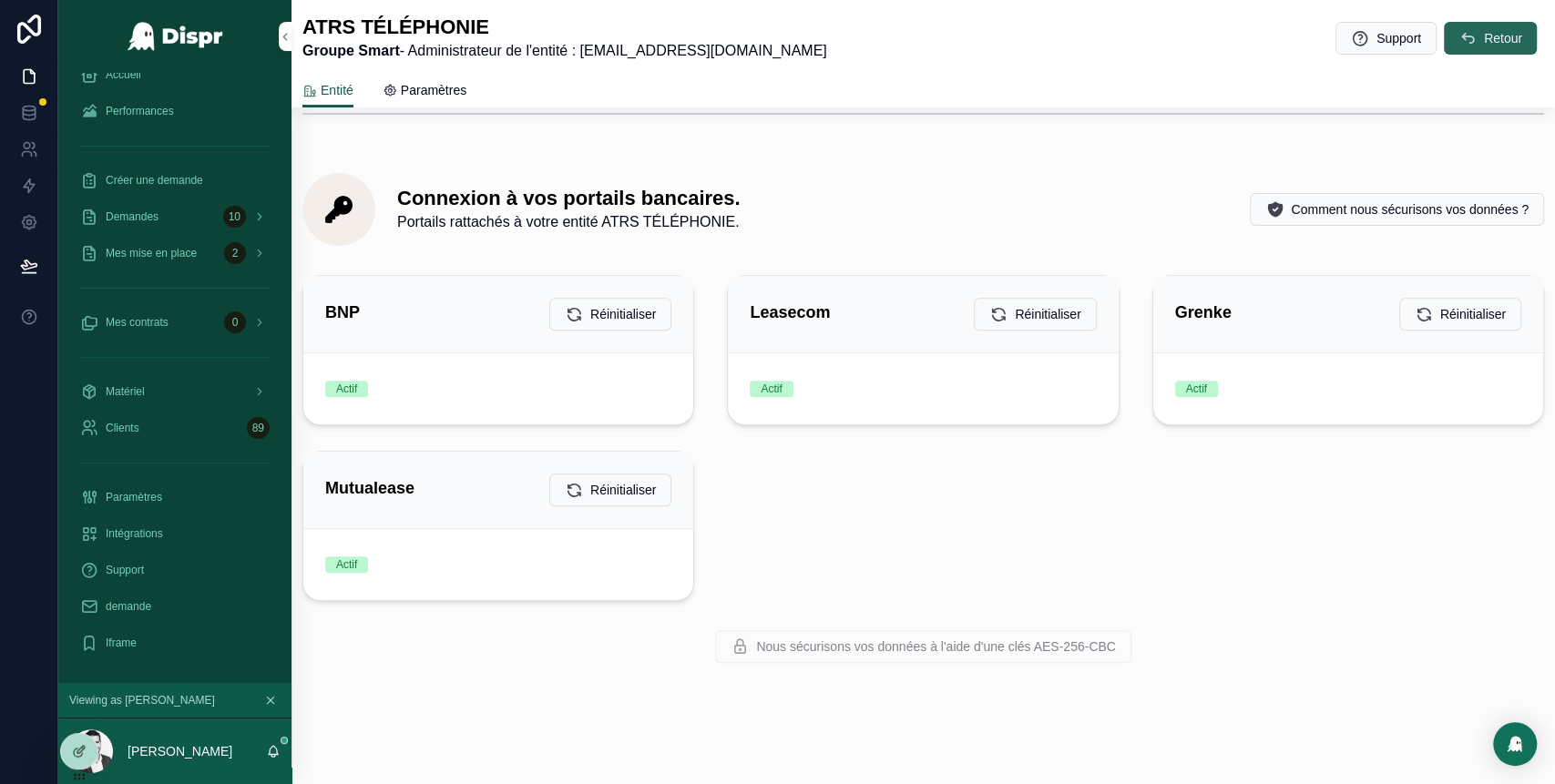
click at [1484, 44] on span "Retour" at bounding box center [1503, 37] width 38 height 18
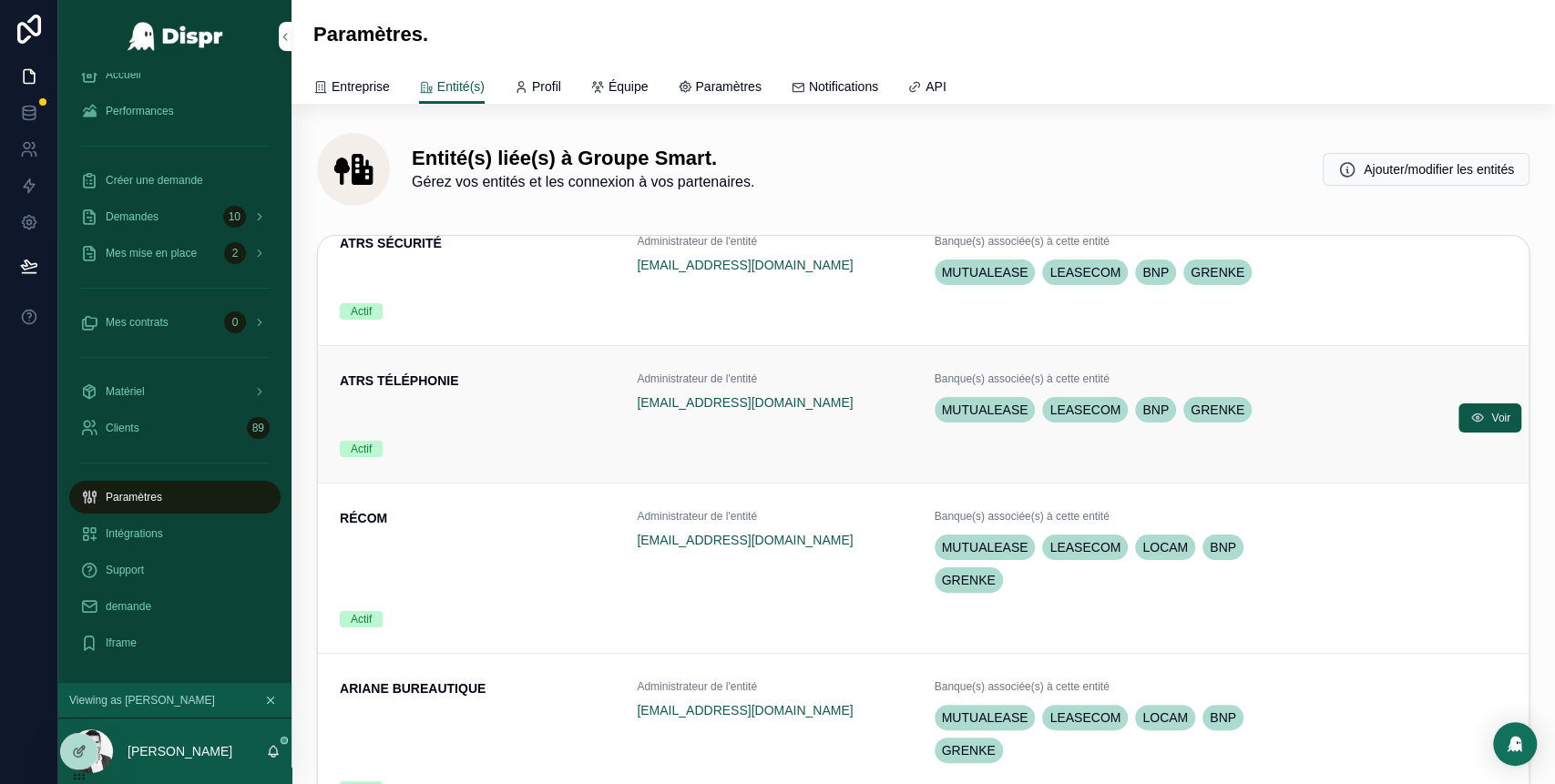
scroll to position [199, 0]
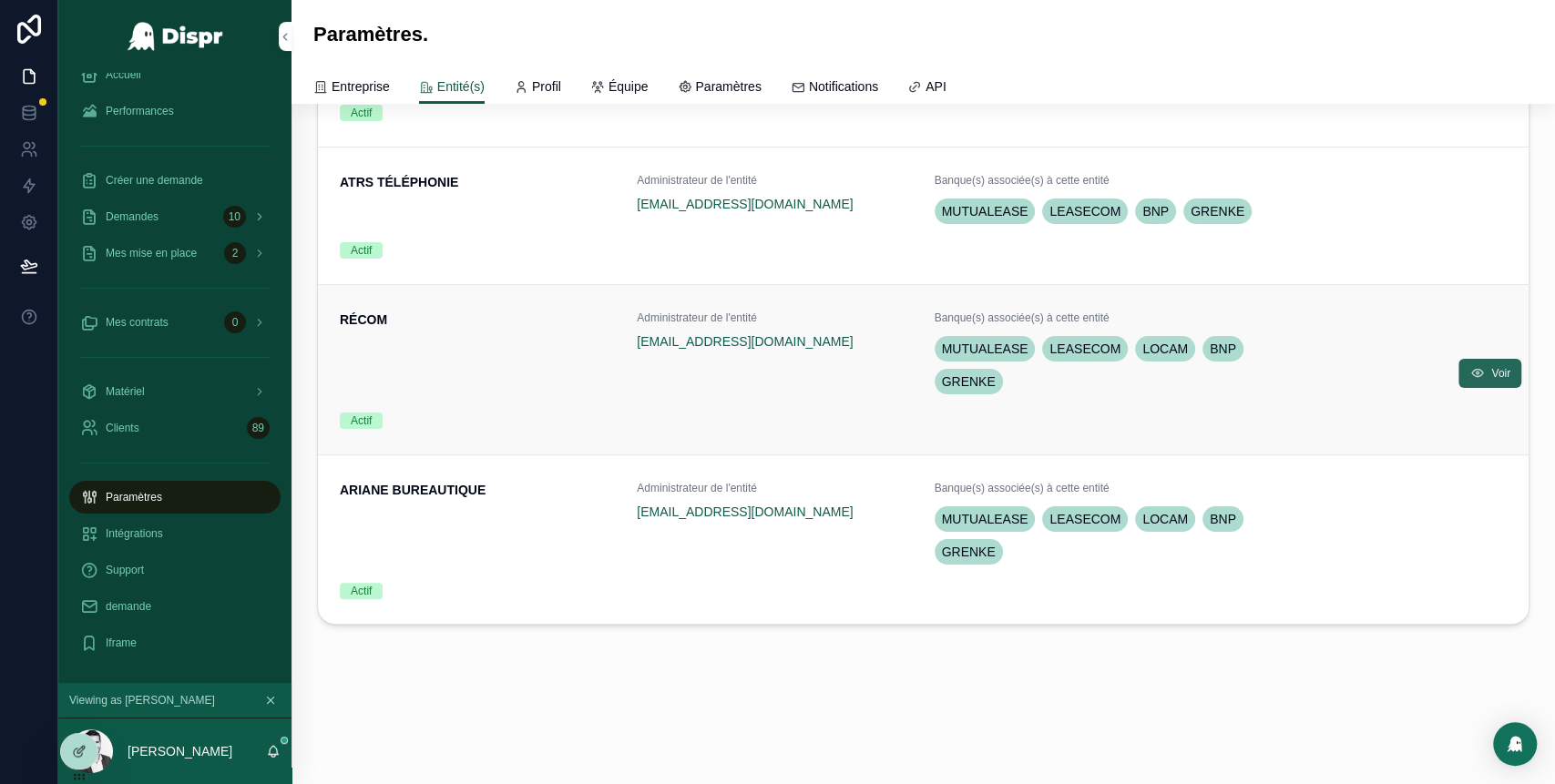
click at [1491, 373] on span "Voir" at bounding box center [1501, 374] width 19 height 15
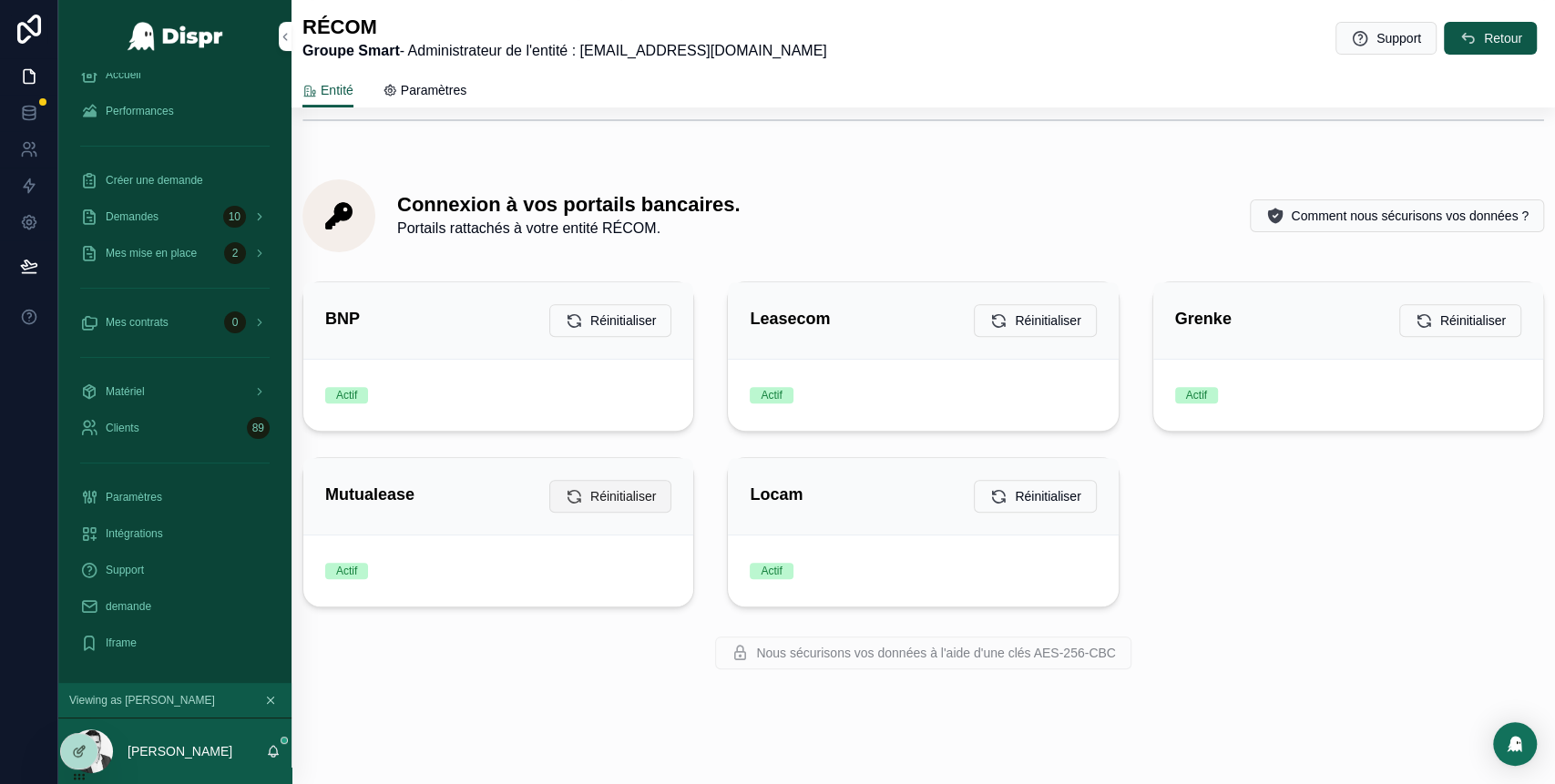
scroll to position [377, 0]
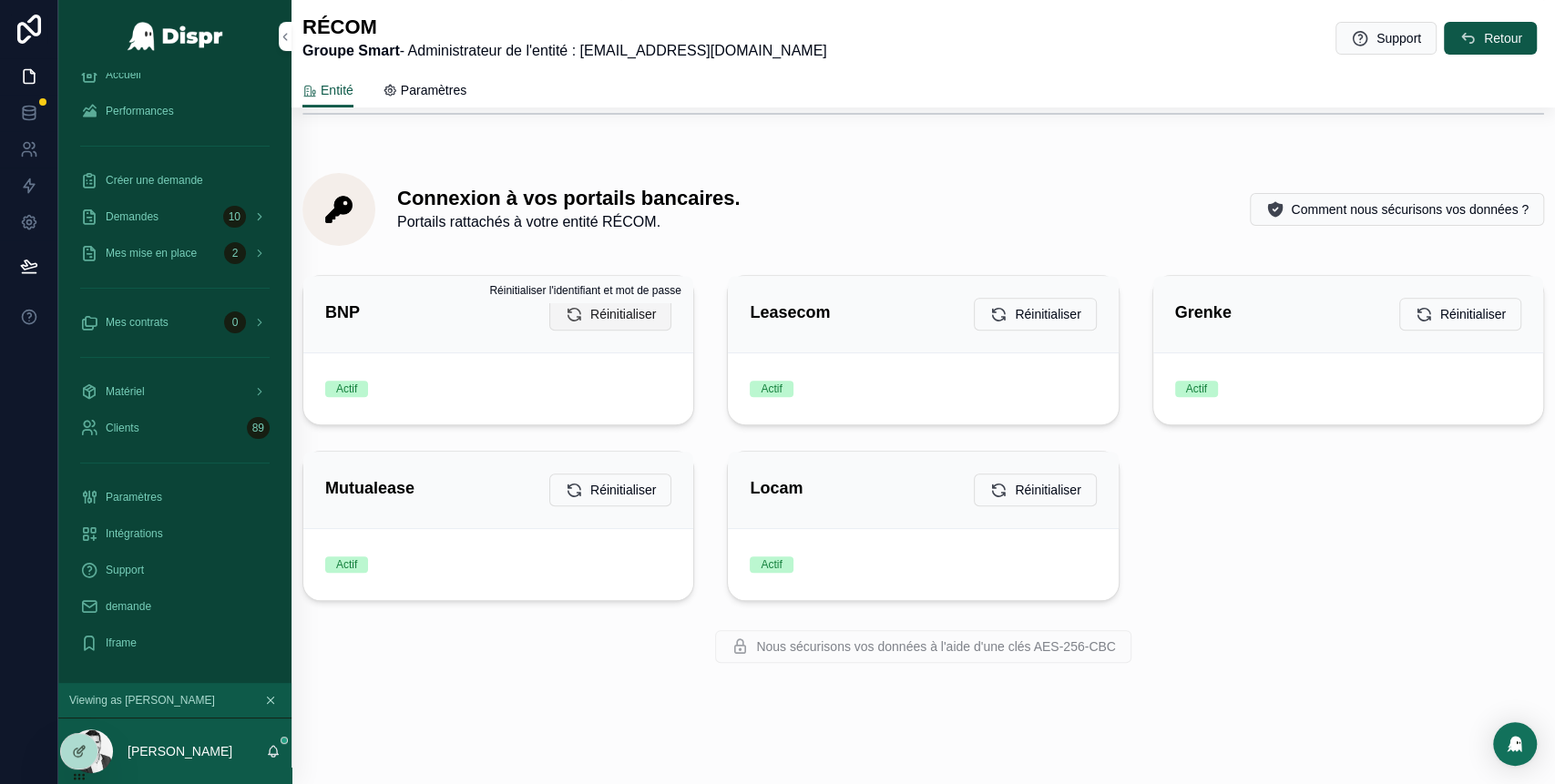
click at [594, 313] on span "Réinitialiser" at bounding box center [623, 314] width 66 height 18
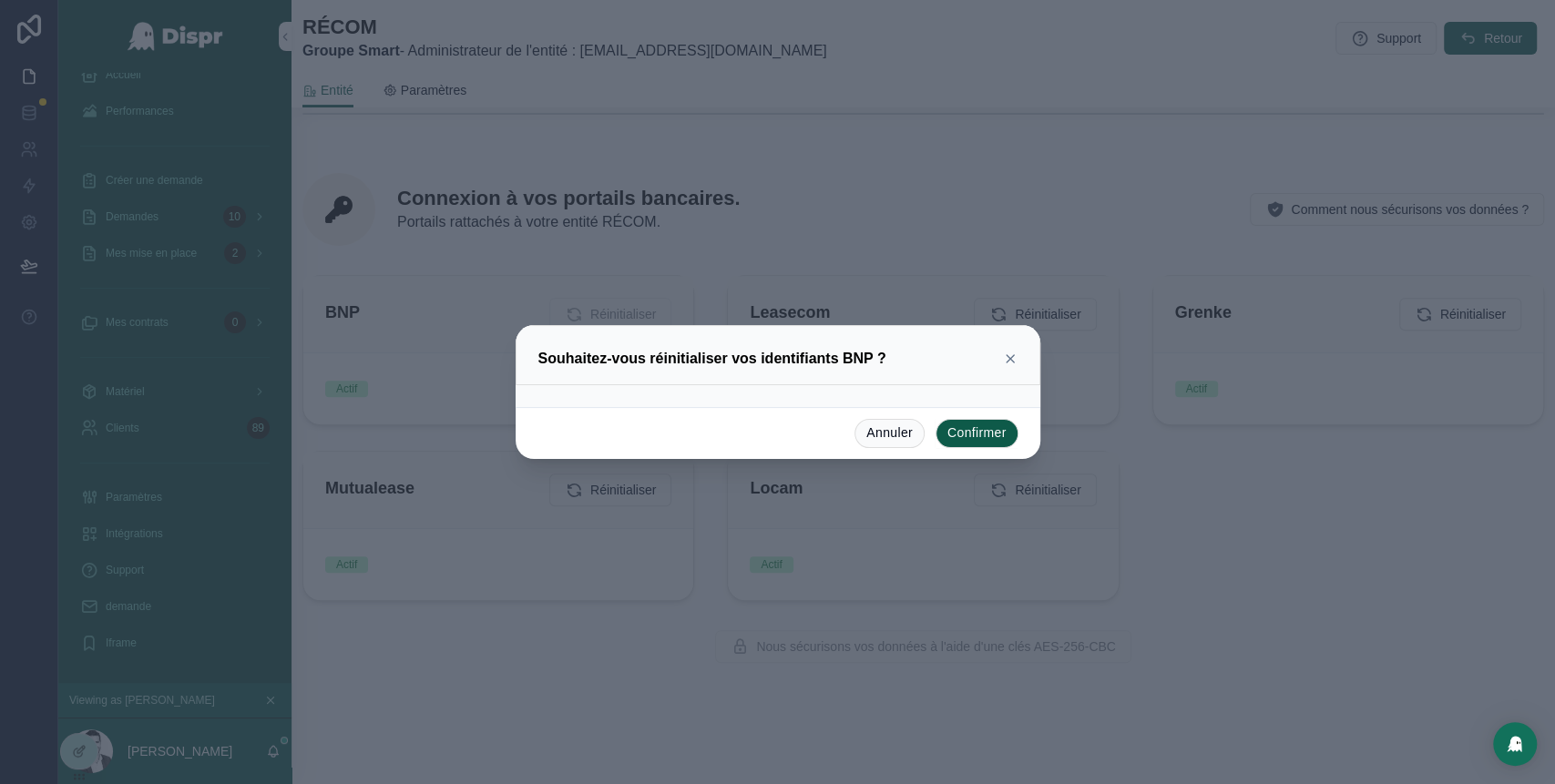
click at [965, 436] on button "Confirmer" at bounding box center [977, 433] width 82 height 29
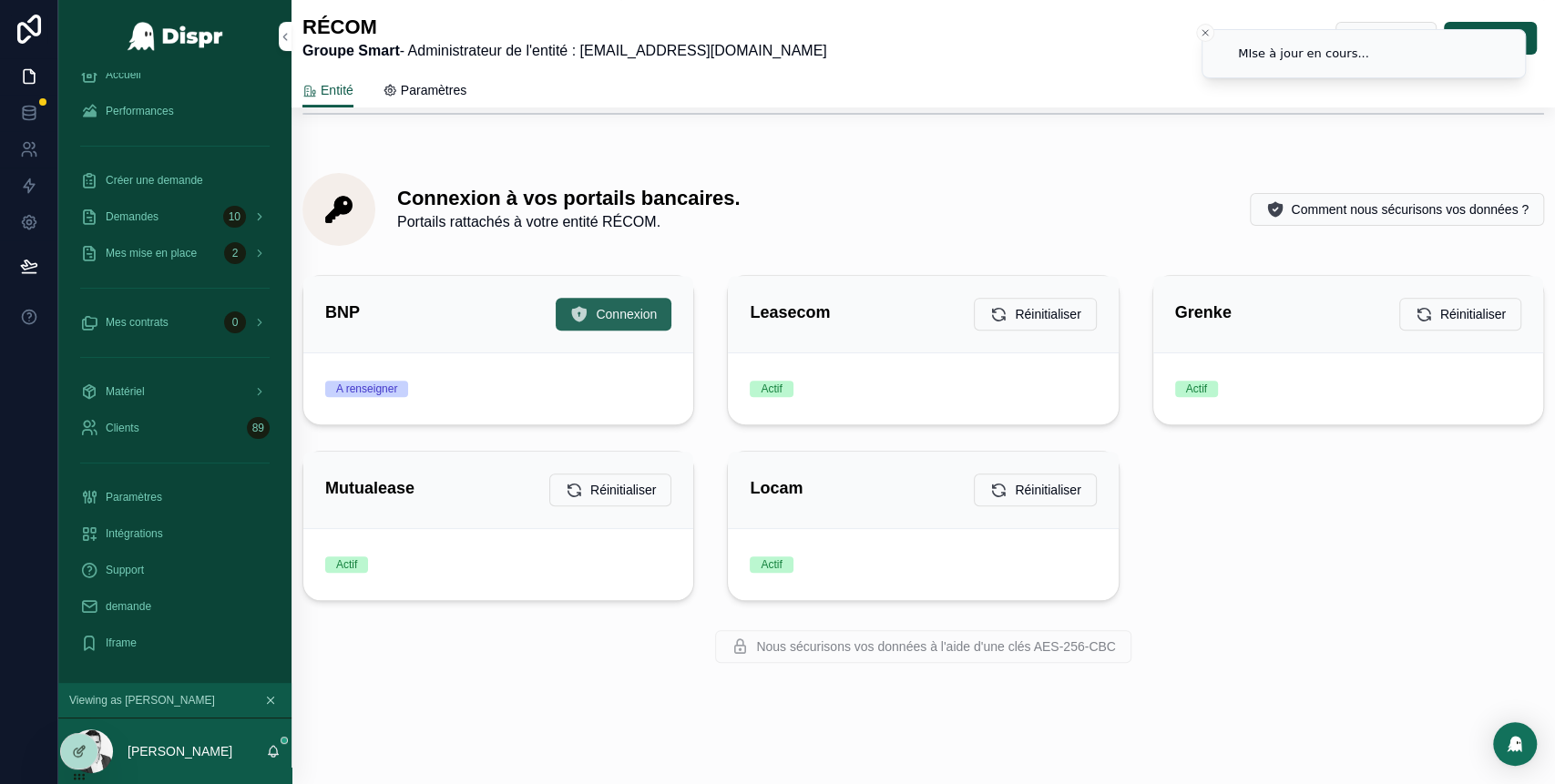
click at [581, 309] on button "Connexion" at bounding box center [613, 314] width 115 height 33
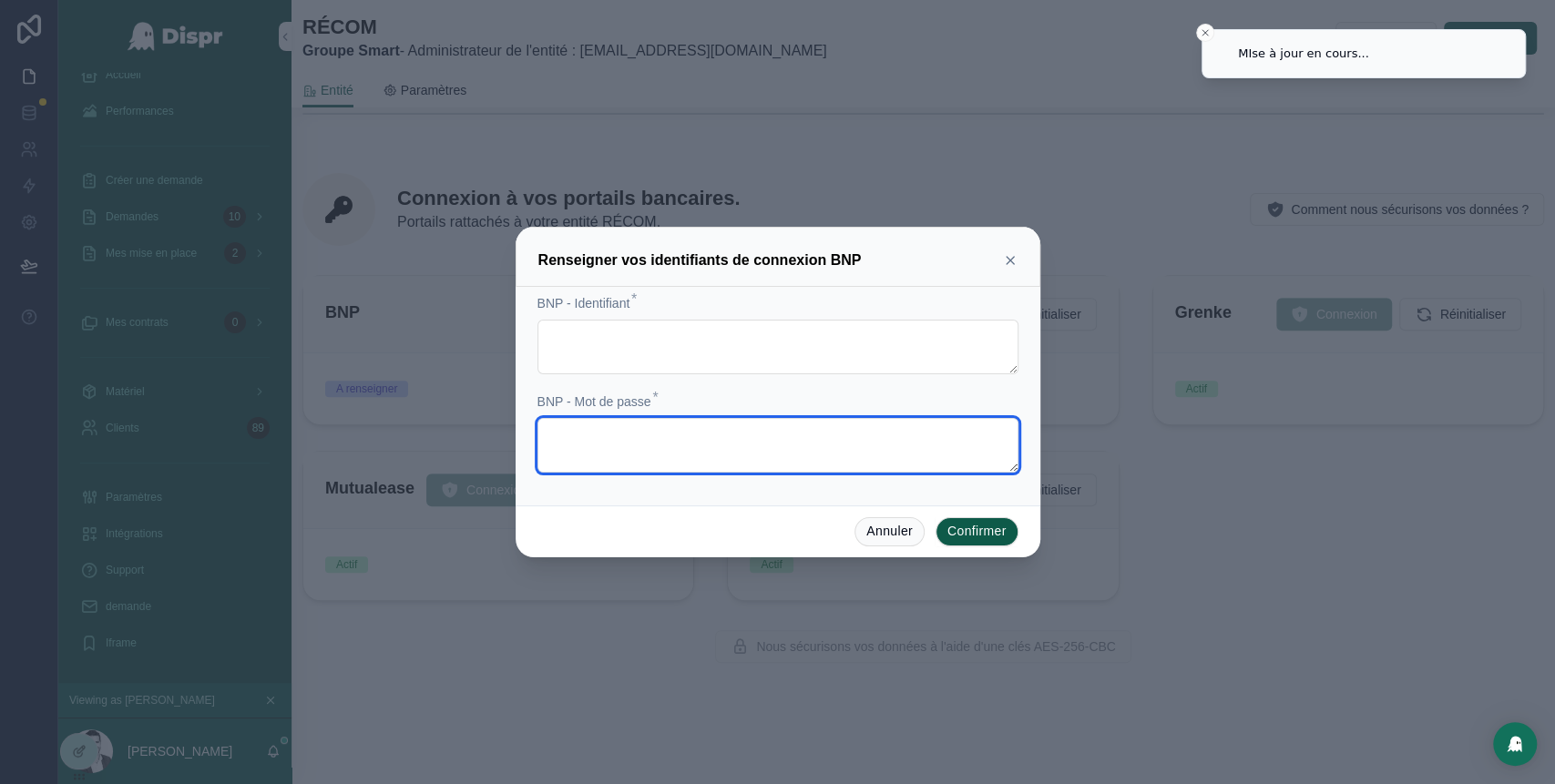
click at [628, 442] on textarea at bounding box center [778, 445] width 481 height 54
paste textarea "**********"
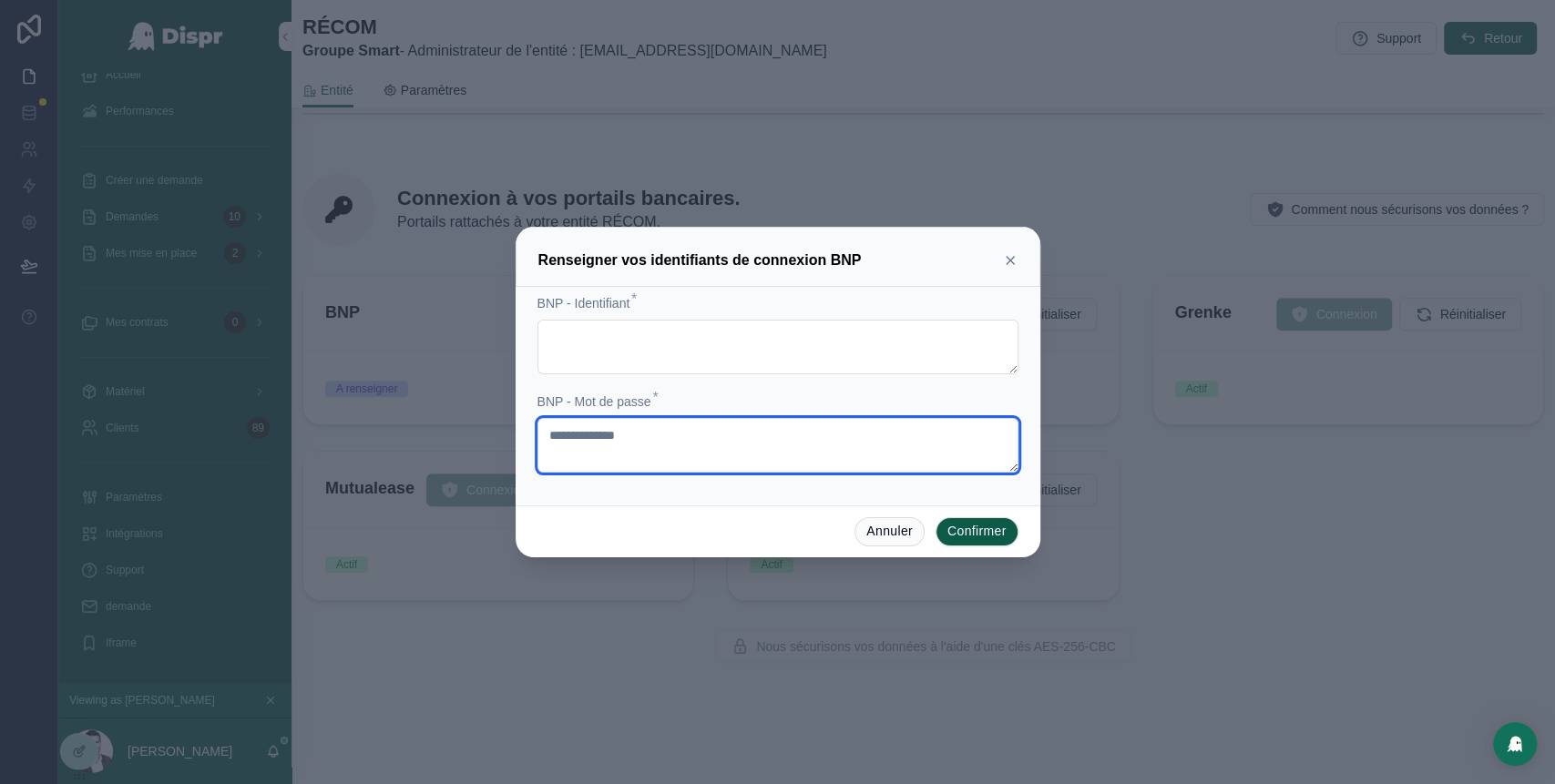
type textarea "**********"
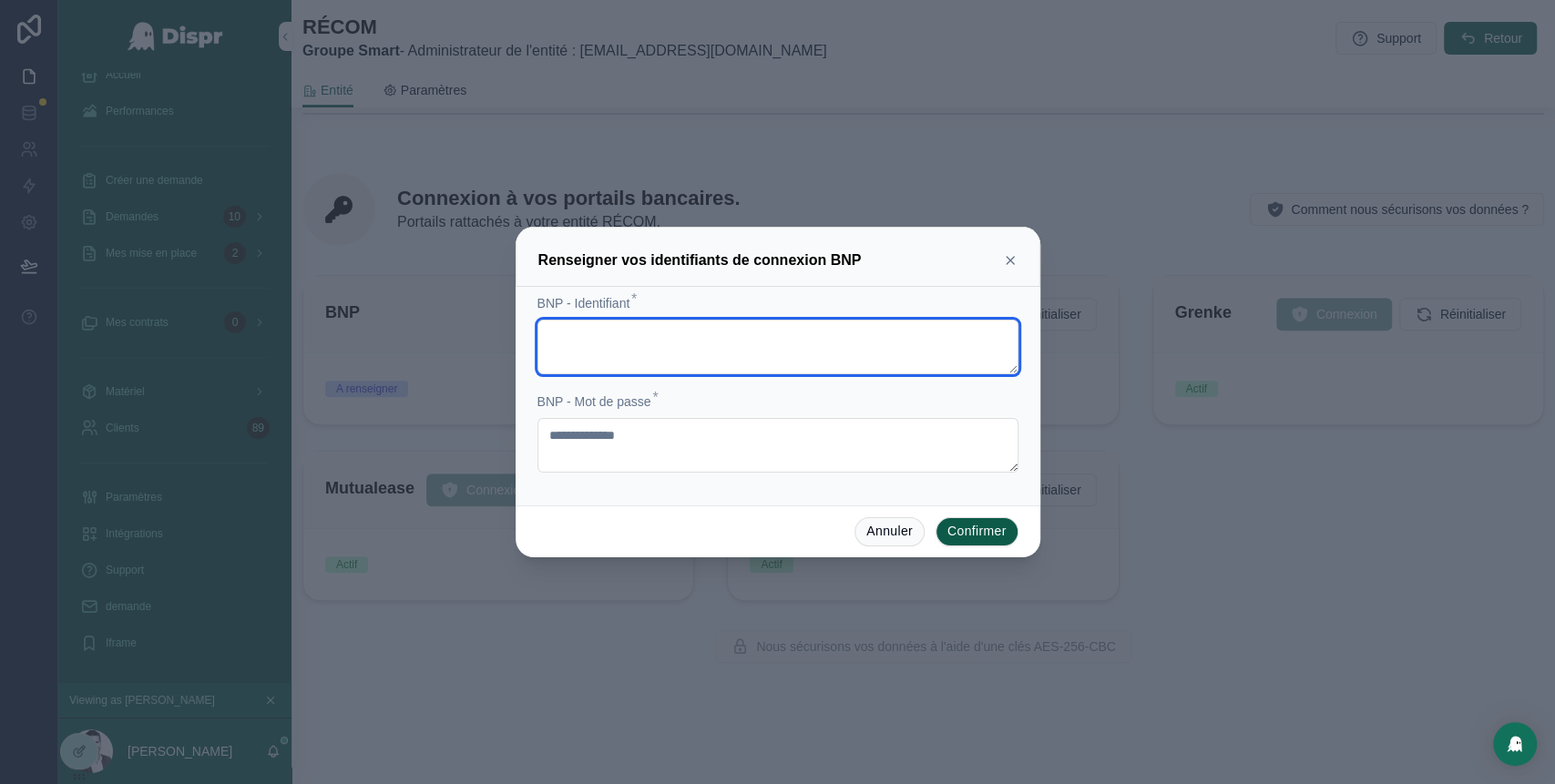
click at [569, 345] on textarea at bounding box center [778, 347] width 481 height 54
paste textarea "**********"
type textarea "**********"
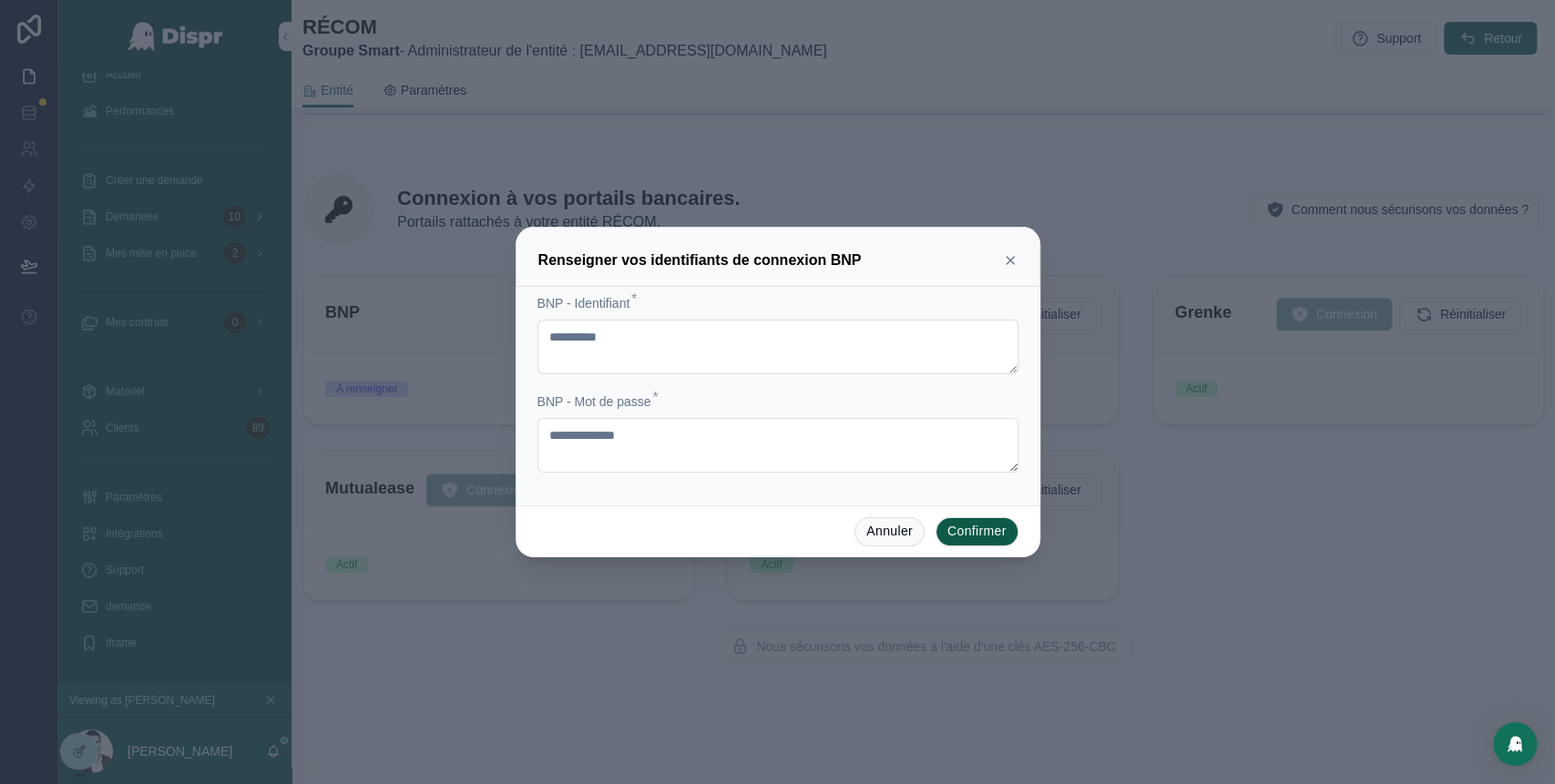
click at [793, 401] on div "BNP - Mot de passe *" at bounding box center [778, 401] width 481 height 18
click at [982, 532] on button "Confirmer" at bounding box center [977, 531] width 82 height 29
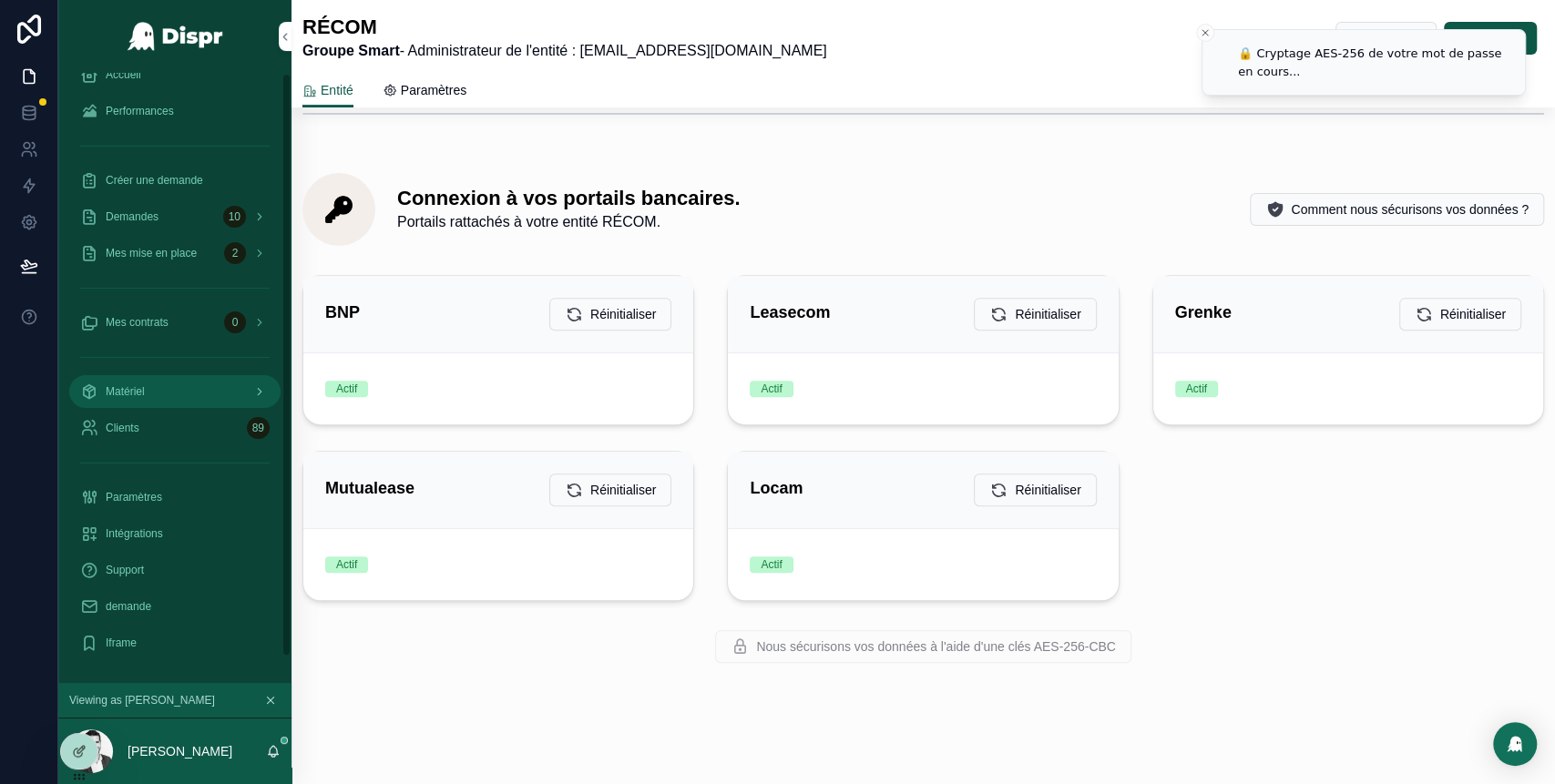
scroll to position [0, 0]
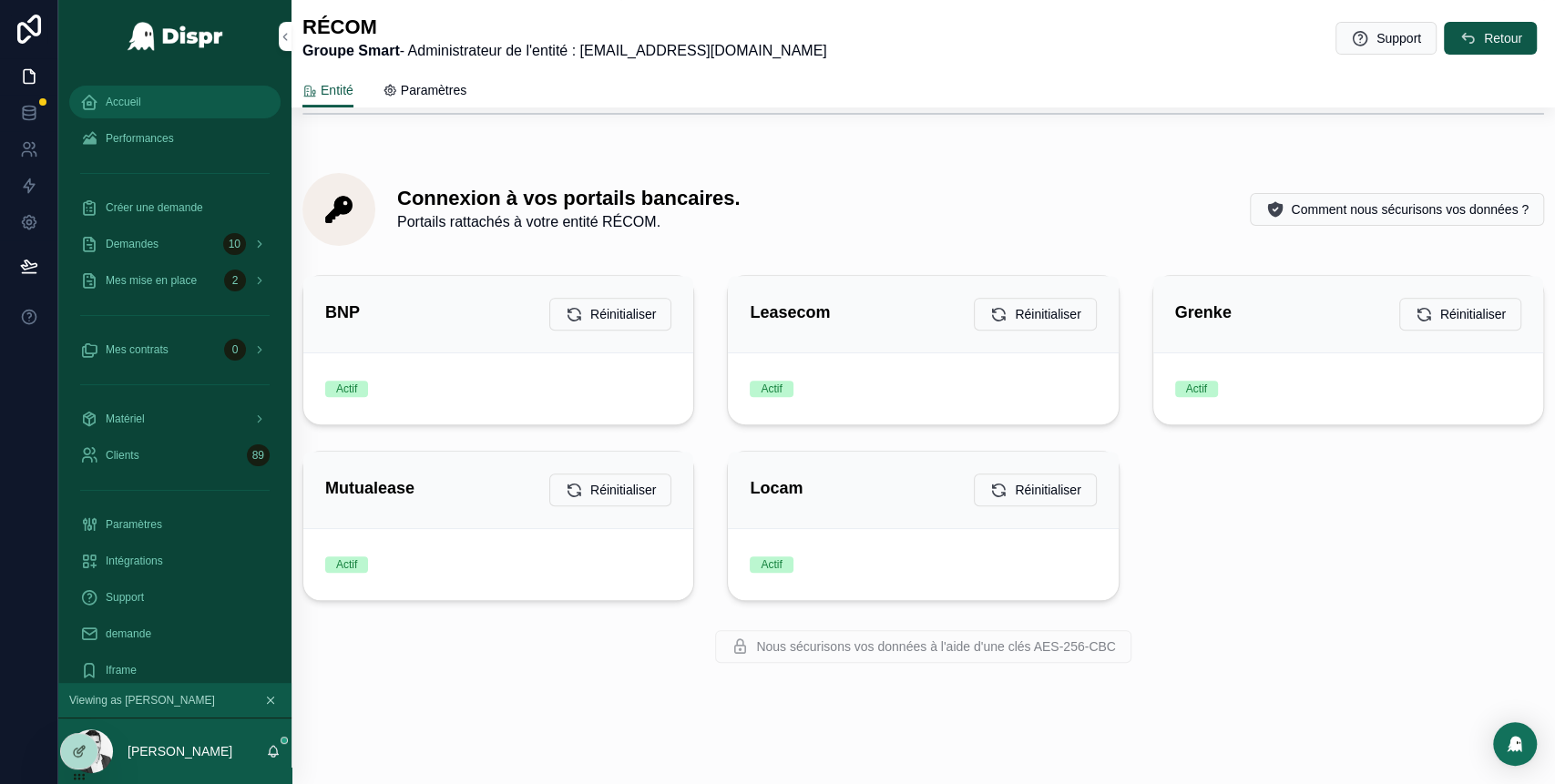
click at [134, 101] on span "Accueil" at bounding box center [124, 102] width 36 height 15
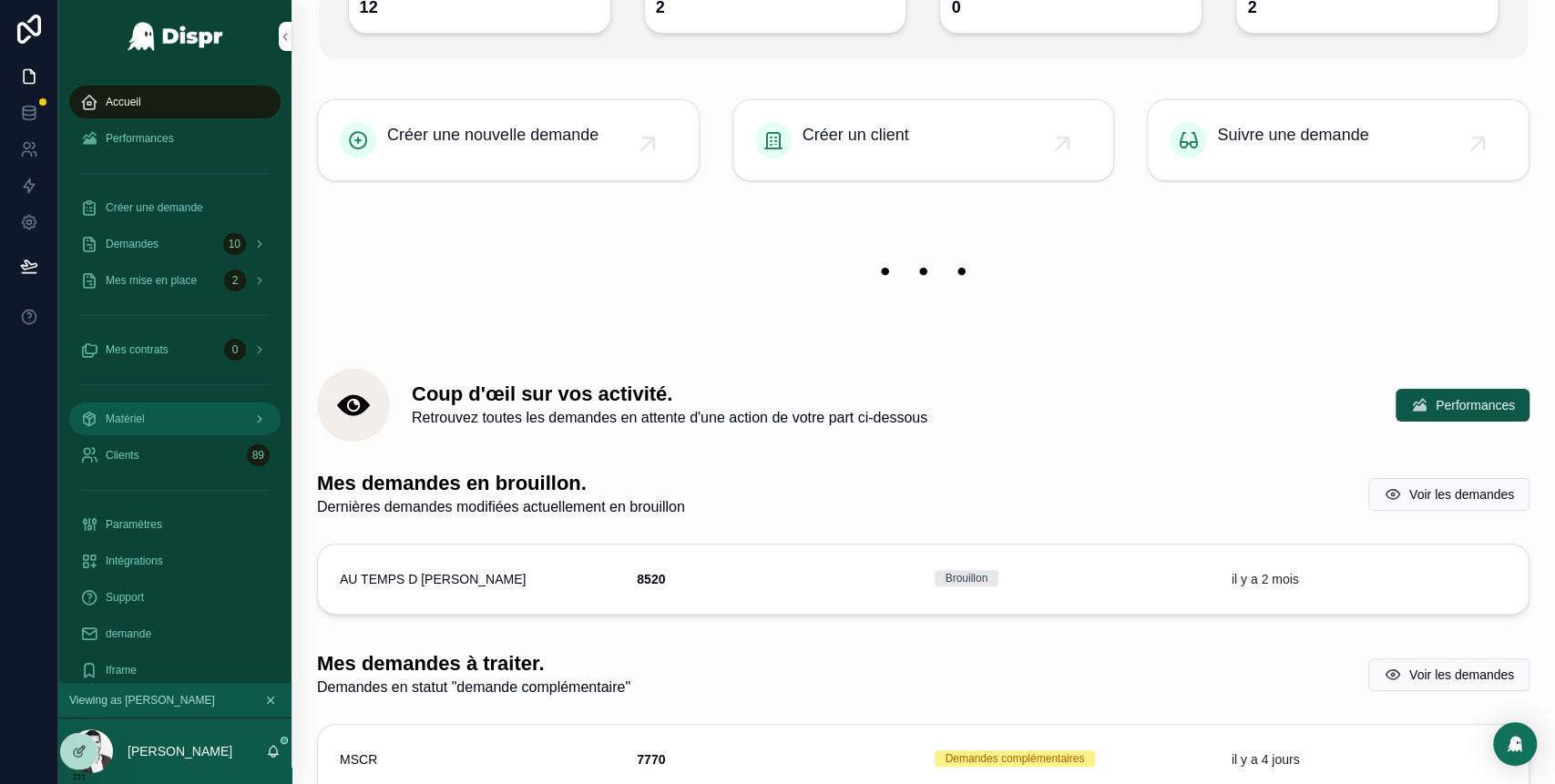
scroll to position [27, 0]
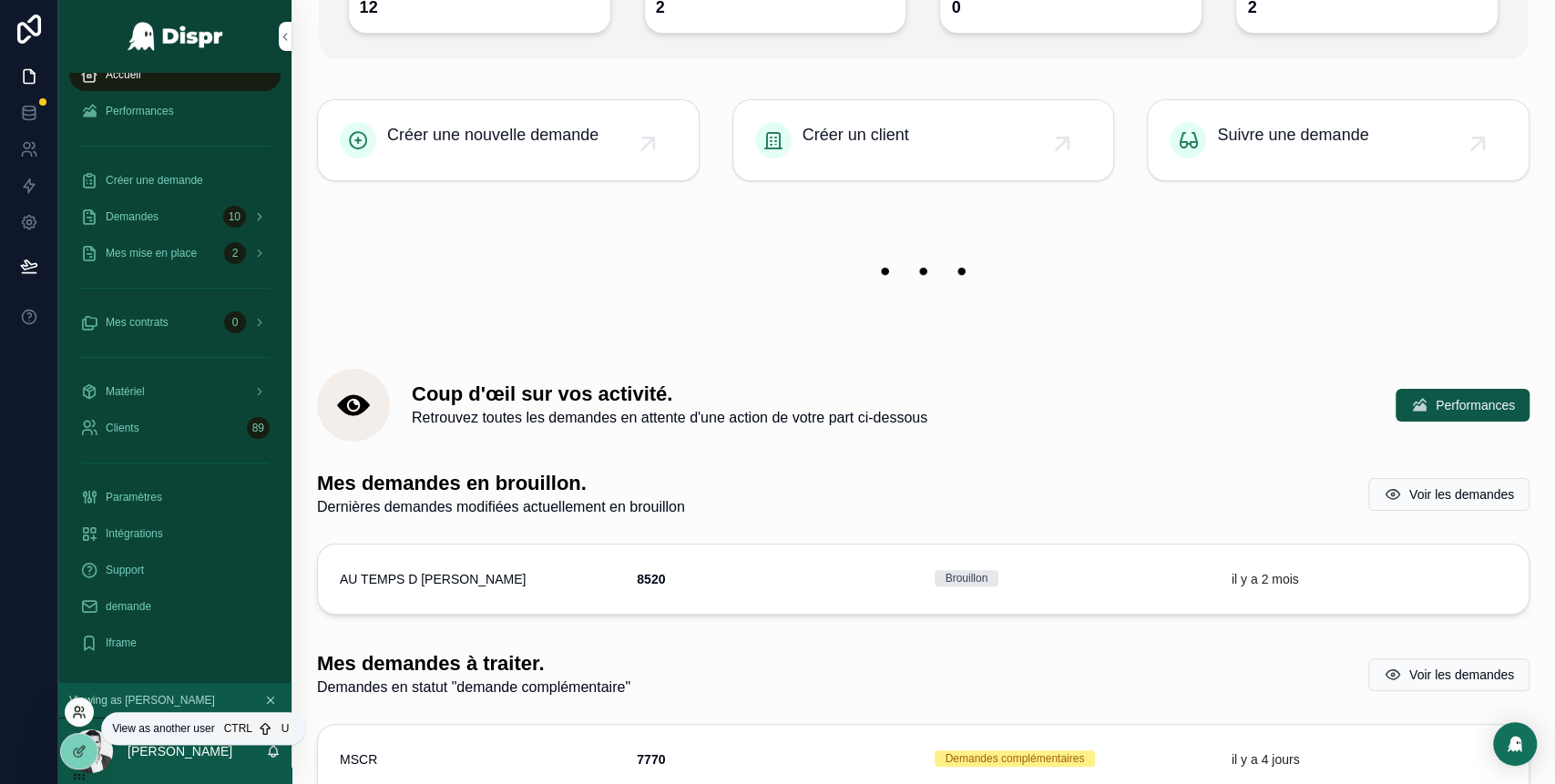
click at [76, 713] on icon at bounding box center [80, 713] width 15 height 15
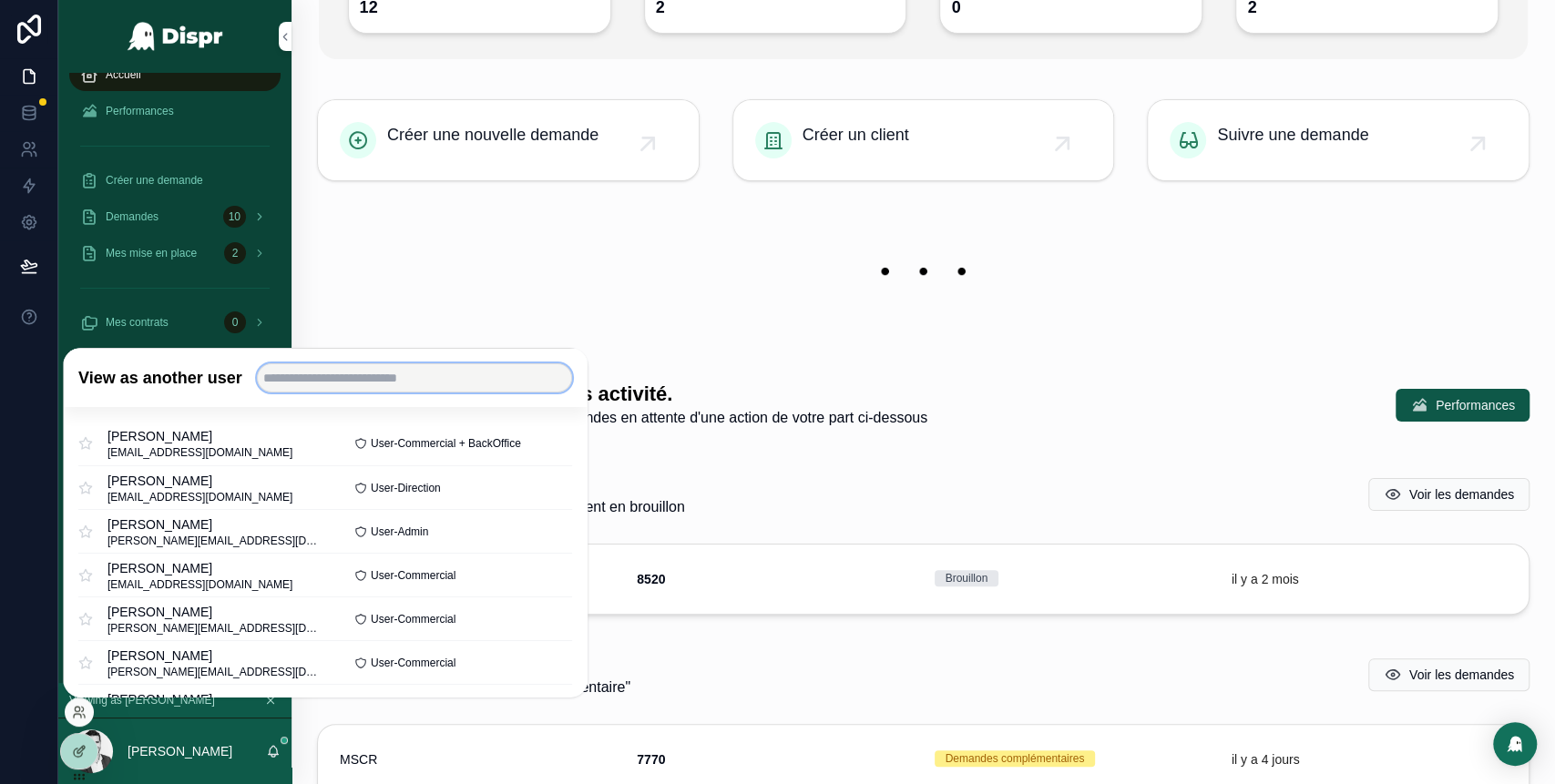
click at [344, 381] on input "text" at bounding box center [414, 377] width 315 height 29
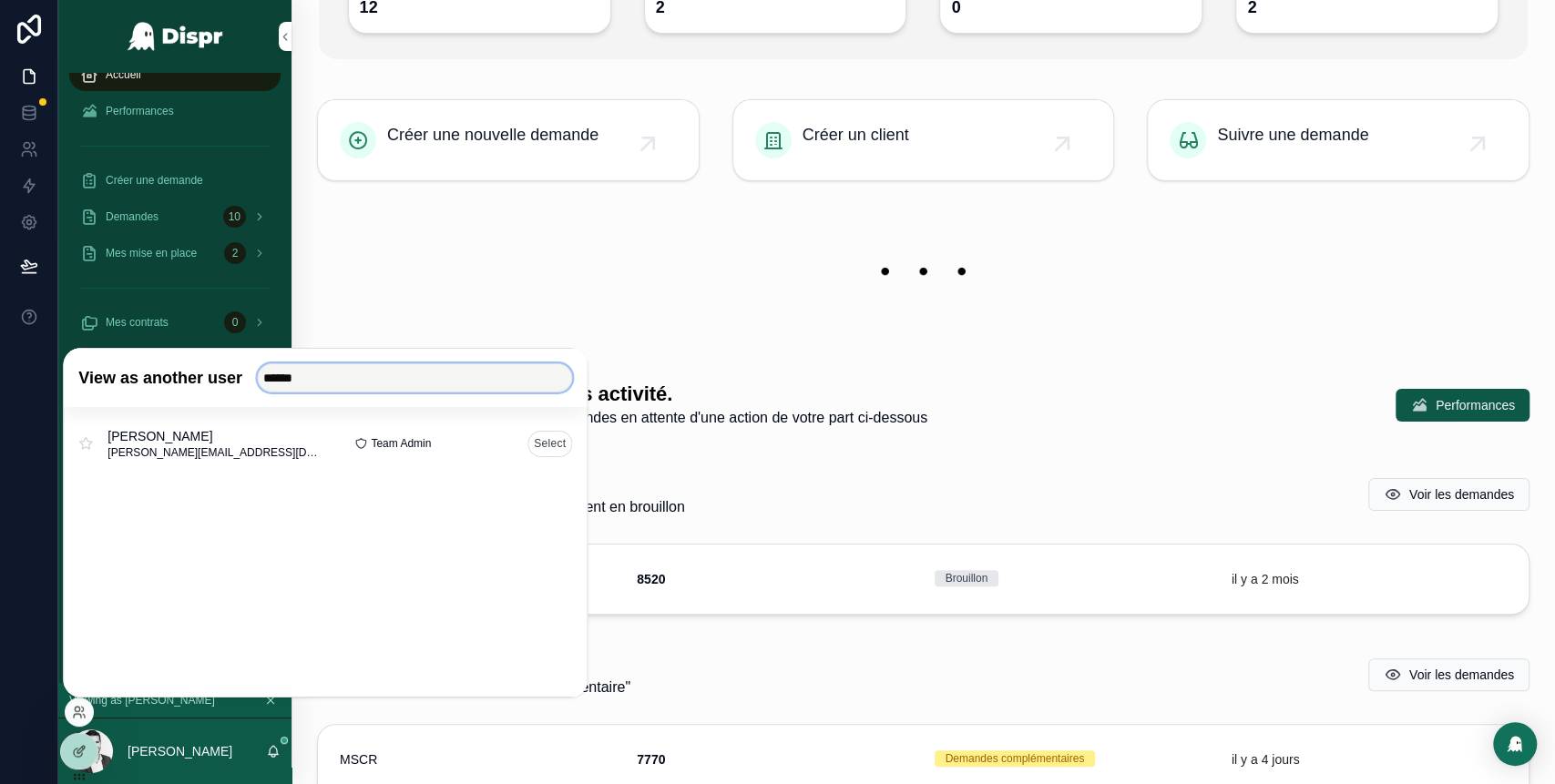
type input "******"
click at [541, 444] on button "Select" at bounding box center [550, 443] width 45 height 26
